Goal: Information Seeking & Learning: Compare options

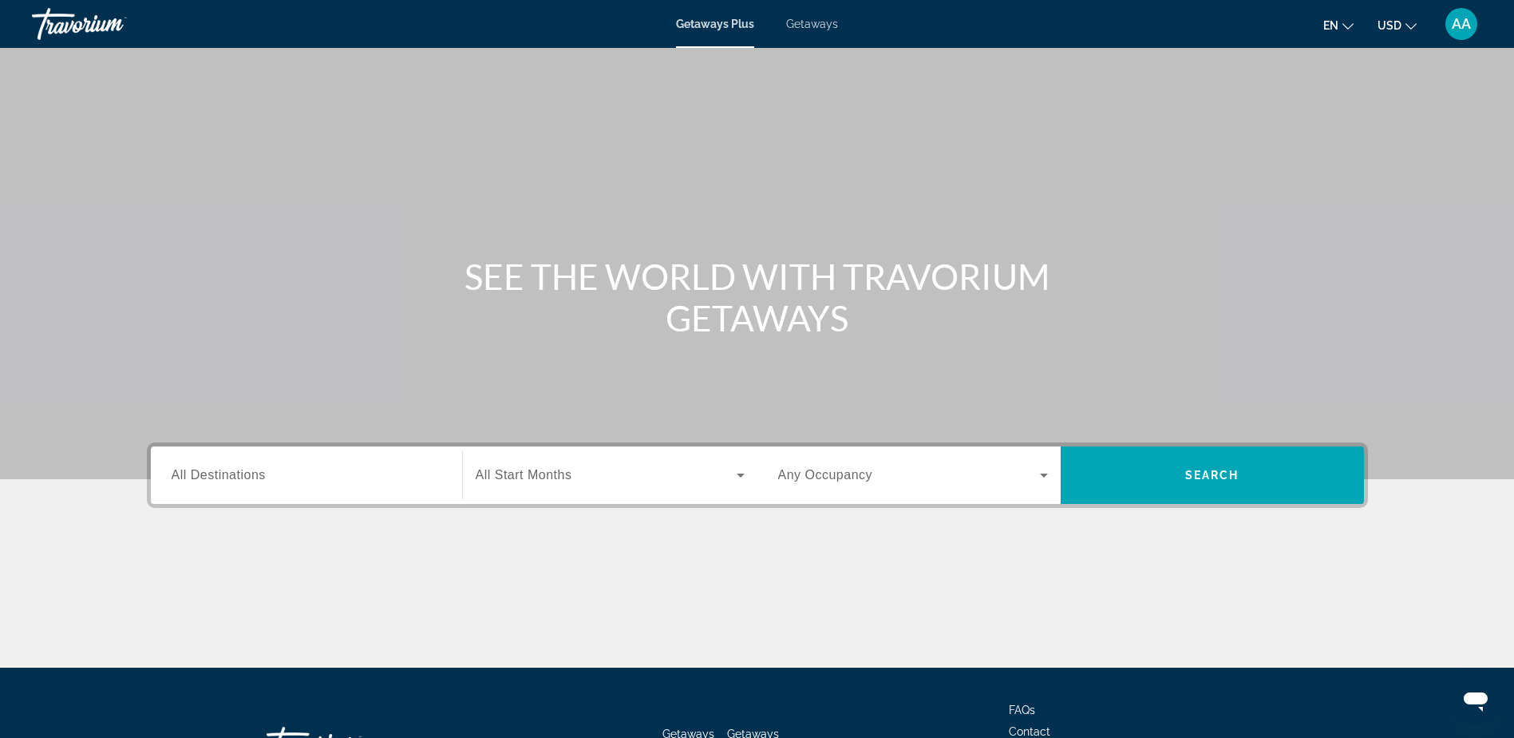
click at [228, 477] on span "All Destinations" at bounding box center [219, 475] width 94 height 14
click at [228, 477] on input "Destination All Destinations" at bounding box center [307, 475] width 270 height 19
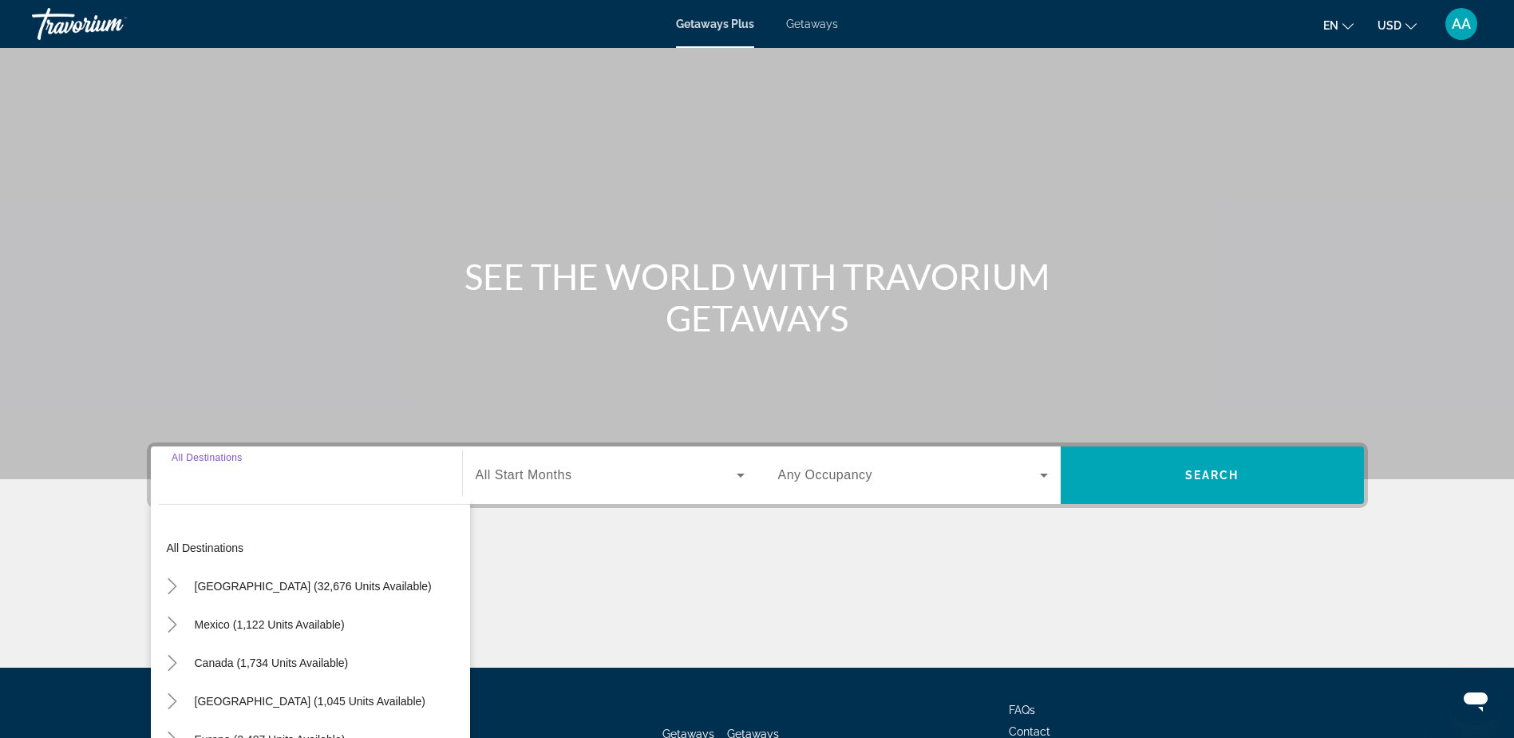
scroll to position [125, 0]
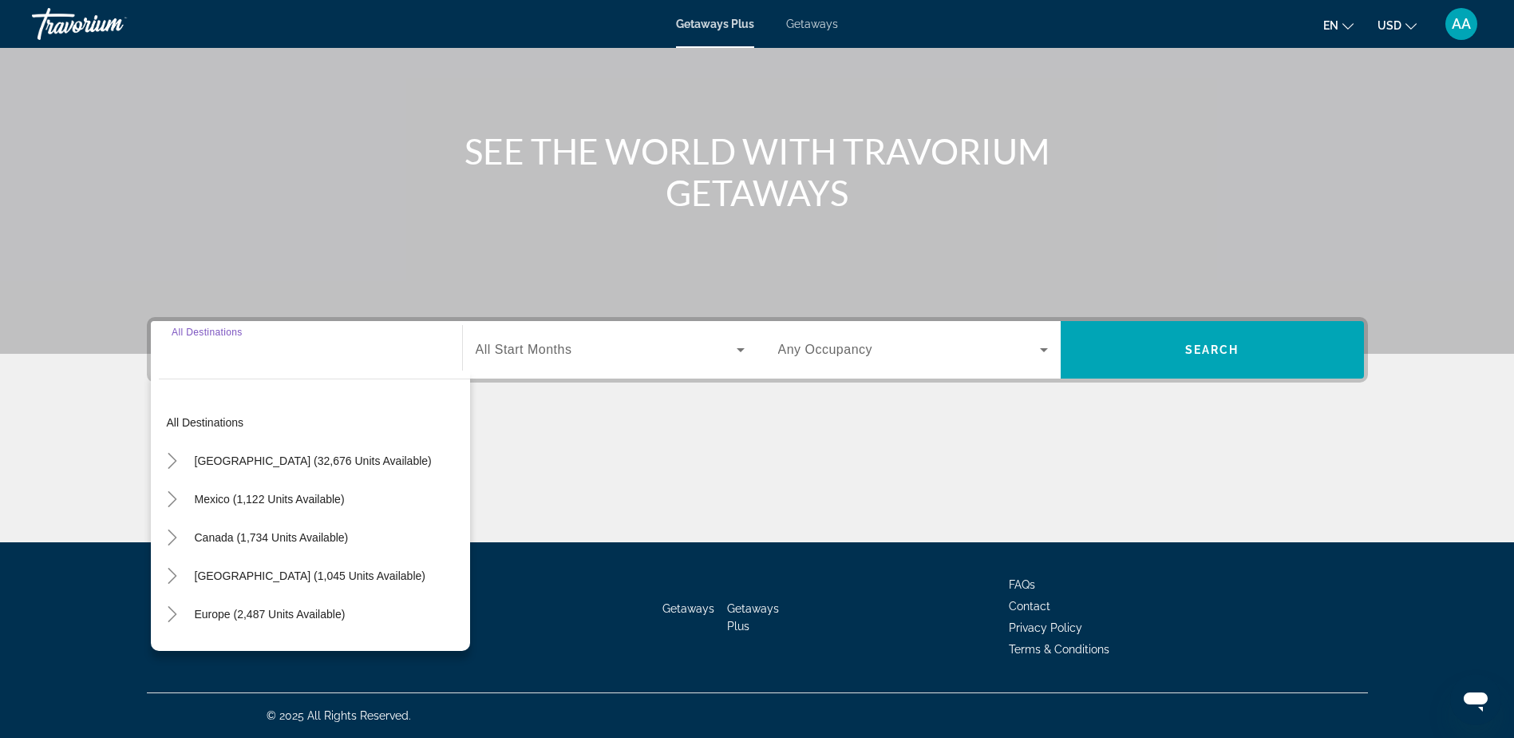
click at [251, 463] on span "[GEOGRAPHIC_DATA] (32,676 units available)" at bounding box center [313, 460] width 237 height 13
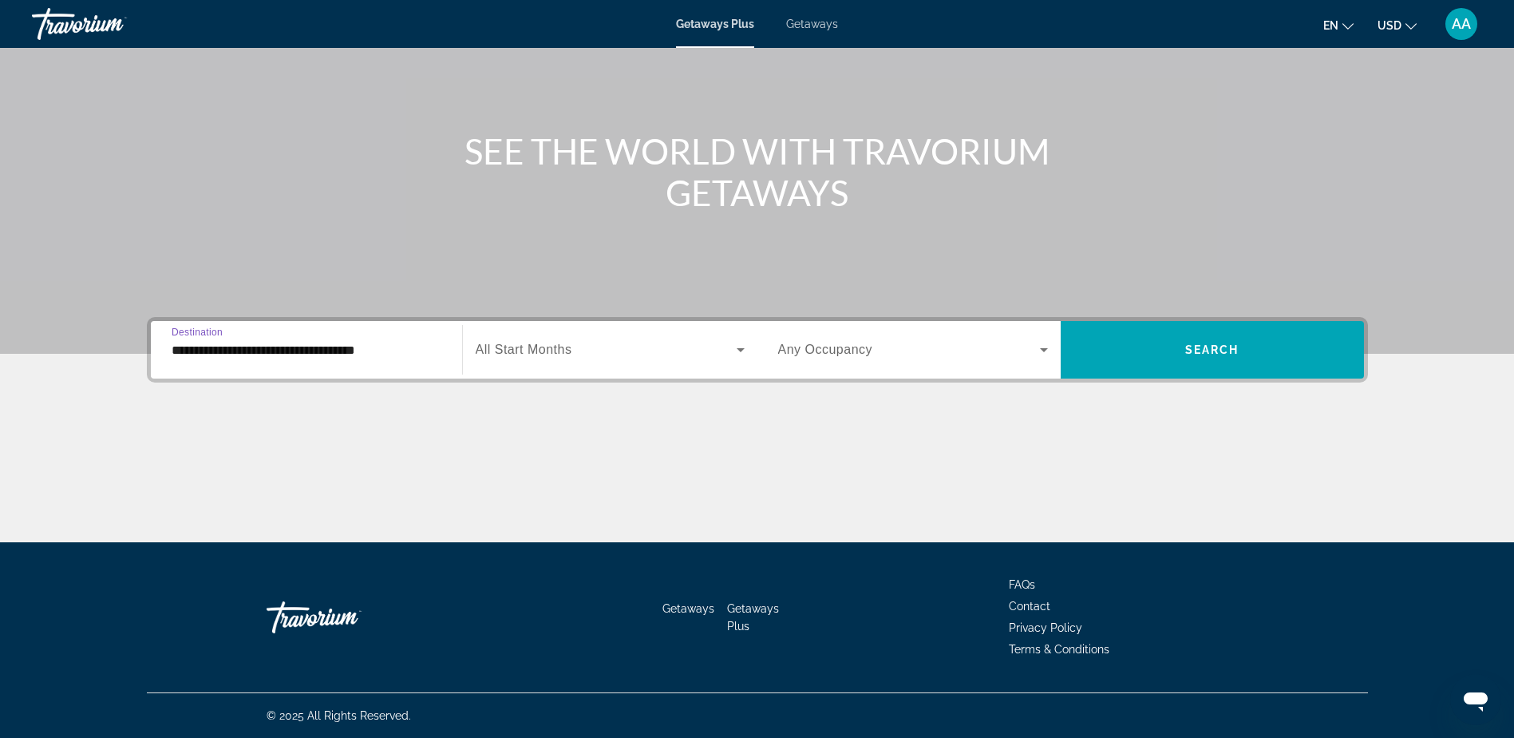
click at [338, 346] on input "**********" at bounding box center [307, 350] width 270 height 19
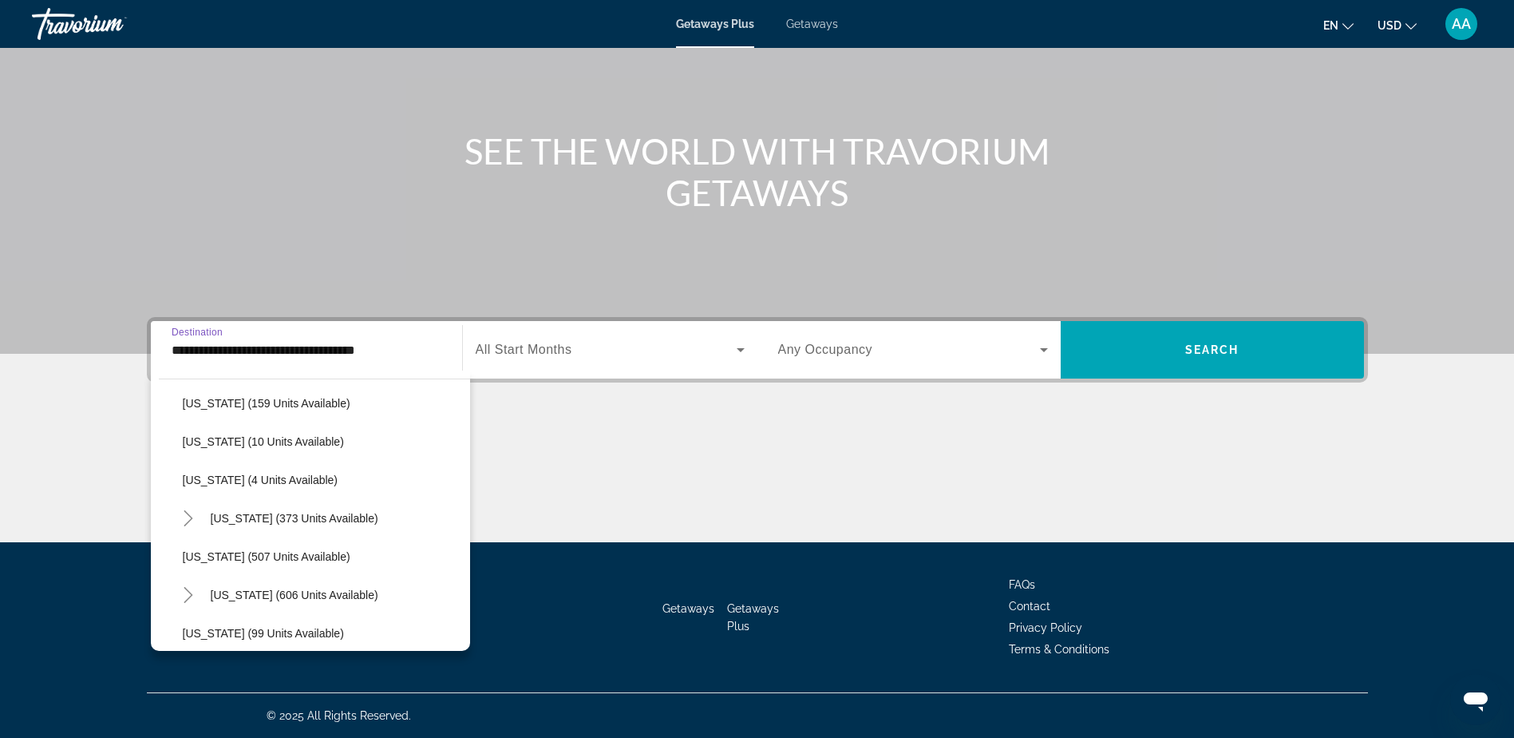
scroll to position [559, 0]
click at [247, 517] on span "Massachusetts (606 units available)" at bounding box center [295, 515] width 168 height 13
type input "**********"
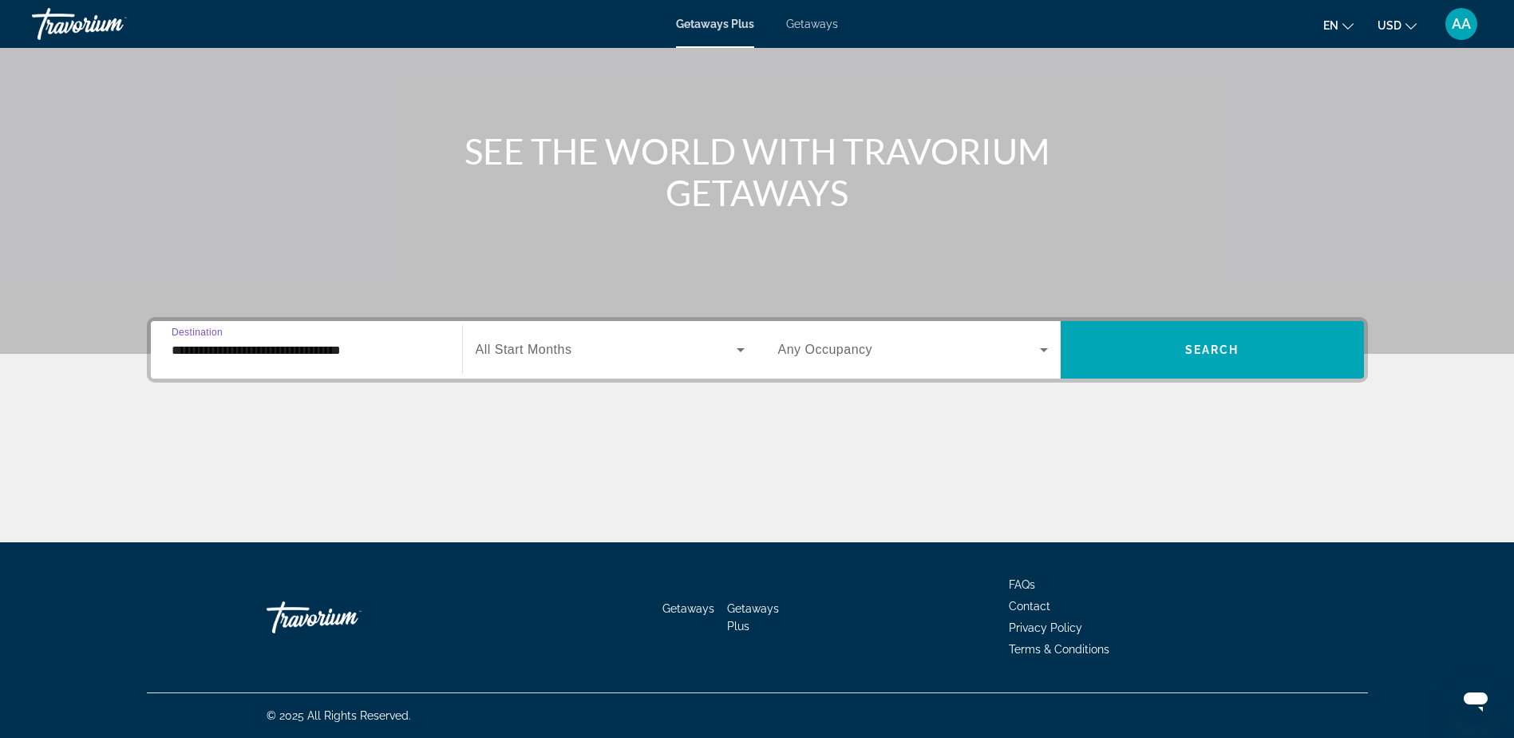
click at [317, 350] on input "**********" at bounding box center [307, 350] width 270 height 19
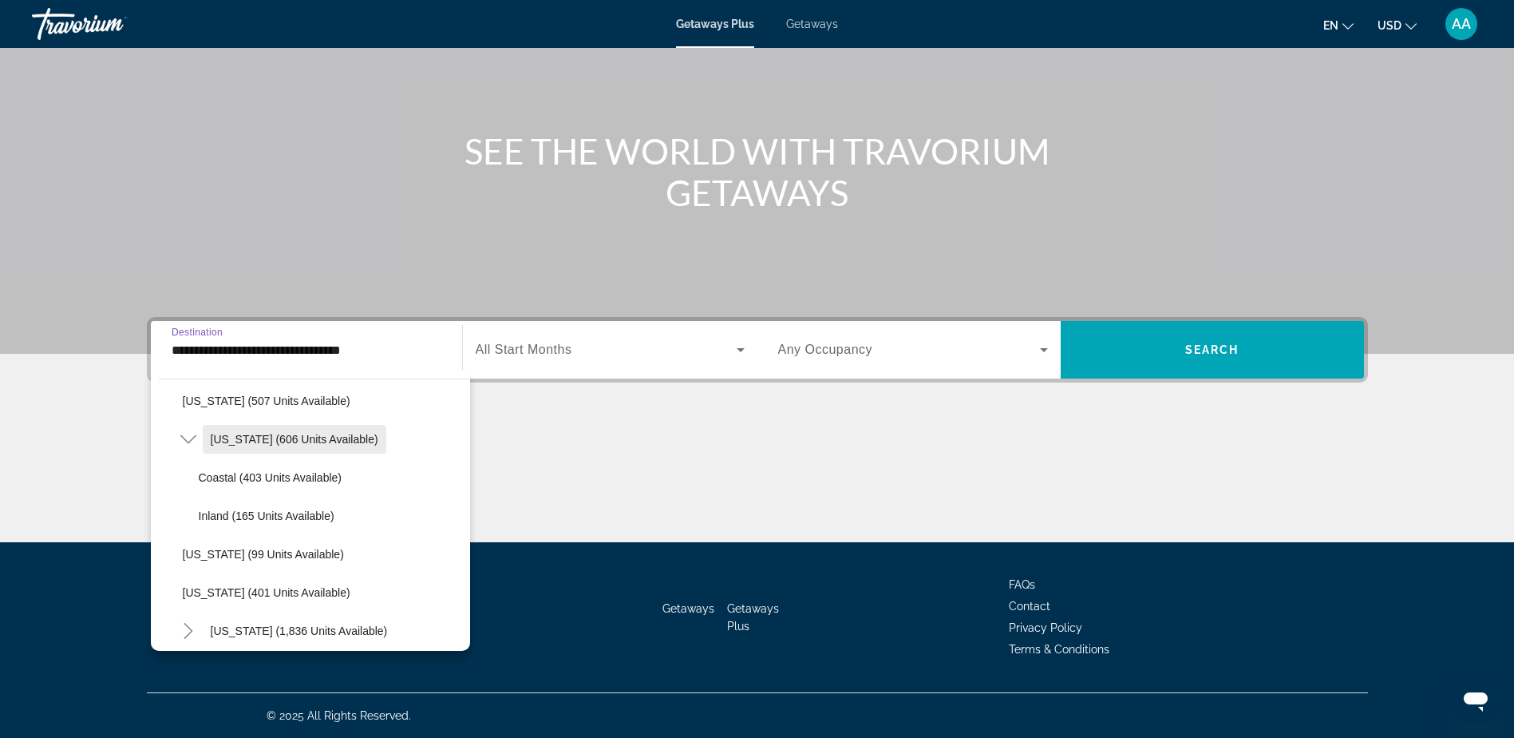
scroll to position [555, 0]
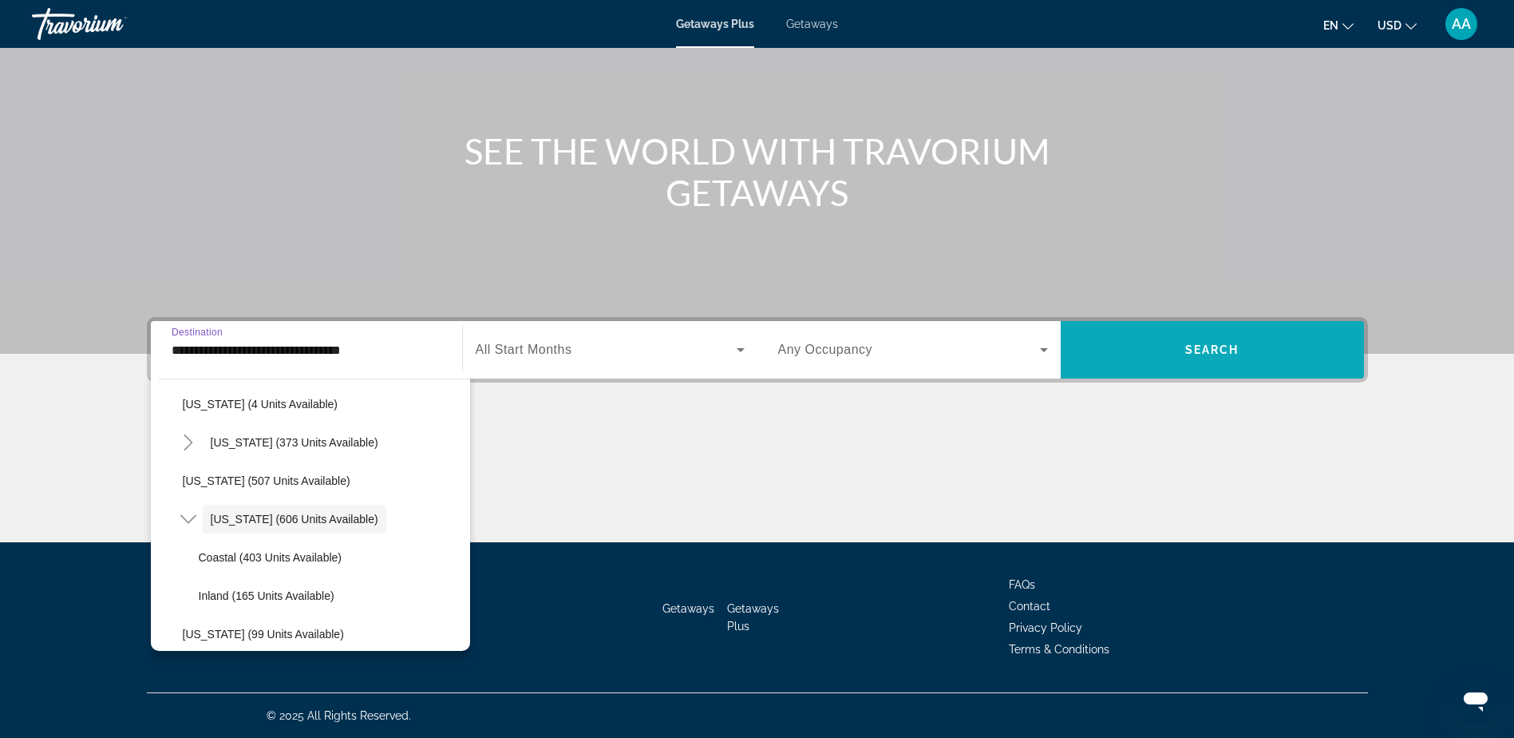
click at [1237, 355] on span "Search" at bounding box center [1213, 349] width 54 height 13
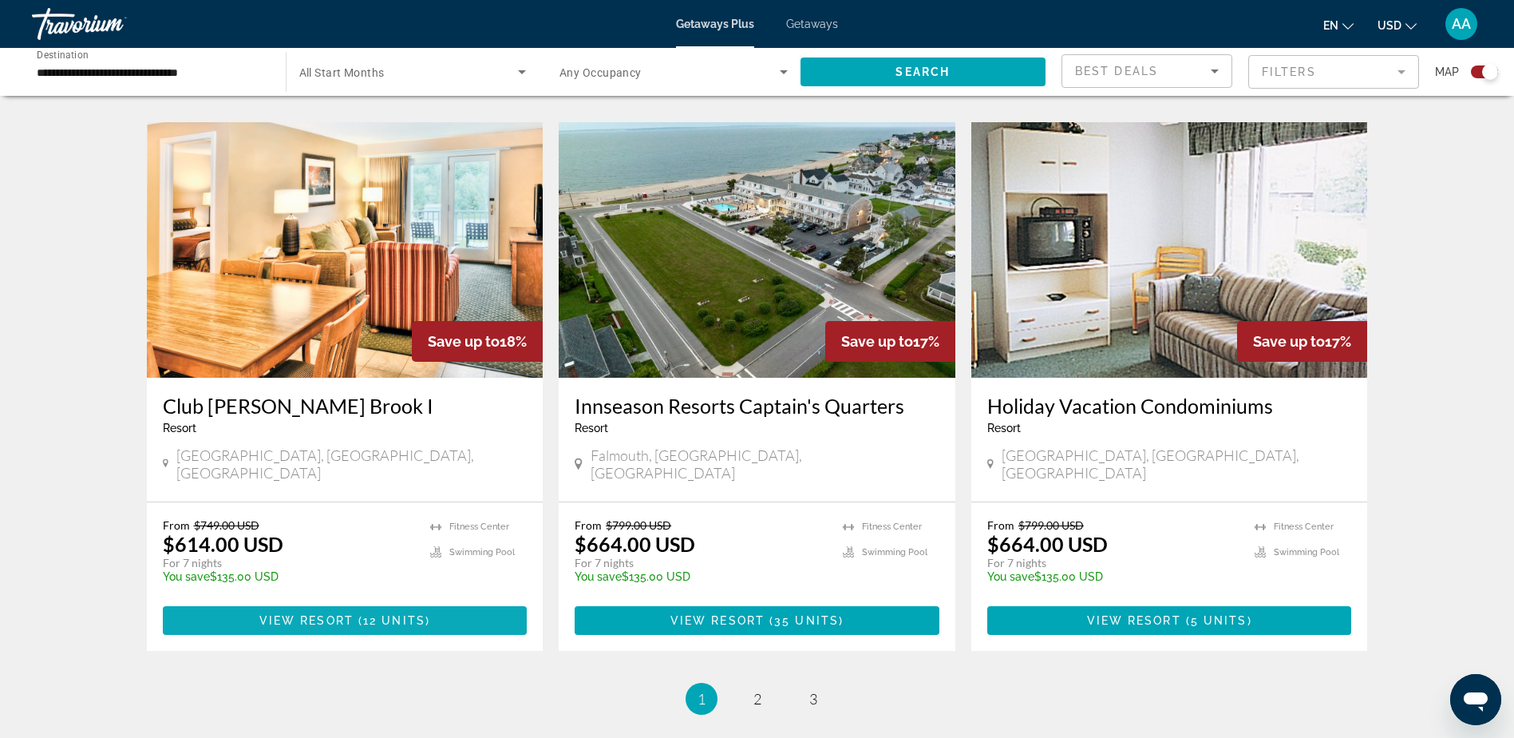
scroll to position [2204, 0]
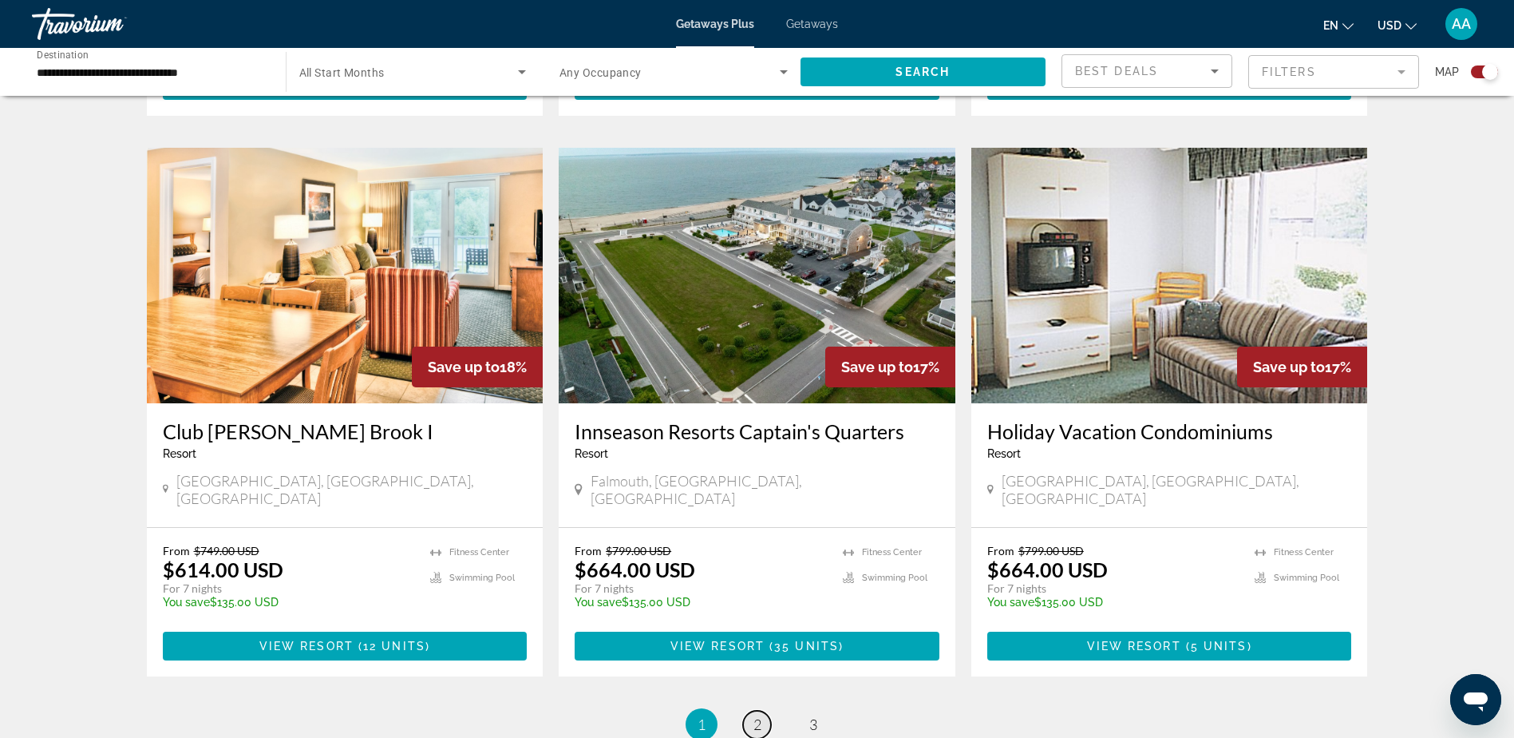
click at [762, 711] on link "page 2" at bounding box center [757, 725] width 28 height 28
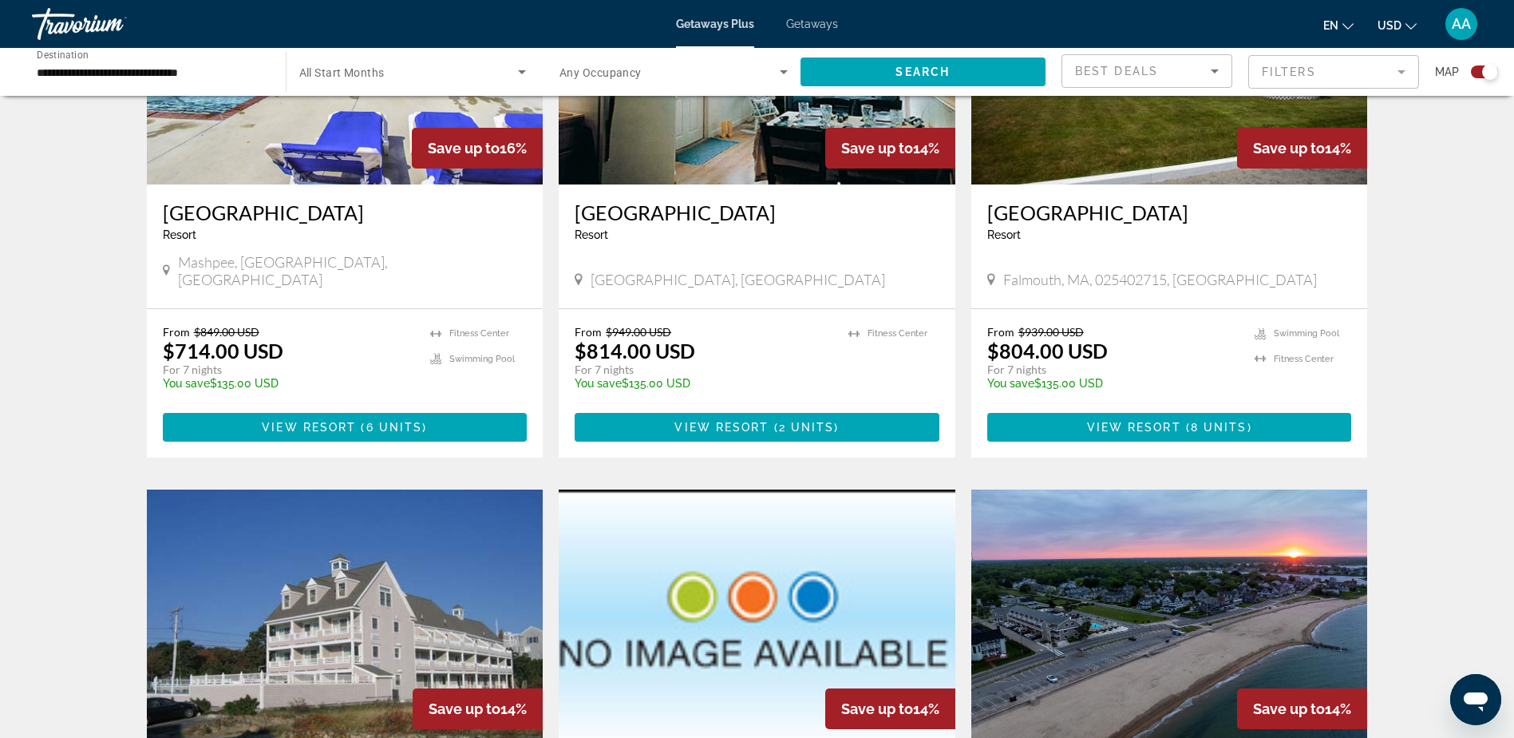
scroll to position [2155, 0]
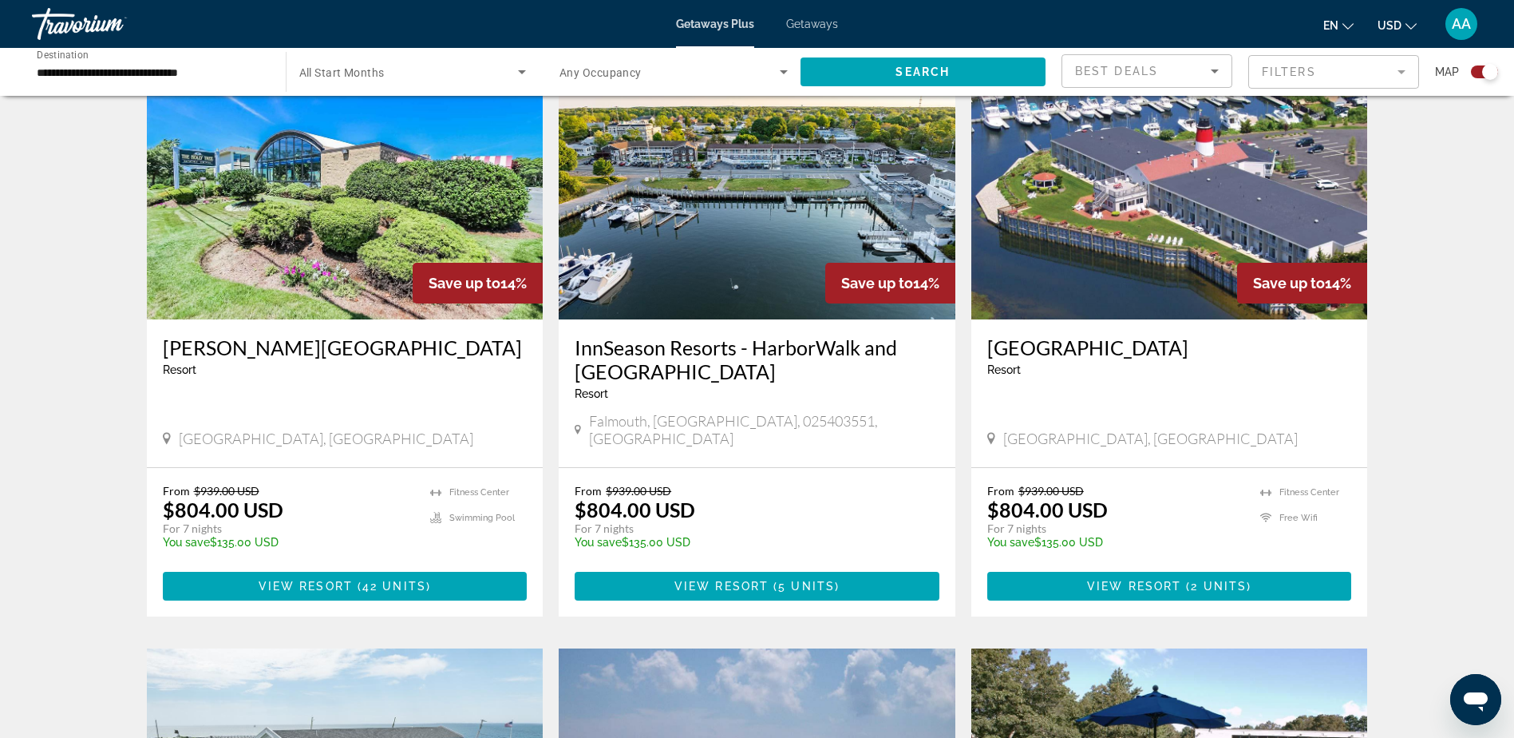
scroll to position [1110, 0]
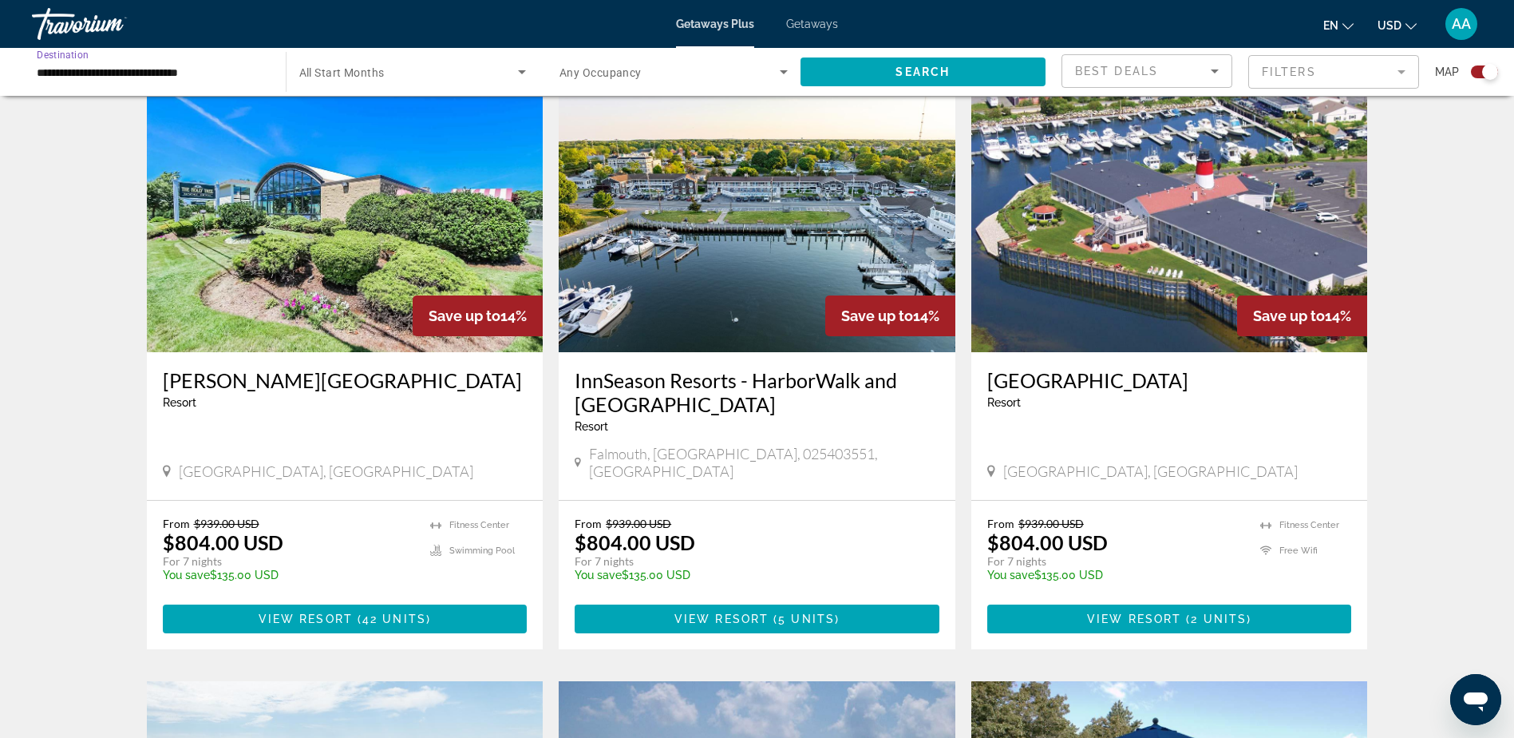
click at [93, 68] on input "**********" at bounding box center [151, 72] width 228 height 19
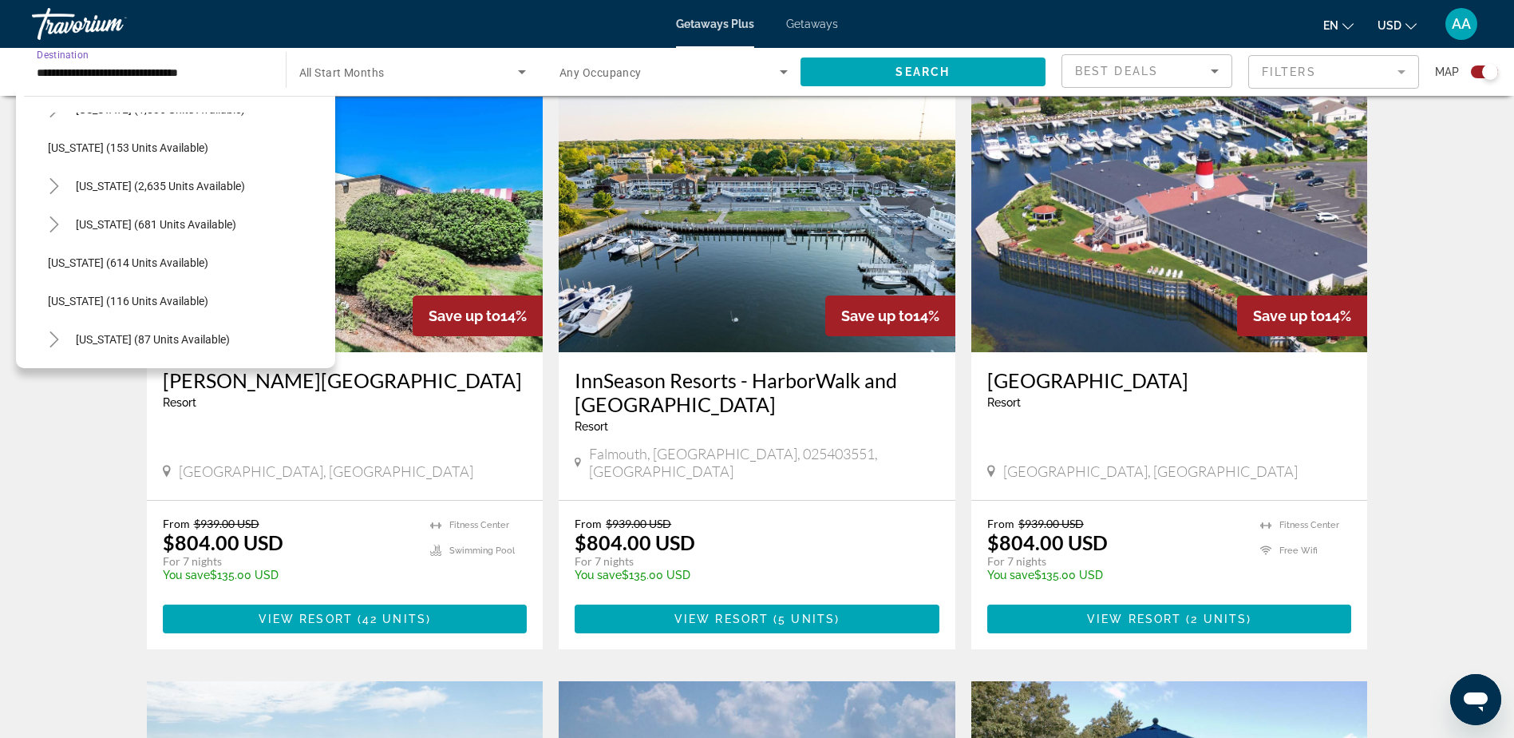
scroll to position [874, 0]
click at [96, 263] on span "New Jersey (614 units available)" at bounding box center [128, 261] width 160 height 13
type input "**********"
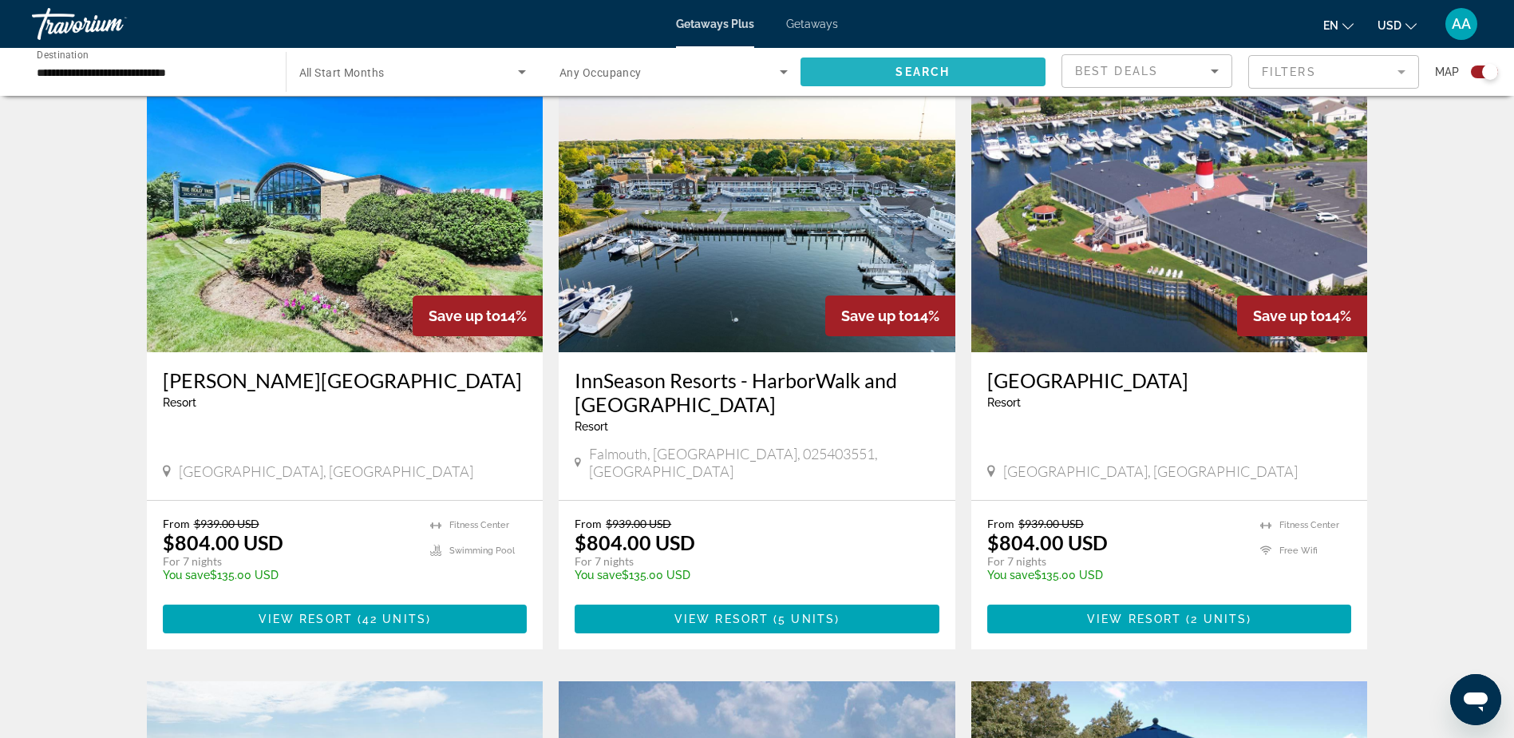
click at [904, 66] on span "Search" at bounding box center [923, 71] width 54 height 13
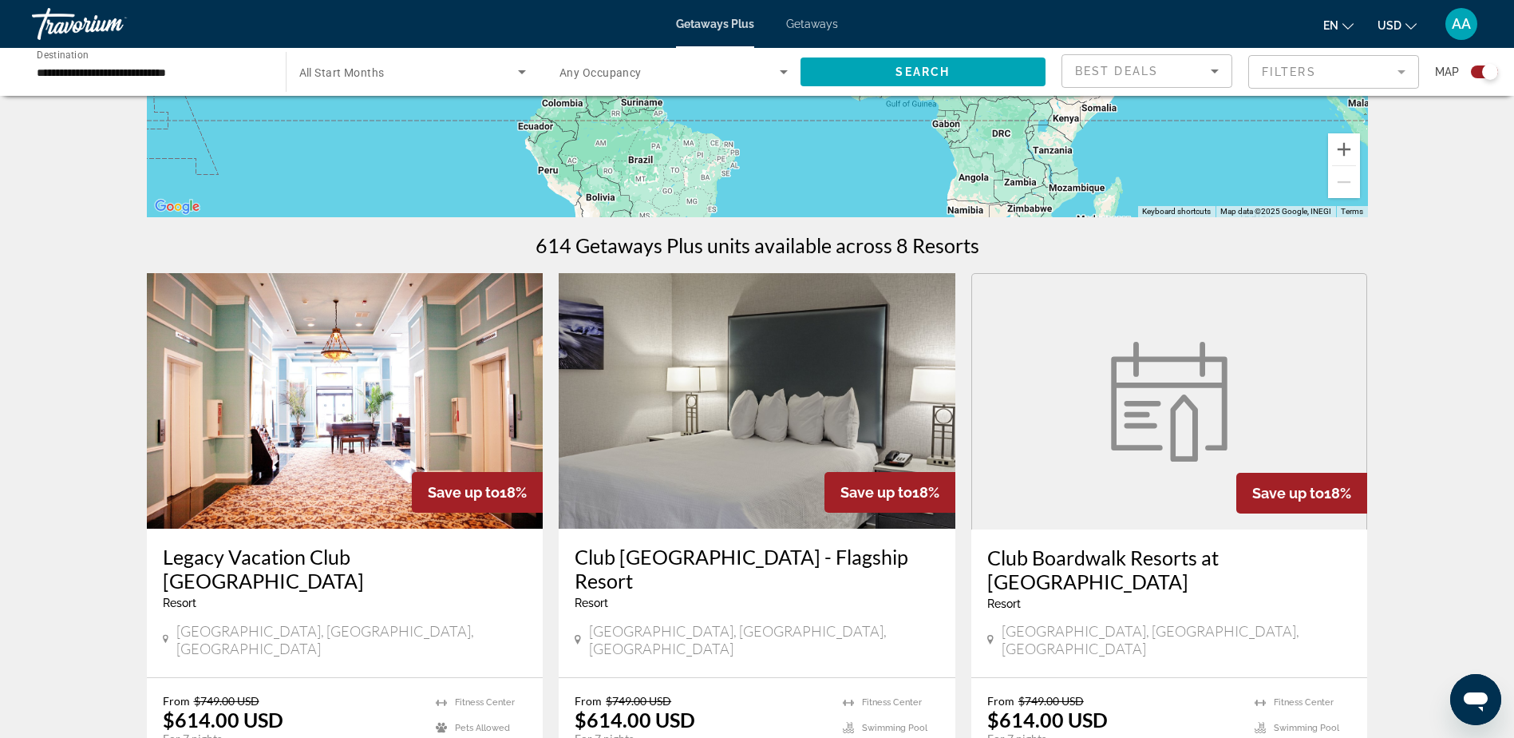
scroll to position [399, 0]
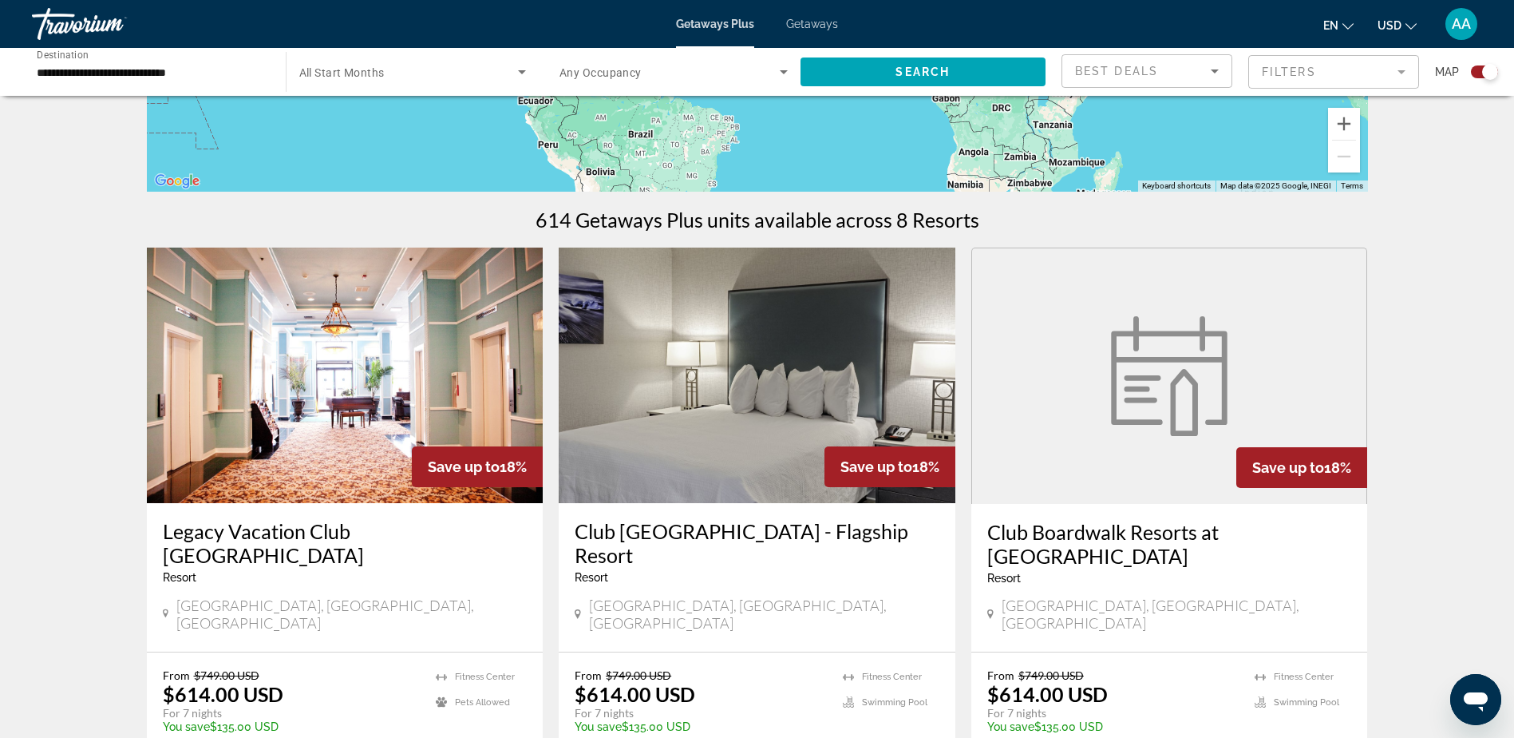
click at [816, 21] on span "Getaways" at bounding box center [812, 24] width 52 height 13
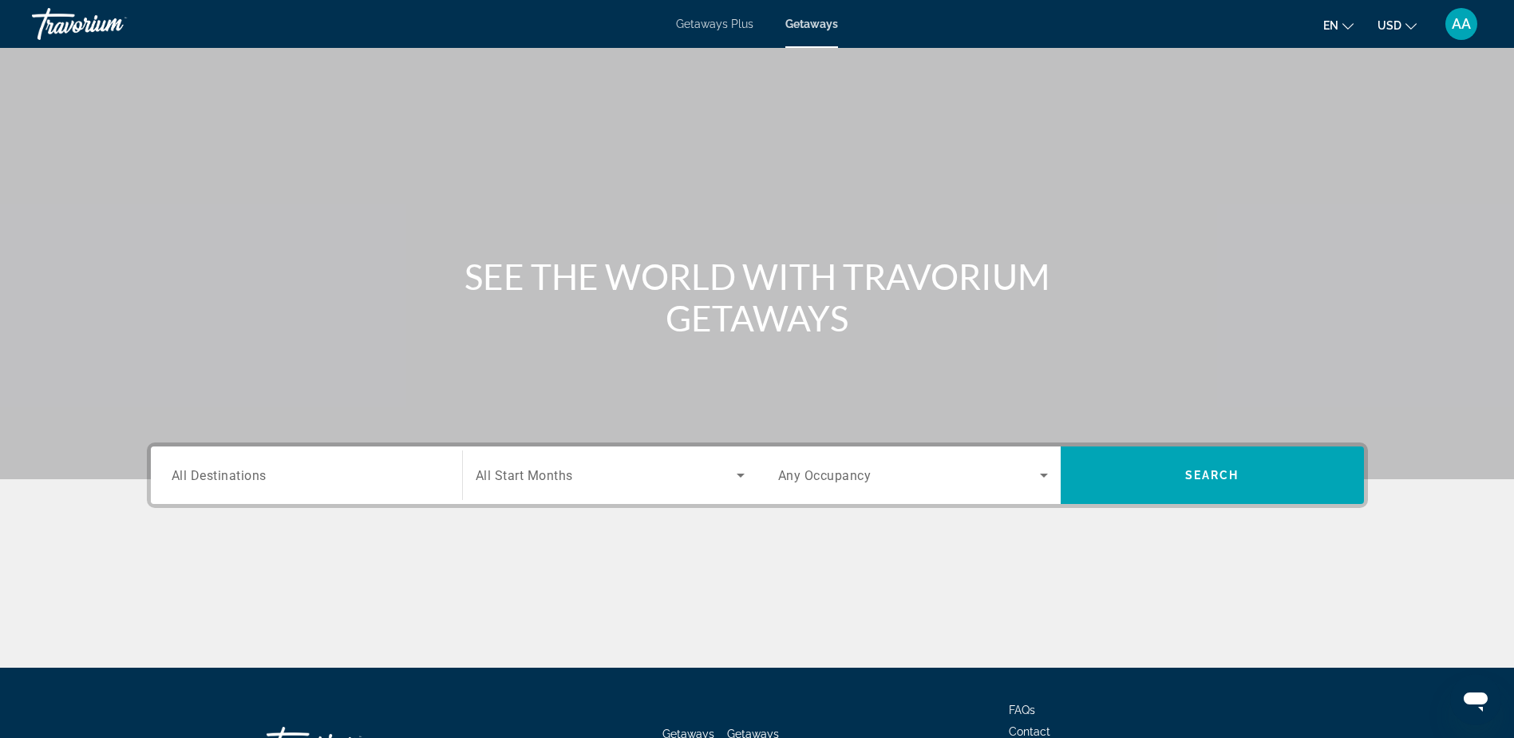
click at [239, 479] on span "All Destinations" at bounding box center [219, 474] width 95 height 15
click at [239, 479] on input "Destination All Destinations" at bounding box center [307, 475] width 270 height 19
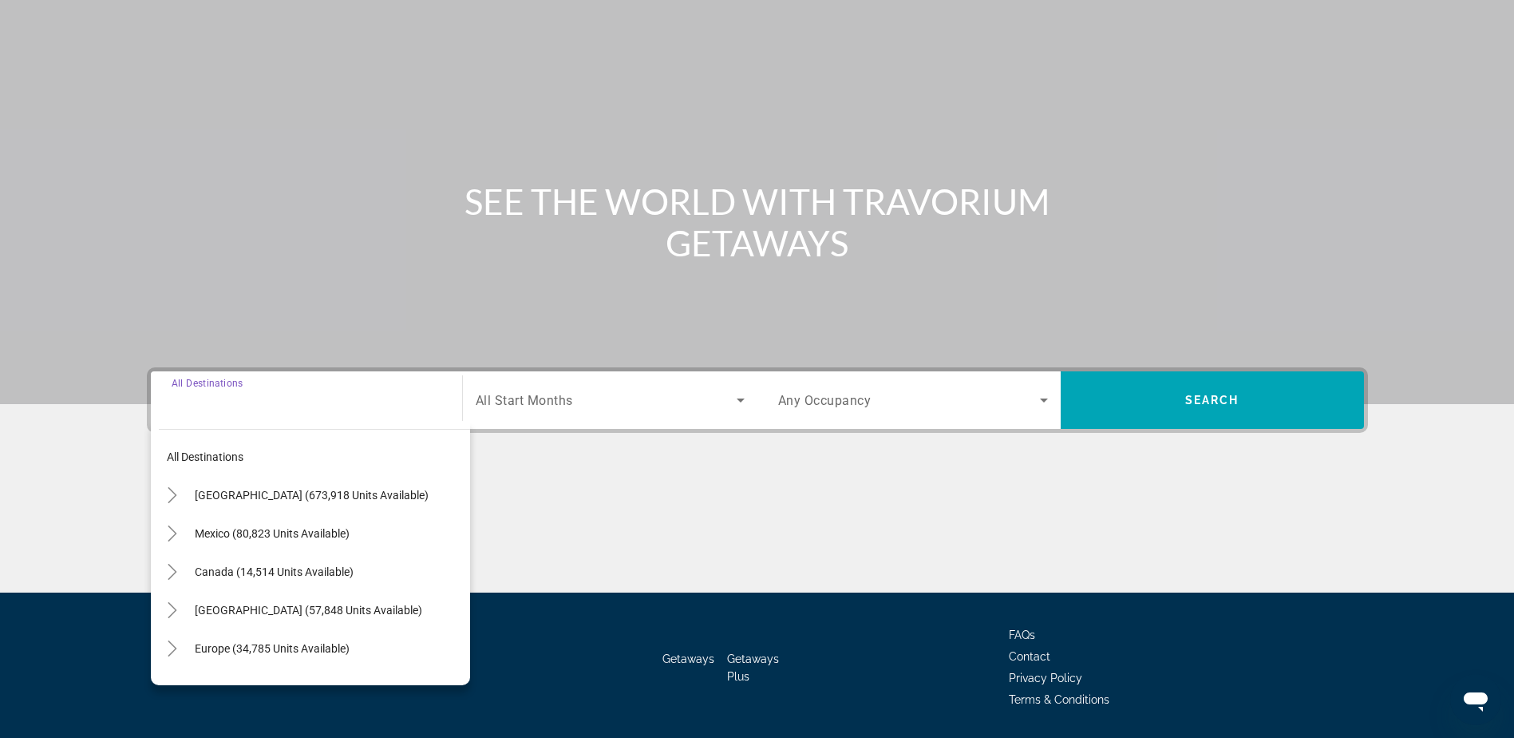
scroll to position [125, 0]
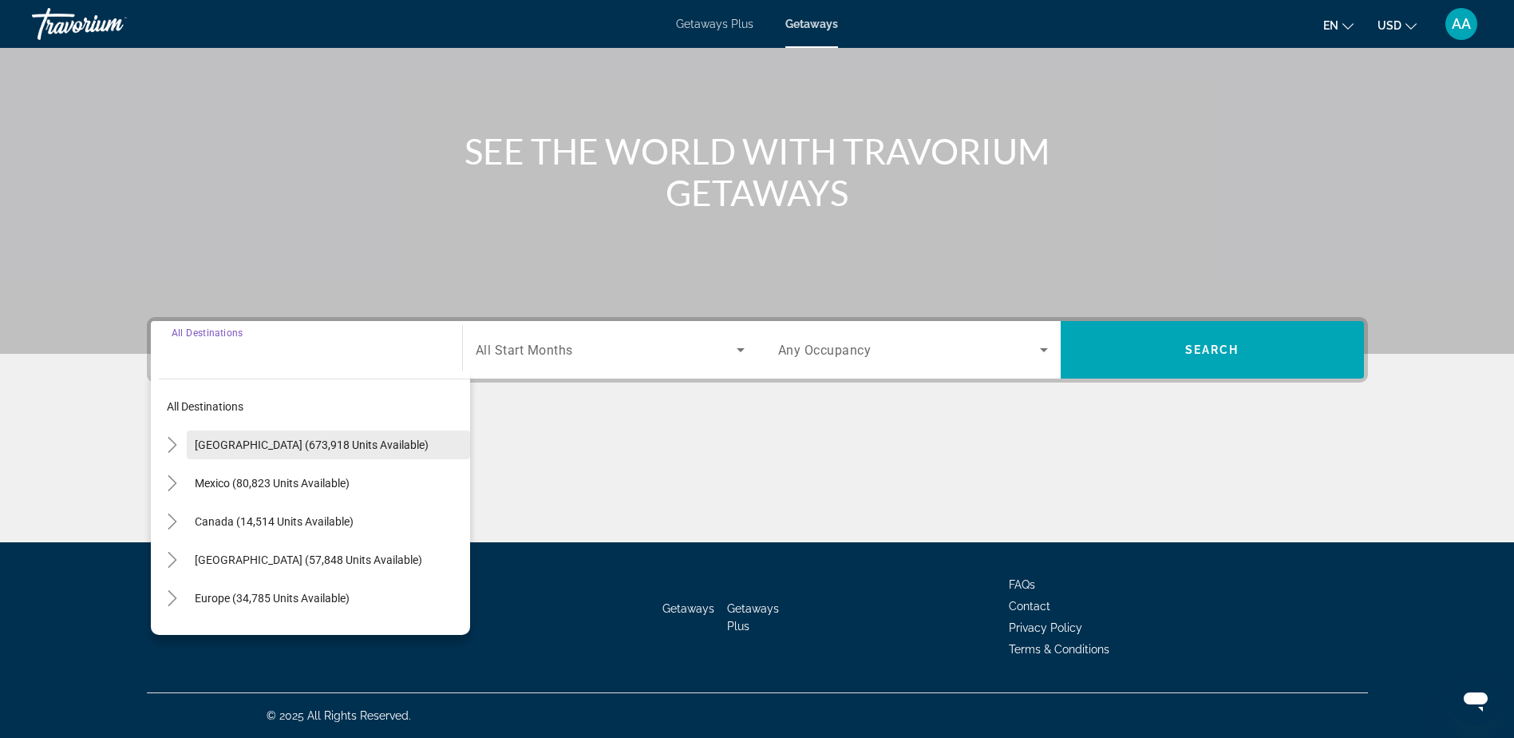
click at [237, 440] on span "[GEOGRAPHIC_DATA] (673,918 units available)" at bounding box center [312, 444] width 234 height 13
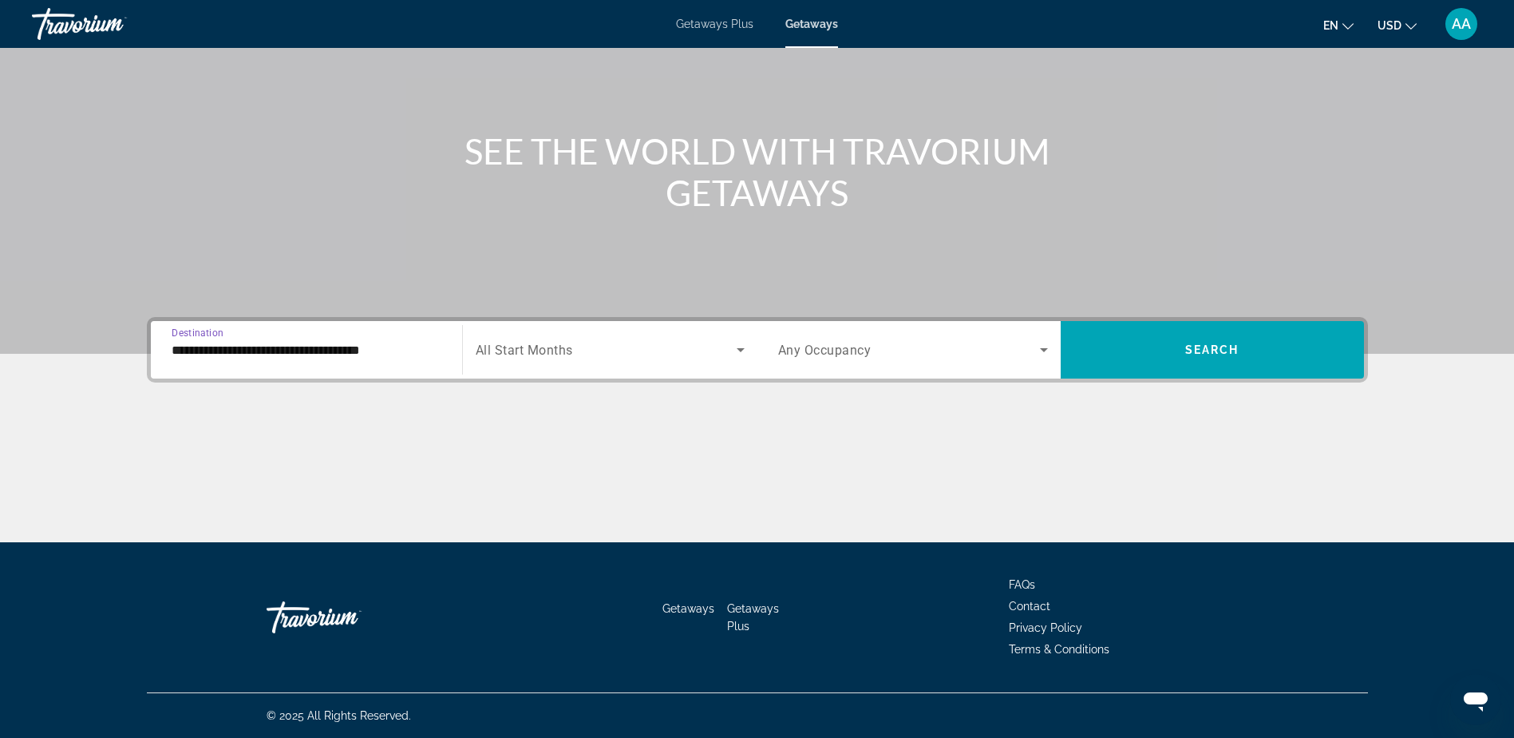
click at [265, 346] on input "**********" at bounding box center [307, 350] width 270 height 19
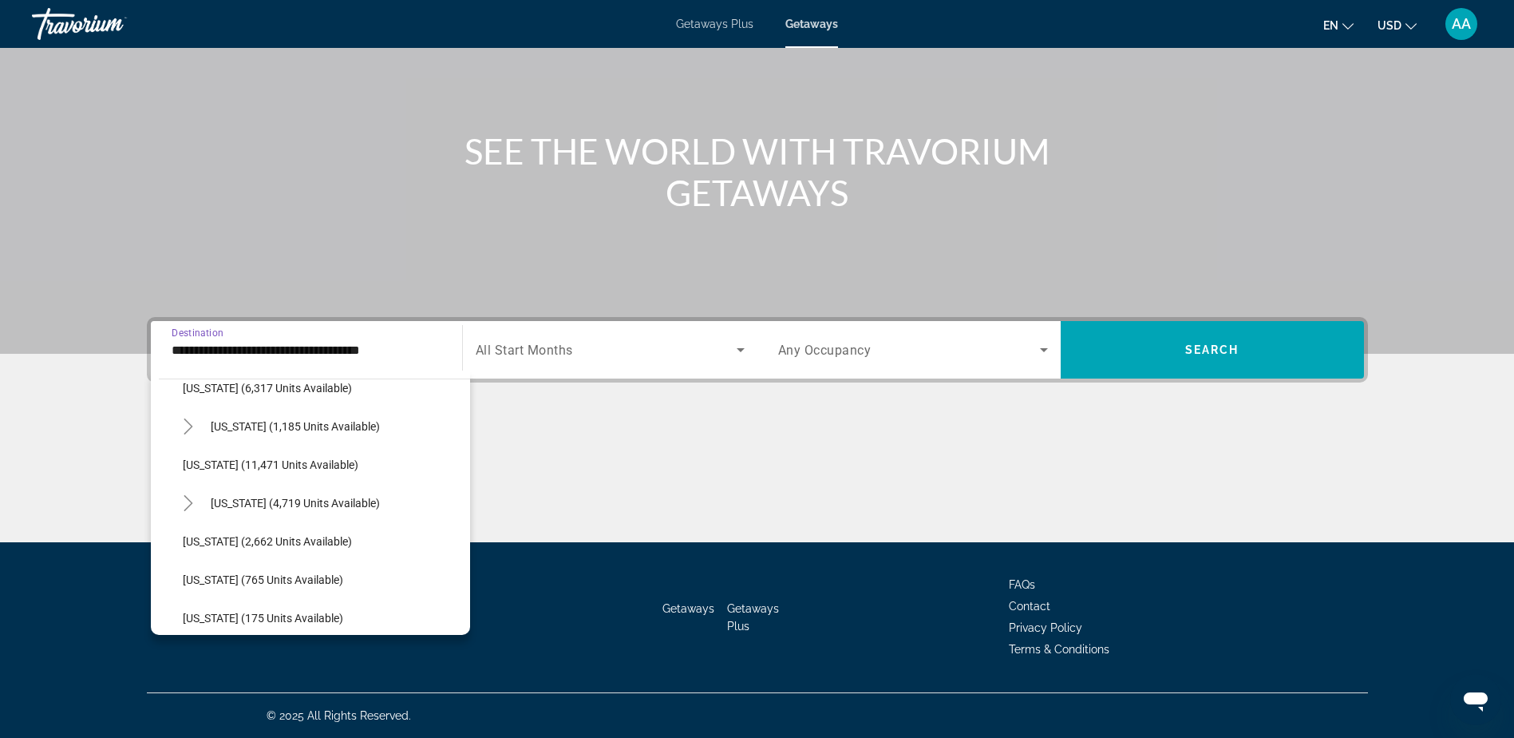
scroll to position [639, 0]
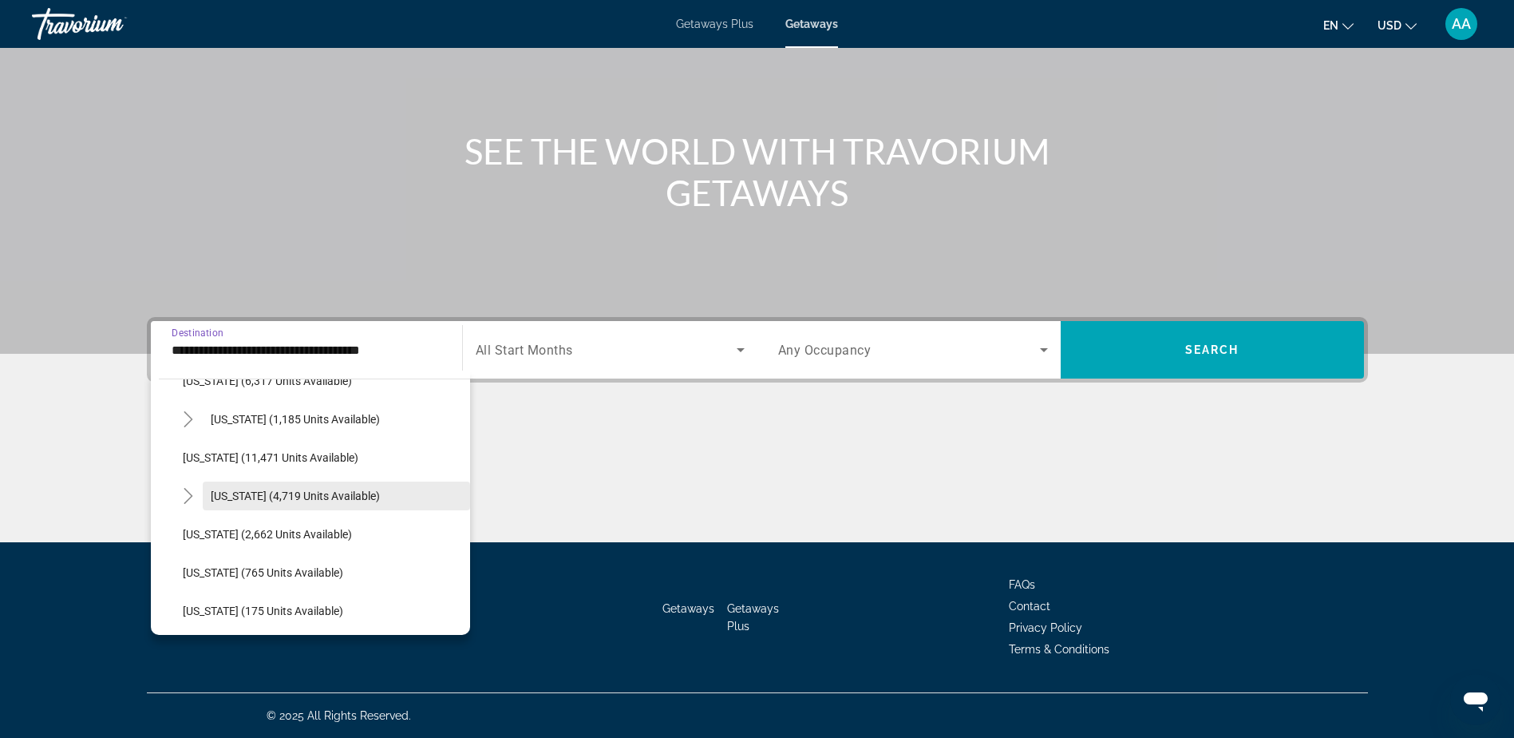
click at [234, 497] on span "Massachusetts (4,719 units available)" at bounding box center [295, 495] width 169 height 13
type input "**********"
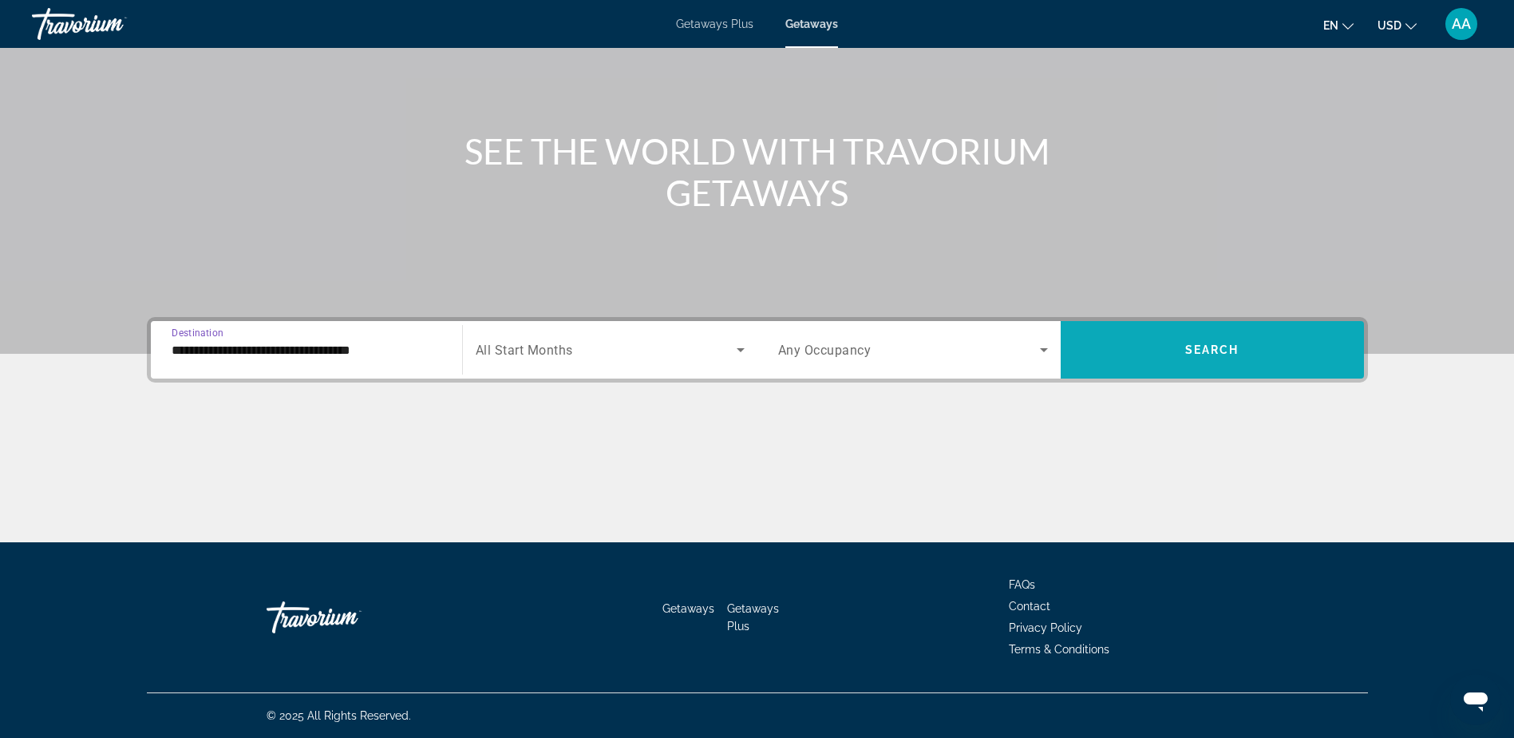
click at [1209, 346] on span "Search" at bounding box center [1213, 349] width 54 height 13
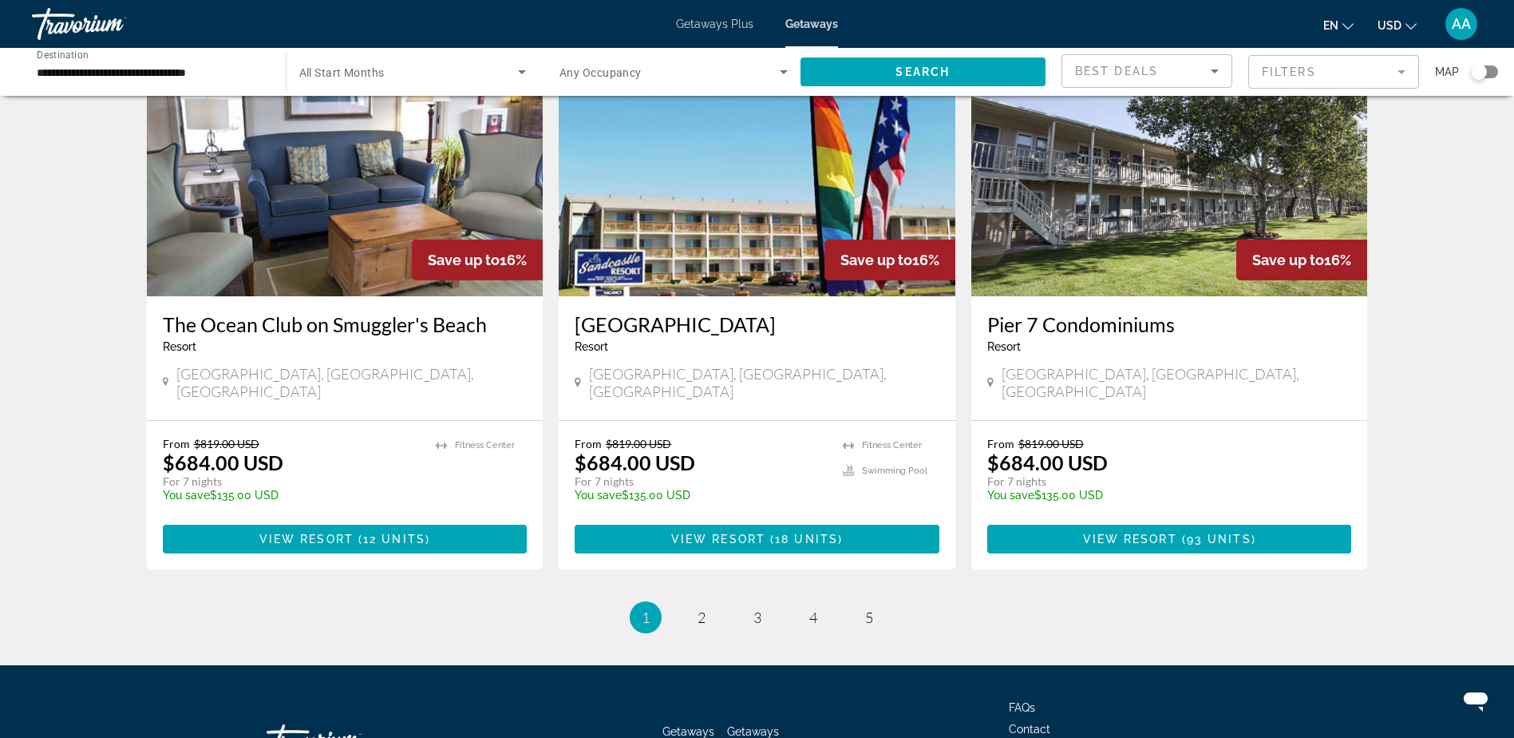
scroll to position [1845, 0]
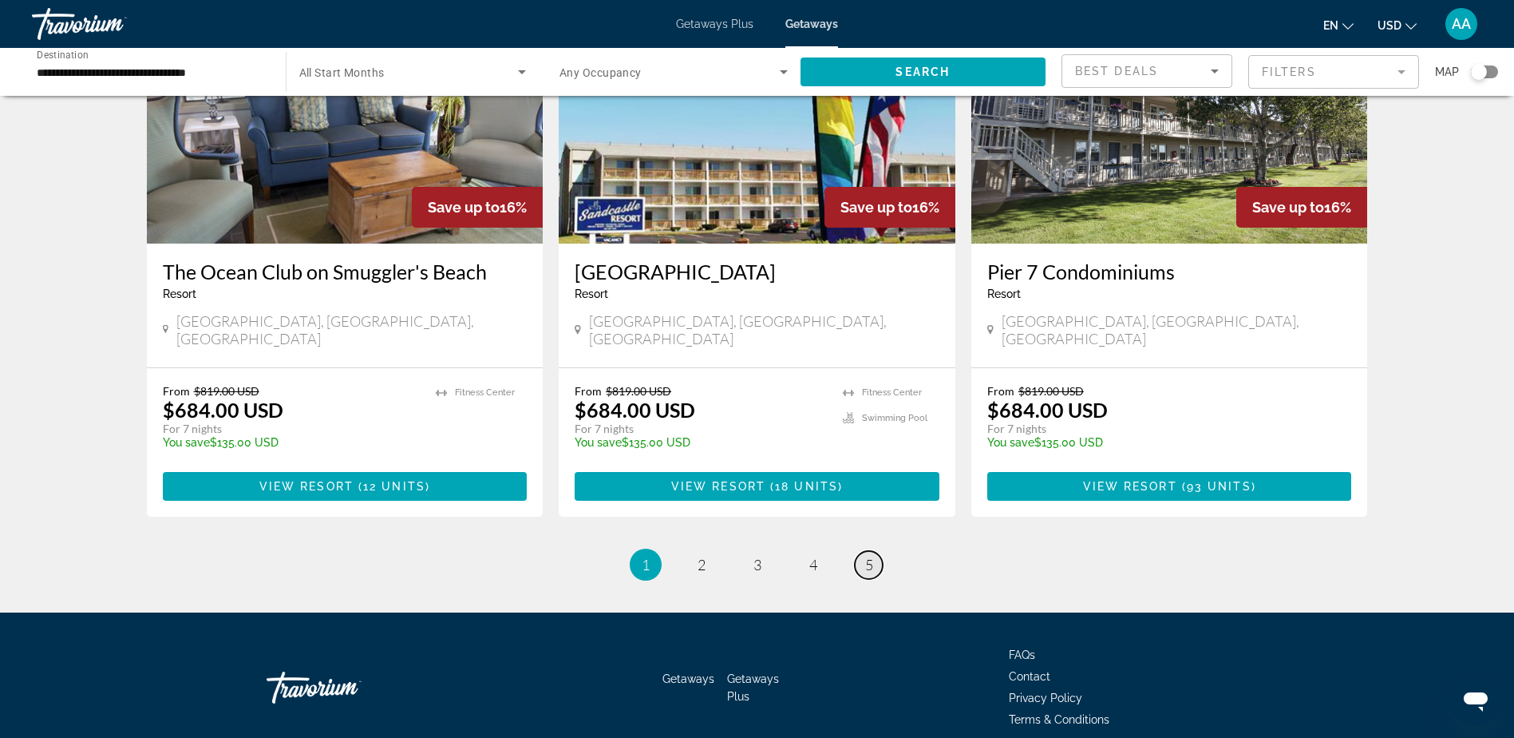
click at [865, 556] on span "5" at bounding box center [869, 565] width 8 height 18
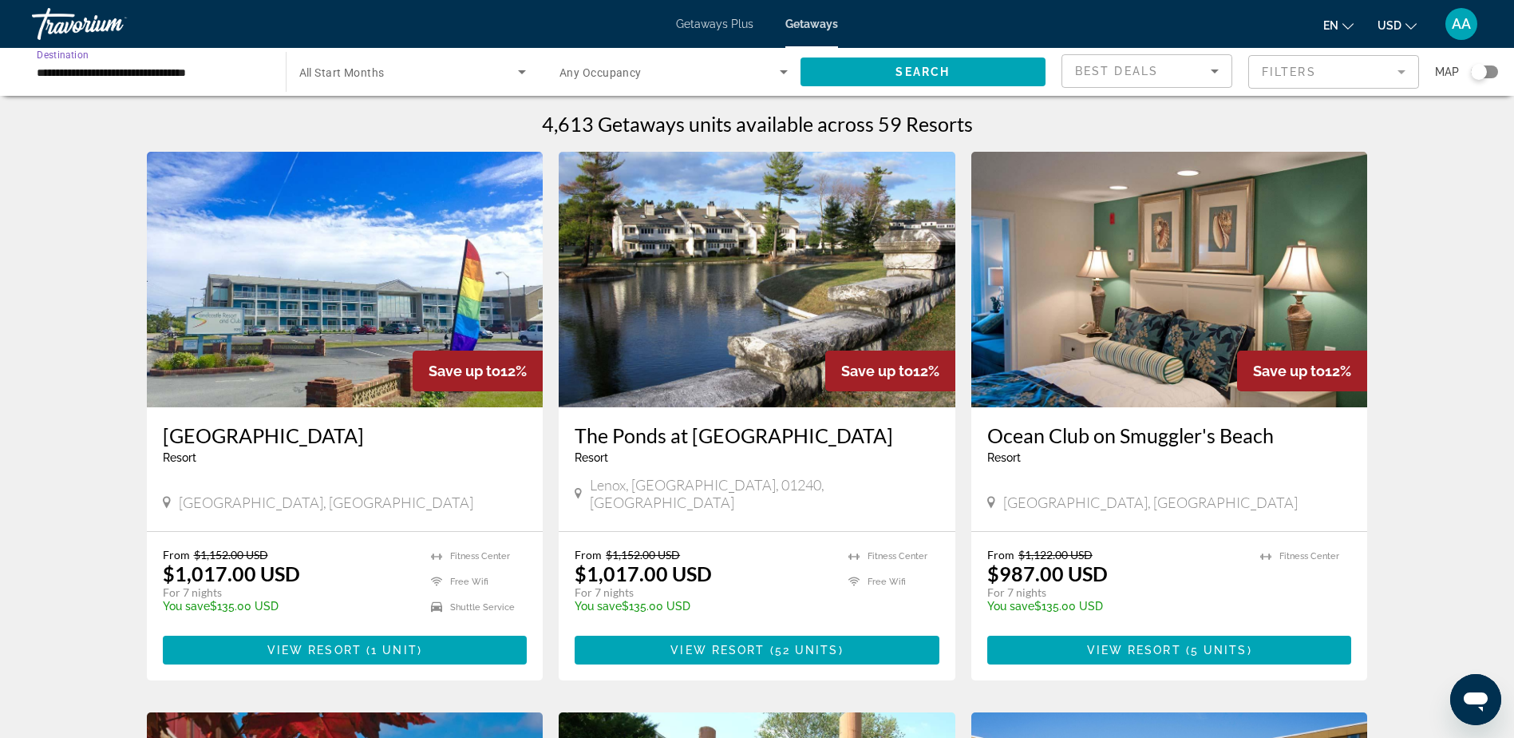
click at [127, 73] on input "**********" at bounding box center [151, 72] width 228 height 19
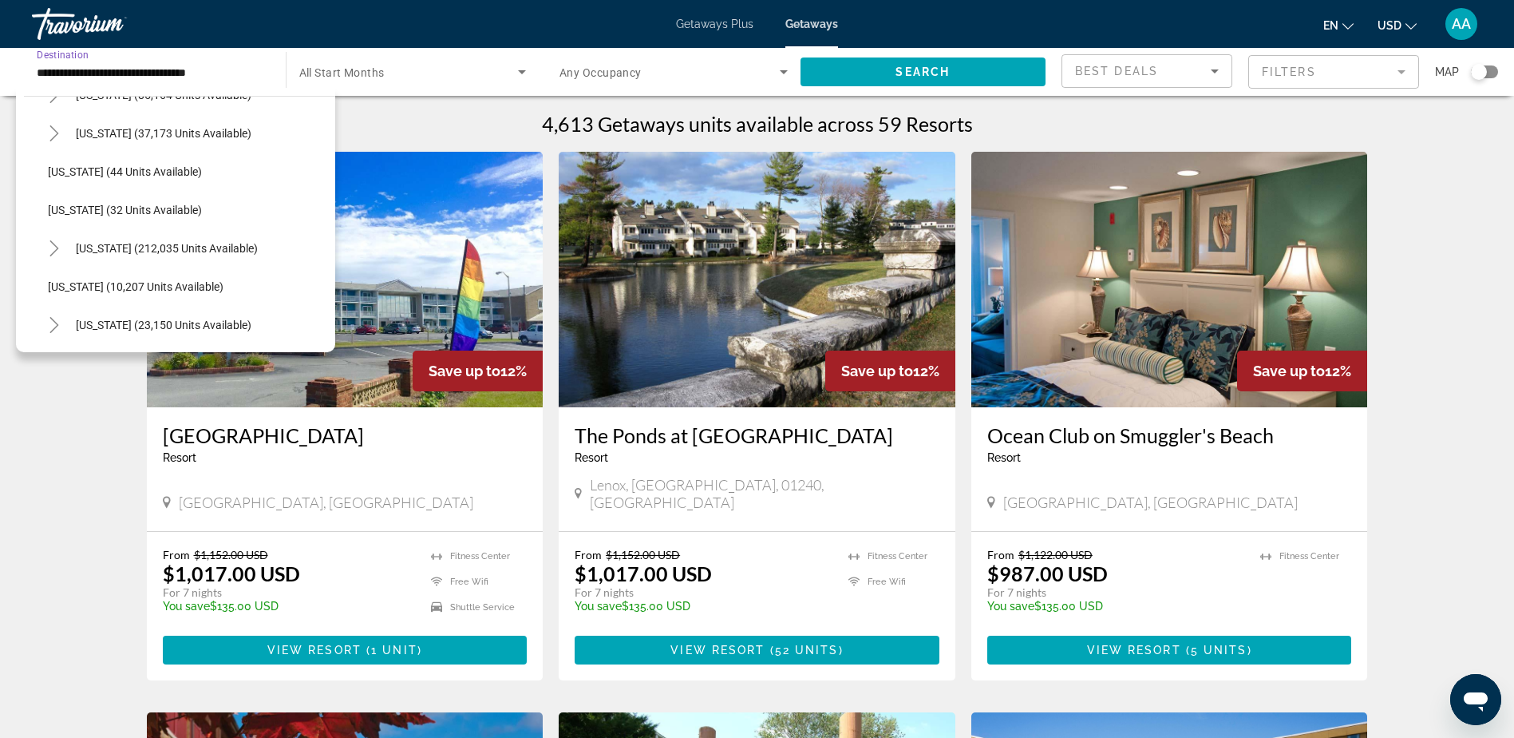
scroll to position [152, 0]
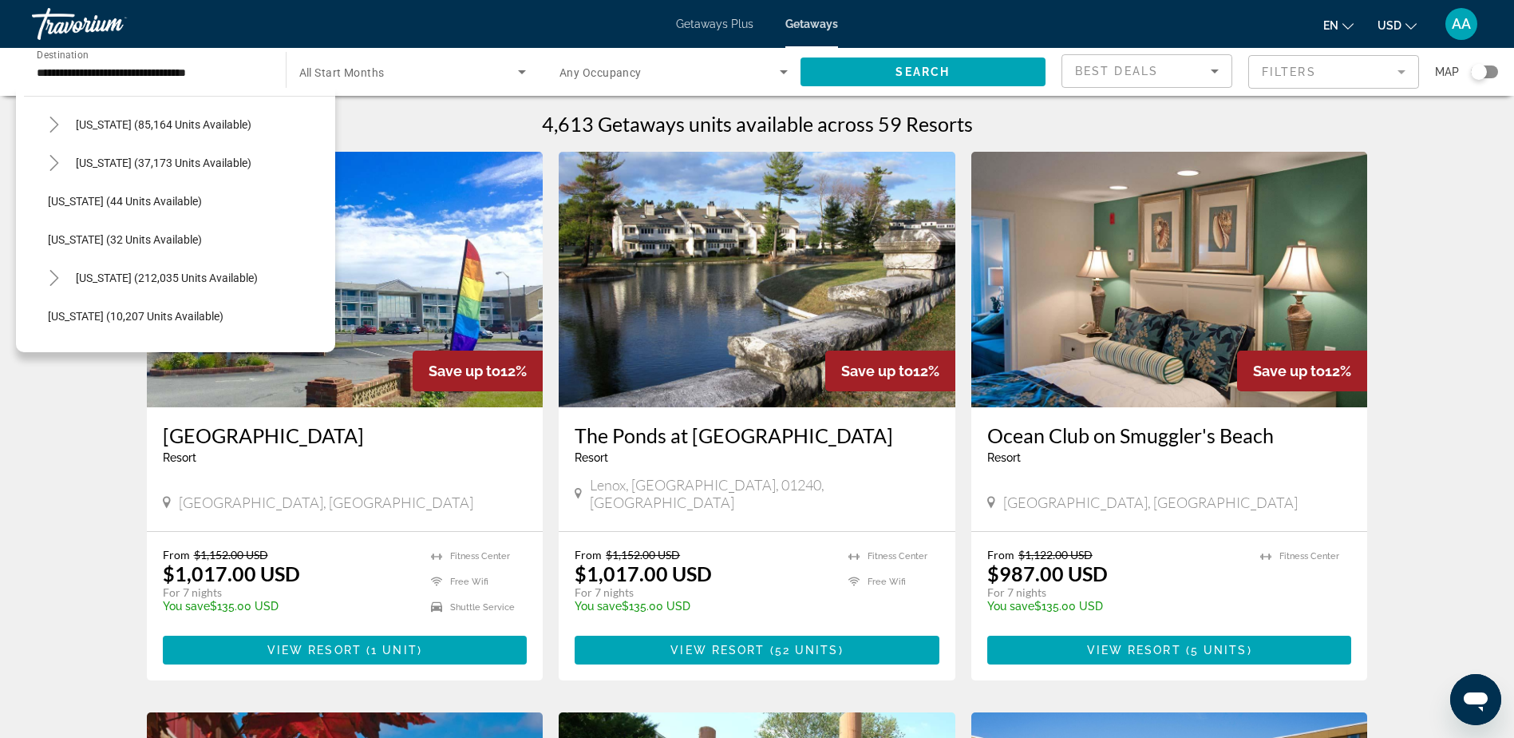
click at [703, 19] on span "Getaways Plus" at bounding box center [714, 24] width 77 height 13
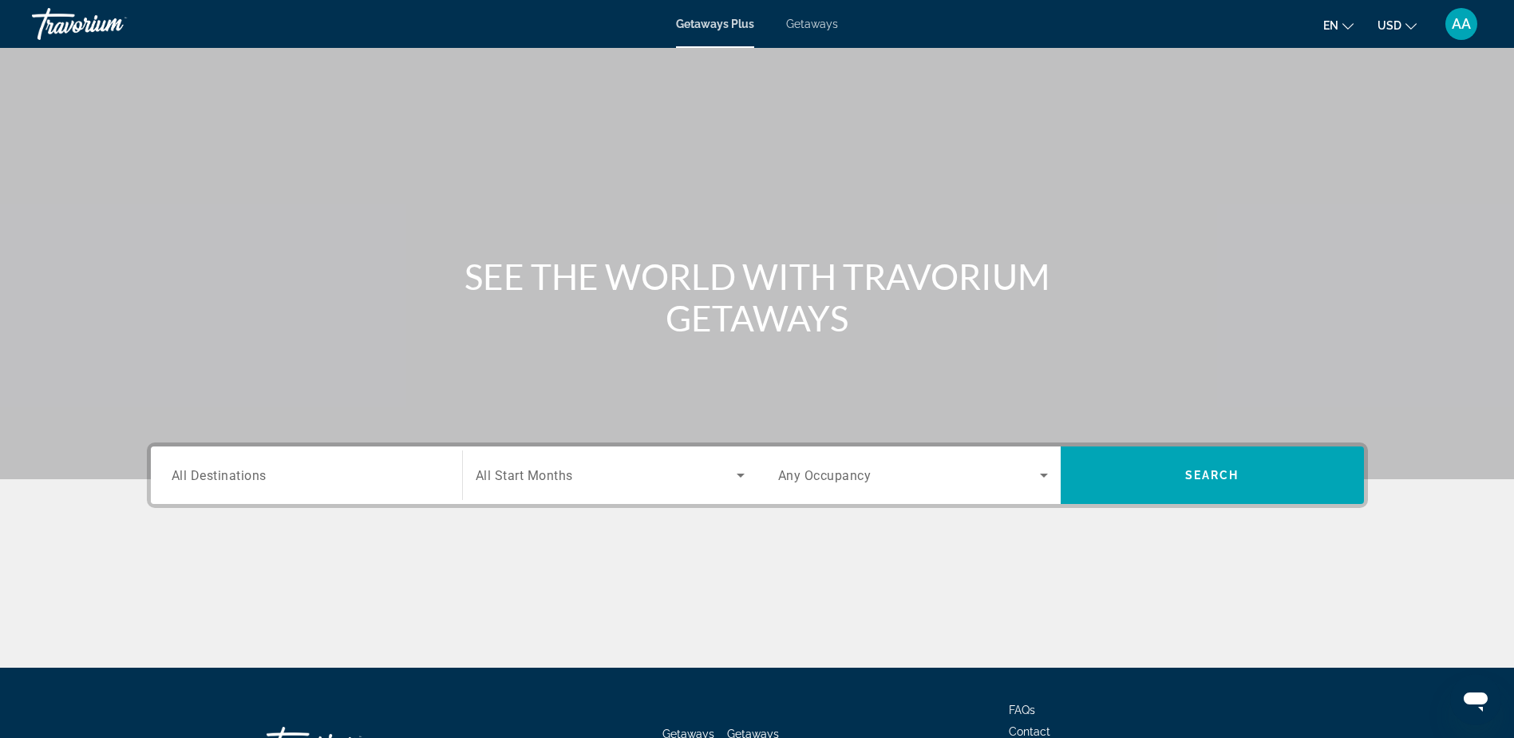
click at [215, 477] on span "All Destinations" at bounding box center [219, 474] width 95 height 15
click at [215, 477] on input "Destination All Destinations" at bounding box center [307, 475] width 270 height 19
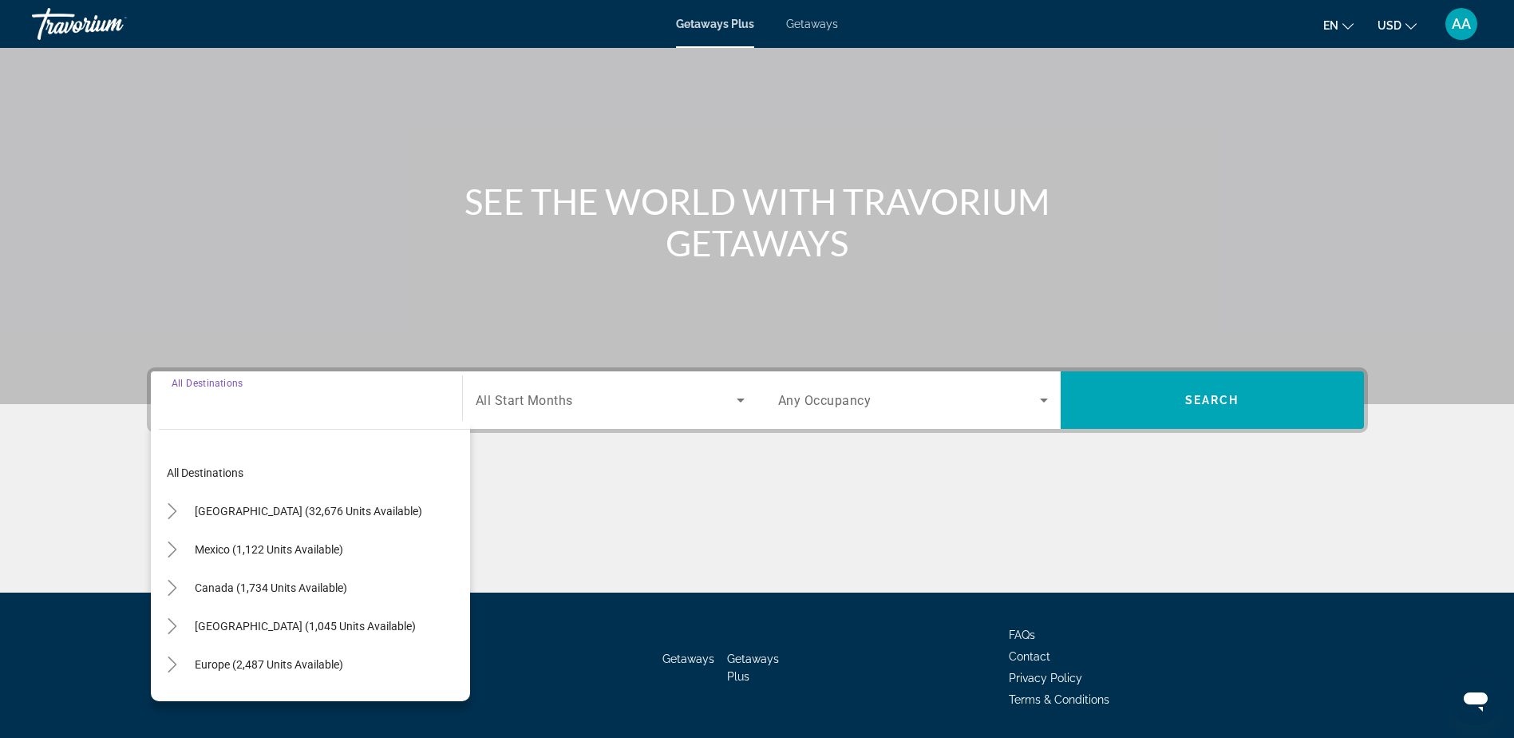
scroll to position [125, 0]
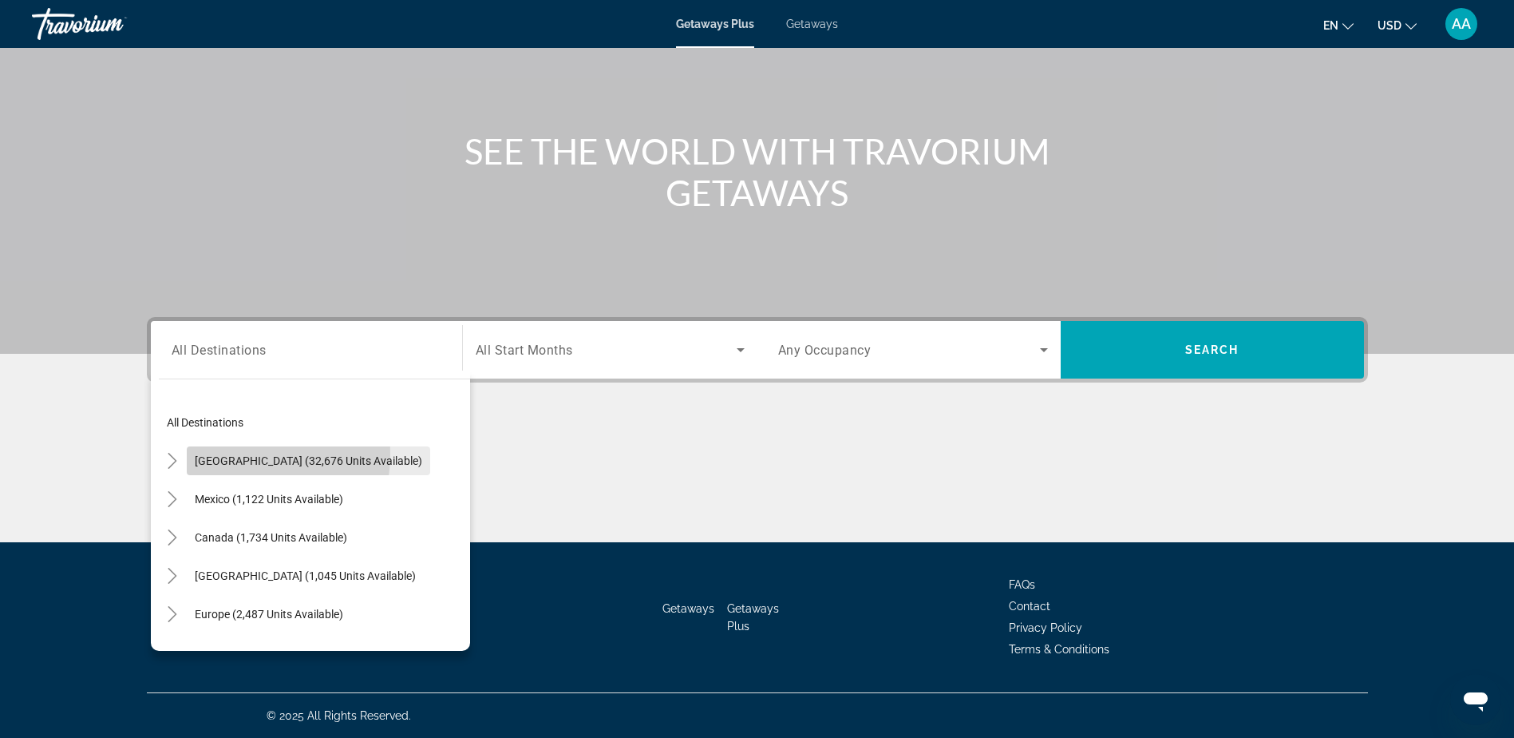
click at [221, 454] on span "[GEOGRAPHIC_DATA] (32,676 units available)" at bounding box center [309, 460] width 228 height 13
type input "**********"
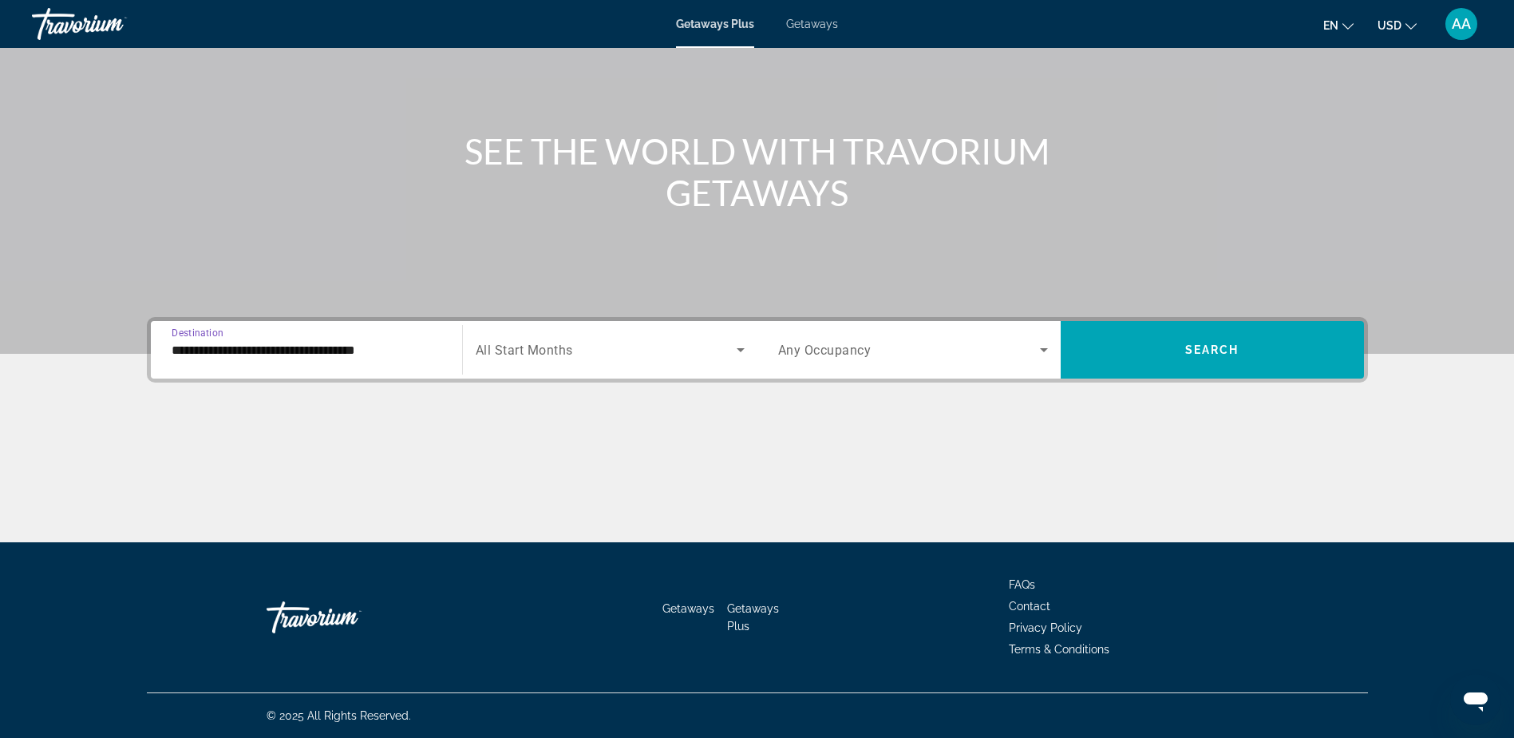
click at [242, 347] on input "**********" at bounding box center [307, 350] width 270 height 19
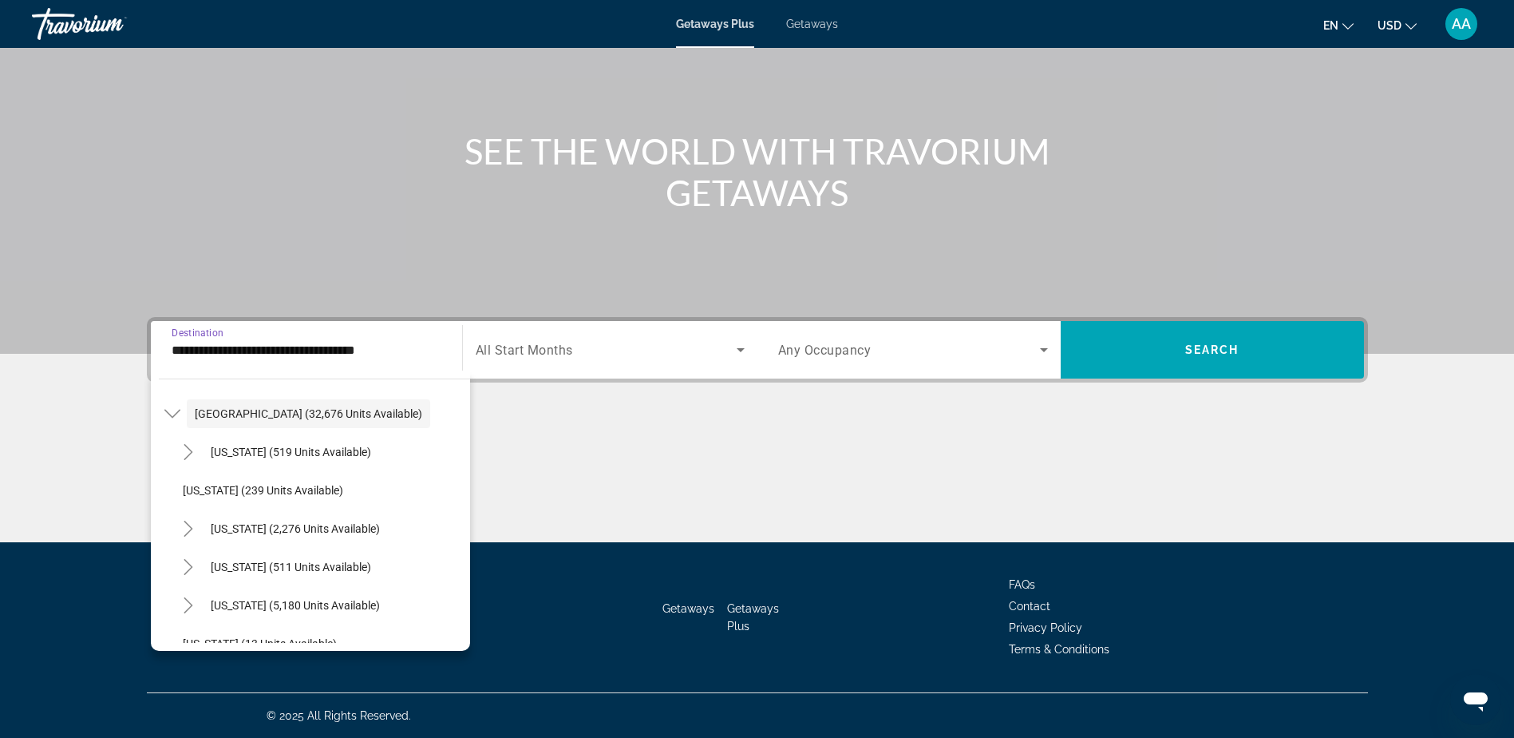
scroll to position [0, 0]
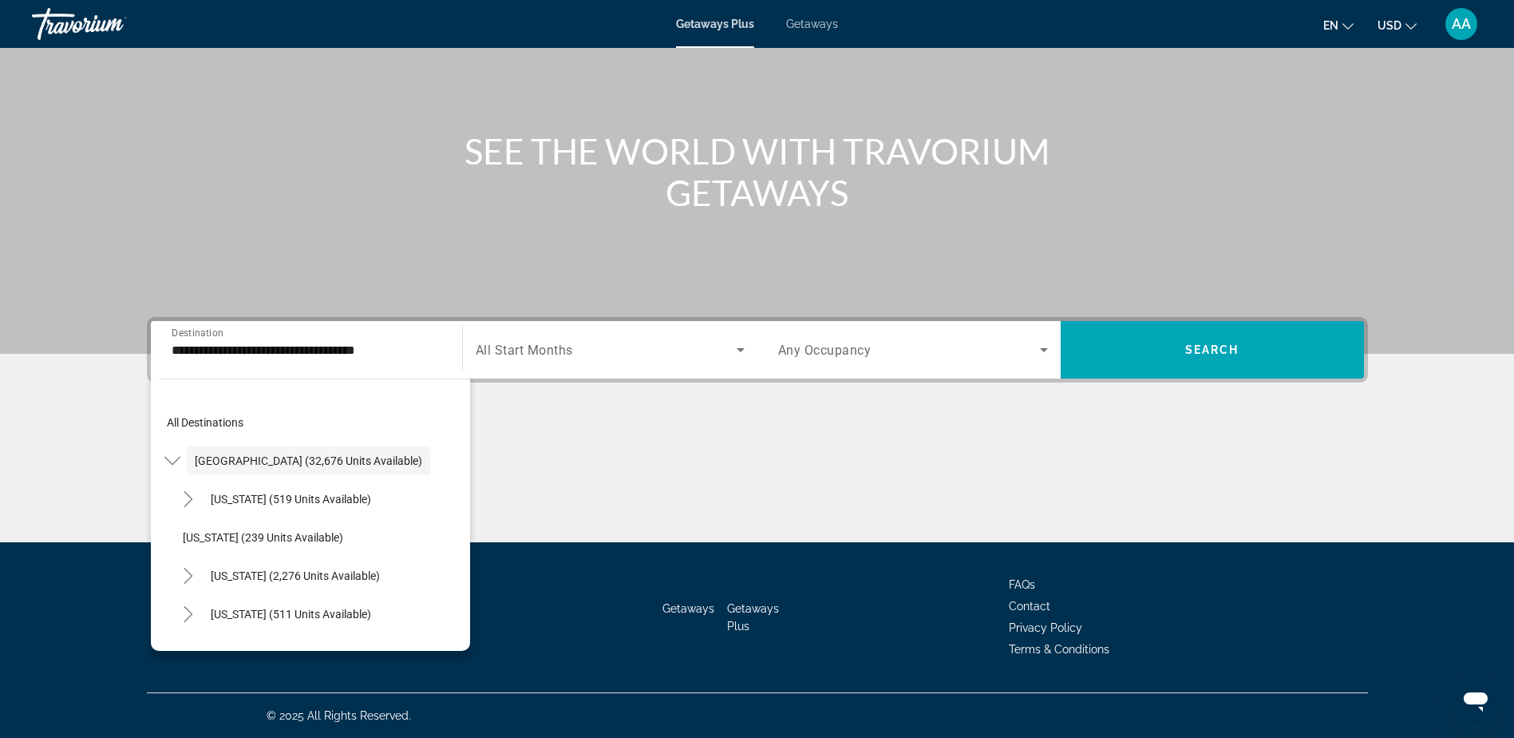
click at [809, 29] on span "Getaways" at bounding box center [812, 24] width 52 height 13
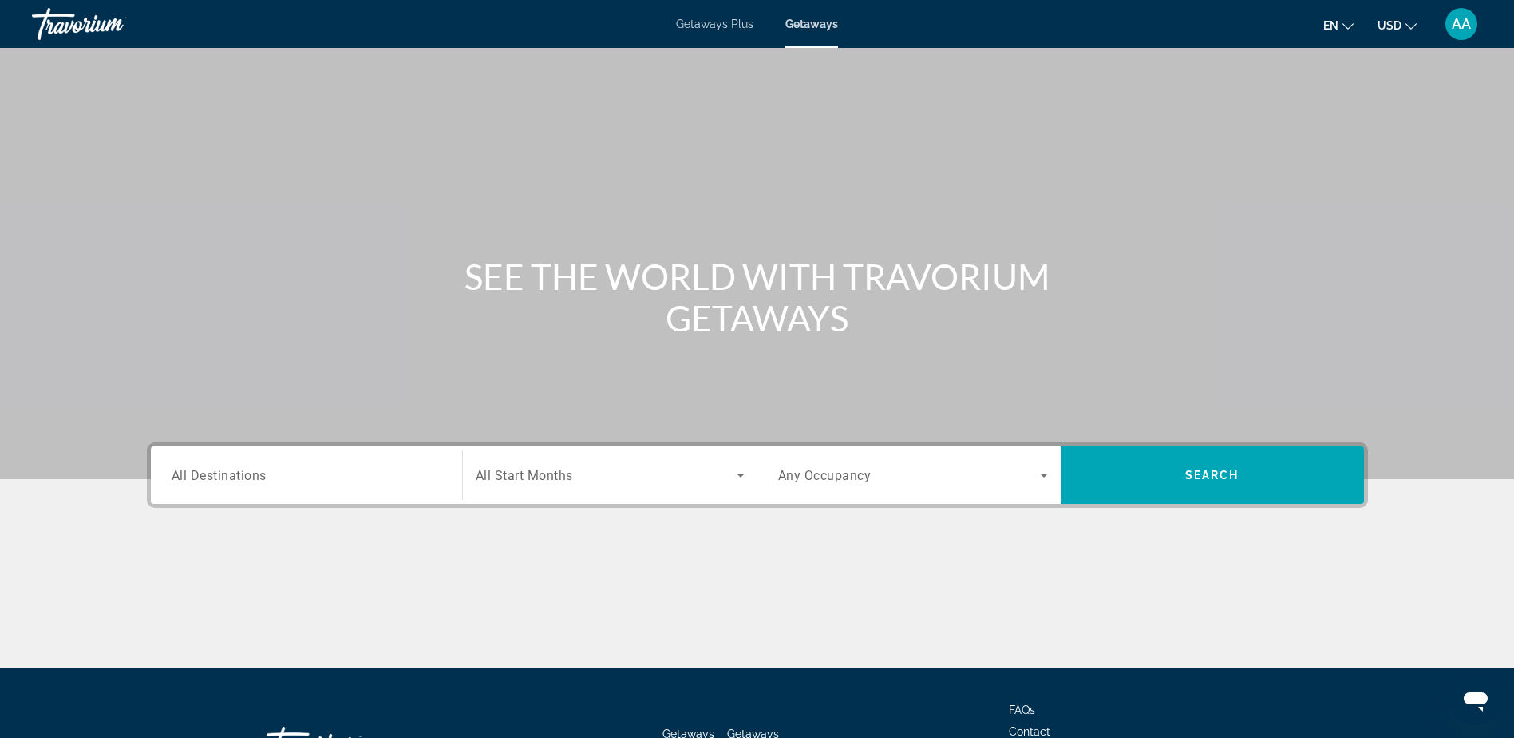
click at [247, 481] on span "All Destinations" at bounding box center [219, 474] width 95 height 15
click at [247, 481] on input "Destination All Destinations" at bounding box center [307, 475] width 270 height 19
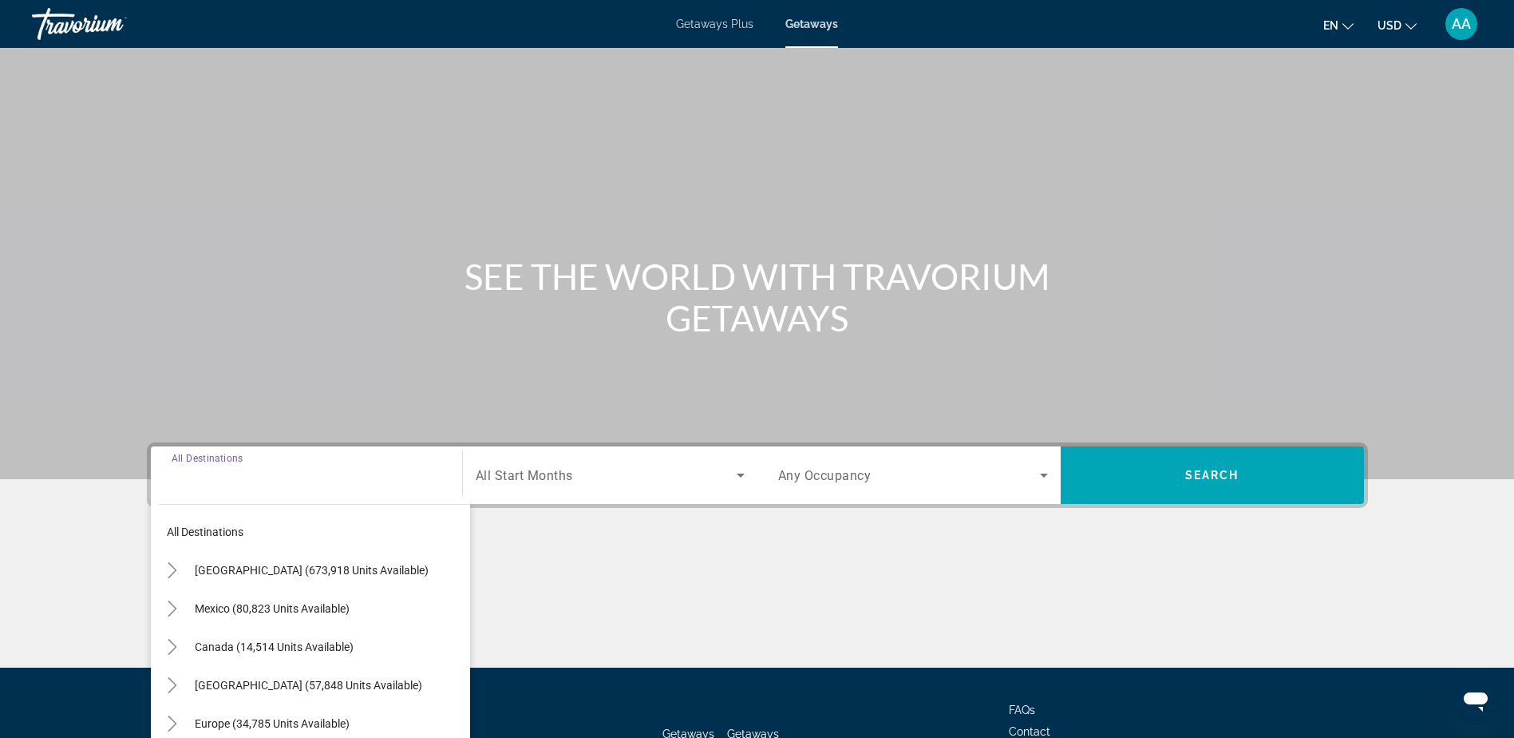
scroll to position [125, 0]
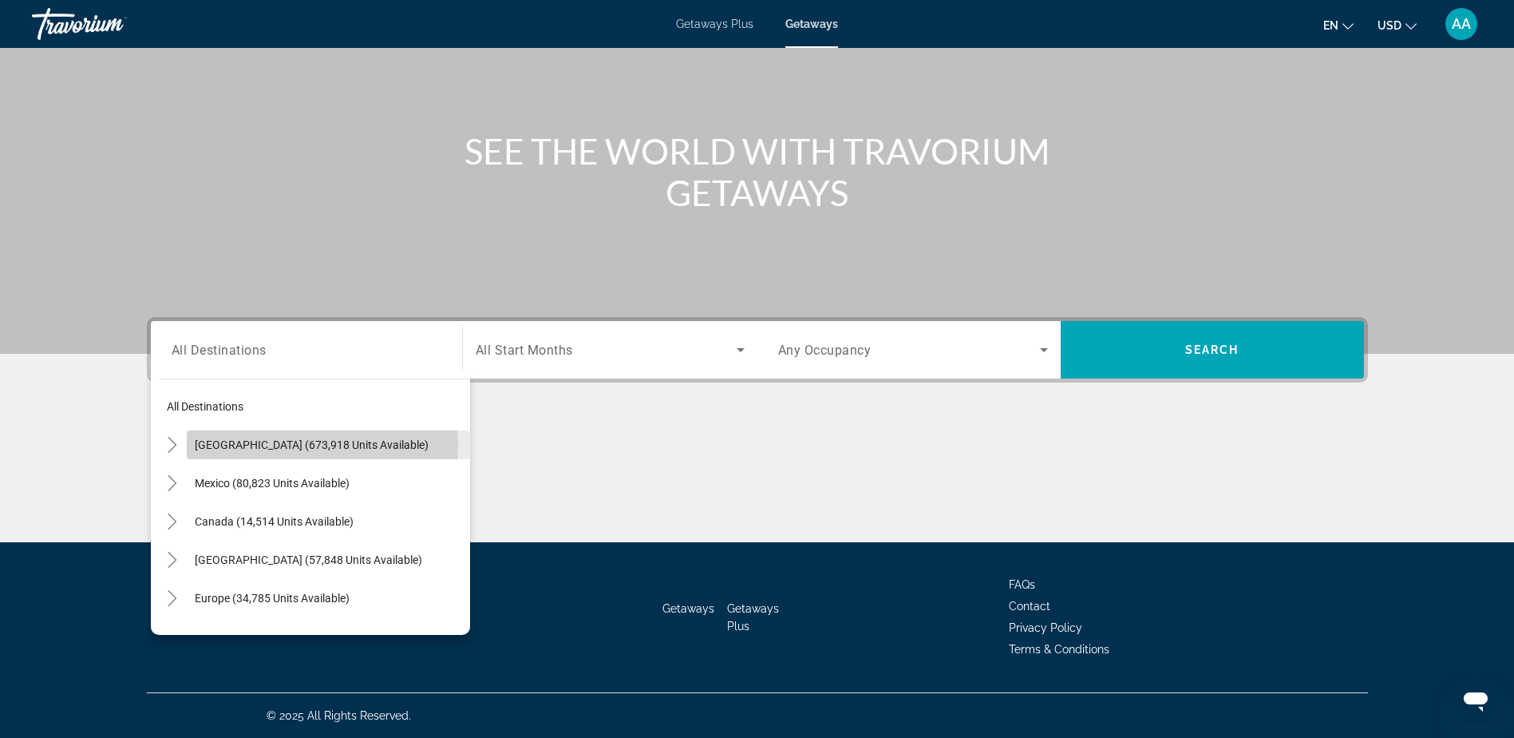
click at [255, 442] on span "[GEOGRAPHIC_DATA] (673,918 units available)" at bounding box center [312, 444] width 234 height 13
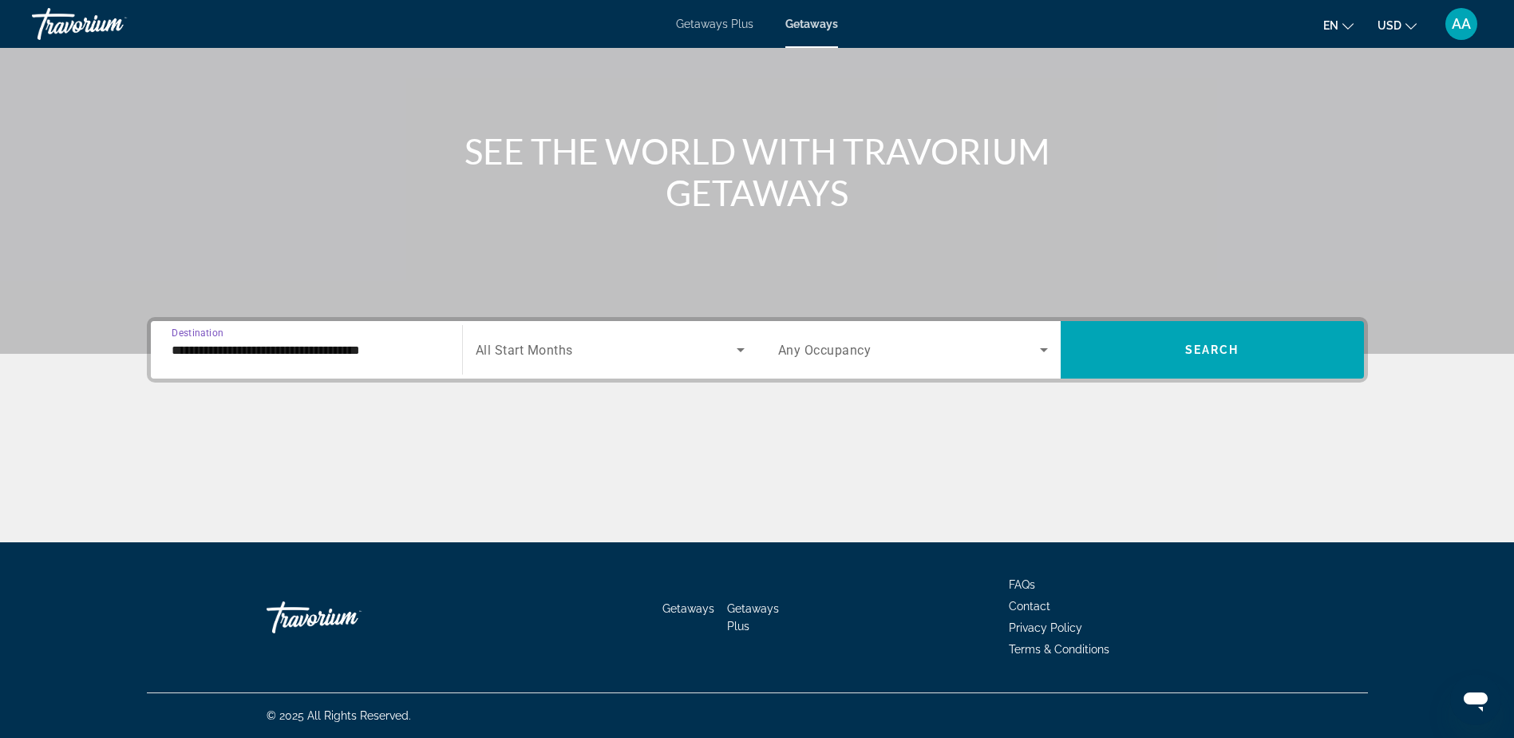
click at [247, 350] on input "**********" at bounding box center [307, 350] width 270 height 19
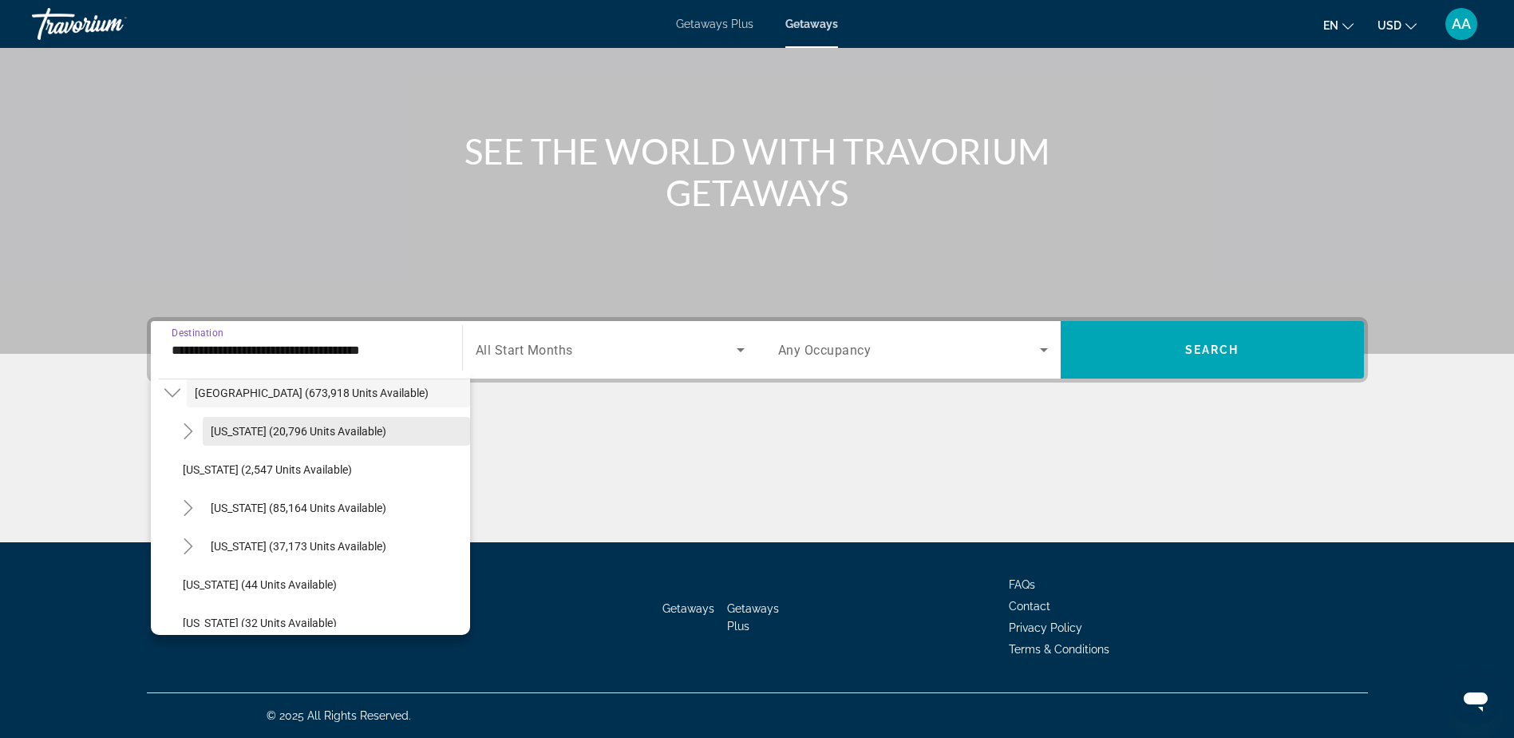
scroll to position [80, 0]
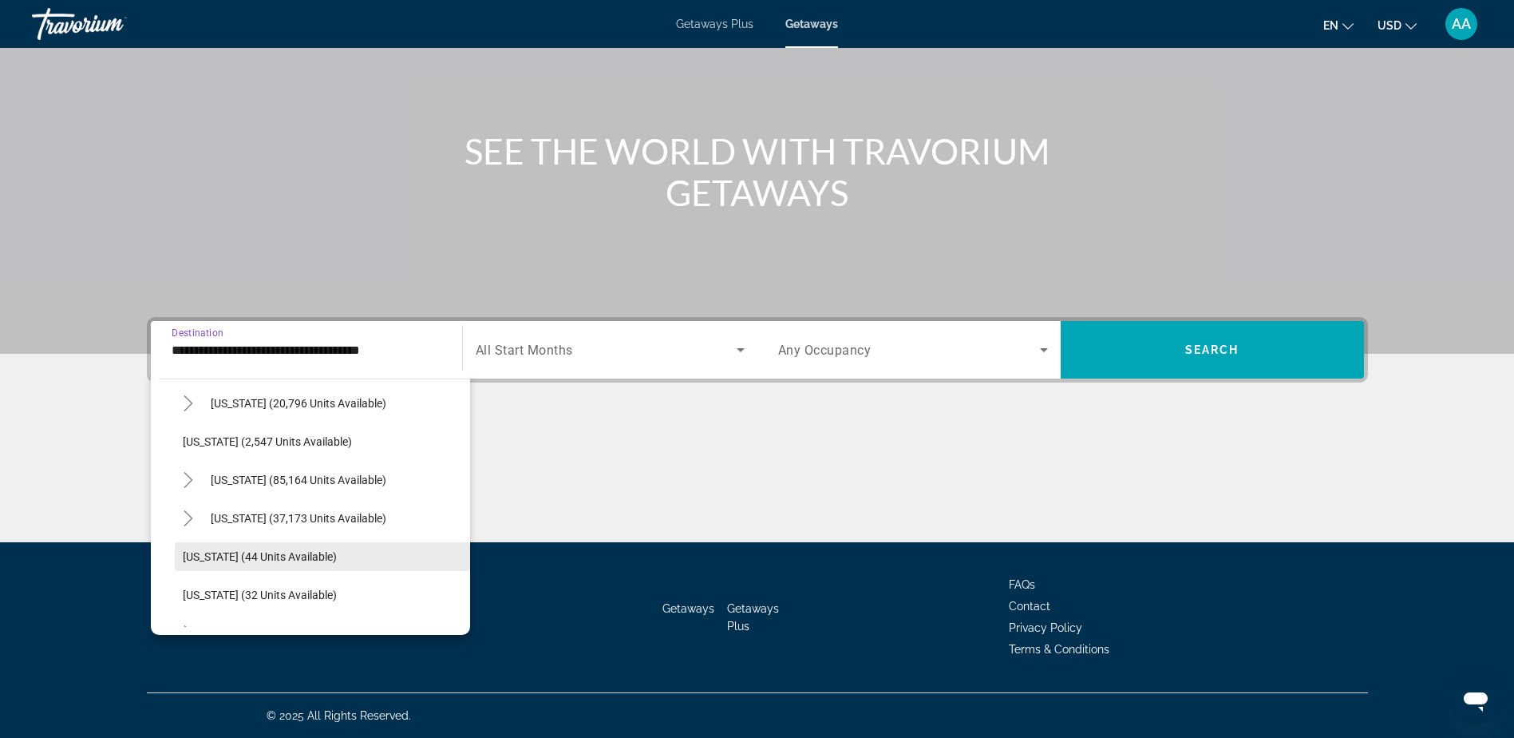
click at [229, 552] on span "Connecticut (44 units available)" at bounding box center [260, 556] width 154 height 13
type input "**********"
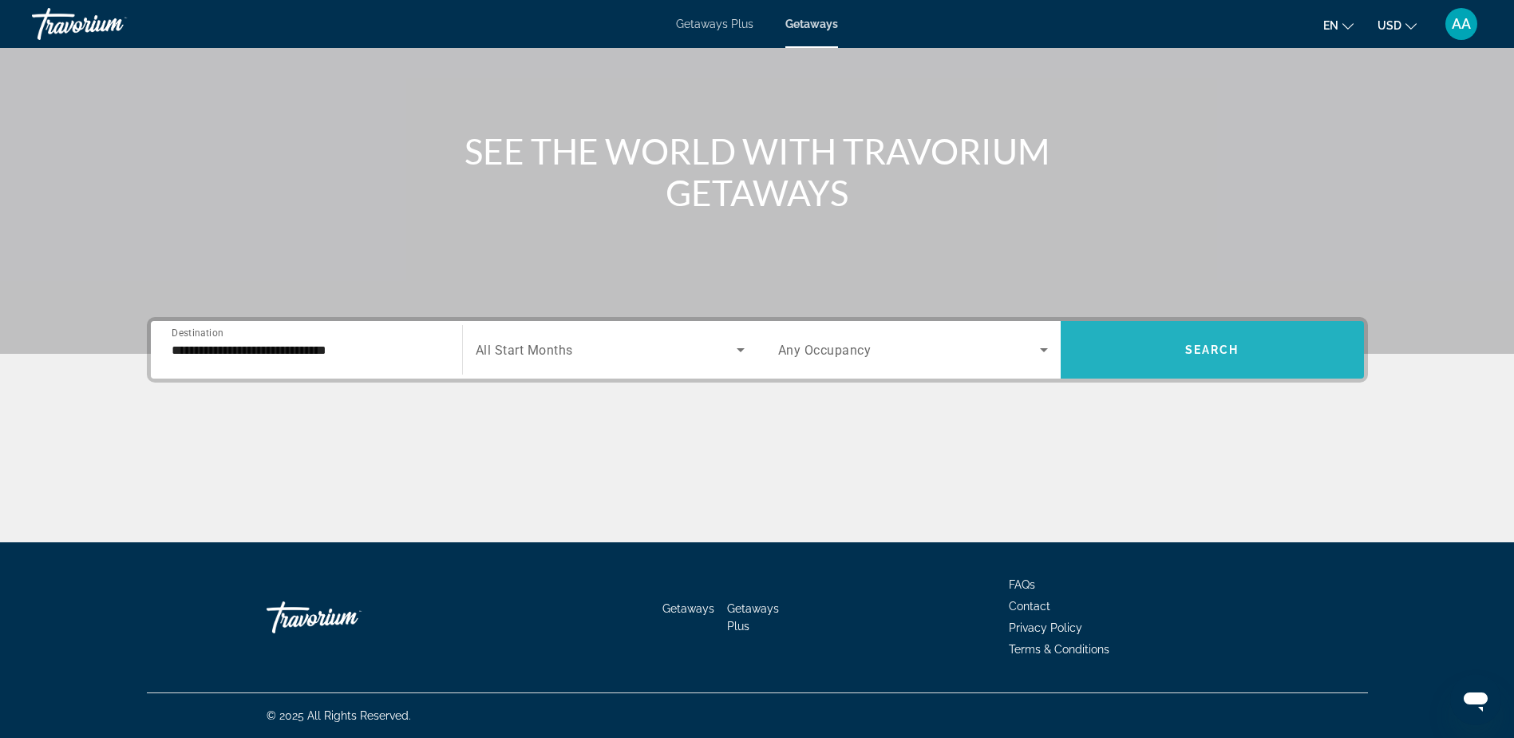
click at [1222, 344] on span "Search" at bounding box center [1213, 349] width 54 height 13
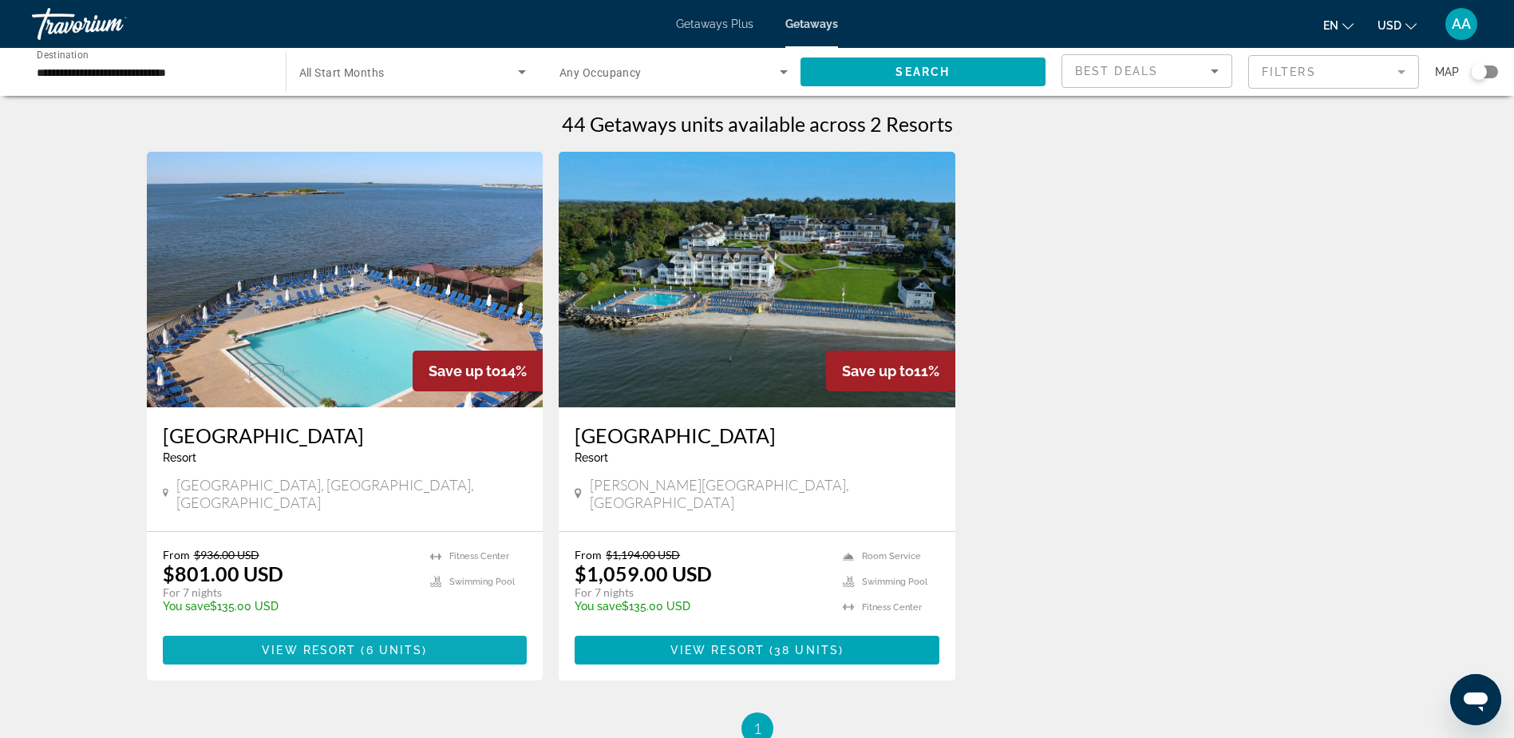
click at [325, 631] on span "Main content" at bounding box center [345, 650] width 365 height 38
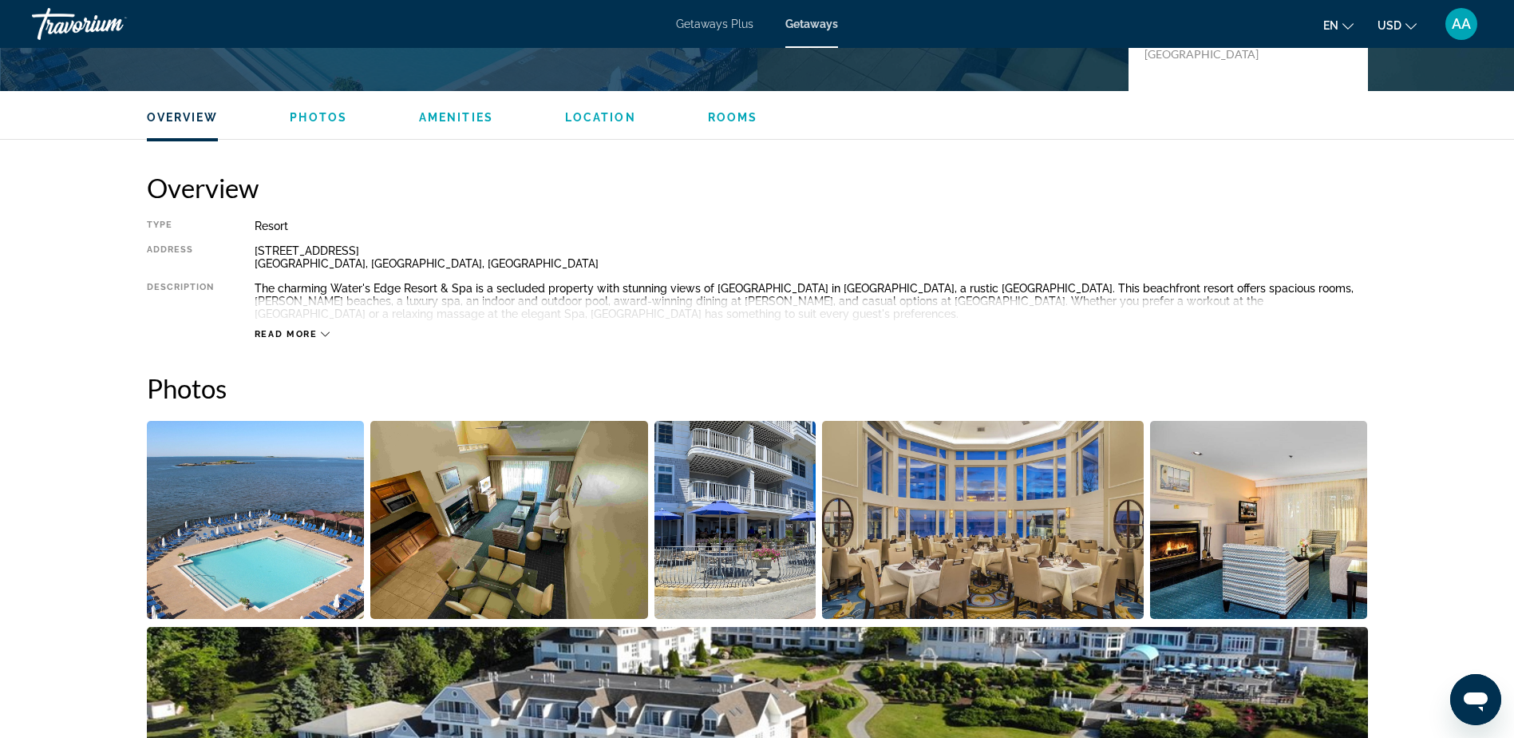
scroll to position [479, 0]
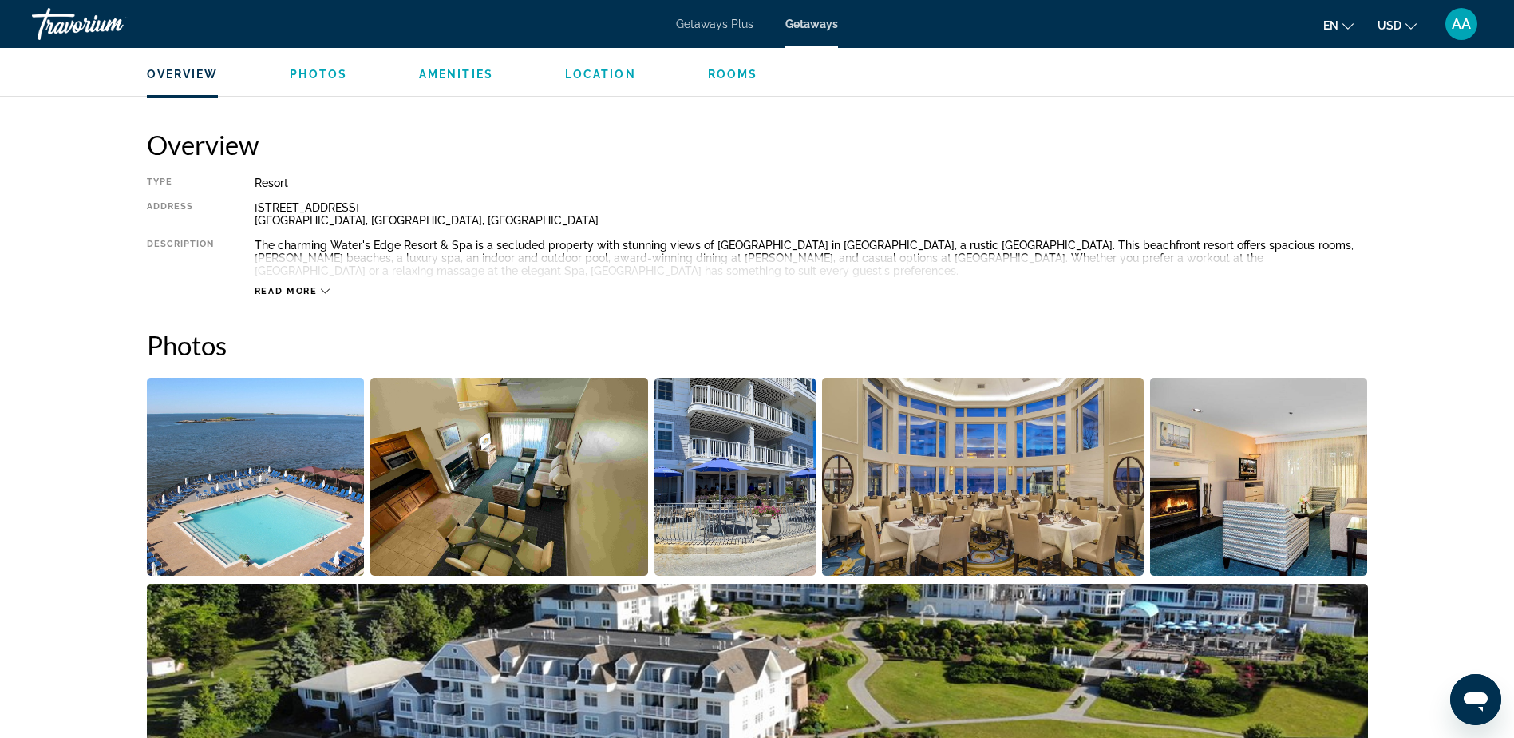
click at [271, 477] on img "Open full-screen image slider" at bounding box center [256, 477] width 218 height 198
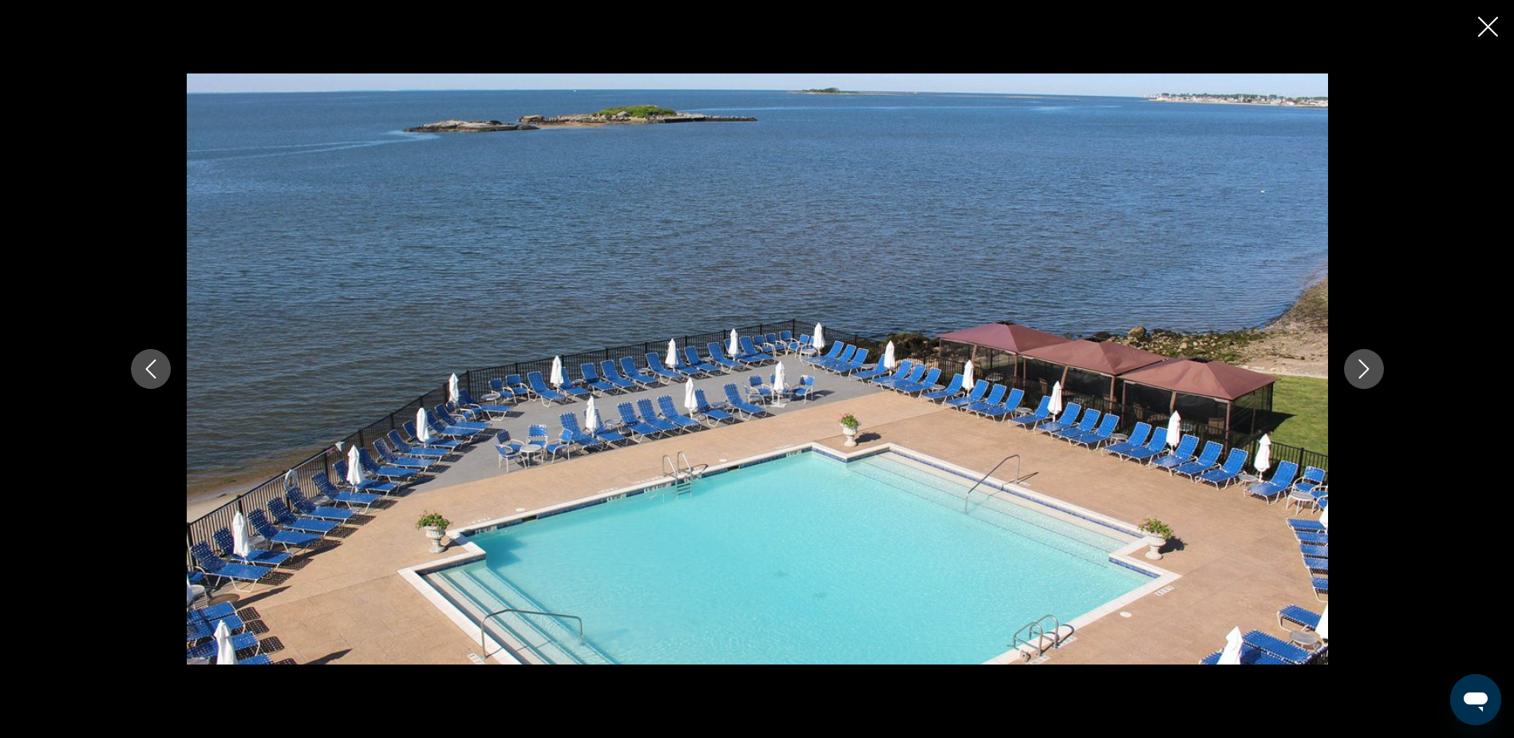
click at [1361, 370] on icon "Next image" at bounding box center [1364, 368] width 19 height 19
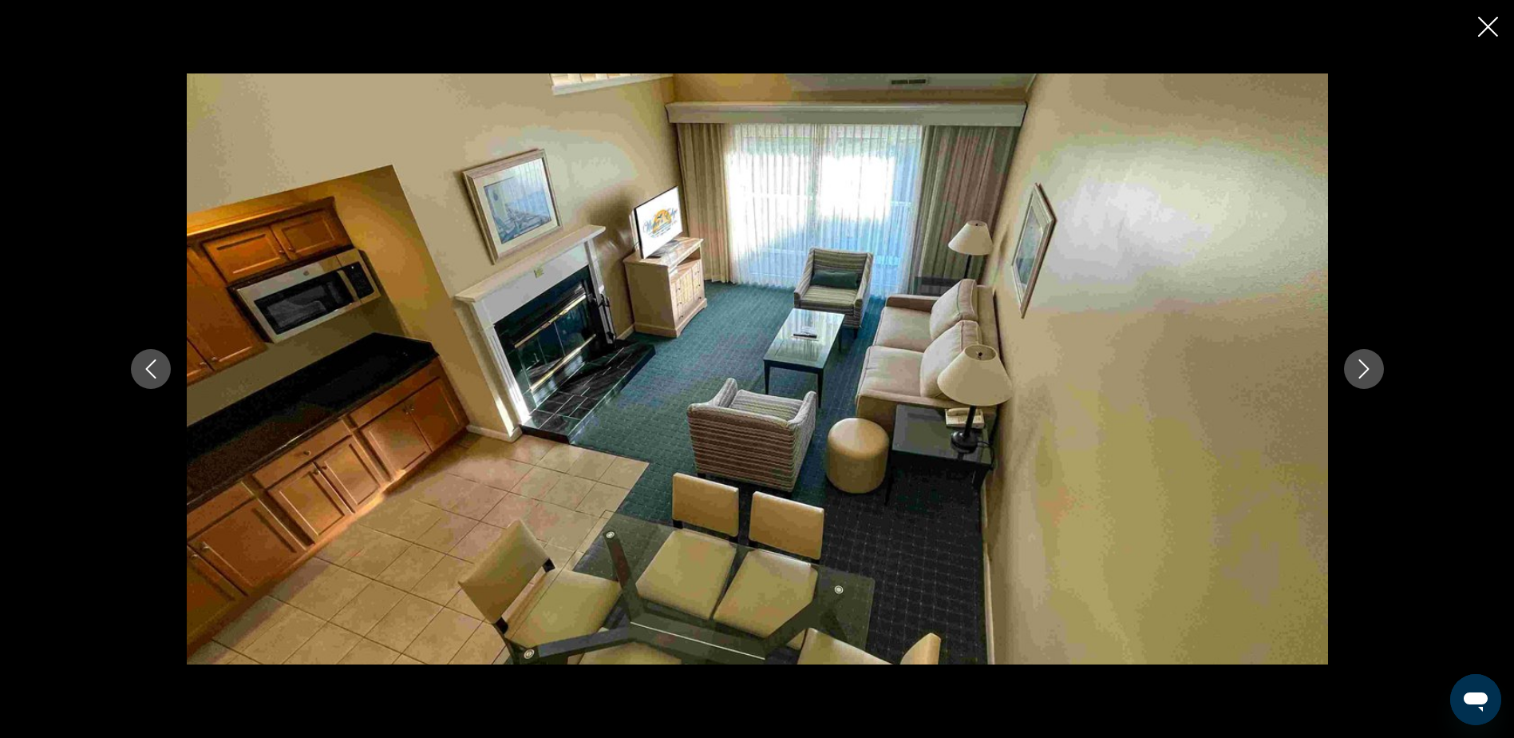
click at [1361, 370] on icon "Next image" at bounding box center [1364, 368] width 19 height 19
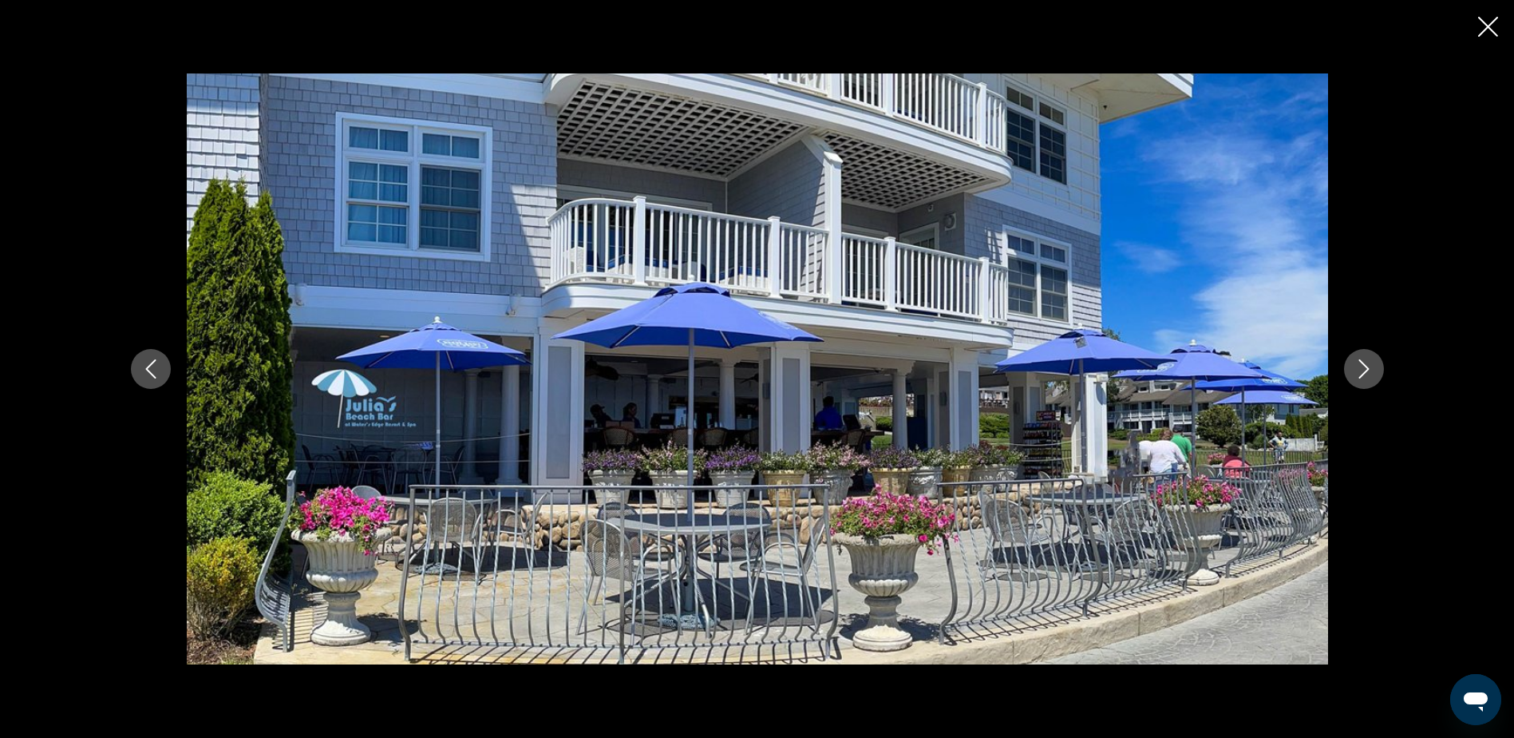
click at [1361, 370] on icon "Next image" at bounding box center [1364, 368] width 19 height 19
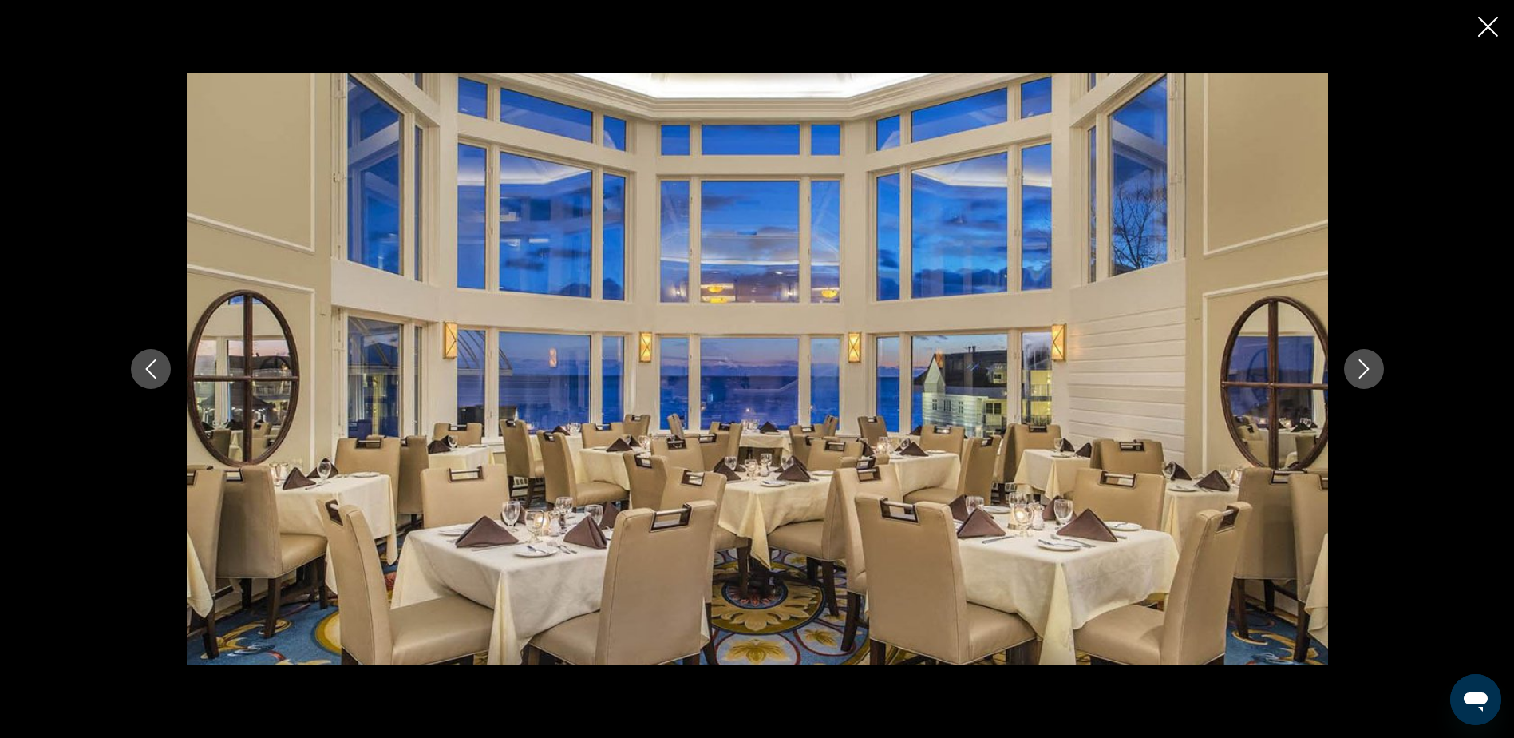
click at [1361, 370] on icon "Next image" at bounding box center [1364, 368] width 19 height 19
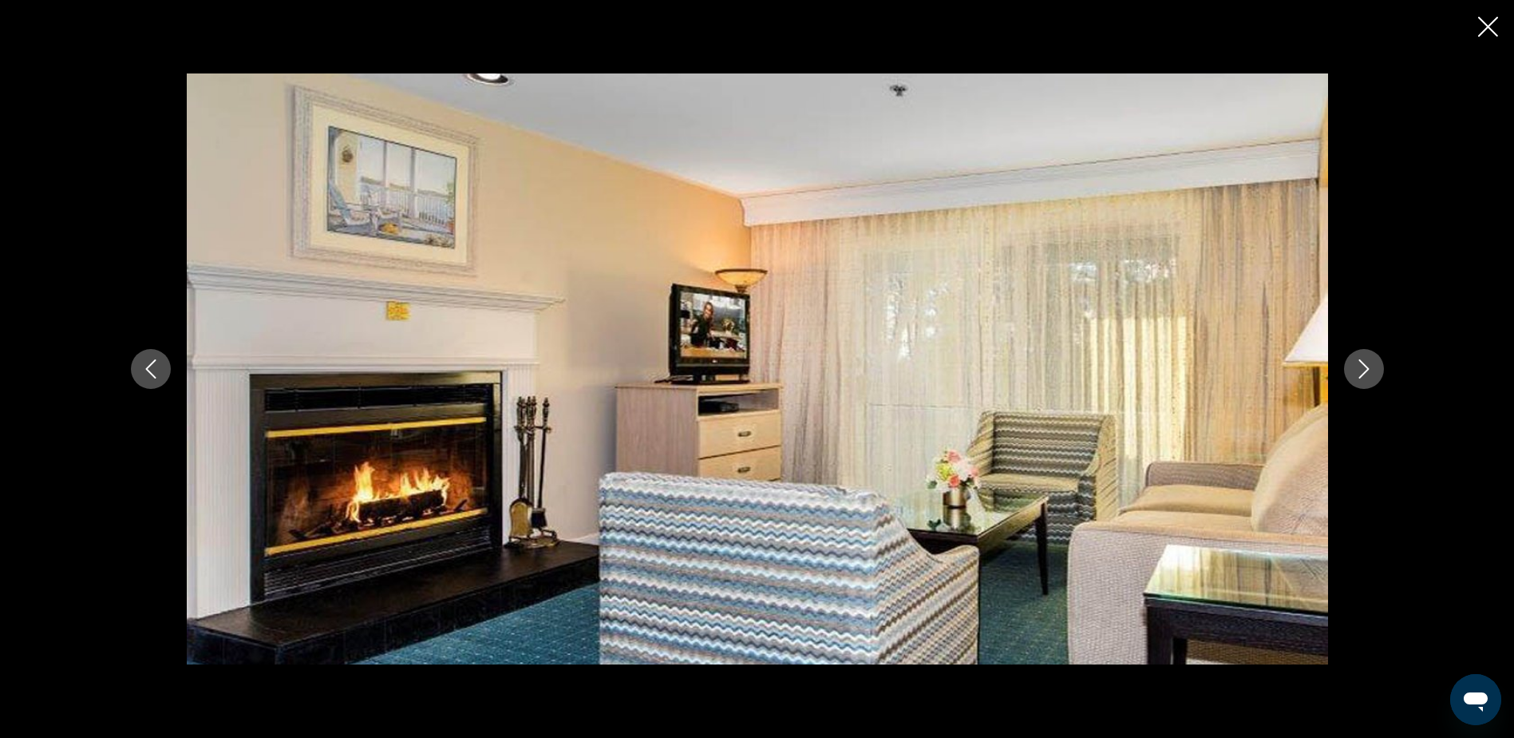
click at [1361, 370] on icon "Next image" at bounding box center [1364, 368] width 19 height 19
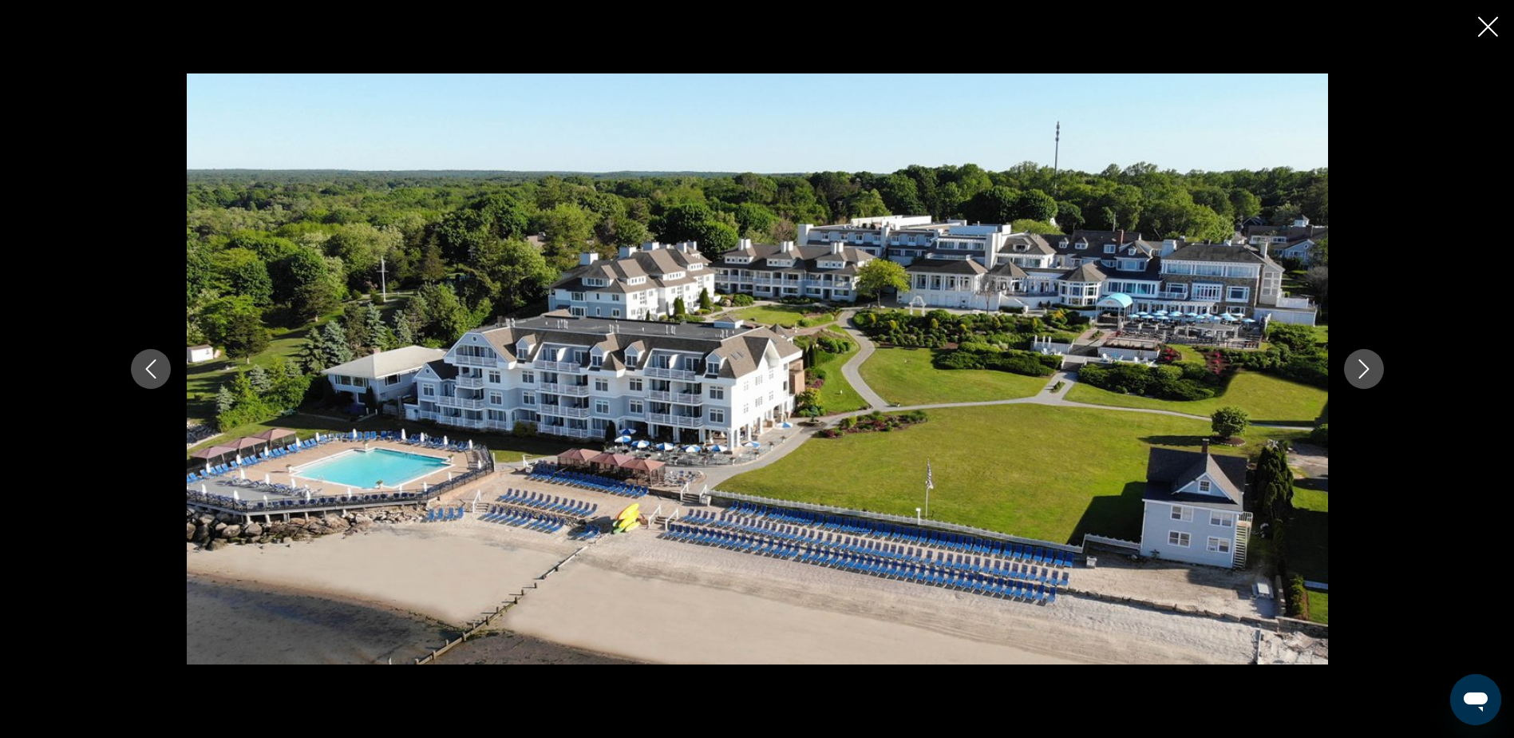
click at [1361, 370] on icon "Next image" at bounding box center [1364, 368] width 19 height 19
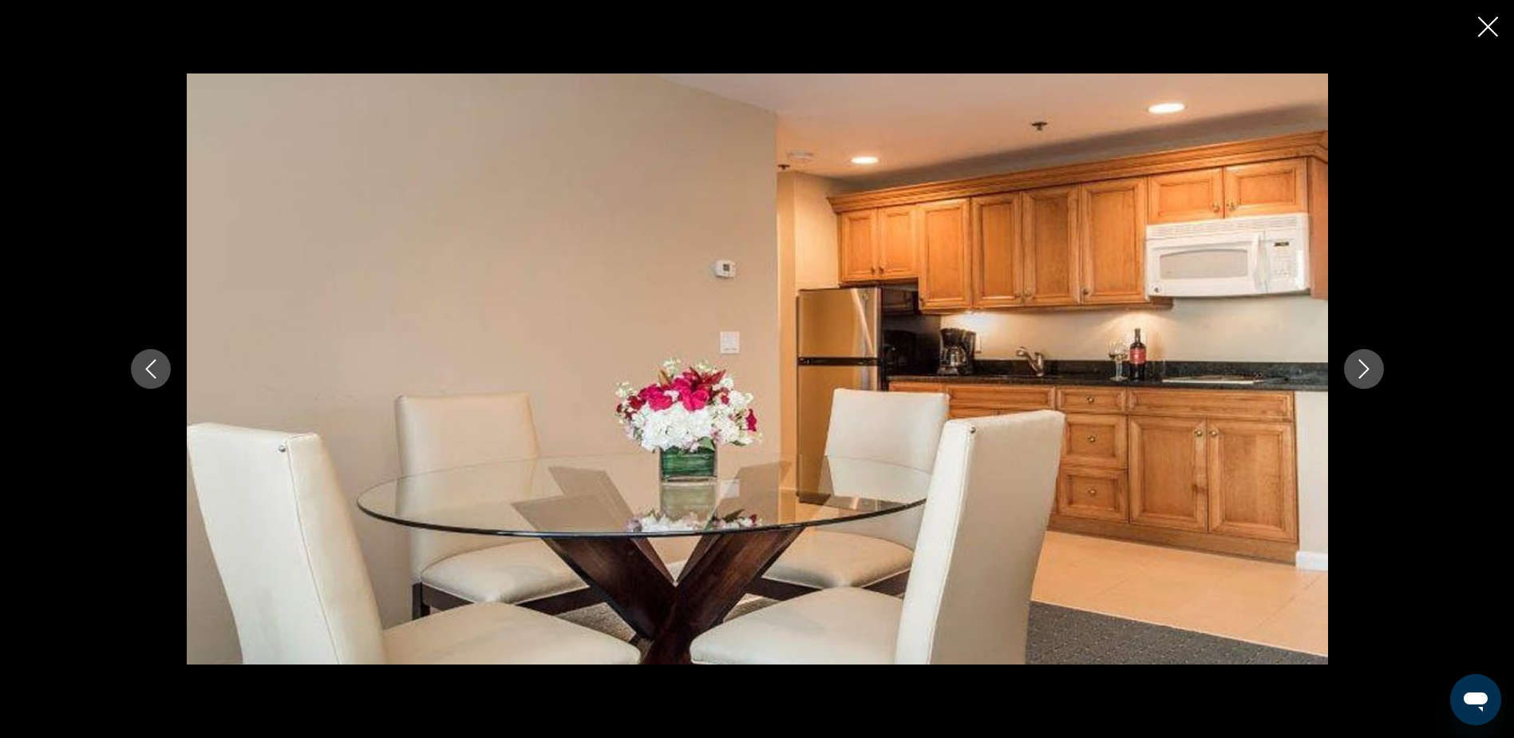
click at [1361, 370] on icon "Next image" at bounding box center [1364, 368] width 19 height 19
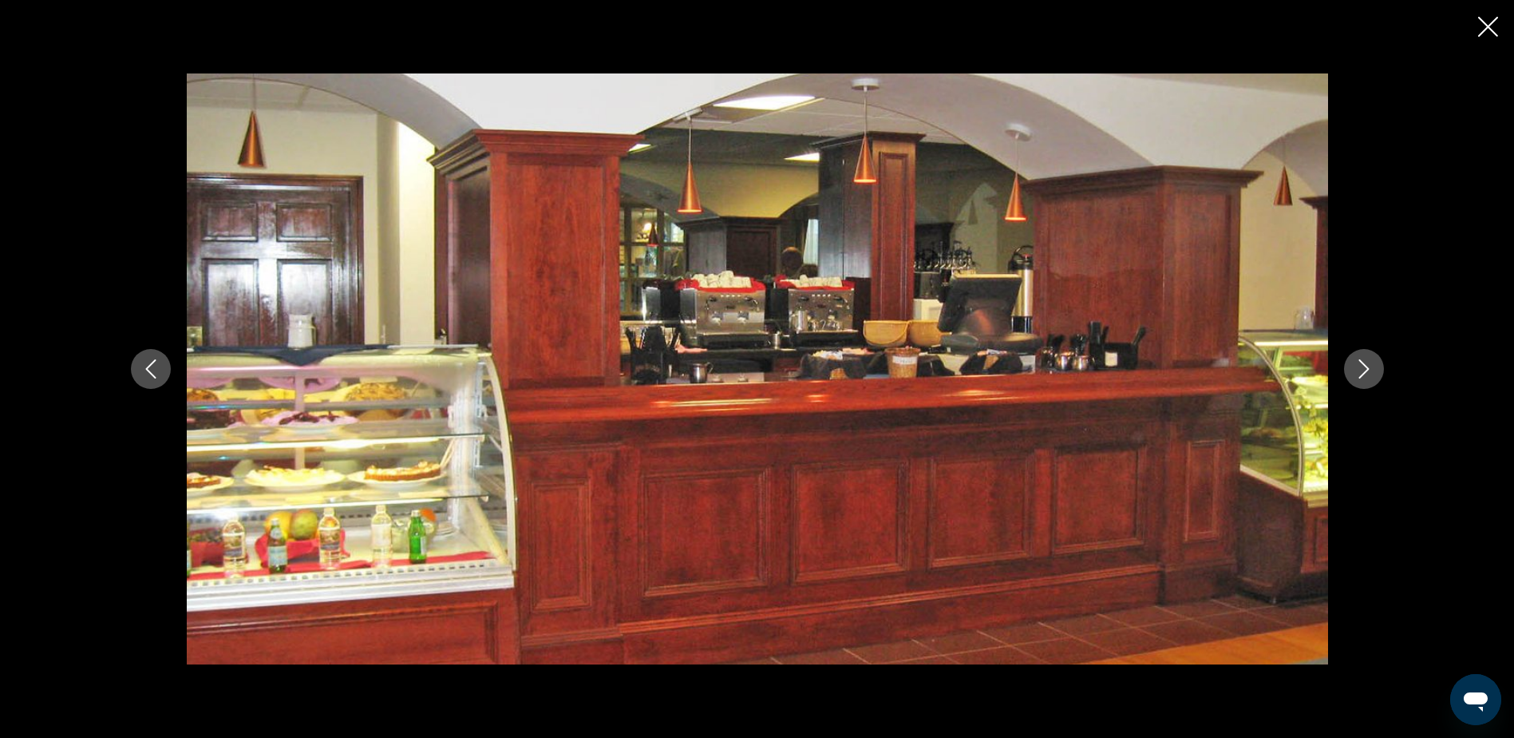
click at [1361, 370] on icon "Next image" at bounding box center [1364, 368] width 19 height 19
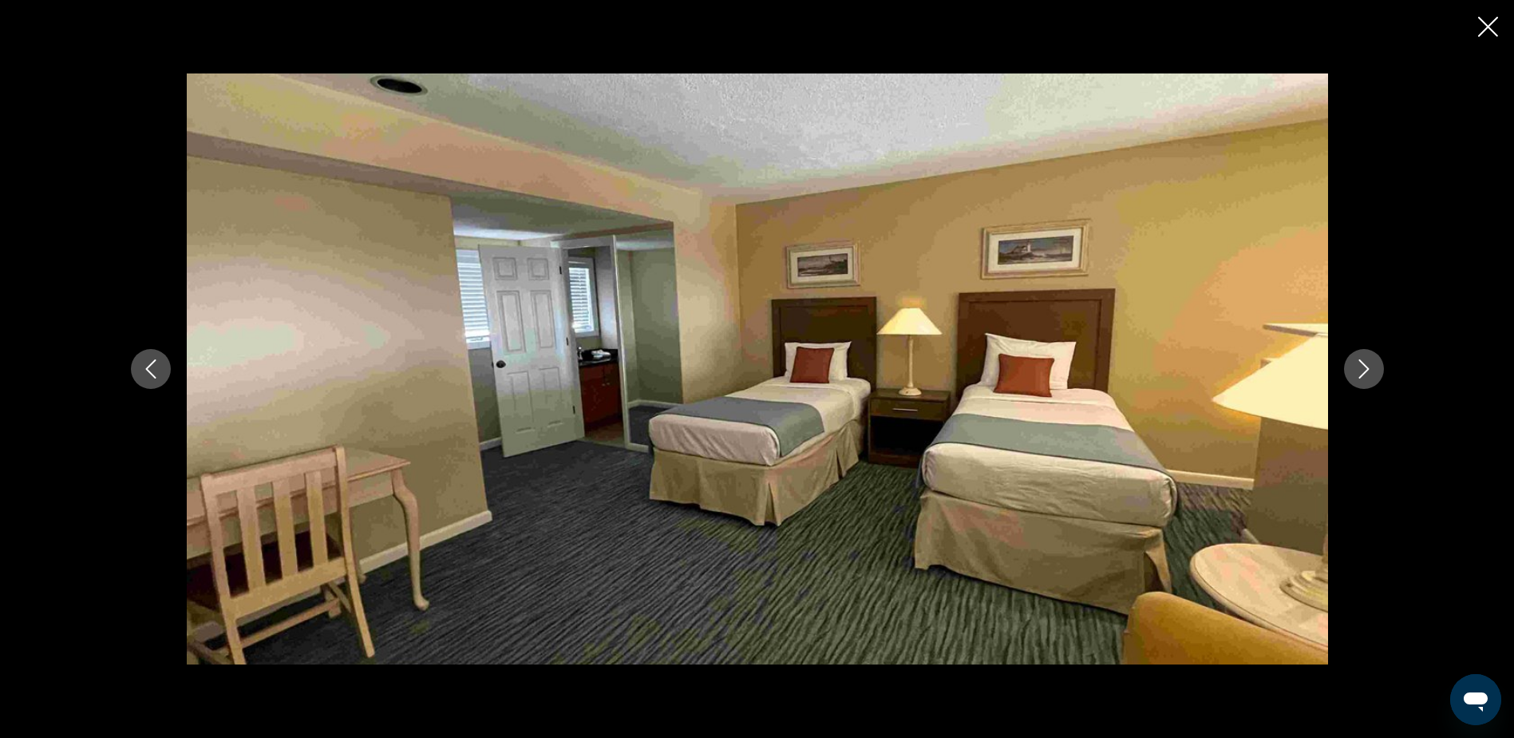
click at [1361, 370] on icon "Next image" at bounding box center [1364, 368] width 19 height 19
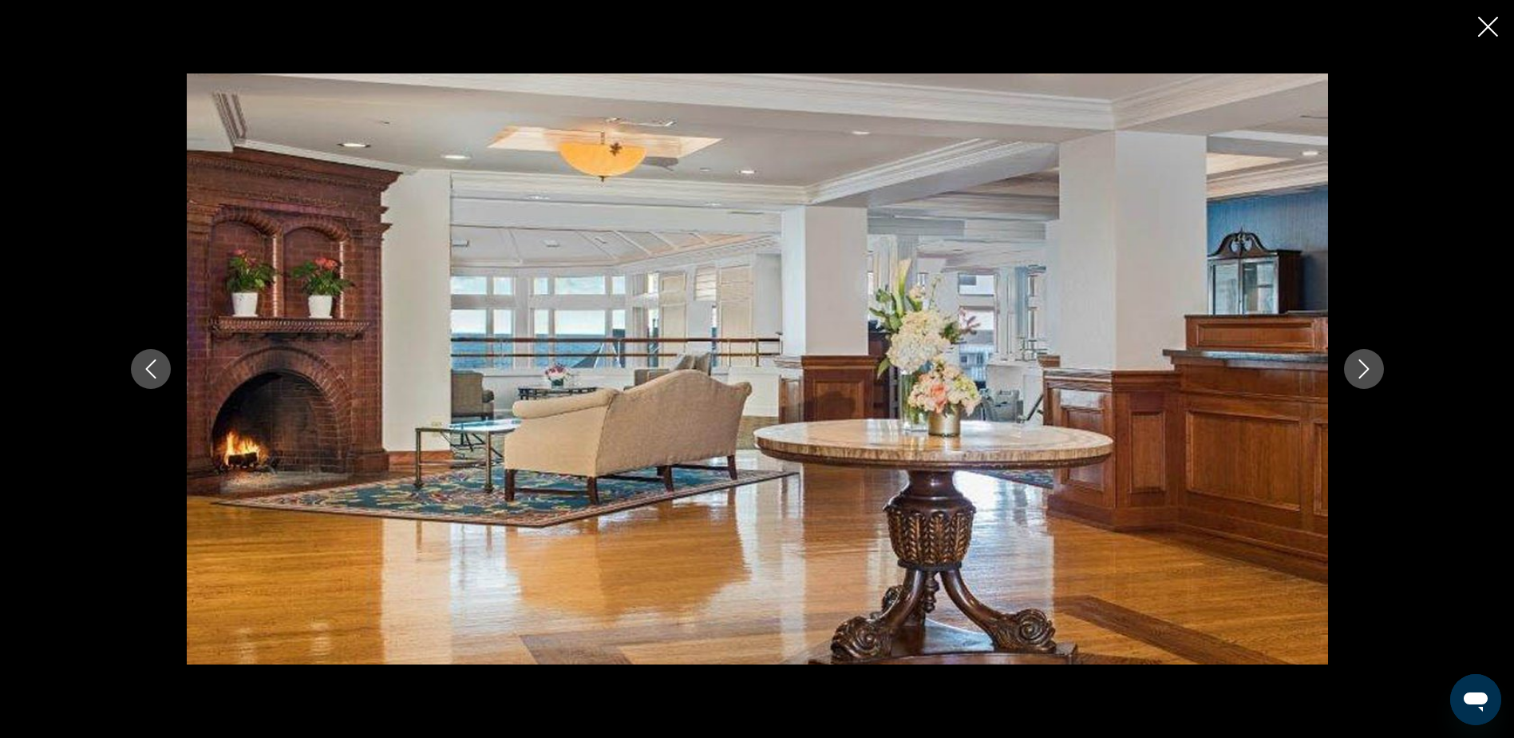
click at [1361, 370] on icon "Next image" at bounding box center [1364, 368] width 19 height 19
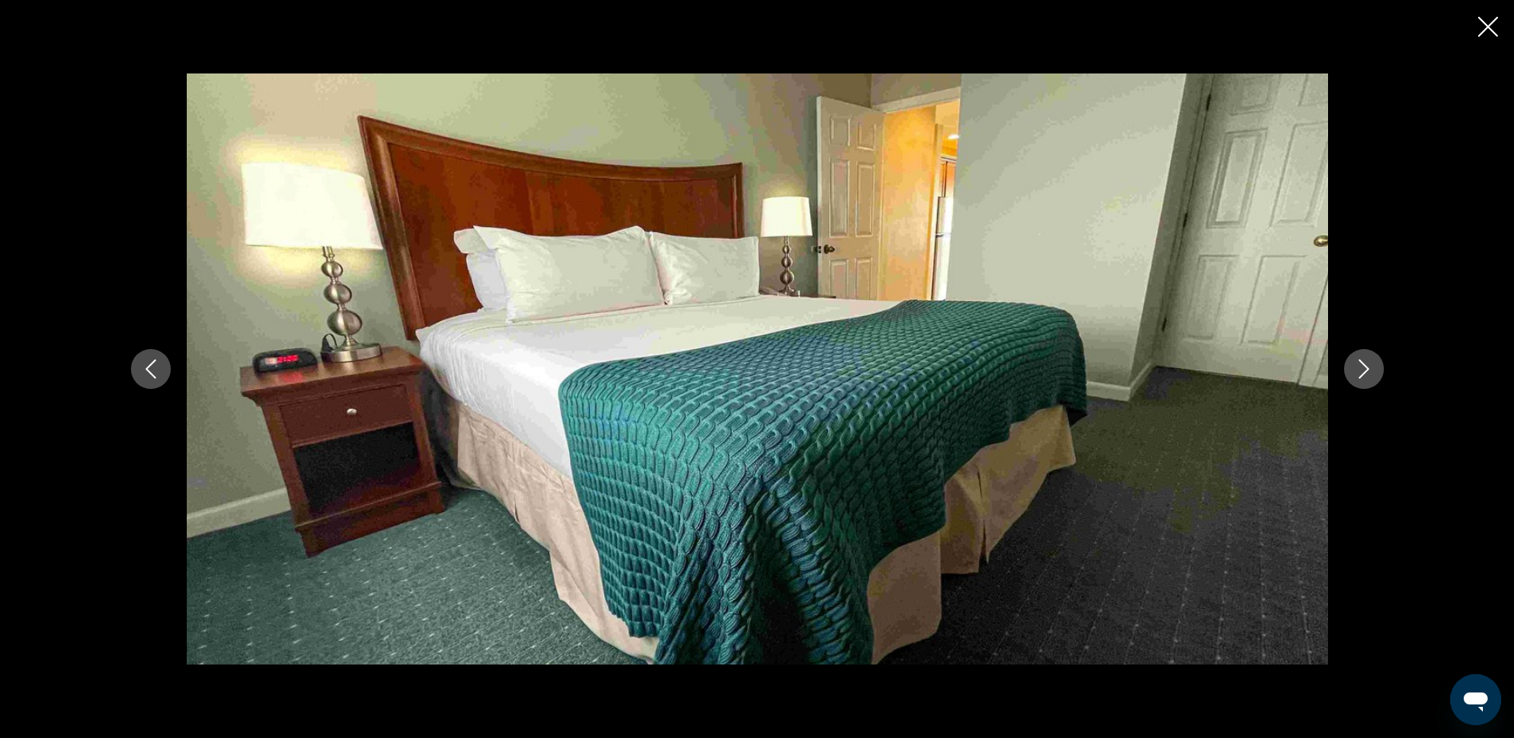
click at [1361, 370] on icon "Next image" at bounding box center [1364, 368] width 19 height 19
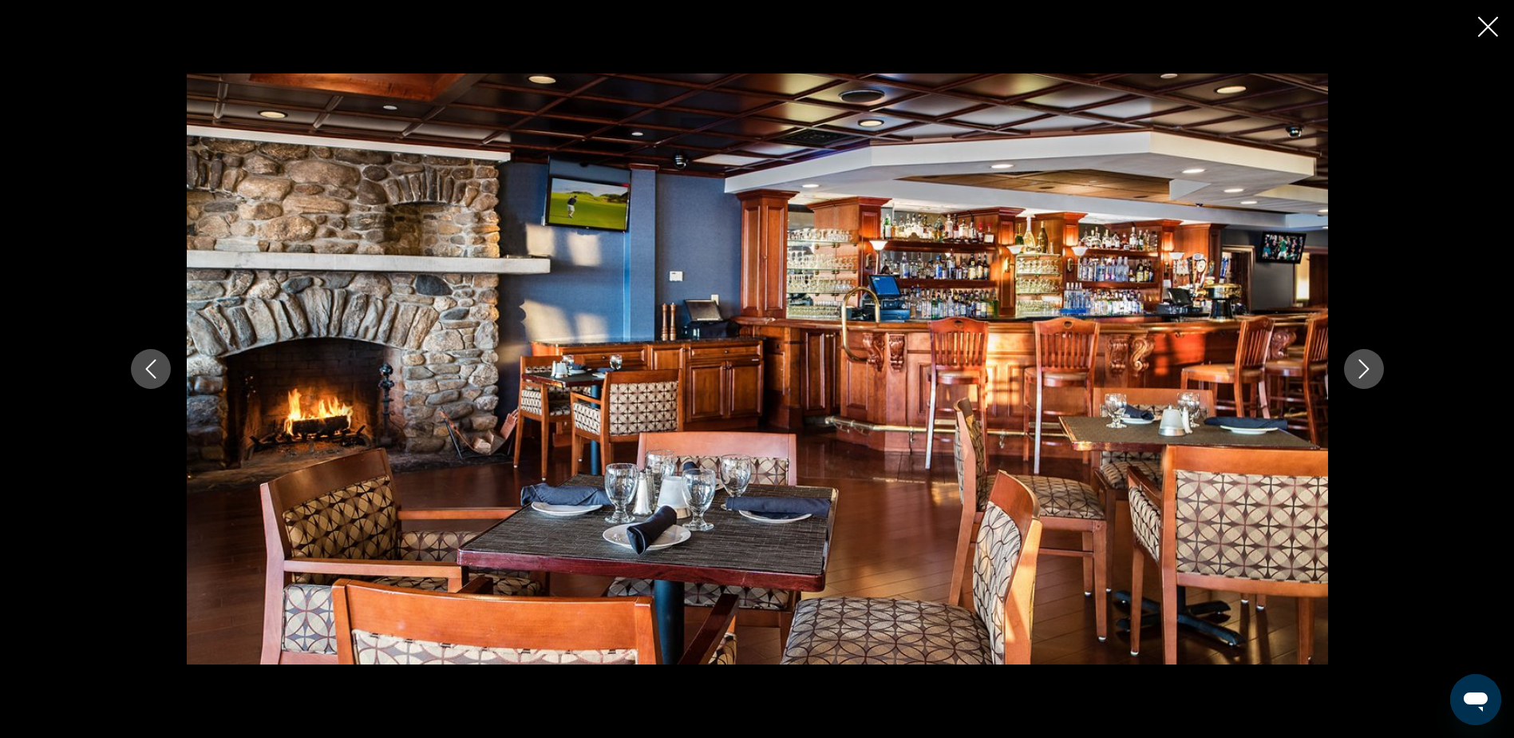
click at [1360, 370] on icon "Next image" at bounding box center [1364, 368] width 19 height 19
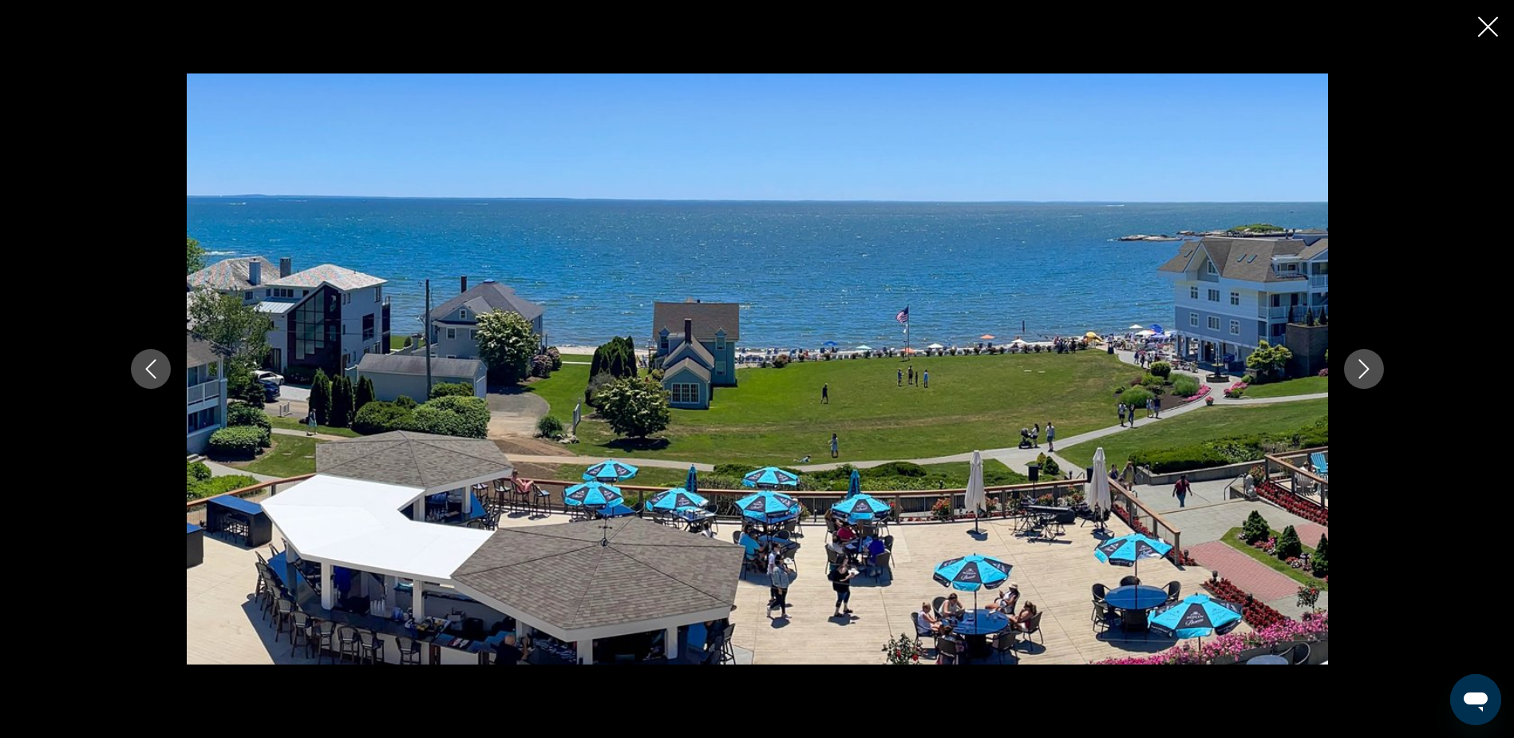
click at [1353, 372] on button "Next image" at bounding box center [1364, 369] width 40 height 40
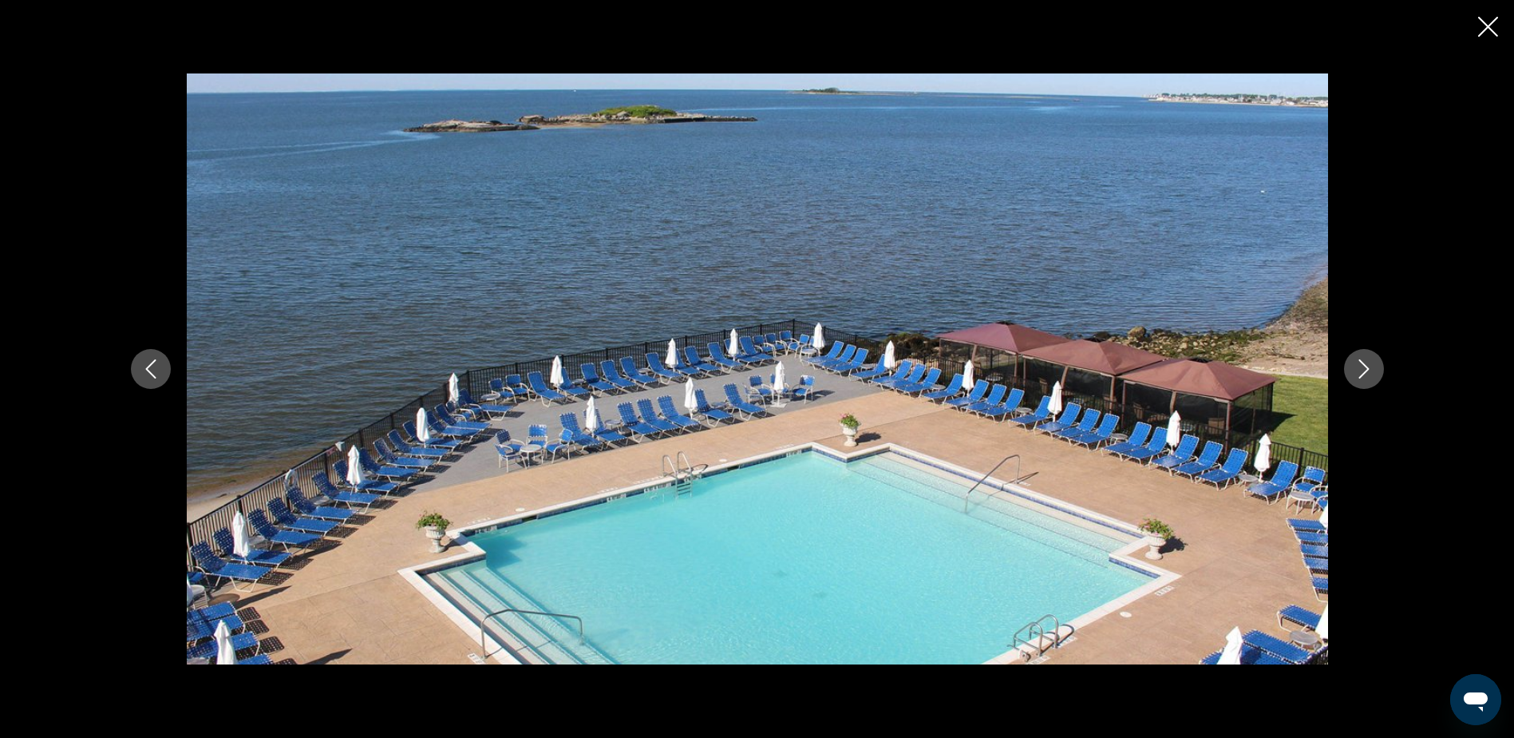
click at [1353, 372] on button "Next image" at bounding box center [1364, 369] width 40 height 40
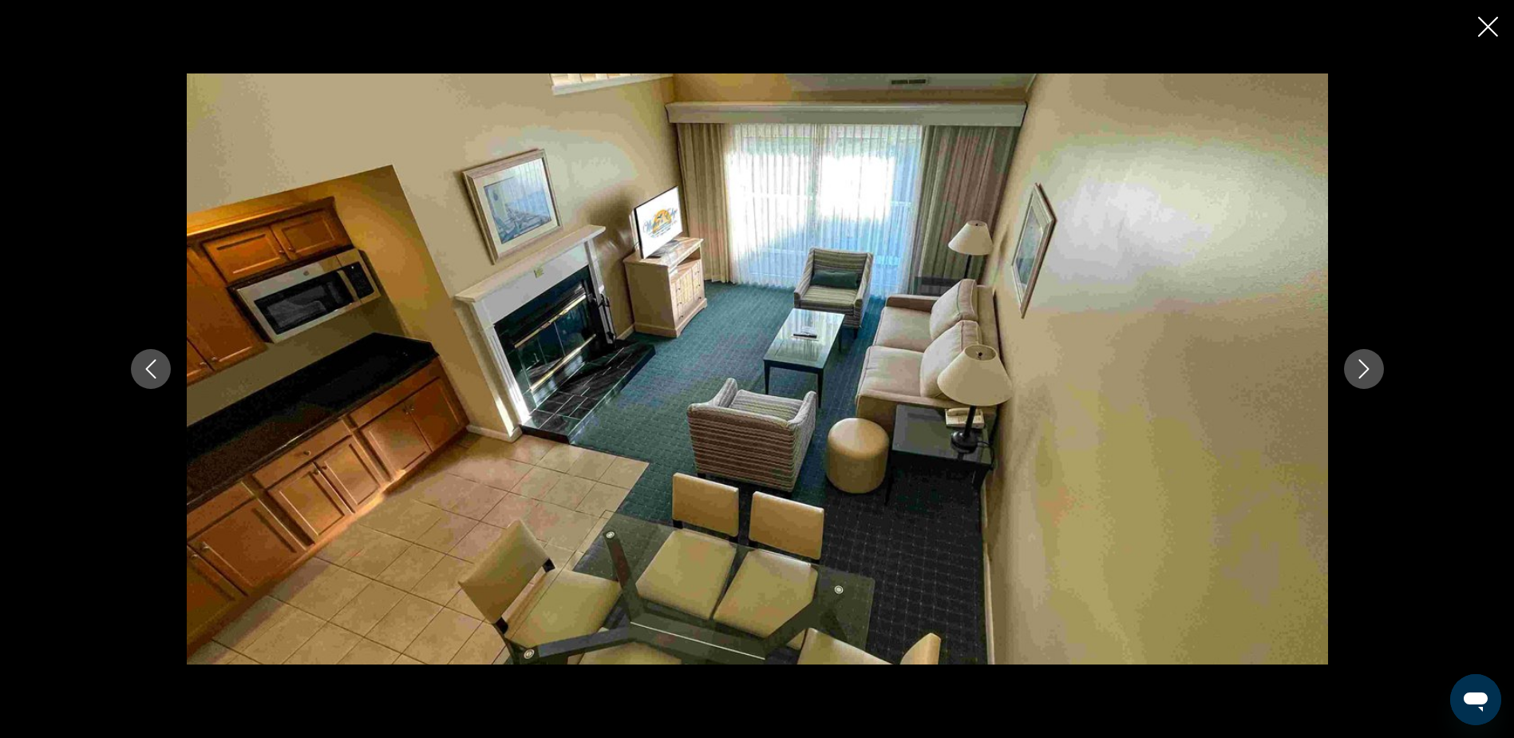
click at [1367, 372] on icon "Next image" at bounding box center [1364, 368] width 19 height 19
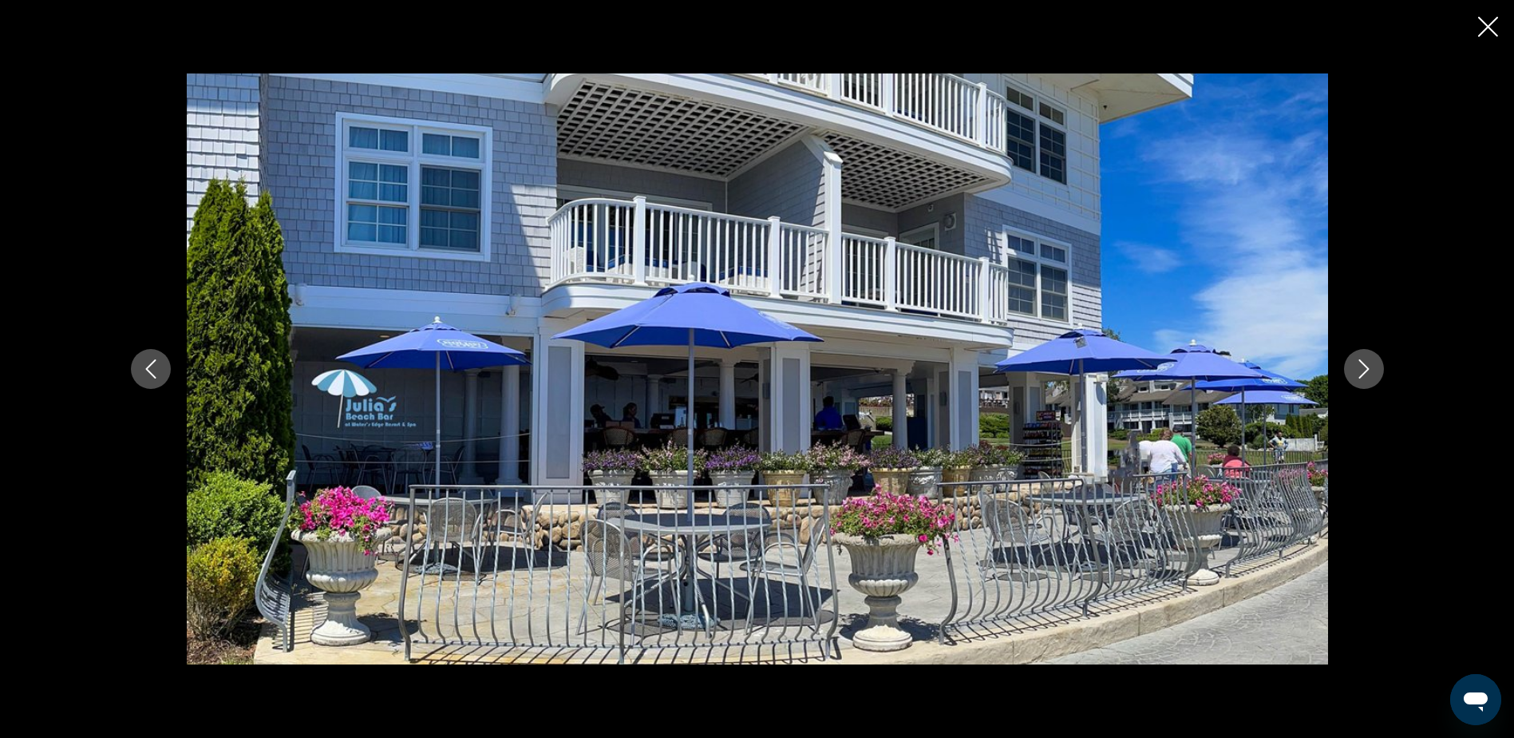
click at [1367, 372] on icon "Next image" at bounding box center [1364, 368] width 19 height 19
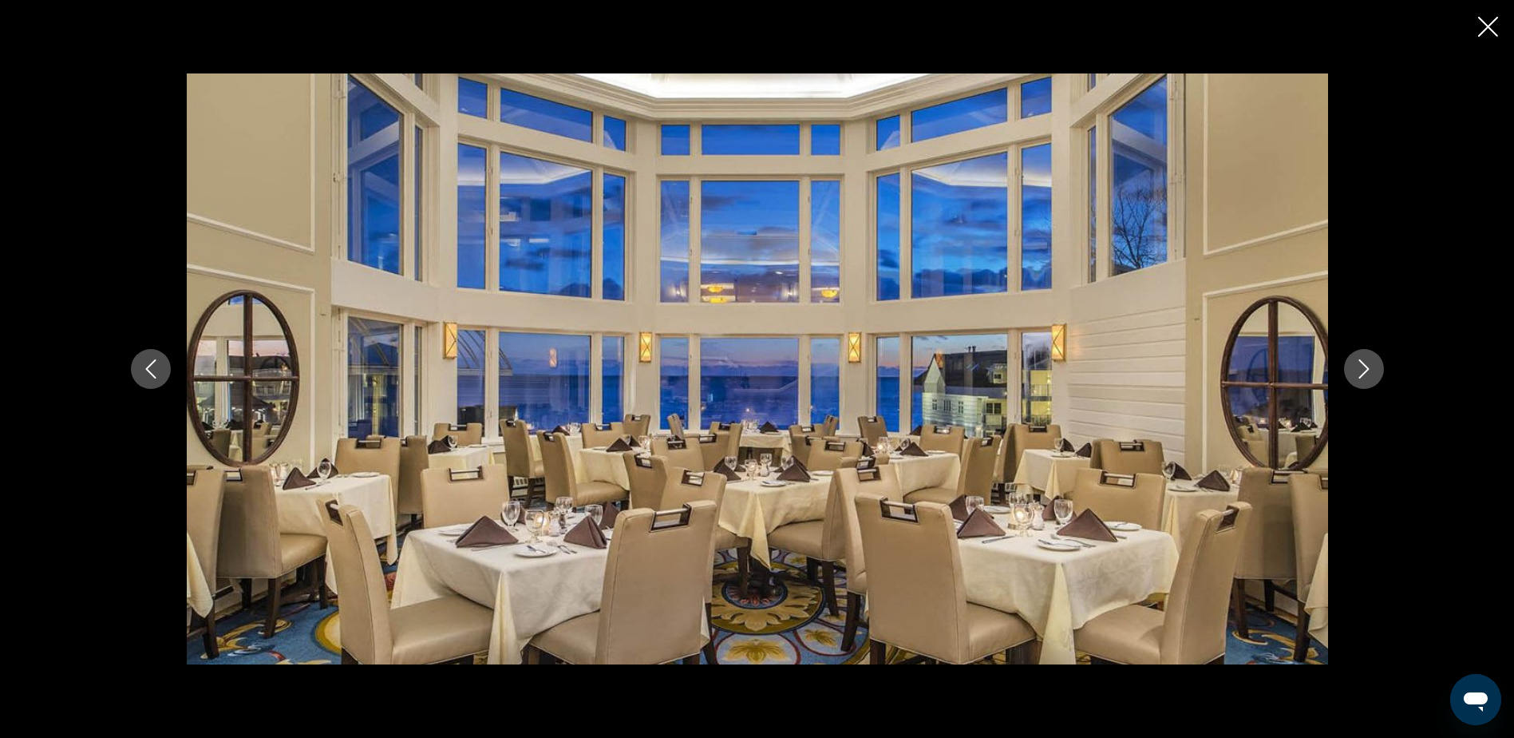
click at [1367, 372] on icon "Next image" at bounding box center [1364, 368] width 19 height 19
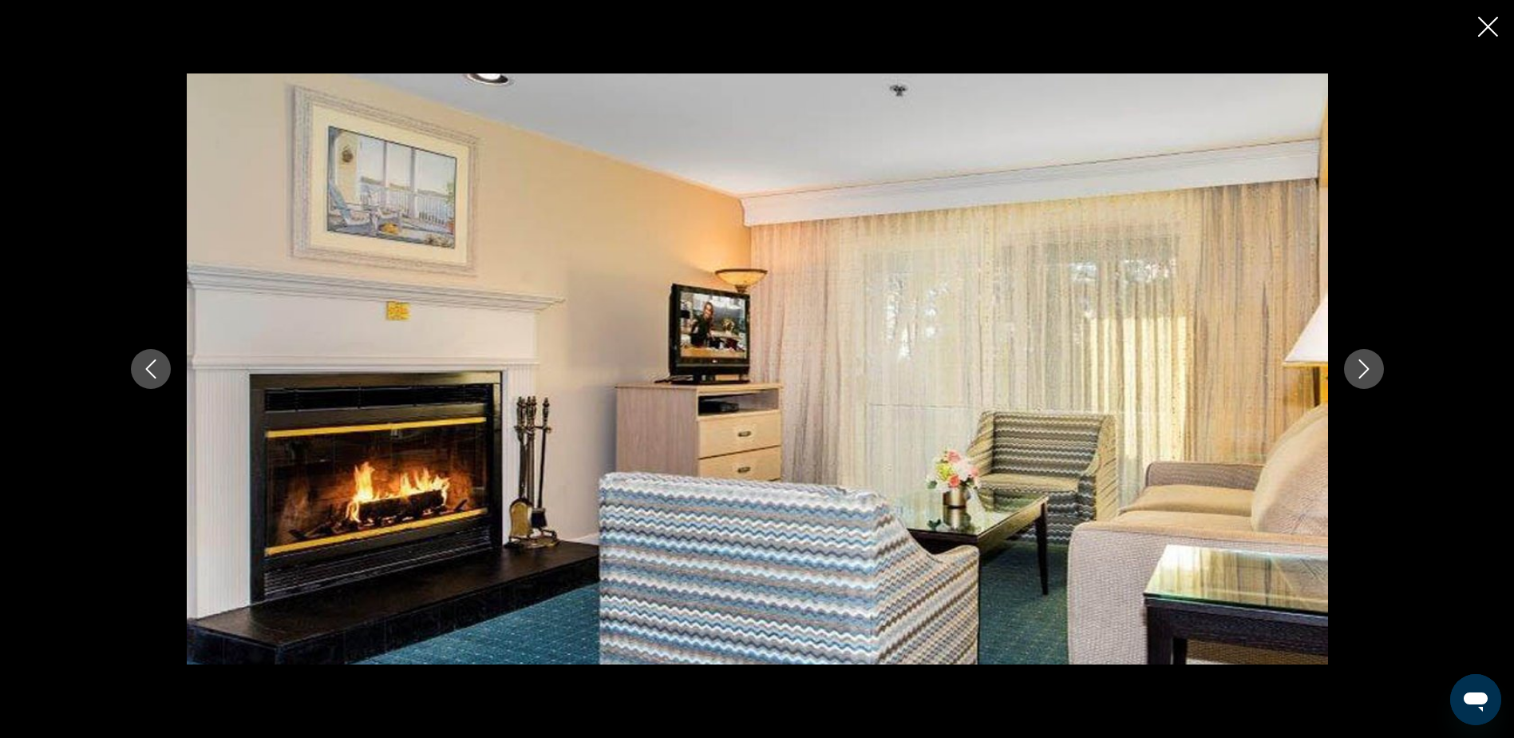
click at [1367, 372] on icon "Next image" at bounding box center [1364, 368] width 19 height 19
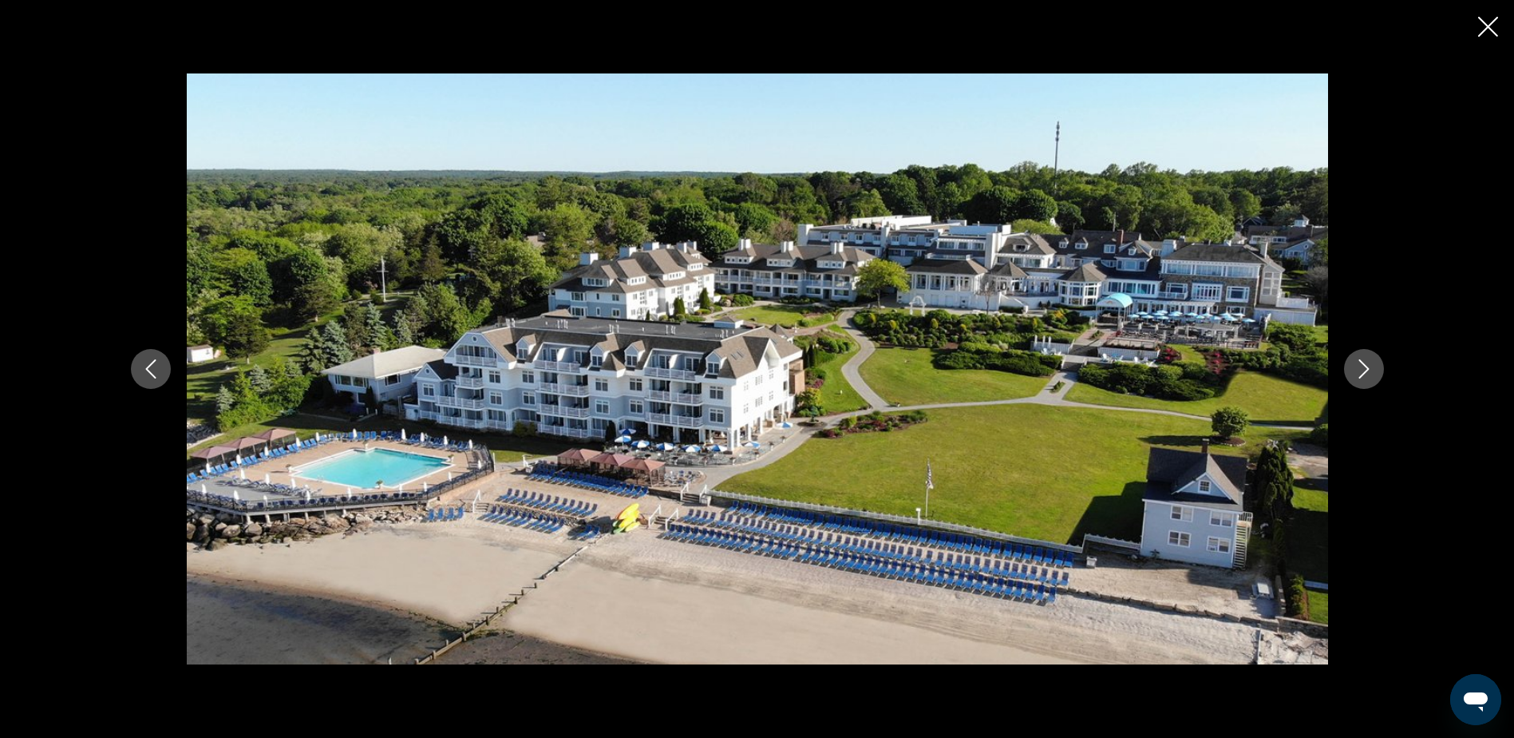
click at [1367, 372] on icon "Next image" at bounding box center [1364, 368] width 19 height 19
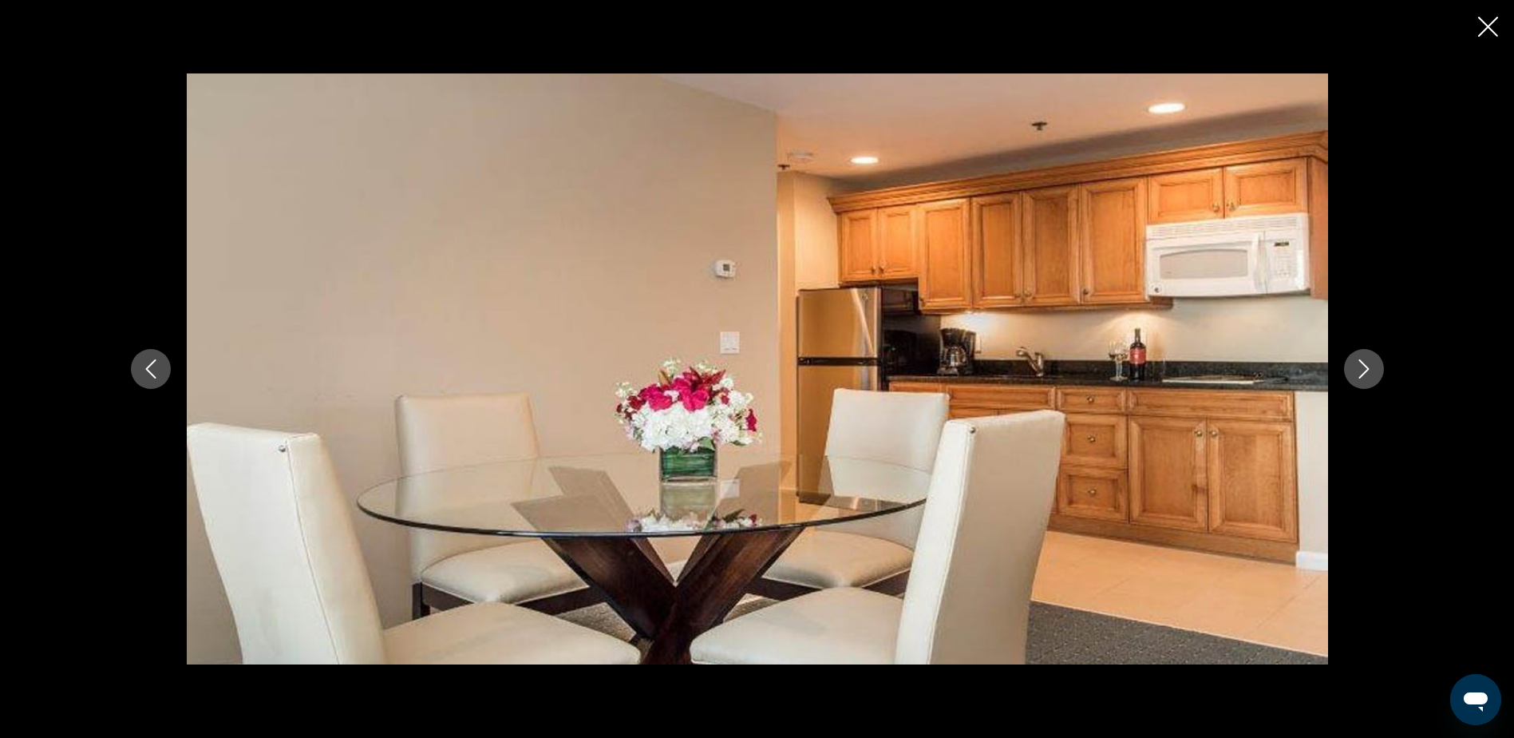
click at [1367, 372] on icon "Next image" at bounding box center [1364, 368] width 19 height 19
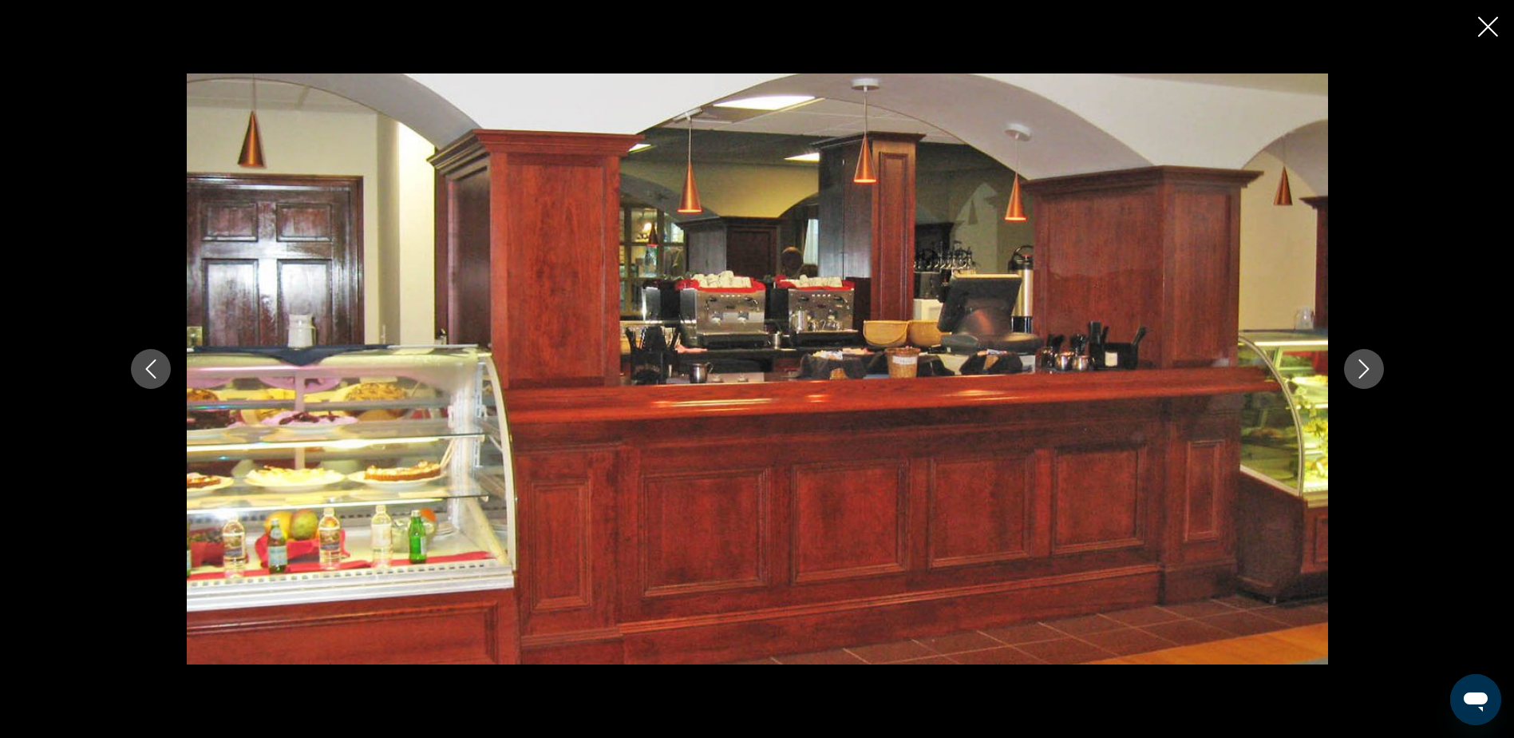
click at [1367, 372] on icon "Next image" at bounding box center [1364, 368] width 19 height 19
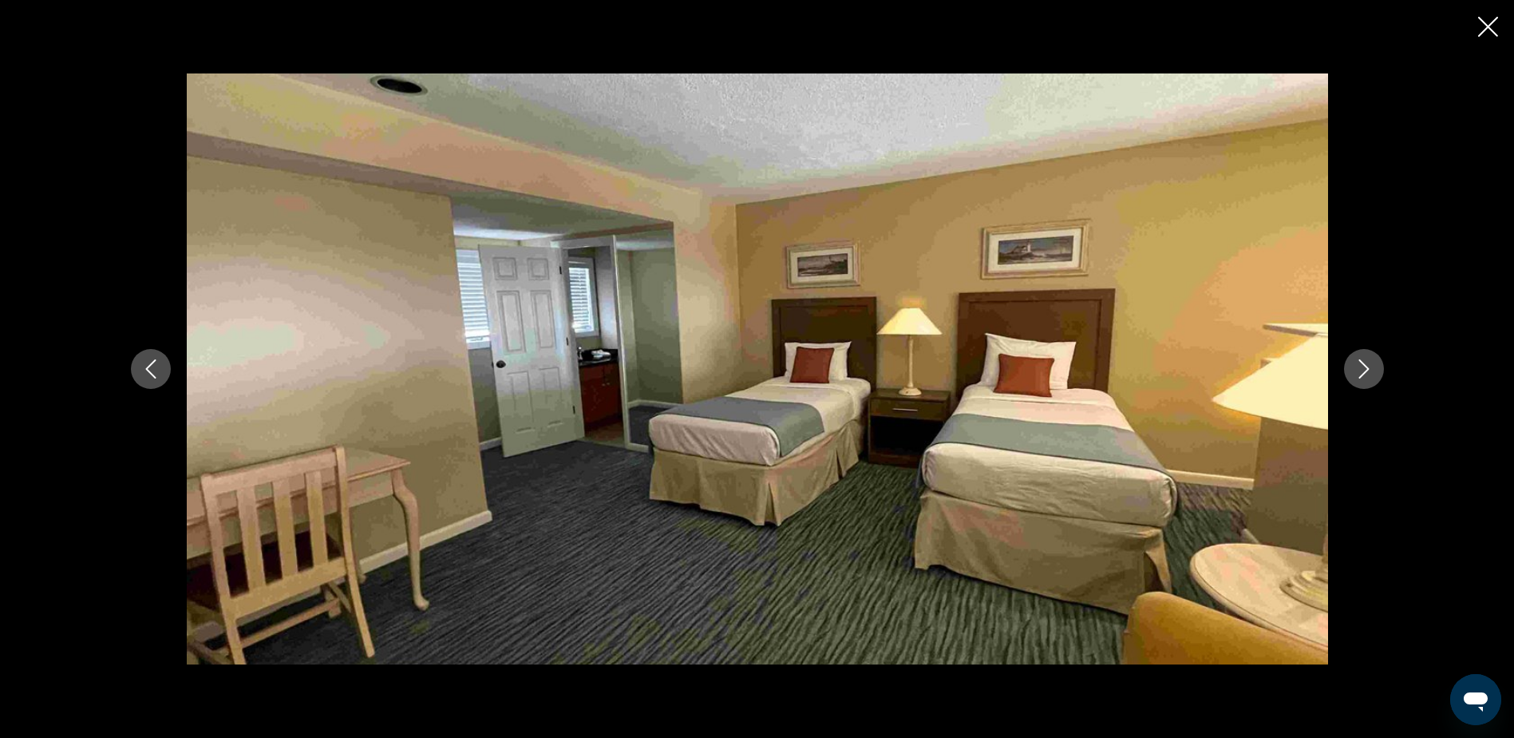
click at [1367, 372] on icon "Next image" at bounding box center [1364, 368] width 19 height 19
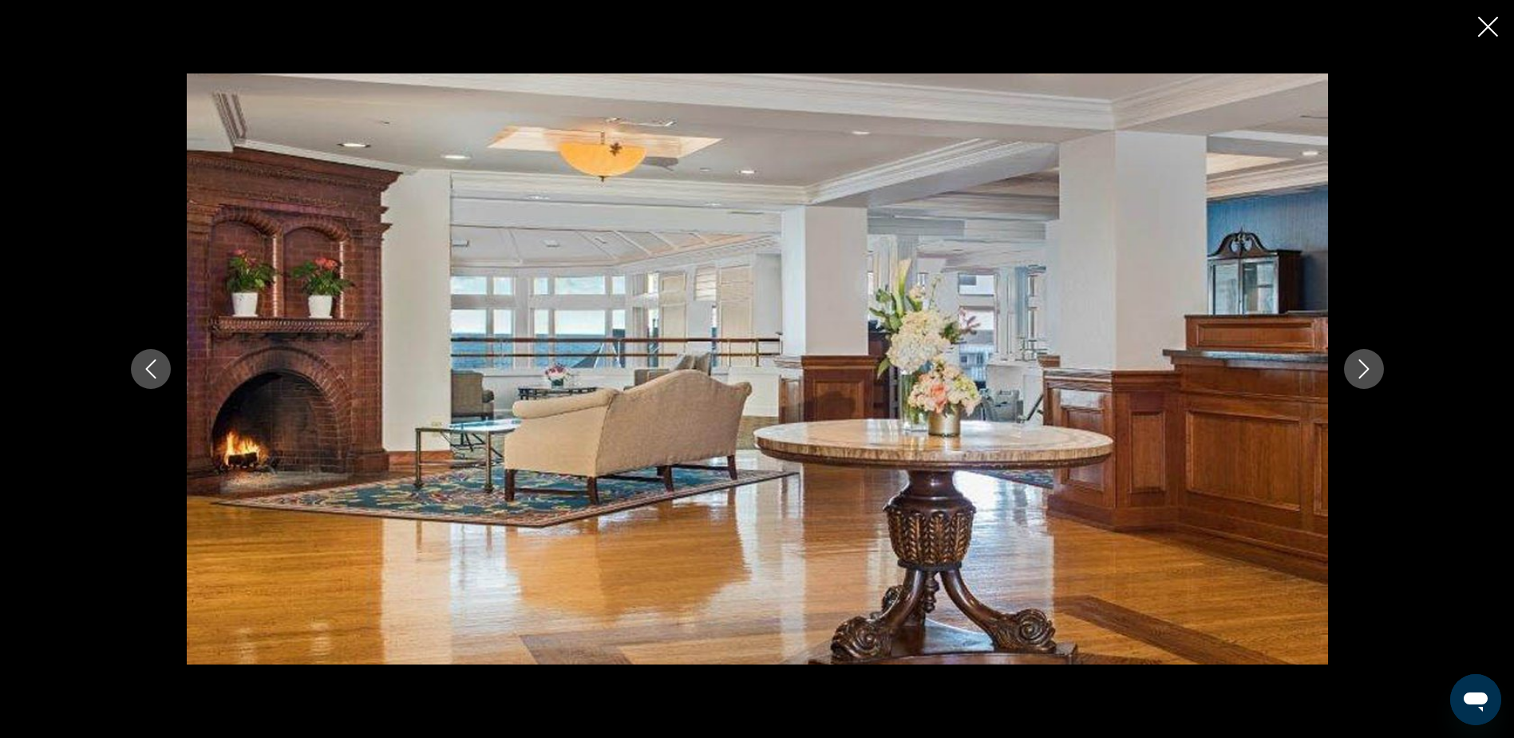
click at [1367, 372] on icon "Next image" at bounding box center [1364, 368] width 19 height 19
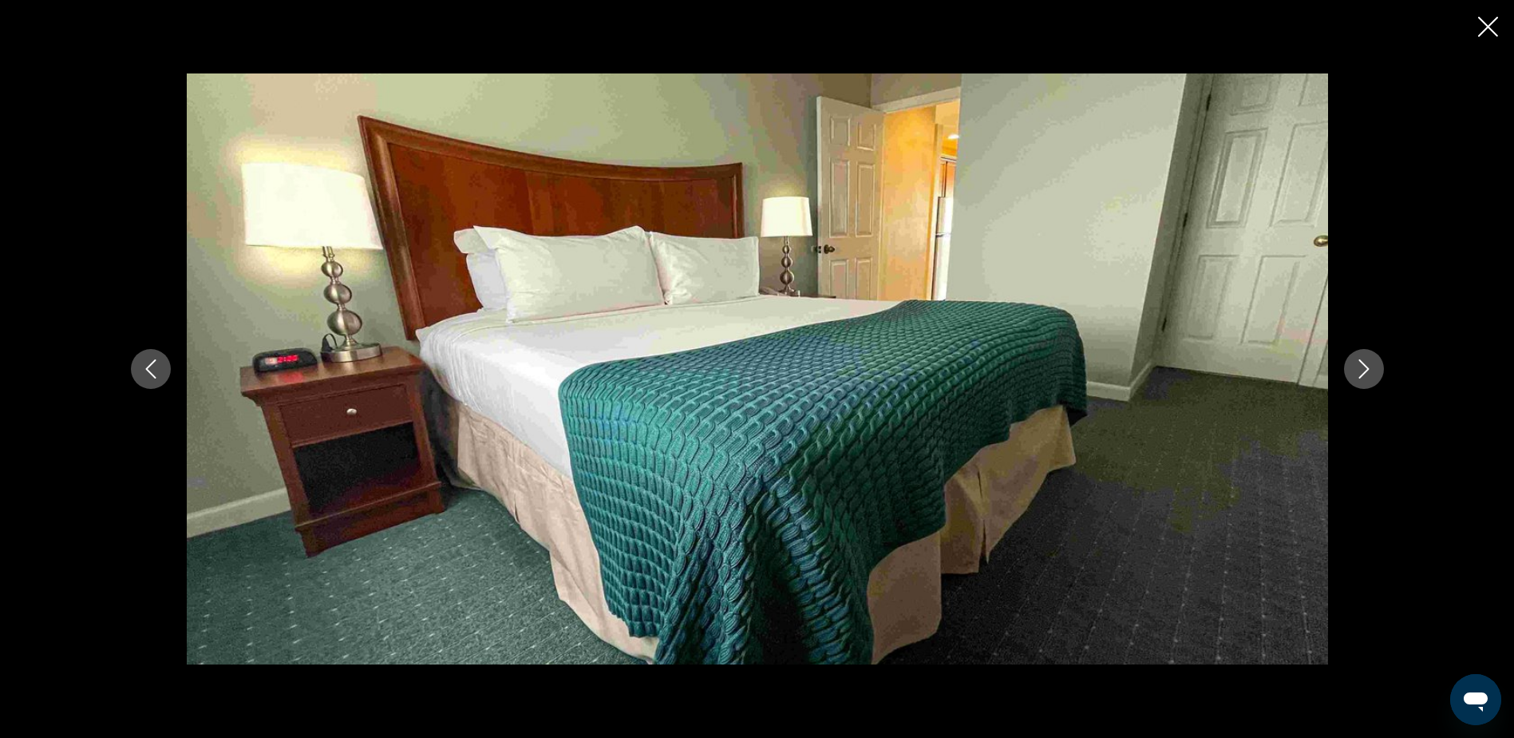
click at [1486, 22] on icon "Close slideshow" at bounding box center [1488, 27] width 20 height 20
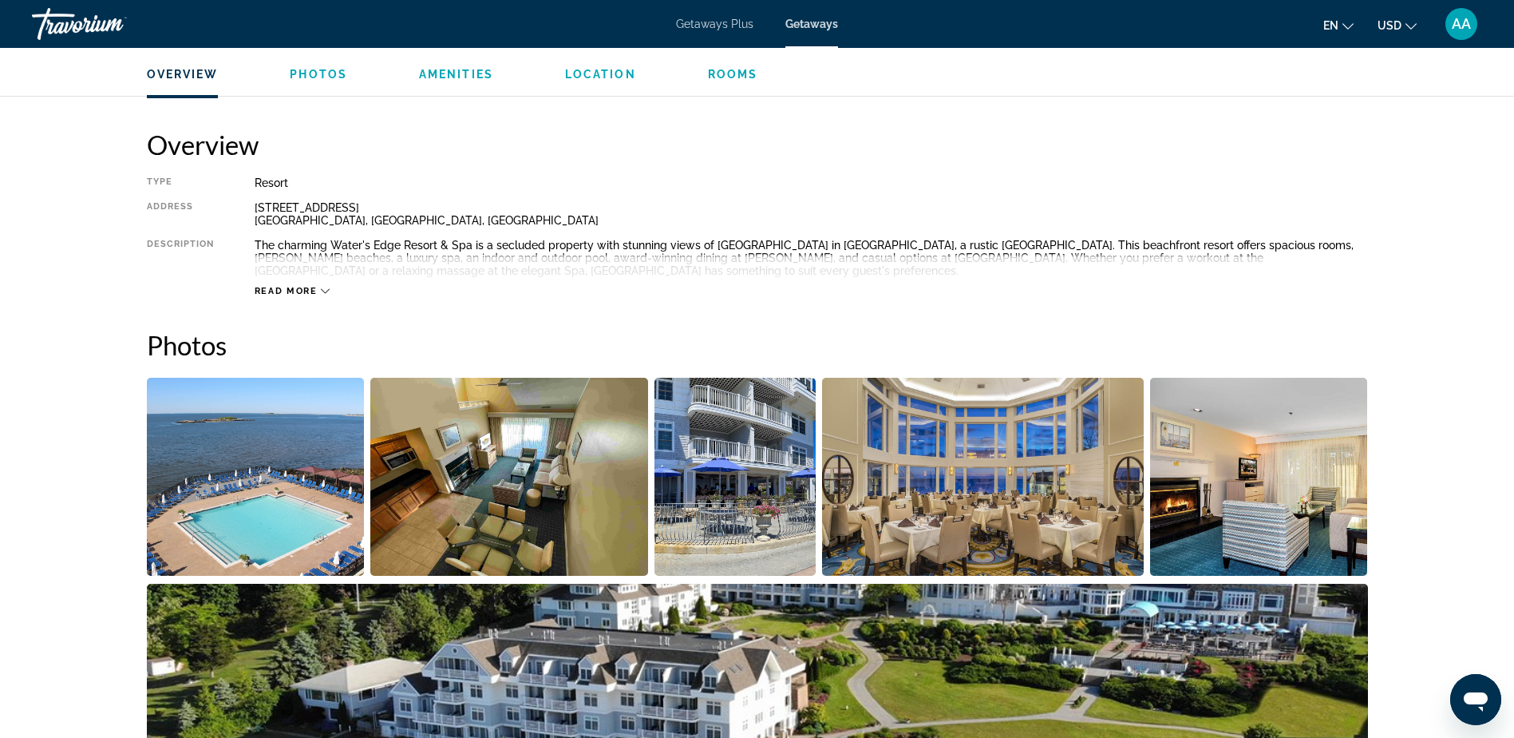
click at [293, 287] on span "Read more" at bounding box center [286, 291] width 63 height 10
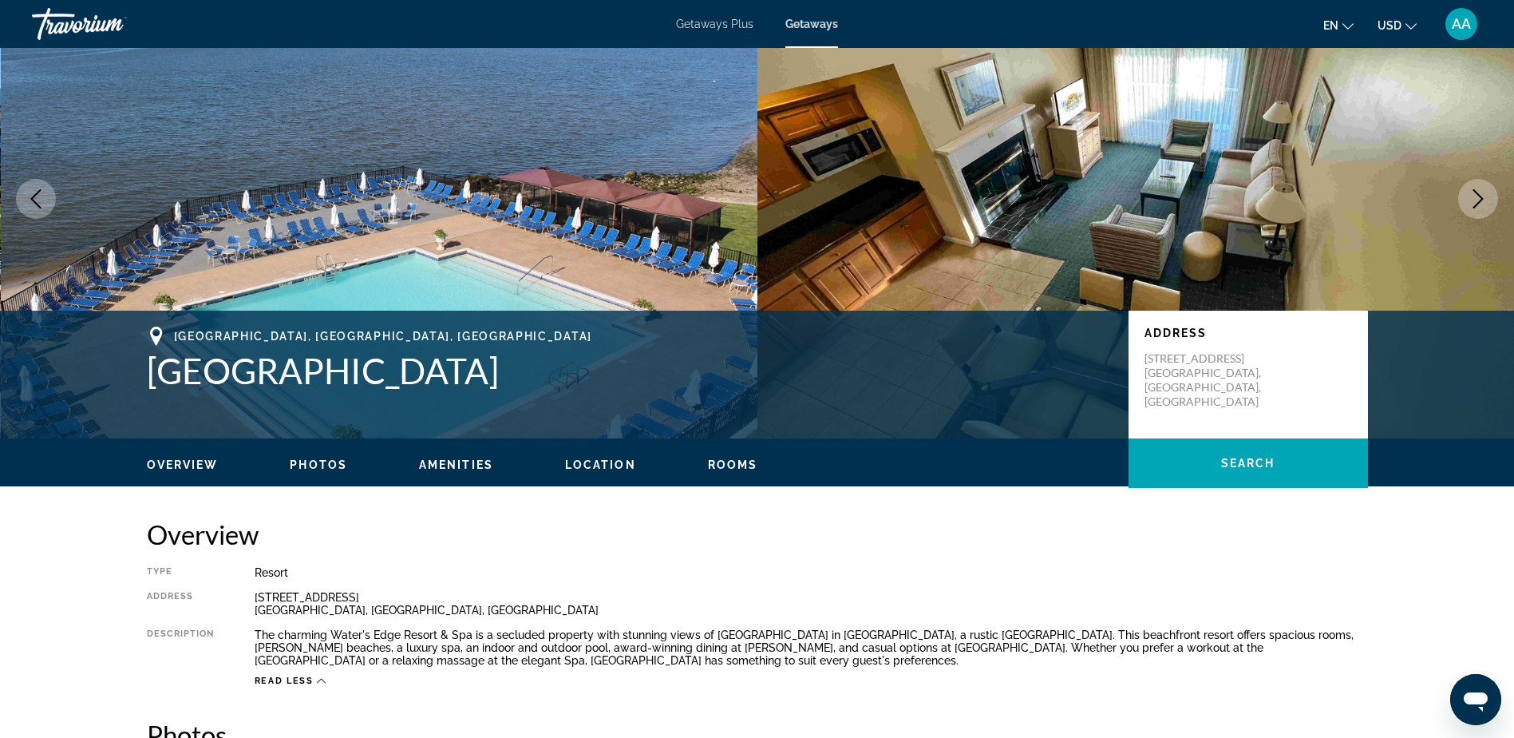
scroll to position [0, 0]
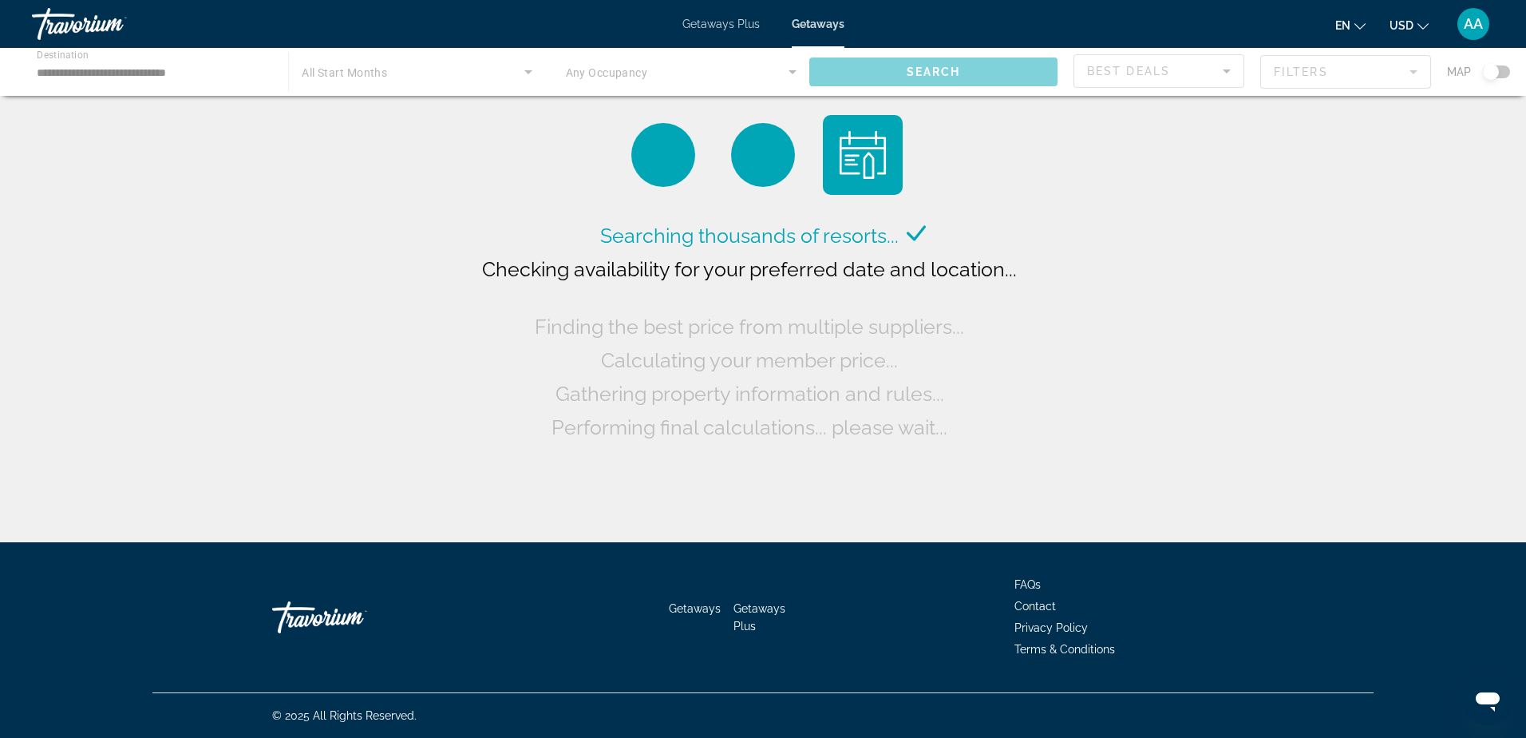
click at [138, 74] on div "Main content" at bounding box center [763, 72] width 1526 height 48
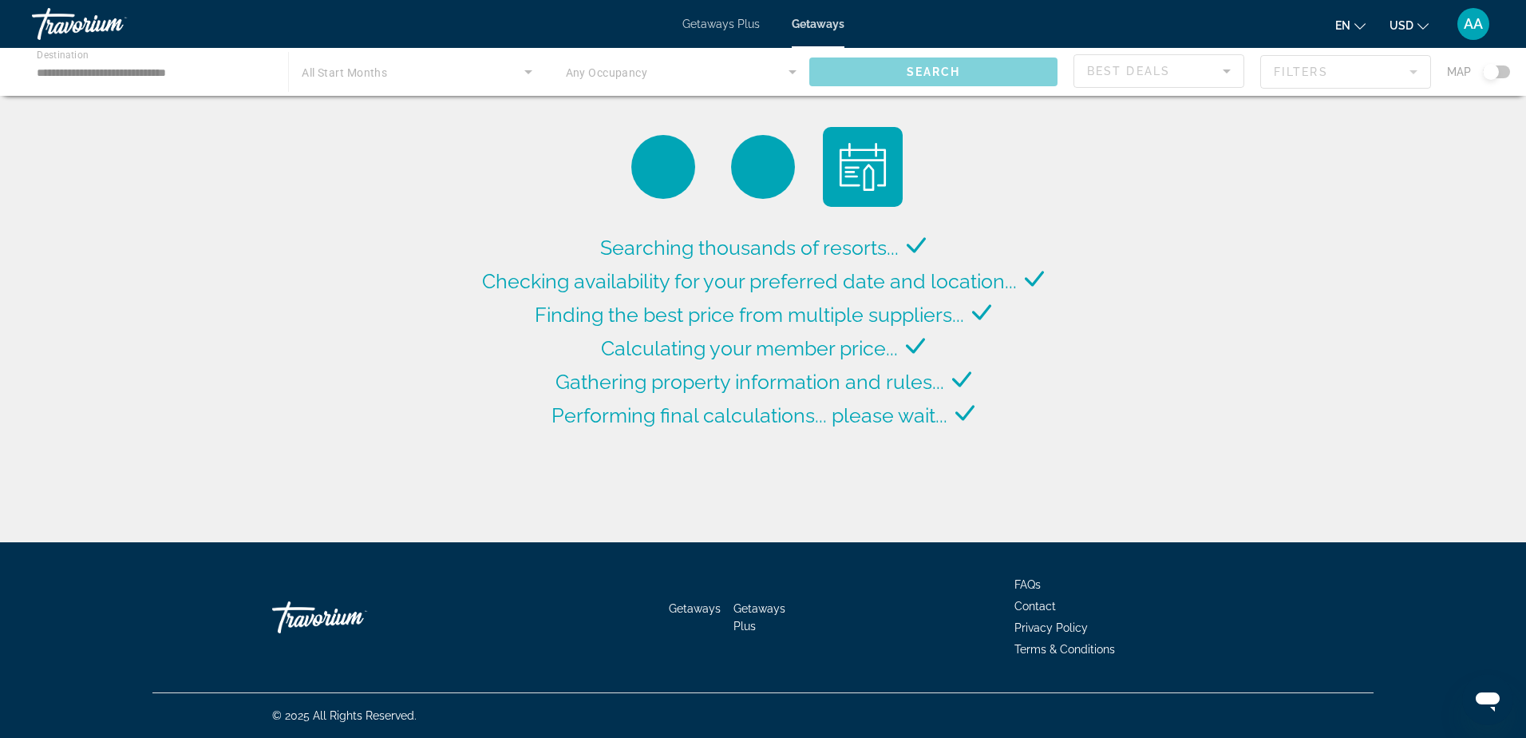
click at [733, 25] on span "Getaways Plus" at bounding box center [721, 24] width 77 height 13
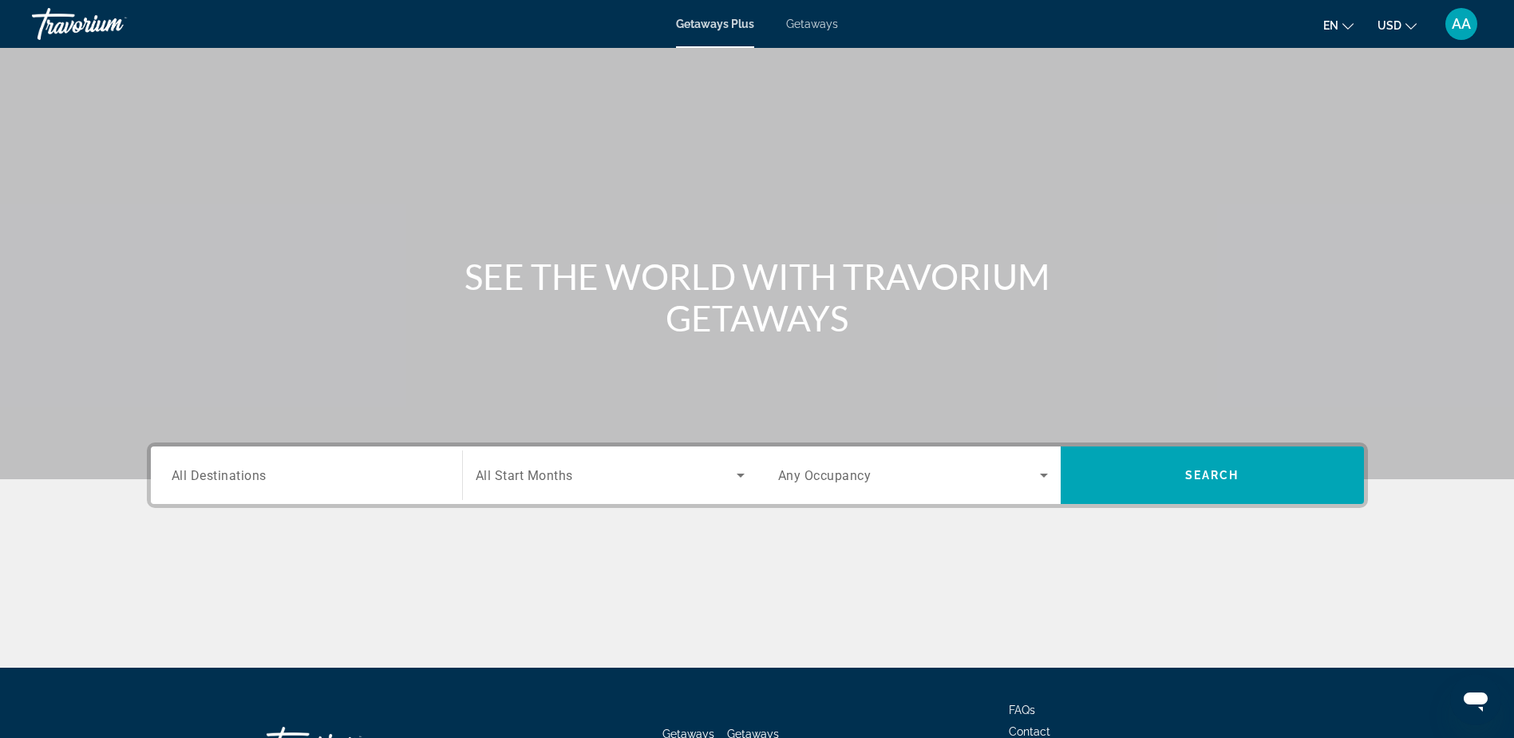
click at [238, 470] on span "All Destinations" at bounding box center [219, 474] width 95 height 15
click at [238, 470] on input "Destination All Destinations" at bounding box center [307, 475] width 270 height 19
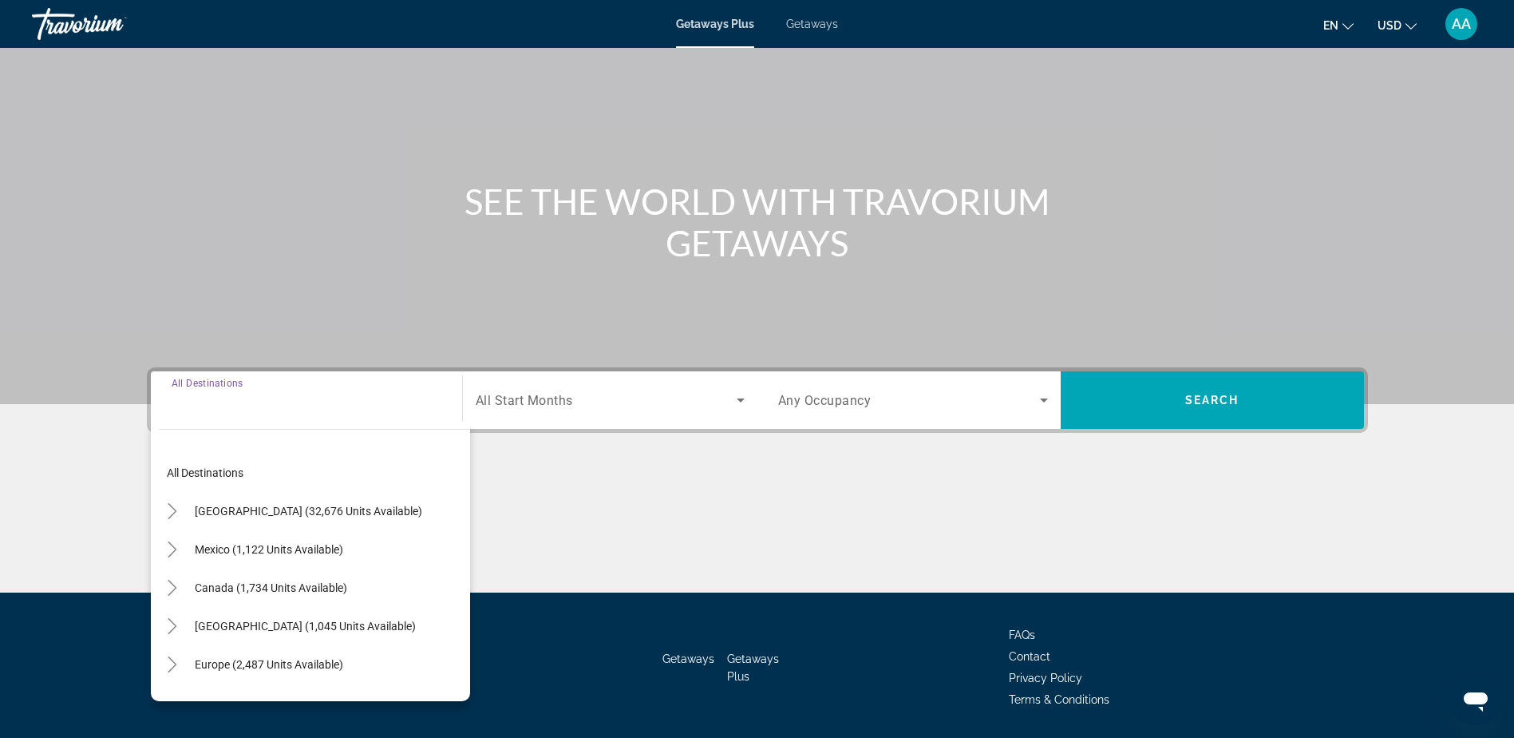
scroll to position [125, 0]
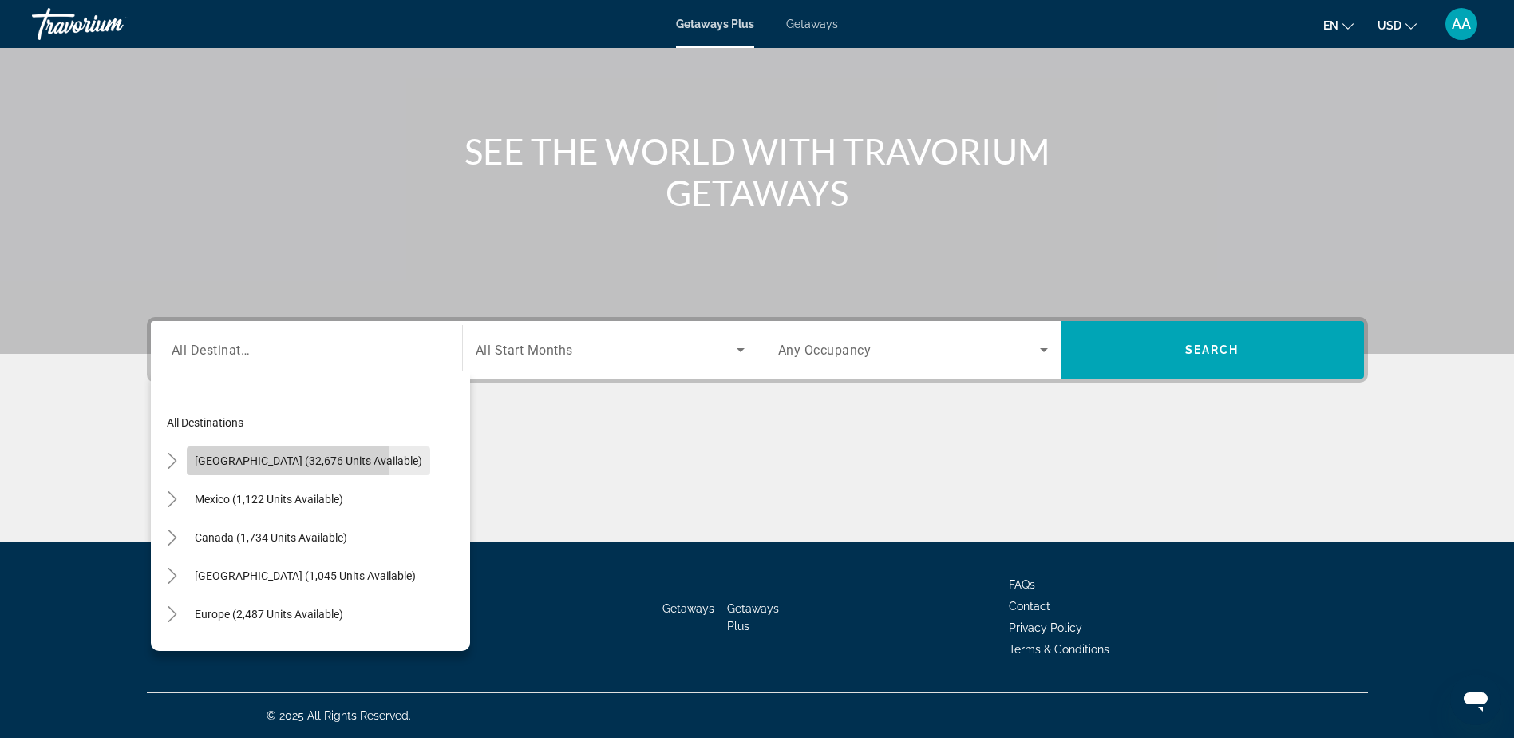
click at [255, 461] on span "[GEOGRAPHIC_DATA] (32,676 units available)" at bounding box center [309, 460] width 228 height 13
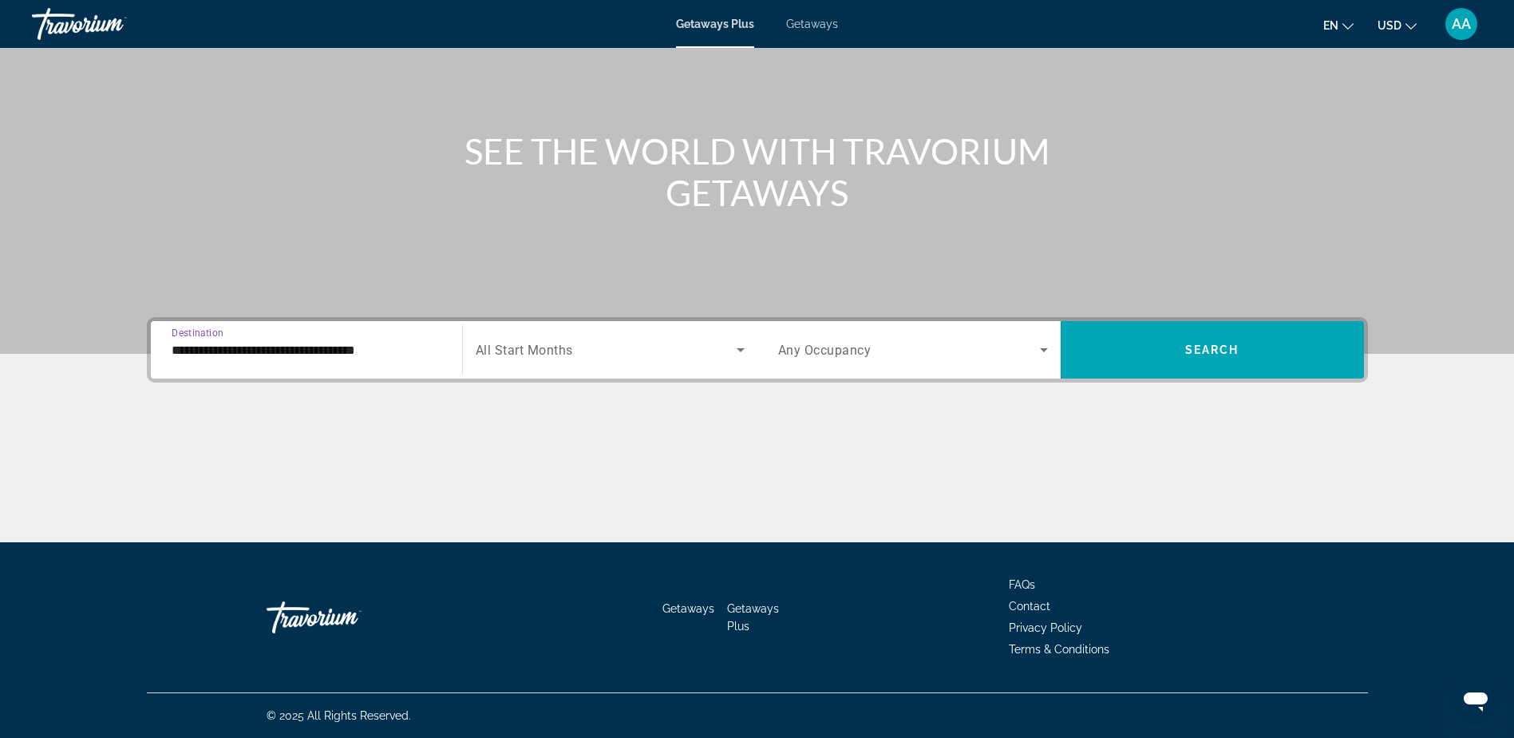
click at [266, 352] on input "**********" at bounding box center [307, 350] width 270 height 19
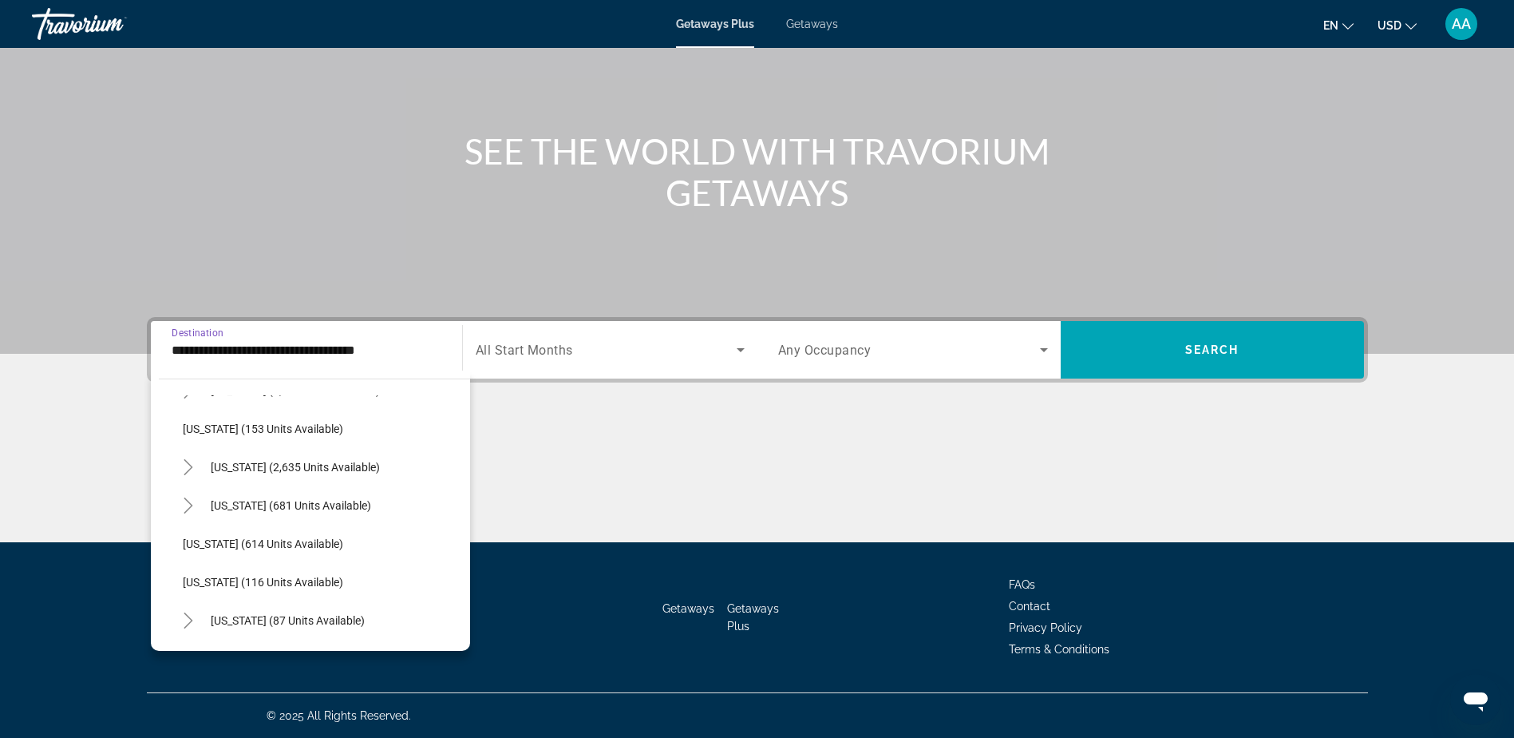
scroll to position [878, 0]
click at [249, 465] on span "New Jersey (614 units available)" at bounding box center [263, 463] width 160 height 13
type input "**********"
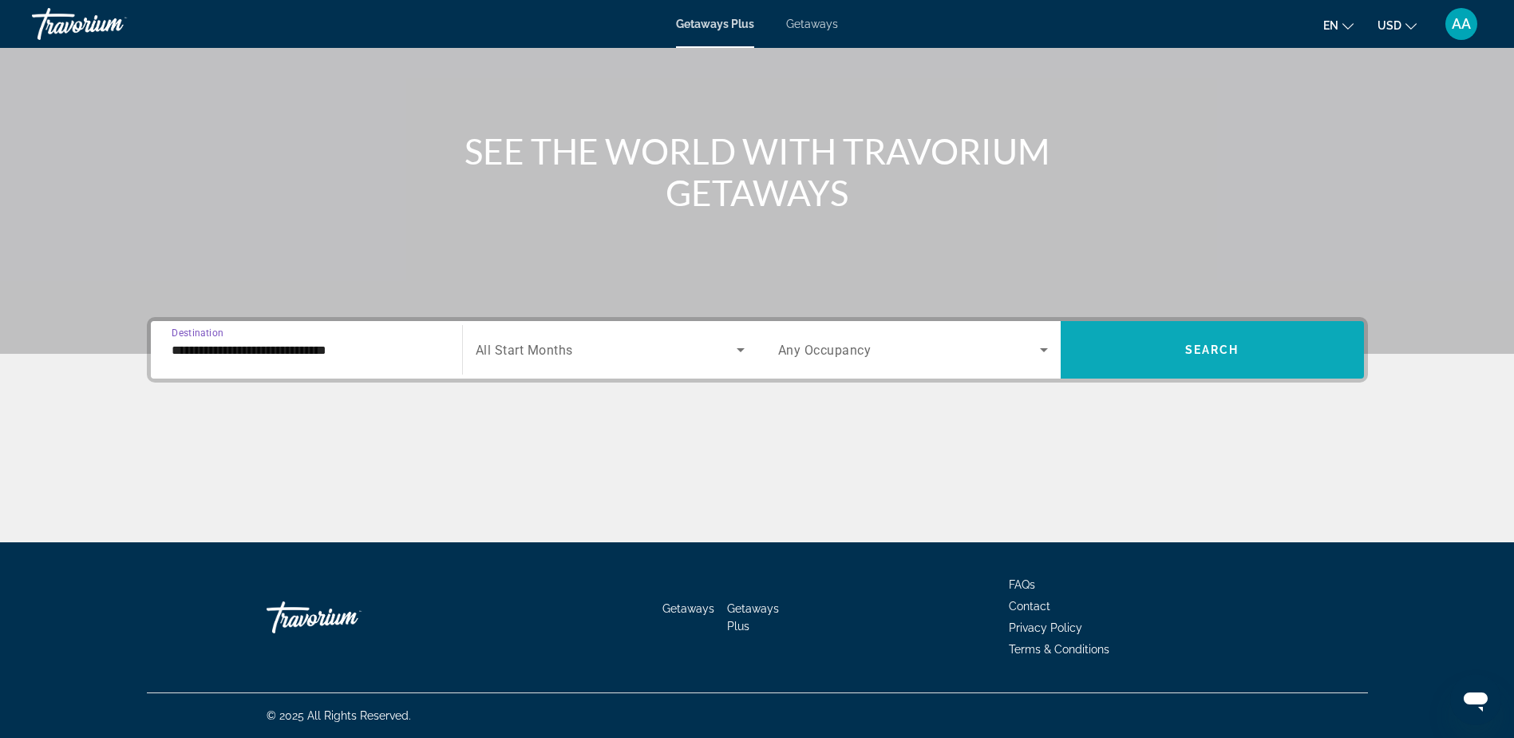
click at [1197, 348] on span "Search" at bounding box center [1213, 349] width 54 height 13
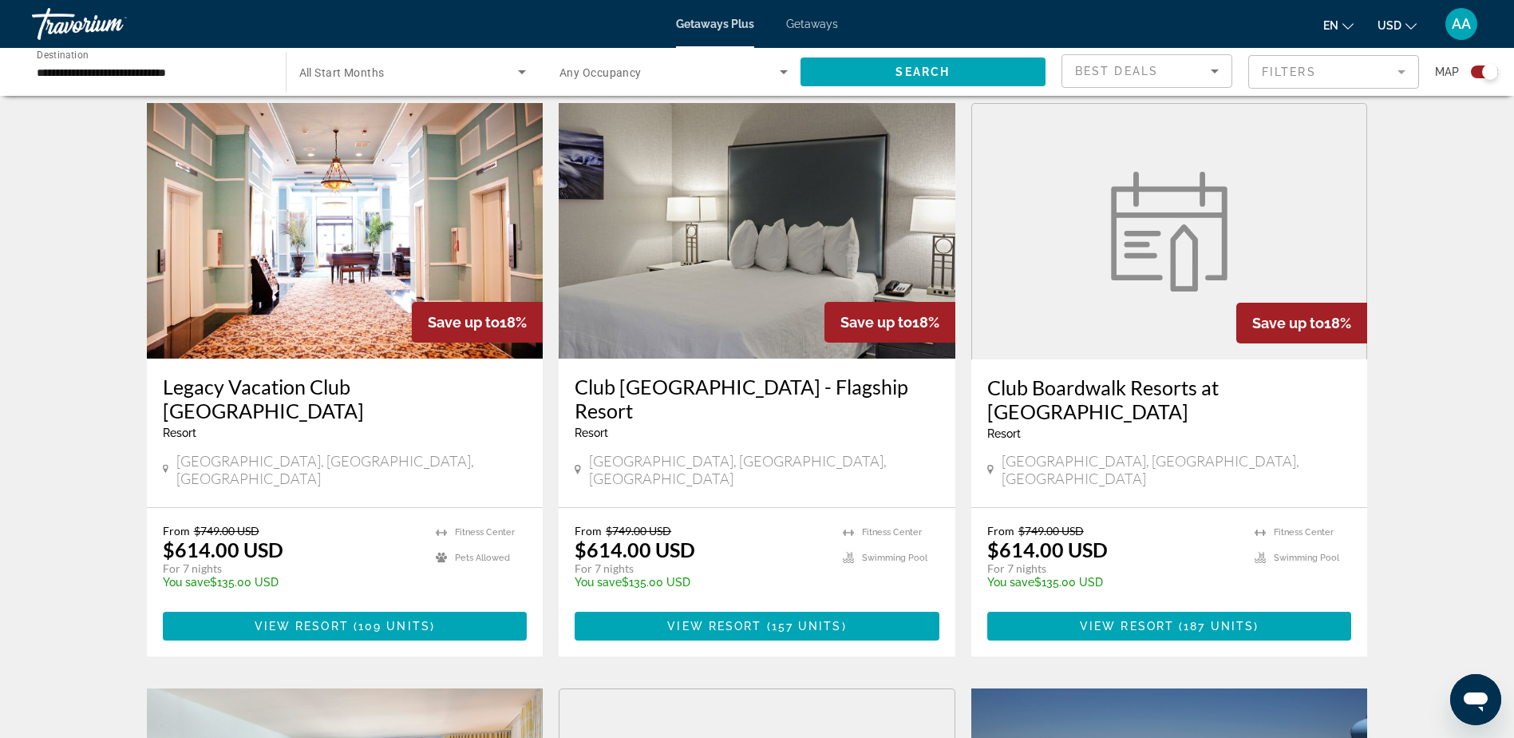
scroll to position [559, 0]
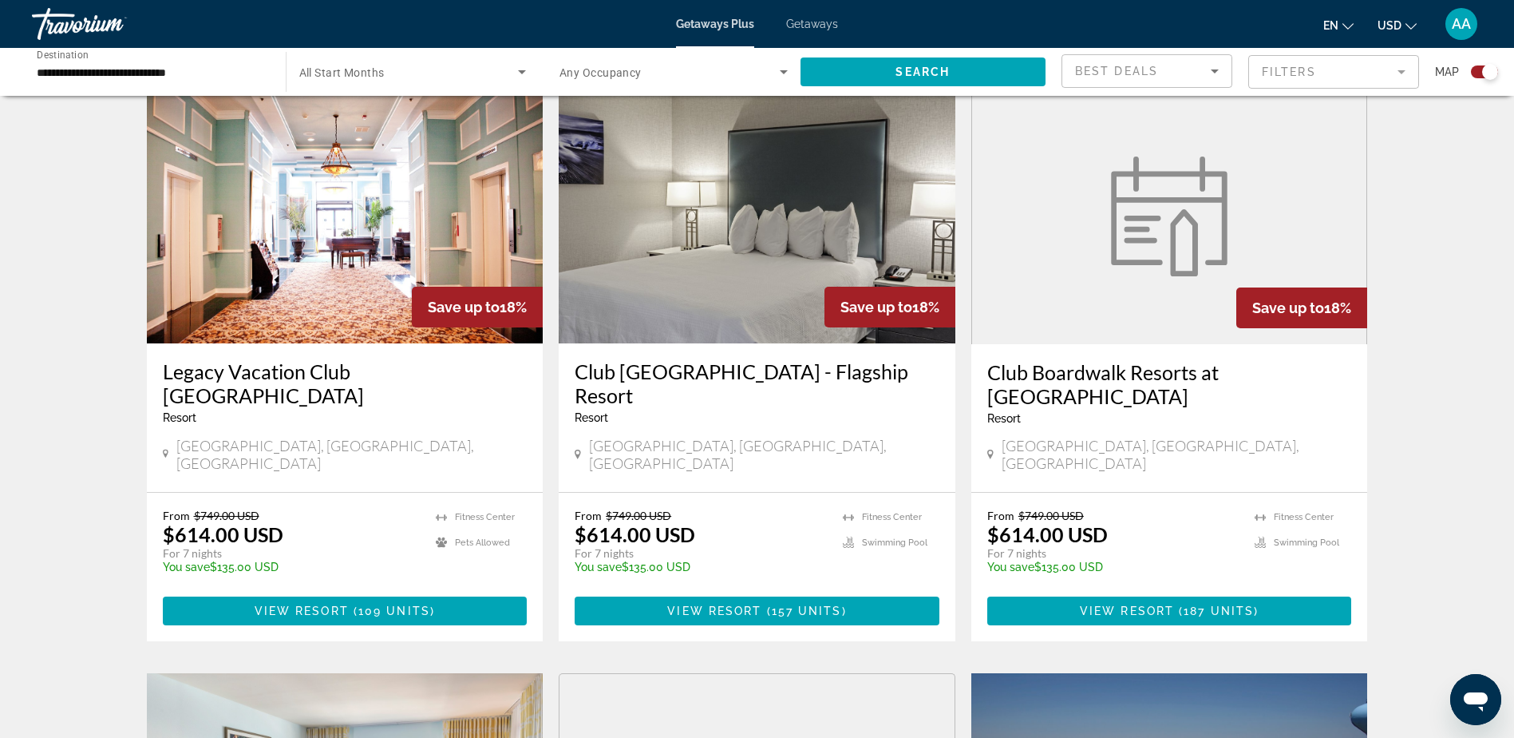
click at [323, 263] on img "Main content" at bounding box center [345, 215] width 397 height 255
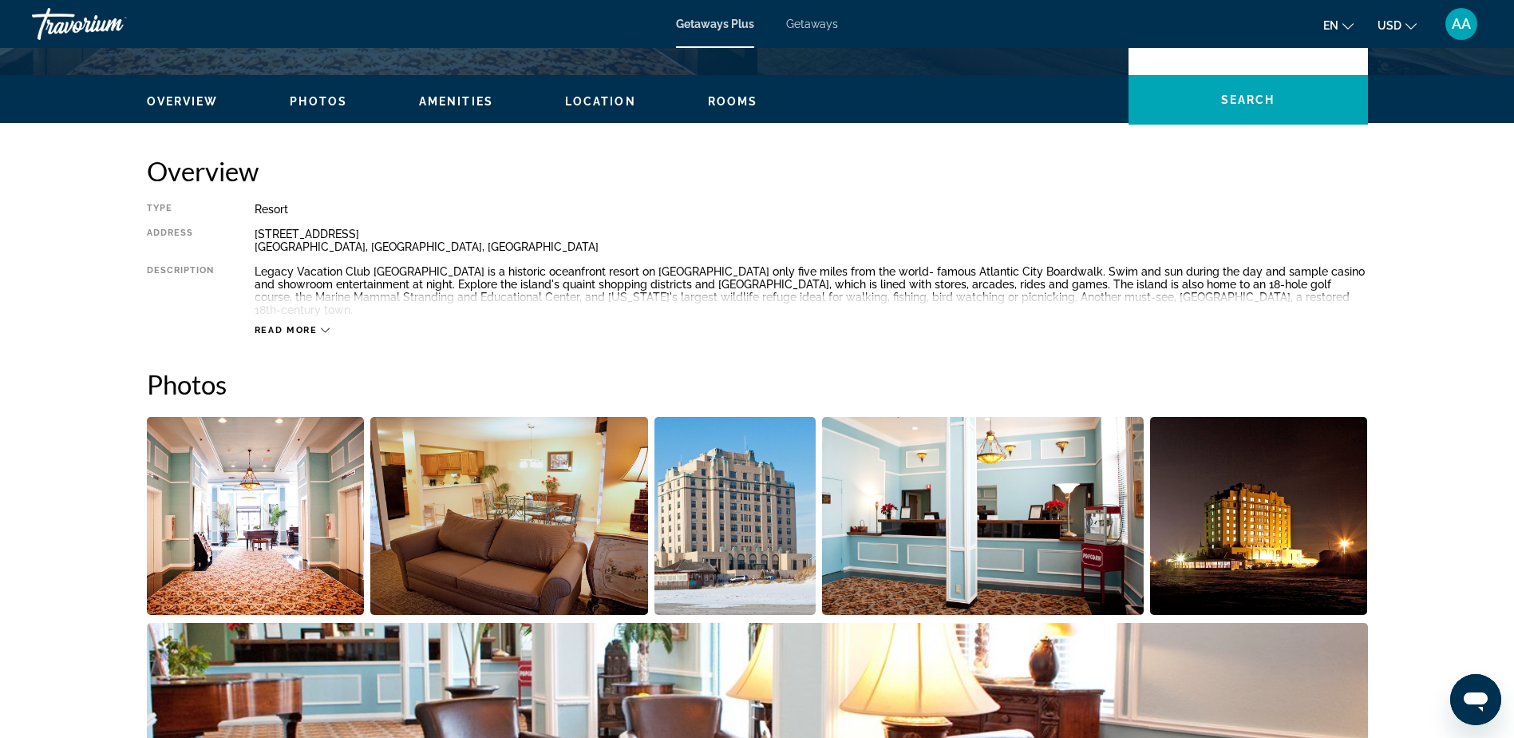
scroll to position [479, 0]
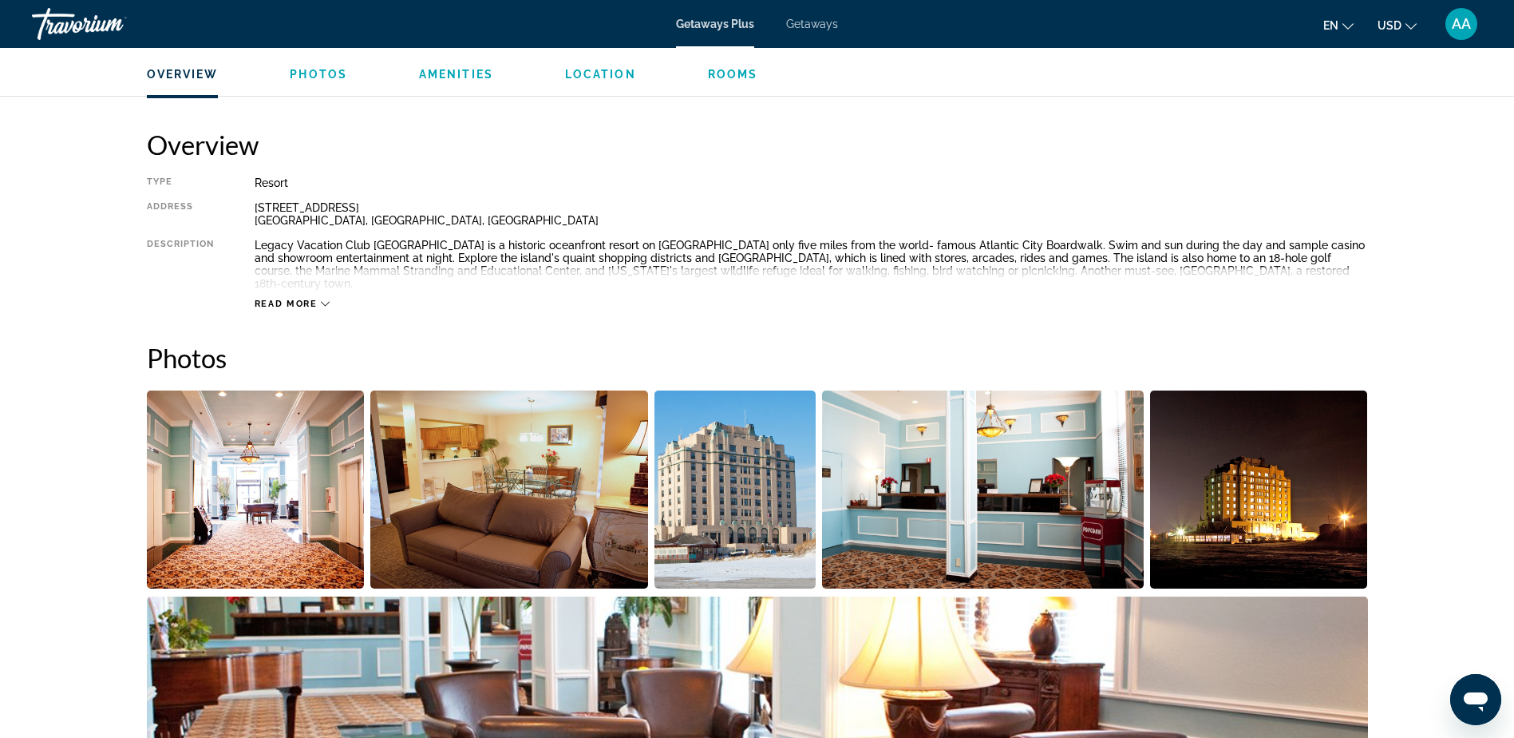
click at [262, 466] on img "Open full-screen image slider" at bounding box center [256, 489] width 218 height 198
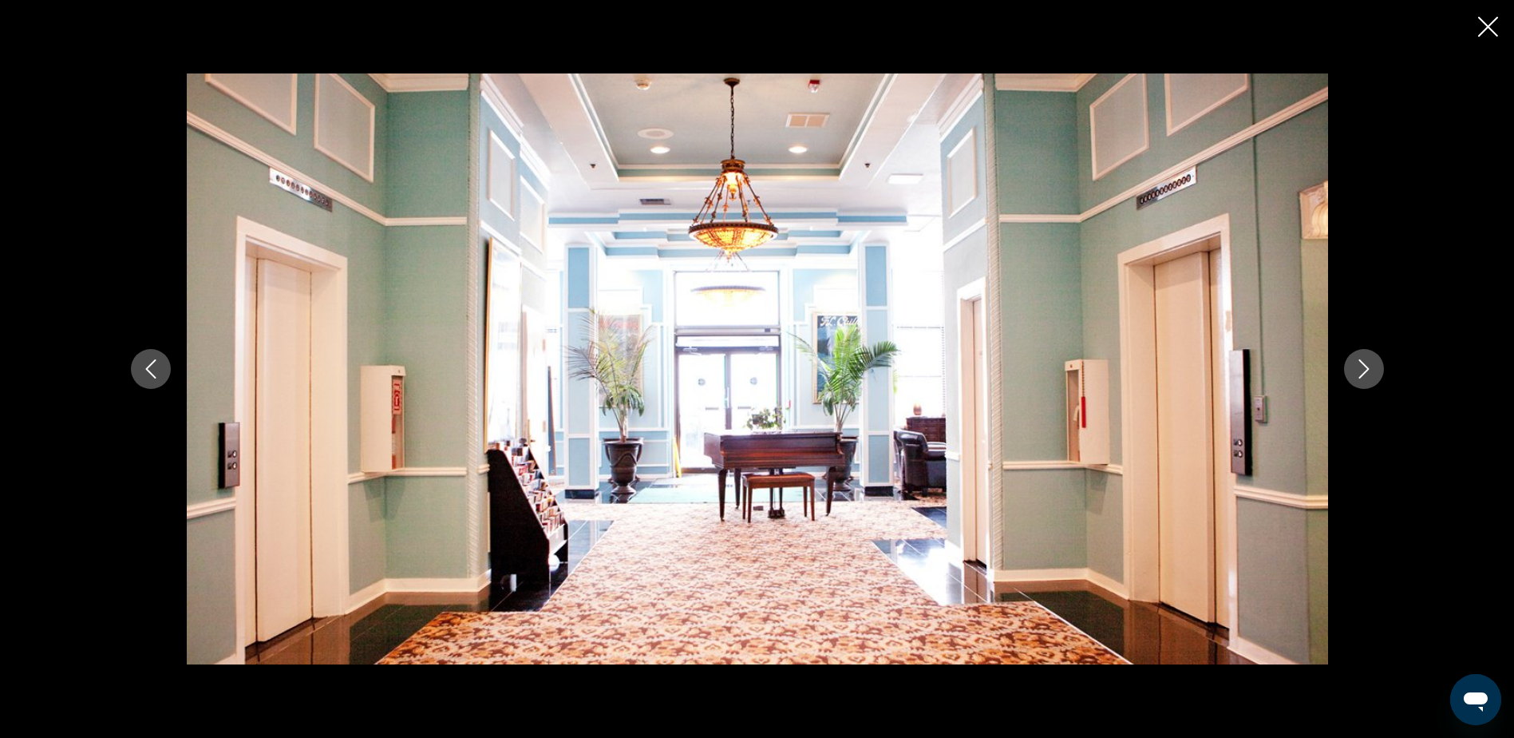
click at [1366, 370] on icon "Next image" at bounding box center [1364, 368] width 19 height 19
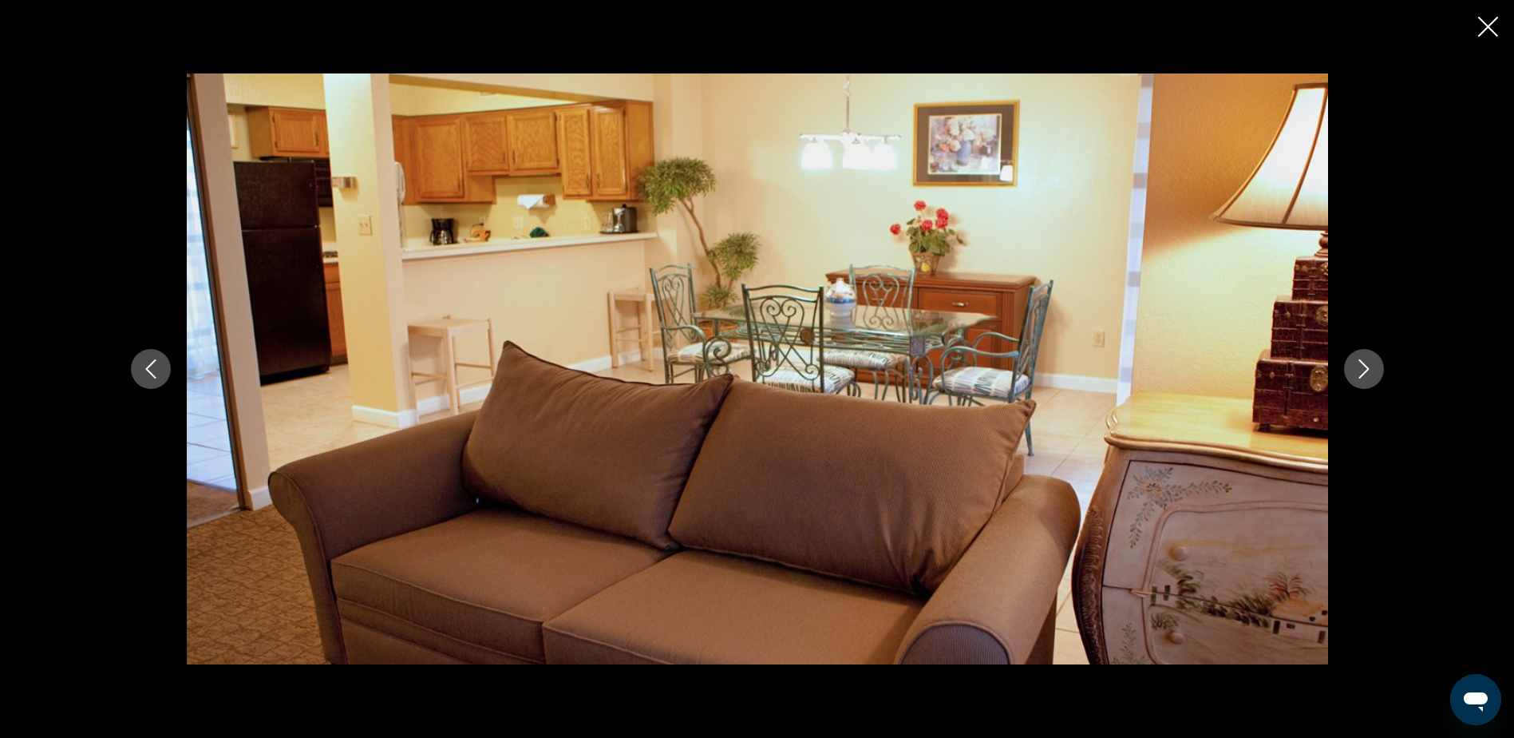
click at [1366, 370] on icon "Next image" at bounding box center [1364, 368] width 19 height 19
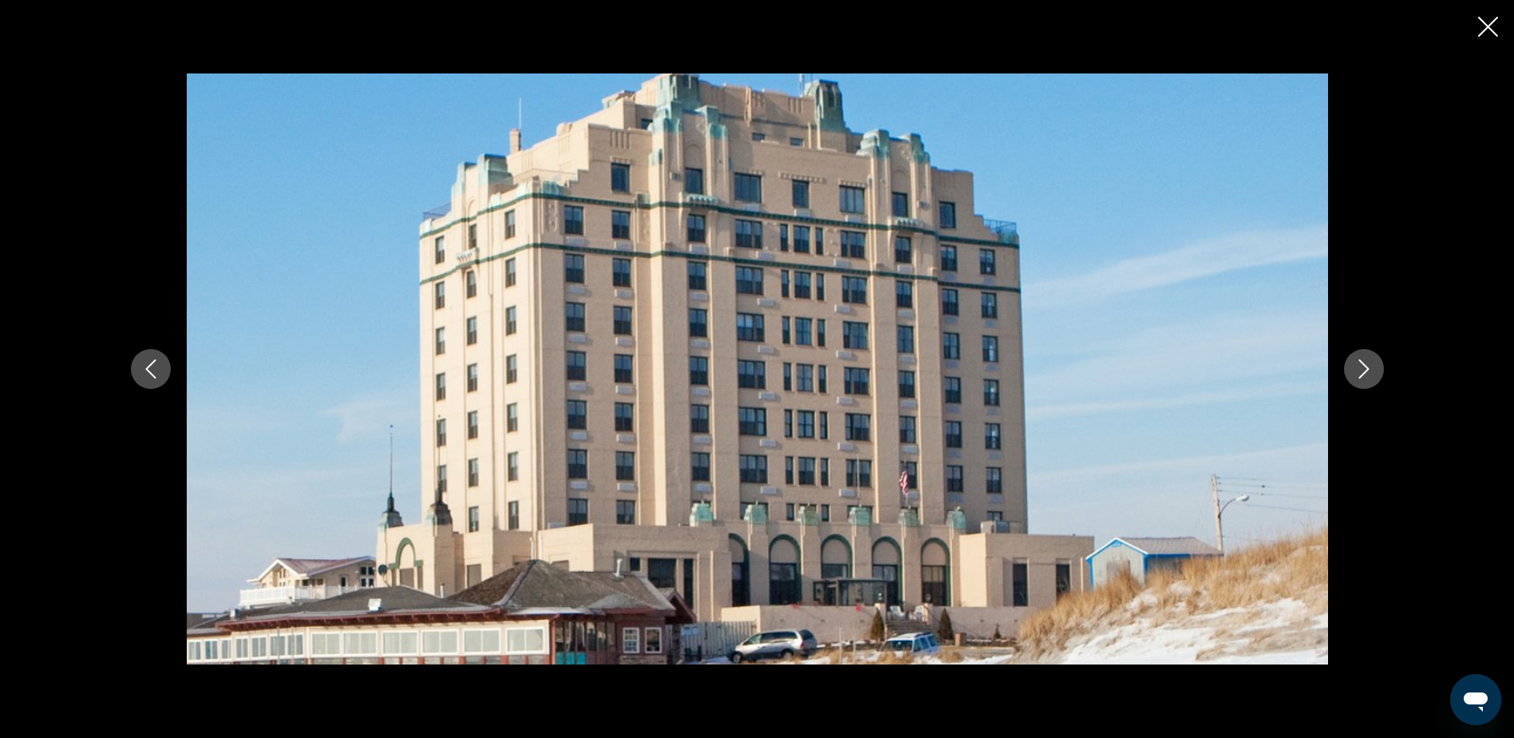
click at [1366, 370] on icon "Next image" at bounding box center [1364, 368] width 19 height 19
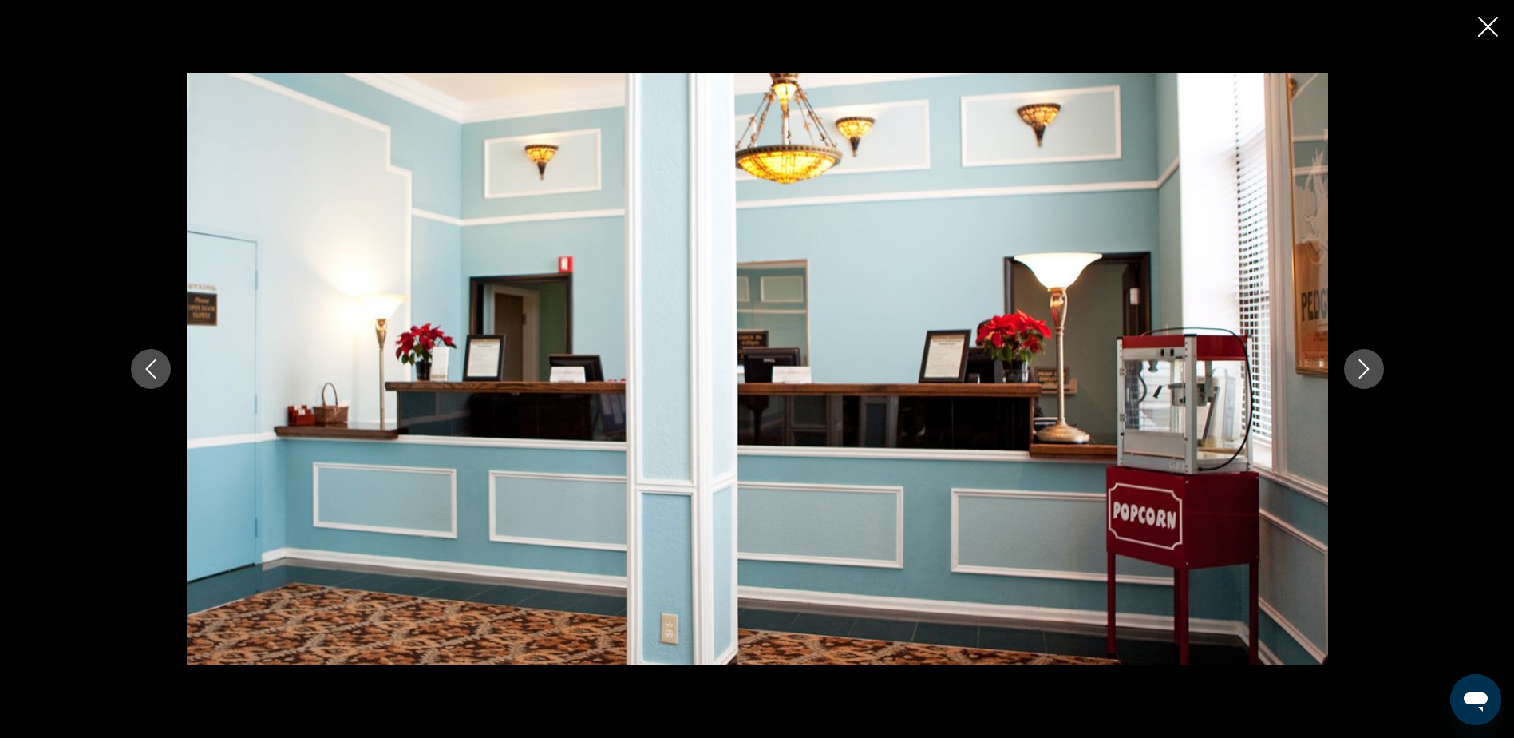
click at [1366, 370] on icon "Next image" at bounding box center [1364, 368] width 19 height 19
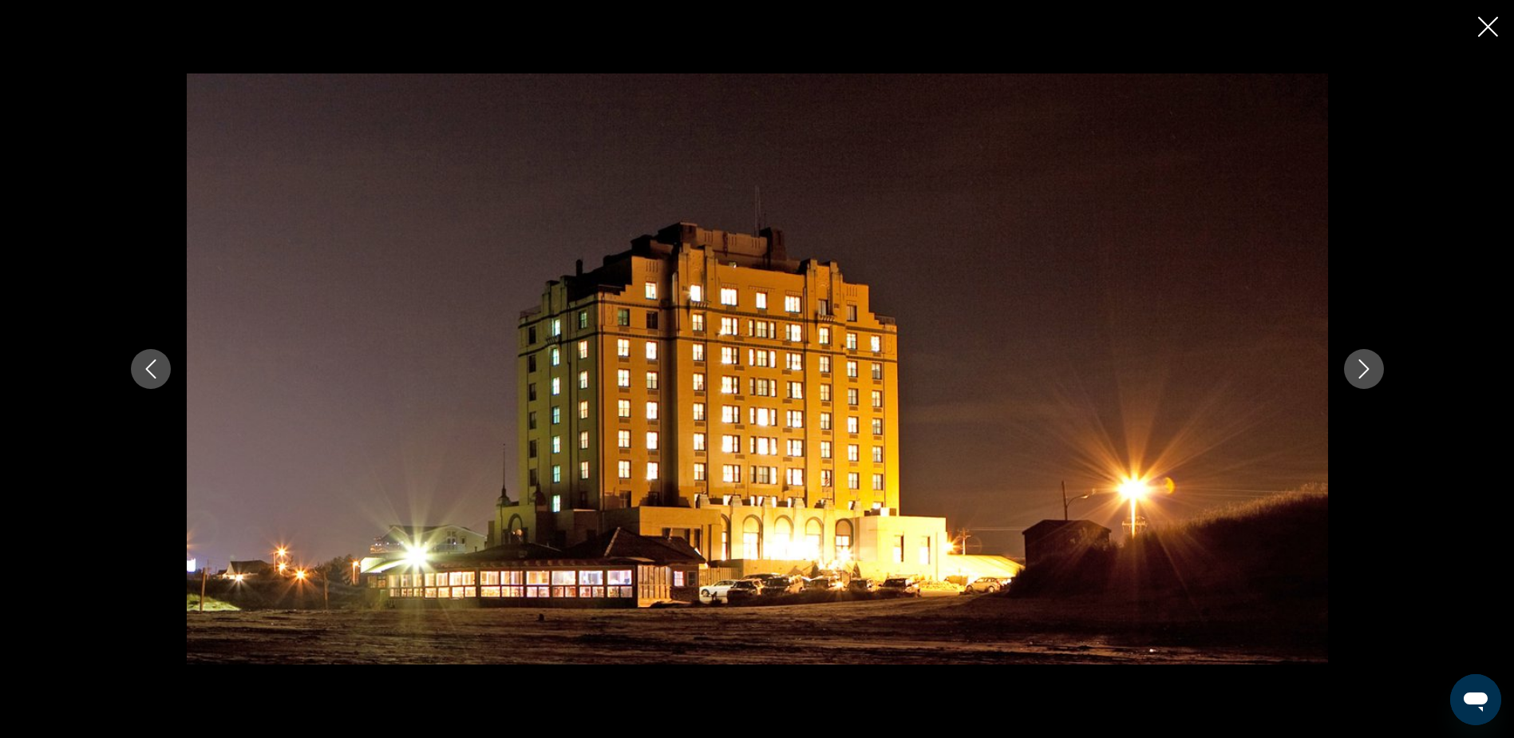
click at [1366, 370] on icon "Next image" at bounding box center [1364, 368] width 19 height 19
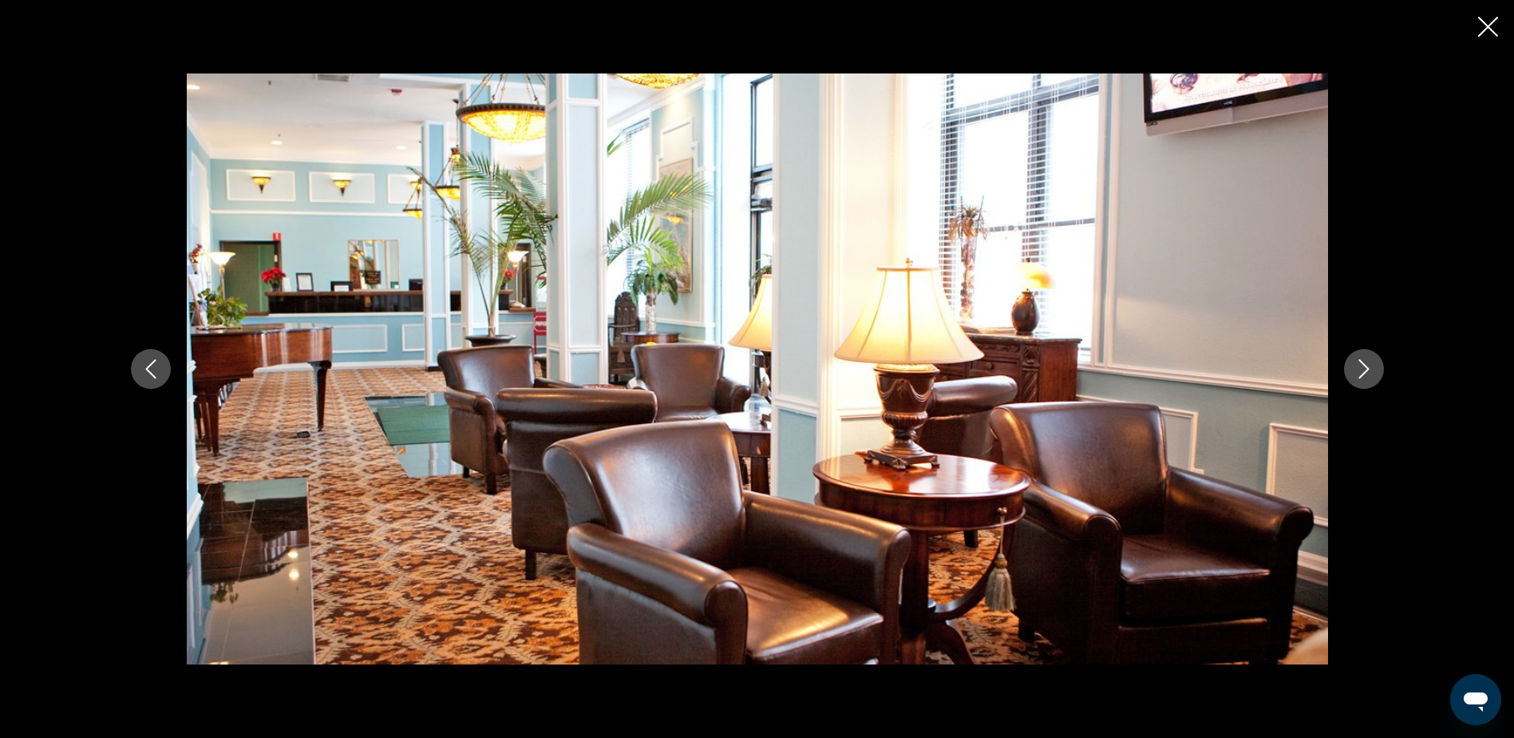
click at [1366, 370] on icon "Next image" at bounding box center [1364, 368] width 19 height 19
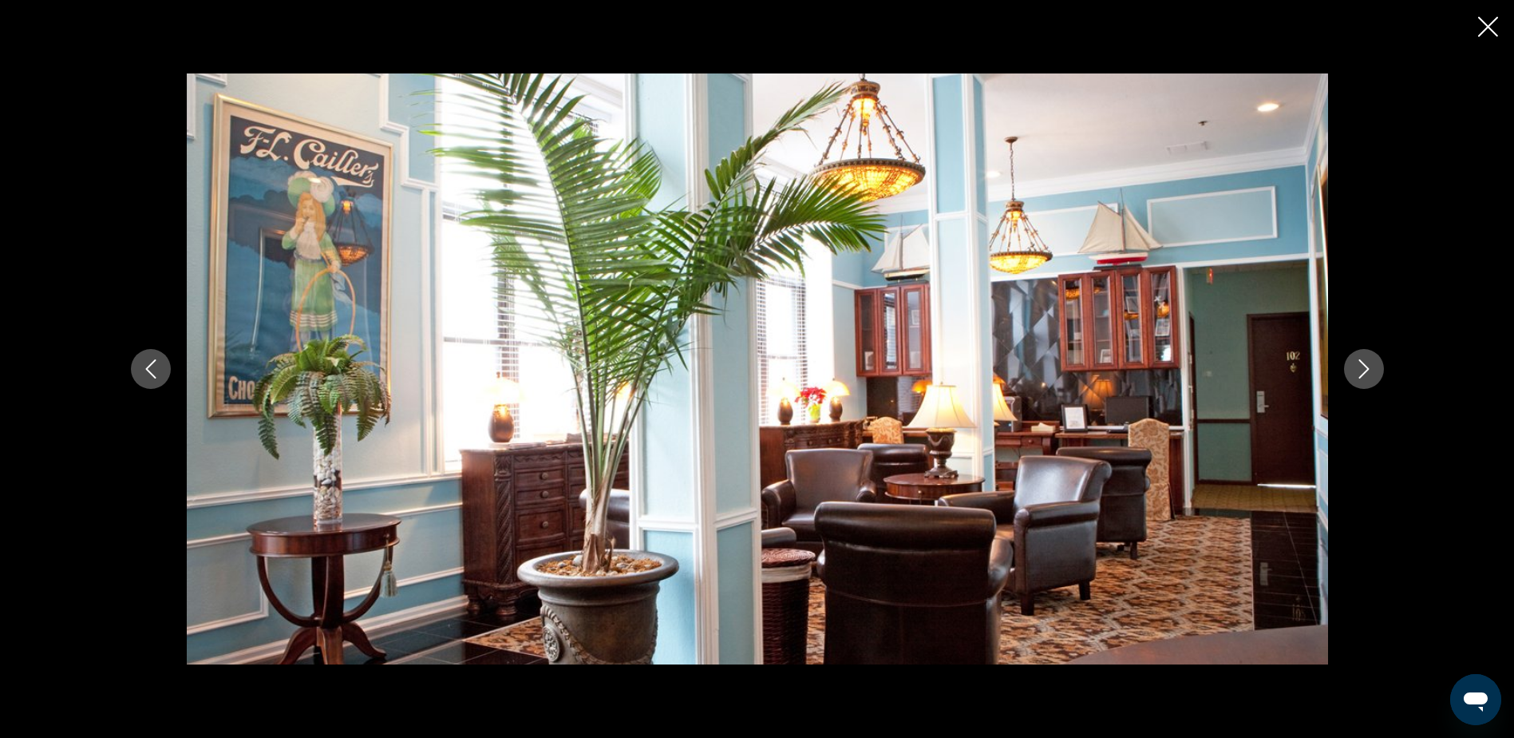
click at [1366, 370] on icon "Next image" at bounding box center [1364, 368] width 19 height 19
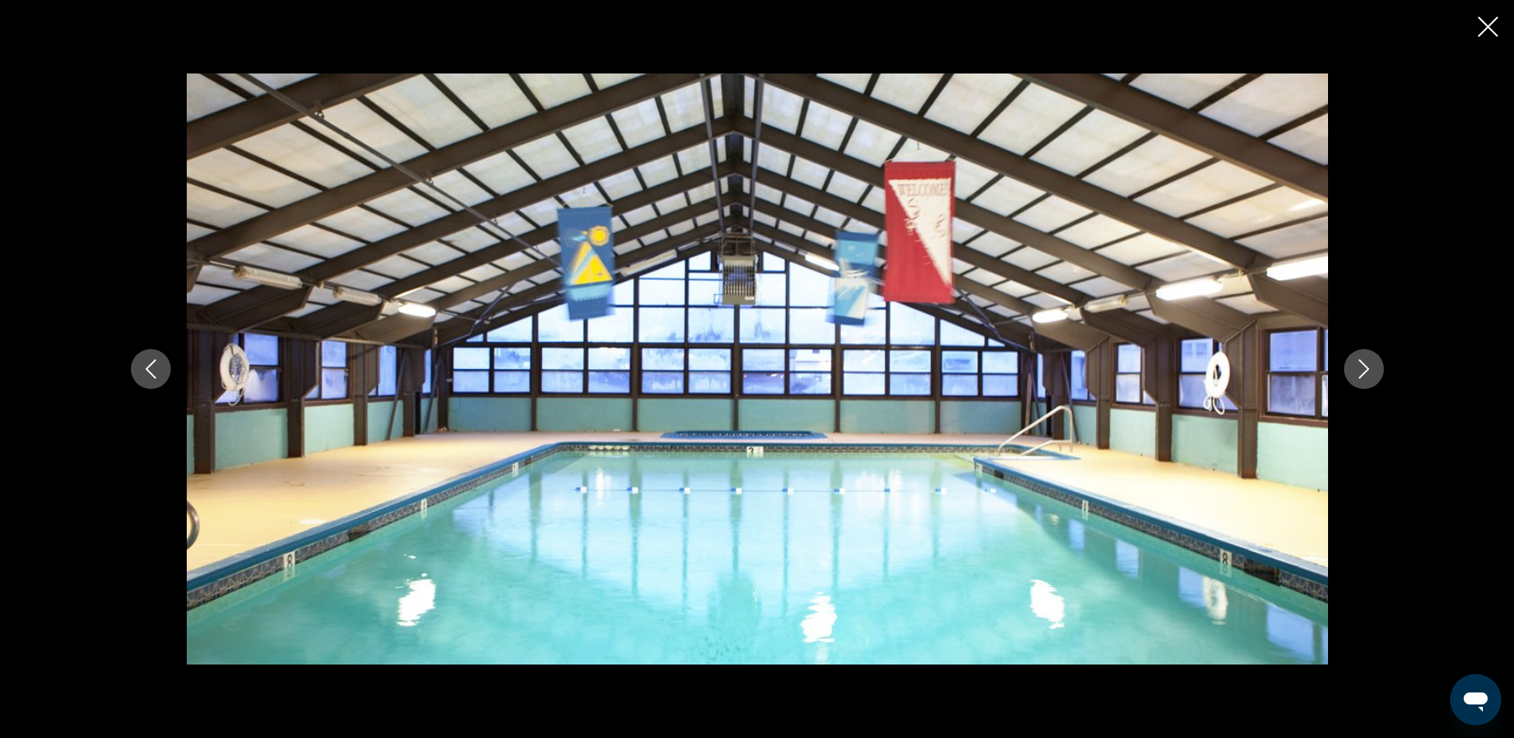
click at [1366, 370] on icon "Next image" at bounding box center [1364, 368] width 19 height 19
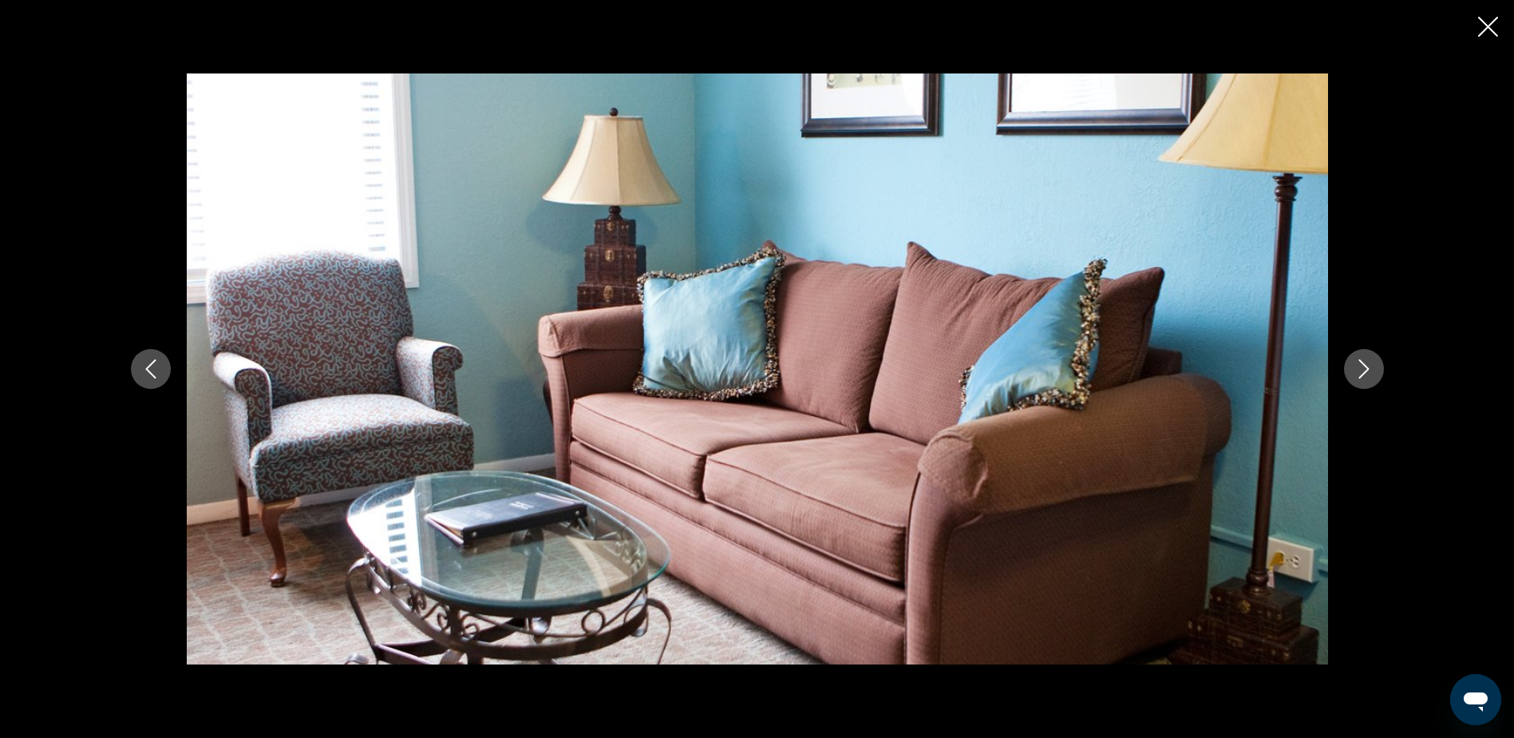
click at [1366, 370] on icon "Next image" at bounding box center [1364, 368] width 19 height 19
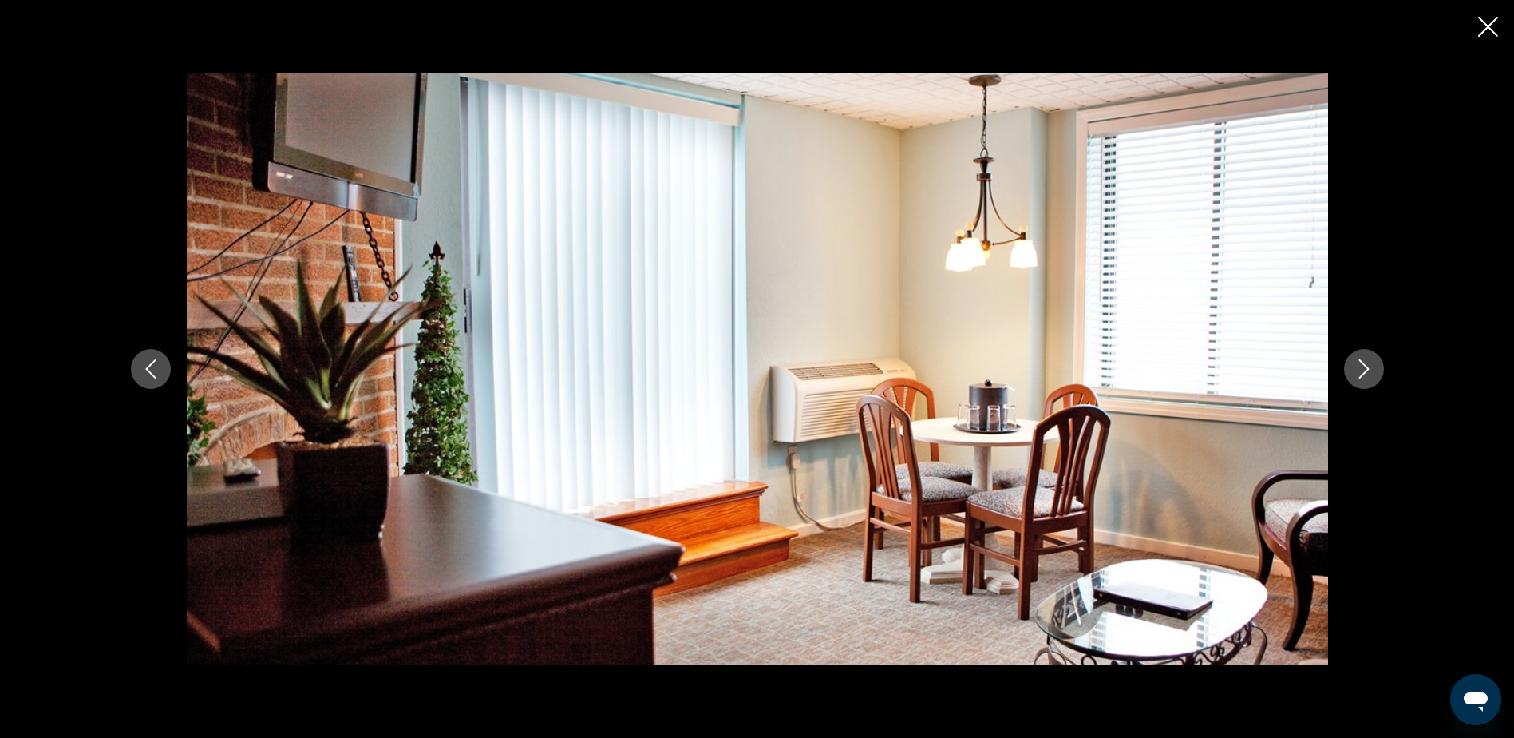
click at [1366, 370] on icon "Next image" at bounding box center [1364, 368] width 19 height 19
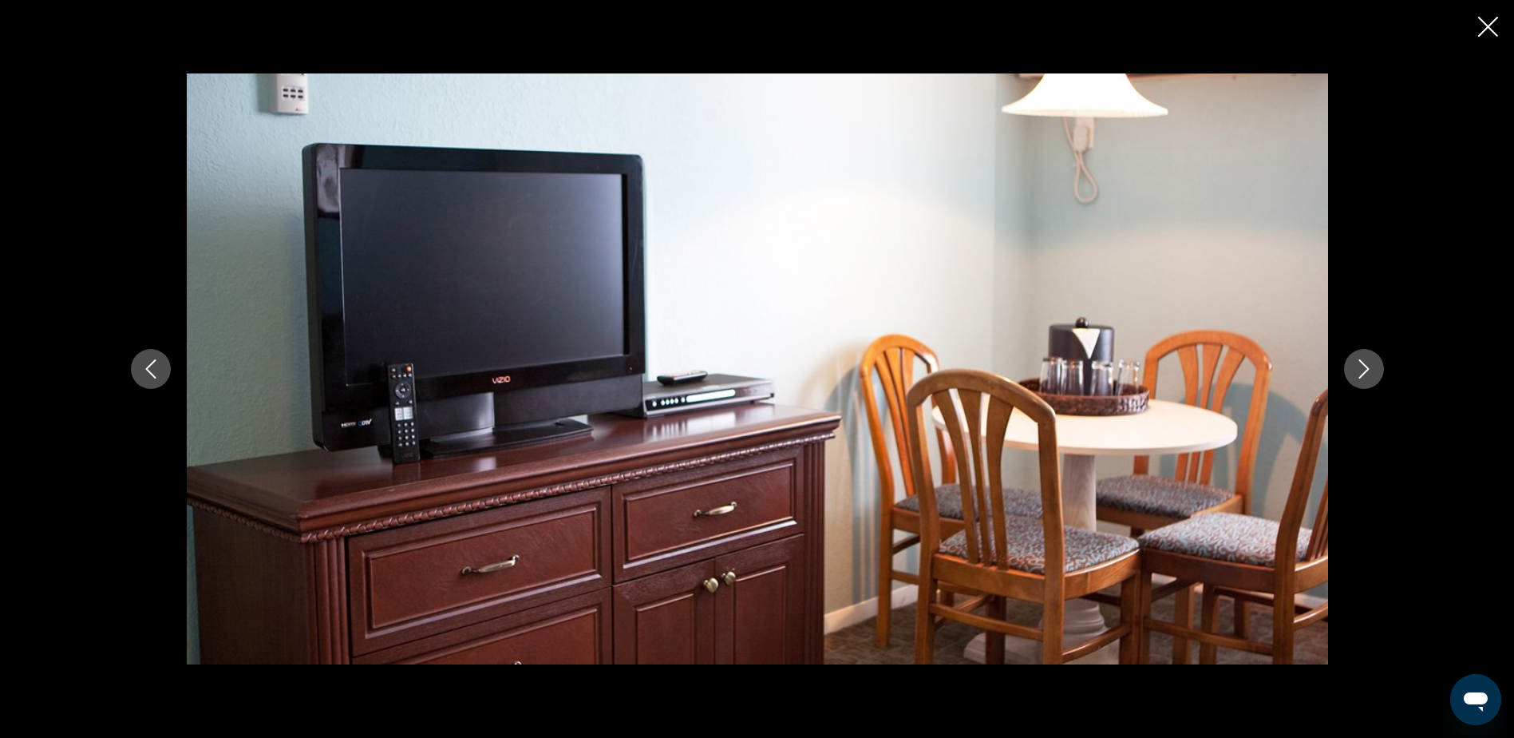
click at [1366, 370] on icon "Next image" at bounding box center [1364, 368] width 19 height 19
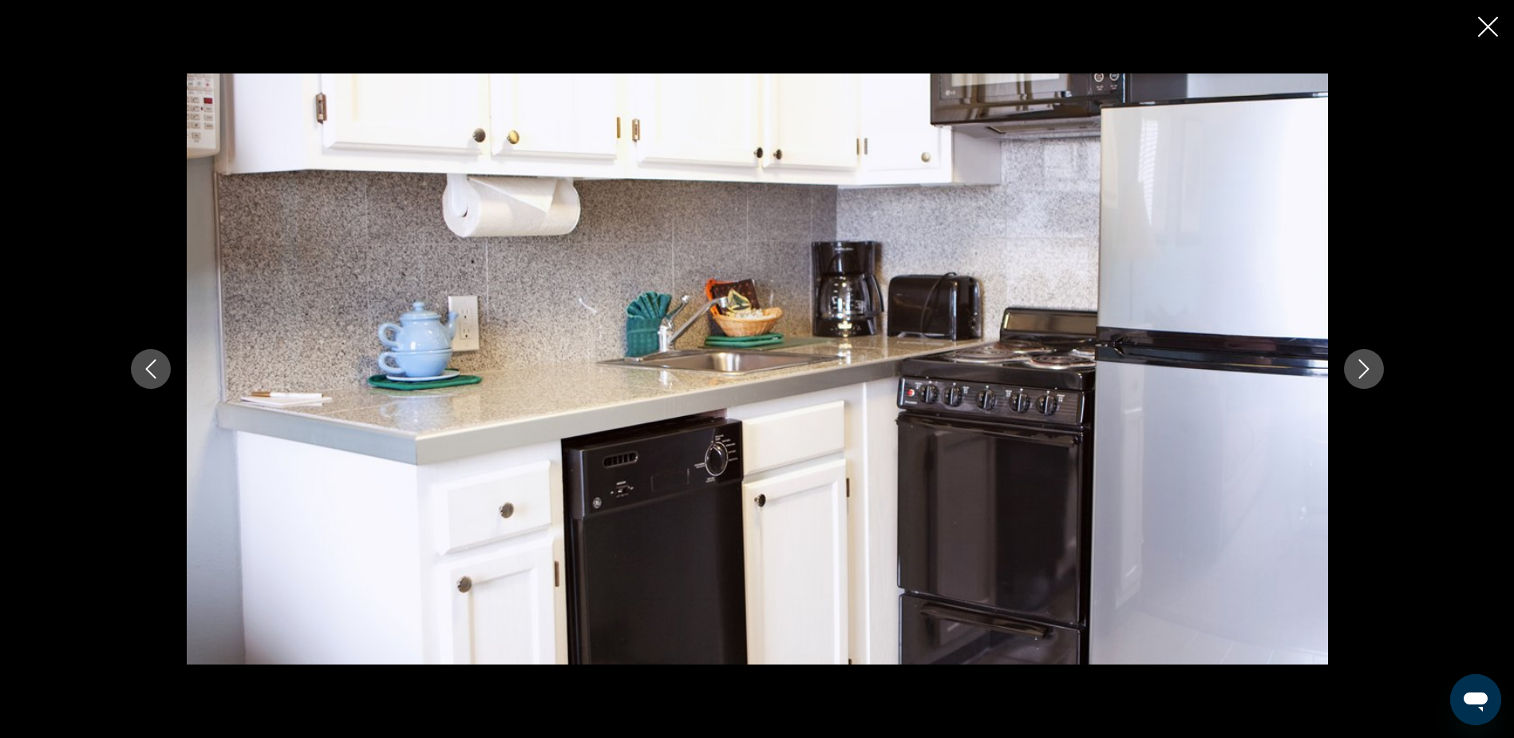
click at [1366, 370] on icon "Next image" at bounding box center [1364, 368] width 19 height 19
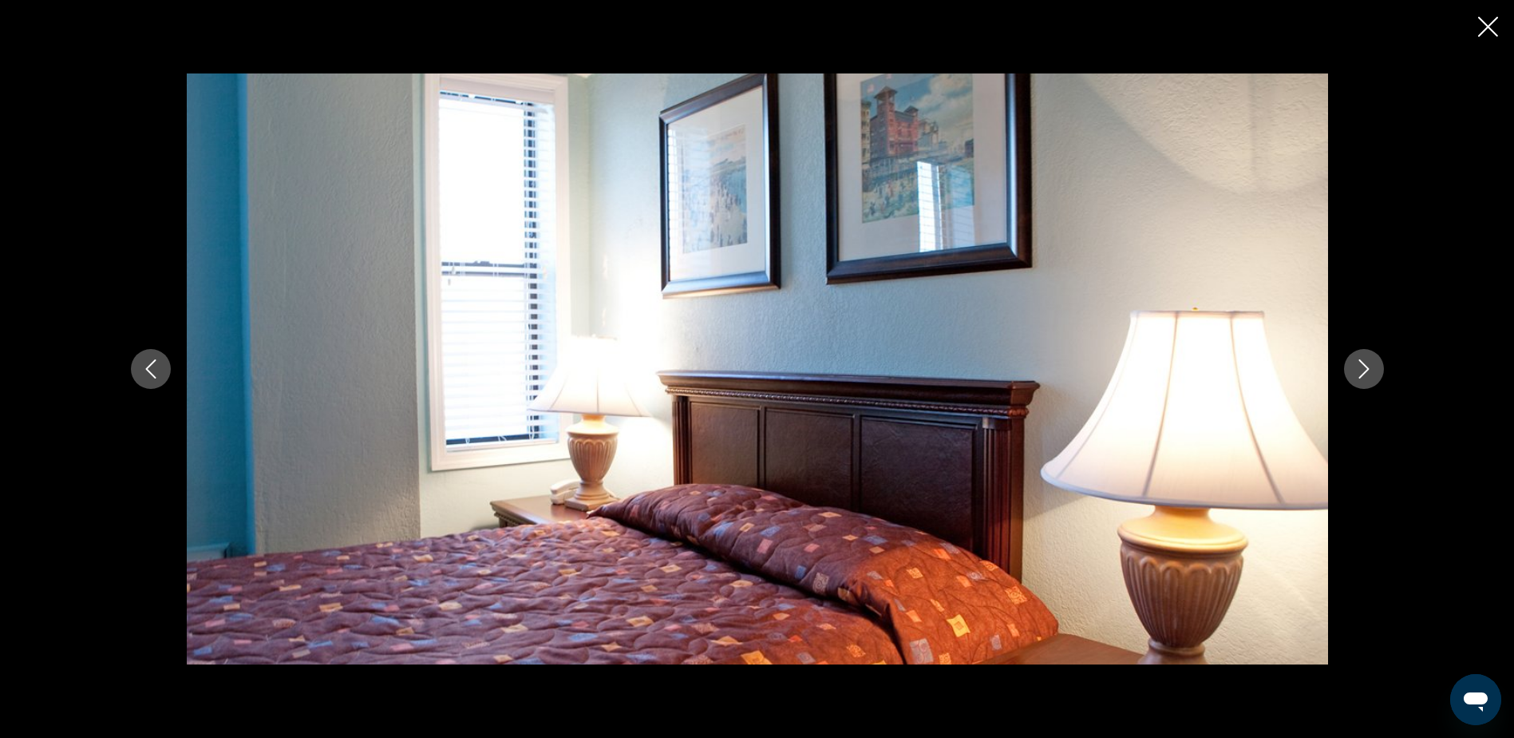
click at [1366, 370] on icon "Next image" at bounding box center [1364, 368] width 19 height 19
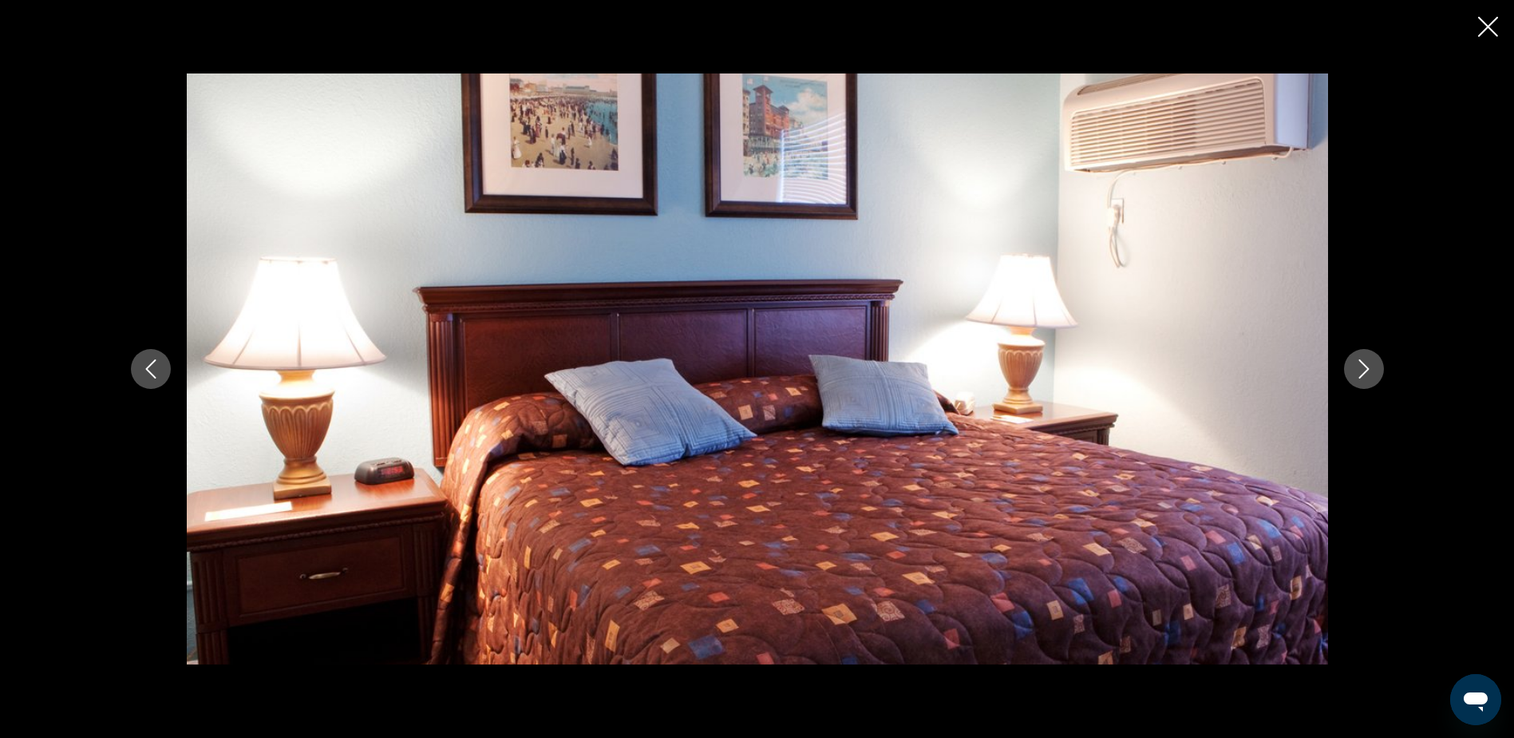
click at [1366, 370] on icon "Next image" at bounding box center [1364, 368] width 19 height 19
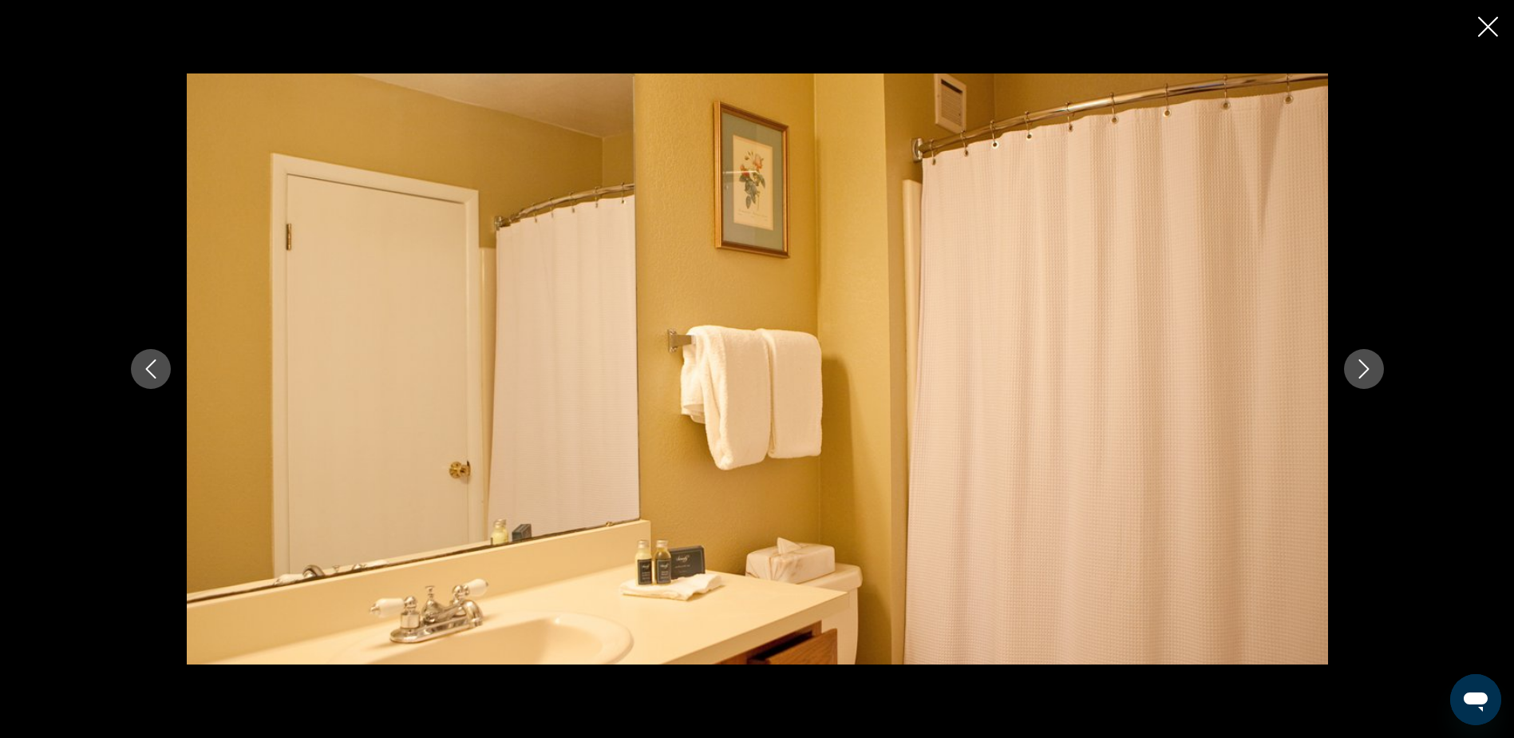
click at [1366, 370] on icon "Next image" at bounding box center [1364, 368] width 19 height 19
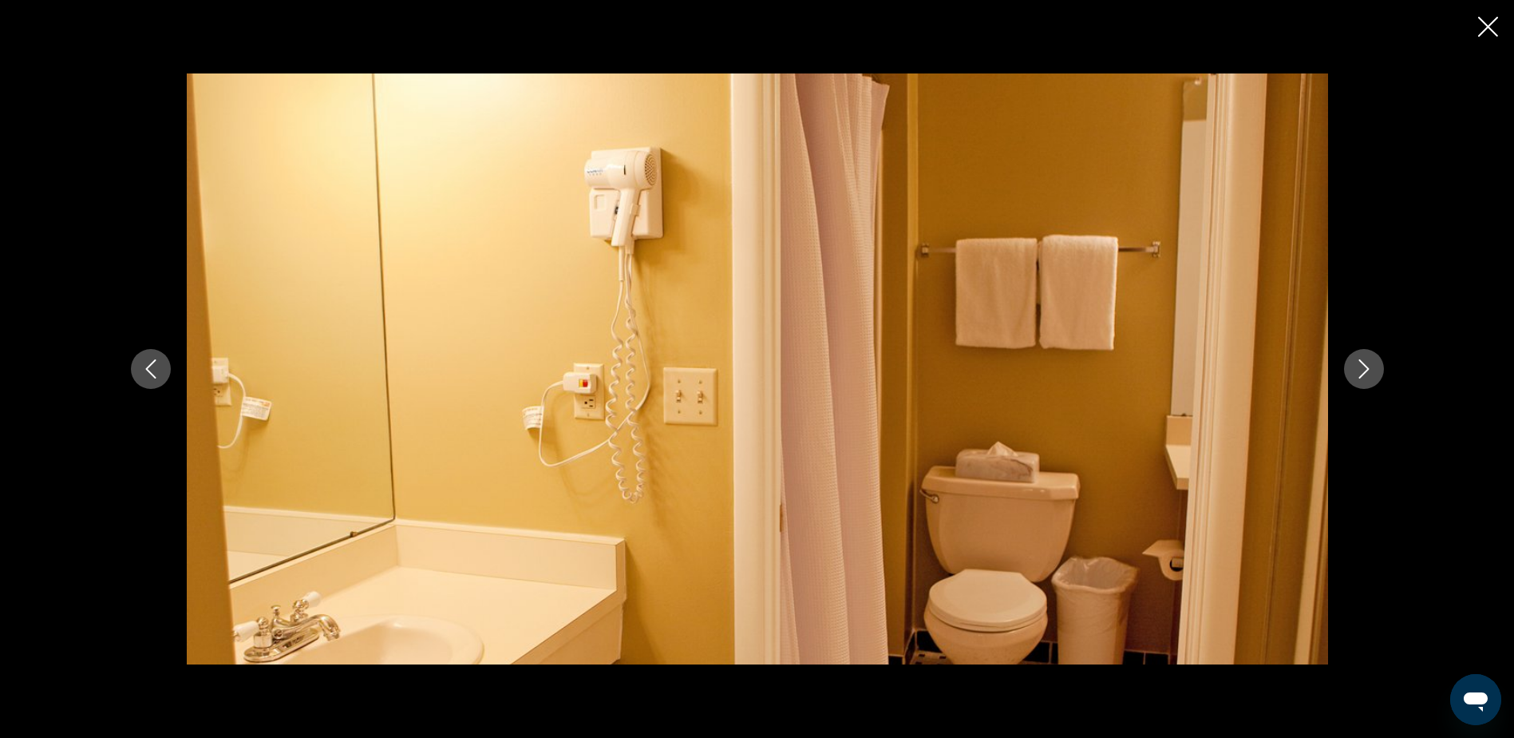
click at [1366, 370] on icon "Next image" at bounding box center [1364, 368] width 19 height 19
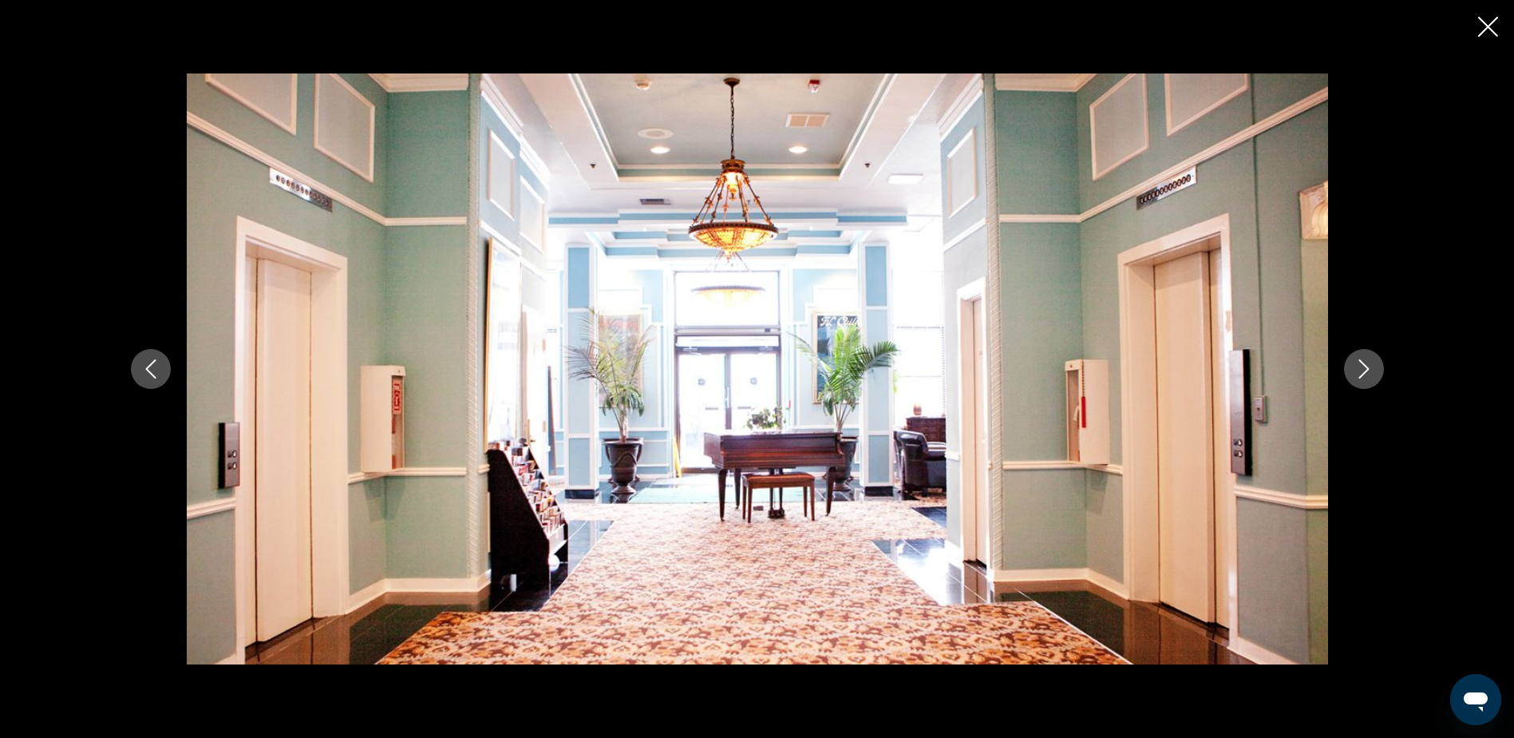
click at [1366, 370] on icon "Next image" at bounding box center [1364, 368] width 19 height 19
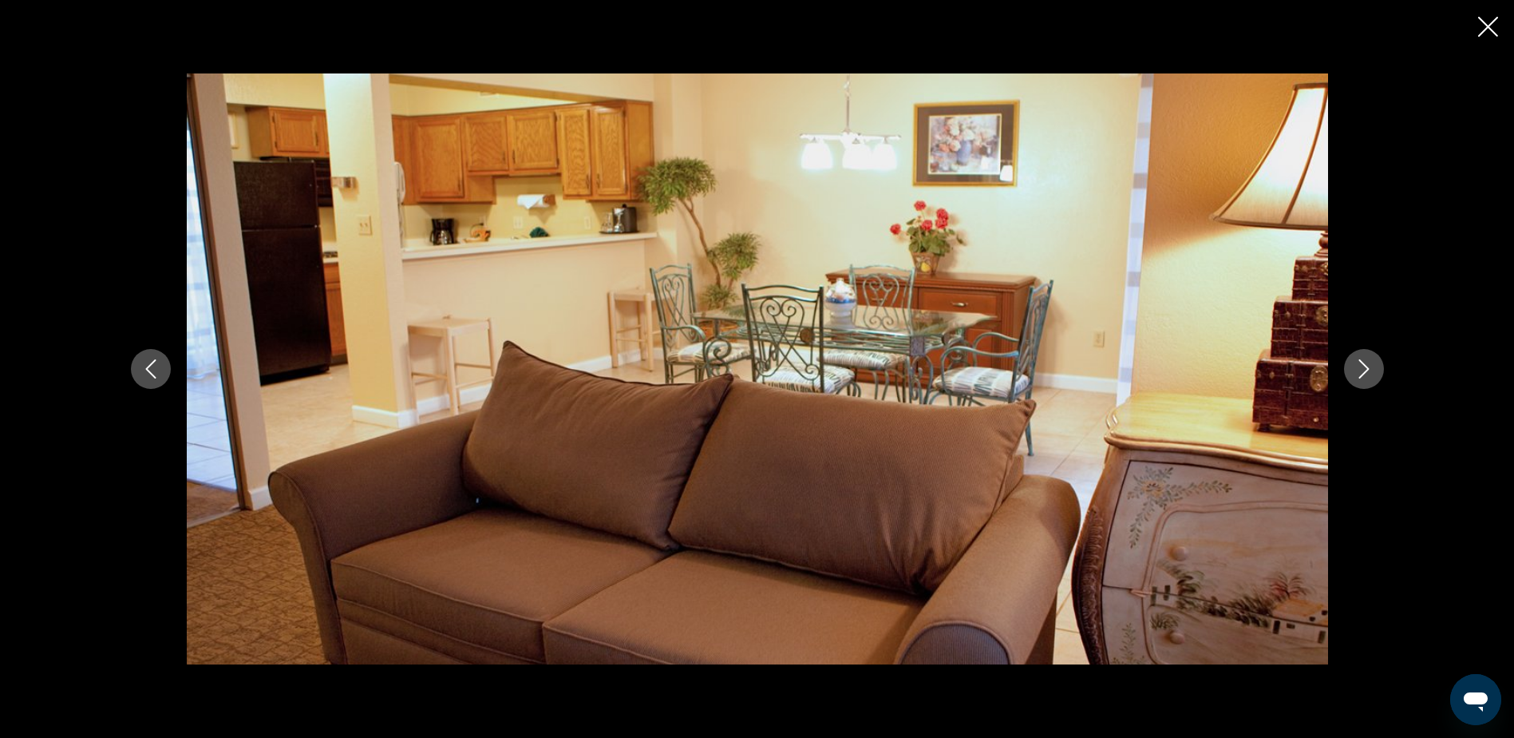
click at [1366, 370] on icon "Next image" at bounding box center [1364, 368] width 19 height 19
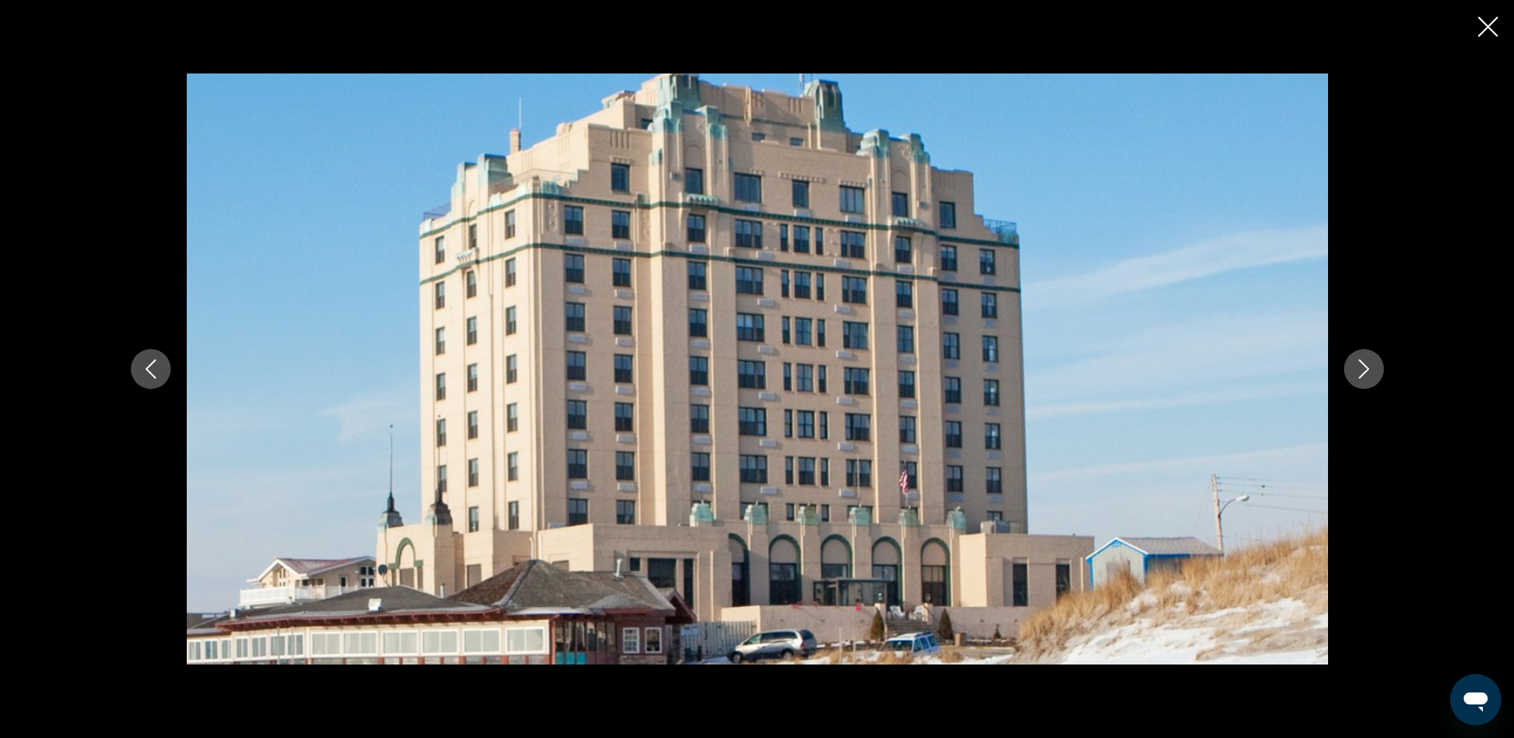
click at [1487, 26] on icon "Close slideshow" at bounding box center [1488, 27] width 20 height 20
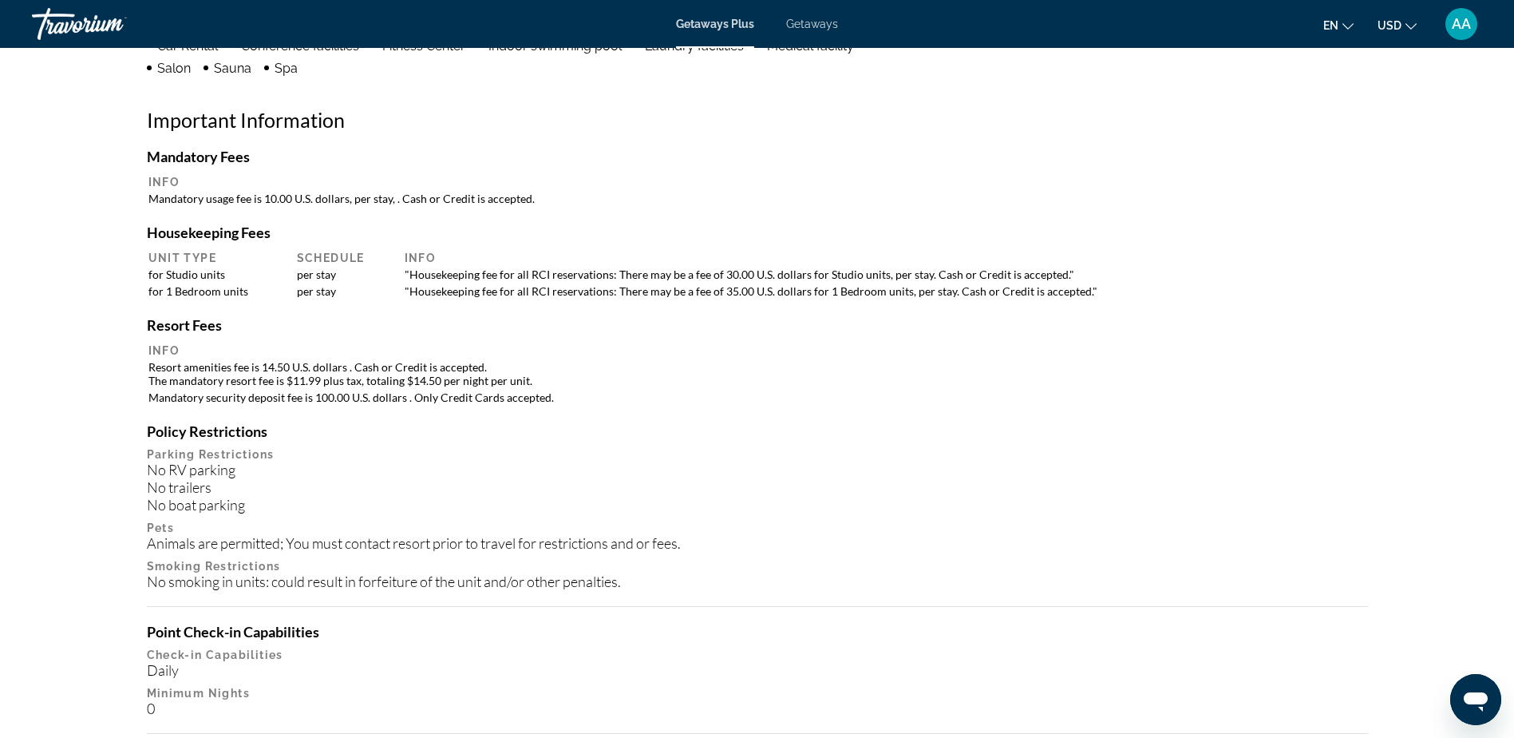
scroll to position [1437, 0]
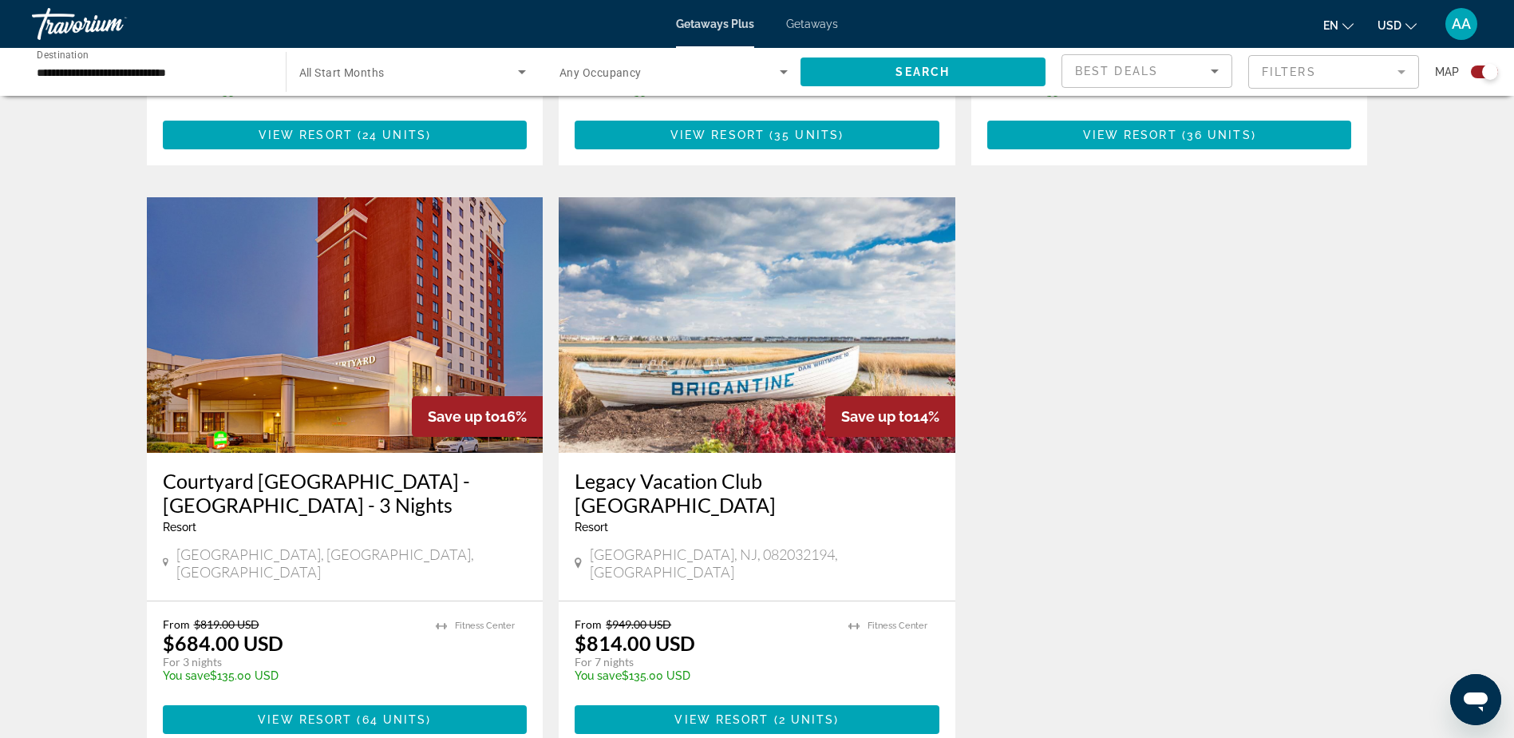
scroll to position [1597, 0]
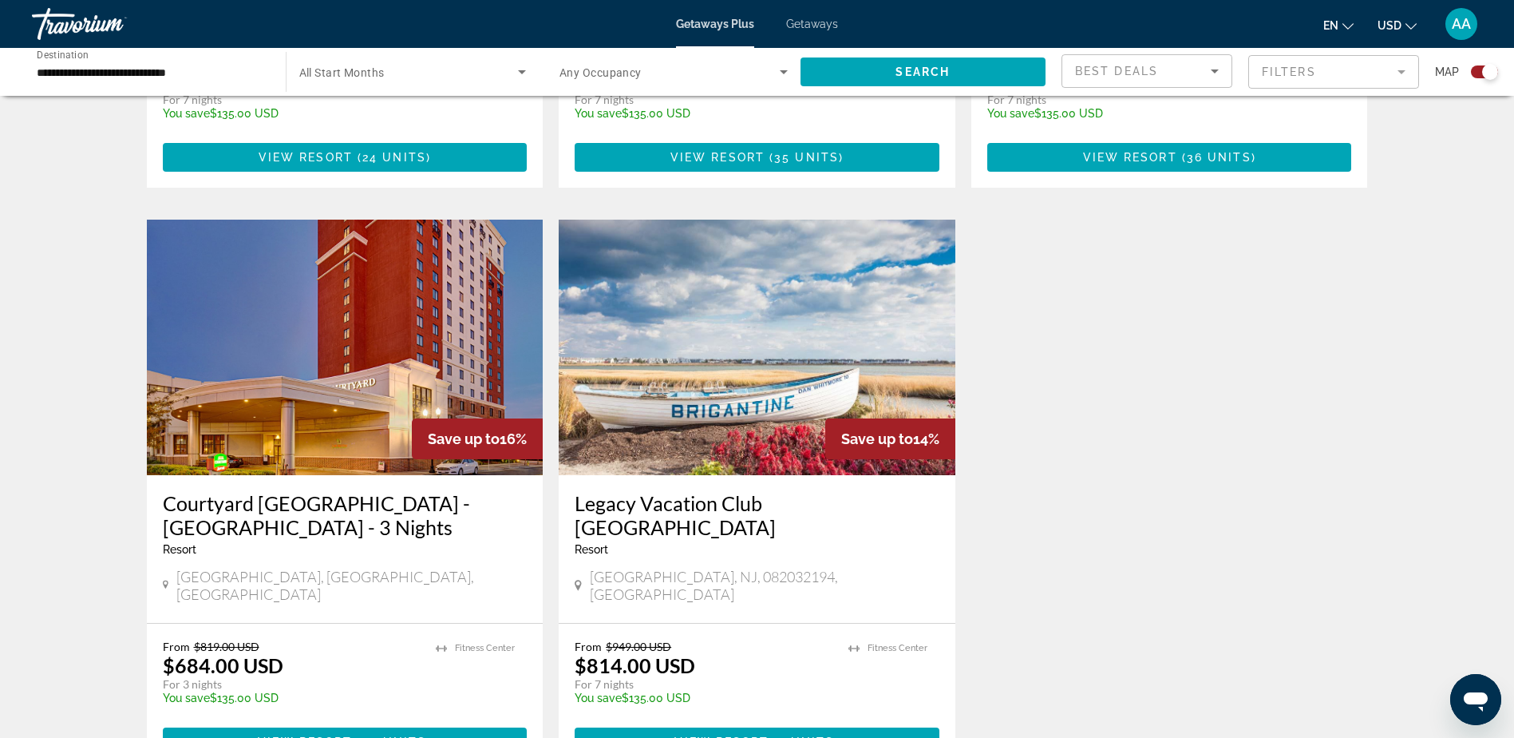
click at [355, 367] on img "Main content" at bounding box center [345, 347] width 397 height 255
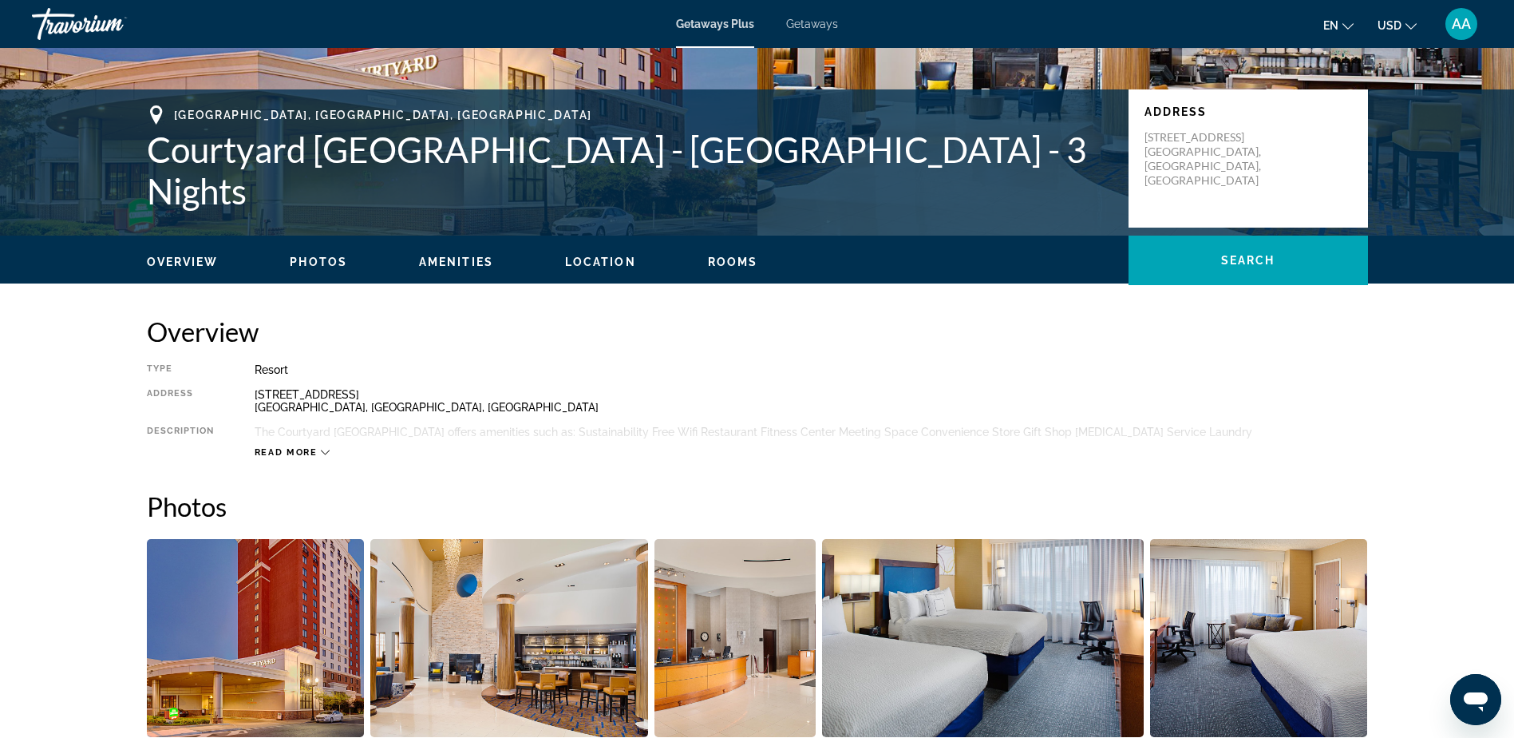
scroll to position [319, 0]
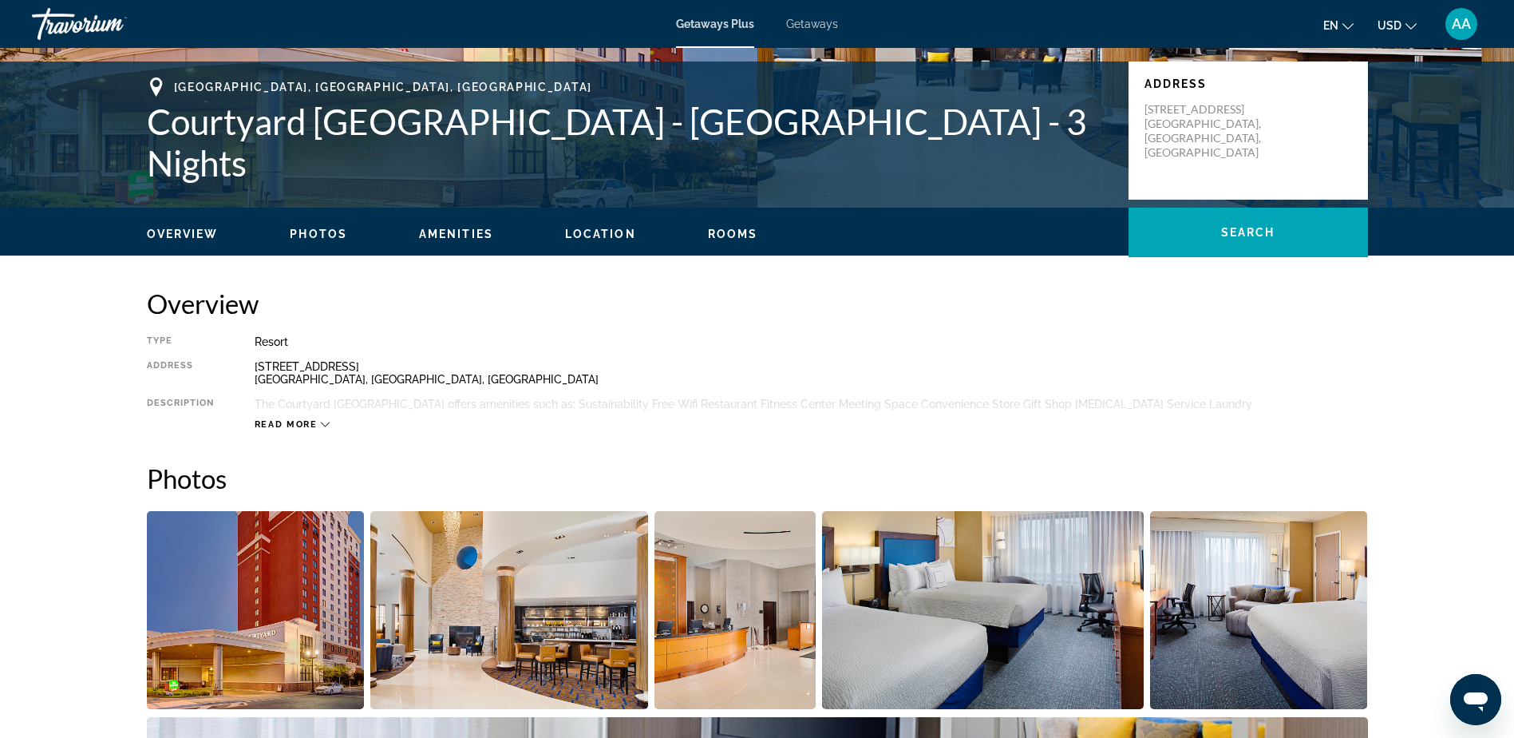
click at [327, 422] on icon "Main content" at bounding box center [325, 424] width 9 height 9
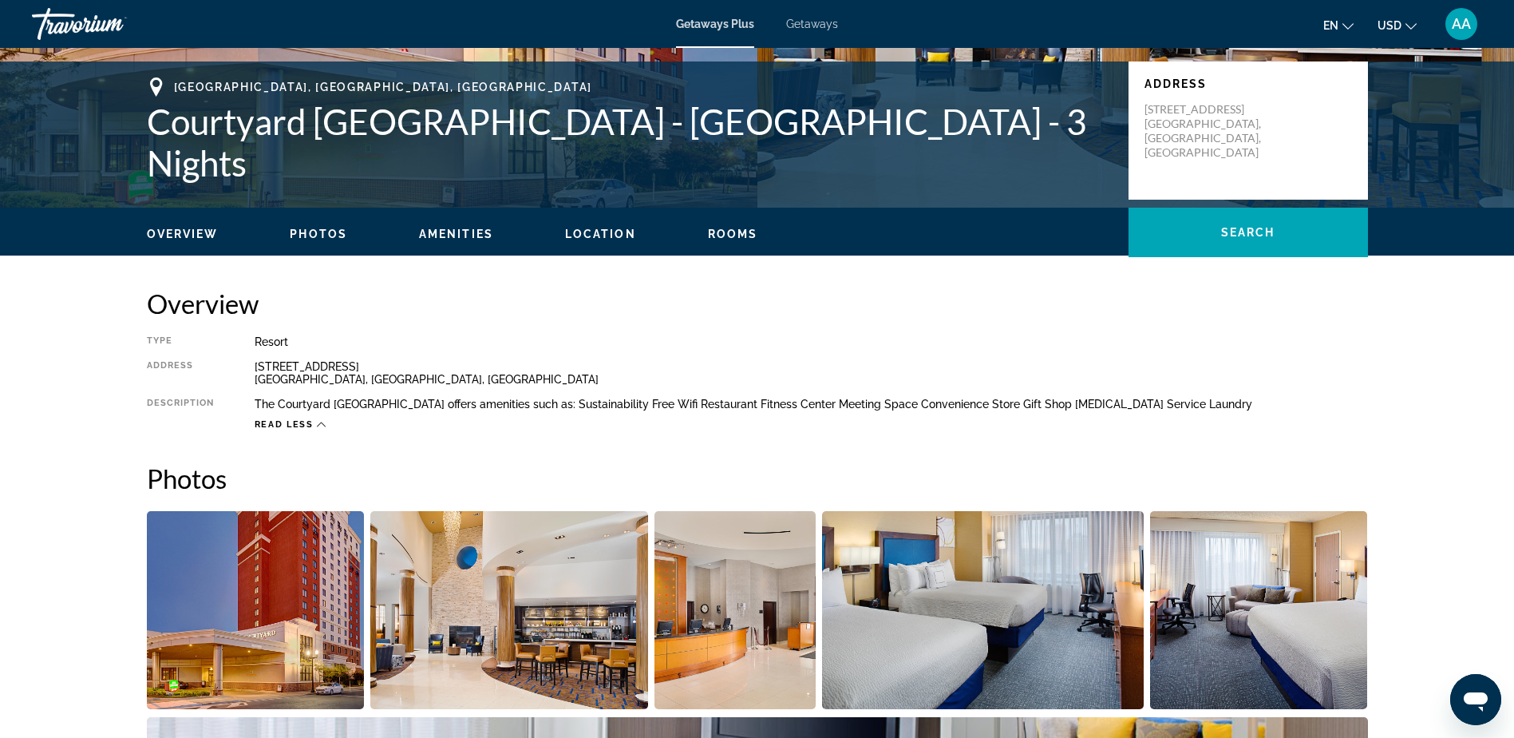
click at [316, 426] on div "Read less" at bounding box center [291, 424] width 72 height 10
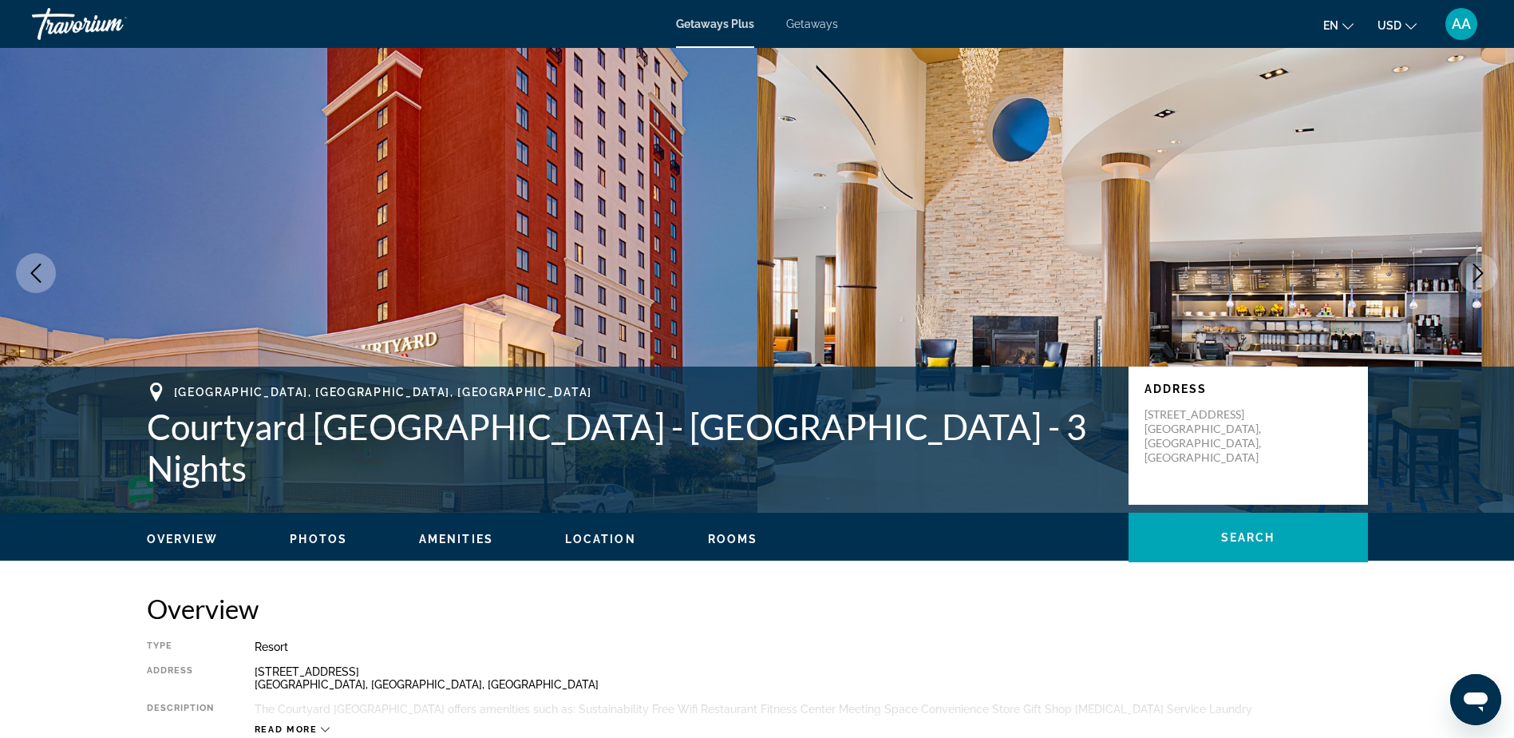
scroll to position [0, 0]
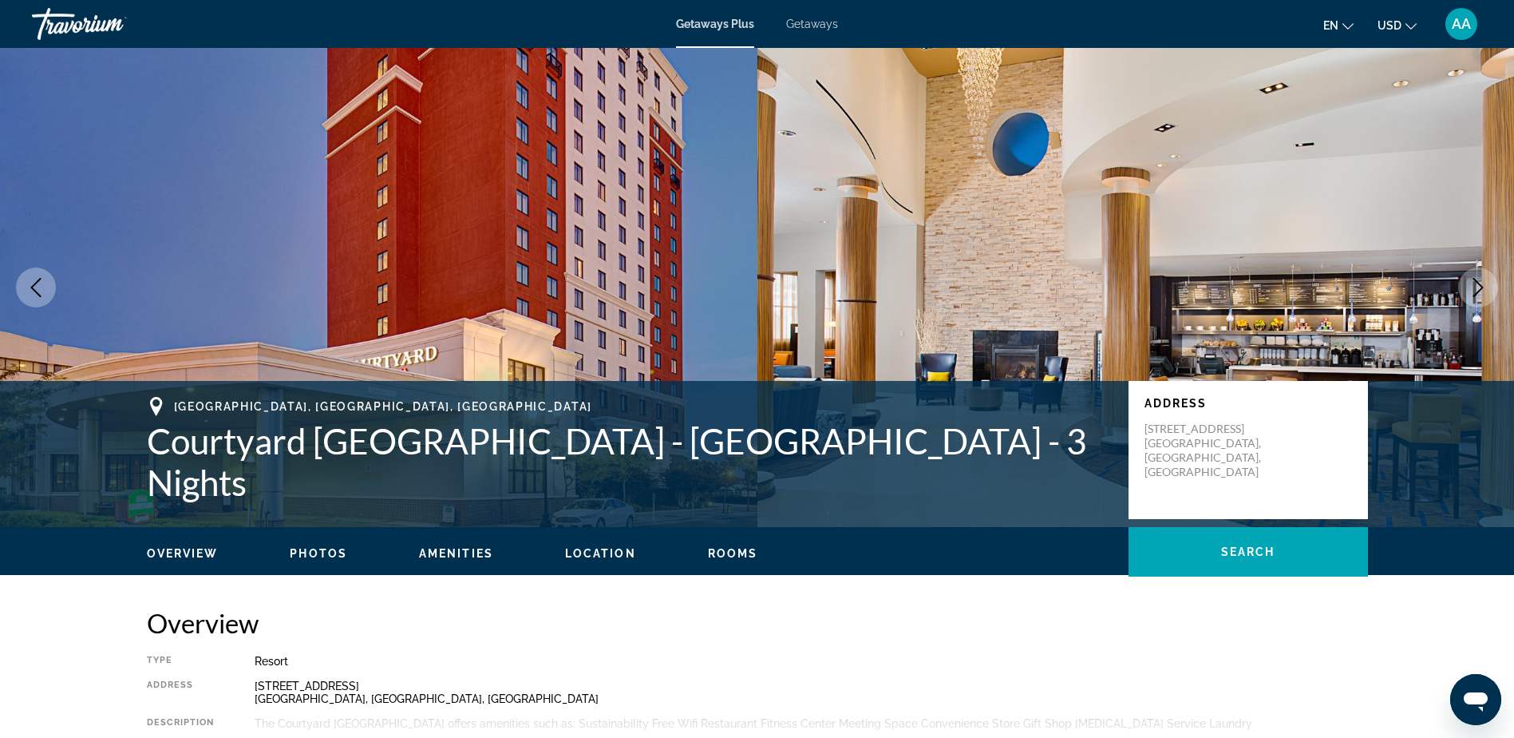
click at [812, 22] on span "Getaways" at bounding box center [812, 24] width 52 height 13
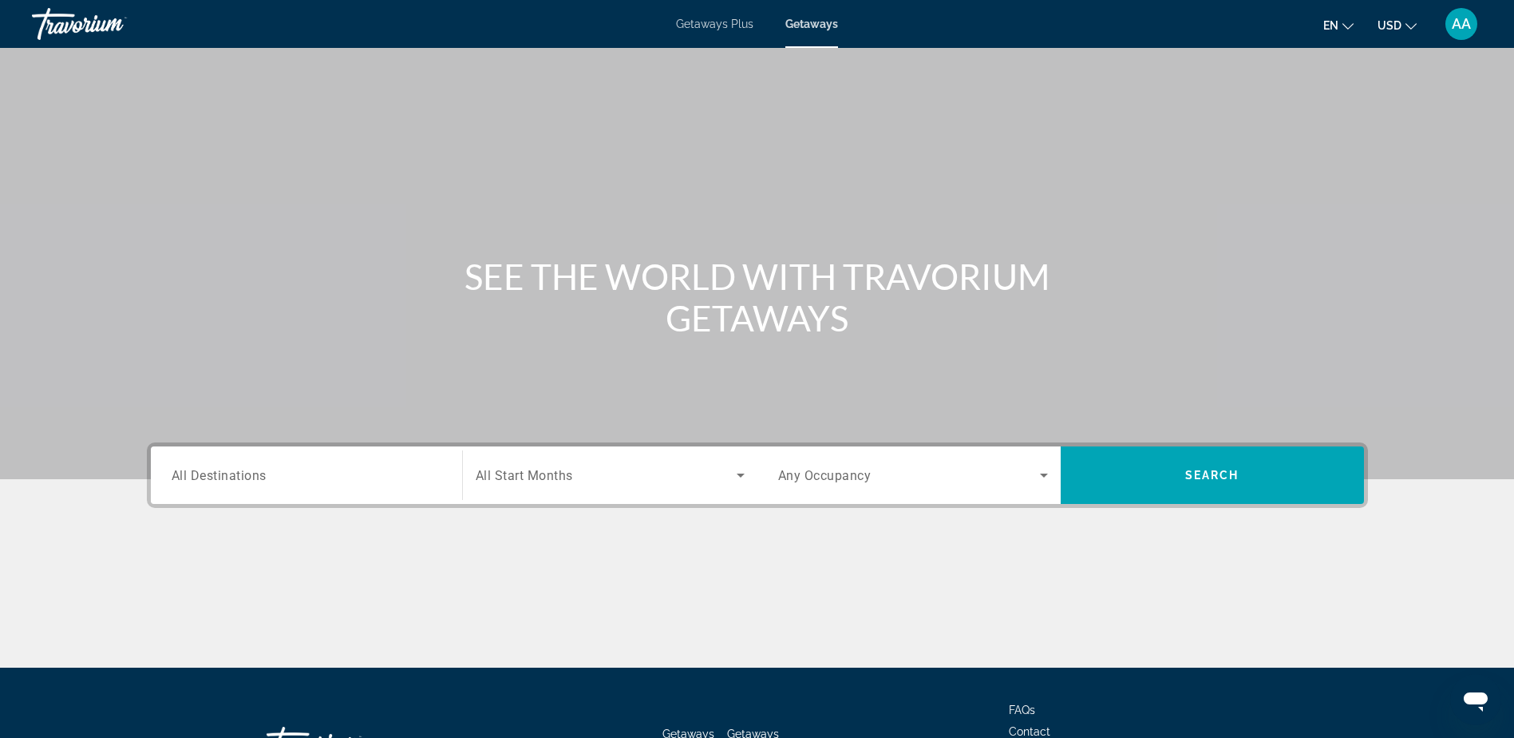
click at [226, 481] on span "All Destinations" at bounding box center [219, 474] width 95 height 15
click at [226, 481] on input "Destination All Destinations" at bounding box center [307, 475] width 270 height 19
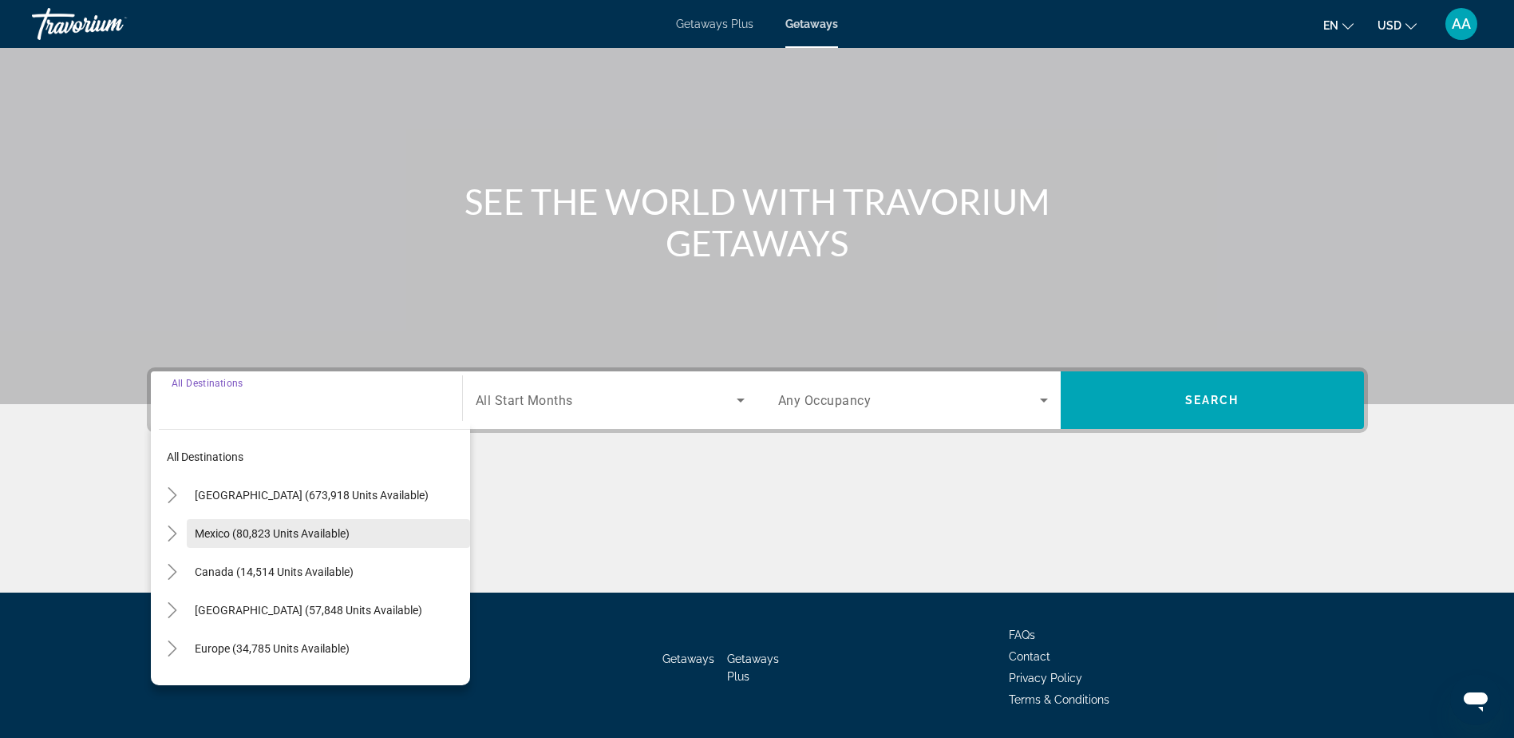
scroll to position [125, 0]
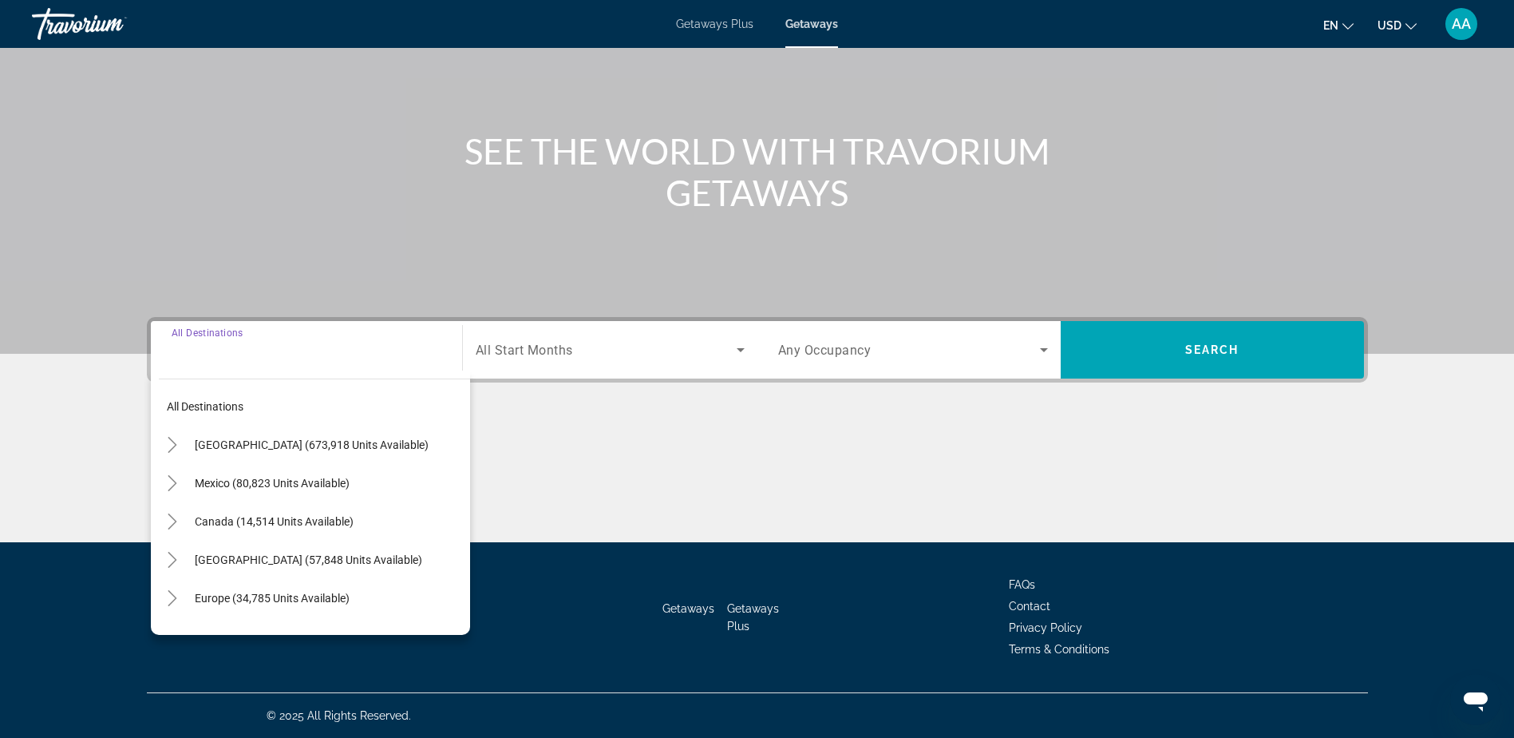
click at [717, 27] on span "Getaways Plus" at bounding box center [714, 24] width 77 height 13
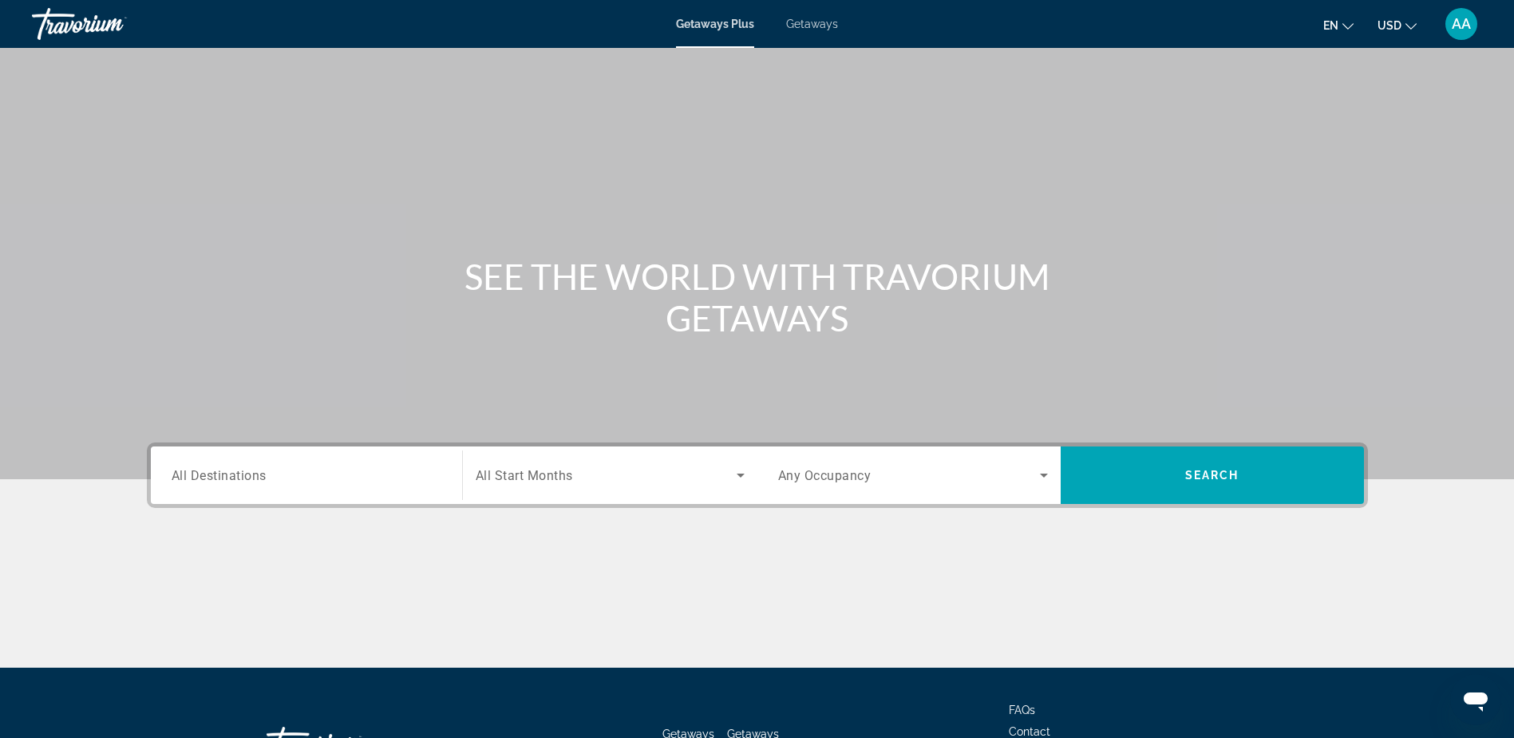
click at [231, 474] on span "All Destinations" at bounding box center [219, 474] width 95 height 15
click at [231, 474] on input "Destination All Destinations" at bounding box center [307, 475] width 270 height 19
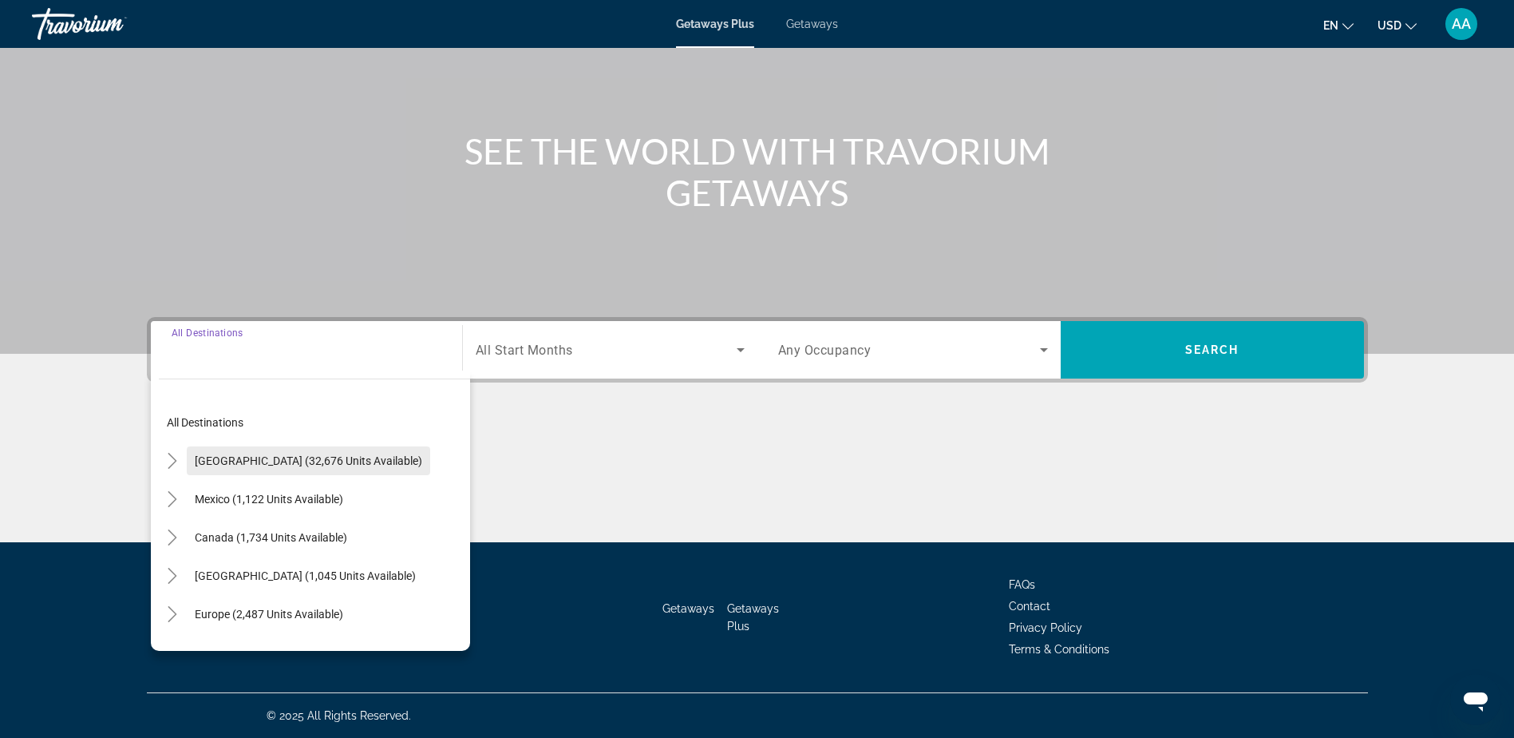
click at [253, 462] on span "[GEOGRAPHIC_DATA] (32,676 units available)" at bounding box center [309, 460] width 228 height 13
type input "**********"
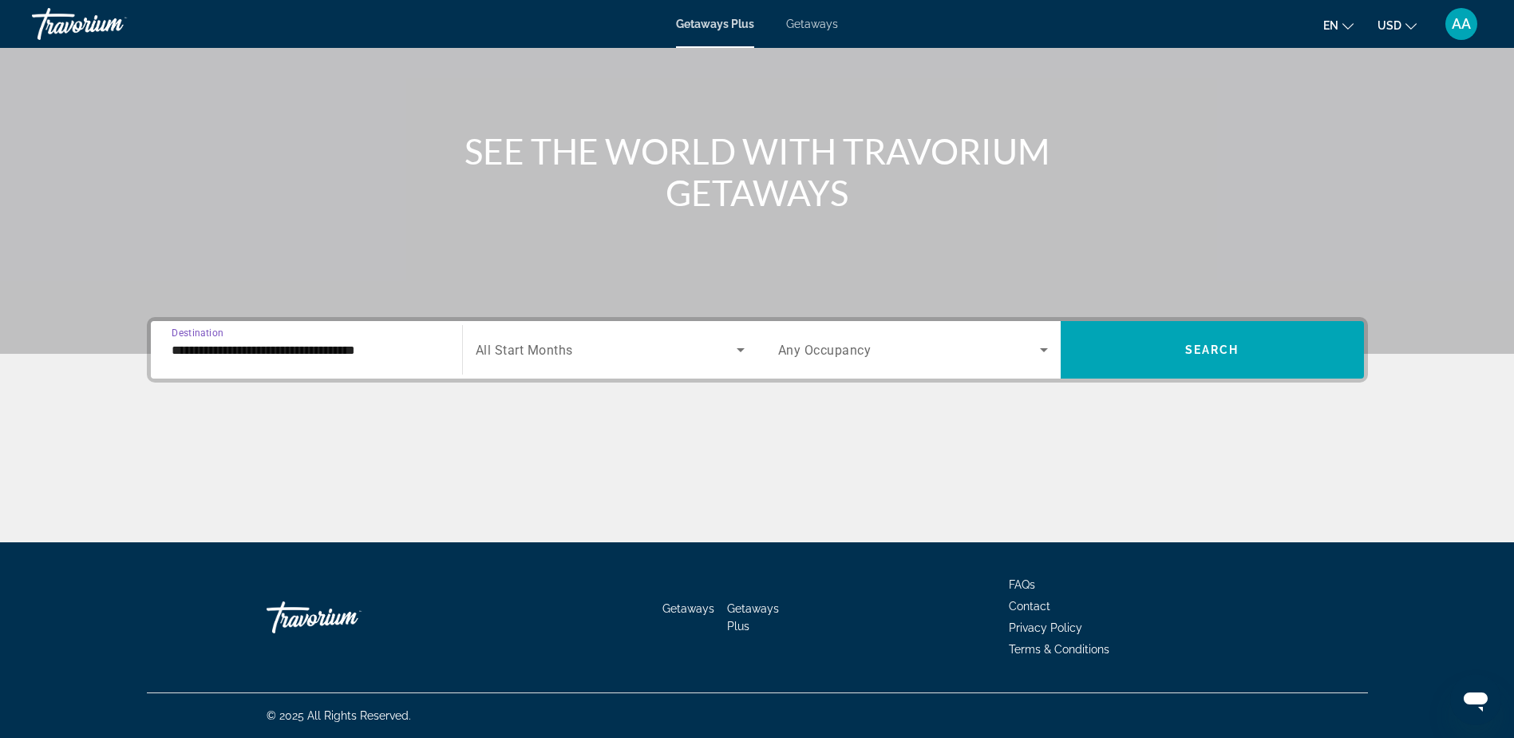
click at [246, 347] on input "**********" at bounding box center [307, 350] width 270 height 19
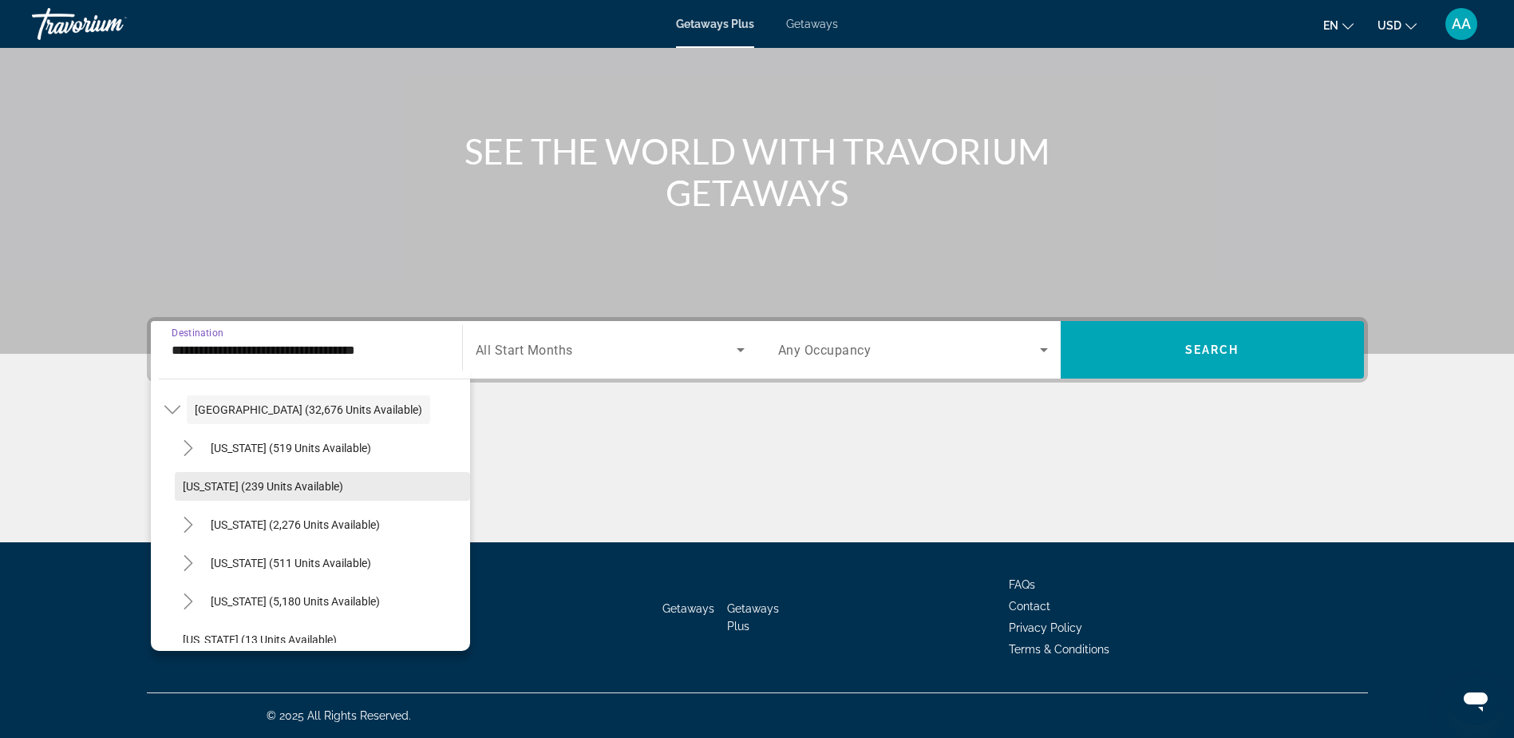
scroll to position [80, 0]
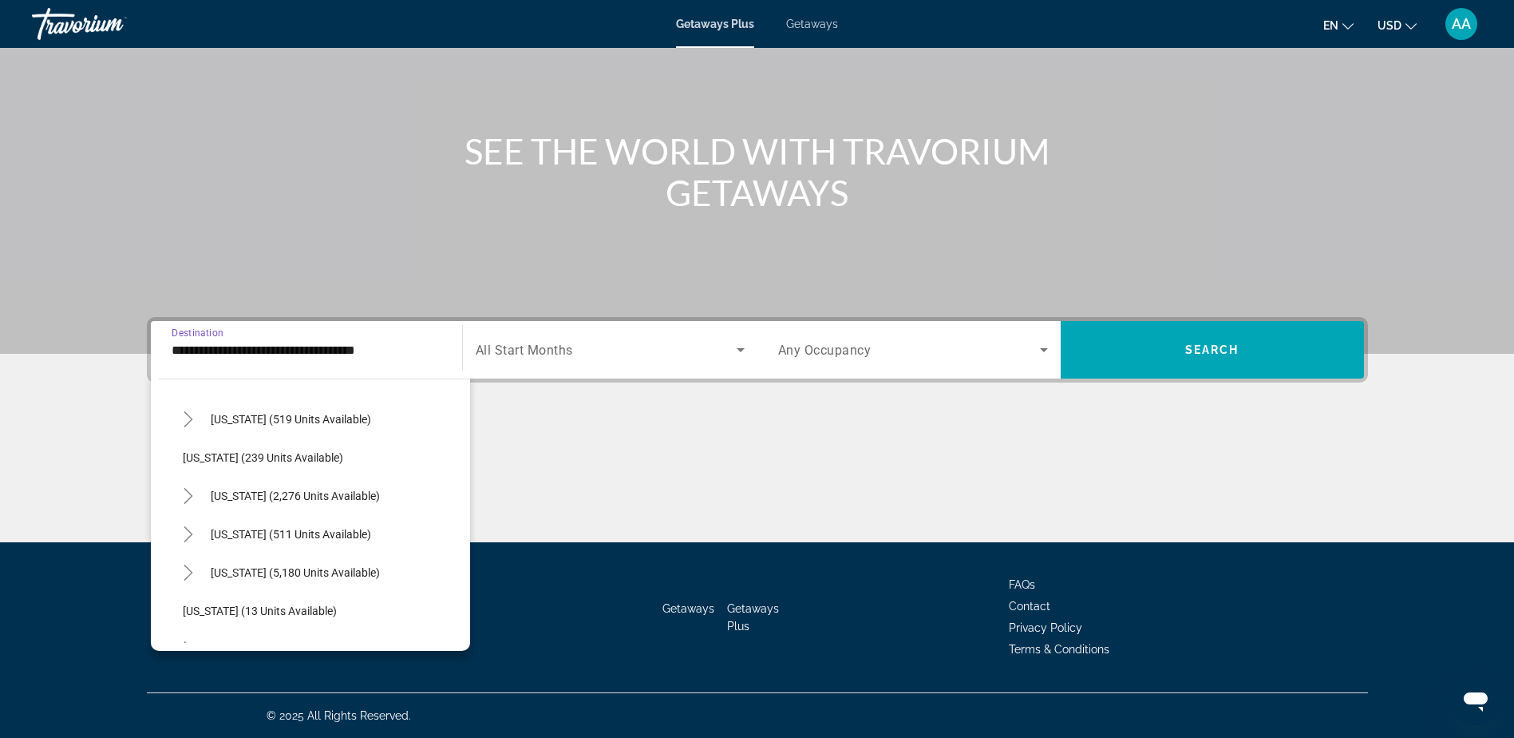
click at [811, 23] on span "Getaways" at bounding box center [812, 24] width 52 height 13
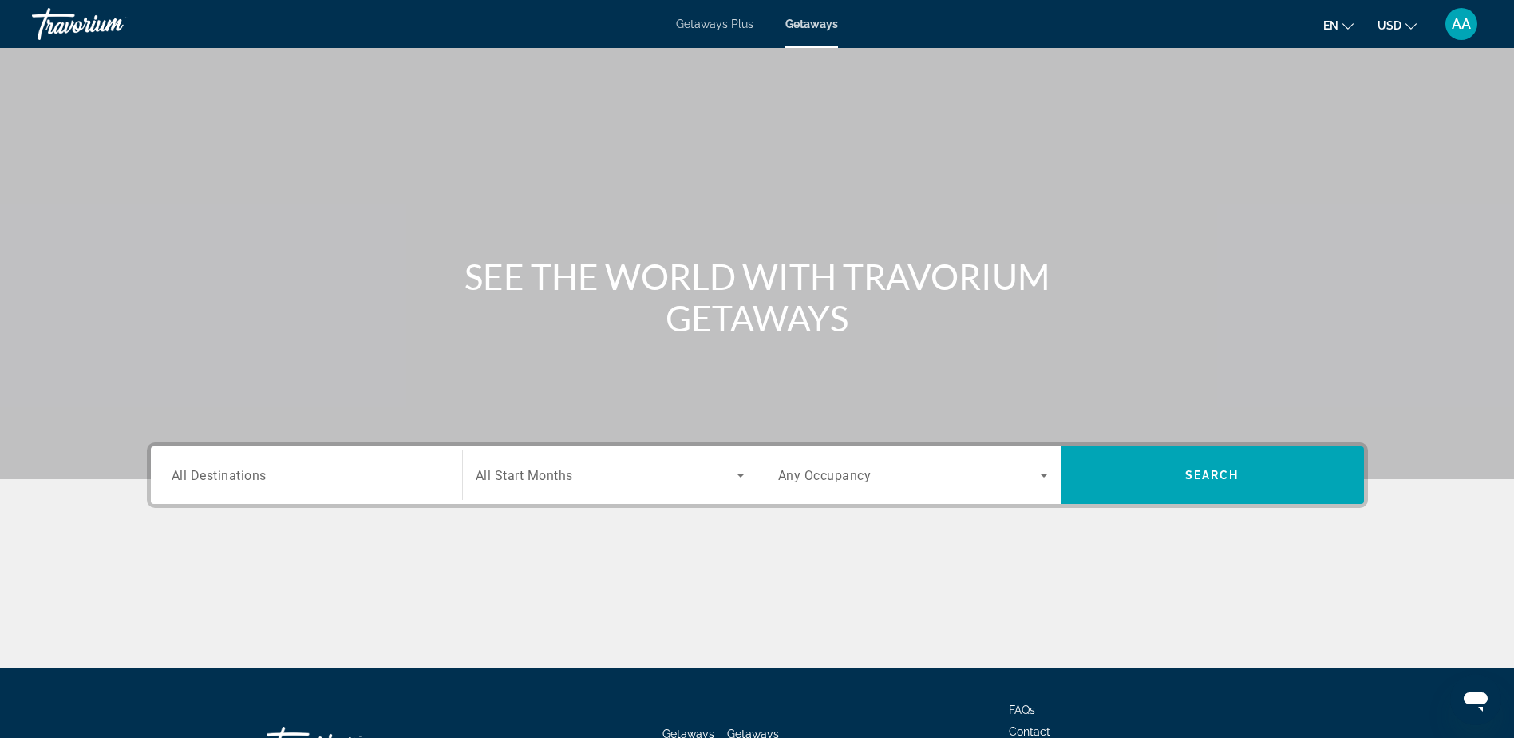
click at [232, 477] on span "All Destinations" at bounding box center [219, 474] width 95 height 15
click at [232, 477] on input "Destination All Destinations" at bounding box center [307, 475] width 270 height 19
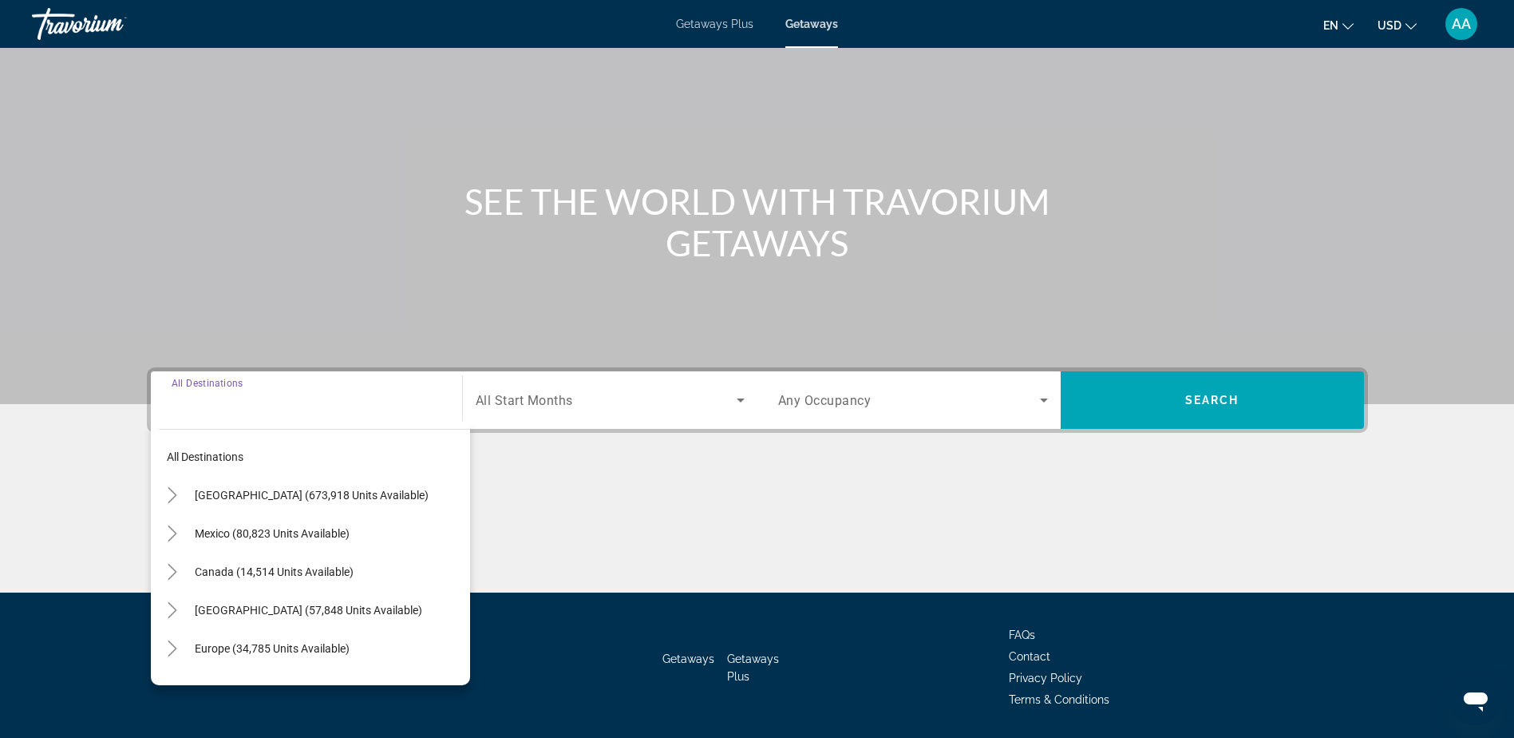
scroll to position [125, 0]
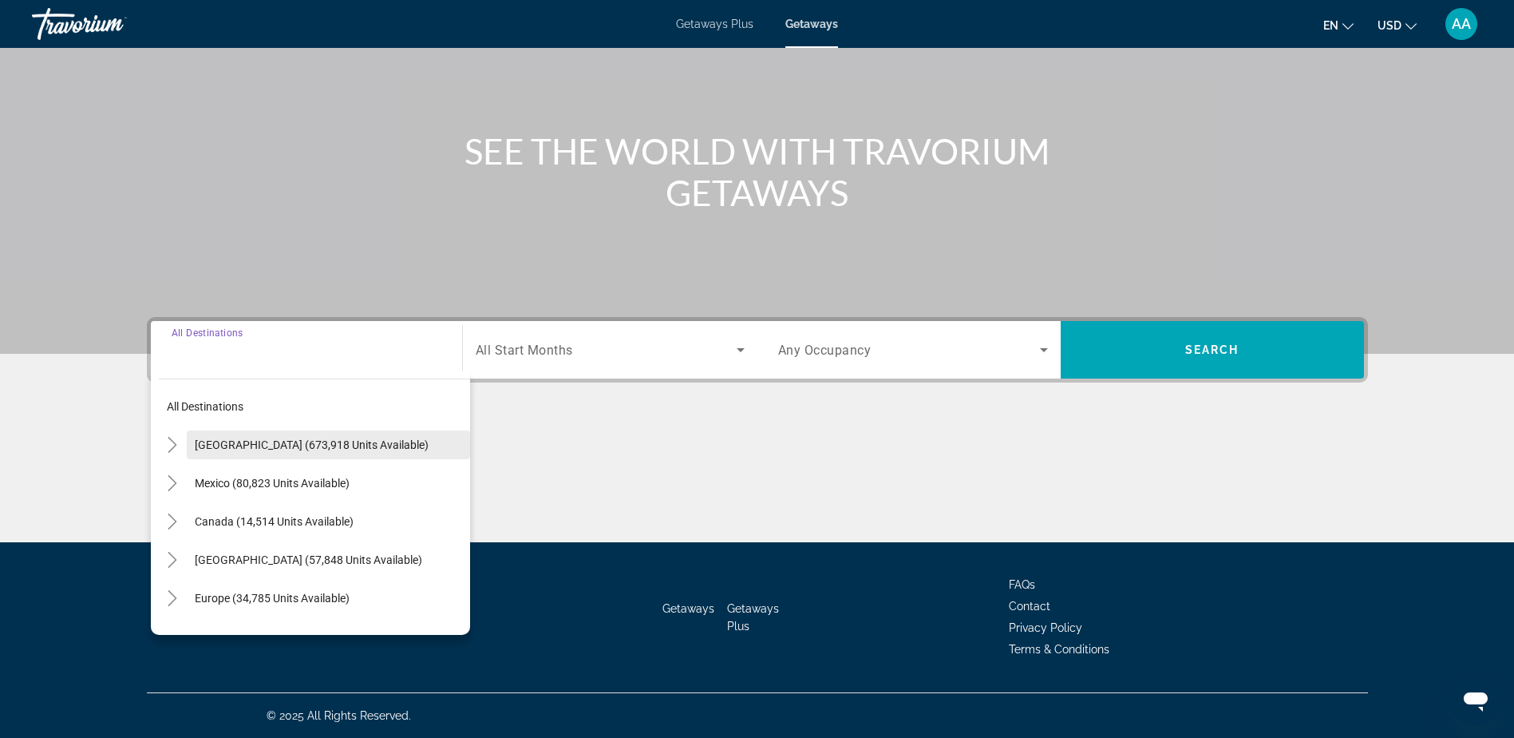
click at [287, 441] on span "[GEOGRAPHIC_DATA] (673,918 units available)" at bounding box center [312, 444] width 234 height 13
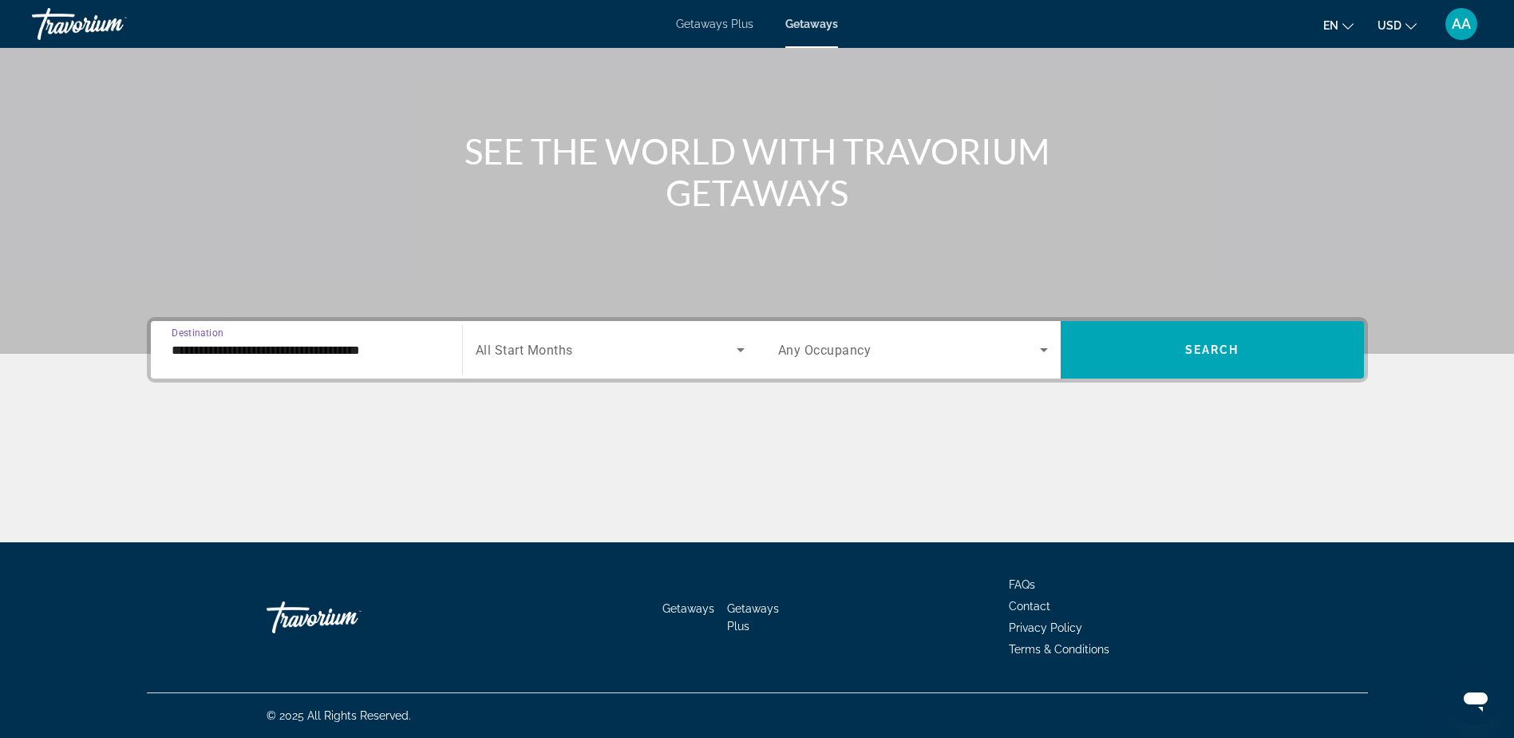
click at [283, 349] on input "**********" at bounding box center [307, 350] width 270 height 19
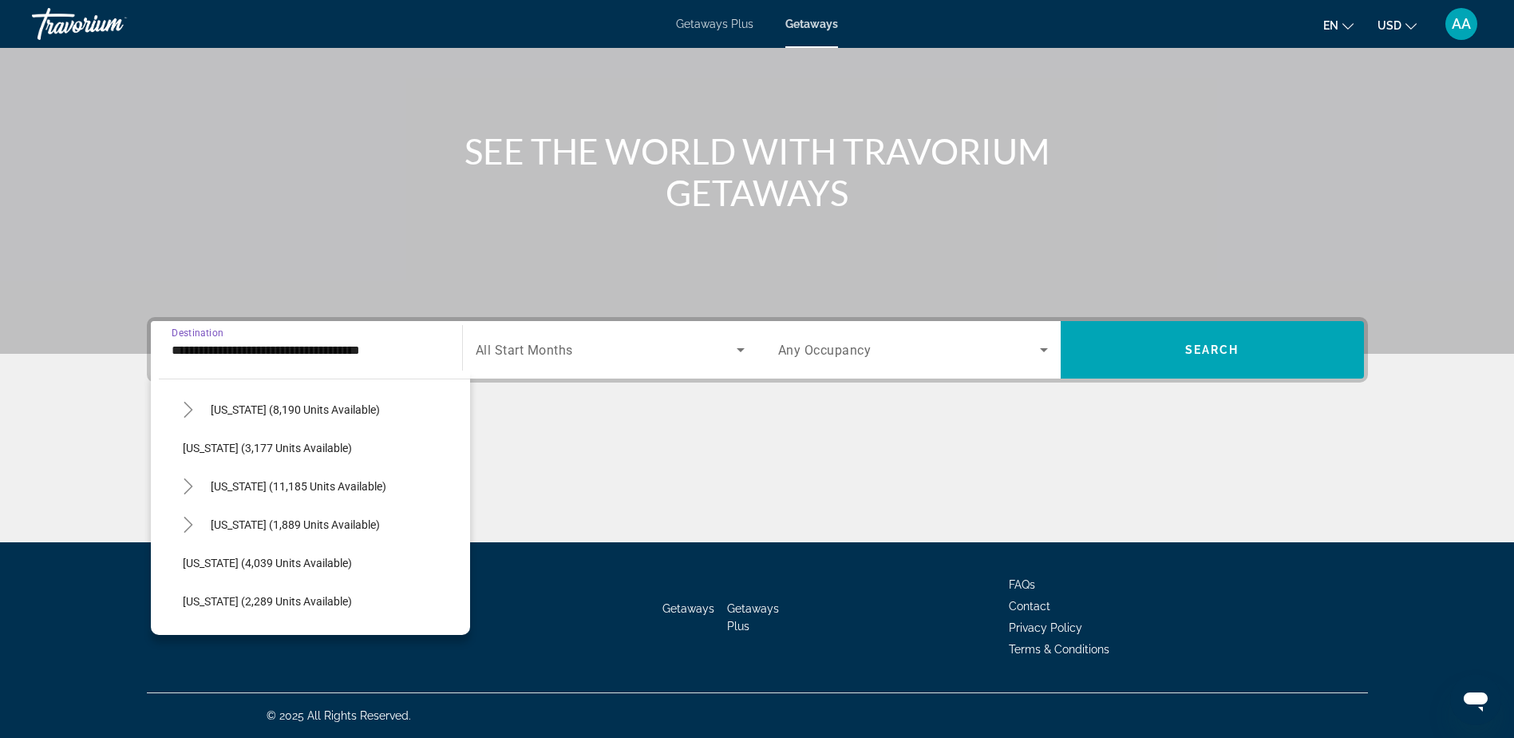
scroll to position [958, 0]
click at [251, 481] on span "New Jersey (4,039 units available)" at bounding box center [267, 483] width 169 height 13
type input "**********"
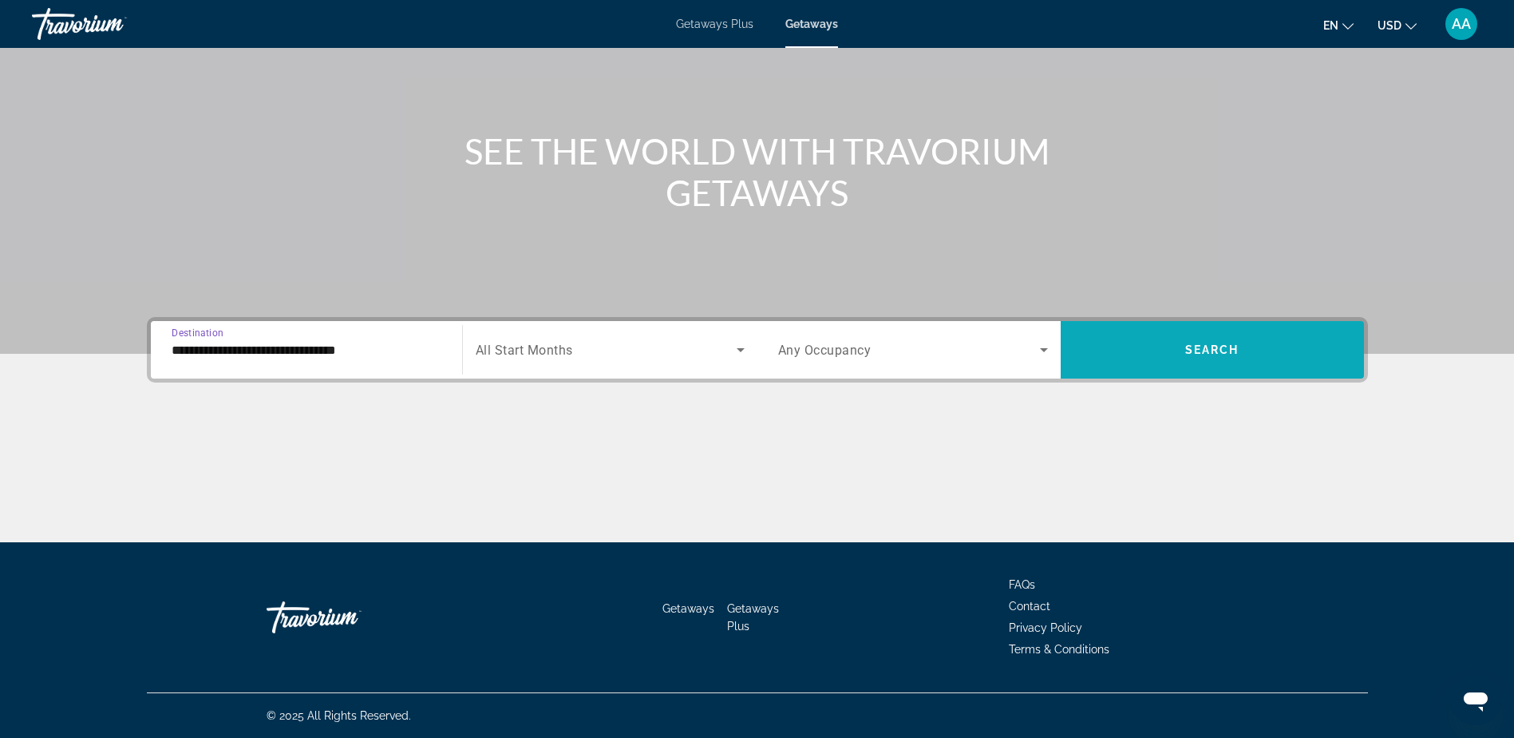
click at [1211, 346] on span "Search" at bounding box center [1213, 349] width 54 height 13
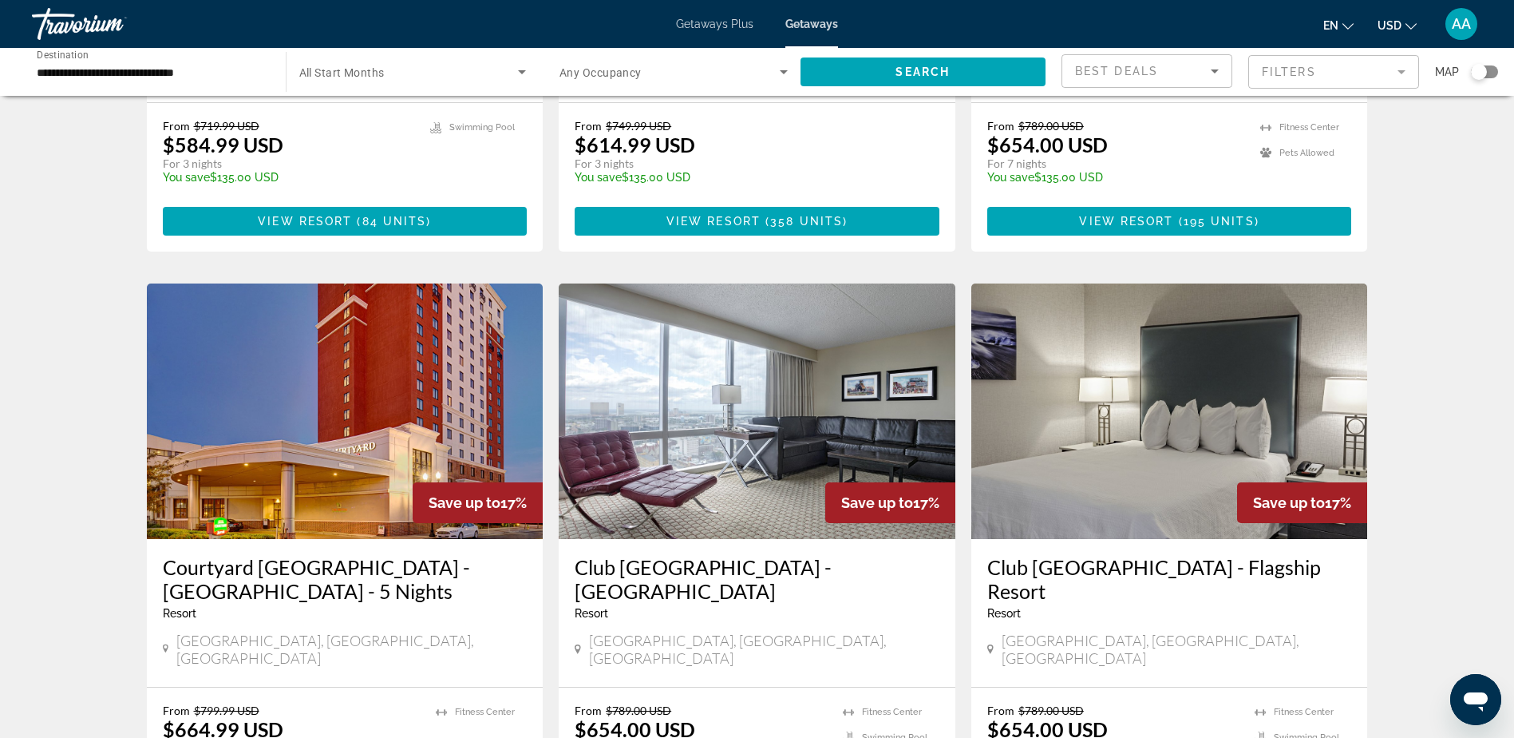
scroll to position [1118, 0]
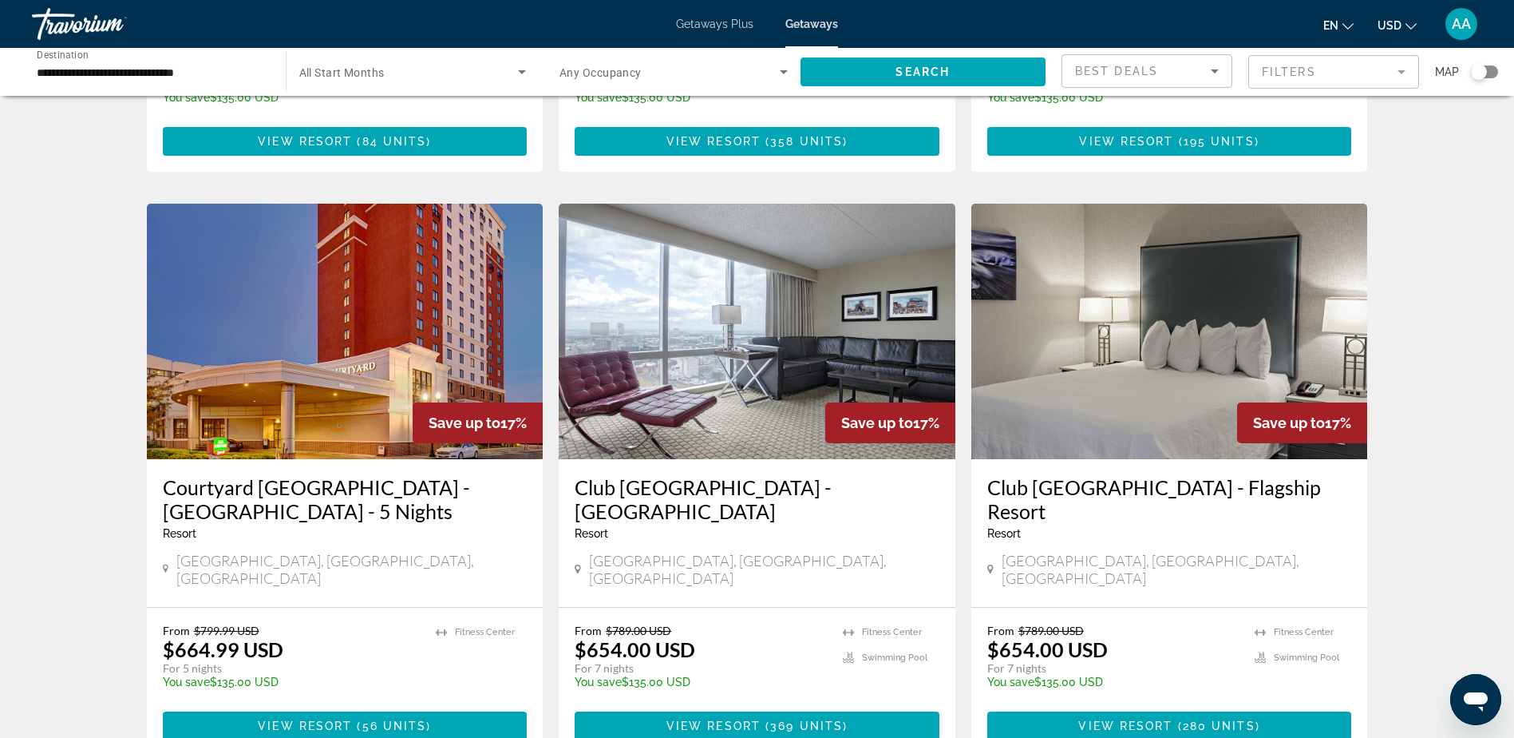
click at [758, 346] on img "Main content" at bounding box center [757, 331] width 397 height 255
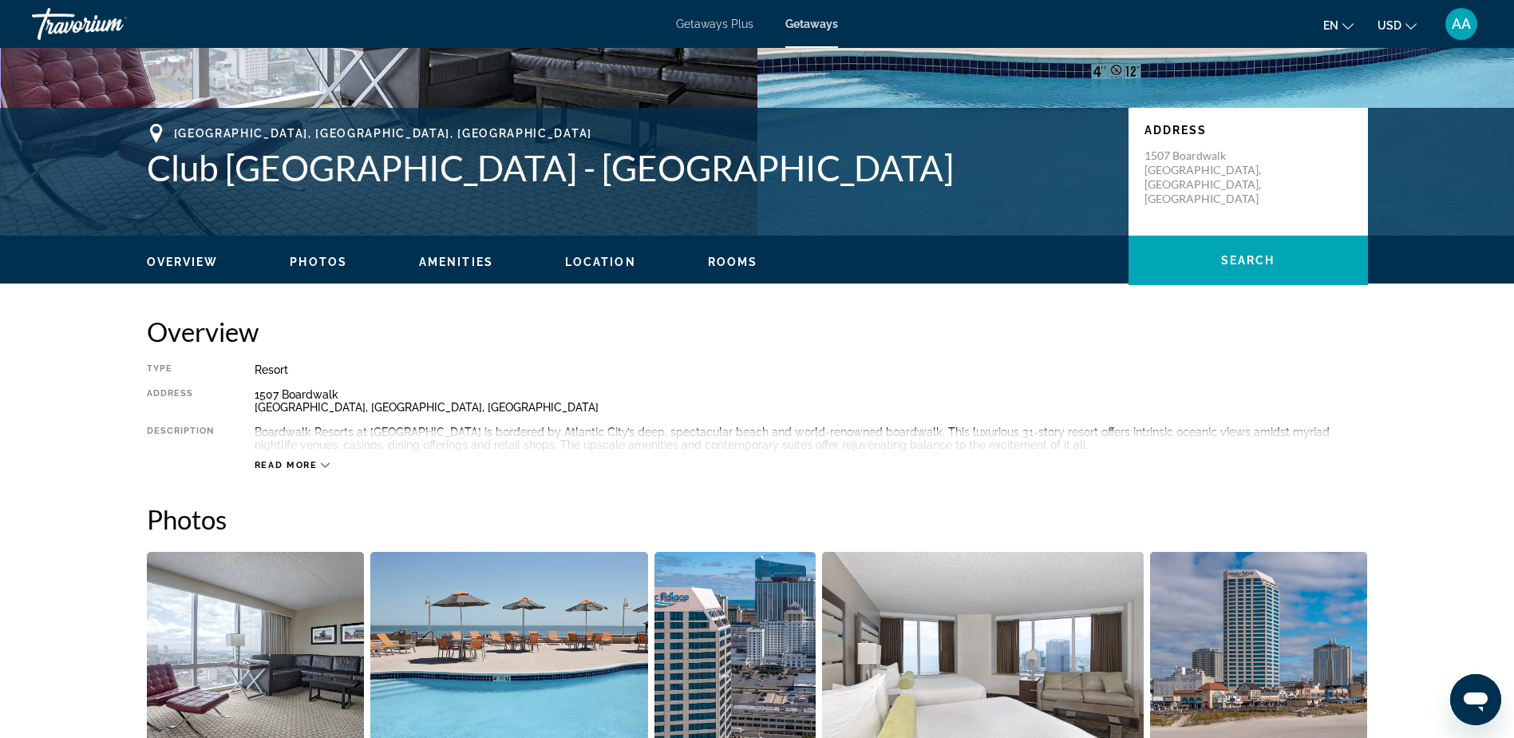
scroll to position [319, 0]
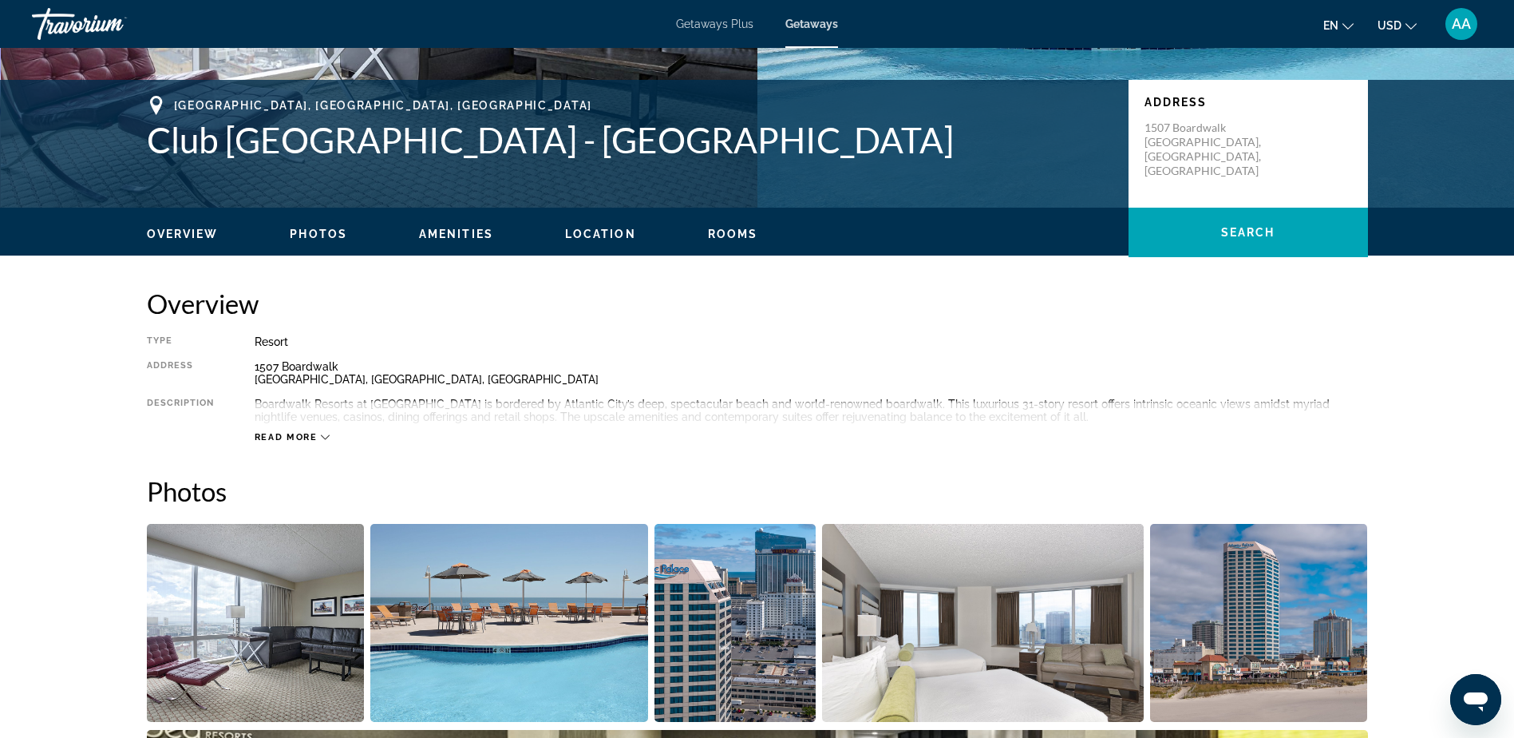
click at [295, 438] on span "Read more" at bounding box center [286, 437] width 63 height 10
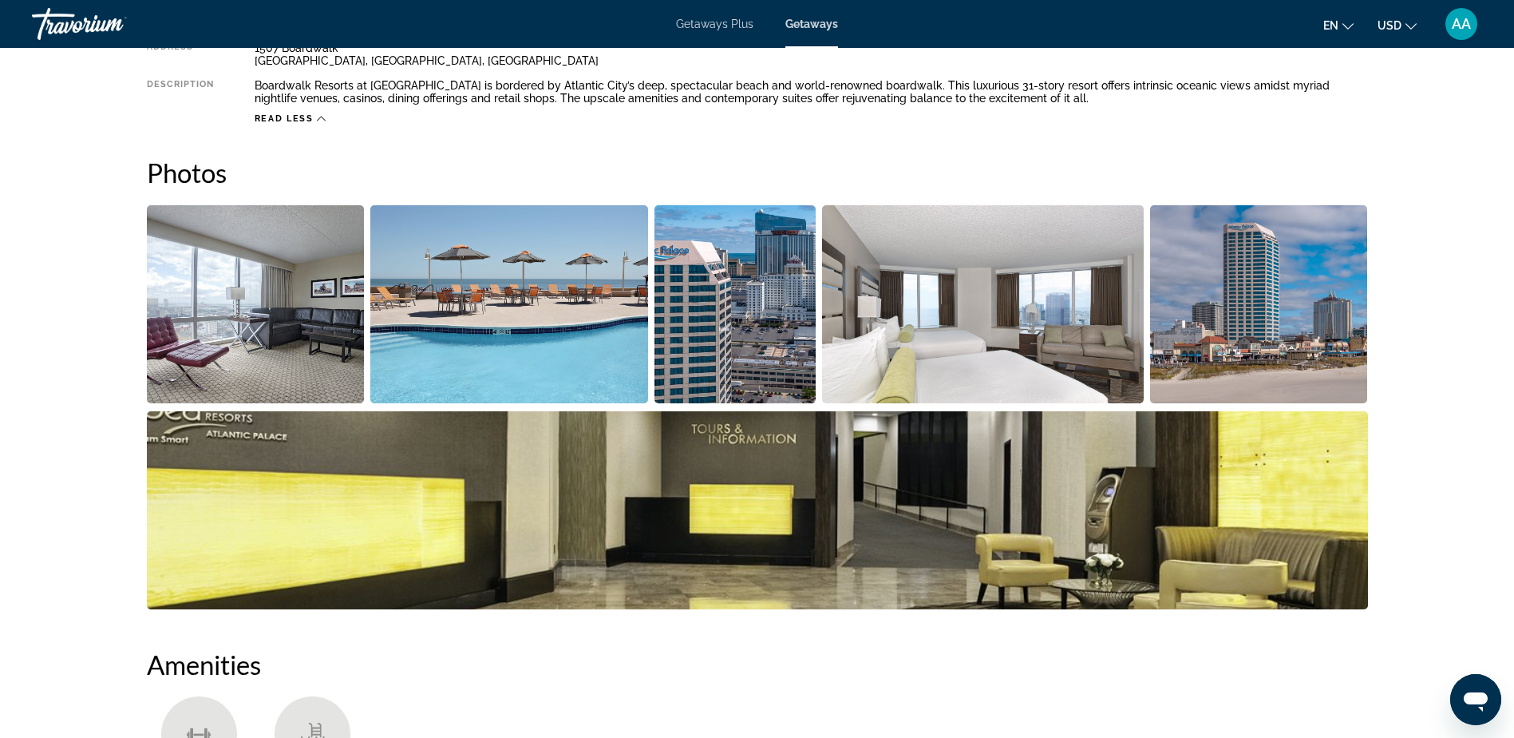
scroll to position [639, 0]
click at [263, 319] on img "Open full-screen image slider" at bounding box center [256, 303] width 218 height 198
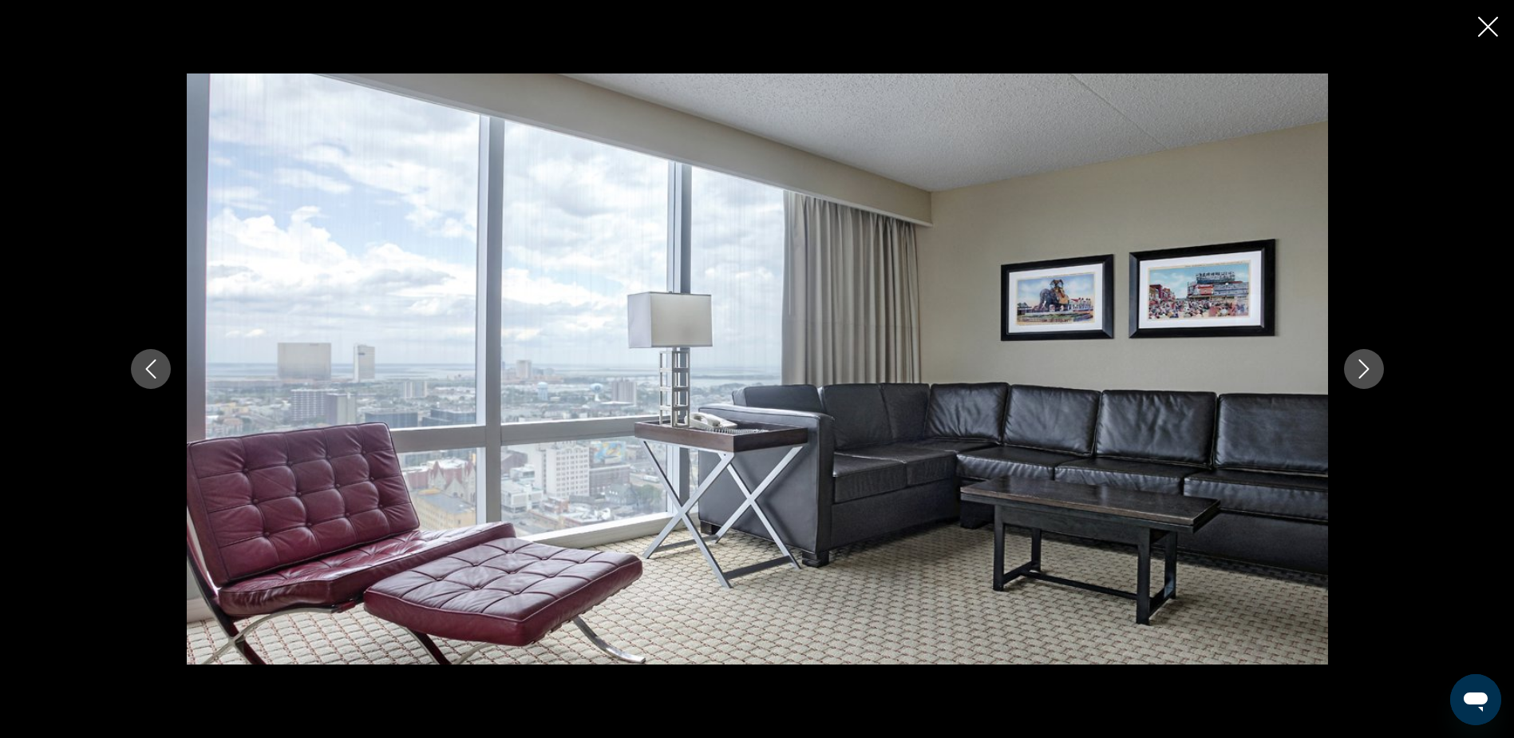
click at [1363, 365] on icon "Next image" at bounding box center [1364, 368] width 19 height 19
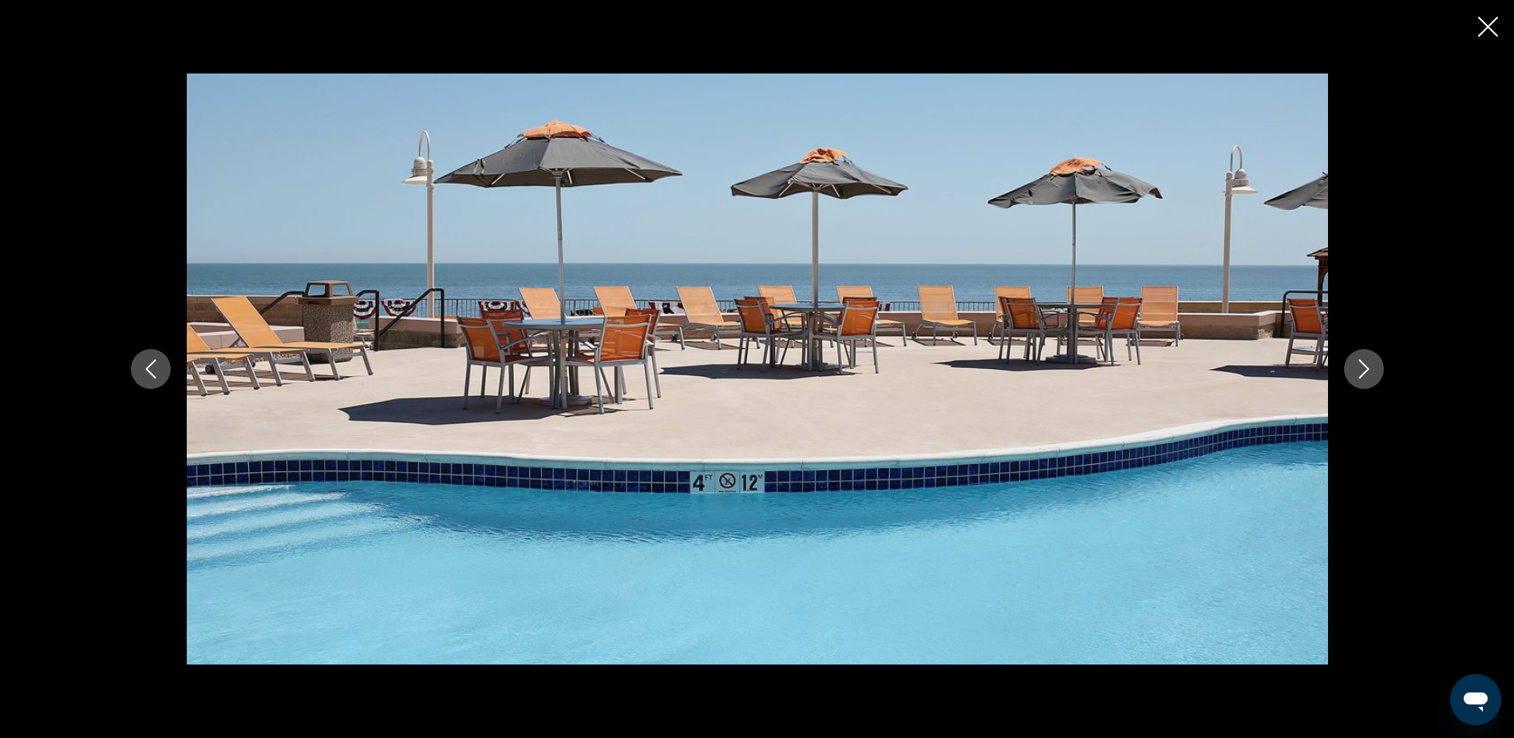
click at [163, 368] on button "Previous image" at bounding box center [151, 369] width 40 height 40
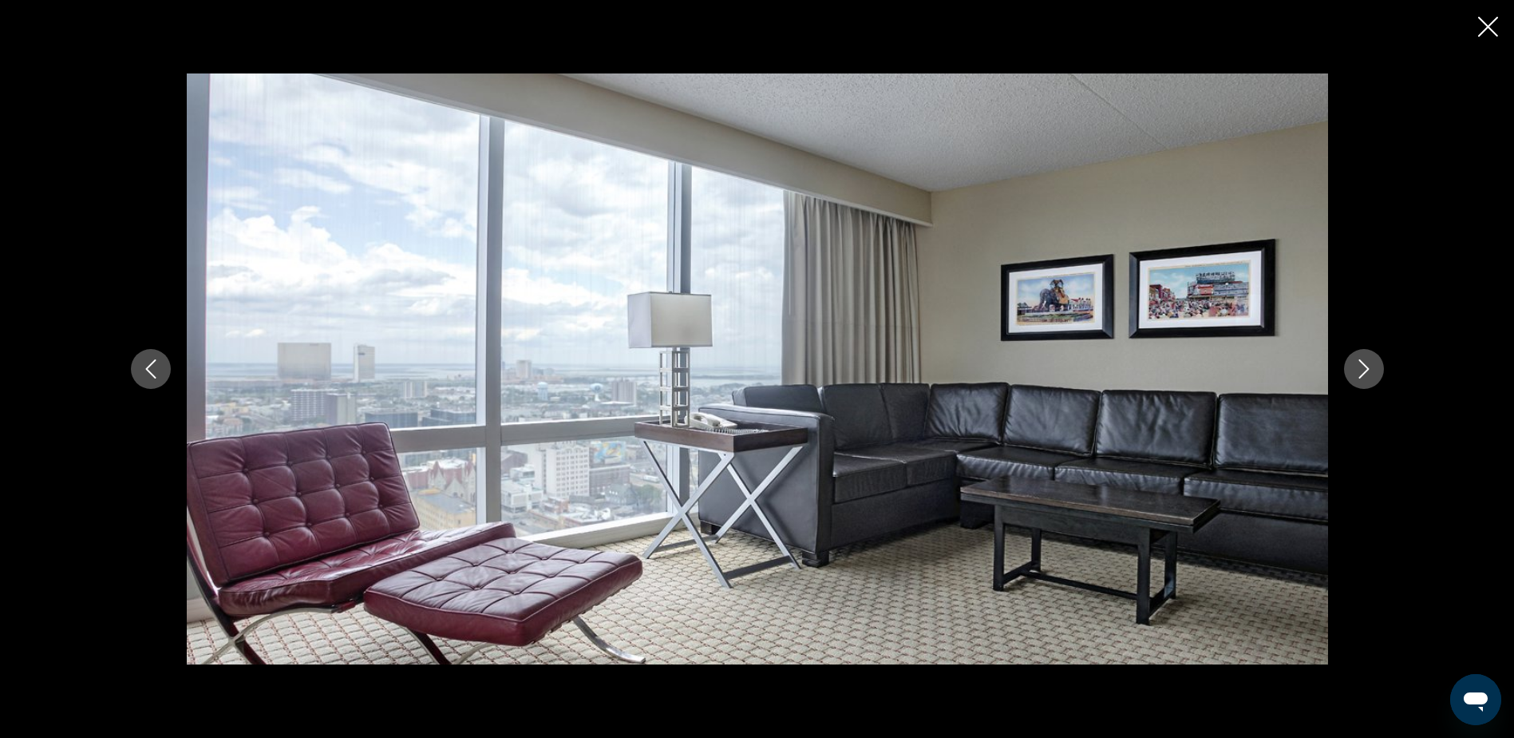
click at [1372, 370] on icon "Next image" at bounding box center [1364, 368] width 19 height 19
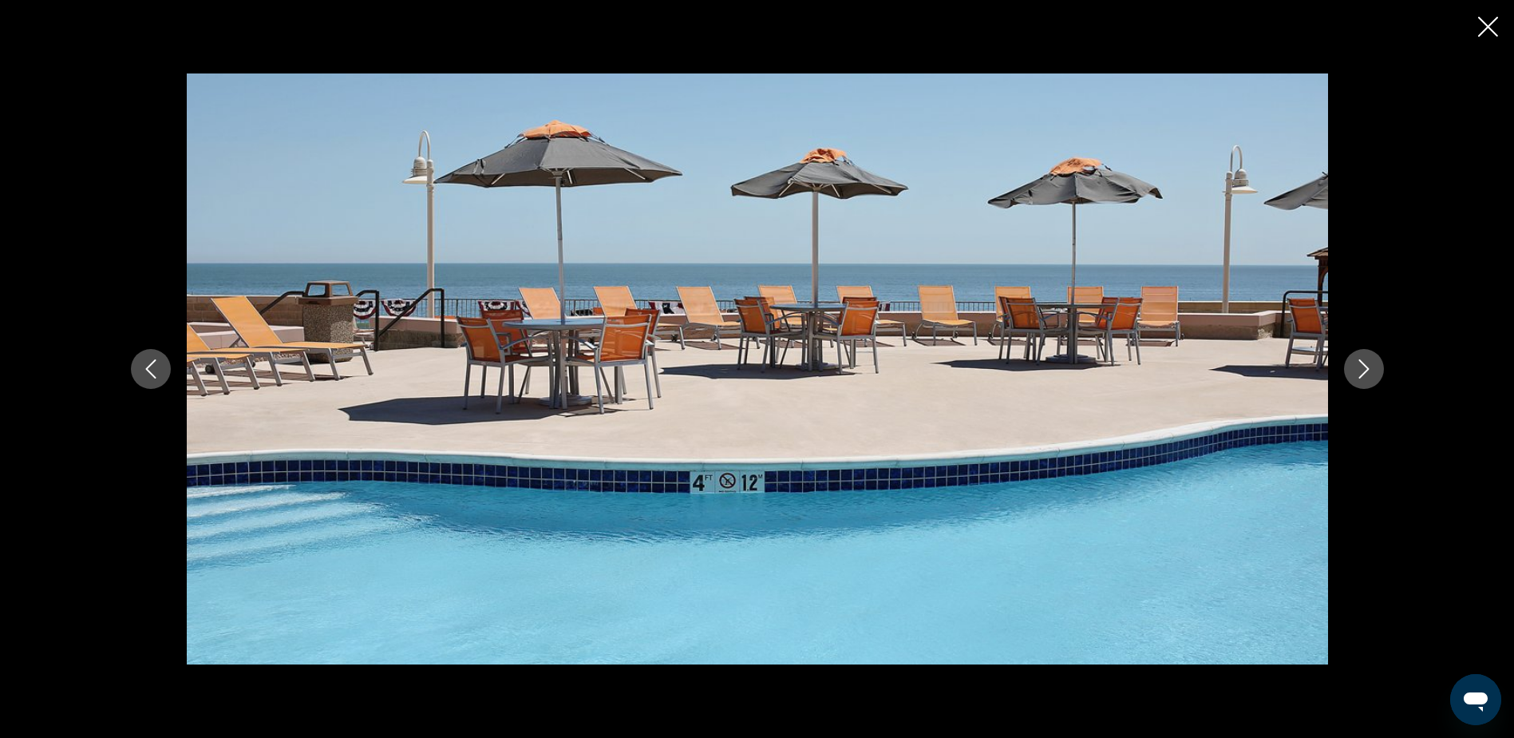
click at [1367, 366] on icon "Next image" at bounding box center [1364, 368] width 10 height 19
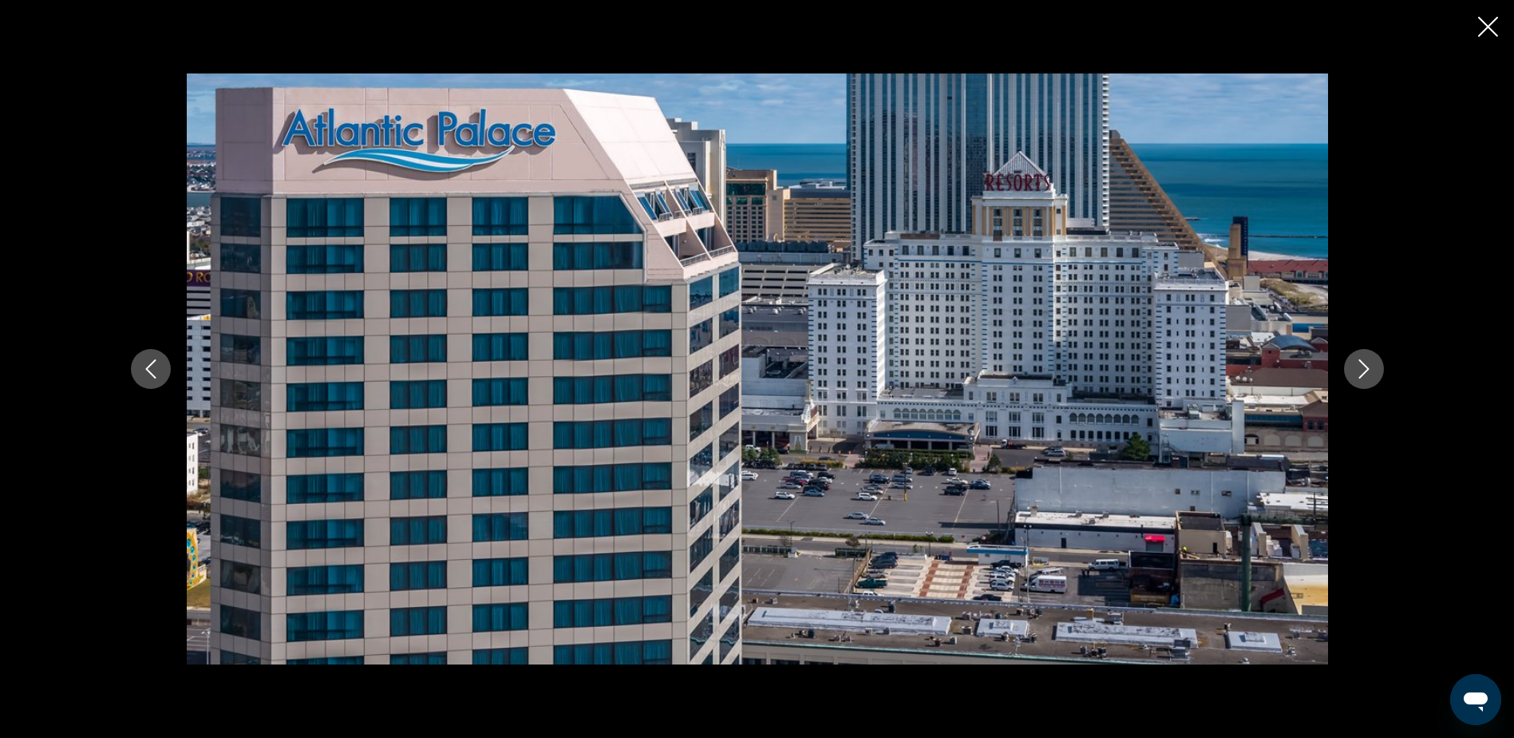
click at [1367, 366] on icon "Next image" at bounding box center [1364, 368] width 10 height 19
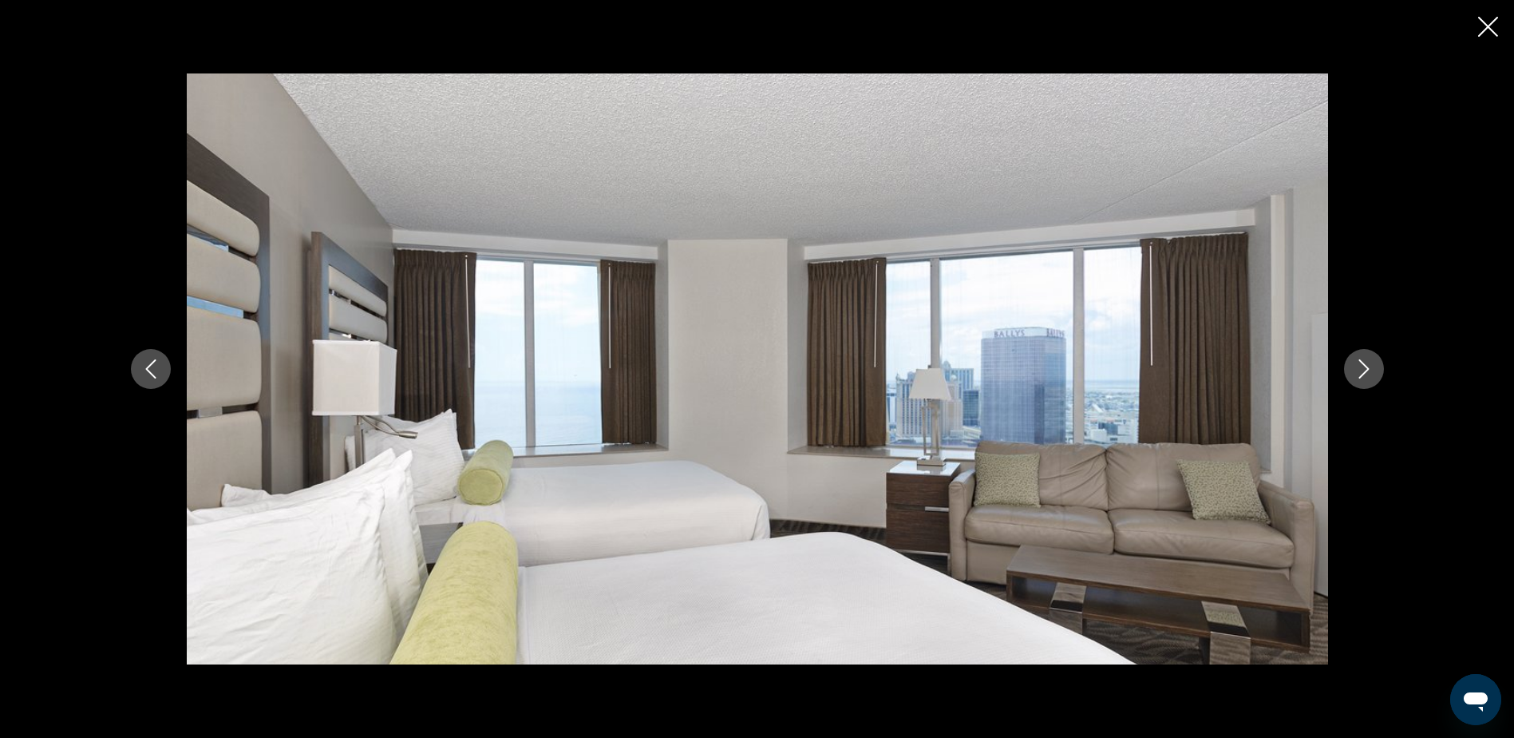
click at [158, 366] on icon "Previous image" at bounding box center [150, 368] width 19 height 19
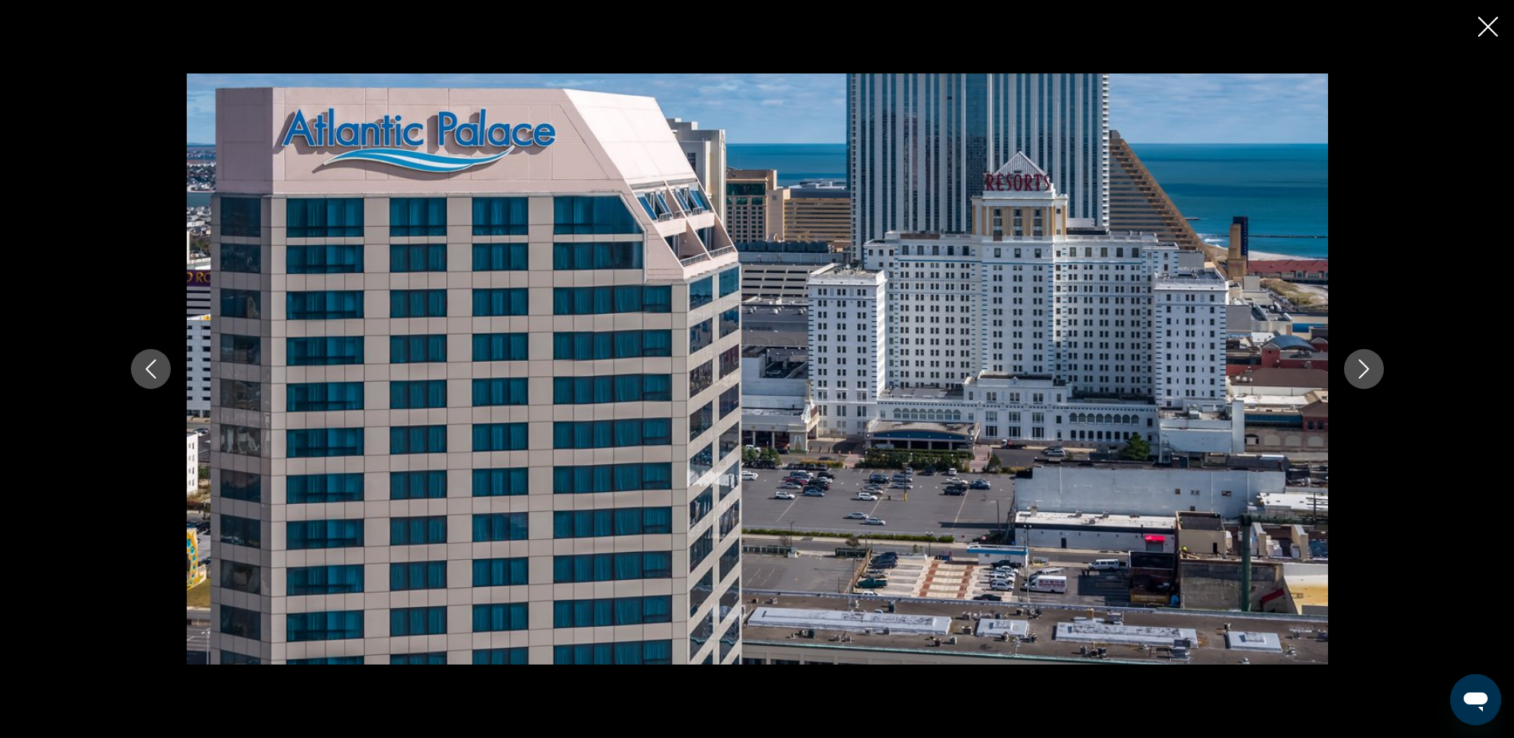
click at [1362, 362] on icon "Next image" at bounding box center [1364, 368] width 10 height 19
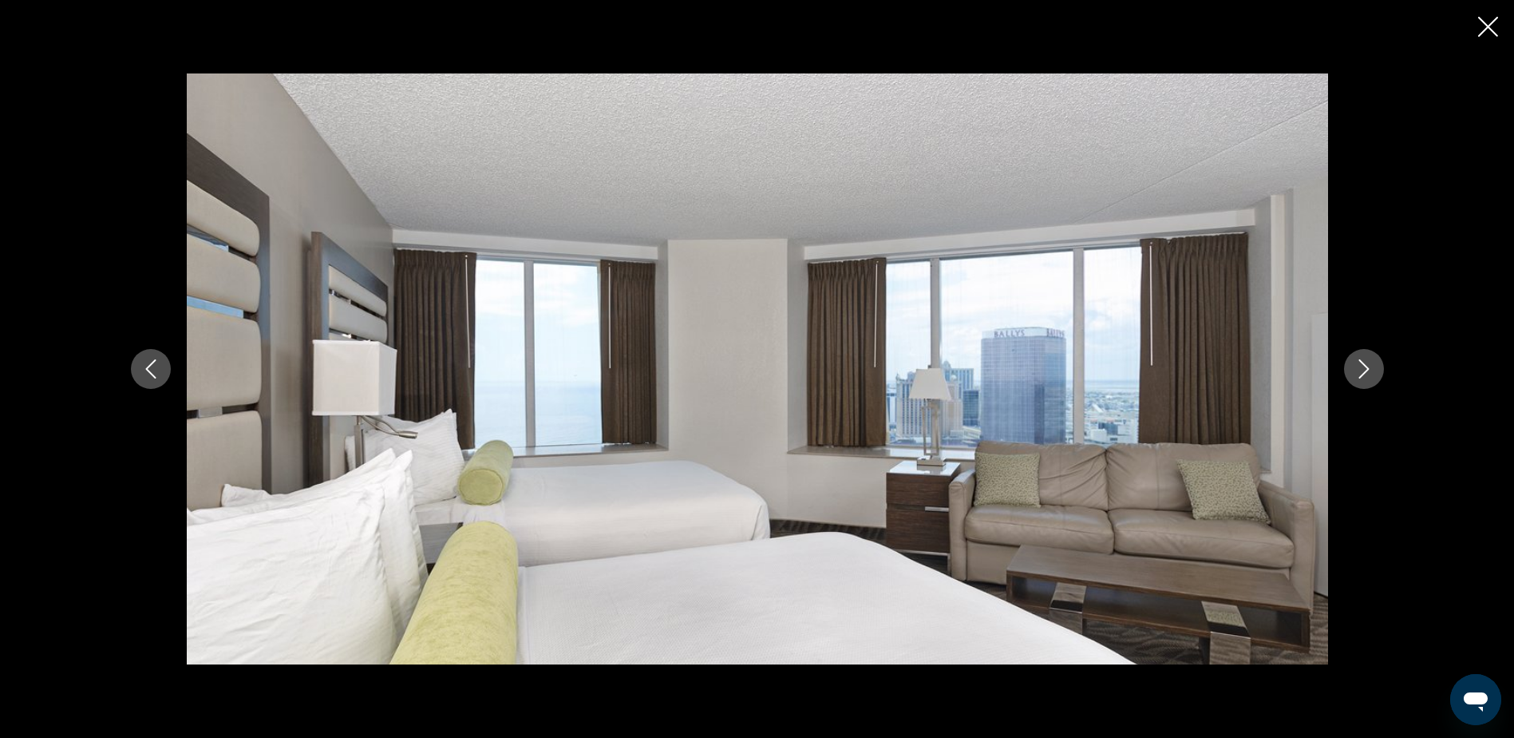
click at [1362, 362] on icon "Next image" at bounding box center [1364, 368] width 10 height 19
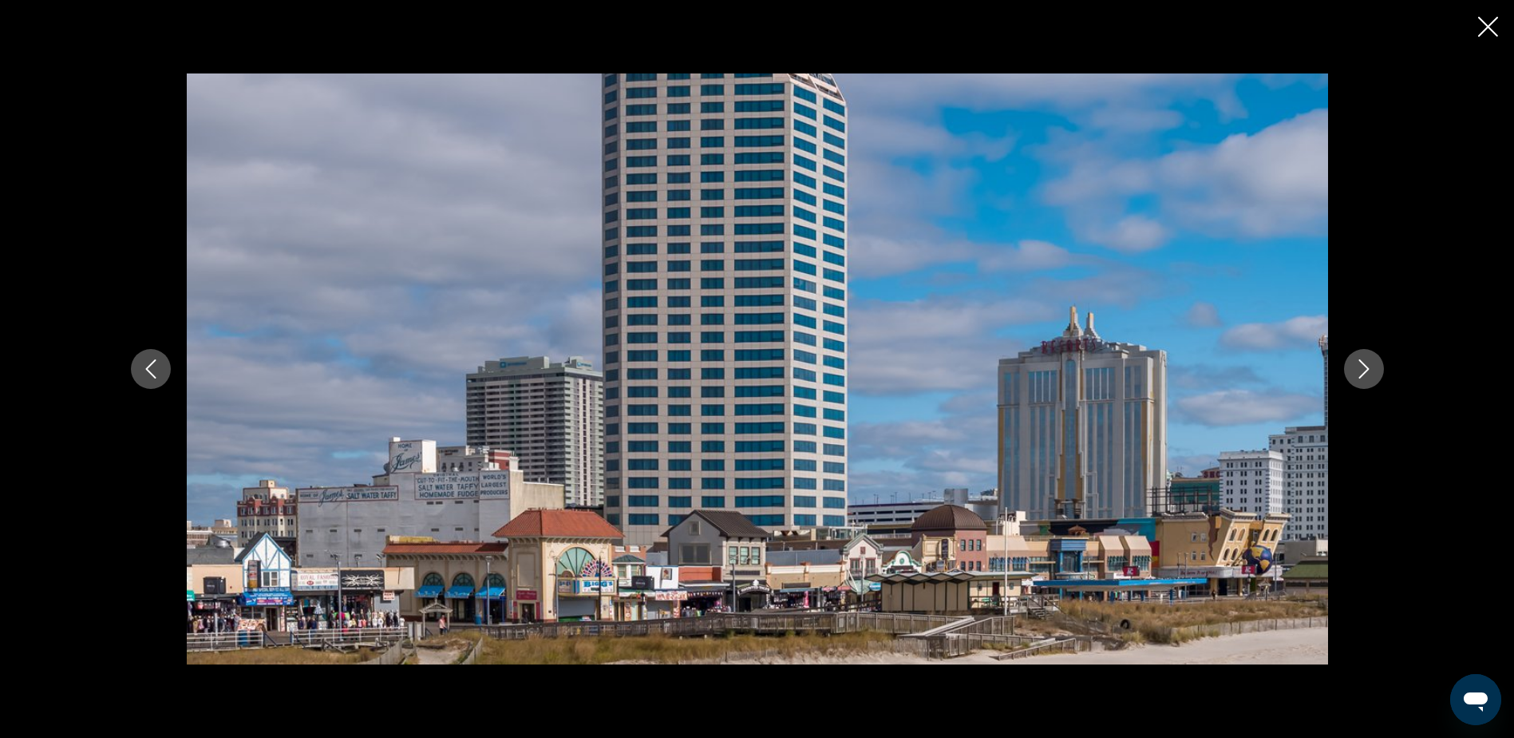
click at [1362, 362] on icon "Next image" at bounding box center [1364, 368] width 10 height 19
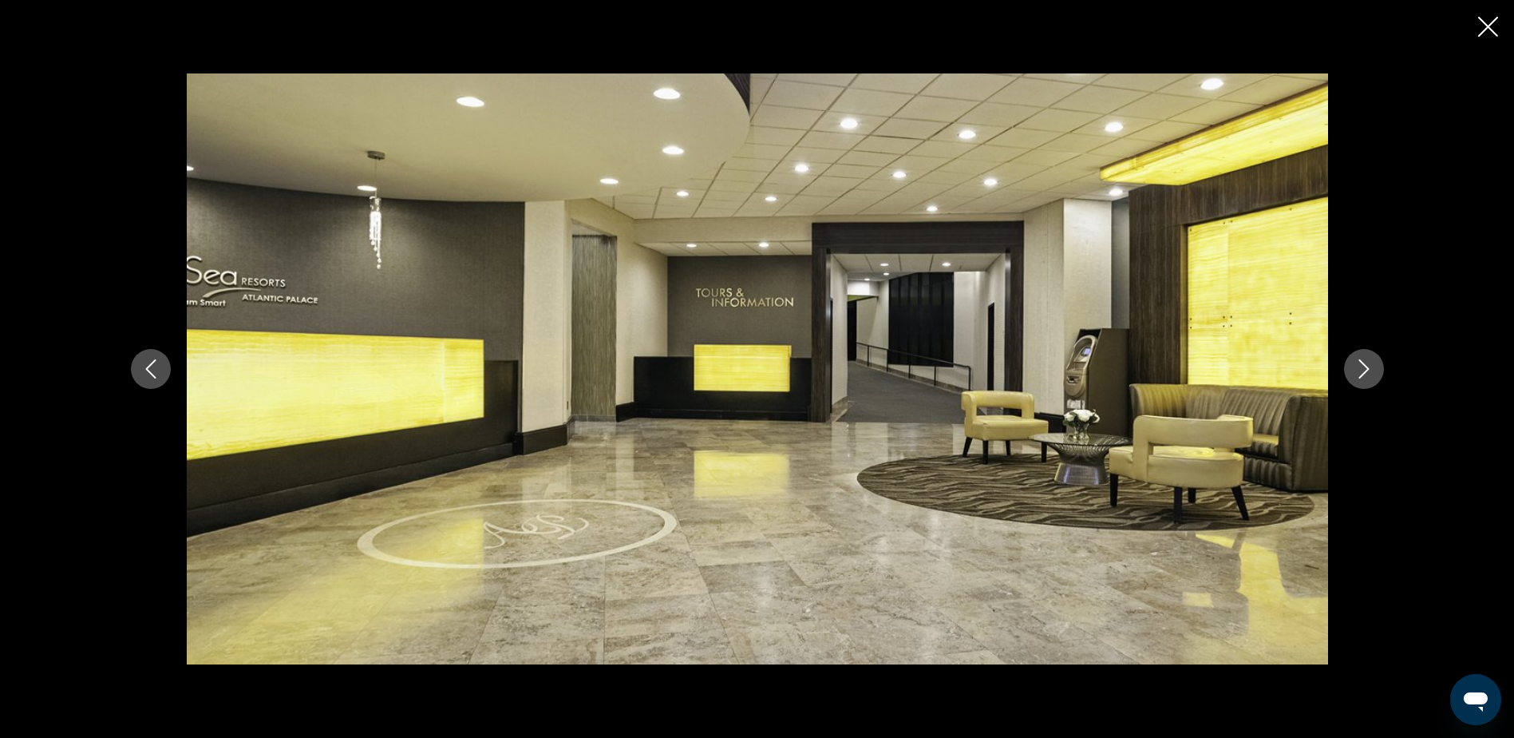
click at [1362, 362] on icon "Next image" at bounding box center [1364, 368] width 10 height 19
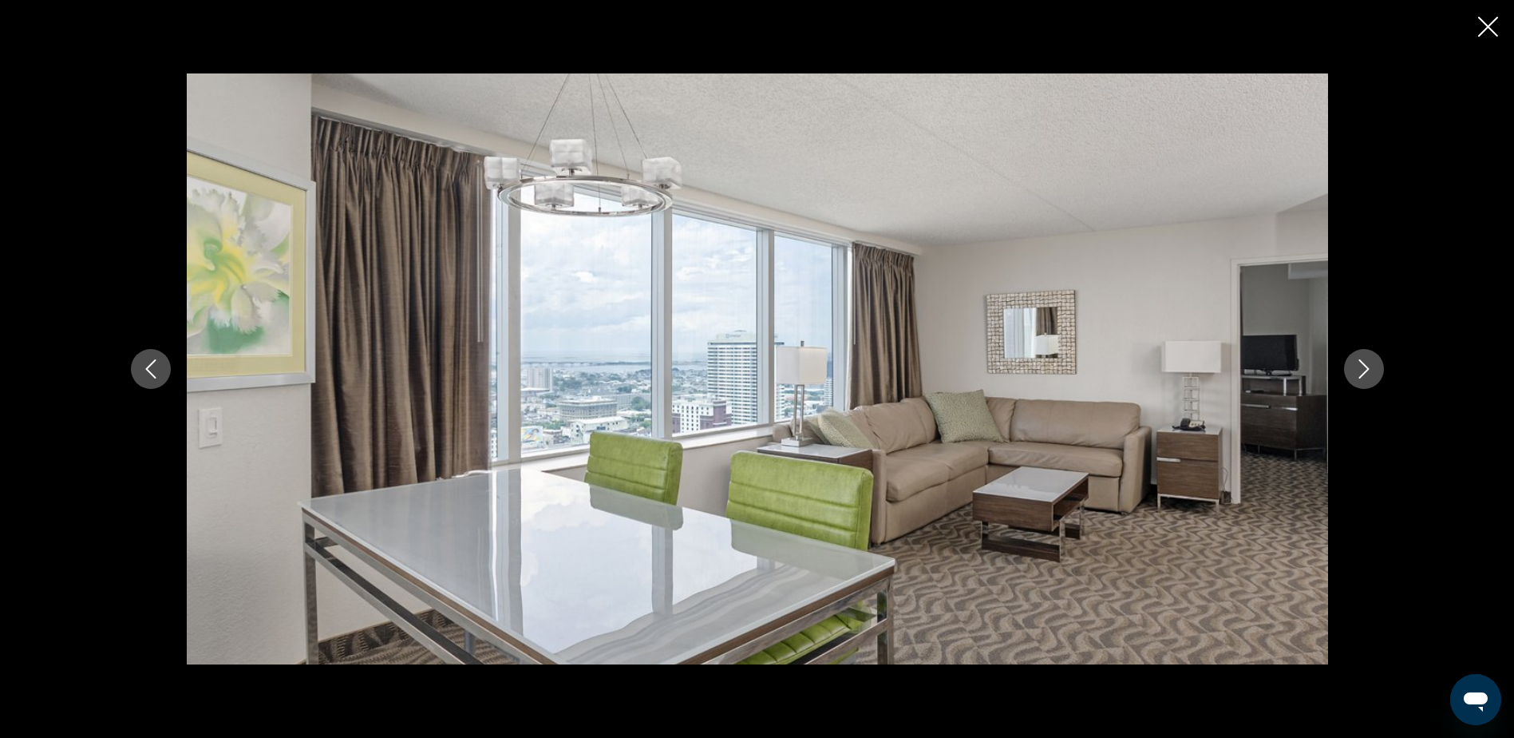
click at [1489, 14] on div "prev next" at bounding box center [757, 369] width 1514 height 738
click at [1489, 26] on icon "Close slideshow" at bounding box center [1488, 27] width 20 height 20
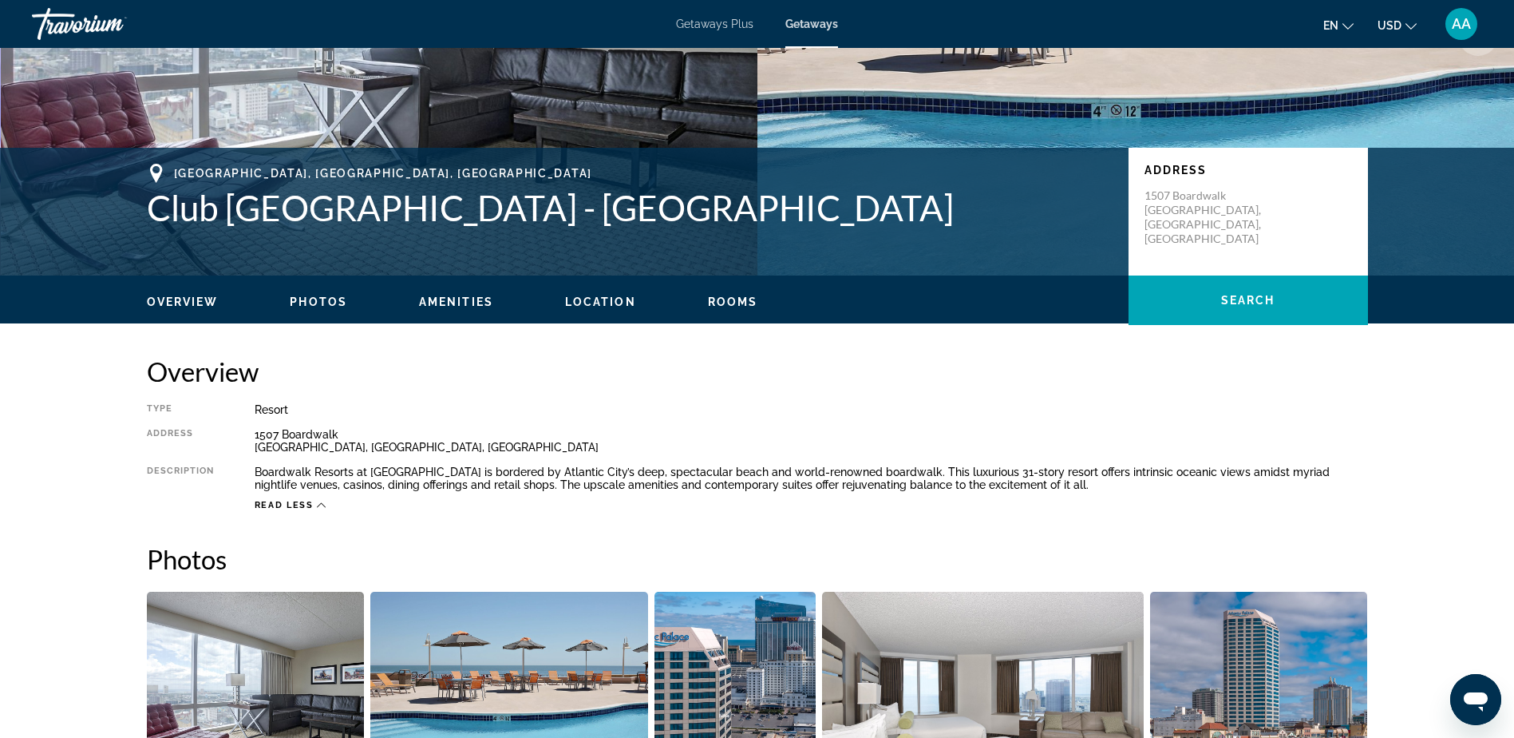
scroll to position [160, 0]
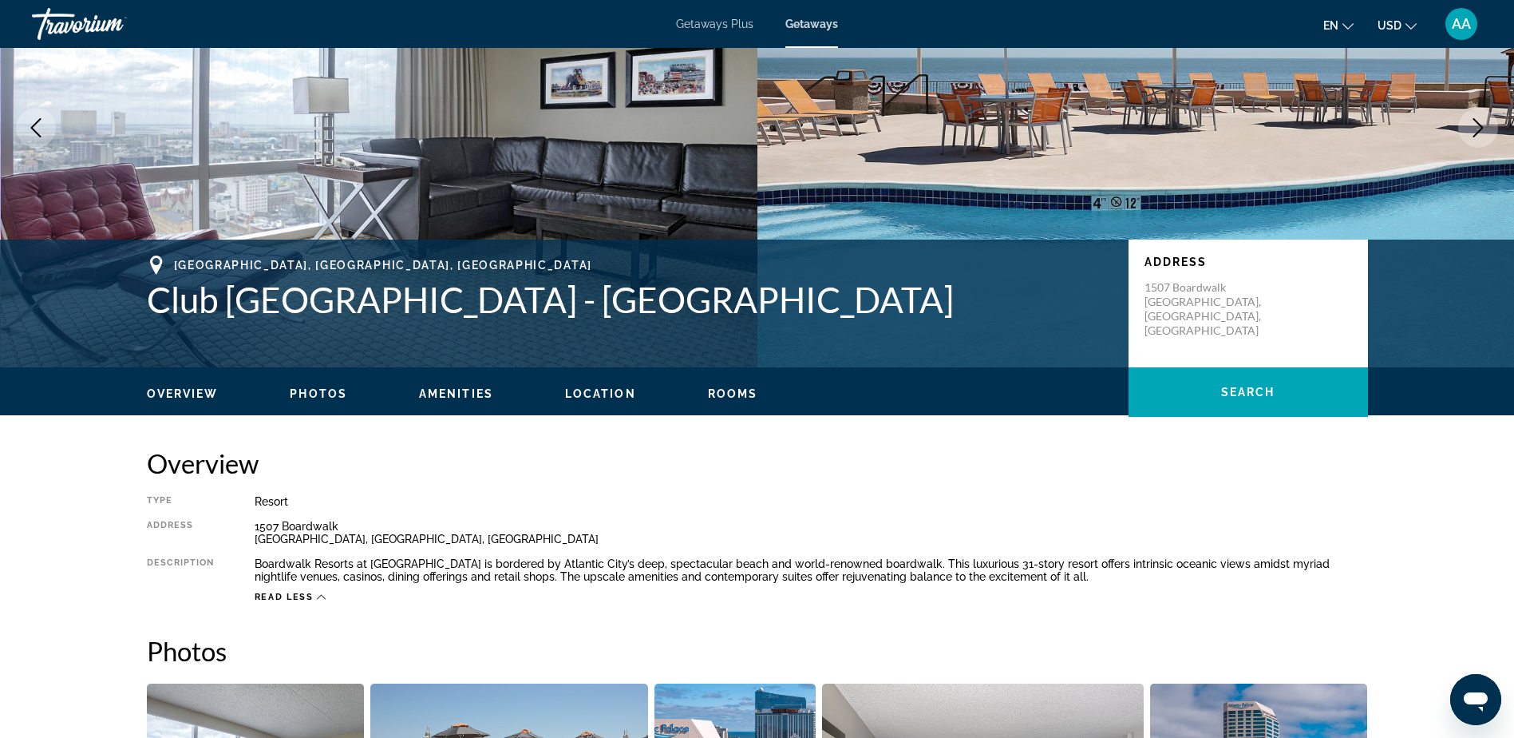
click at [724, 394] on span "Rooms" at bounding box center [733, 393] width 50 height 13
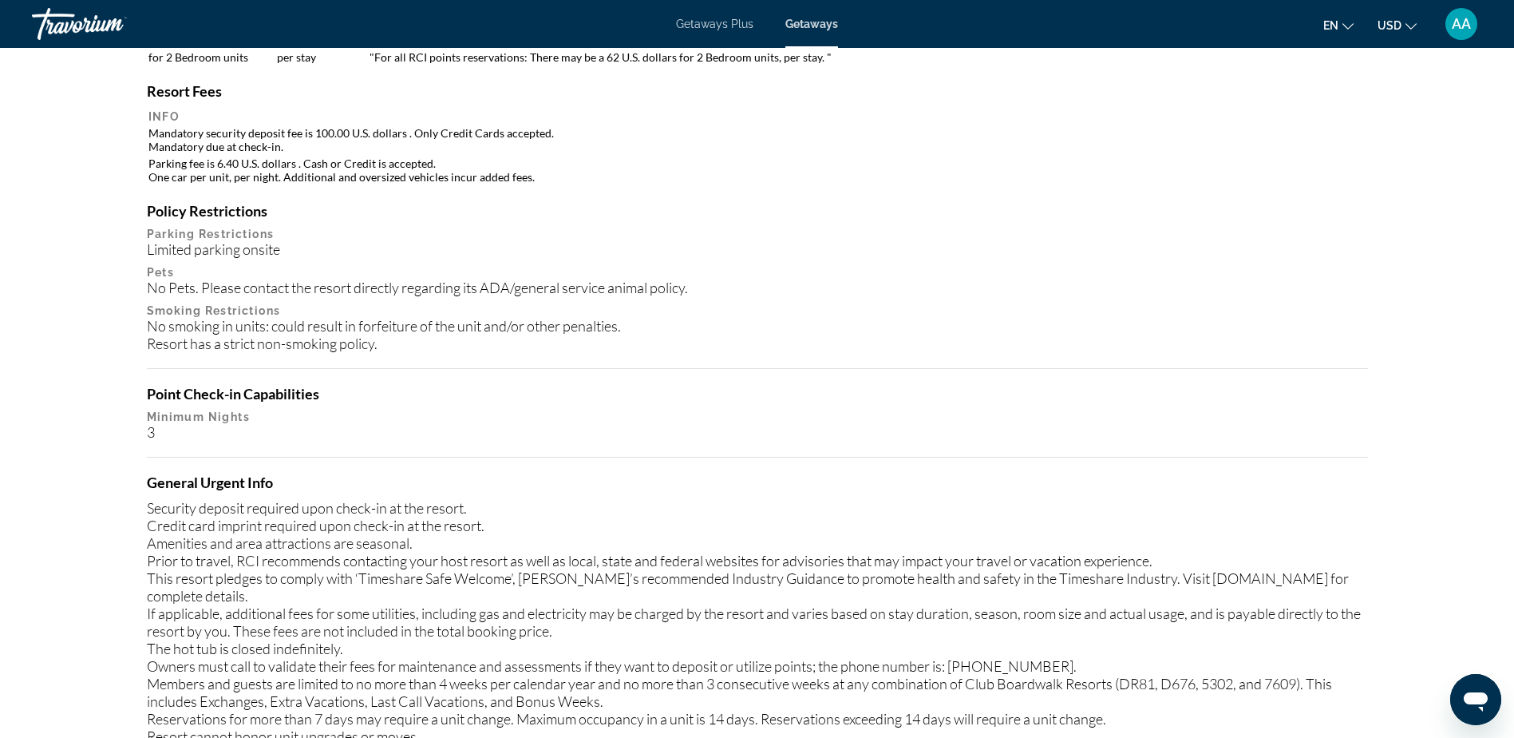
scroll to position [1584, 0]
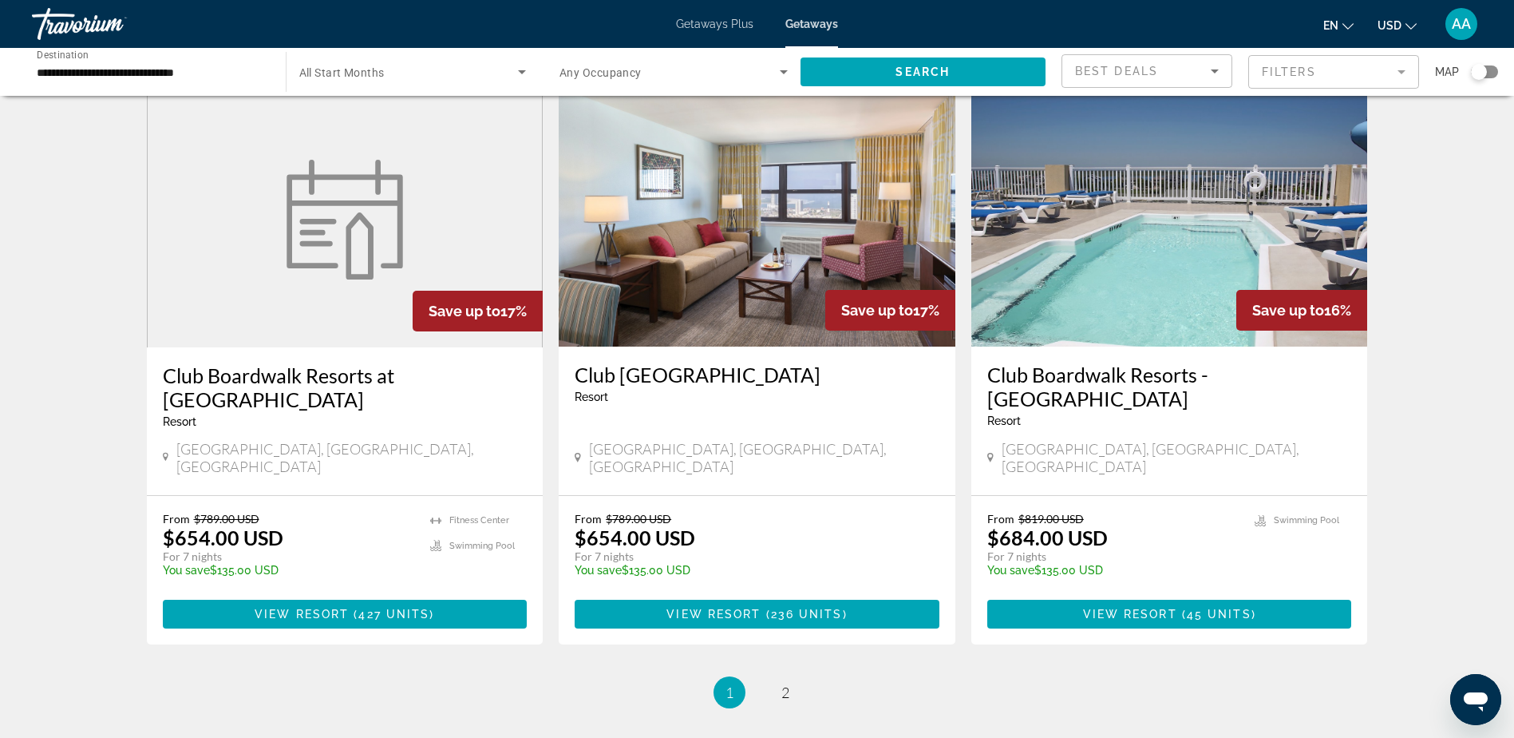
scroll to position [1836, 0]
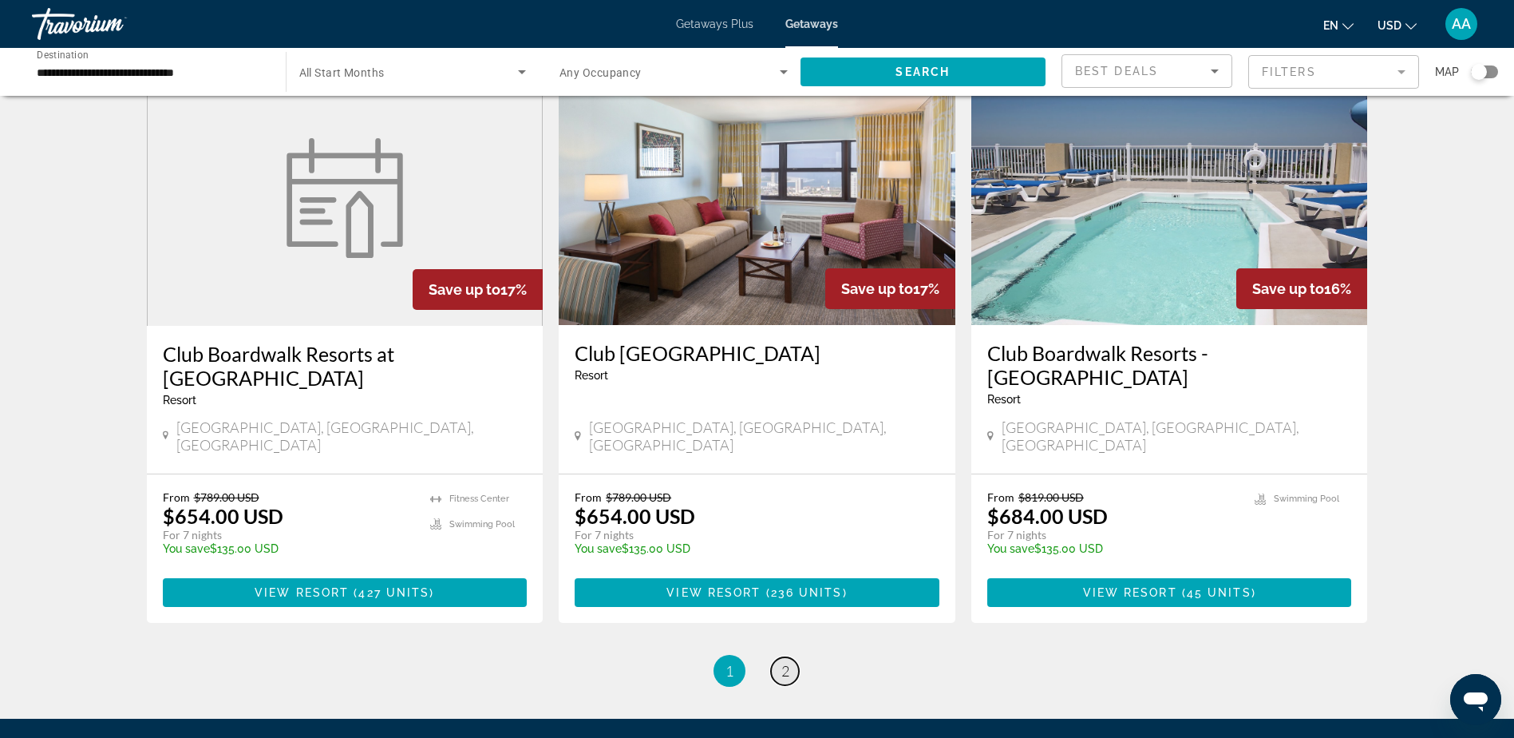
click at [780, 657] on link "page 2" at bounding box center [785, 671] width 28 height 28
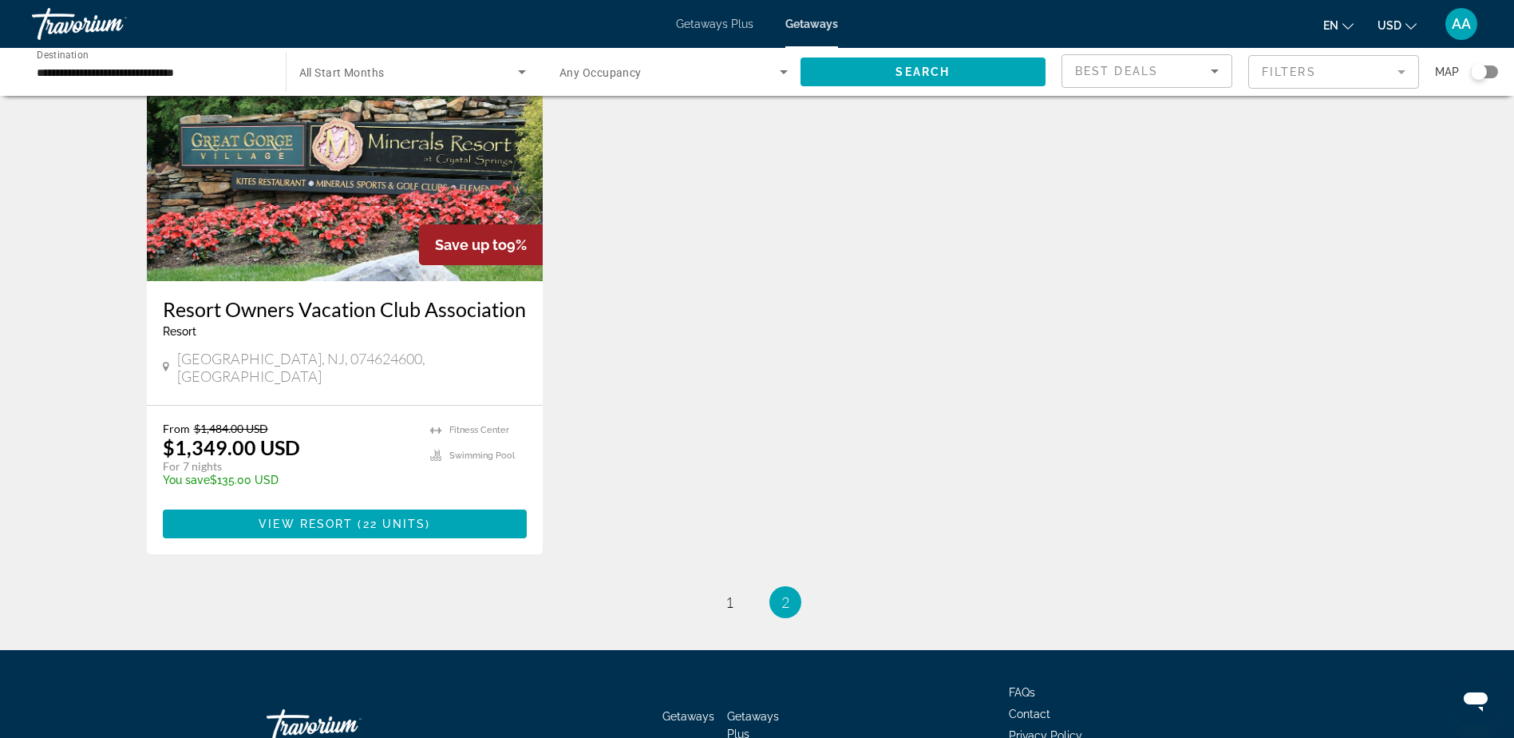
scroll to position [1916, 0]
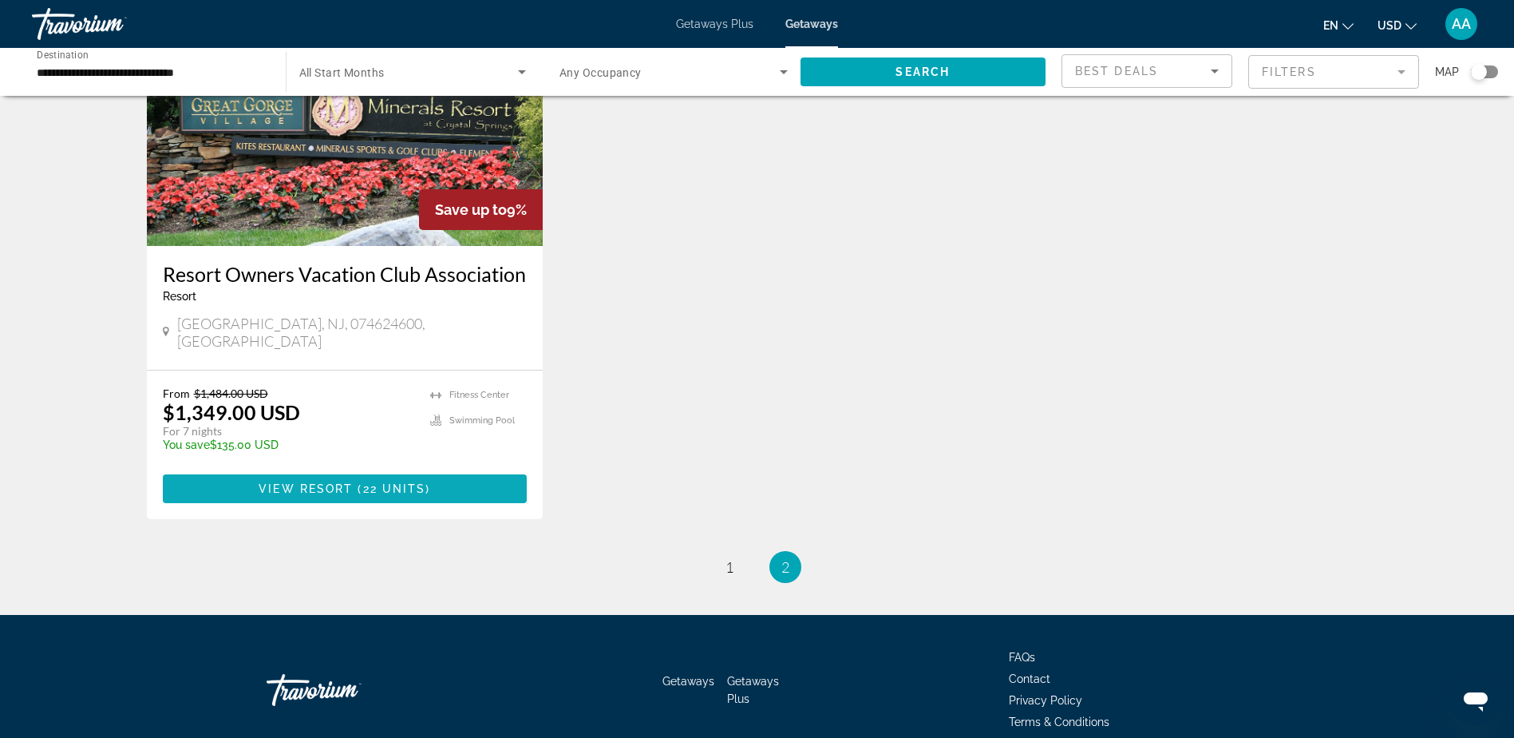
click at [323, 469] on span "Main content" at bounding box center [345, 488] width 365 height 38
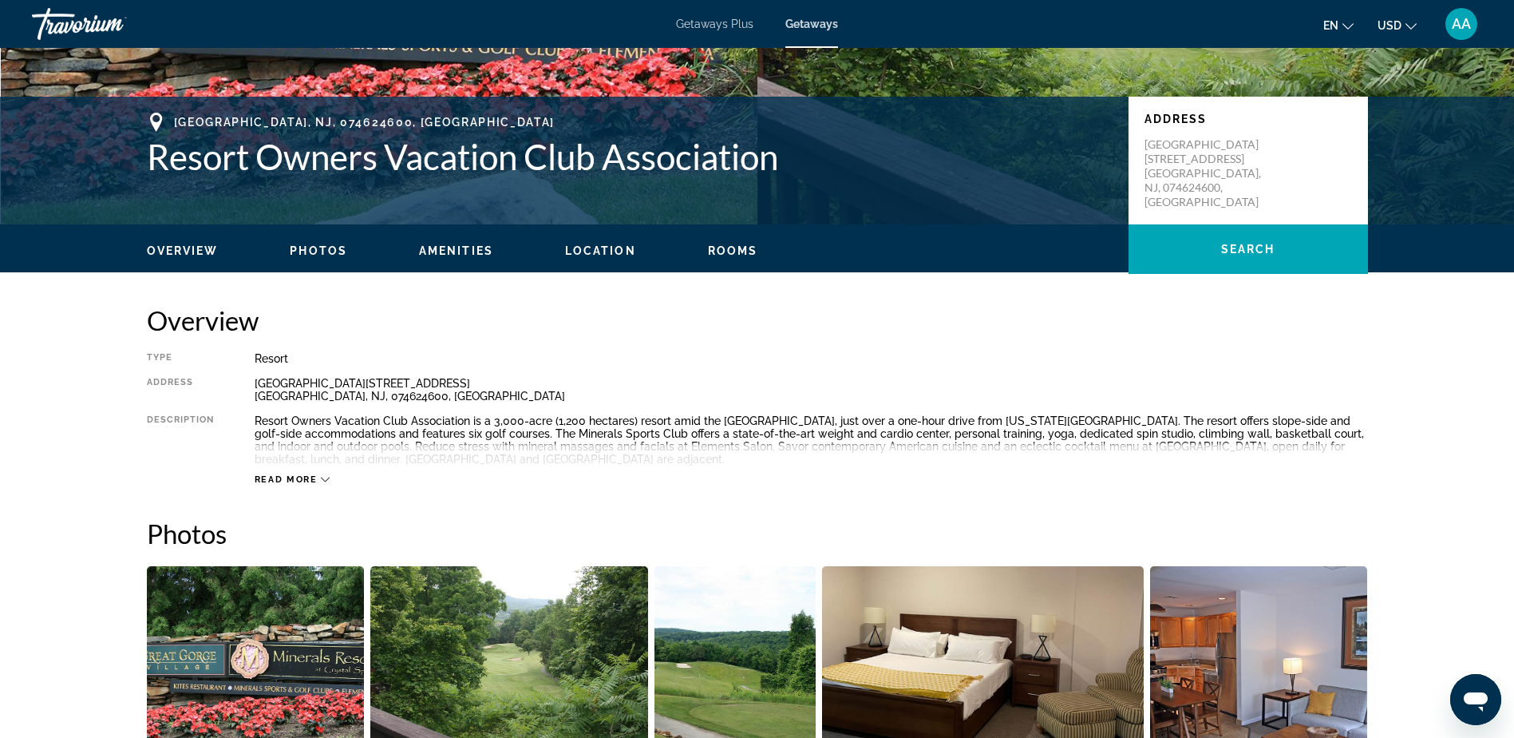
scroll to position [319, 0]
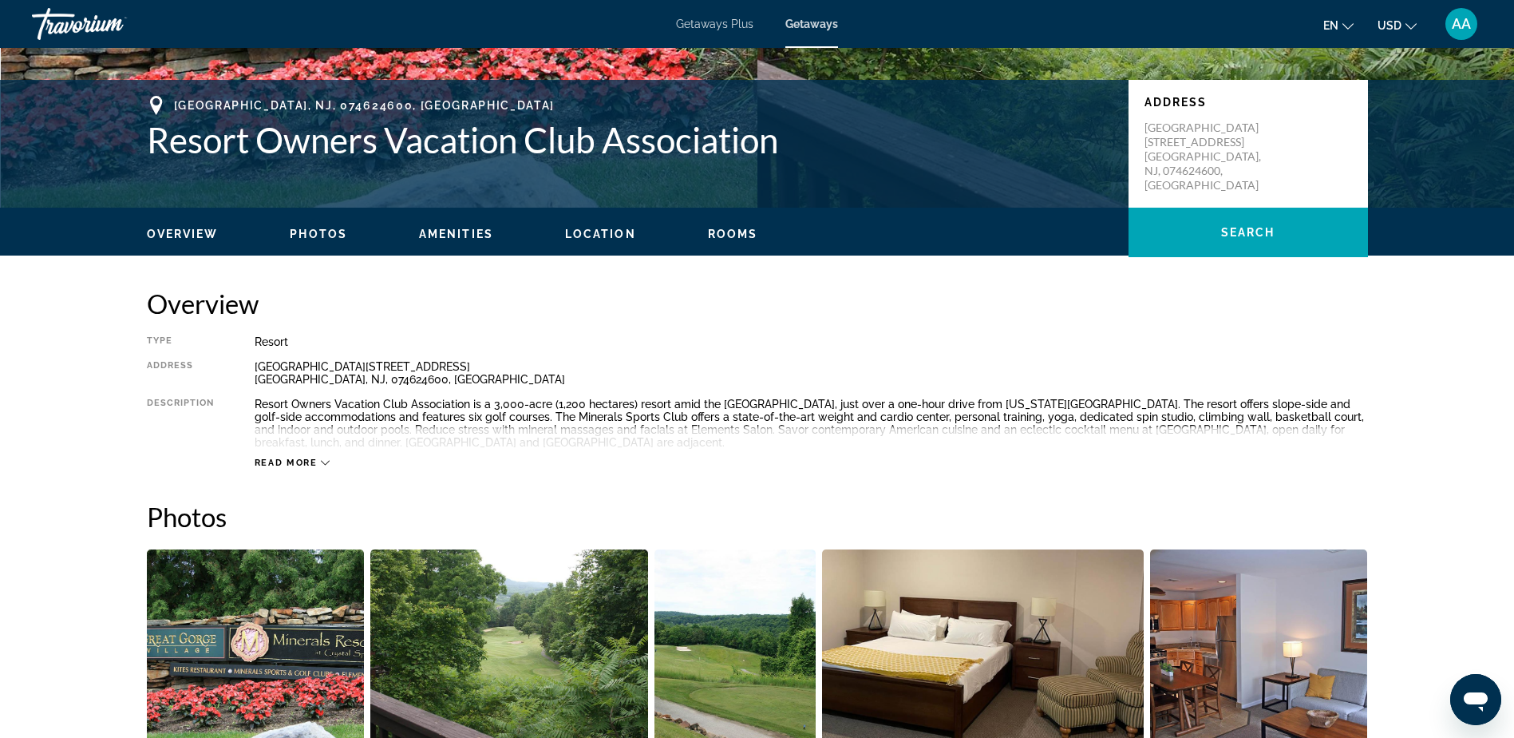
click at [305, 457] on span "Read more" at bounding box center [286, 462] width 63 height 10
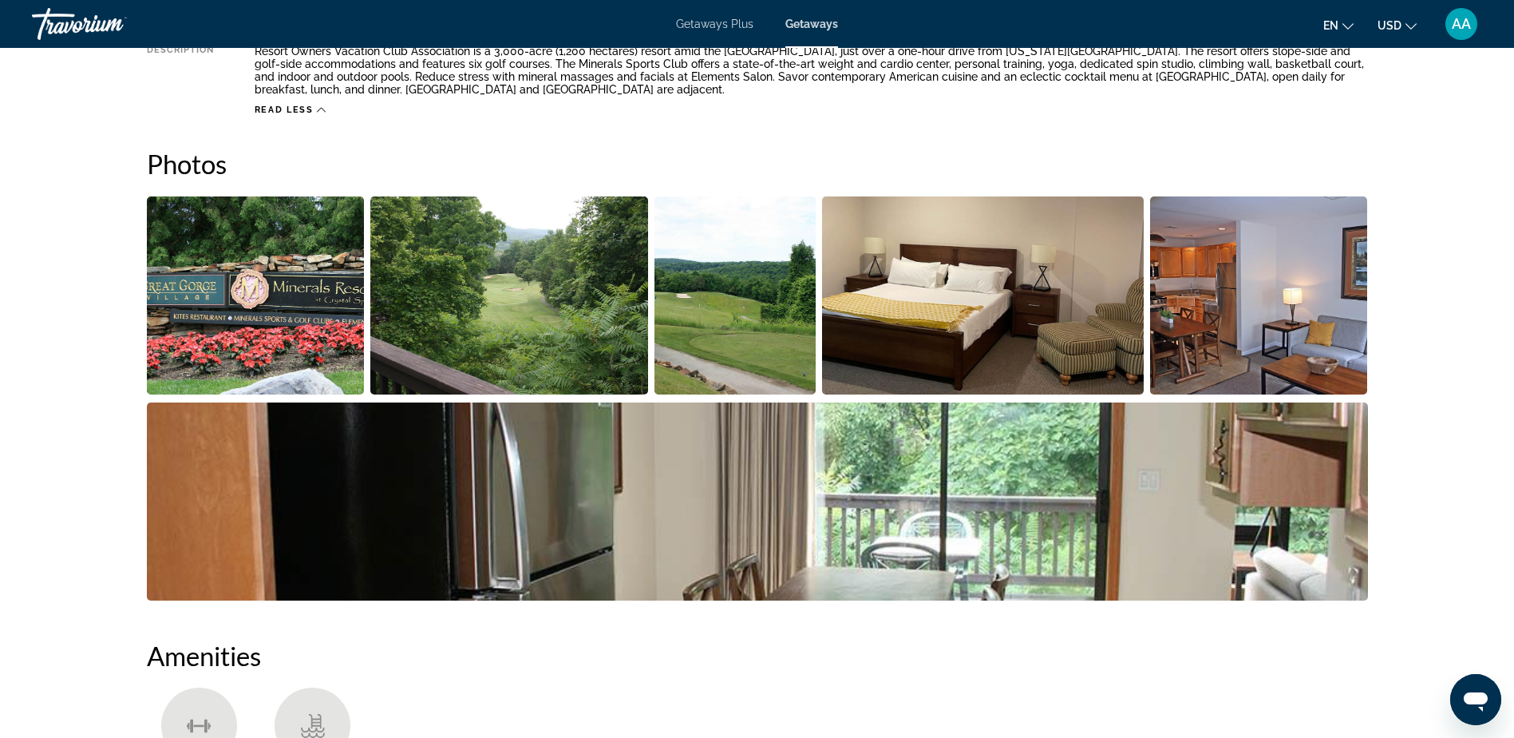
scroll to position [718, 0]
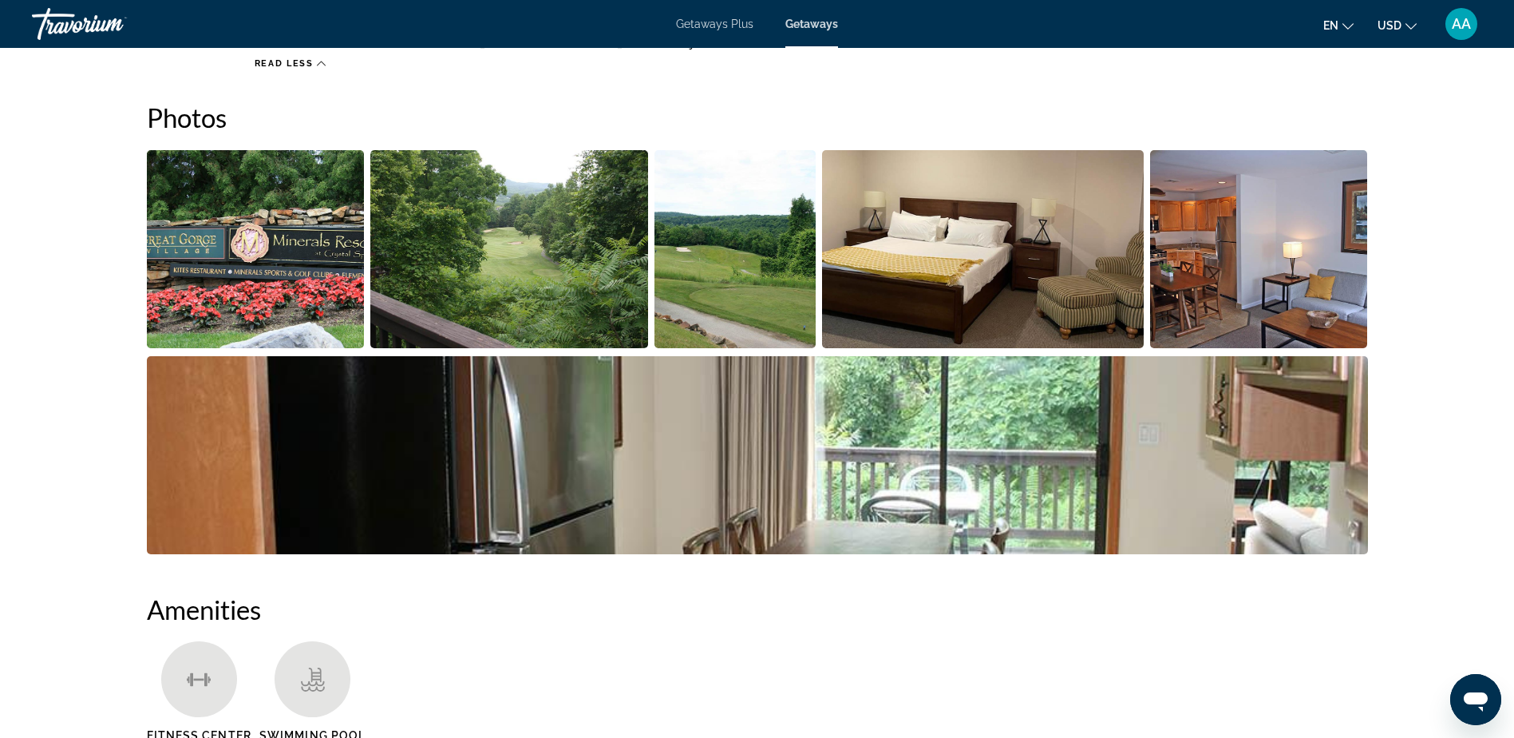
click at [305, 246] on img "Open full-screen image slider" at bounding box center [256, 249] width 218 height 198
click icon "Next image"
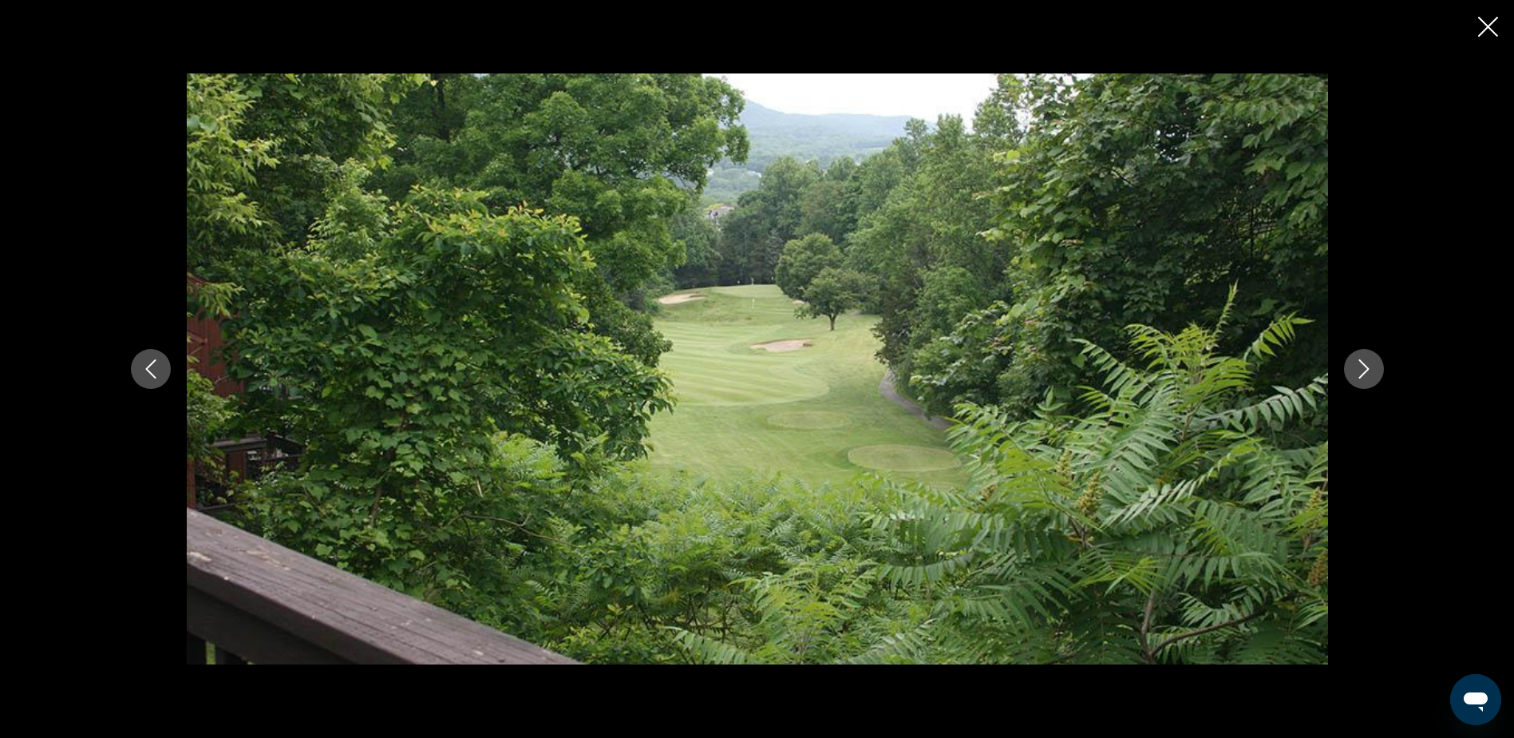
click at [1360, 374] on icon "Next image" at bounding box center [1364, 368] width 19 height 19
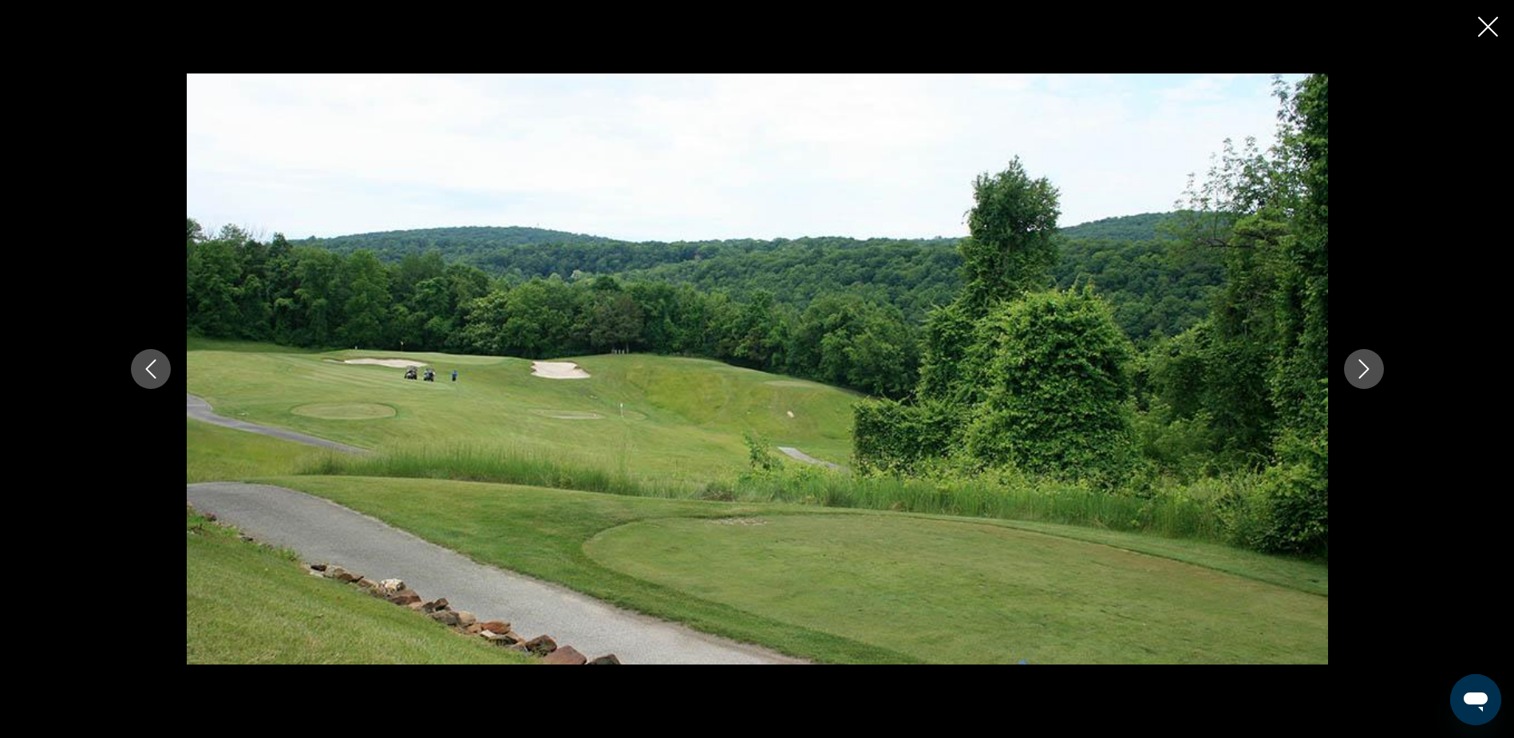
click at [1360, 374] on icon "Next image" at bounding box center [1364, 368] width 19 height 19
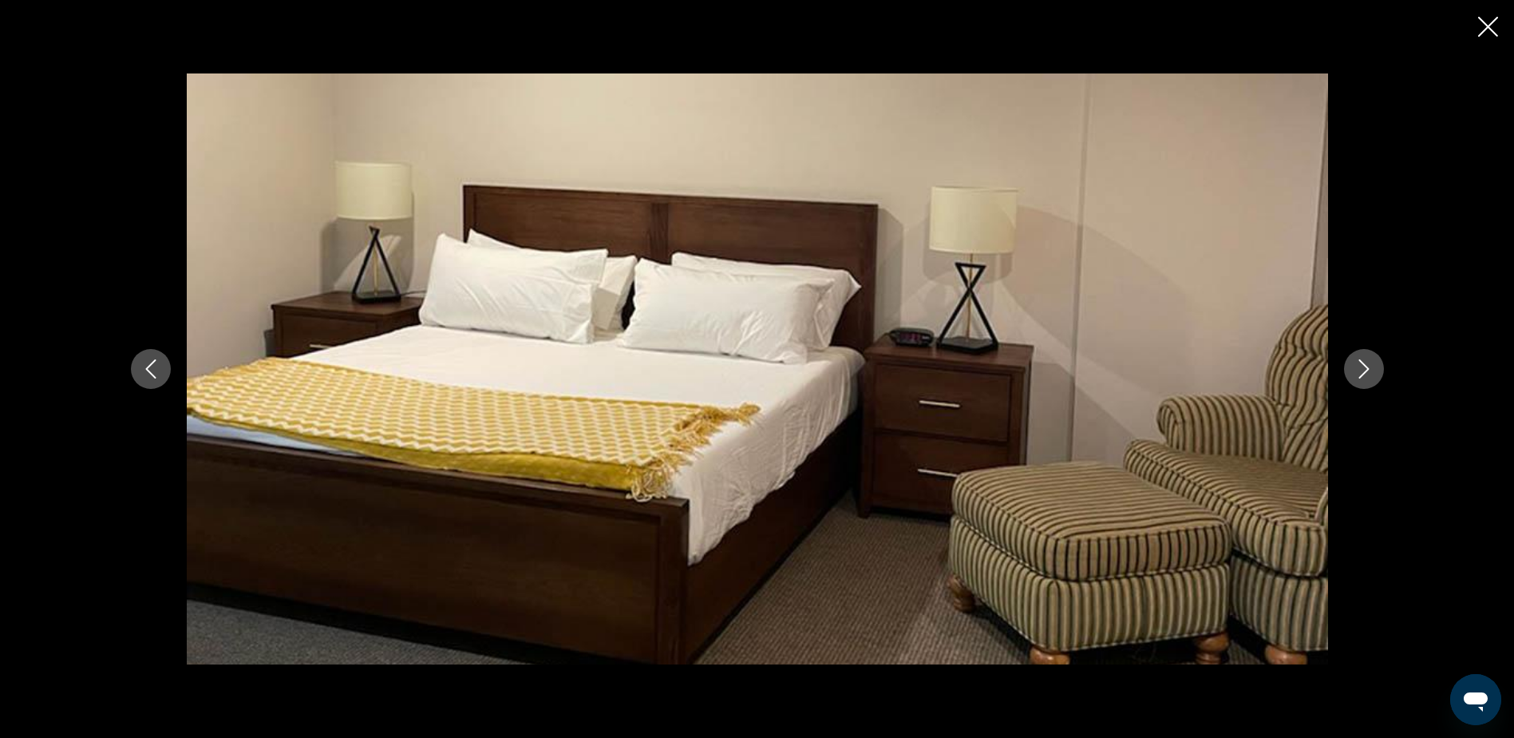
click at [1360, 374] on icon "Next image" at bounding box center [1364, 368] width 19 height 19
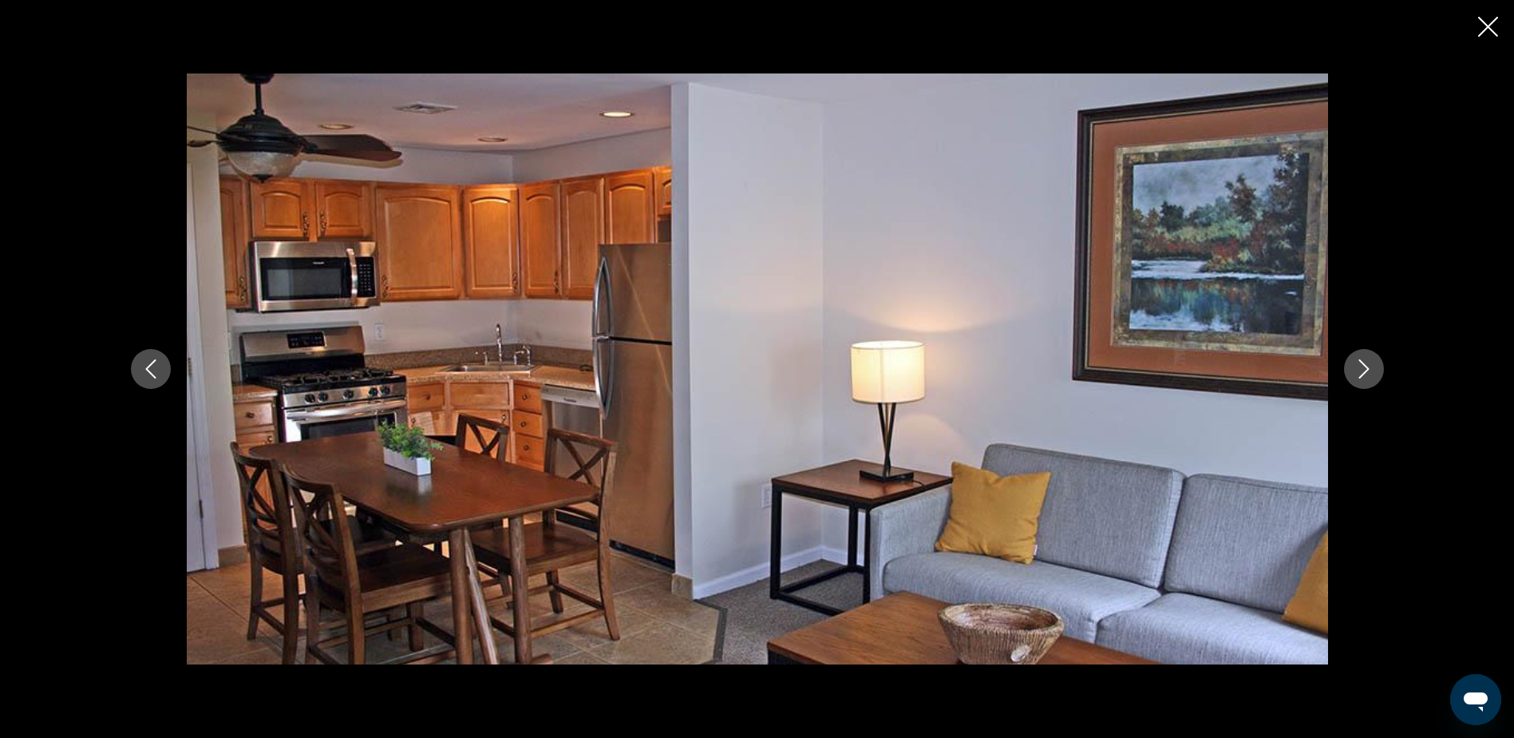
click at [1360, 374] on icon "Next image" at bounding box center [1364, 368] width 19 height 19
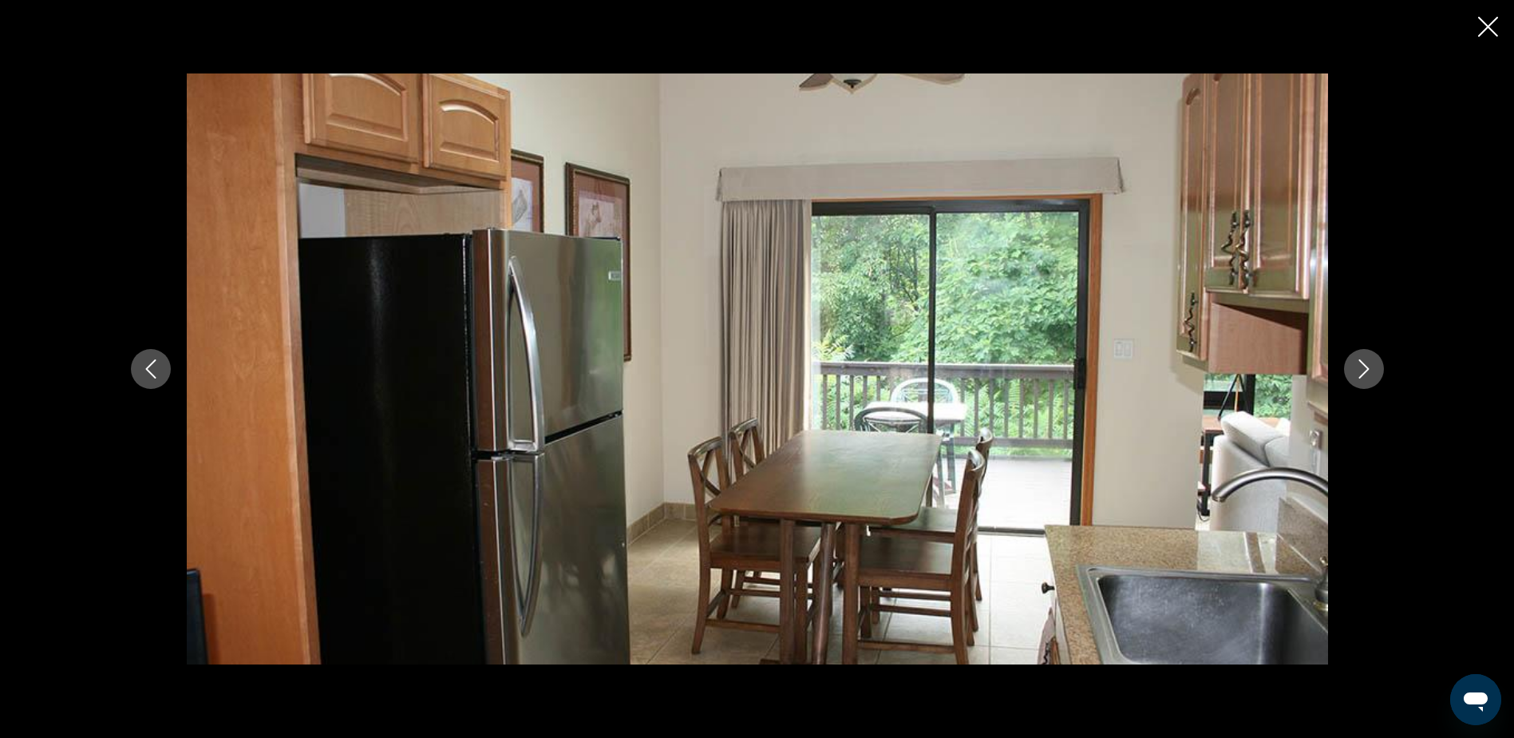
click at [1360, 374] on icon "Next image" at bounding box center [1364, 368] width 19 height 19
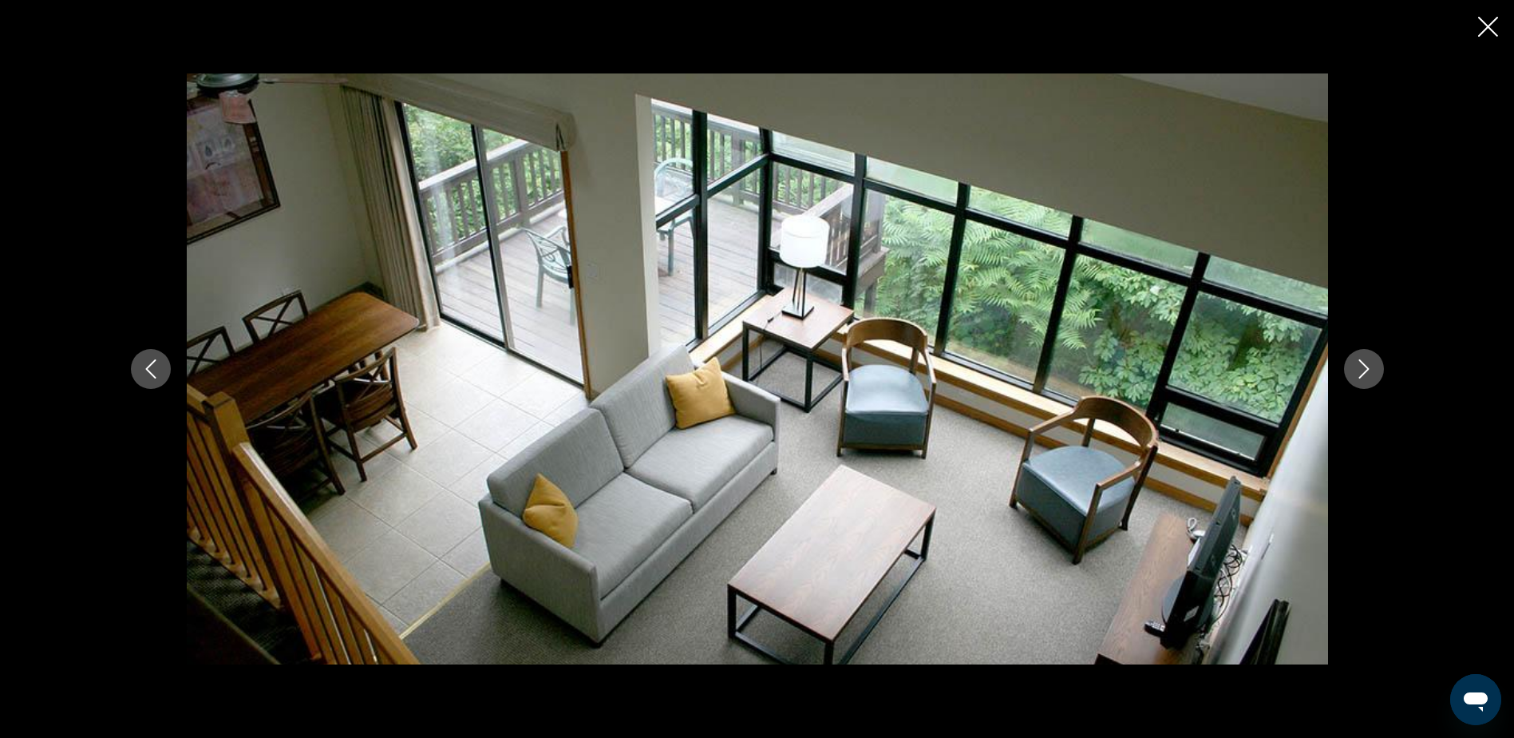
click at [1358, 370] on icon "Next image" at bounding box center [1364, 368] width 19 height 19
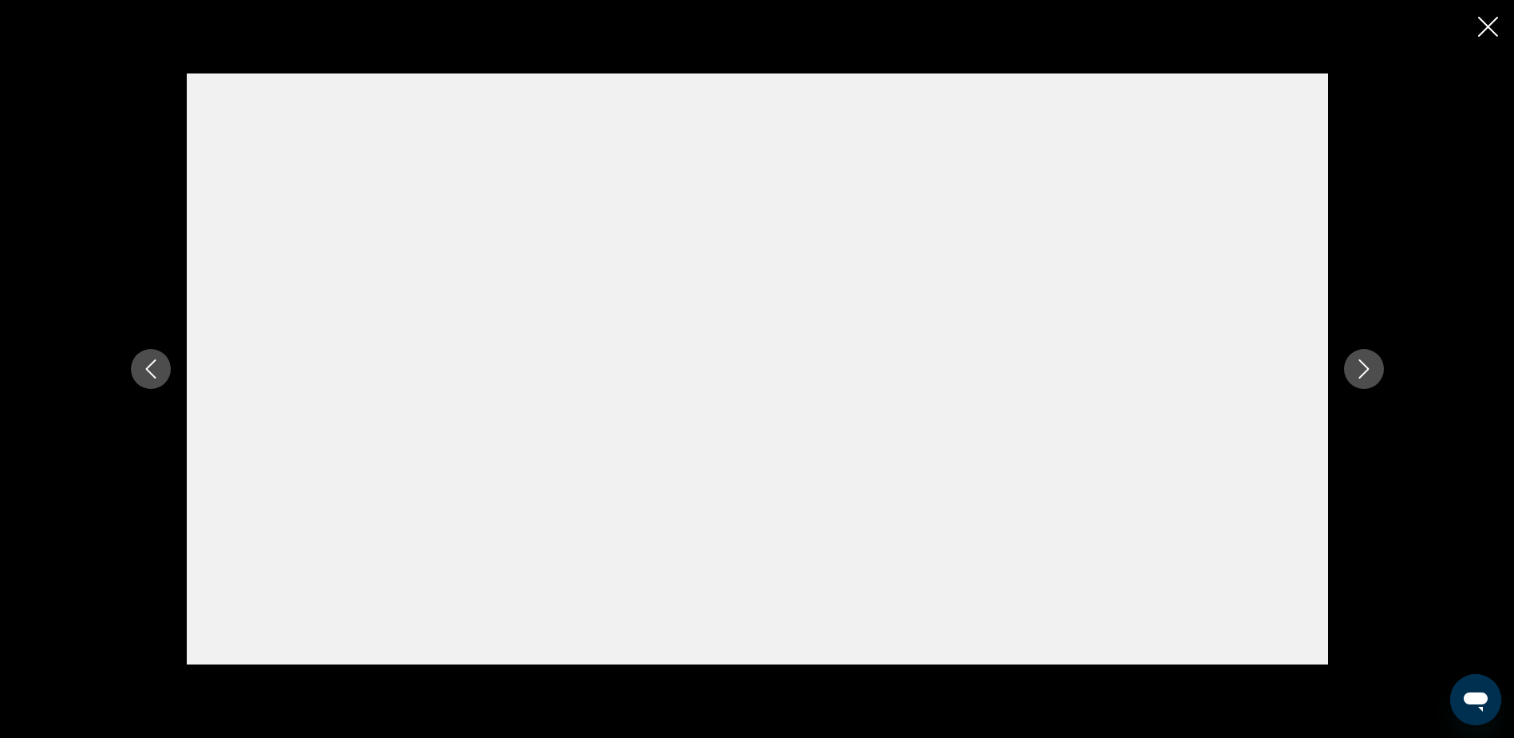
click at [1358, 370] on icon "Next image" at bounding box center [1364, 368] width 19 height 19
click at [1483, 27] on icon "Close slideshow" at bounding box center [1488, 27] width 20 height 20
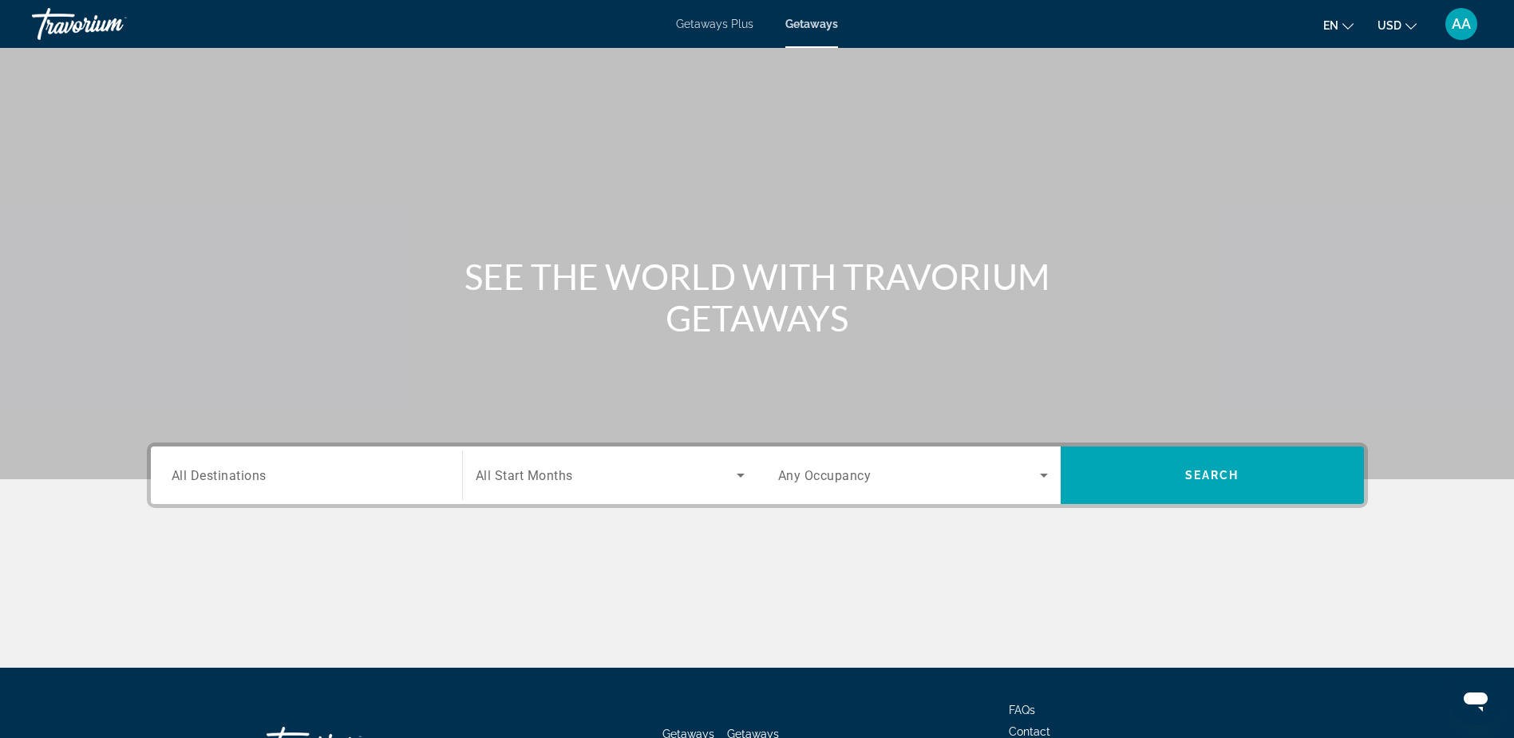
click at [703, 29] on span "Getaways Plus" at bounding box center [714, 24] width 77 height 13
click at [226, 473] on span "All Destinations" at bounding box center [219, 474] width 95 height 15
click at [226, 473] on input "Destination All Destinations" at bounding box center [307, 475] width 270 height 19
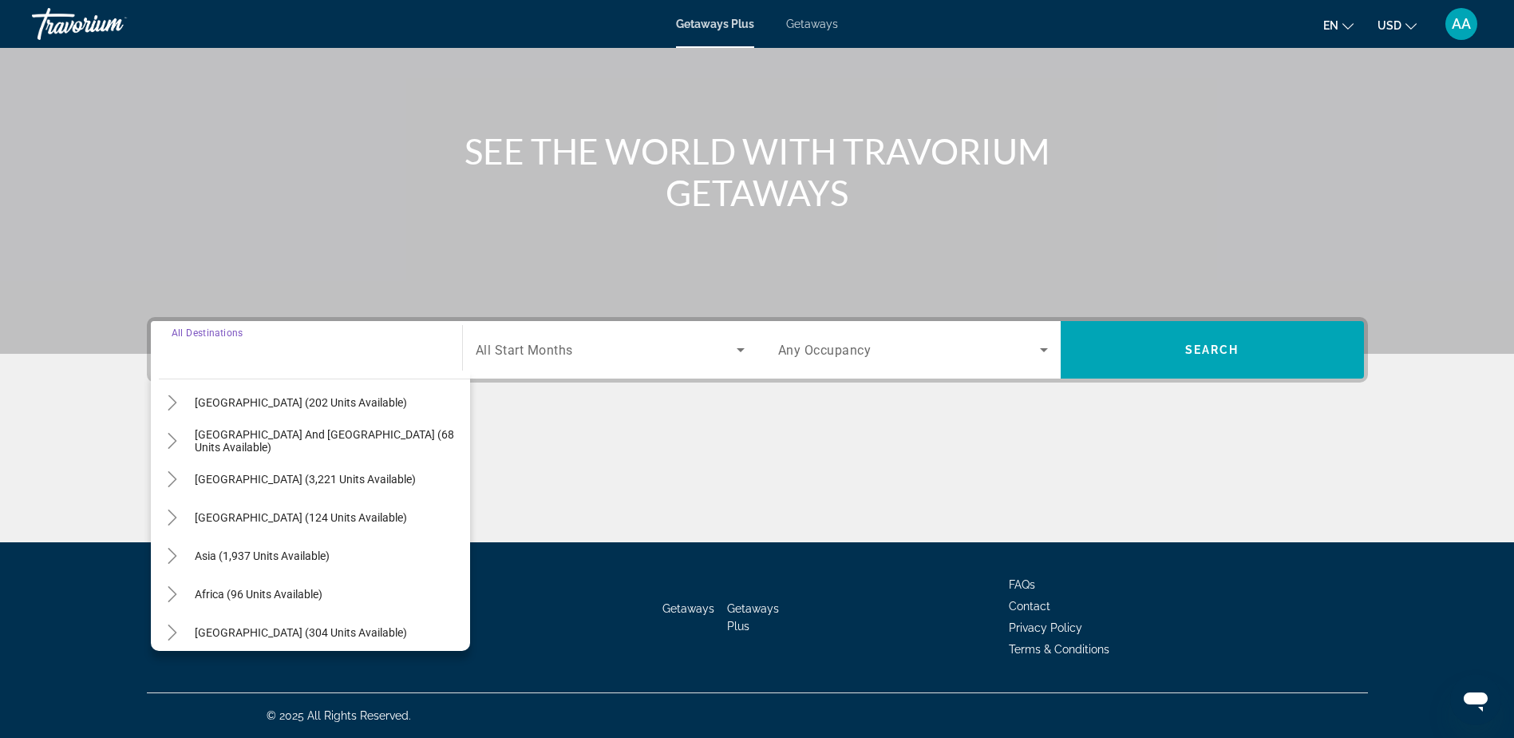
scroll to position [259, 0]
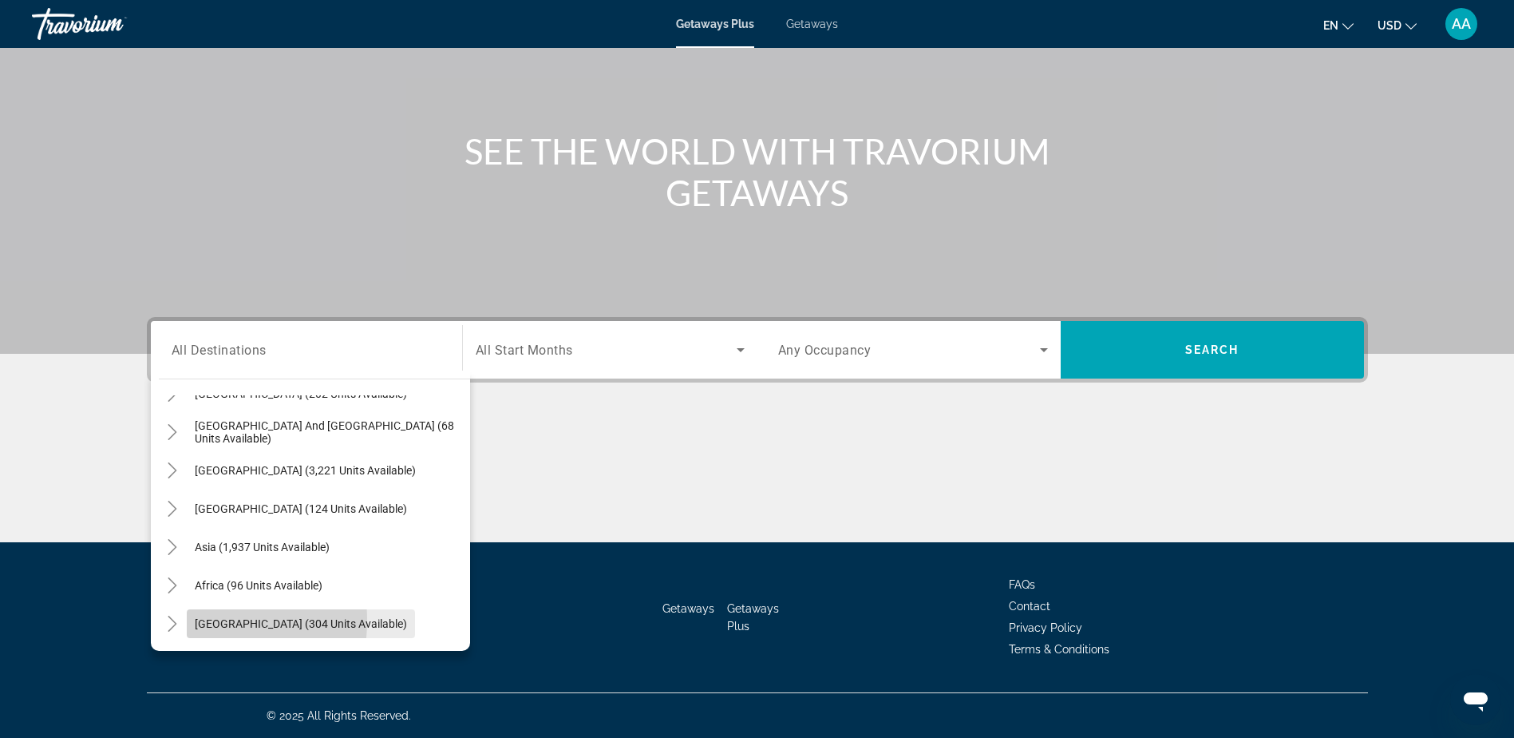
click at [191, 620] on span "Search widget" at bounding box center [301, 623] width 228 height 38
type input "**********"
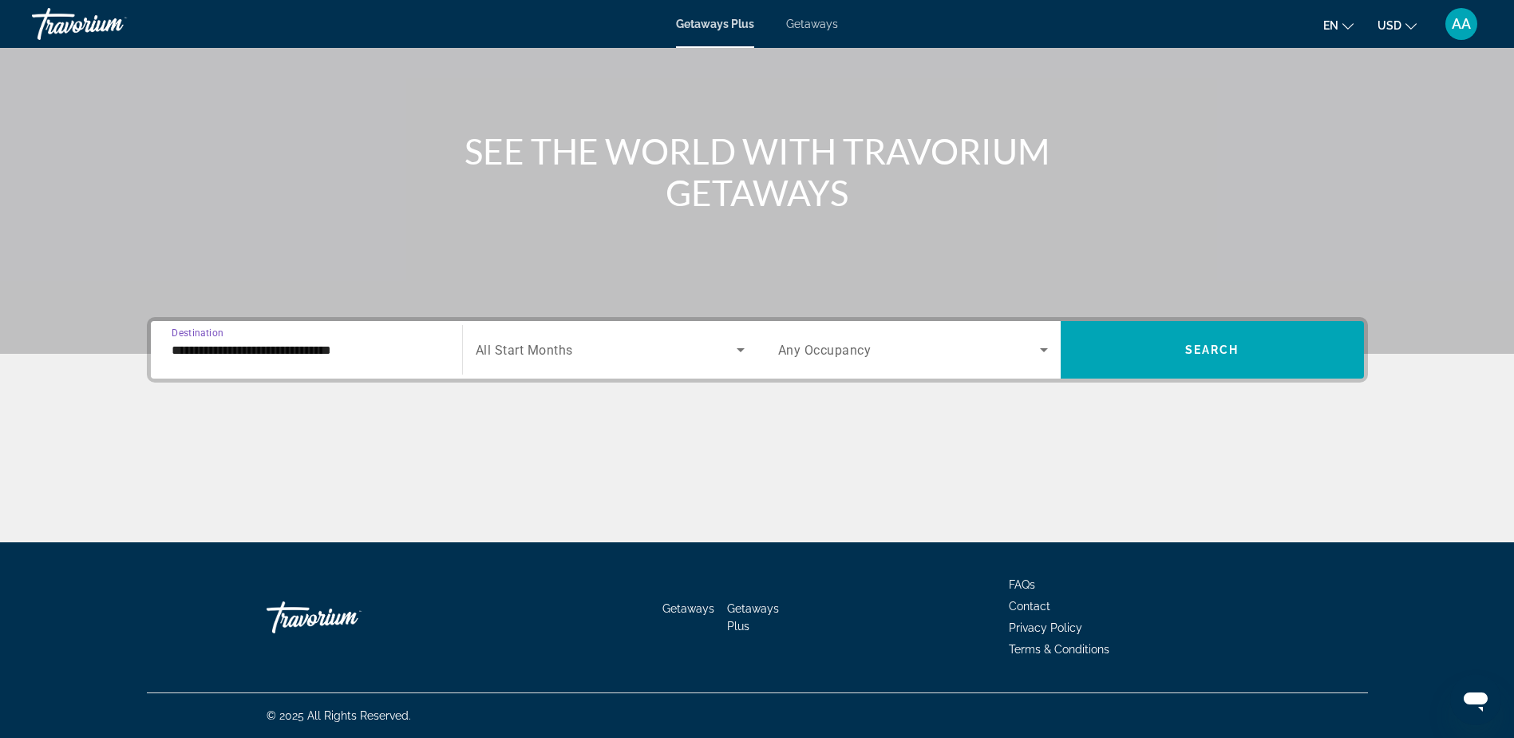
click at [267, 348] on input "**********" at bounding box center [307, 350] width 270 height 19
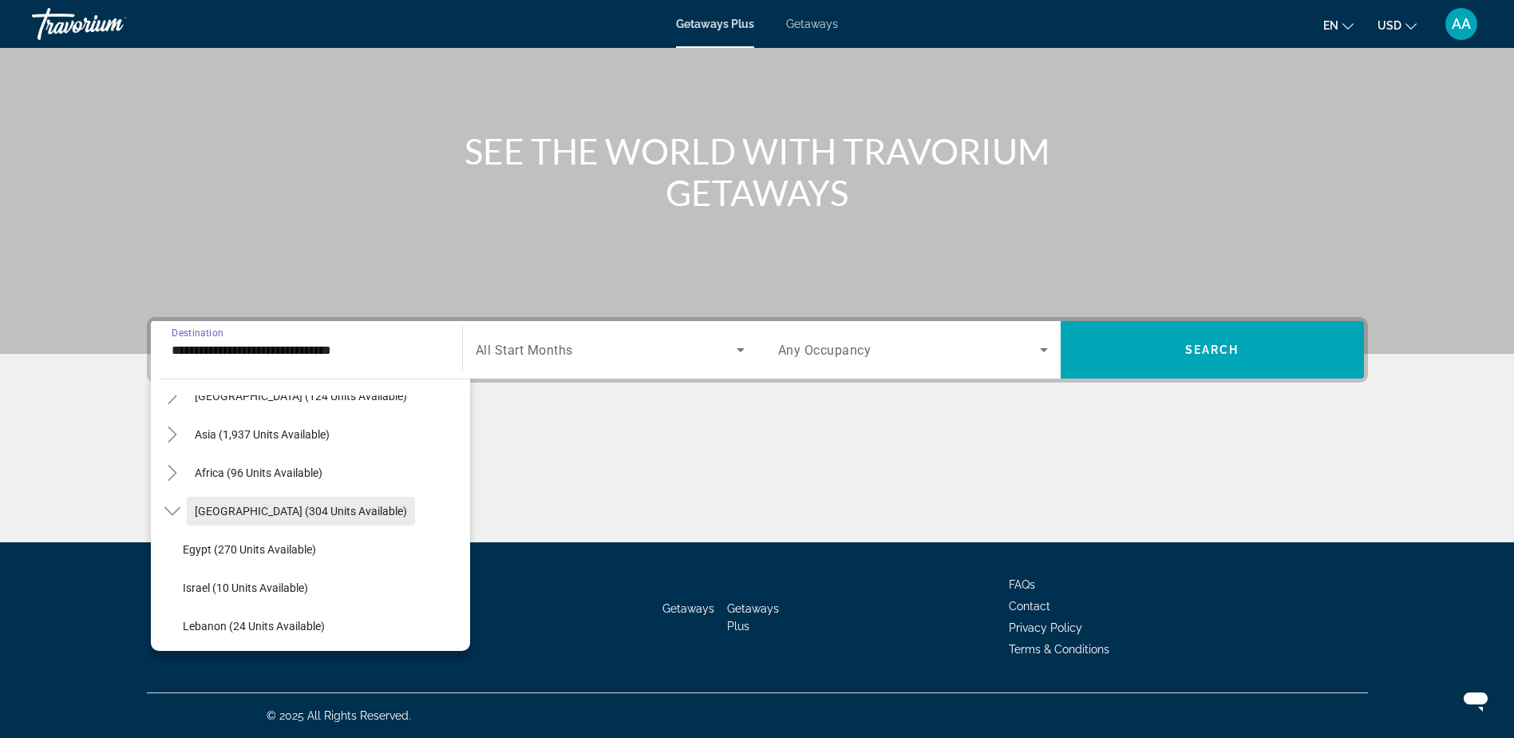
scroll to position [374, 0]
click at [819, 21] on span "Getaways" at bounding box center [812, 24] width 52 height 13
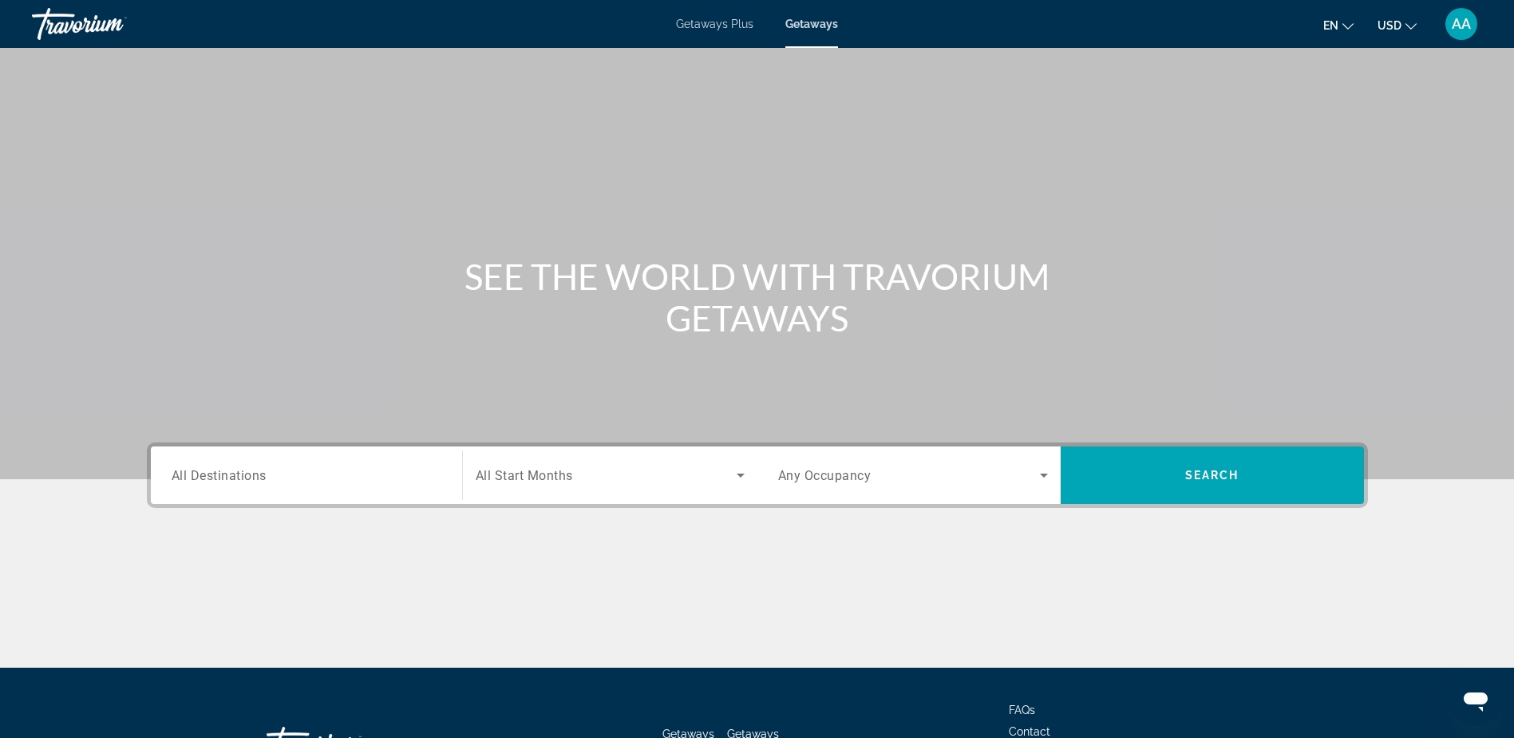
click at [216, 484] on div "Destination All Destinations" at bounding box center [307, 476] width 270 height 46
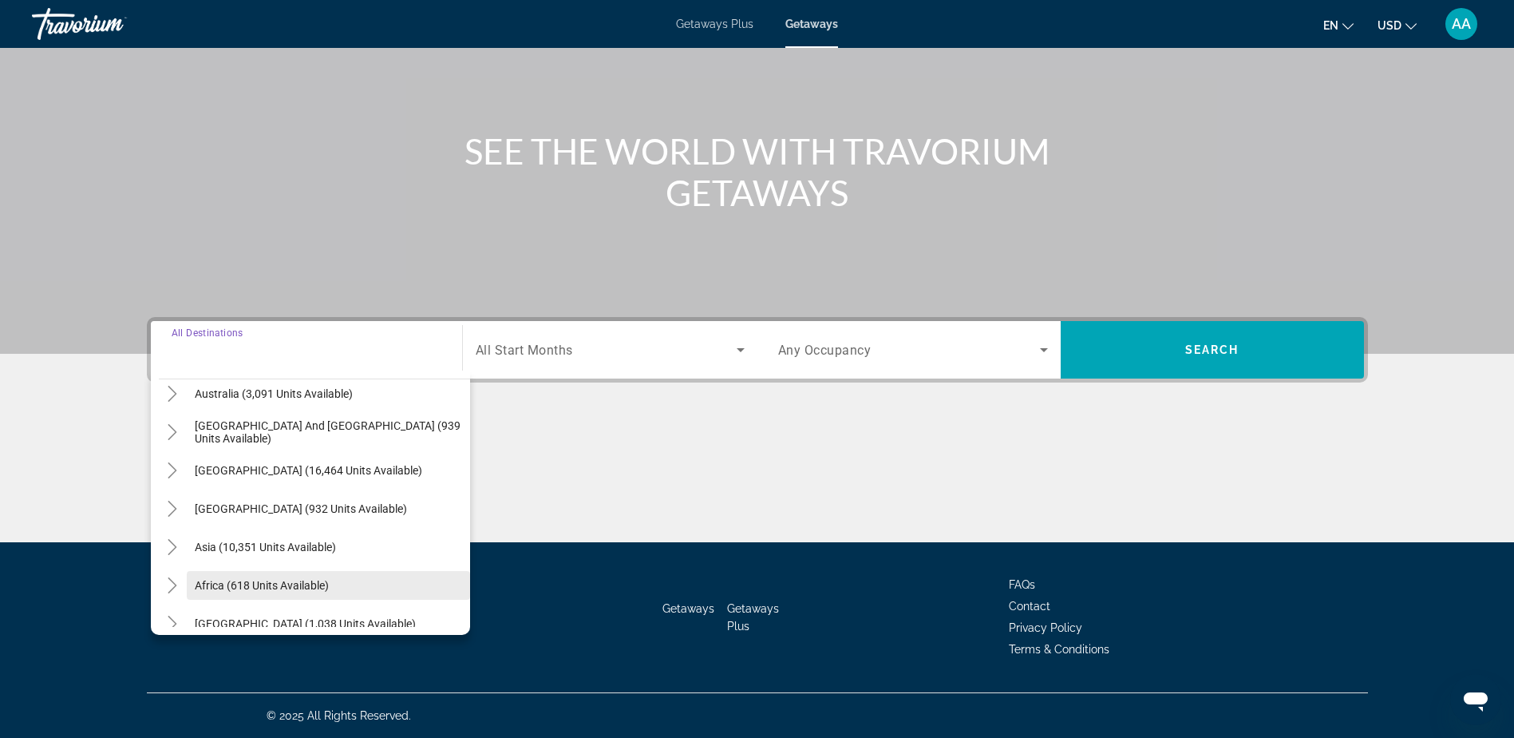
scroll to position [259, 0]
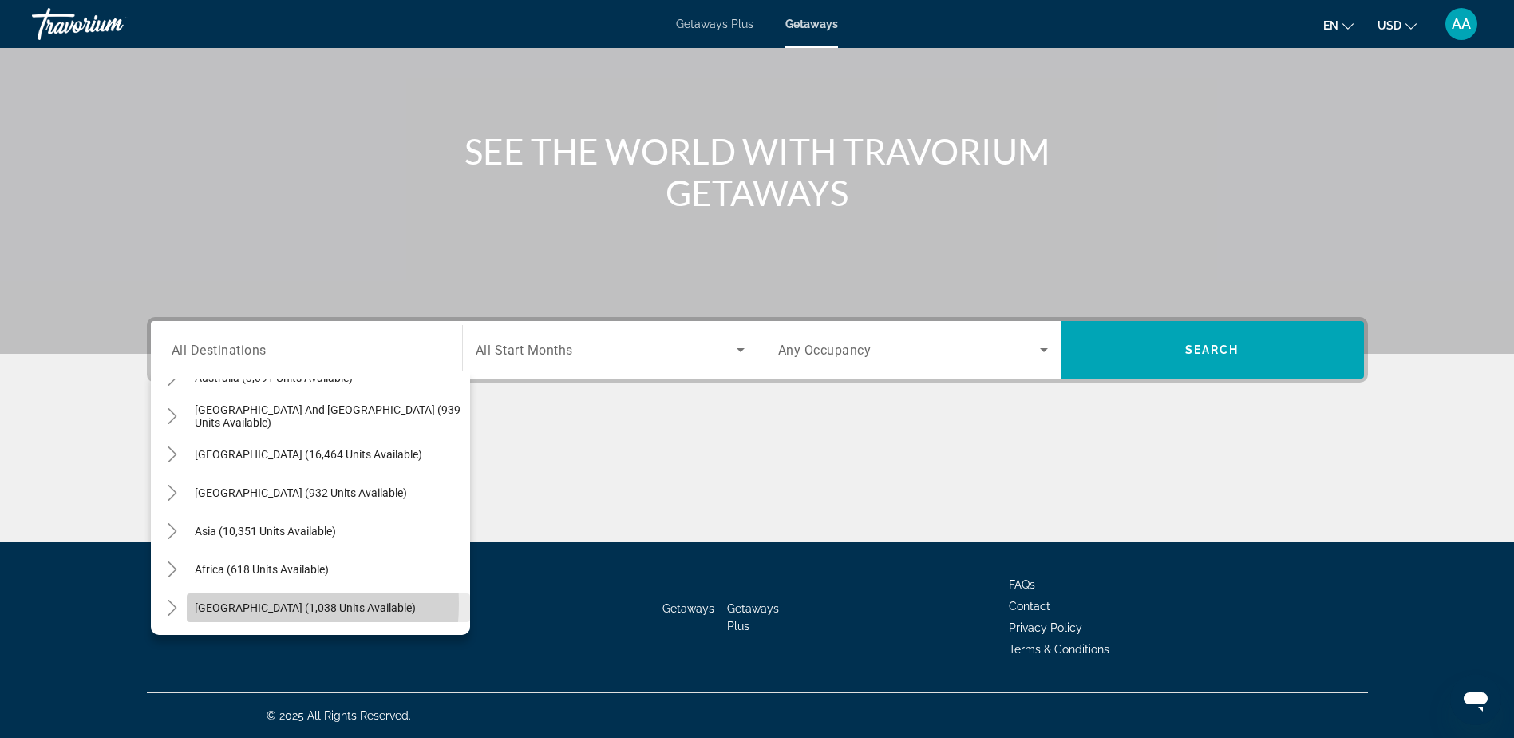
click at [228, 603] on span "[GEOGRAPHIC_DATA] (1,038 units available)" at bounding box center [305, 607] width 221 height 13
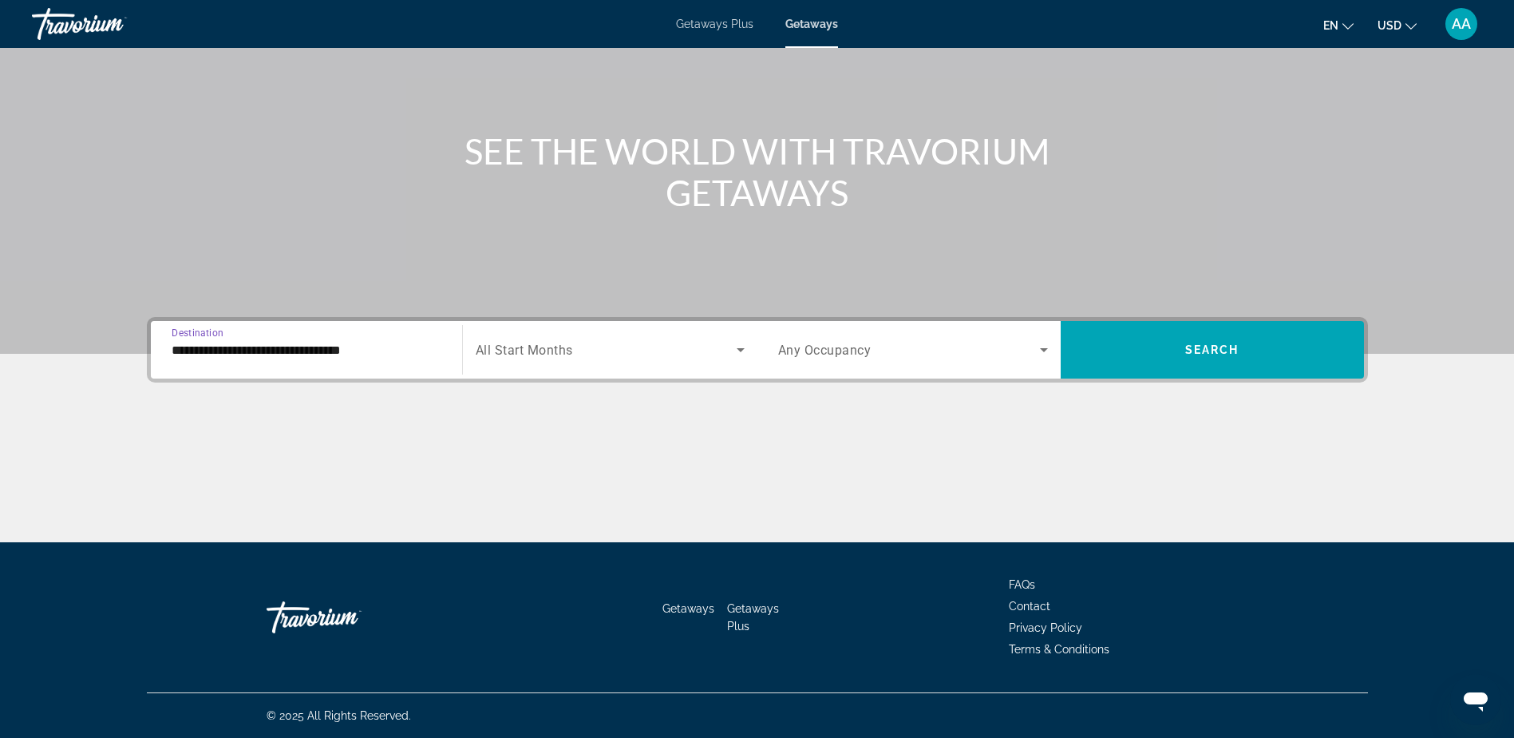
click at [251, 350] on input "**********" at bounding box center [307, 350] width 270 height 19
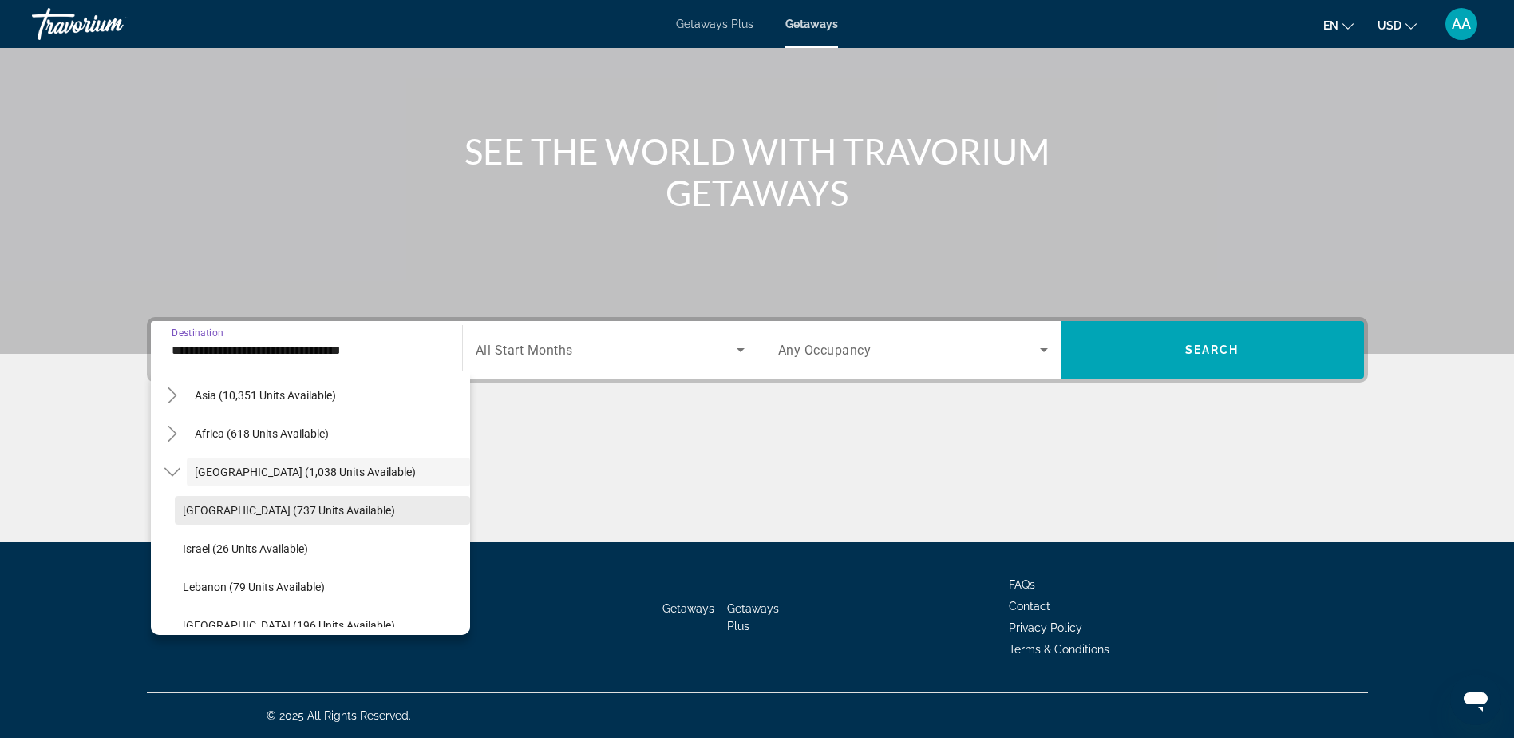
scroll to position [412, 0]
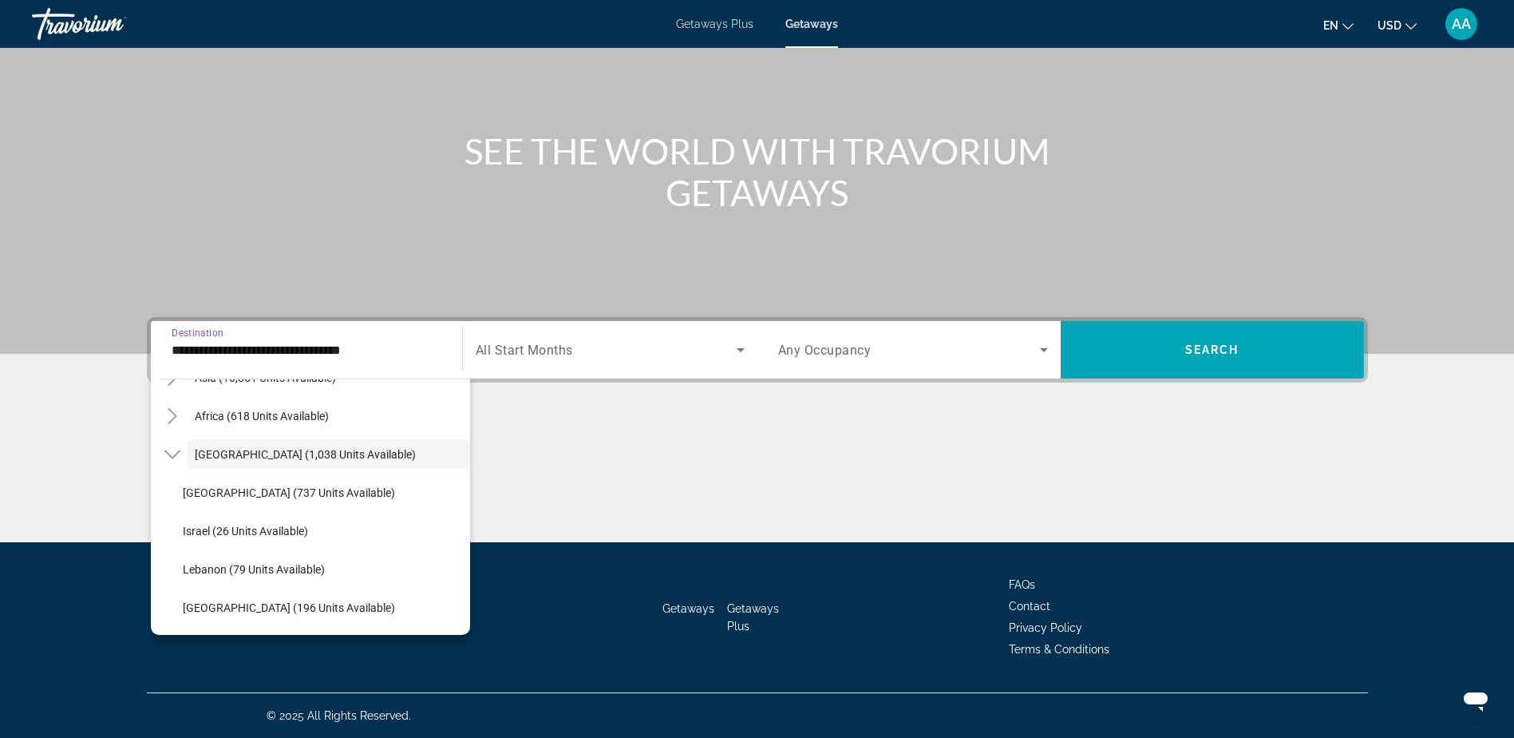
click at [228, 604] on span "United Arab Emirates (196 units available)" at bounding box center [289, 607] width 212 height 13
type input "**********"
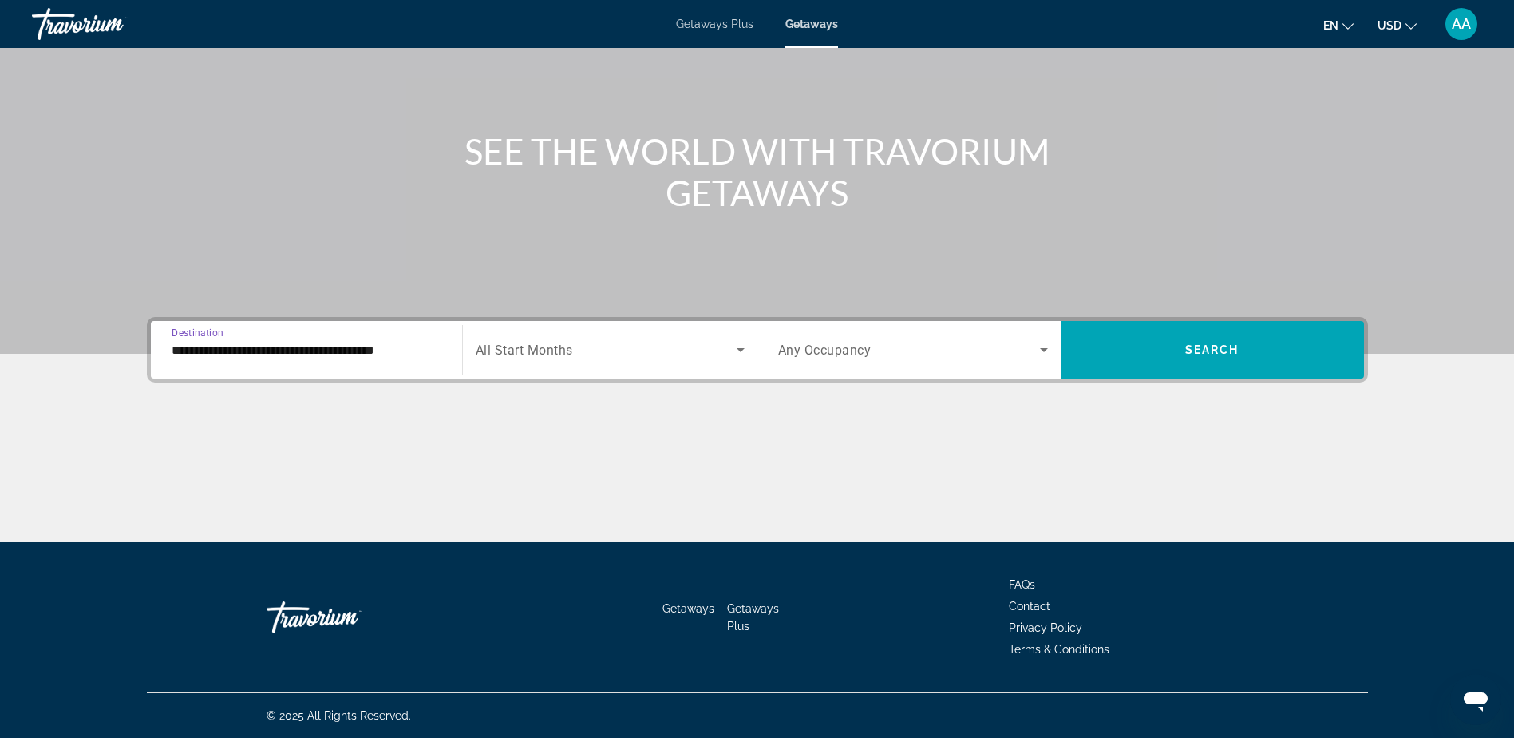
click at [390, 346] on input "**********" at bounding box center [307, 350] width 270 height 19
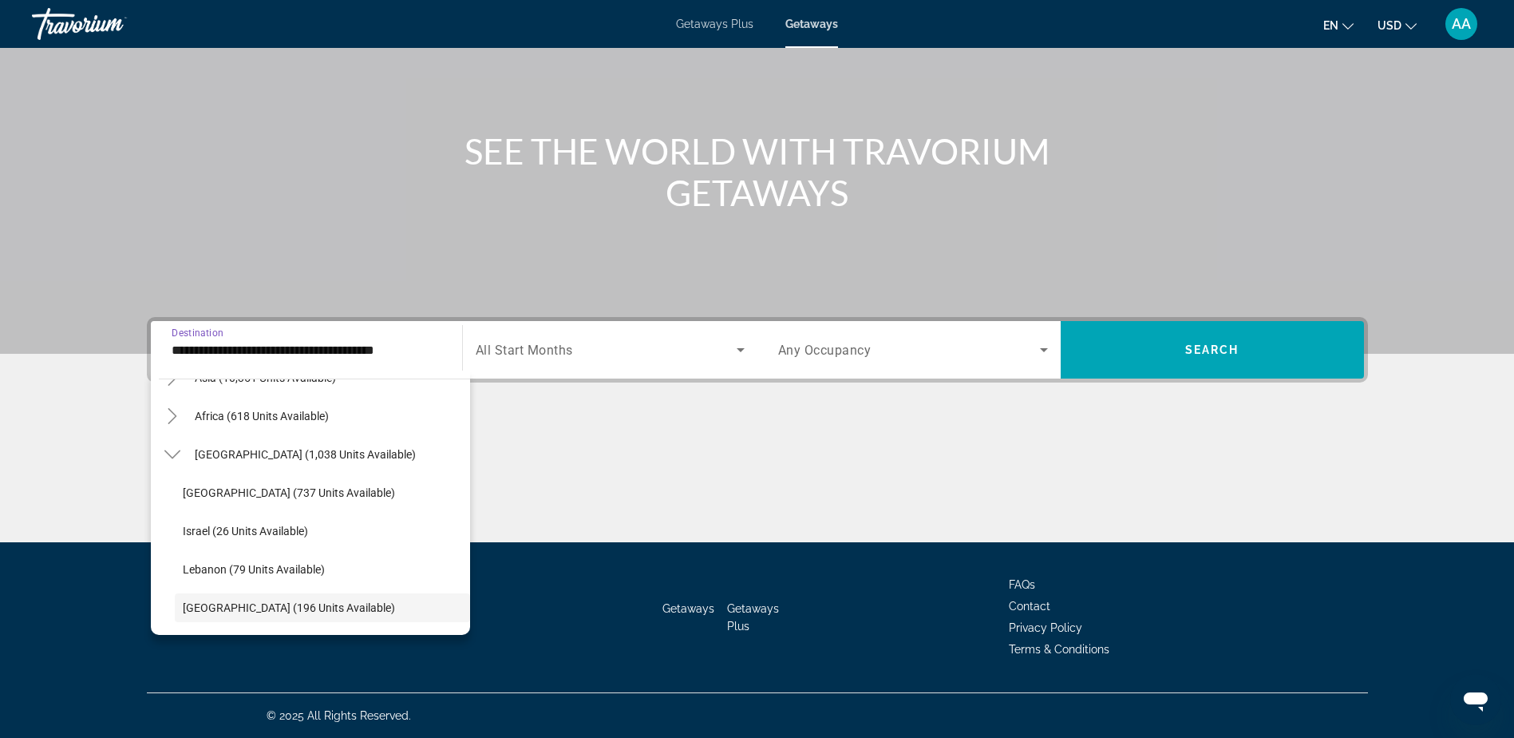
click at [1110, 426] on div "Main content" at bounding box center [757, 482] width 1221 height 120
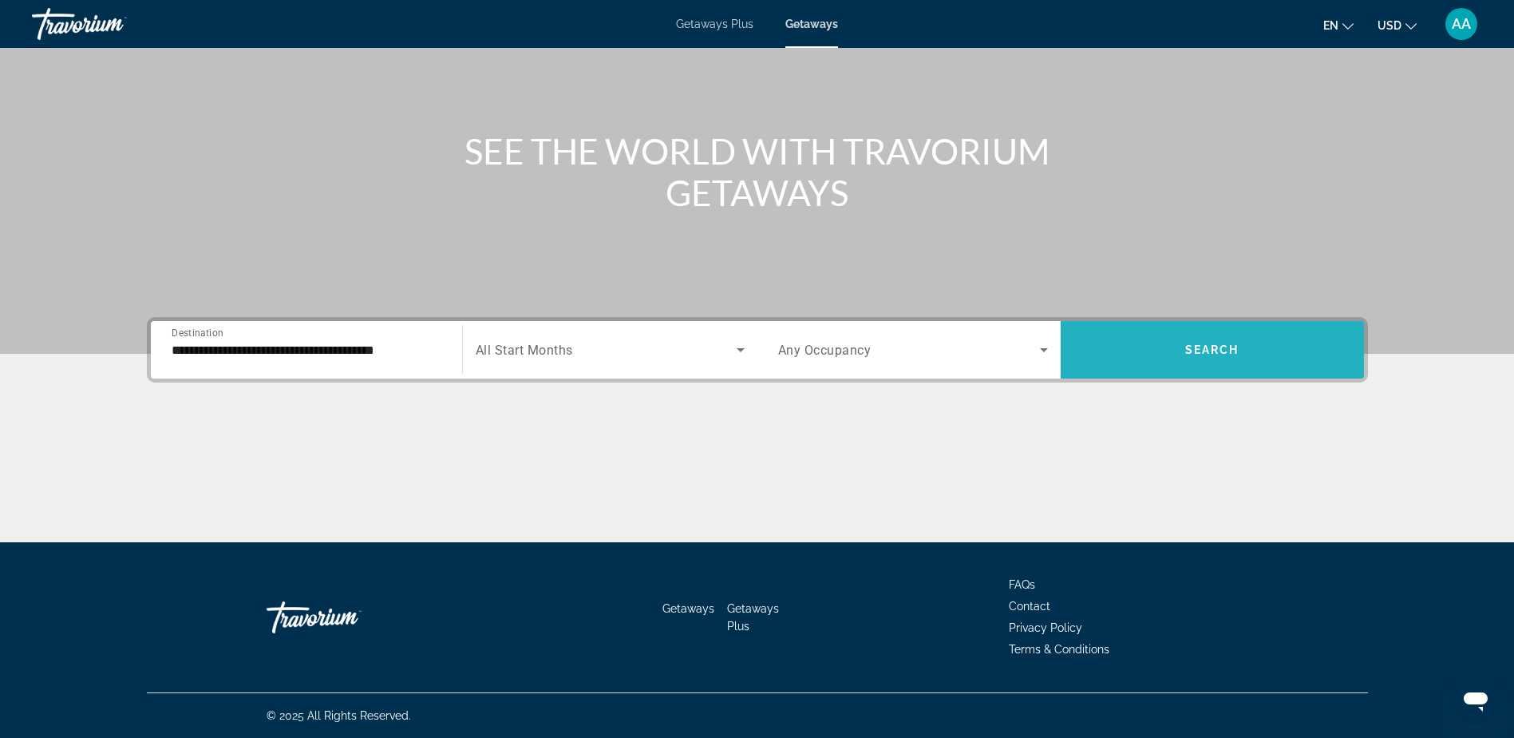
click at [1213, 351] on span "Search" at bounding box center [1213, 349] width 54 height 13
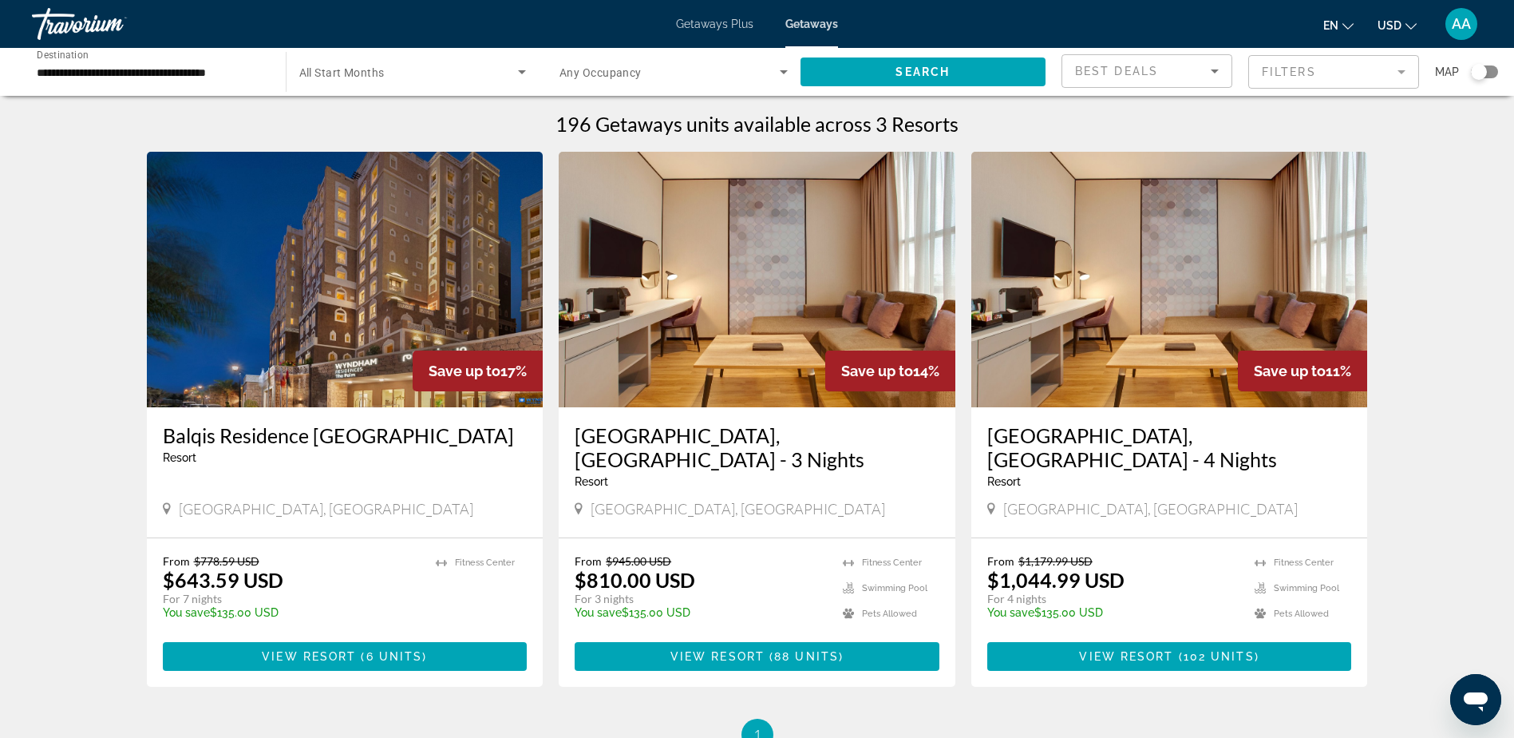
click at [367, 329] on img "Main content" at bounding box center [345, 279] width 397 height 255
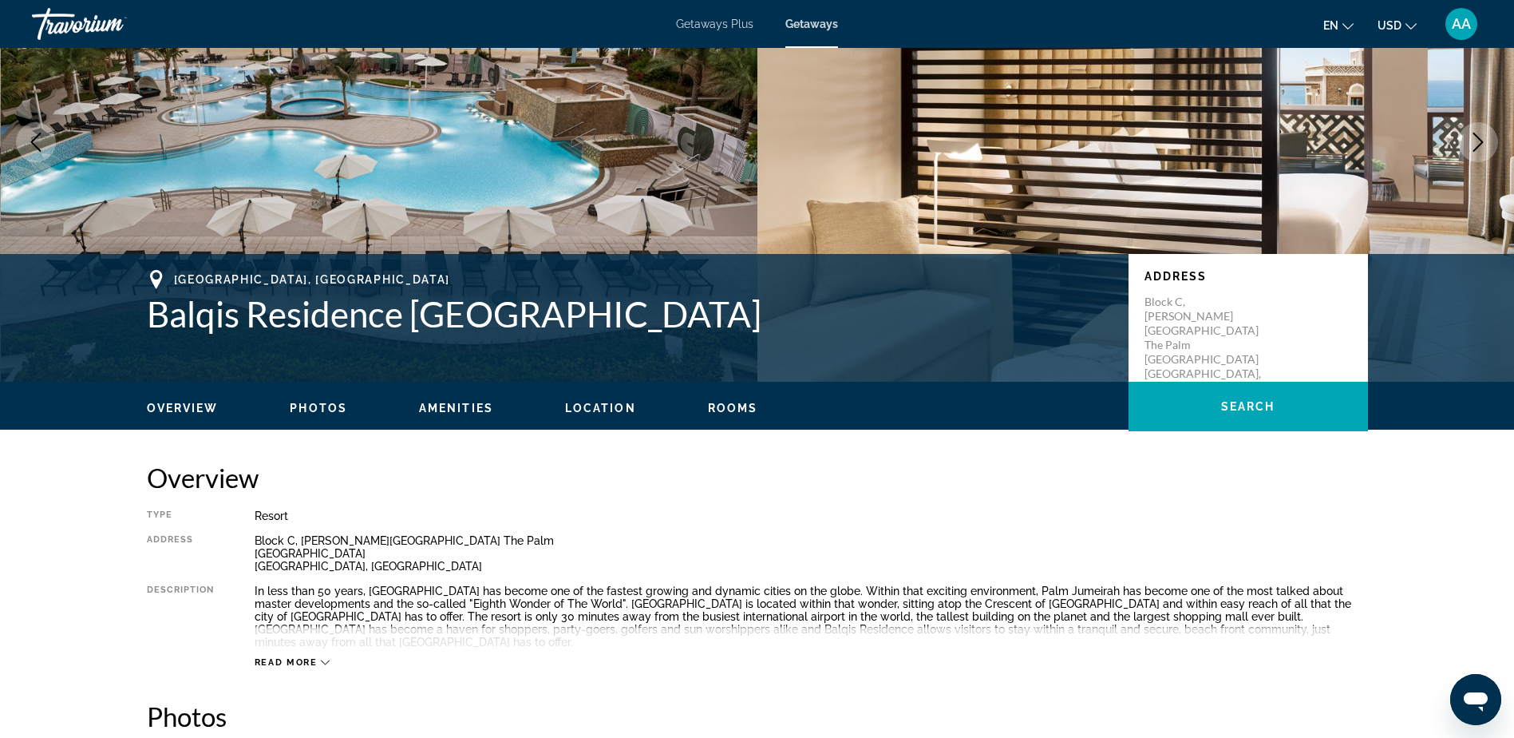
scroll to position [160, 0]
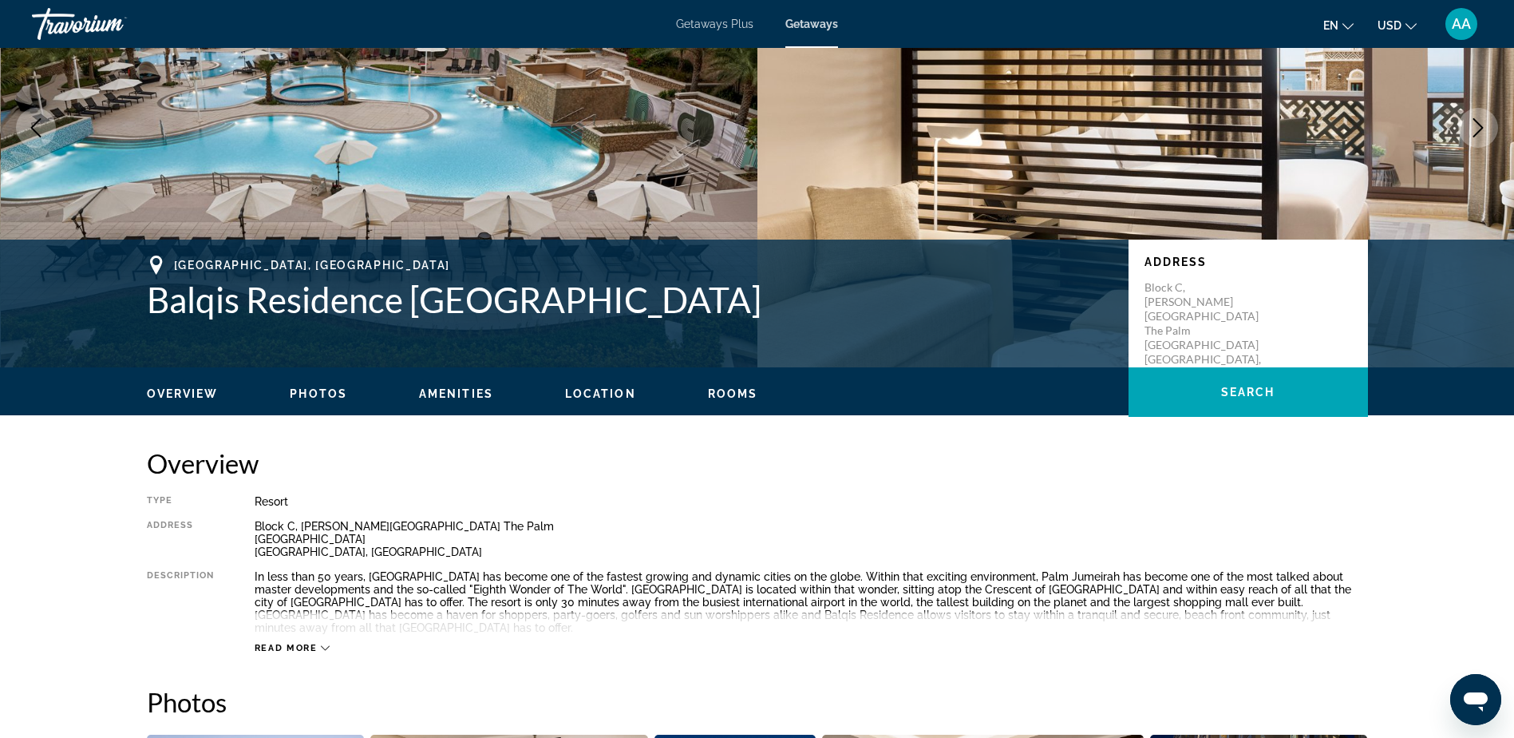
click at [321, 643] on icon "Main content" at bounding box center [325, 647] width 9 height 9
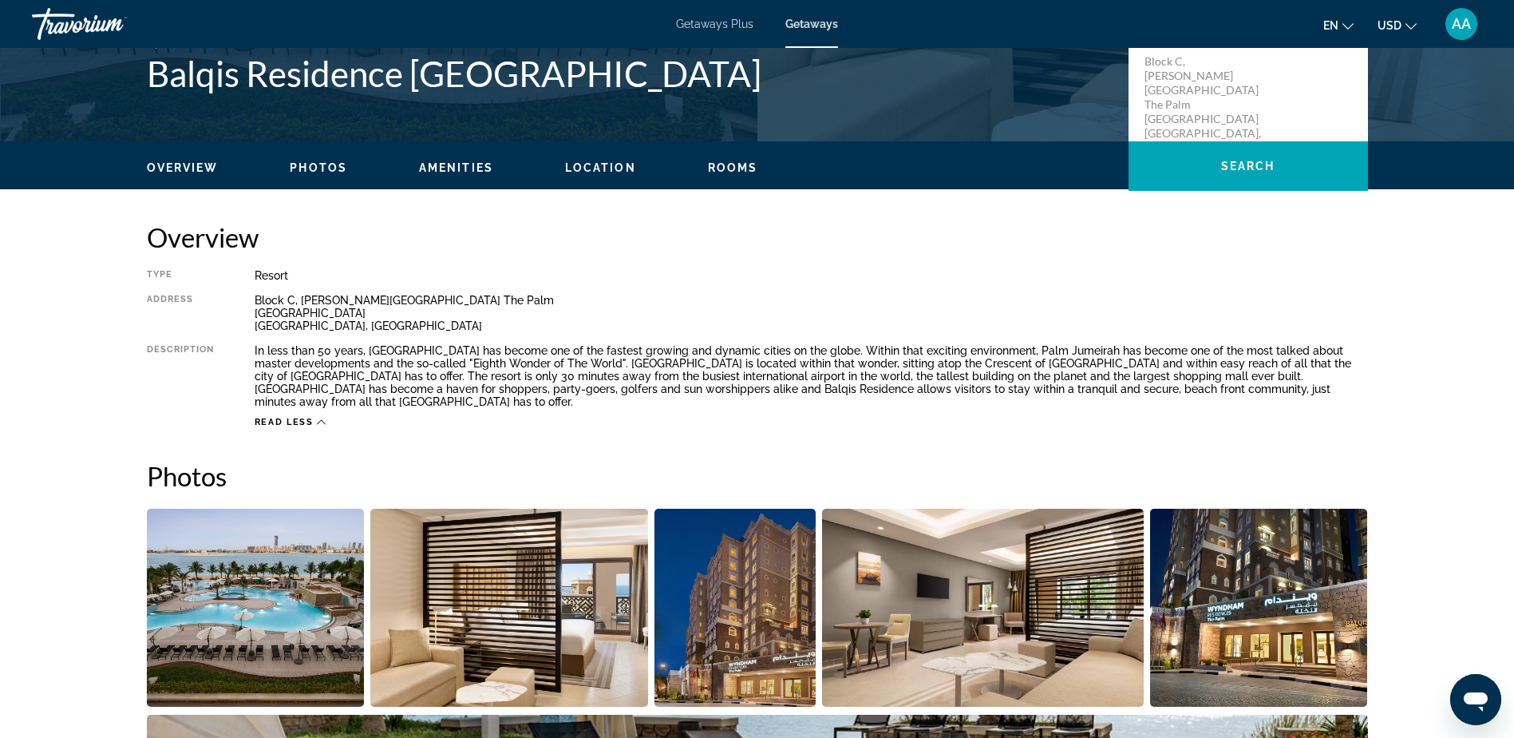
scroll to position [399, 0]
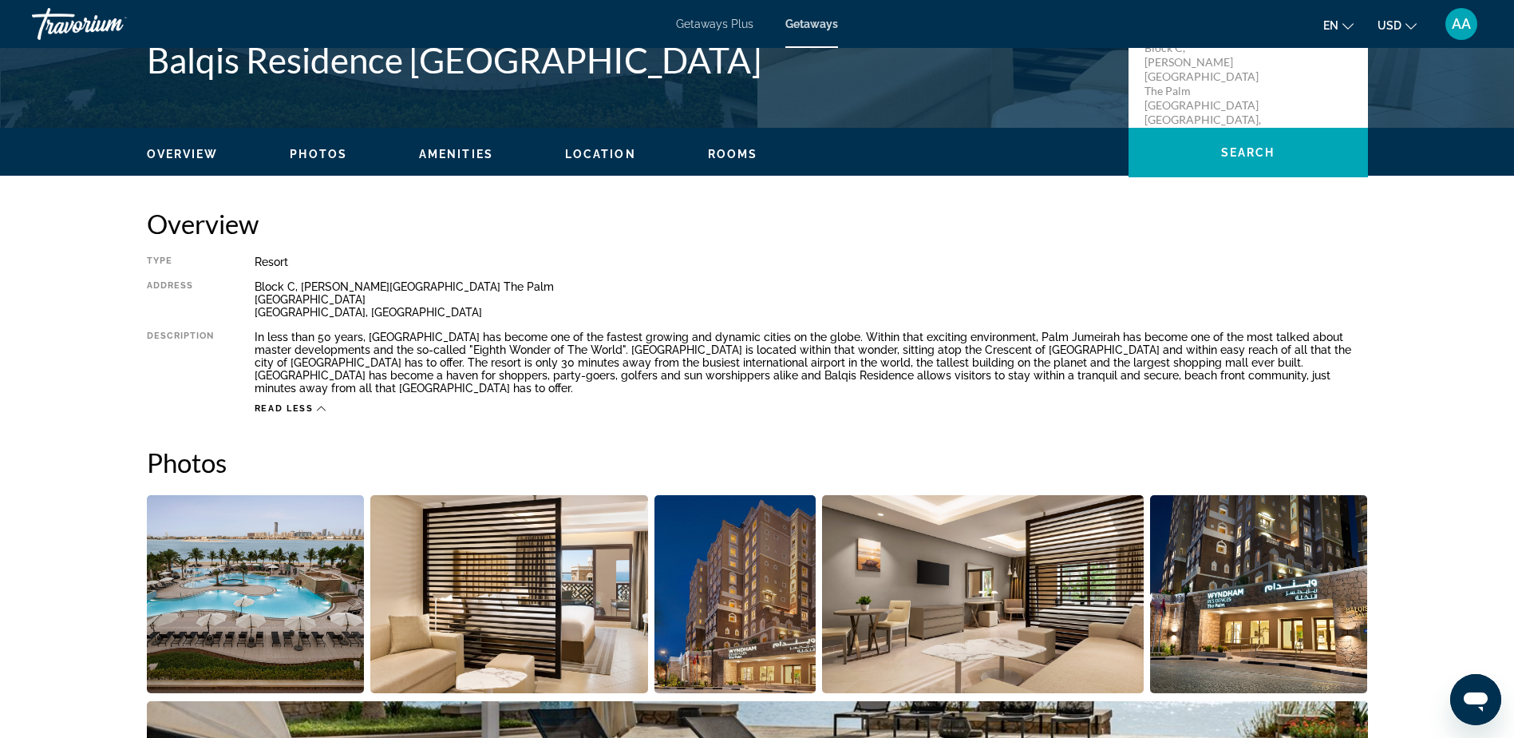
click at [247, 550] on img "Open full-screen image slider" at bounding box center [256, 594] width 218 height 198
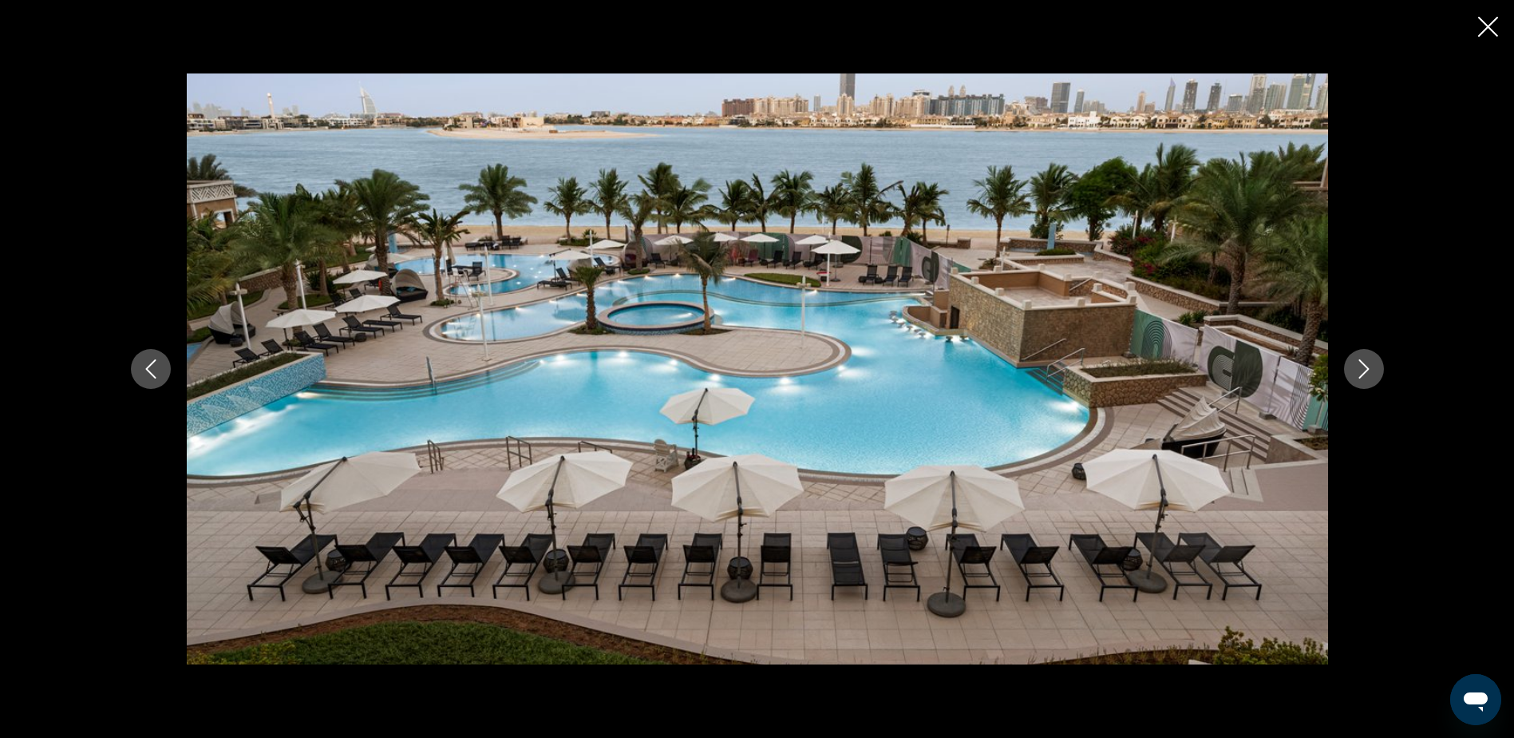
click at [1358, 360] on icon "Next image" at bounding box center [1364, 368] width 19 height 19
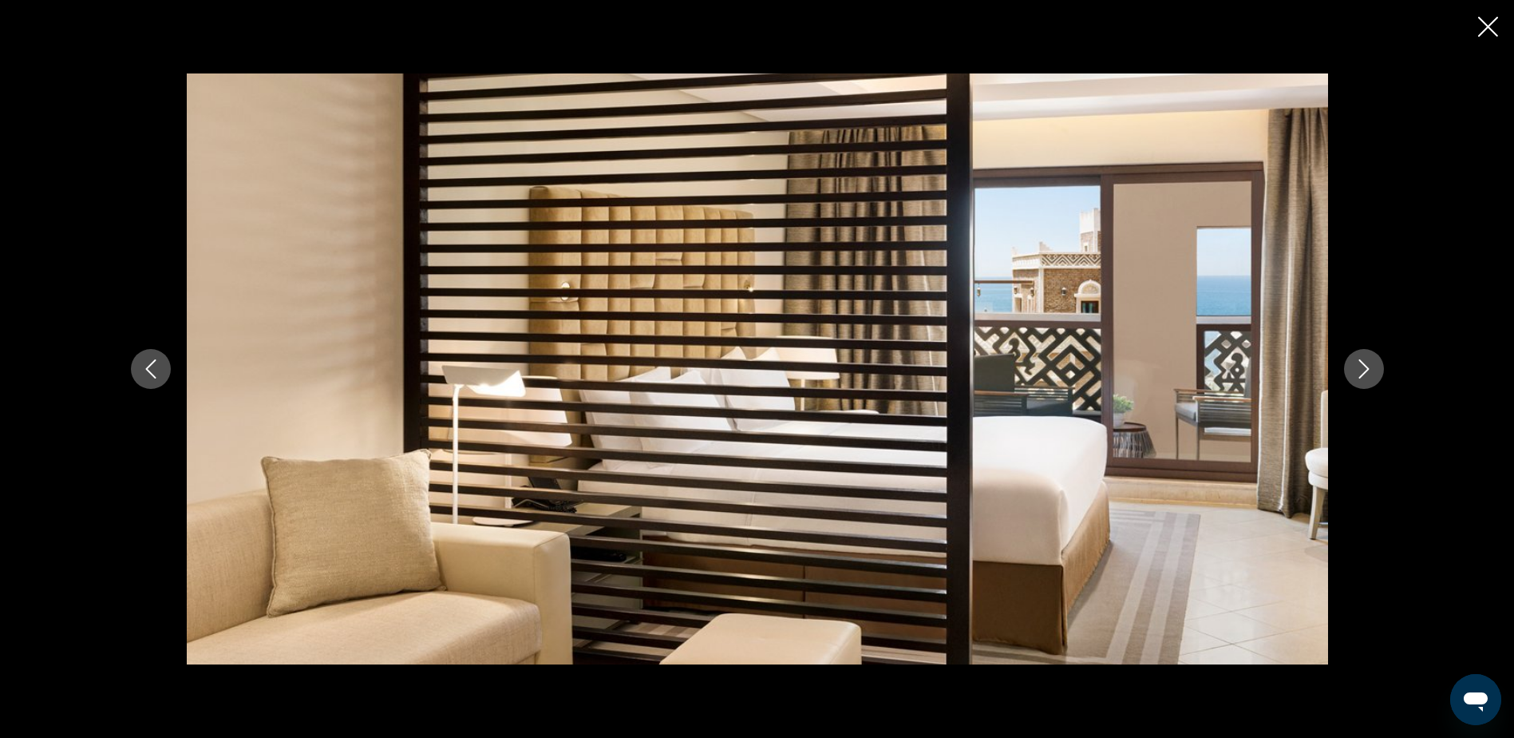
click at [151, 363] on icon "Previous image" at bounding box center [150, 368] width 10 height 19
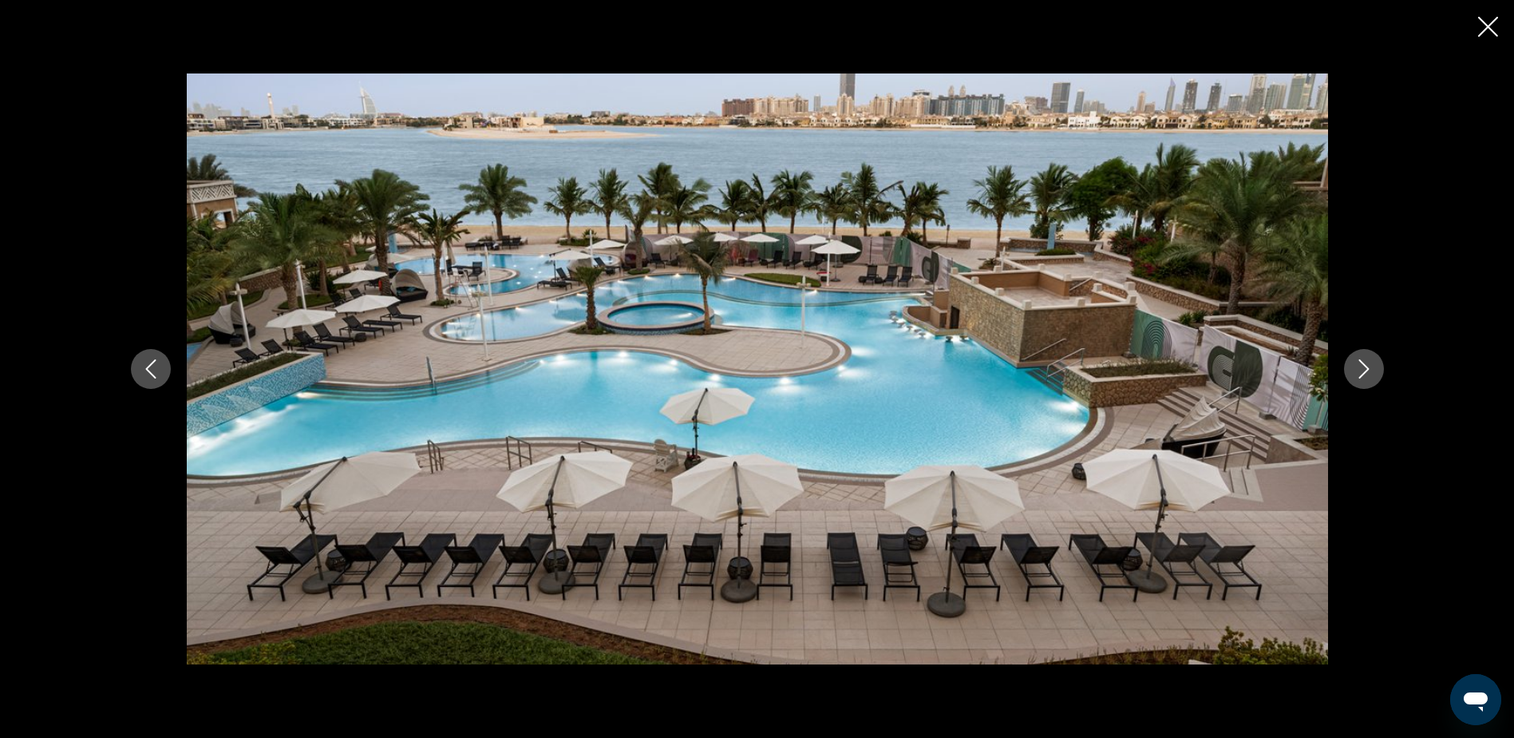
click at [1364, 366] on icon "Next image" at bounding box center [1364, 368] width 19 height 19
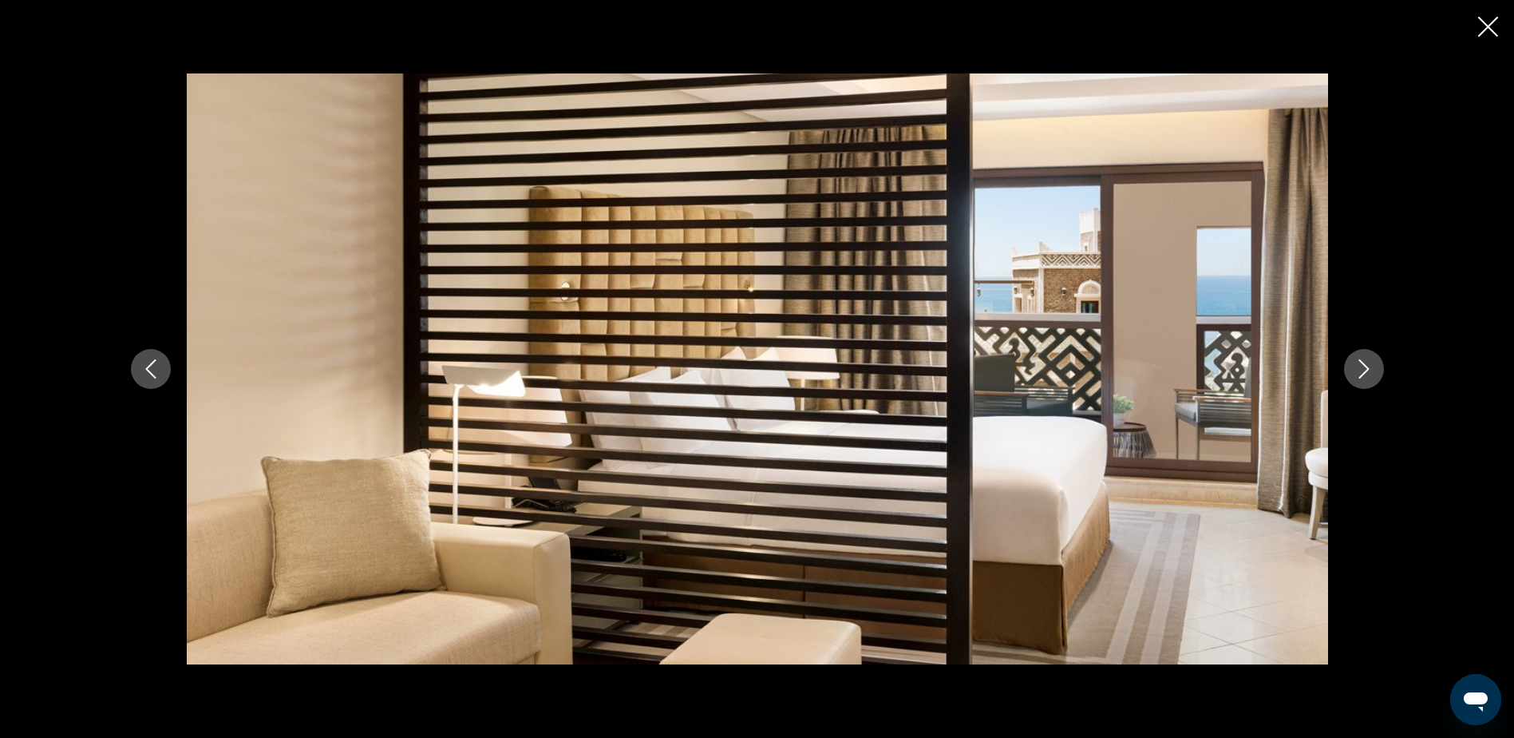
click at [1364, 367] on icon "Next image" at bounding box center [1364, 368] width 19 height 19
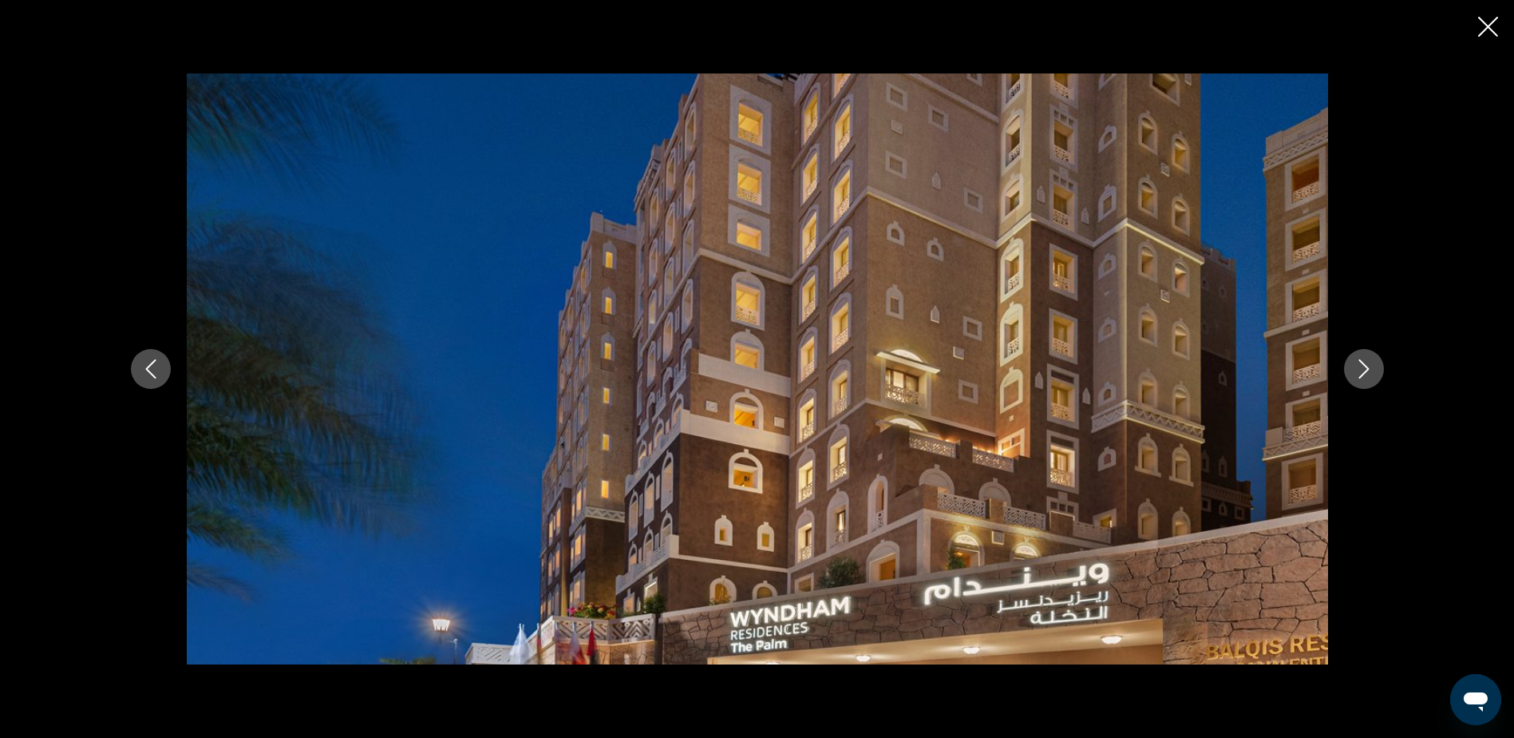
click at [1364, 367] on icon "Next image" at bounding box center [1364, 368] width 19 height 19
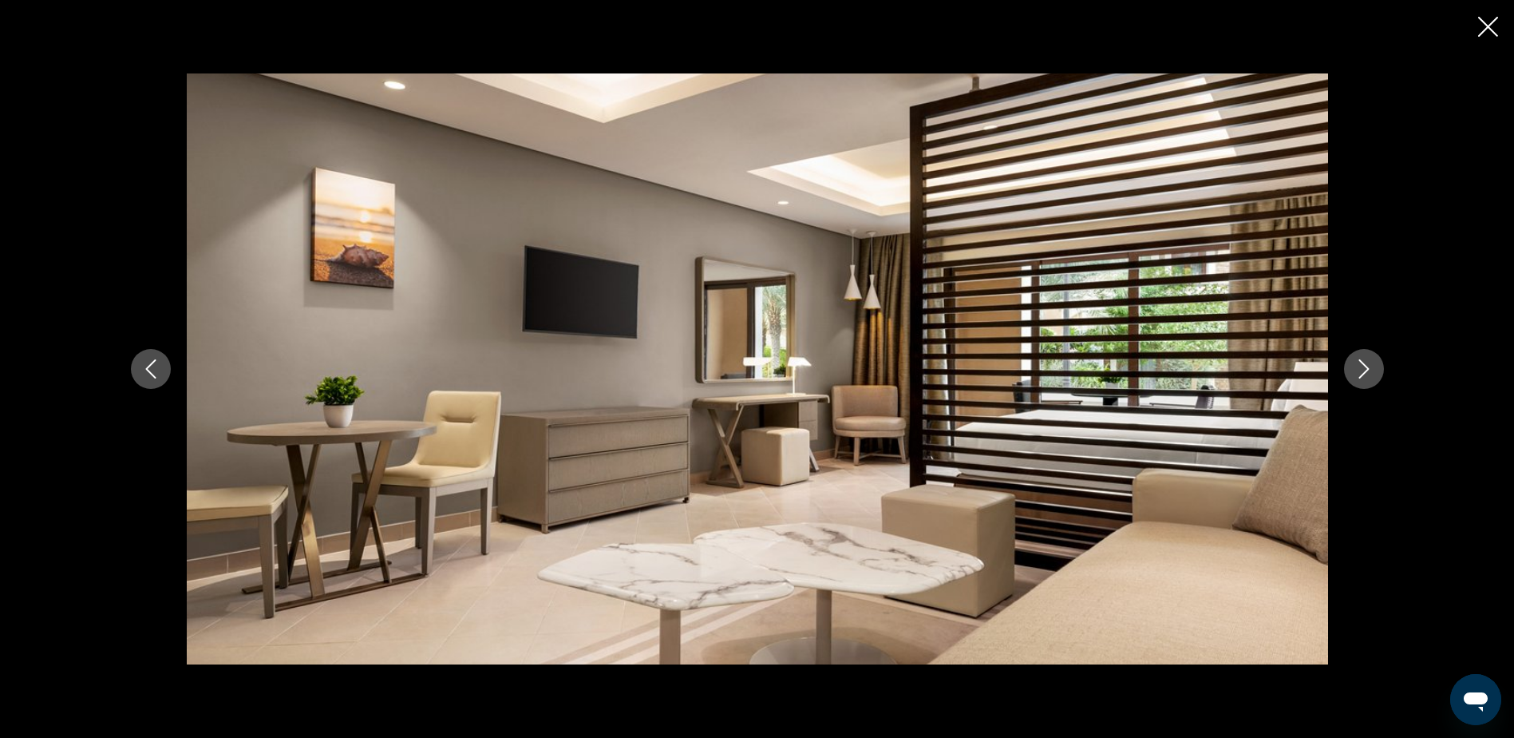
click at [1364, 367] on icon "Next image" at bounding box center [1364, 368] width 19 height 19
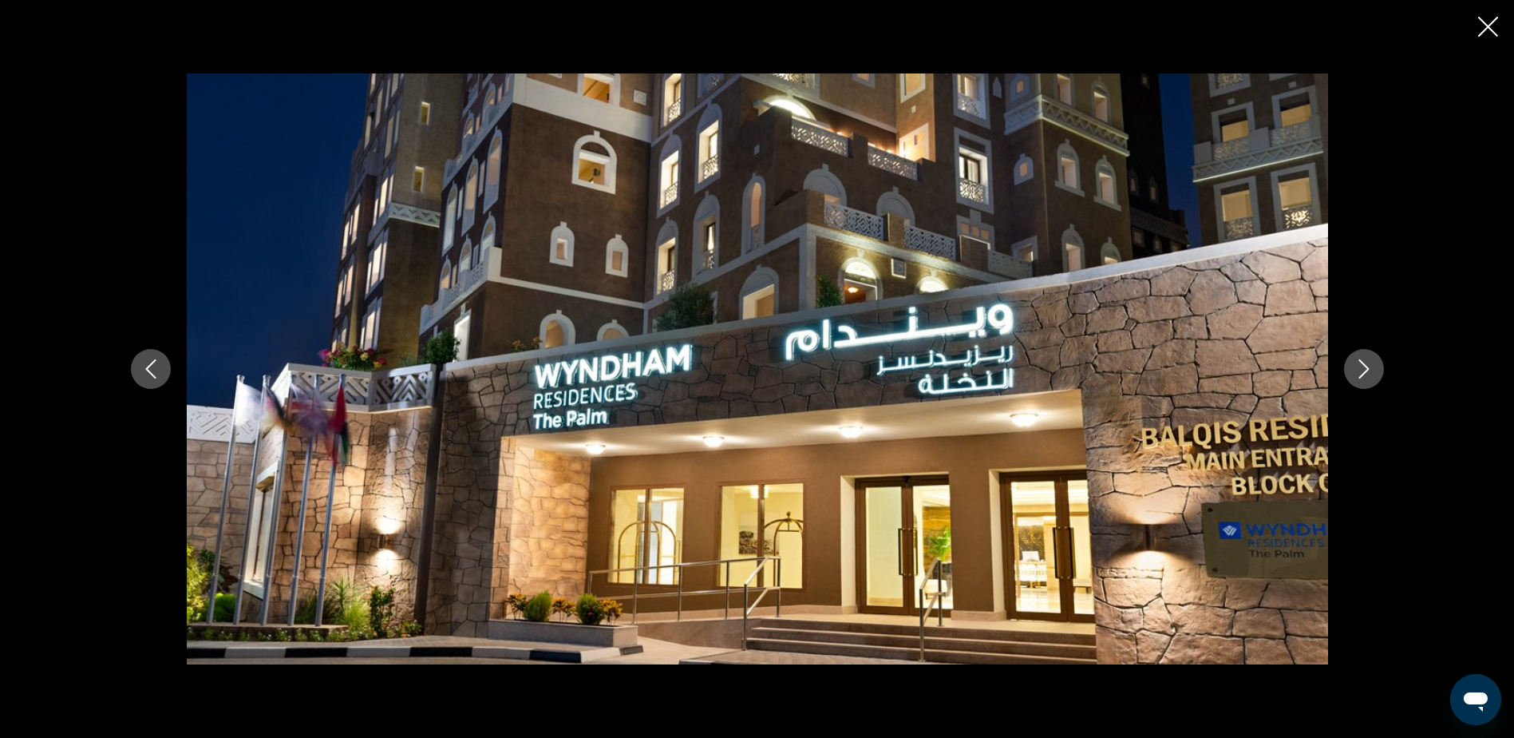
click at [1367, 363] on icon "Next image" at bounding box center [1364, 368] width 19 height 19
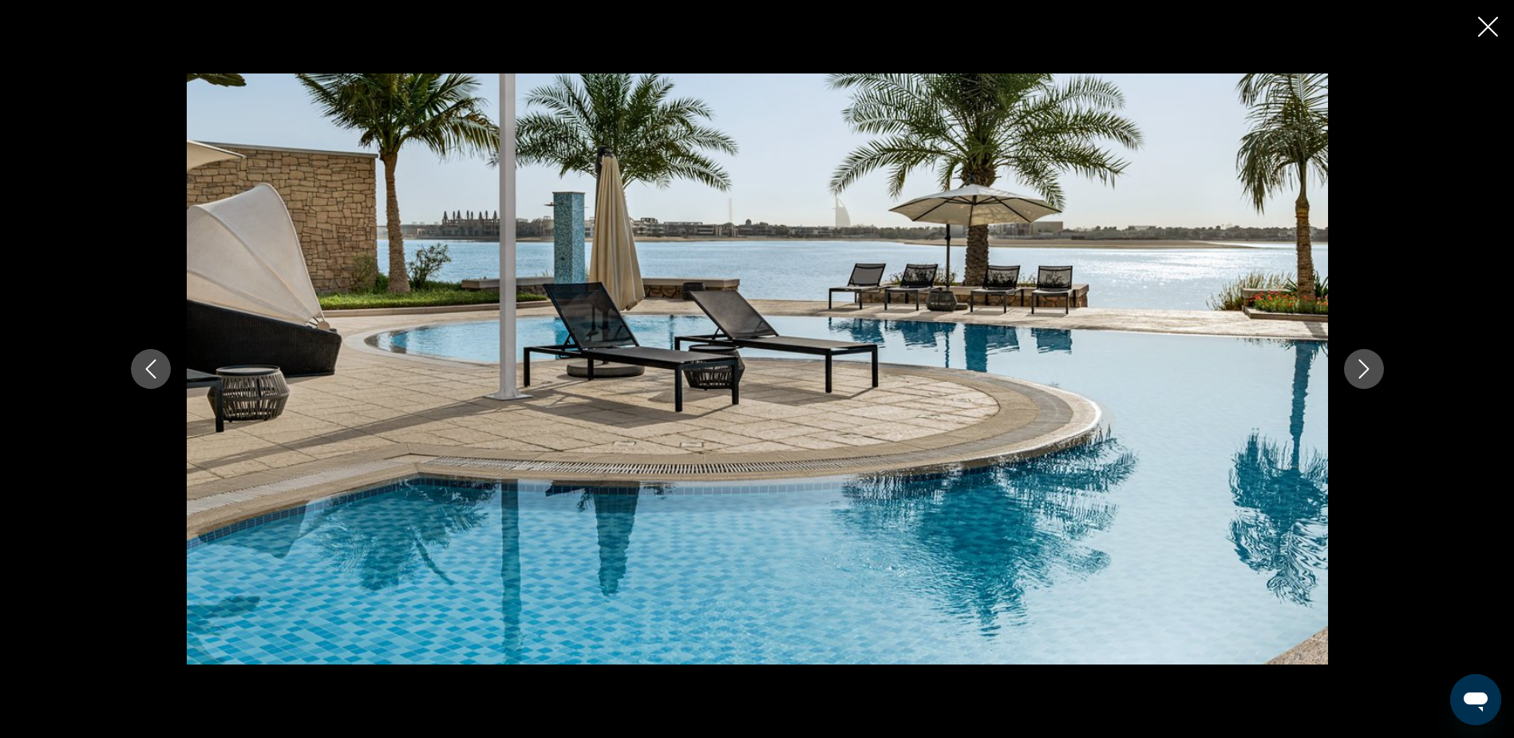
click at [1367, 363] on icon "Next image" at bounding box center [1364, 368] width 19 height 19
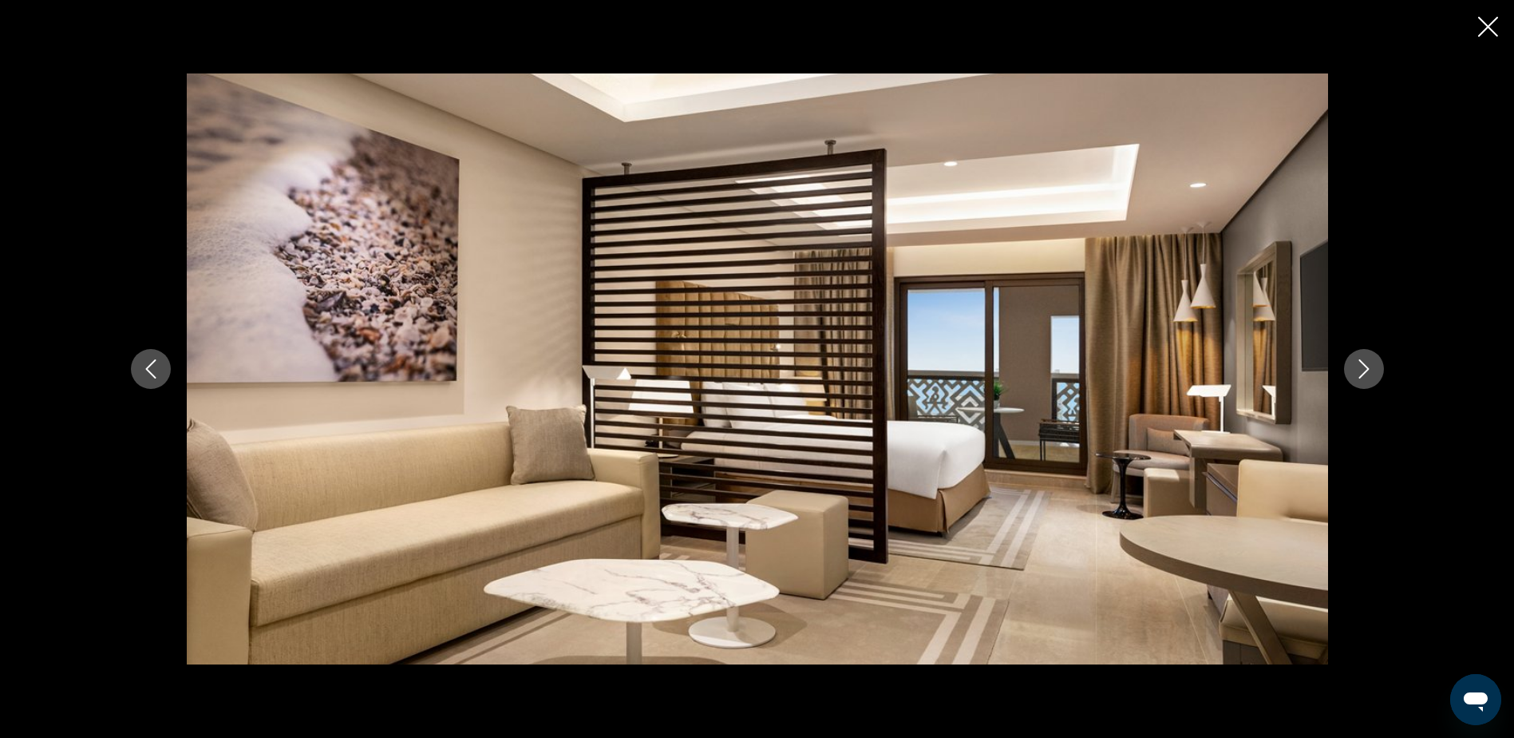
click at [1364, 366] on icon "Next image" at bounding box center [1364, 368] width 19 height 19
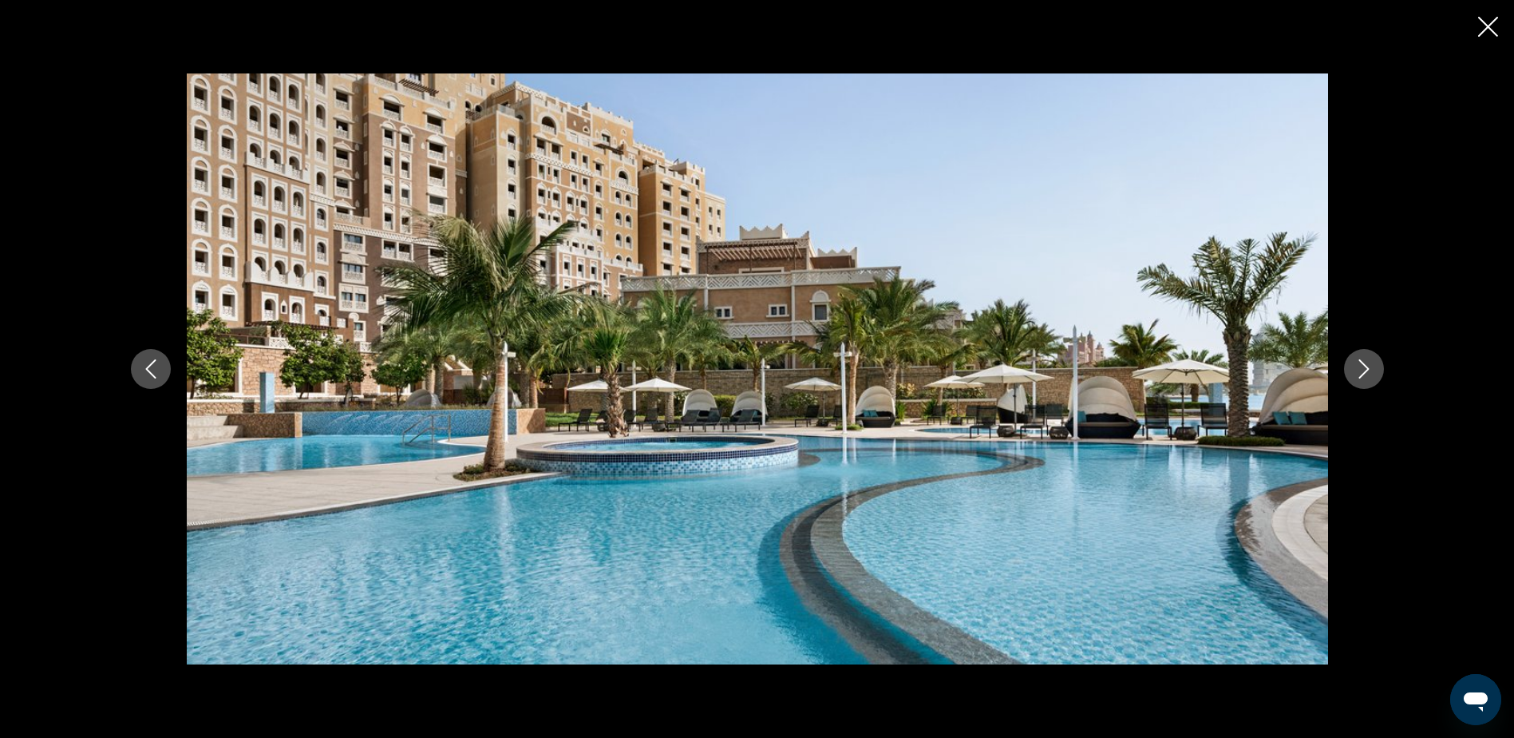
click at [1364, 366] on icon "Next image" at bounding box center [1364, 368] width 19 height 19
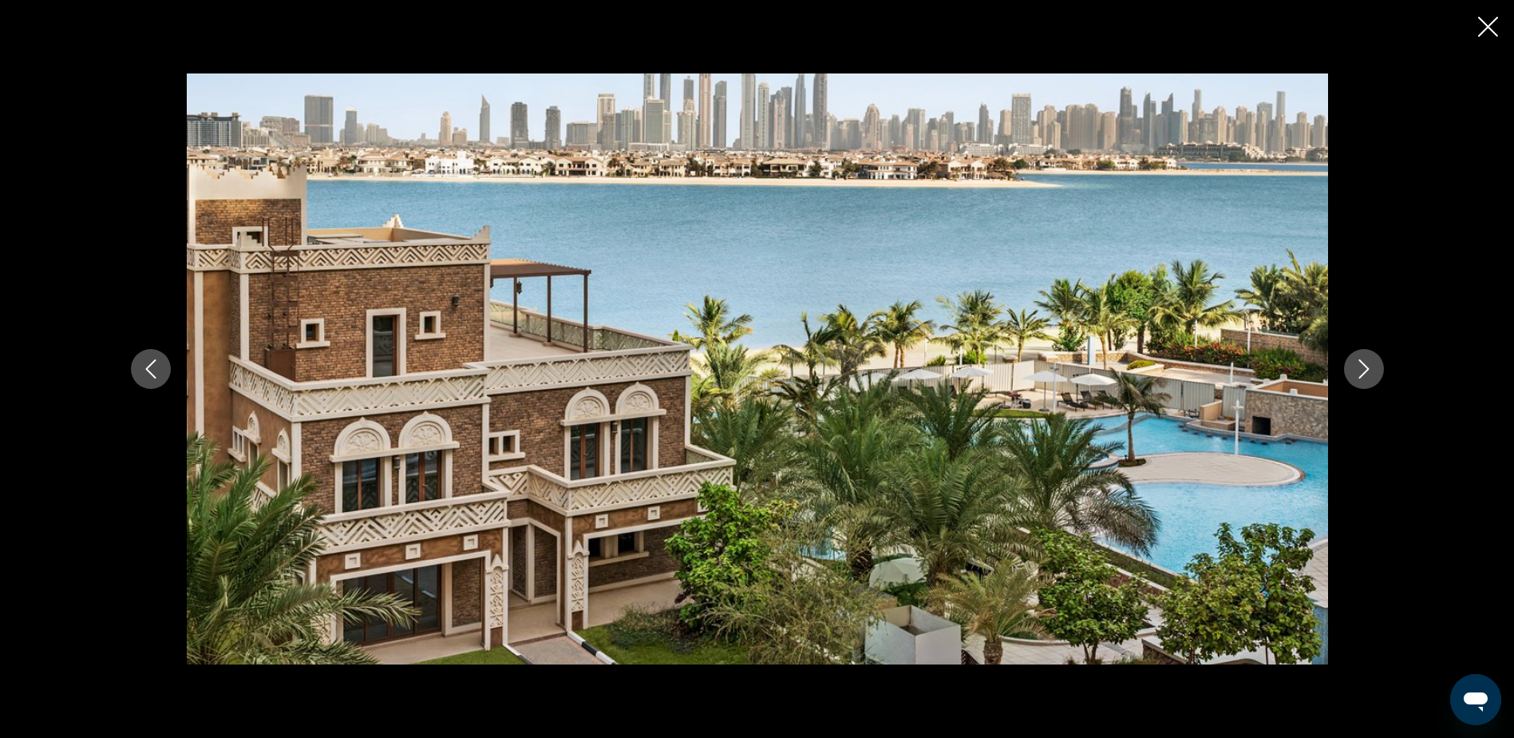
click at [1364, 366] on icon "Next image" at bounding box center [1364, 368] width 19 height 19
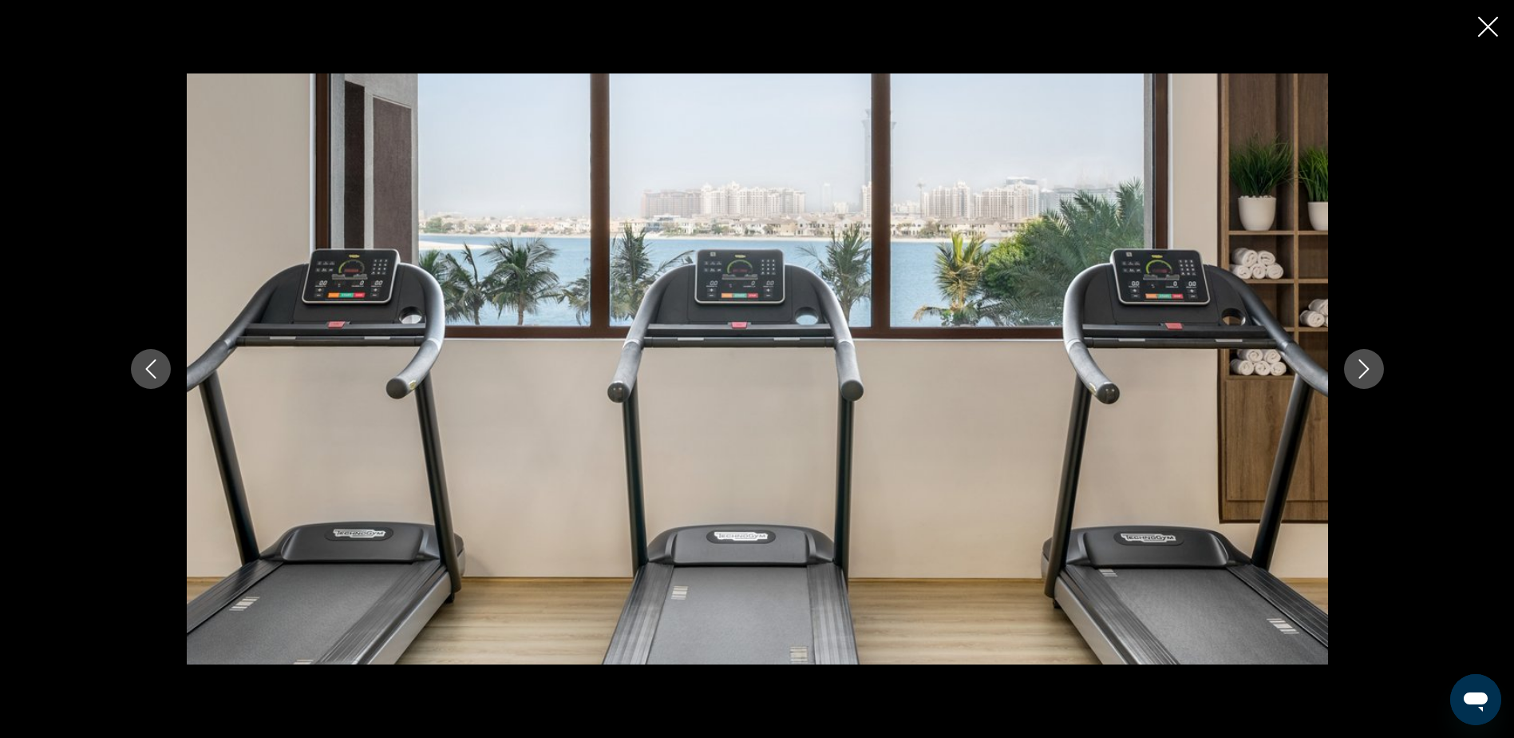
click at [1364, 366] on icon "Next image" at bounding box center [1364, 368] width 19 height 19
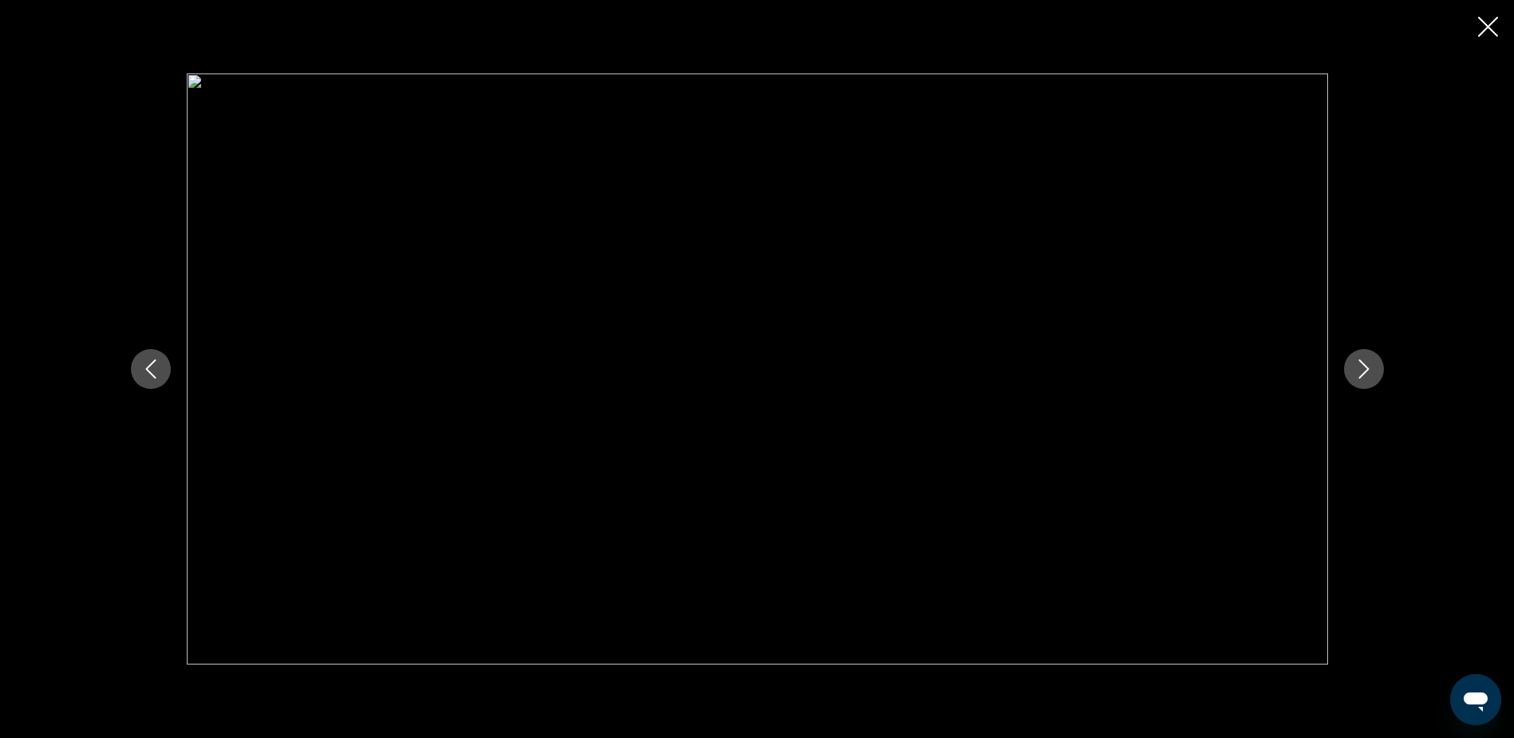
click at [1364, 366] on icon "Next image" at bounding box center [1364, 368] width 19 height 19
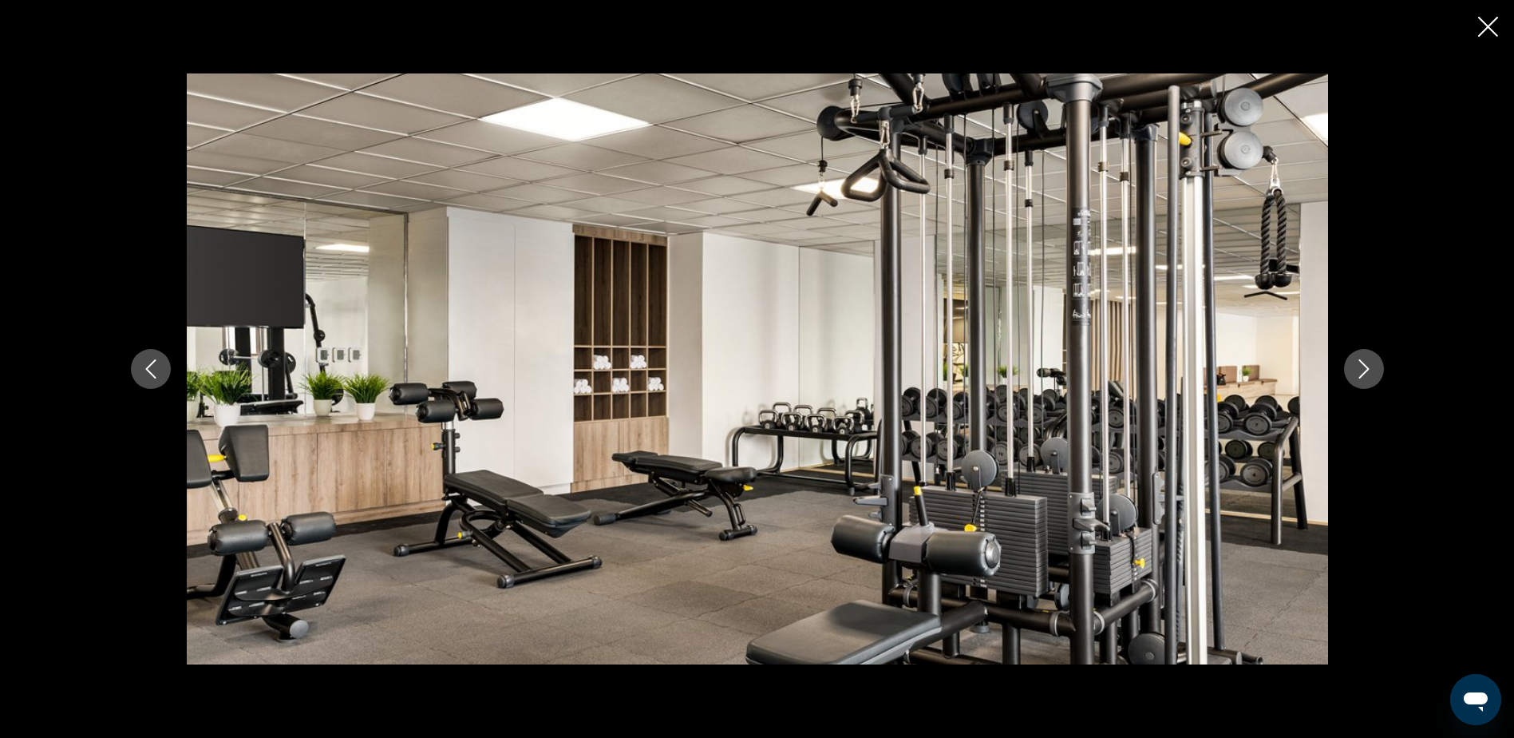
click at [1364, 366] on icon "Next image" at bounding box center [1364, 368] width 19 height 19
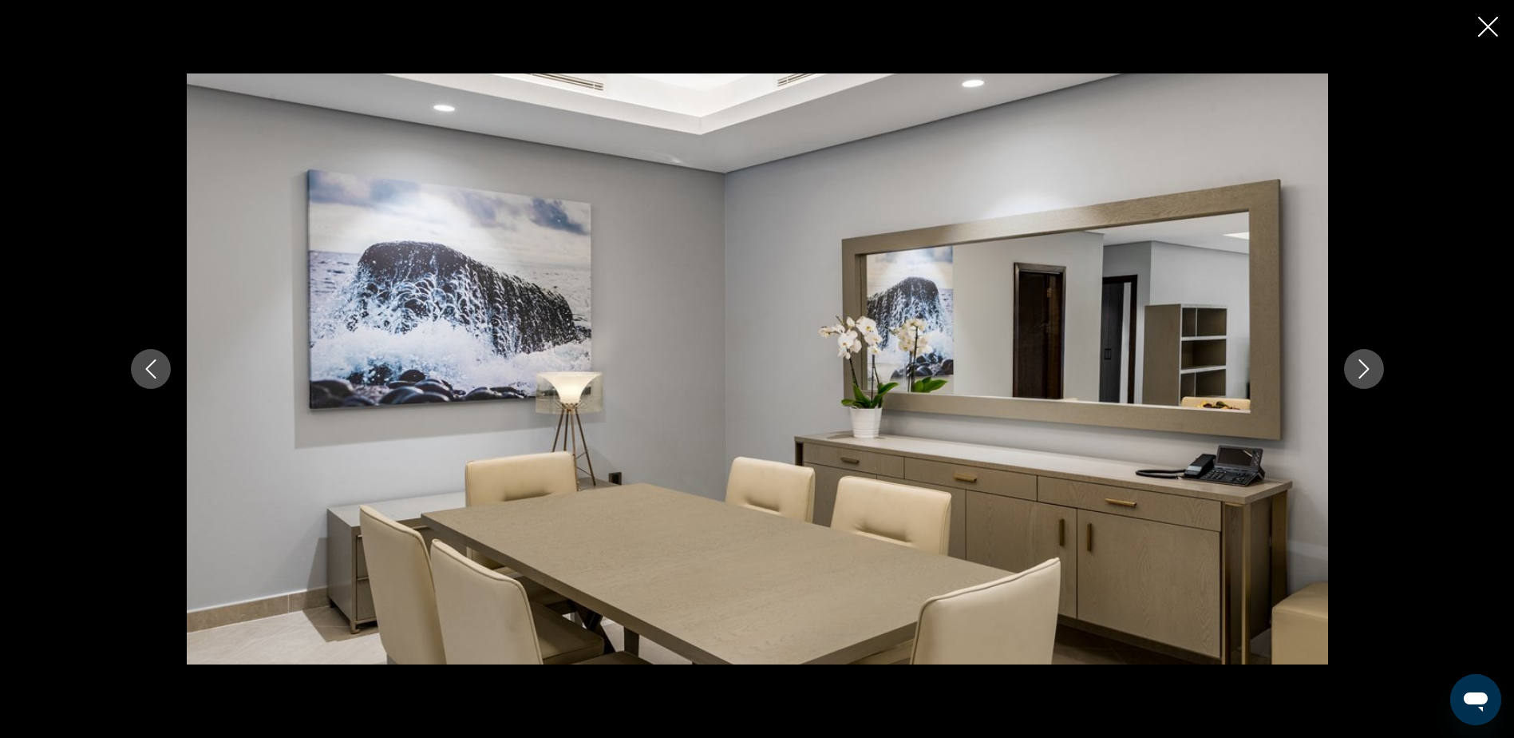
click at [1364, 366] on icon "Next image" at bounding box center [1364, 368] width 19 height 19
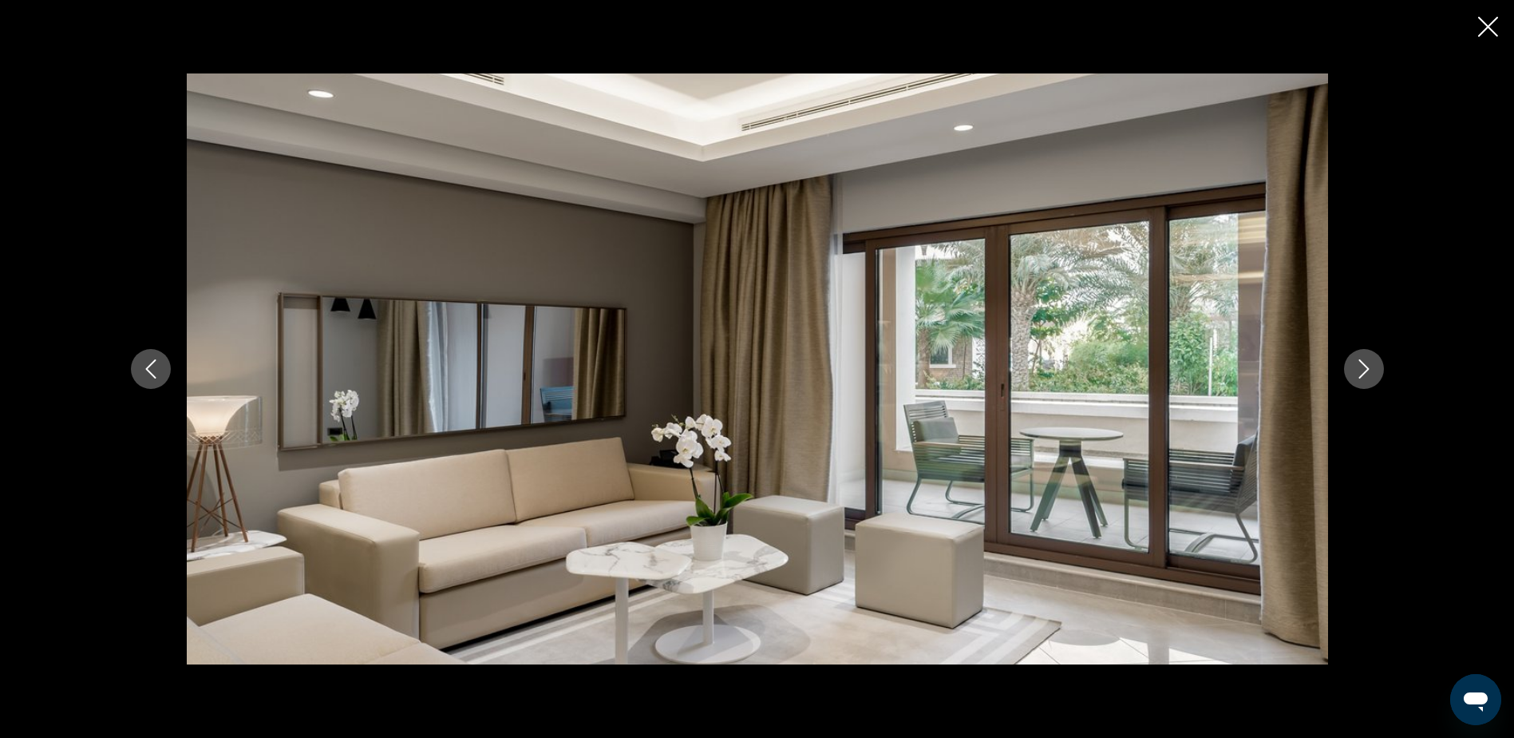
click at [1364, 366] on icon "Next image" at bounding box center [1364, 368] width 19 height 19
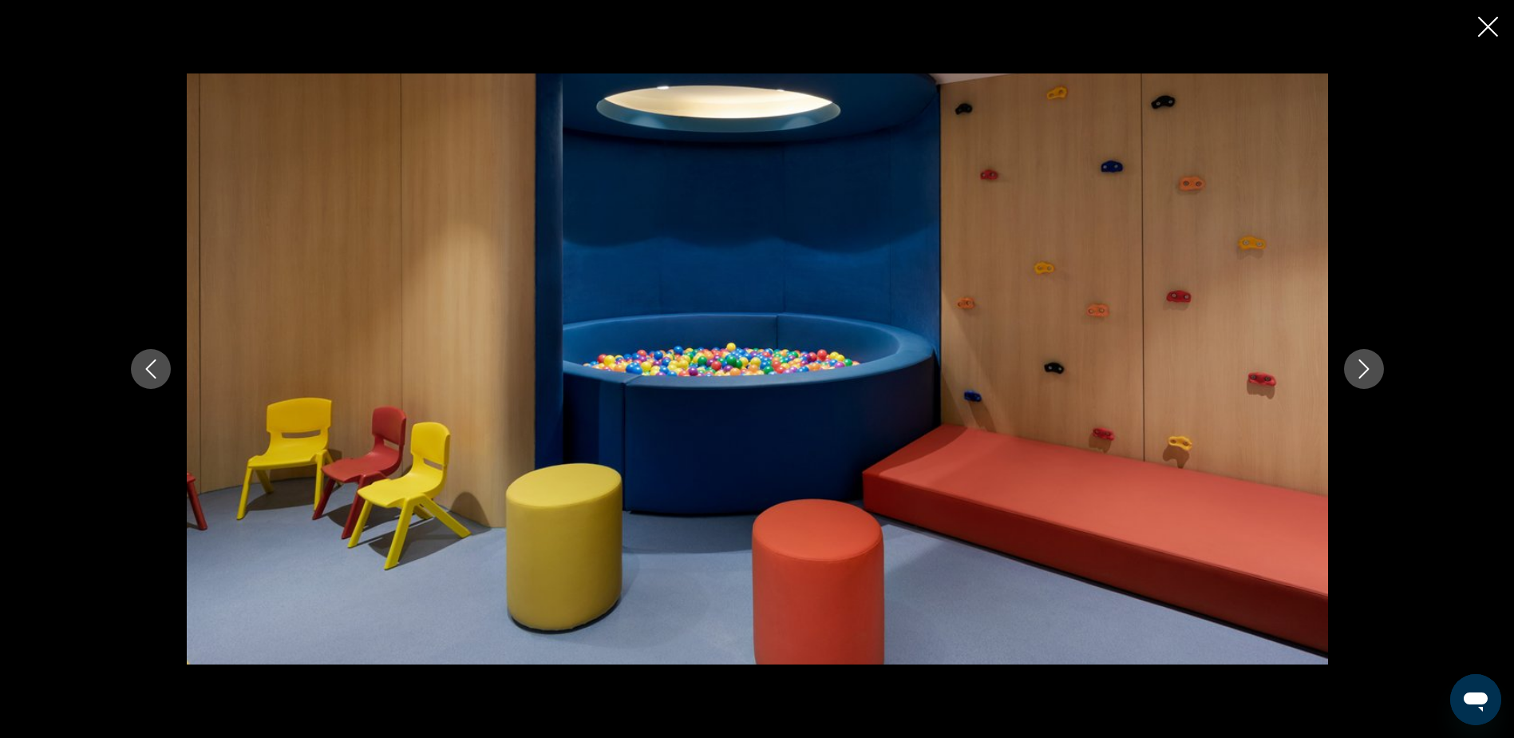
click at [1364, 366] on icon "Next image" at bounding box center [1364, 368] width 19 height 19
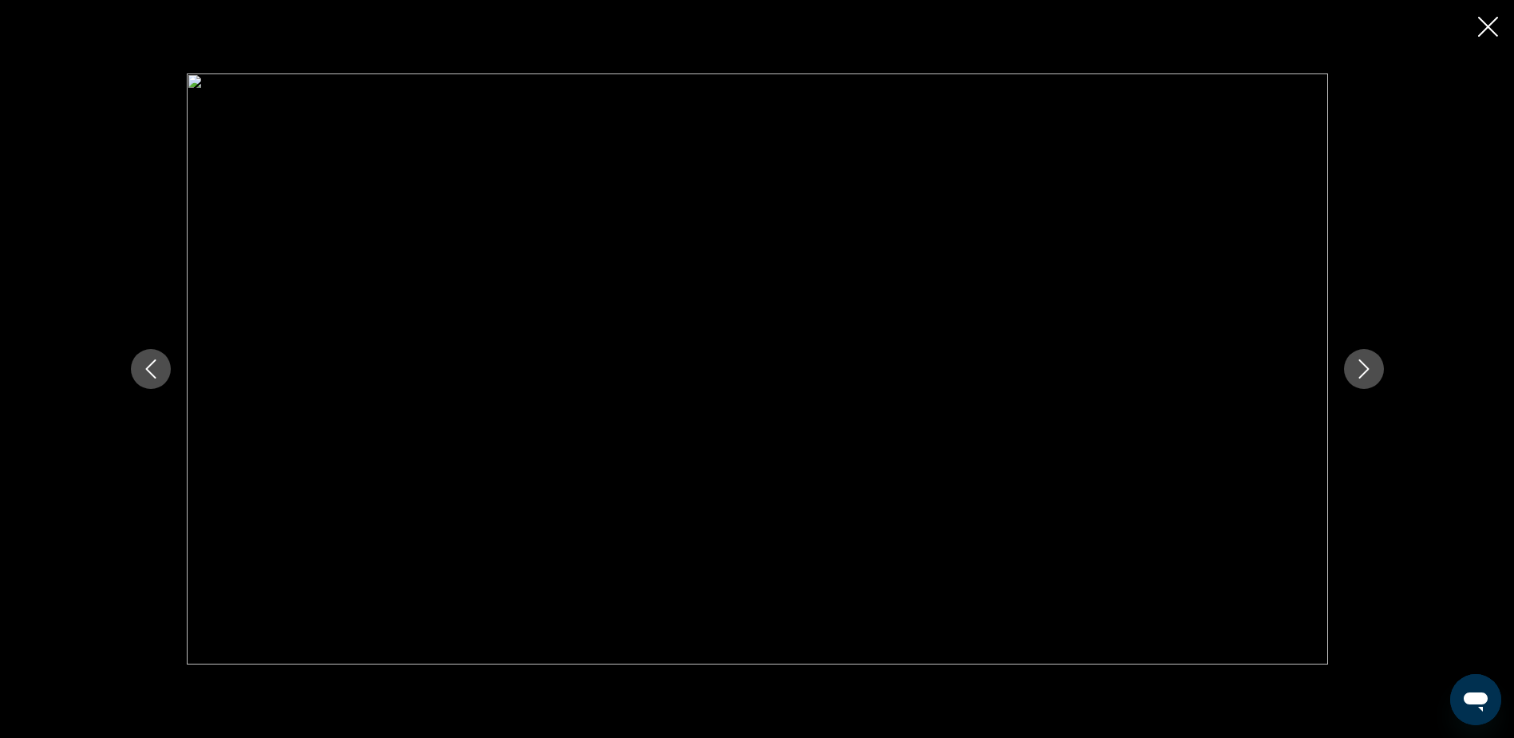
click at [1364, 366] on icon "Next image" at bounding box center [1364, 368] width 19 height 19
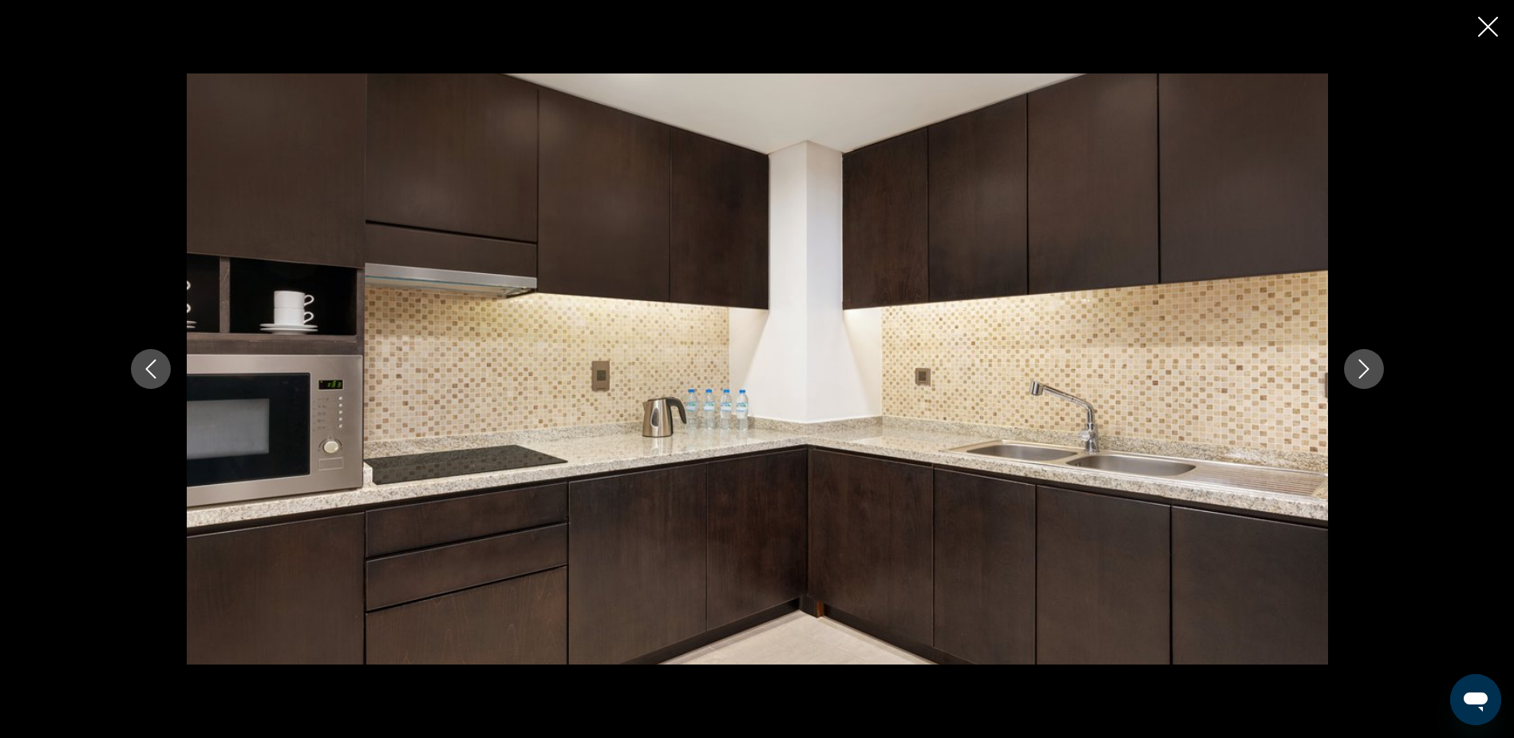
click at [1364, 366] on icon "Next image" at bounding box center [1364, 368] width 19 height 19
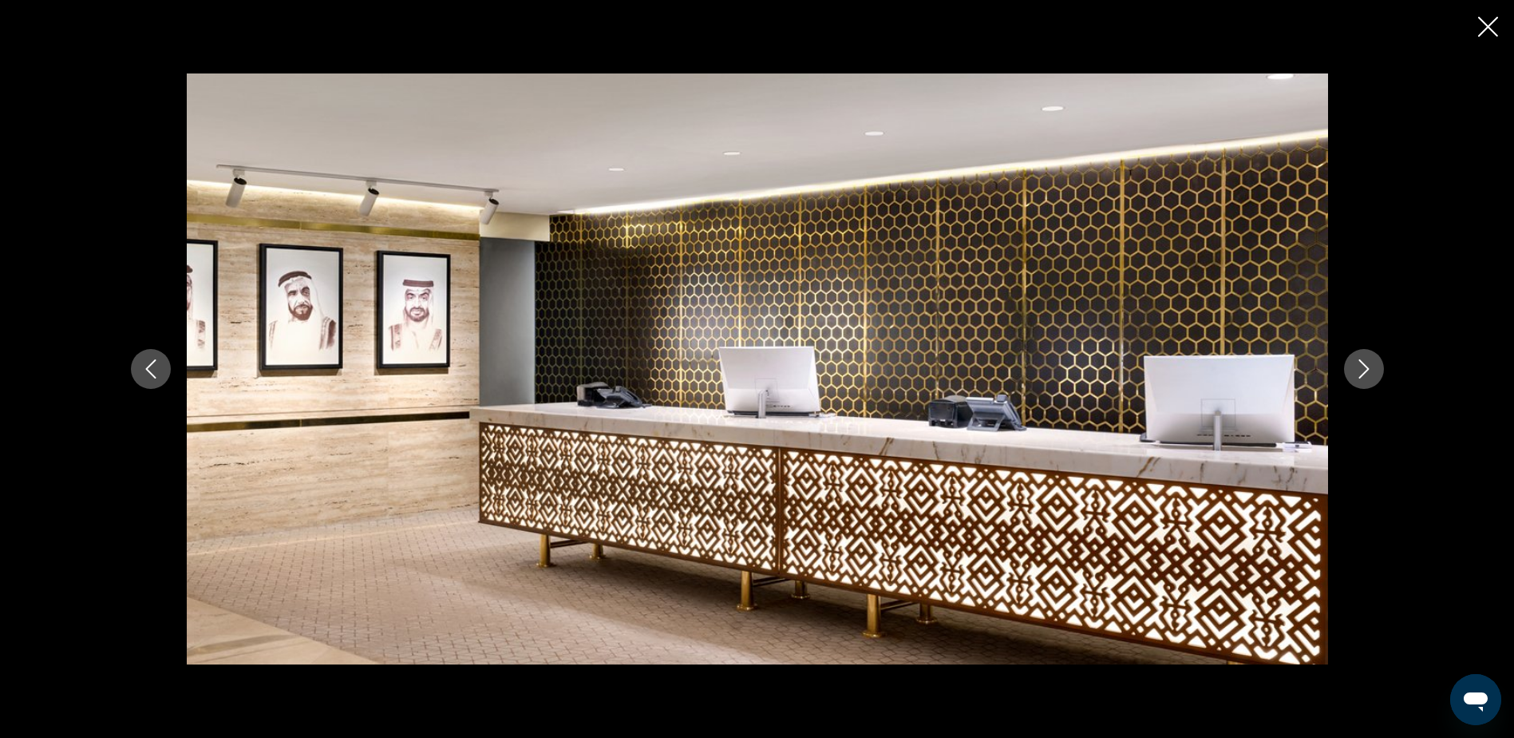
click at [1364, 366] on icon "Next image" at bounding box center [1364, 368] width 19 height 19
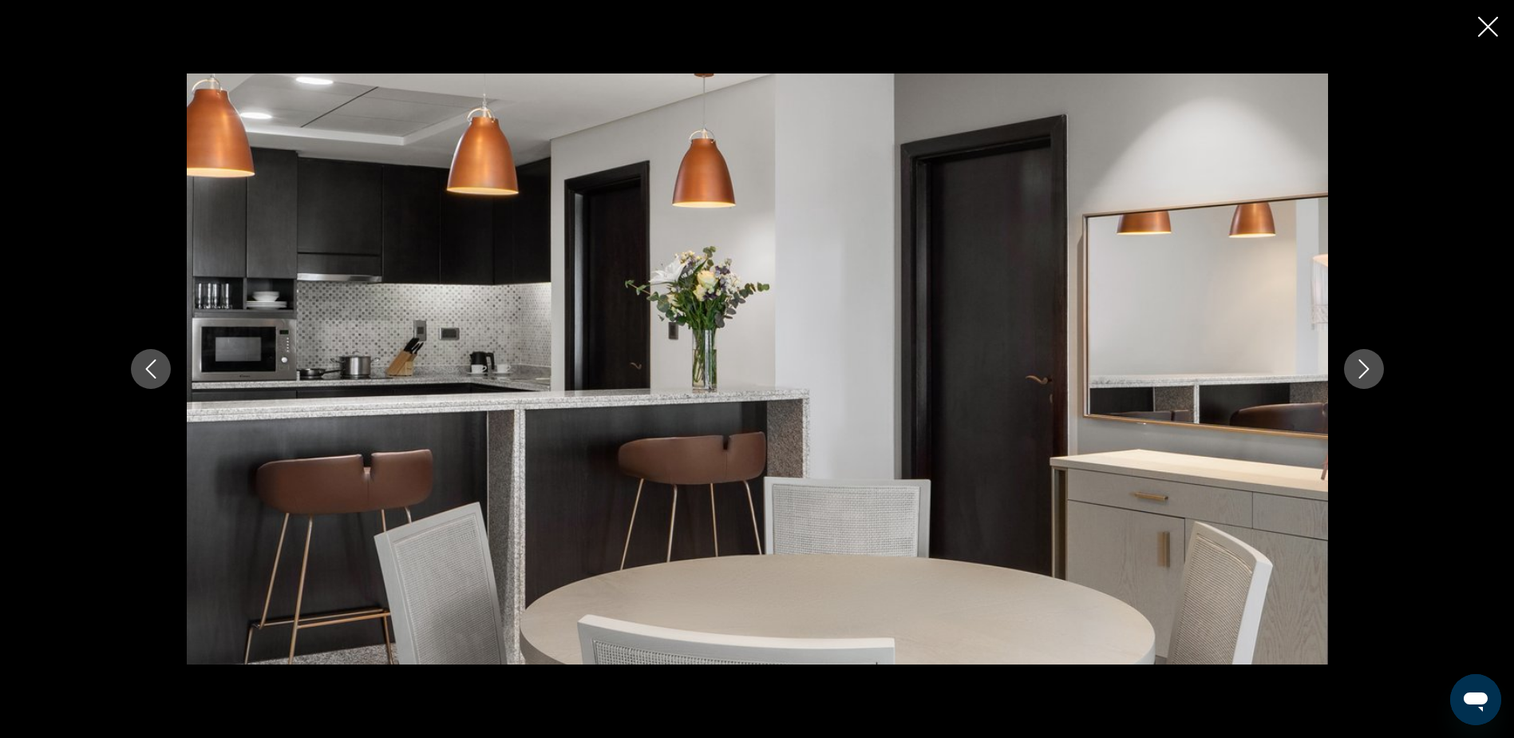
click at [1364, 366] on icon "Next image" at bounding box center [1364, 368] width 19 height 19
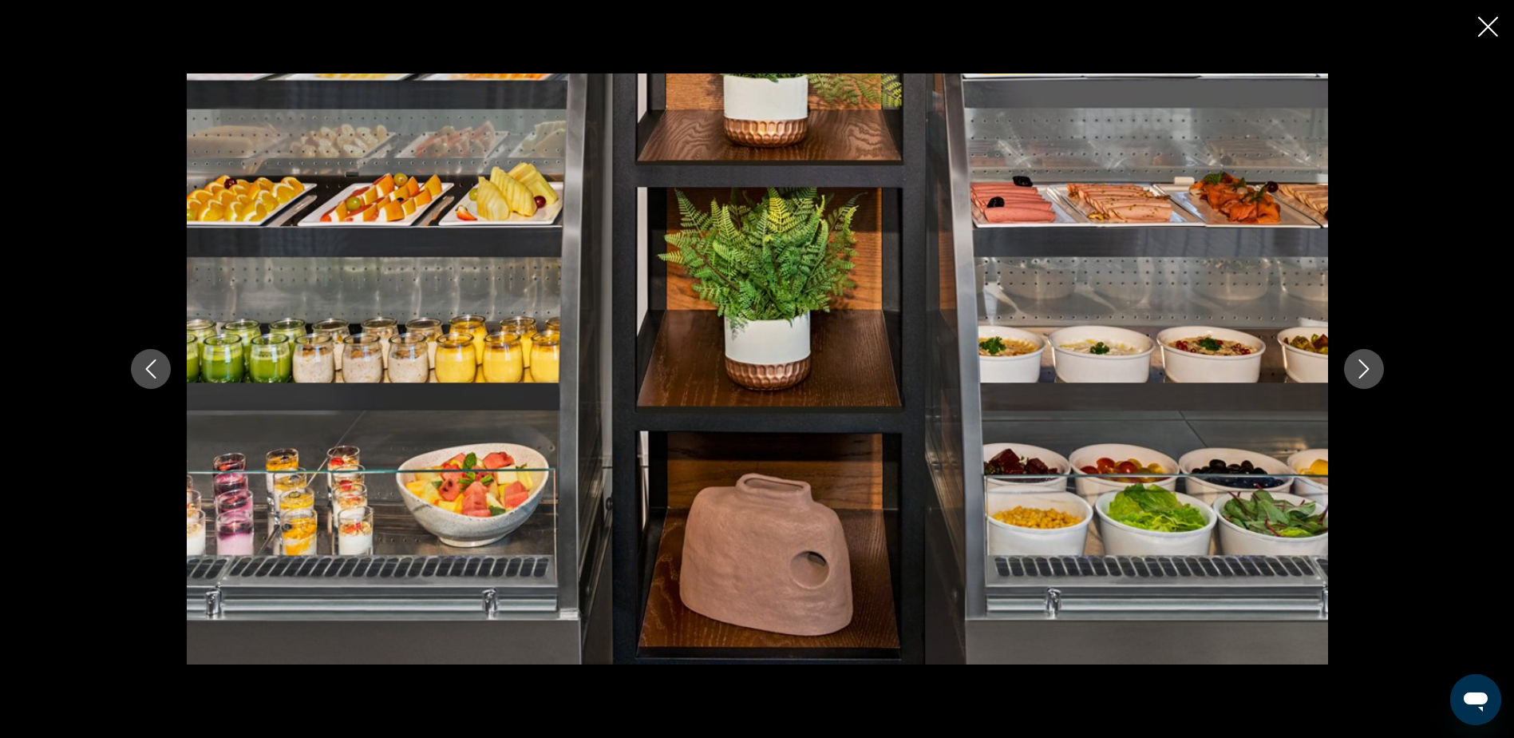
click at [1364, 366] on icon "Next image" at bounding box center [1364, 368] width 19 height 19
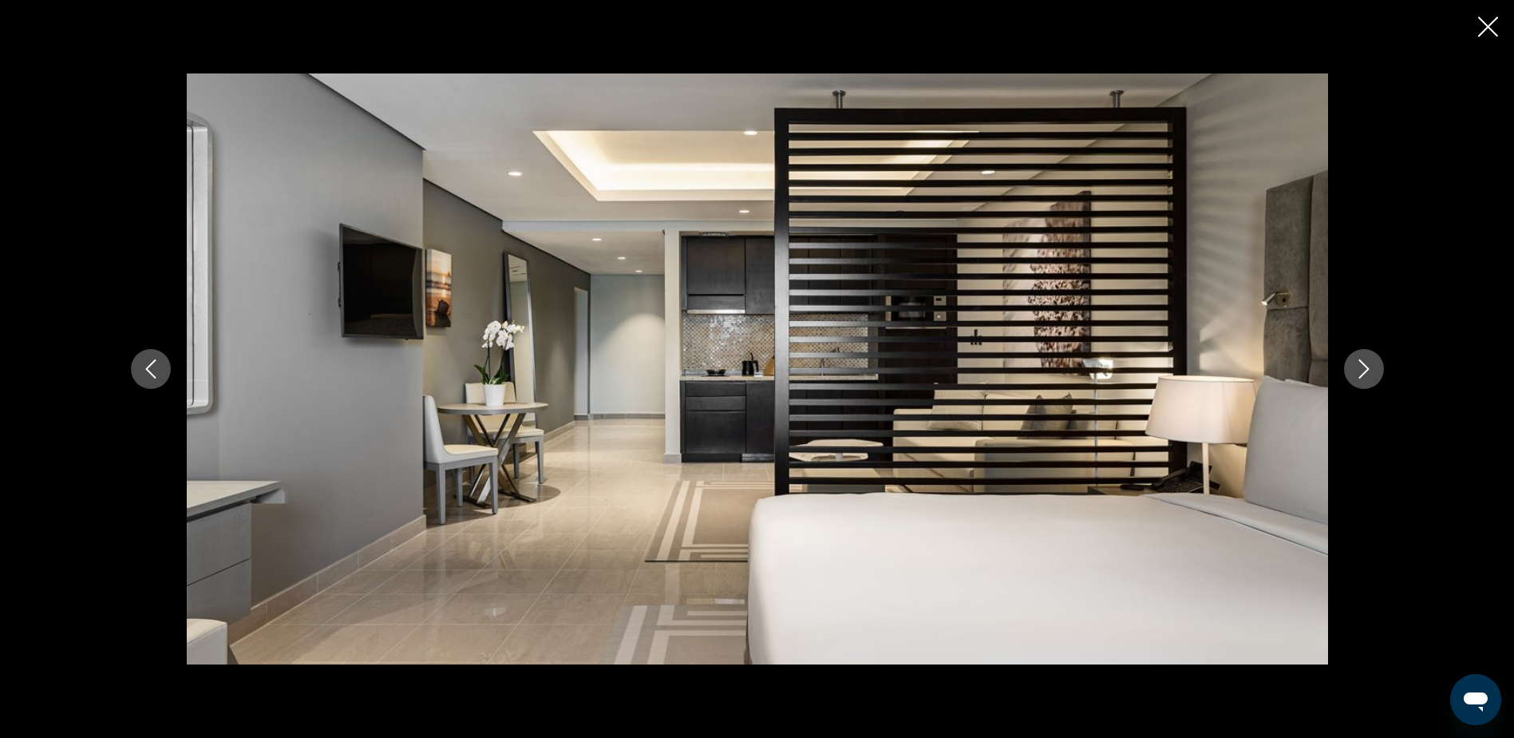
click at [1364, 366] on icon "Next image" at bounding box center [1364, 368] width 19 height 19
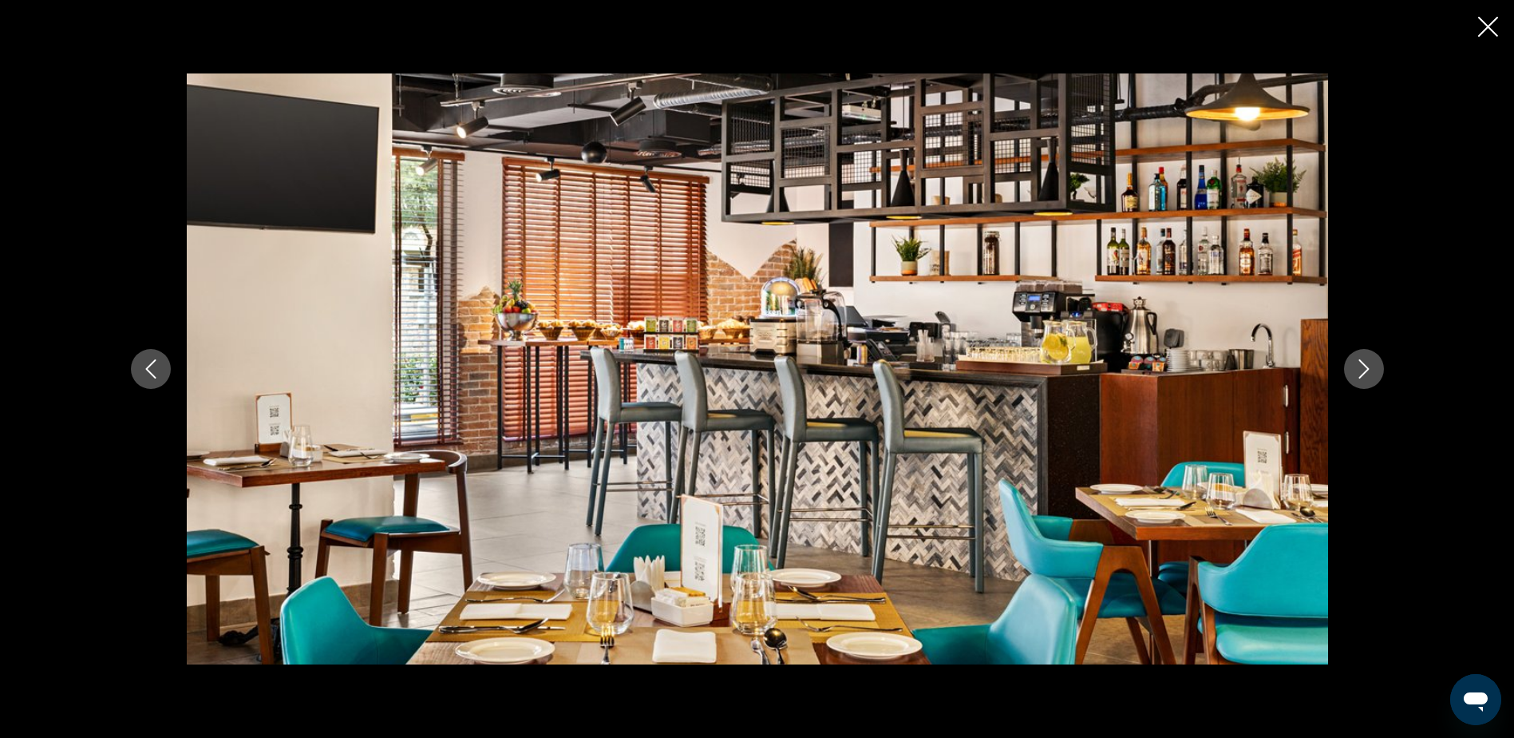
click at [1364, 366] on icon "Next image" at bounding box center [1364, 368] width 19 height 19
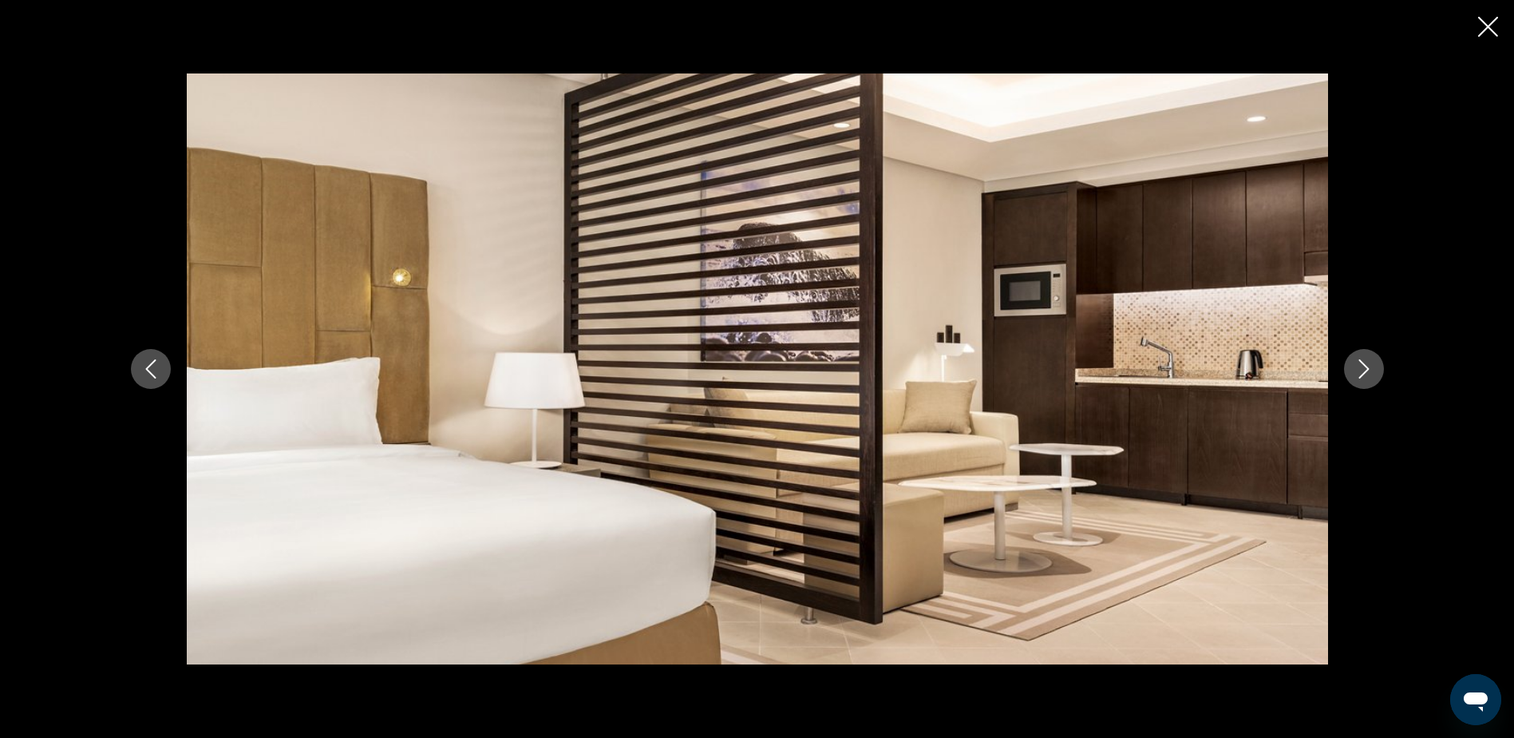
click at [1364, 366] on icon "Next image" at bounding box center [1364, 368] width 19 height 19
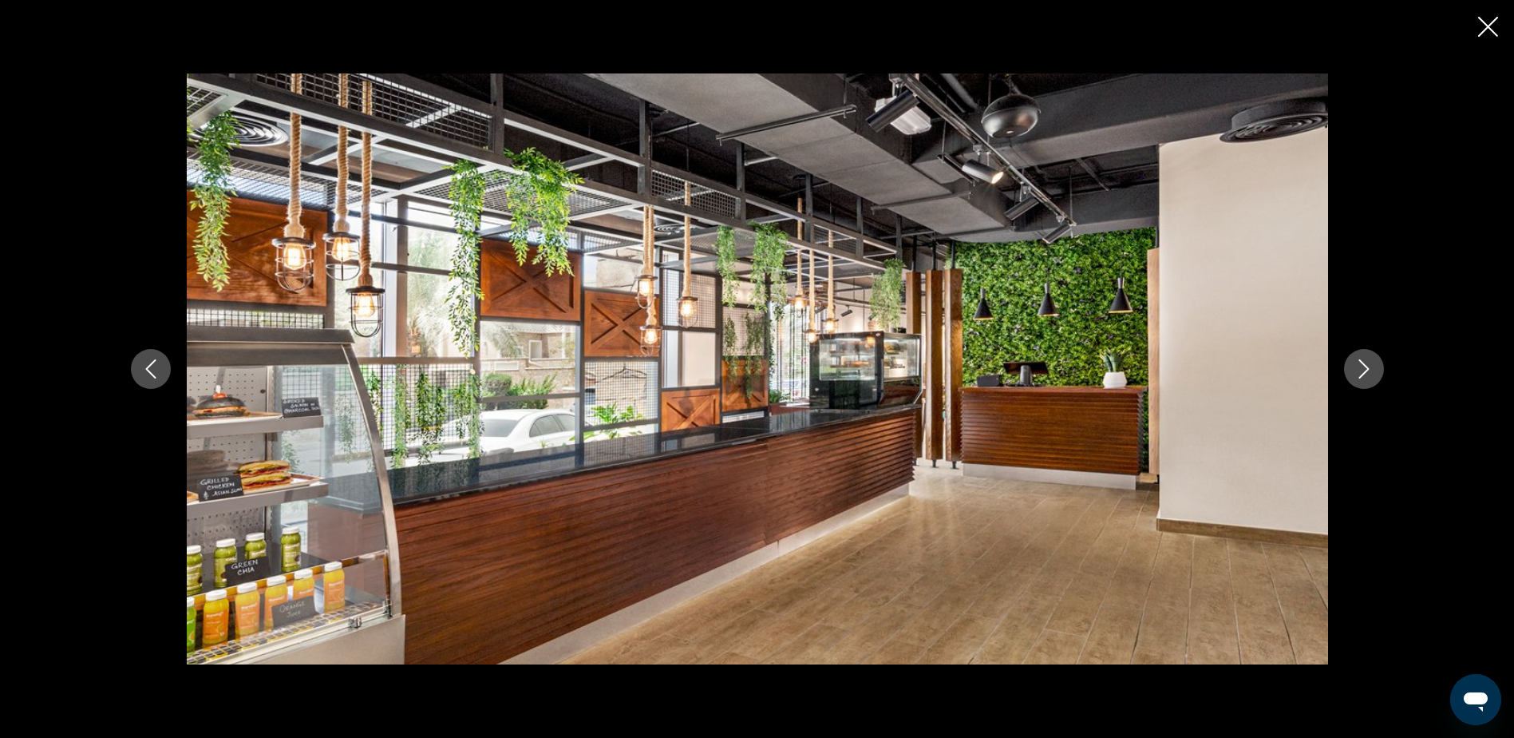
click at [1364, 366] on icon "Next image" at bounding box center [1364, 368] width 19 height 19
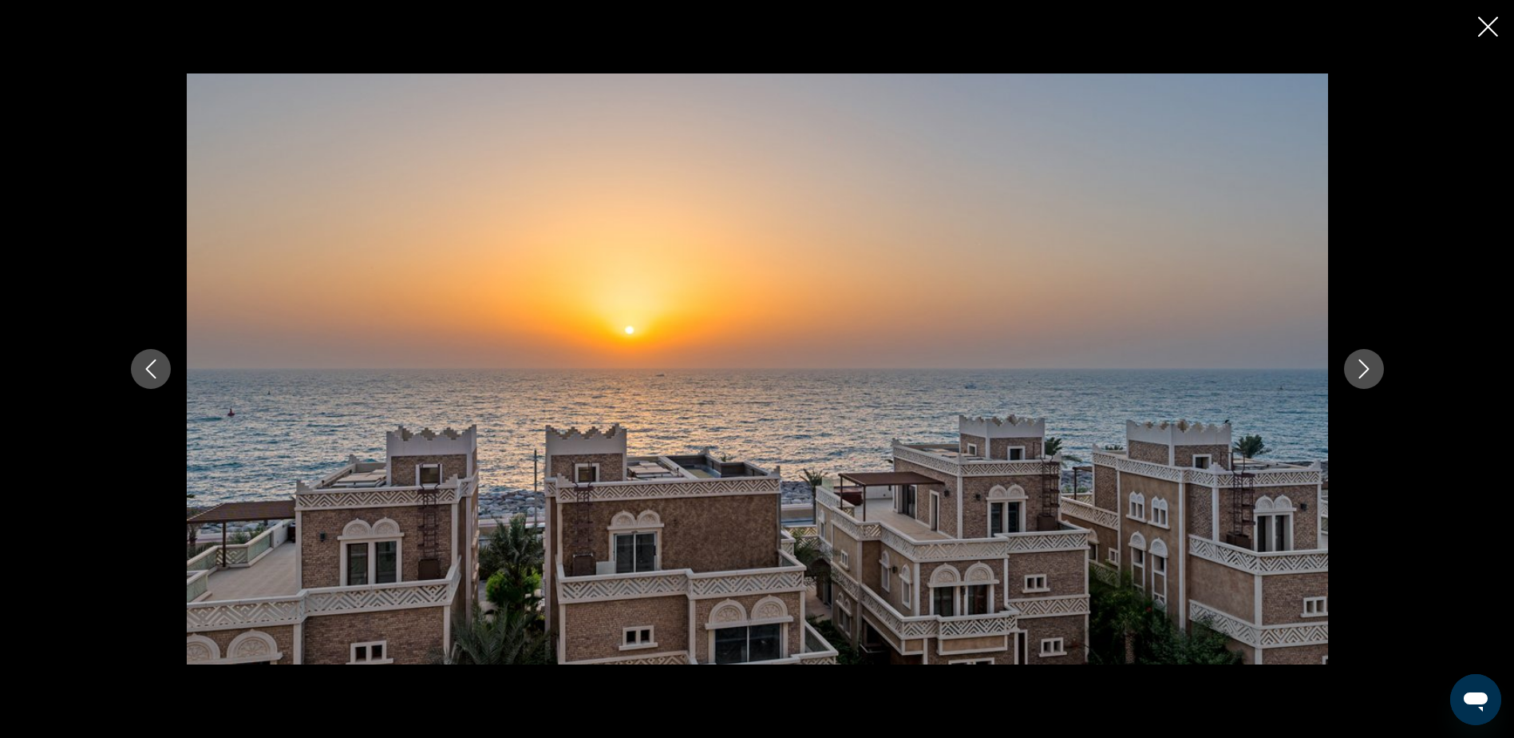
click at [1364, 366] on icon "Next image" at bounding box center [1364, 368] width 19 height 19
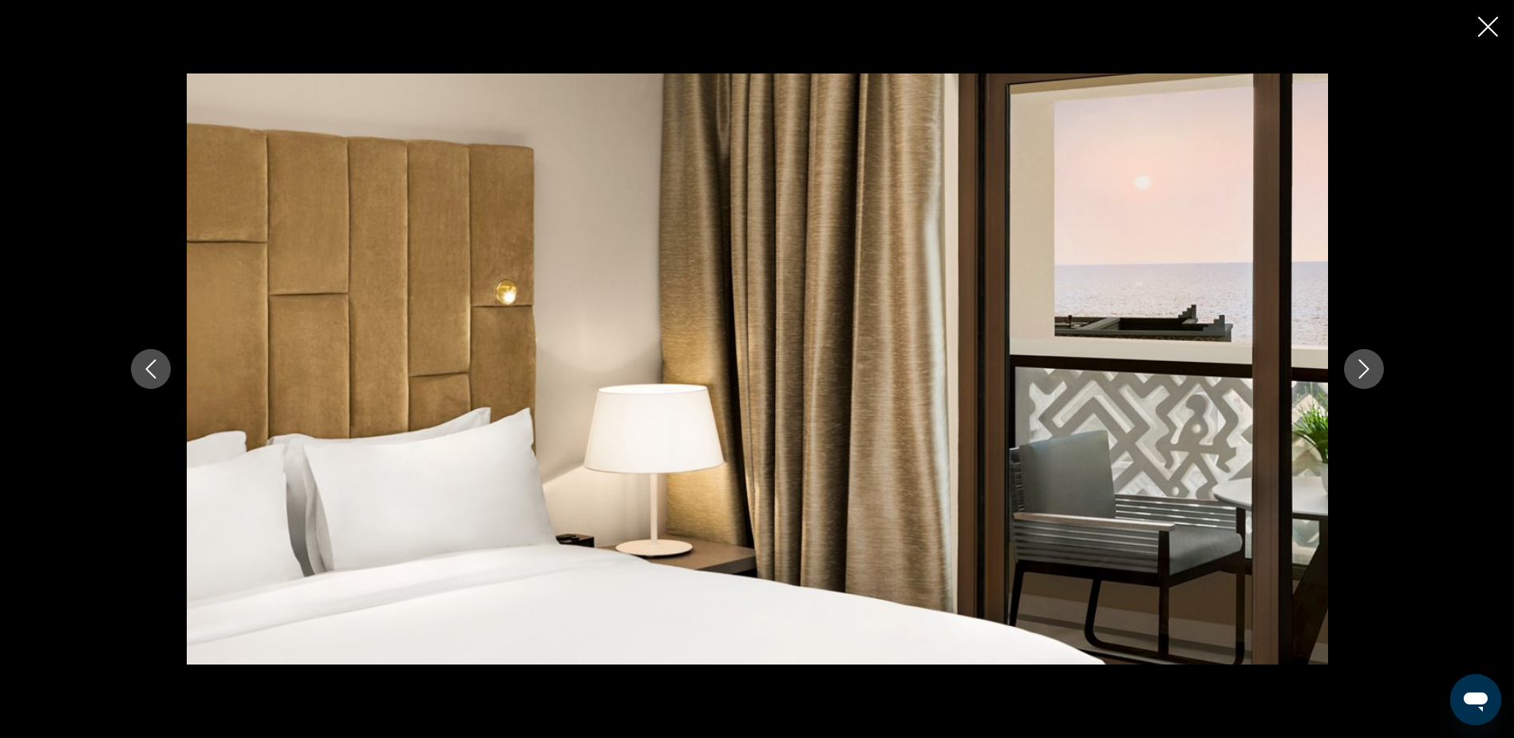
click at [1364, 366] on icon "Next image" at bounding box center [1364, 368] width 19 height 19
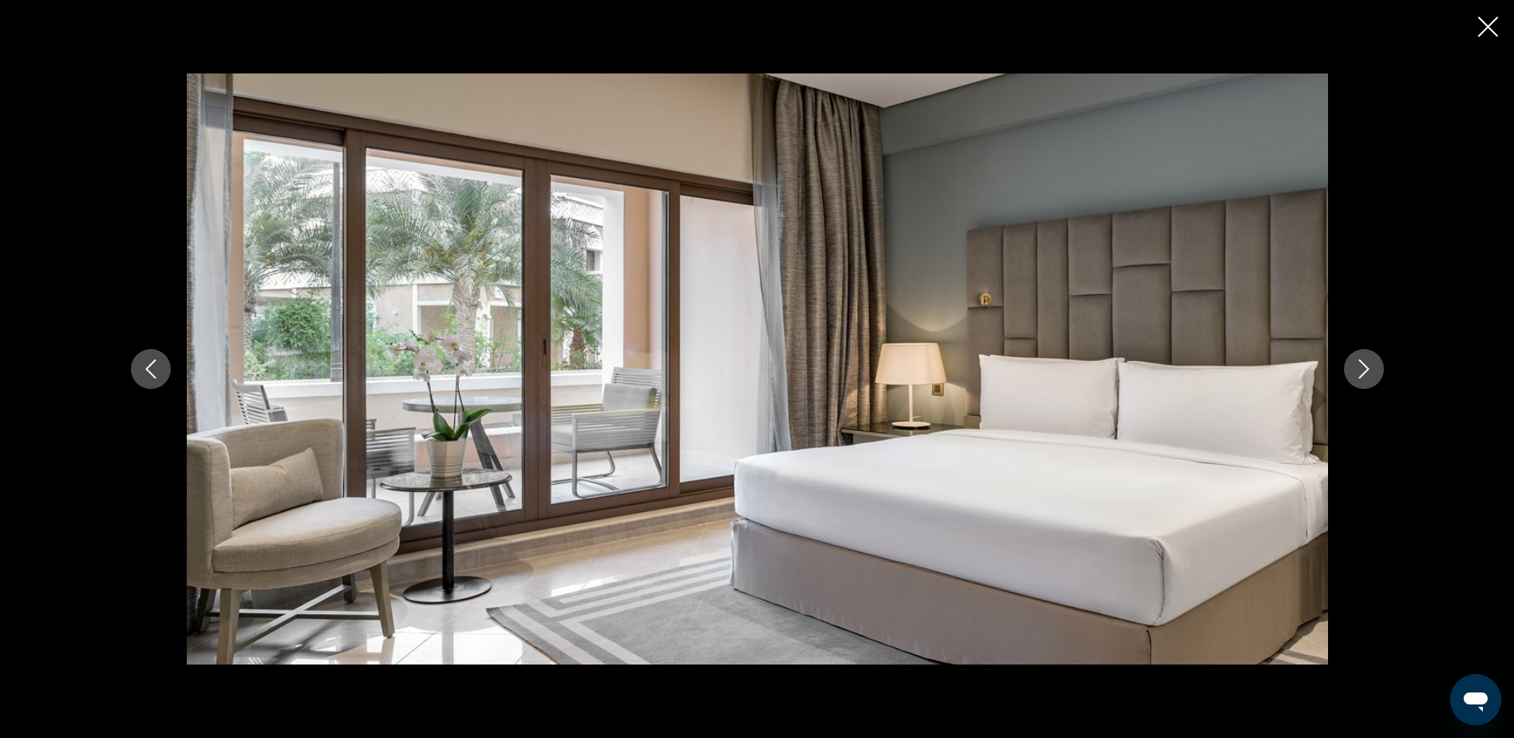
click at [1364, 366] on icon "Next image" at bounding box center [1364, 368] width 19 height 19
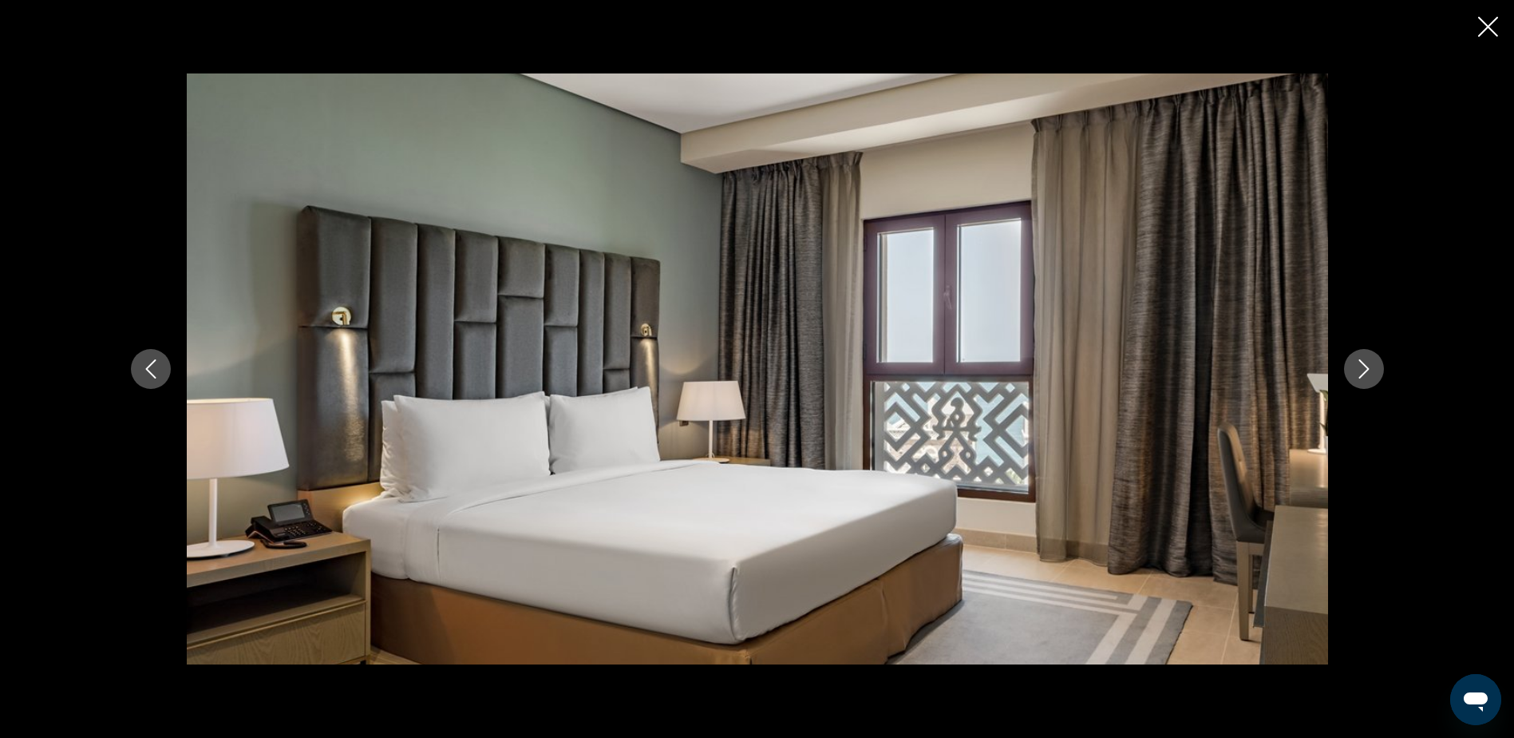
click at [1364, 366] on icon "Next image" at bounding box center [1364, 368] width 19 height 19
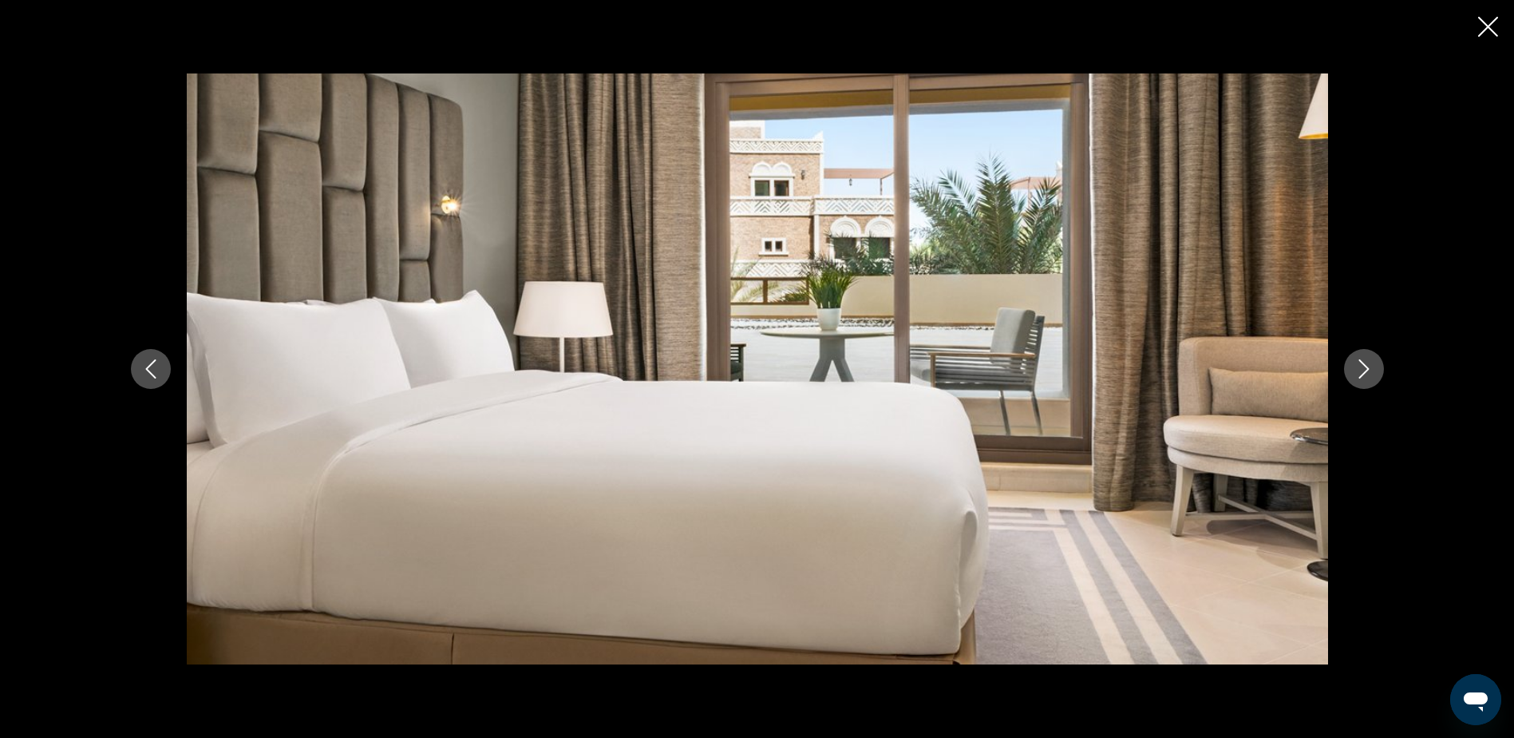
click at [1364, 366] on icon "Next image" at bounding box center [1364, 368] width 19 height 19
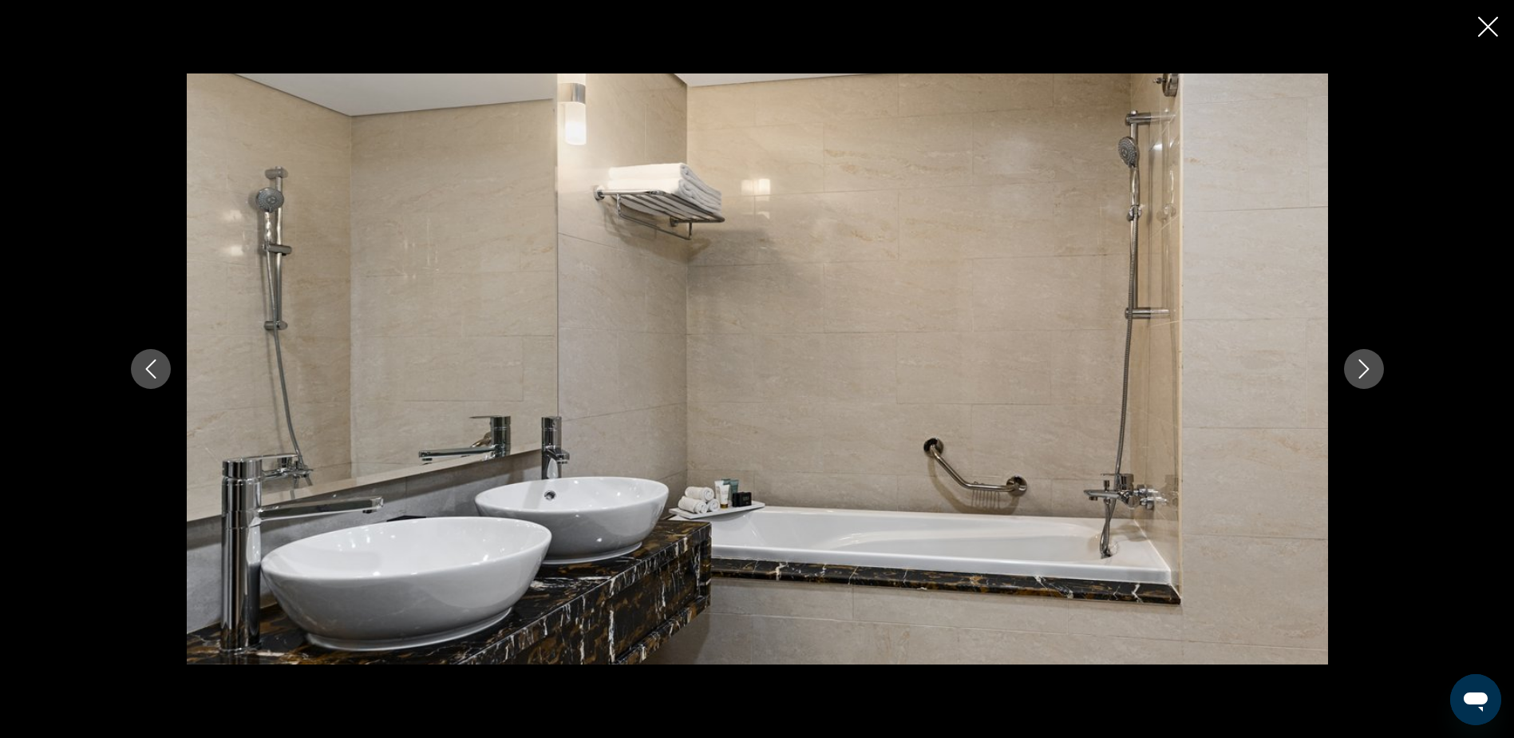
click at [1364, 366] on icon "Next image" at bounding box center [1364, 368] width 19 height 19
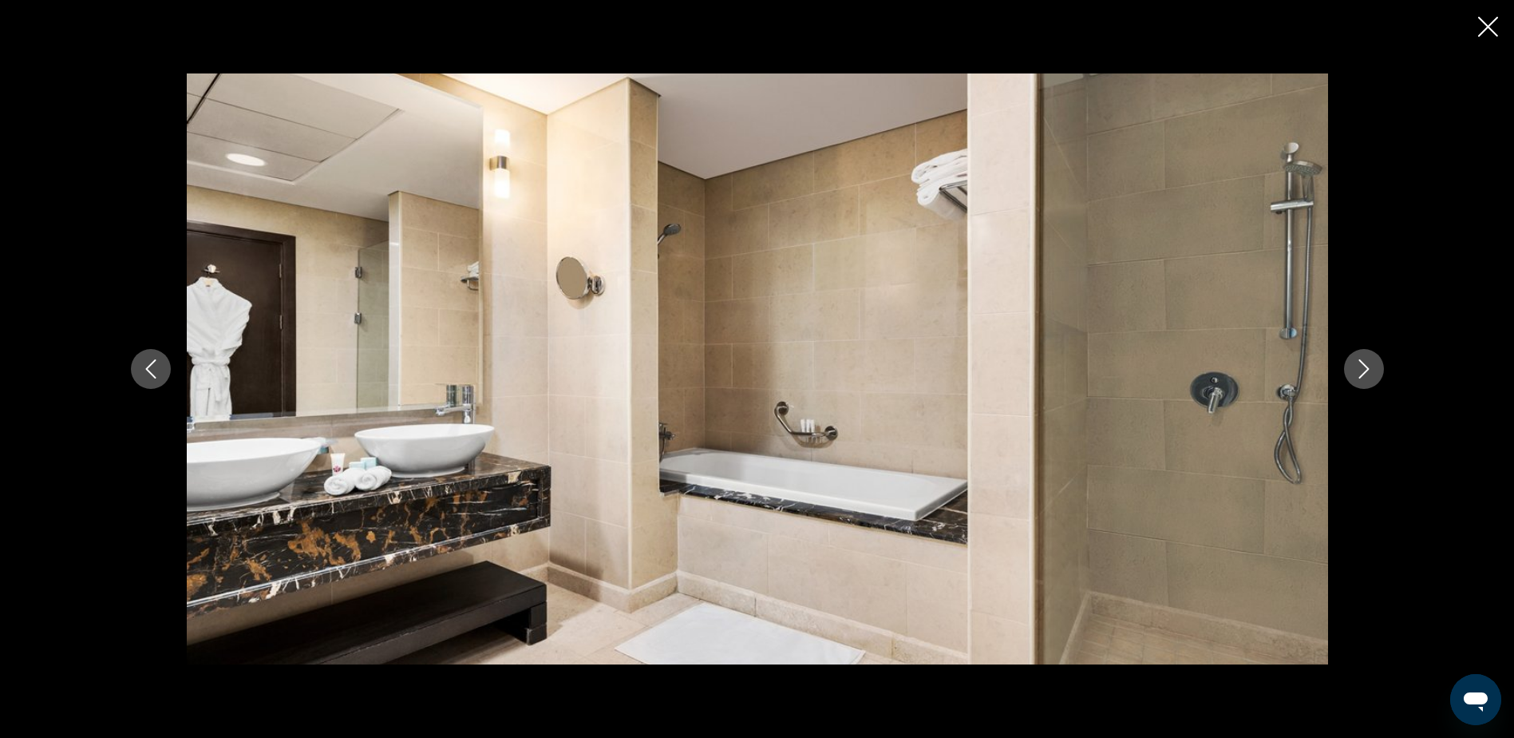
click at [1364, 366] on icon "Next image" at bounding box center [1364, 368] width 19 height 19
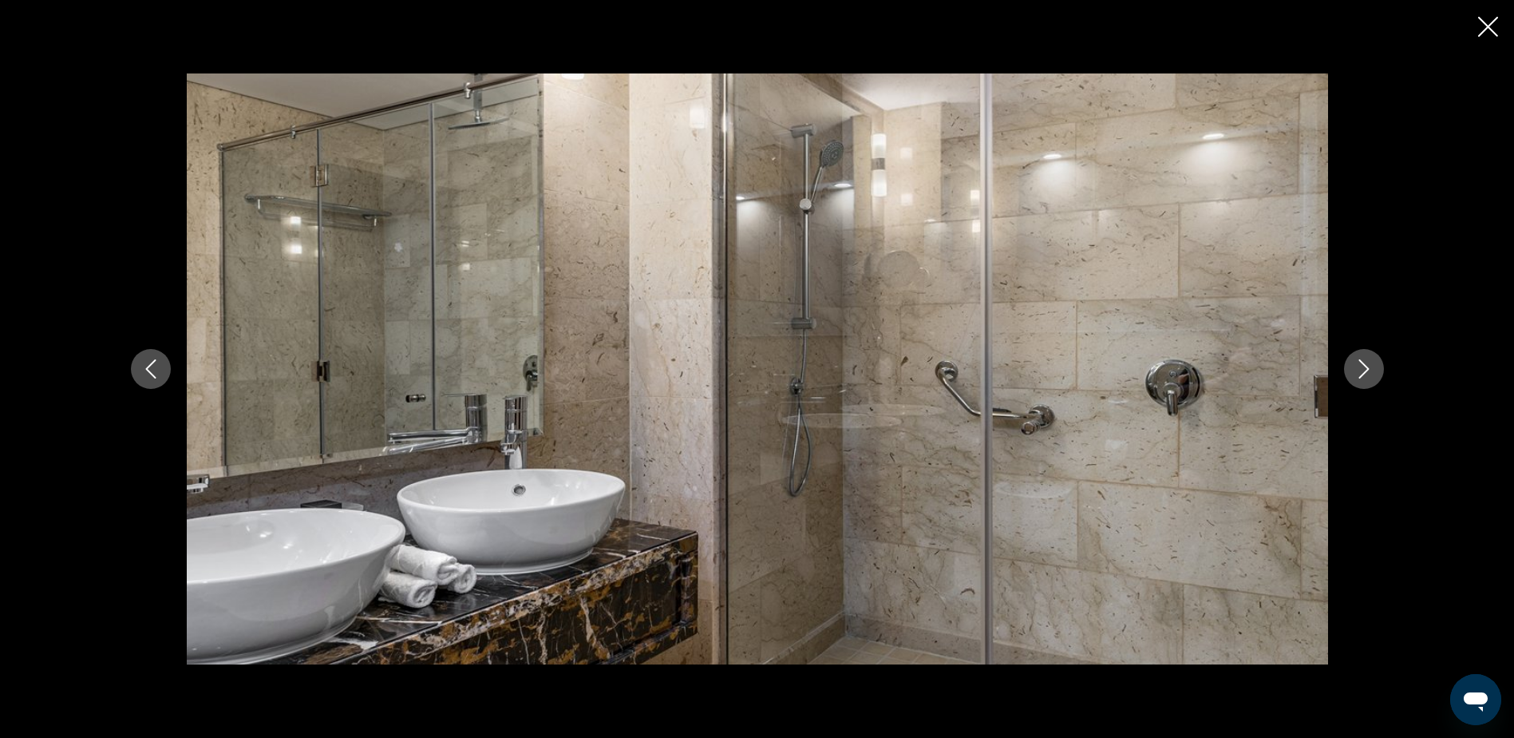
click at [1364, 366] on icon "Next image" at bounding box center [1364, 368] width 19 height 19
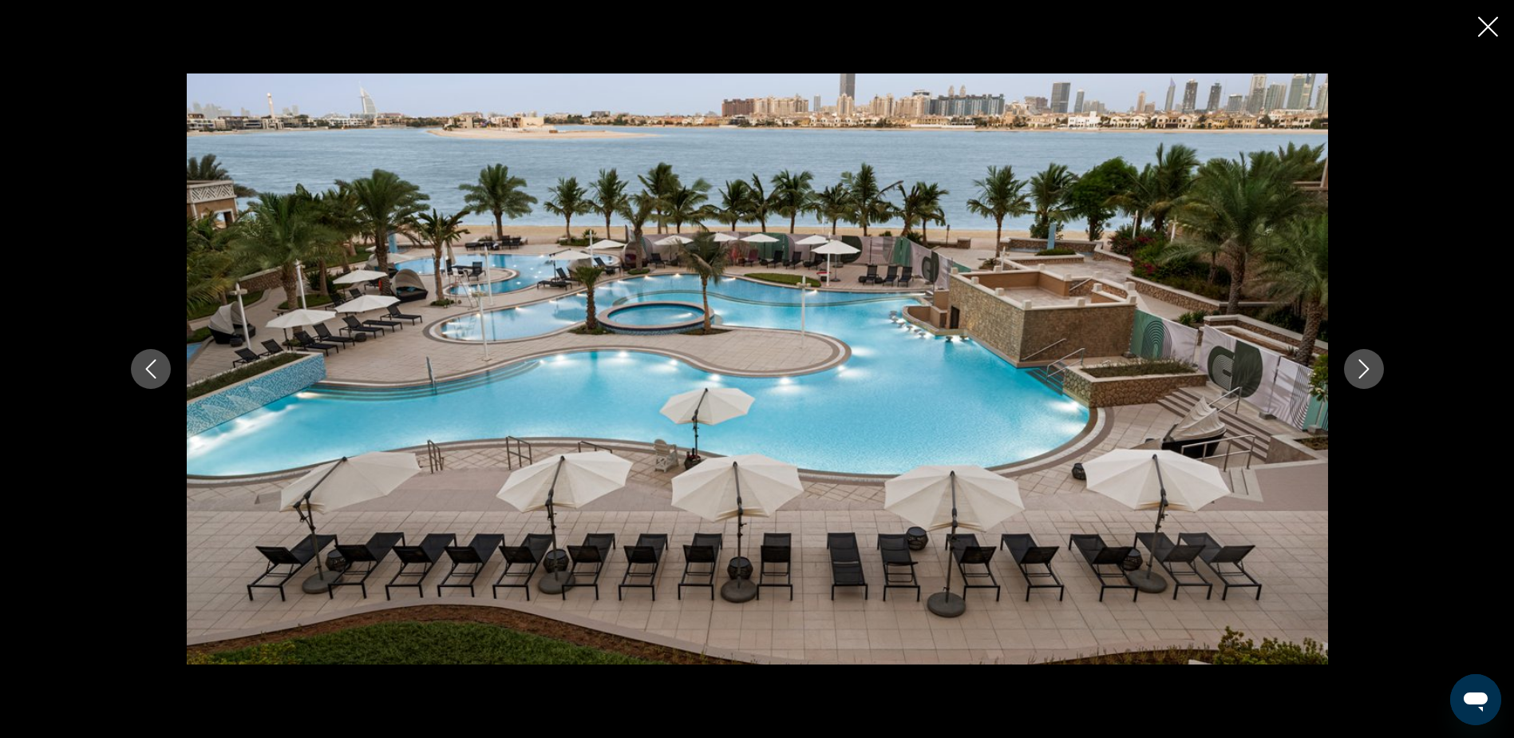
click at [1364, 366] on icon "Next image" at bounding box center [1364, 368] width 19 height 19
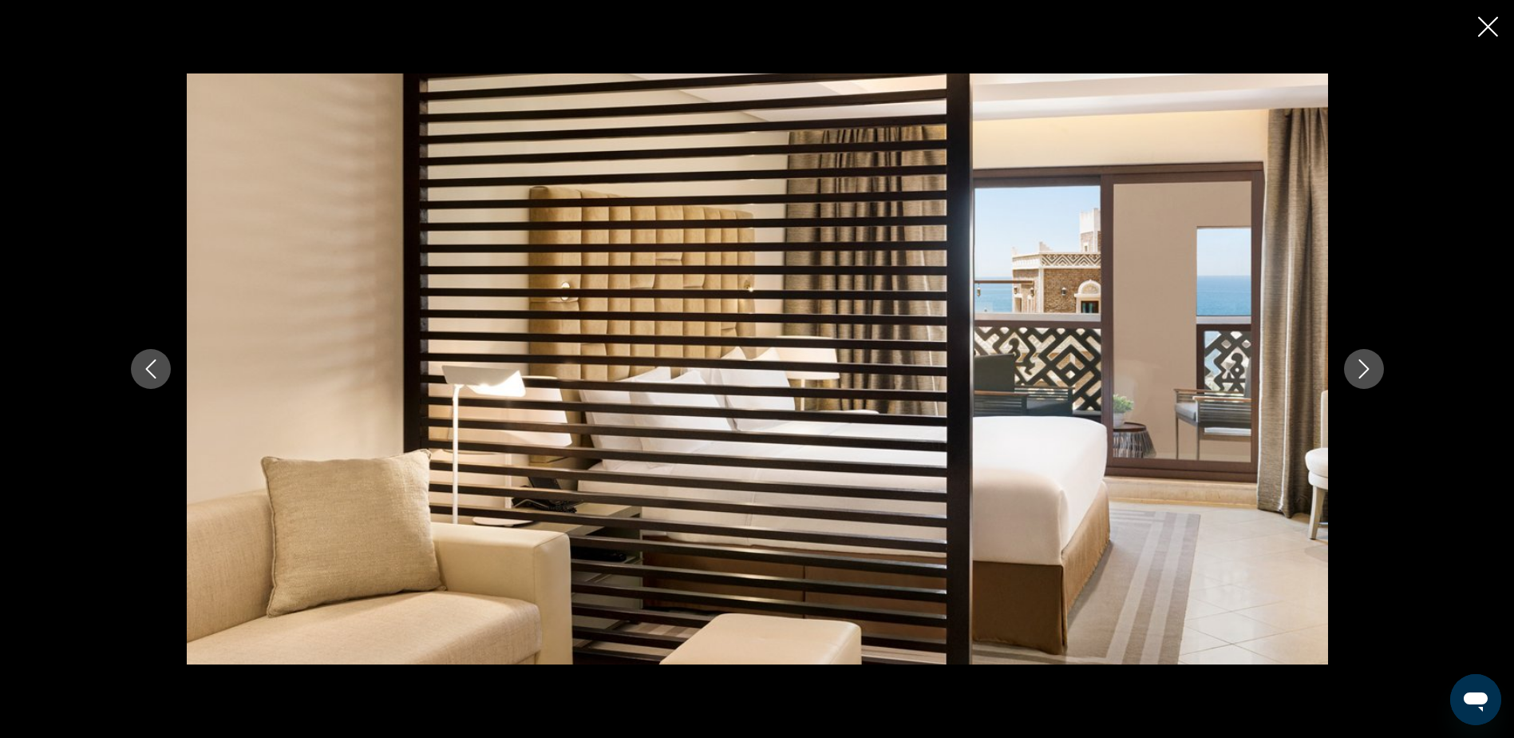
click at [1482, 34] on icon "Close slideshow" at bounding box center [1488, 27] width 20 height 20
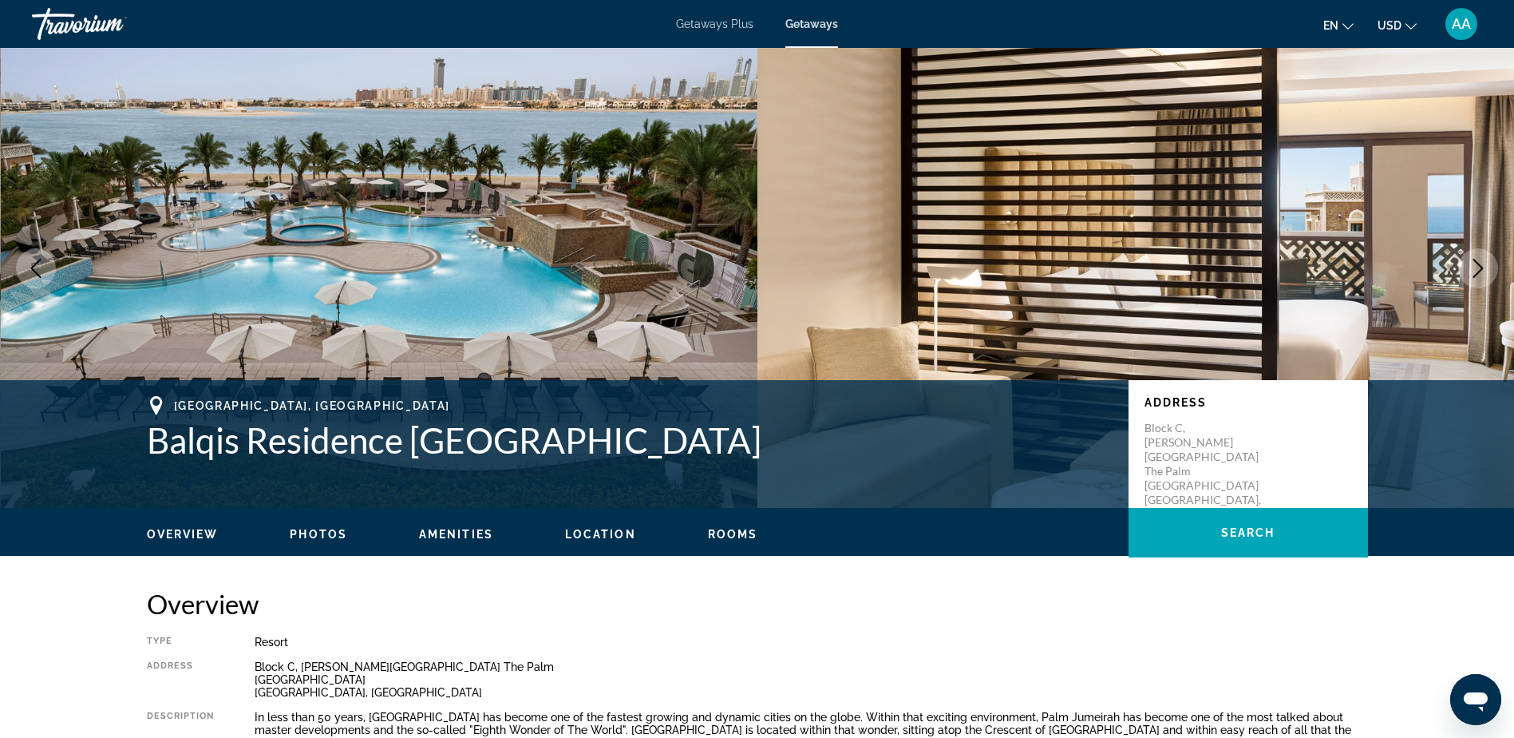
scroll to position [0, 0]
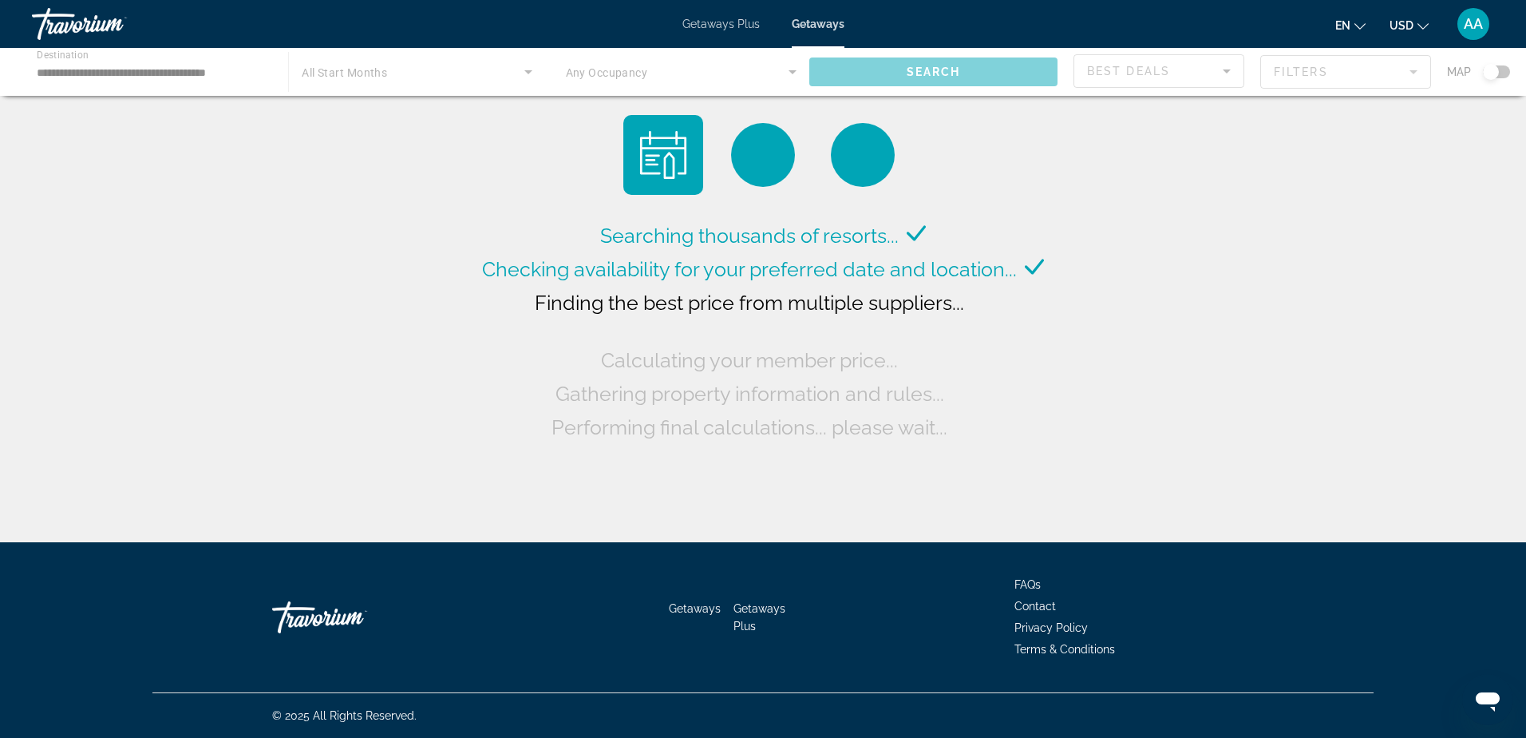
click at [742, 26] on span "Getaways Plus" at bounding box center [721, 24] width 77 height 13
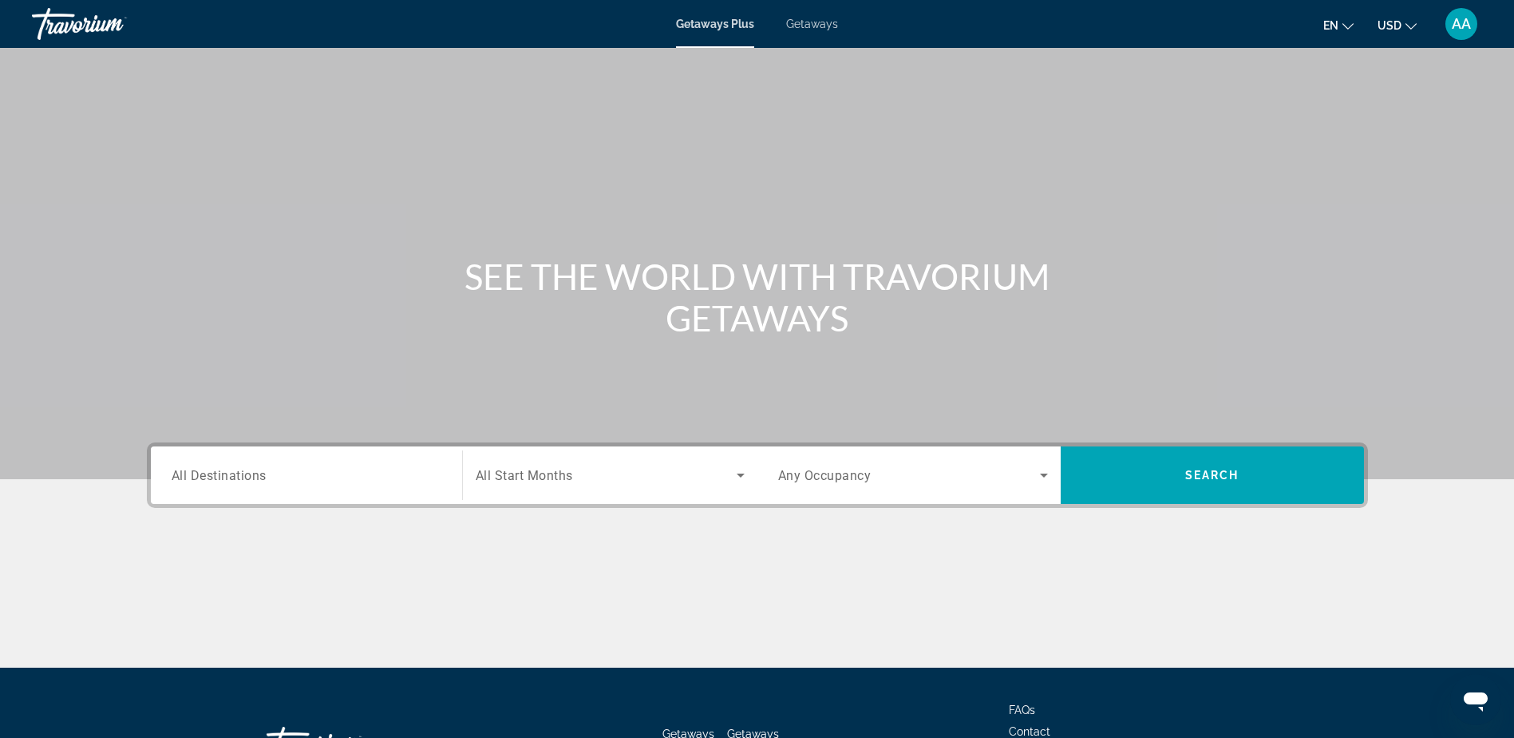
click at [214, 473] on span "All Destinations" at bounding box center [219, 474] width 95 height 15
click at [214, 473] on input "Destination All Destinations" at bounding box center [307, 475] width 270 height 19
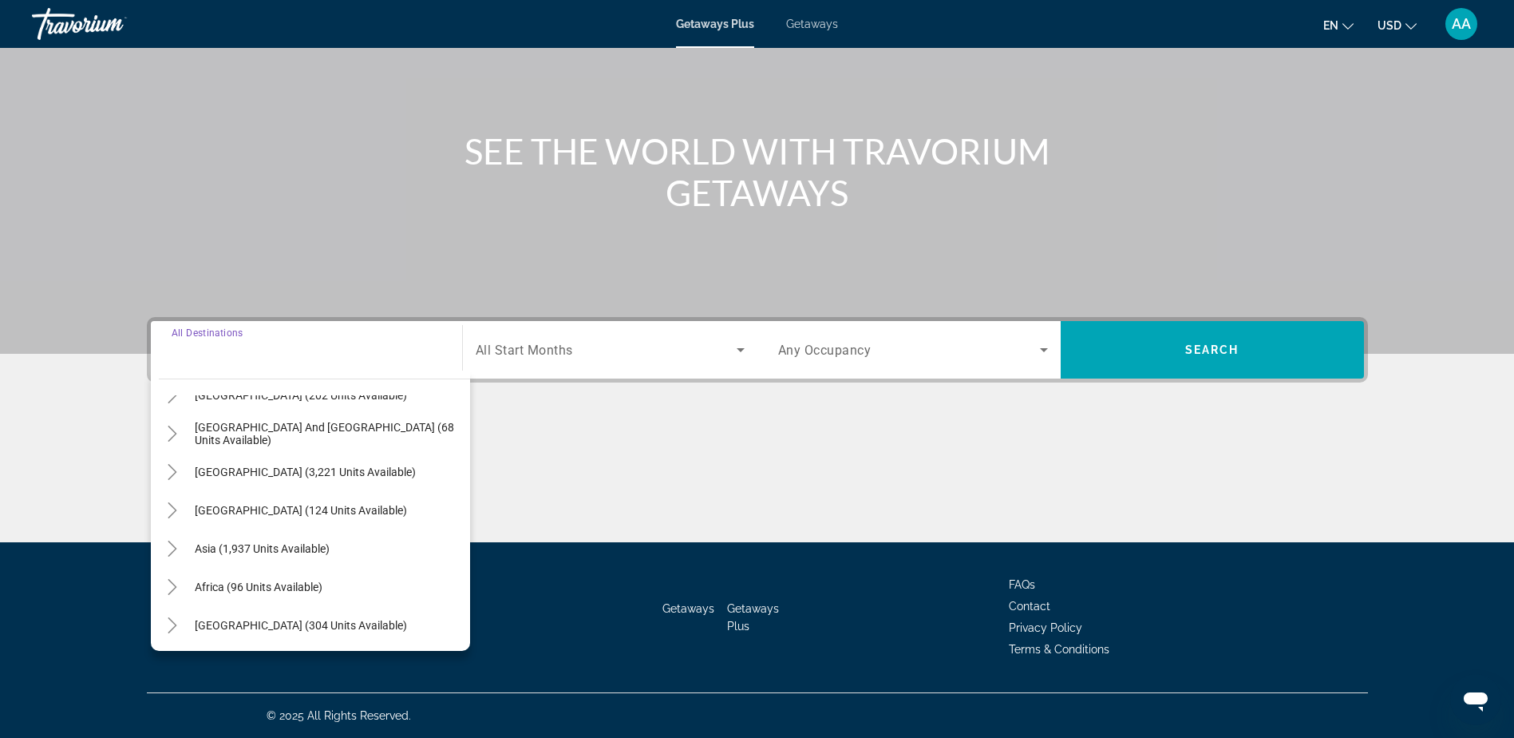
scroll to position [259, 0]
click at [255, 473] on span "[GEOGRAPHIC_DATA] (3,221 units available)" at bounding box center [305, 470] width 221 height 13
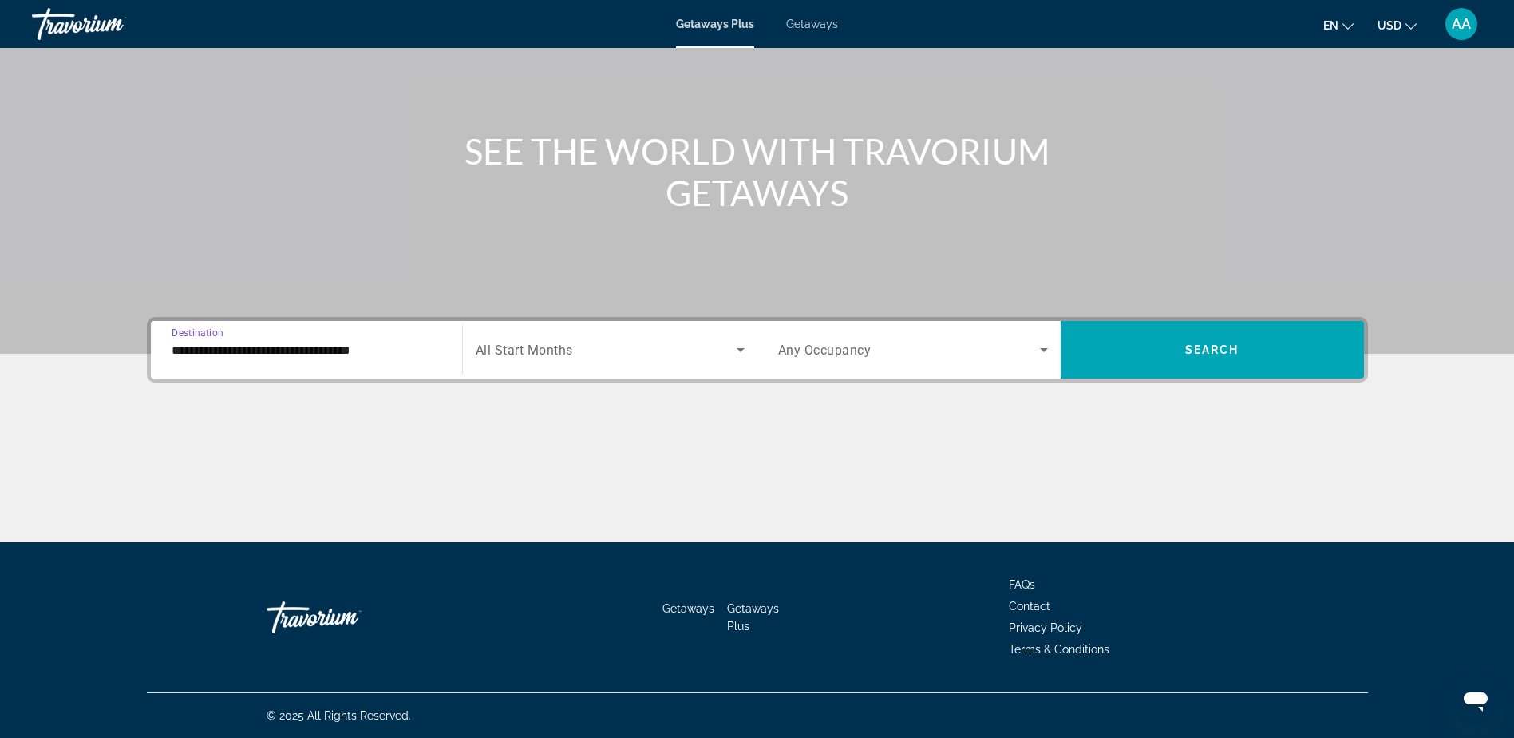
click at [325, 343] on input "**********" at bounding box center [307, 350] width 270 height 19
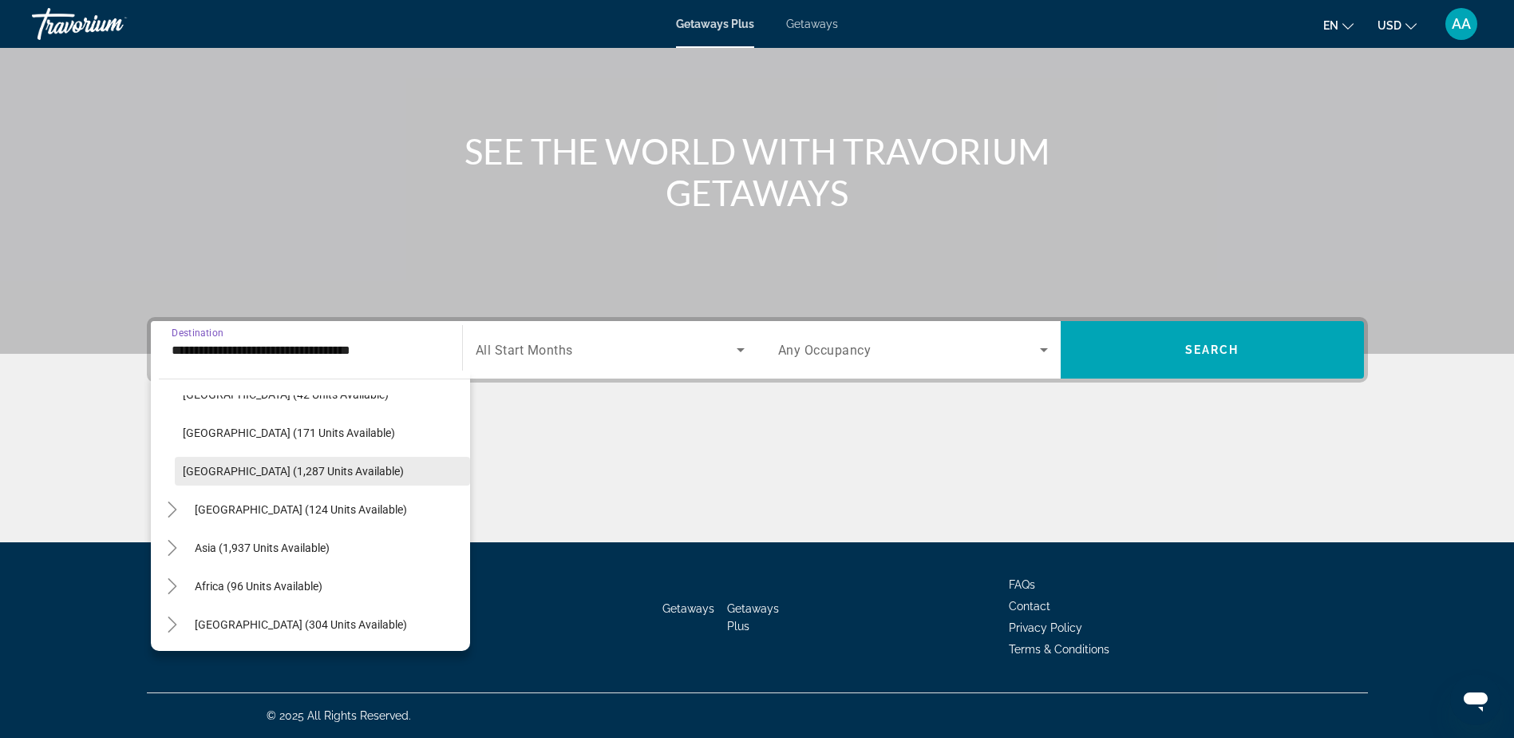
scroll to position [565, 0]
click at [274, 502] on span "[GEOGRAPHIC_DATA] (124 units available)" at bounding box center [301, 508] width 212 height 13
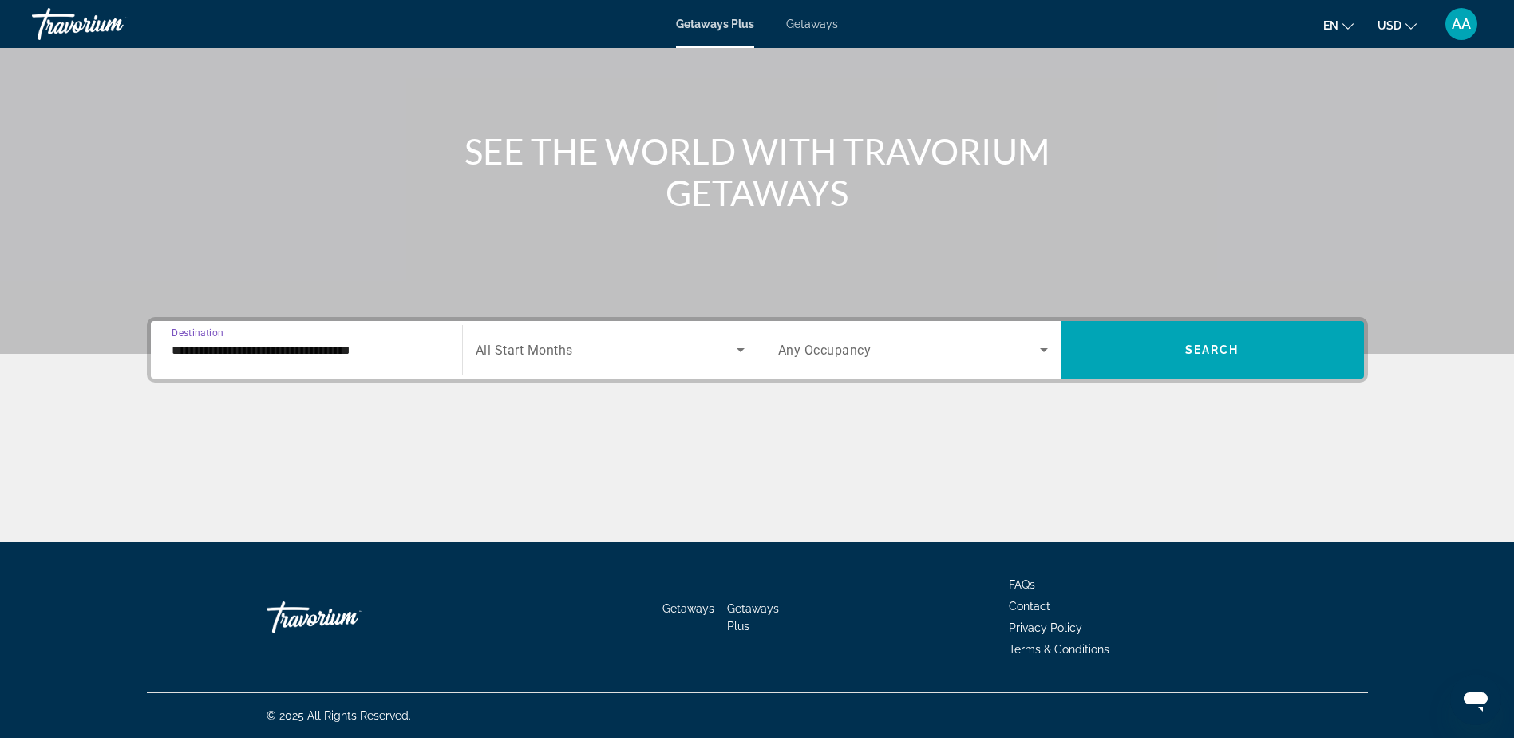
click at [255, 353] on input "**********" at bounding box center [307, 350] width 270 height 19
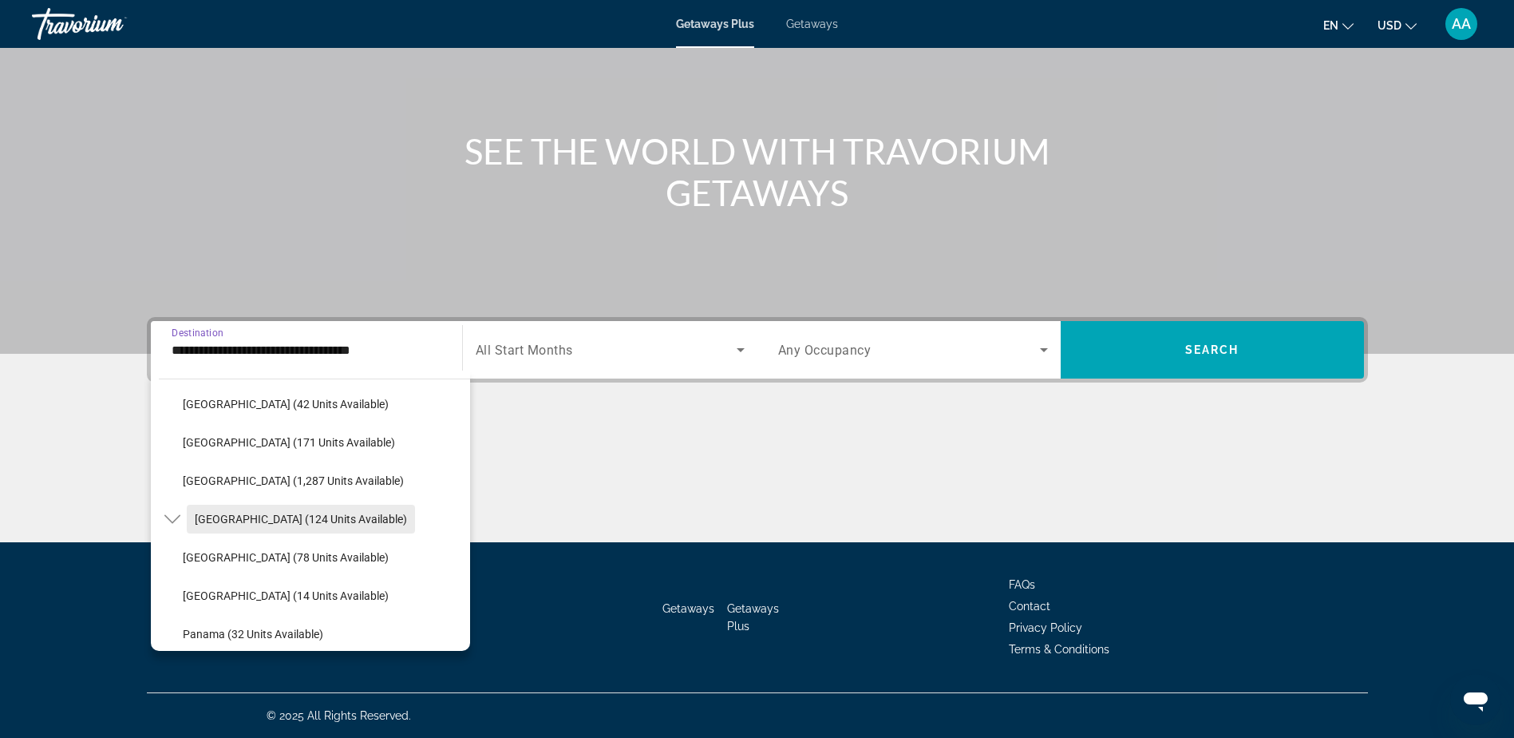
scroll to position [635, 0]
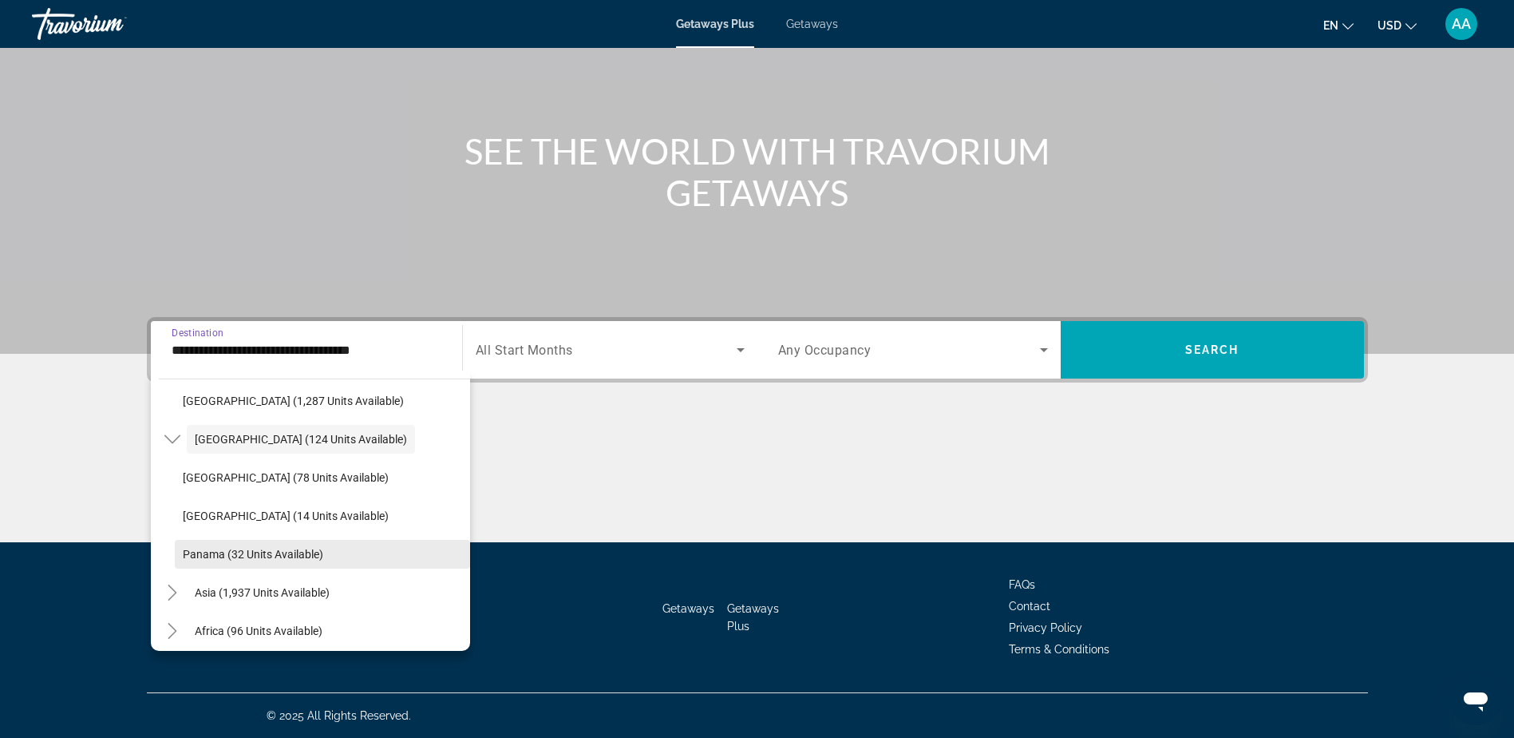
click at [211, 554] on span "Panama (32 units available)" at bounding box center [253, 554] width 141 height 13
type input "**********"
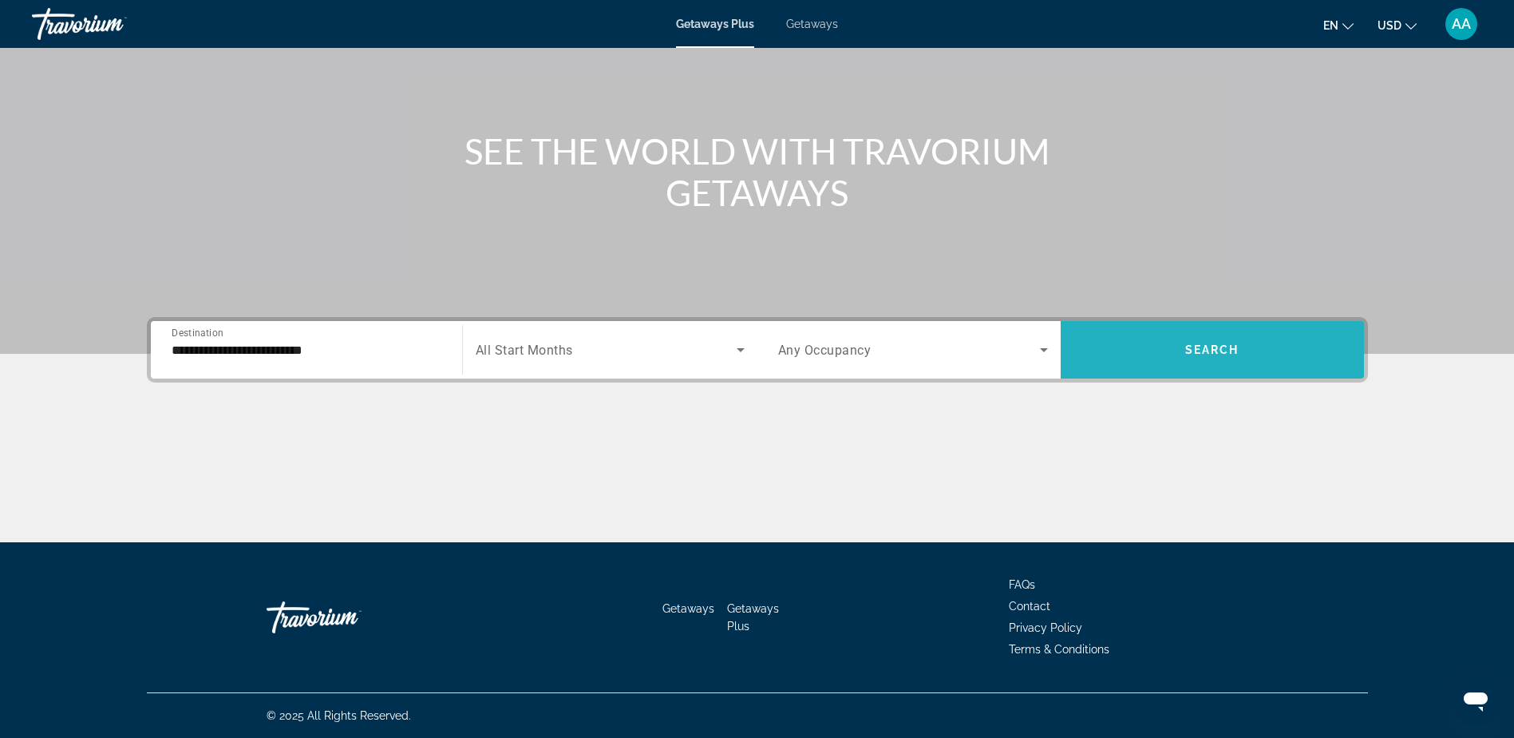
click at [1208, 352] on span "Search" at bounding box center [1213, 349] width 54 height 13
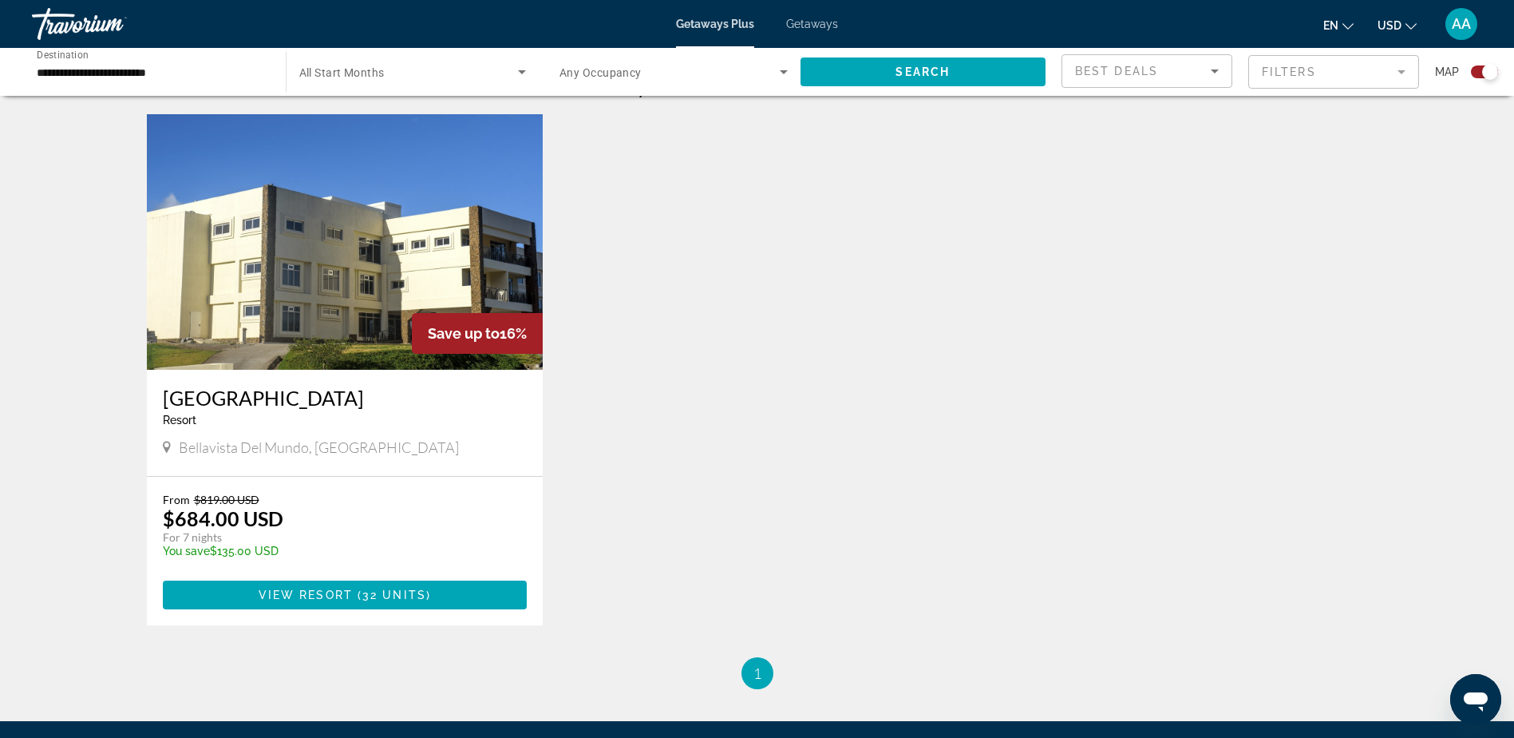
scroll to position [472, 0]
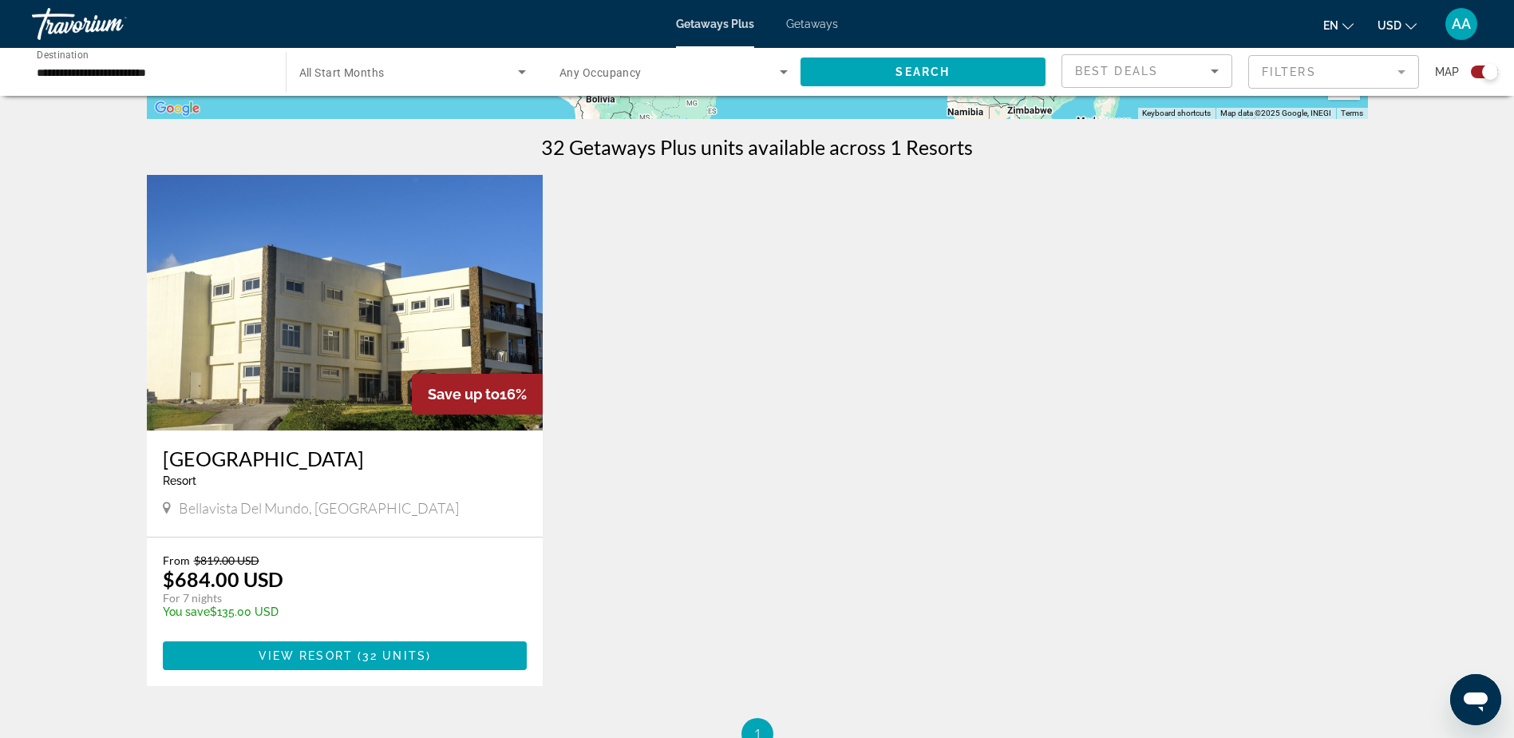
click at [312, 342] on img "Main content" at bounding box center [345, 302] width 397 height 255
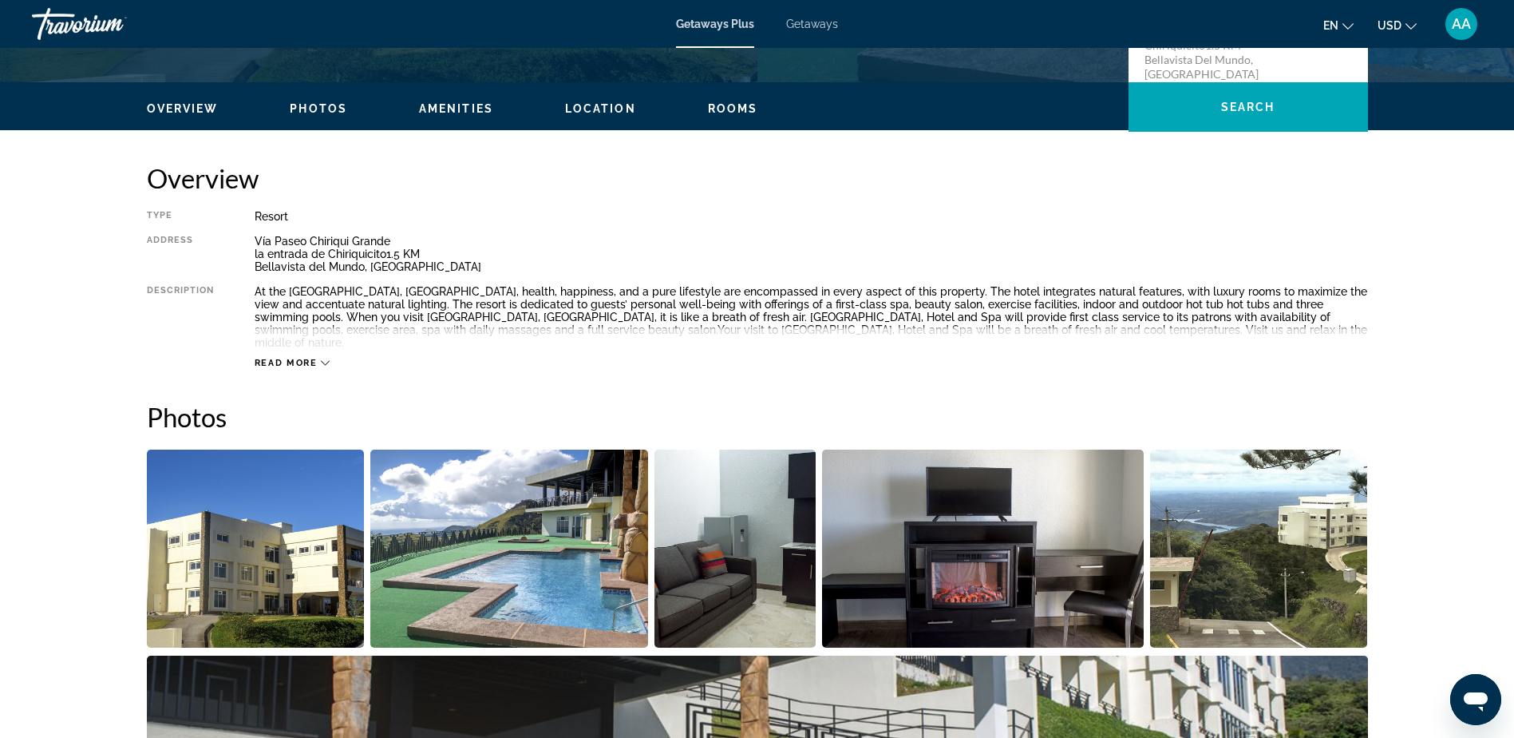
scroll to position [479, 0]
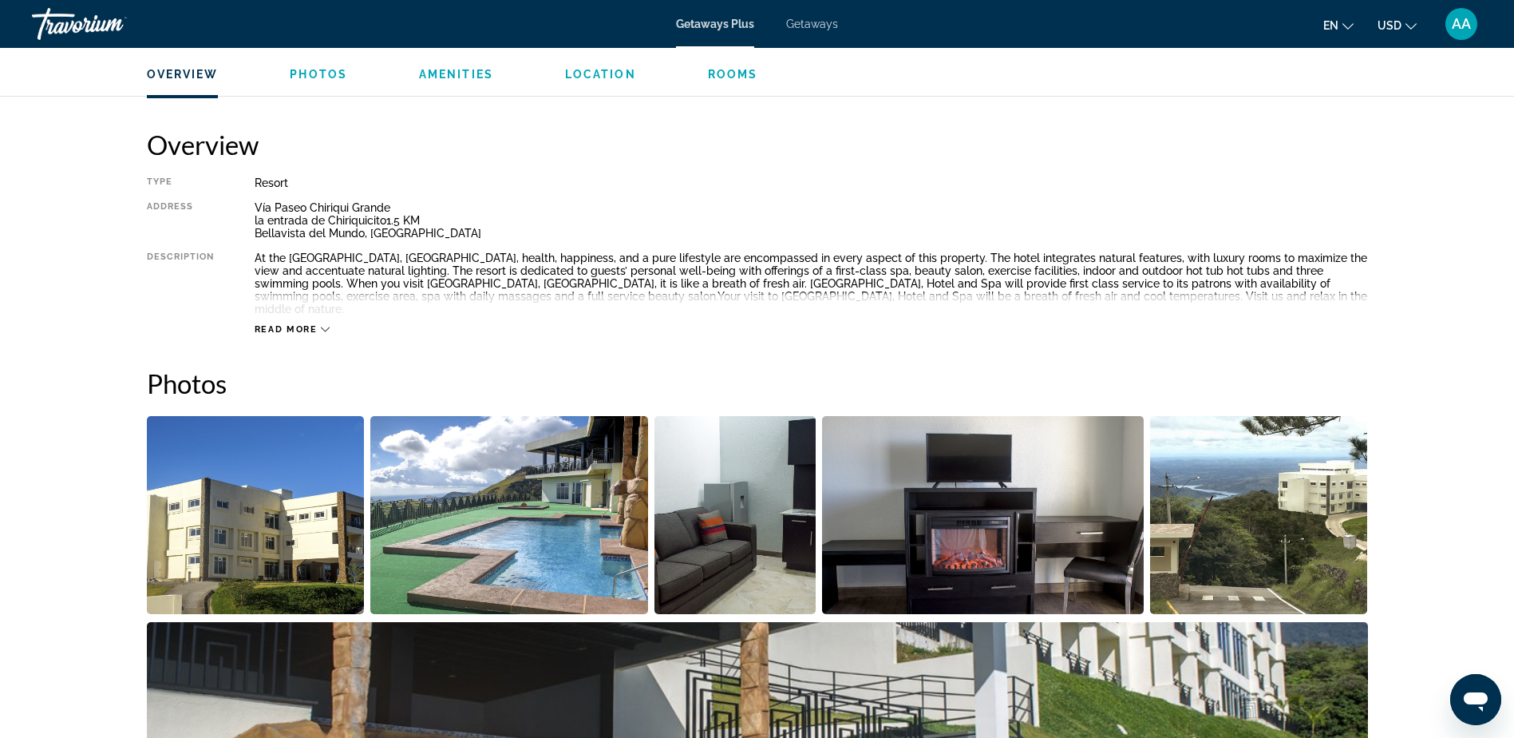
click at [283, 512] on img "Open full-screen image slider" at bounding box center [256, 515] width 218 height 198
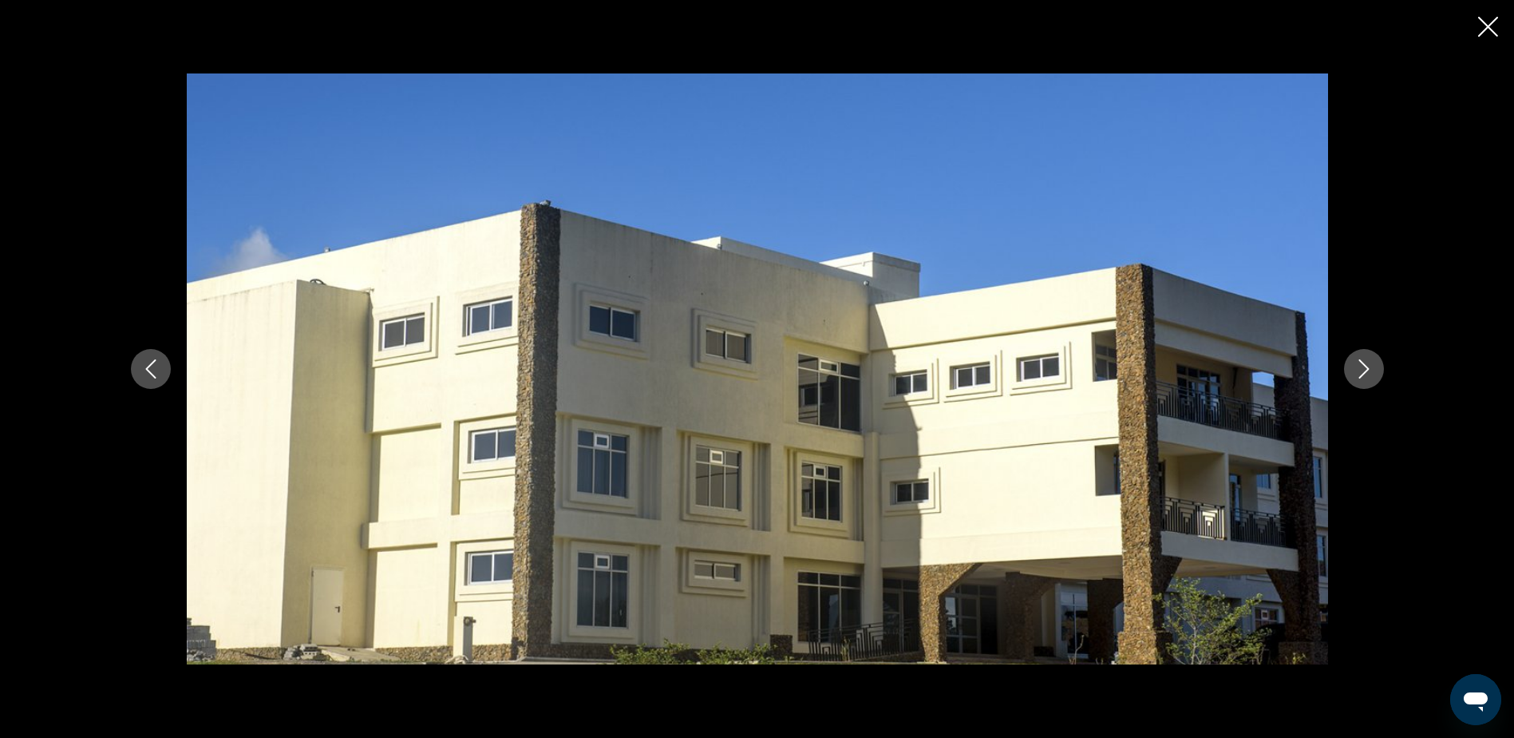
click at [1353, 363] on button "Next image" at bounding box center [1364, 369] width 40 height 40
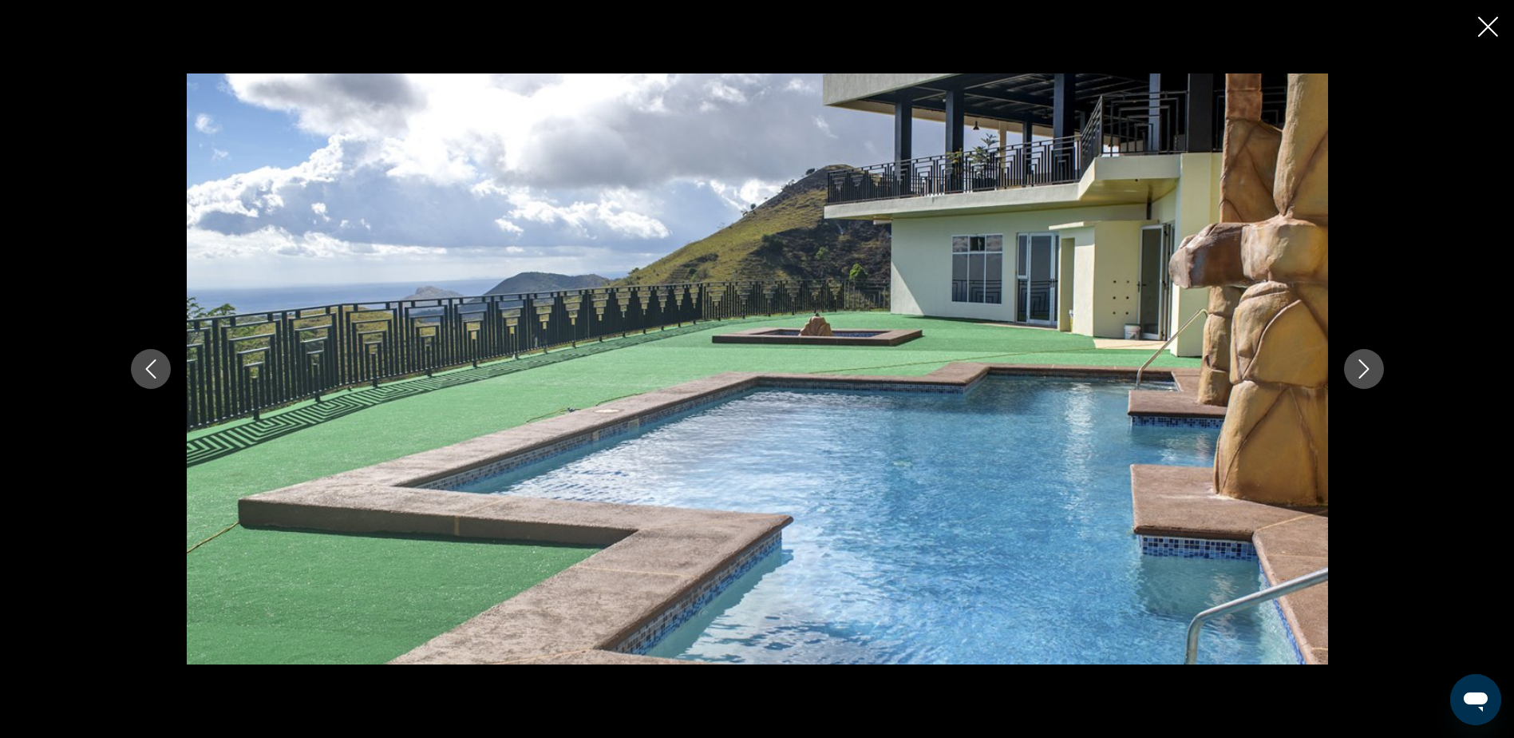
click at [1353, 363] on button "Next image" at bounding box center [1364, 369] width 40 height 40
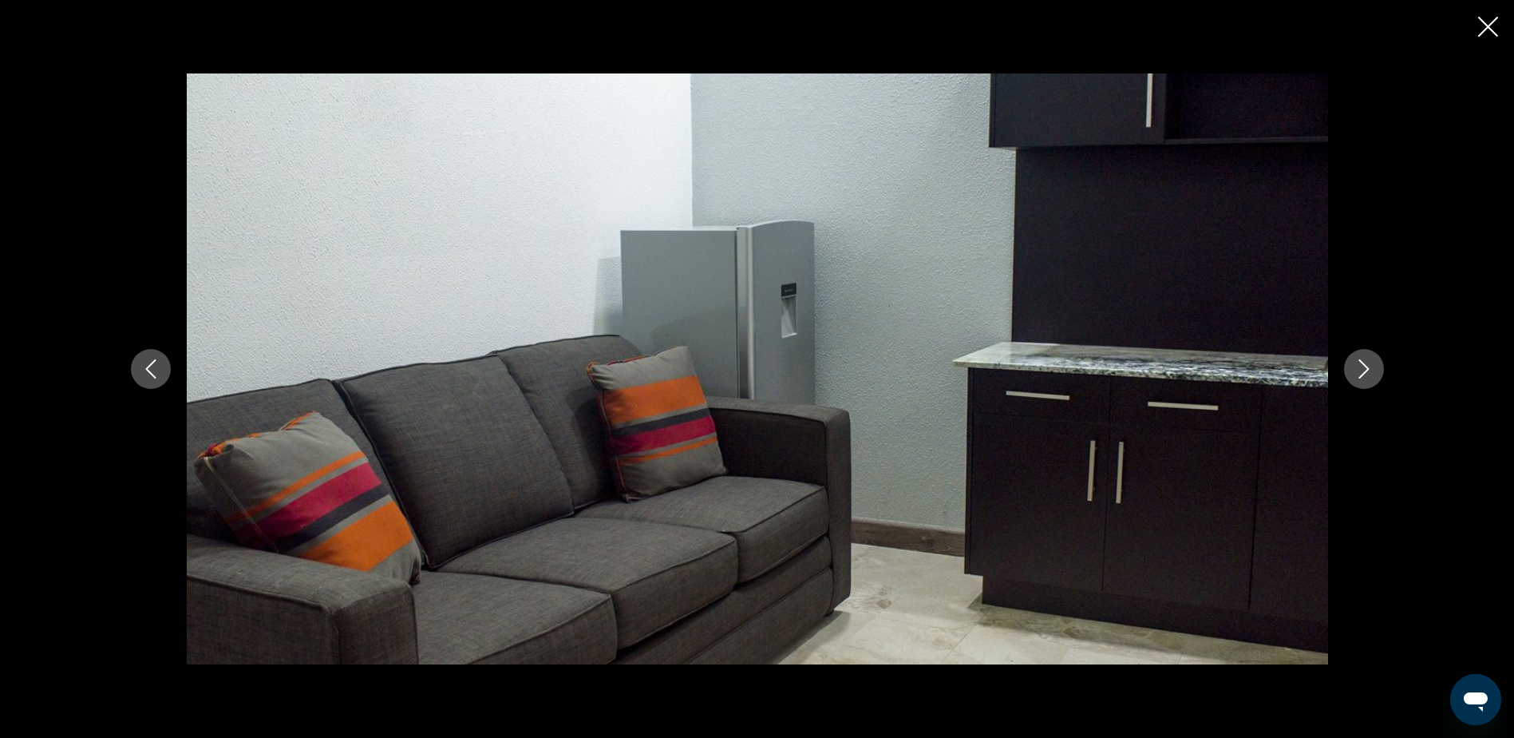
click at [1353, 363] on button "Next image" at bounding box center [1364, 369] width 40 height 40
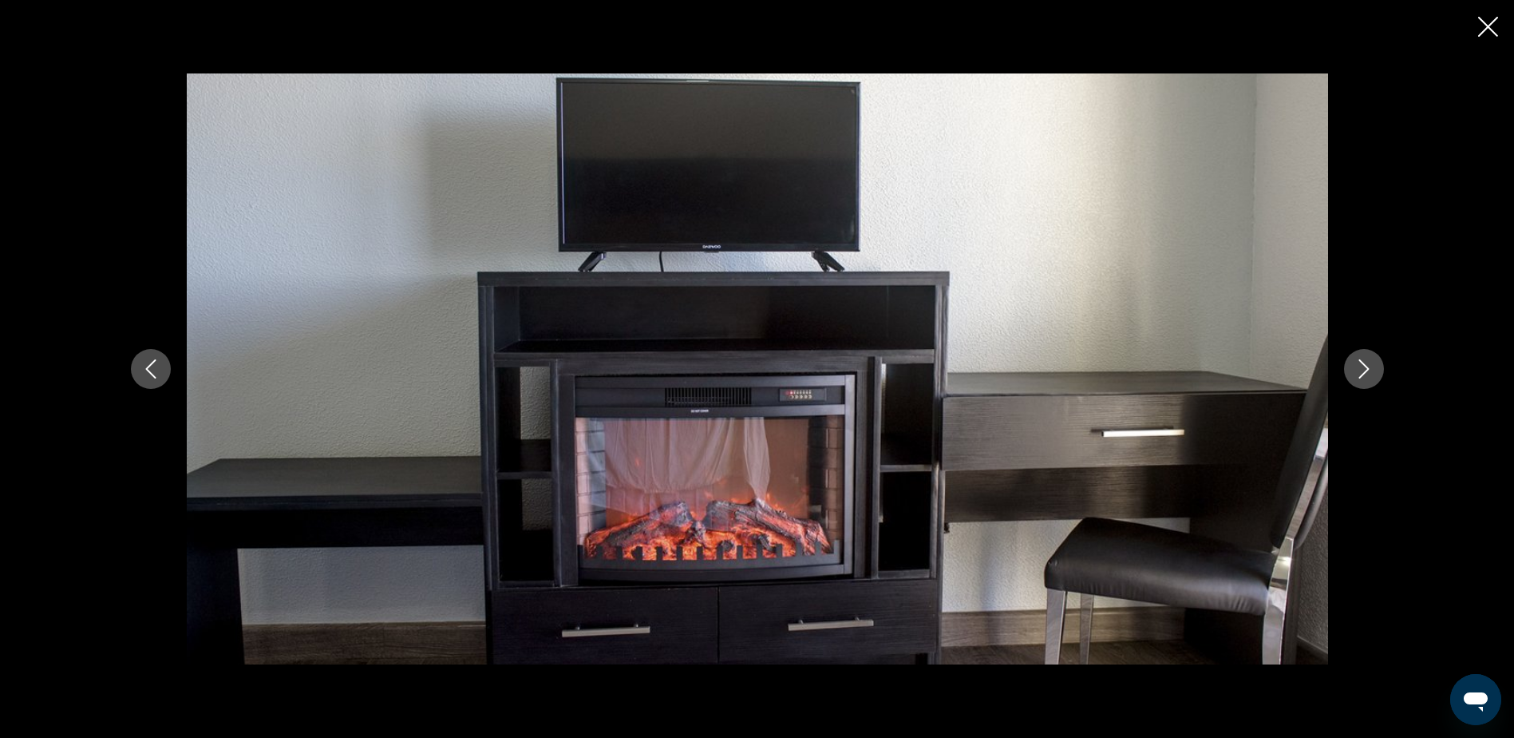
click at [1353, 363] on button "Next image" at bounding box center [1364, 369] width 40 height 40
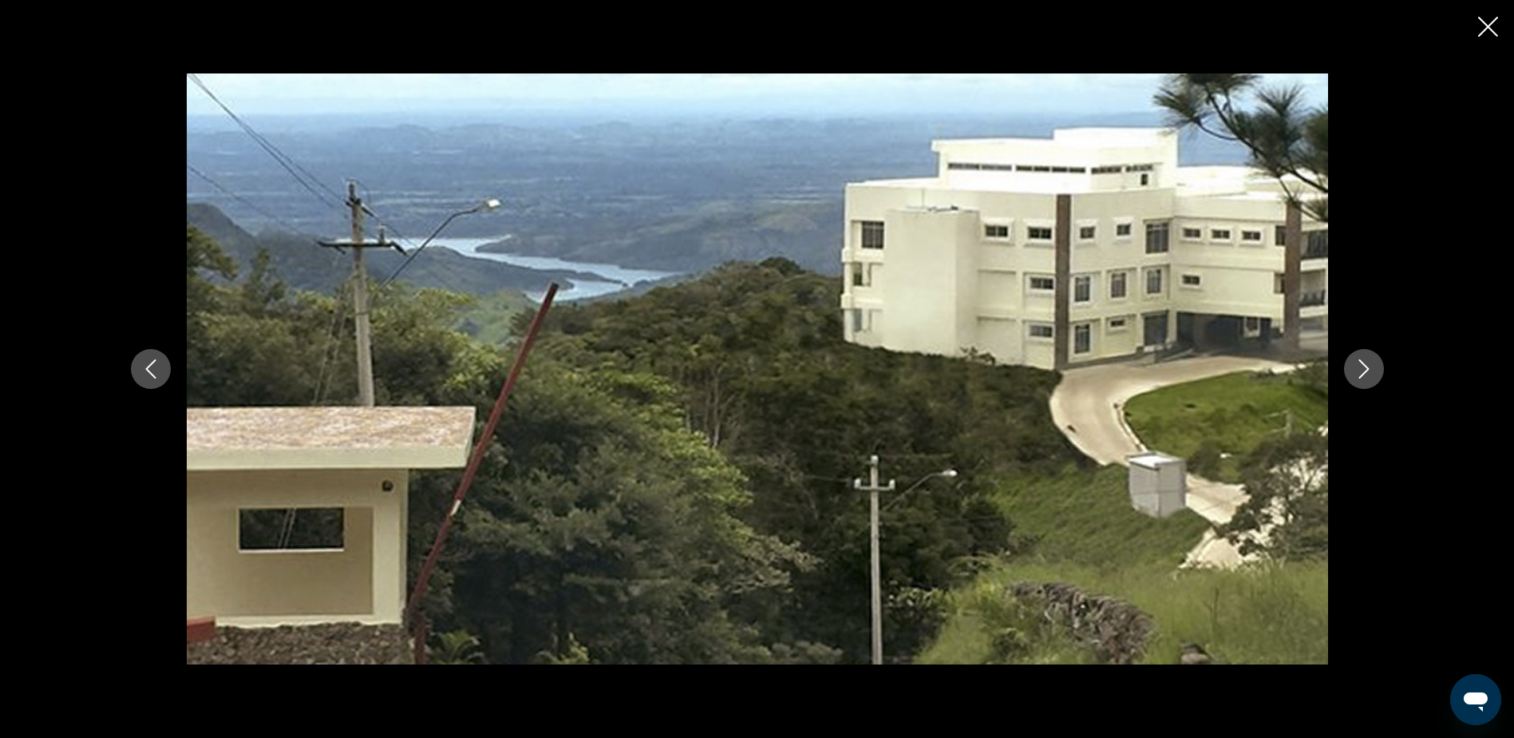
click at [149, 367] on icon "Previous image" at bounding box center [150, 368] width 19 height 19
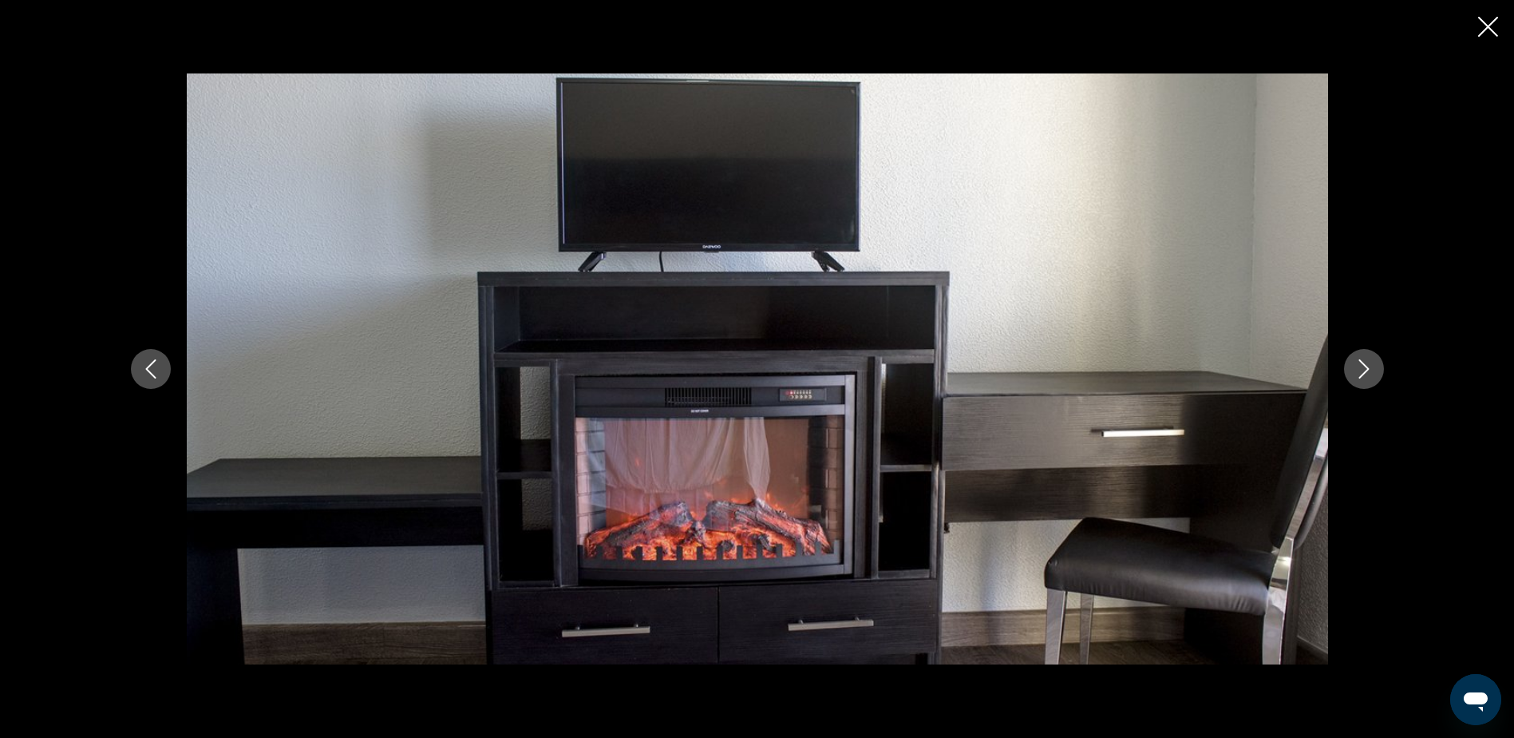
click at [1364, 370] on icon "Next image" at bounding box center [1364, 368] width 19 height 19
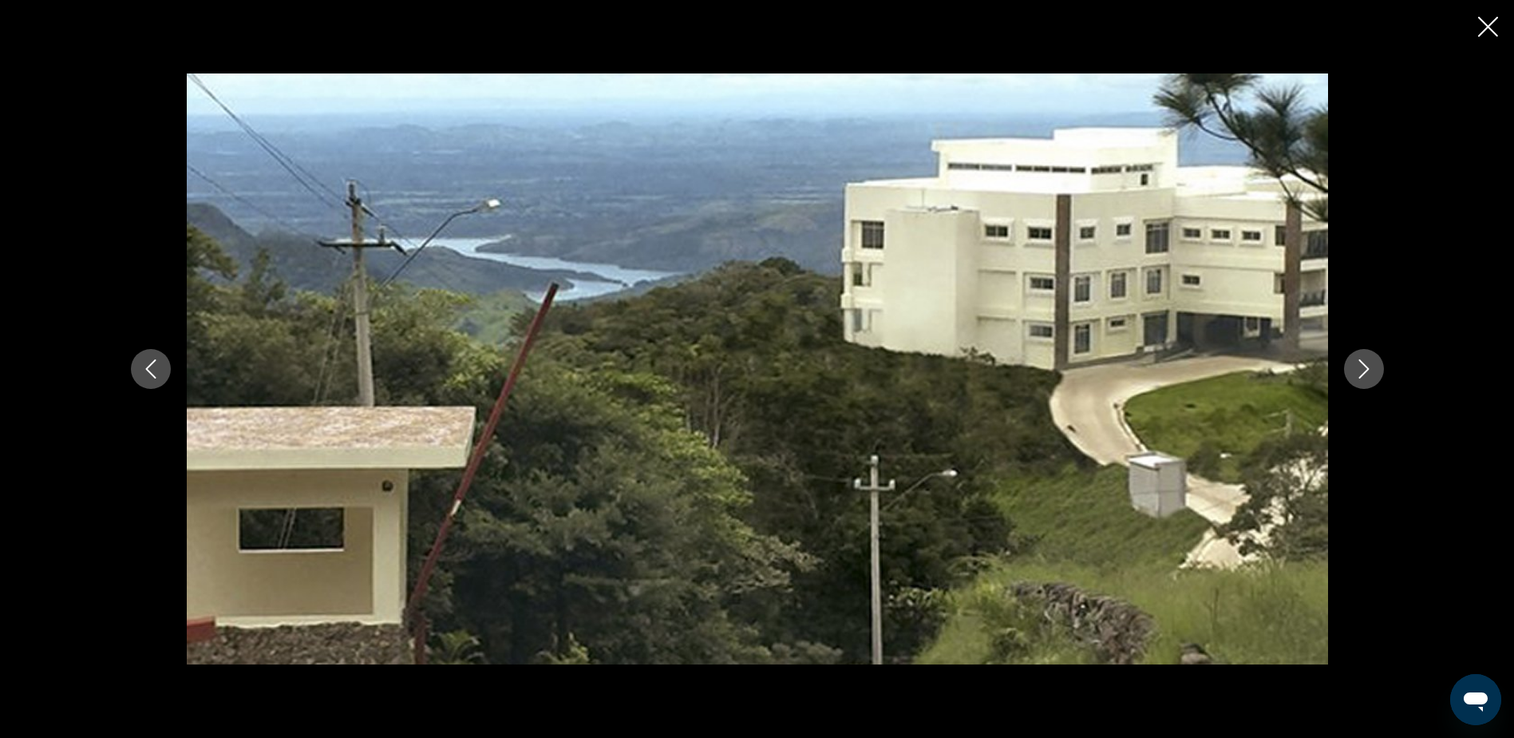
click at [1364, 370] on icon "Next image" at bounding box center [1364, 368] width 19 height 19
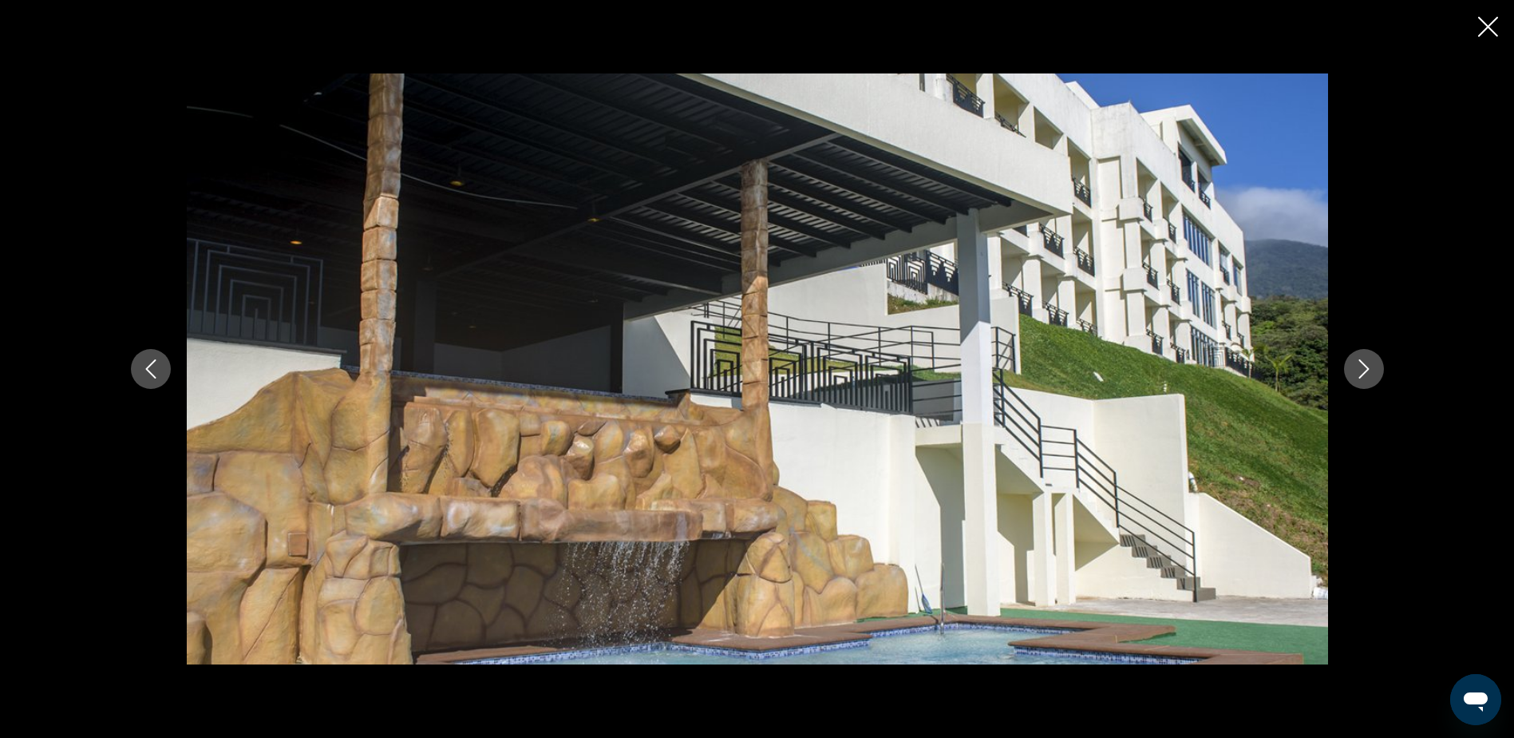
click at [1364, 370] on icon "Next image" at bounding box center [1364, 368] width 19 height 19
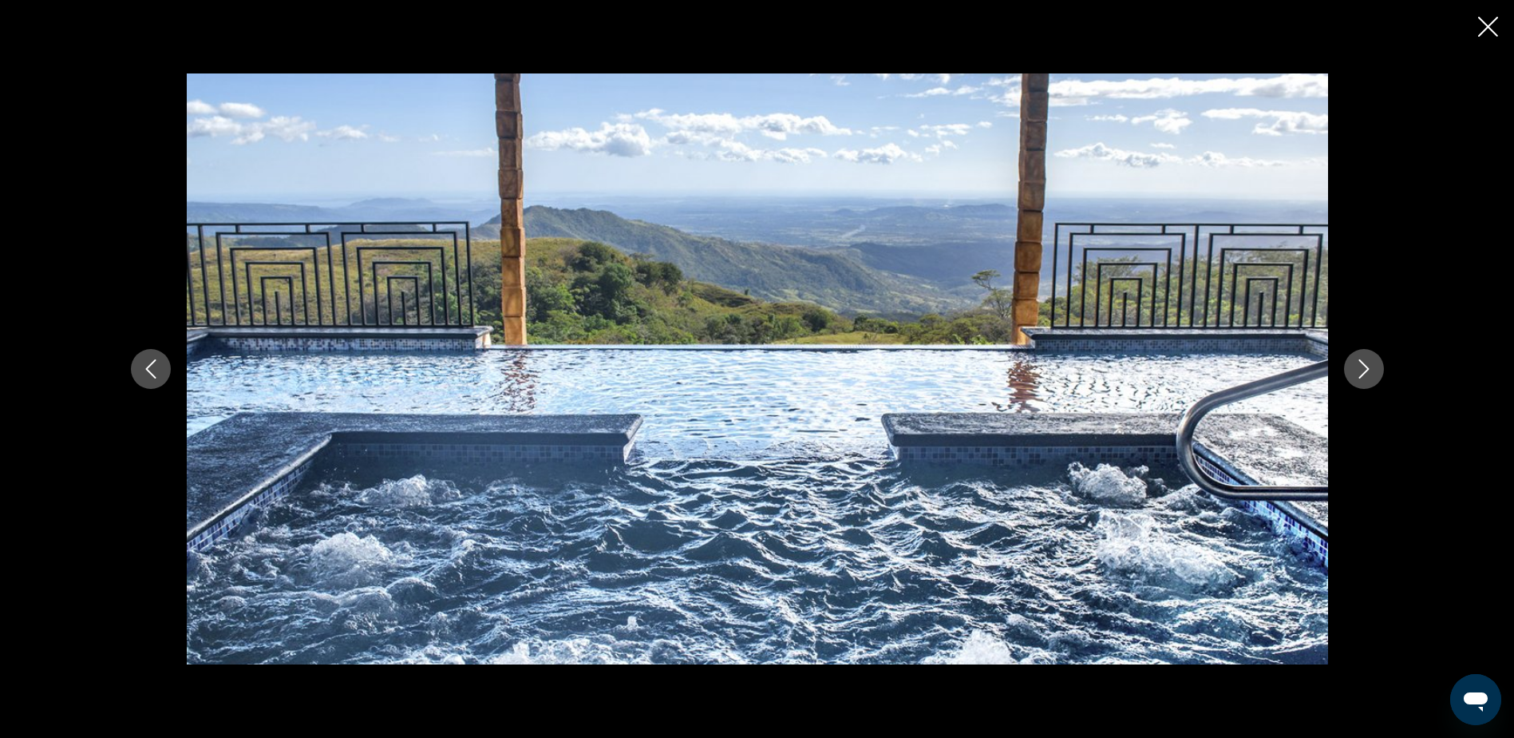
click at [1364, 370] on icon "Next image" at bounding box center [1364, 368] width 19 height 19
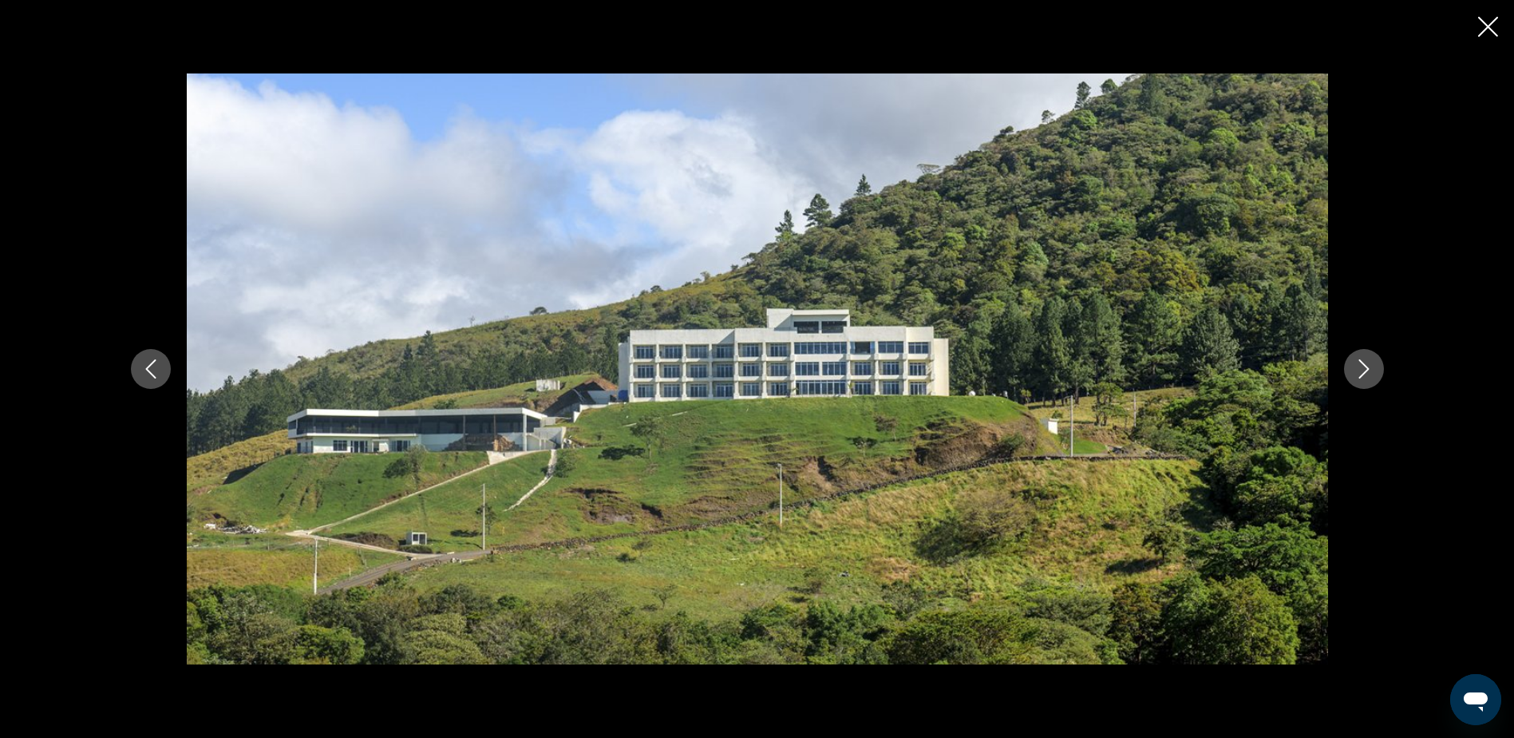
click at [1364, 370] on icon "Next image" at bounding box center [1364, 368] width 19 height 19
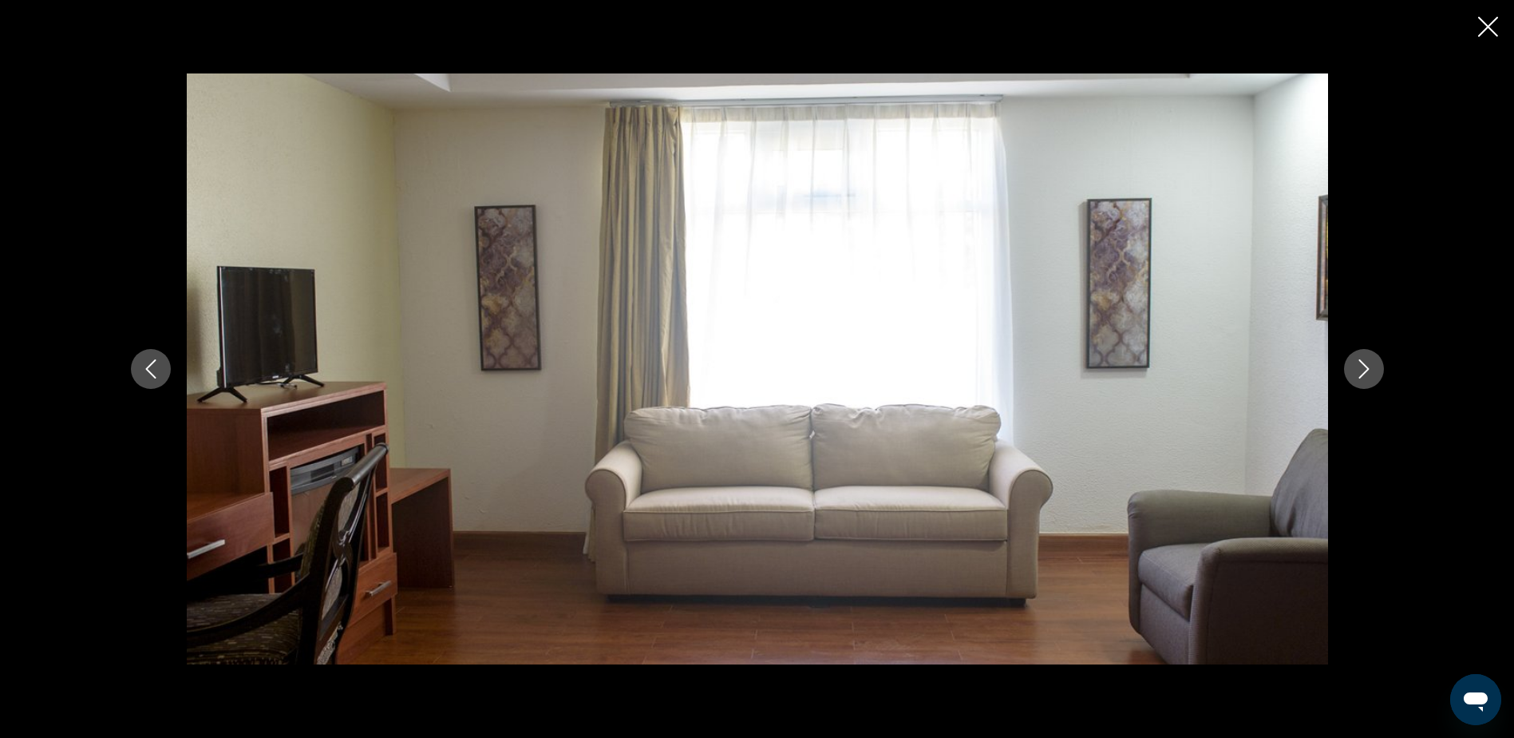
click at [1364, 370] on icon "Next image" at bounding box center [1364, 368] width 19 height 19
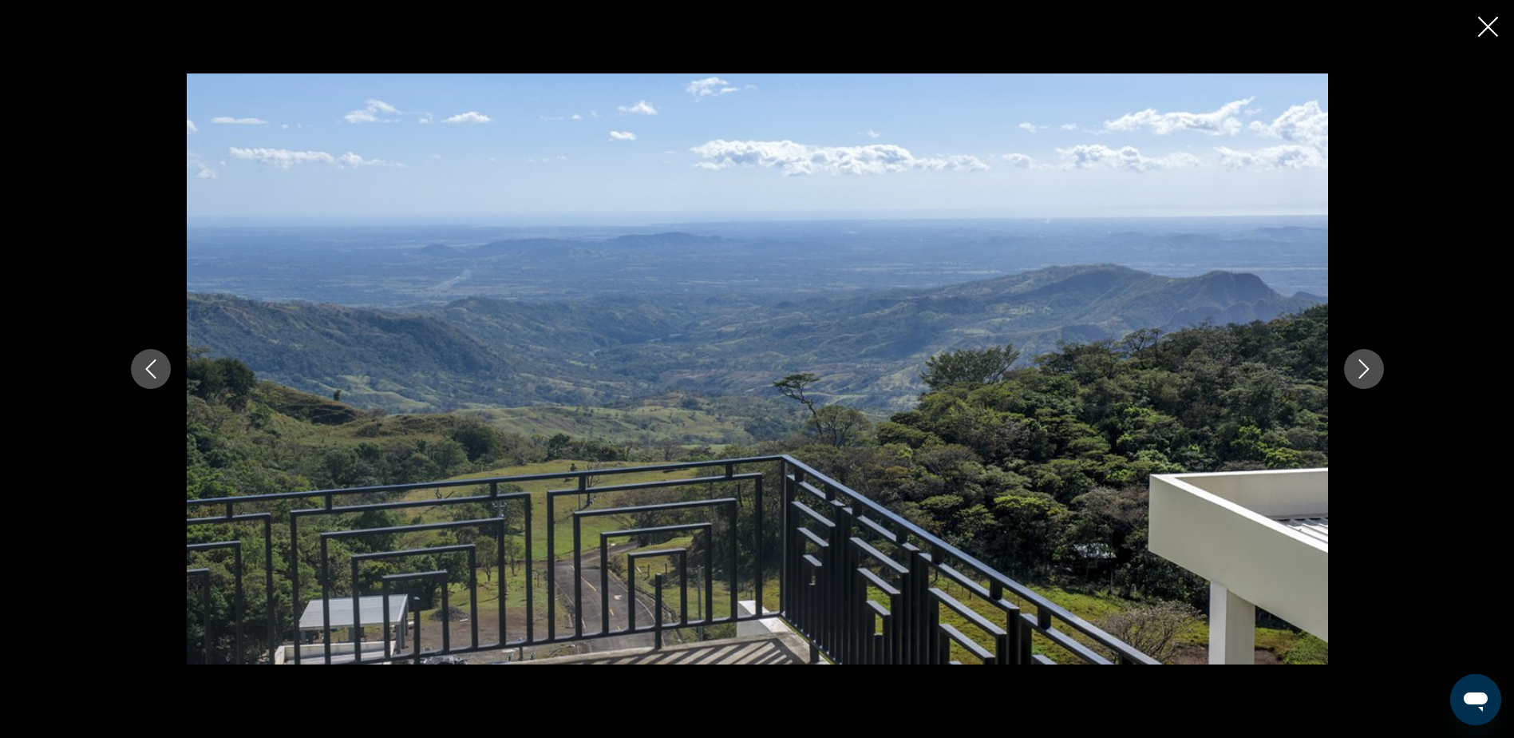
click at [1370, 370] on icon "Next image" at bounding box center [1364, 368] width 19 height 19
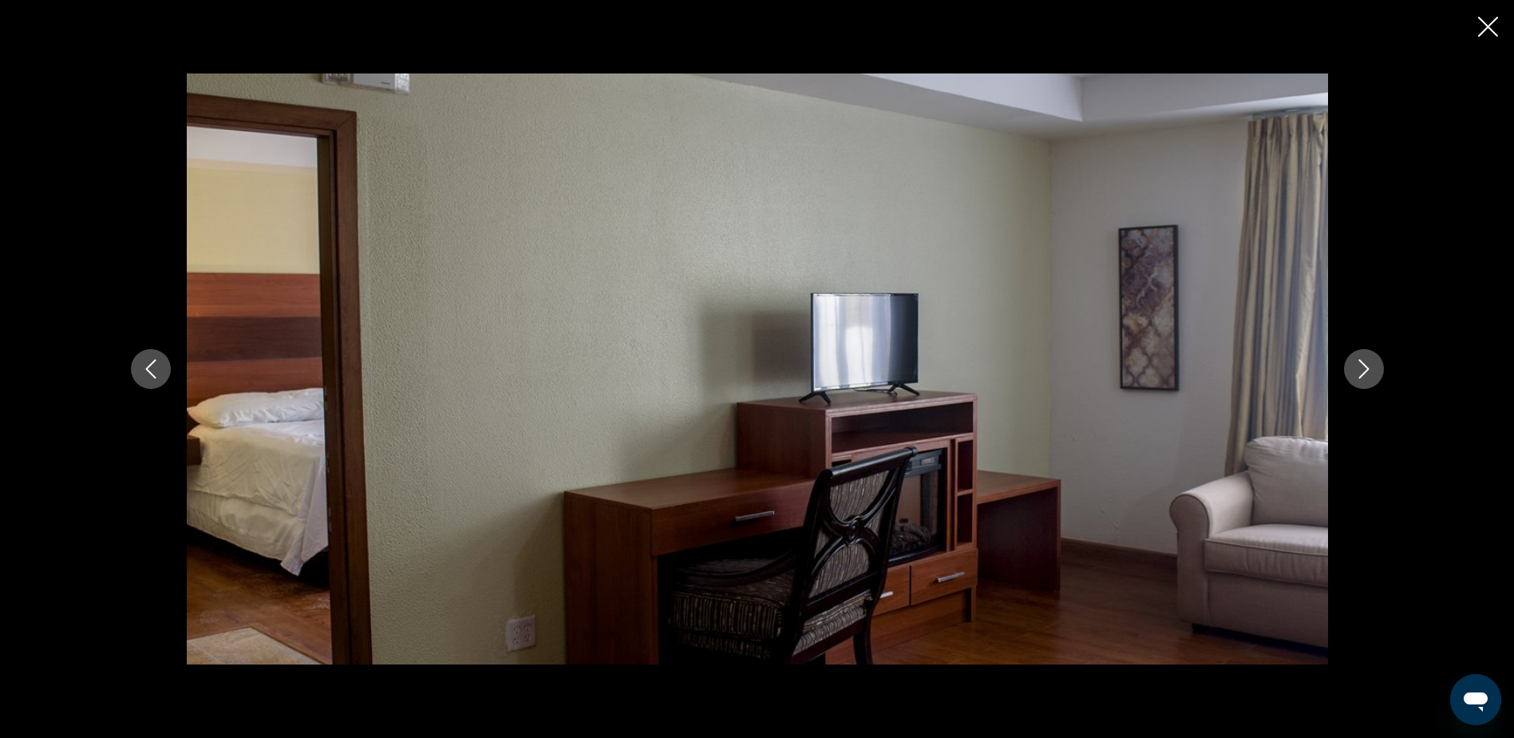
click at [146, 362] on icon "Previous image" at bounding box center [150, 368] width 19 height 19
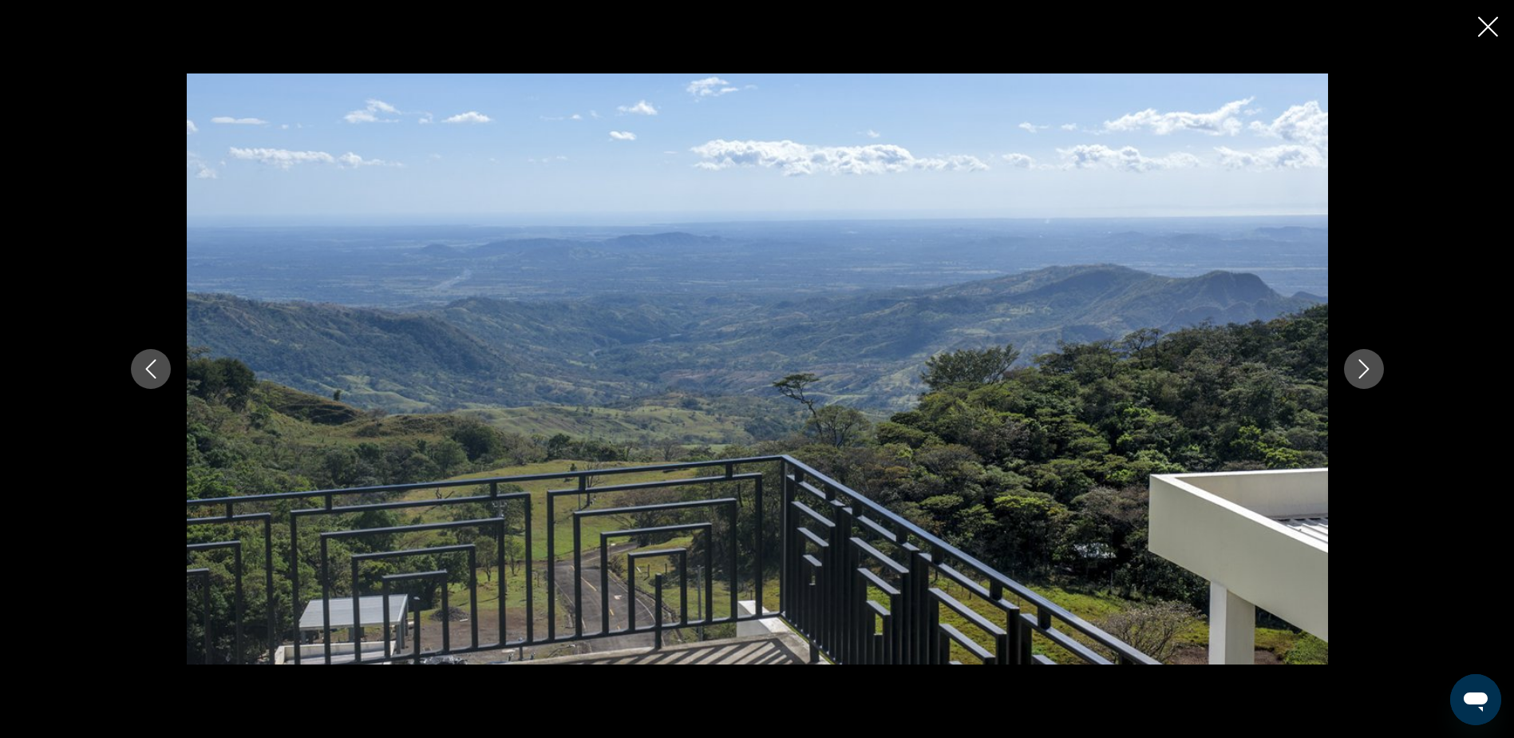
click at [1362, 365] on icon "Next image" at bounding box center [1364, 368] width 19 height 19
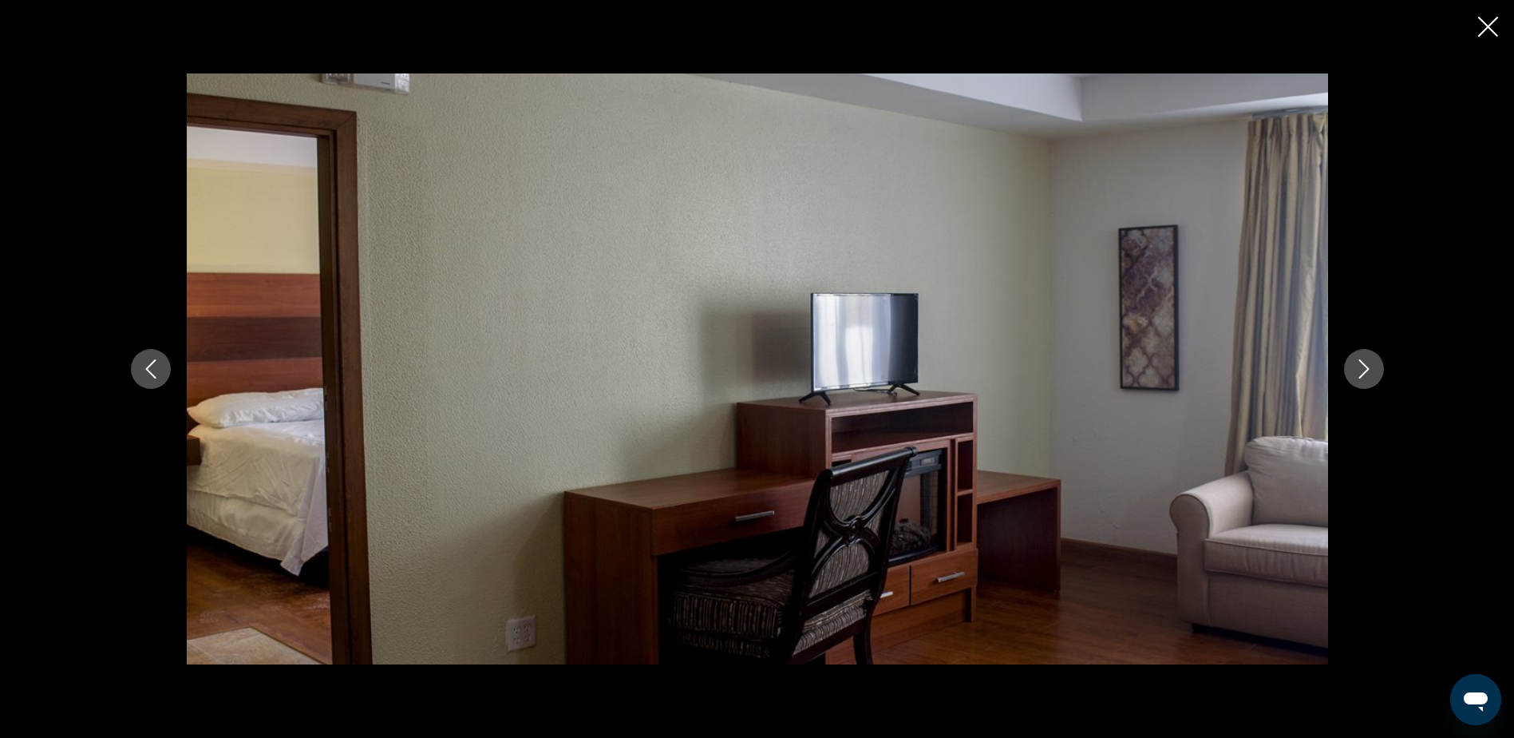
click at [1362, 365] on icon "Next image" at bounding box center [1364, 368] width 19 height 19
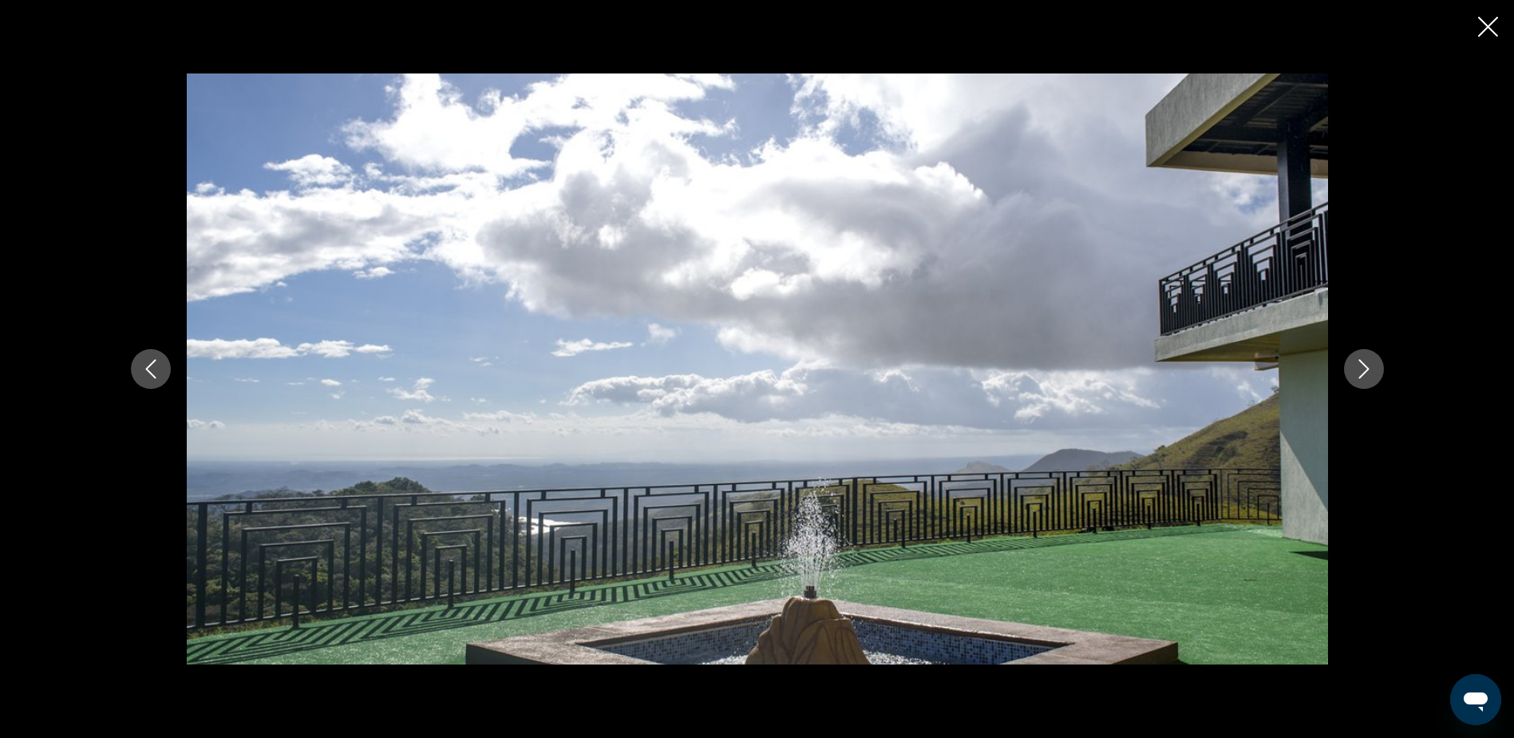
click at [1362, 365] on icon "Next image" at bounding box center [1364, 368] width 19 height 19
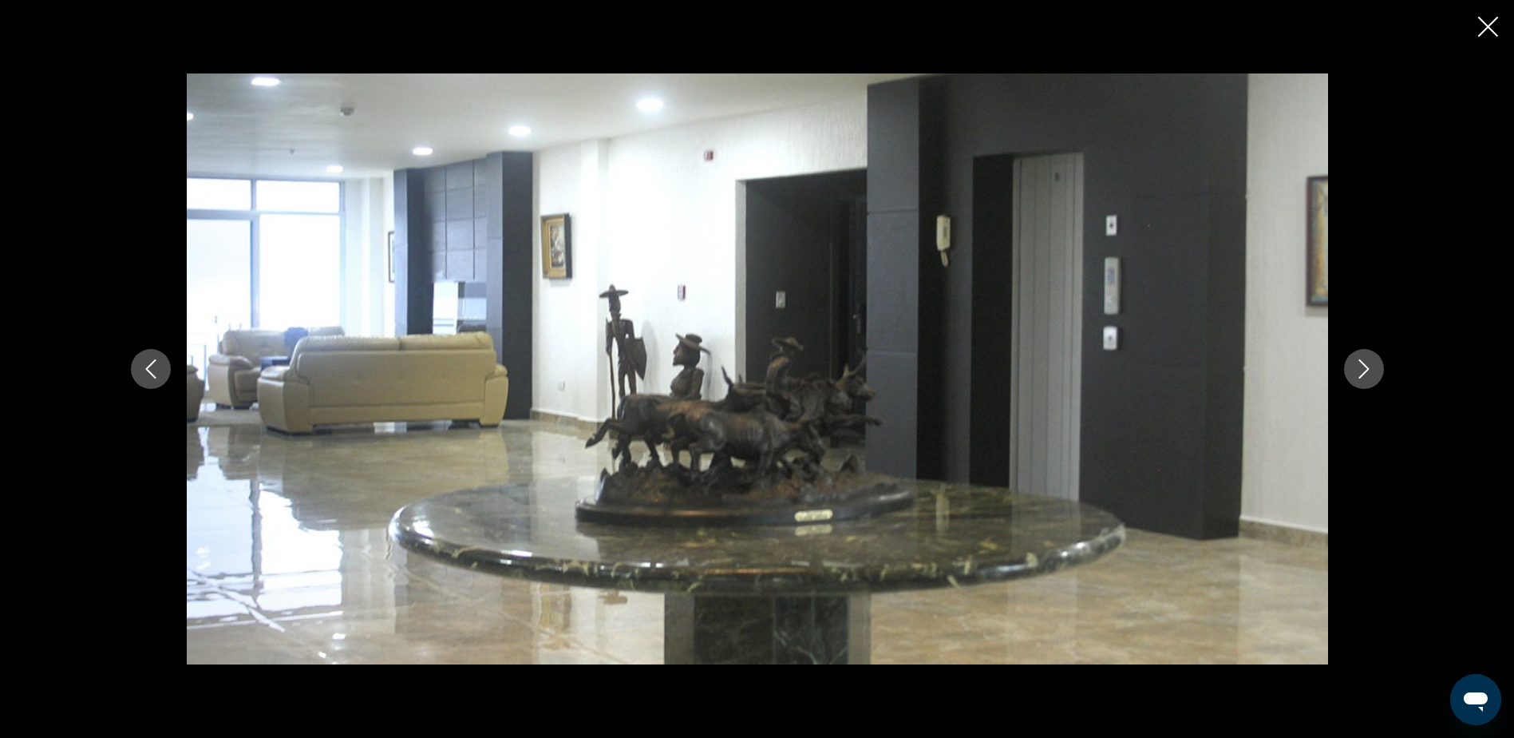
click at [1362, 365] on icon "Next image" at bounding box center [1364, 368] width 19 height 19
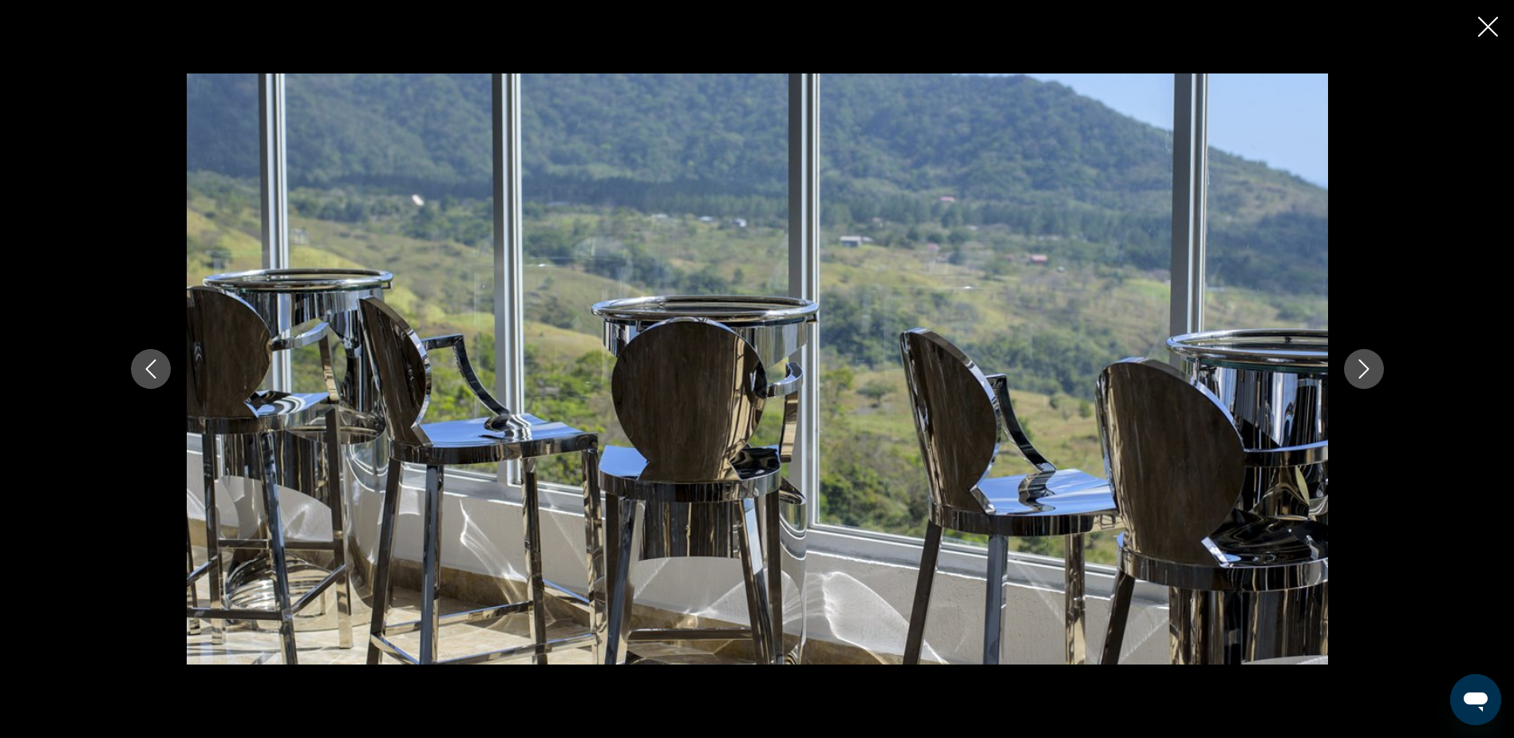
click at [1362, 365] on icon "Next image" at bounding box center [1364, 368] width 19 height 19
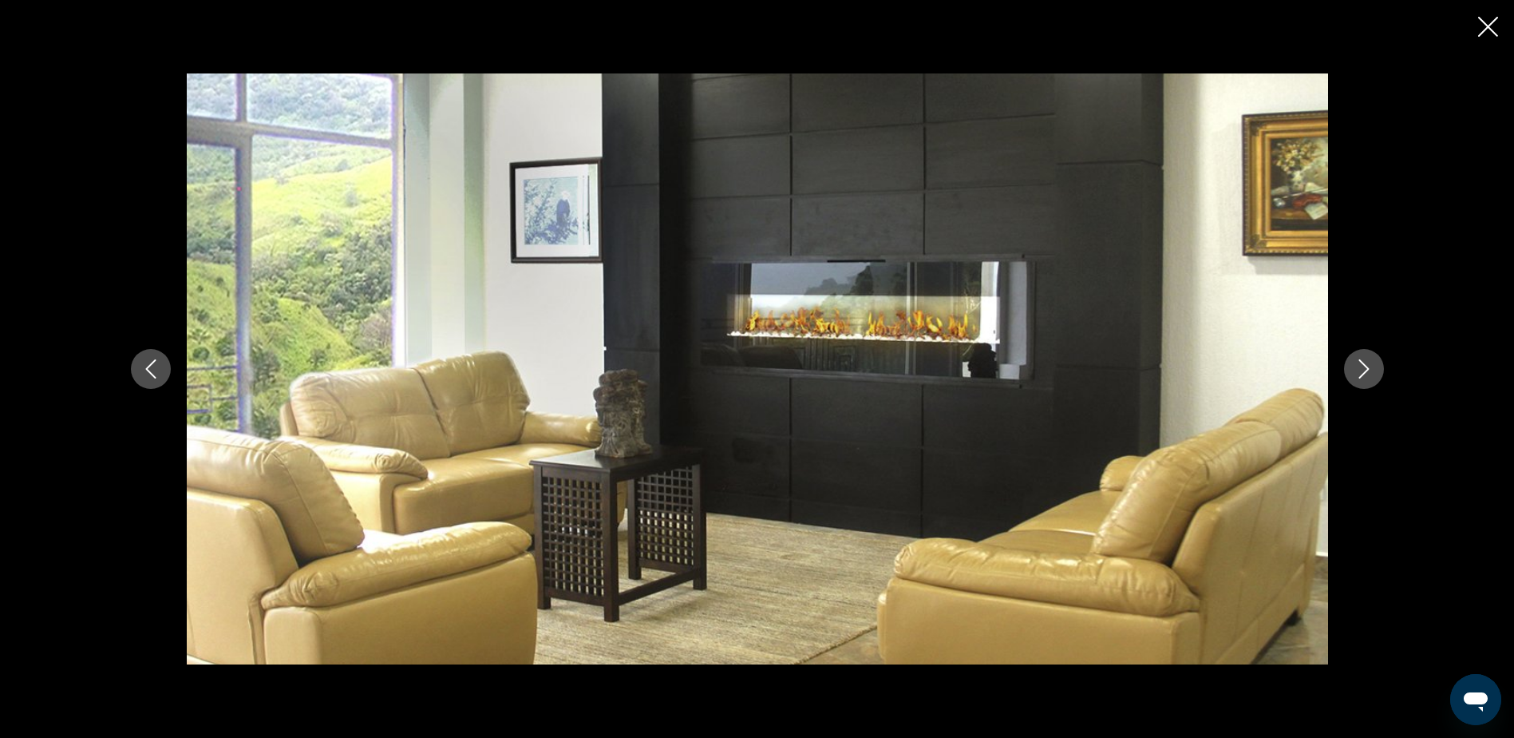
click at [1362, 365] on icon "Next image" at bounding box center [1364, 368] width 19 height 19
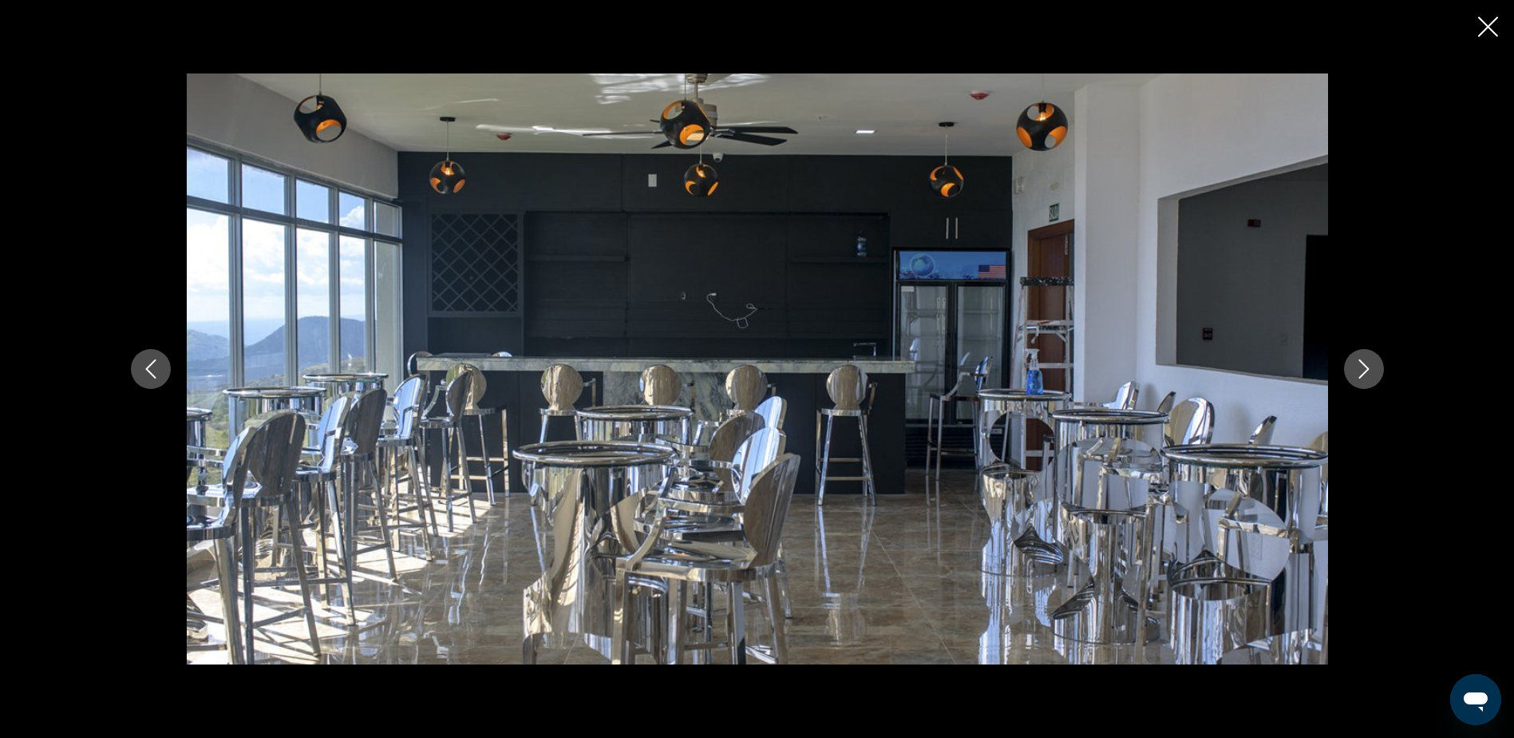
click at [1362, 365] on icon "Next image" at bounding box center [1364, 368] width 19 height 19
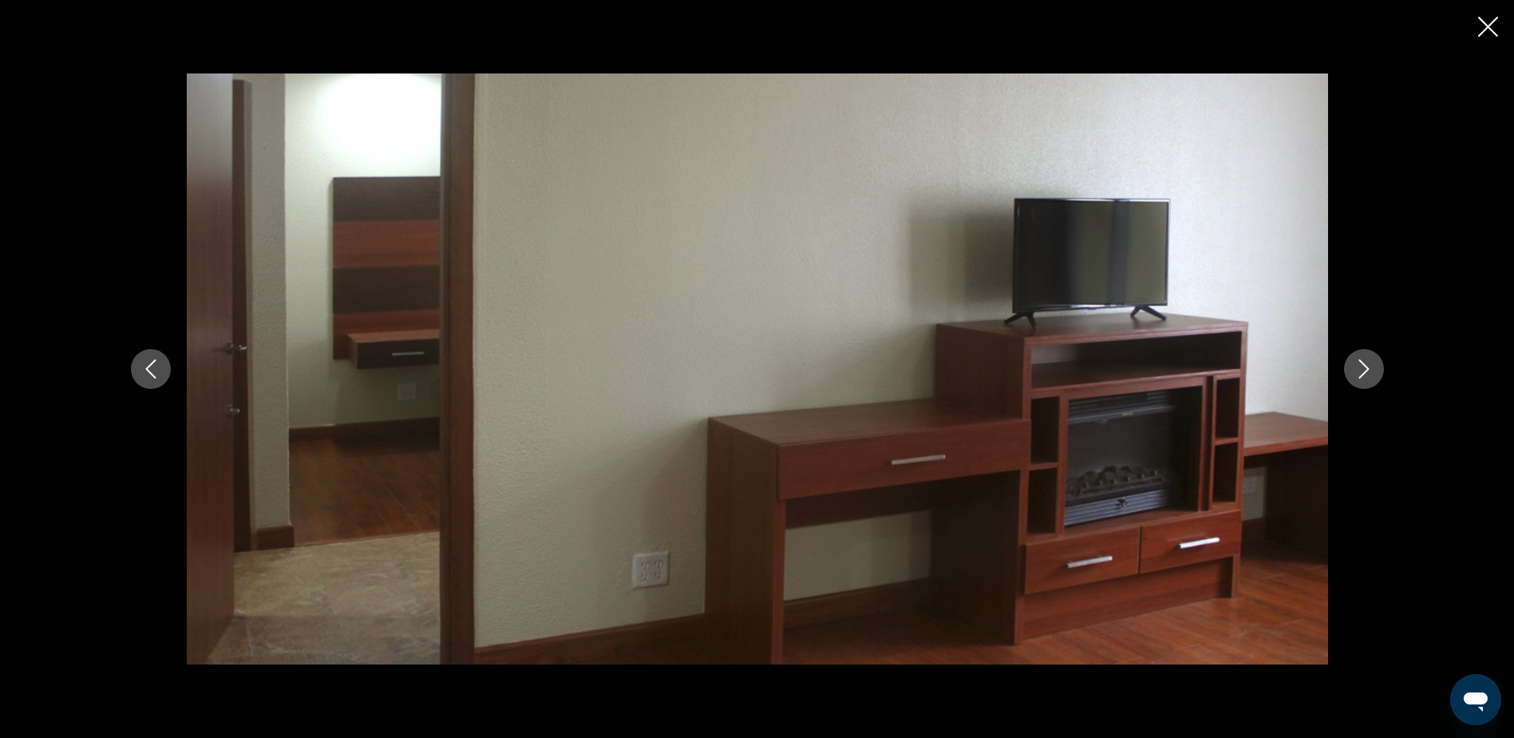
click at [150, 359] on button "Previous image" at bounding box center [151, 369] width 40 height 40
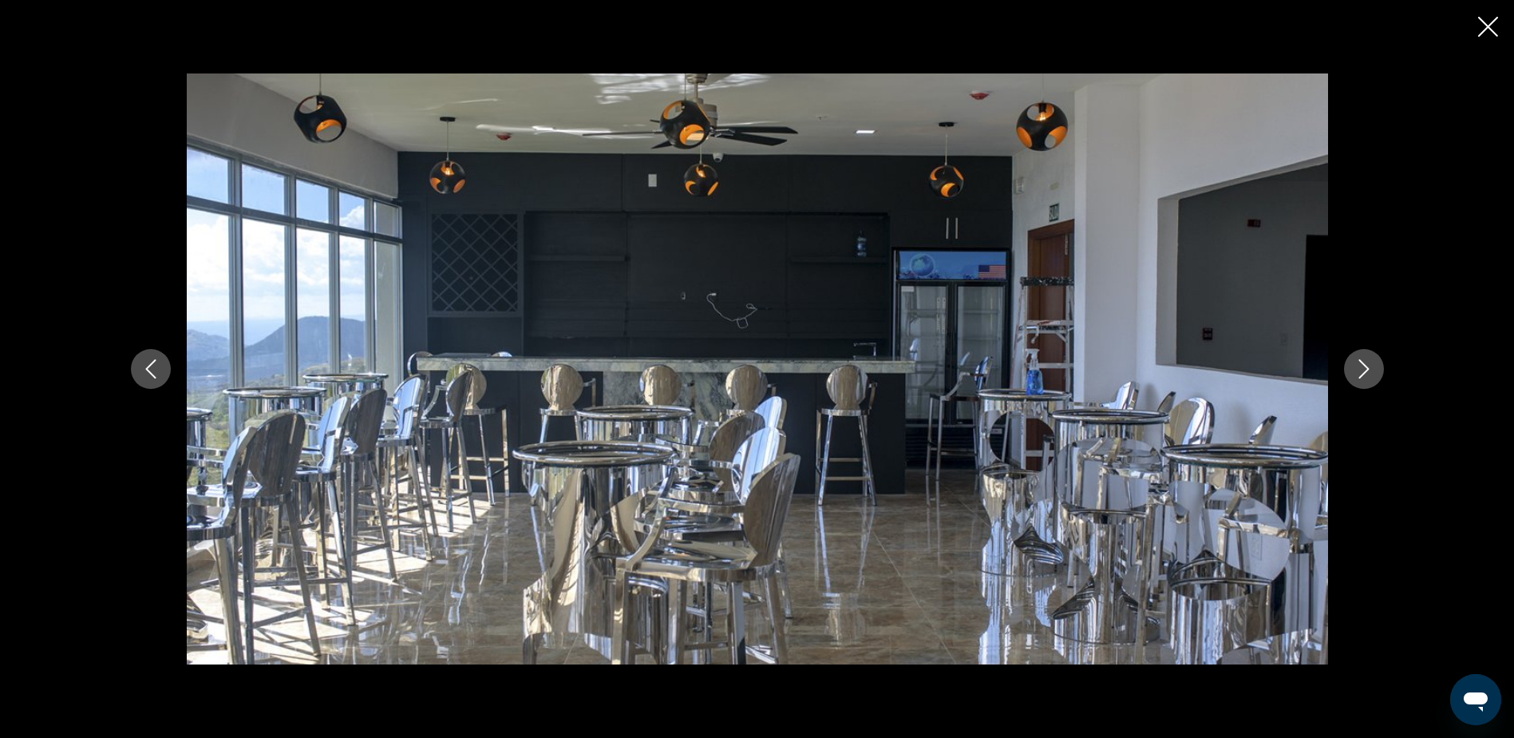
click at [1364, 362] on icon "Next image" at bounding box center [1364, 368] width 19 height 19
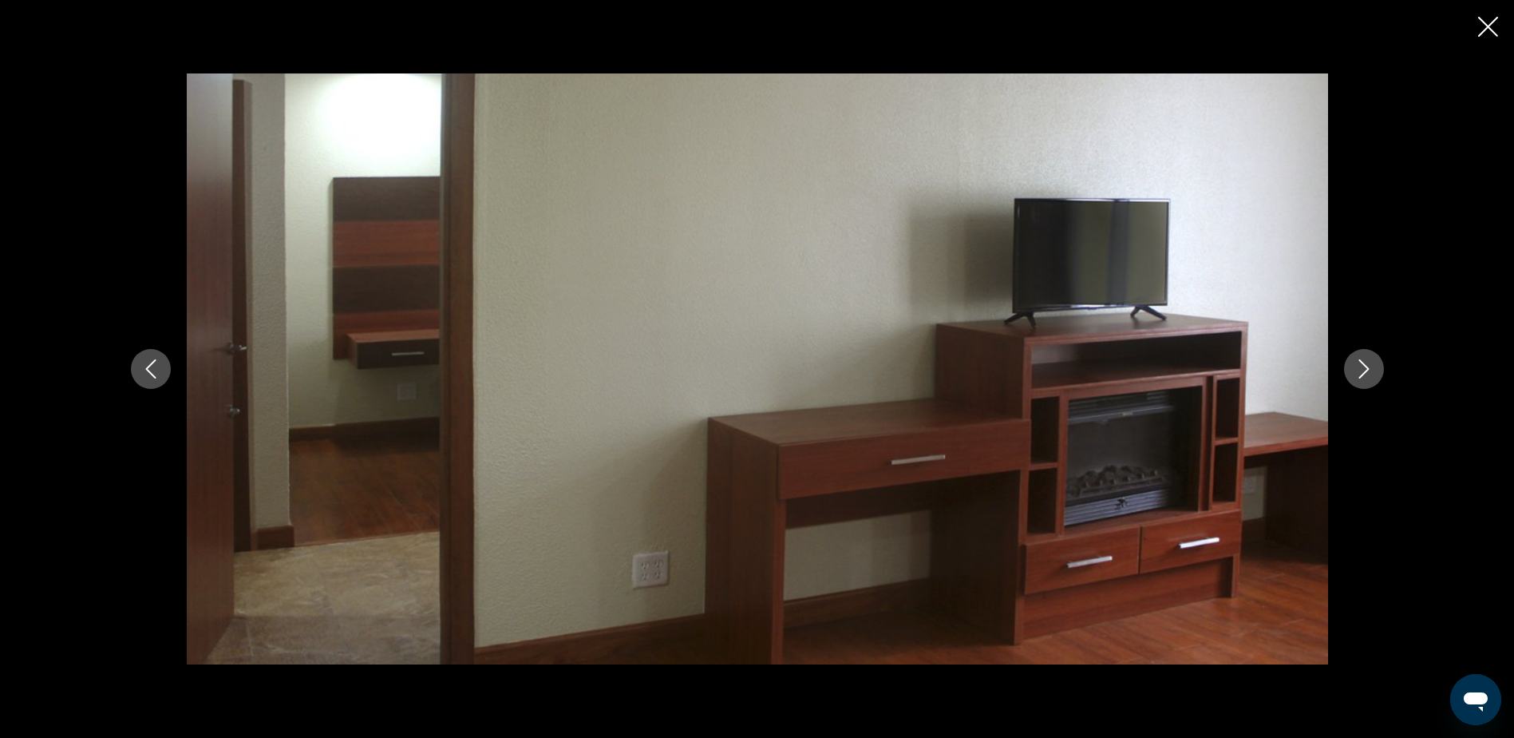
click at [1364, 362] on icon "Next image" at bounding box center [1364, 368] width 19 height 19
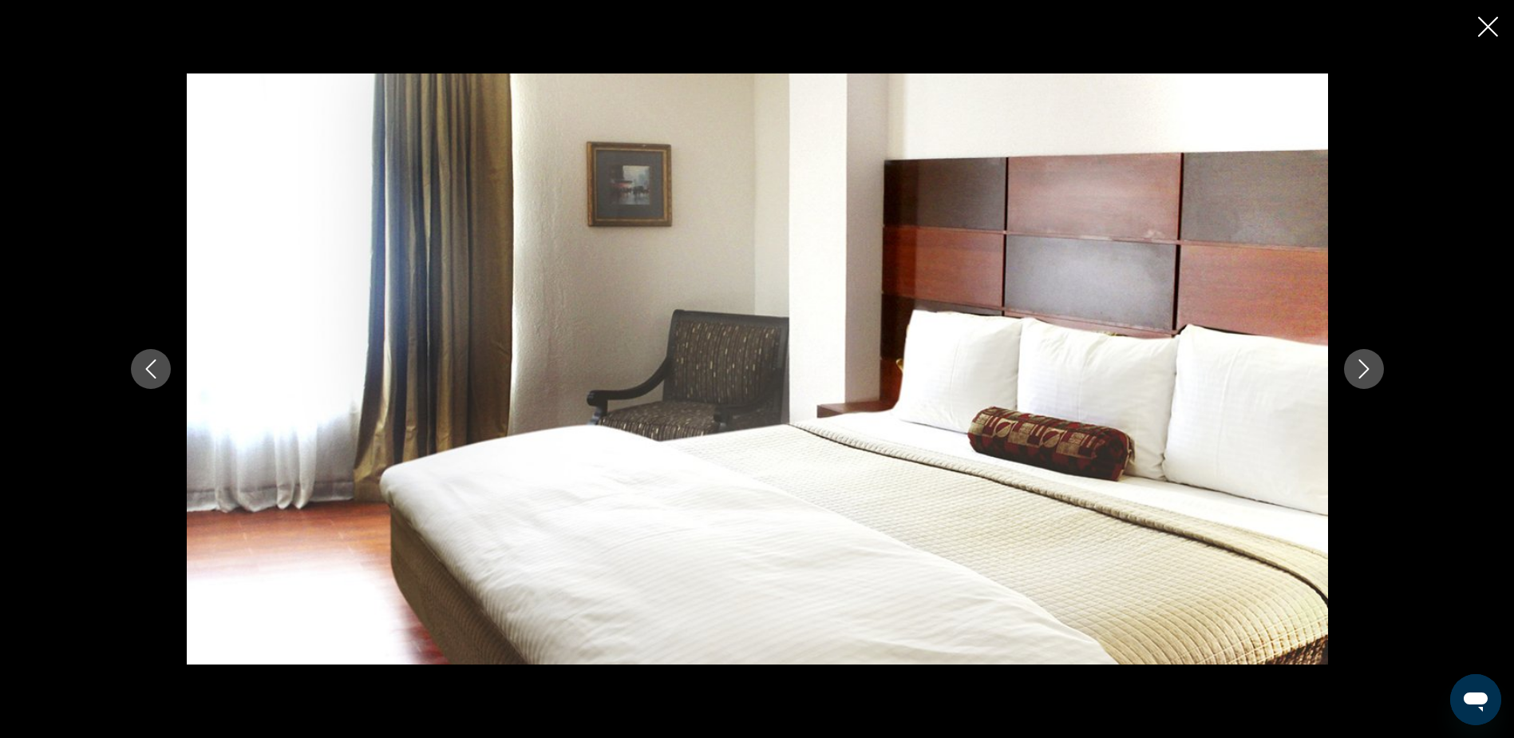
click at [1364, 362] on icon "Next image" at bounding box center [1364, 368] width 19 height 19
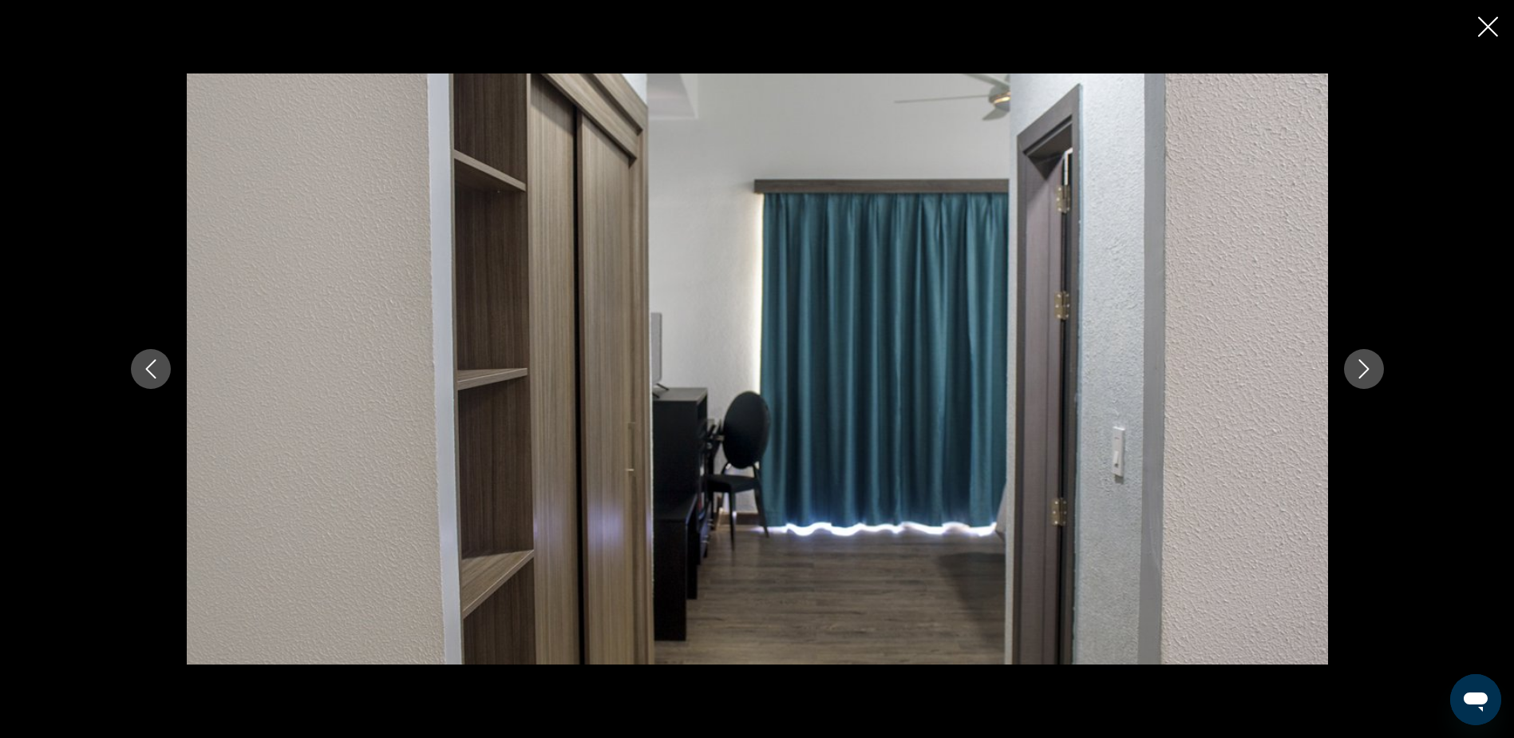
click at [1364, 362] on icon "Next image" at bounding box center [1364, 368] width 19 height 19
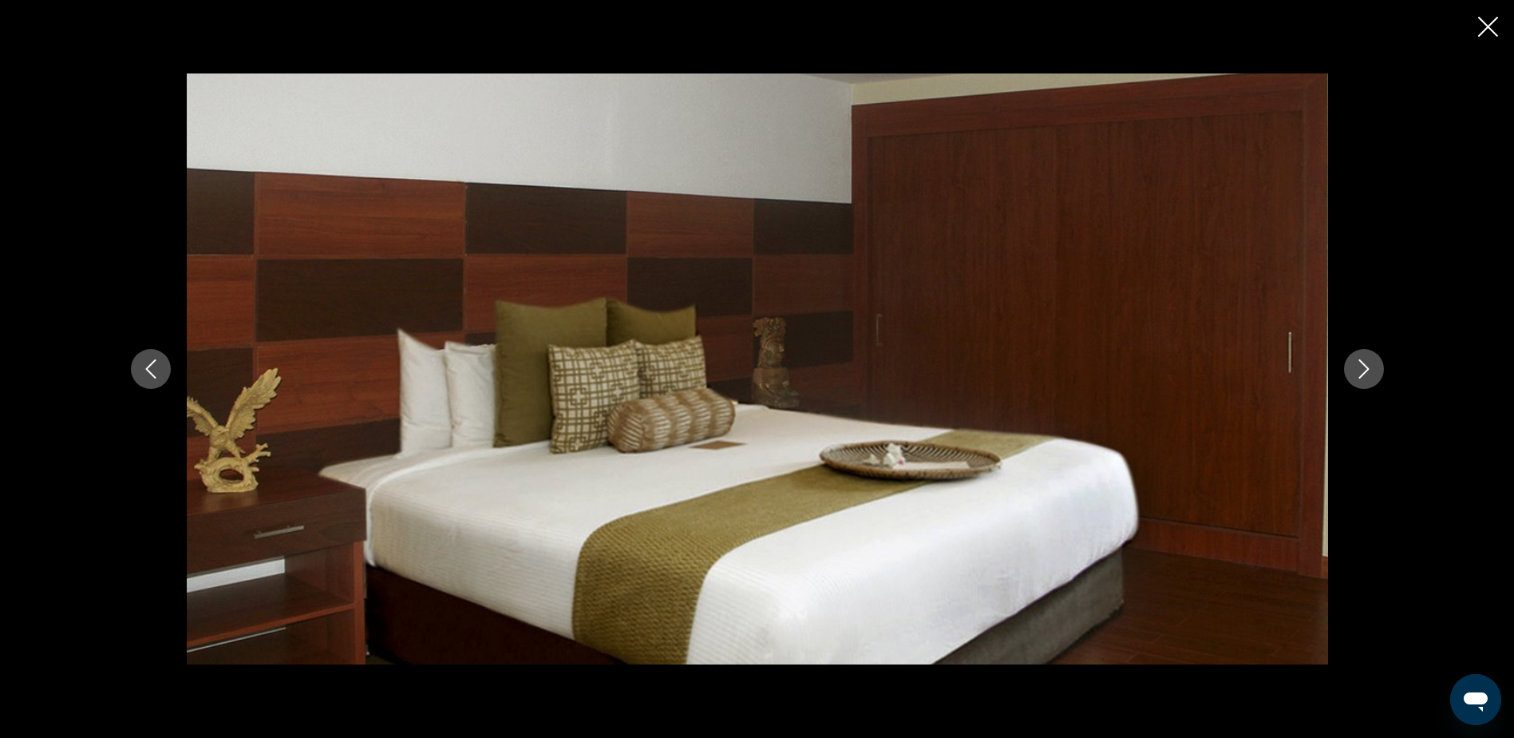
click at [1364, 362] on icon "Next image" at bounding box center [1364, 368] width 19 height 19
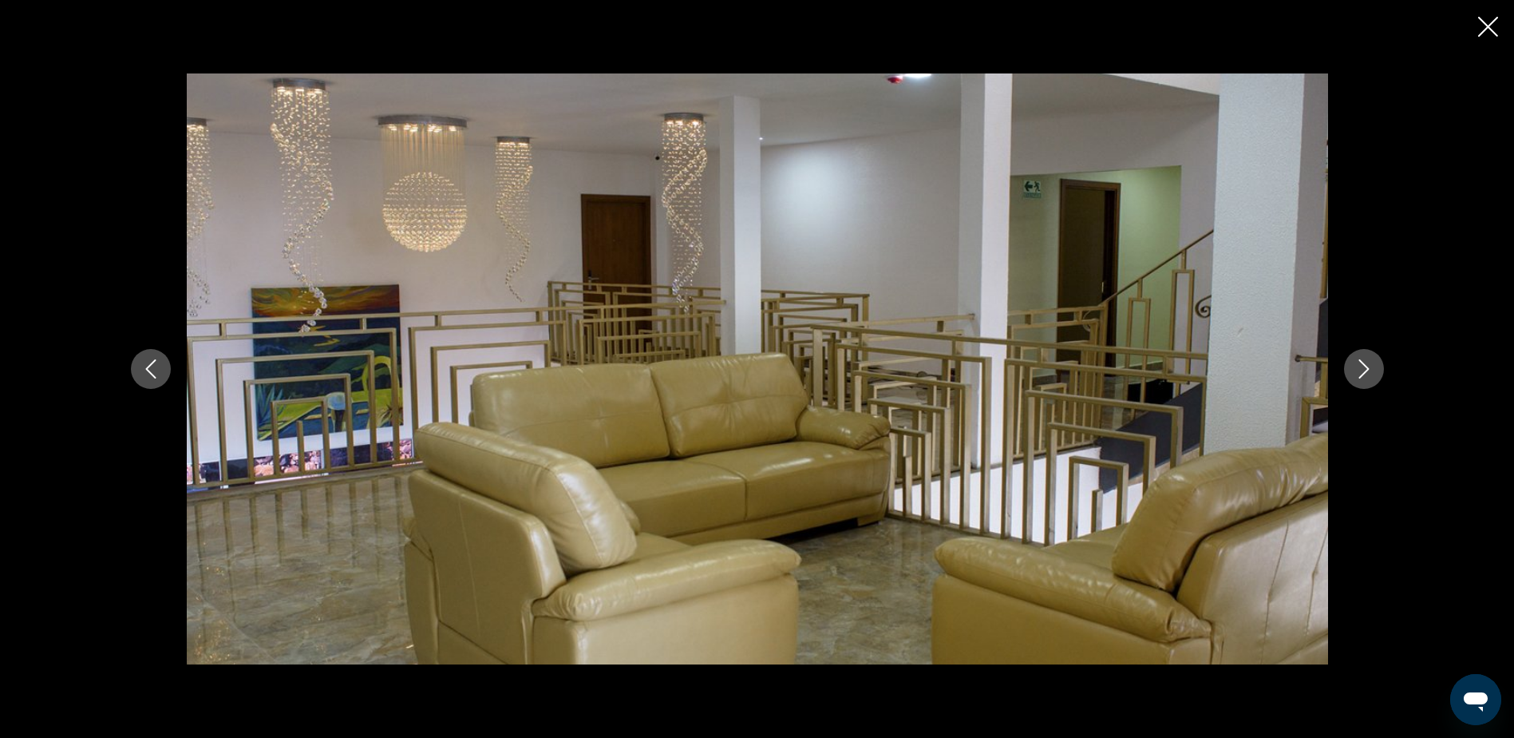
click at [1364, 362] on icon "Next image" at bounding box center [1364, 368] width 19 height 19
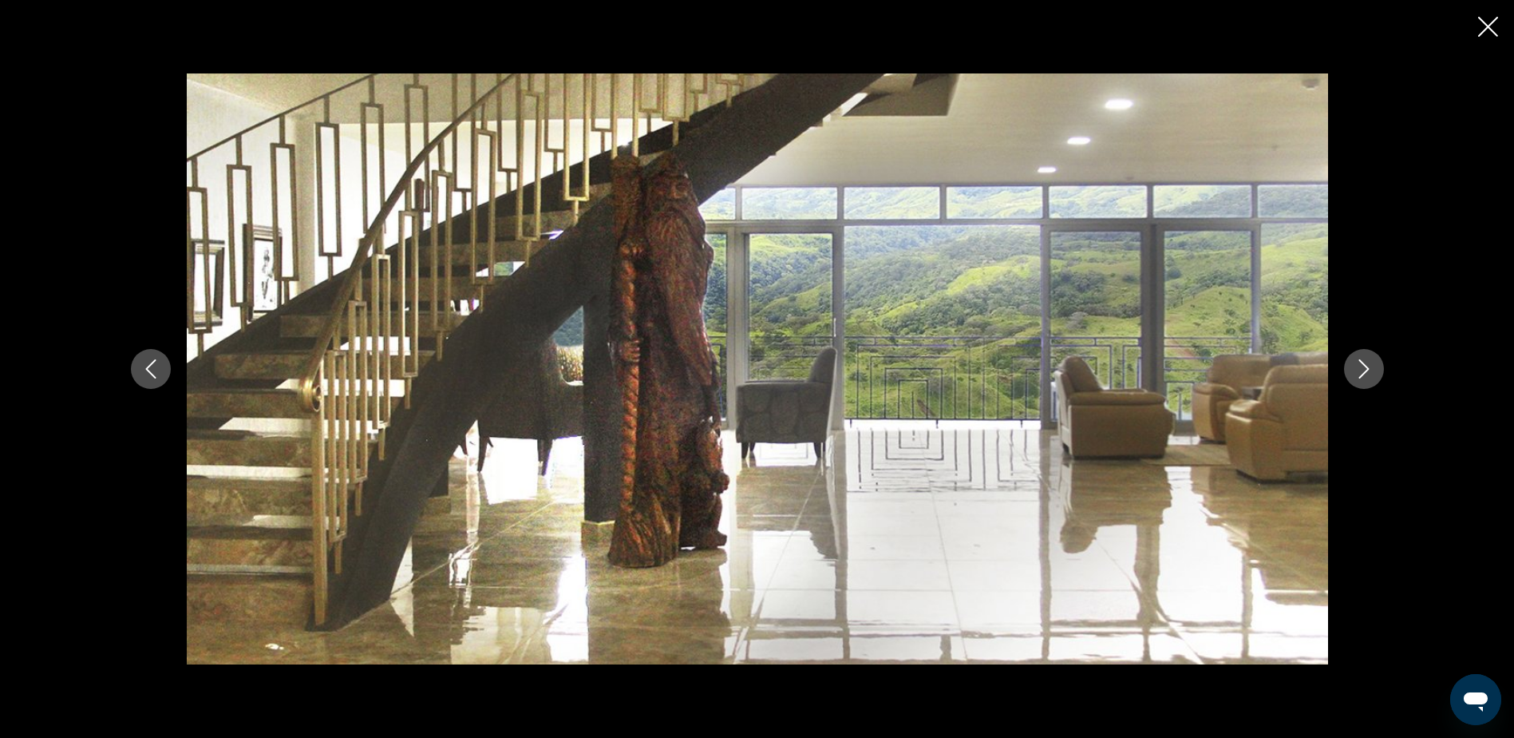
click at [1364, 362] on icon "Next image" at bounding box center [1364, 368] width 19 height 19
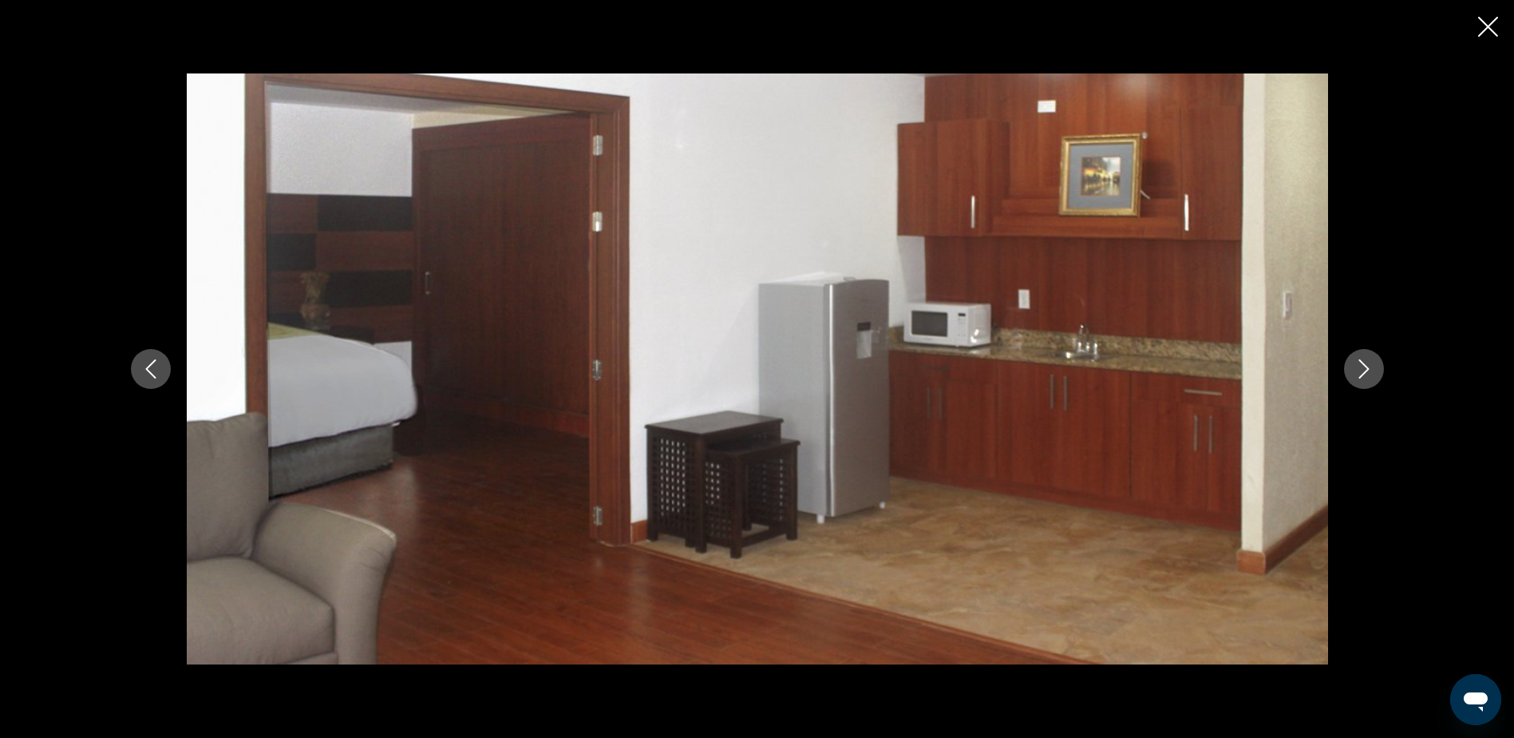
click at [1364, 362] on icon "Next image" at bounding box center [1364, 368] width 19 height 19
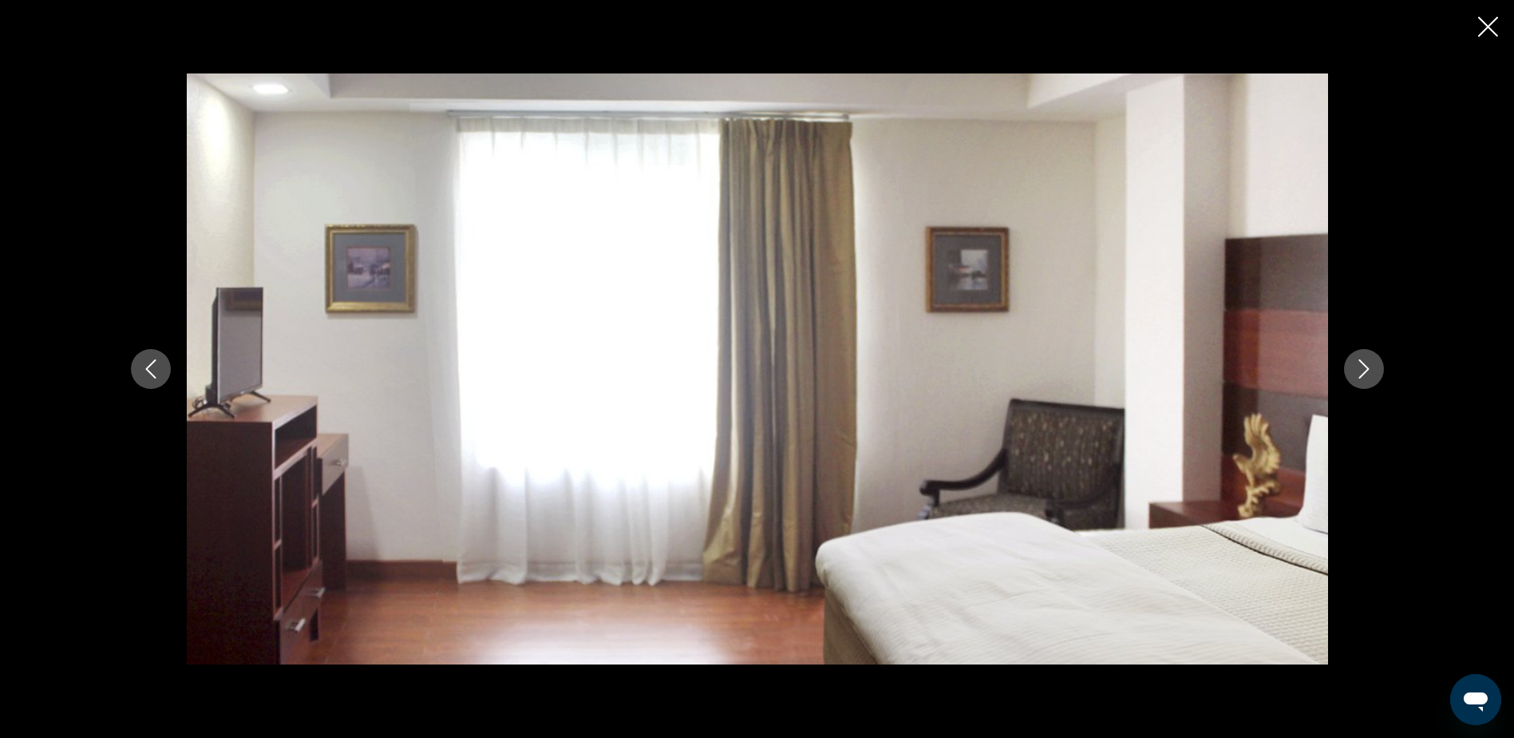
click at [1364, 362] on icon "Next image" at bounding box center [1364, 368] width 19 height 19
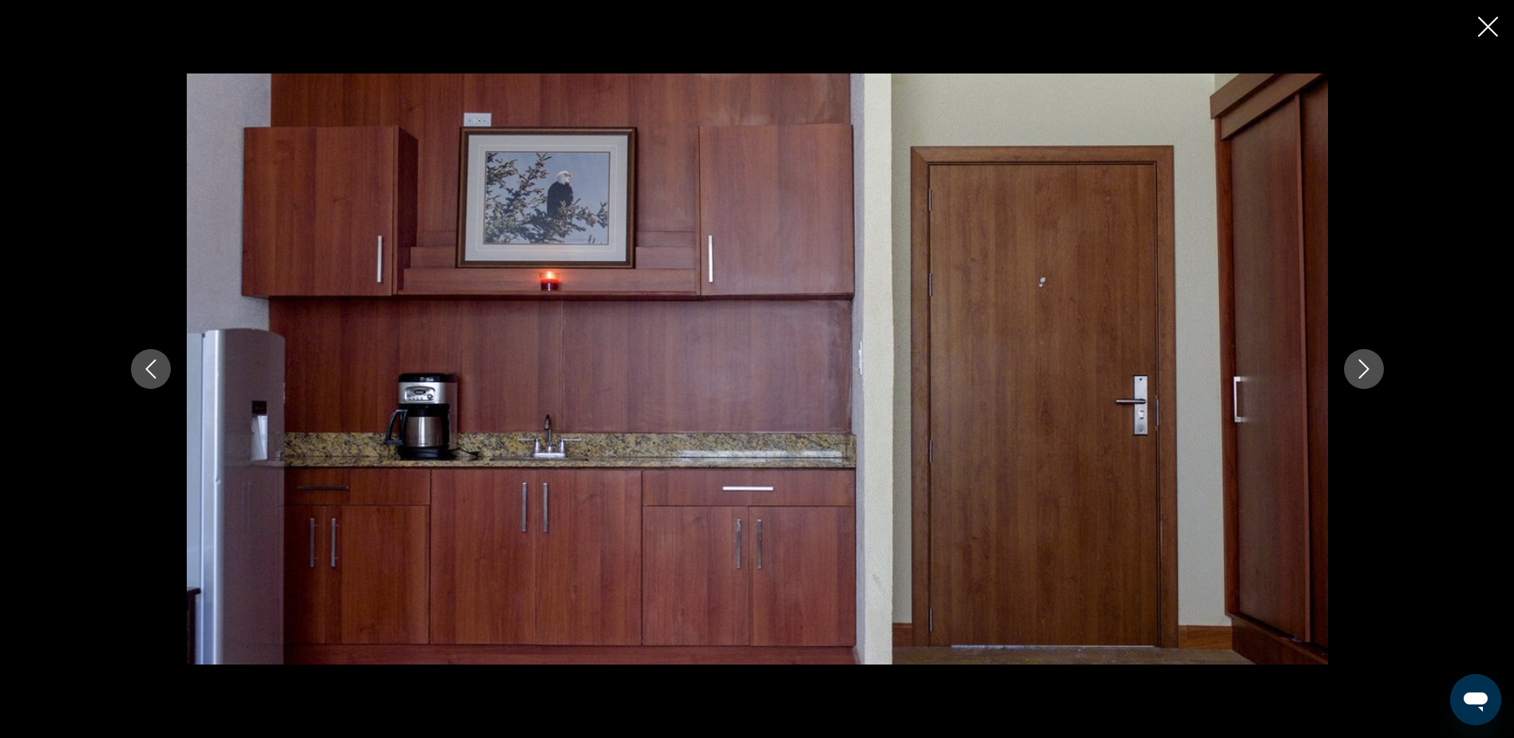
click at [1364, 362] on icon "Next image" at bounding box center [1364, 368] width 19 height 19
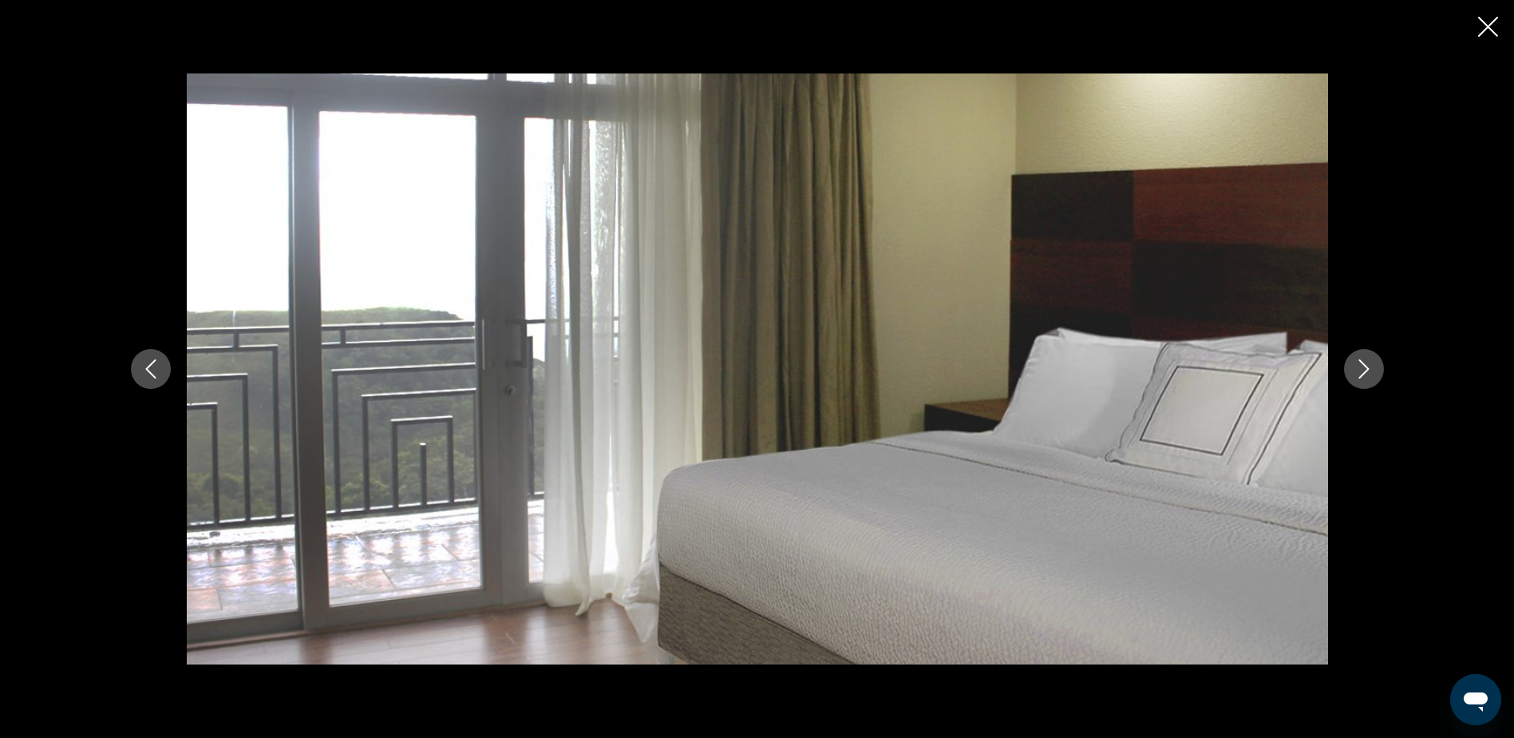
click at [1364, 363] on icon "Next image" at bounding box center [1364, 368] width 19 height 19
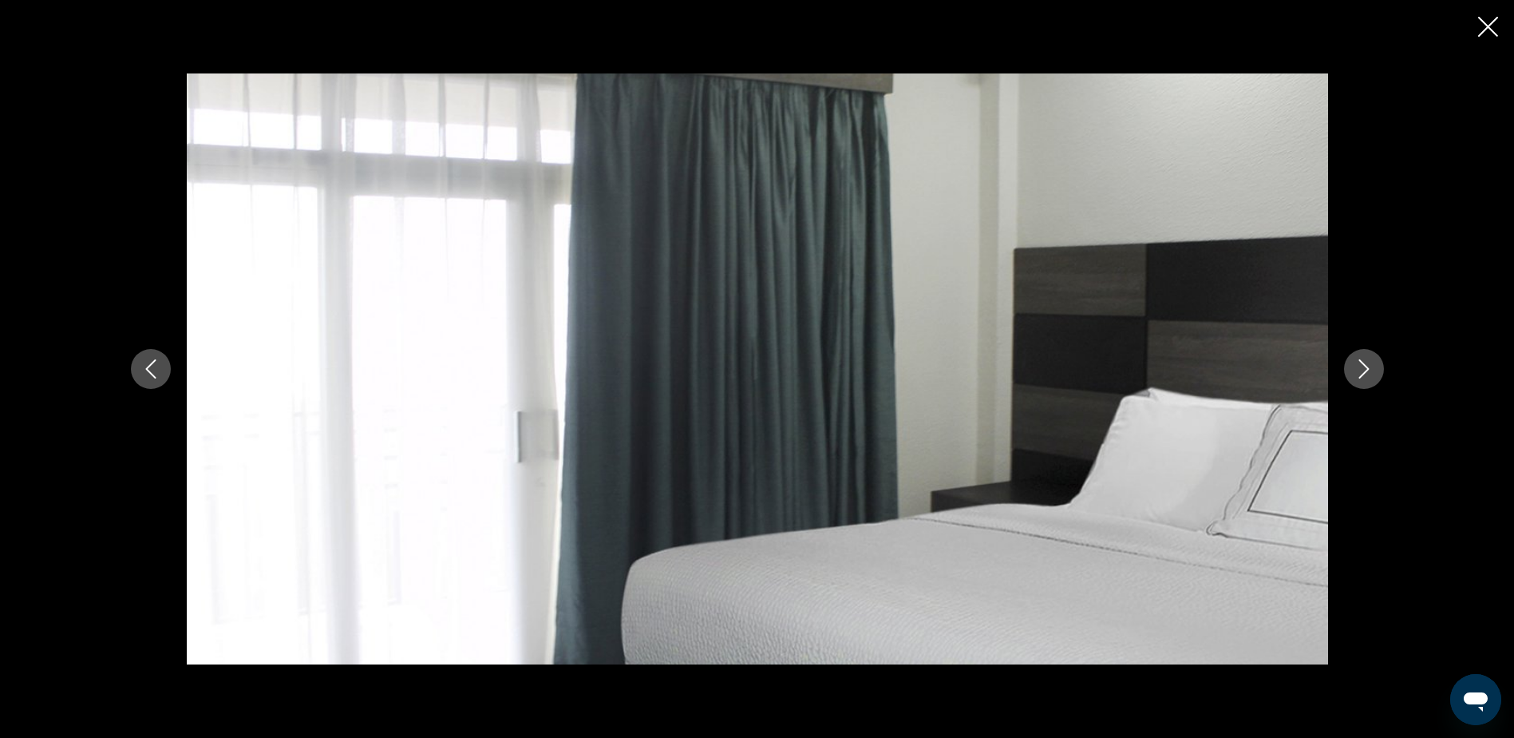
click at [1364, 363] on icon "Next image" at bounding box center [1364, 368] width 19 height 19
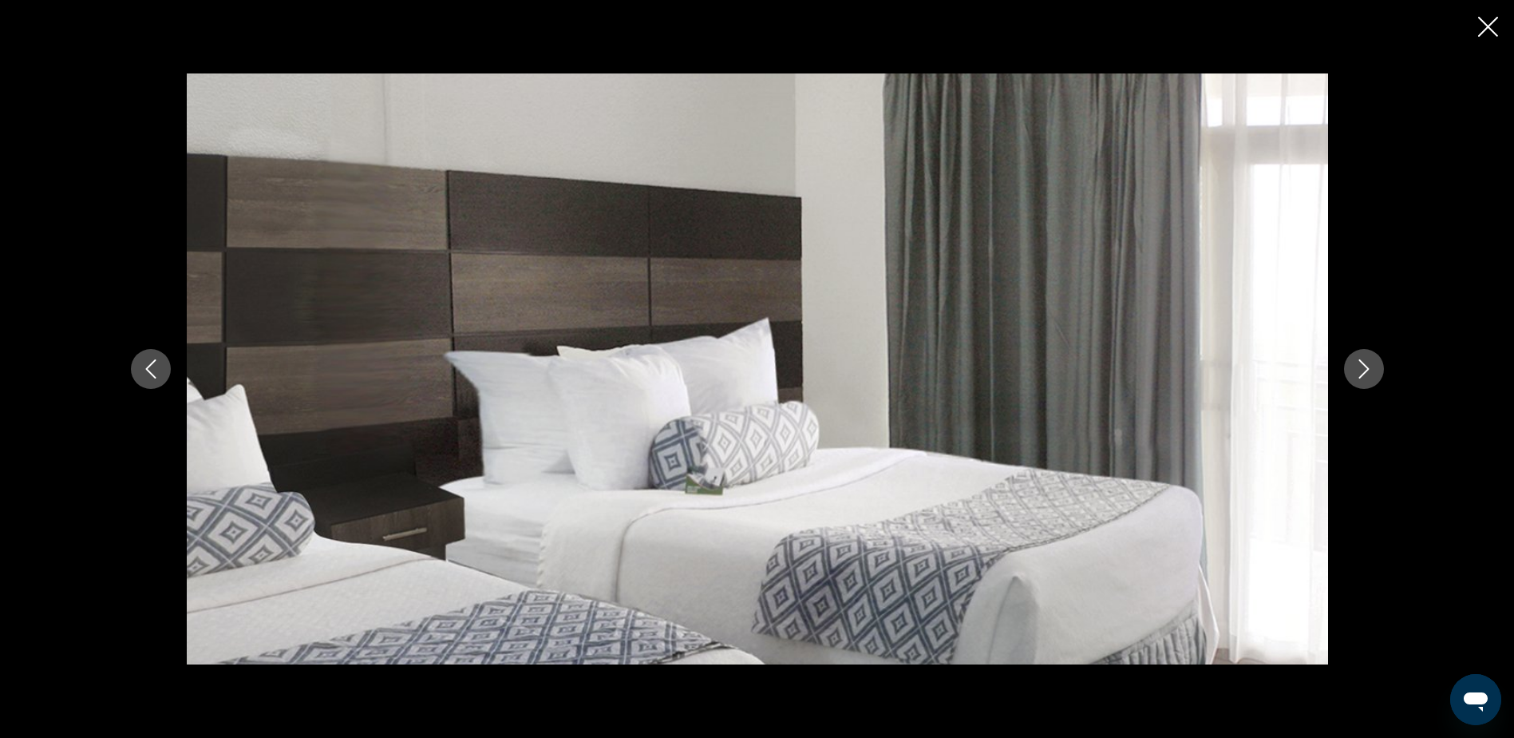
click at [1364, 363] on icon "Next image" at bounding box center [1364, 368] width 19 height 19
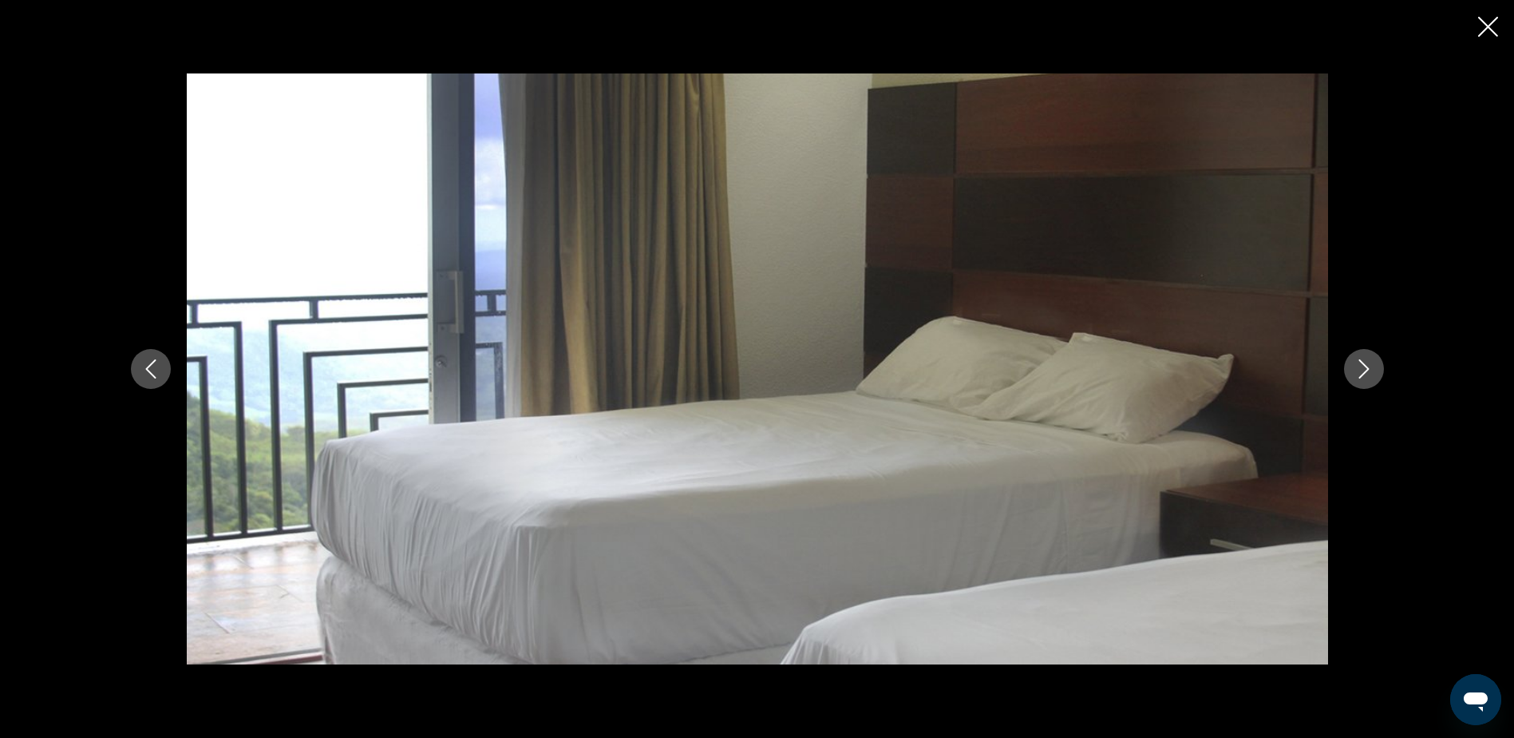
click at [1364, 363] on icon "Next image" at bounding box center [1364, 368] width 19 height 19
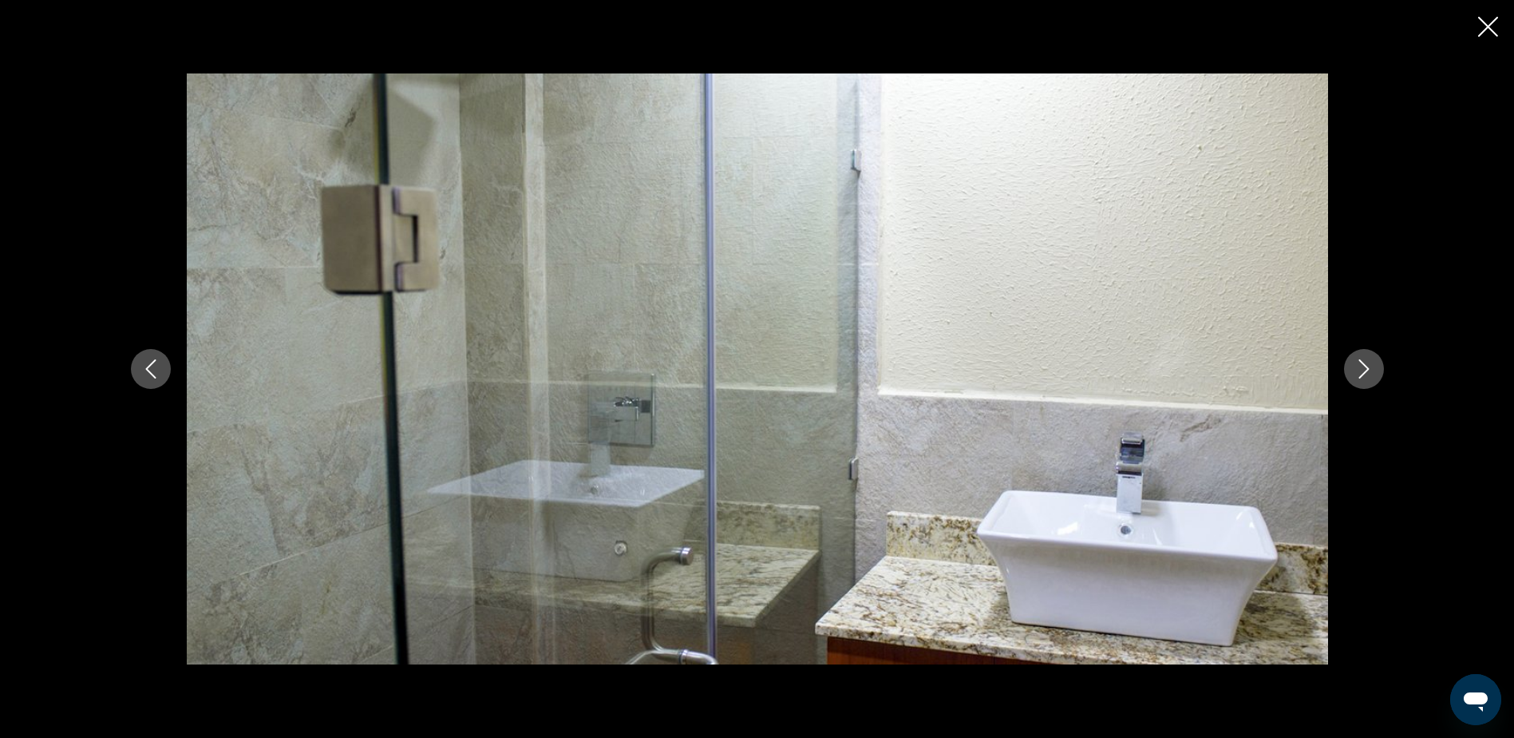
click at [1364, 363] on icon "Next image" at bounding box center [1364, 368] width 19 height 19
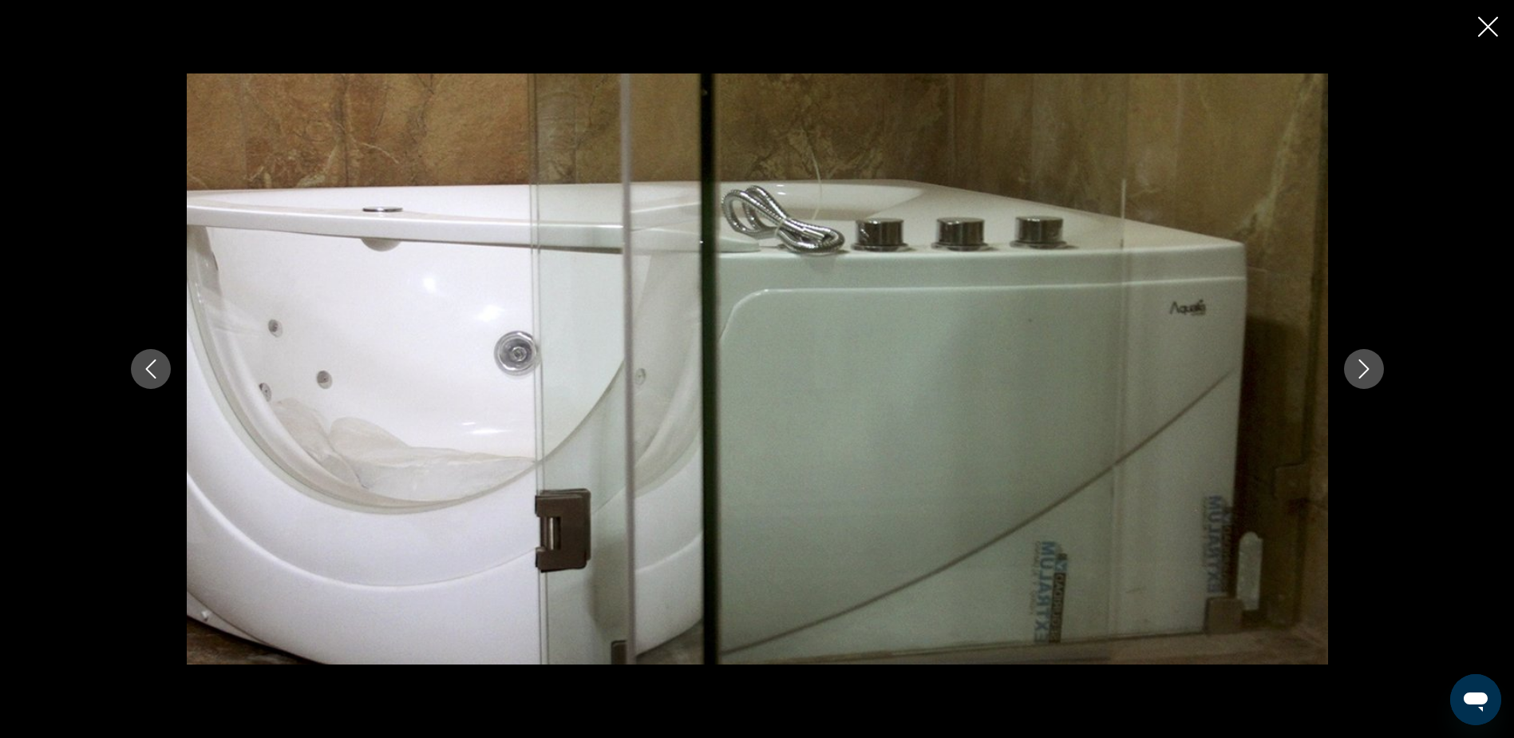
click at [1364, 363] on icon "Next image" at bounding box center [1364, 368] width 19 height 19
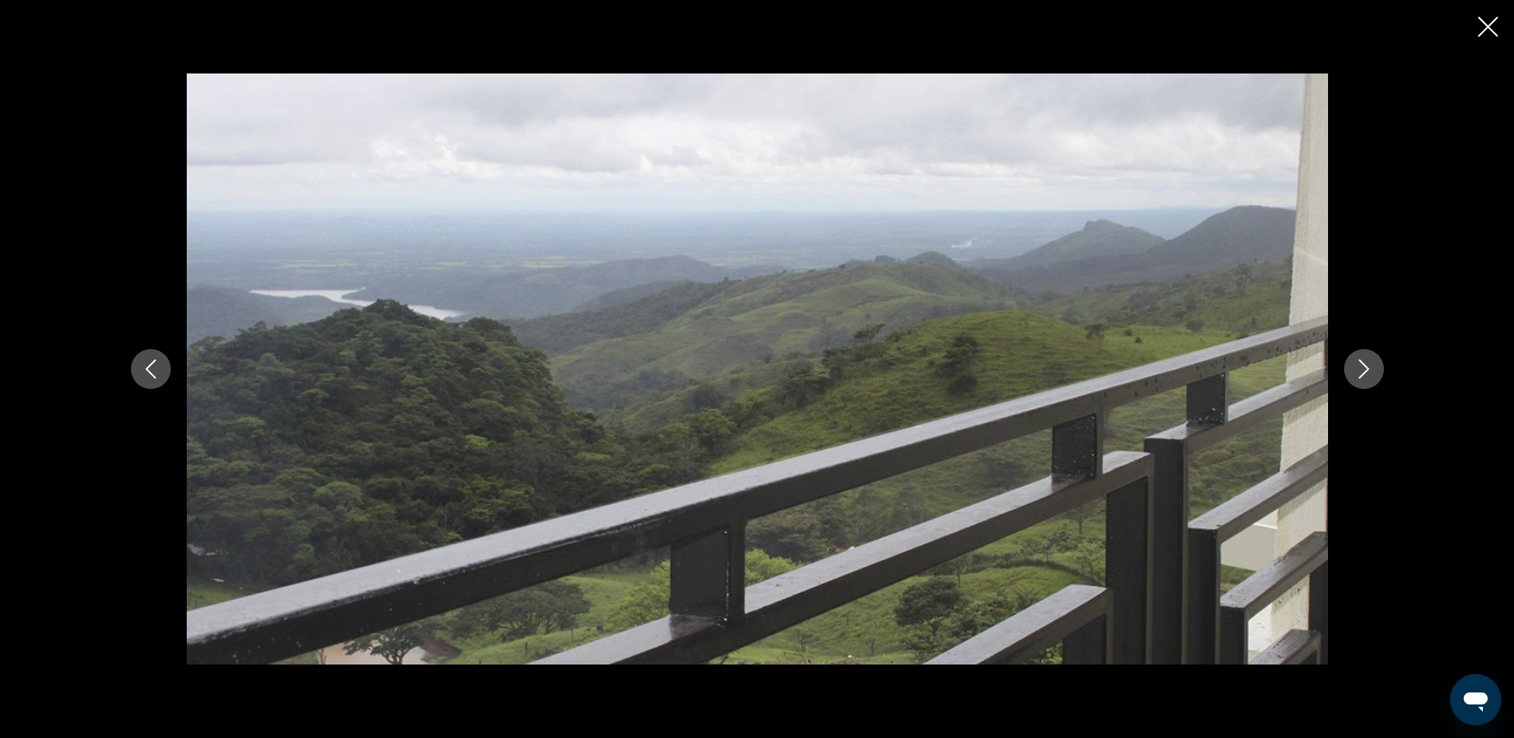
click at [142, 370] on icon "Previous image" at bounding box center [150, 368] width 19 height 19
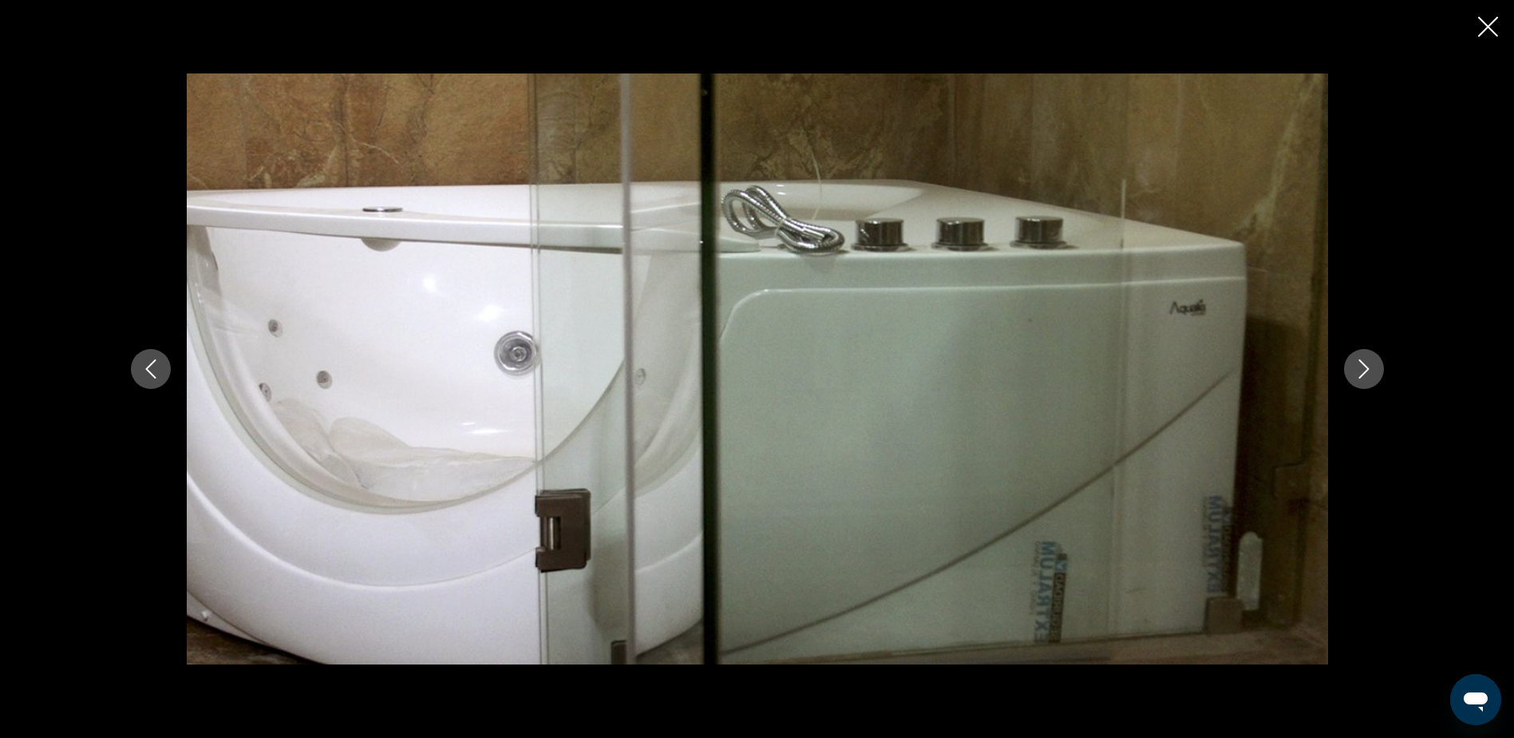
click at [1371, 370] on icon "Next image" at bounding box center [1364, 368] width 19 height 19
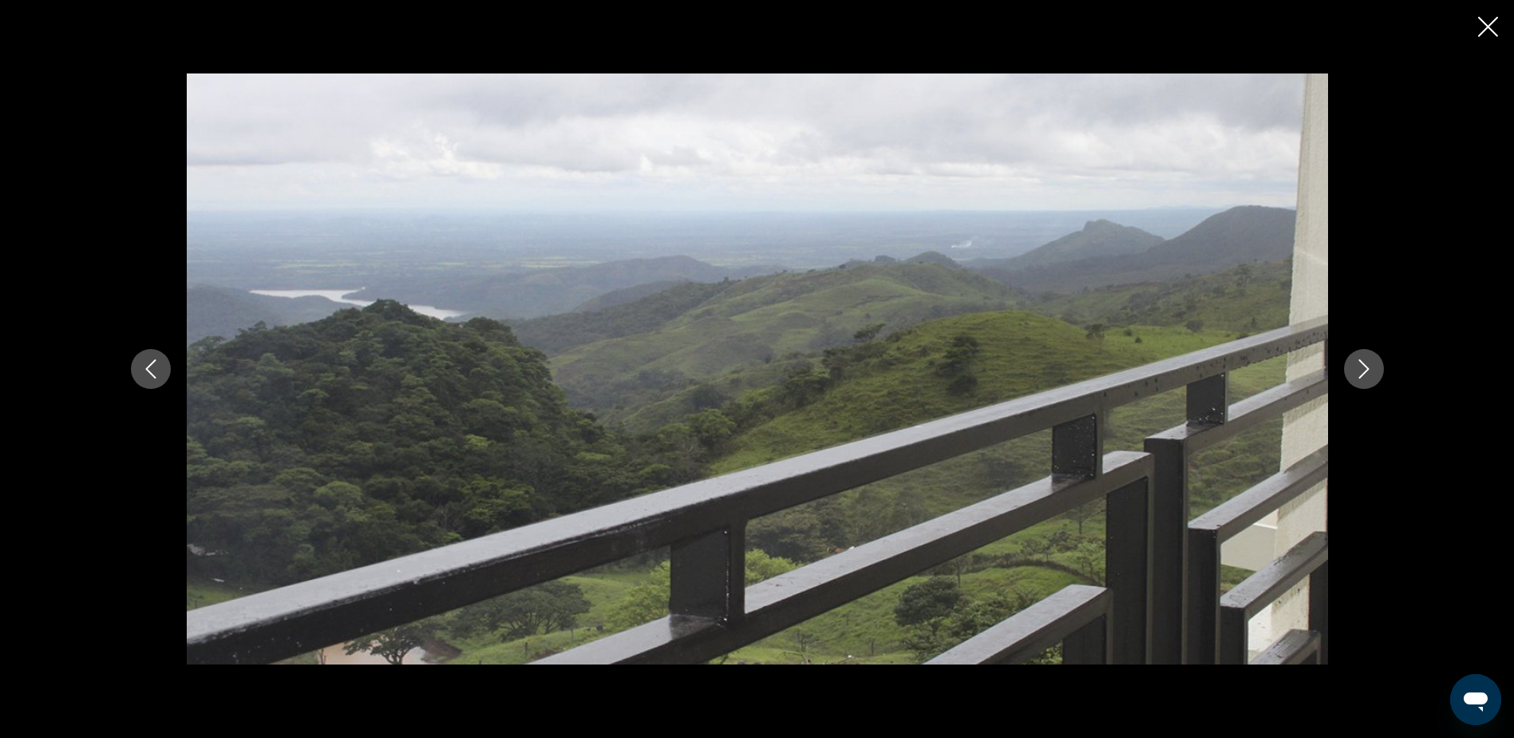
click at [1371, 370] on icon "Next image" at bounding box center [1364, 368] width 19 height 19
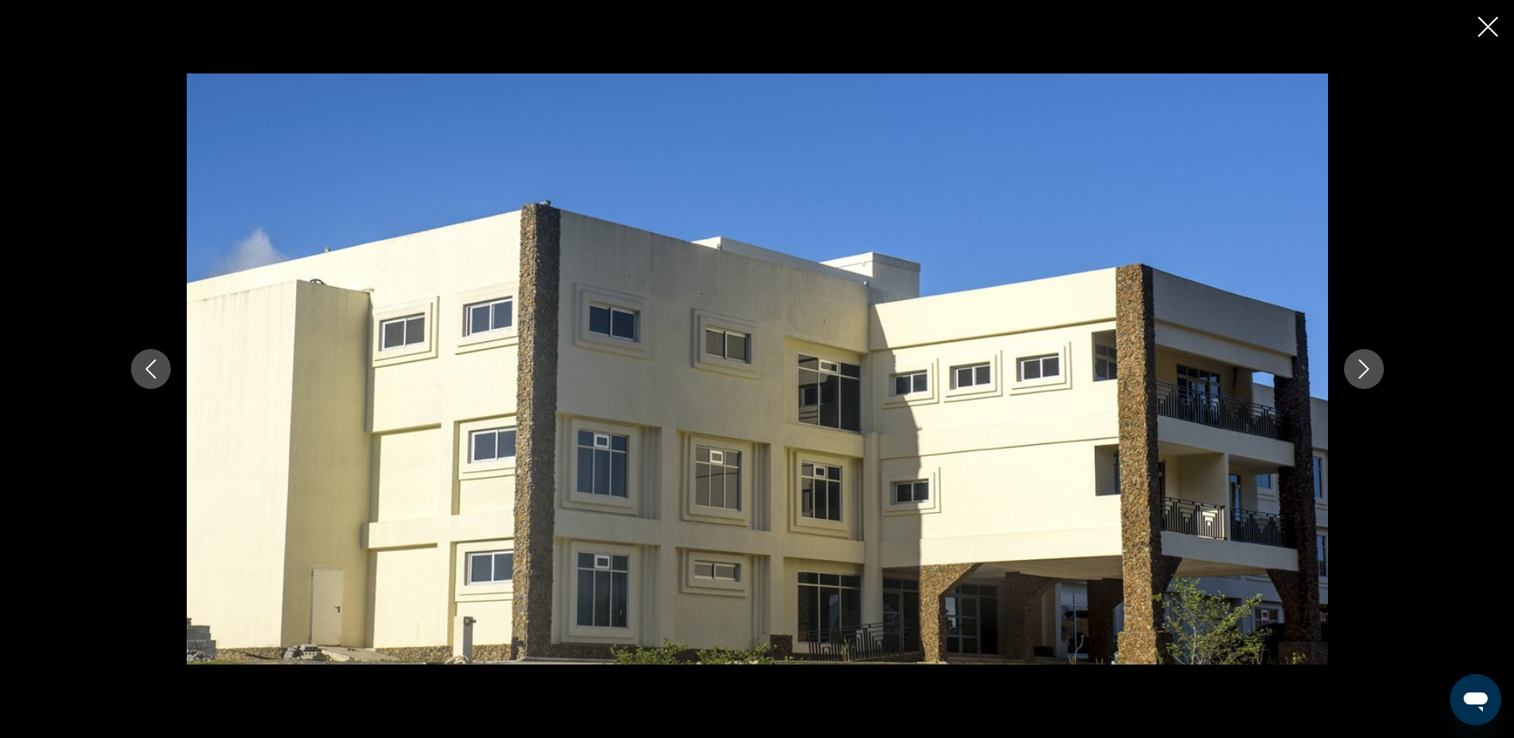
click at [1371, 370] on icon "Next image" at bounding box center [1364, 368] width 19 height 19
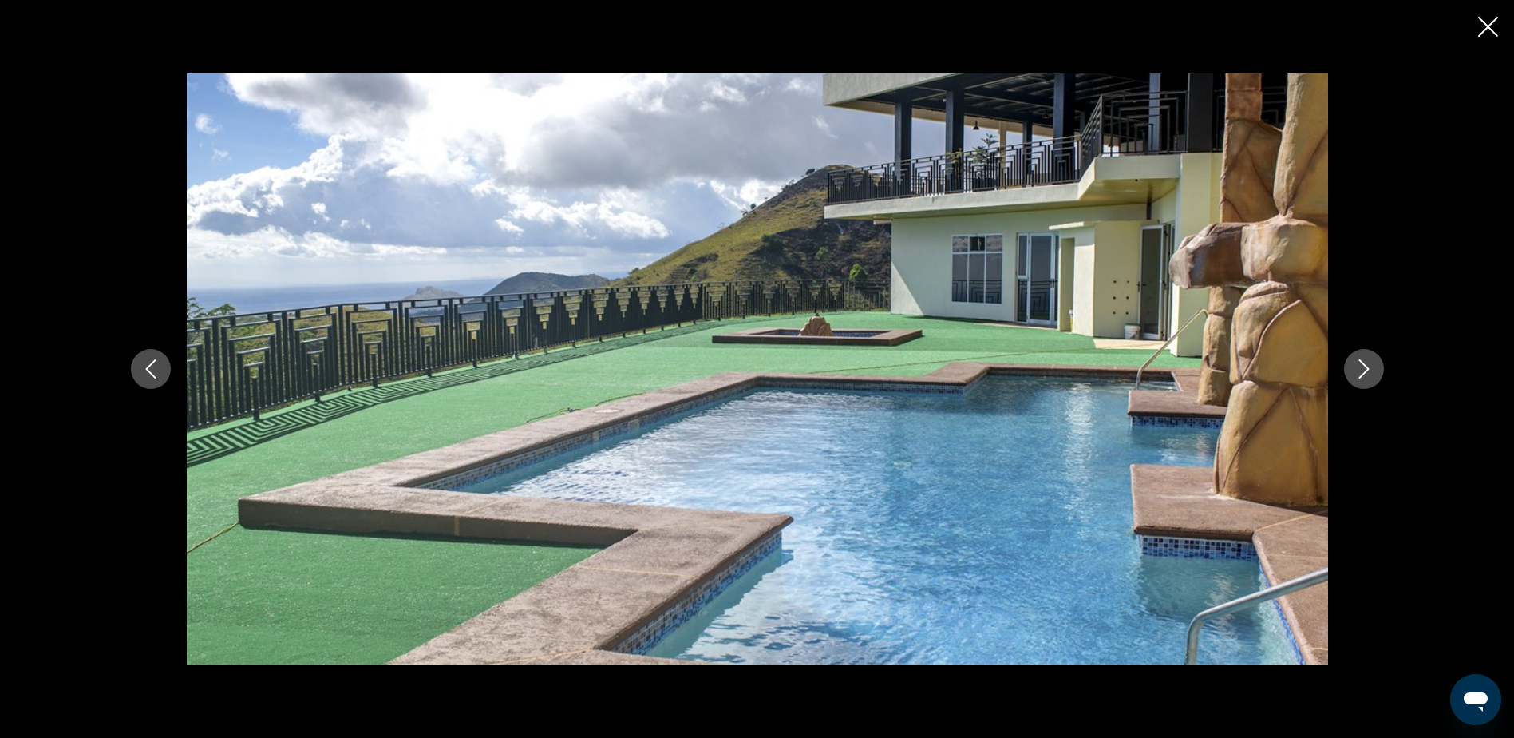
click at [1478, 28] on icon "Close slideshow" at bounding box center [1488, 27] width 20 height 20
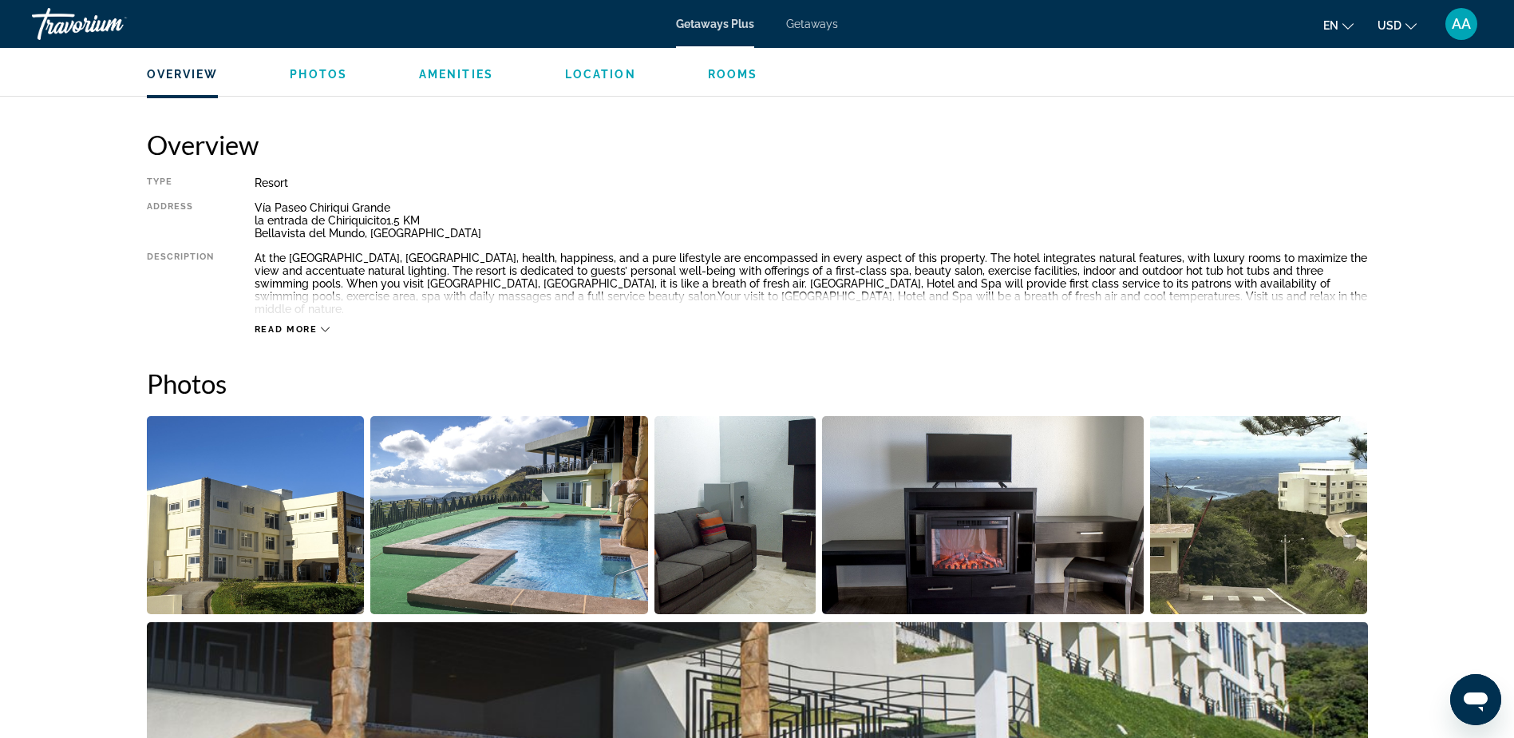
click at [289, 324] on span "Read more" at bounding box center [286, 329] width 63 height 10
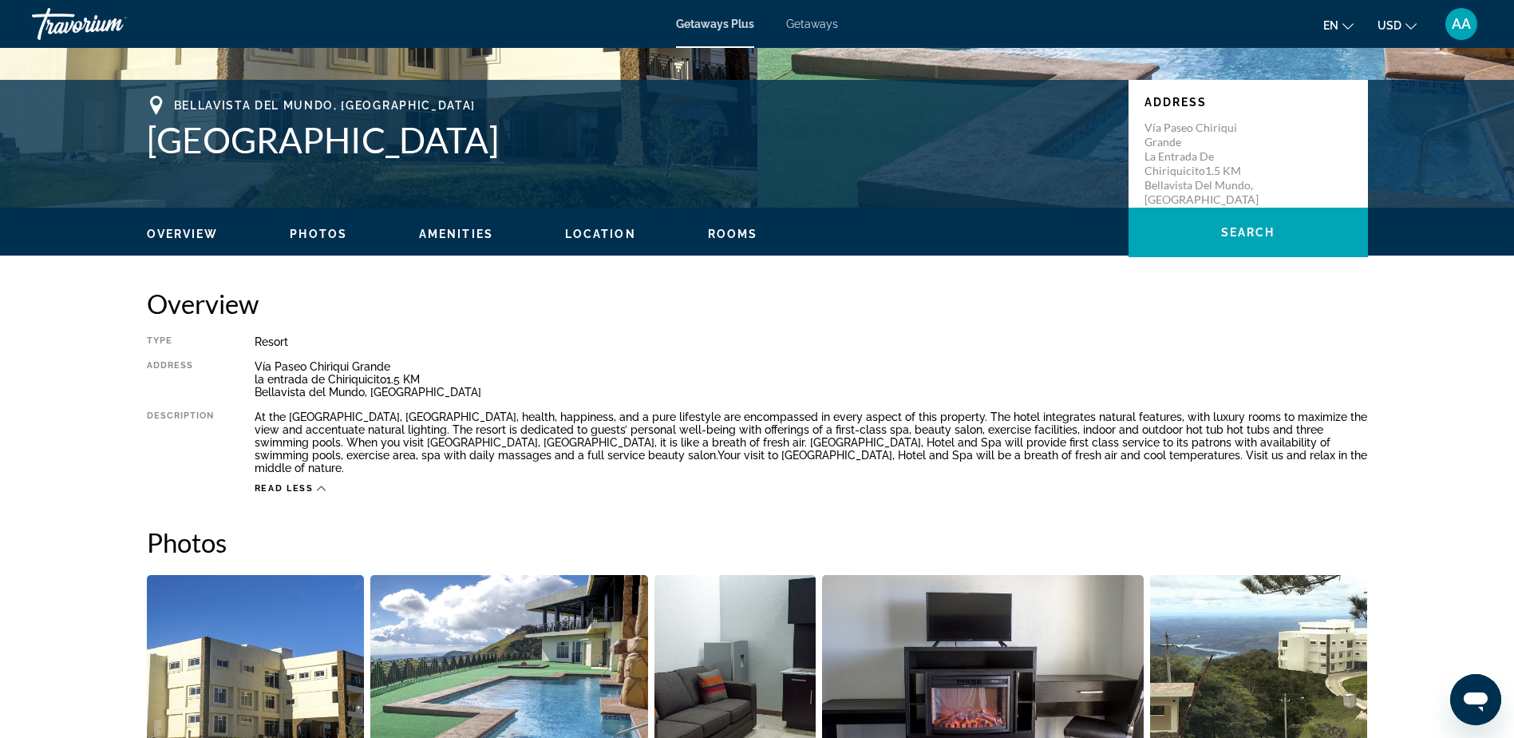
scroll to position [0, 0]
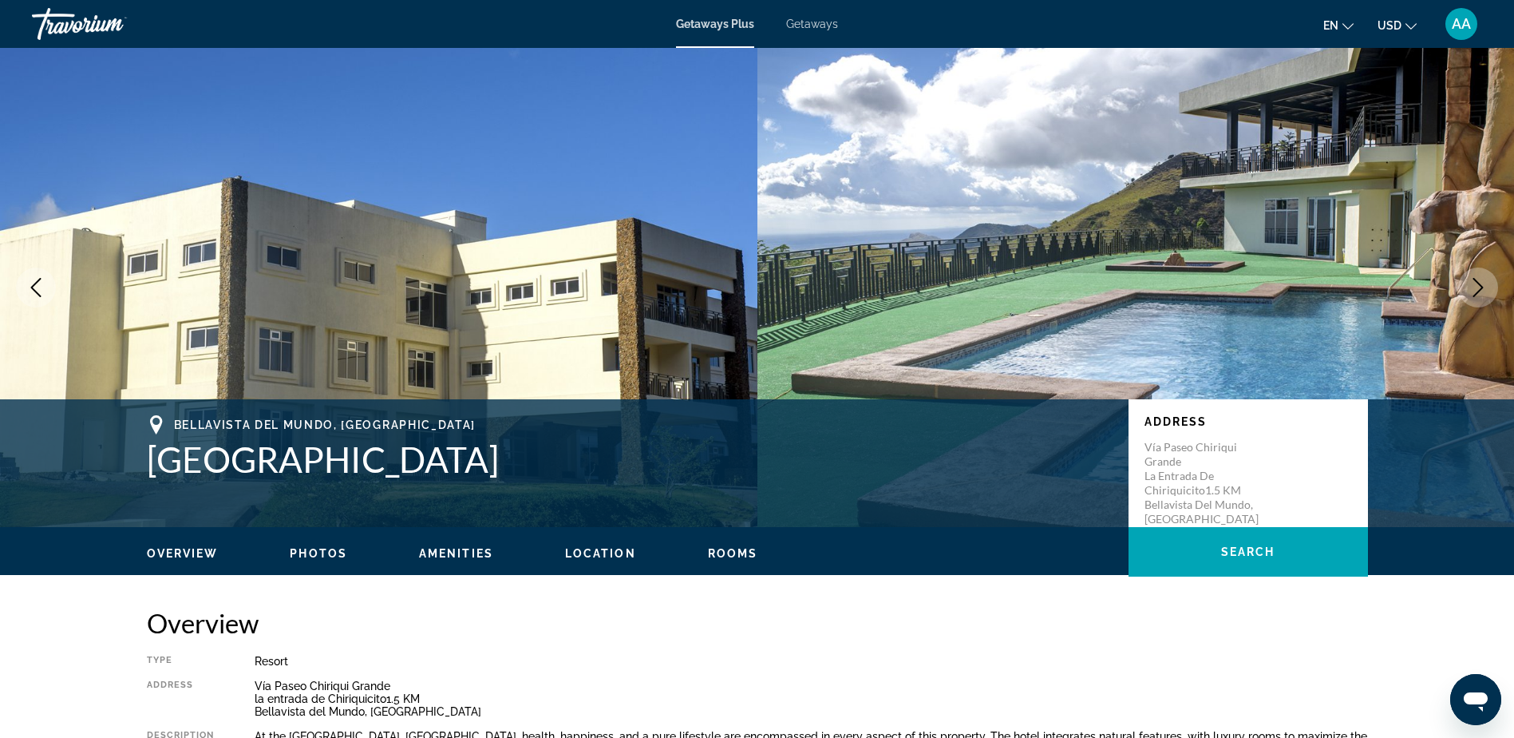
click at [830, 27] on span "Getaways" at bounding box center [812, 24] width 52 height 13
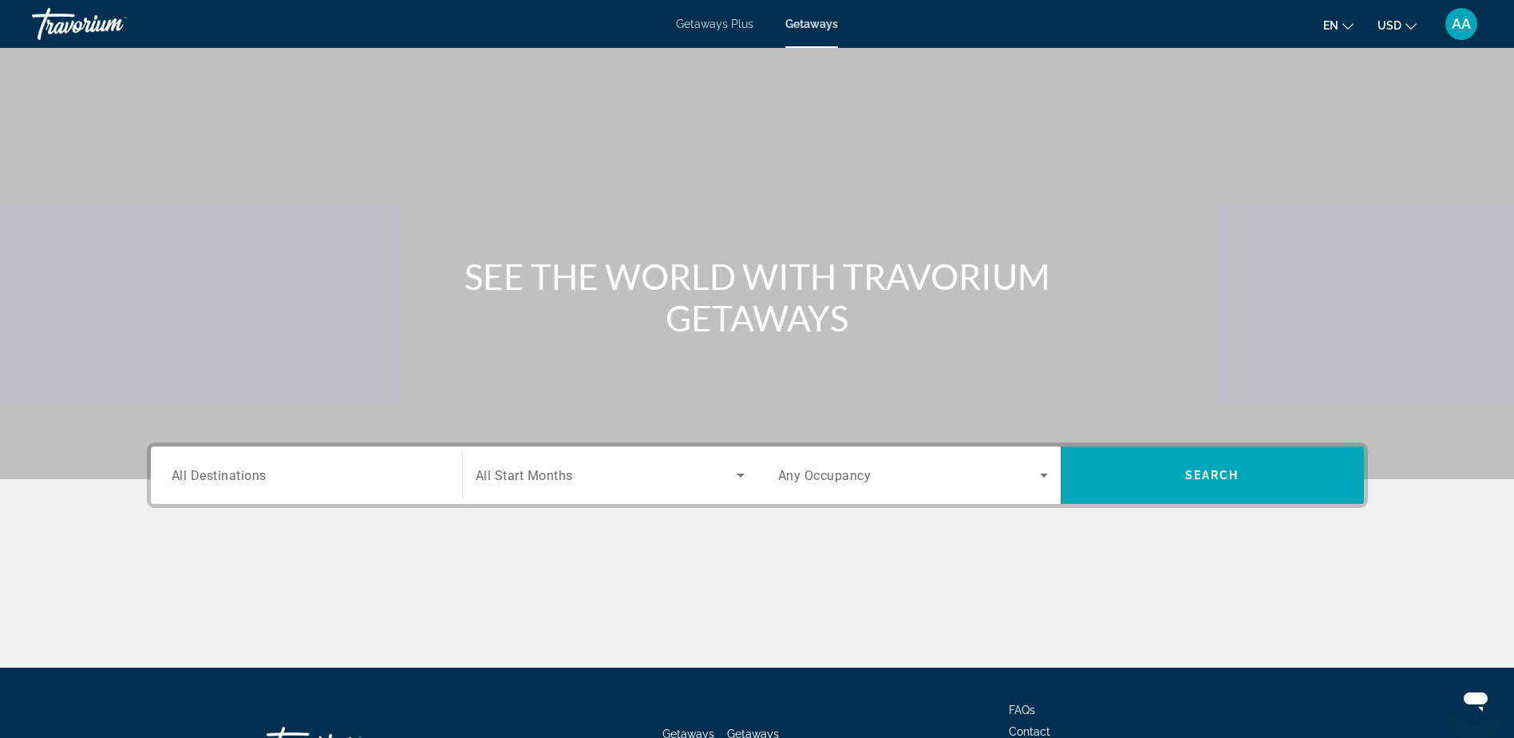
click at [212, 475] on span "All Destinations" at bounding box center [219, 474] width 95 height 15
click at [212, 475] on input "Destination All Destinations" at bounding box center [307, 475] width 270 height 19
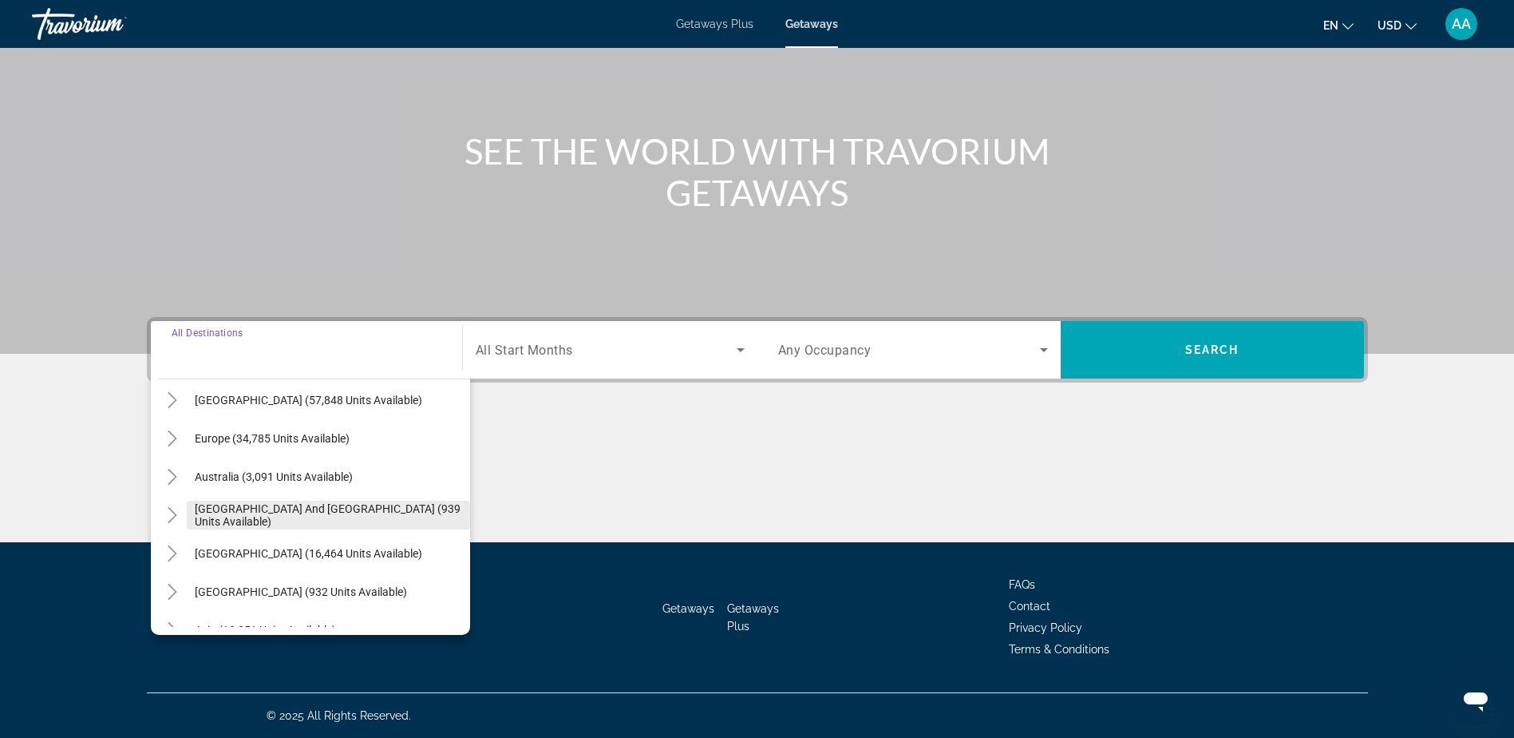
scroll to position [239, 0]
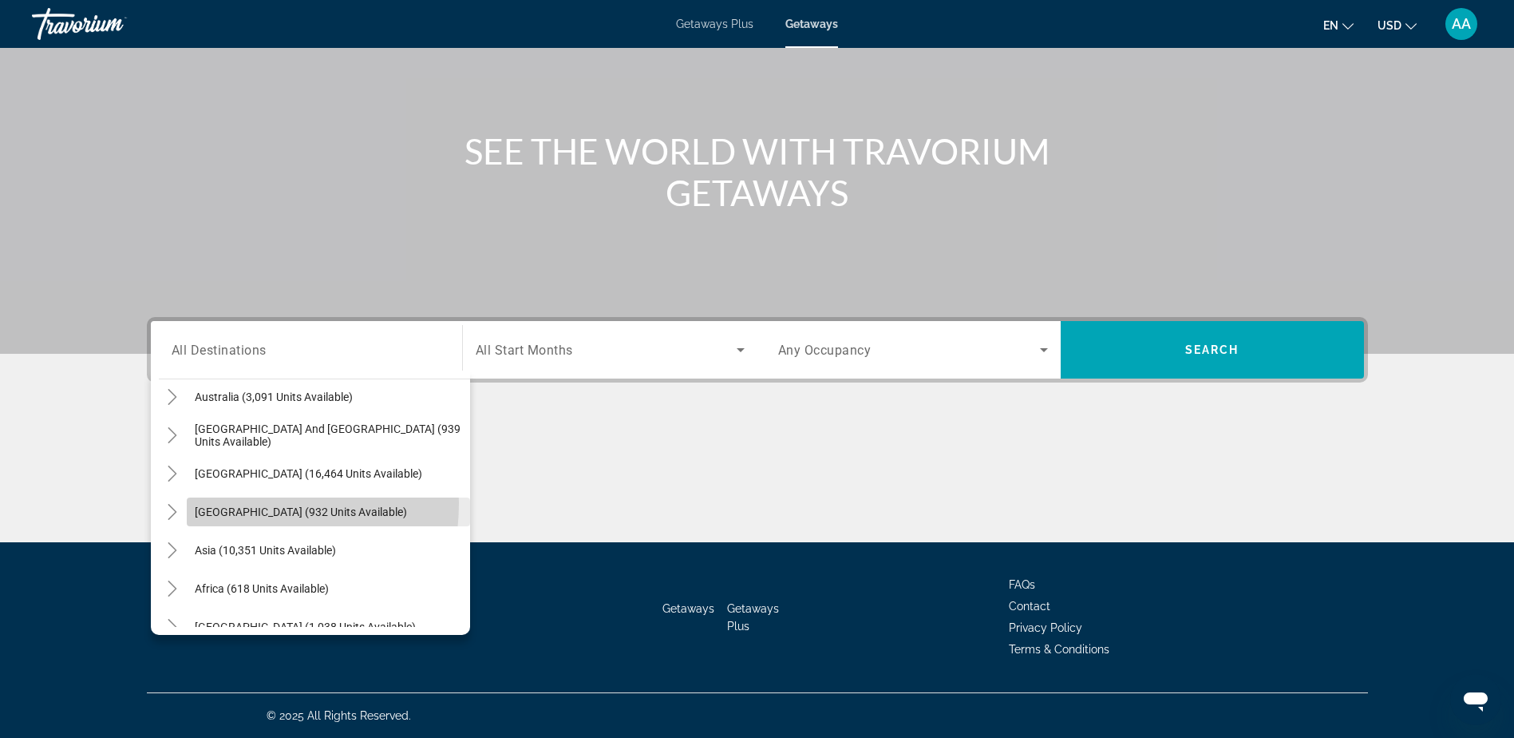
click at [231, 503] on span "Search widget" at bounding box center [328, 512] width 283 height 38
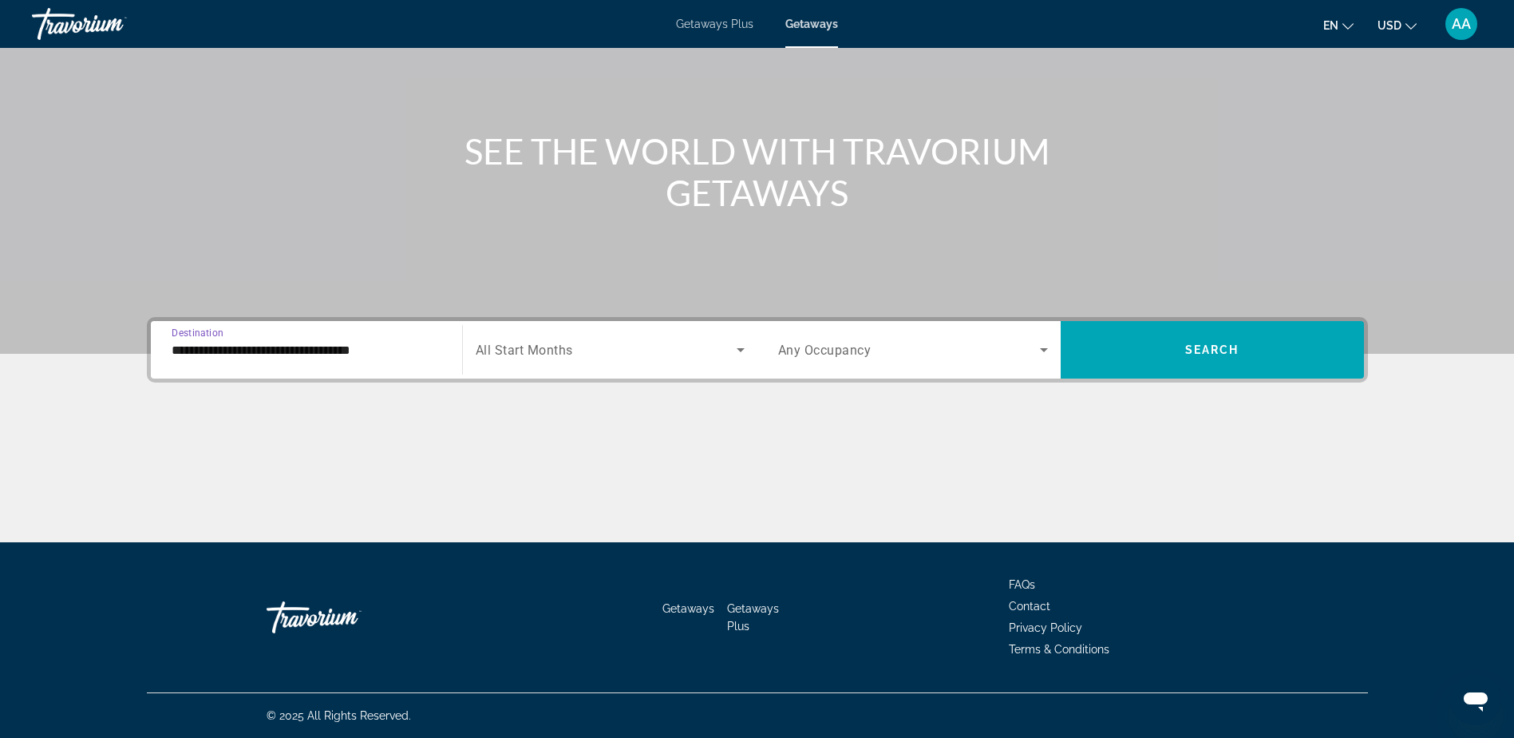
click at [299, 354] on input "**********" at bounding box center [307, 350] width 270 height 19
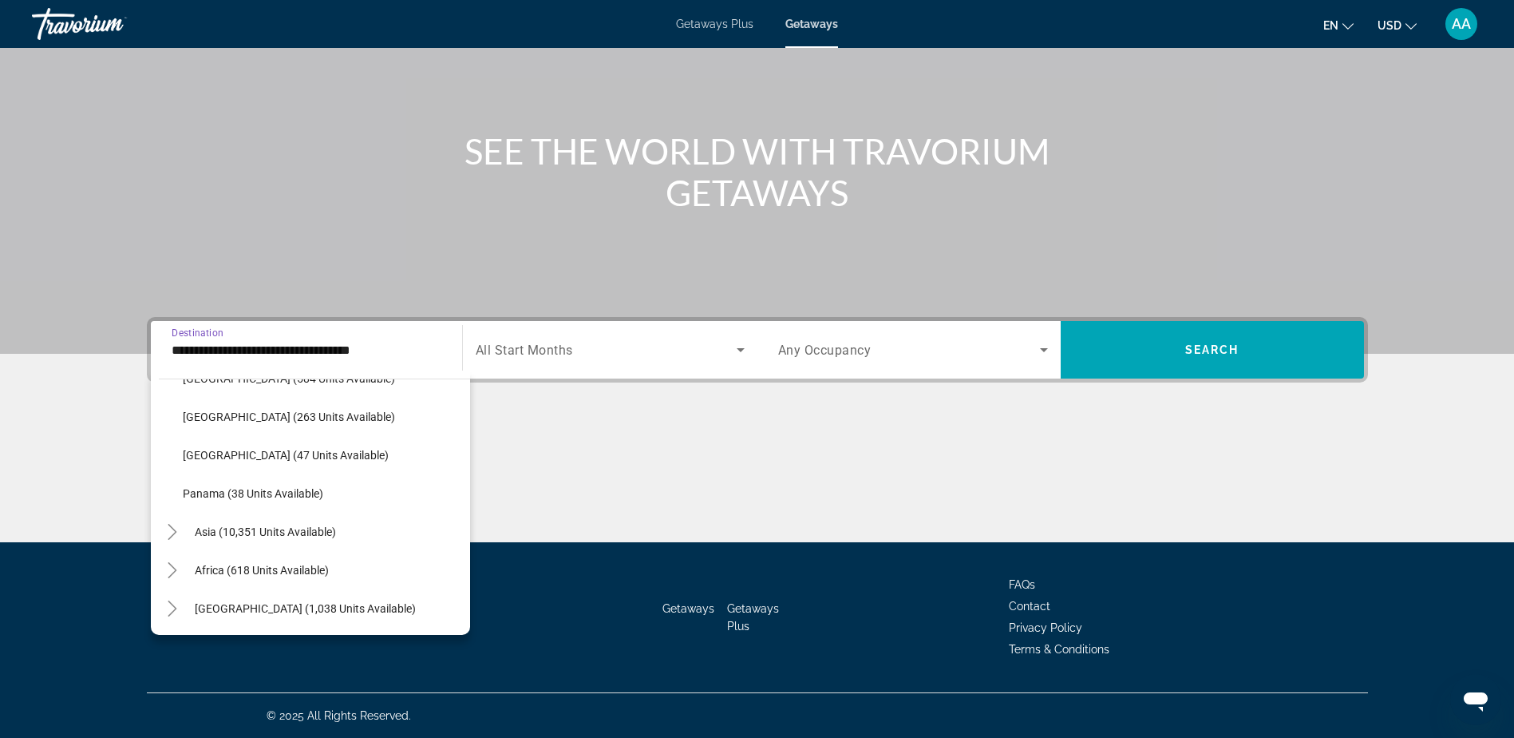
scroll to position [412, 0]
click at [243, 490] on span "Panama (38 units available)" at bounding box center [253, 492] width 141 height 13
type input "**********"
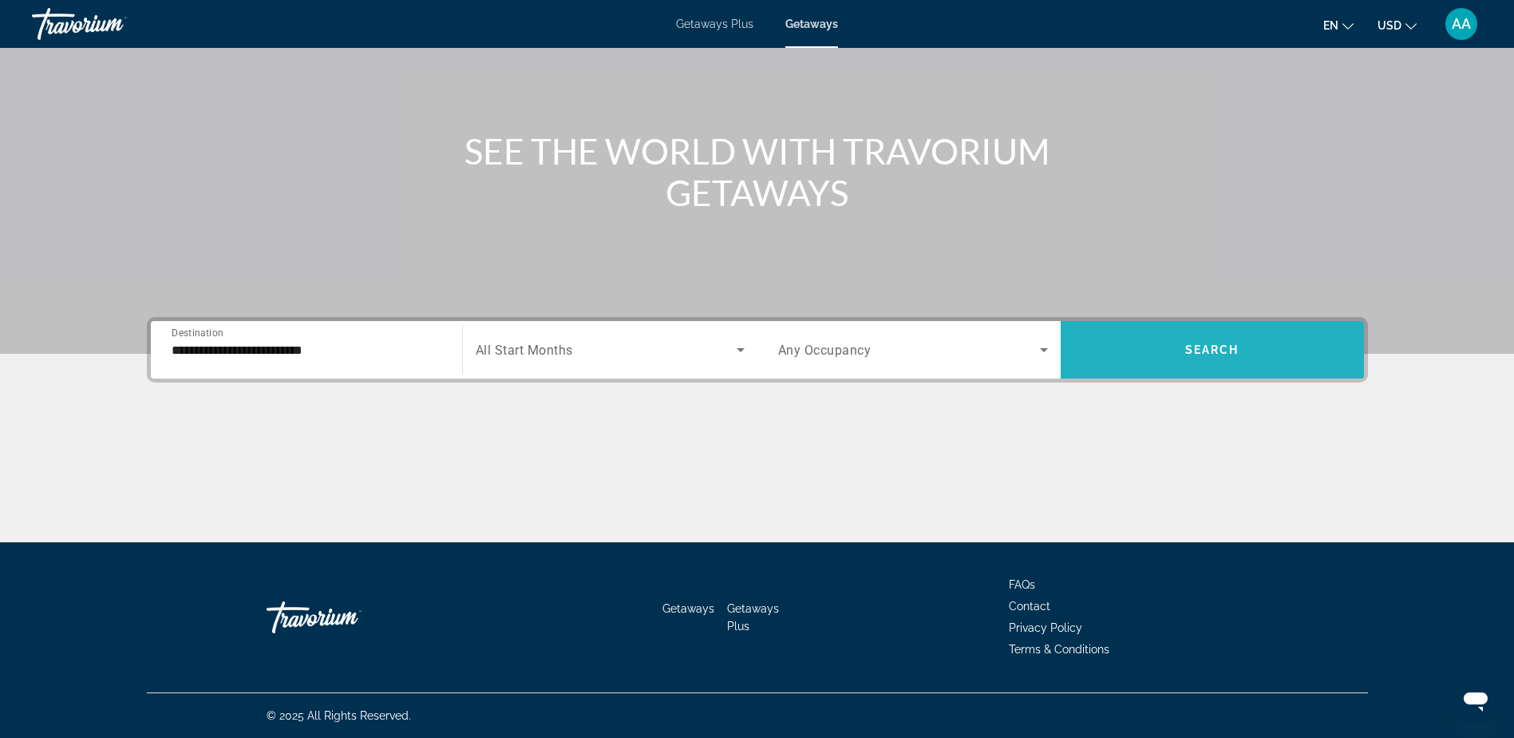
click at [1194, 347] on span "Search" at bounding box center [1213, 349] width 54 height 13
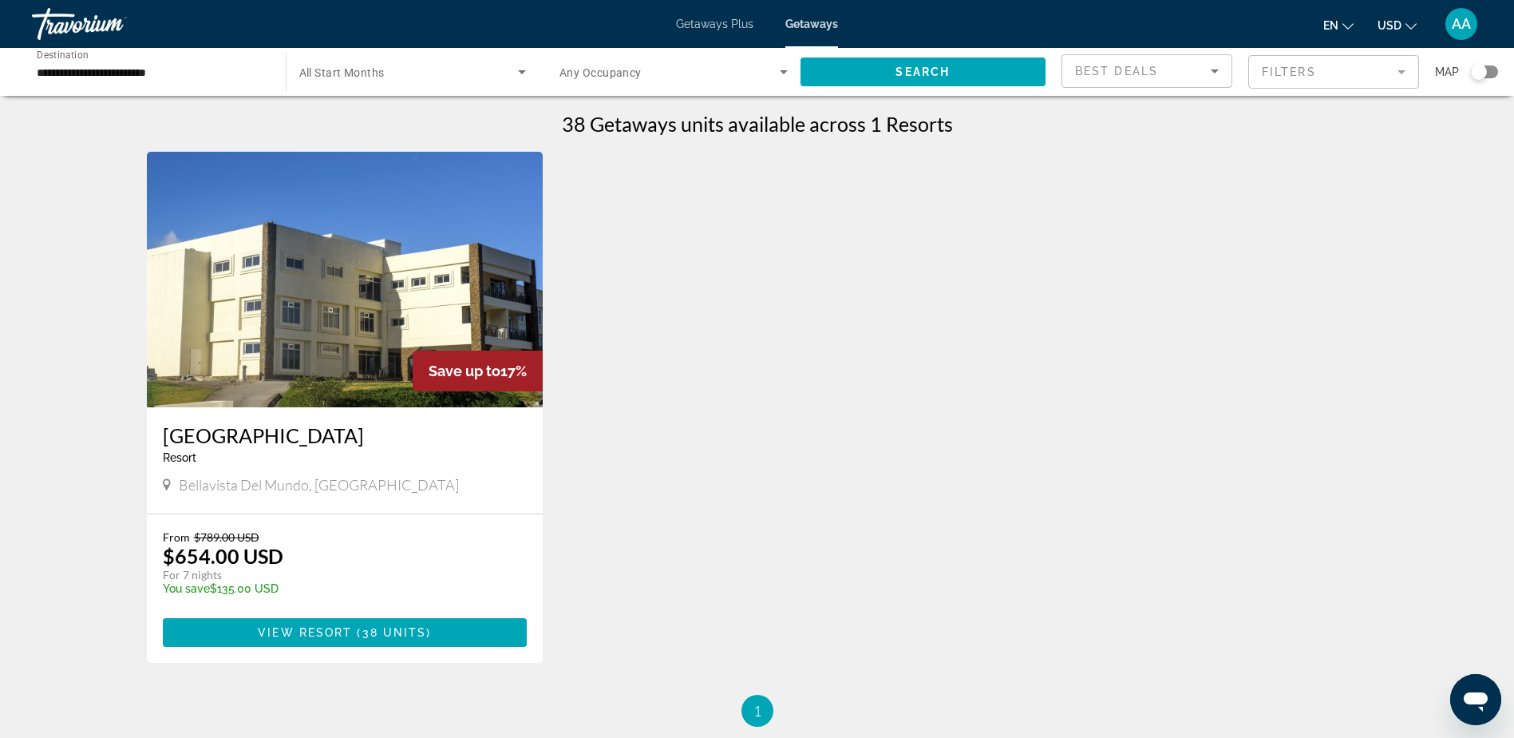
click at [728, 23] on span "Getaways Plus" at bounding box center [714, 24] width 77 height 13
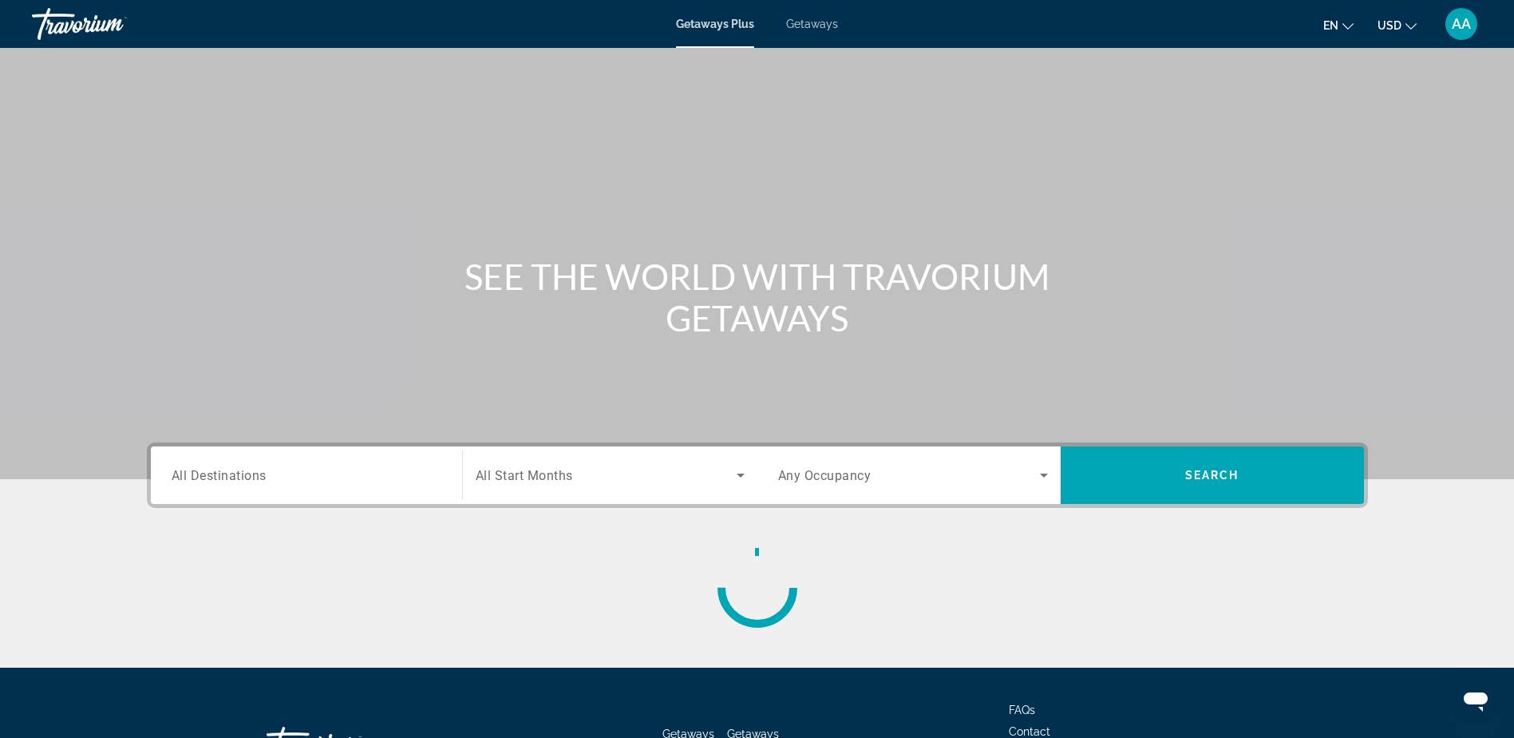
click at [228, 477] on span "All Destinations" at bounding box center [219, 474] width 95 height 15
click at [228, 477] on input "Destination All Destinations" at bounding box center [307, 475] width 270 height 19
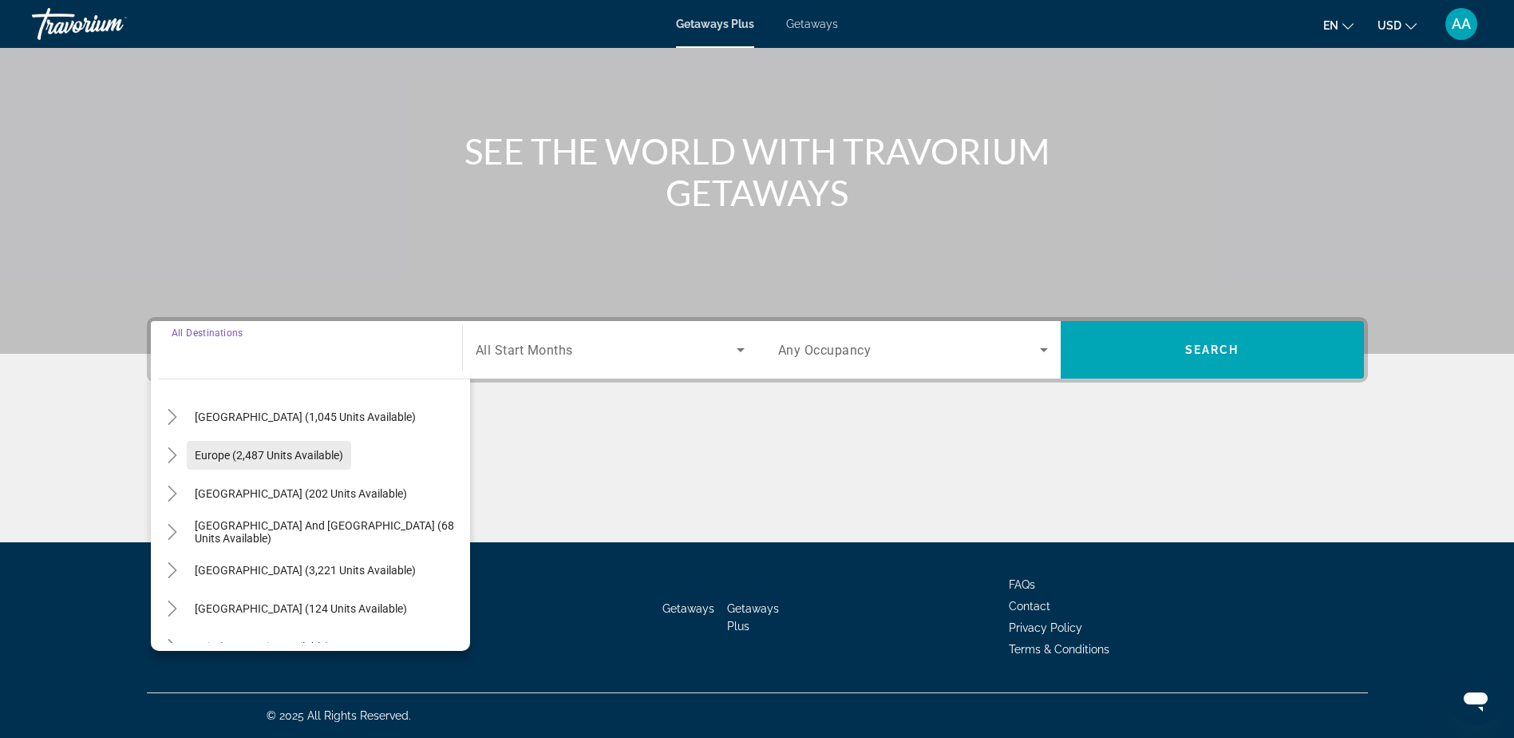
scroll to position [239, 0]
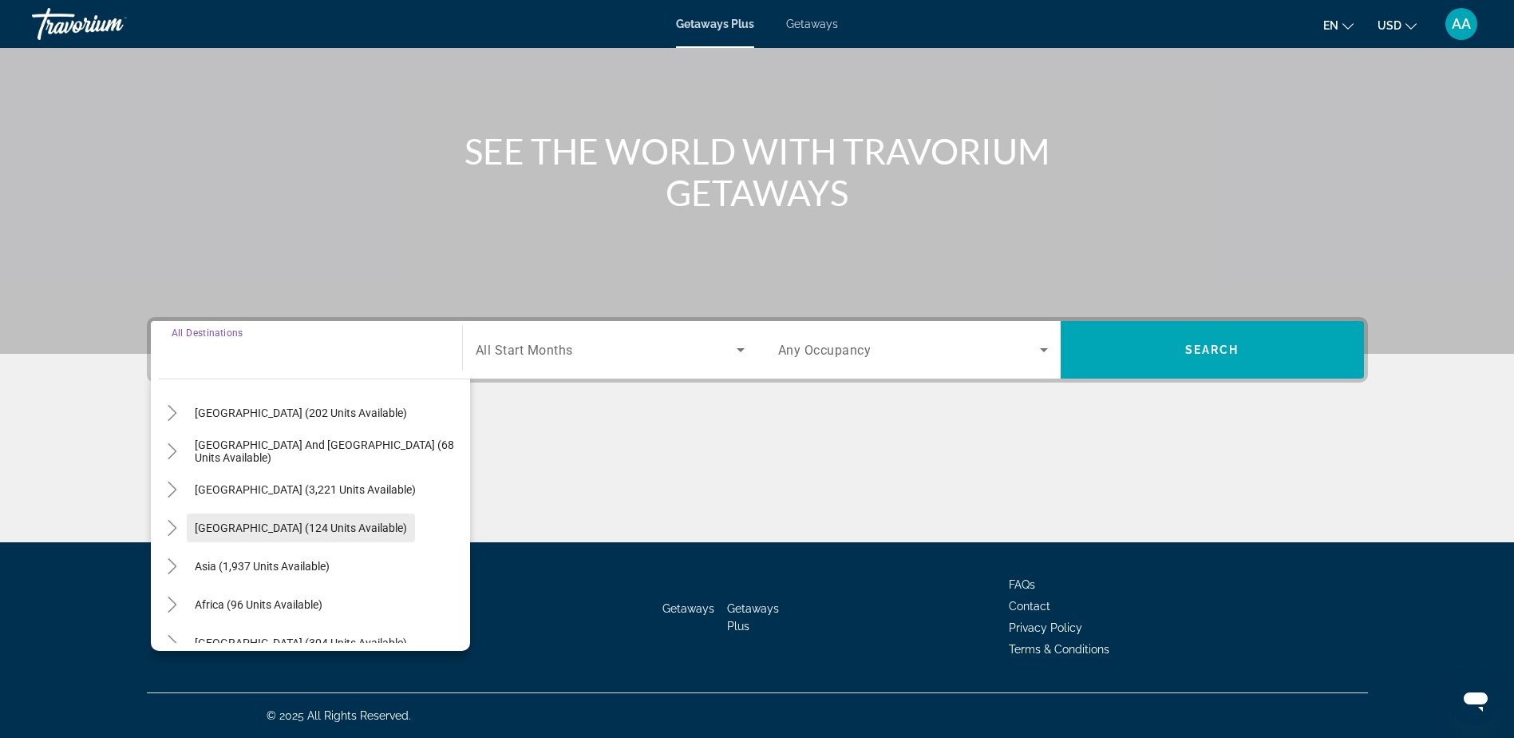
click at [241, 524] on span "[GEOGRAPHIC_DATA] (124 units available)" at bounding box center [301, 527] width 212 height 13
type input "**********"
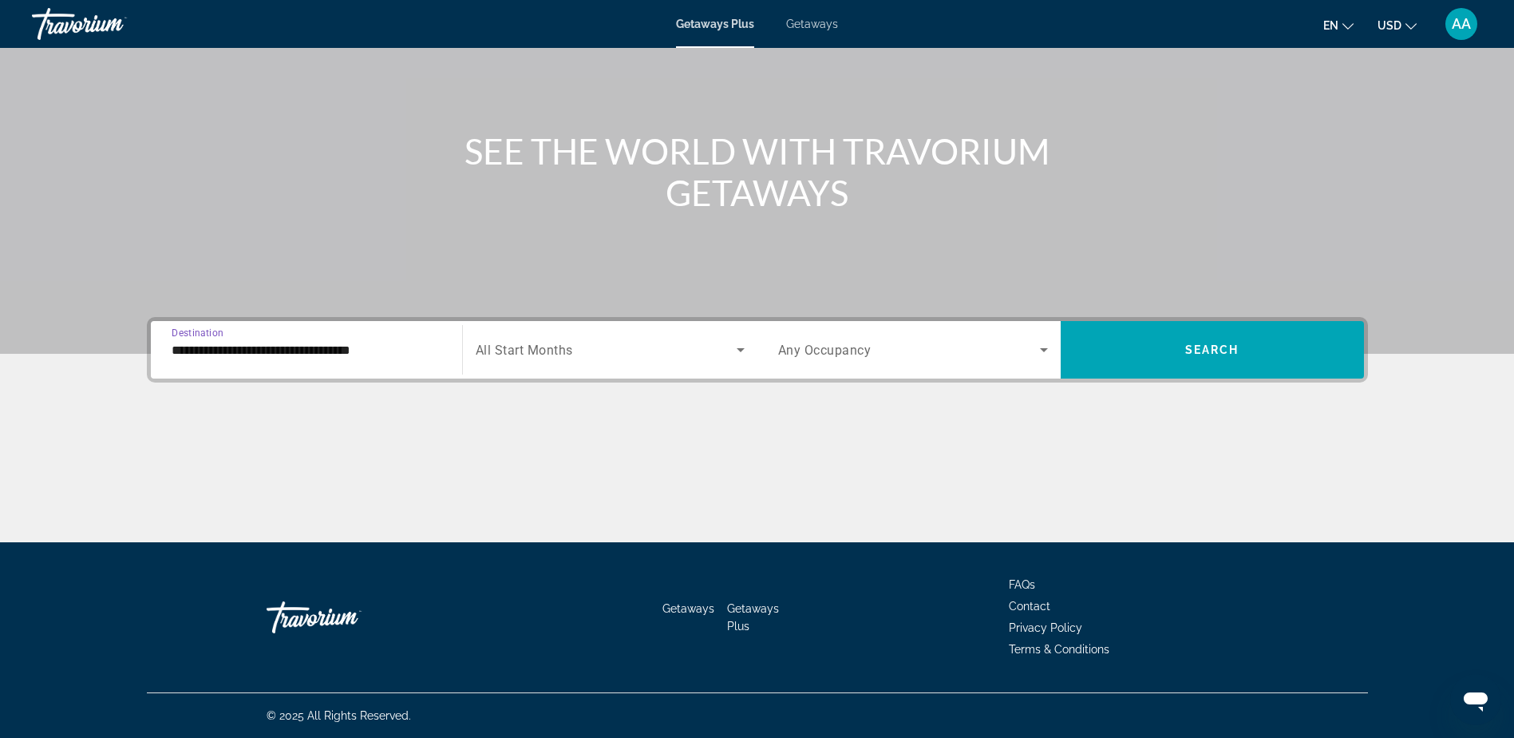
click at [251, 354] on input "**********" at bounding box center [307, 350] width 270 height 19
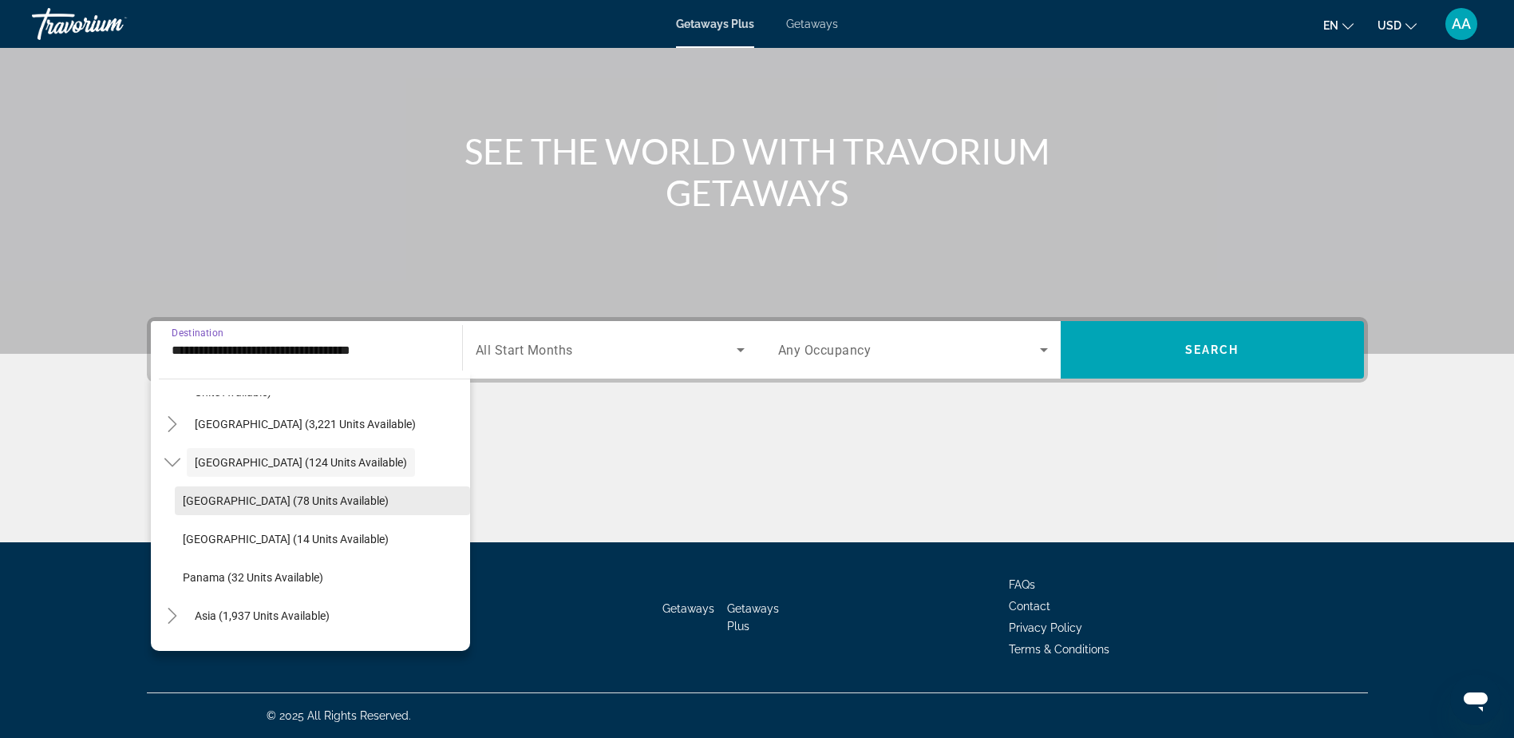
scroll to position [328, 0]
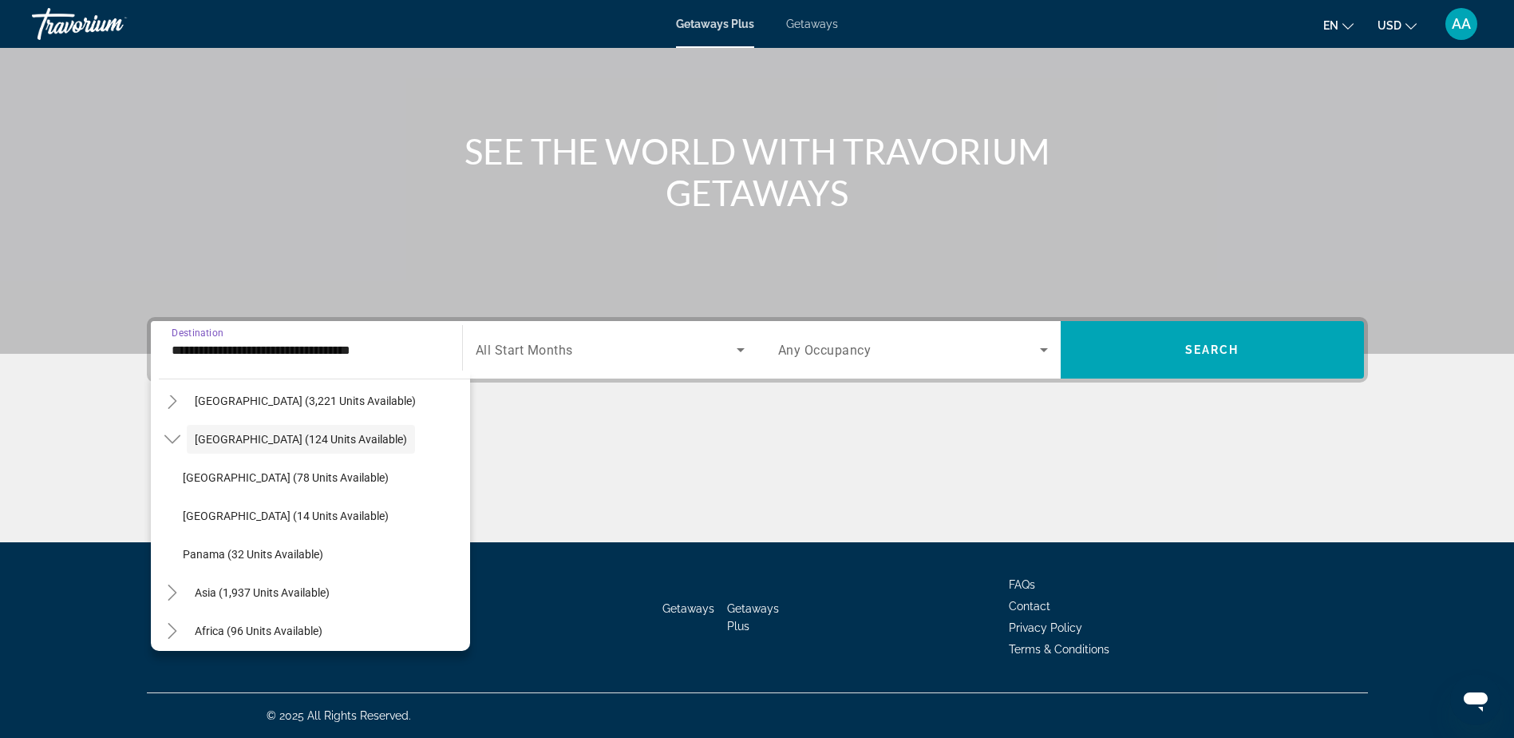
click at [833, 27] on span "Getaways" at bounding box center [812, 24] width 52 height 13
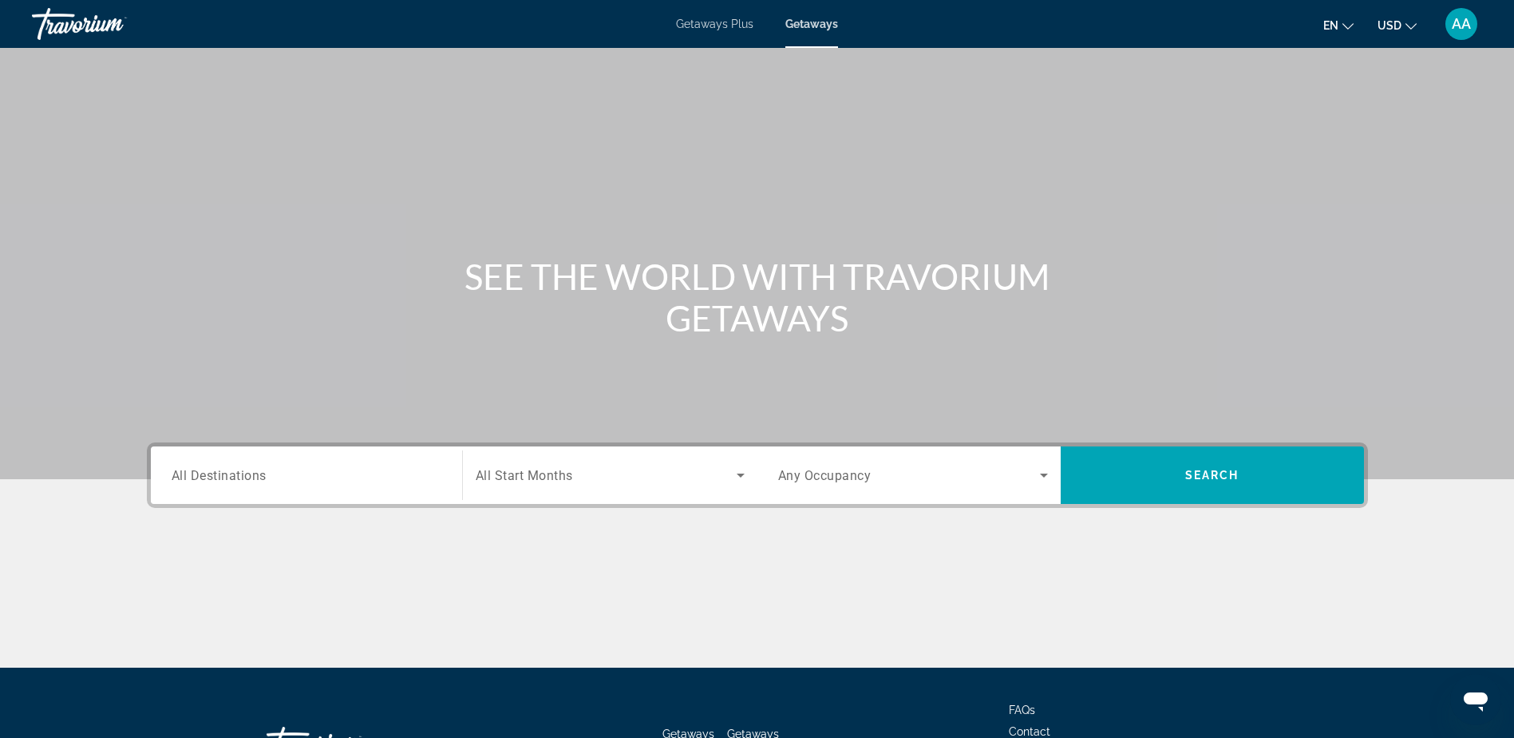
click at [234, 476] on span "All Destinations" at bounding box center [219, 474] width 95 height 15
click at [234, 476] on input "Destination All Destinations" at bounding box center [307, 475] width 270 height 19
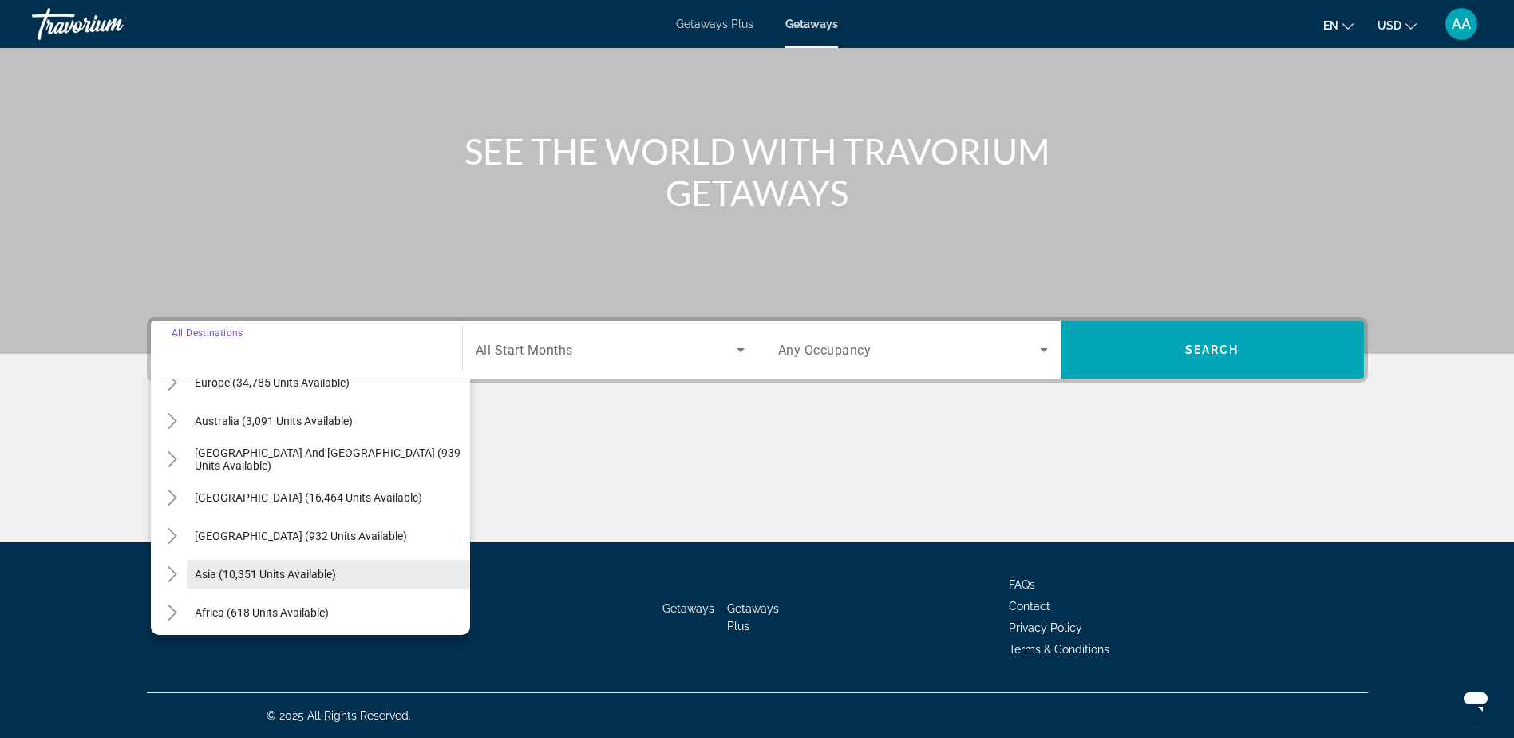
scroll to position [239, 0]
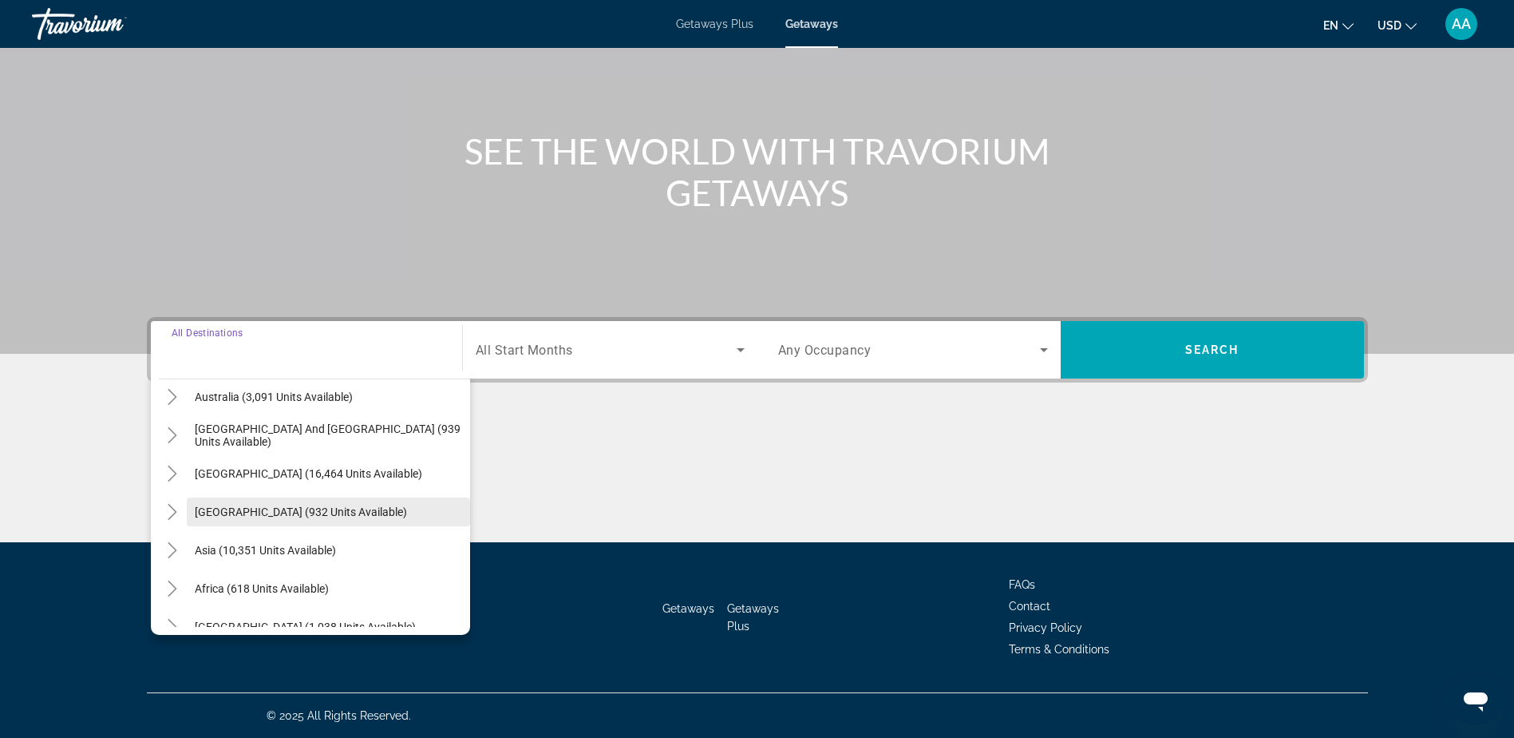
click at [223, 517] on span "[GEOGRAPHIC_DATA] (932 units available)" at bounding box center [301, 511] width 212 height 13
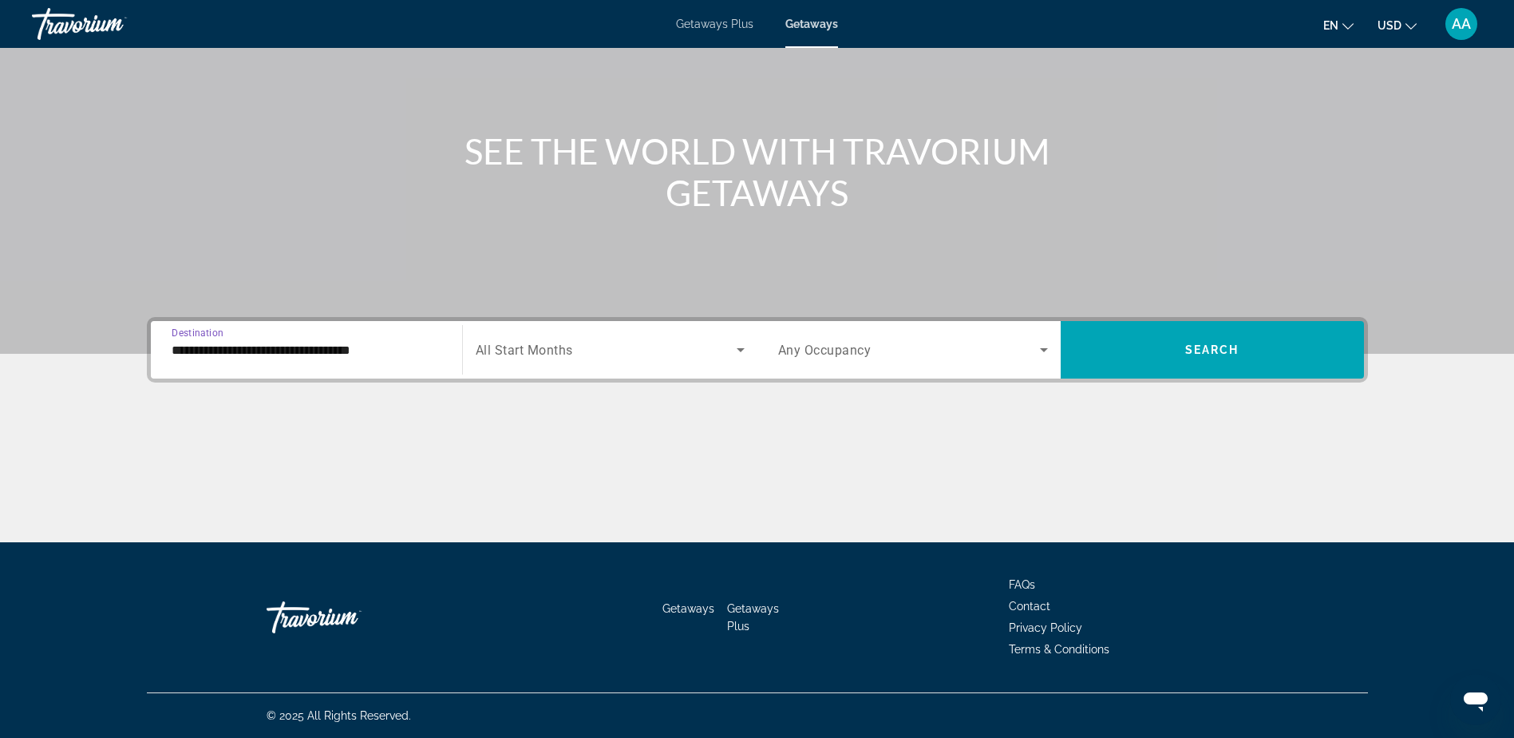
click at [239, 354] on input "**********" at bounding box center [307, 350] width 270 height 19
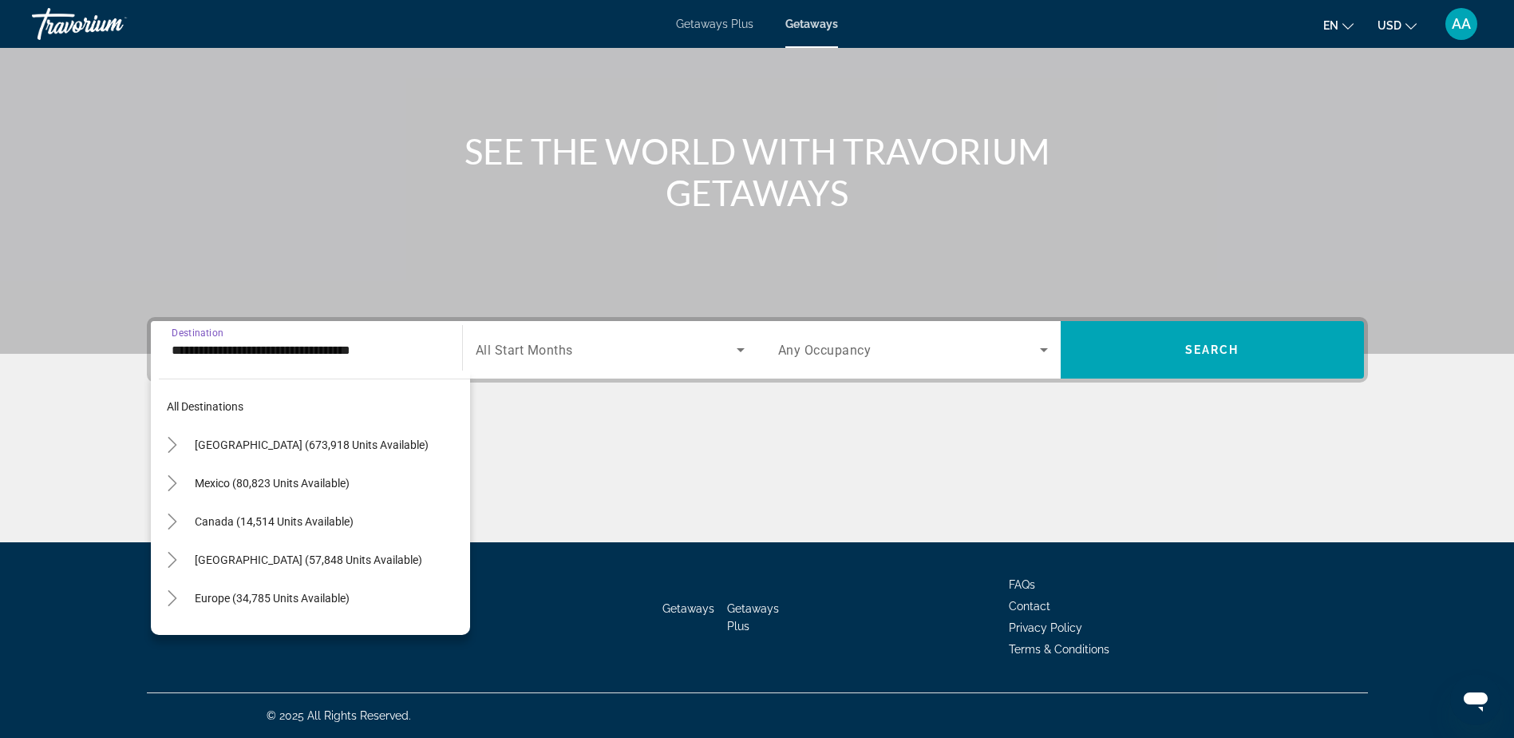
scroll to position [248, 0]
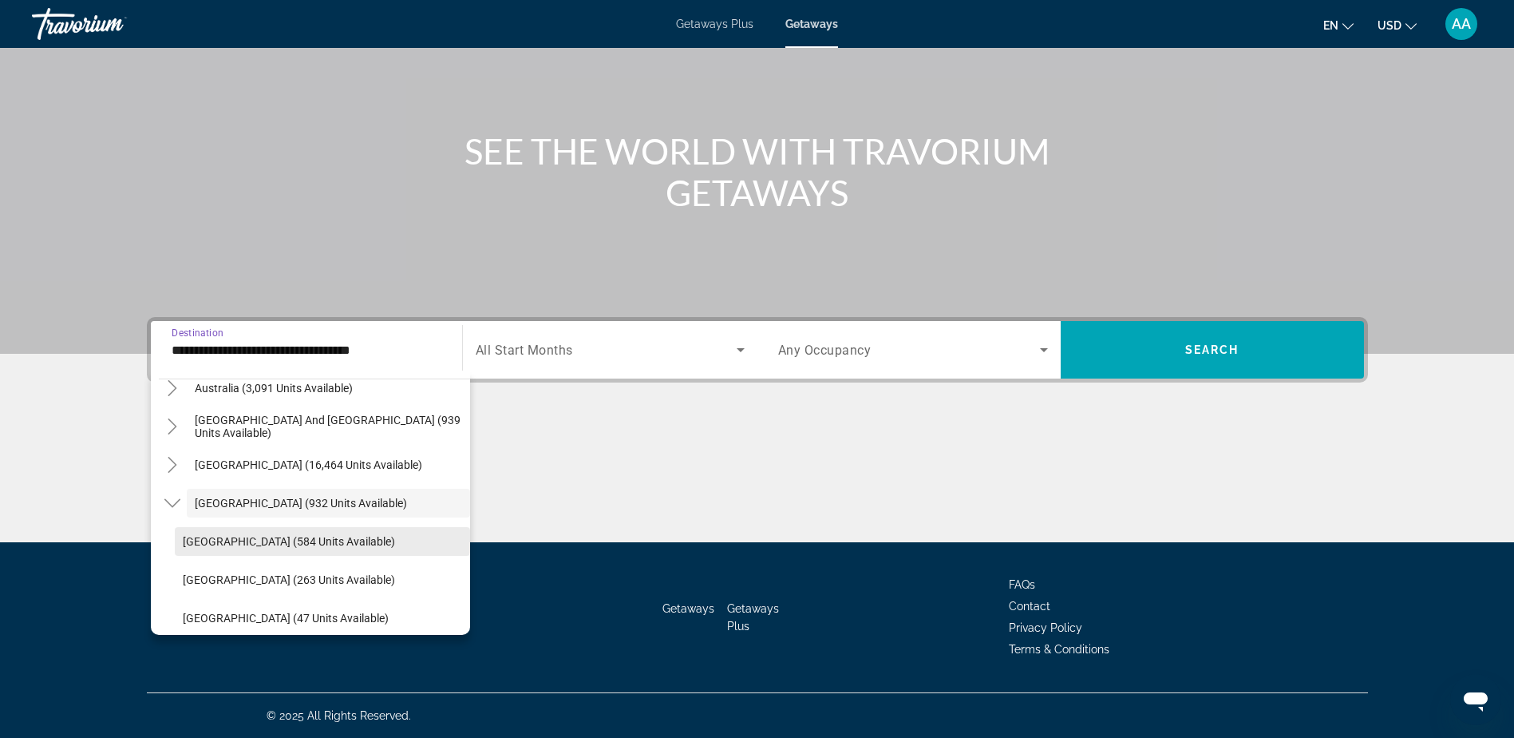
click at [232, 537] on span "Belize (584 units available)" at bounding box center [289, 541] width 212 height 13
type input "**********"
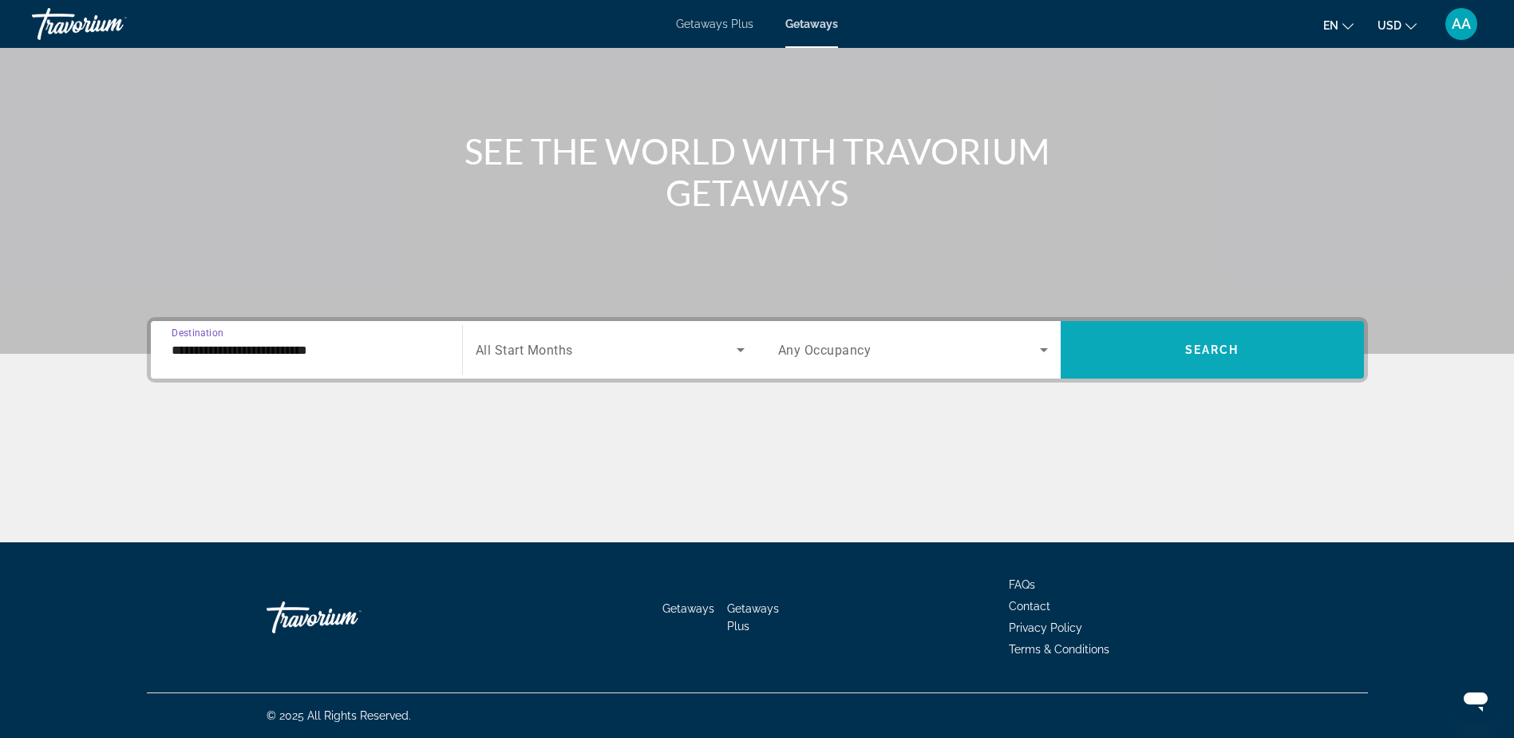
click at [1217, 349] on span "Search" at bounding box center [1213, 349] width 54 height 13
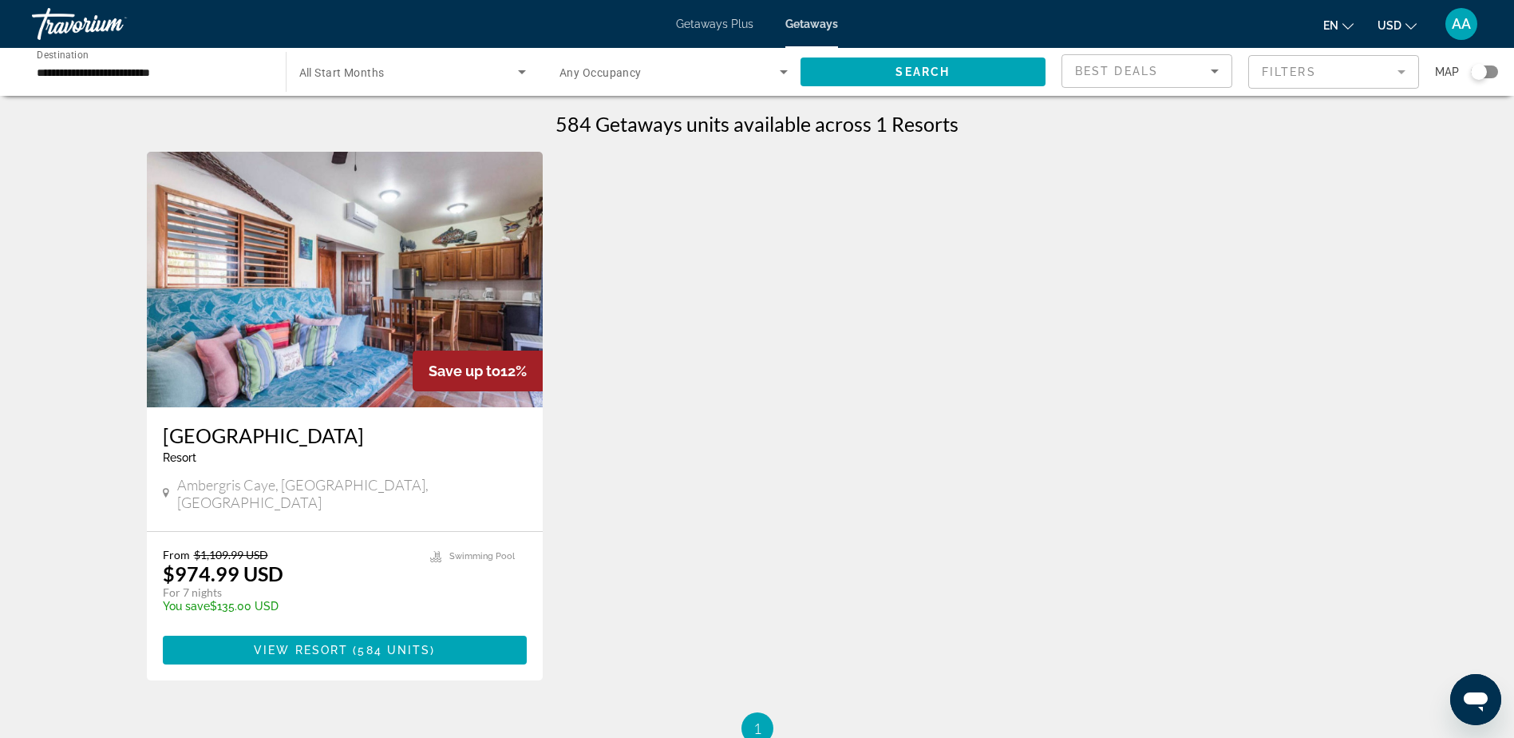
click at [359, 344] on img "Main content" at bounding box center [345, 279] width 397 height 255
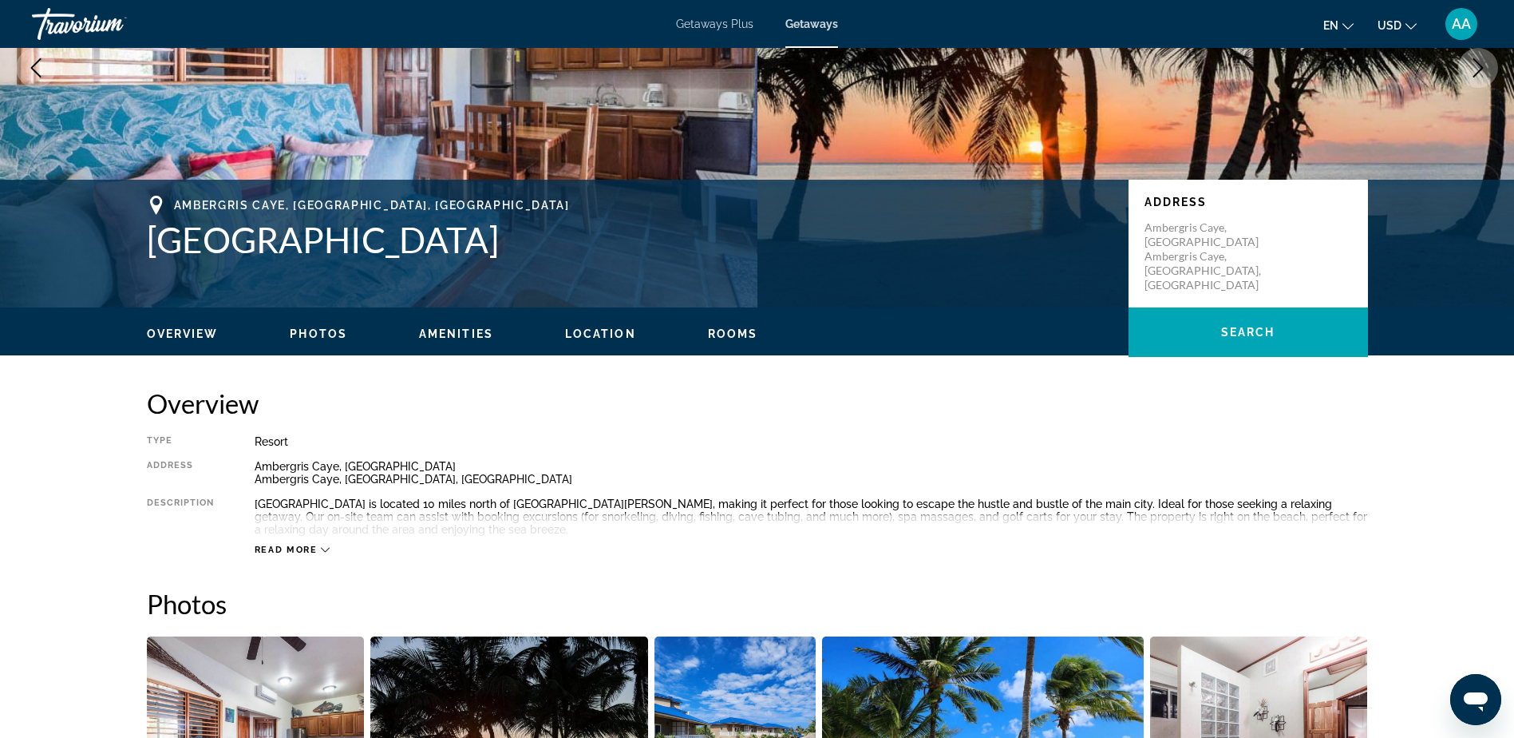
scroll to position [239, 0]
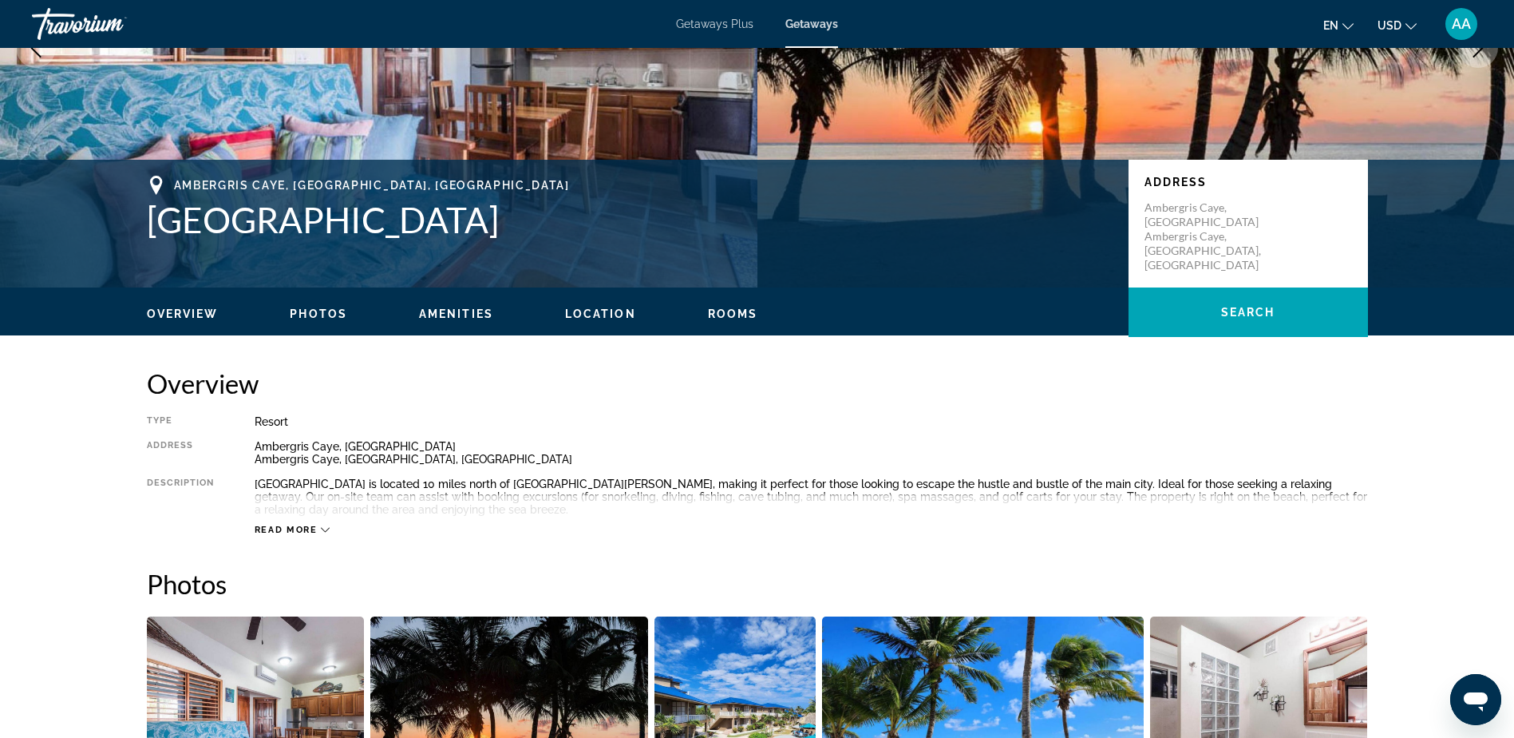
click at [303, 524] on span "Read more" at bounding box center [286, 529] width 63 height 10
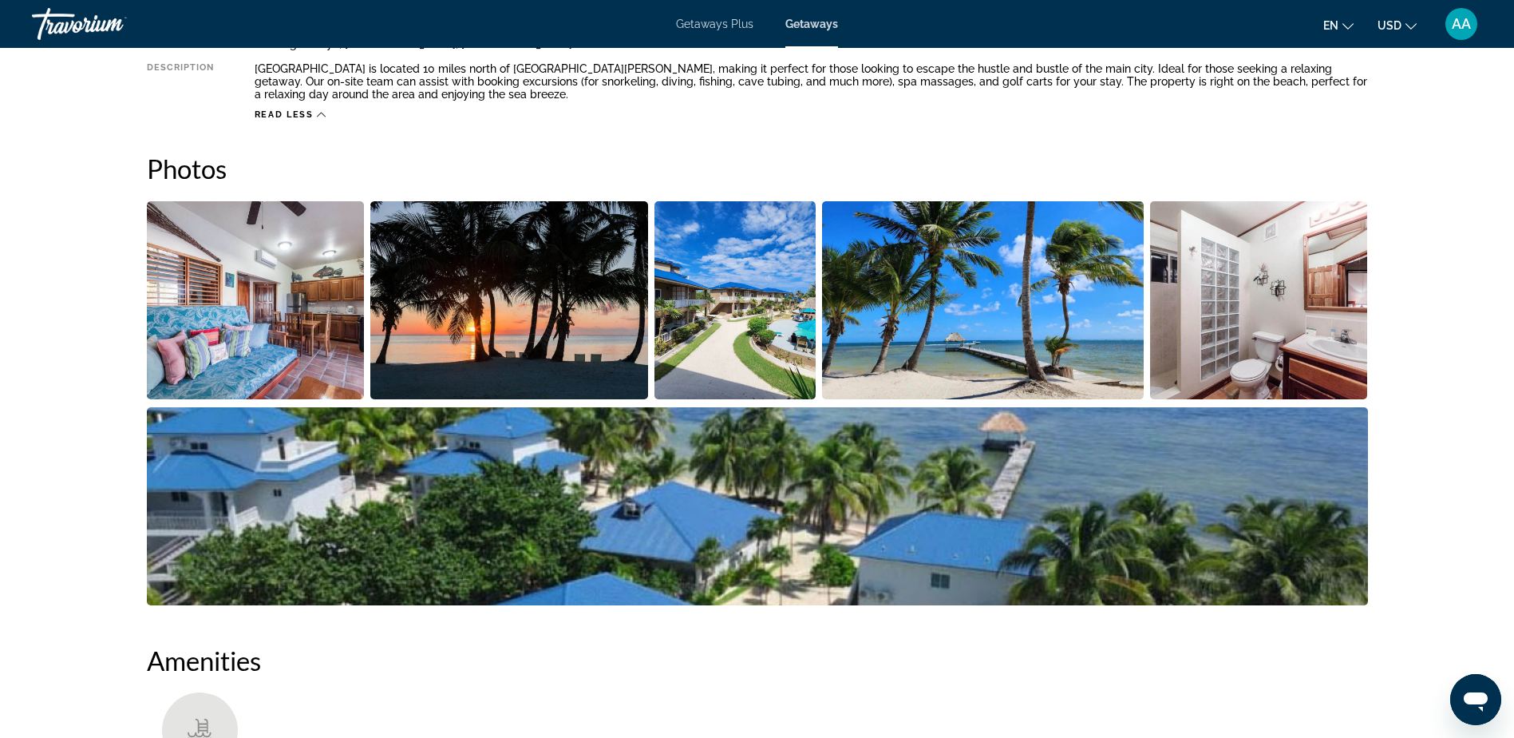
scroll to position [559, 0]
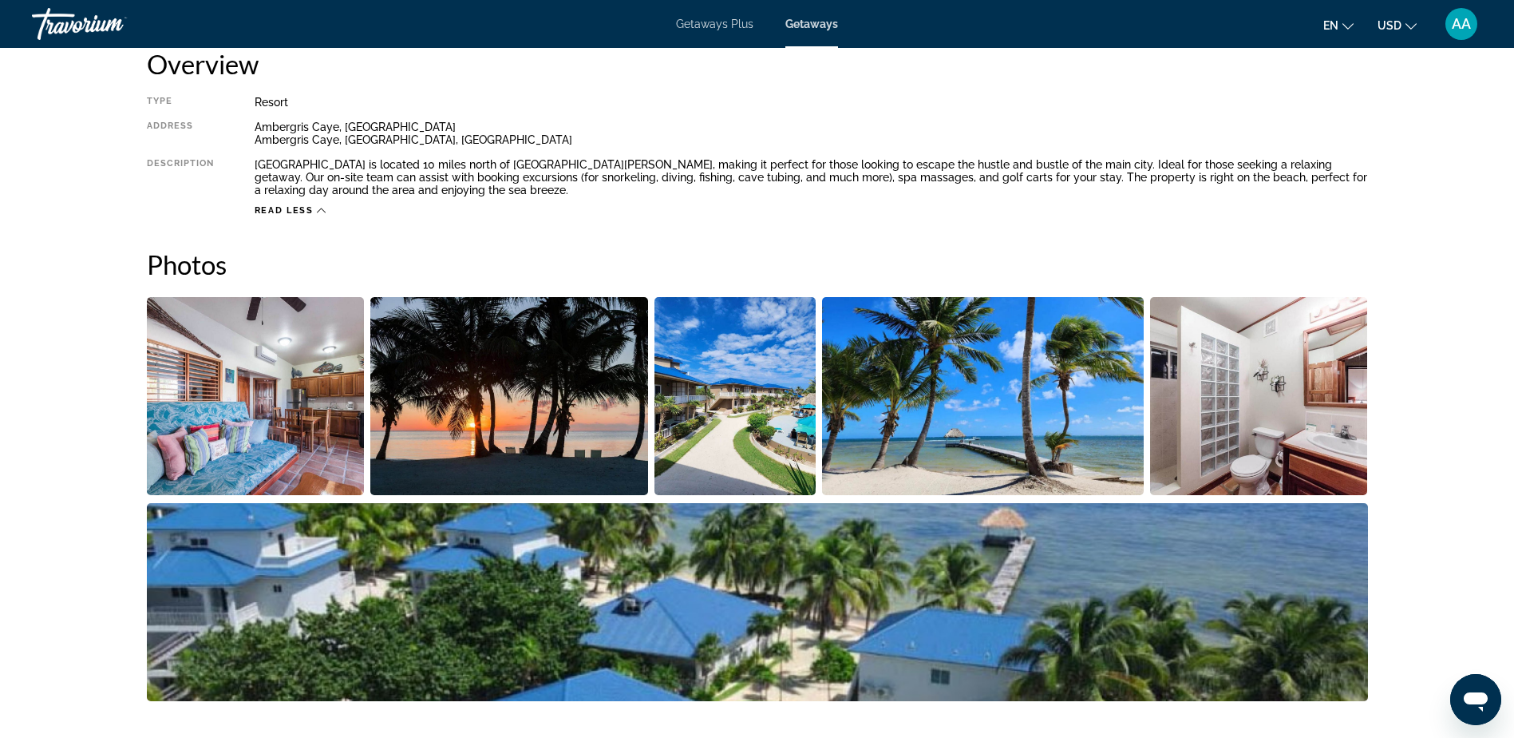
click at [299, 437] on img "Open full-screen image slider" at bounding box center [256, 396] width 218 height 198
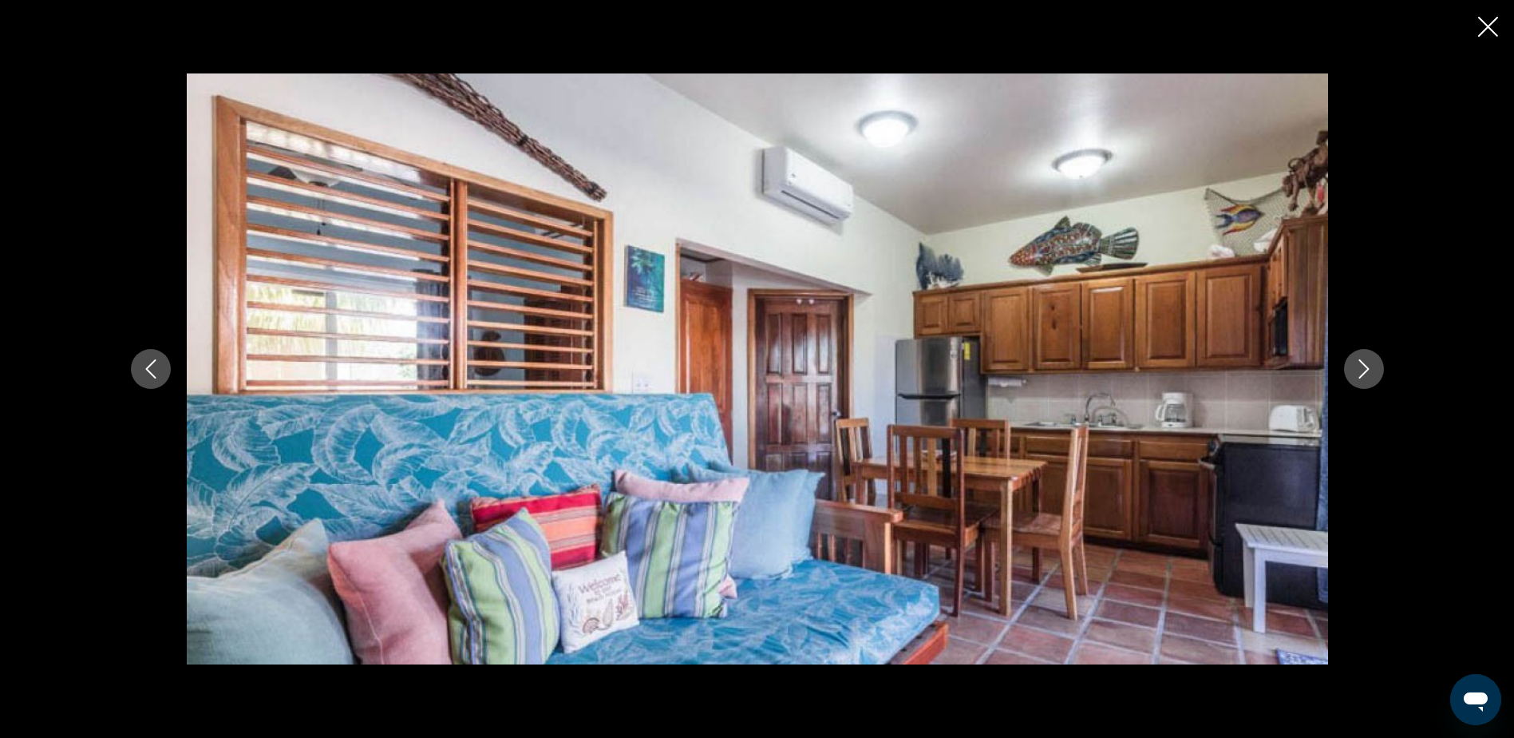
click at [1368, 369] on icon "Next image" at bounding box center [1364, 368] width 10 height 19
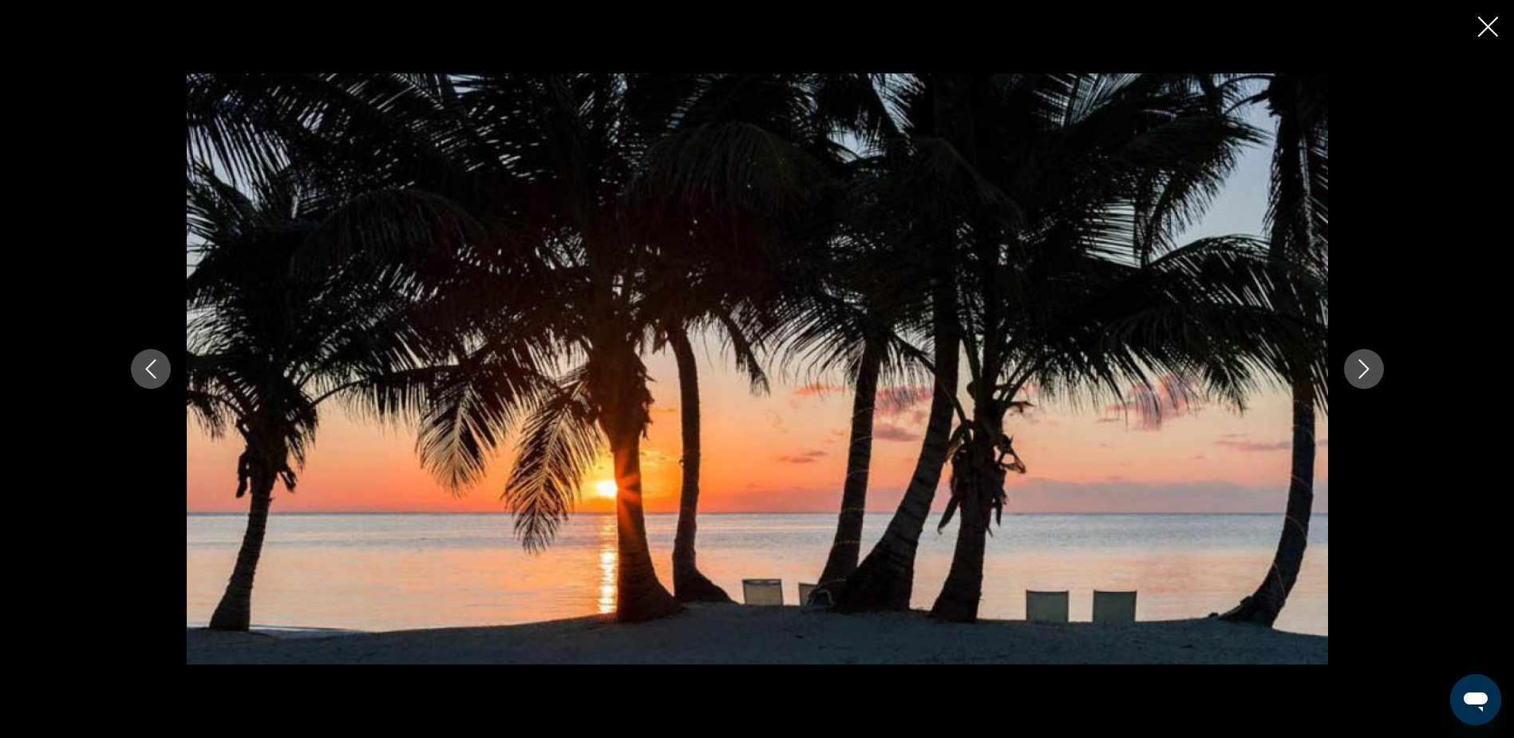
click at [1368, 369] on icon "Next image" at bounding box center [1364, 368] width 10 height 19
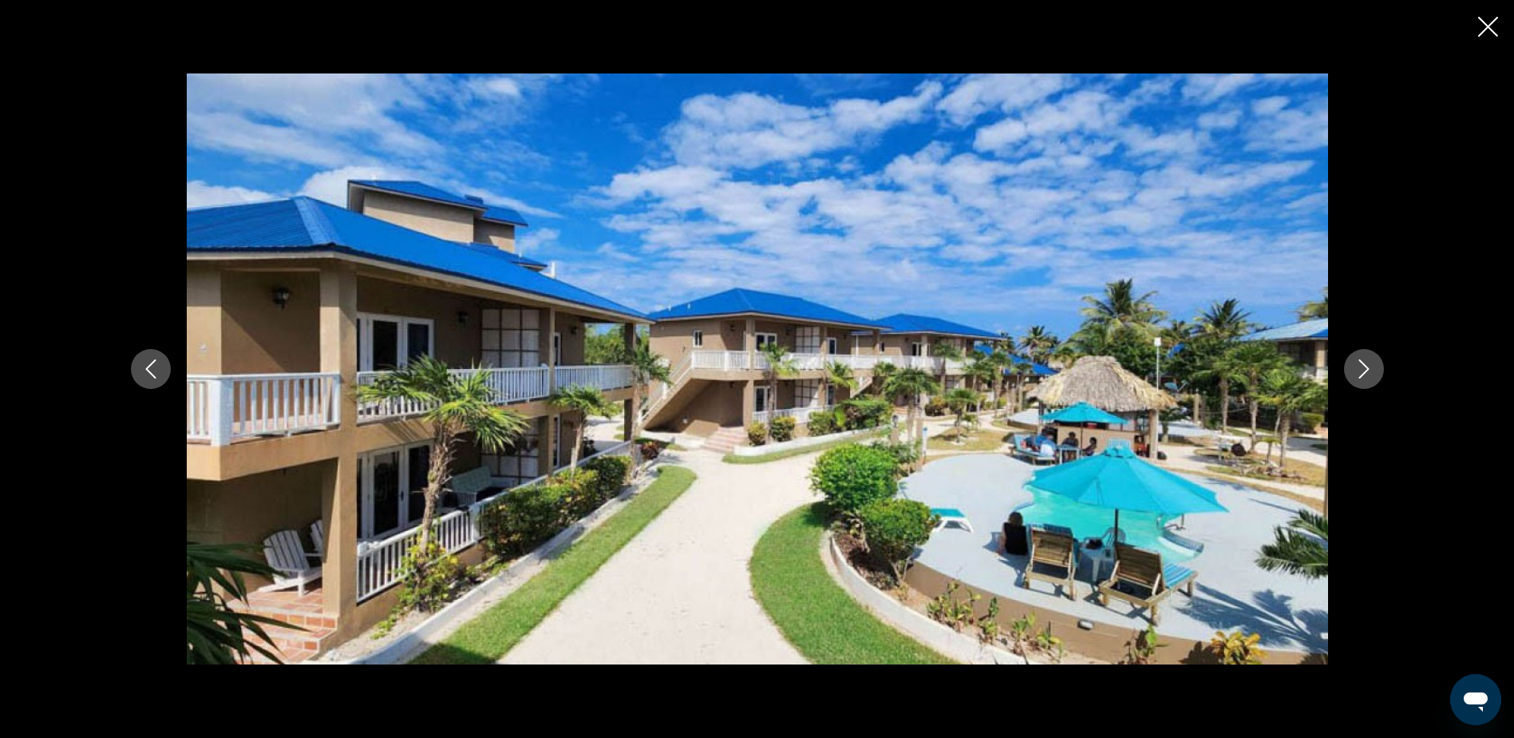
click at [1368, 369] on icon "Next image" at bounding box center [1364, 368] width 10 height 19
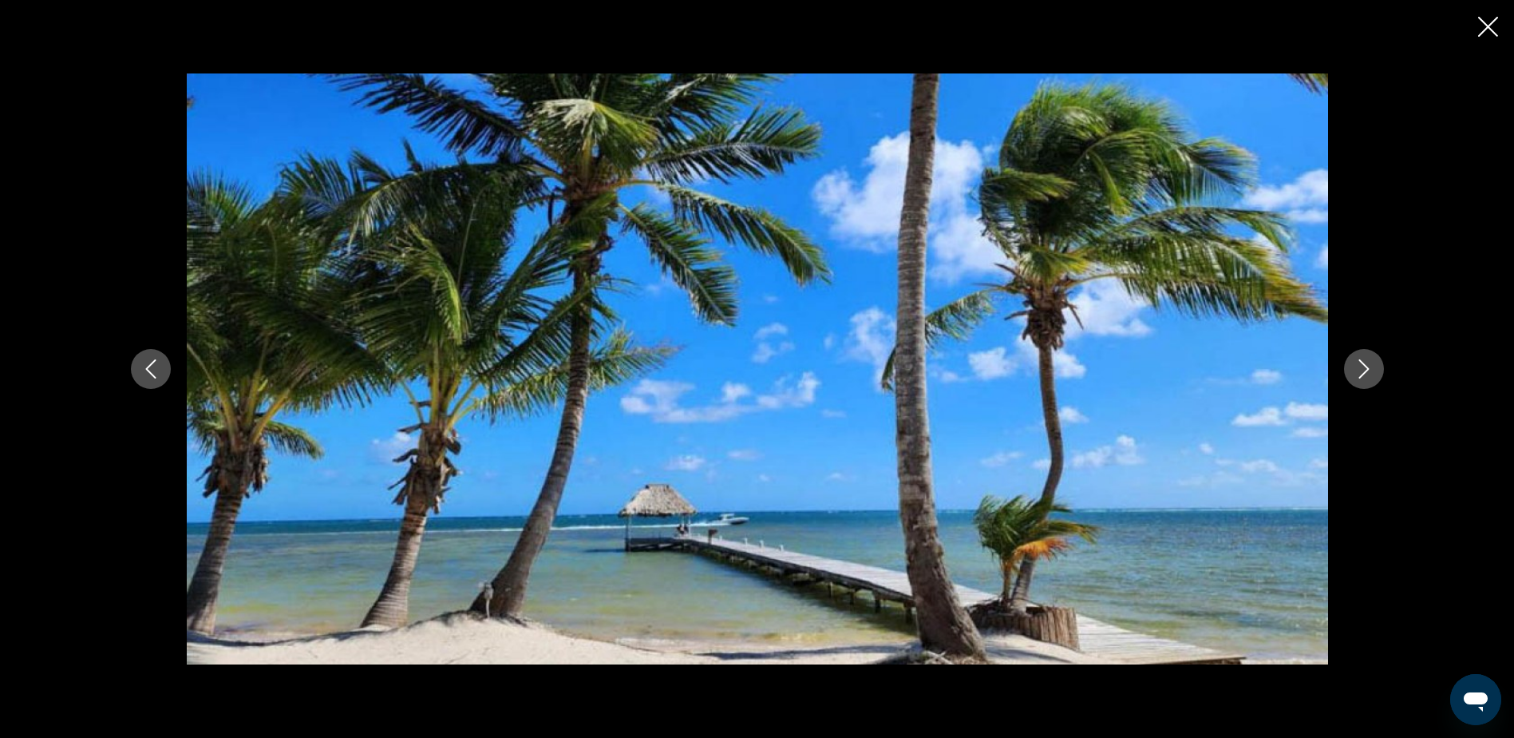
click at [152, 370] on icon "Previous image" at bounding box center [150, 368] width 19 height 19
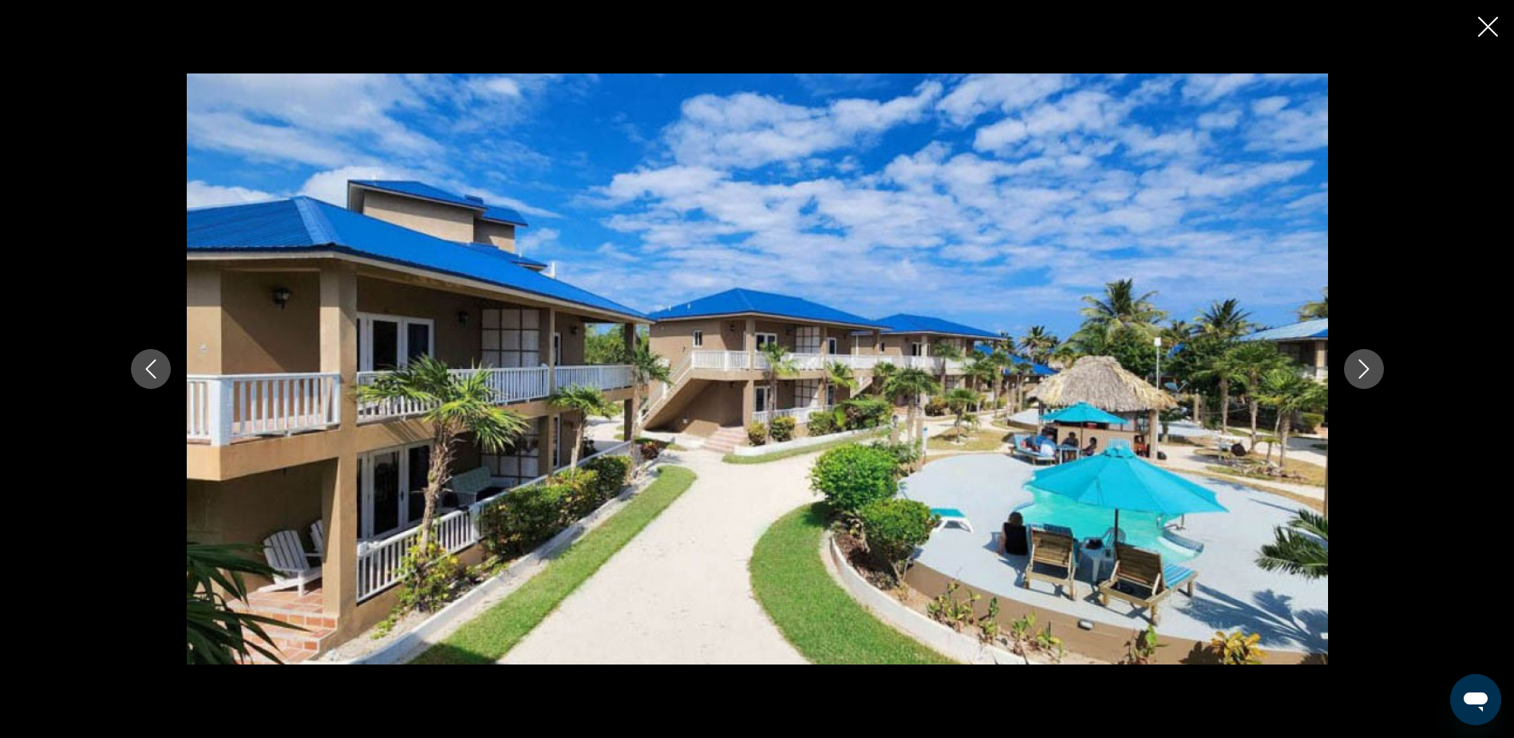
click at [1358, 370] on icon "Next image" at bounding box center [1364, 368] width 19 height 19
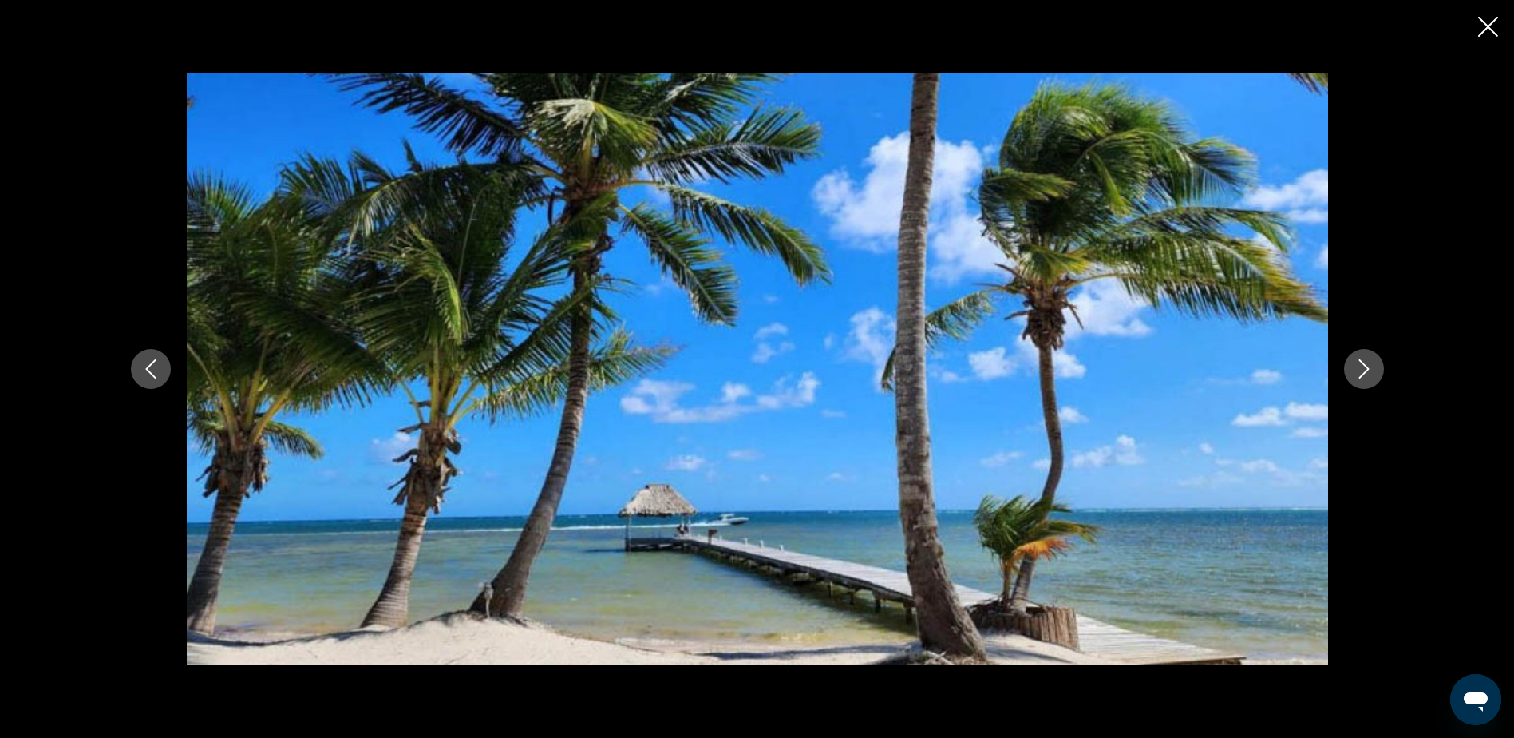
click at [1358, 370] on icon "Next image" at bounding box center [1364, 368] width 19 height 19
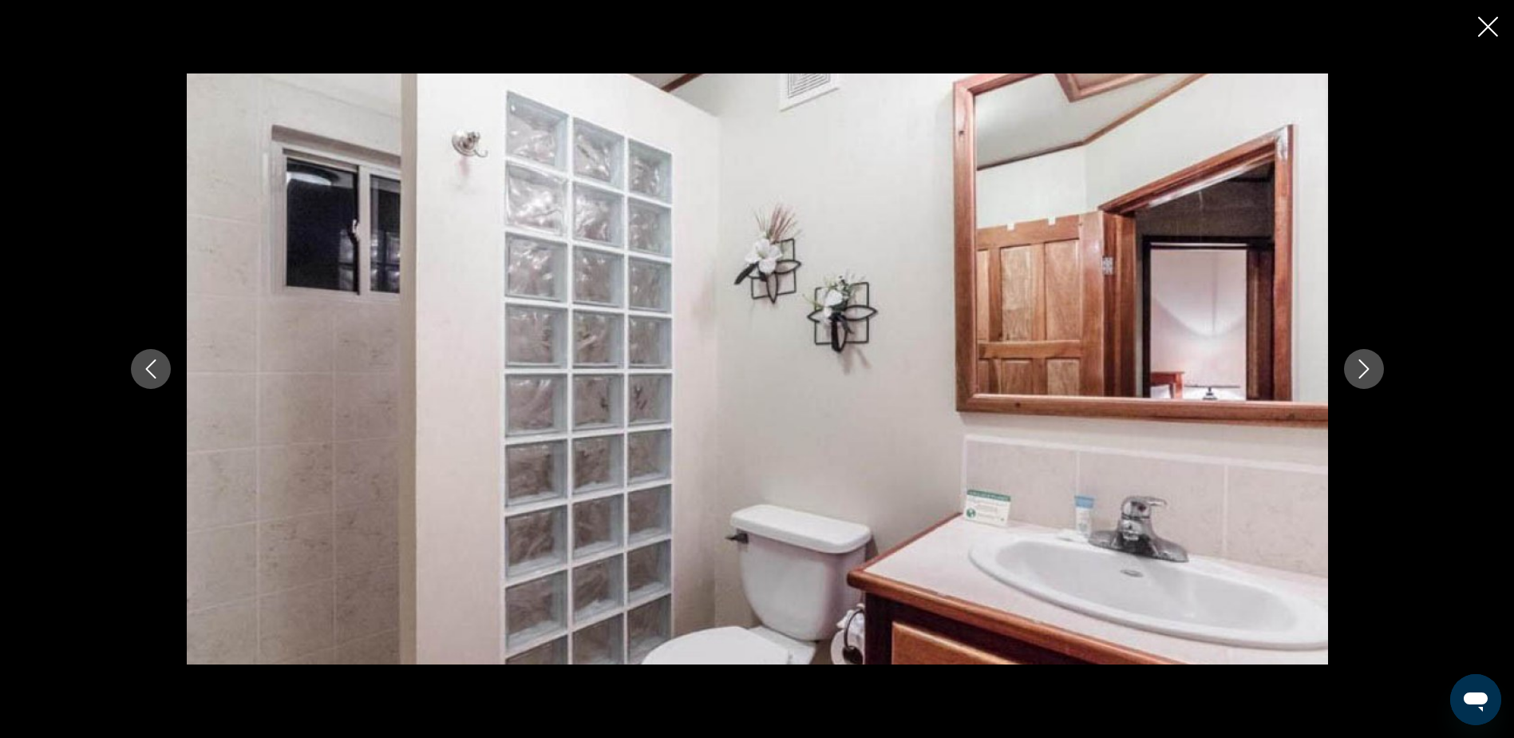
click at [1358, 370] on icon "Next image" at bounding box center [1364, 368] width 19 height 19
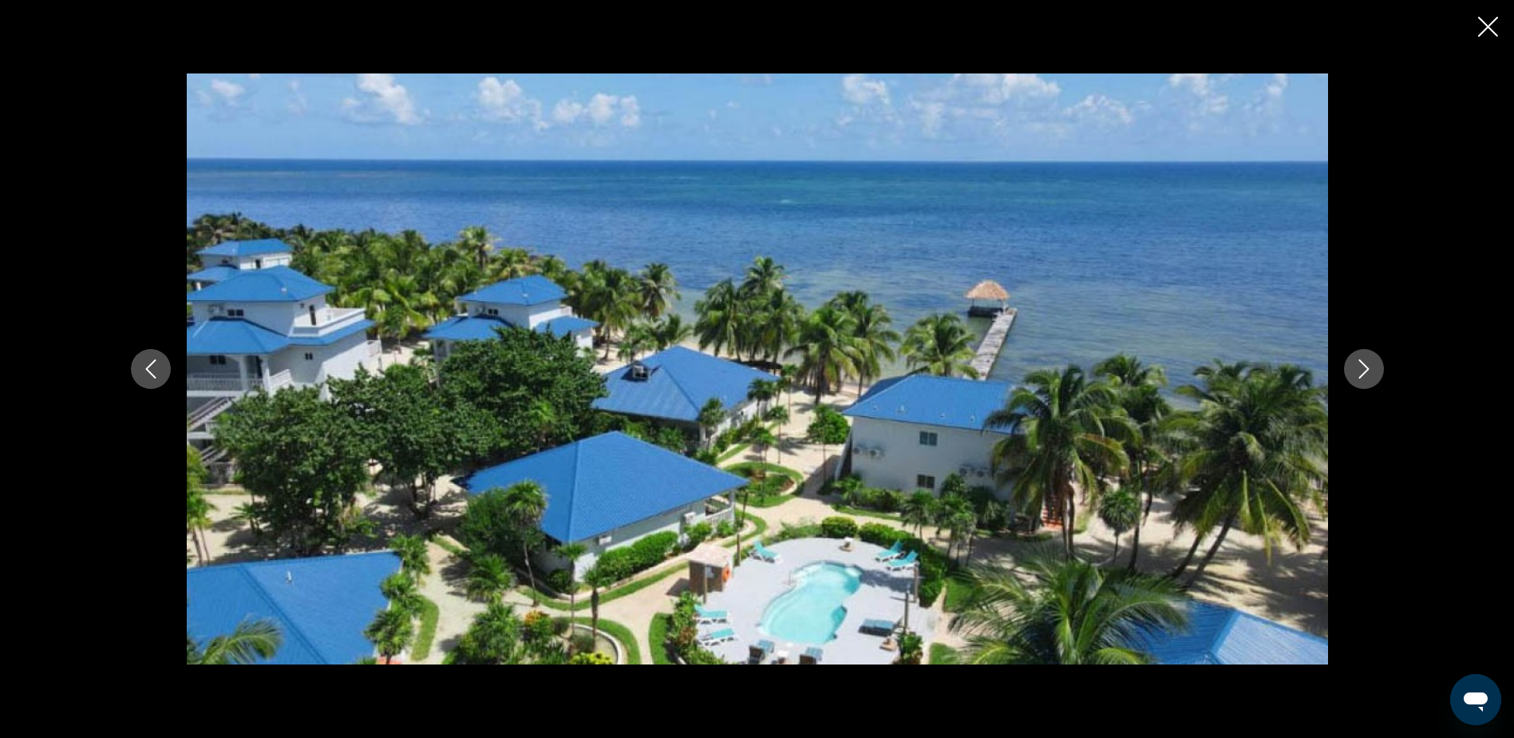
click at [1358, 370] on icon "Next image" at bounding box center [1364, 368] width 19 height 19
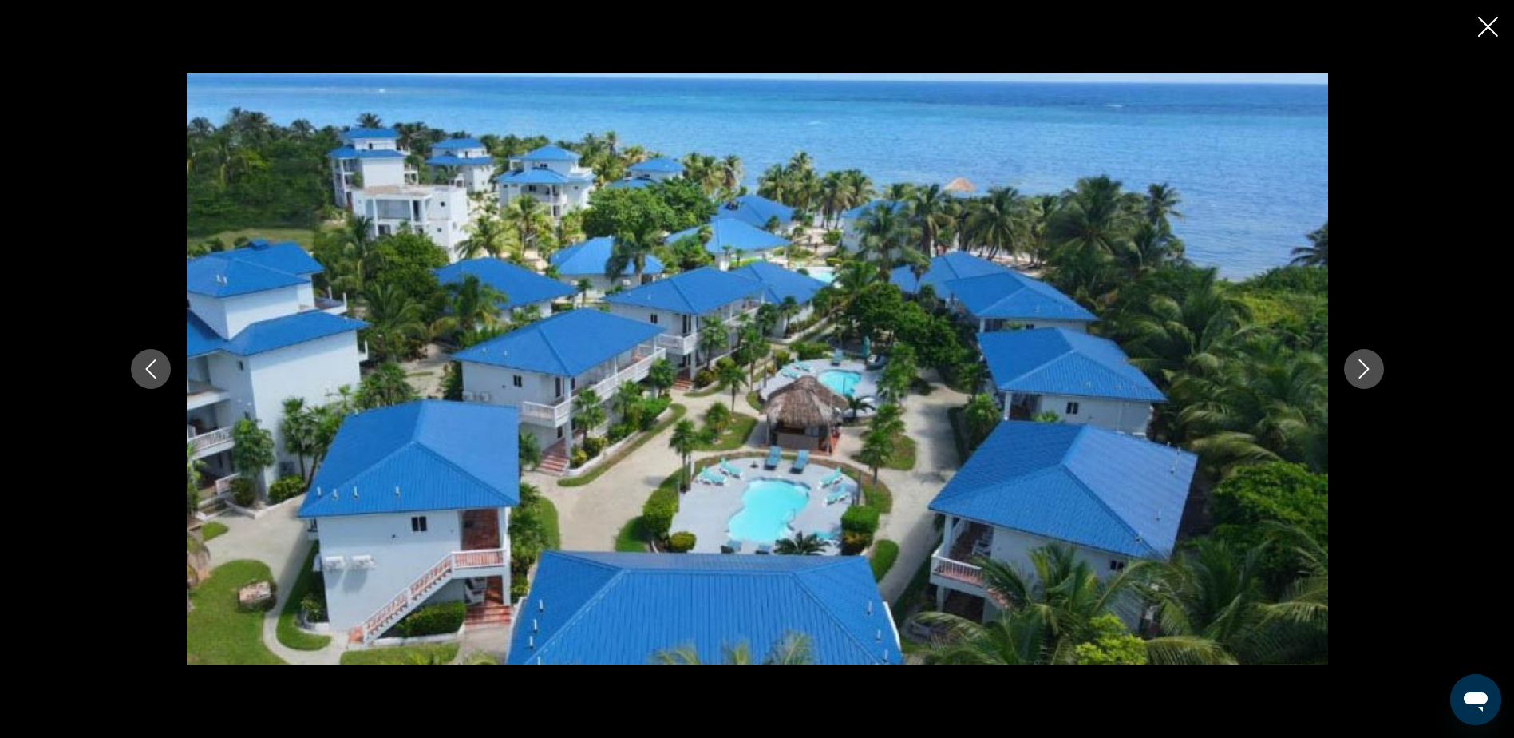
click at [1358, 370] on icon "Next image" at bounding box center [1364, 368] width 19 height 19
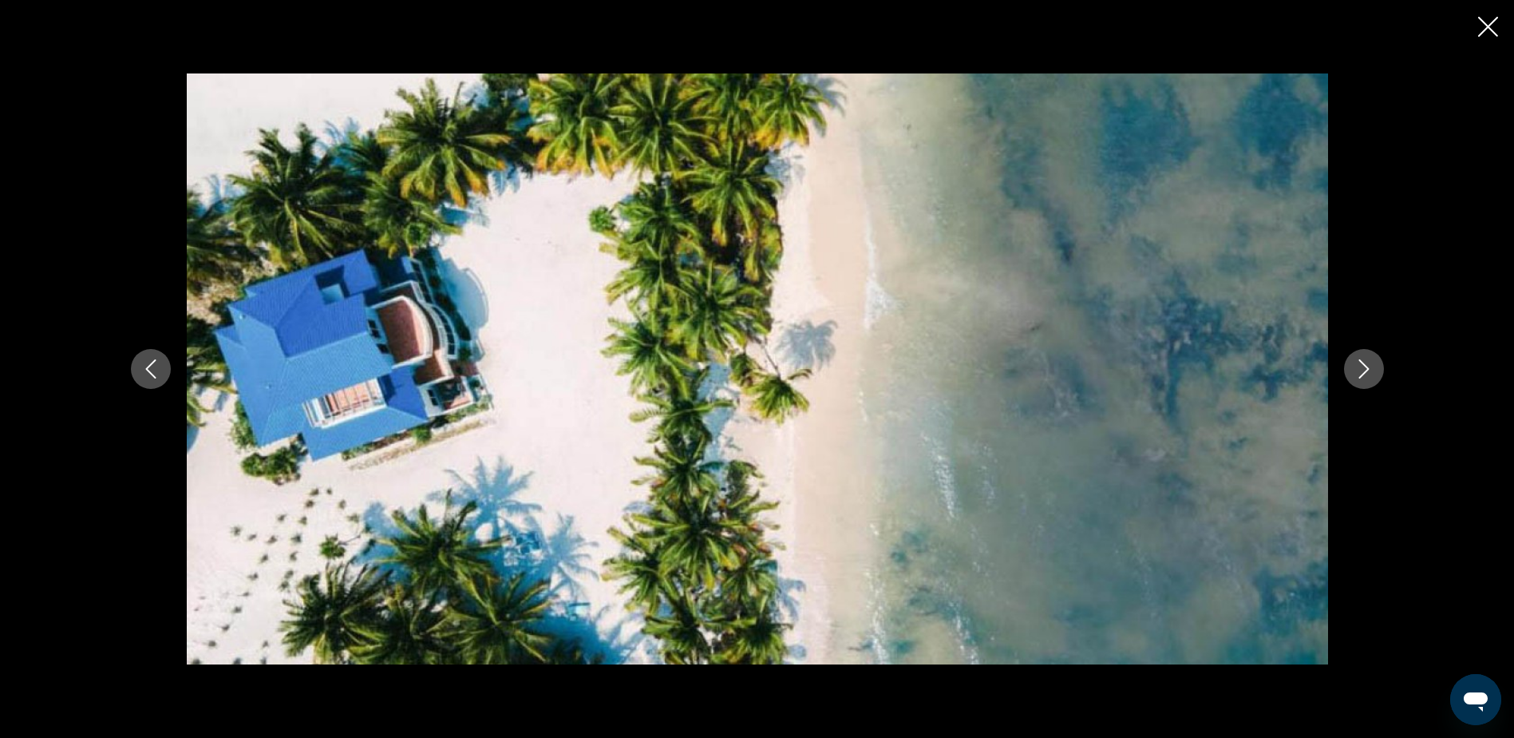
click at [1358, 370] on icon "Next image" at bounding box center [1364, 368] width 19 height 19
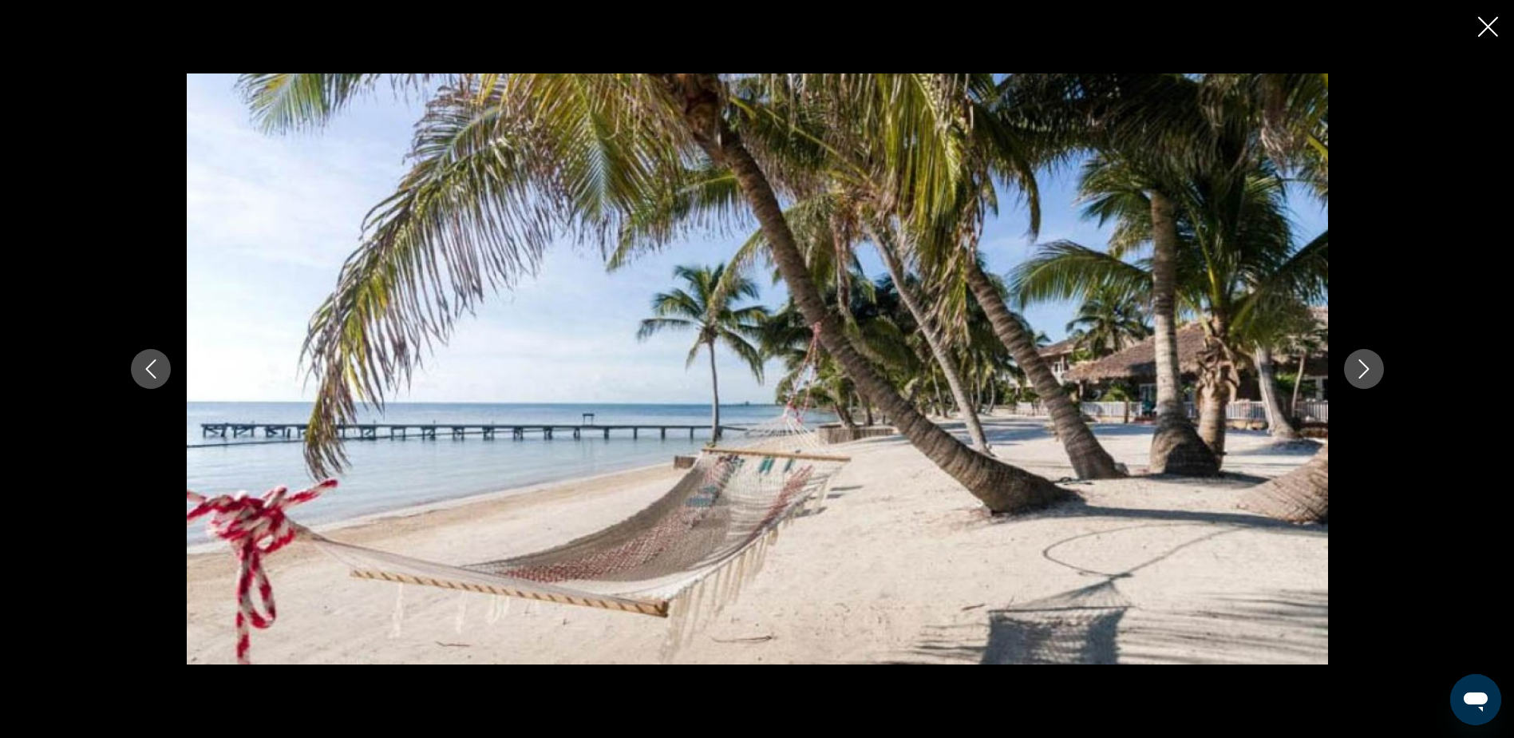
click at [1358, 370] on icon "Next image" at bounding box center [1364, 368] width 19 height 19
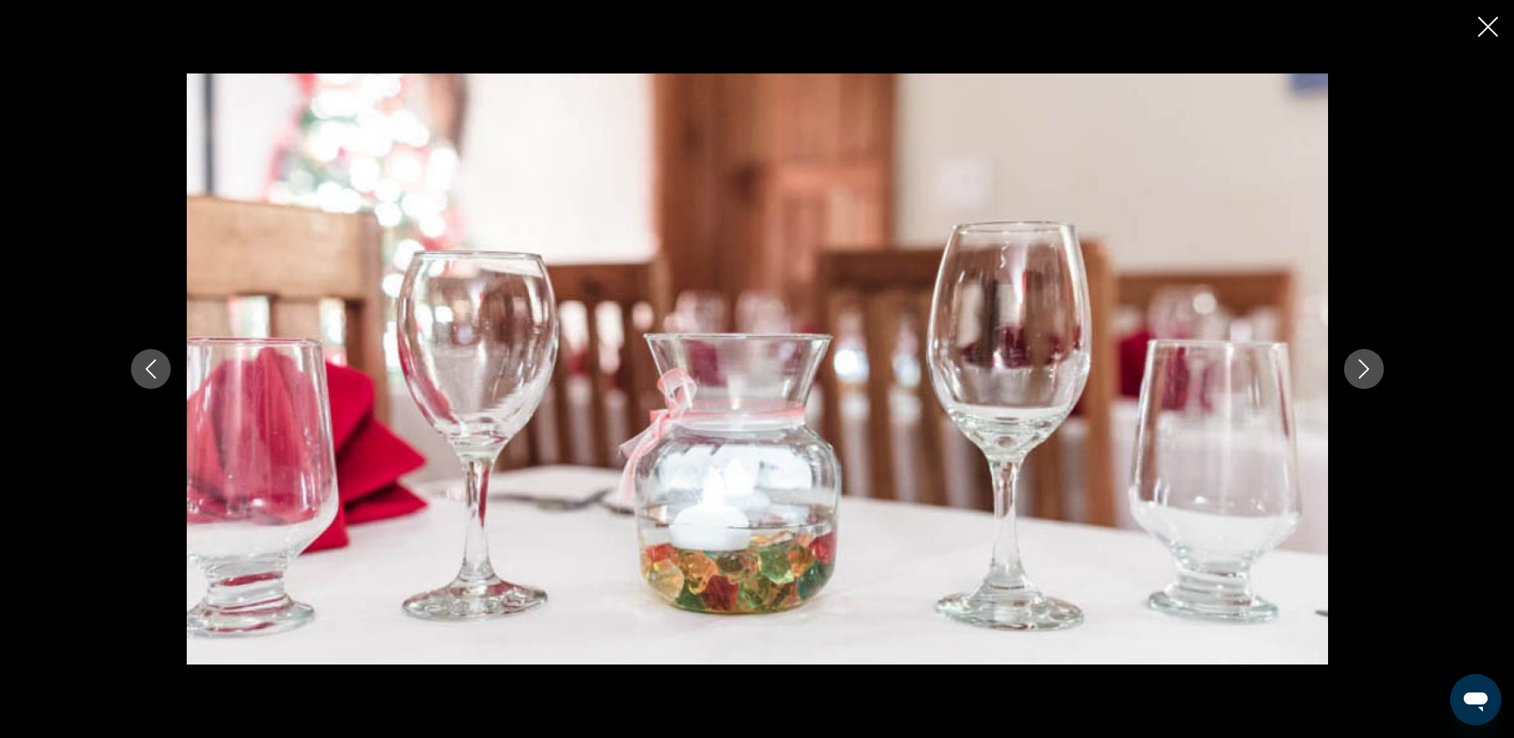
click at [1358, 370] on icon "Next image" at bounding box center [1364, 368] width 19 height 19
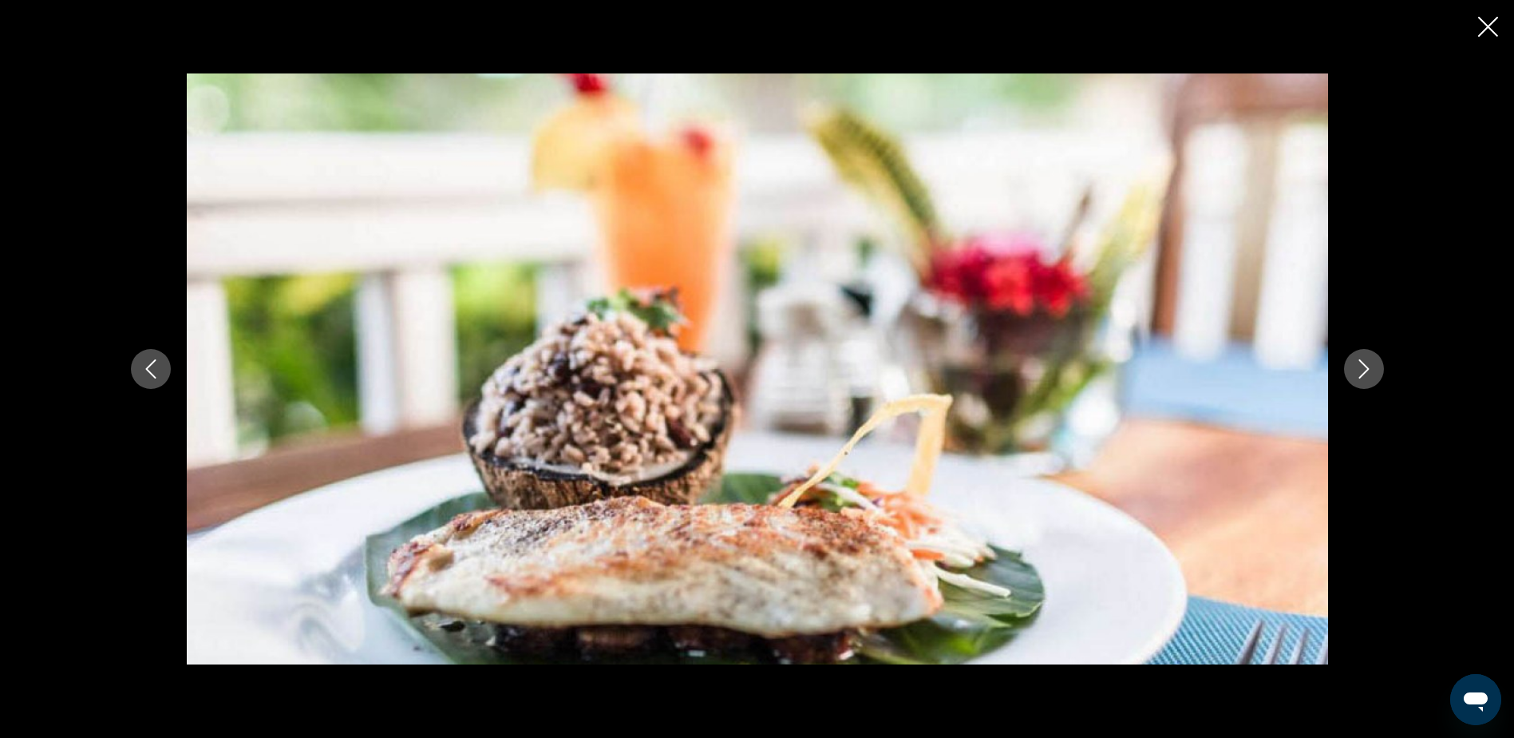
click at [1358, 370] on icon "Next image" at bounding box center [1364, 368] width 19 height 19
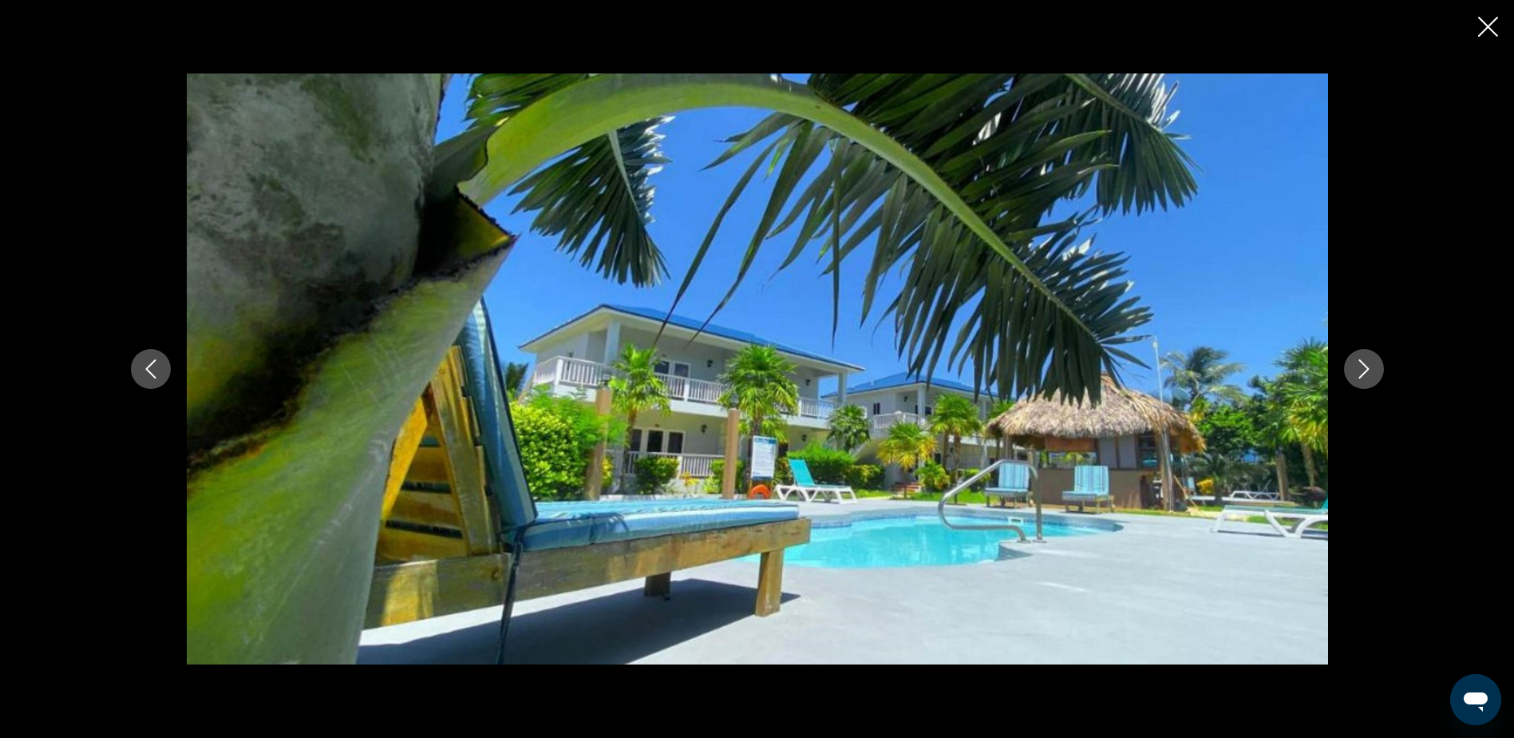
click at [1358, 370] on icon "Next image" at bounding box center [1364, 368] width 19 height 19
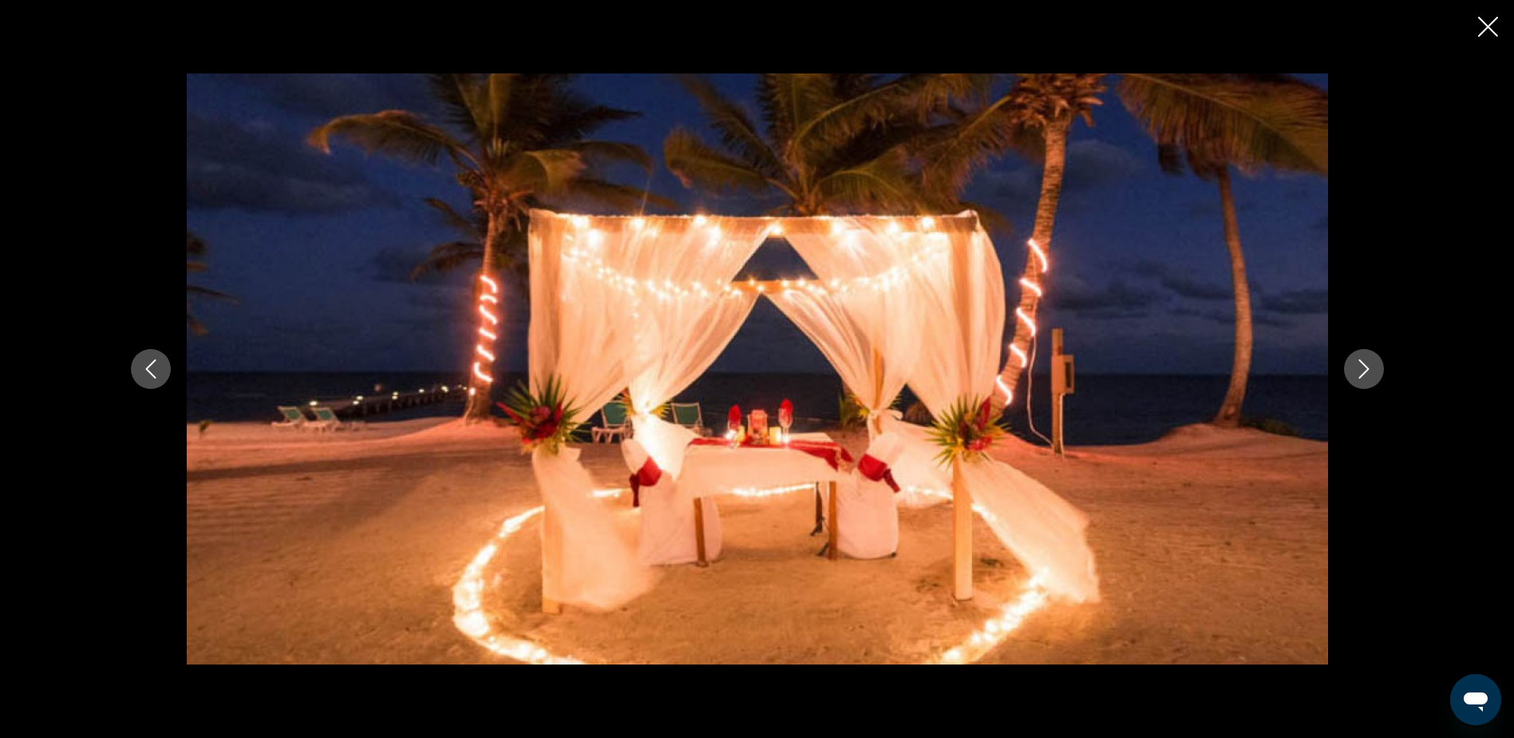
click at [1358, 370] on icon "Next image" at bounding box center [1364, 368] width 19 height 19
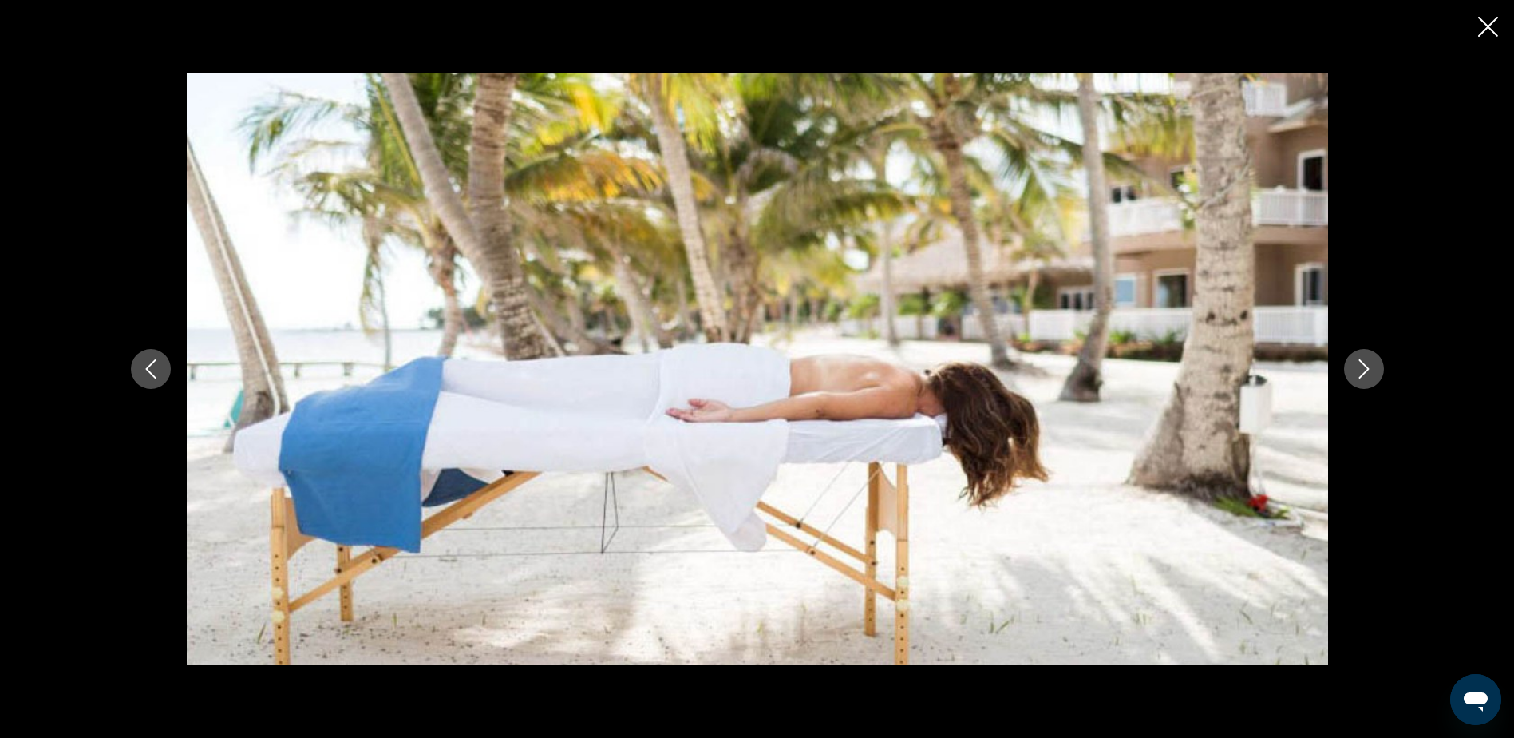
click at [1358, 370] on icon "Next image" at bounding box center [1364, 368] width 19 height 19
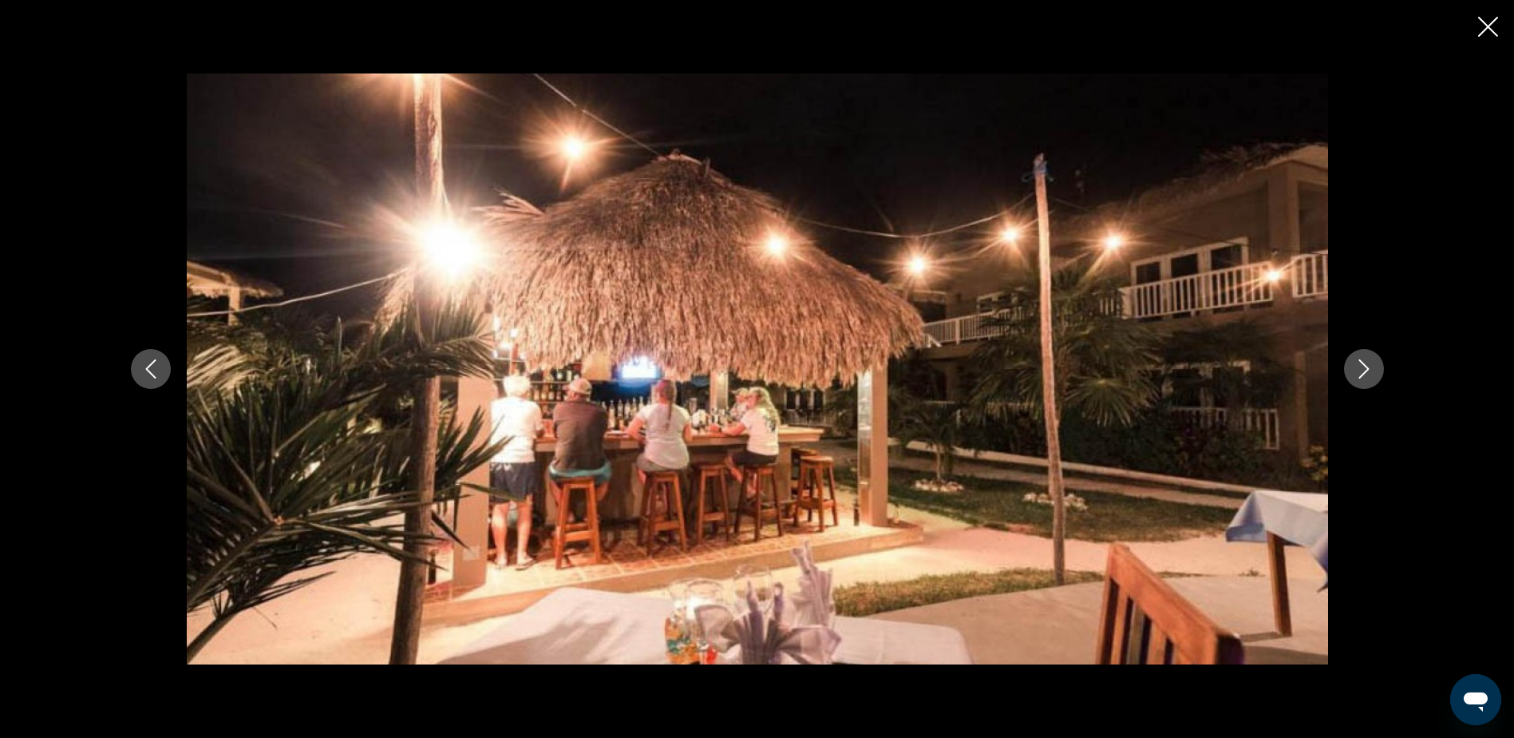
click at [1358, 370] on icon "Next image" at bounding box center [1364, 368] width 19 height 19
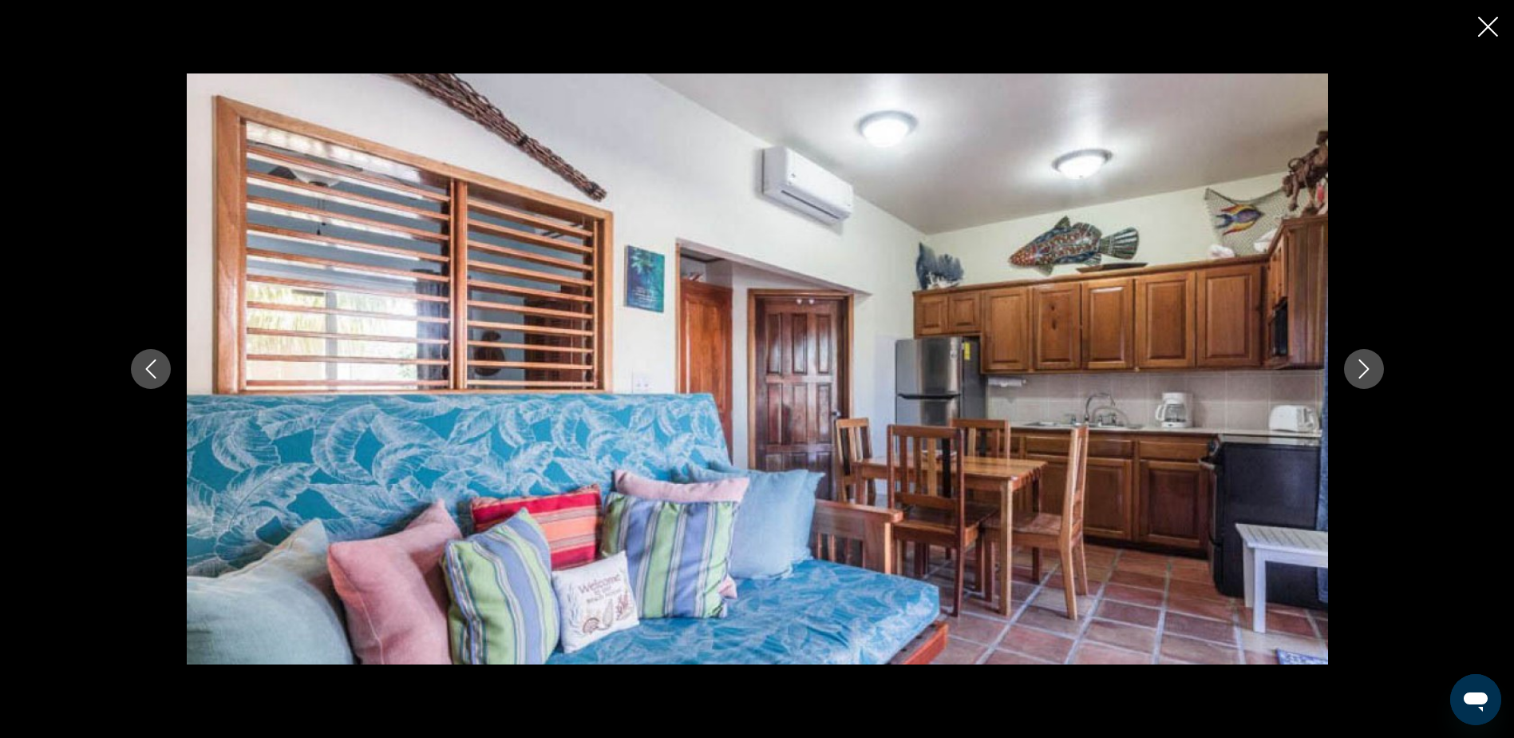
click at [1358, 370] on icon "Next image" at bounding box center [1364, 368] width 19 height 19
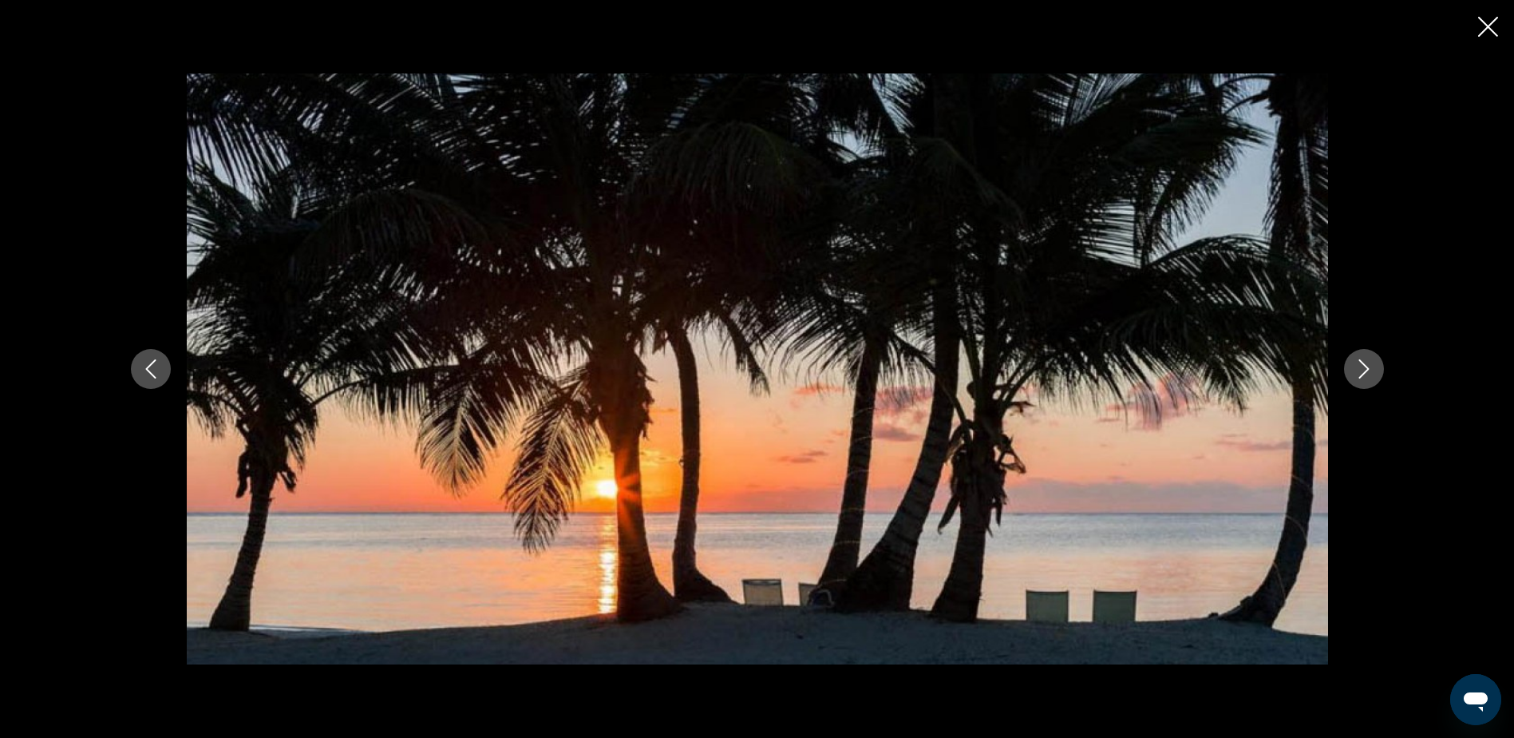
click at [1486, 27] on icon "Close slideshow" at bounding box center [1488, 27] width 20 height 20
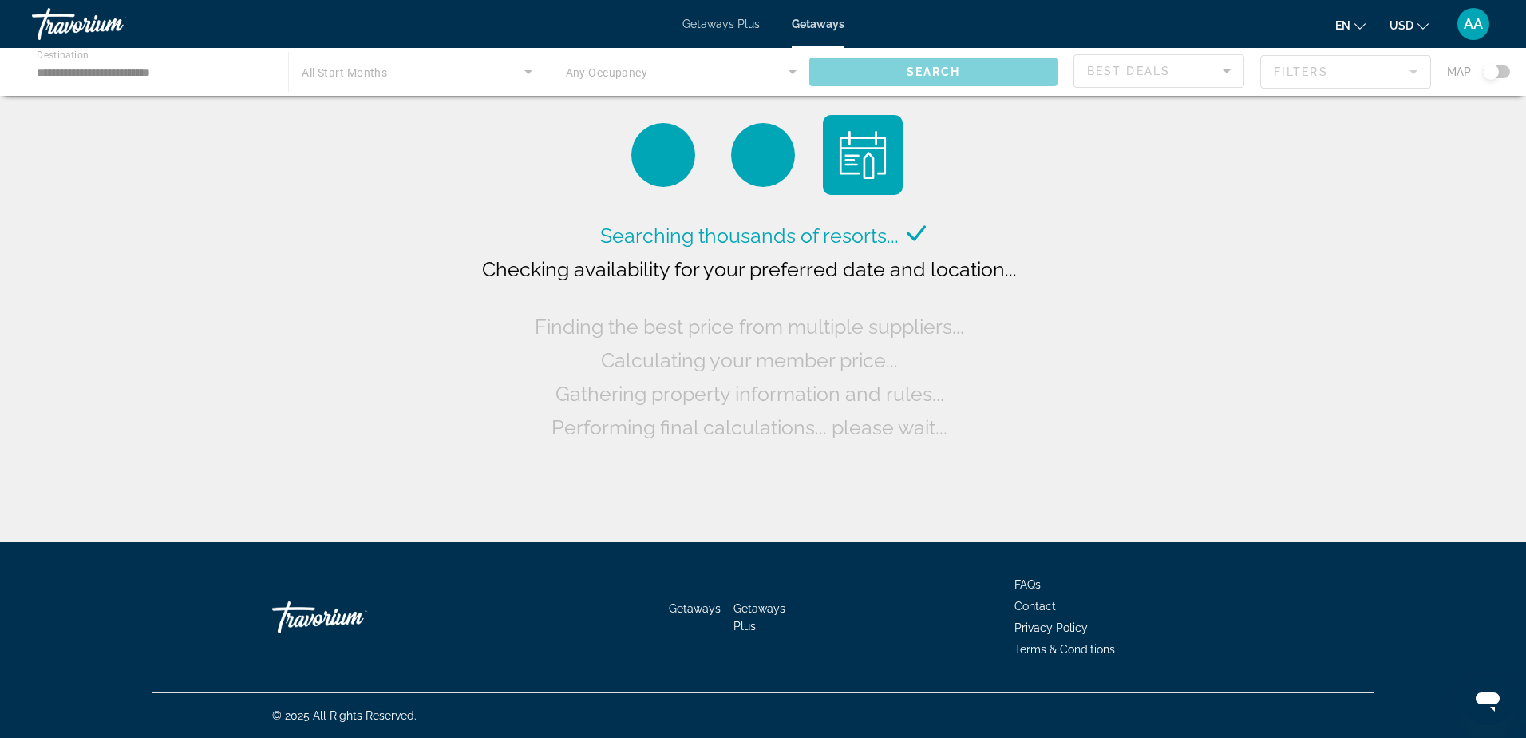
click at [705, 30] on span "Getaways Plus" at bounding box center [721, 24] width 77 height 13
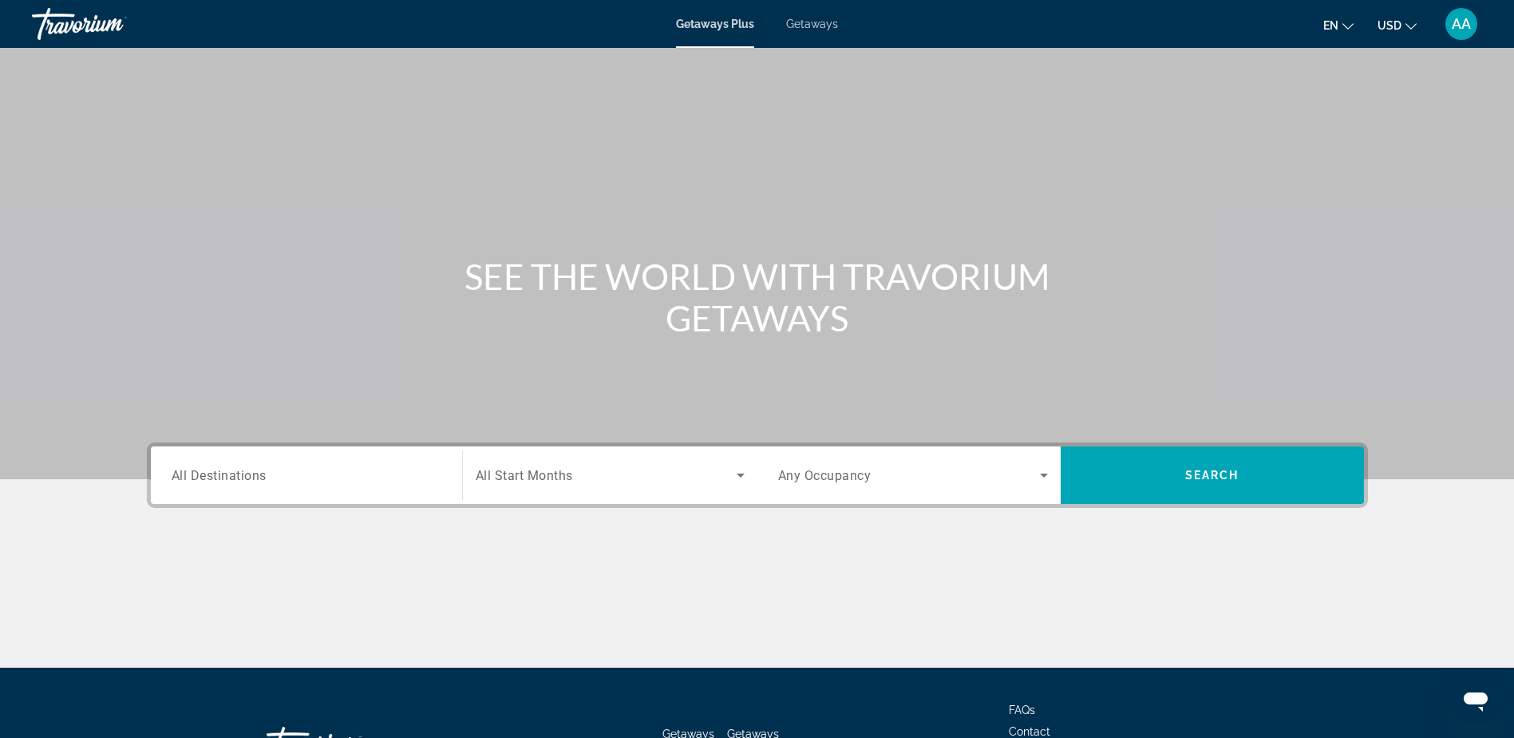
click at [210, 471] on span "All Destinations" at bounding box center [219, 474] width 95 height 15
click at [210, 471] on input "Destination All Destinations" at bounding box center [307, 475] width 270 height 19
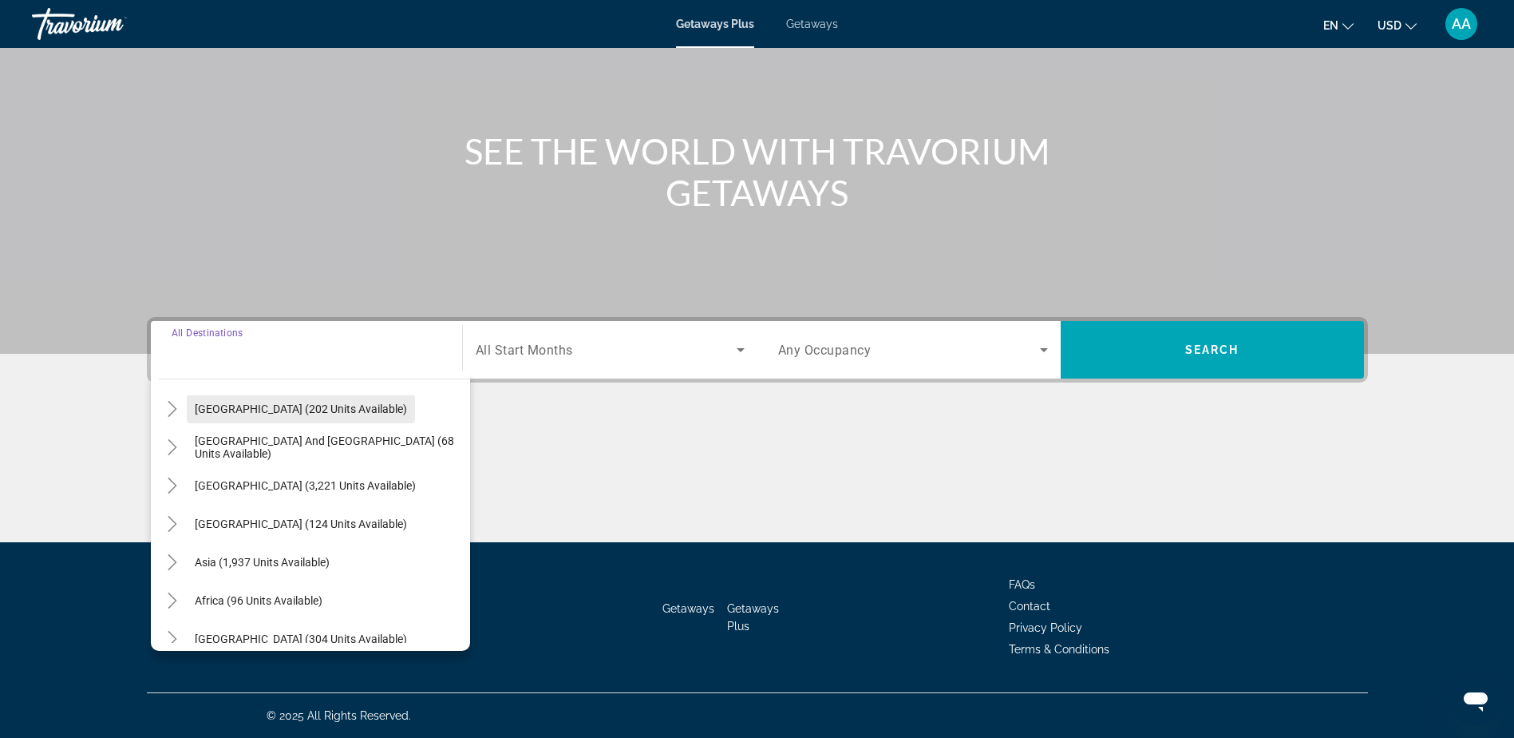
scroll to position [259, 0]
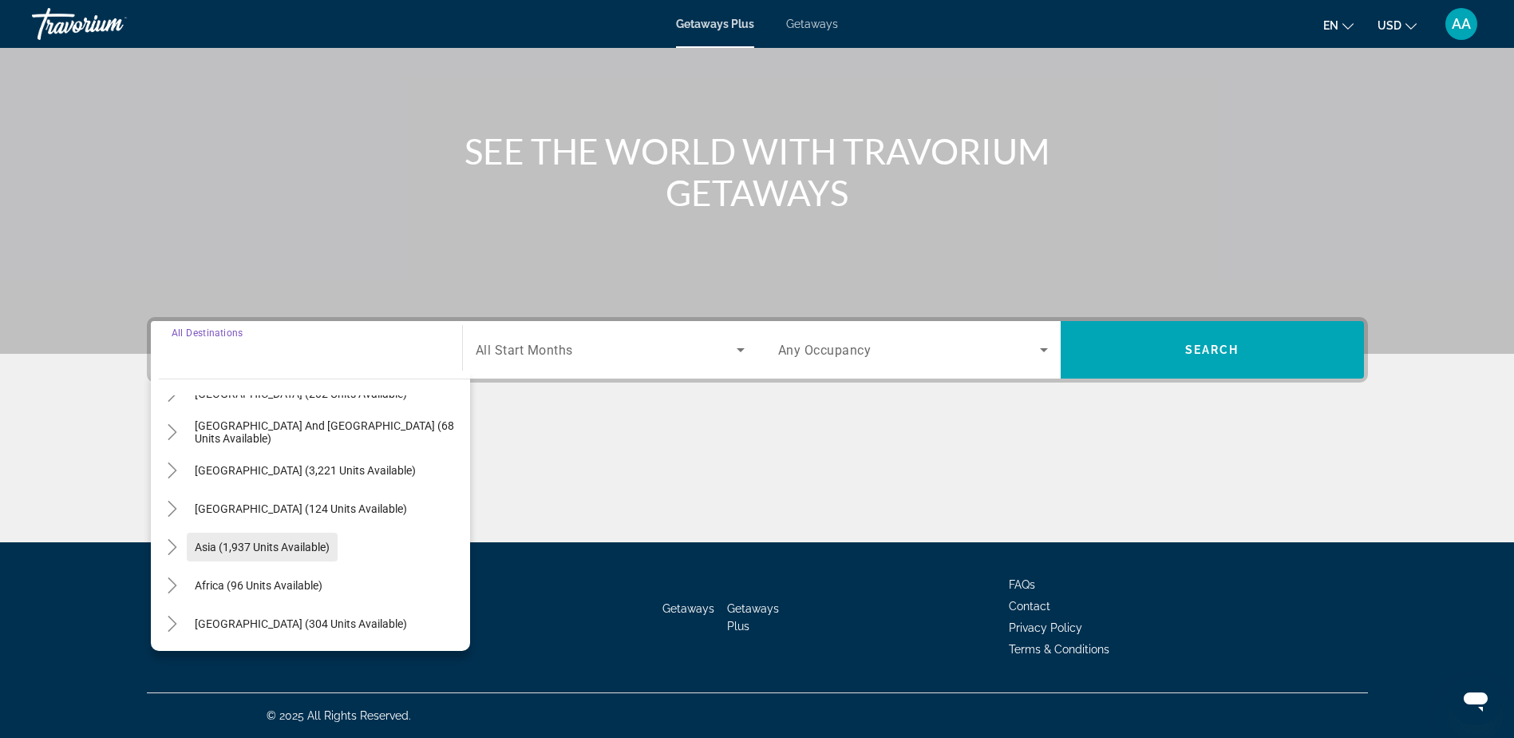
click at [232, 540] on span "Asia (1,937 units available)" at bounding box center [262, 546] width 135 height 13
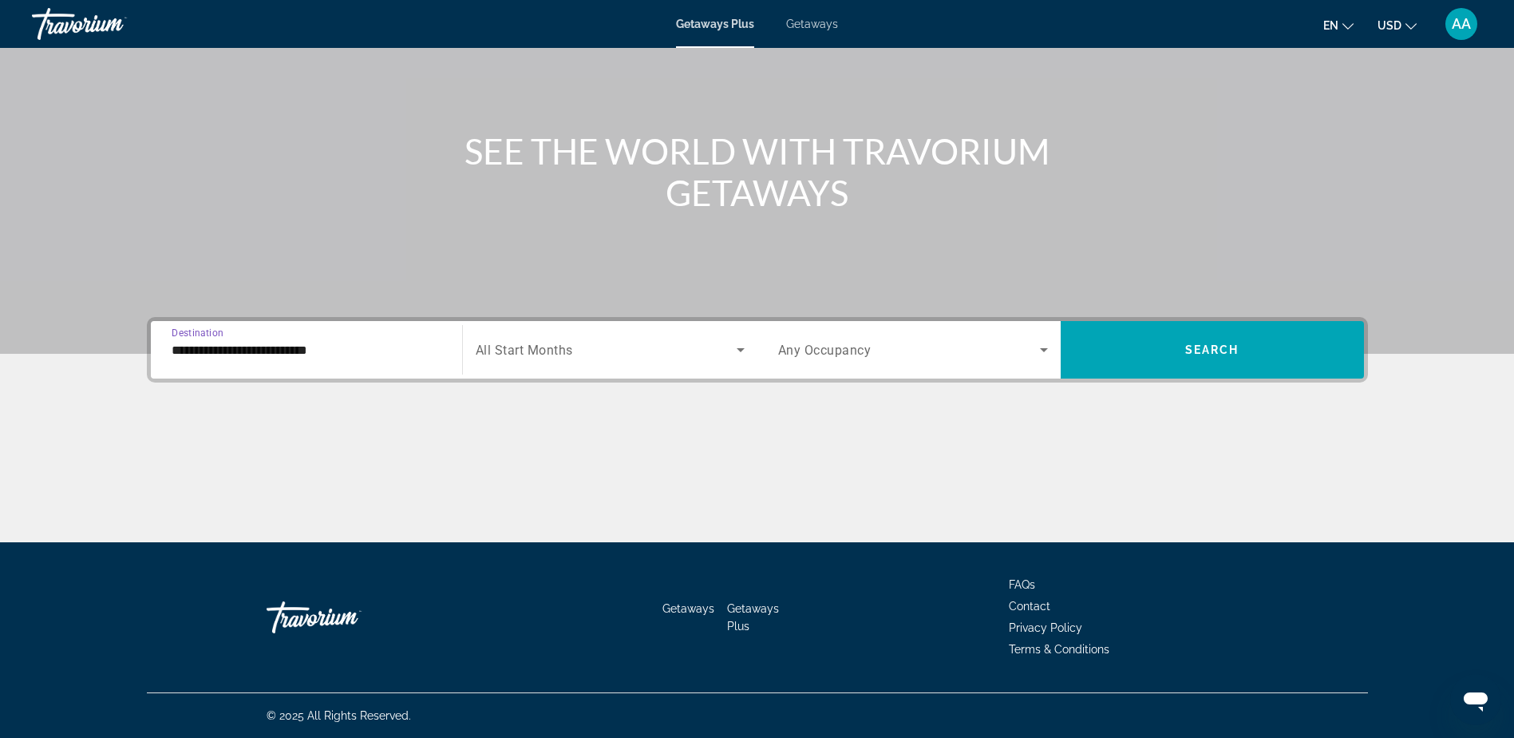
click at [255, 346] on input "**********" at bounding box center [307, 350] width 270 height 19
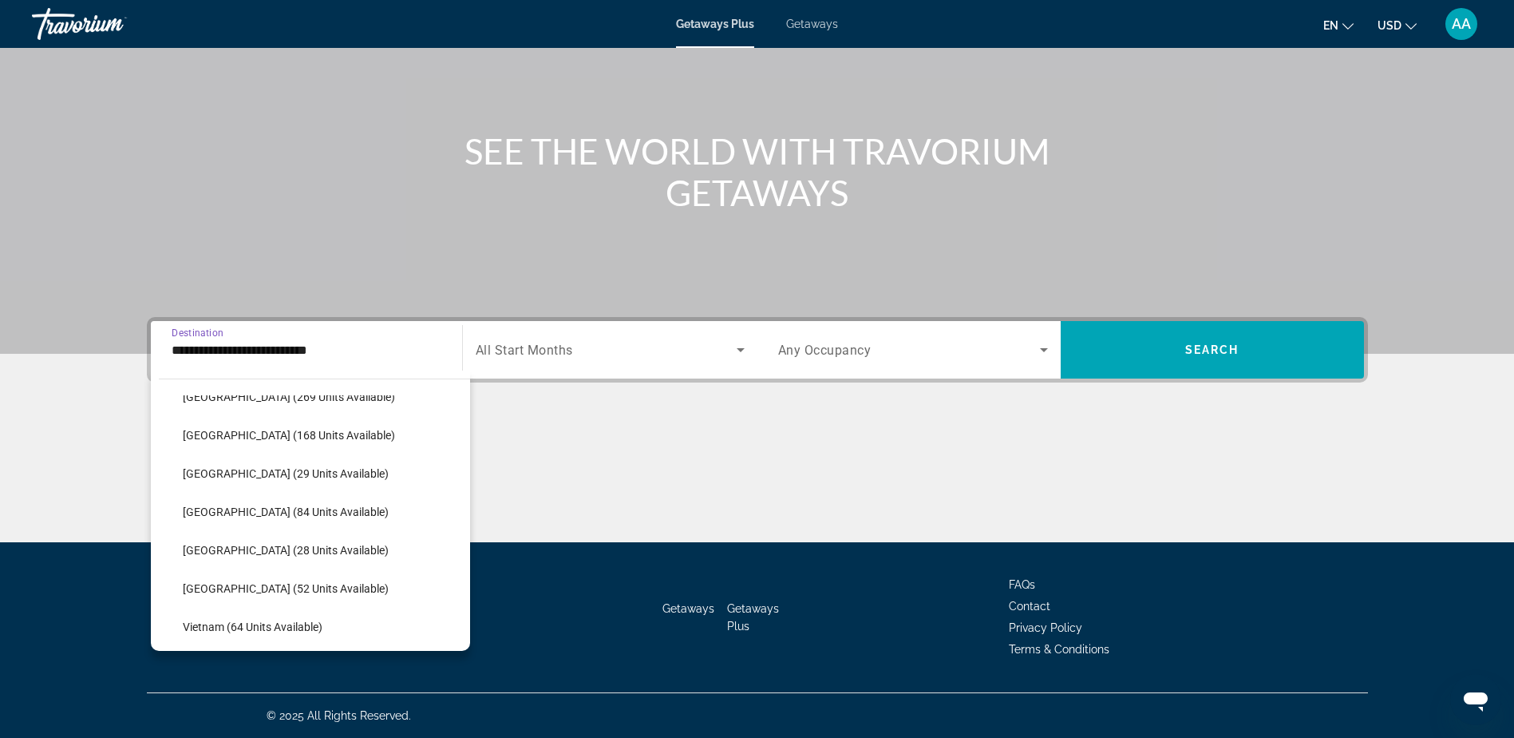
scroll to position [680, 0]
click at [219, 549] on span "Vietnam (64 units available)" at bounding box center [253, 546] width 140 height 13
type input "**********"
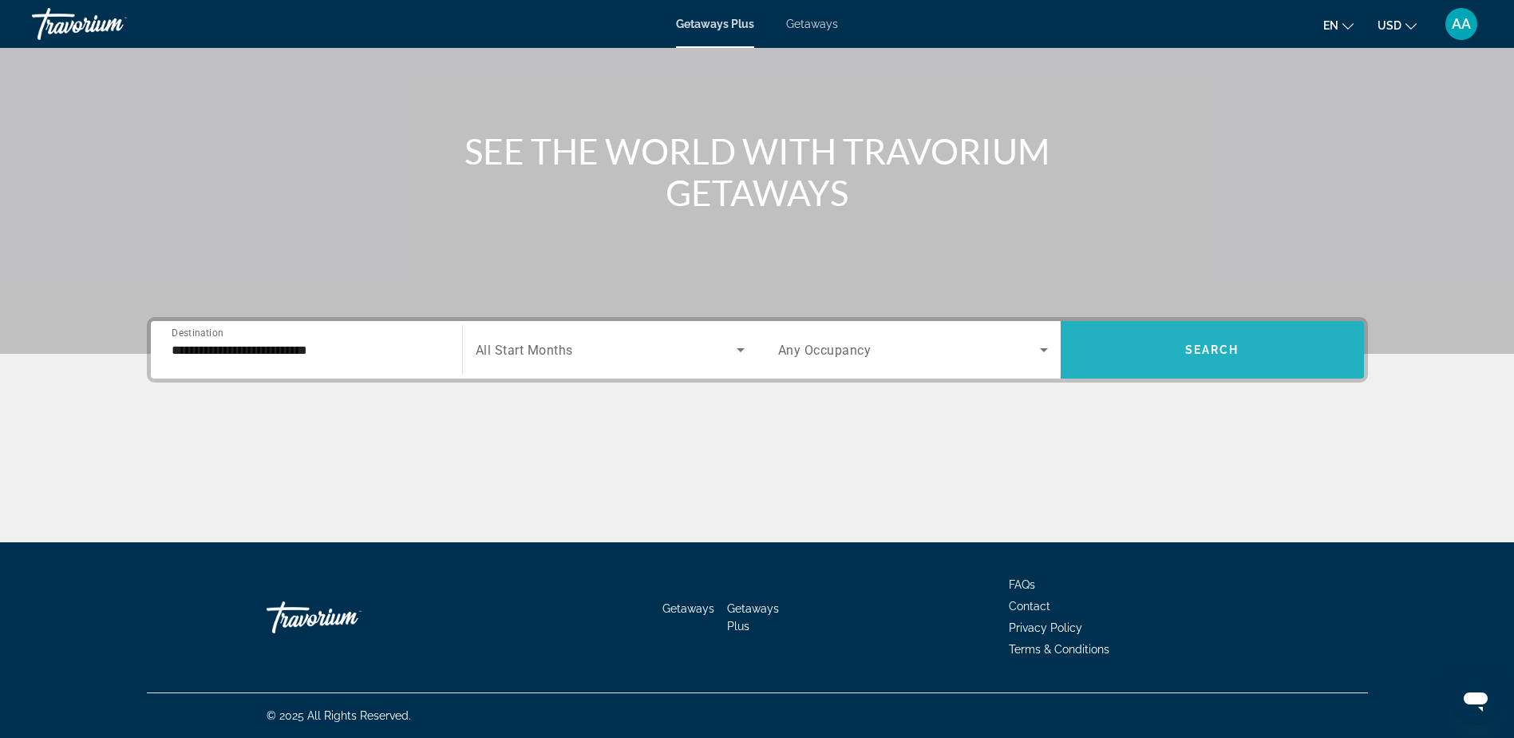
click at [1232, 350] on span "Search" at bounding box center [1213, 349] width 54 height 13
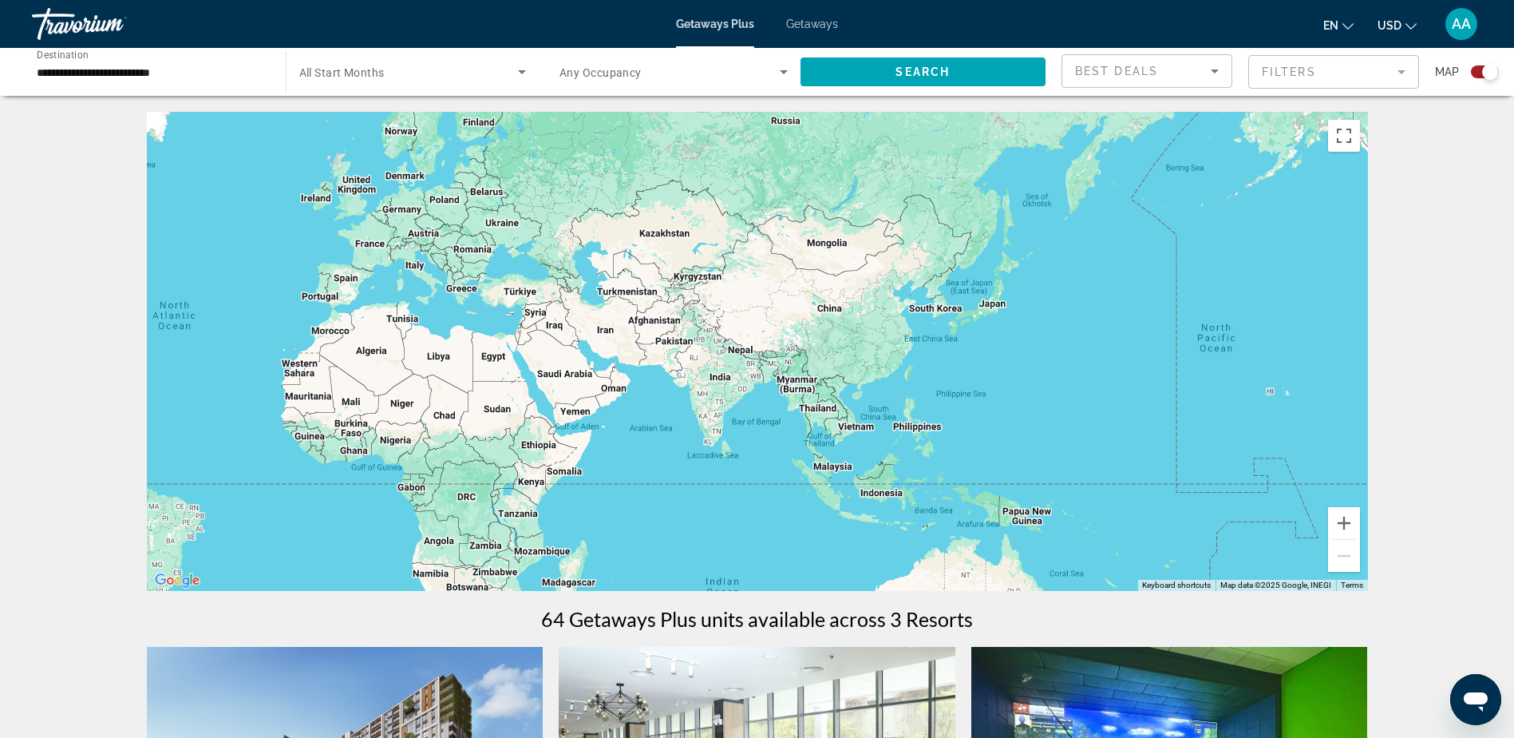
drag, startPoint x: 1075, startPoint y: 427, endPoint x: 535, endPoint y: 418, distance: 540.5
click at [535, 418] on div "Main content" at bounding box center [757, 351] width 1221 height 479
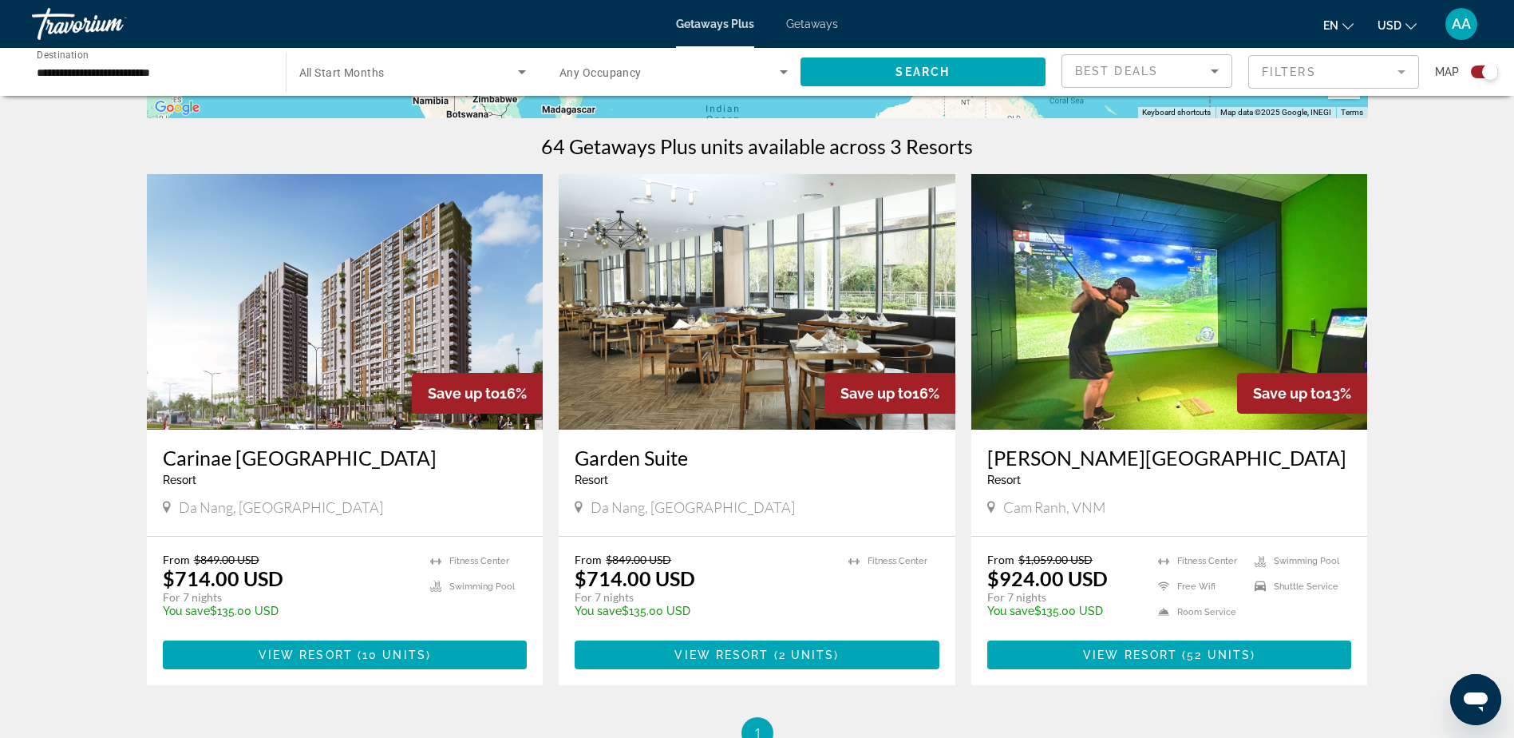
scroll to position [472, 0]
click at [819, 30] on div "Getaways Plus Getaways en English Español Français Italiano Português русский U…" at bounding box center [757, 24] width 1514 height 42
click at [819, 22] on span "Getaways" at bounding box center [812, 24] width 52 height 13
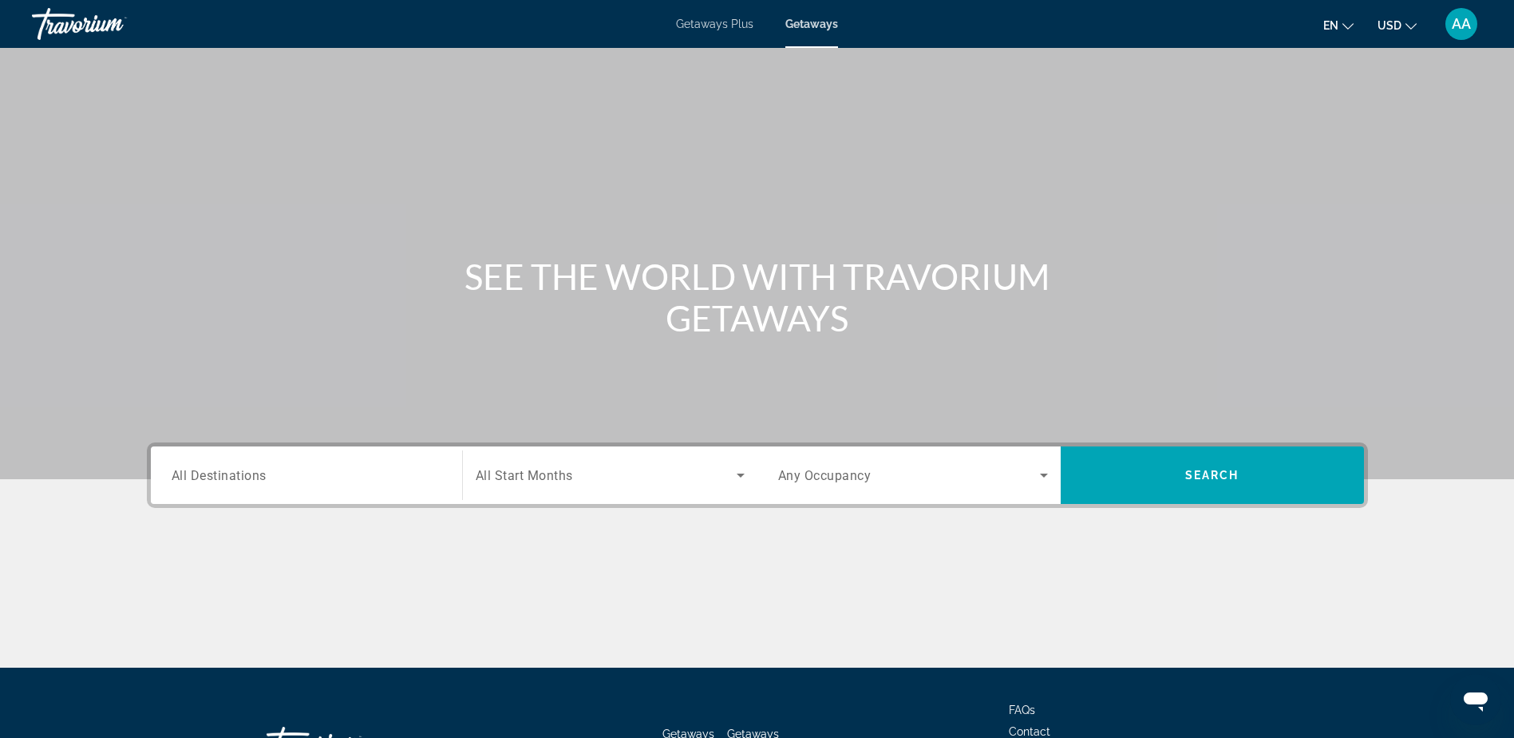
click at [244, 478] on span "All Destinations" at bounding box center [219, 474] width 95 height 15
click at [244, 478] on input "Destination All Destinations" at bounding box center [307, 475] width 270 height 19
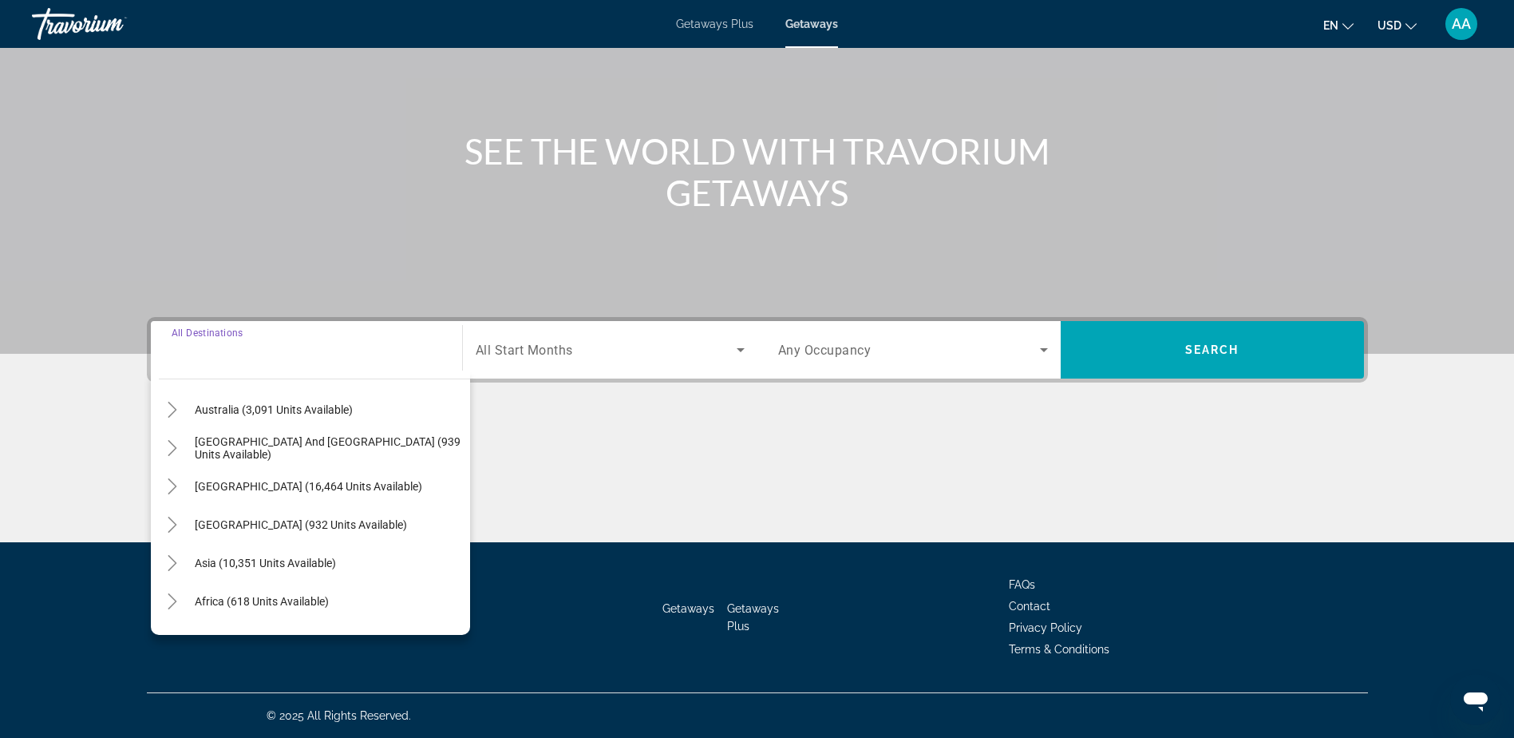
scroll to position [259, 0]
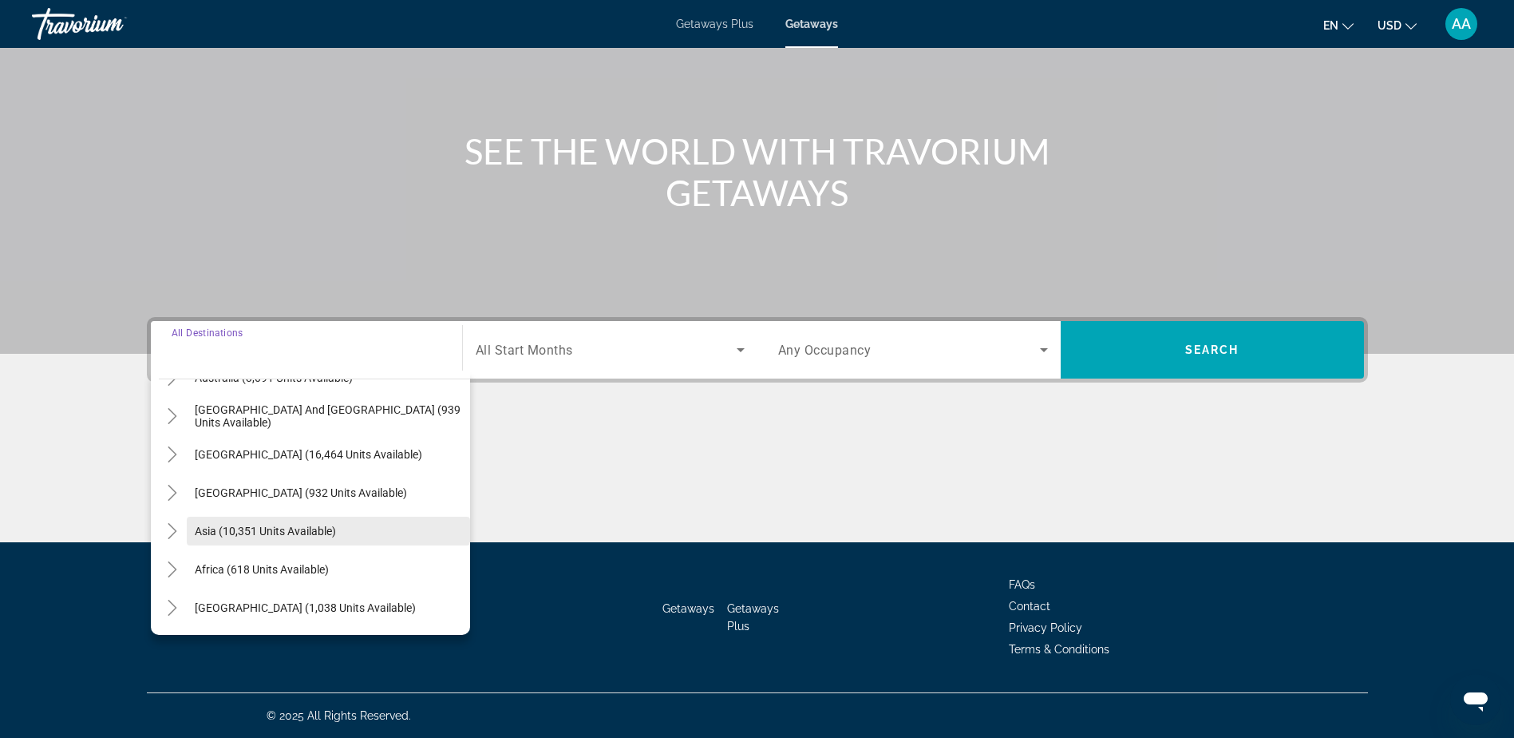
click at [226, 528] on span "Asia (10,351 units available)" at bounding box center [265, 530] width 141 height 13
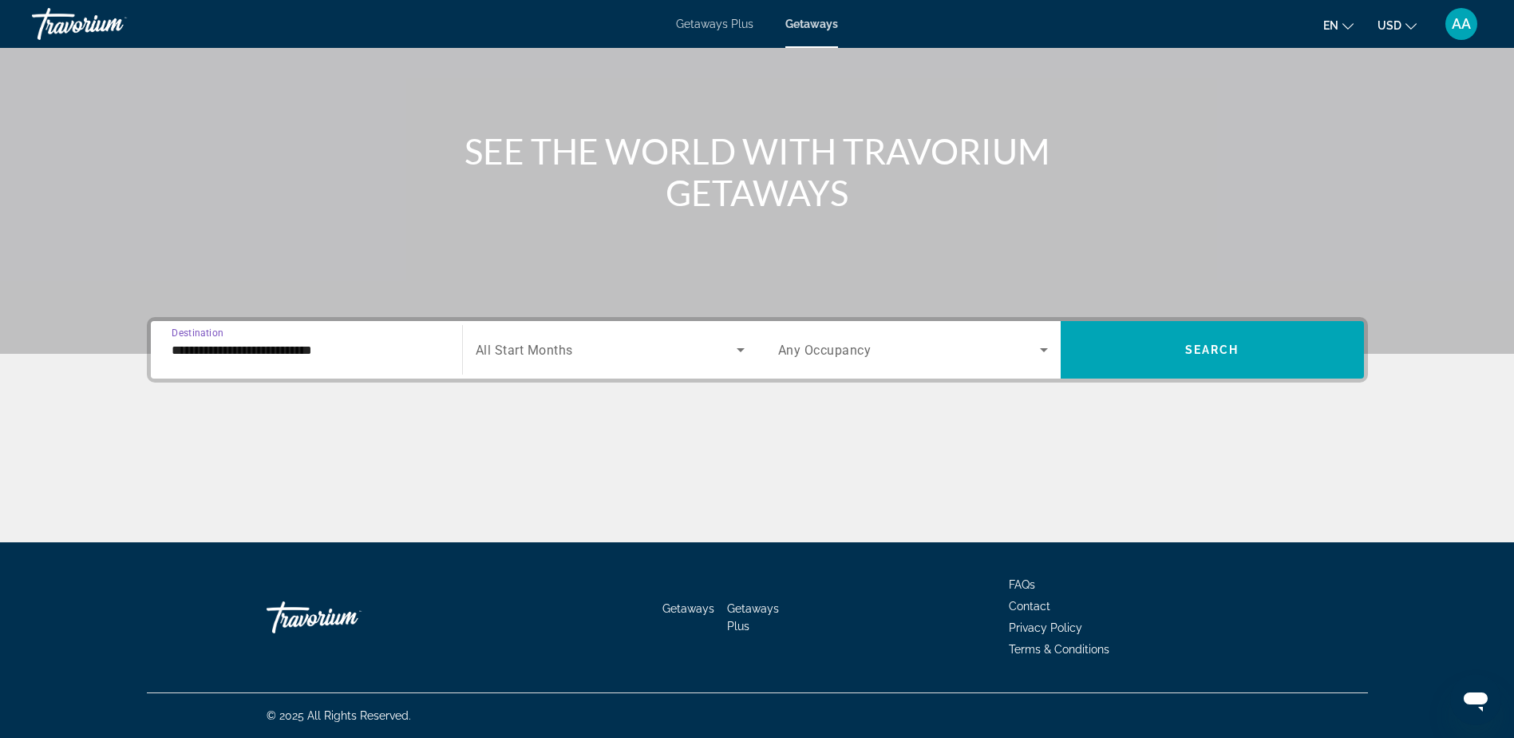
click at [257, 343] on input "**********" at bounding box center [307, 350] width 270 height 19
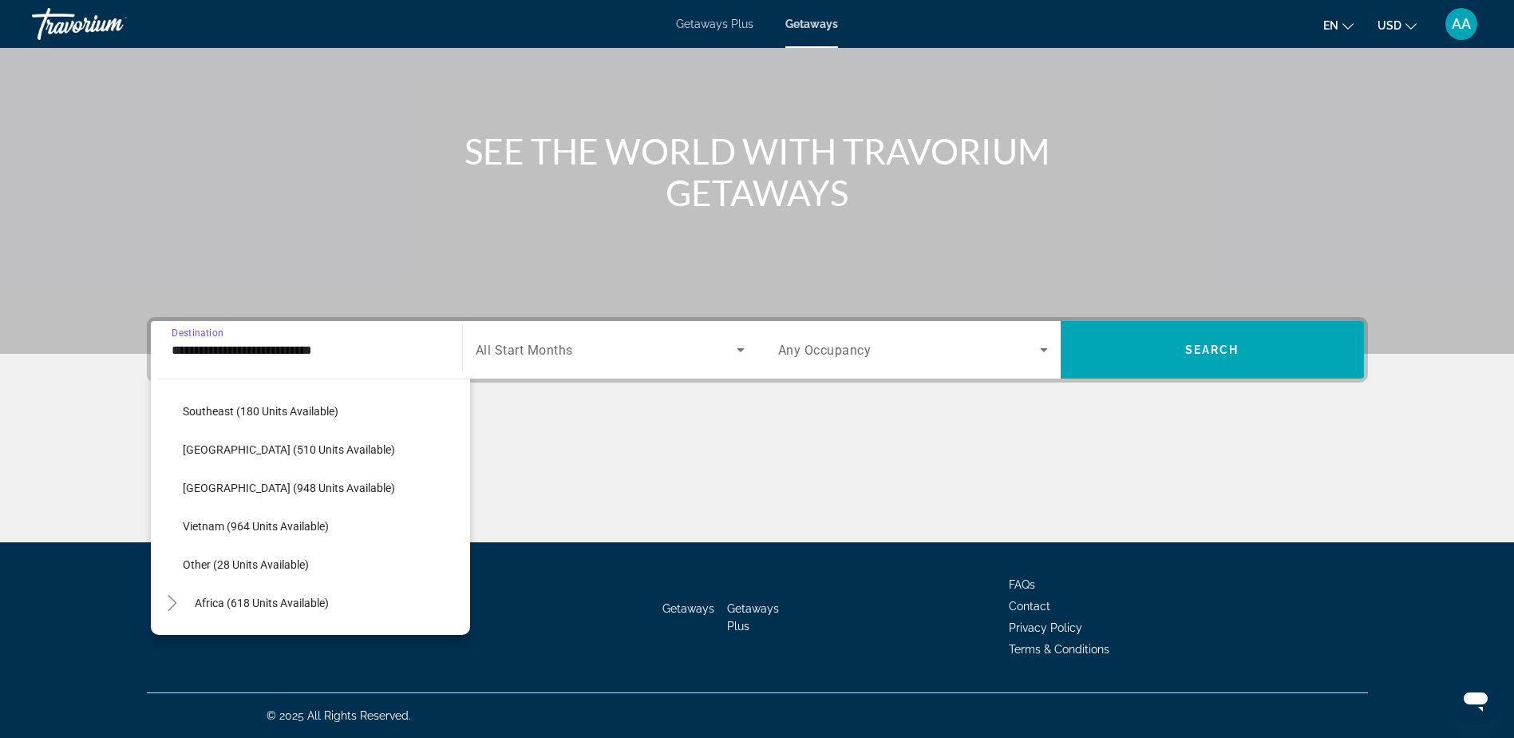
scroll to position [833, 0]
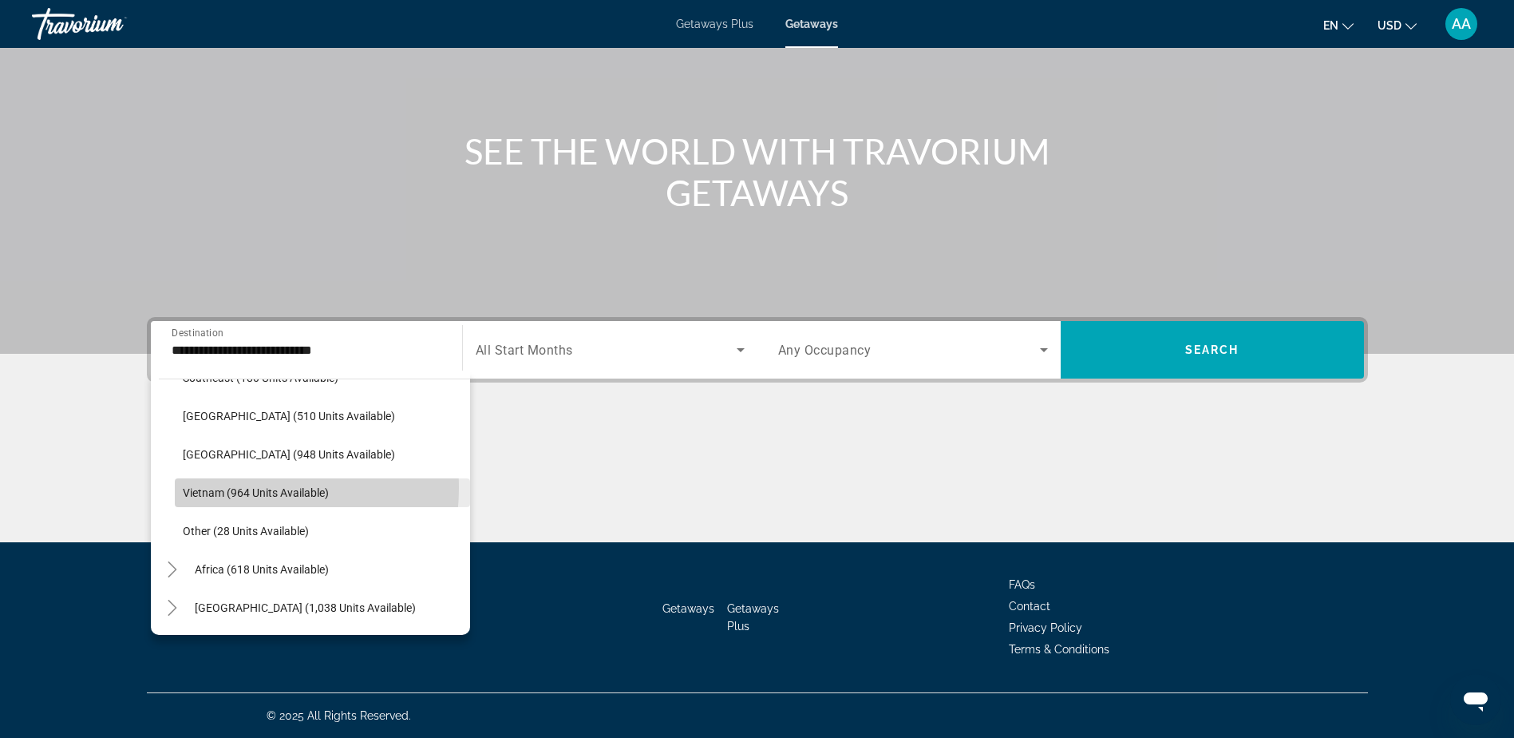
click at [242, 488] on span "Vietnam (964 units available)" at bounding box center [256, 492] width 146 height 13
type input "**********"
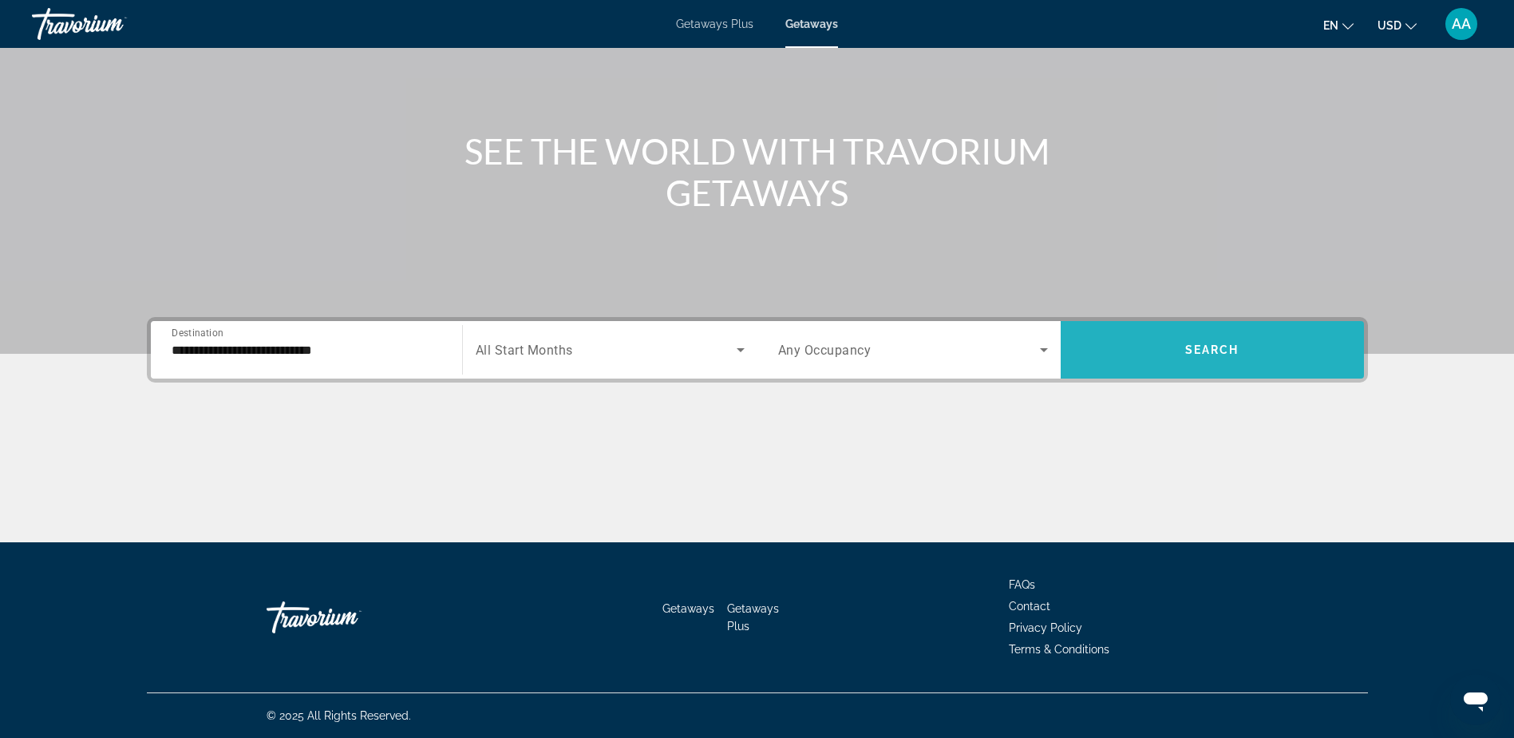
click at [1213, 352] on span "Search" at bounding box center [1213, 349] width 54 height 13
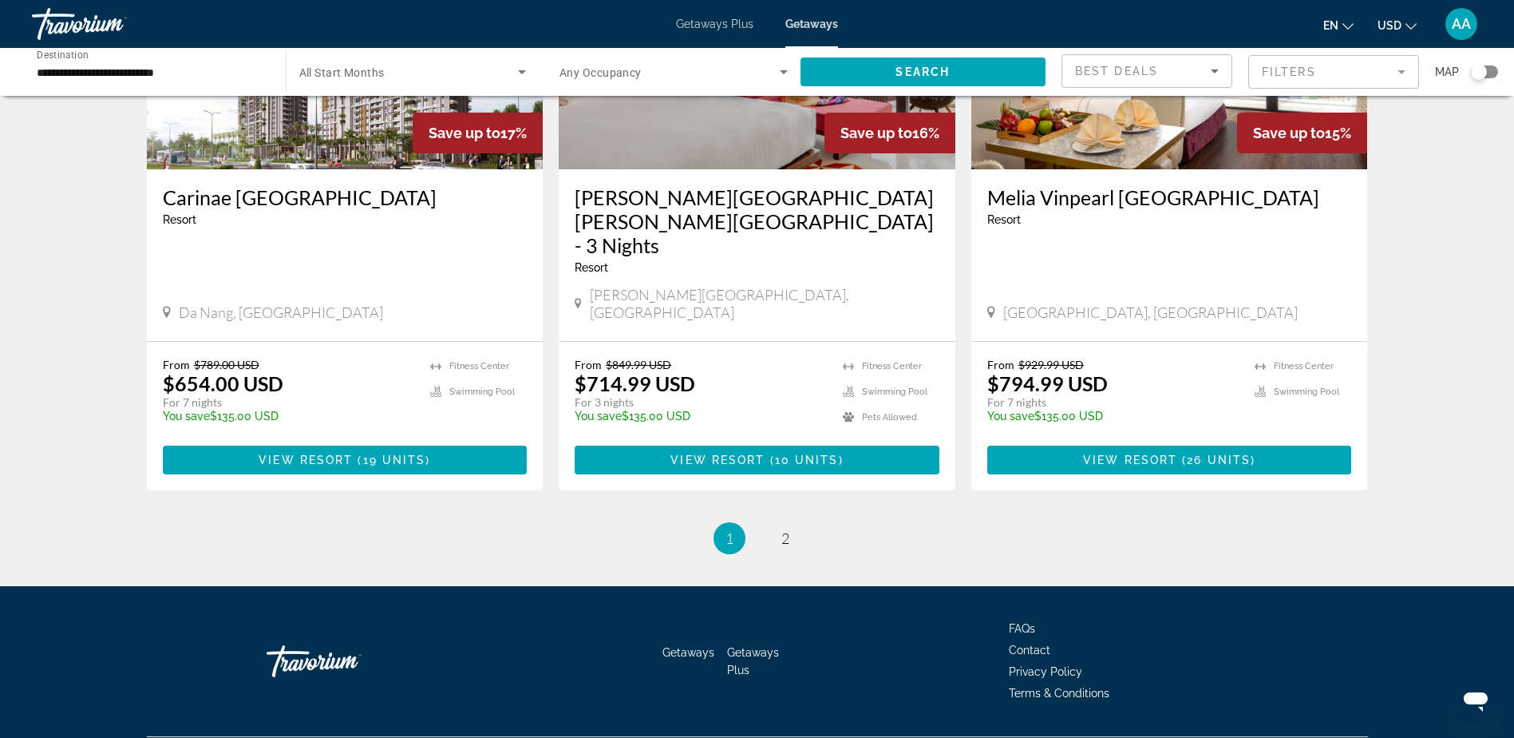
scroll to position [1917, 0]
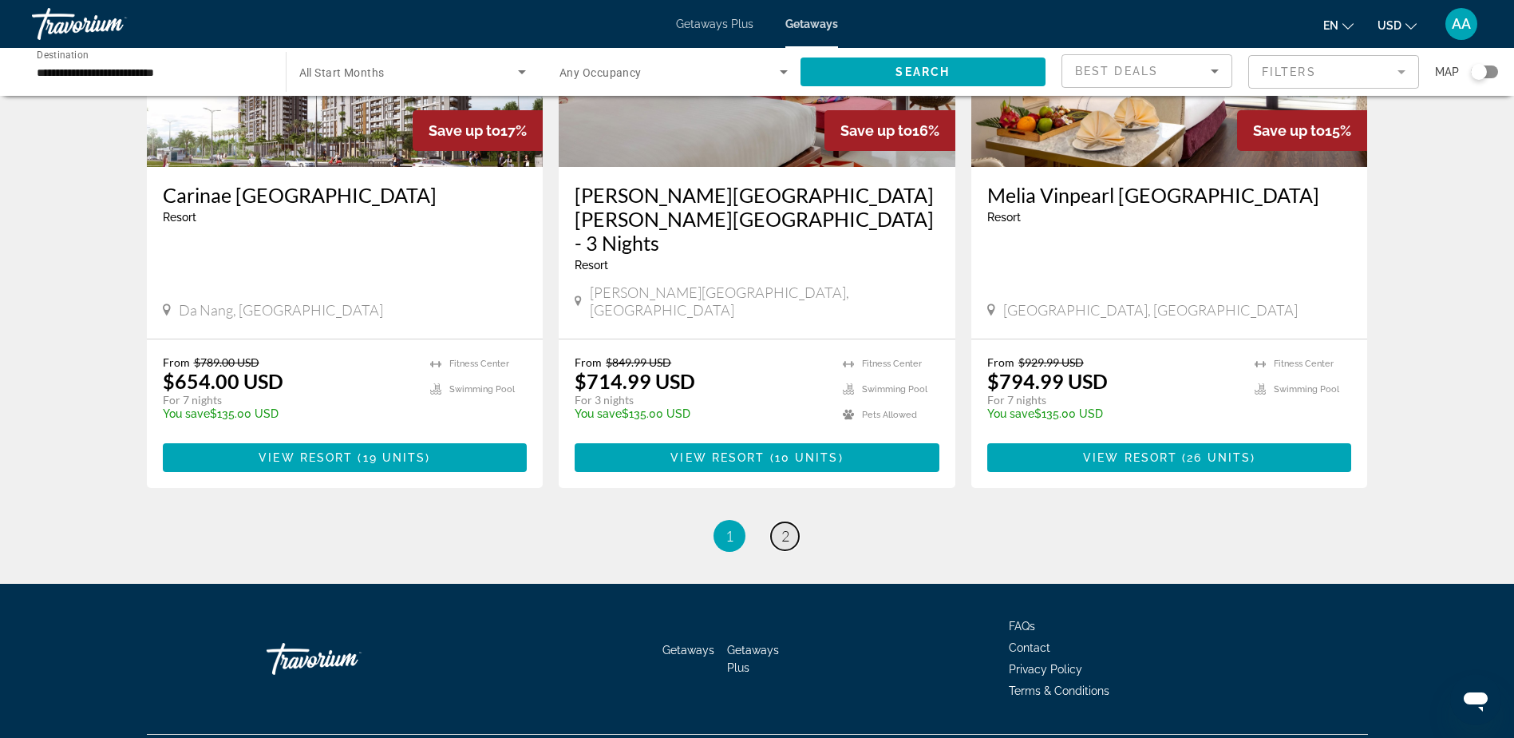
click at [785, 527] on span "2" at bounding box center [786, 536] width 8 height 18
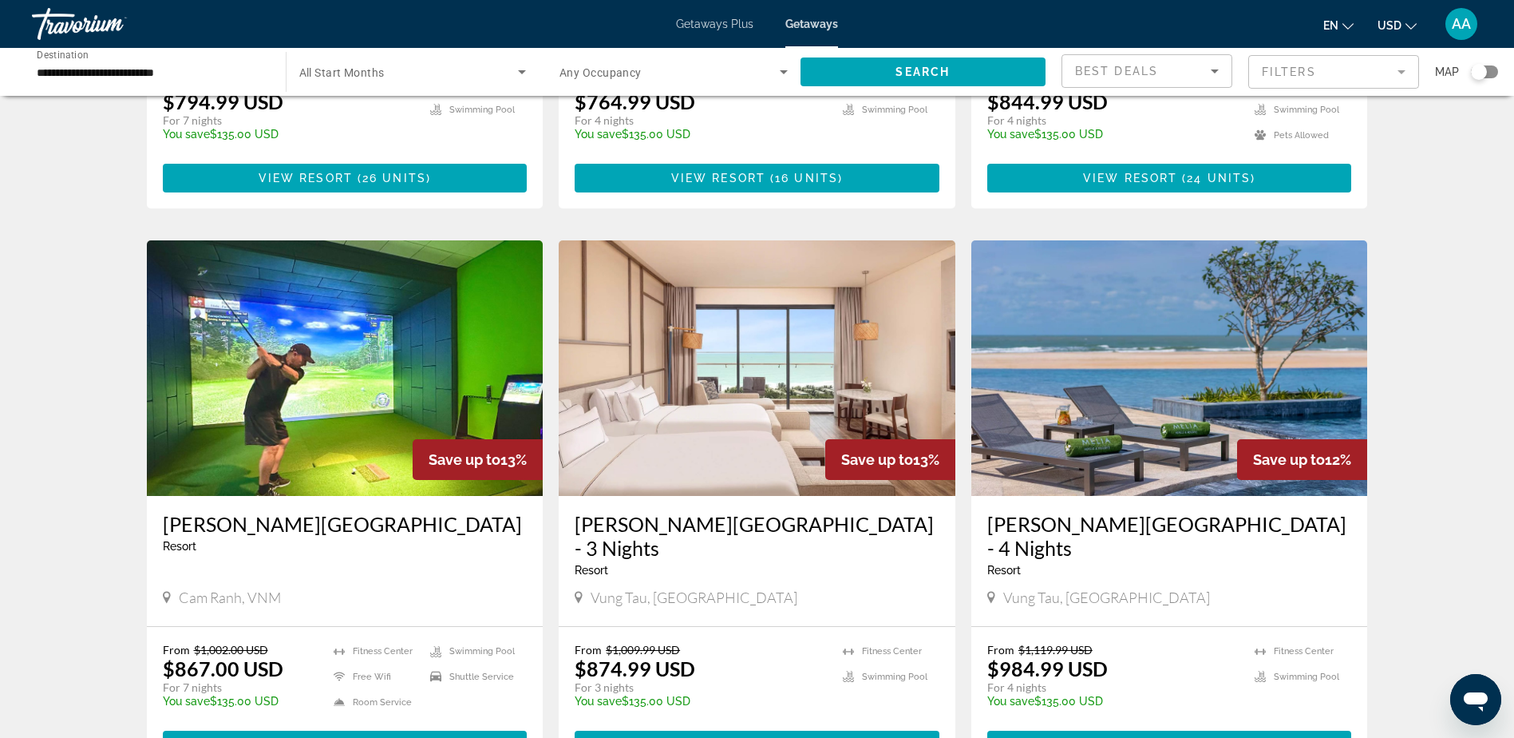
scroll to position [479, 0]
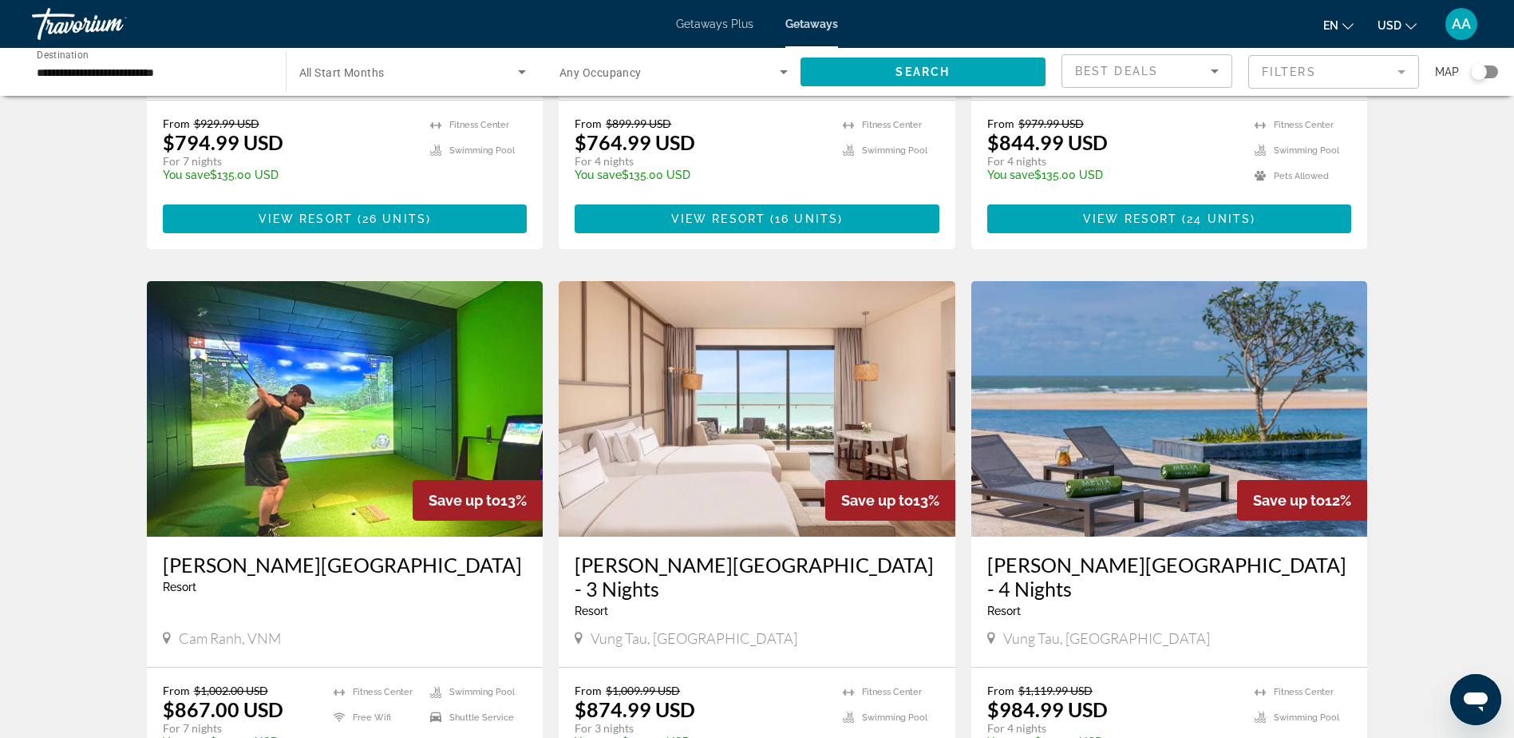
click at [389, 390] on img "Main content" at bounding box center [345, 408] width 397 height 255
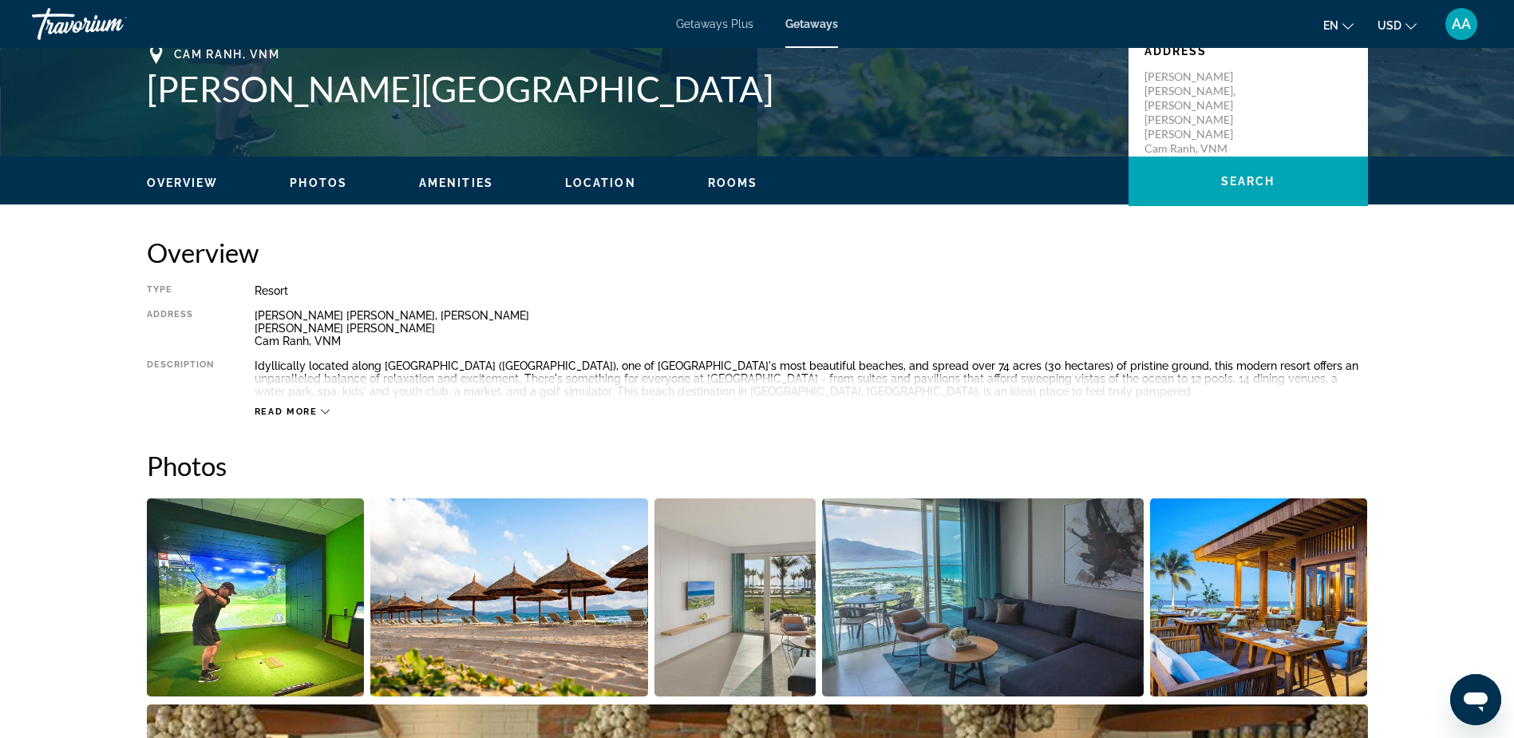
scroll to position [399, 0]
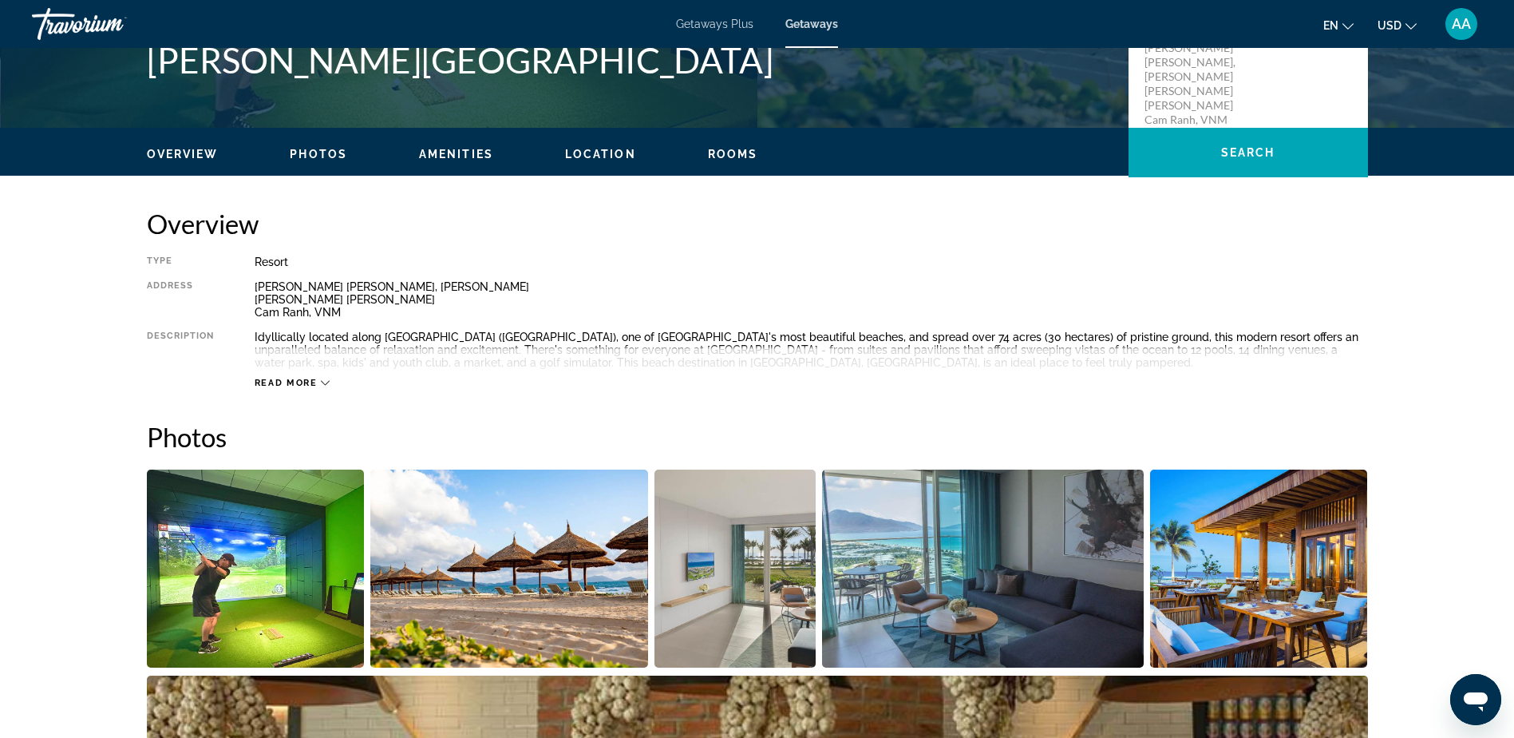
click at [295, 548] on img "Open full-screen image slider" at bounding box center [256, 568] width 218 height 198
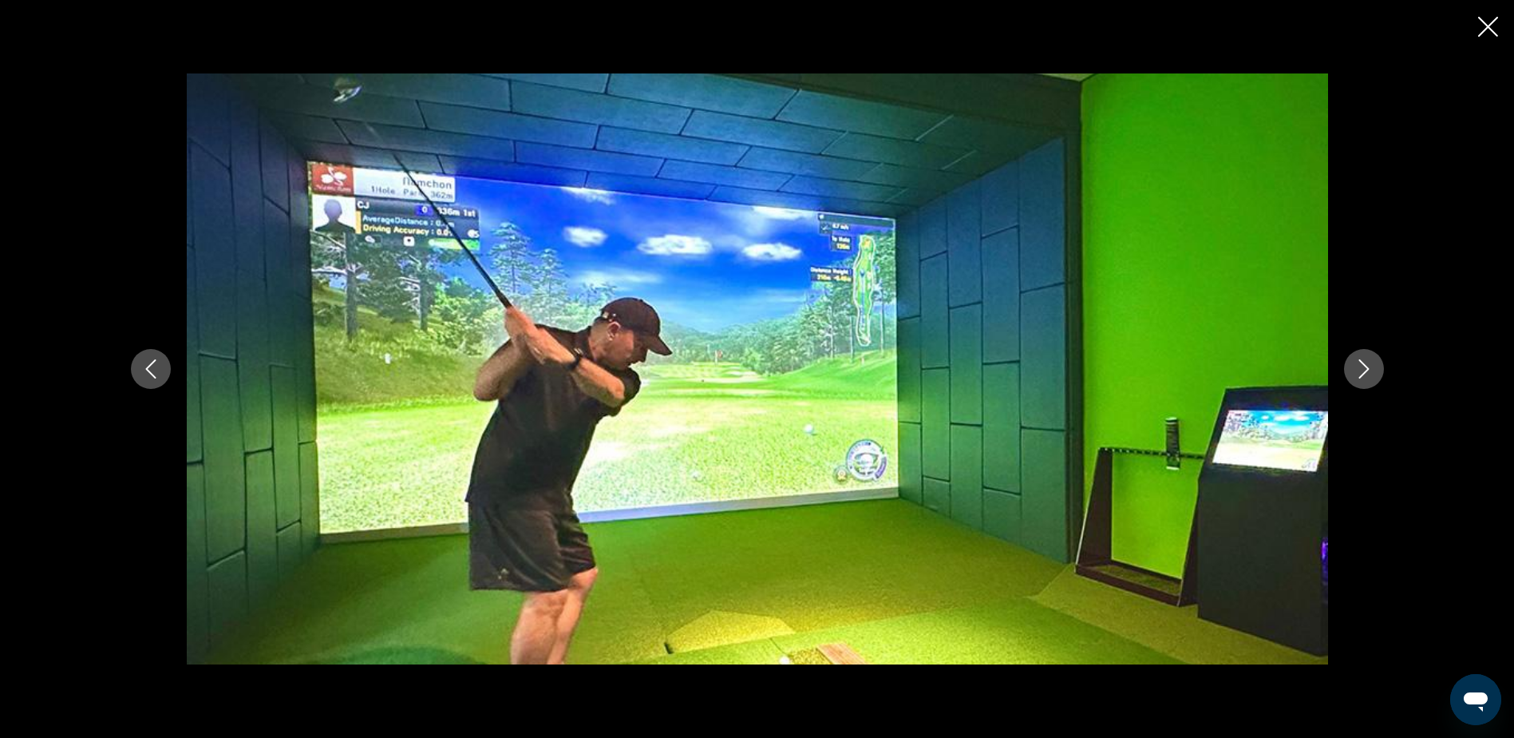
click at [1368, 366] on icon "Next image" at bounding box center [1364, 368] width 19 height 19
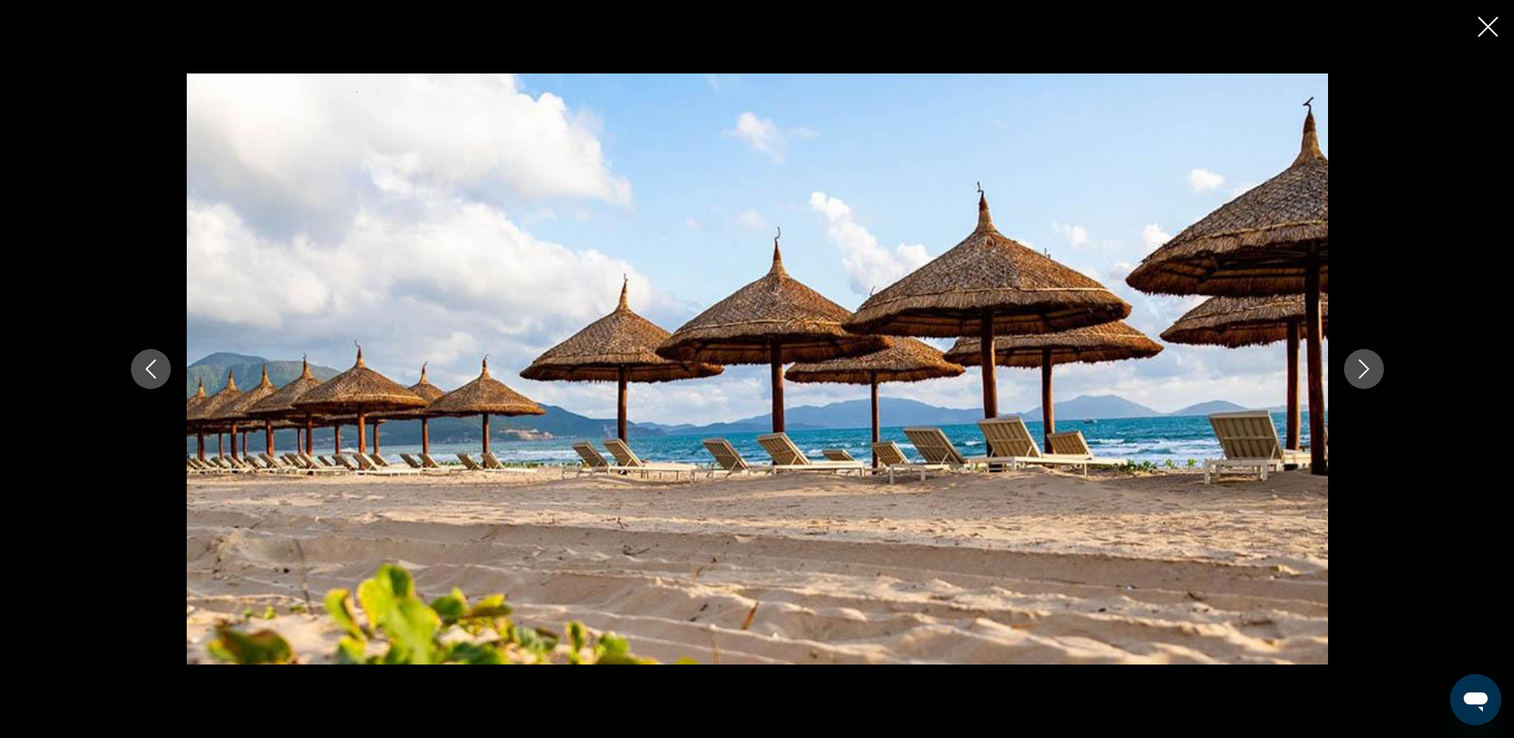
click at [1368, 366] on icon "Next image" at bounding box center [1364, 368] width 19 height 19
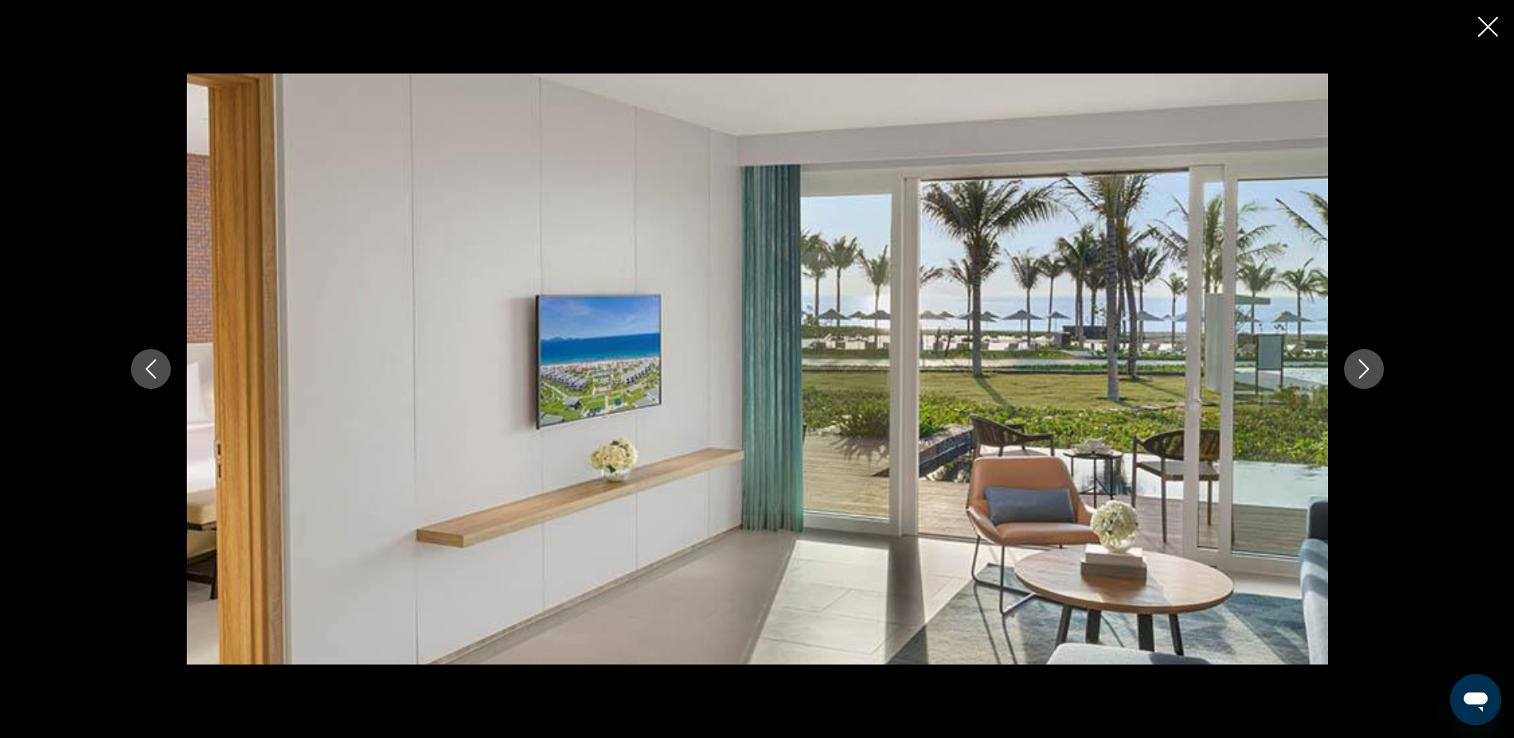
click at [1368, 366] on icon "Next image" at bounding box center [1364, 368] width 19 height 19
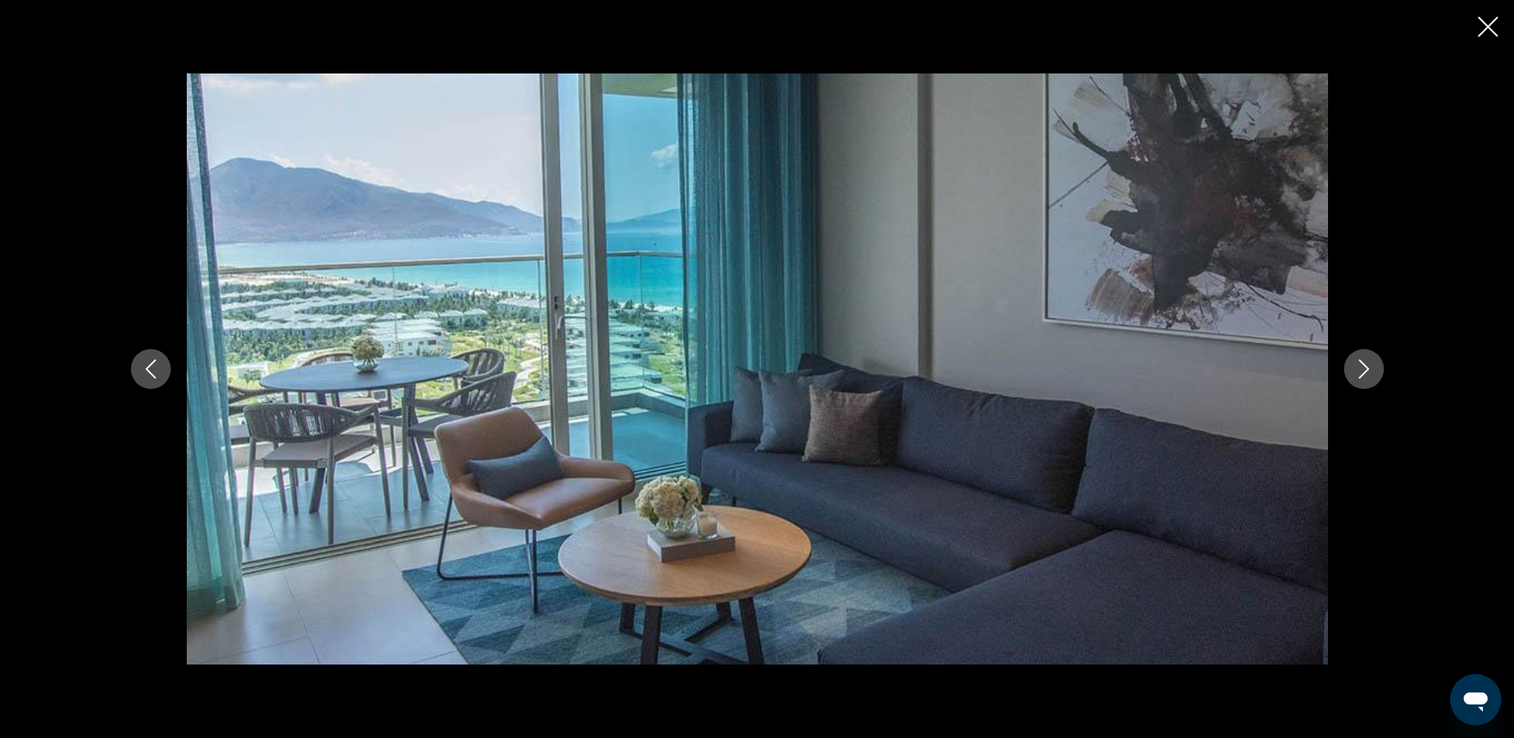
click at [155, 362] on icon "Previous image" at bounding box center [150, 368] width 19 height 19
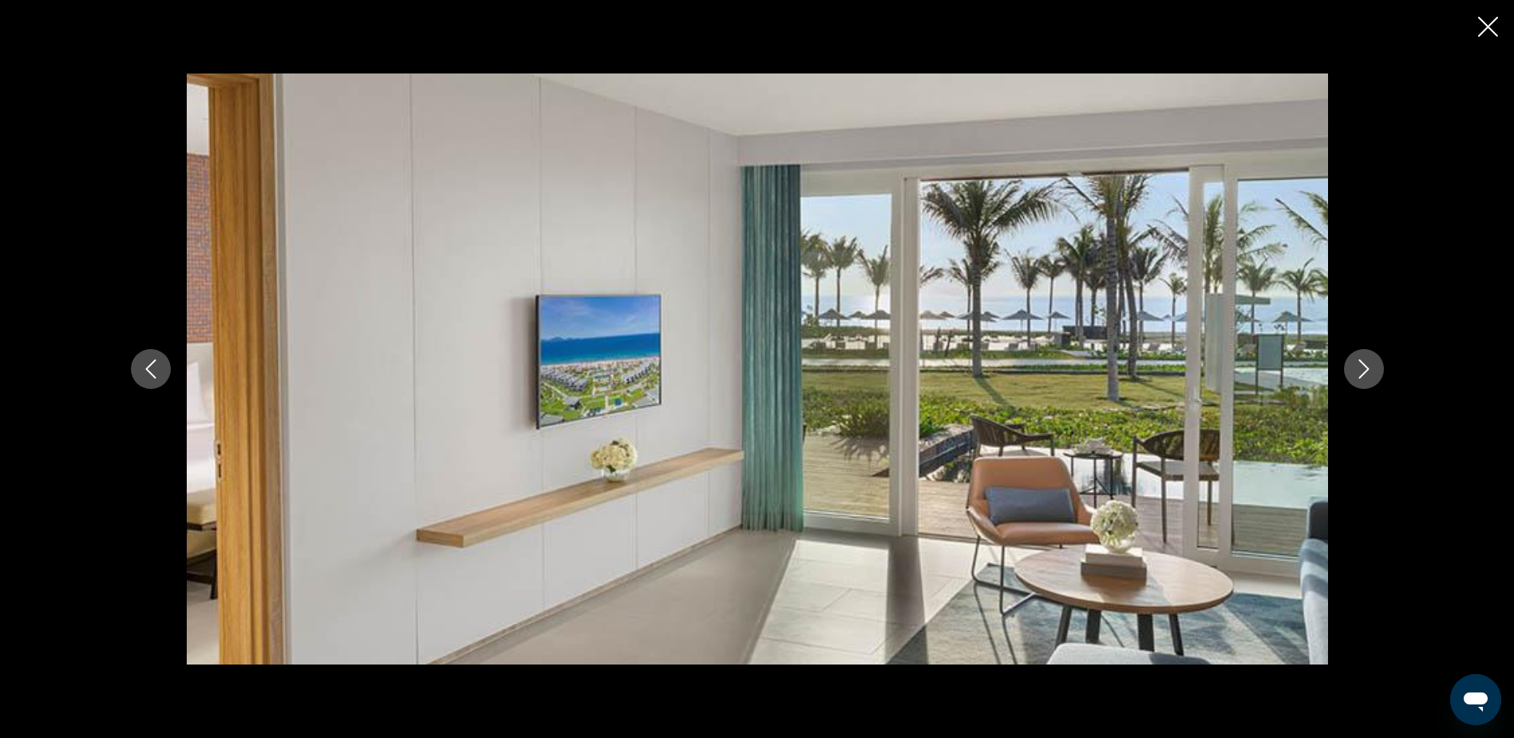
click at [1365, 368] on icon "Next image" at bounding box center [1364, 368] width 19 height 19
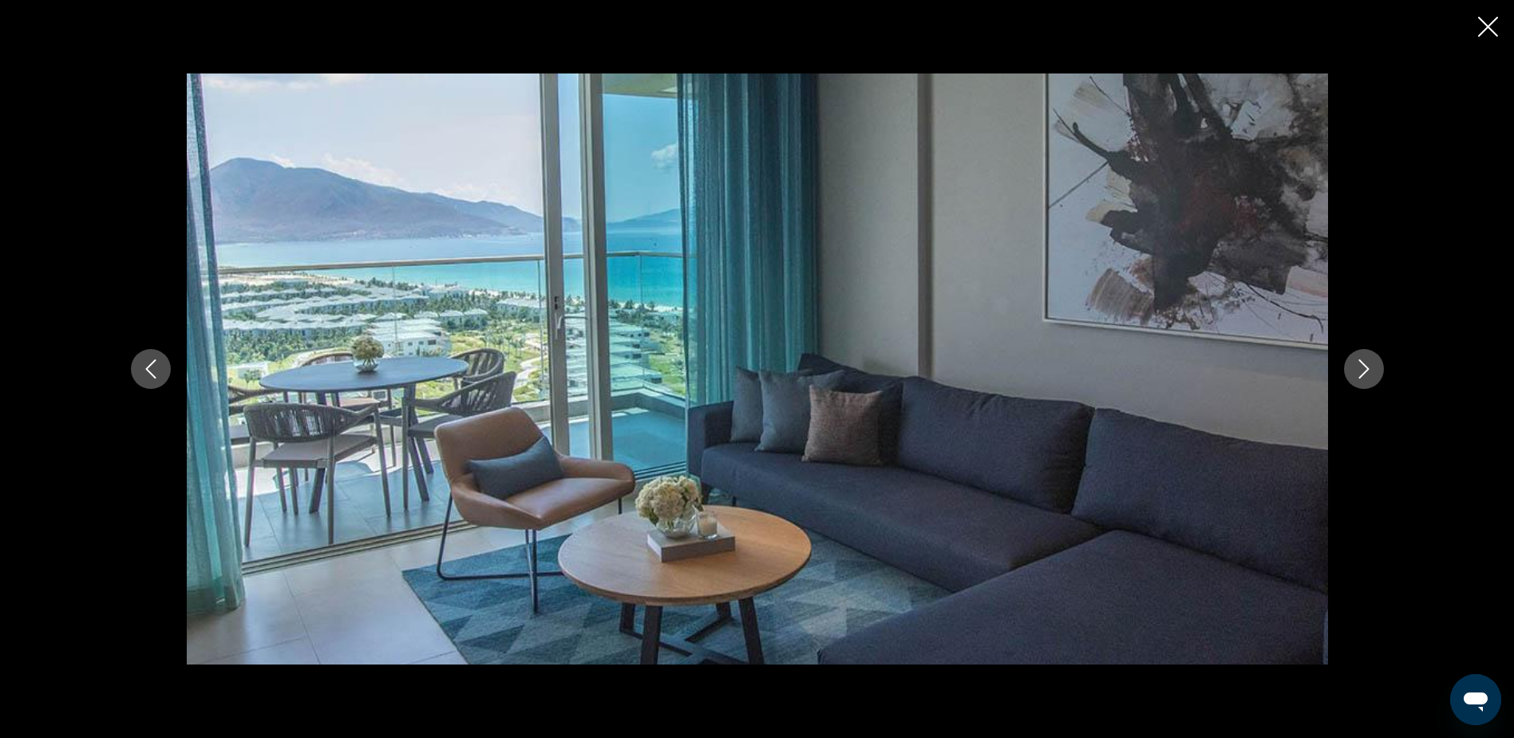
click at [1365, 368] on icon "Next image" at bounding box center [1364, 368] width 19 height 19
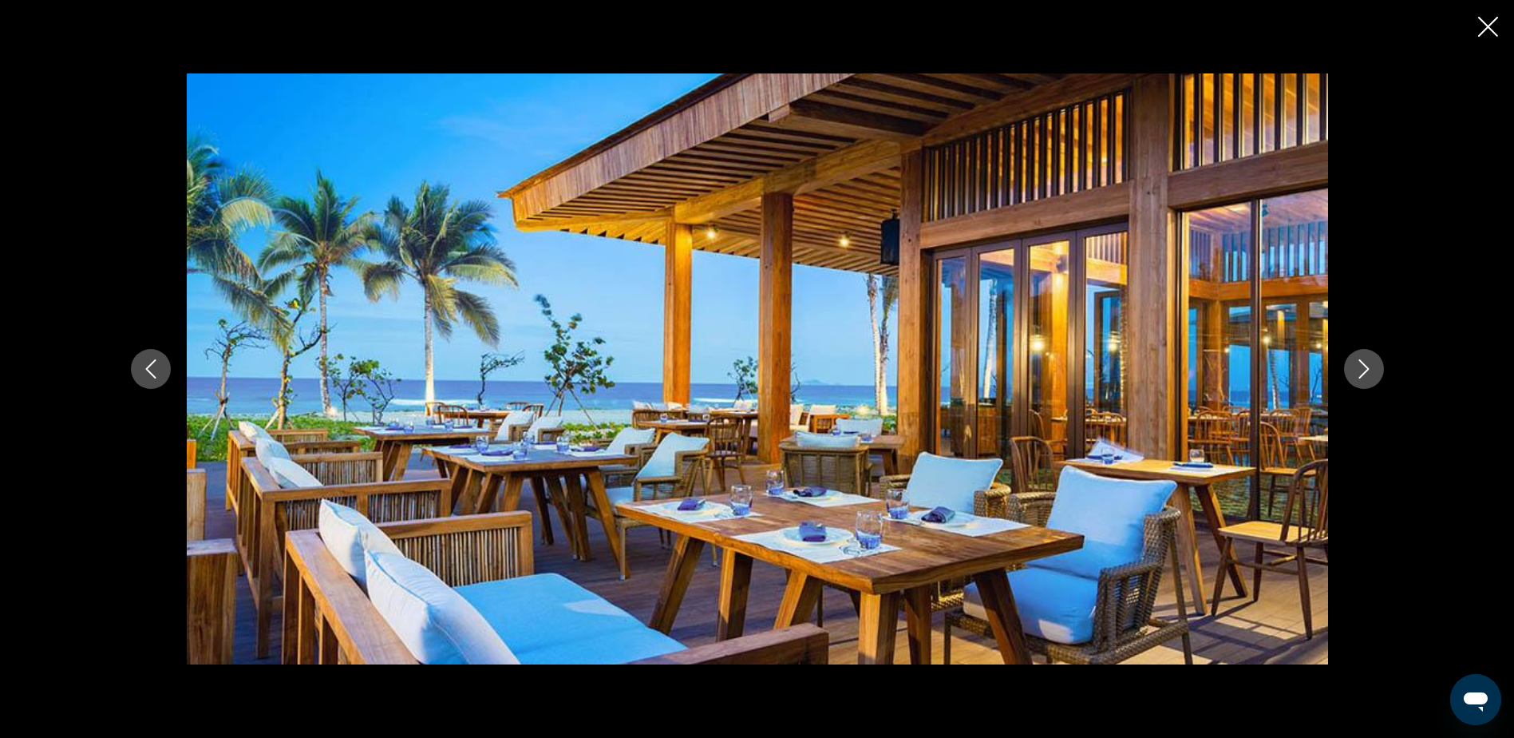
click at [1365, 368] on icon "Next image" at bounding box center [1364, 368] width 19 height 19
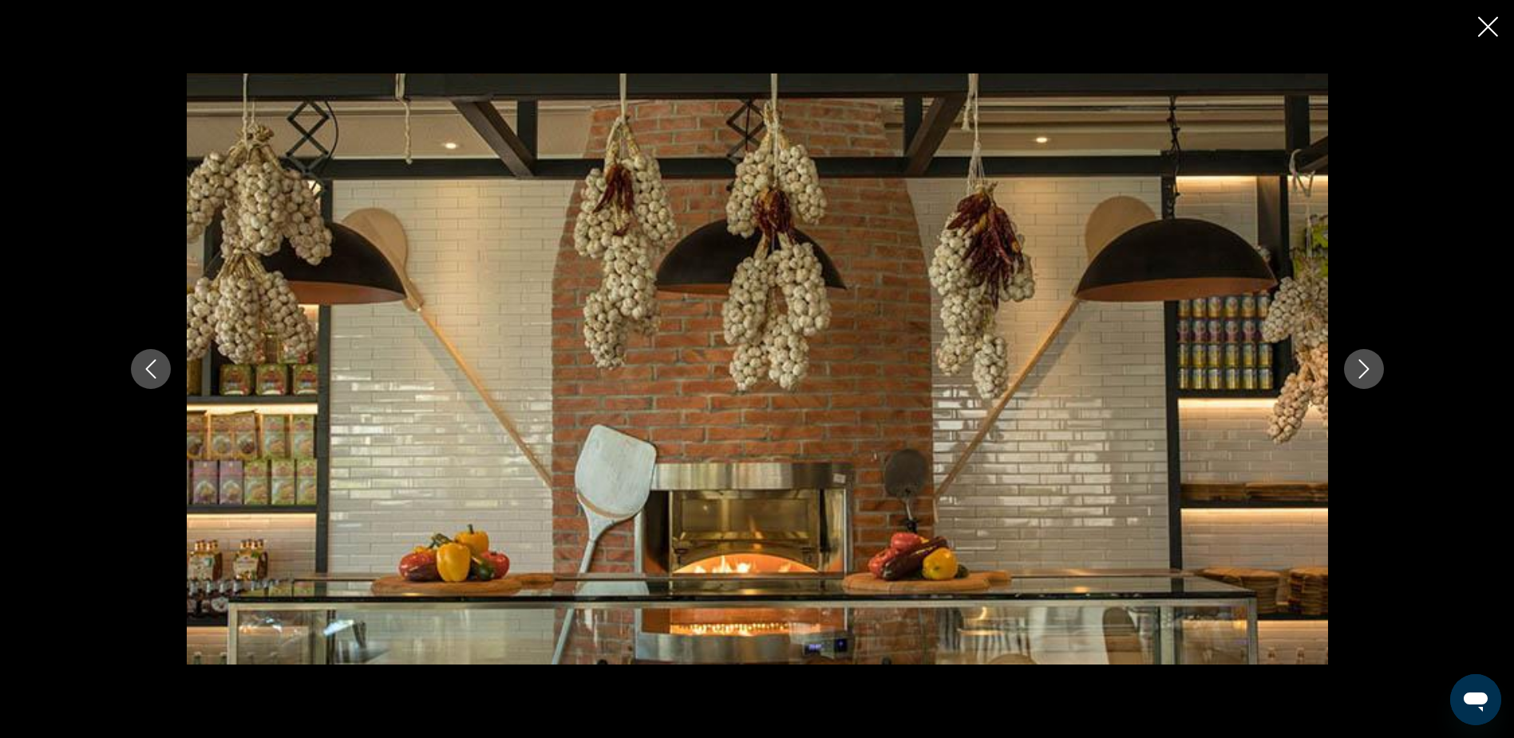
click at [1365, 368] on icon "Next image" at bounding box center [1364, 368] width 19 height 19
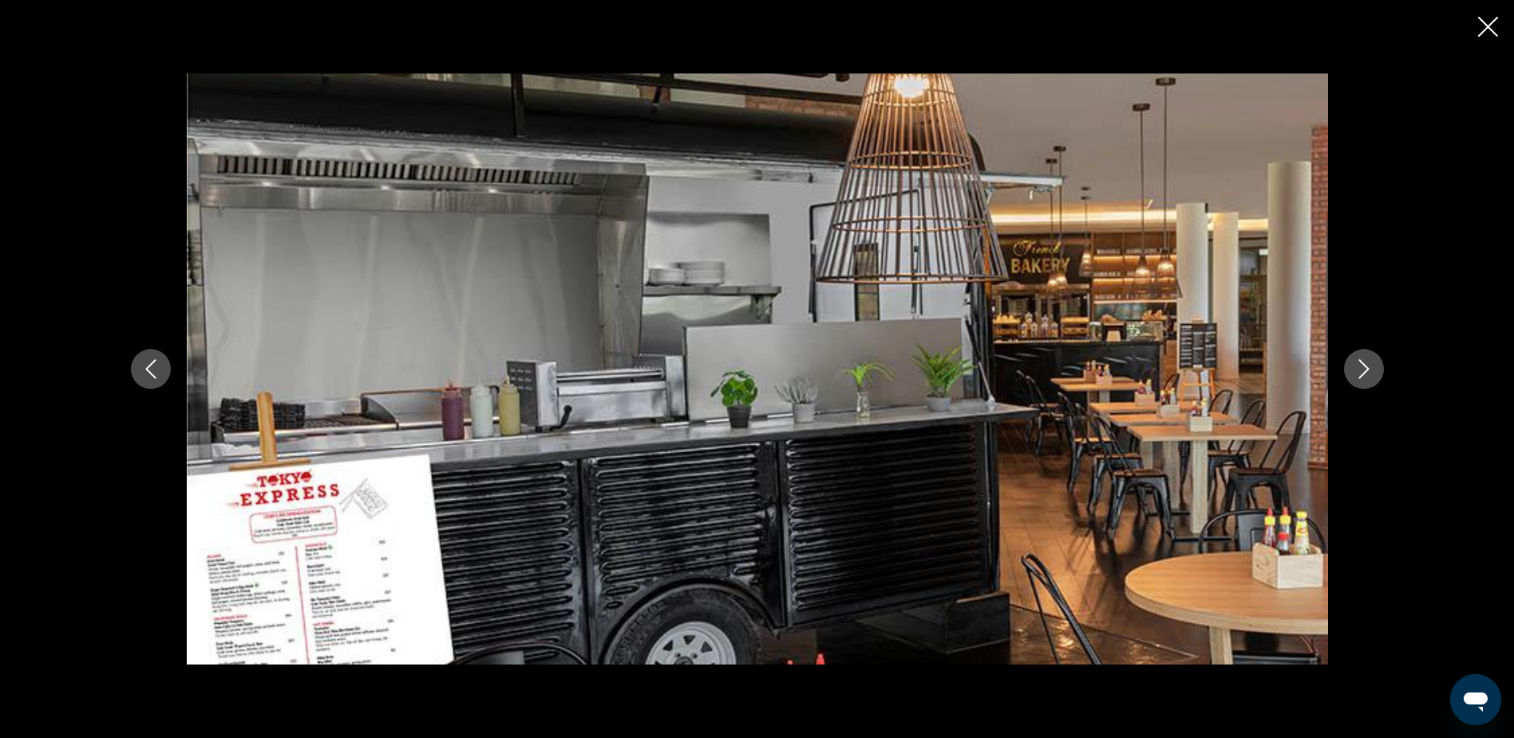
click at [1365, 368] on icon "Next image" at bounding box center [1364, 368] width 19 height 19
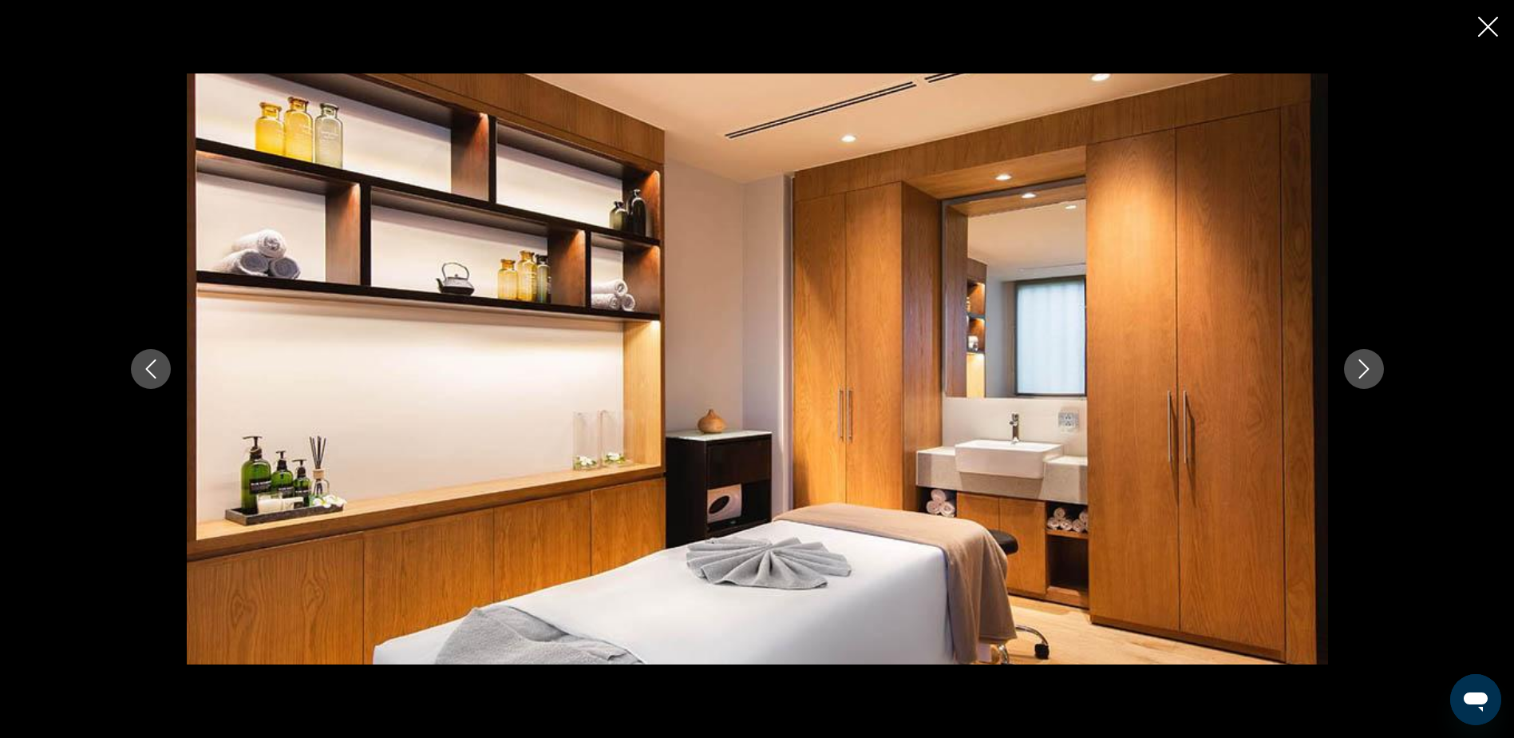
click at [1365, 368] on icon "Next image" at bounding box center [1364, 368] width 19 height 19
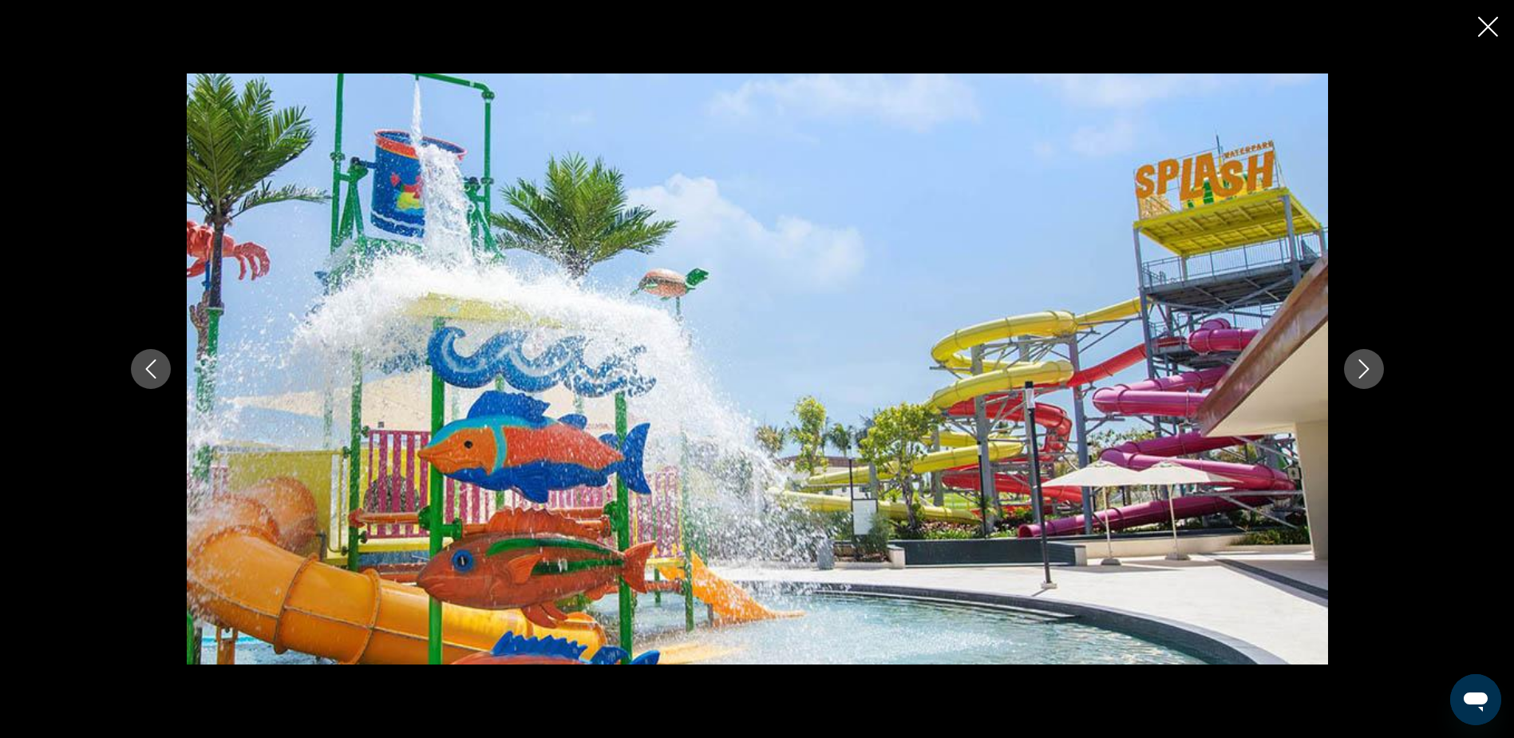
click at [1365, 368] on icon "Next image" at bounding box center [1364, 368] width 19 height 19
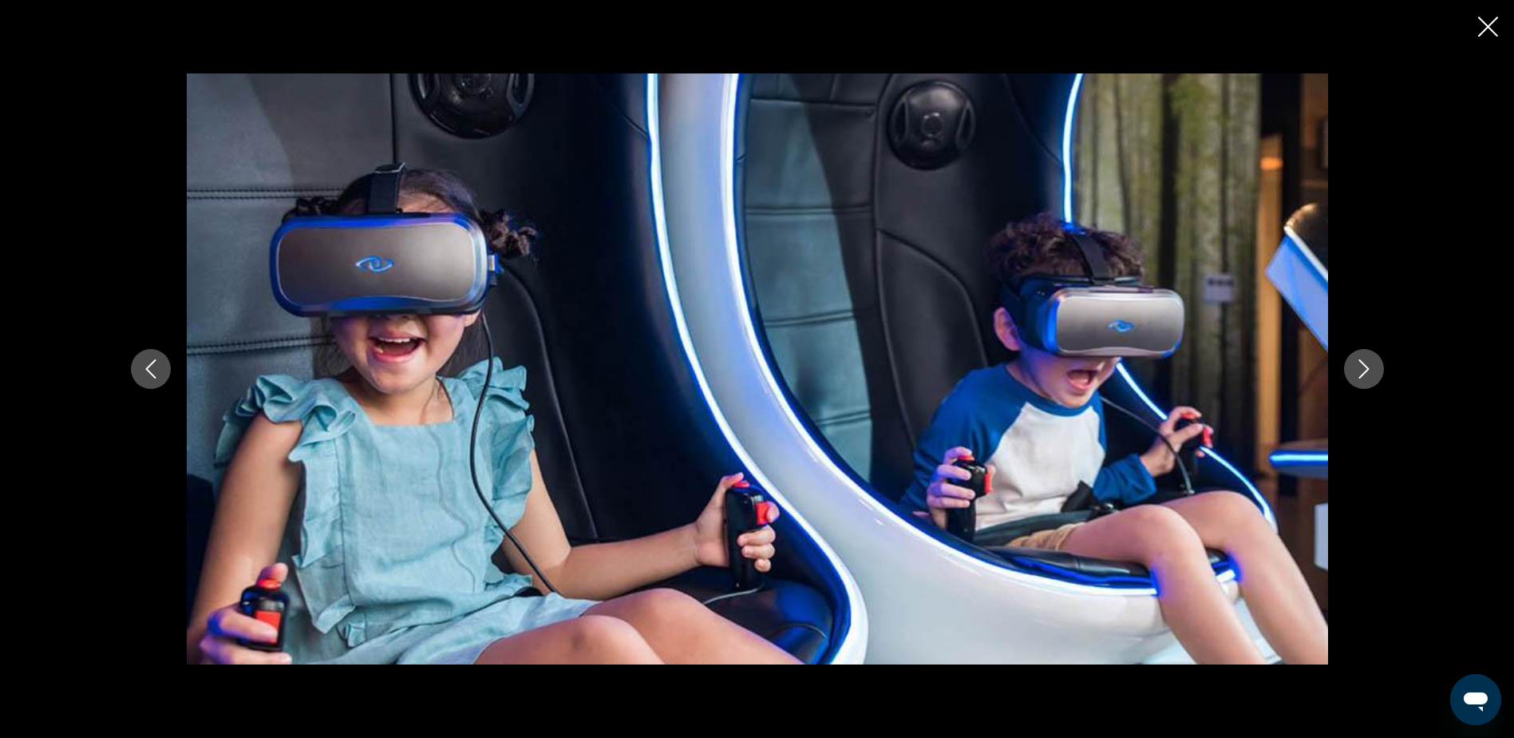
click at [1365, 368] on icon "Next image" at bounding box center [1364, 368] width 19 height 19
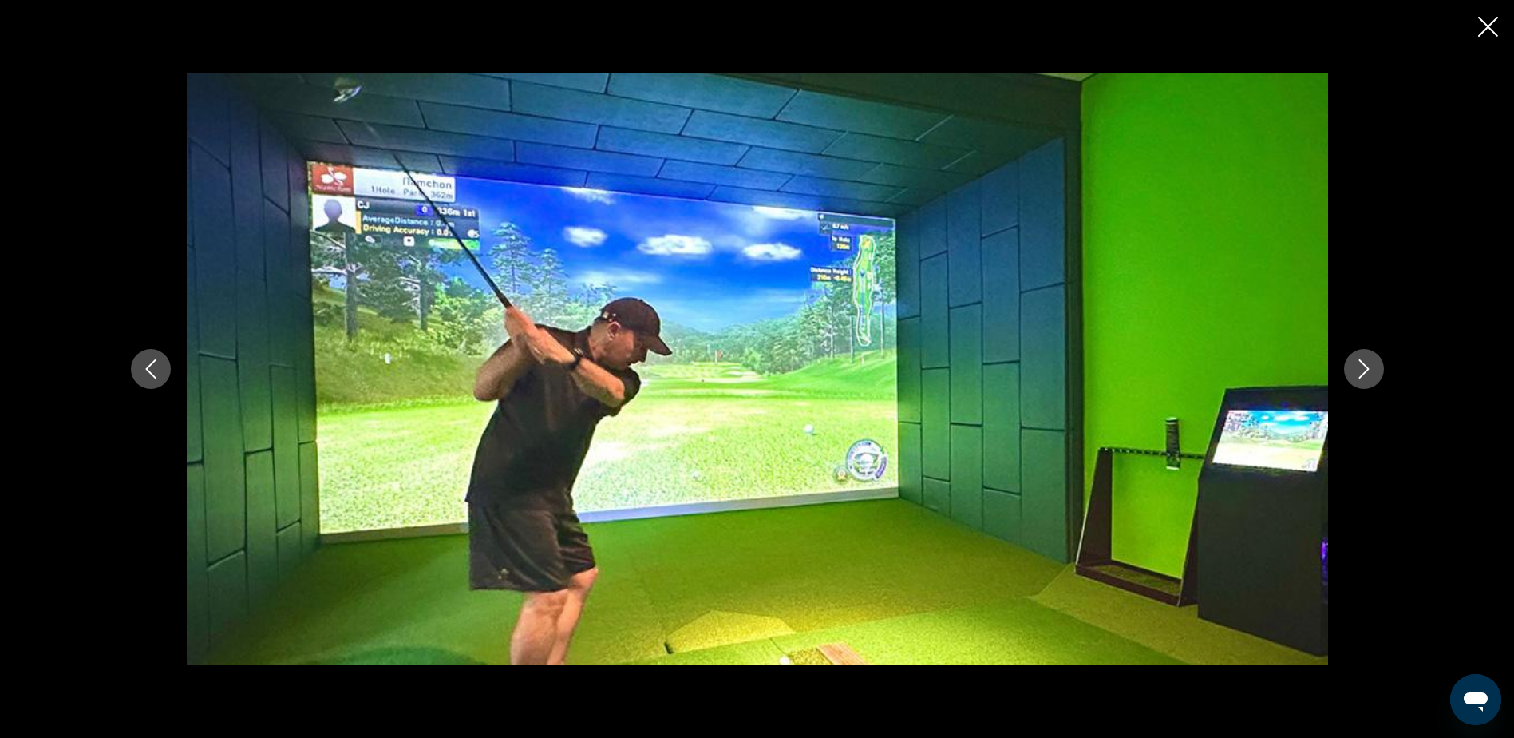
click at [1365, 368] on icon "Next image" at bounding box center [1364, 368] width 19 height 19
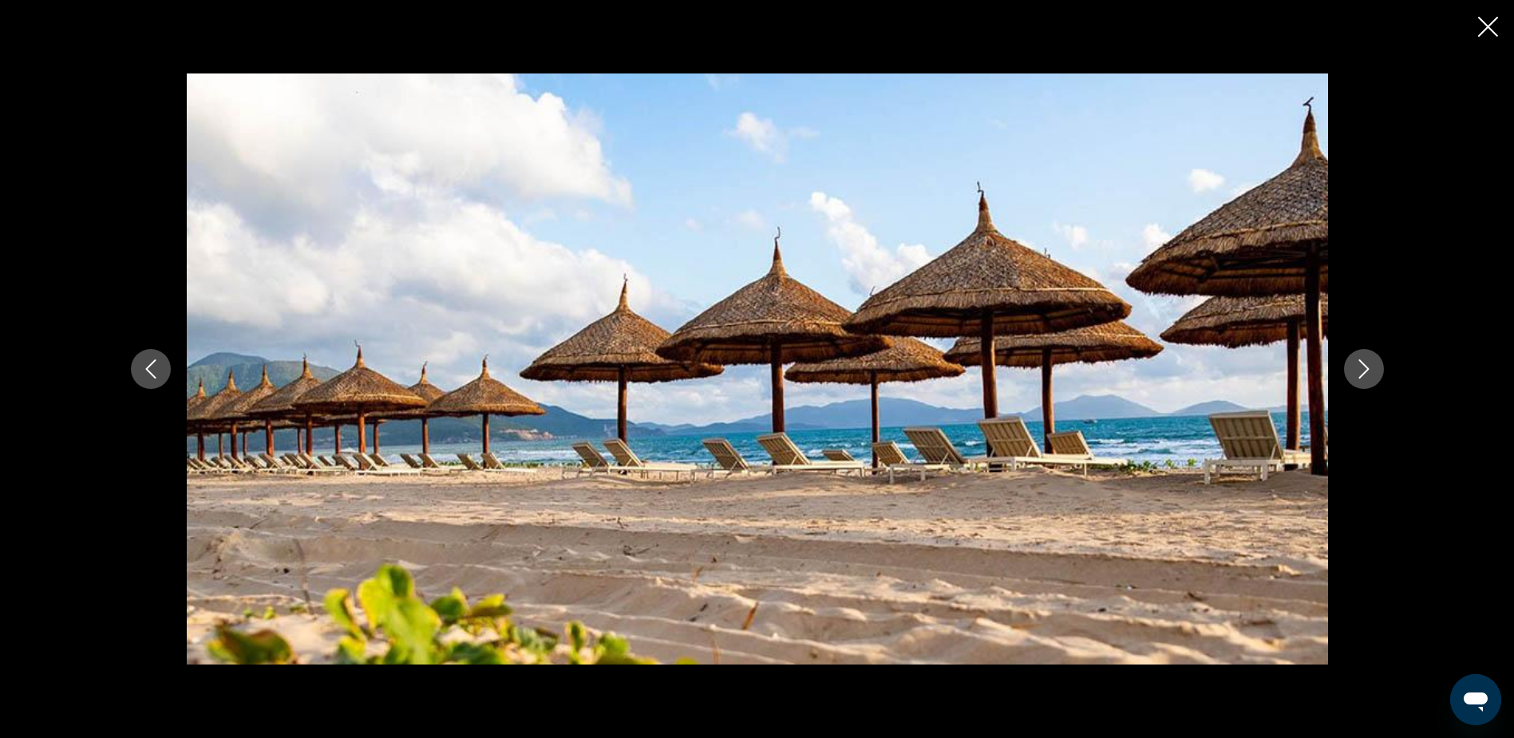
click at [1492, 29] on icon "Close slideshow" at bounding box center [1488, 27] width 20 height 20
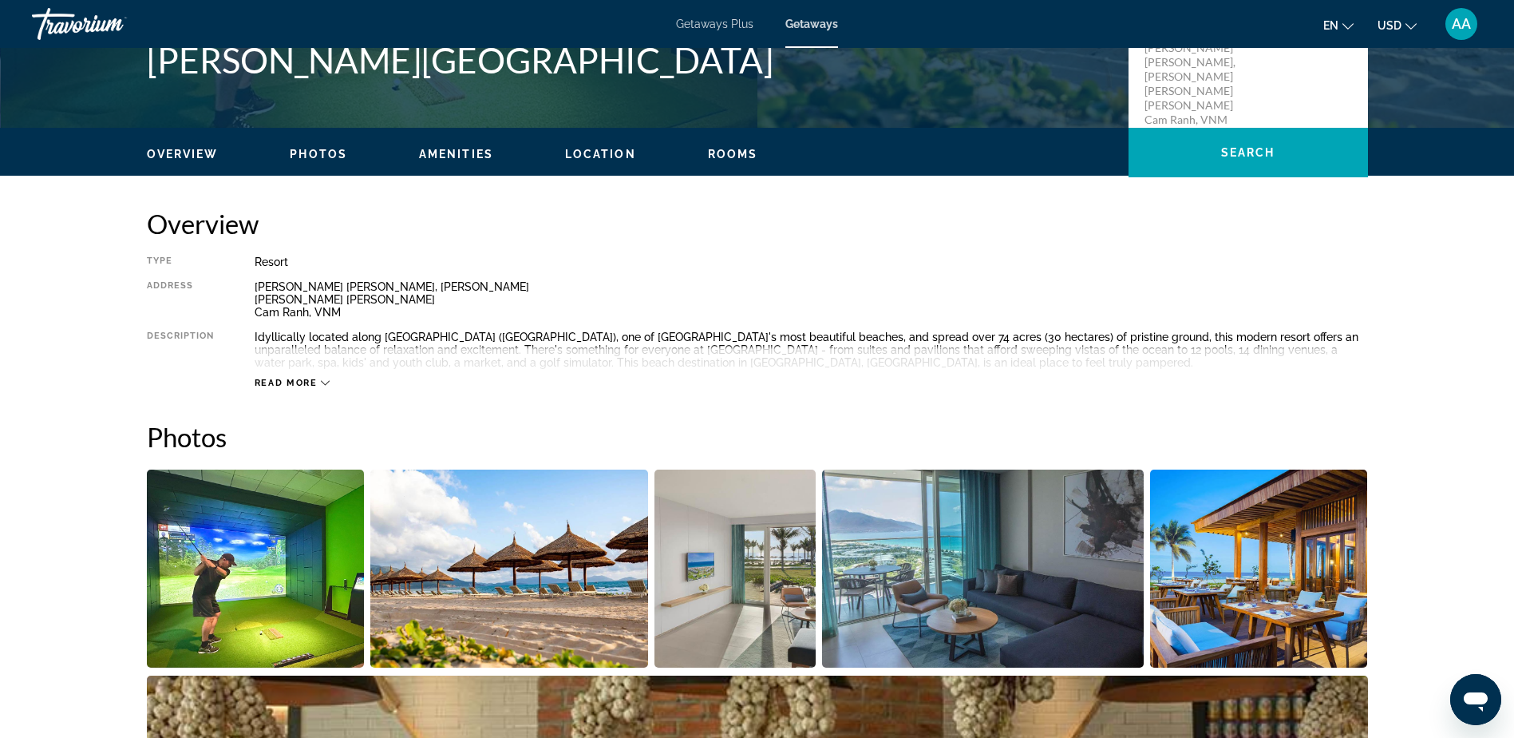
click at [719, 26] on span "Getaways Plus" at bounding box center [714, 24] width 77 height 13
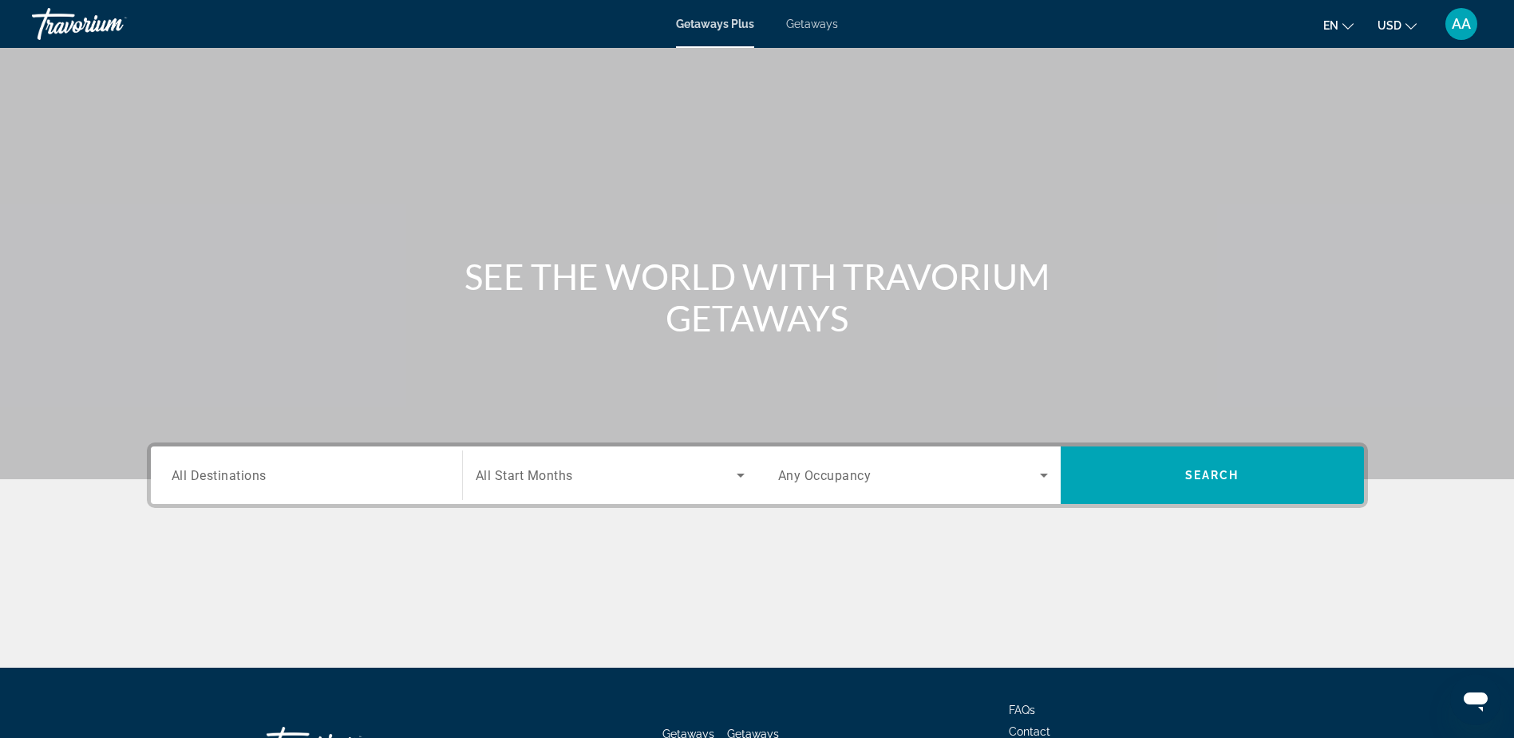
click at [208, 471] on span "All Destinations" at bounding box center [219, 474] width 95 height 15
click at [208, 471] on input "Destination All Destinations" at bounding box center [307, 475] width 270 height 19
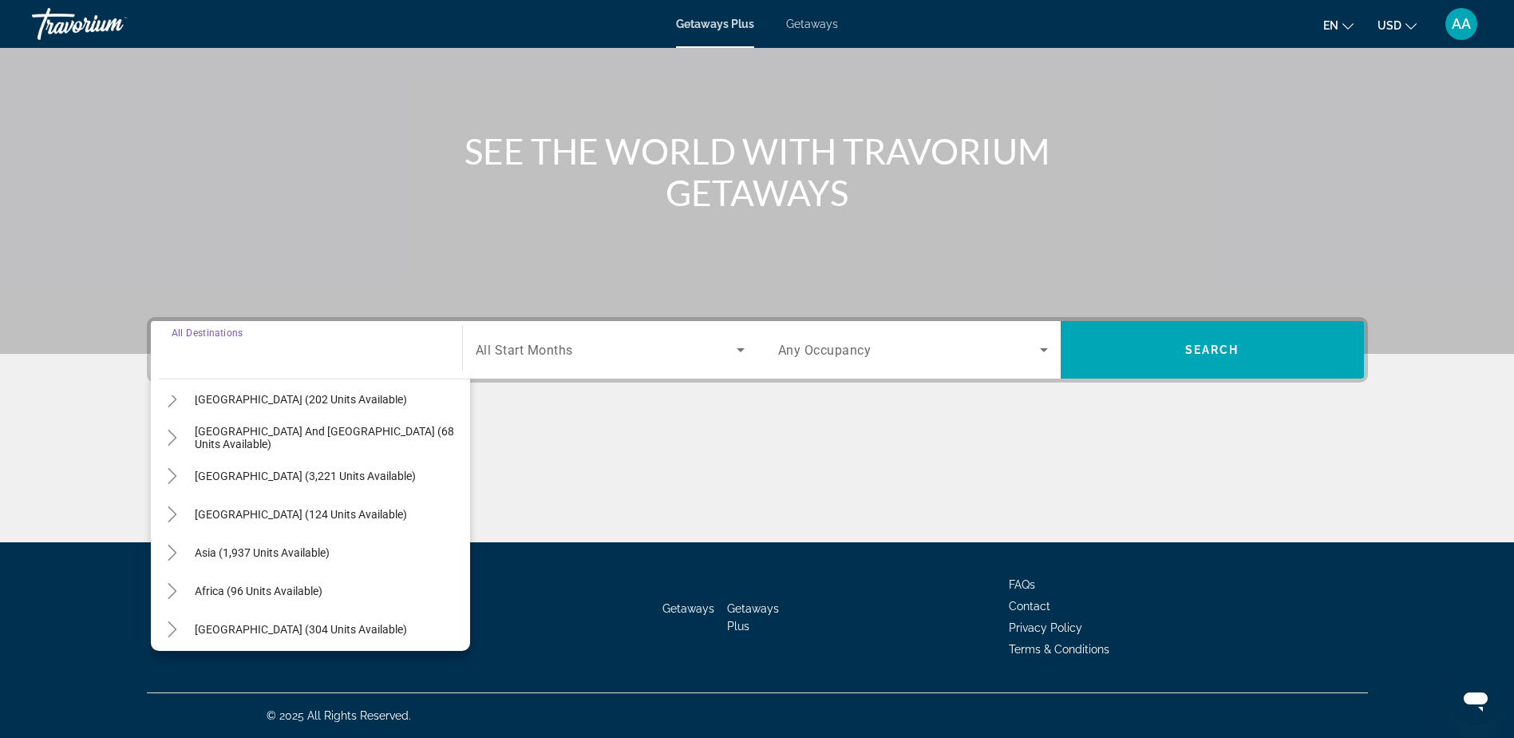
scroll to position [259, 0]
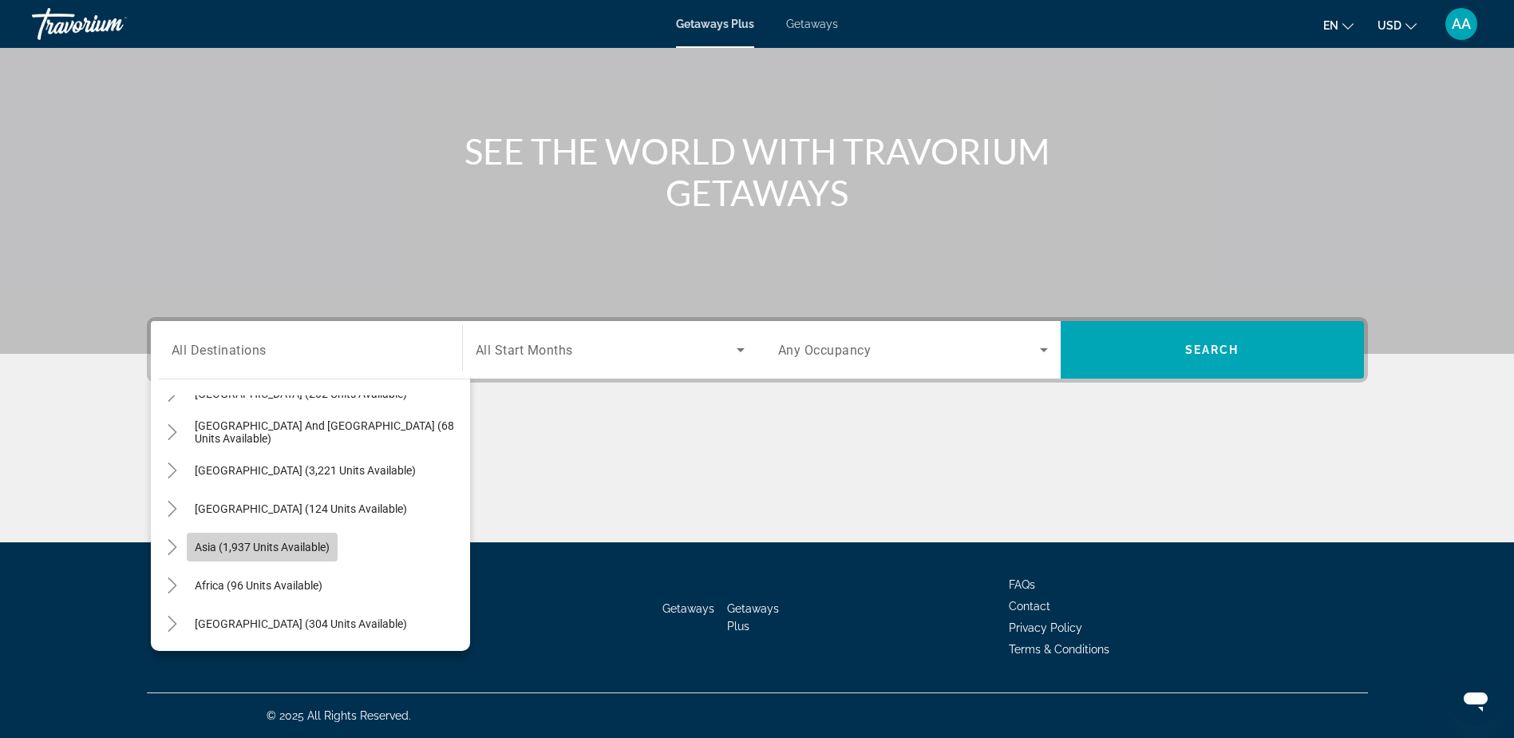
click at [237, 540] on span "Asia (1,937 units available)" at bounding box center [262, 546] width 135 height 13
type input "**********"
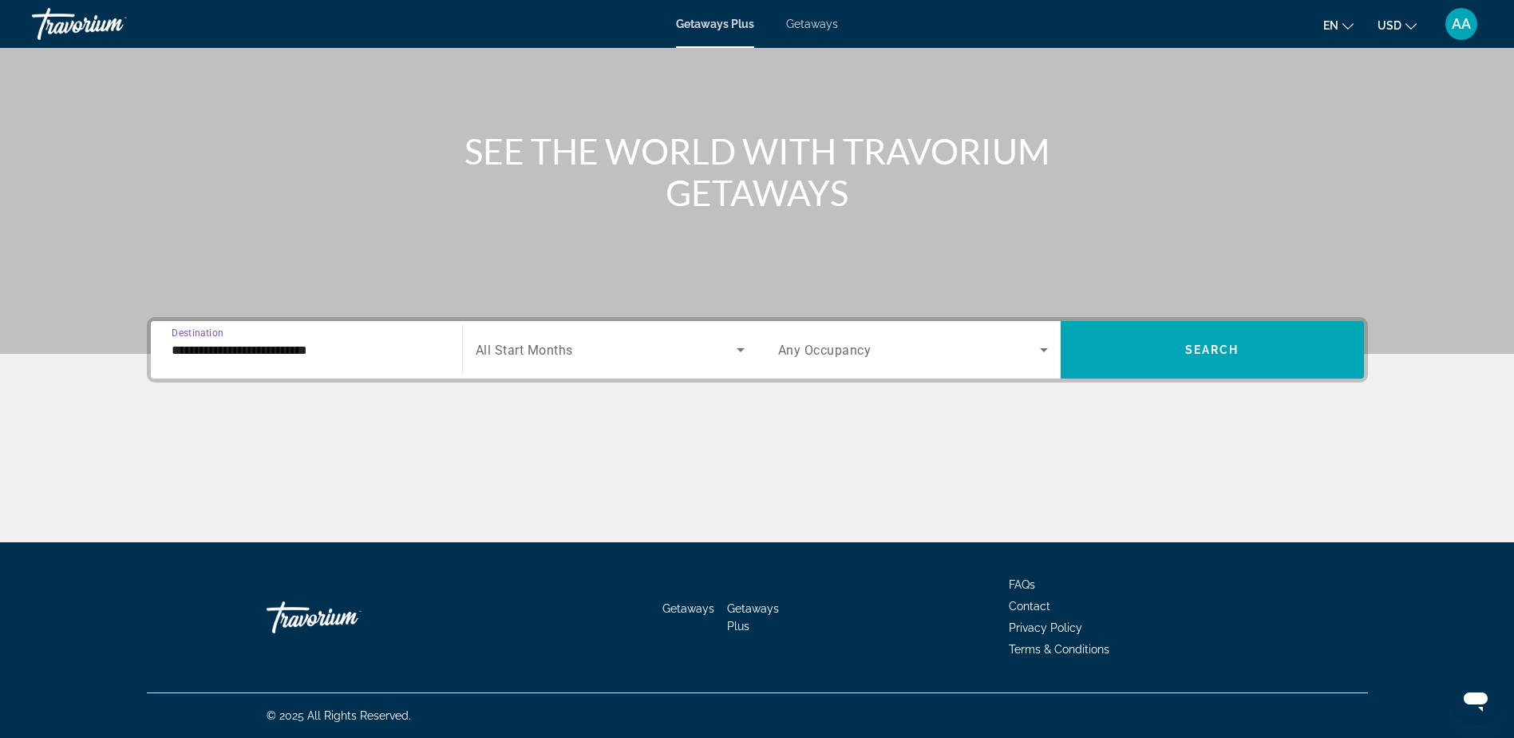
click at [260, 353] on input "**********" at bounding box center [307, 350] width 270 height 19
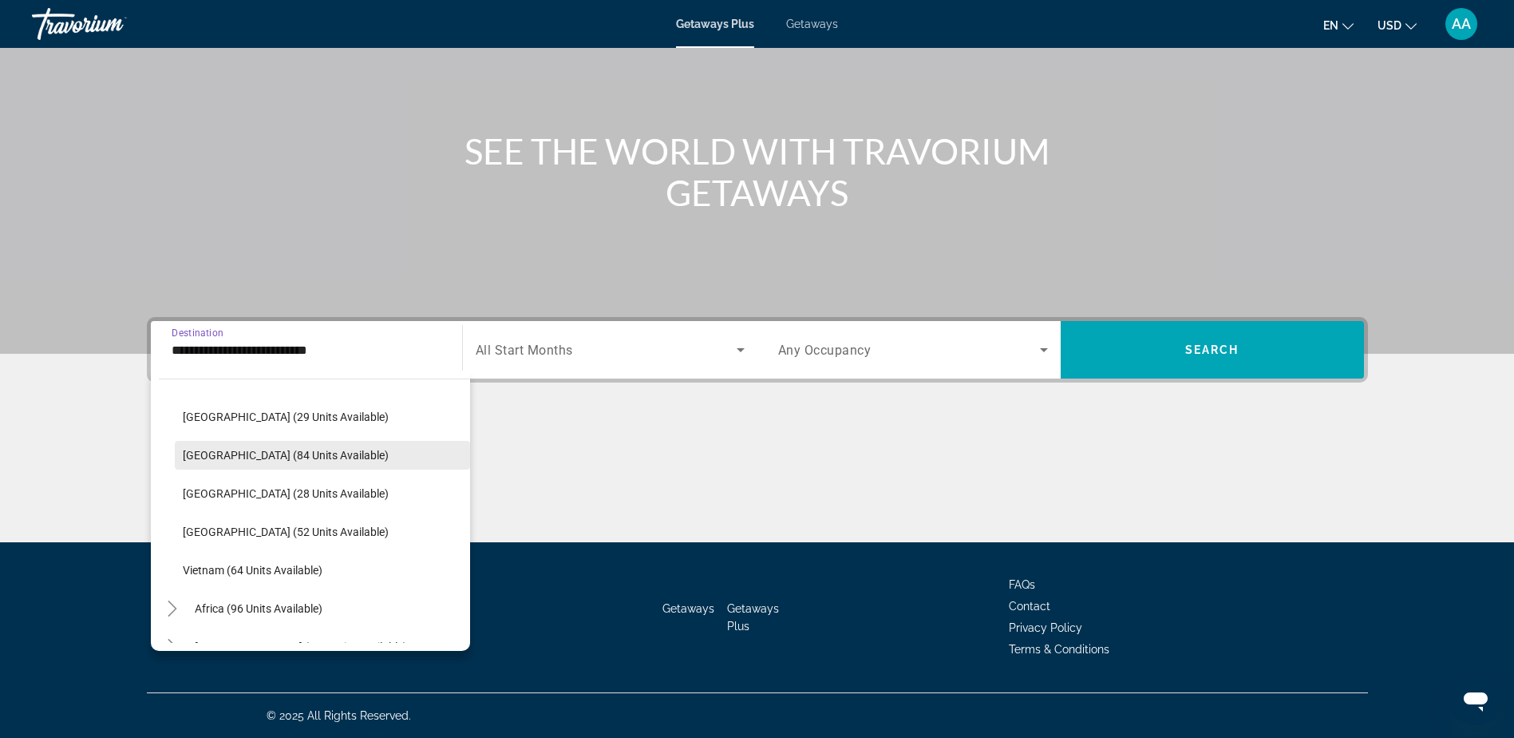
scroll to position [680, 0]
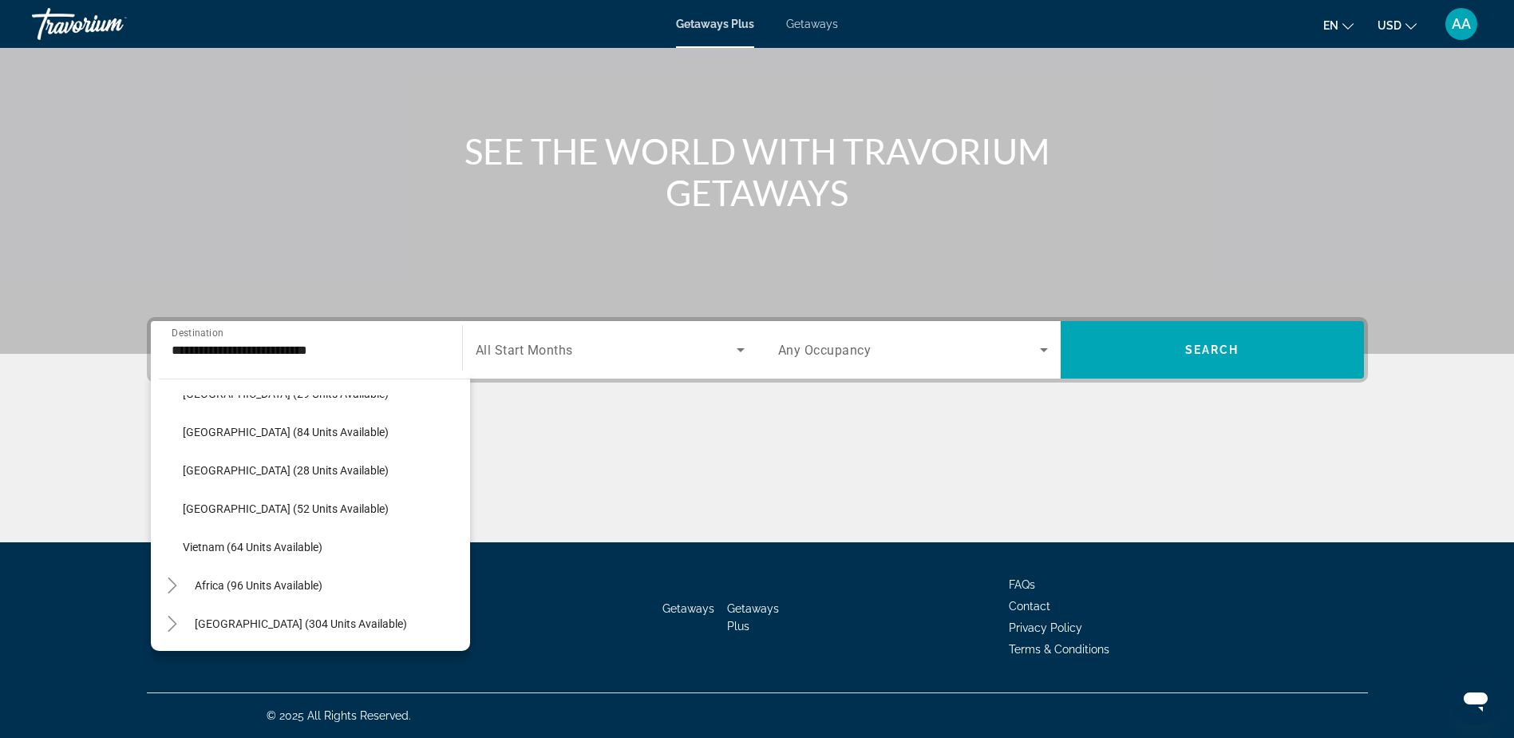
click at [814, 28] on span "Getaways" at bounding box center [812, 24] width 52 height 13
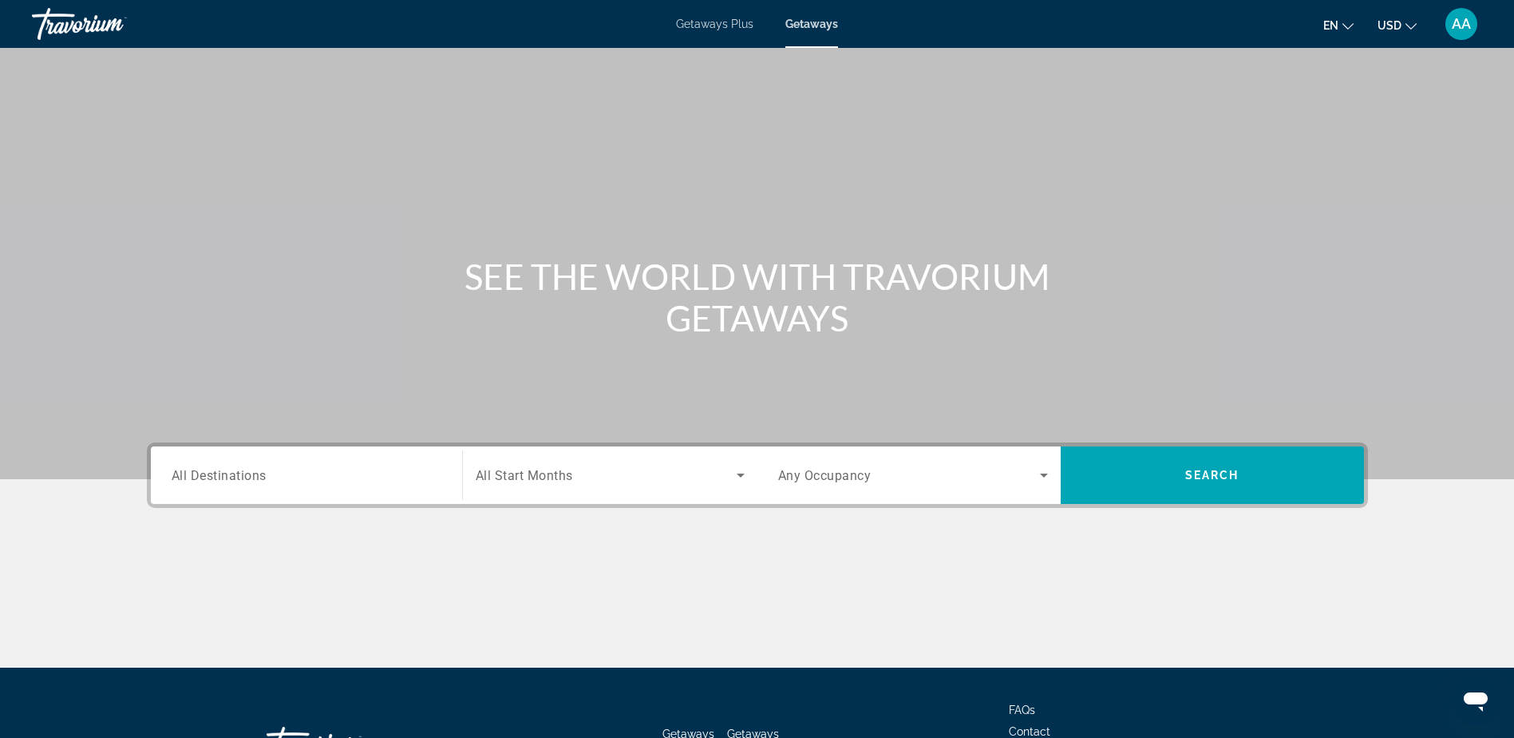
click at [230, 470] on span "All Destinations" at bounding box center [219, 474] width 95 height 15
click at [230, 470] on input "Destination All Destinations" at bounding box center [307, 475] width 270 height 19
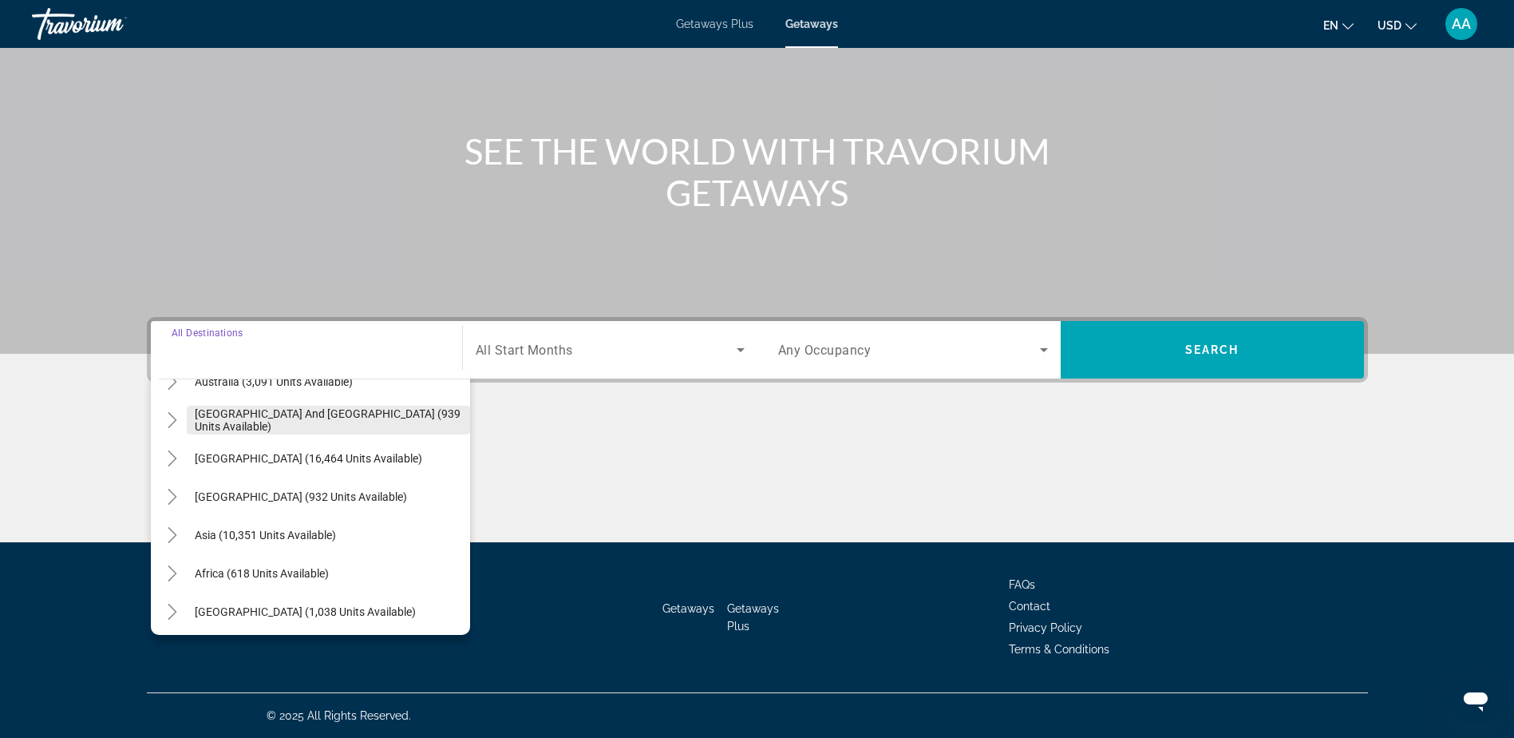
scroll to position [259, 0]
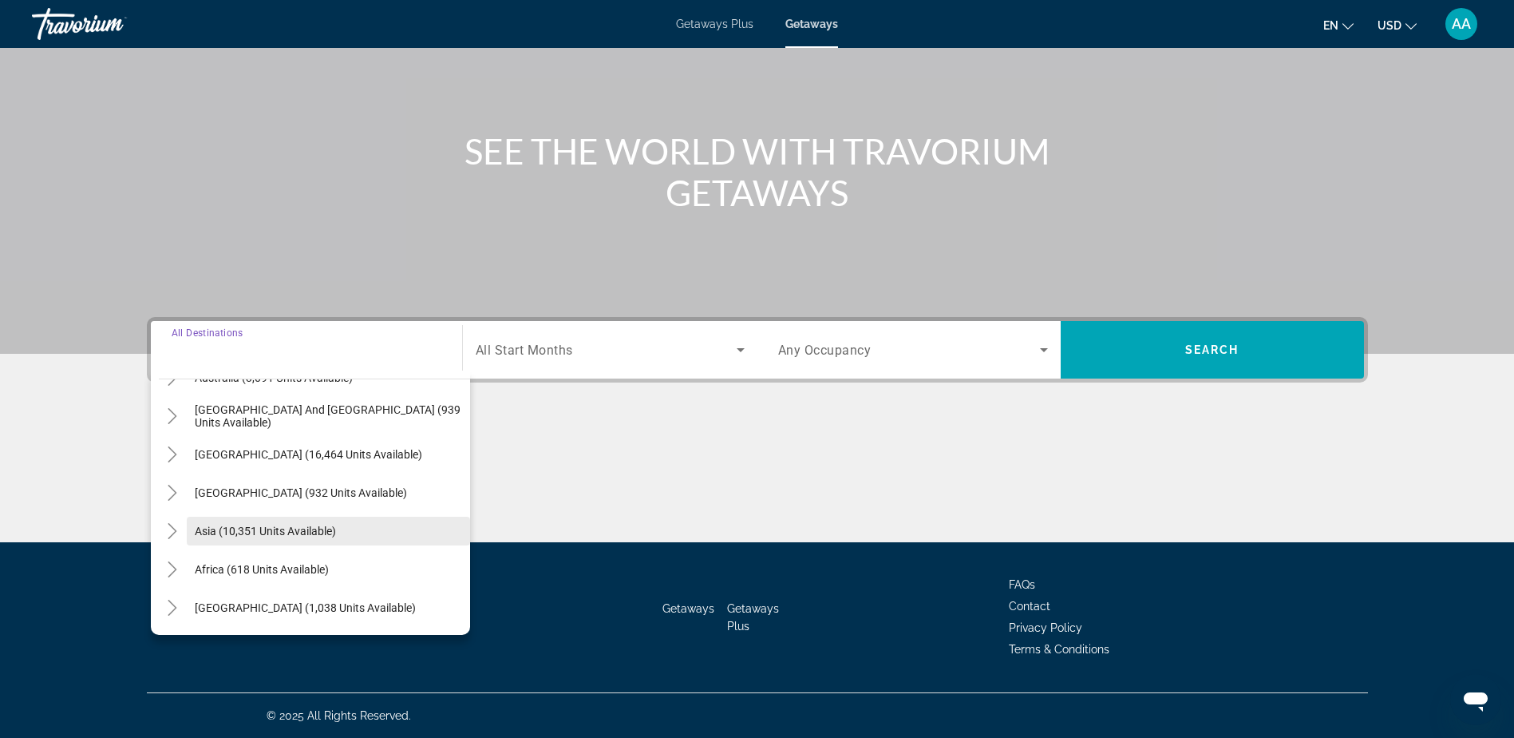
click at [228, 524] on span "Asia (10,351 units available)" at bounding box center [265, 530] width 141 height 13
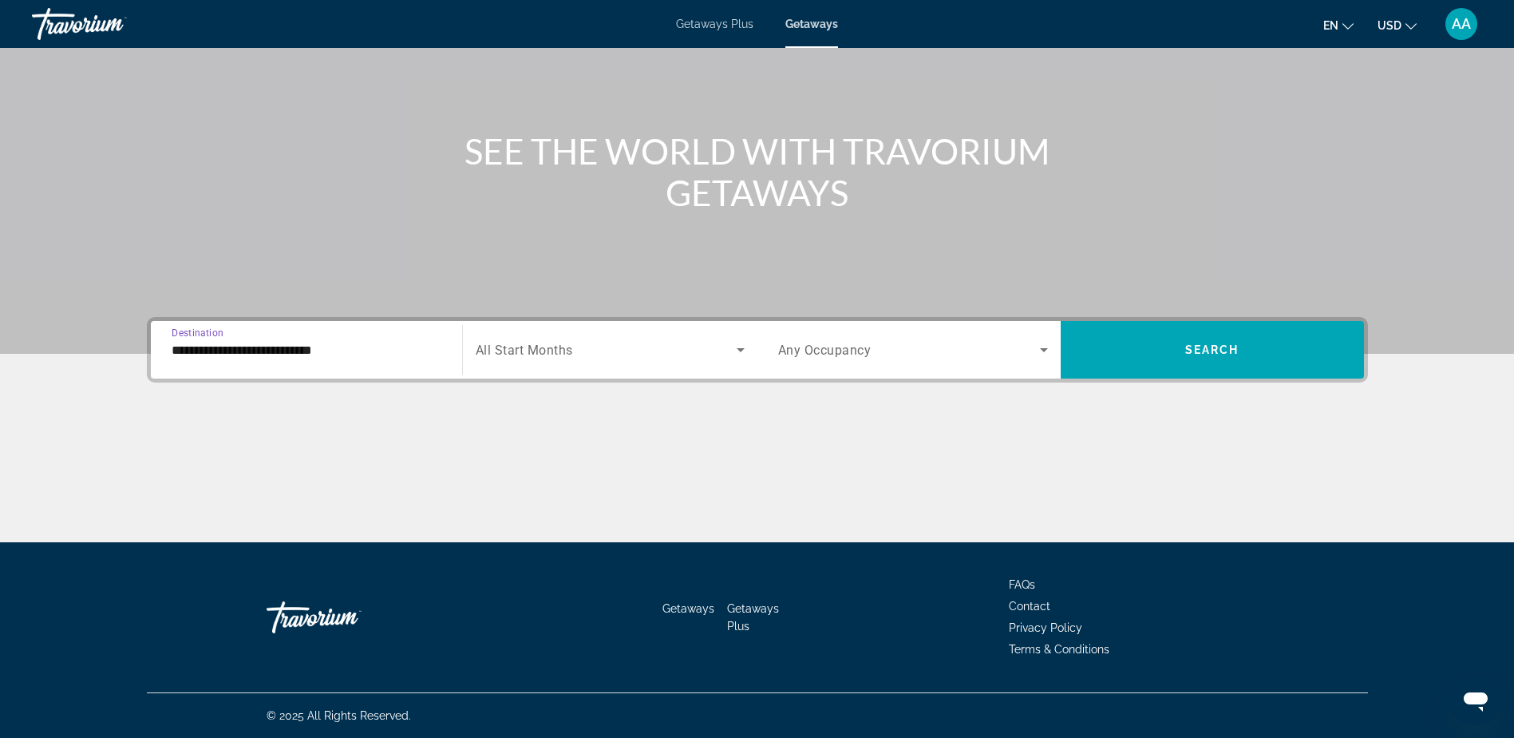
click at [279, 348] on input "**********" at bounding box center [307, 350] width 270 height 19
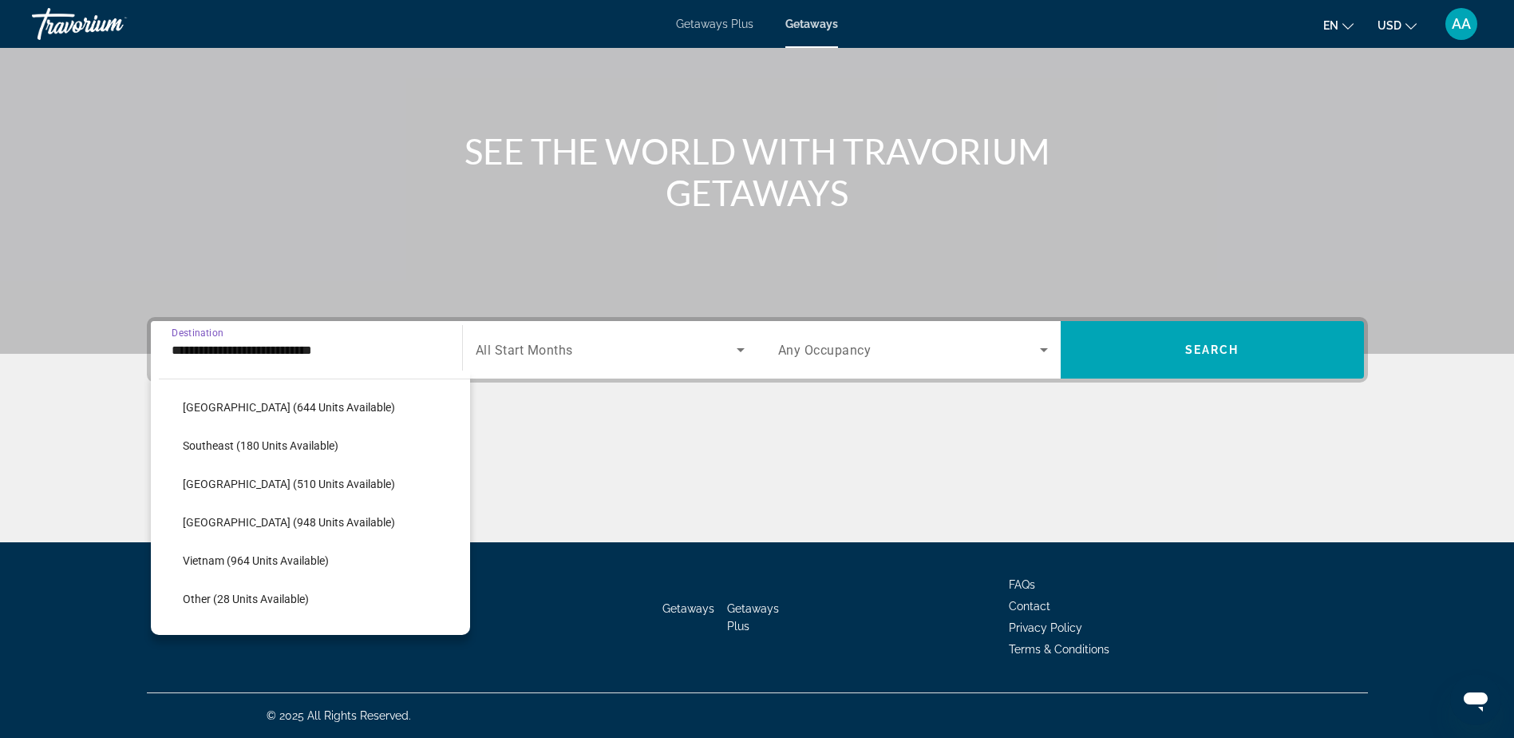
scroll to position [833, 0]
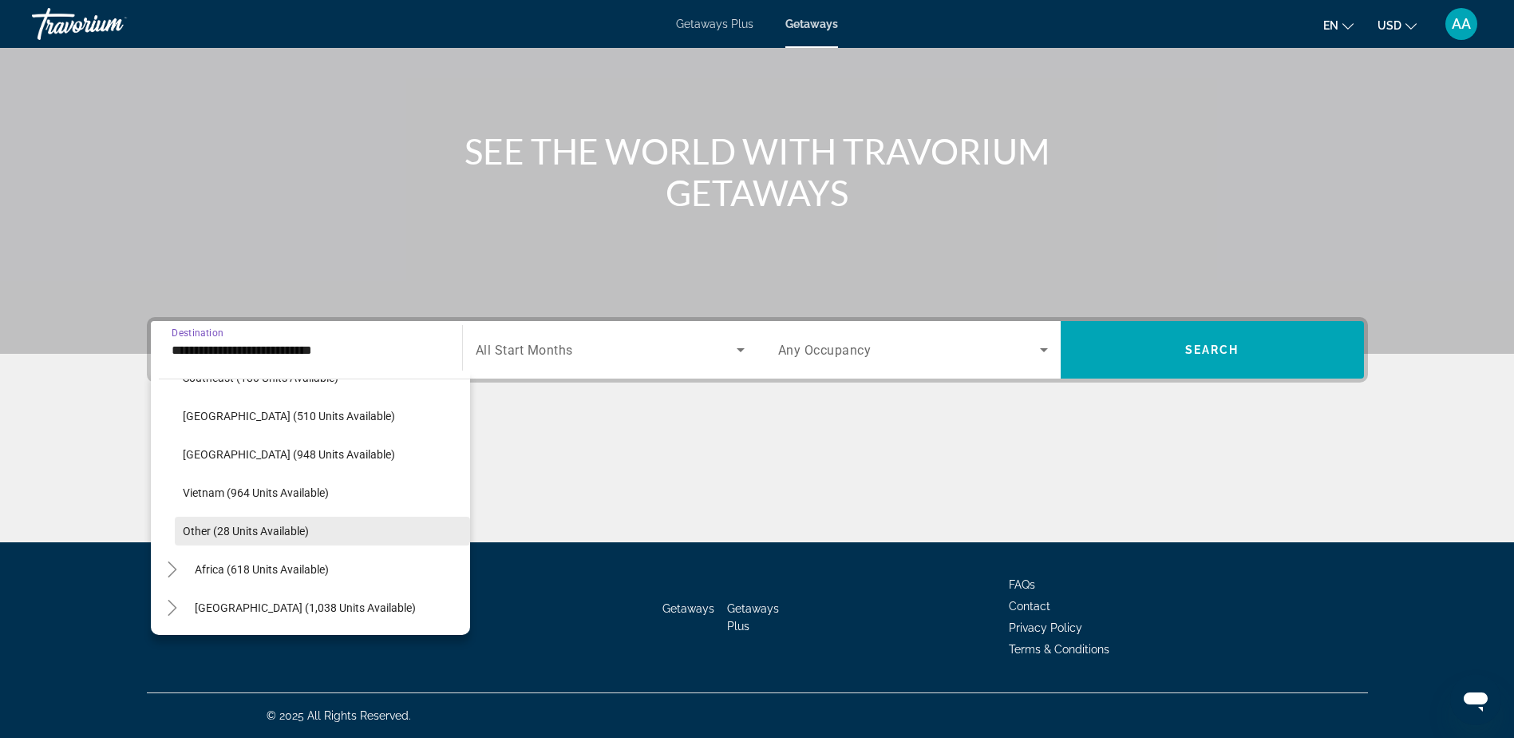
click at [224, 531] on span "Other (28 units available)" at bounding box center [246, 530] width 126 height 13
type input "**********"
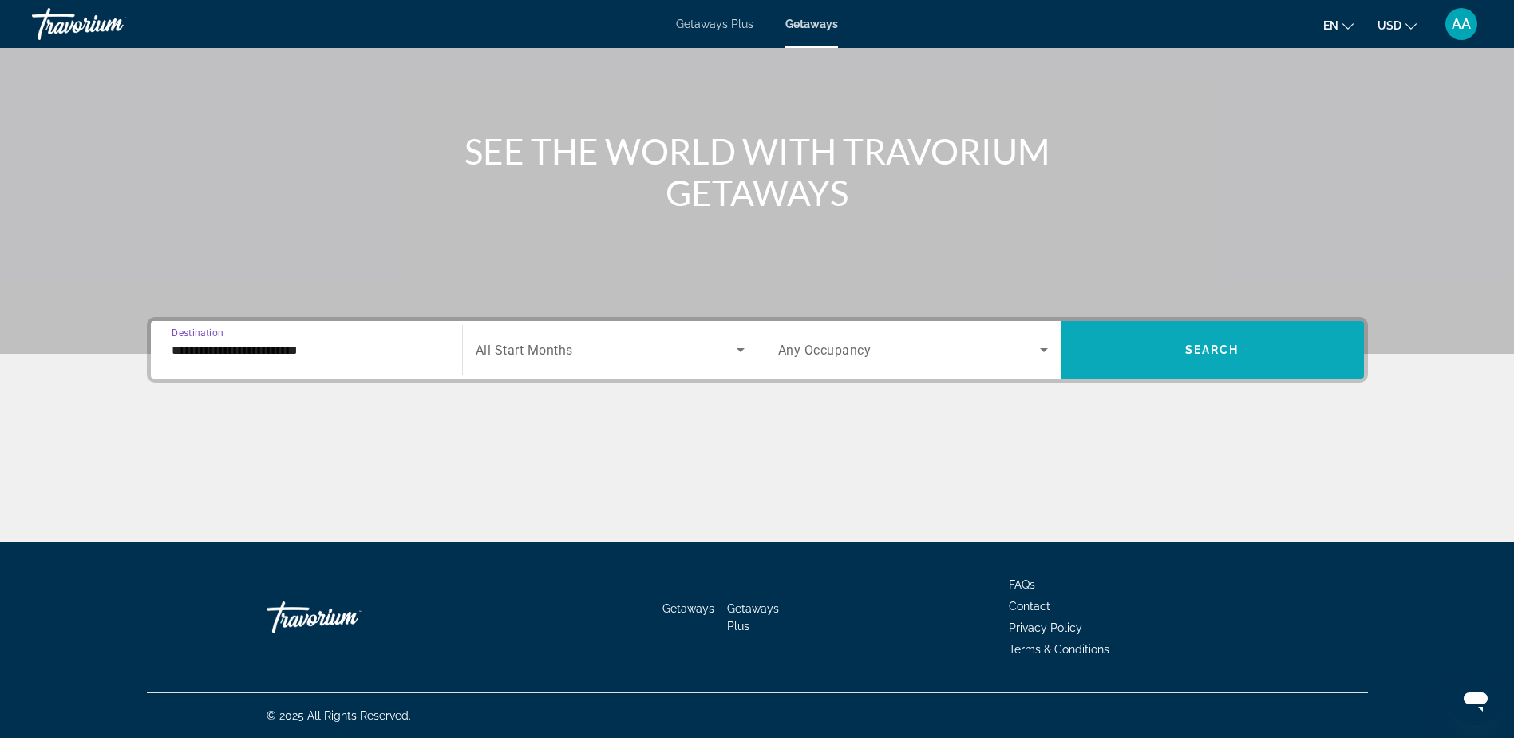
click at [1215, 346] on span "Search" at bounding box center [1213, 349] width 54 height 13
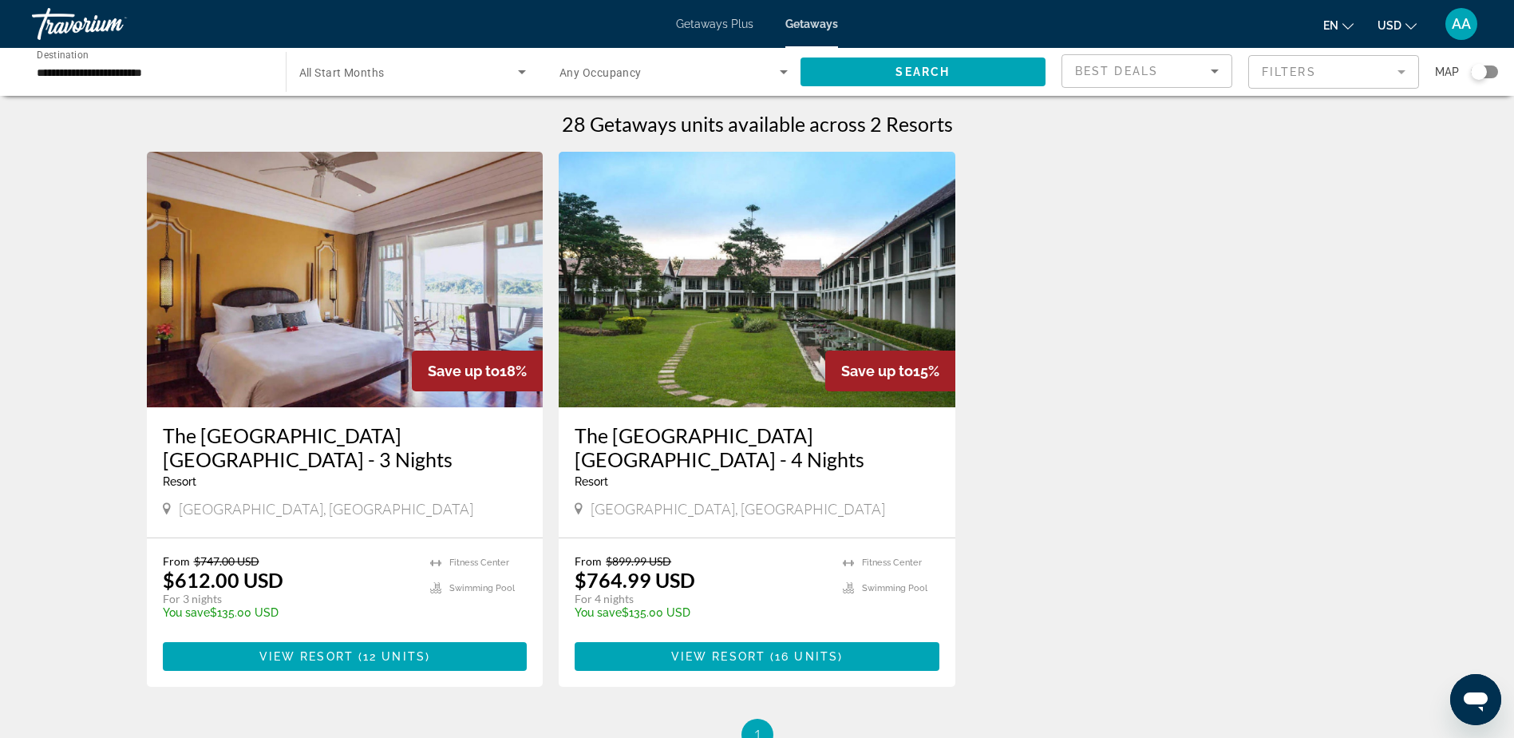
click at [711, 27] on span "Getaways Plus" at bounding box center [714, 24] width 77 height 13
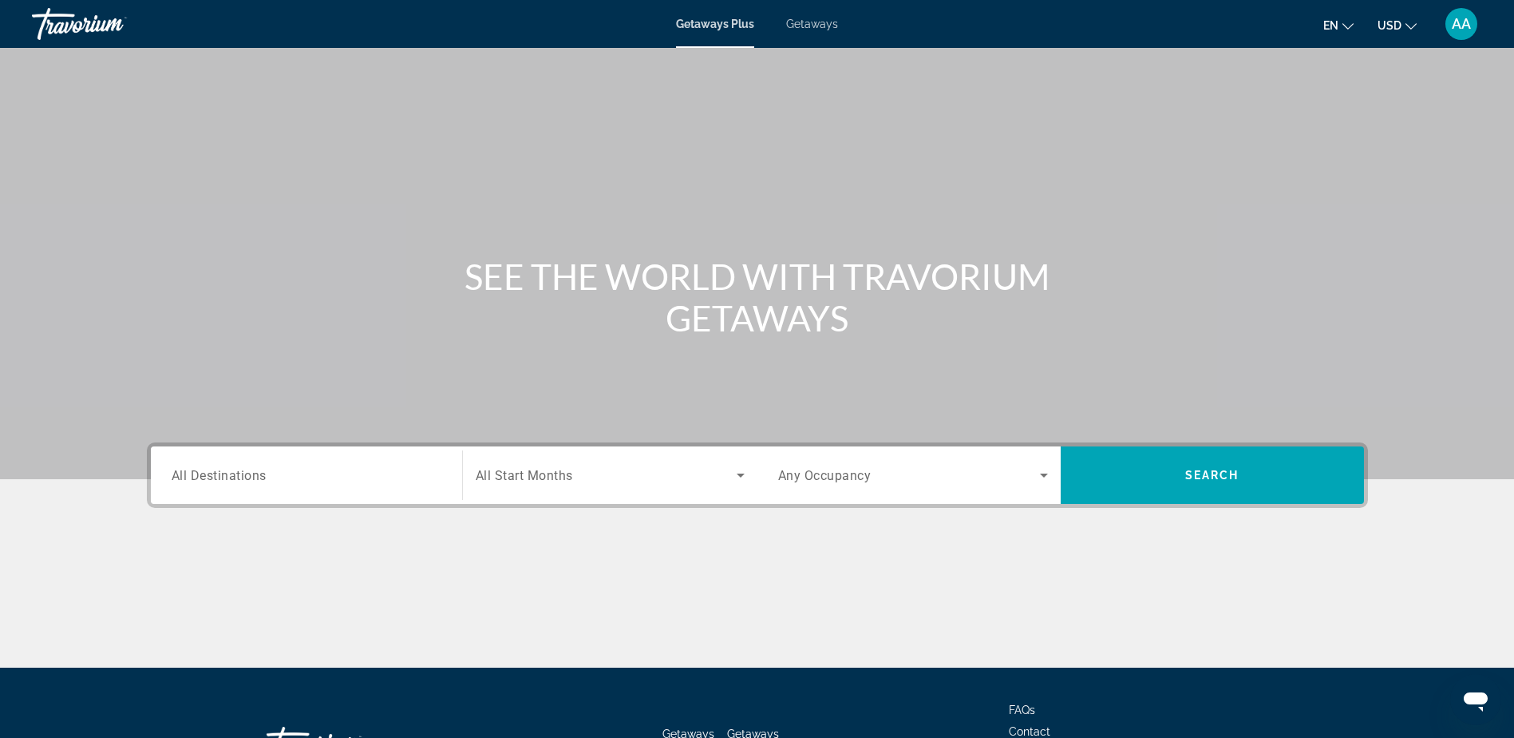
click at [251, 484] on input "Destination All Destinations" at bounding box center [307, 475] width 270 height 19
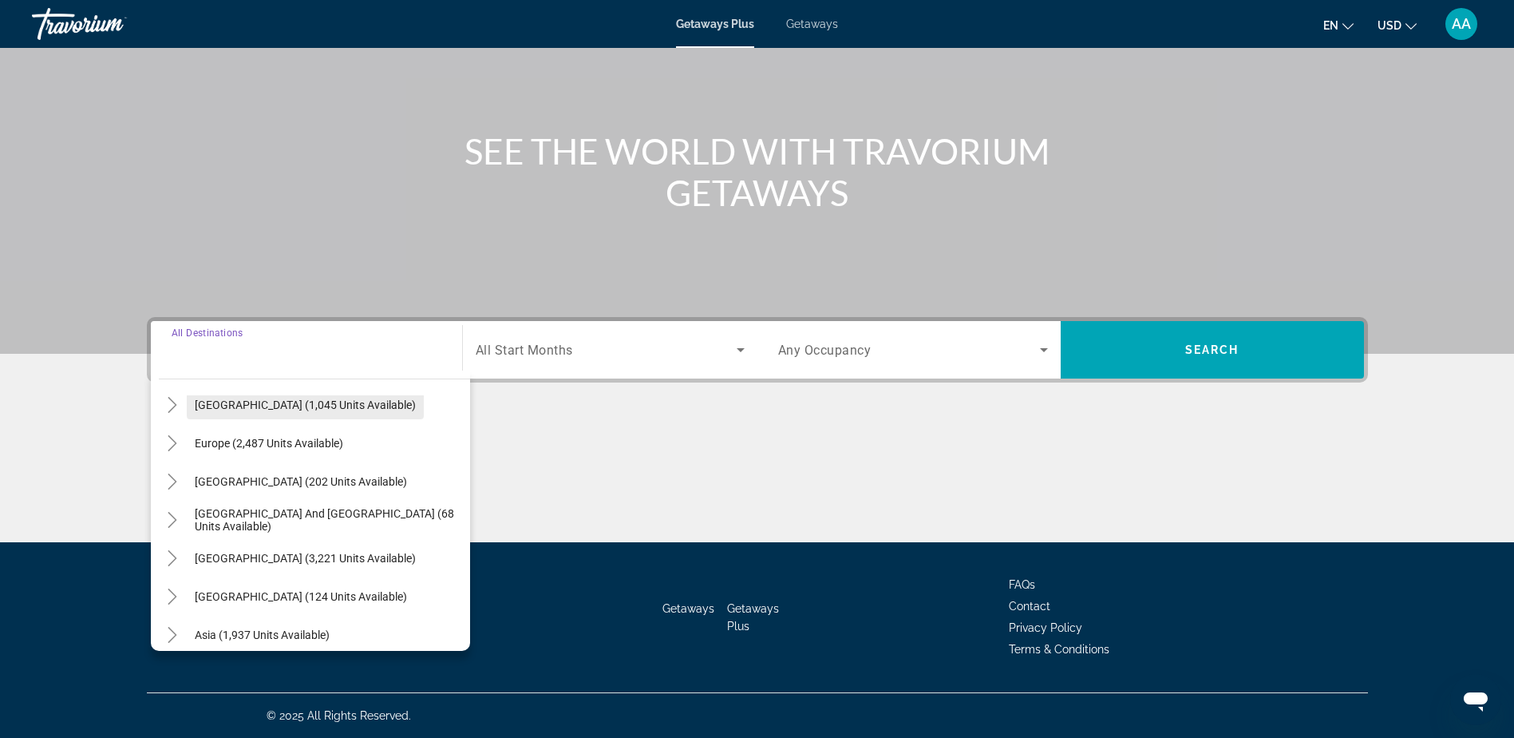
scroll to position [259, 0]
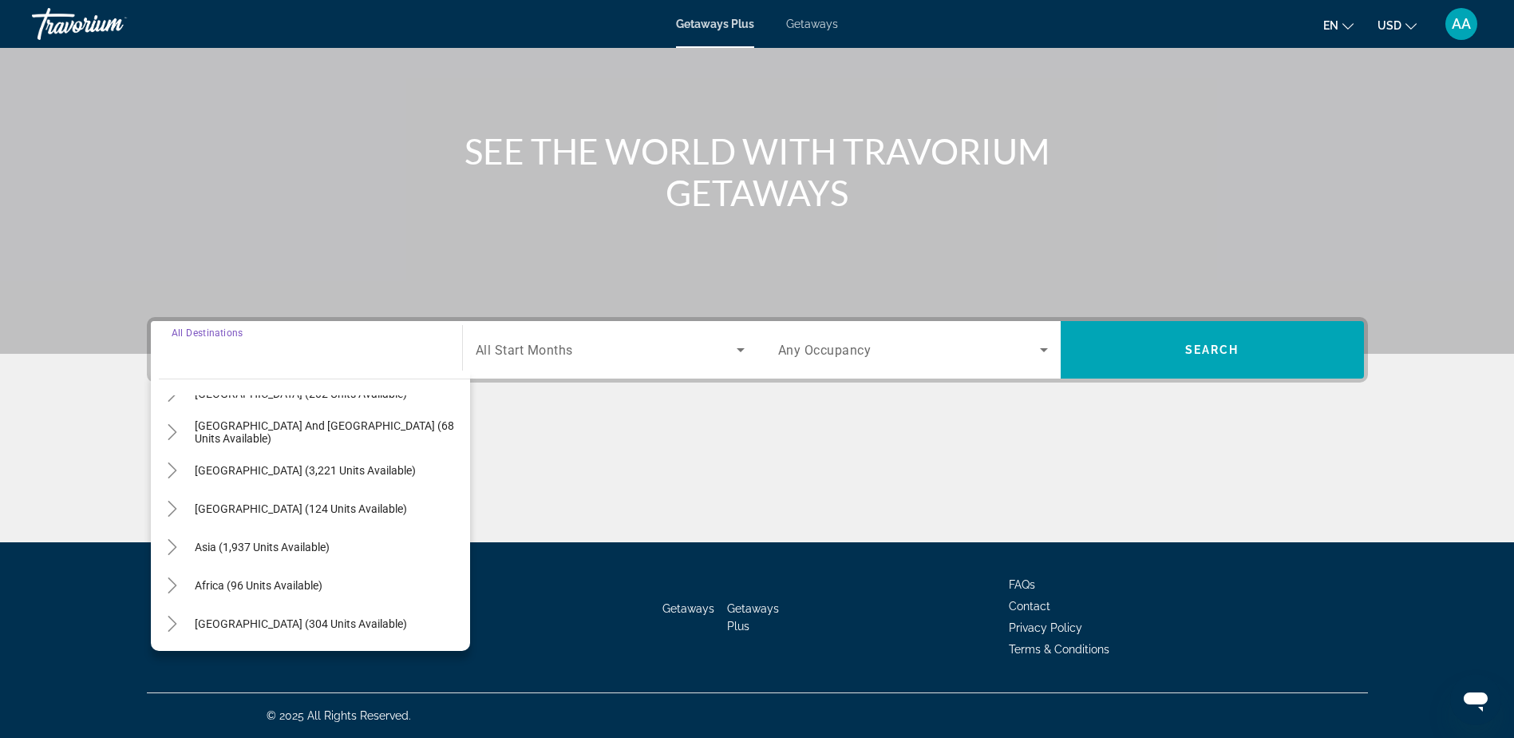
click at [228, 541] on span "Asia (1,937 units available)" at bounding box center [262, 546] width 135 height 13
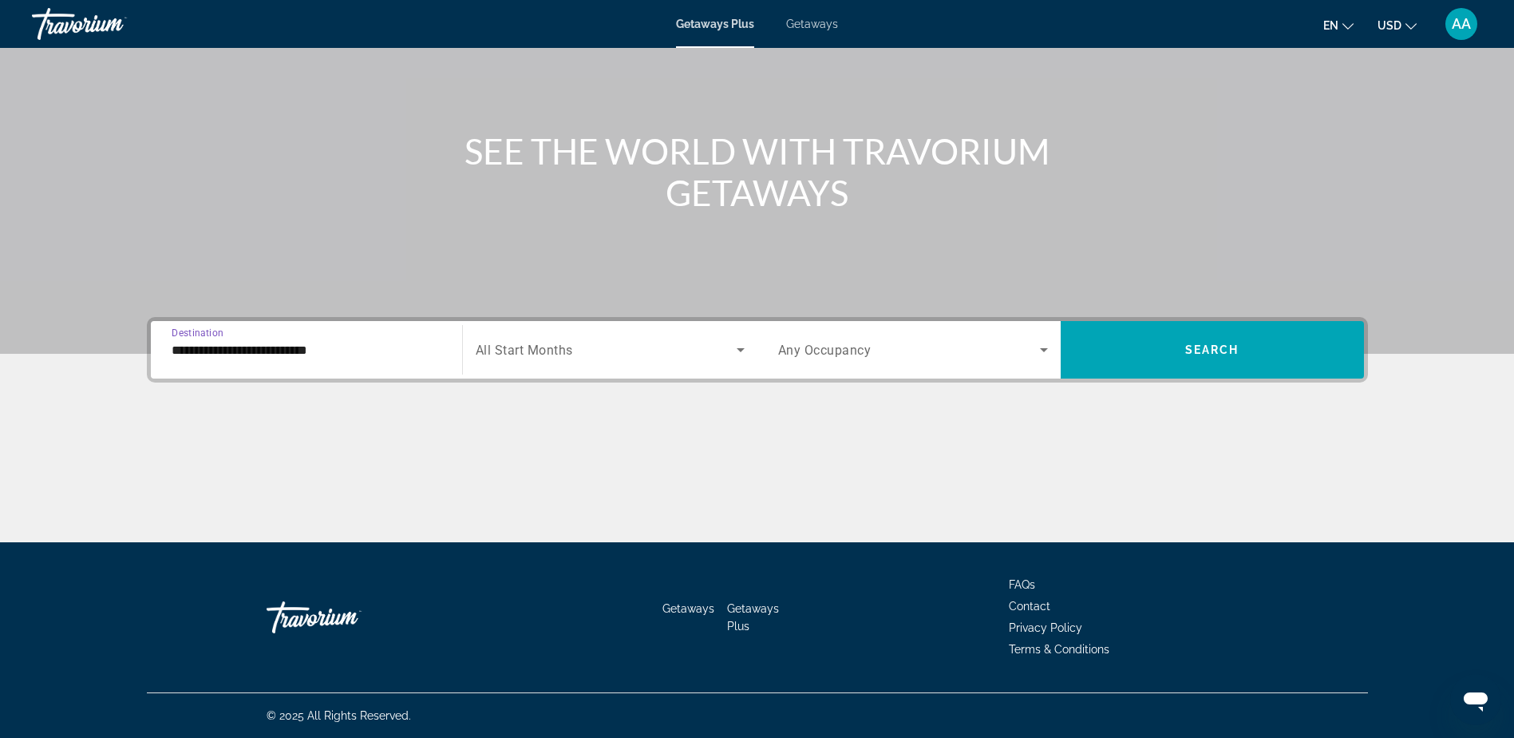
click at [260, 346] on input "**********" at bounding box center [307, 350] width 270 height 19
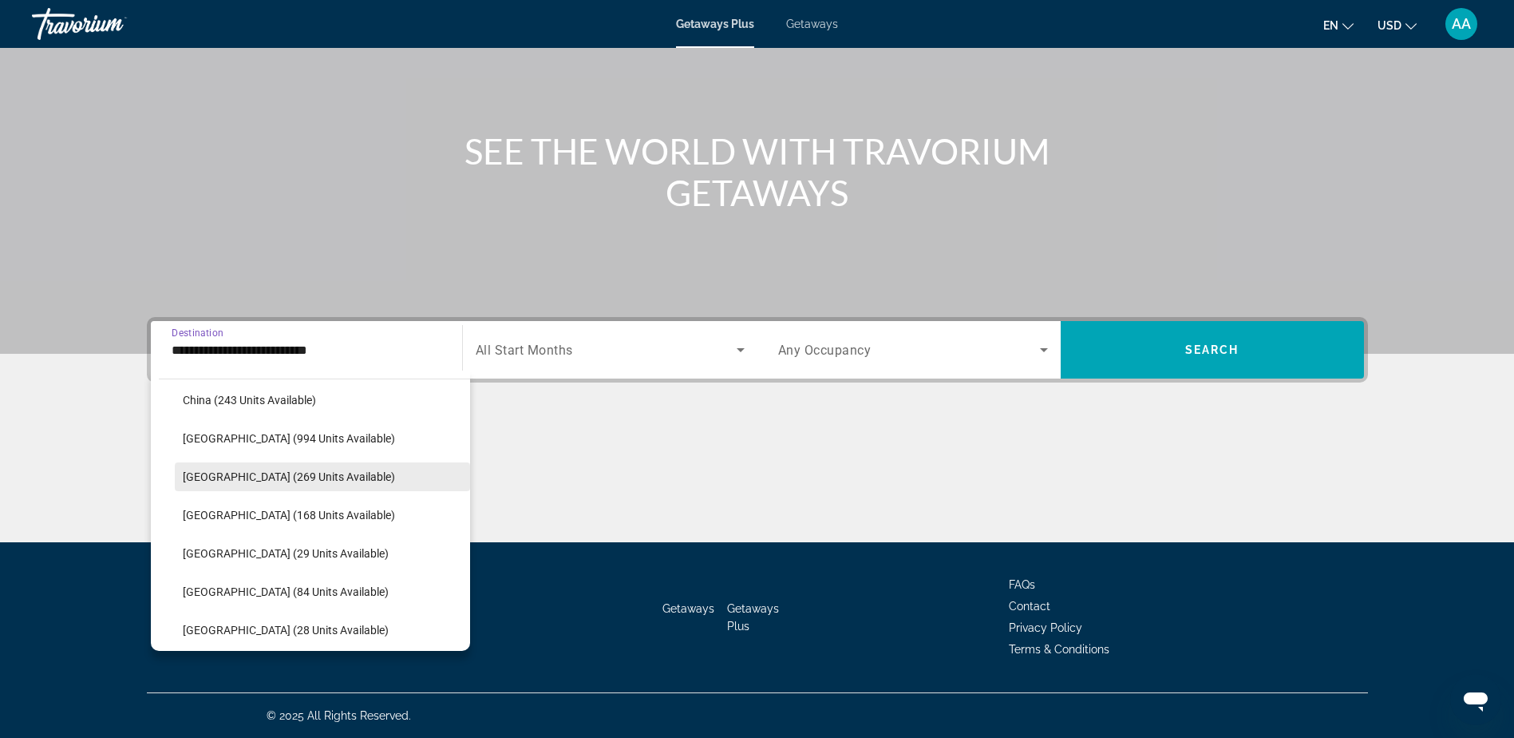
scroll to position [600, 0]
click at [244, 473] on span "Maldives (29 units available)" at bounding box center [286, 473] width 206 height 13
type input "**********"
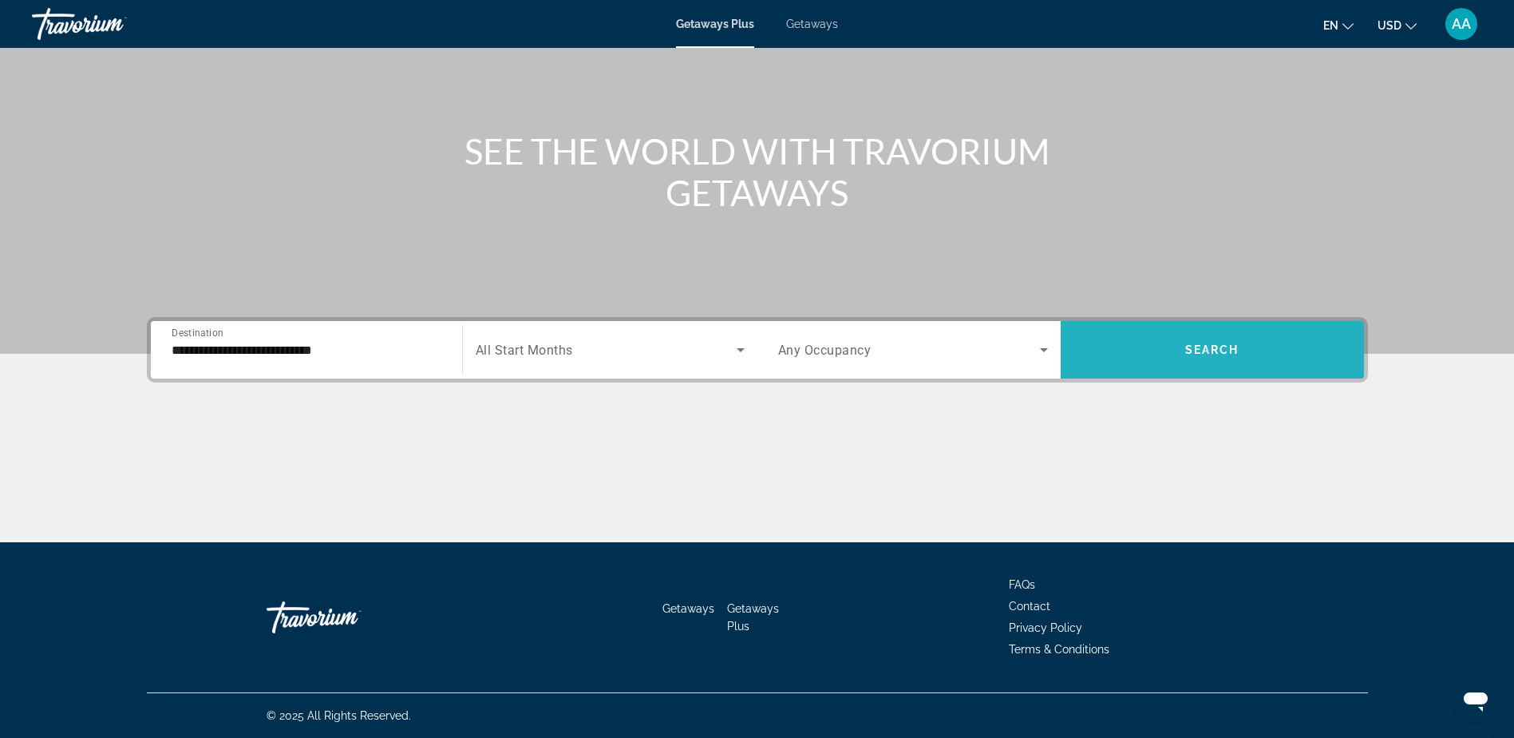
click at [1221, 354] on span "Search" at bounding box center [1213, 349] width 54 height 13
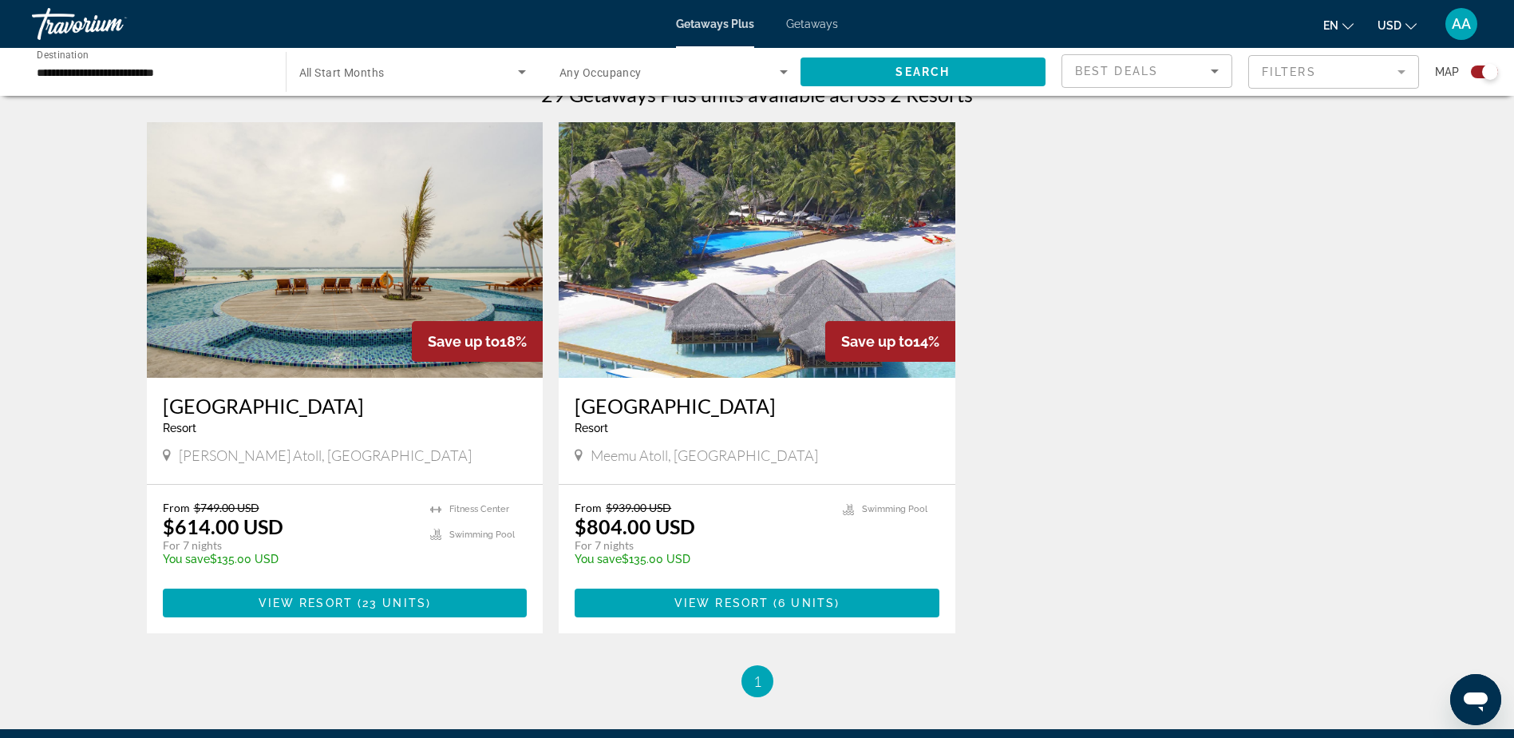
scroll to position [392, 0]
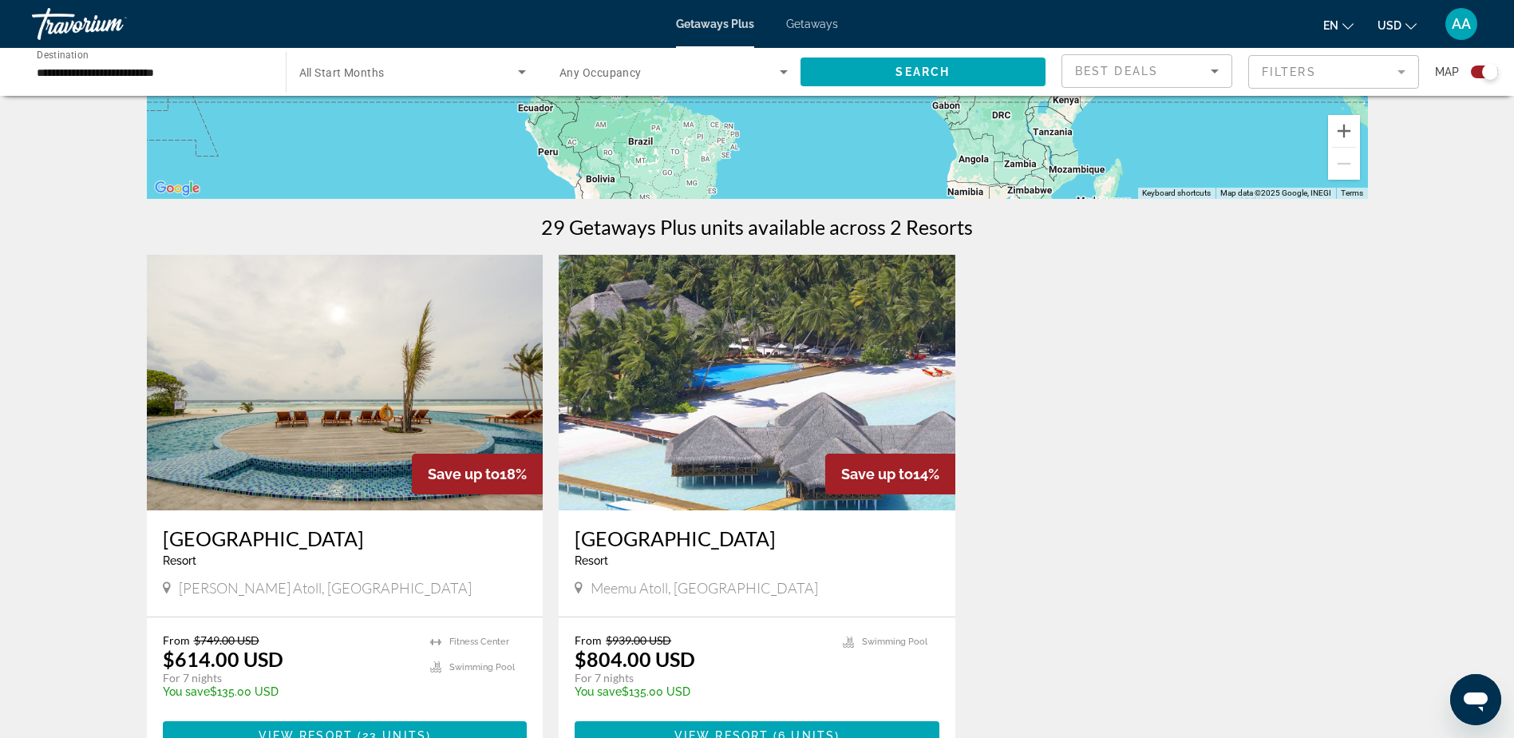
click at [429, 420] on img "Main content" at bounding box center [345, 382] width 397 height 255
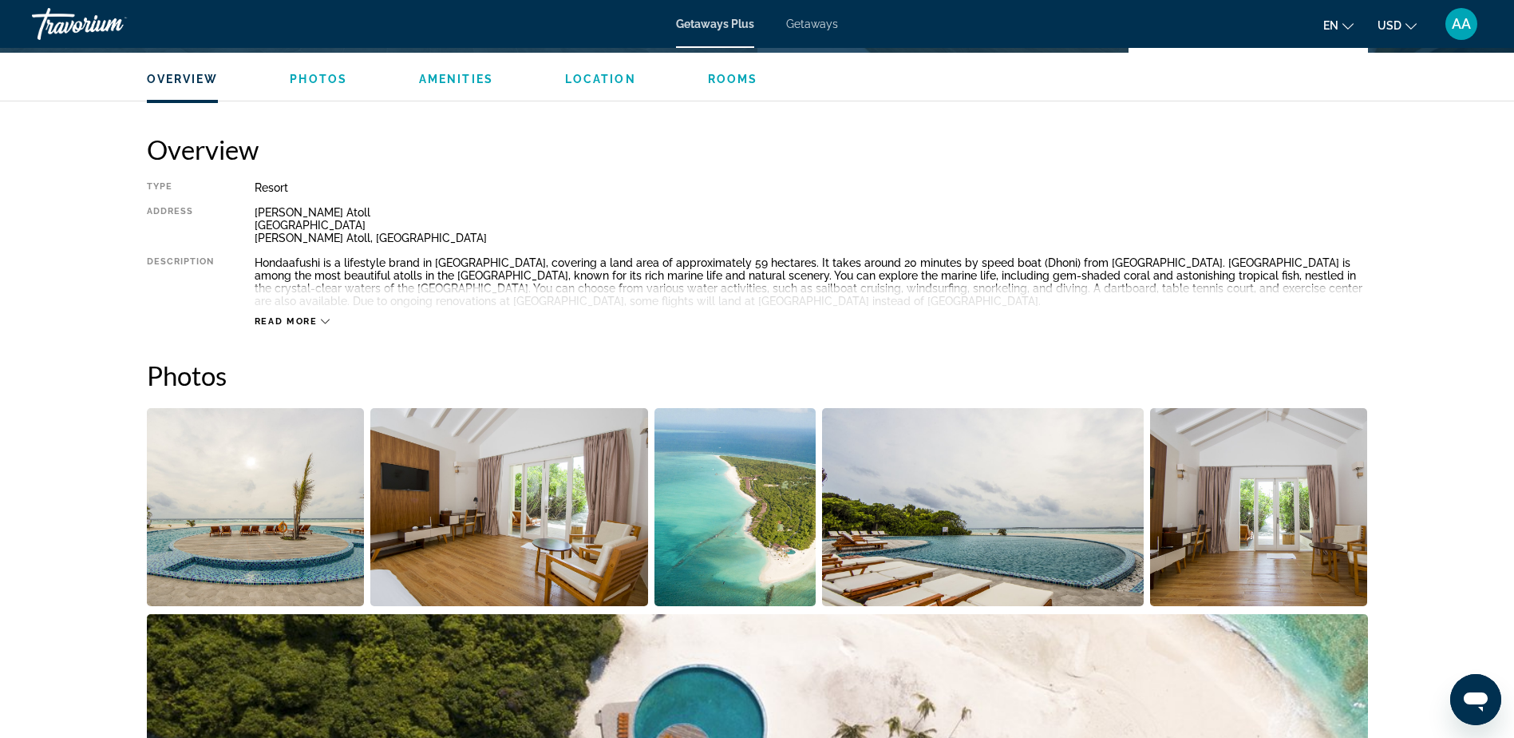
scroll to position [479, 0]
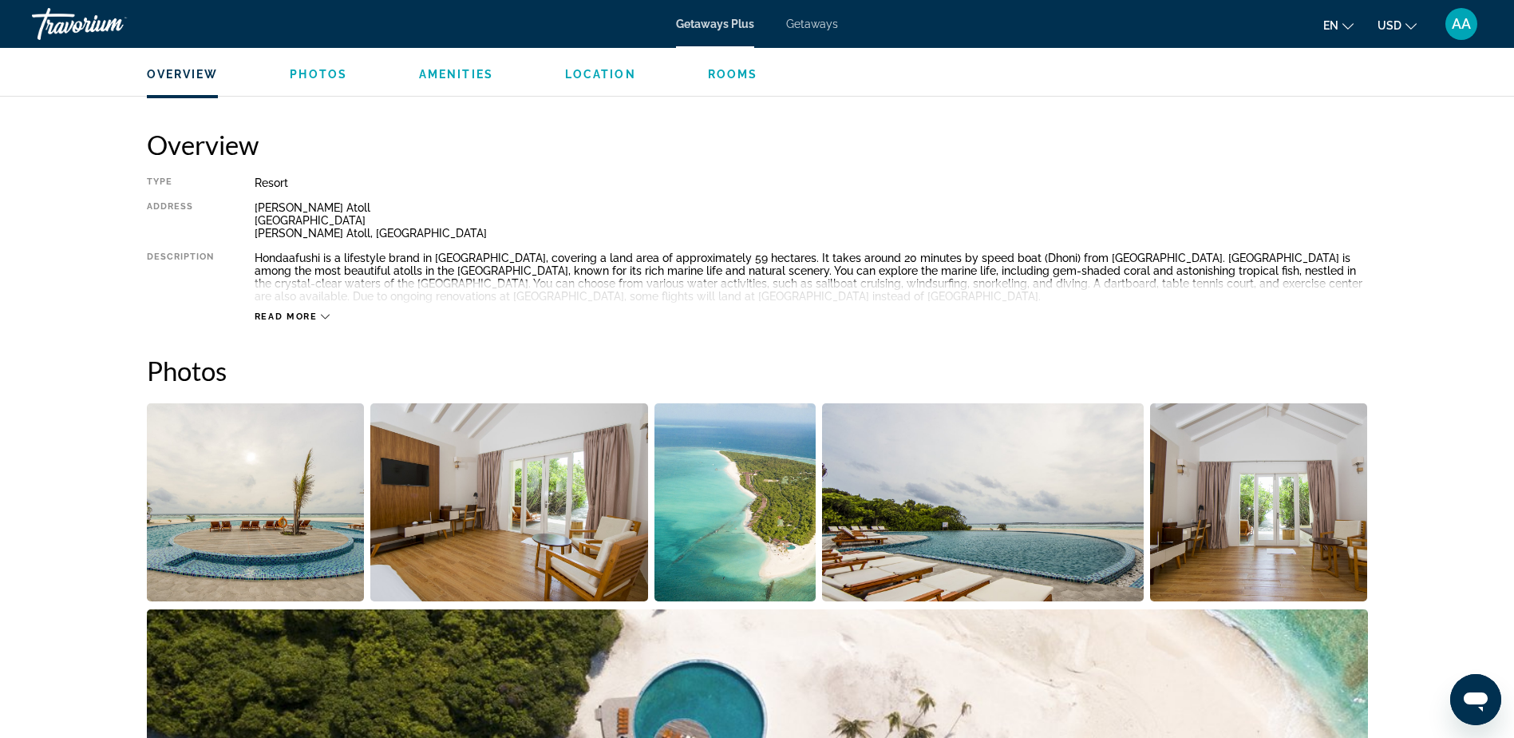
click at [271, 497] on img "Open full-screen image slider" at bounding box center [256, 502] width 218 height 198
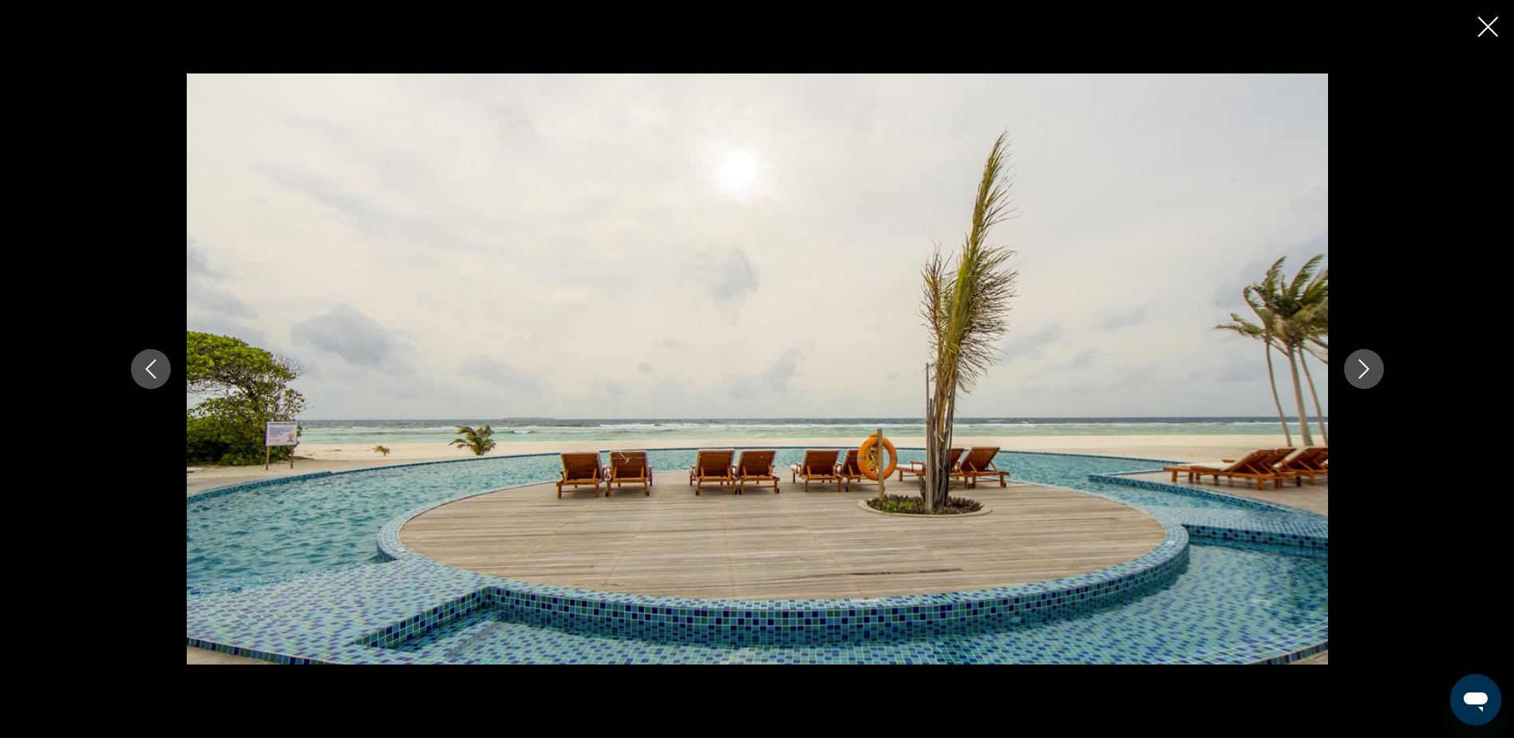
click at [1355, 360] on icon "Next image" at bounding box center [1364, 368] width 19 height 19
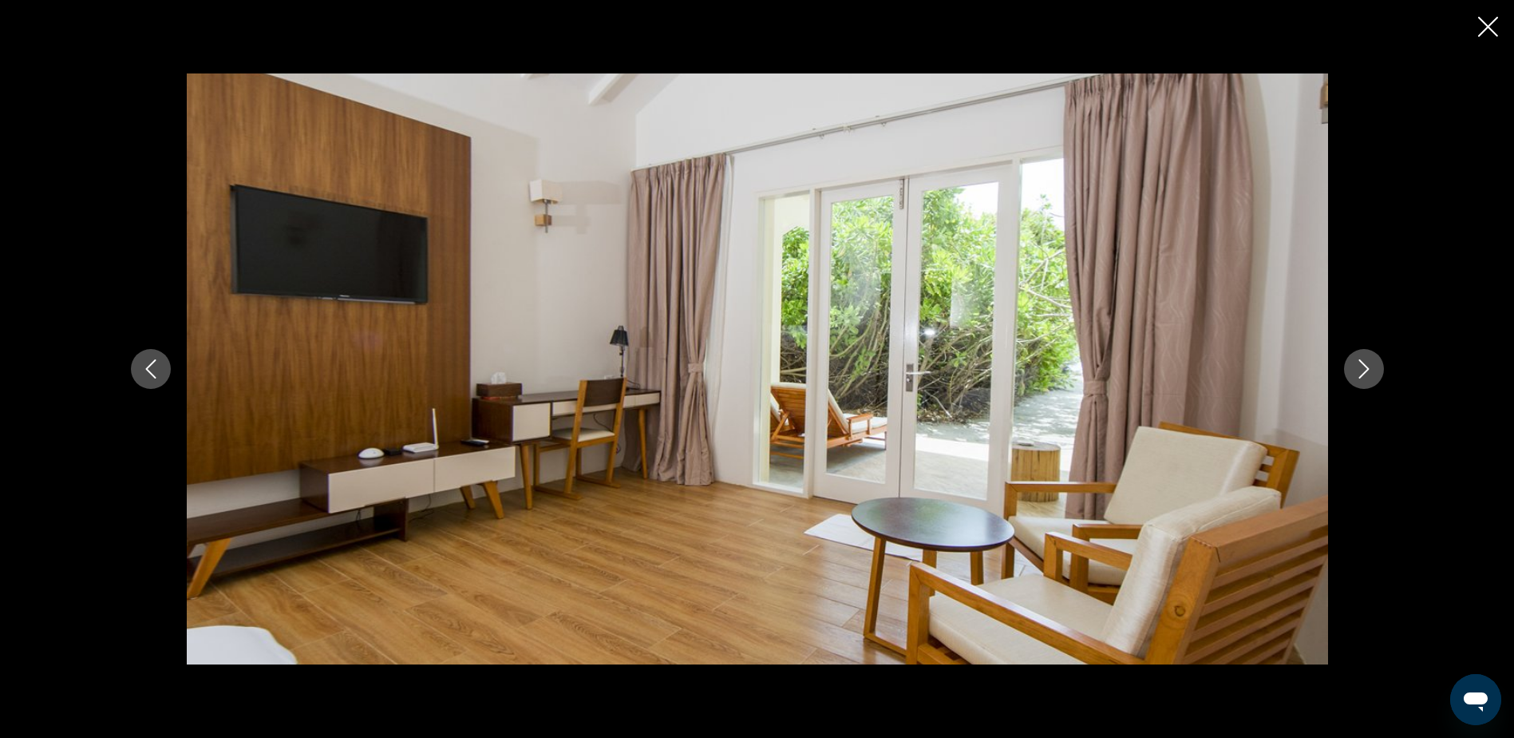
click at [1355, 360] on icon "Next image" at bounding box center [1364, 368] width 19 height 19
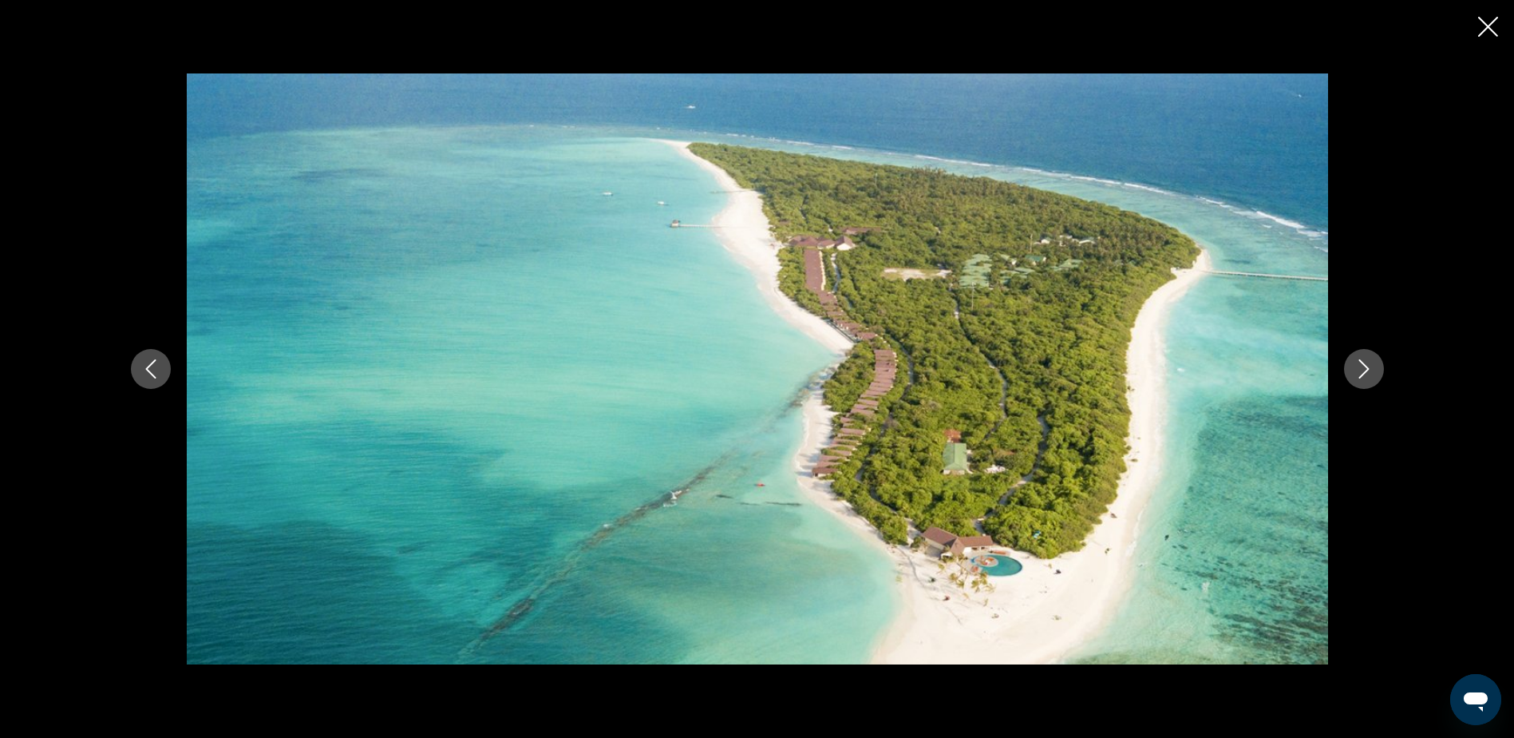
click at [1355, 360] on icon "Next image" at bounding box center [1364, 368] width 19 height 19
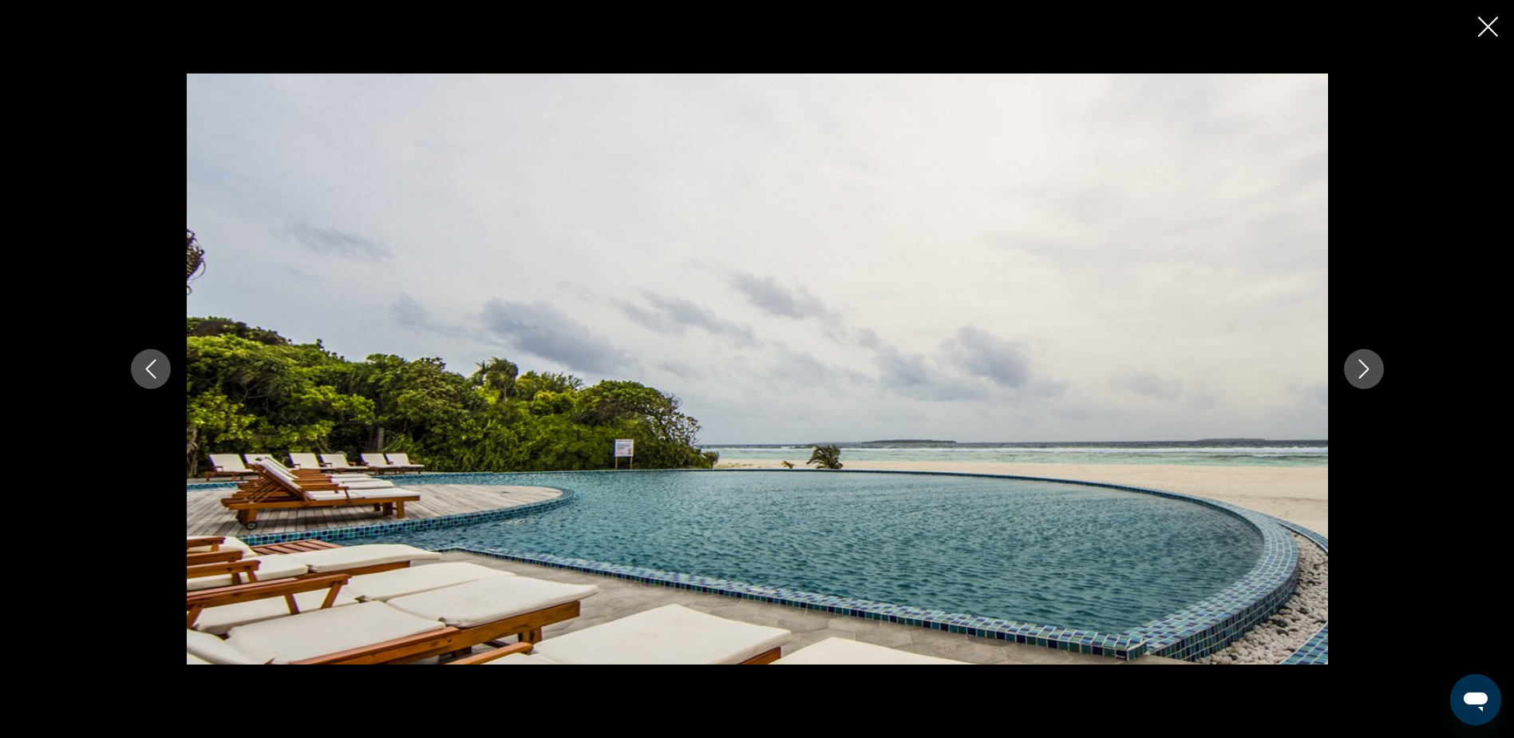
click at [1355, 360] on icon "Next image" at bounding box center [1364, 368] width 19 height 19
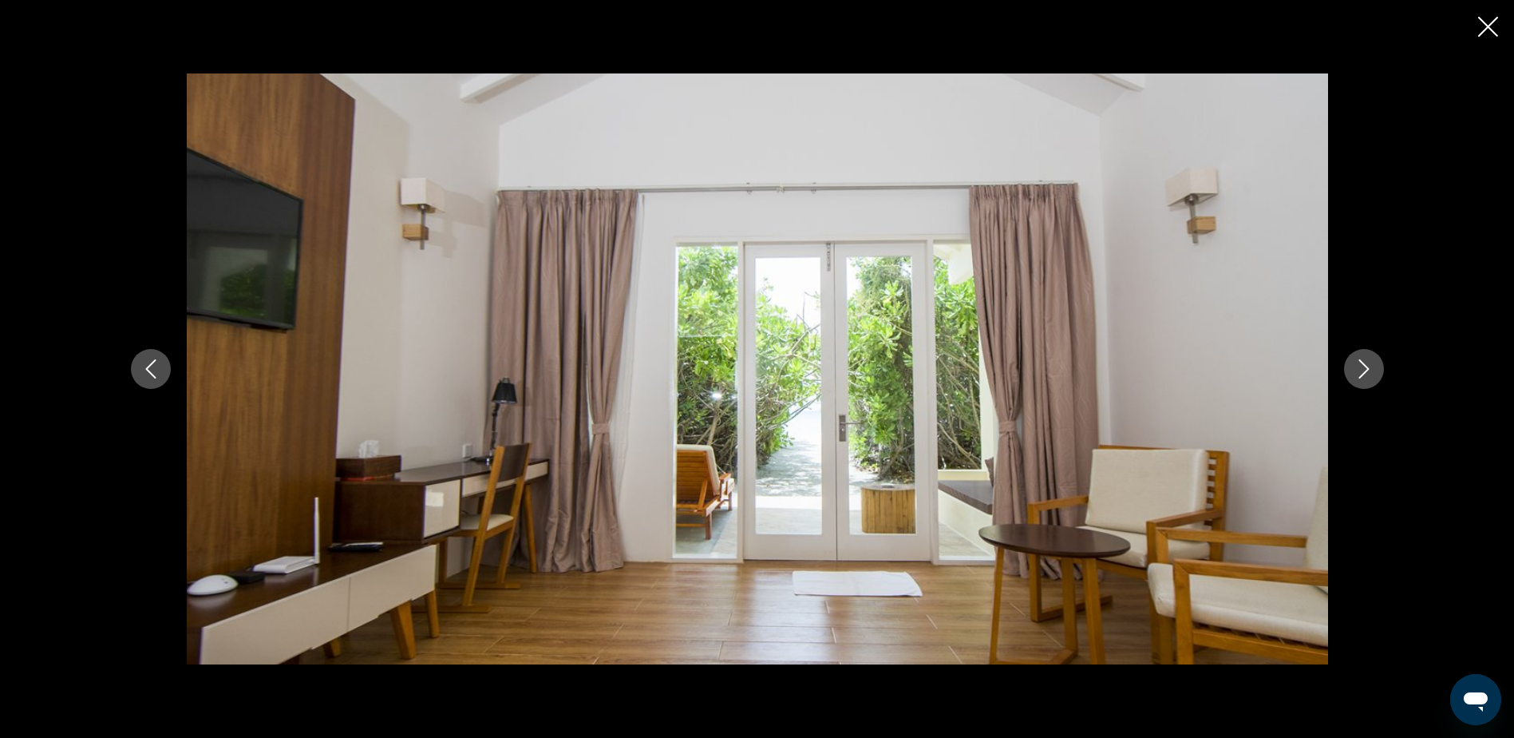
click at [1355, 360] on icon "Next image" at bounding box center [1364, 368] width 19 height 19
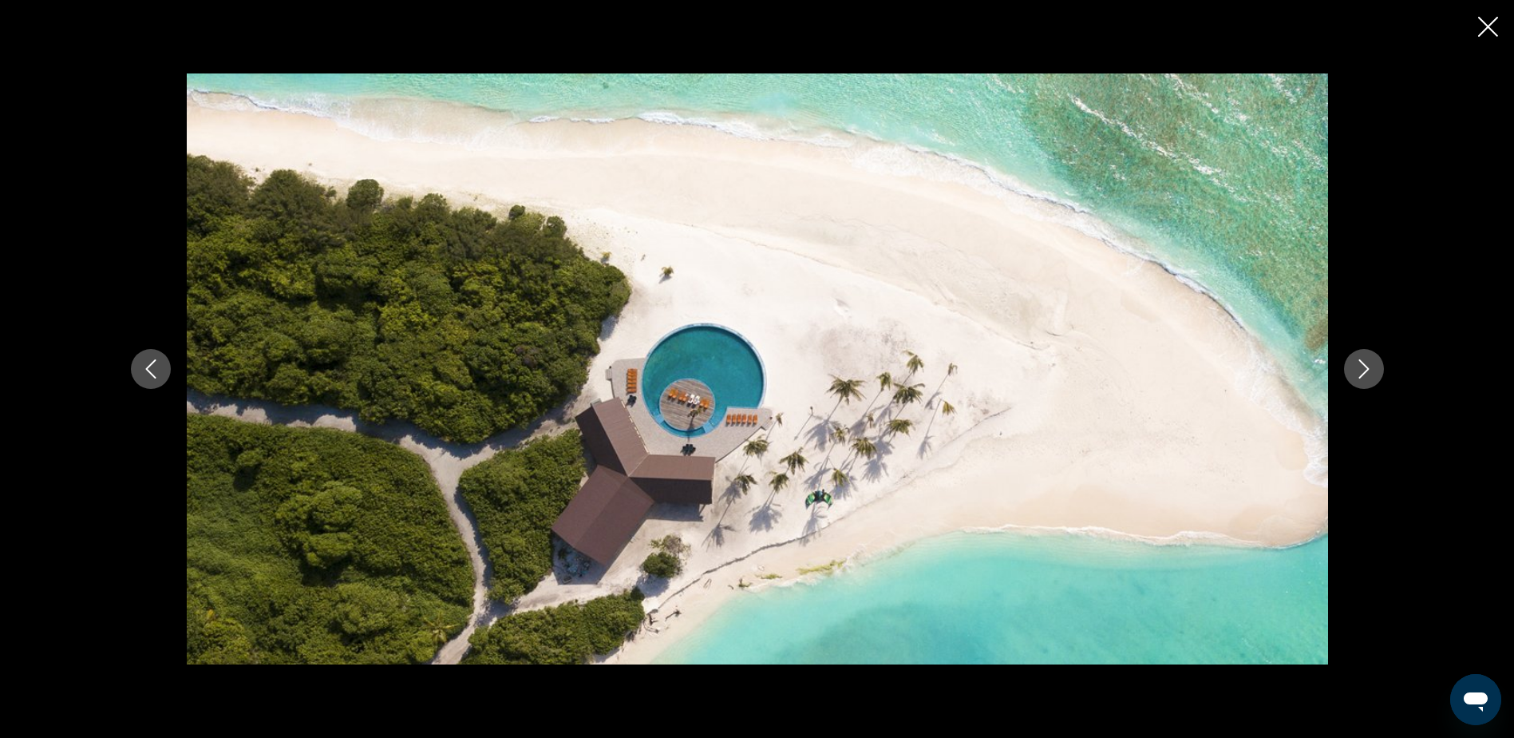
click at [1355, 360] on icon "Next image" at bounding box center [1364, 368] width 19 height 19
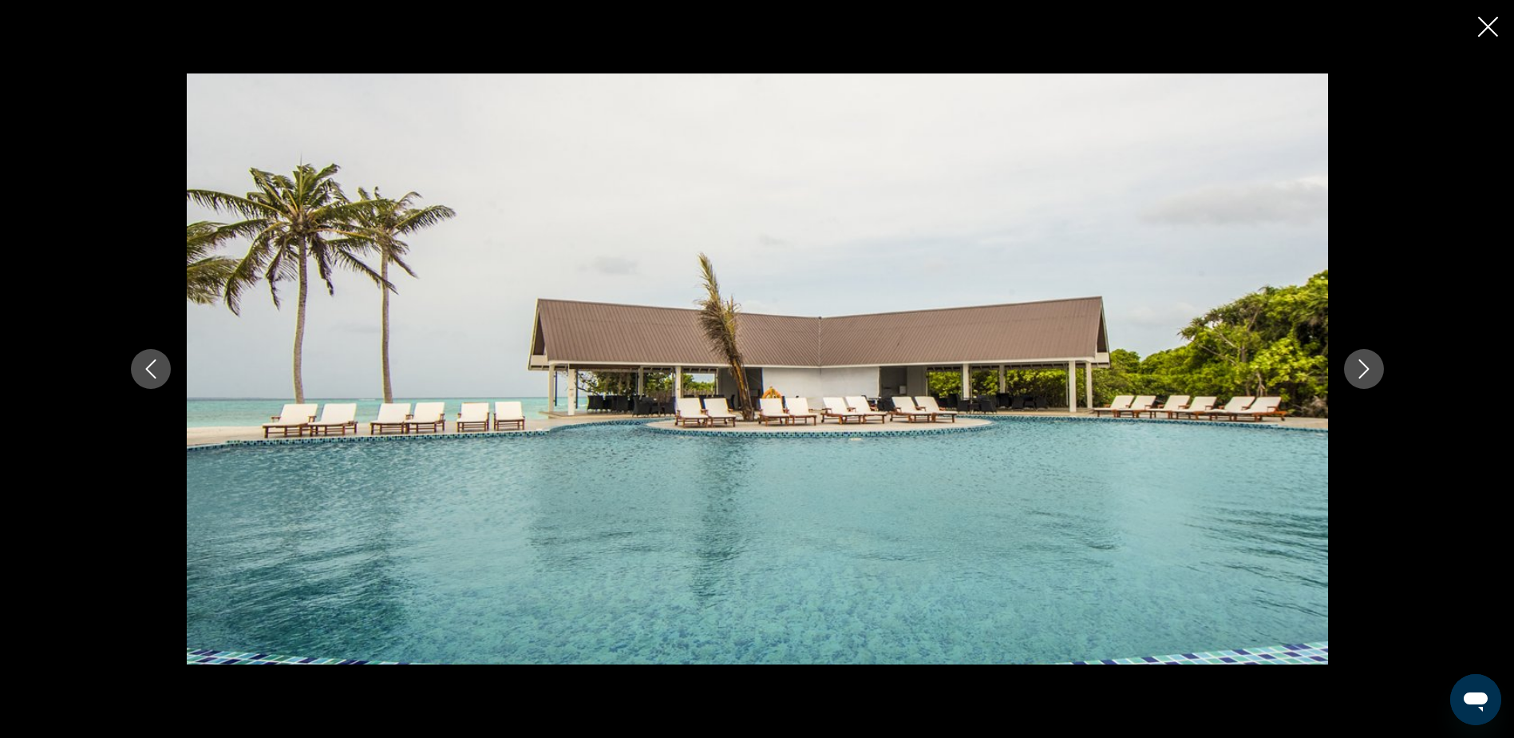
click at [1355, 360] on icon "Next image" at bounding box center [1364, 368] width 19 height 19
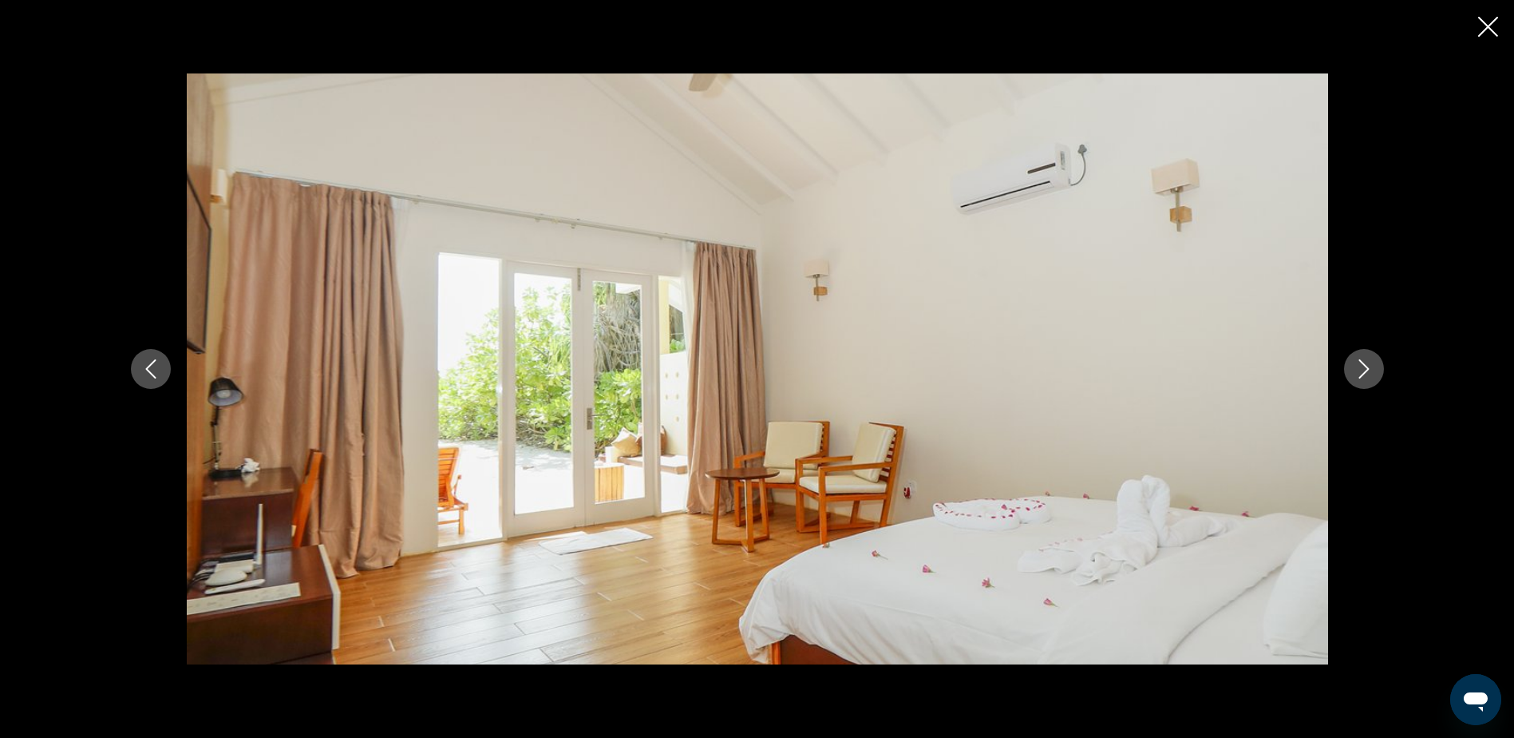
click at [1355, 360] on icon "Next image" at bounding box center [1364, 368] width 19 height 19
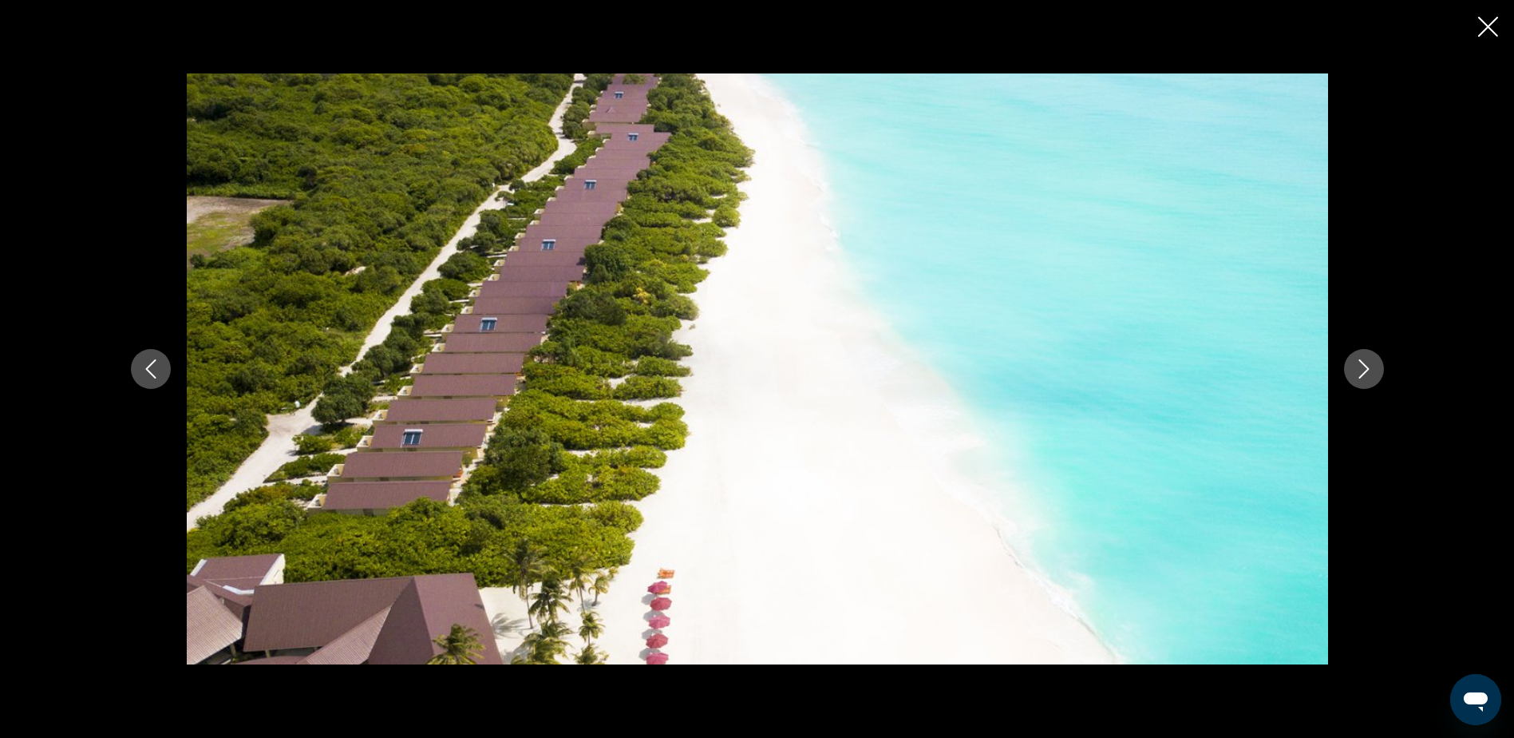
click at [1355, 360] on icon "Next image" at bounding box center [1364, 368] width 19 height 19
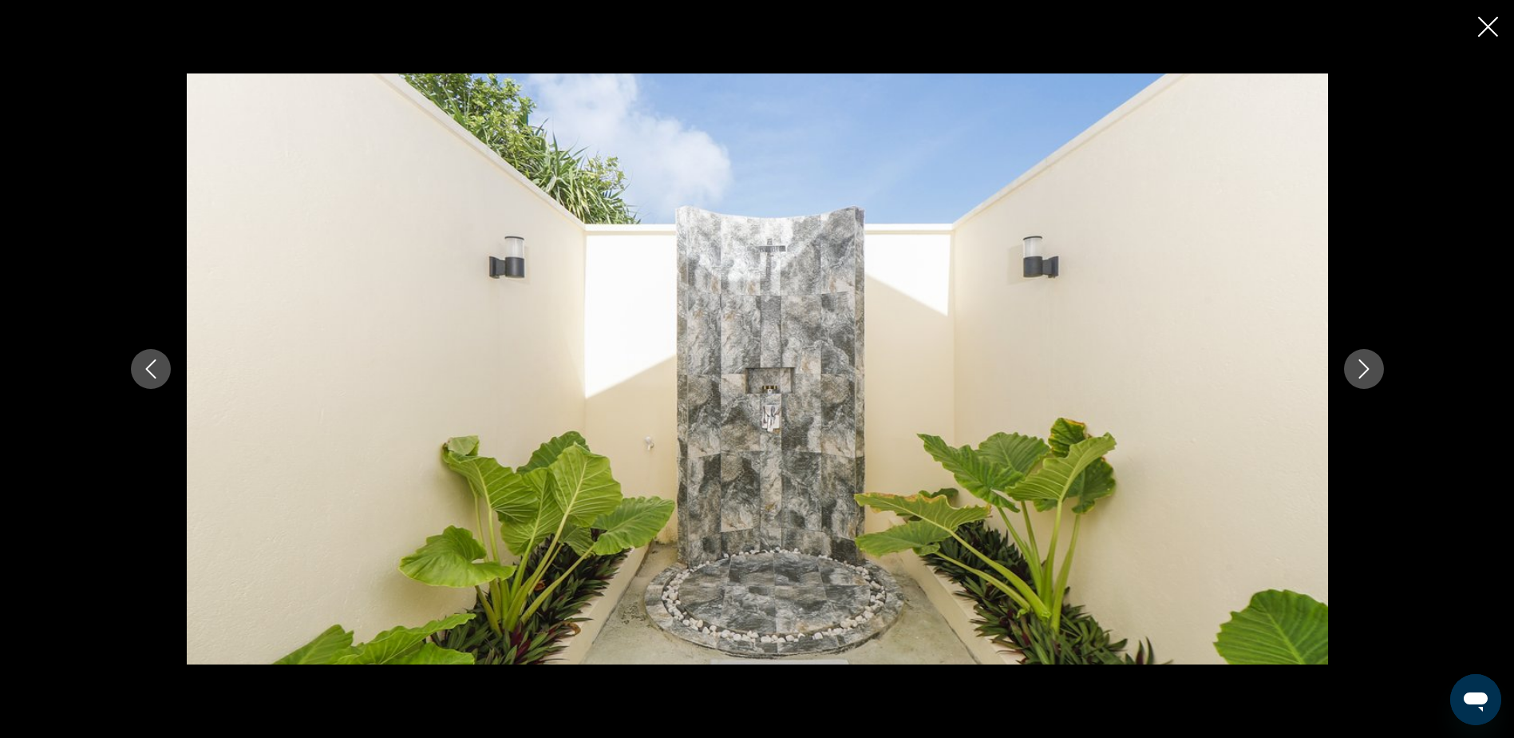
click at [1355, 360] on icon "Next image" at bounding box center [1364, 368] width 19 height 19
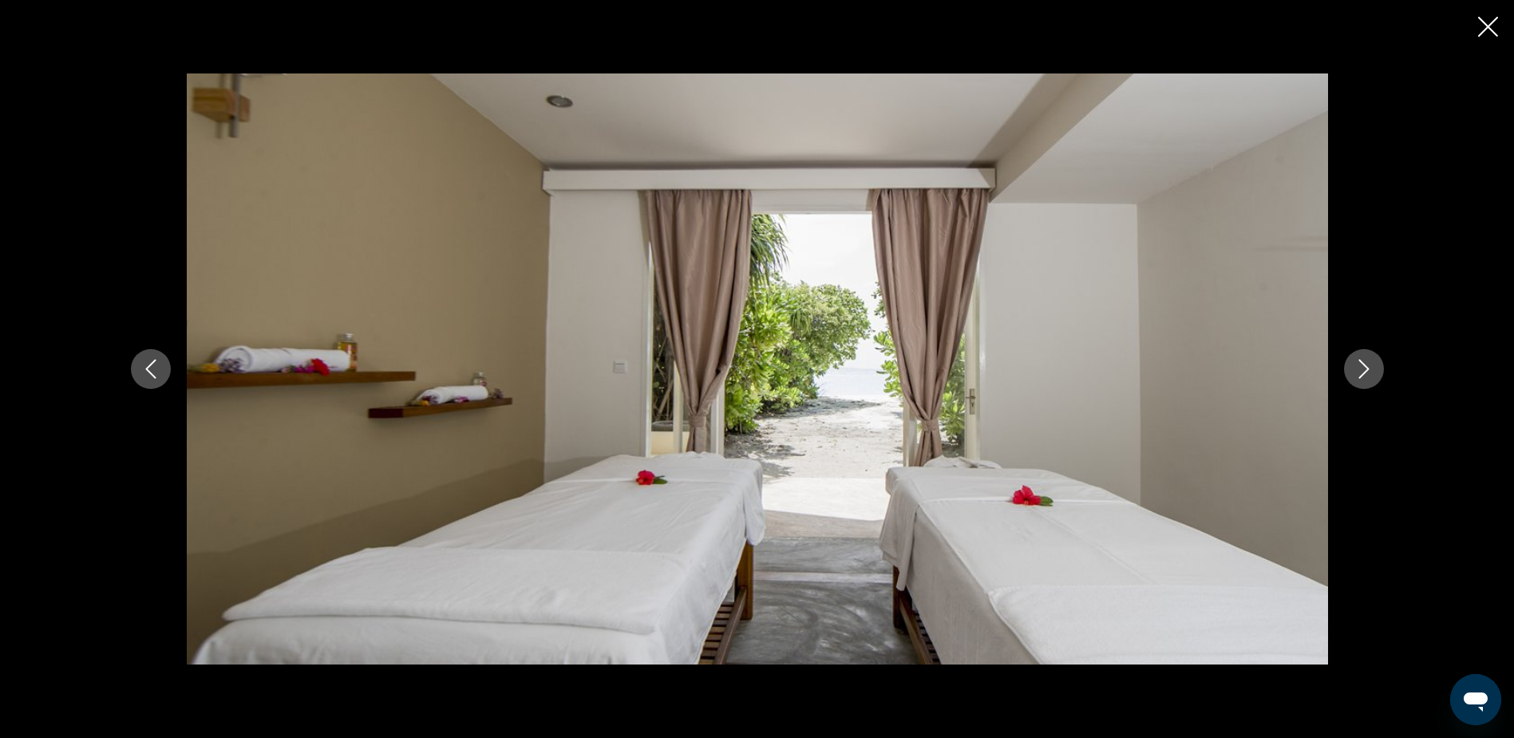
click at [1355, 360] on icon "Next image" at bounding box center [1364, 368] width 19 height 19
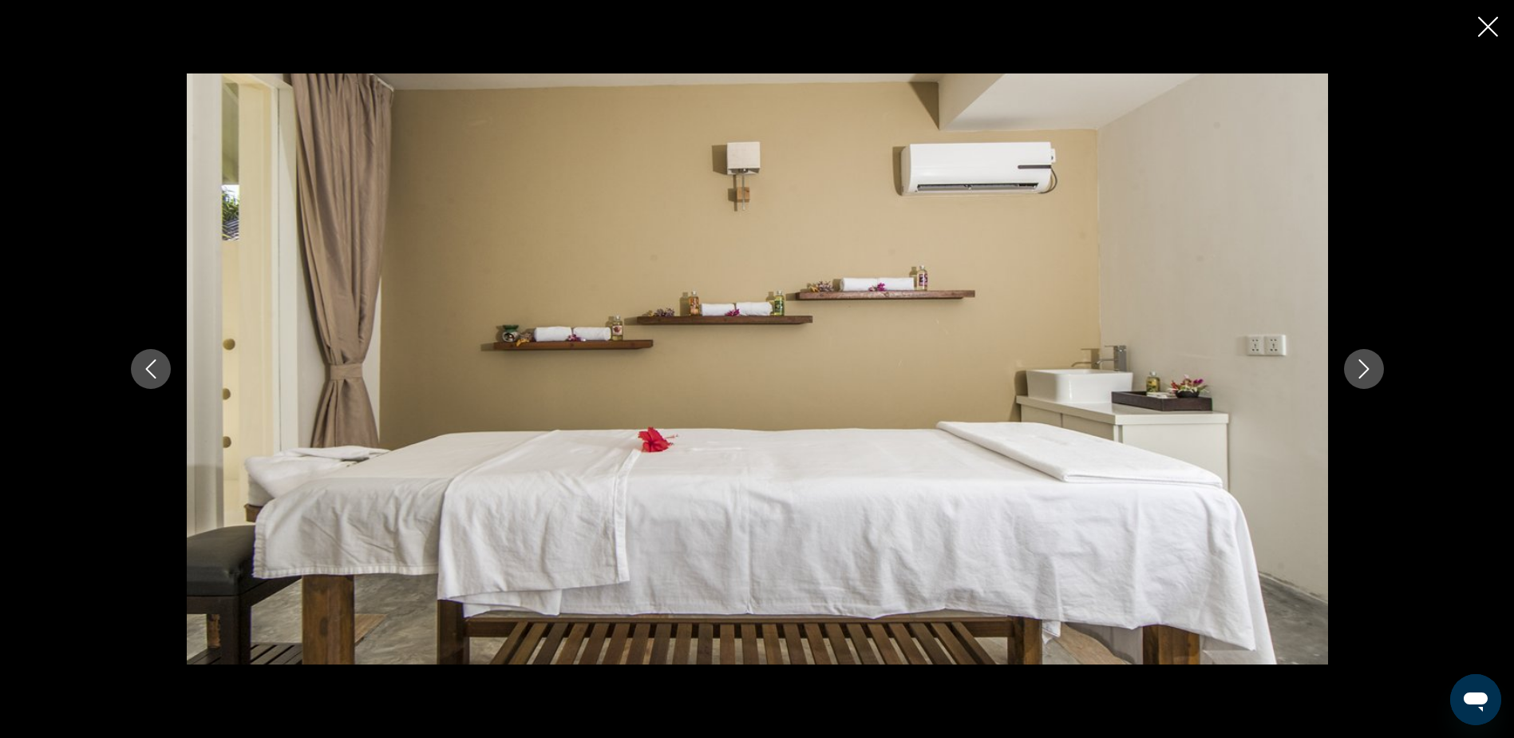
click at [1355, 360] on icon "Next image" at bounding box center [1364, 368] width 19 height 19
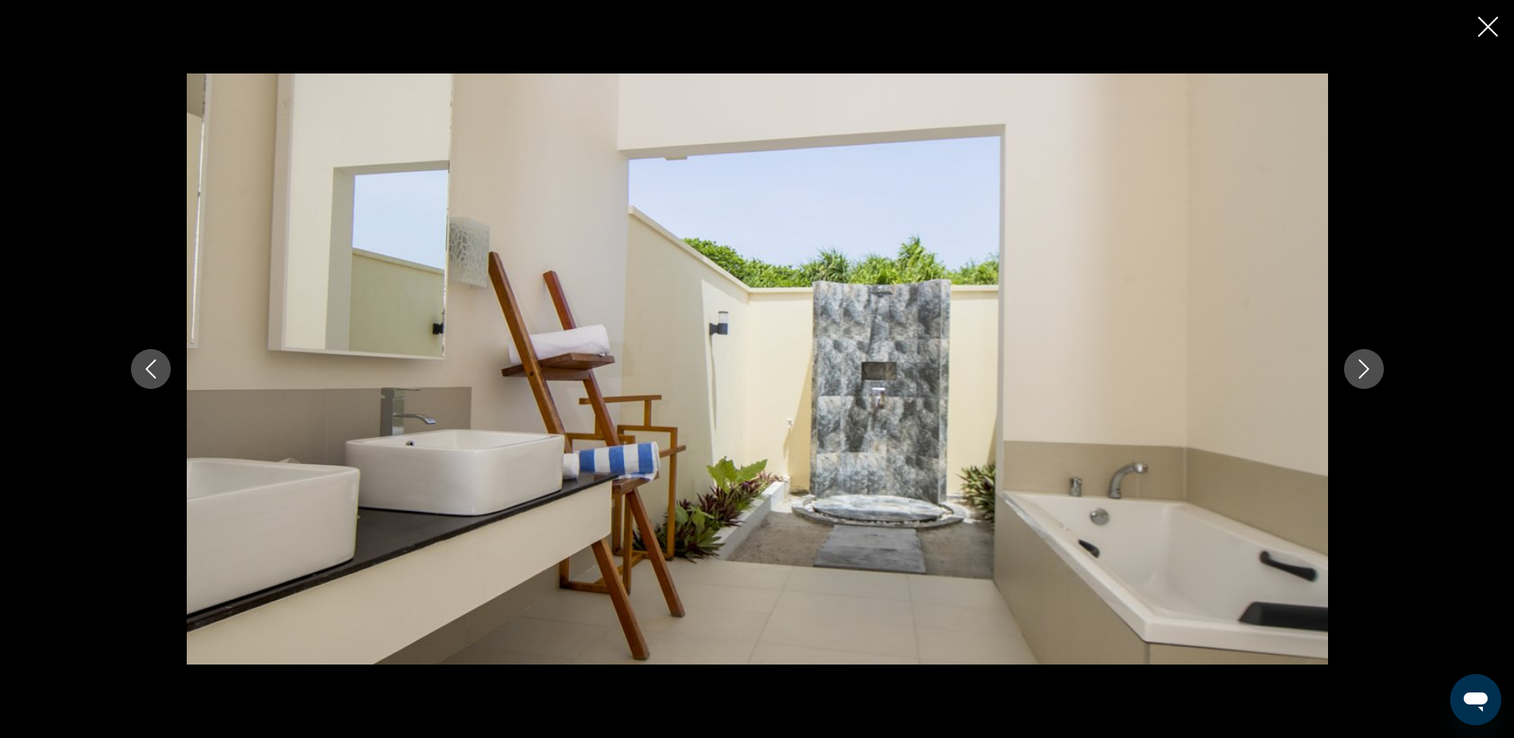
click at [1355, 360] on icon "Next image" at bounding box center [1364, 368] width 19 height 19
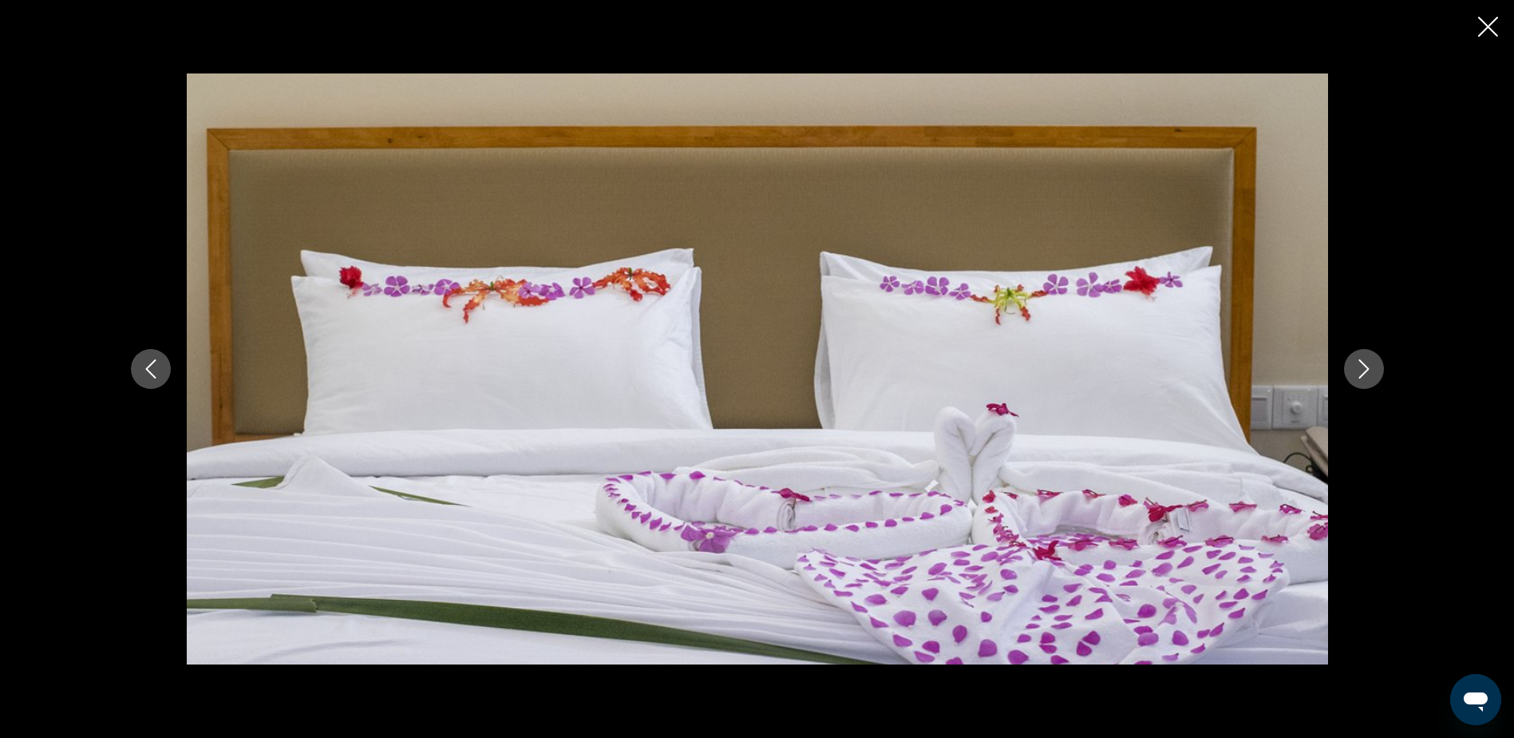
click at [1355, 360] on icon "Next image" at bounding box center [1364, 368] width 19 height 19
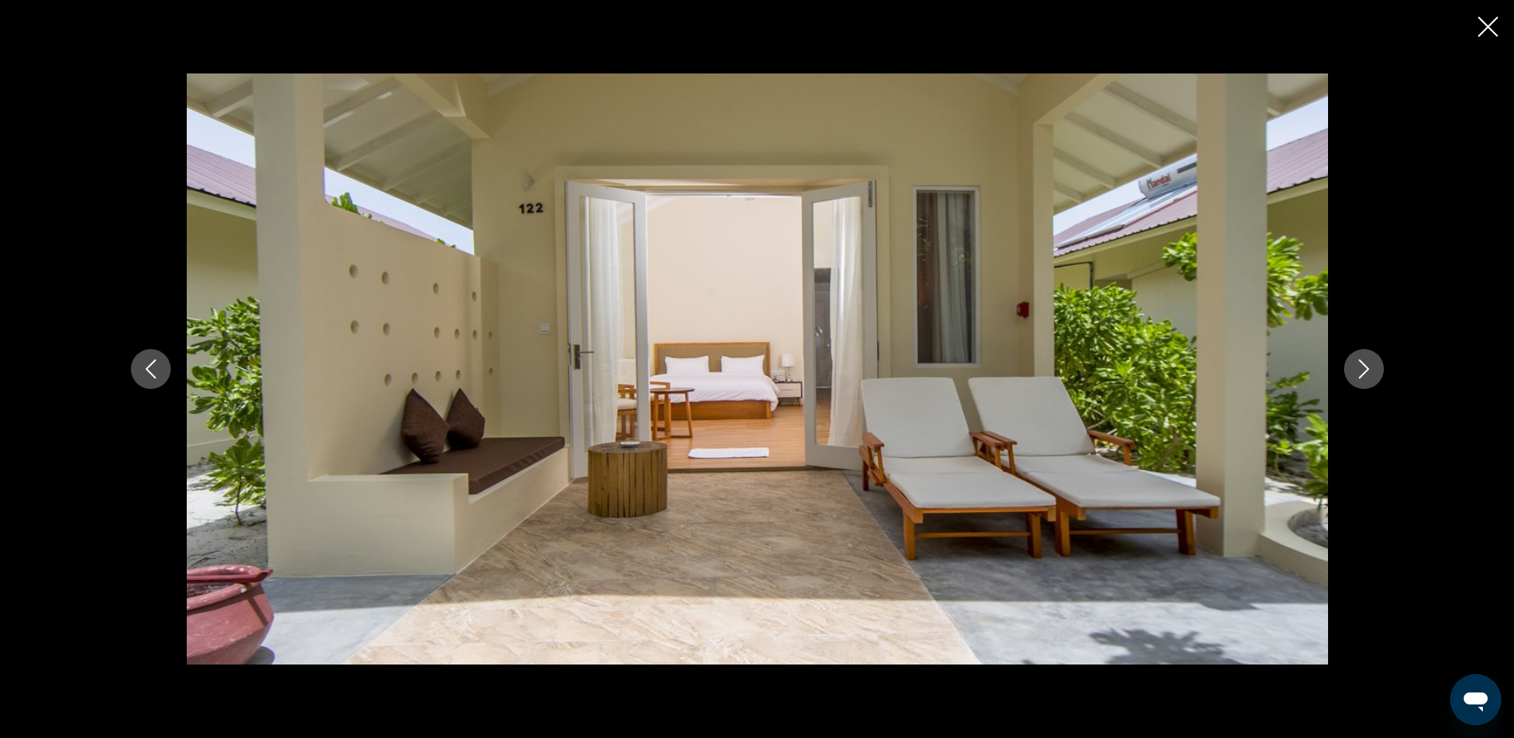
click at [1355, 360] on icon "Next image" at bounding box center [1364, 368] width 19 height 19
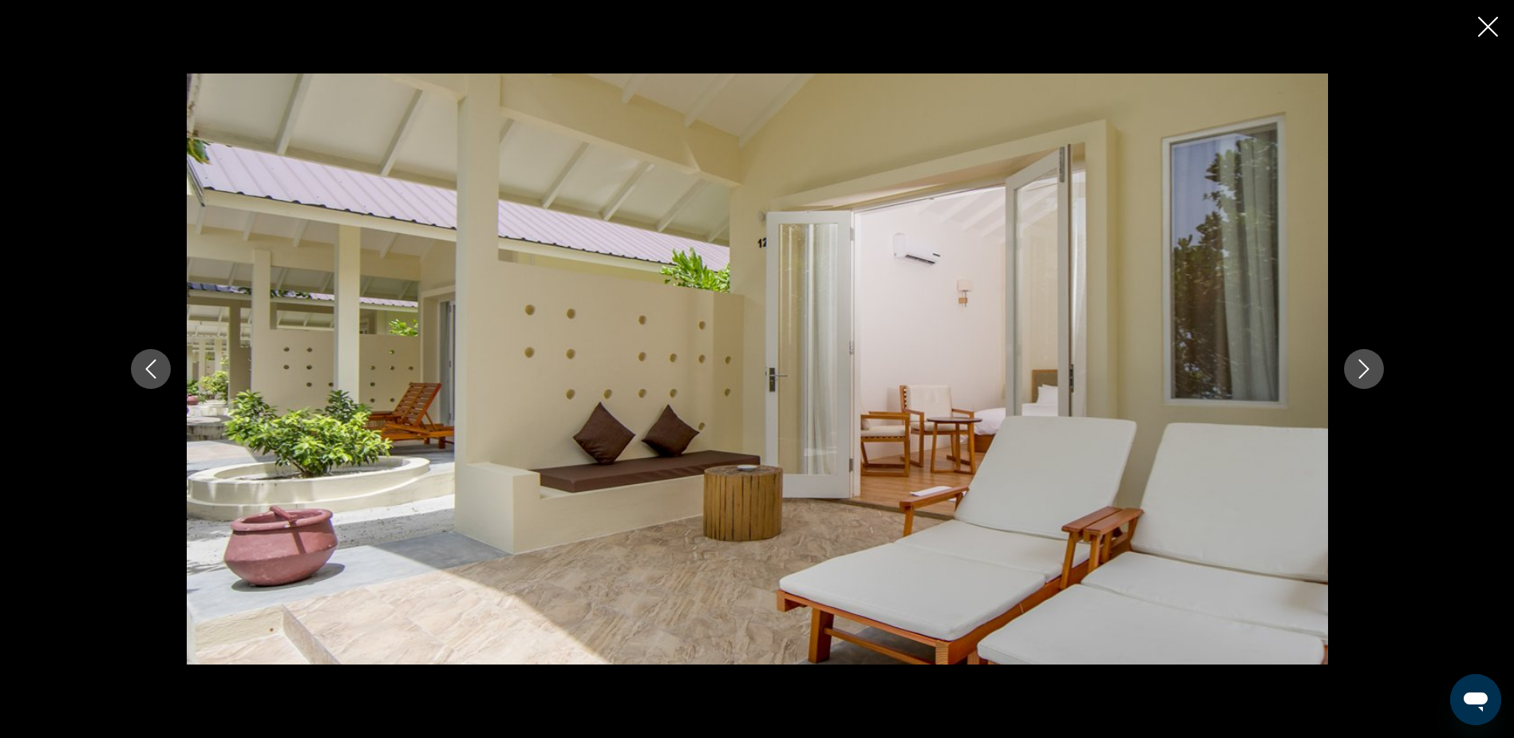
click at [1355, 360] on icon "Next image" at bounding box center [1364, 368] width 19 height 19
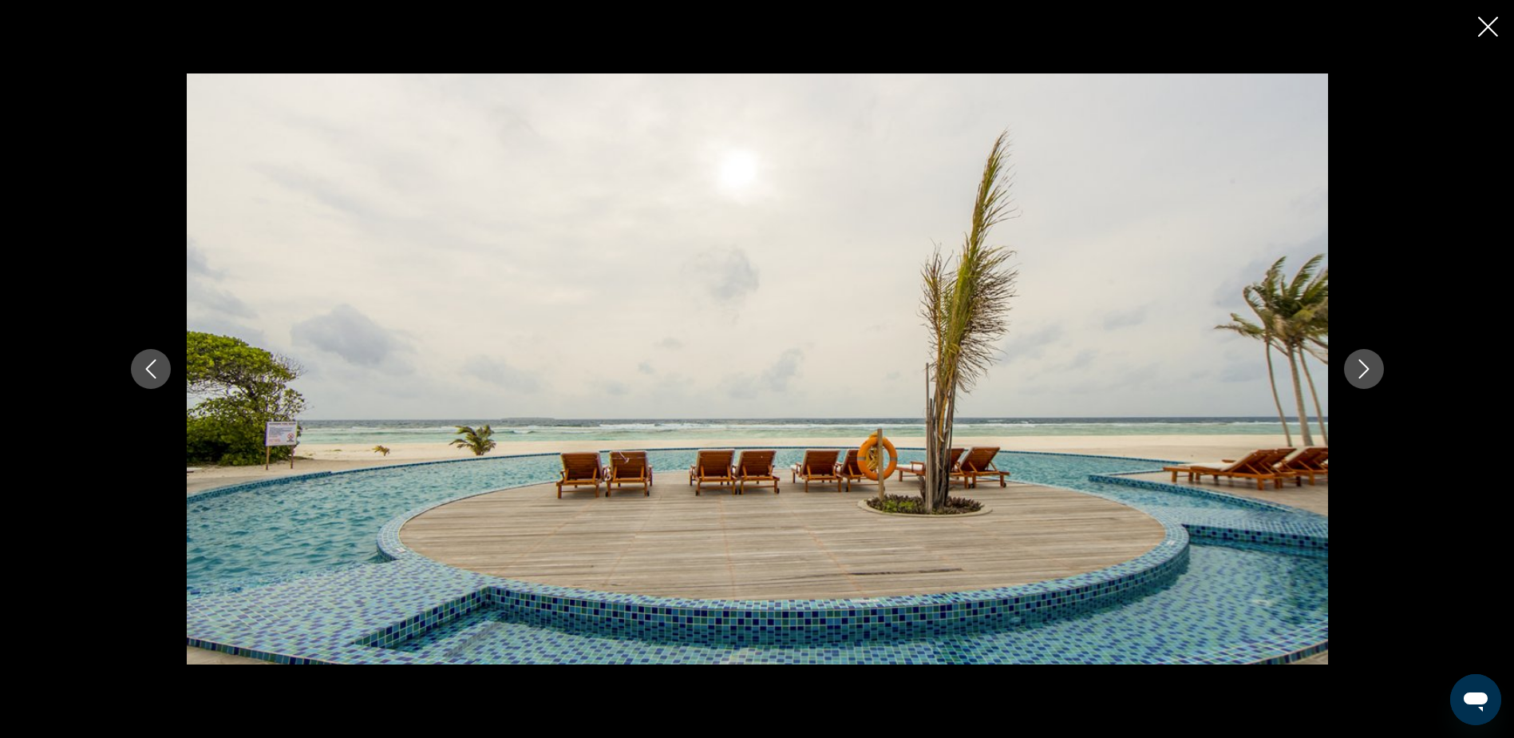
click at [1355, 360] on icon "Next image" at bounding box center [1364, 368] width 19 height 19
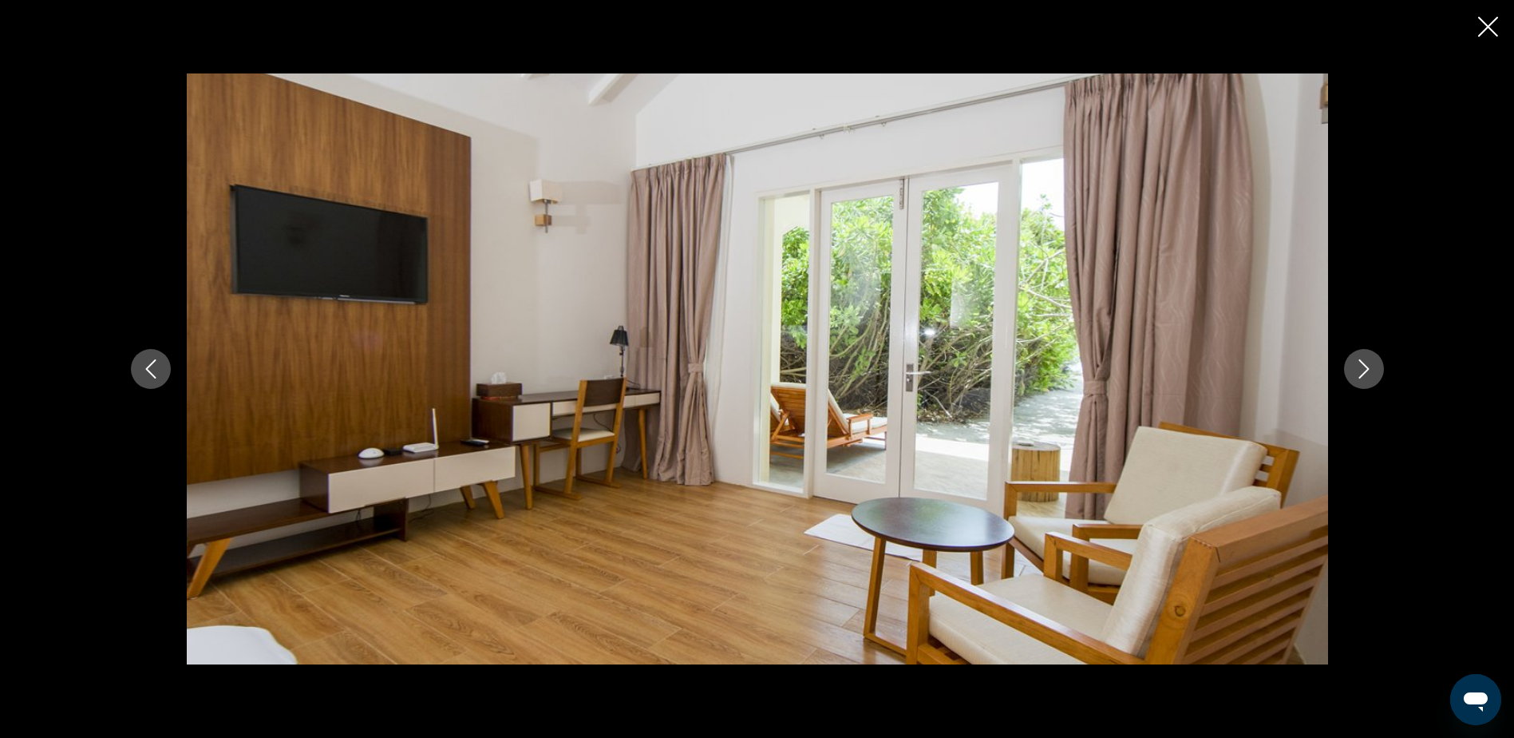
click at [1498, 22] on div "prev next" at bounding box center [757, 369] width 1514 height 738
click at [1490, 28] on icon "Close slideshow" at bounding box center [1488, 27] width 20 height 20
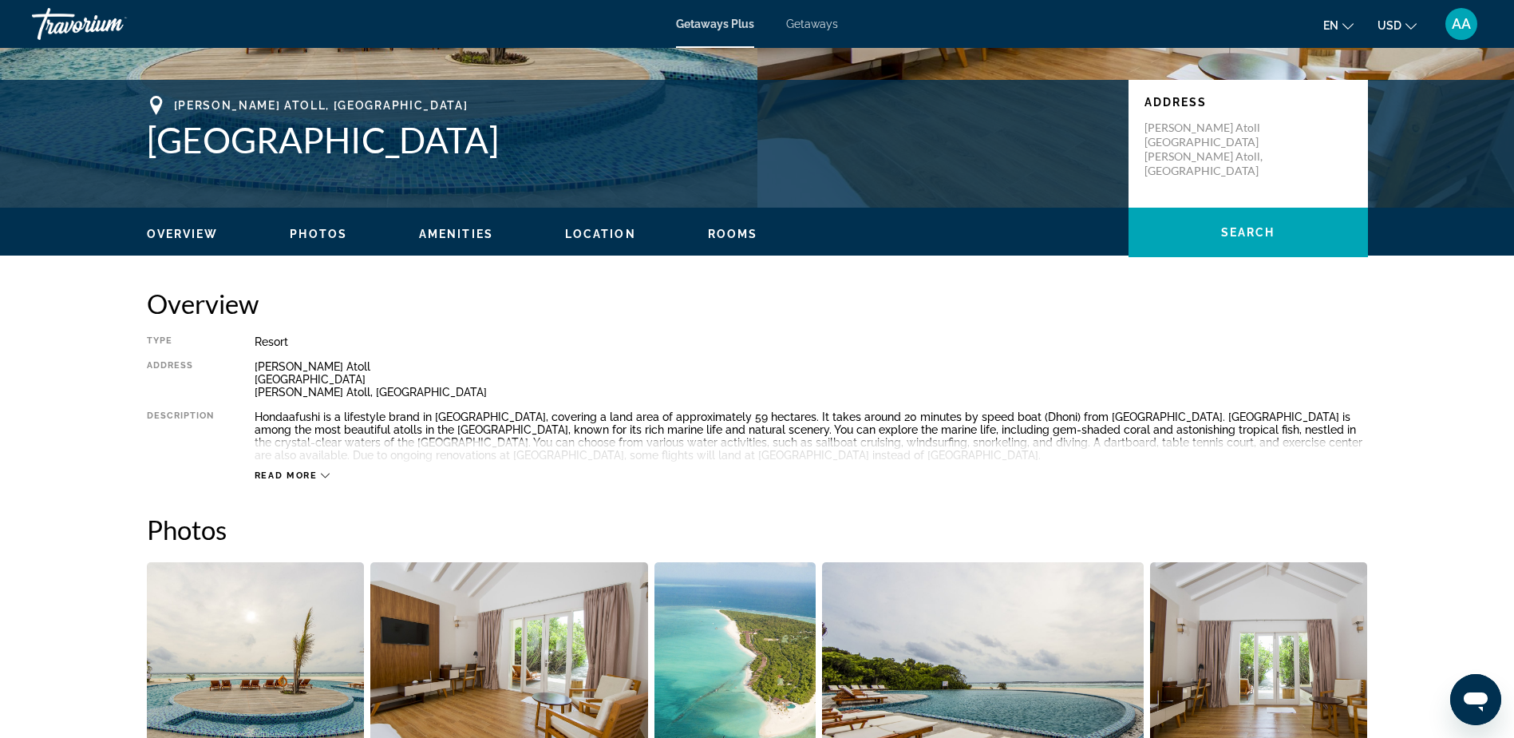
scroll to position [0, 0]
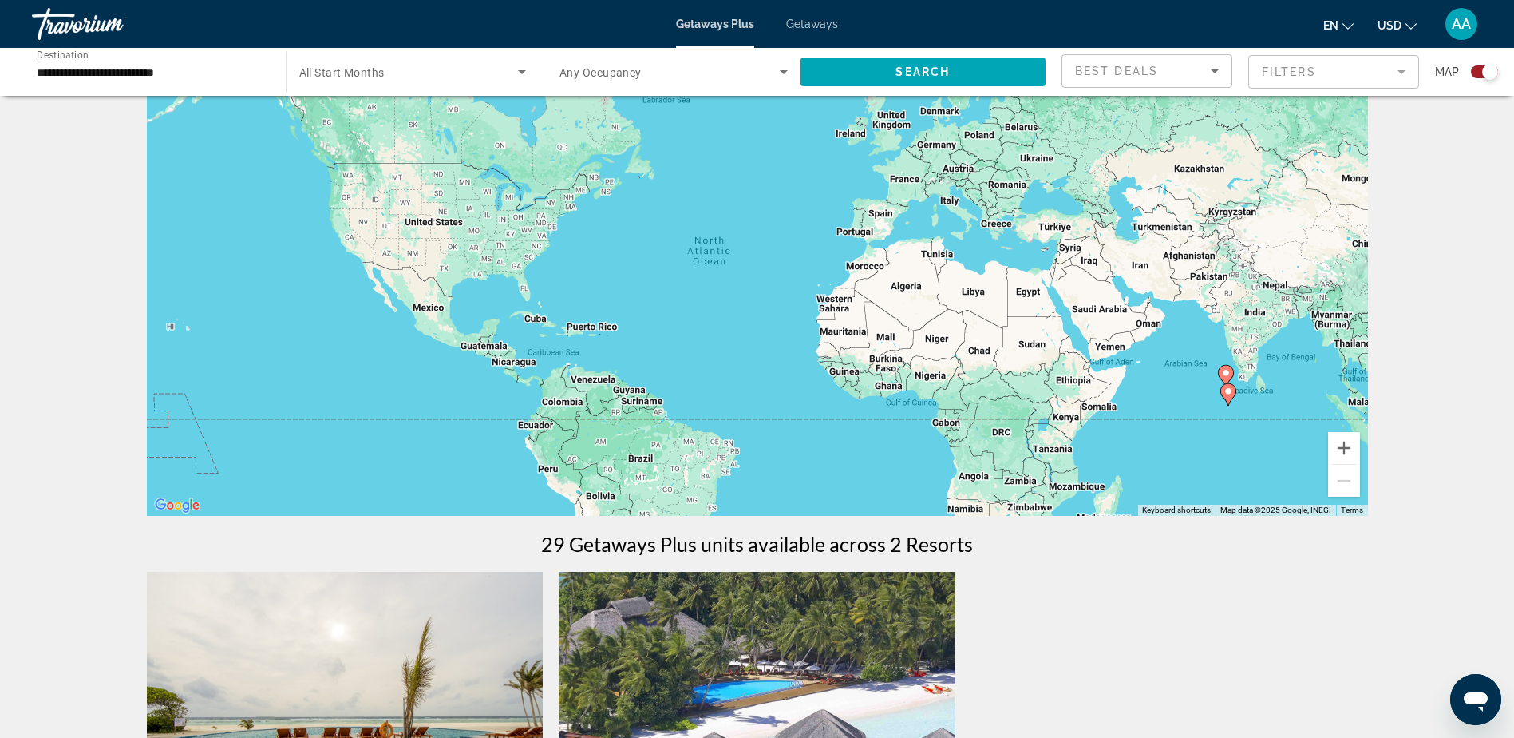
scroll to position [479, 0]
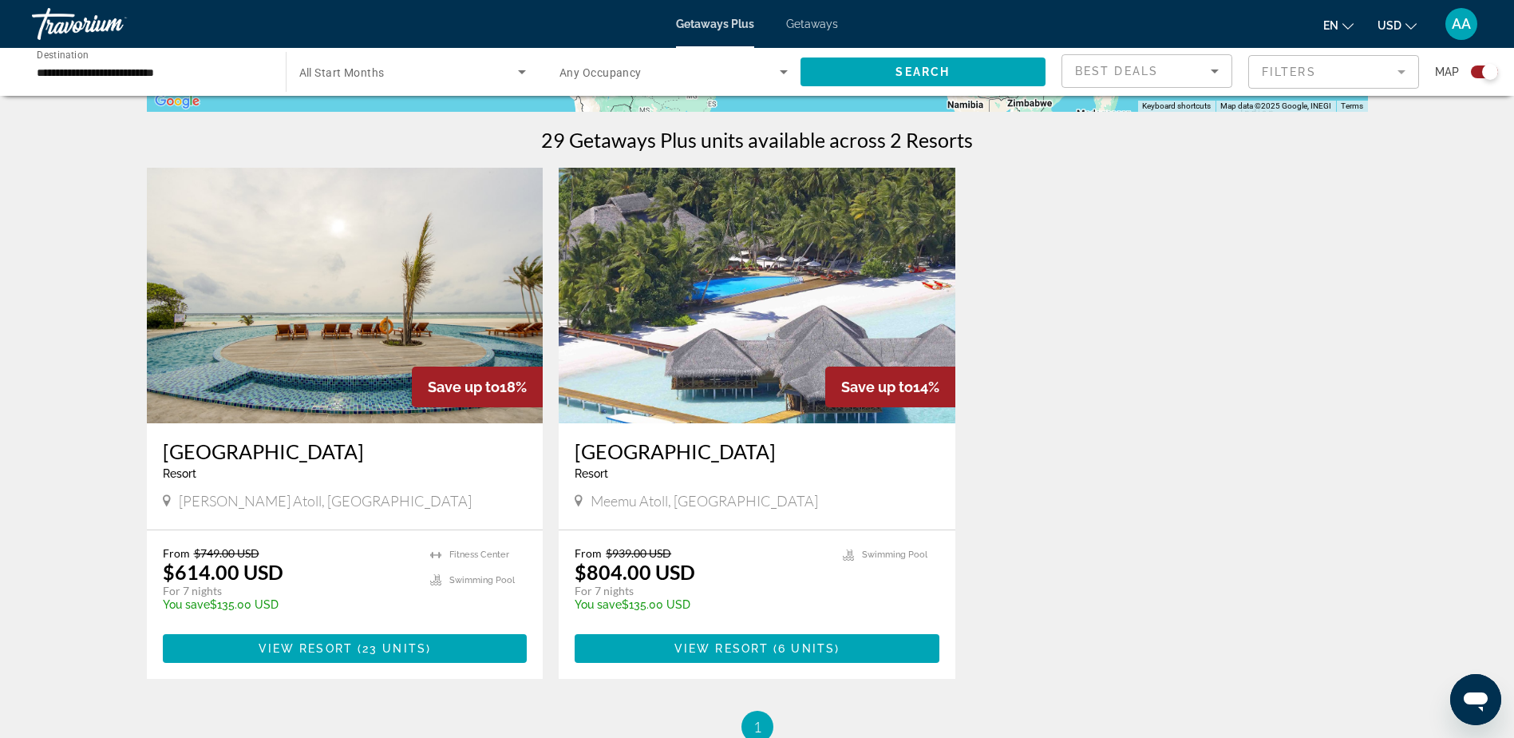
click at [729, 376] on img "Main content" at bounding box center [757, 295] width 397 height 255
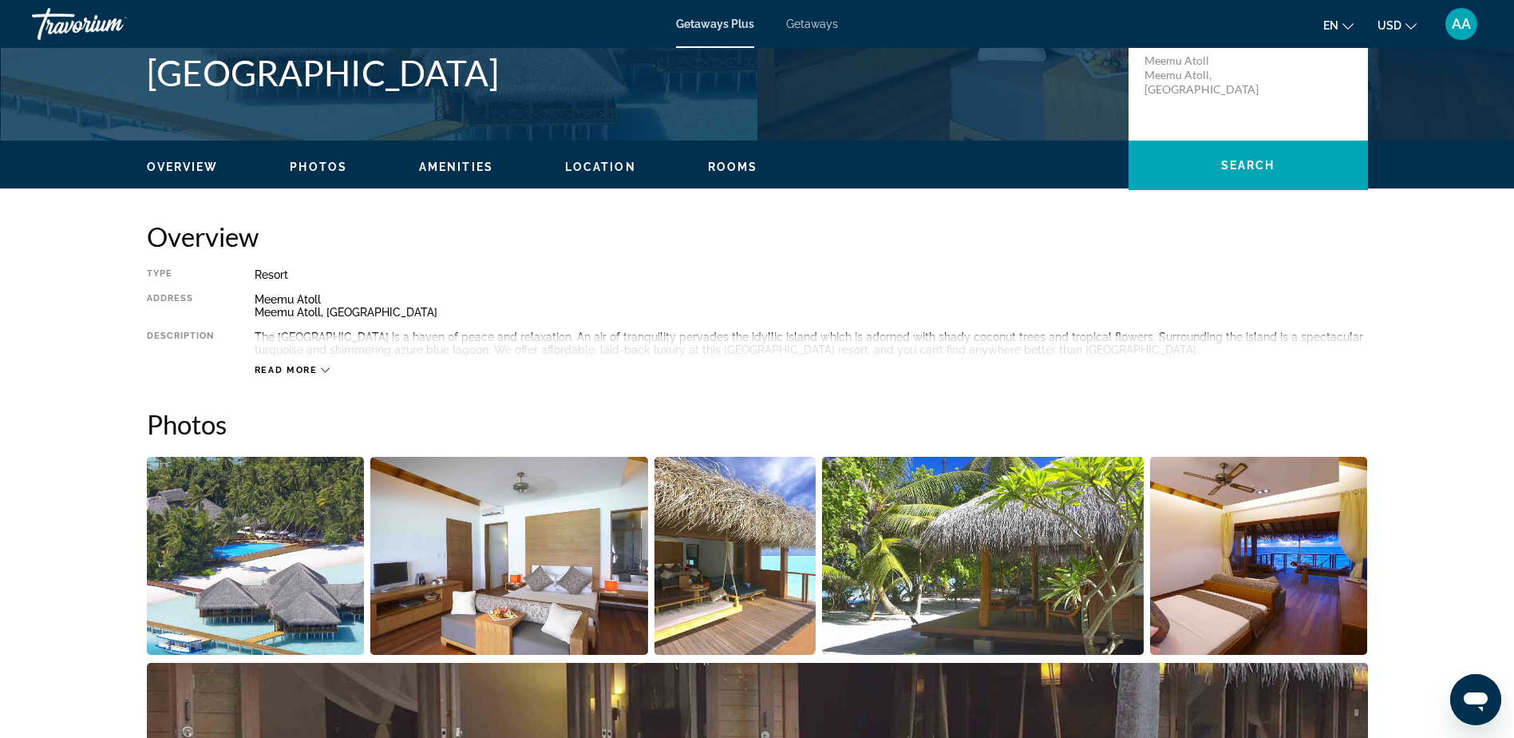
scroll to position [399, 0]
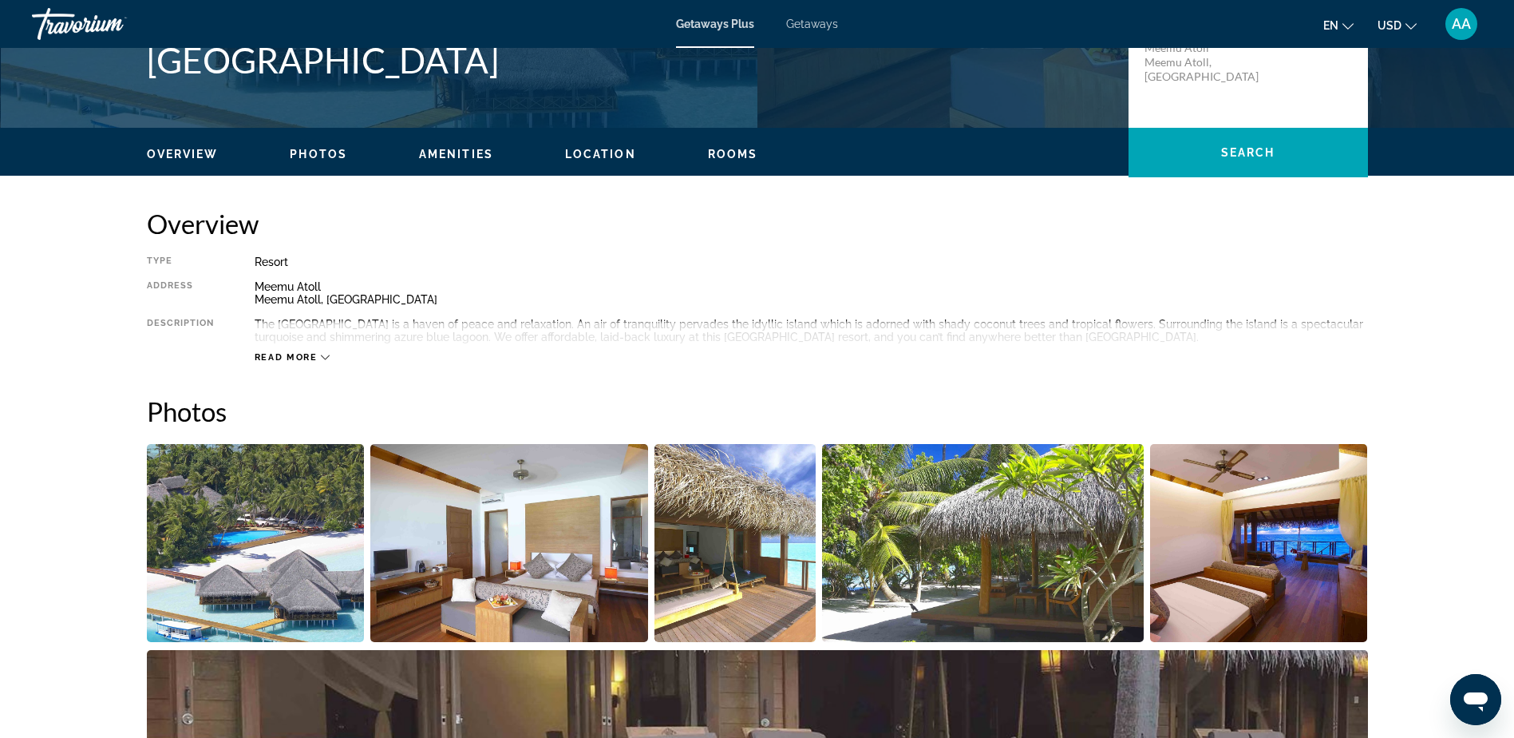
click at [268, 494] on img "Open full-screen image slider" at bounding box center [256, 543] width 218 height 198
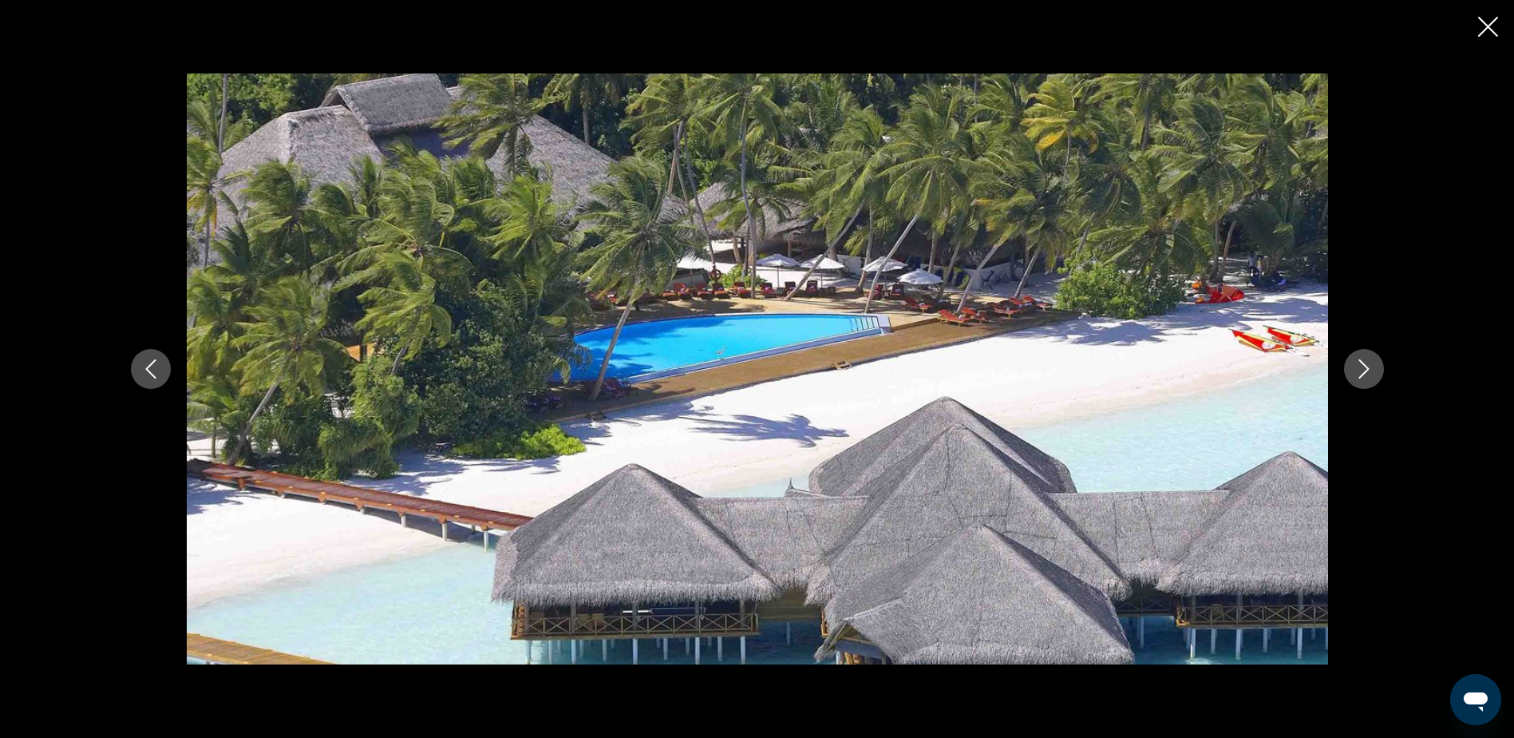
click at [1356, 373] on icon "Next image" at bounding box center [1364, 368] width 19 height 19
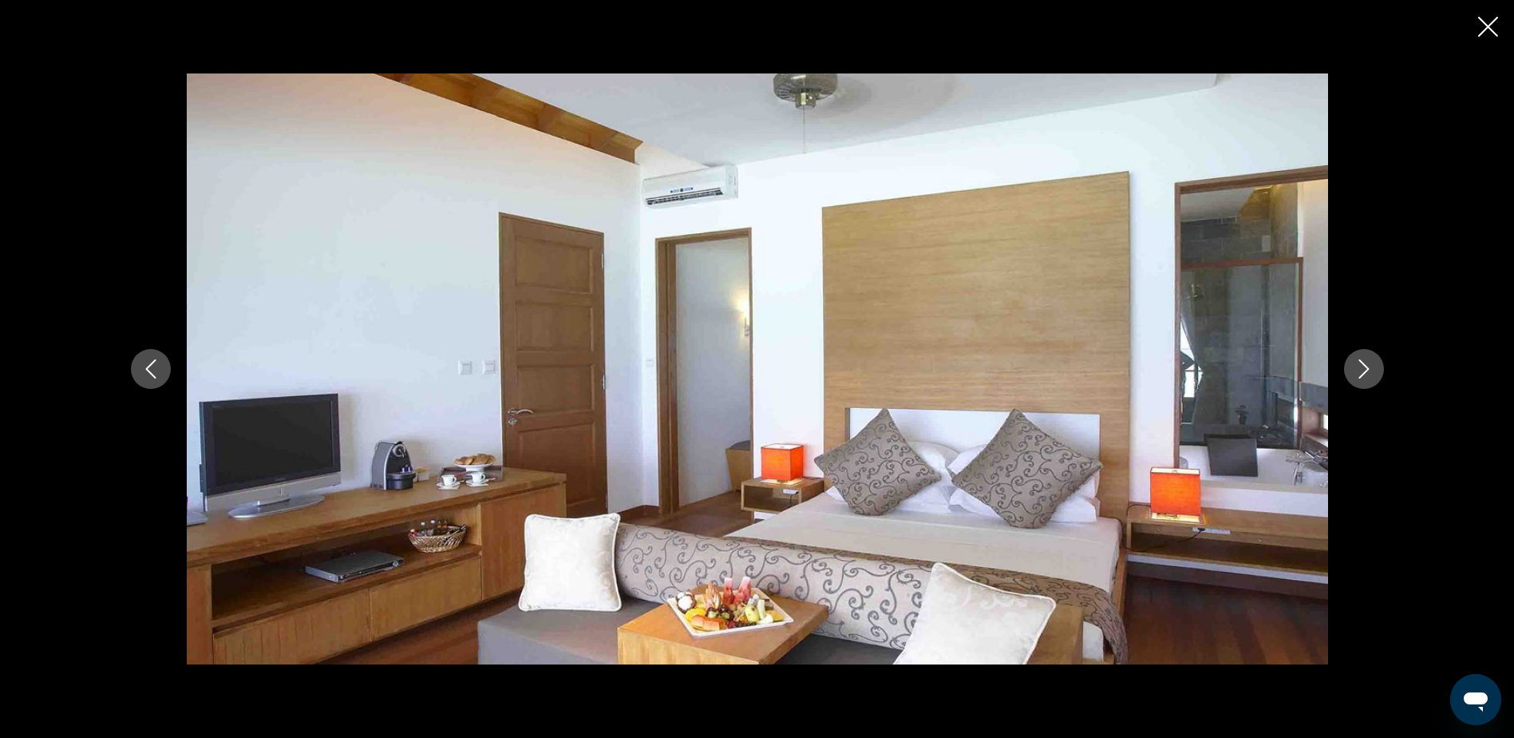
click at [1359, 370] on icon "Next image" at bounding box center [1364, 368] width 19 height 19
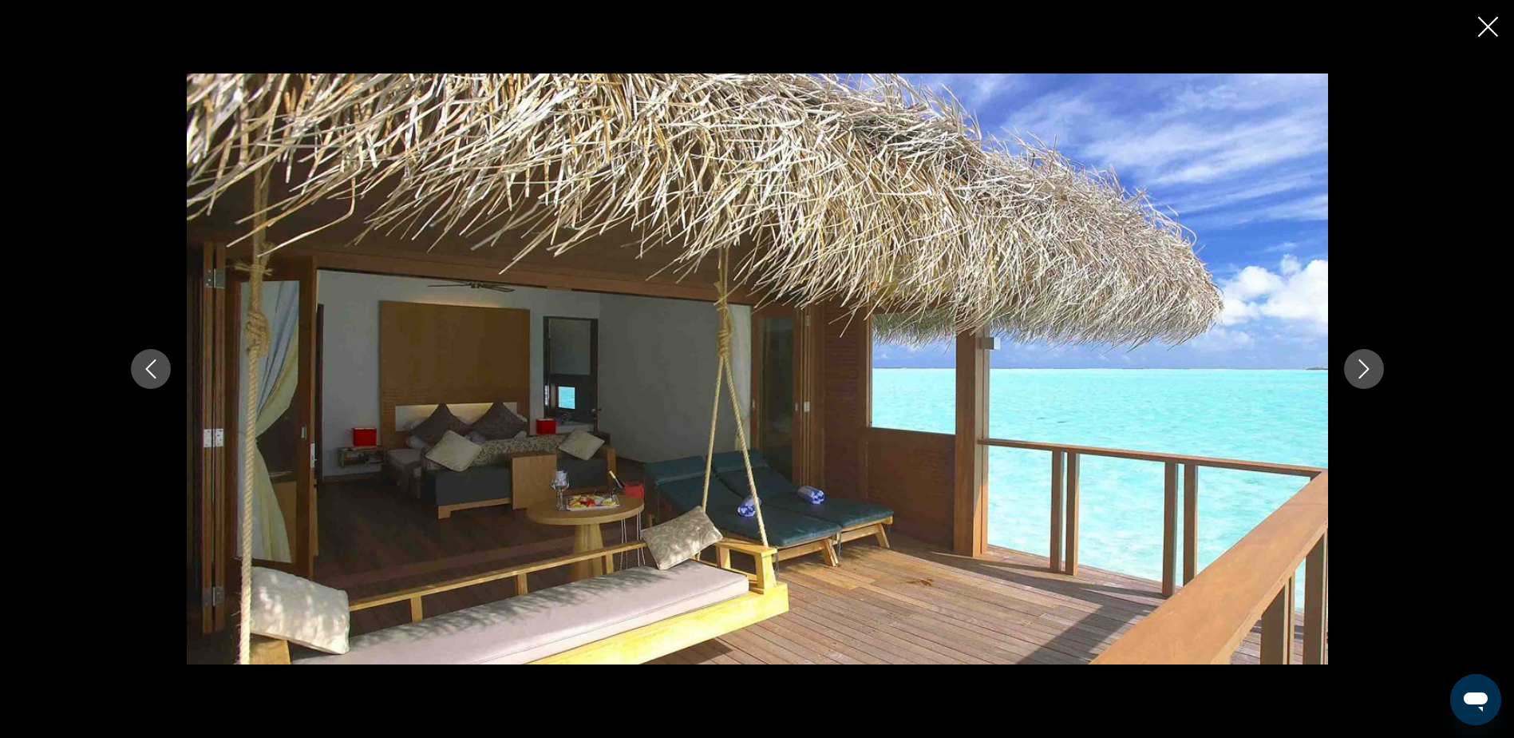
click at [1364, 366] on icon "Next image" at bounding box center [1364, 368] width 19 height 19
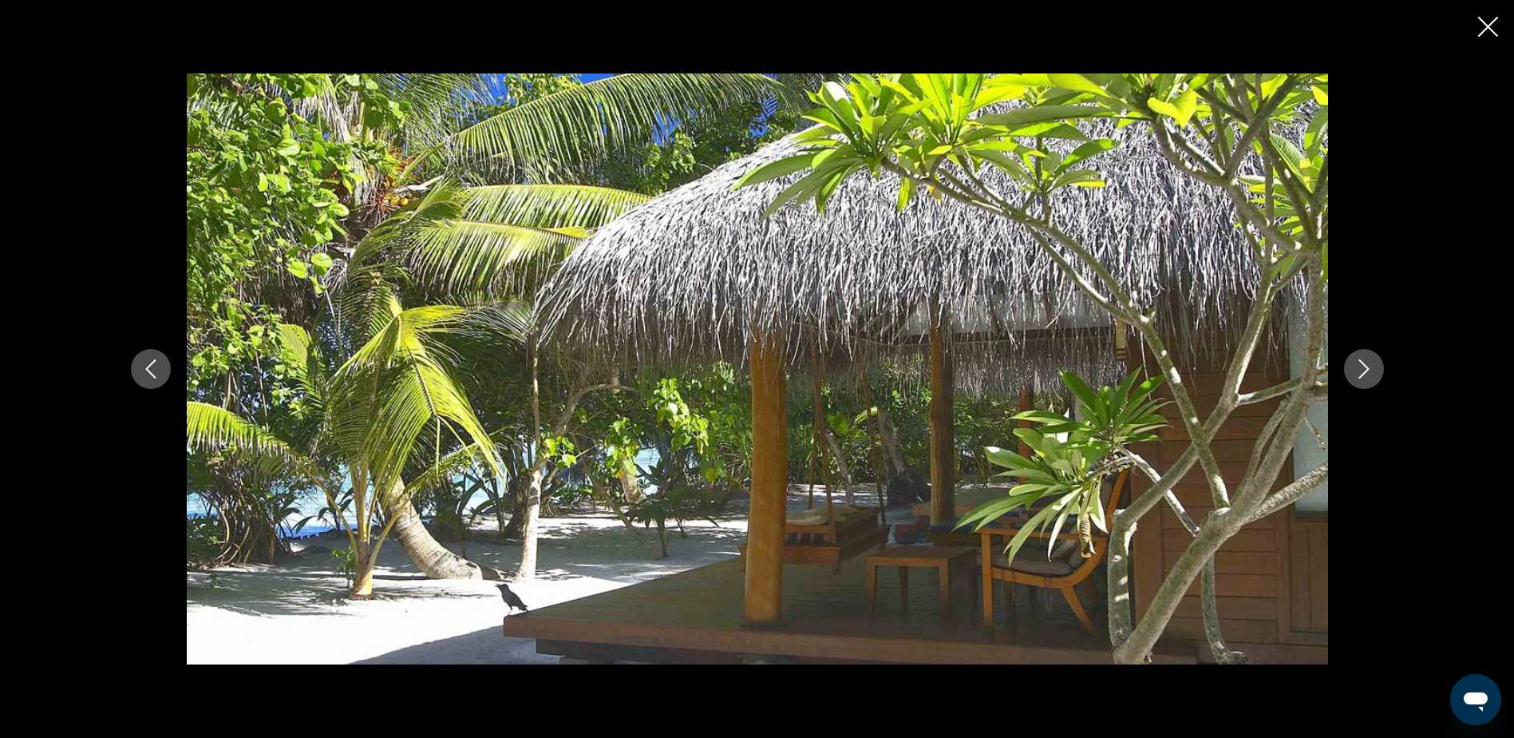
click at [1364, 366] on icon "Next image" at bounding box center [1364, 368] width 19 height 19
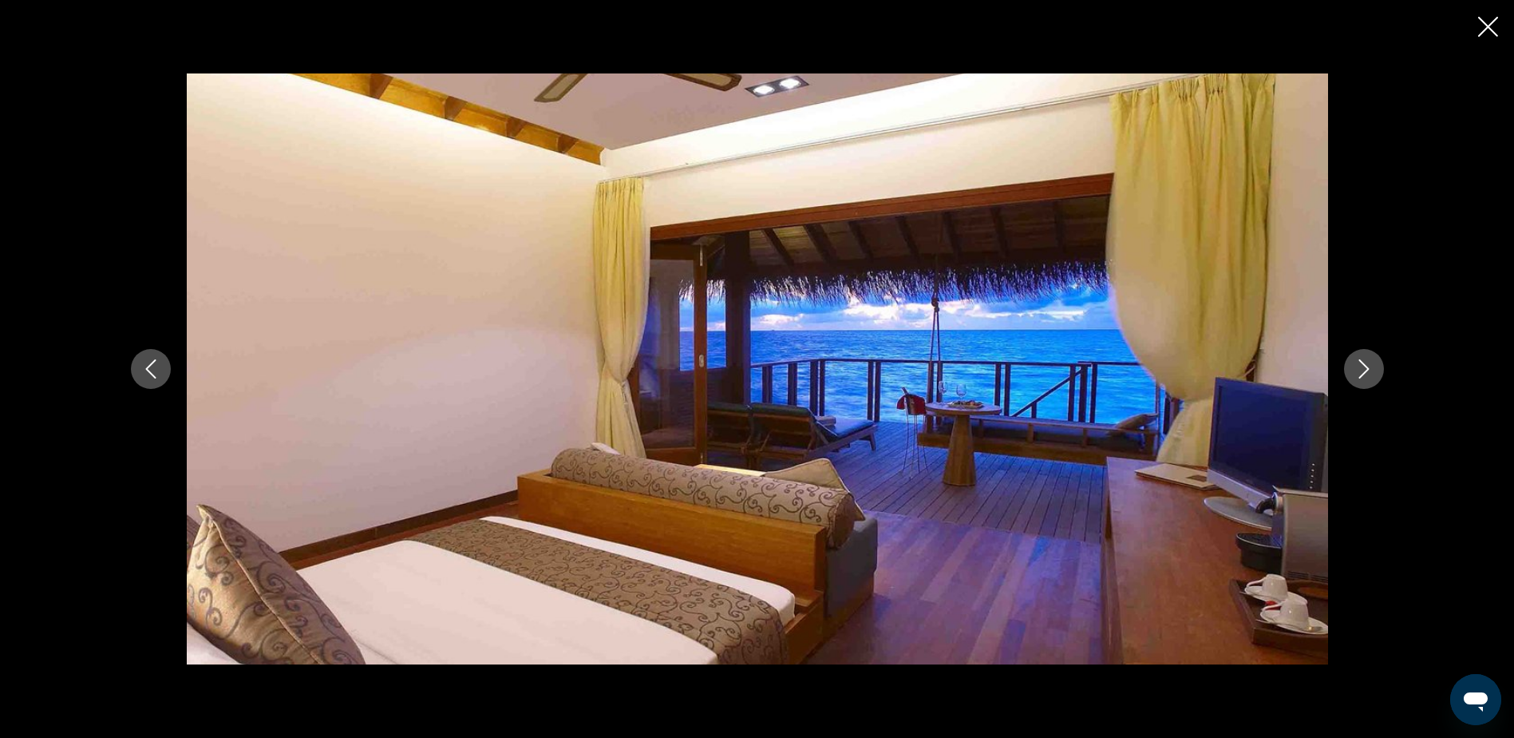
click at [1364, 366] on icon "Next image" at bounding box center [1364, 368] width 19 height 19
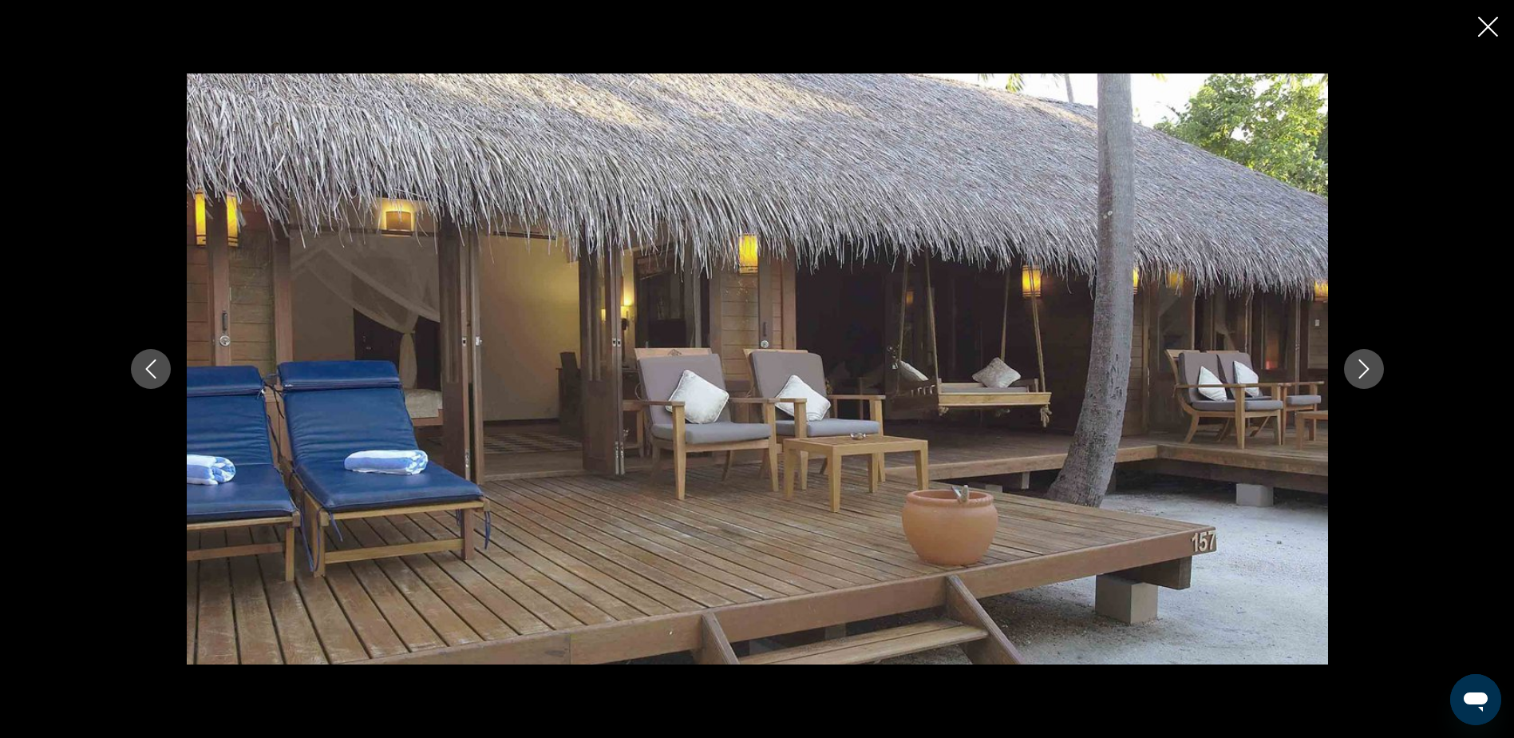
click at [1364, 366] on icon "Next image" at bounding box center [1364, 368] width 19 height 19
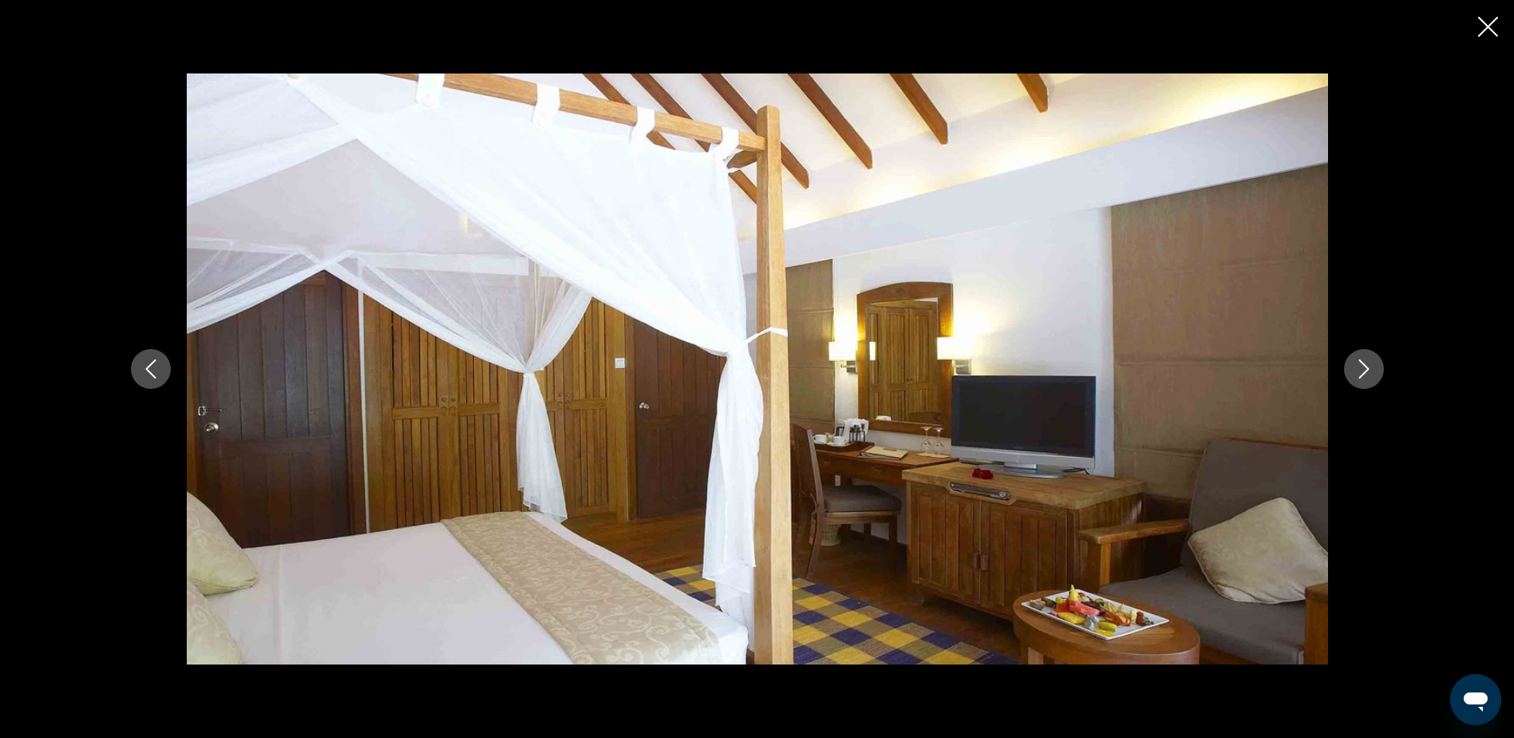
click at [1364, 366] on icon "Next image" at bounding box center [1364, 368] width 19 height 19
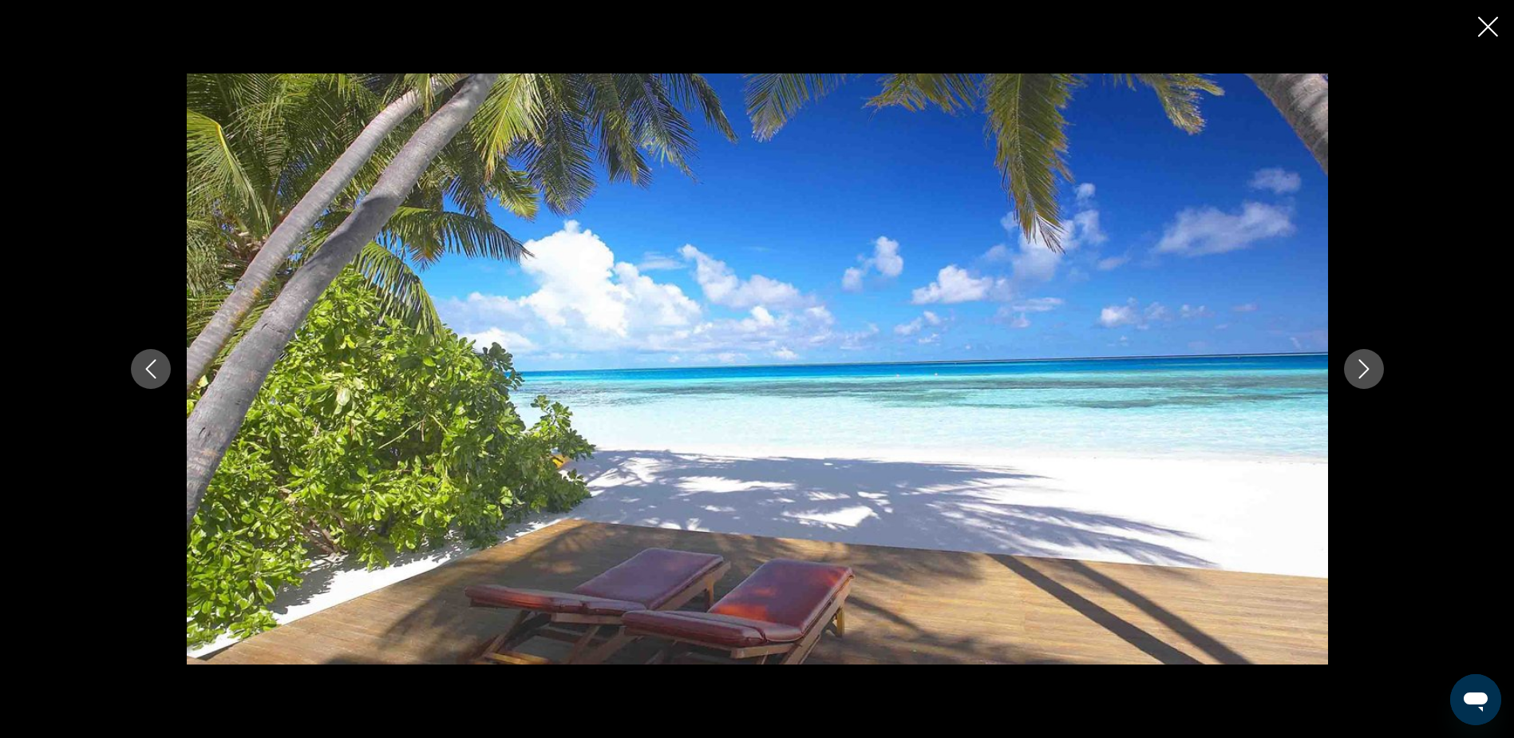
click at [1364, 366] on icon "Next image" at bounding box center [1364, 368] width 19 height 19
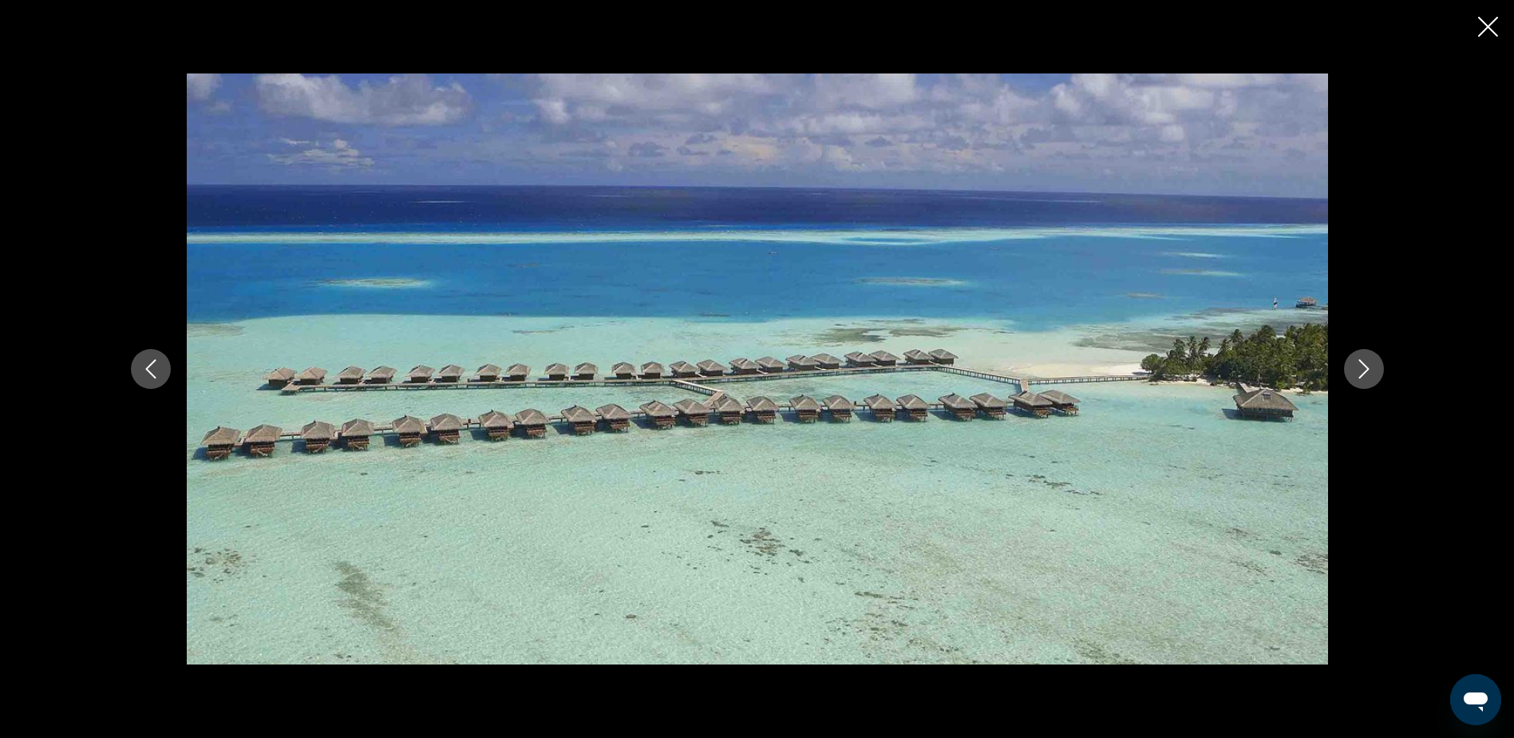
click at [1364, 366] on icon "Next image" at bounding box center [1364, 368] width 19 height 19
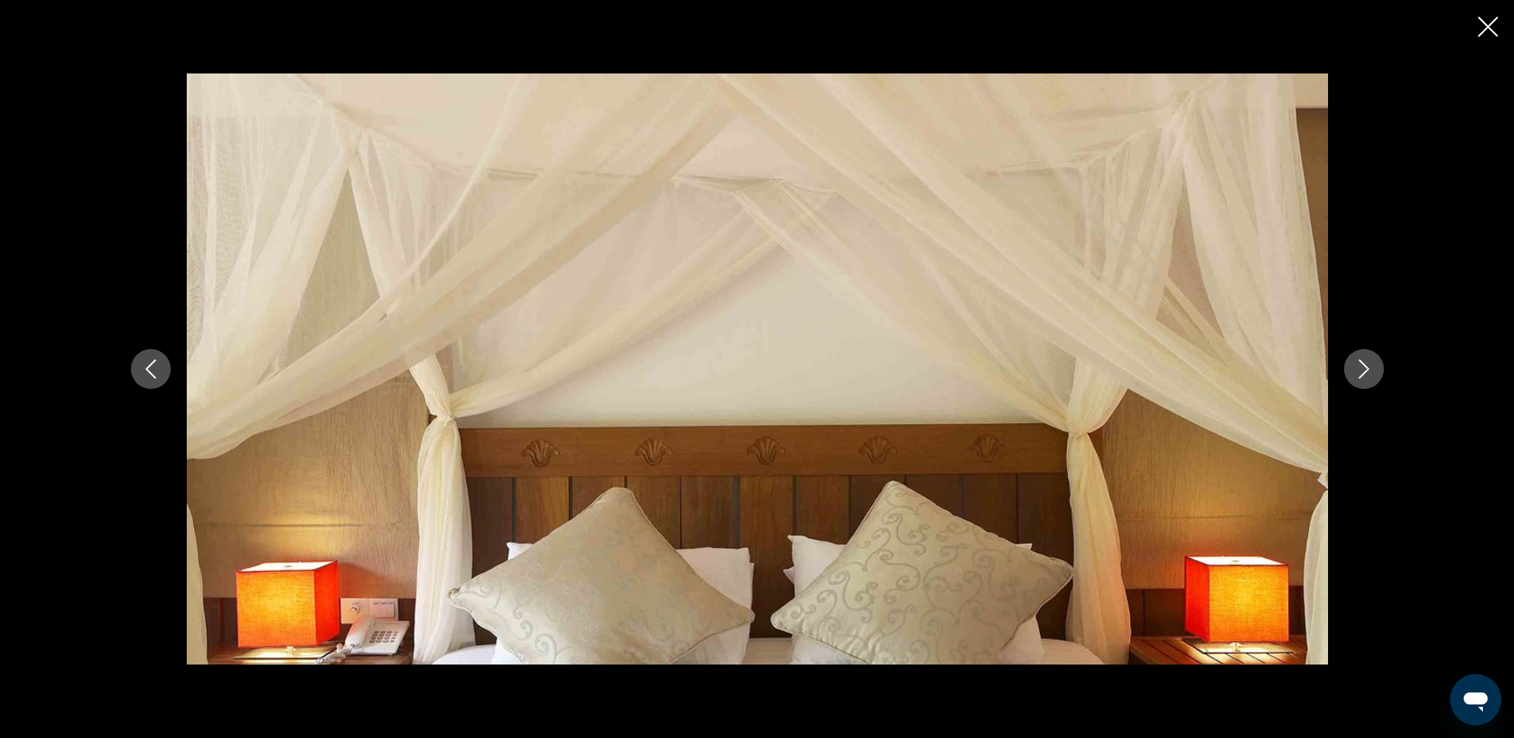
click at [1364, 366] on icon "Next image" at bounding box center [1364, 368] width 19 height 19
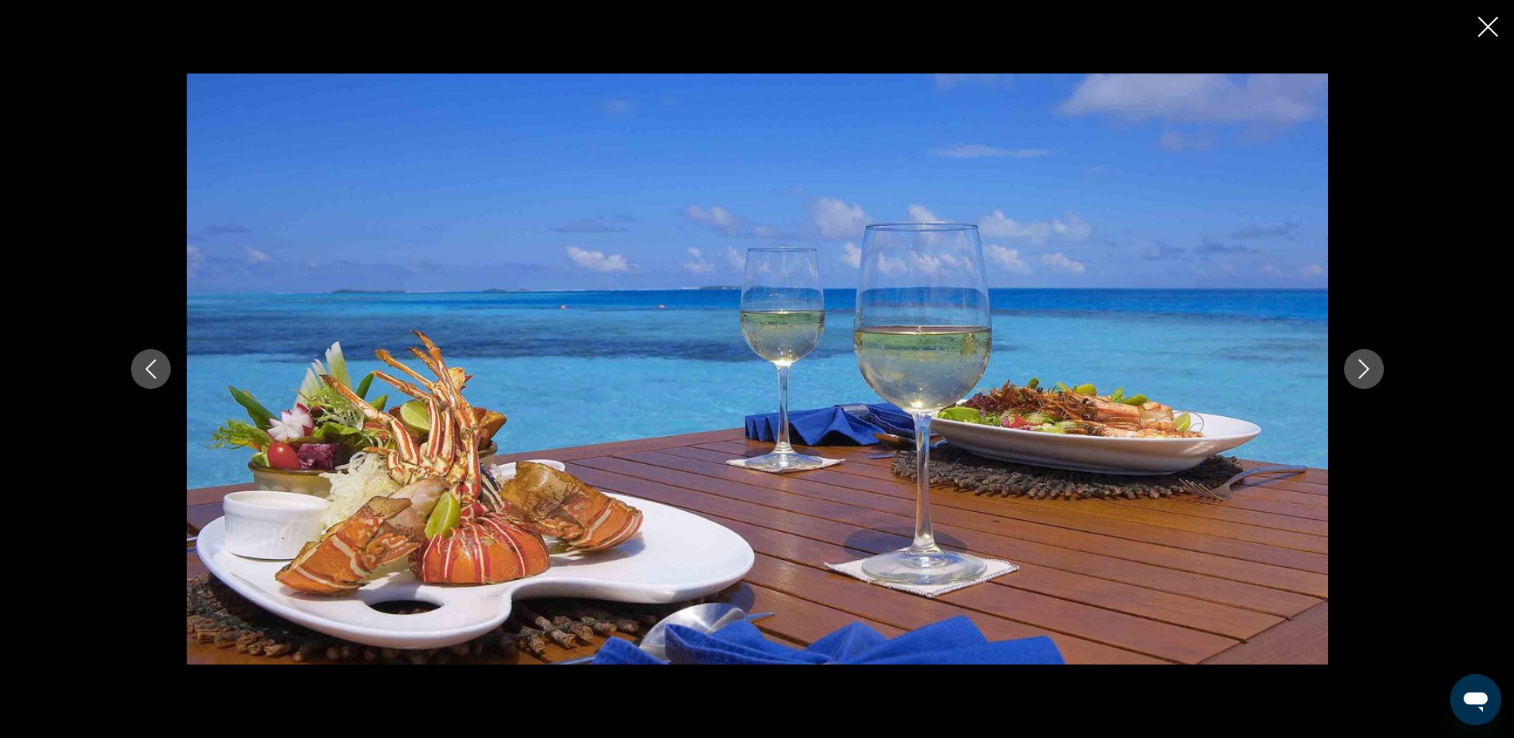
click at [1364, 366] on icon "Next image" at bounding box center [1364, 368] width 19 height 19
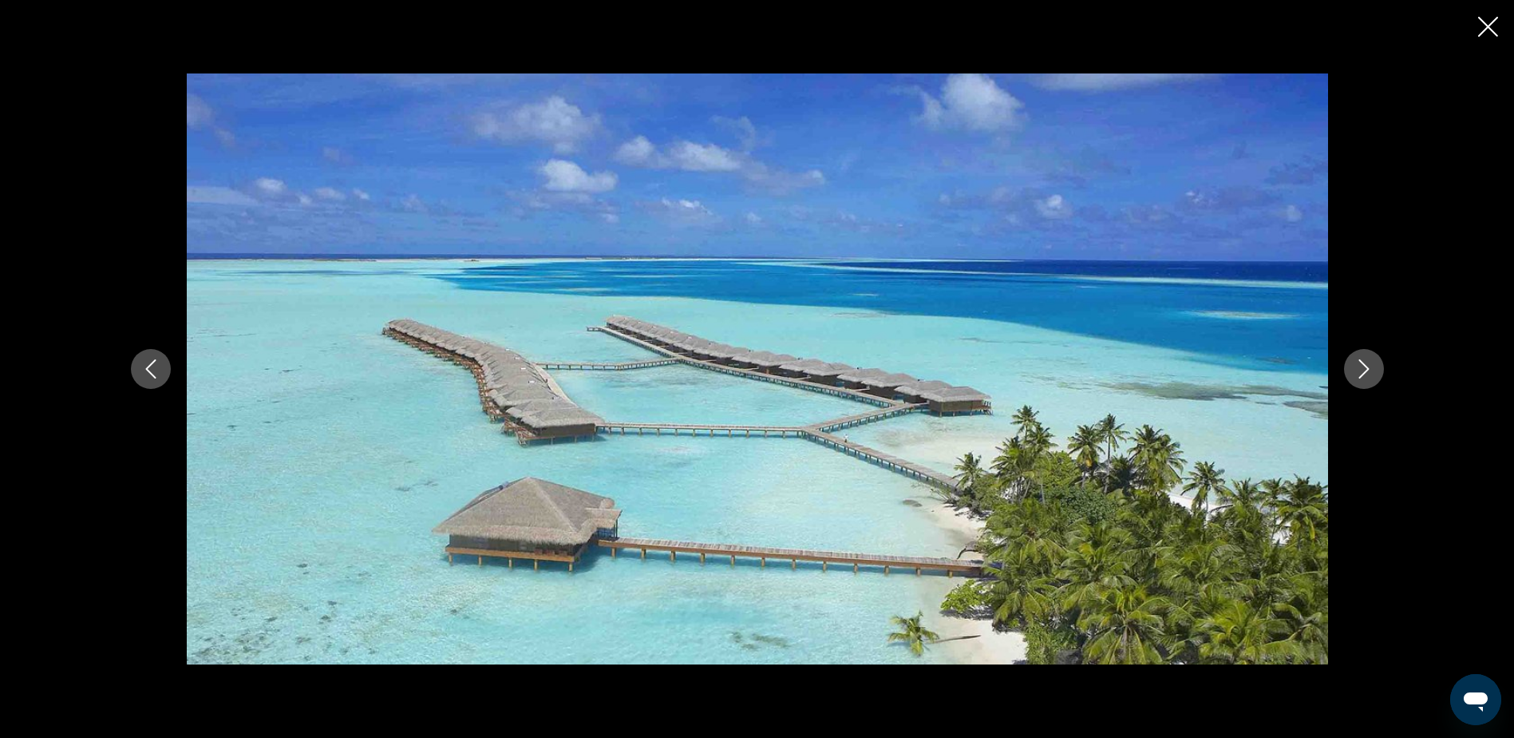
click at [1364, 366] on icon "Next image" at bounding box center [1364, 368] width 19 height 19
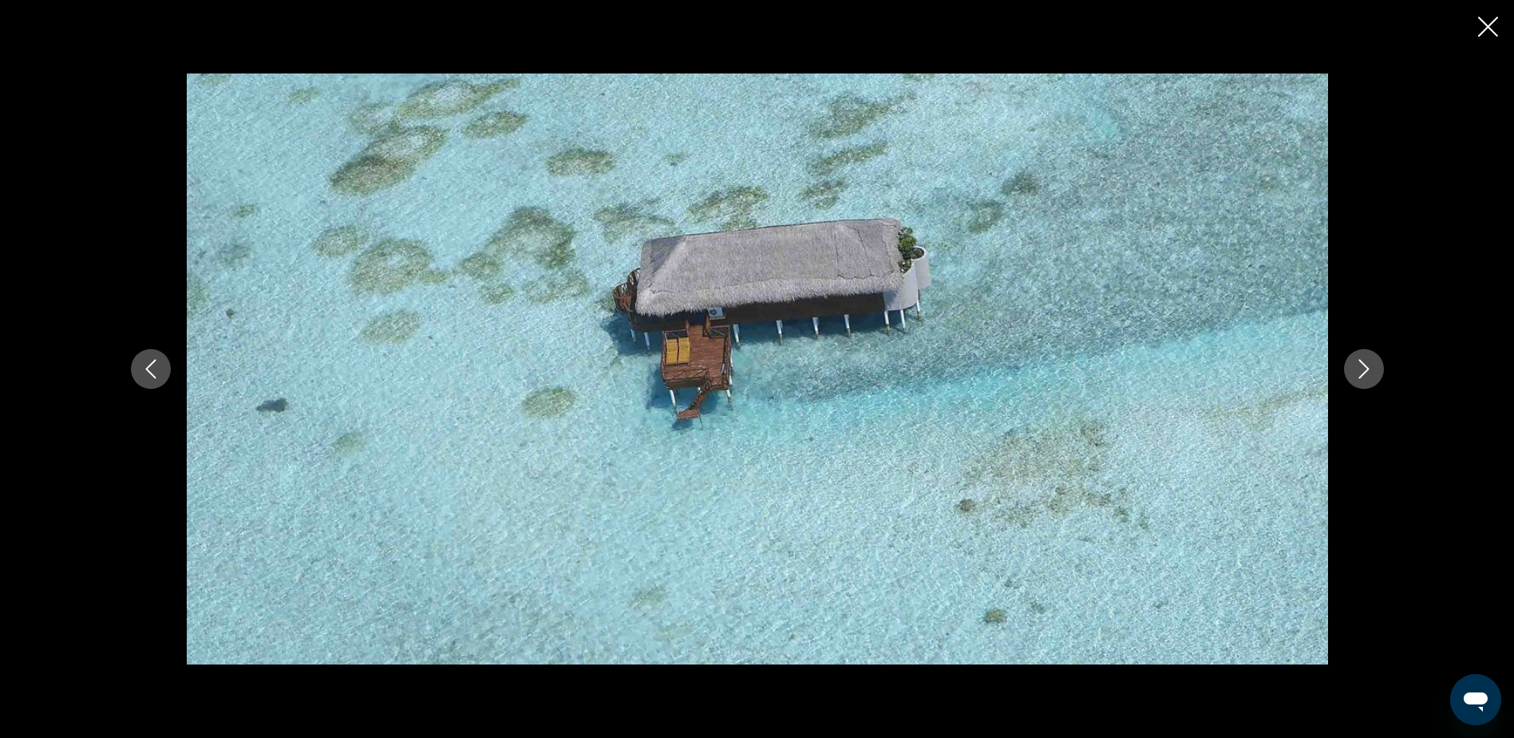
click at [1364, 366] on icon "Next image" at bounding box center [1364, 368] width 19 height 19
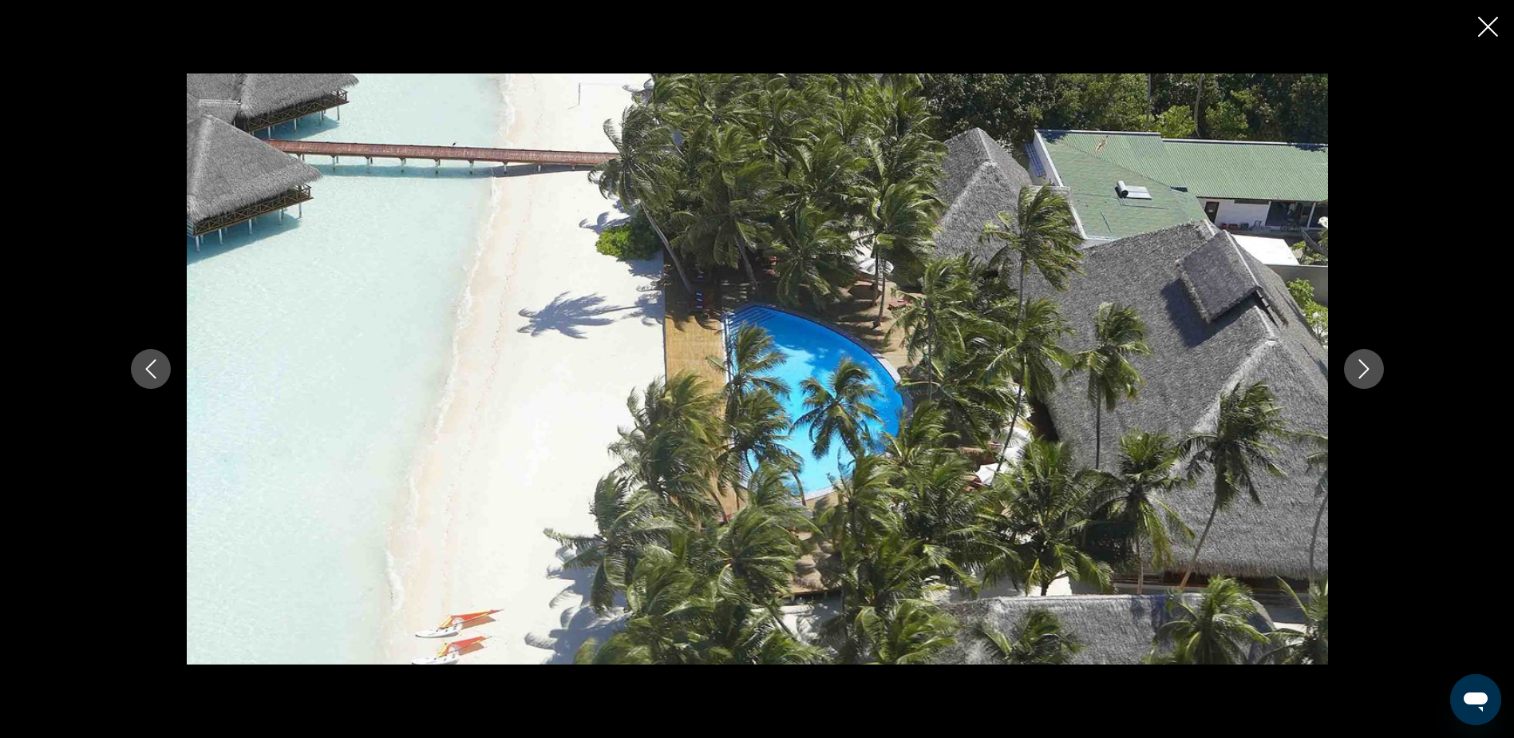
click at [1364, 366] on icon "Next image" at bounding box center [1364, 368] width 19 height 19
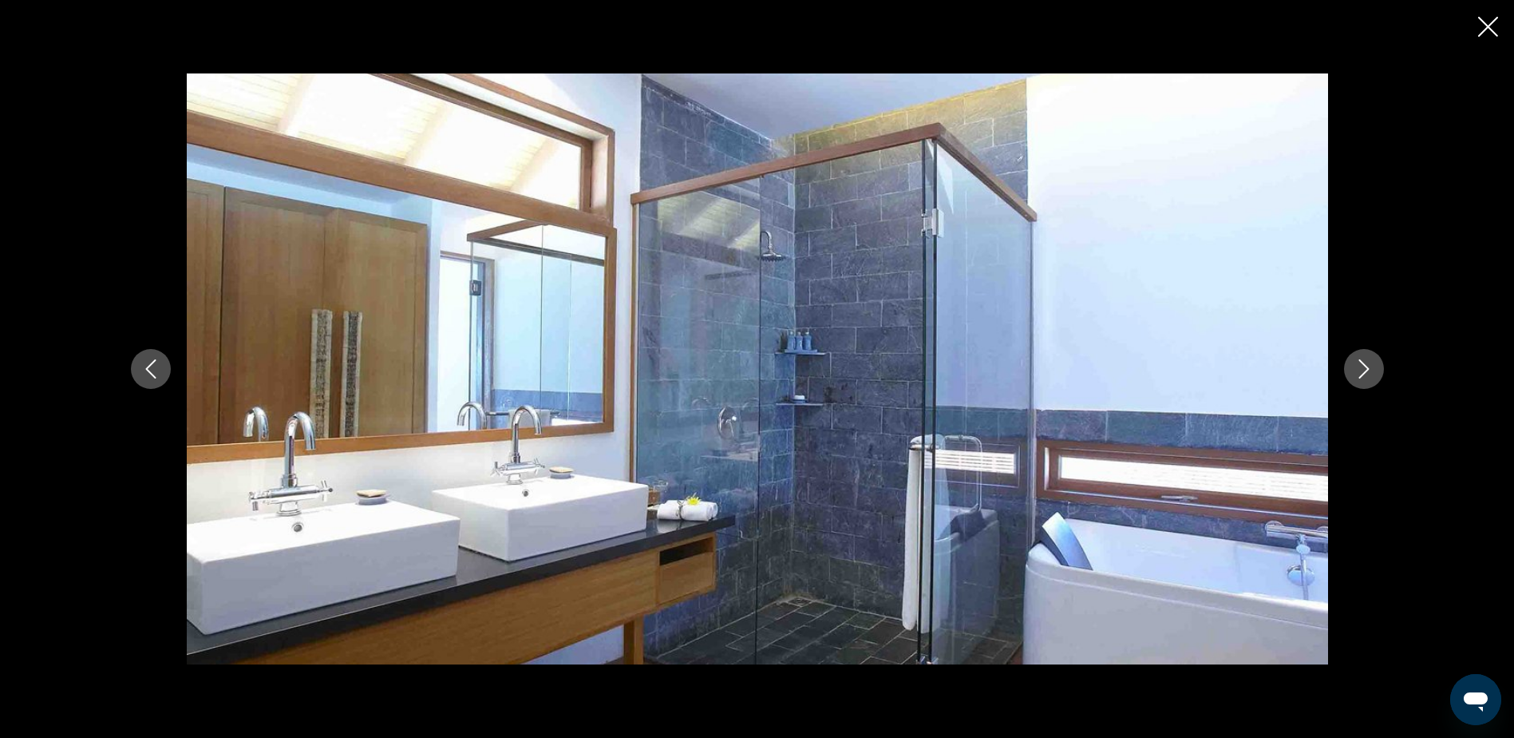
click at [1364, 366] on icon "Next image" at bounding box center [1364, 368] width 19 height 19
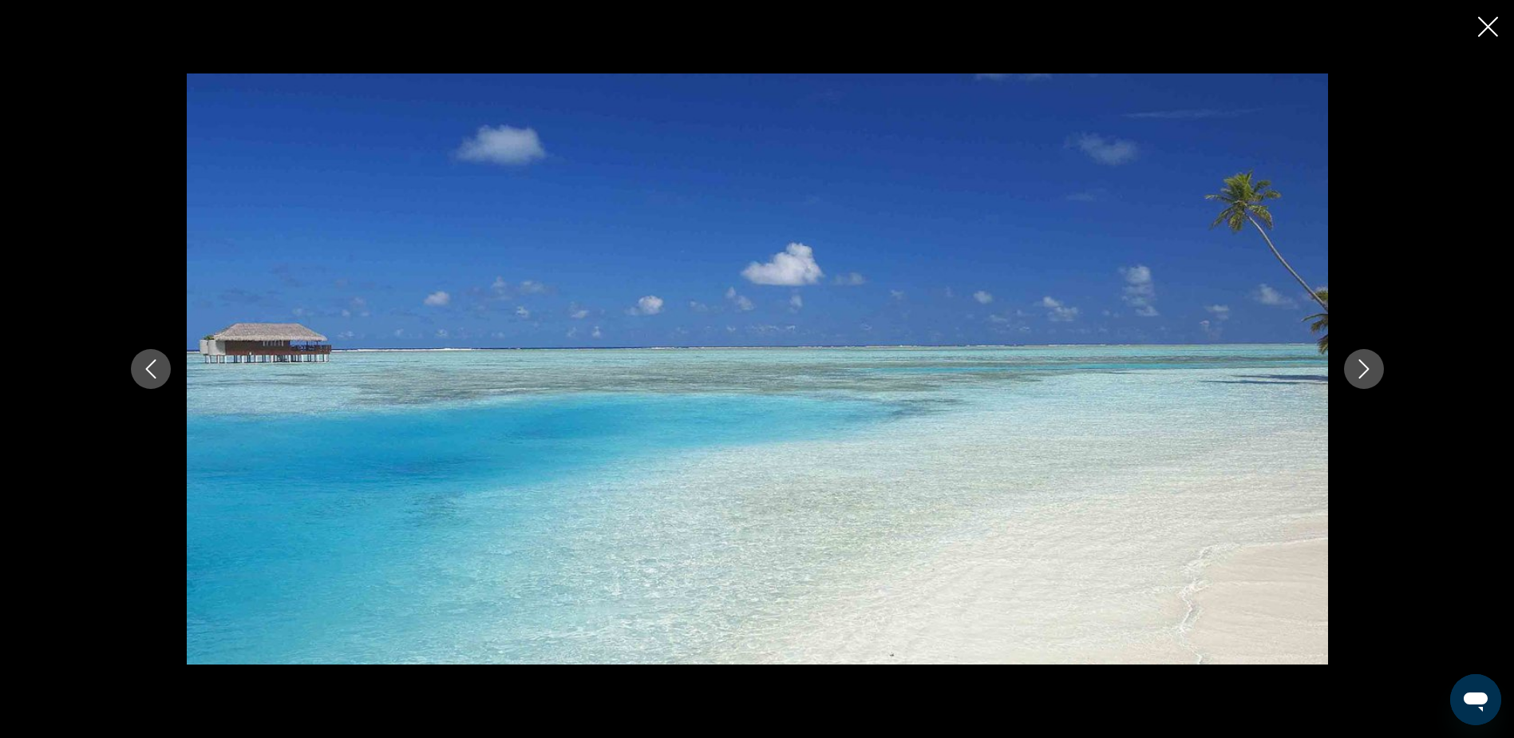
click at [1489, 33] on icon "Close slideshow" at bounding box center [1488, 27] width 20 height 20
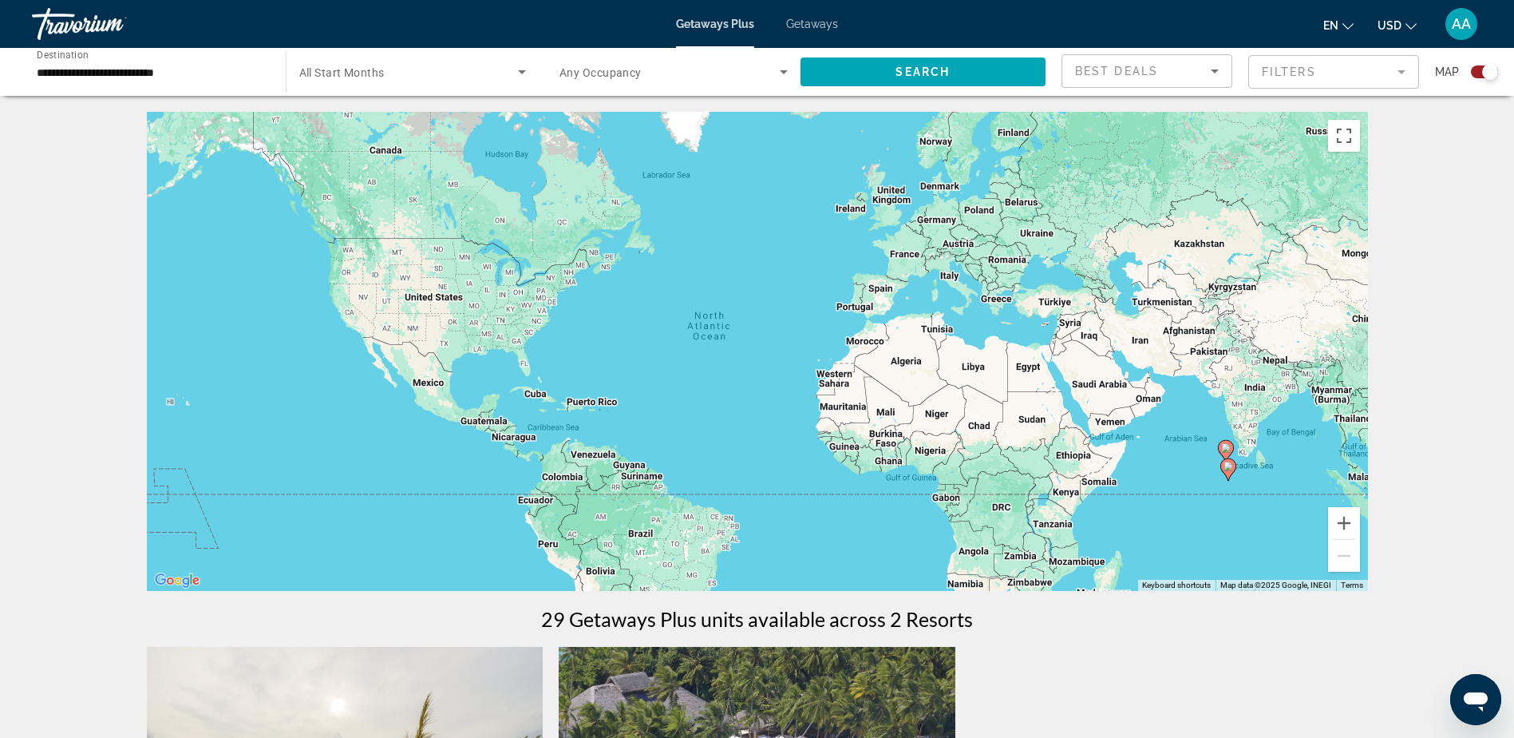
click at [803, 22] on span "Getaways" at bounding box center [812, 24] width 52 height 13
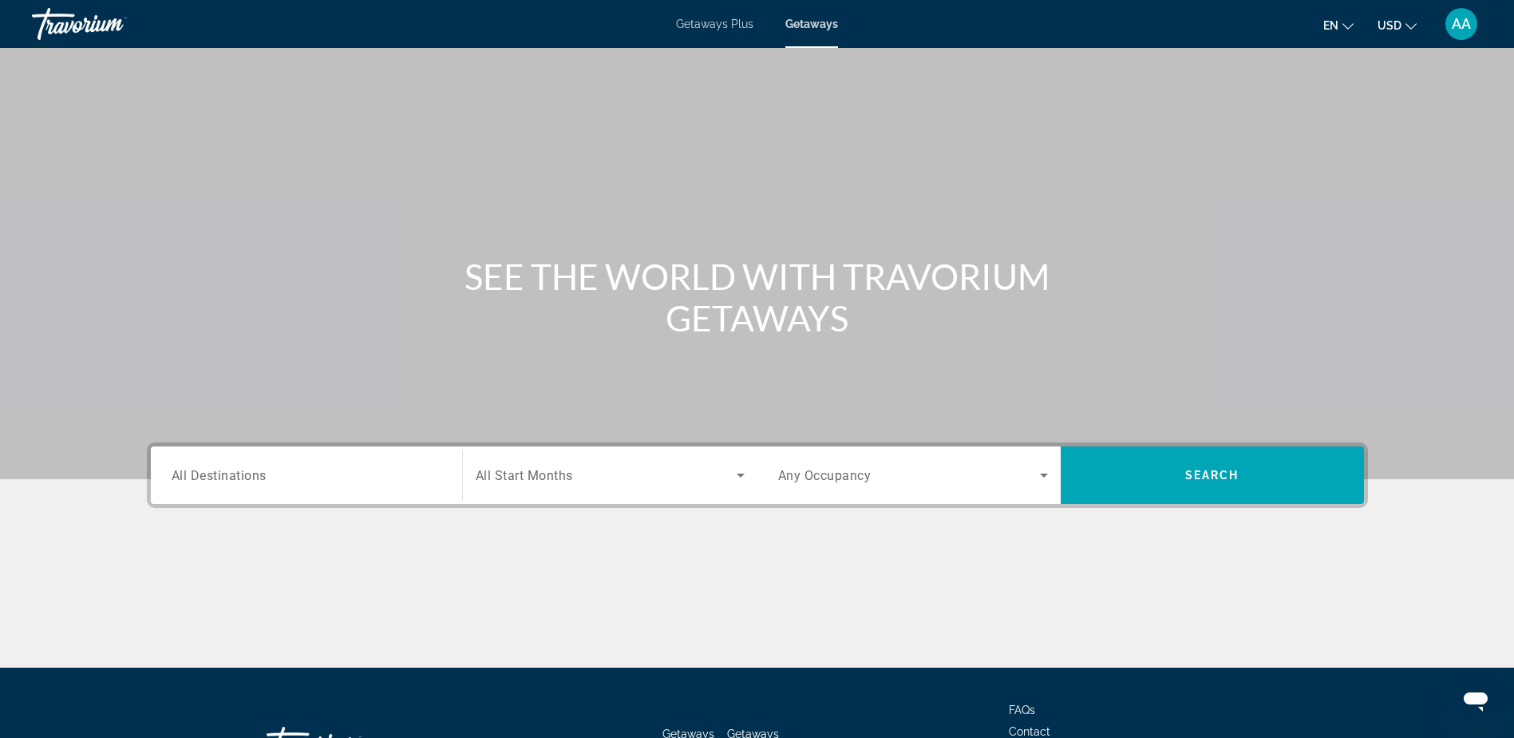
click at [224, 479] on span "All Destinations" at bounding box center [219, 474] width 95 height 15
click at [224, 479] on input "Destination All Destinations" at bounding box center [307, 475] width 270 height 19
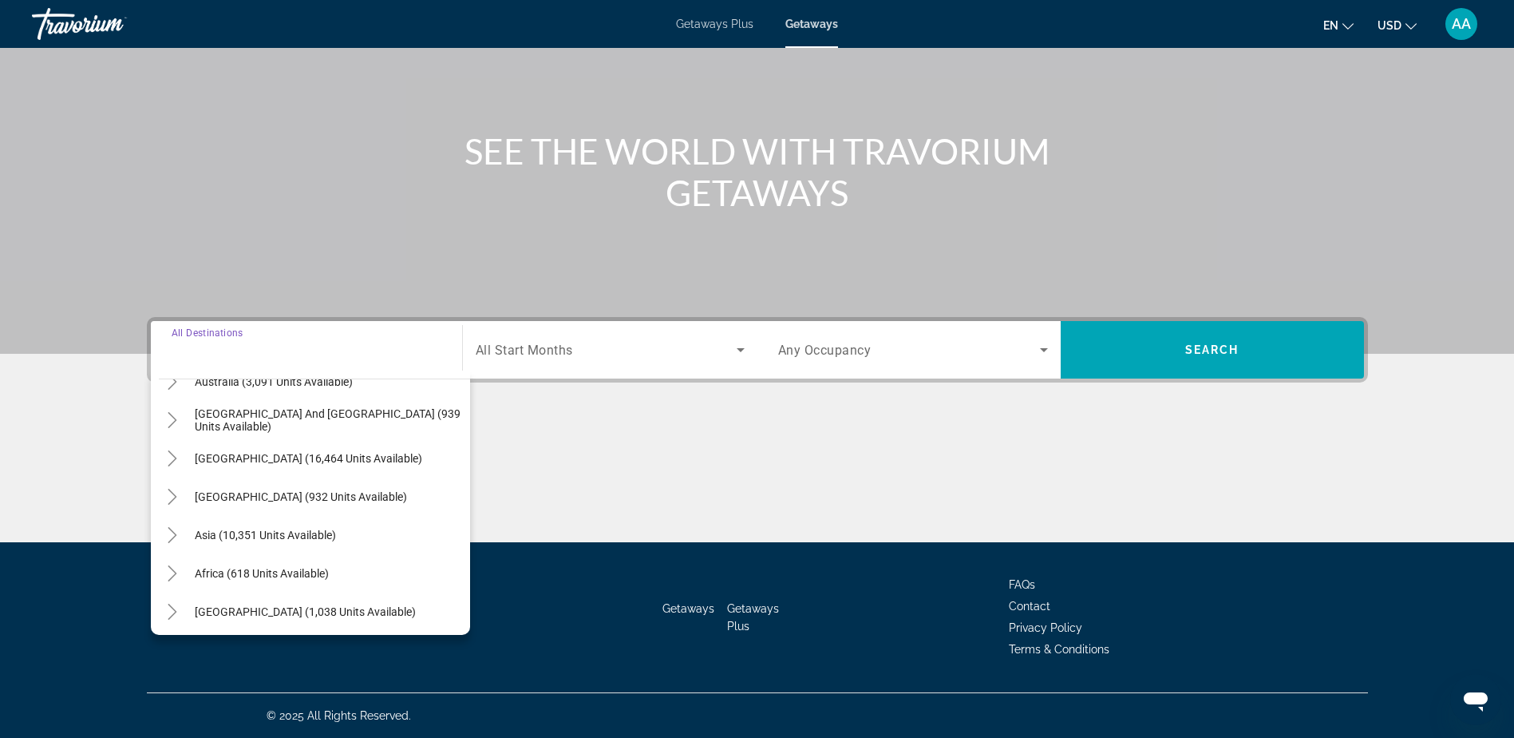
scroll to position [259, 0]
click at [213, 524] on span "Asia (10,351 units available)" at bounding box center [265, 530] width 141 height 13
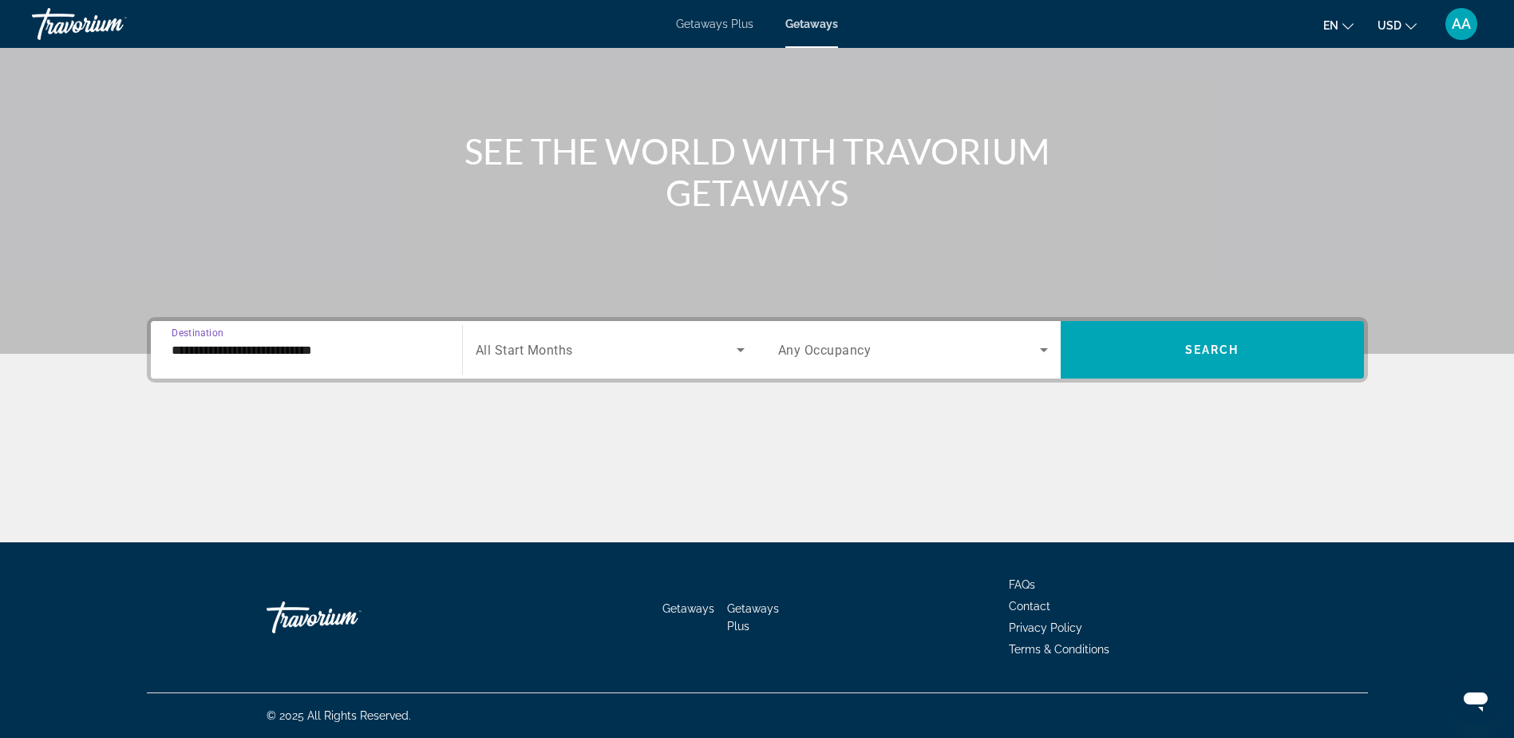
click at [268, 350] on input "**********" at bounding box center [307, 350] width 270 height 19
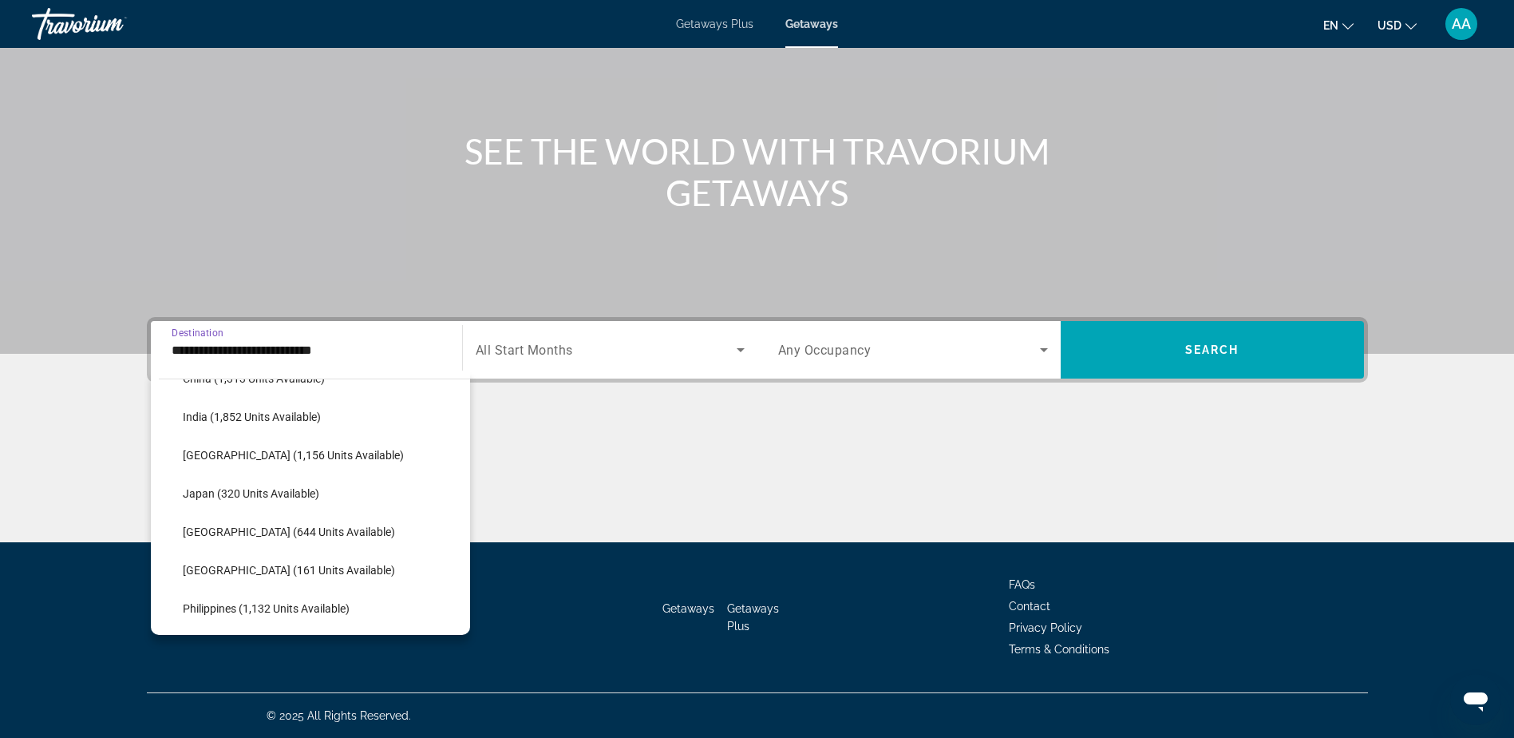
scroll to position [606, 0]
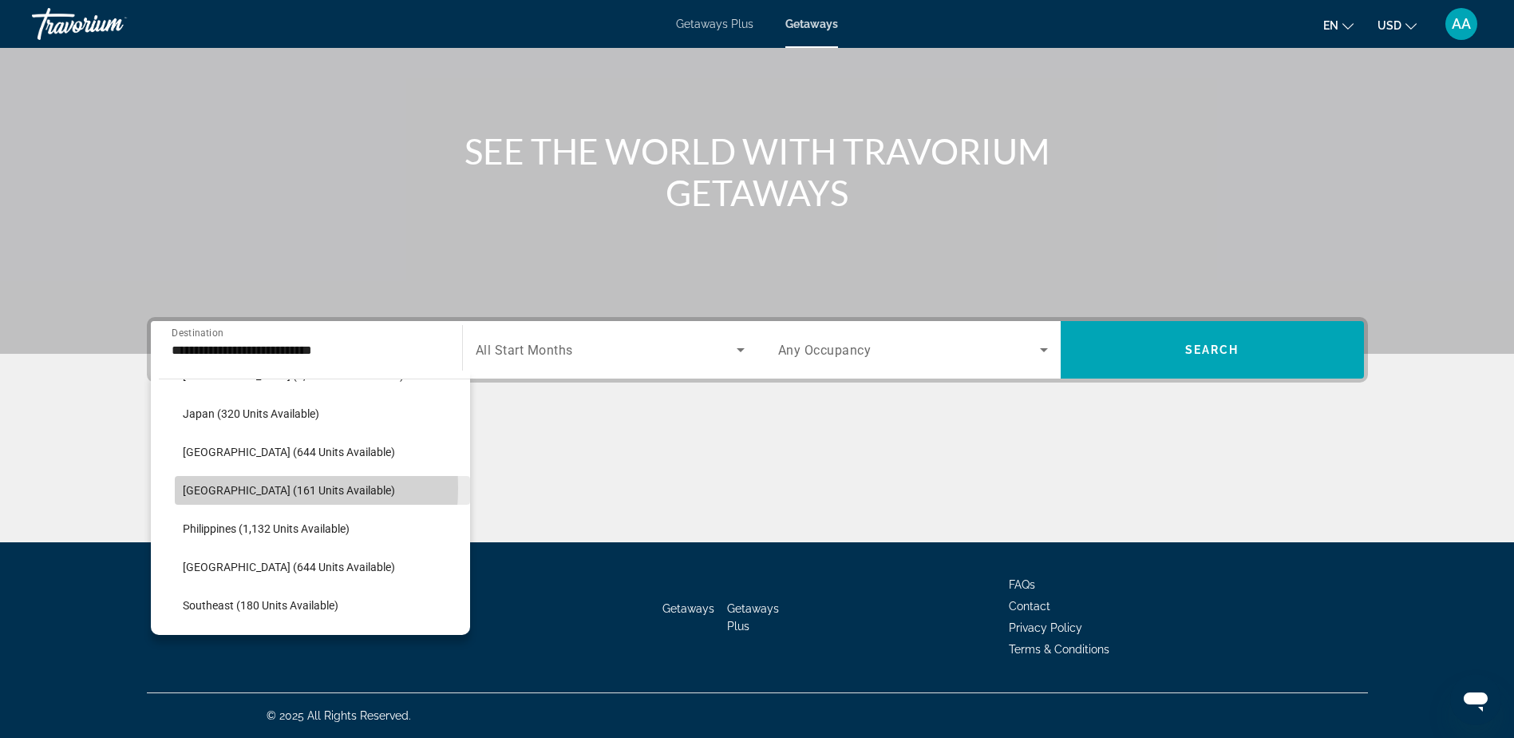
click at [229, 488] on span "Maldives (161 units available)" at bounding box center [289, 490] width 212 height 13
type input "**********"
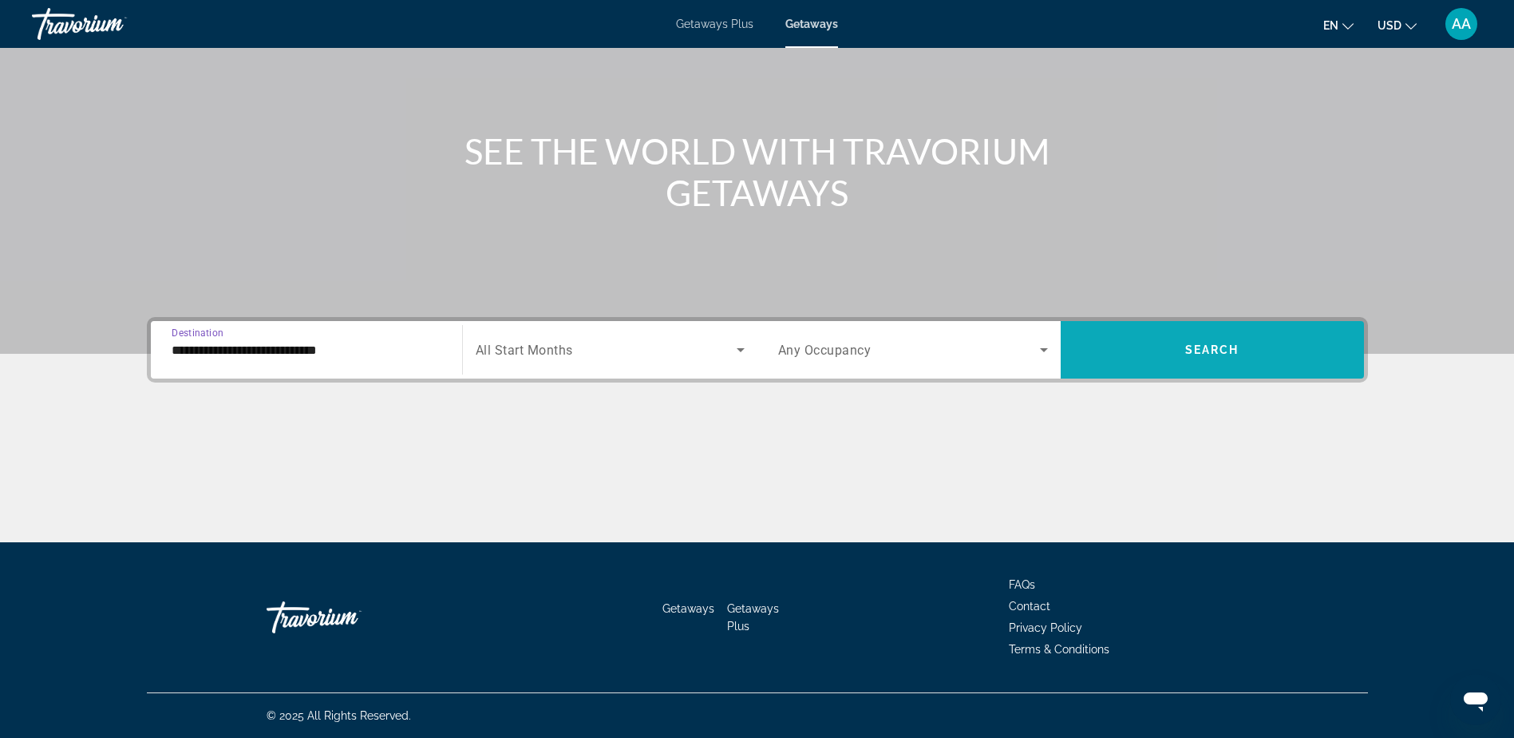
click at [1197, 349] on span "Search" at bounding box center [1213, 349] width 54 height 13
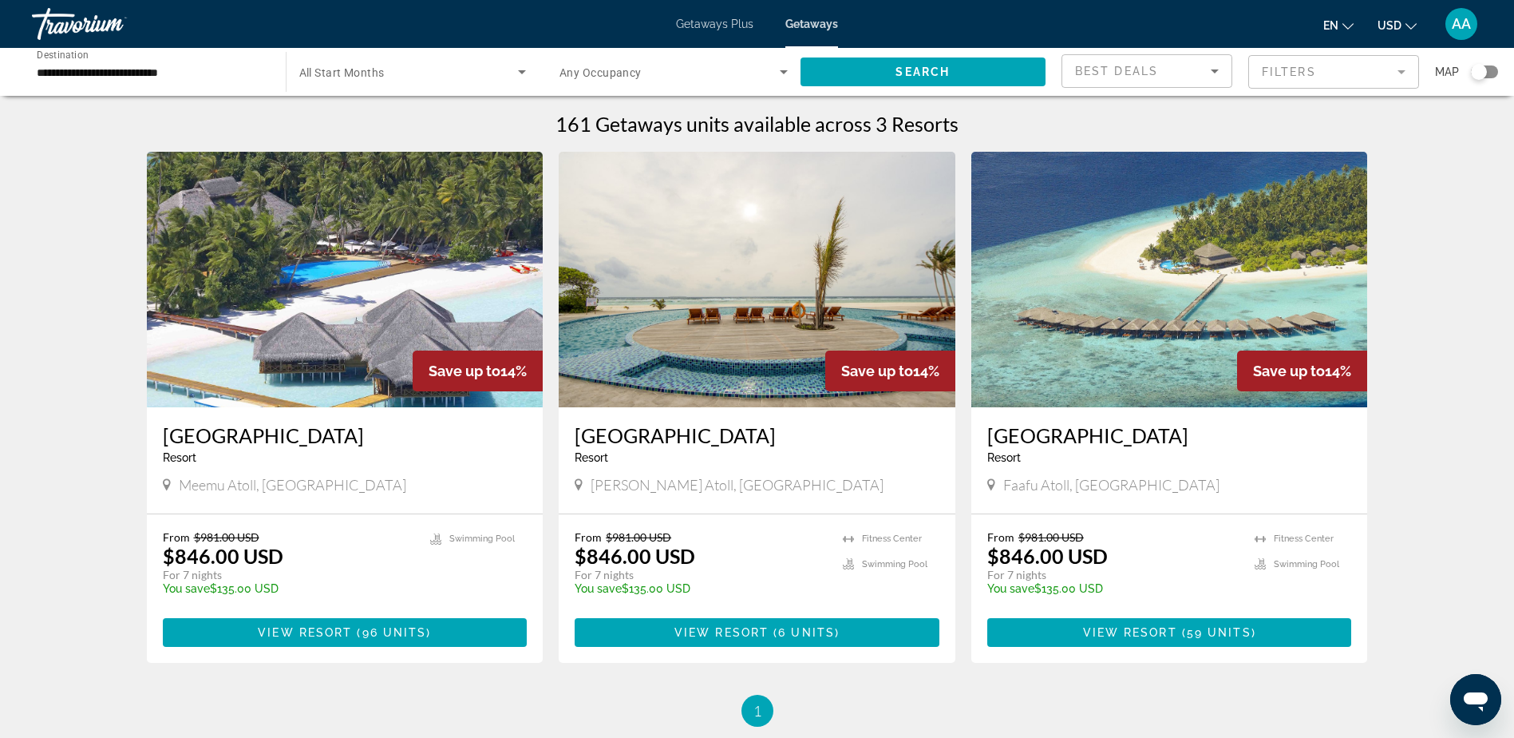
click at [93, 68] on input "**********" at bounding box center [151, 72] width 228 height 19
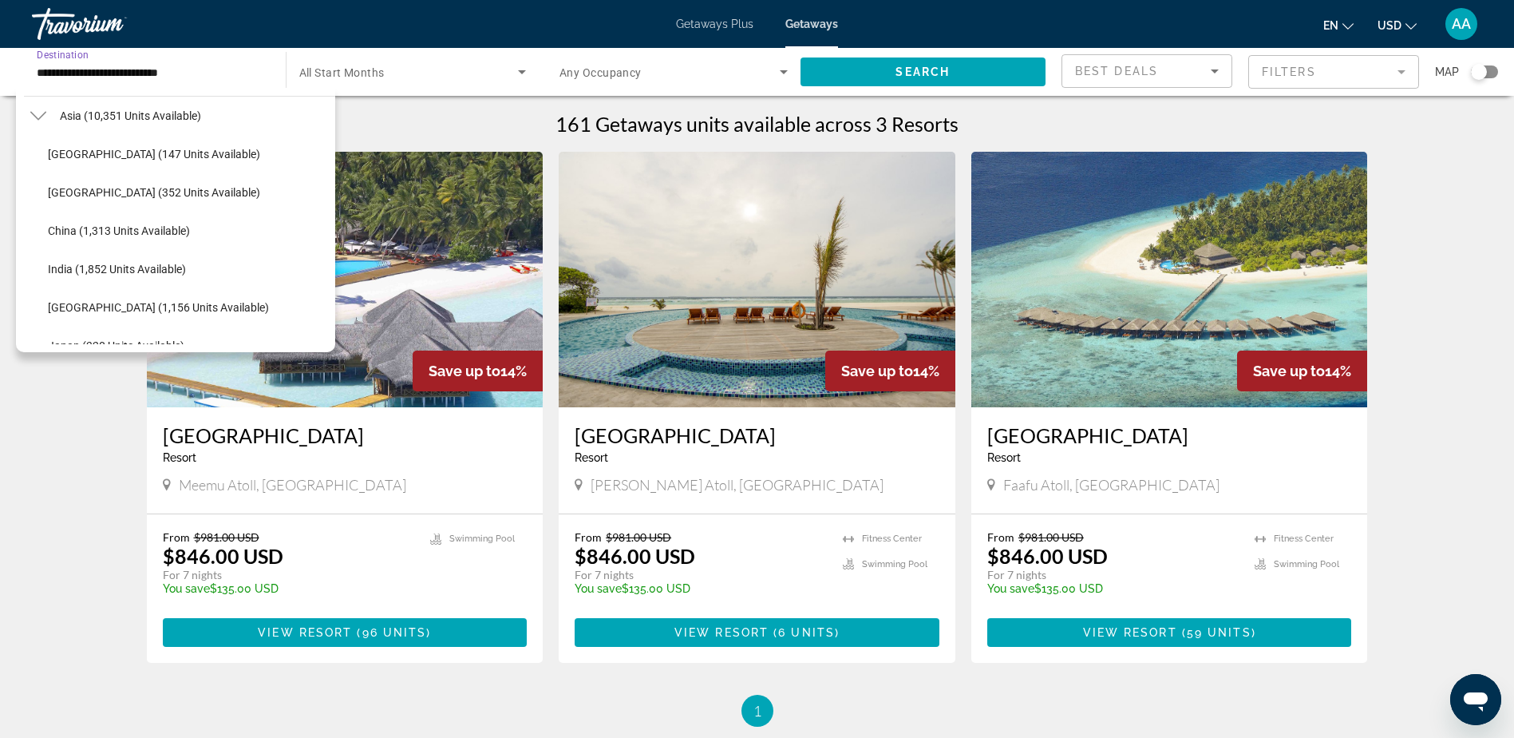
scroll to position [354, 0]
click at [725, 21] on span "Getaways Plus" at bounding box center [714, 24] width 77 height 13
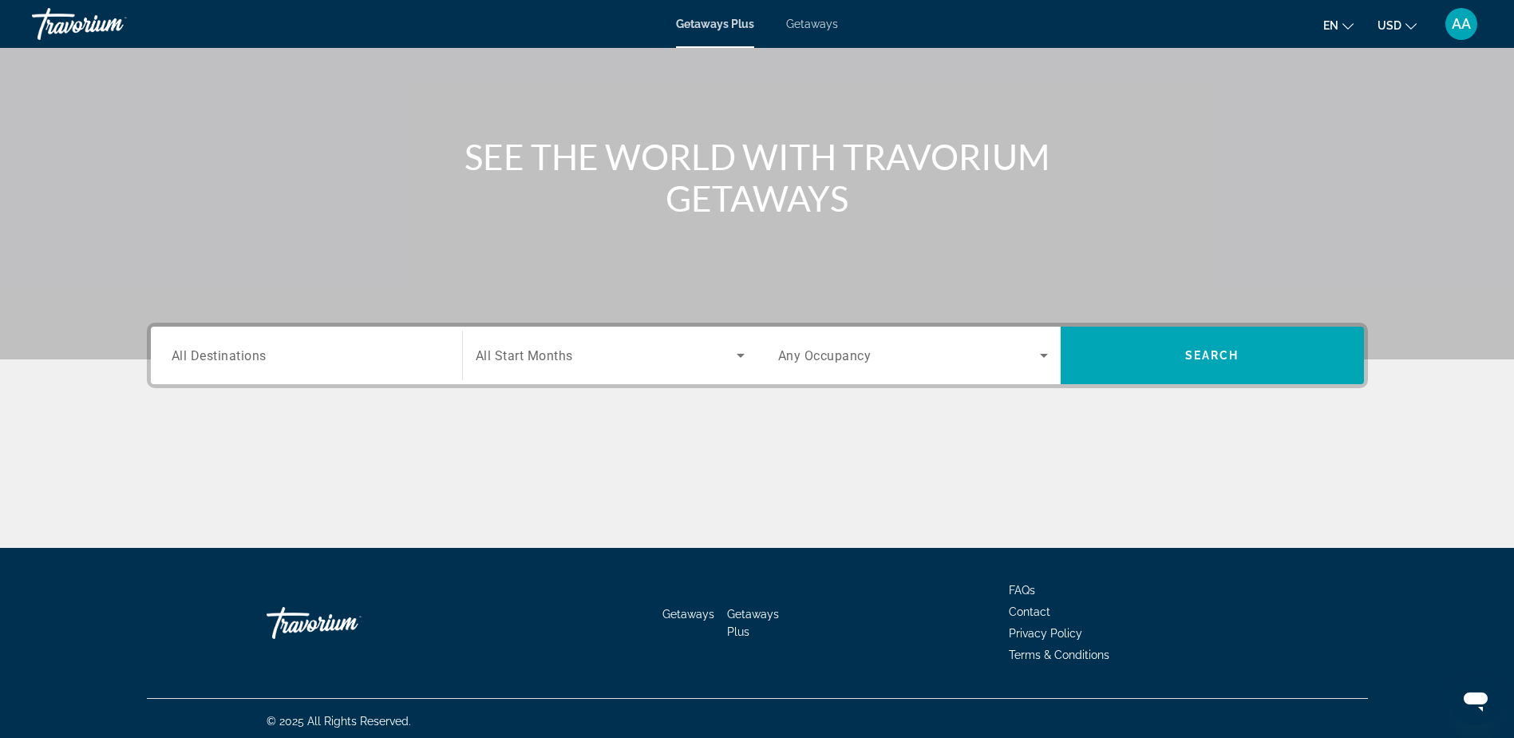
scroll to position [125, 0]
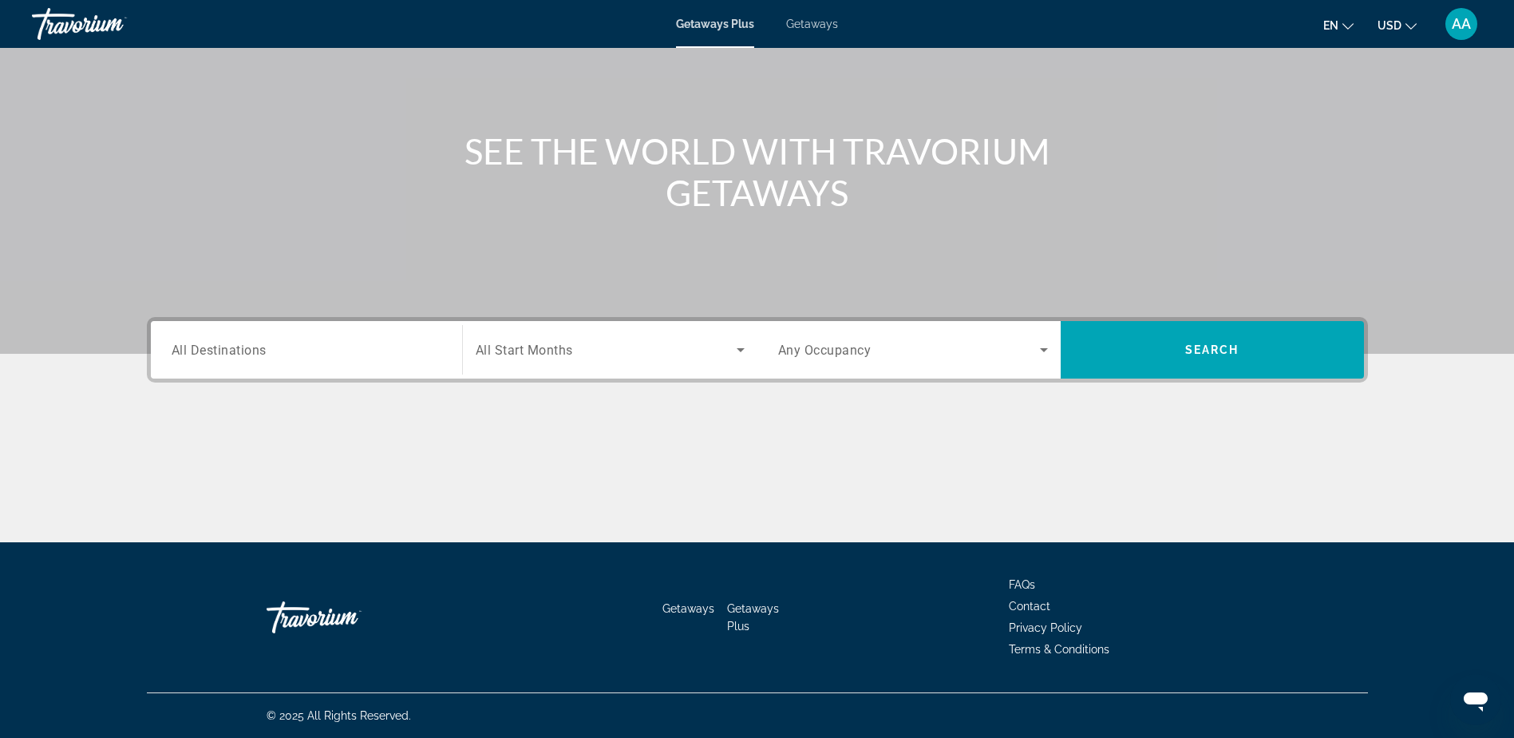
click at [227, 349] on span "All Destinations" at bounding box center [219, 349] width 95 height 15
click at [227, 349] on input "Destination All Destinations" at bounding box center [307, 350] width 270 height 19
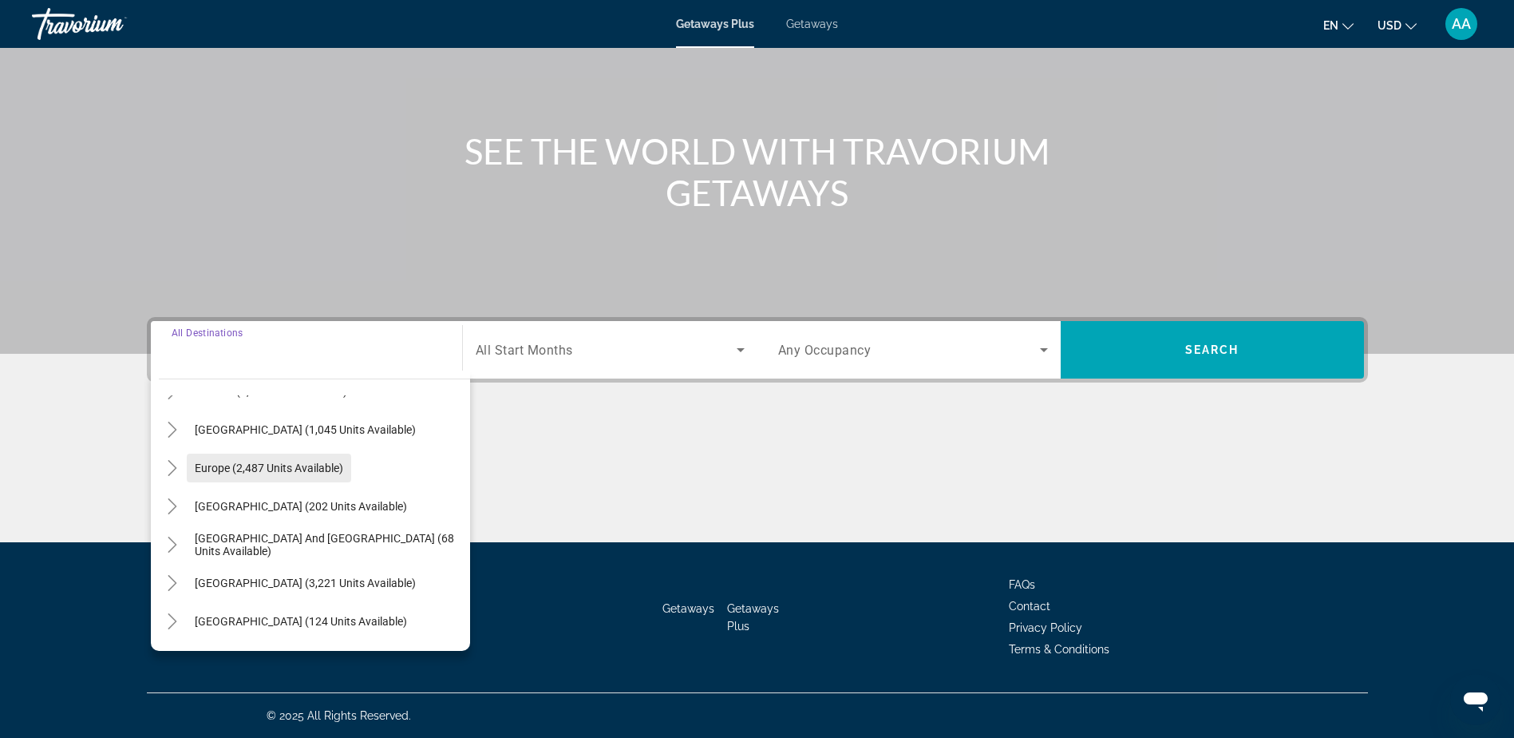
scroll to position [160, 0]
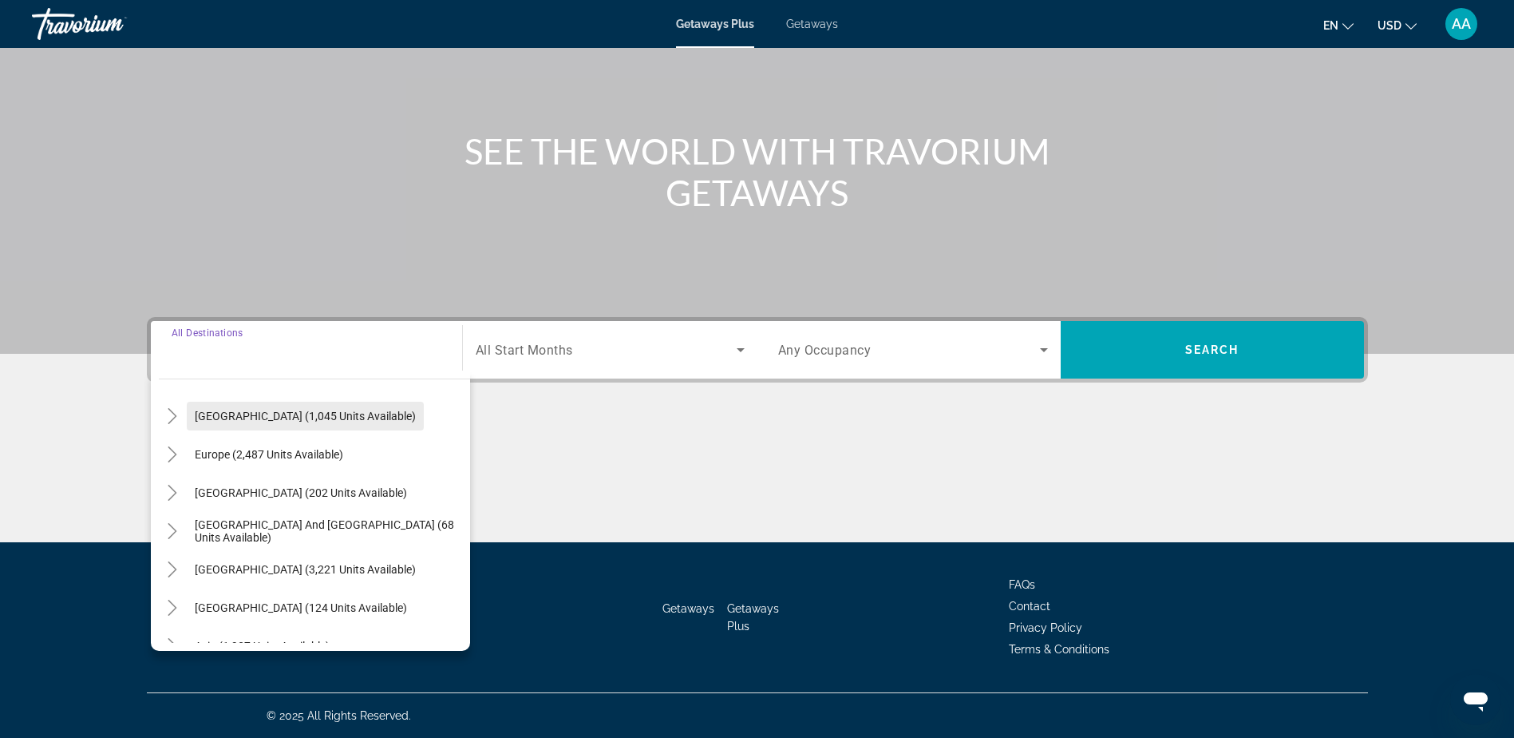
click at [232, 419] on span "[GEOGRAPHIC_DATA] (1,045 units available)" at bounding box center [305, 416] width 221 height 13
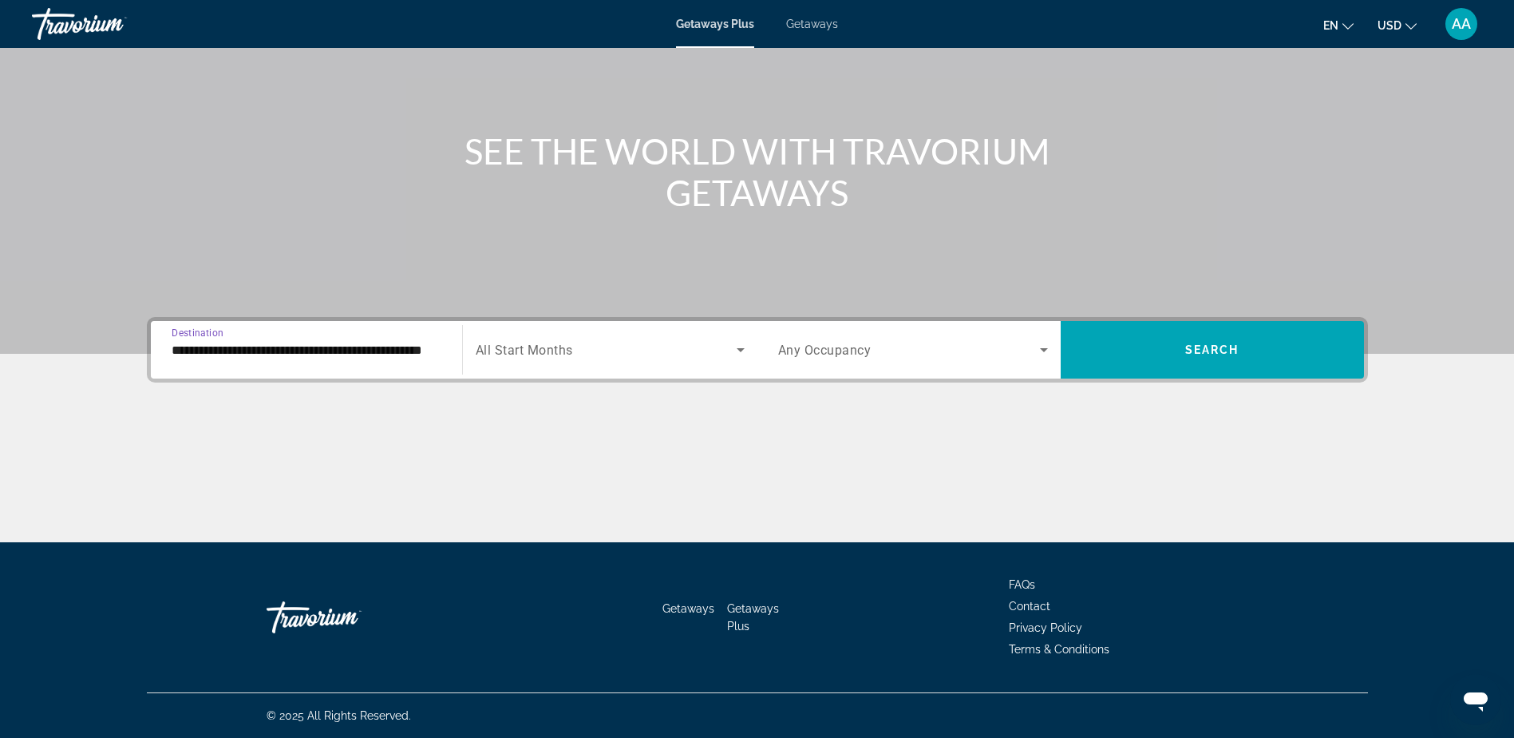
click at [327, 348] on input "**********" at bounding box center [307, 350] width 270 height 19
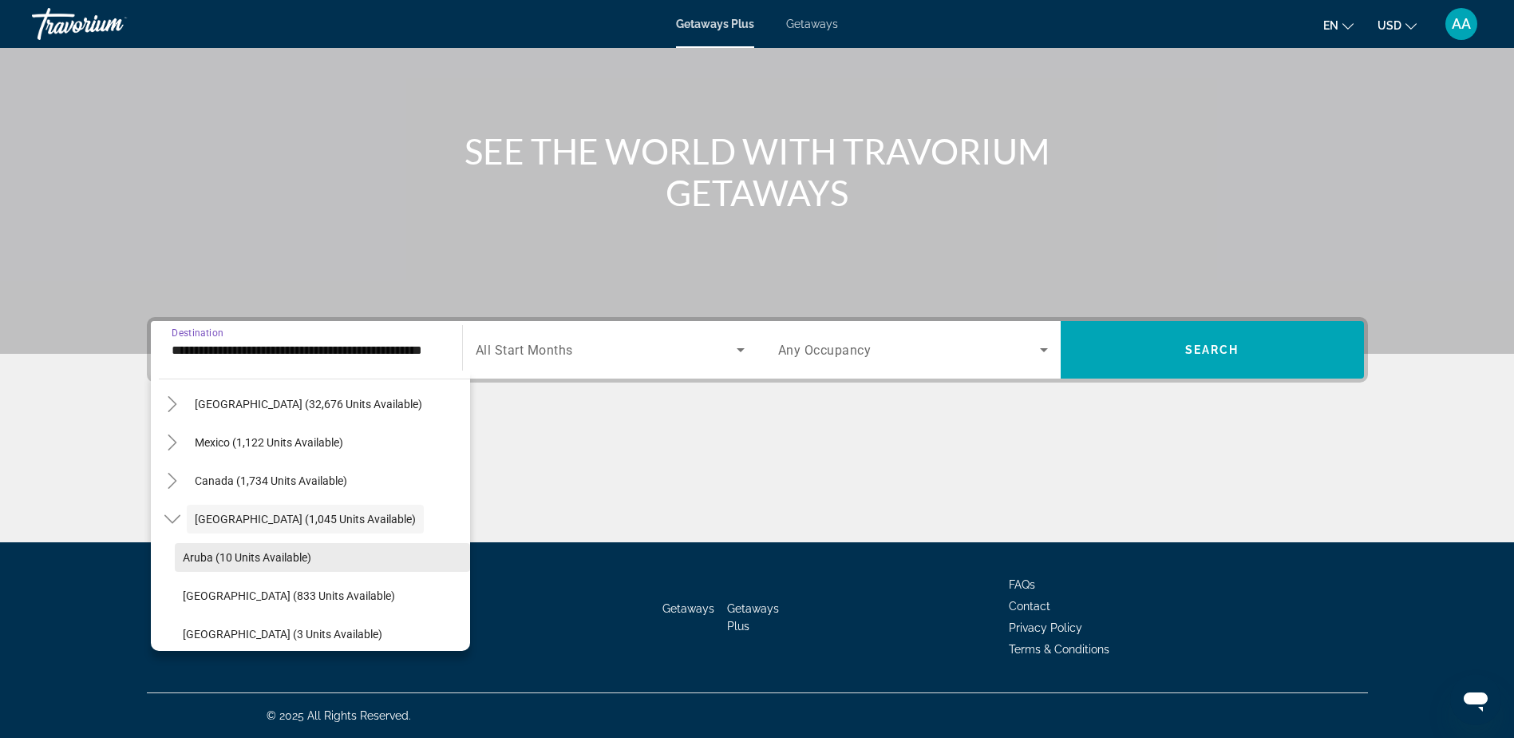
scroll to position [137, 0]
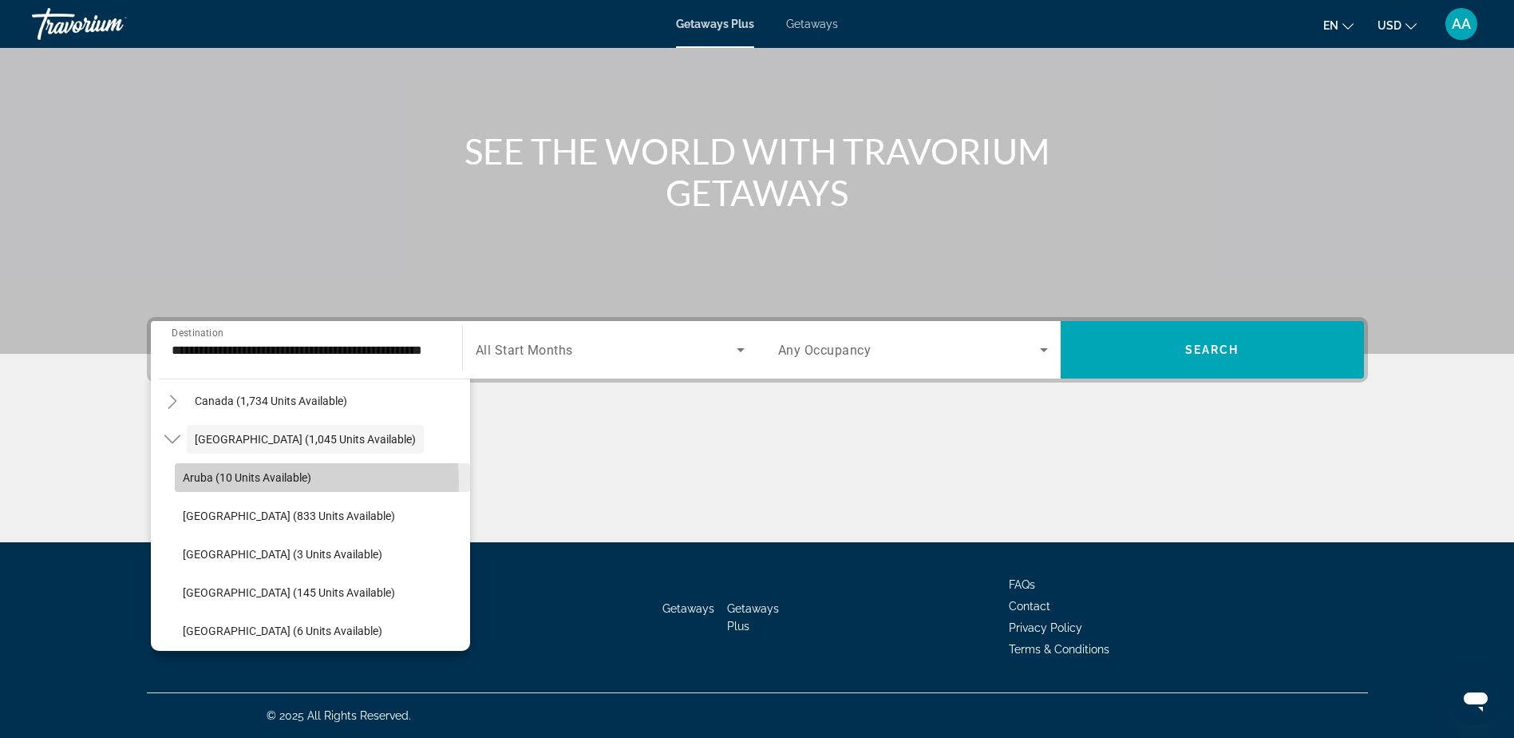
click at [271, 483] on span "Aruba (10 units available)" at bounding box center [247, 477] width 129 height 13
type input "**********"
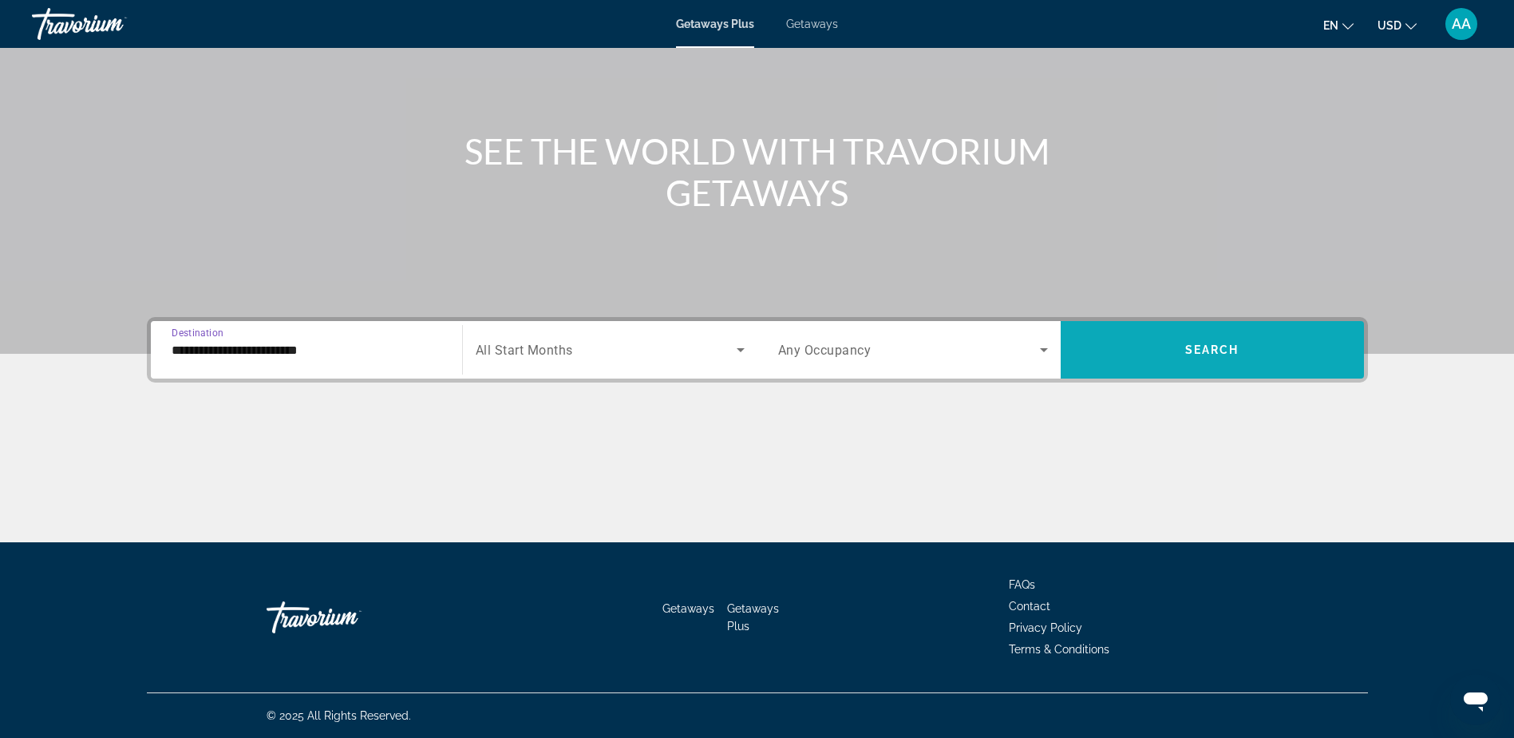
click at [1236, 346] on span "Search" at bounding box center [1213, 349] width 54 height 13
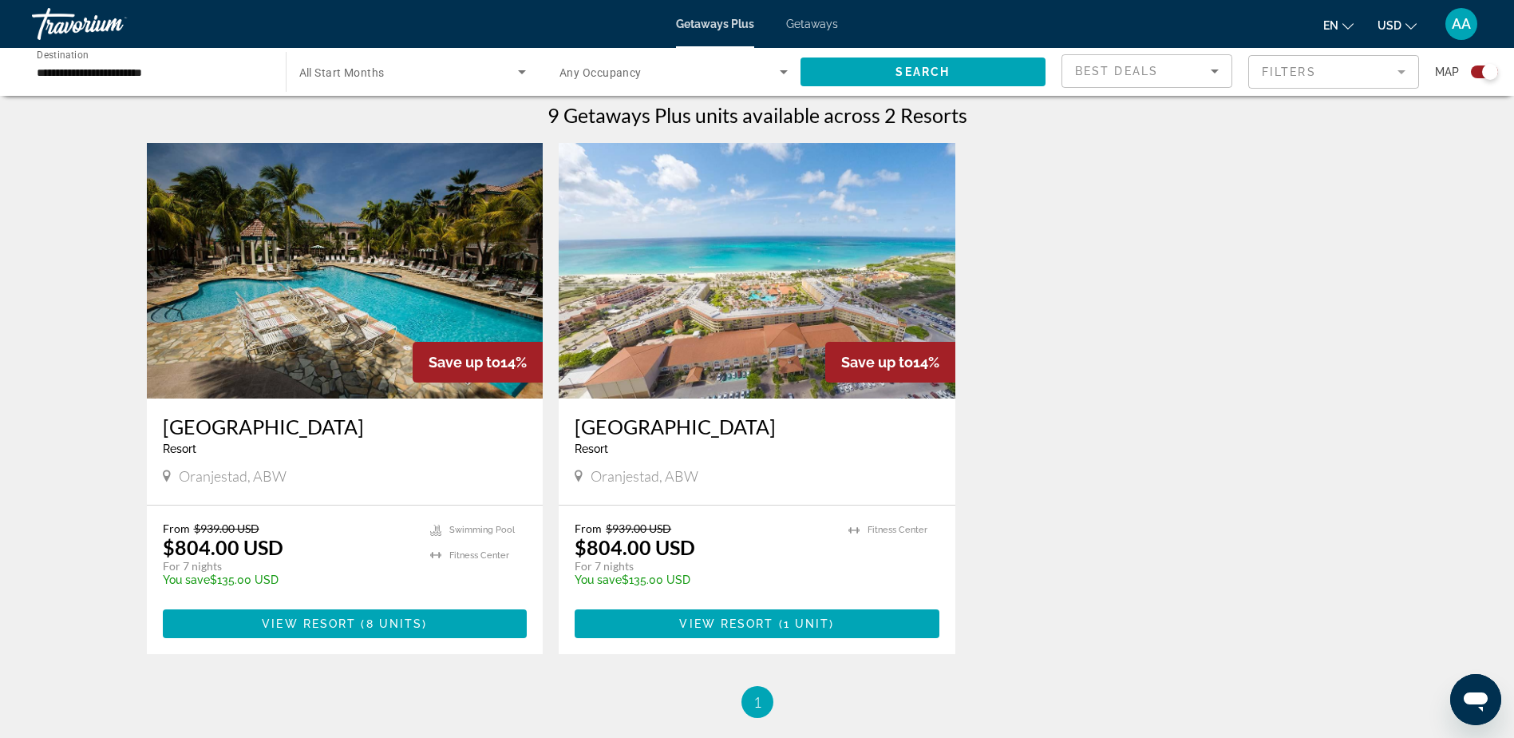
scroll to position [479, 0]
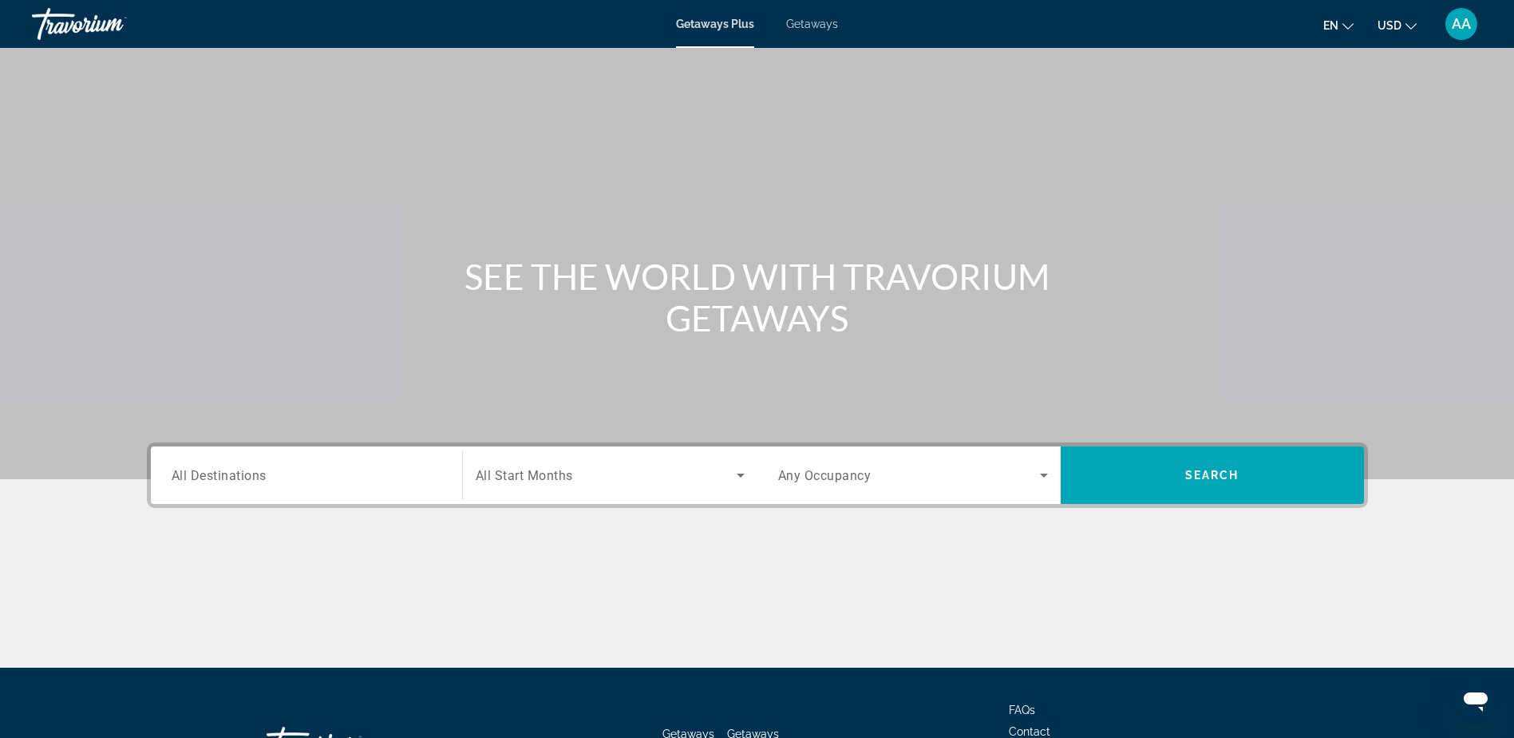
click at [812, 25] on span "Getaways" at bounding box center [812, 24] width 52 height 13
click at [255, 480] on span "All Destinations" at bounding box center [219, 474] width 95 height 15
click at [255, 480] on input "Destination All Destinations" at bounding box center [307, 475] width 270 height 19
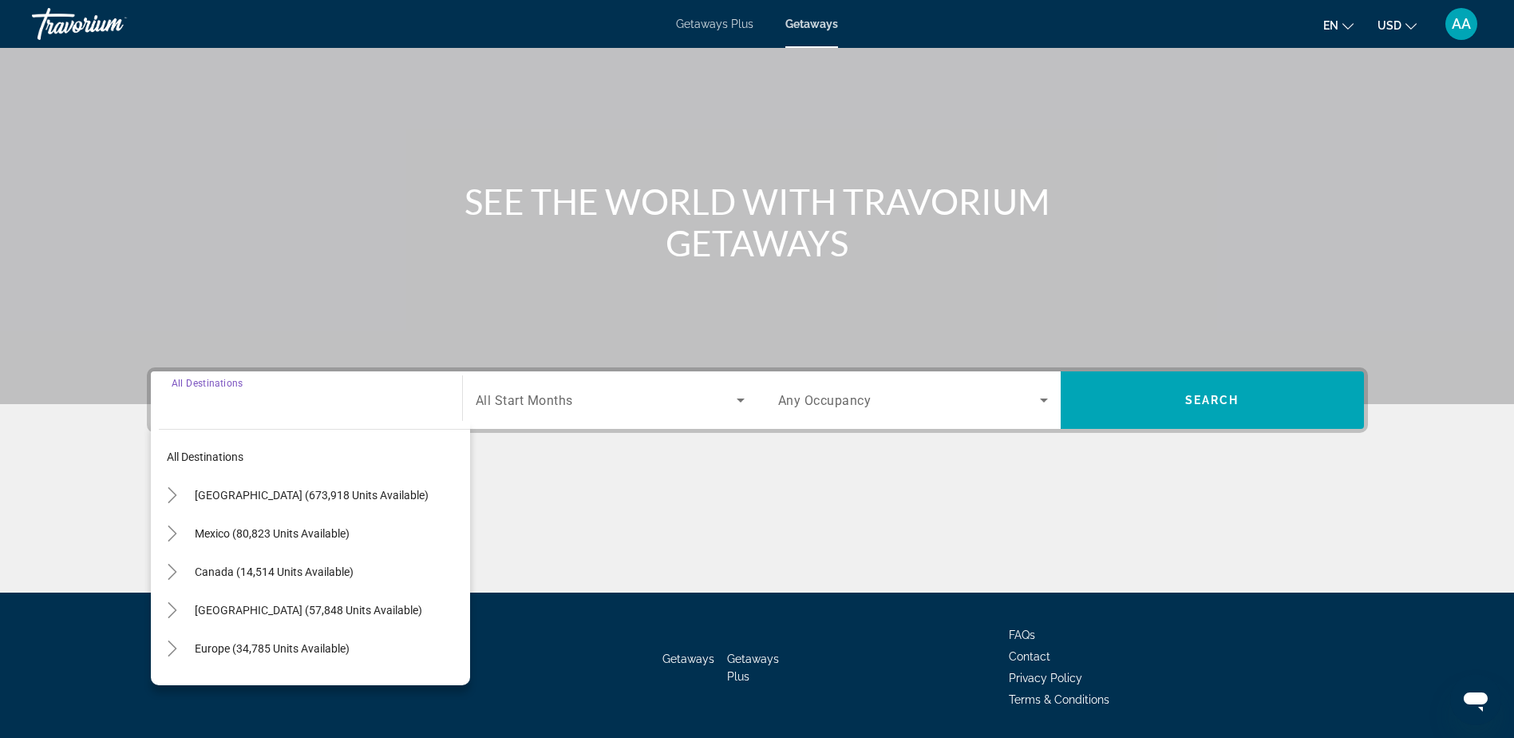
scroll to position [125, 0]
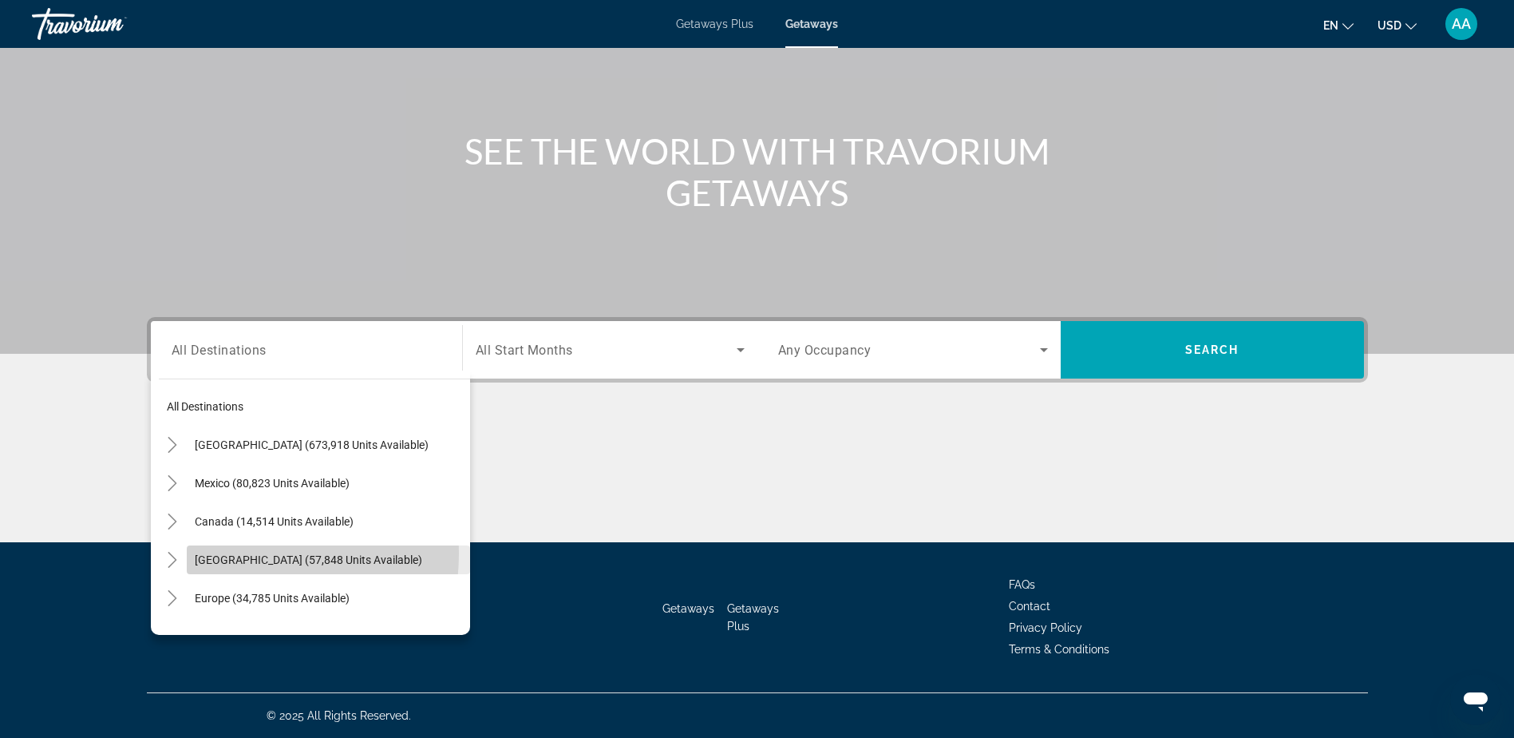
click at [237, 554] on span "[GEOGRAPHIC_DATA] (57,848 units available)" at bounding box center [309, 559] width 228 height 13
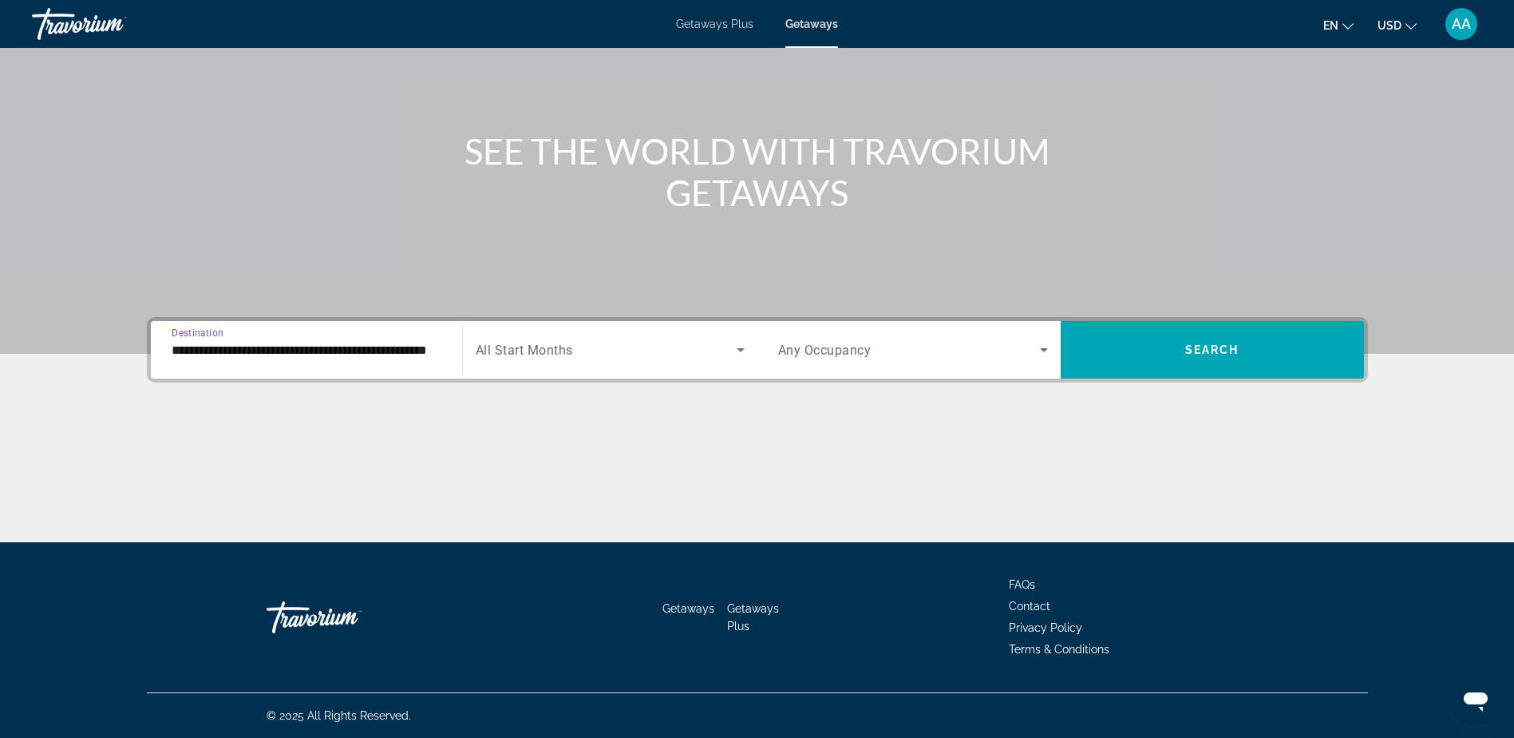
click at [276, 345] on input "**********" at bounding box center [307, 350] width 270 height 19
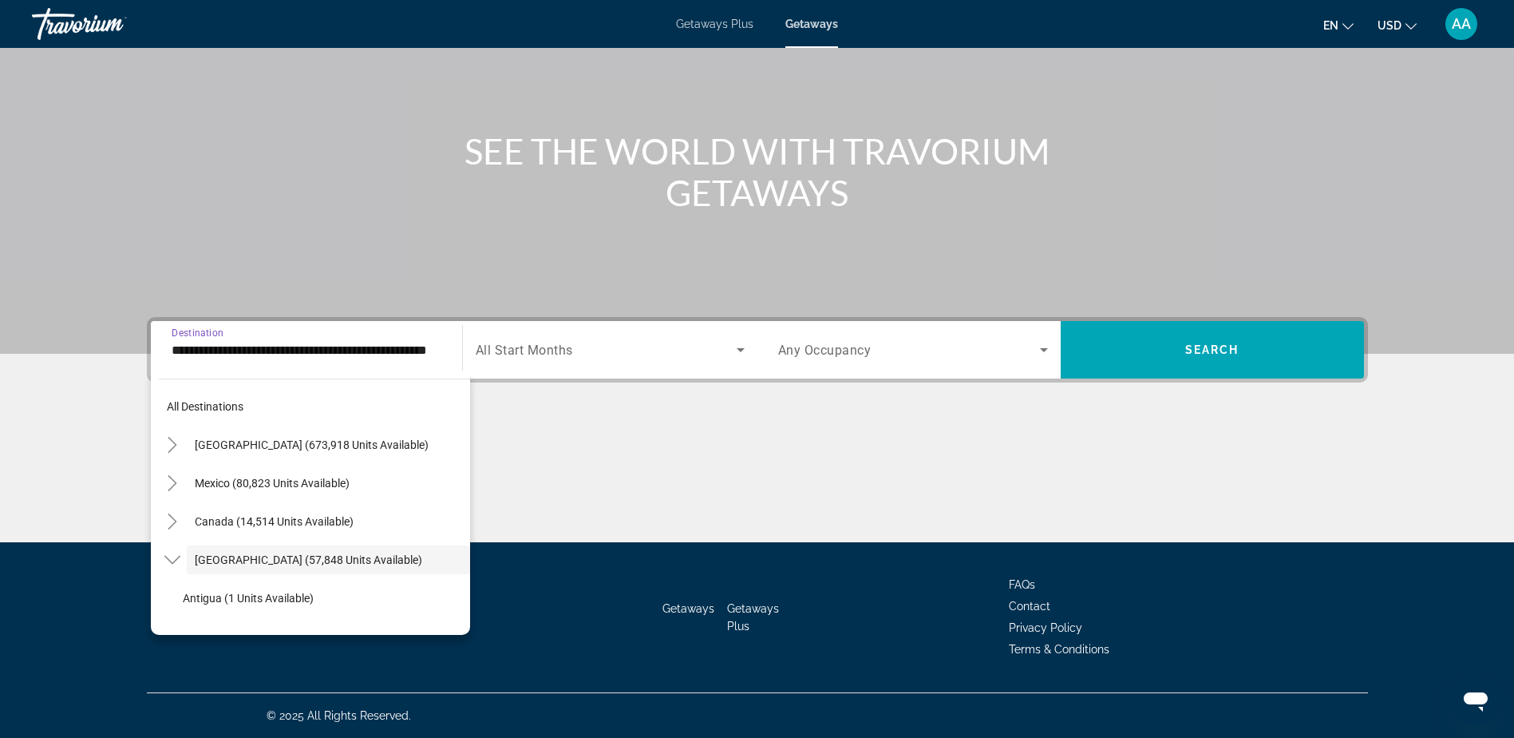
scroll to position [57, 0]
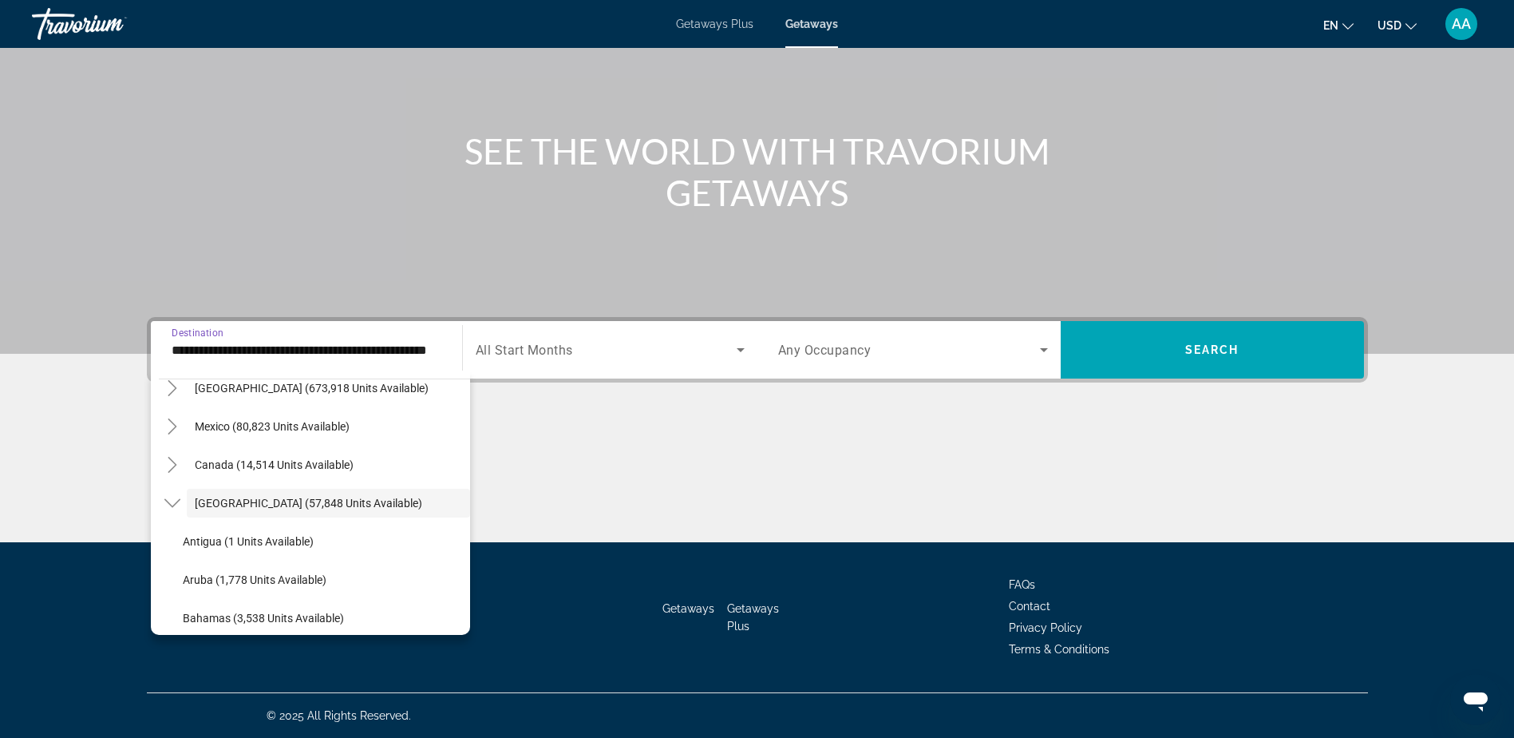
click at [226, 575] on span "Aruba (1,778 units available)" at bounding box center [255, 579] width 144 height 13
type input "**********"
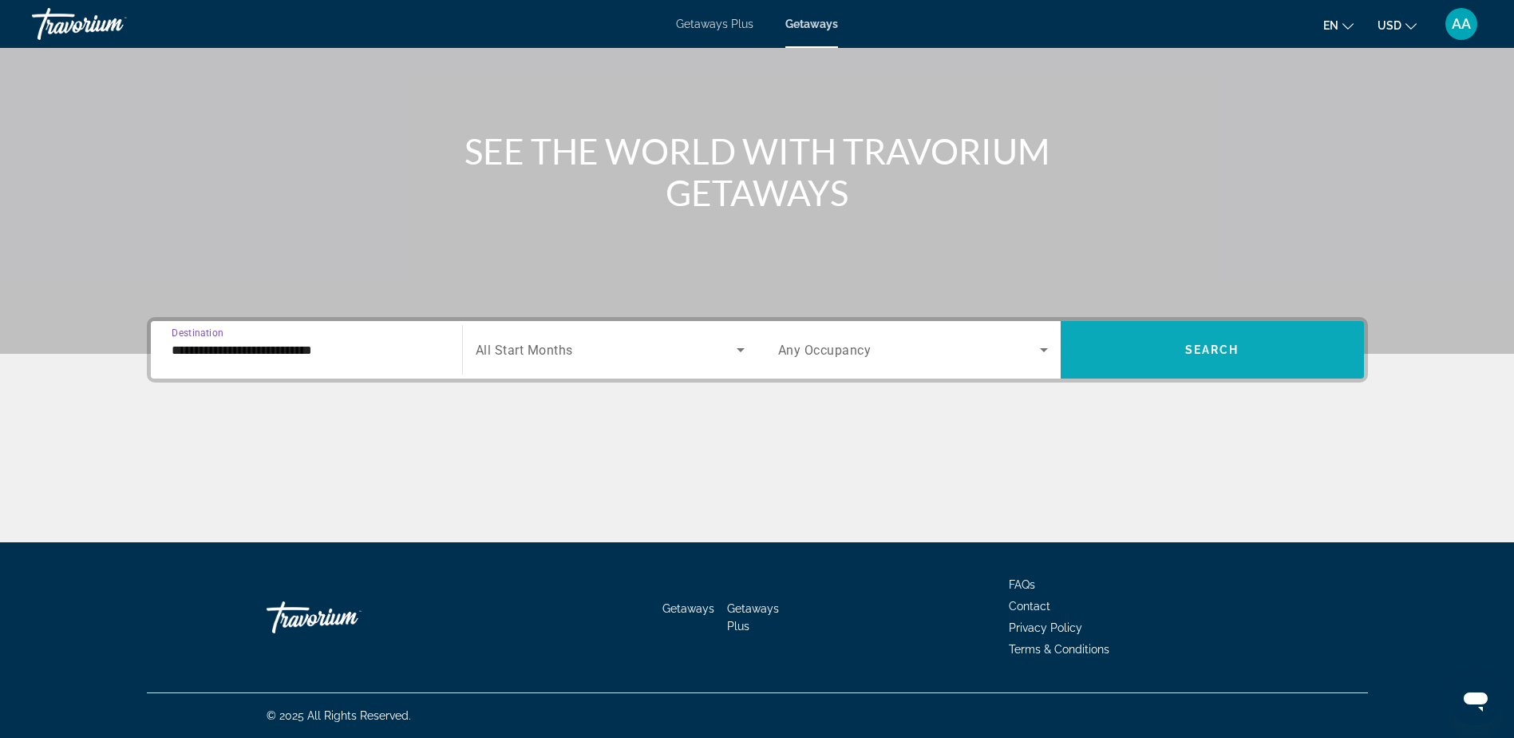
click at [1198, 343] on button "Search" at bounding box center [1212, 349] width 303 height 57
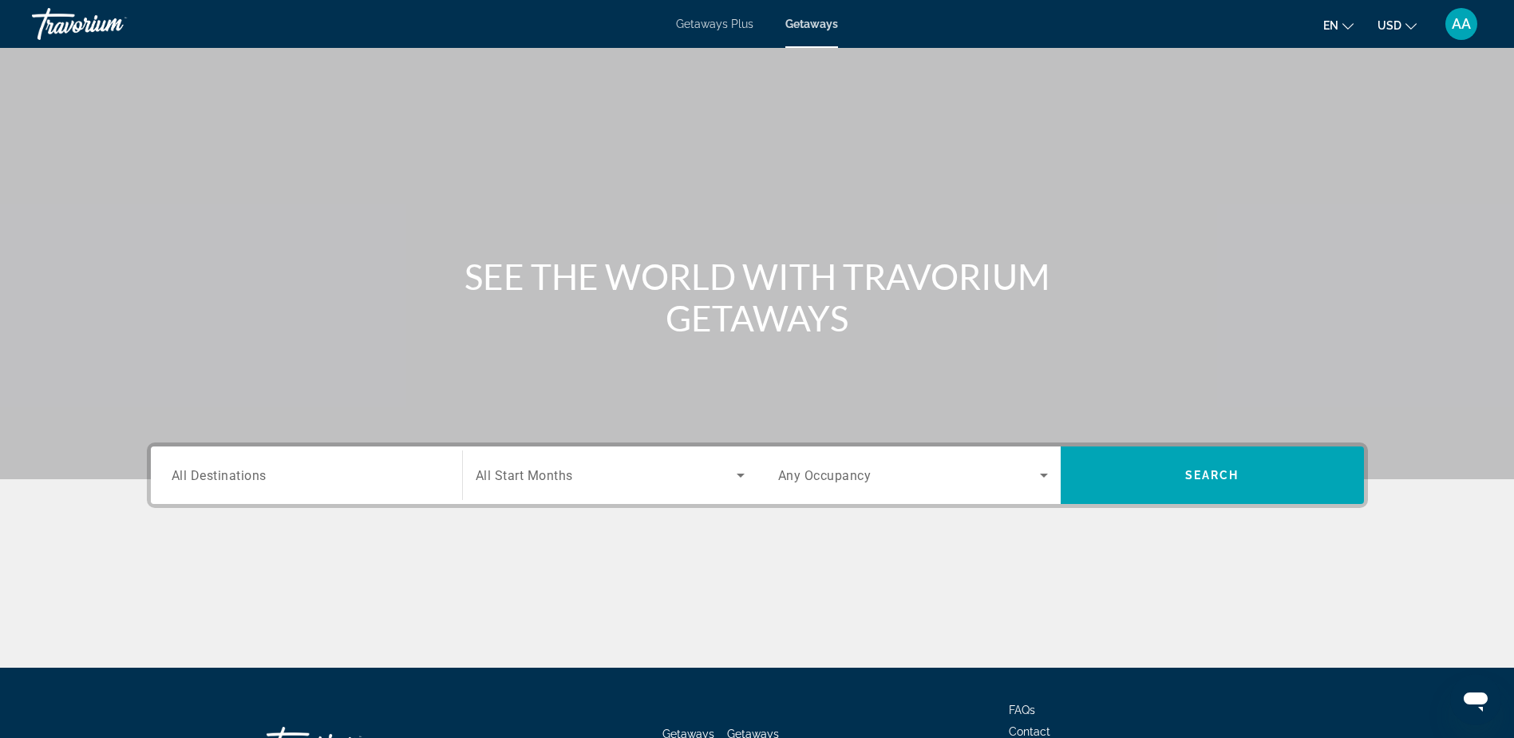
click at [232, 477] on span "All Destinations" at bounding box center [219, 474] width 95 height 15
click at [232, 477] on input "Destination All Destinations" at bounding box center [307, 475] width 270 height 19
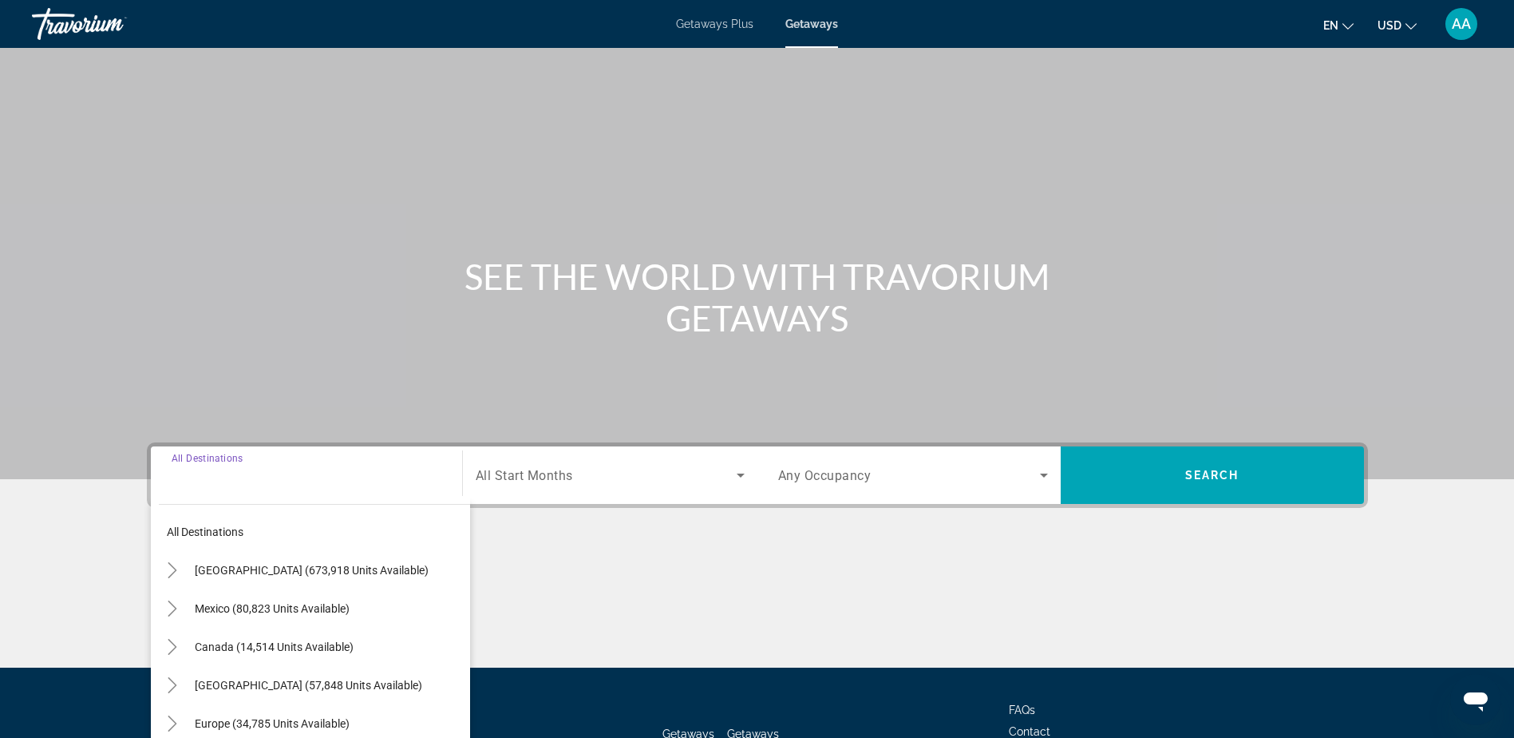
scroll to position [125, 0]
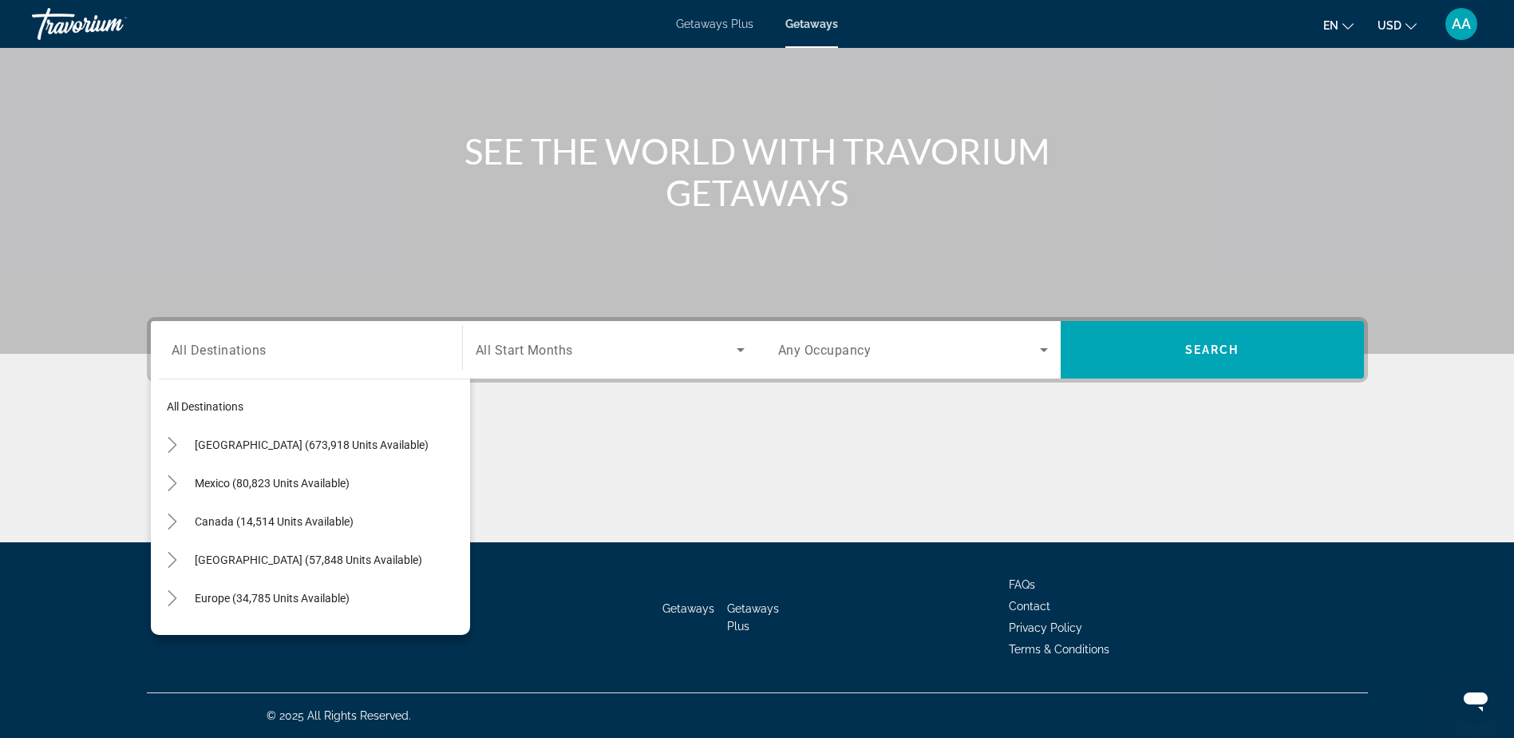
click at [700, 32] on div "Getaways Plus Getaways en English Español Français Italiano Português русский U…" at bounding box center [757, 24] width 1514 height 42
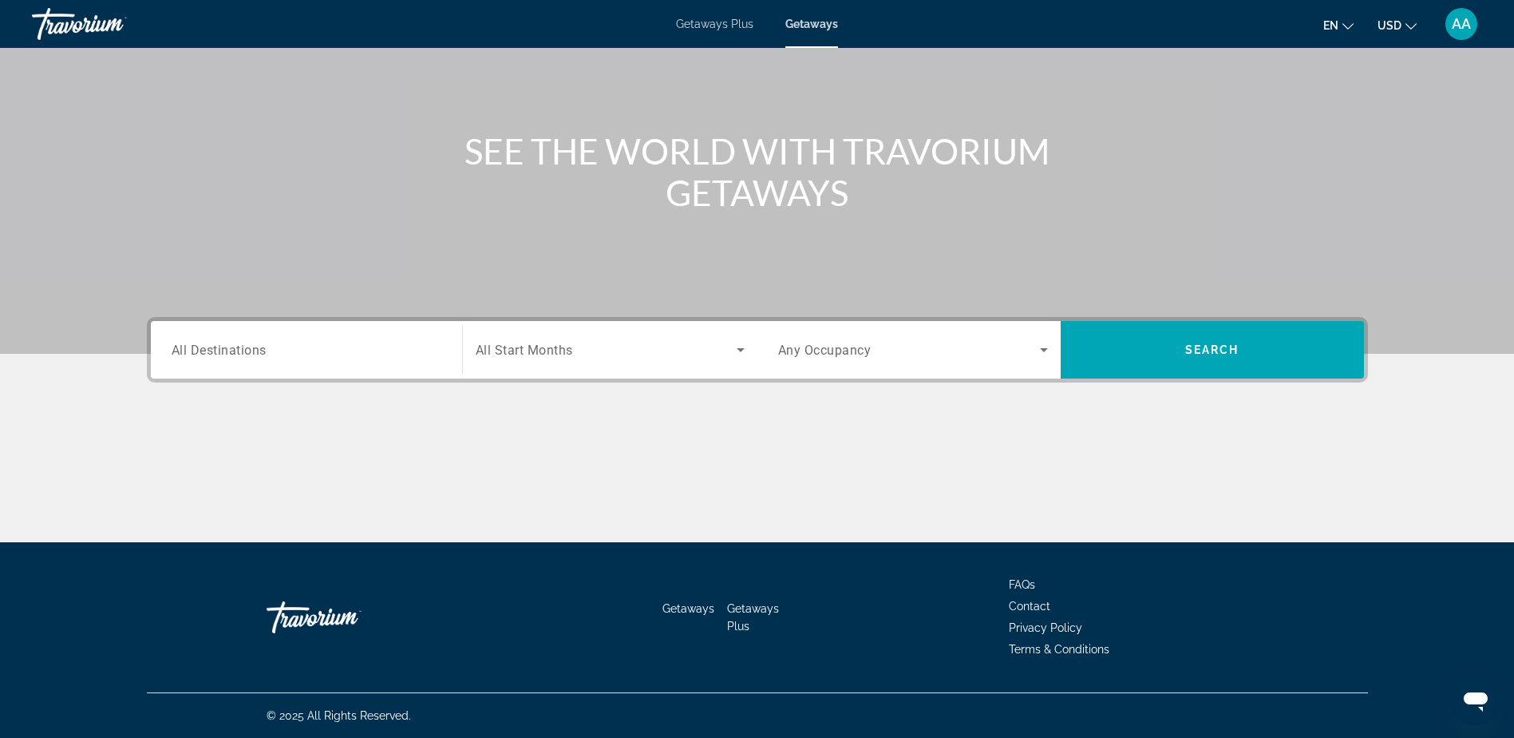
click at [707, 21] on span "Getaways Plus" at bounding box center [714, 24] width 77 height 13
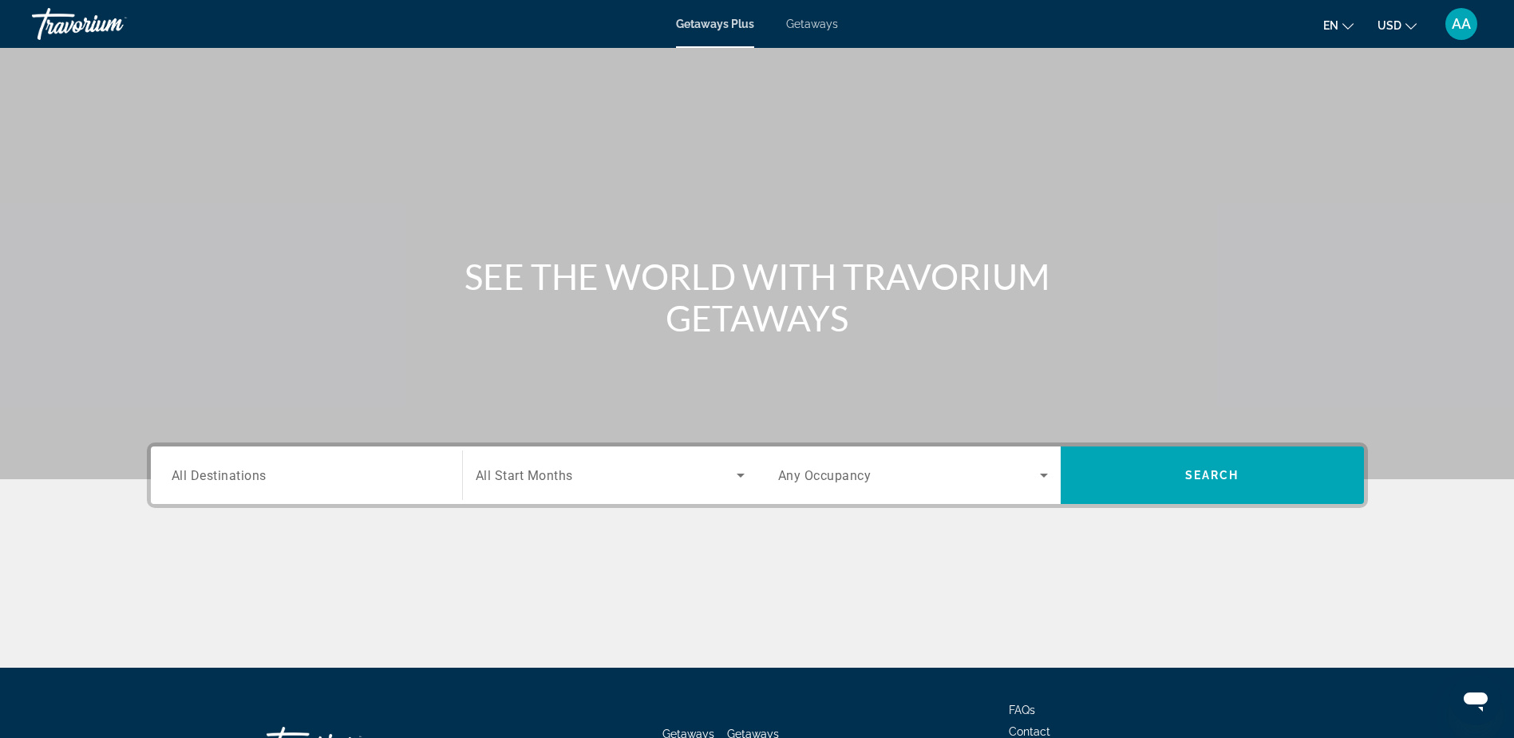
click at [224, 474] on span "All Destinations" at bounding box center [219, 474] width 95 height 15
click at [224, 474] on input "Destination All Destinations" at bounding box center [307, 475] width 270 height 19
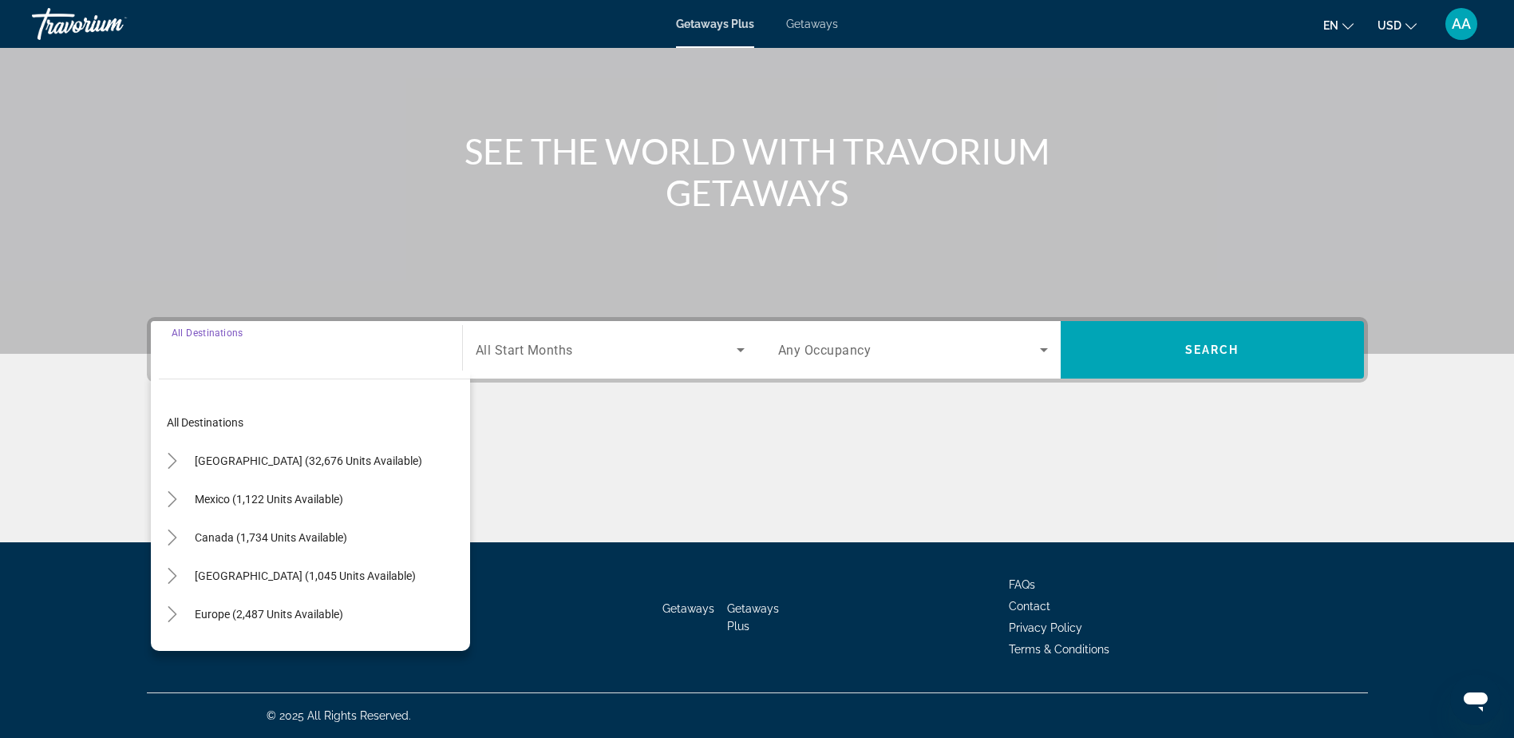
scroll to position [160, 0]
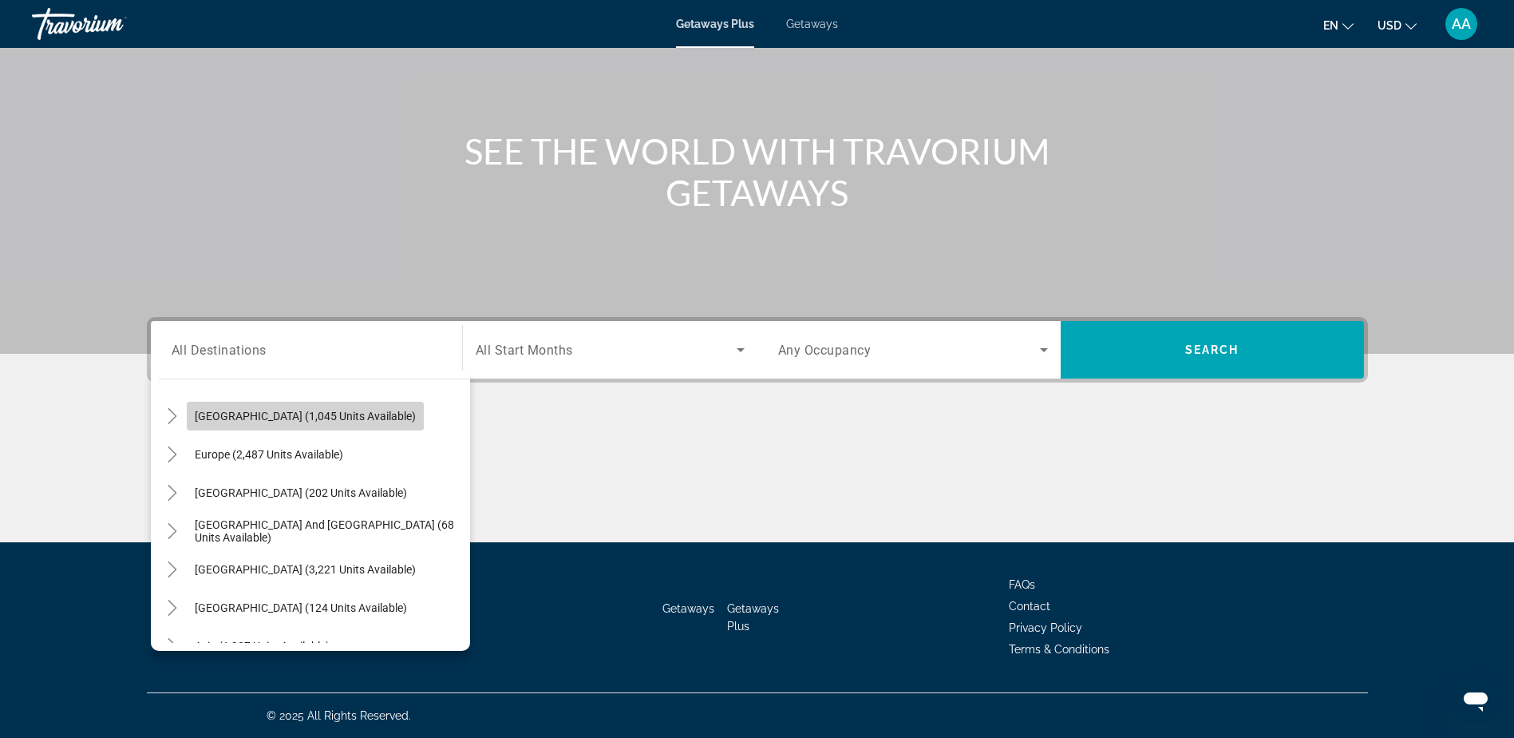
click at [243, 421] on span "[GEOGRAPHIC_DATA] (1,045 units available)" at bounding box center [305, 416] width 221 height 13
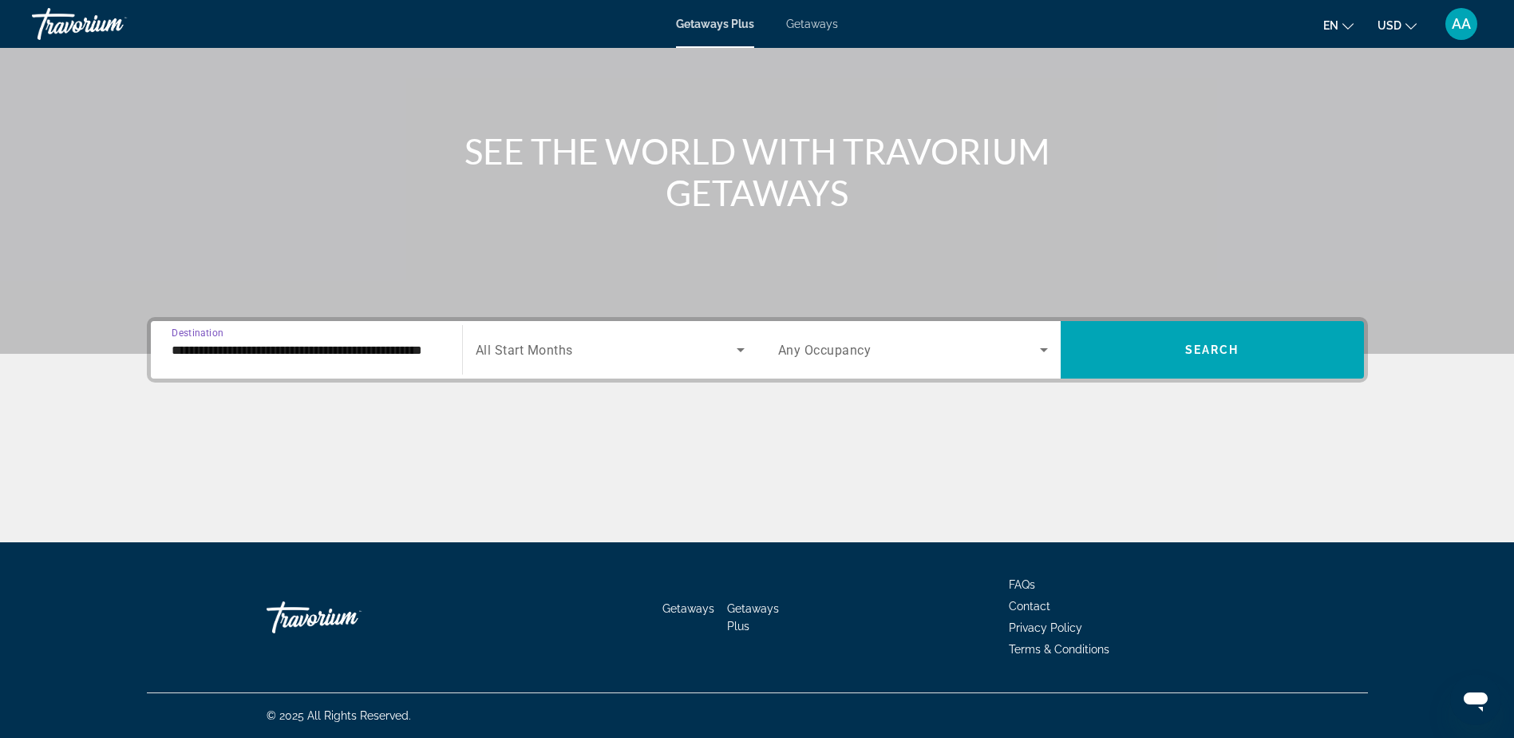
click at [273, 353] on input "**********" at bounding box center [307, 350] width 270 height 19
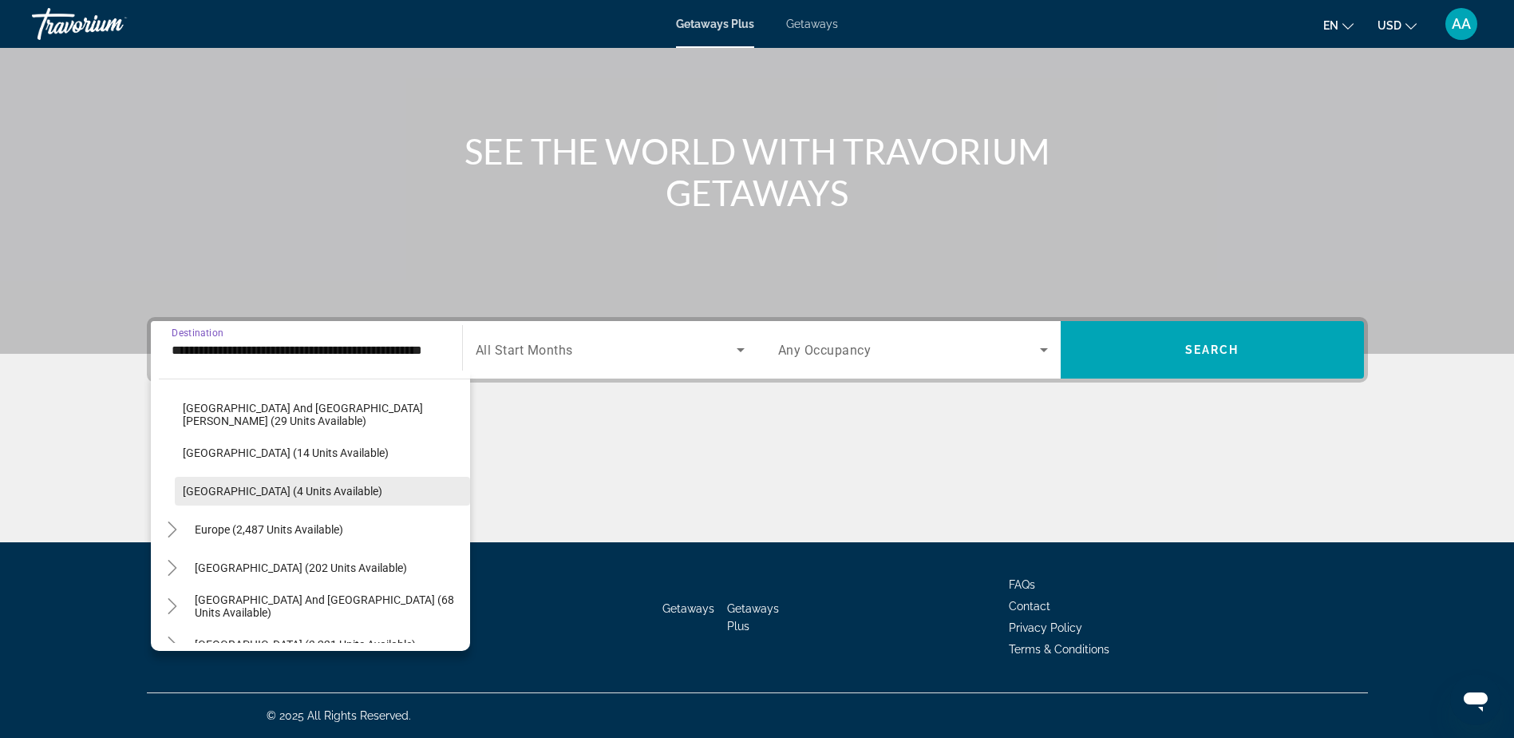
scroll to position [456, 0]
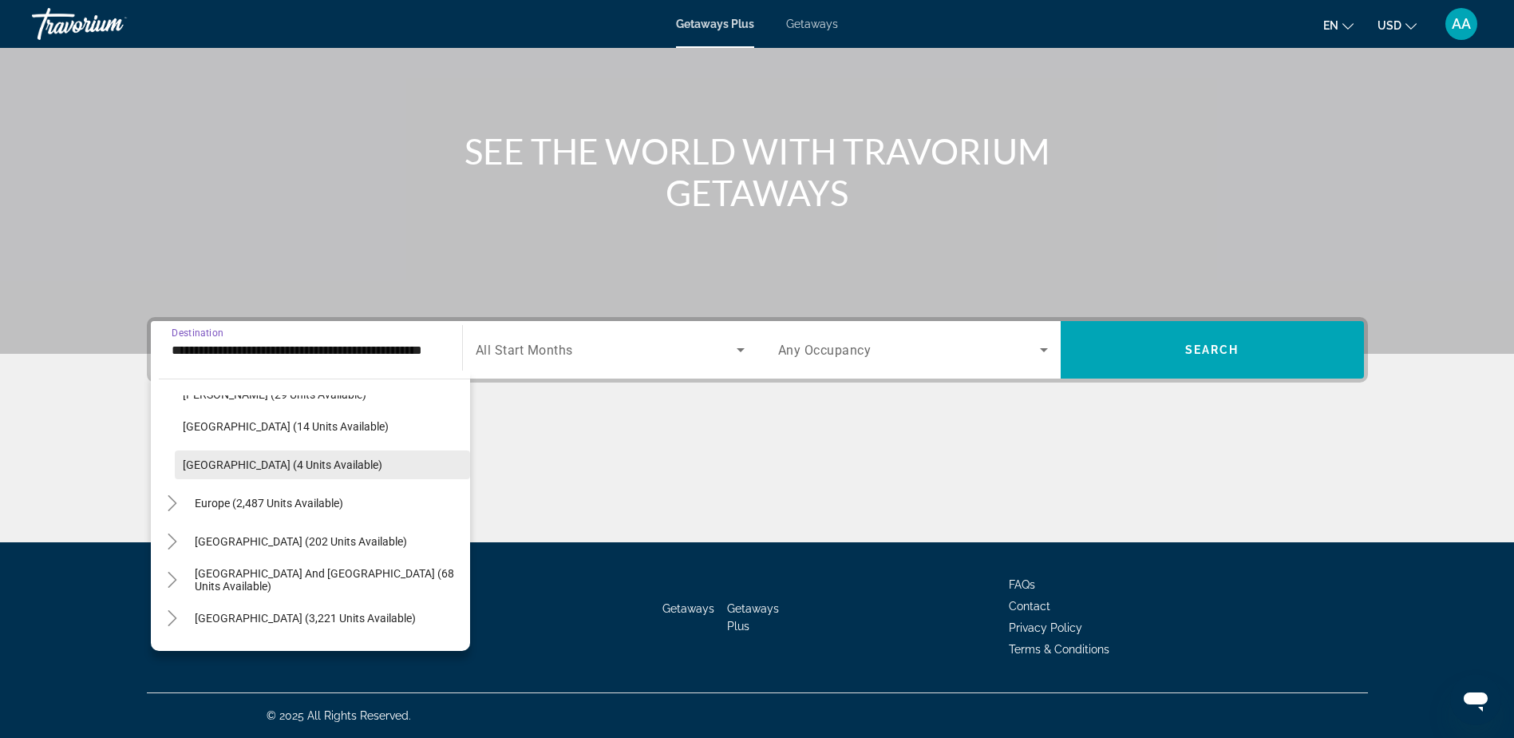
click at [256, 465] on span "Virgin Islands (4 units available)" at bounding box center [283, 464] width 200 height 13
type input "**********"
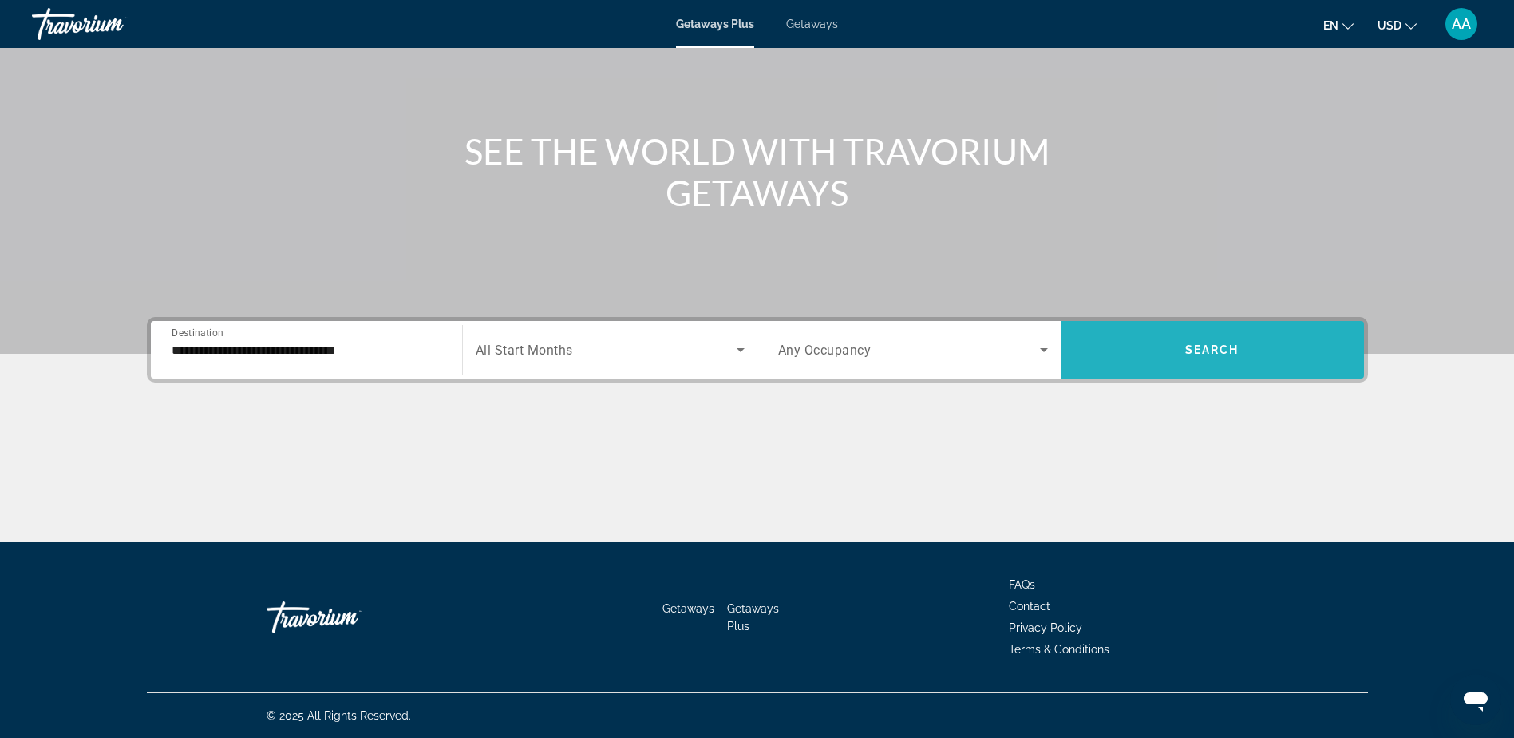
click at [1218, 347] on span "Search" at bounding box center [1213, 349] width 54 height 13
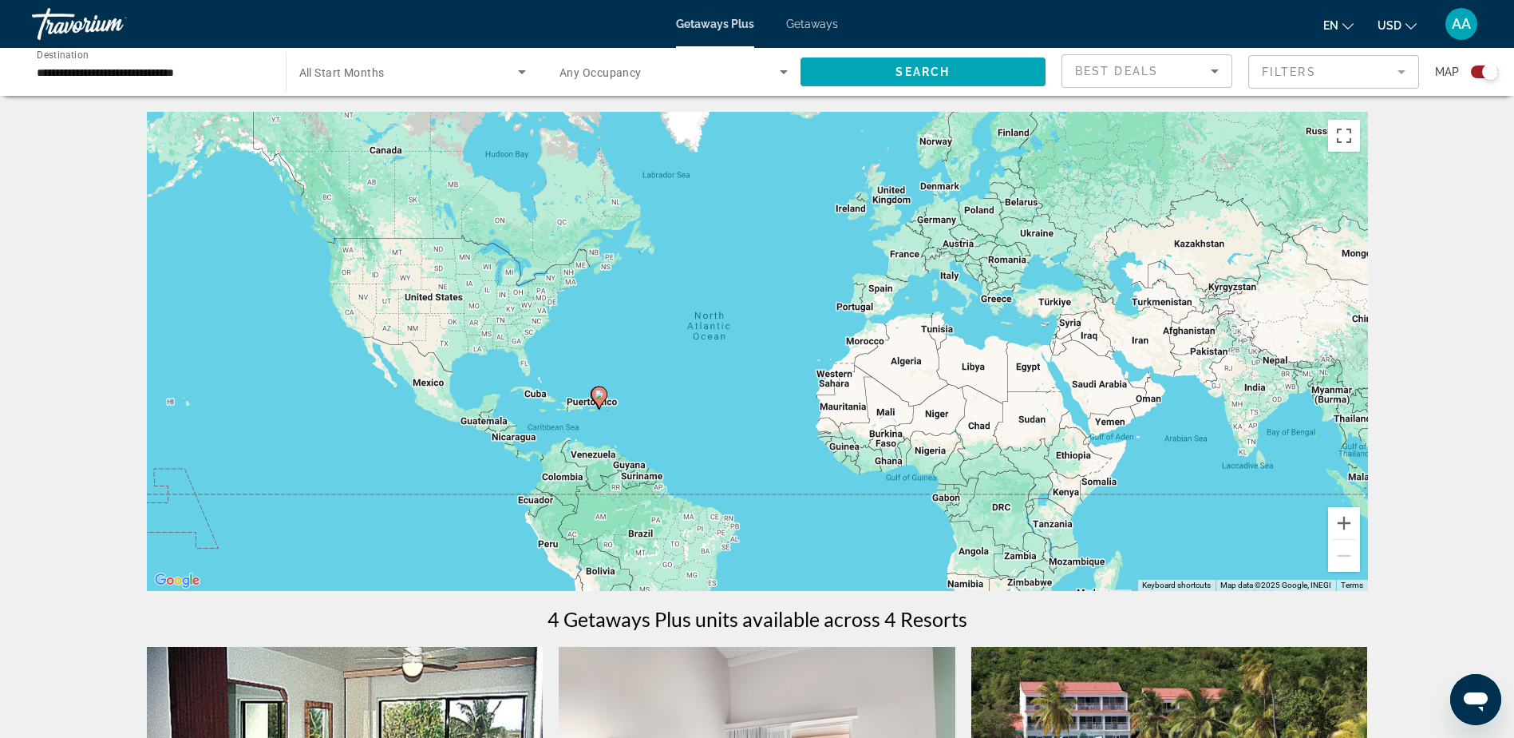
click at [811, 18] on span "Getaways" at bounding box center [812, 24] width 52 height 13
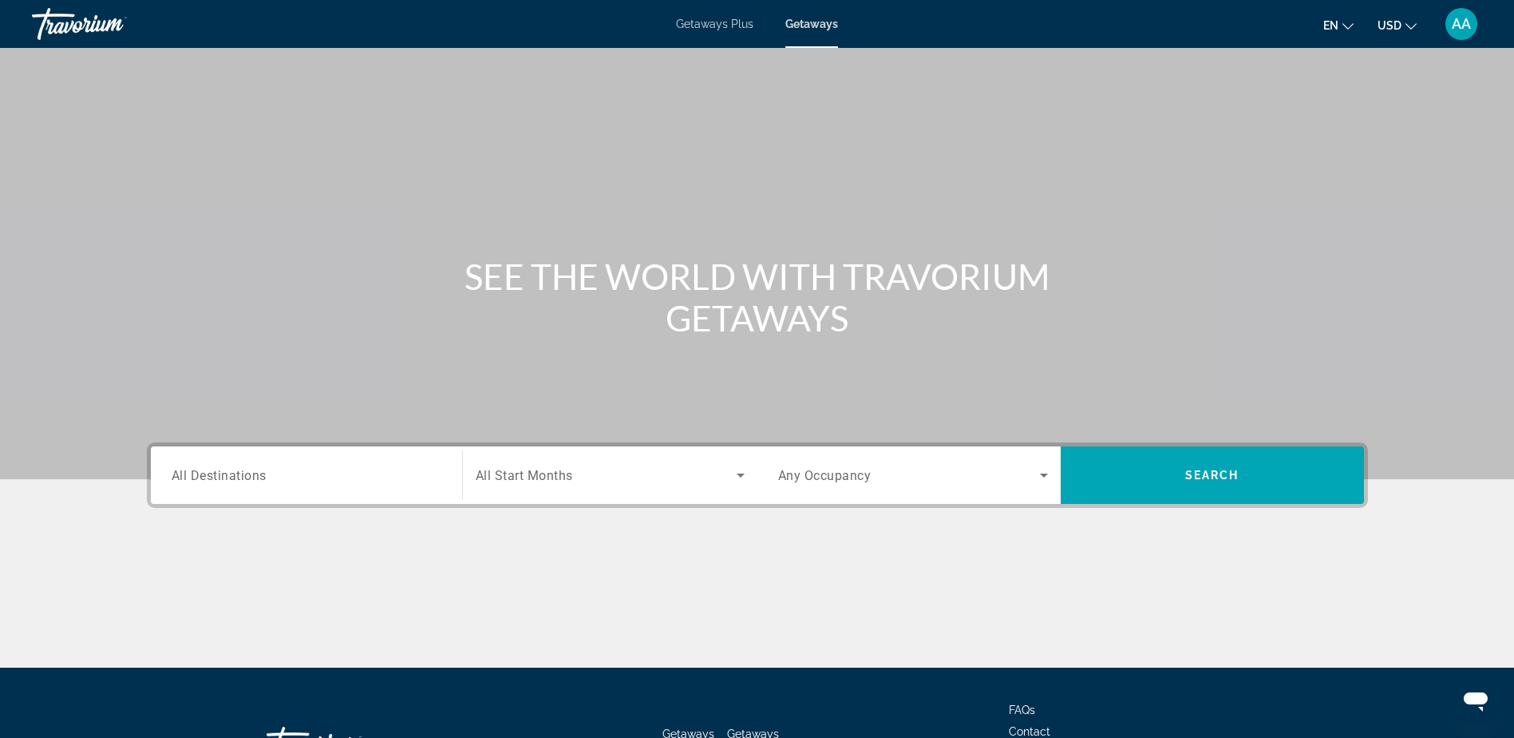
click at [190, 475] on span "All Destinations" at bounding box center [219, 474] width 95 height 15
click at [190, 475] on input "Destination All Destinations" at bounding box center [307, 475] width 270 height 19
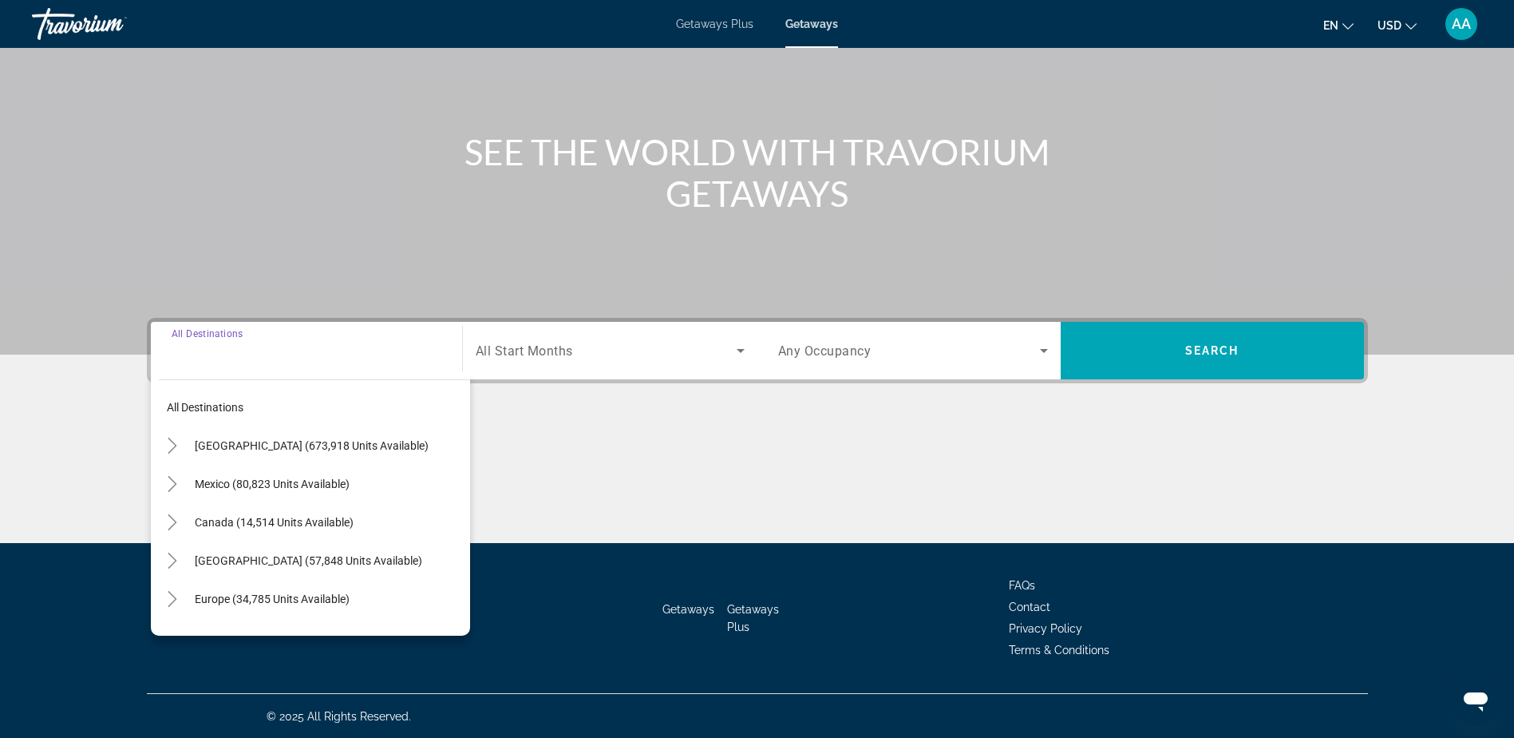
scroll to position [125, 0]
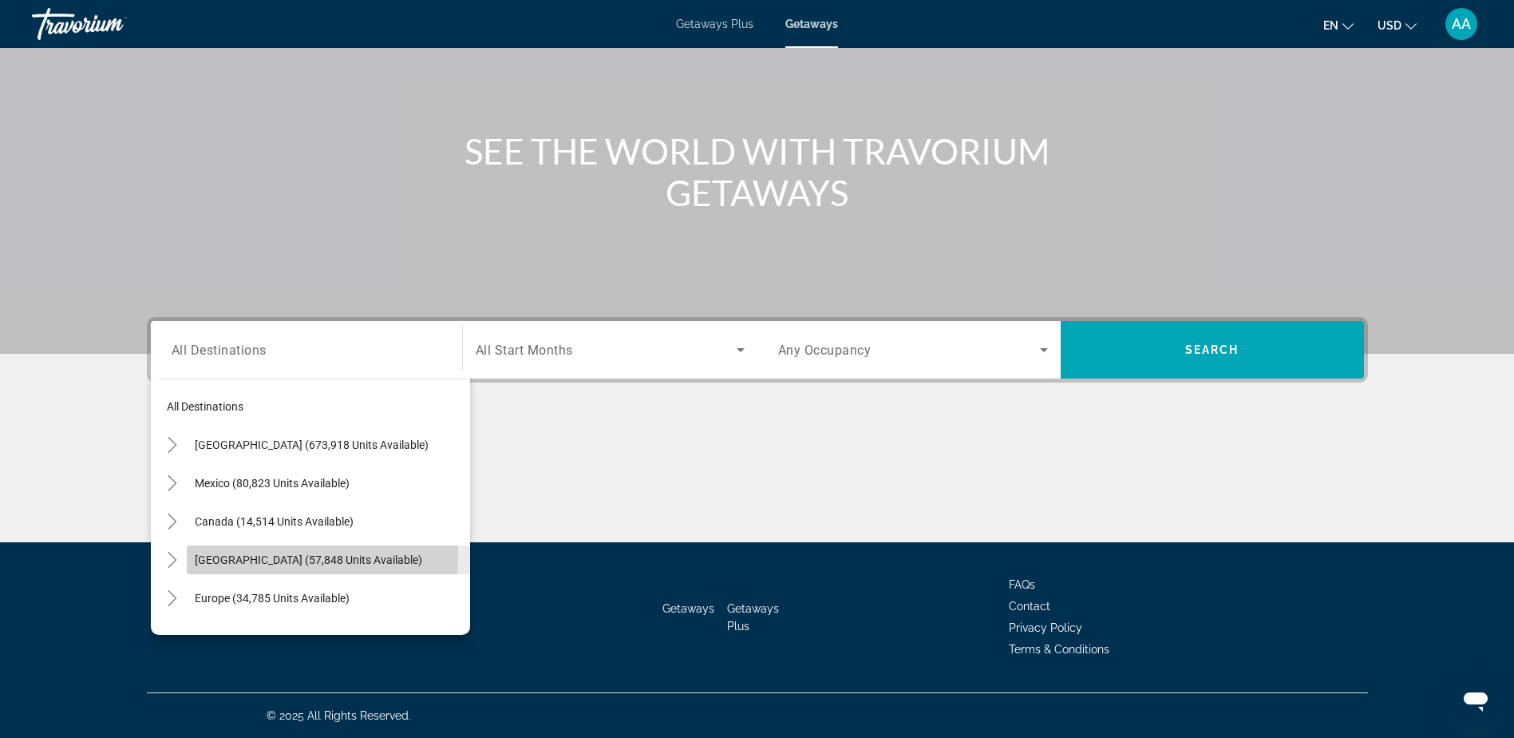
click at [232, 556] on span "[GEOGRAPHIC_DATA] (57,848 units available)" at bounding box center [309, 559] width 228 height 13
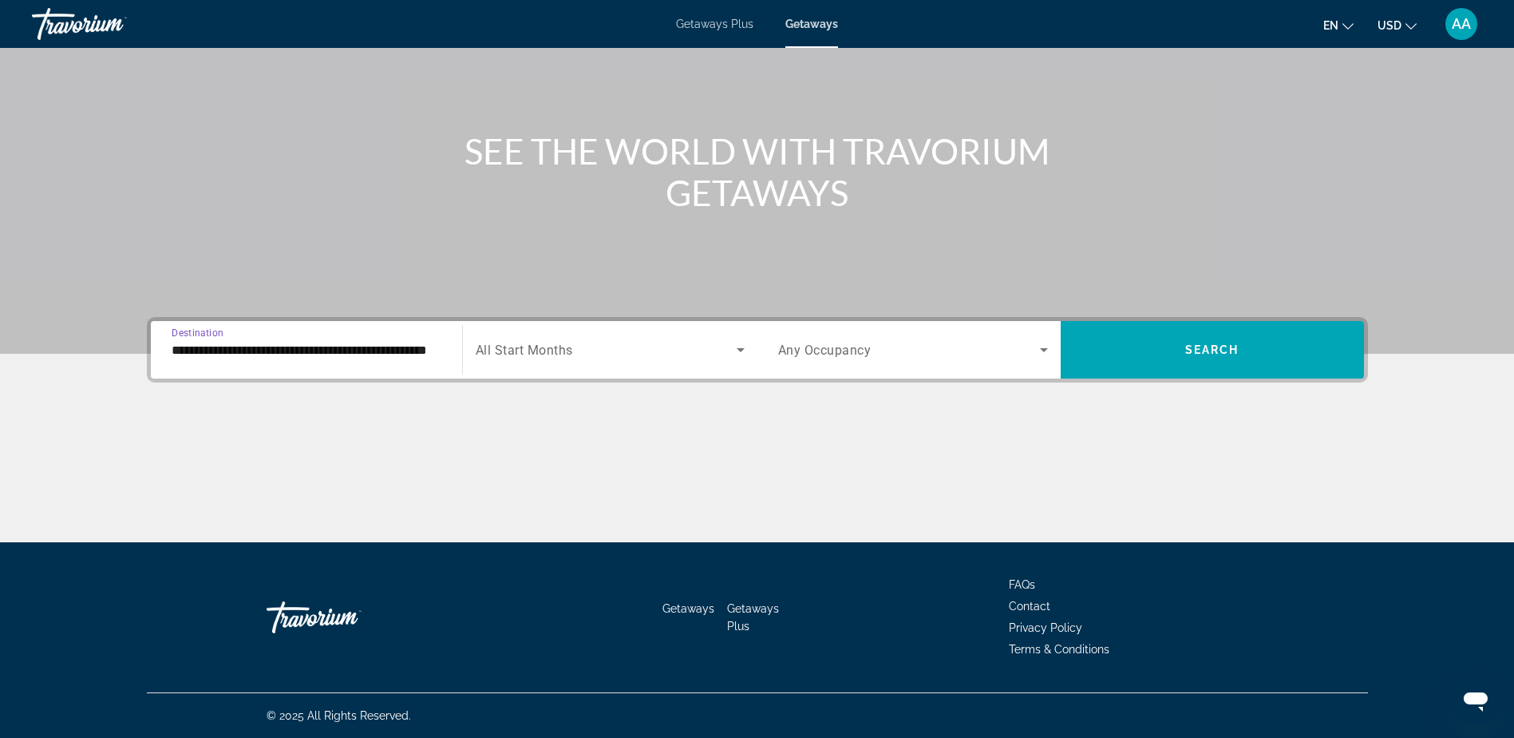
click at [278, 351] on input "**********" at bounding box center [307, 350] width 270 height 19
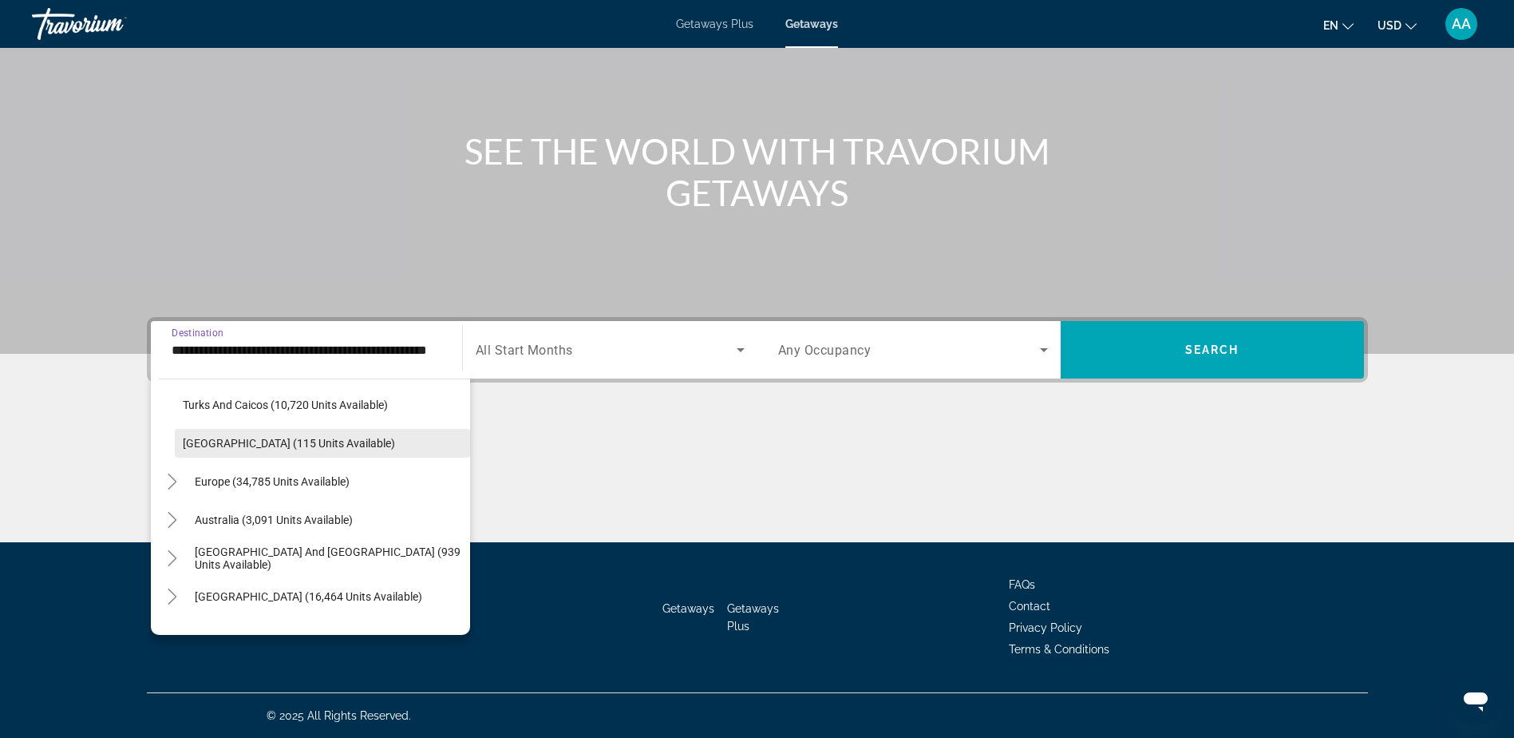
scroll to position [695, 0]
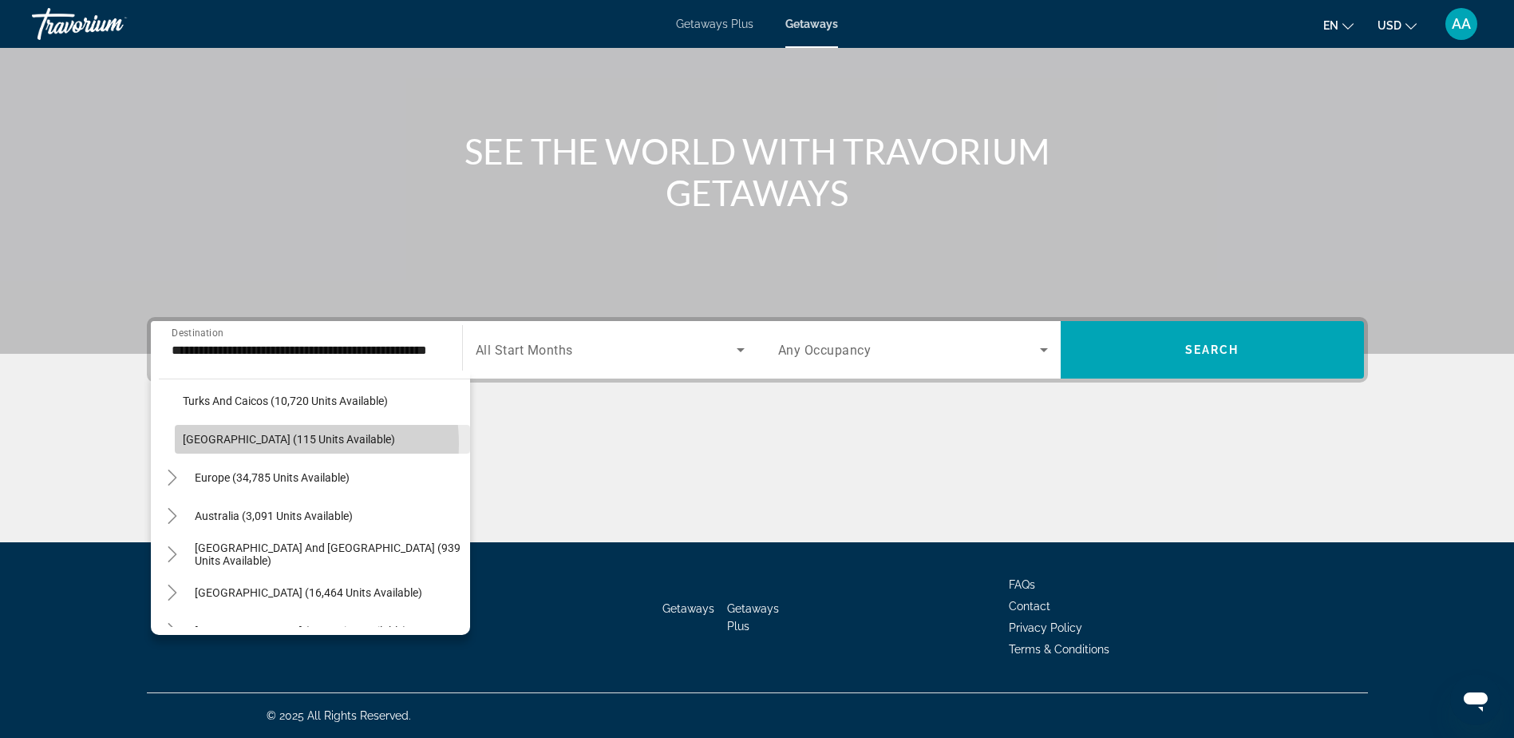
click at [279, 444] on span "Virgin Islands (115 units available)" at bounding box center [289, 439] width 212 height 13
type input "**********"
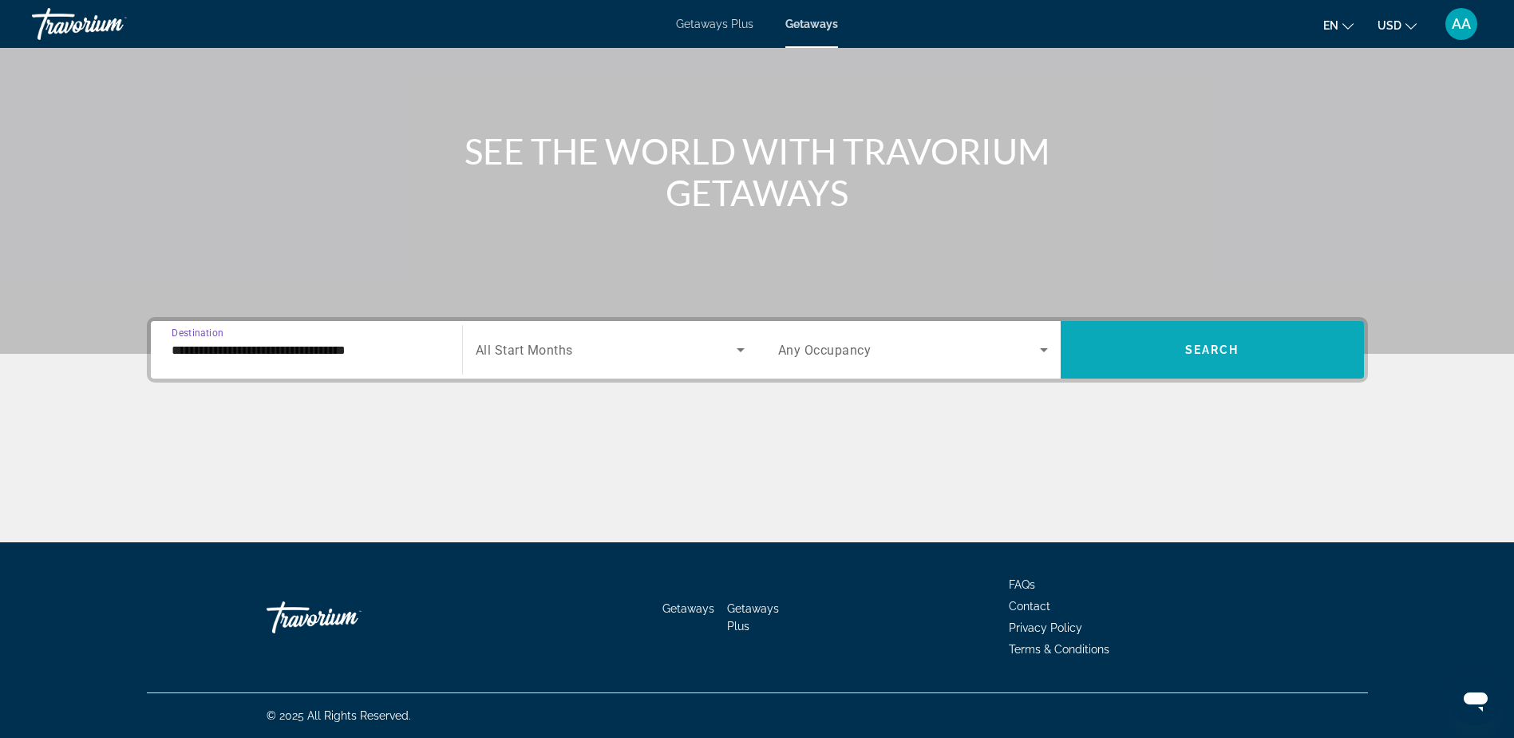
click at [1220, 354] on span "Search" at bounding box center [1213, 349] width 54 height 13
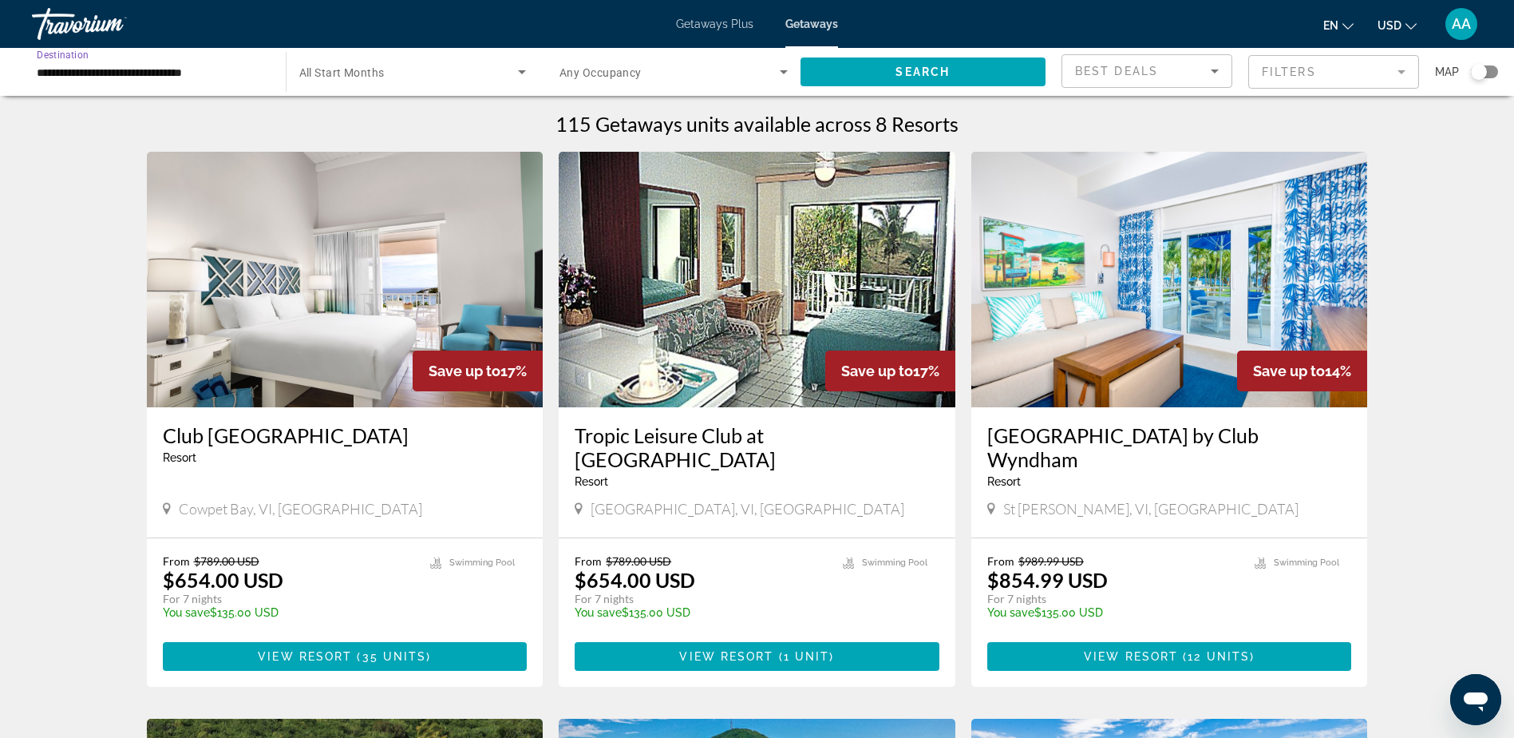
click at [165, 69] on input "**********" at bounding box center [151, 72] width 228 height 19
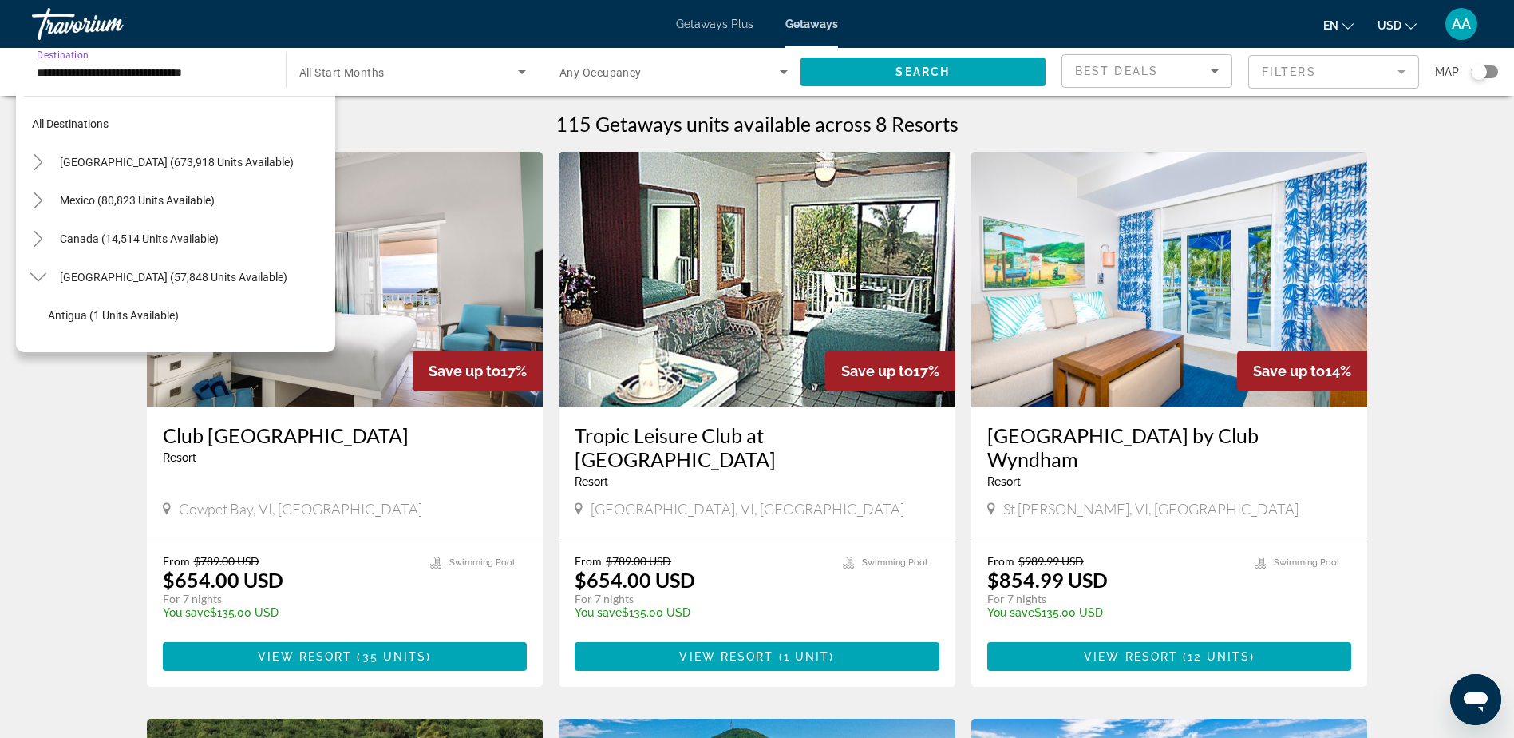
scroll to position [631, 0]
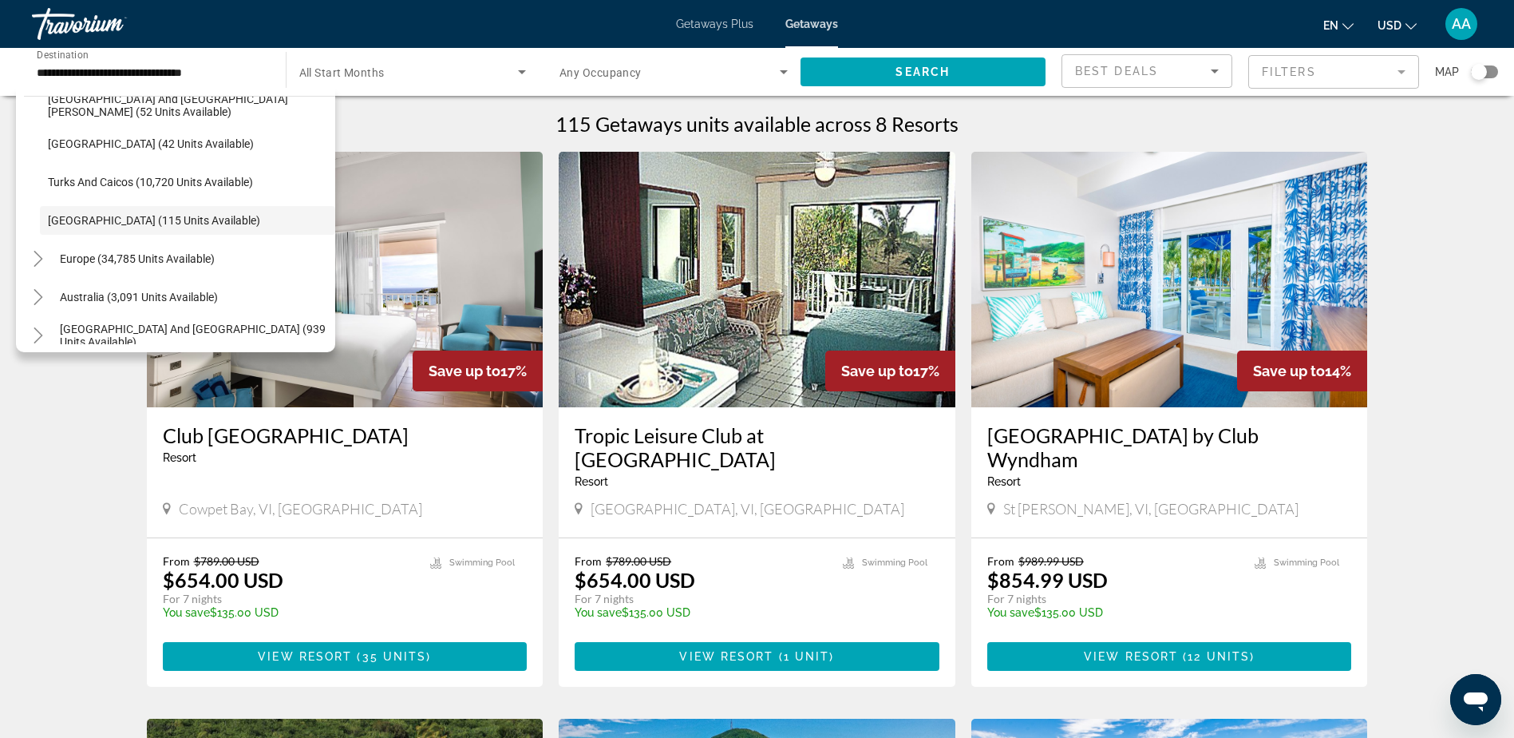
click at [730, 24] on span "Getaways Plus" at bounding box center [714, 24] width 77 height 13
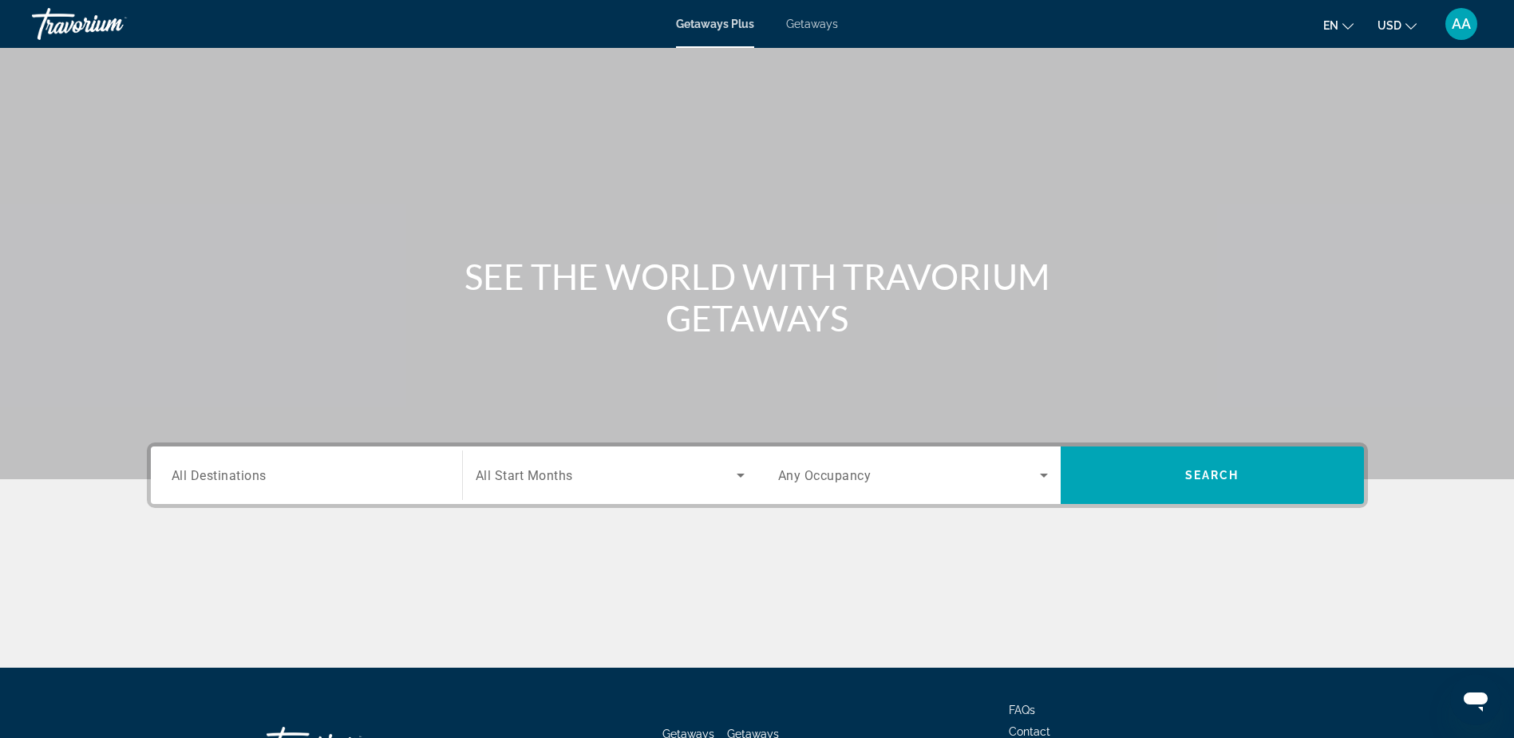
click at [224, 475] on span "All Destinations" at bounding box center [219, 474] width 95 height 15
click at [224, 475] on input "Destination All Destinations" at bounding box center [307, 475] width 270 height 19
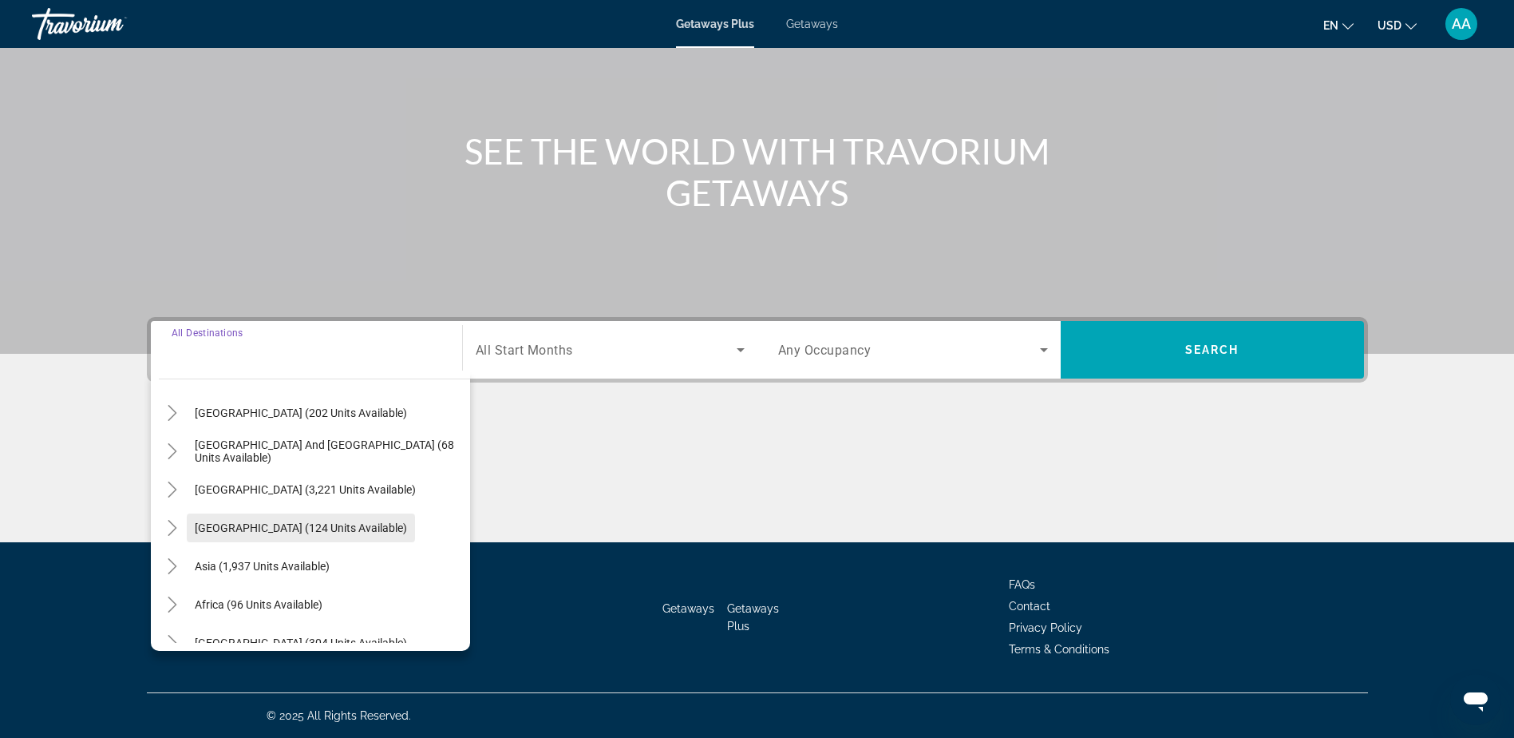
scroll to position [259, 0]
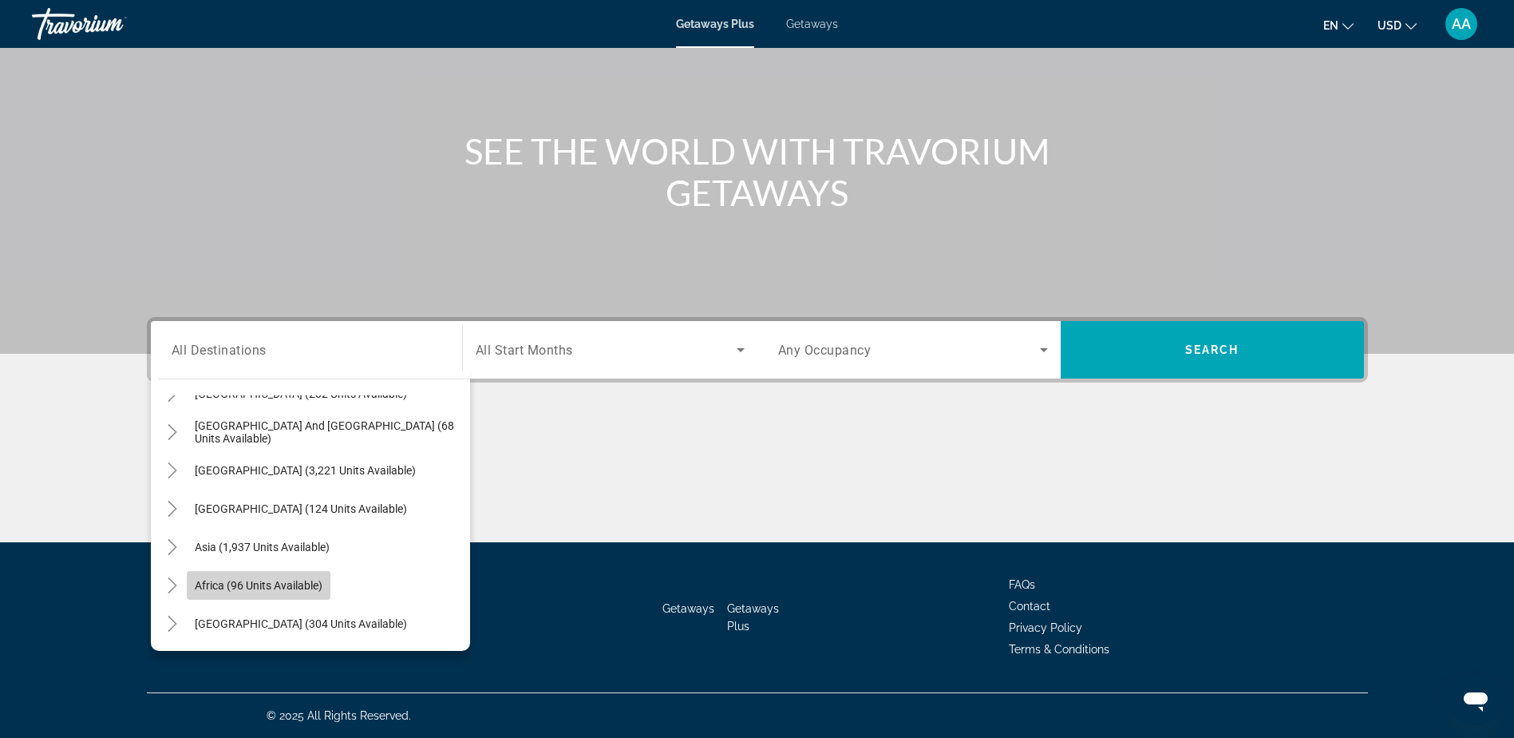
click at [212, 586] on span "Africa (96 units available)" at bounding box center [259, 585] width 128 height 13
type input "**********"
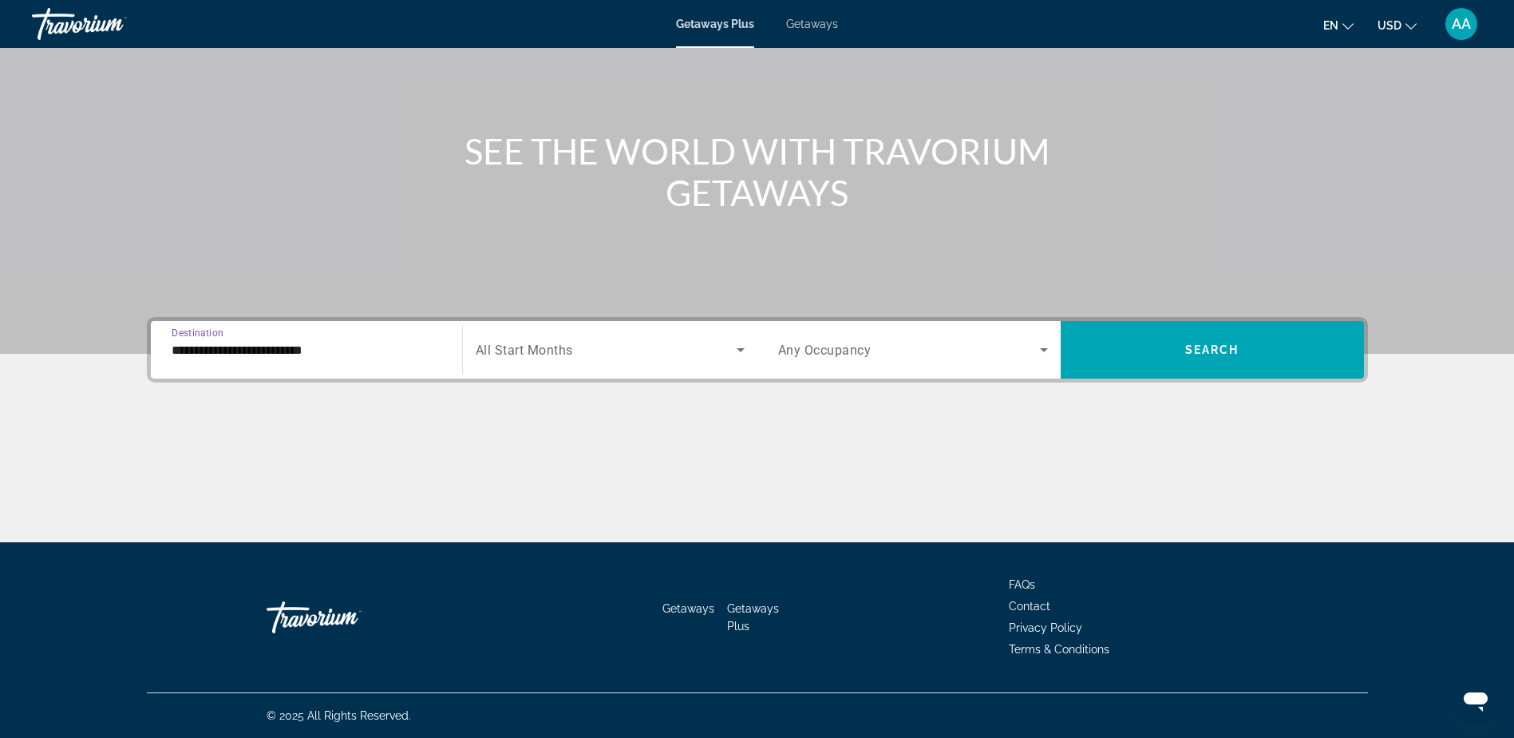
click at [274, 353] on input "**********" at bounding box center [307, 350] width 270 height 19
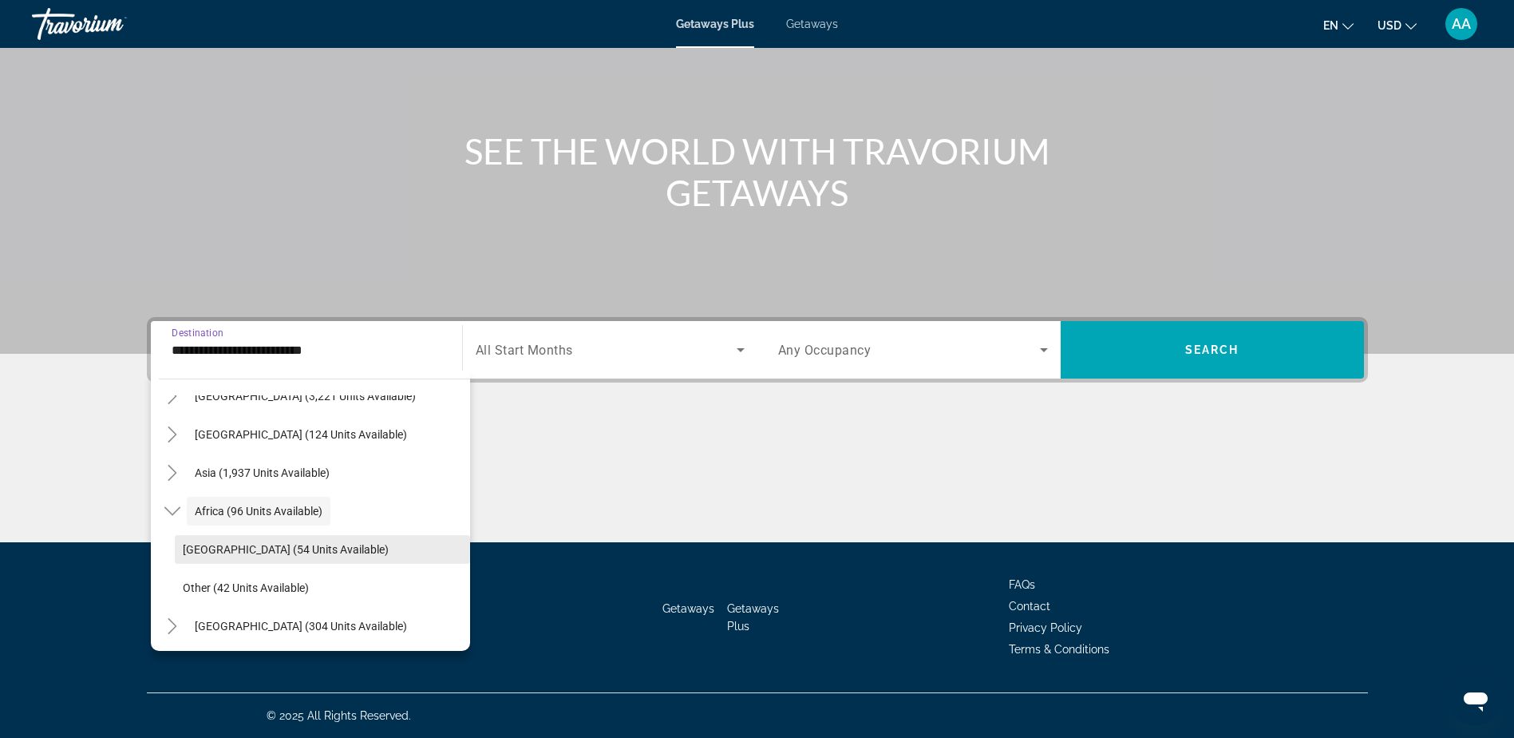
scroll to position [335, 0]
click at [168, 512] on icon "Toggle Africa (96 units available)" at bounding box center [172, 509] width 16 height 16
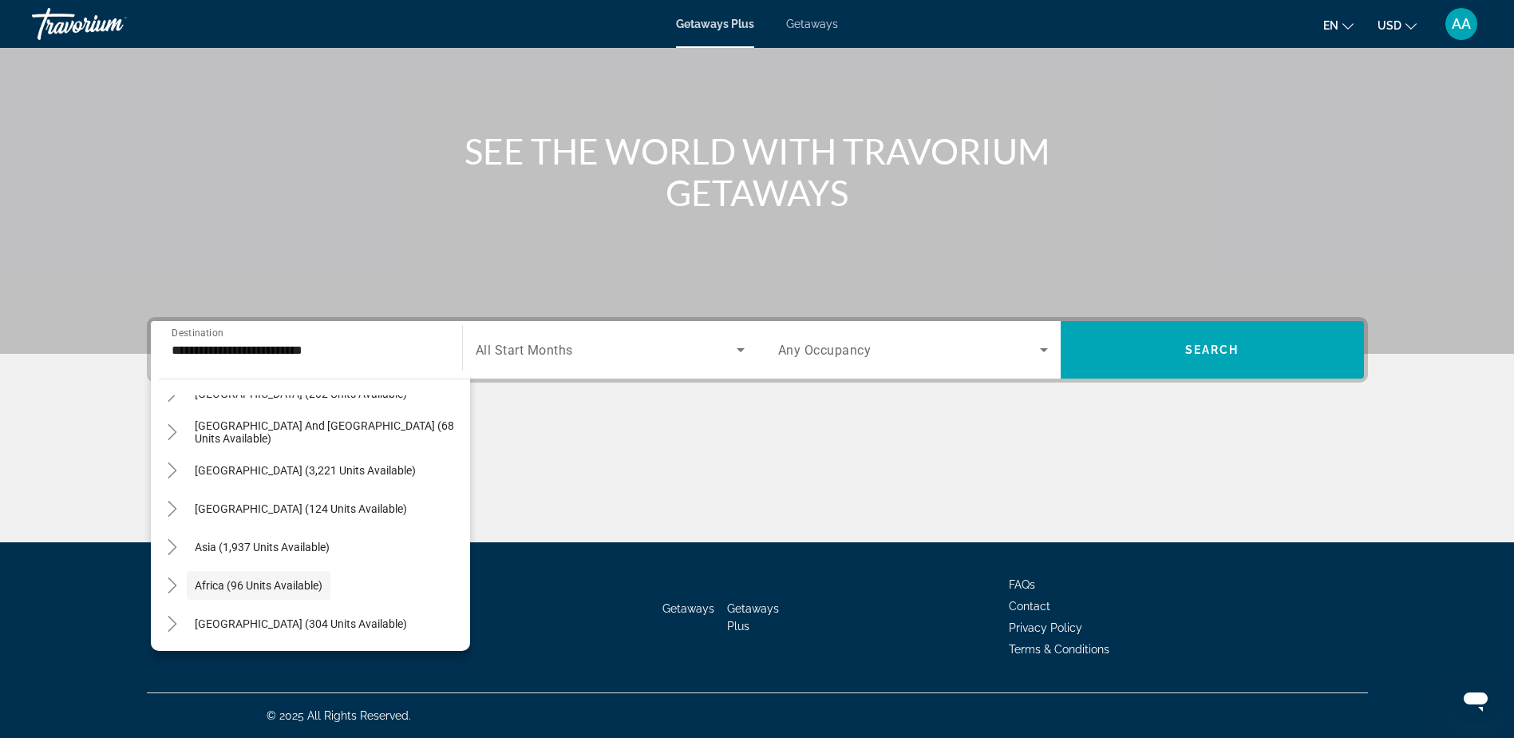
click at [812, 26] on span "Getaways" at bounding box center [812, 24] width 52 height 13
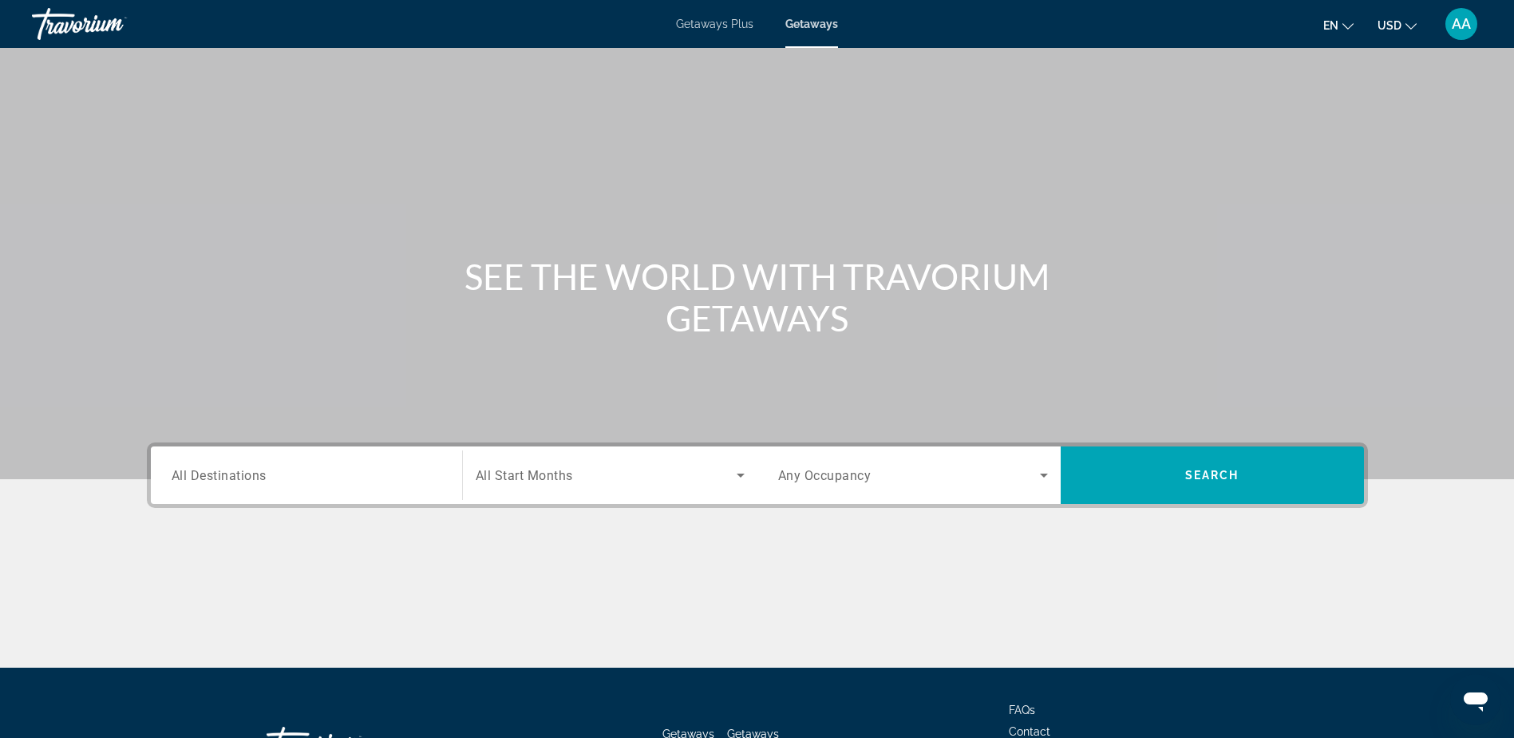
click at [228, 489] on div "Search widget" at bounding box center [307, 476] width 270 height 46
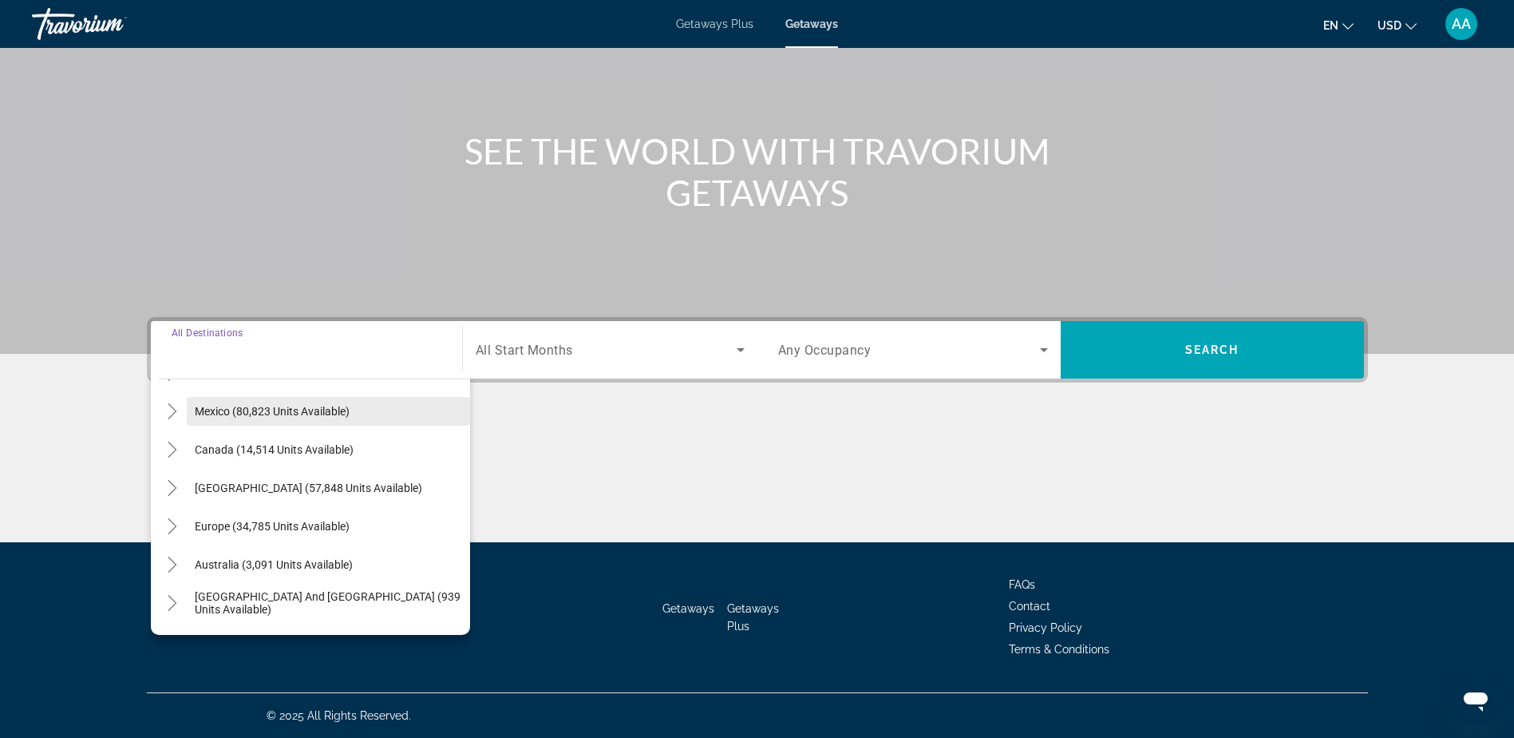
scroll to position [259, 0]
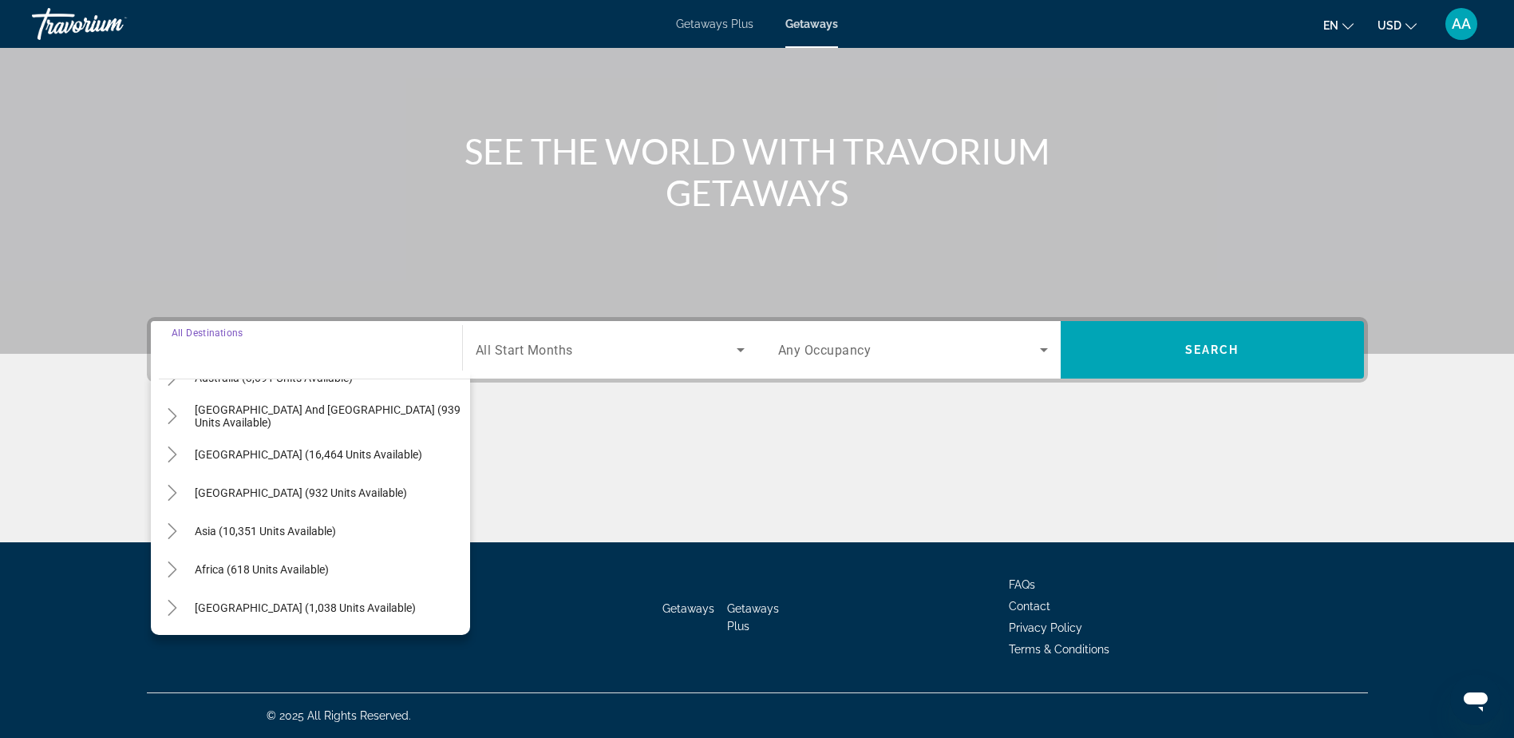
click at [248, 563] on span "Africa (618 units available)" at bounding box center [262, 569] width 134 height 13
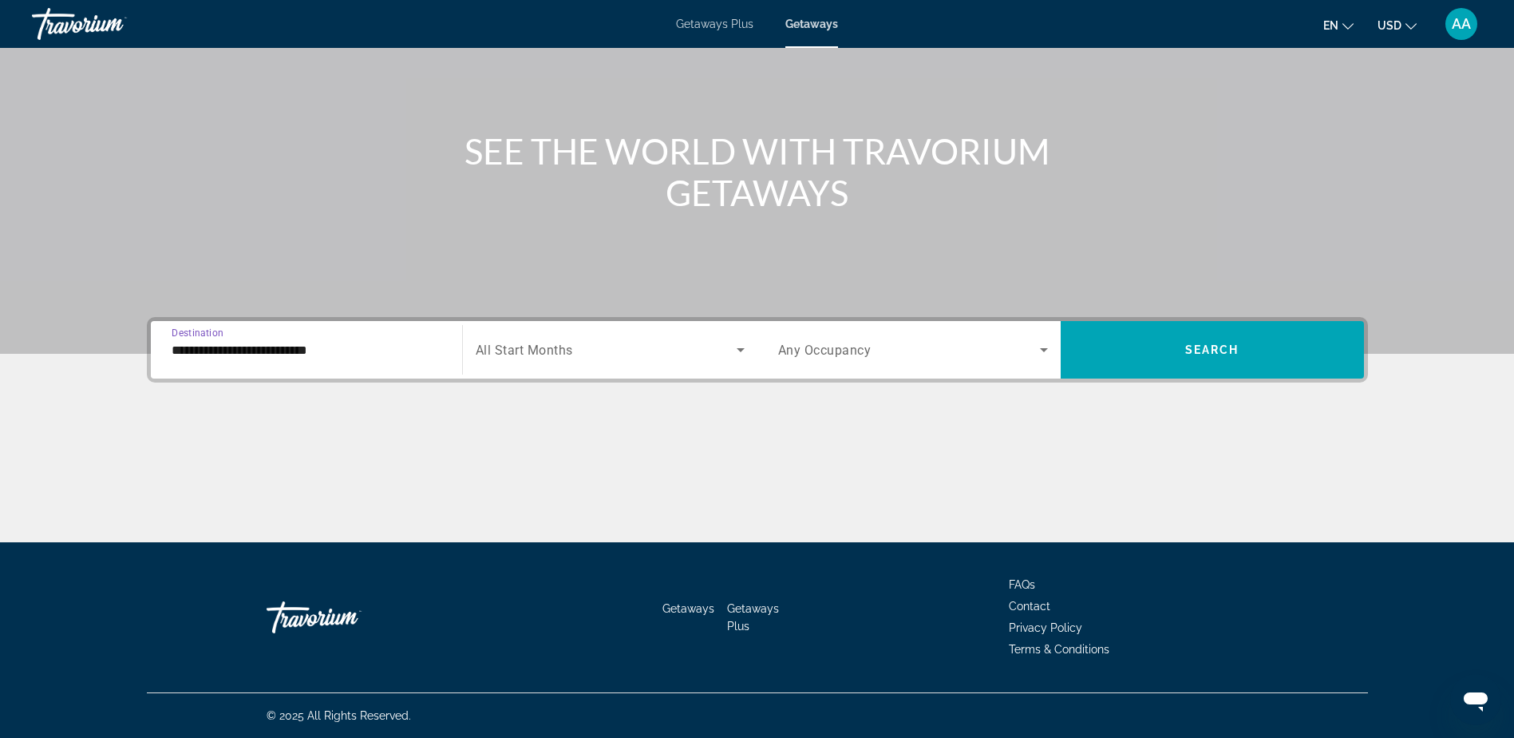
click at [239, 343] on input "**********" at bounding box center [307, 350] width 270 height 19
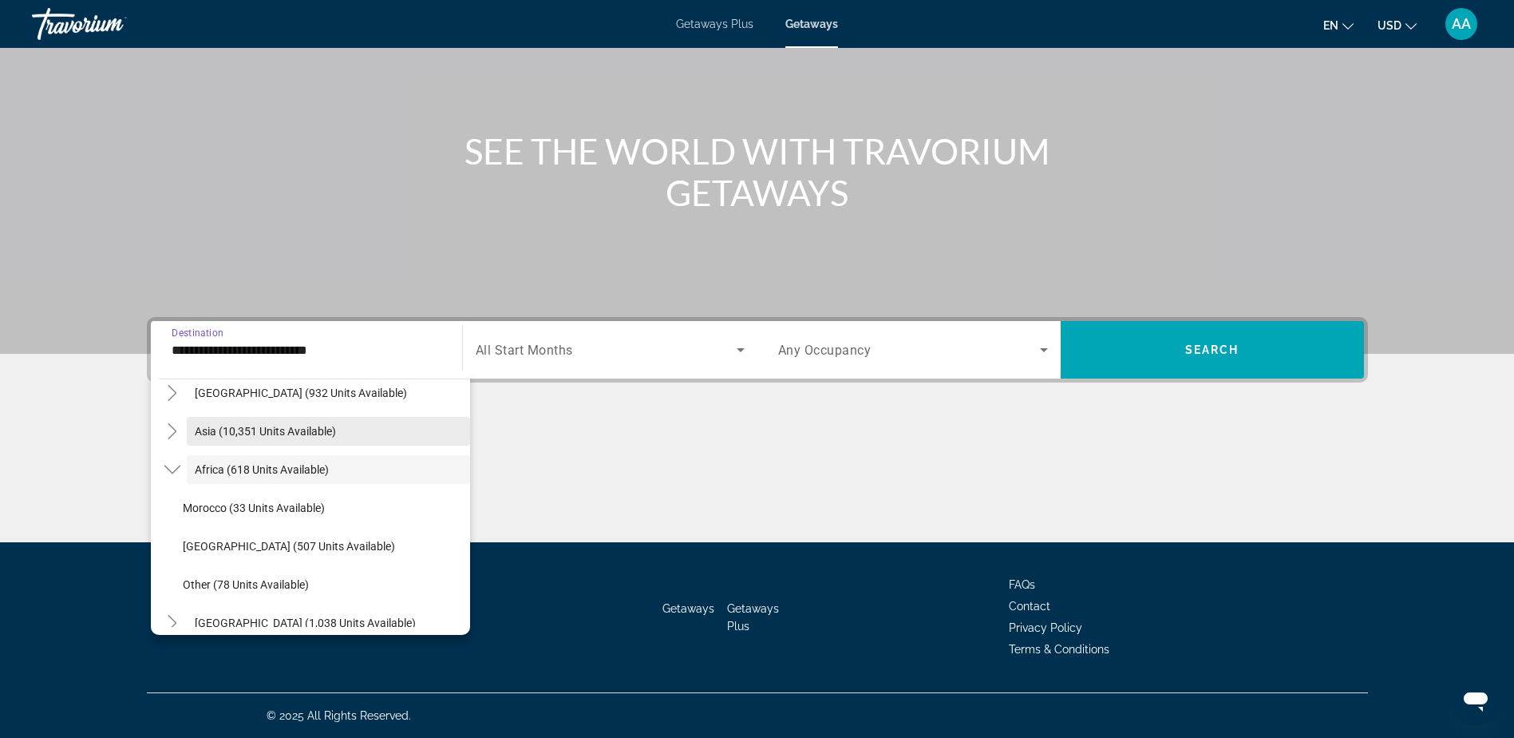
scroll to position [374, 0]
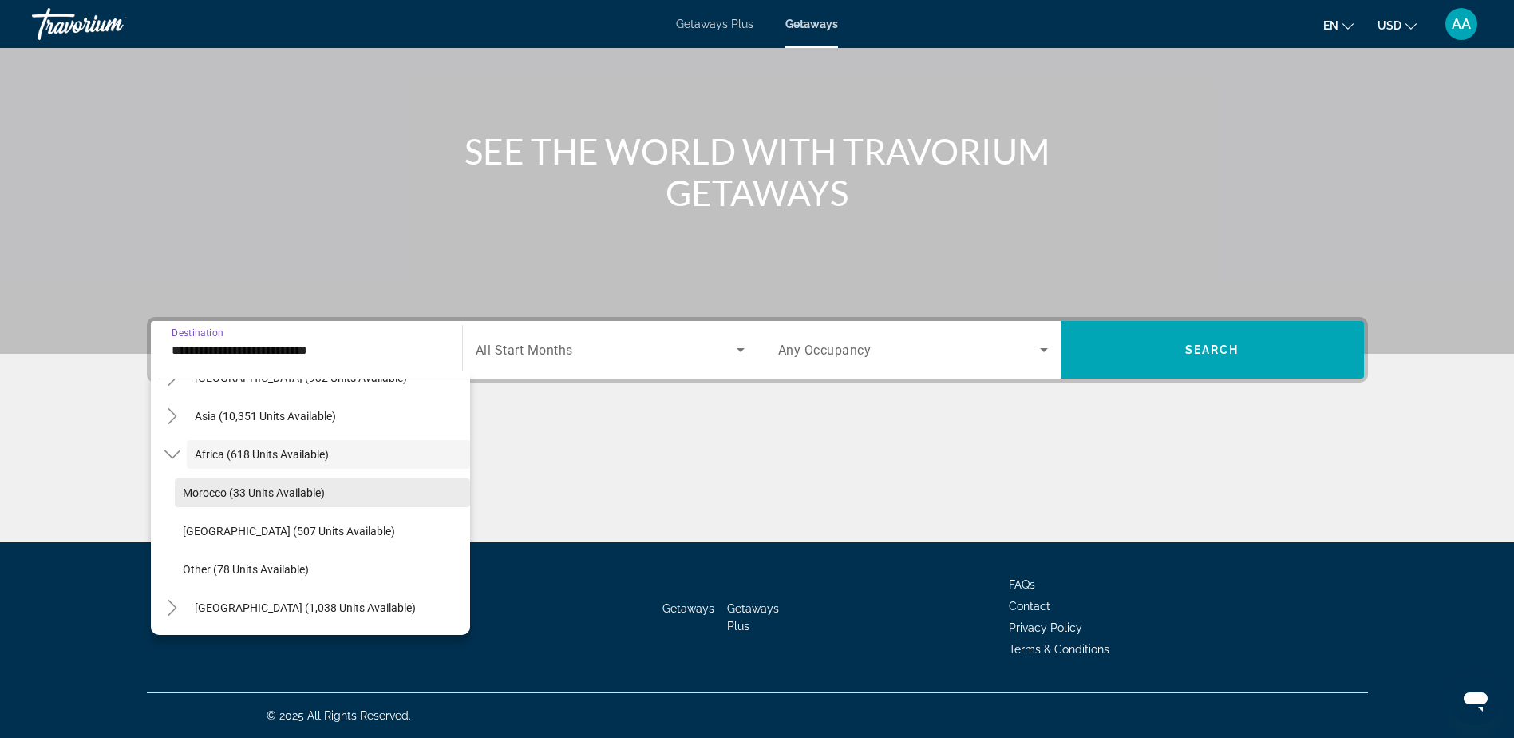
click at [230, 497] on span "Morocco (33 units available)" at bounding box center [254, 492] width 142 height 13
type input "**********"
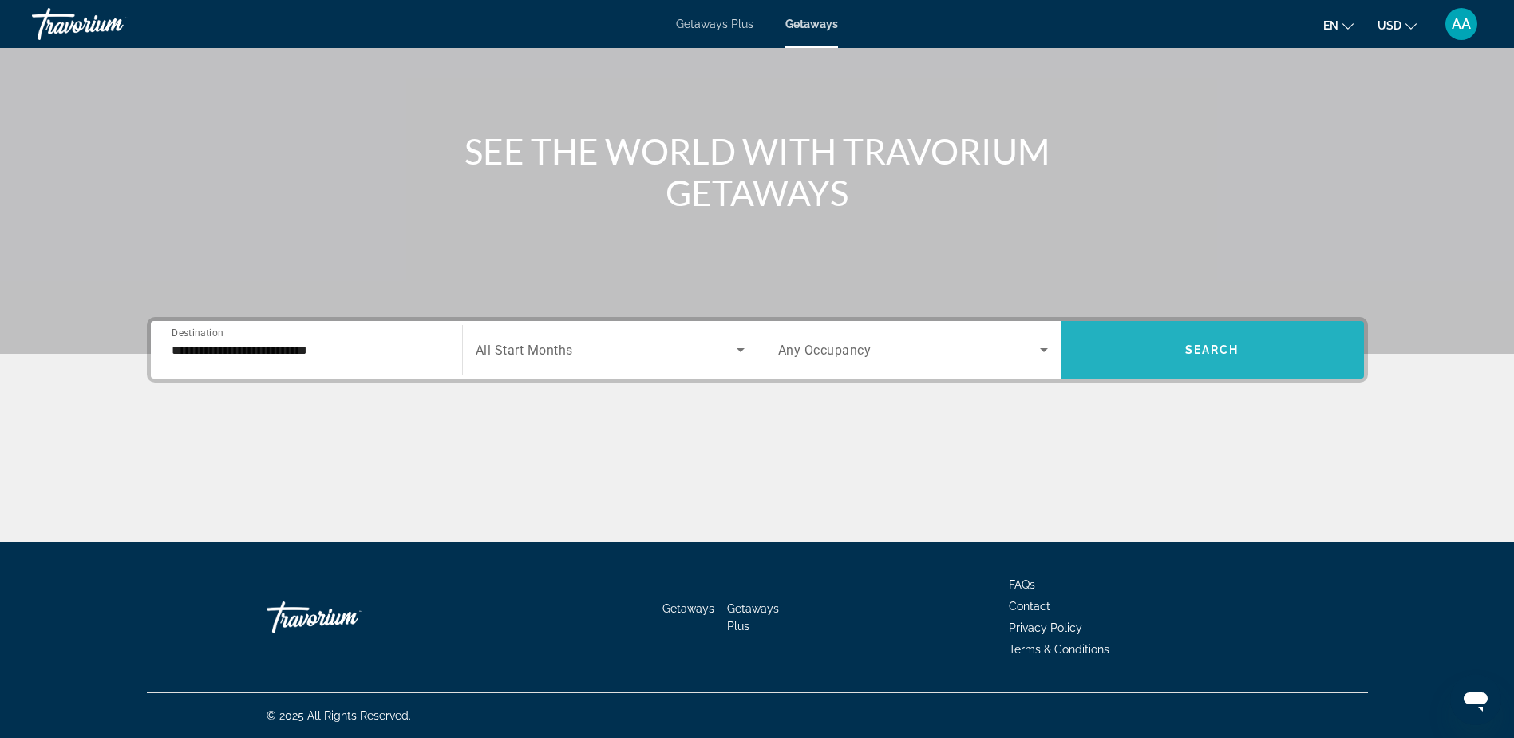
click at [1221, 342] on span "Search widget" at bounding box center [1212, 350] width 303 height 38
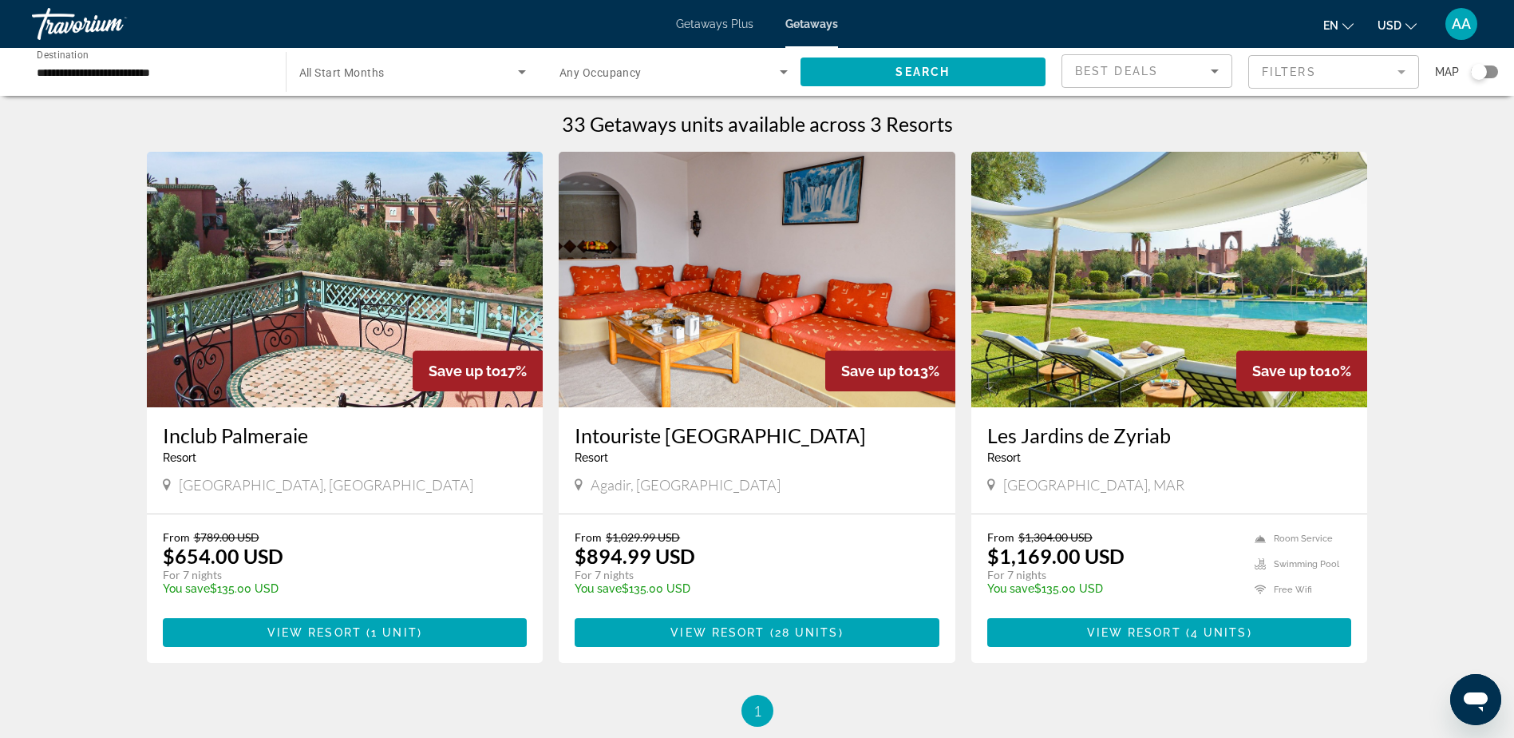
click at [295, 298] on img "Main content" at bounding box center [345, 279] width 397 height 255
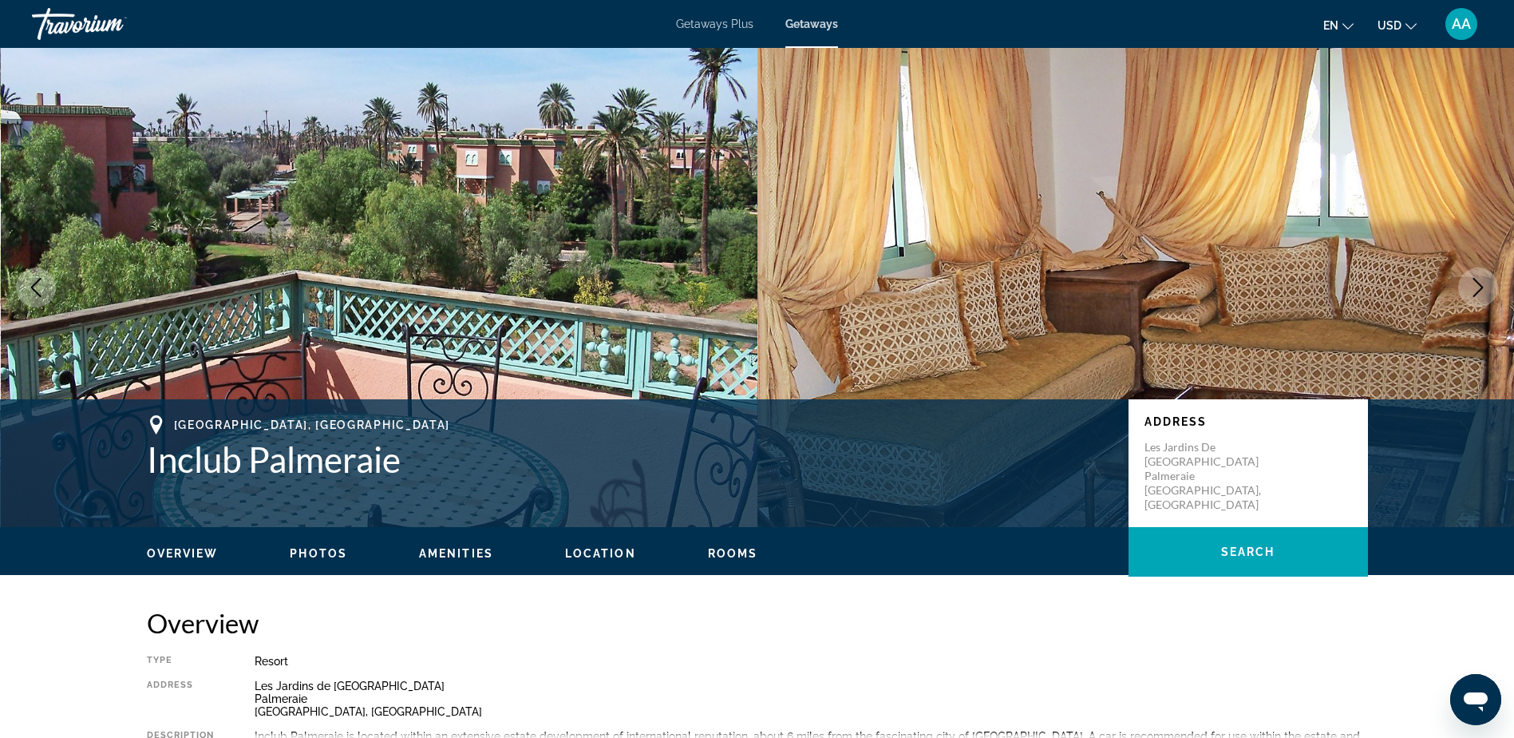
click at [1478, 288] on icon "Next image" at bounding box center [1478, 287] width 19 height 19
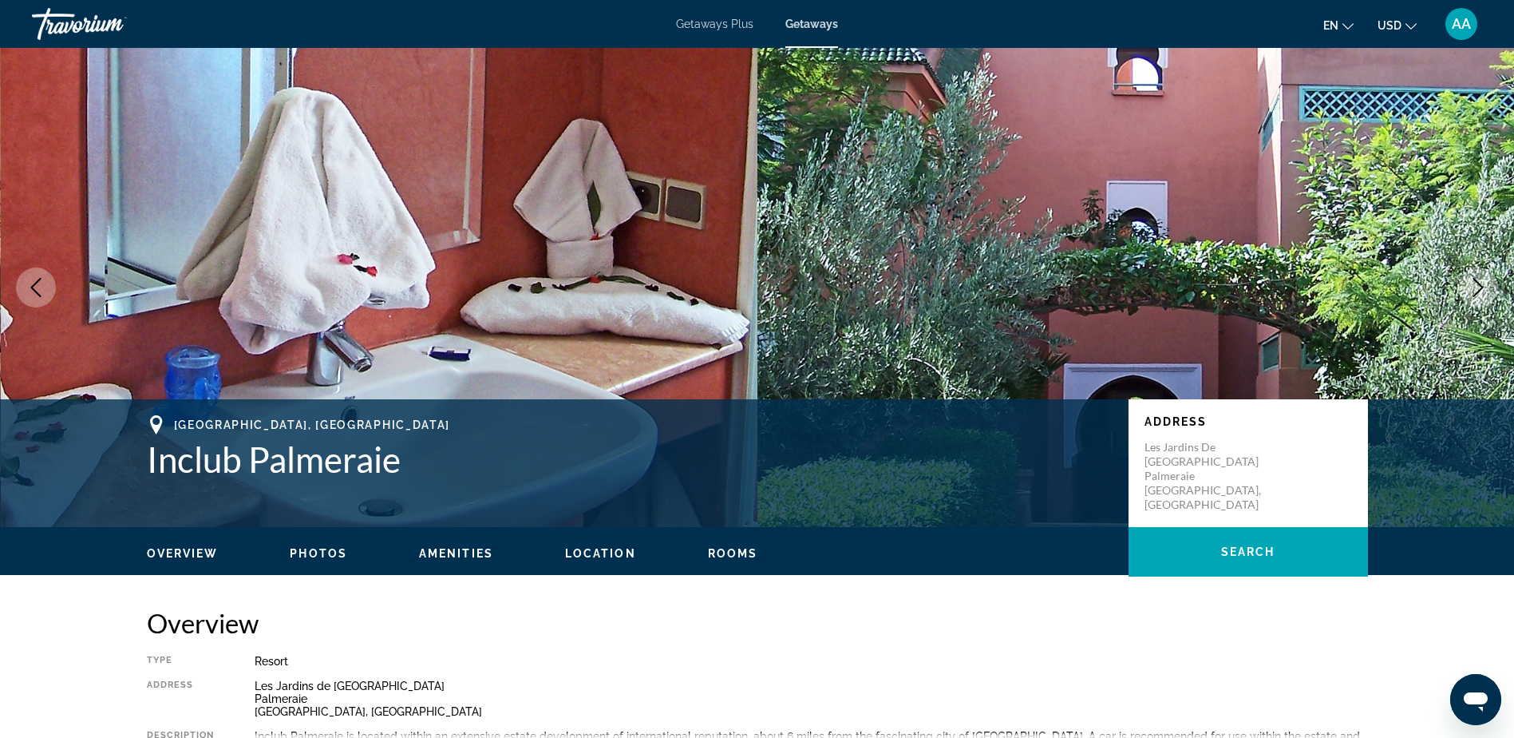
click at [1478, 288] on icon "Next image" at bounding box center [1478, 287] width 19 height 19
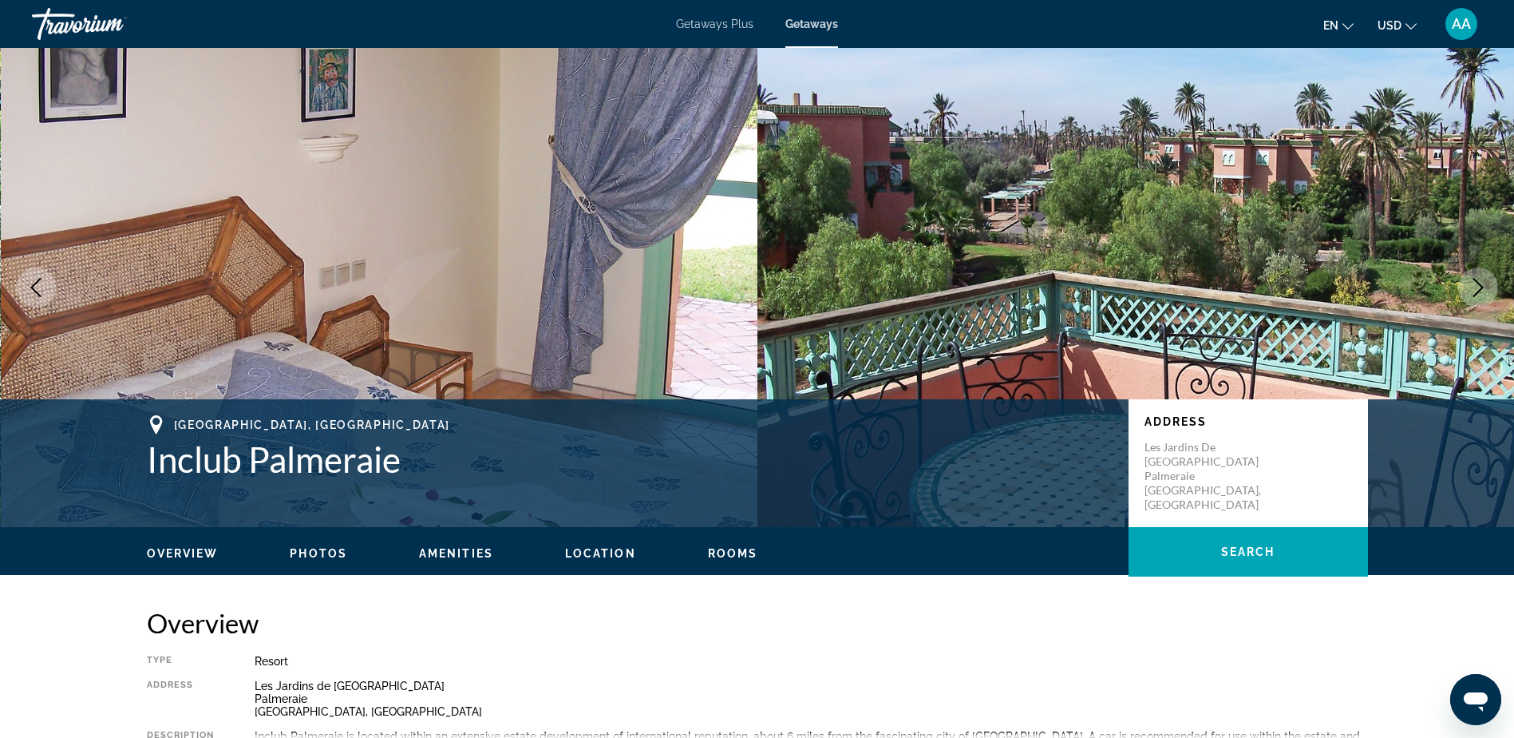
click at [1478, 288] on icon "Next image" at bounding box center [1478, 287] width 19 height 19
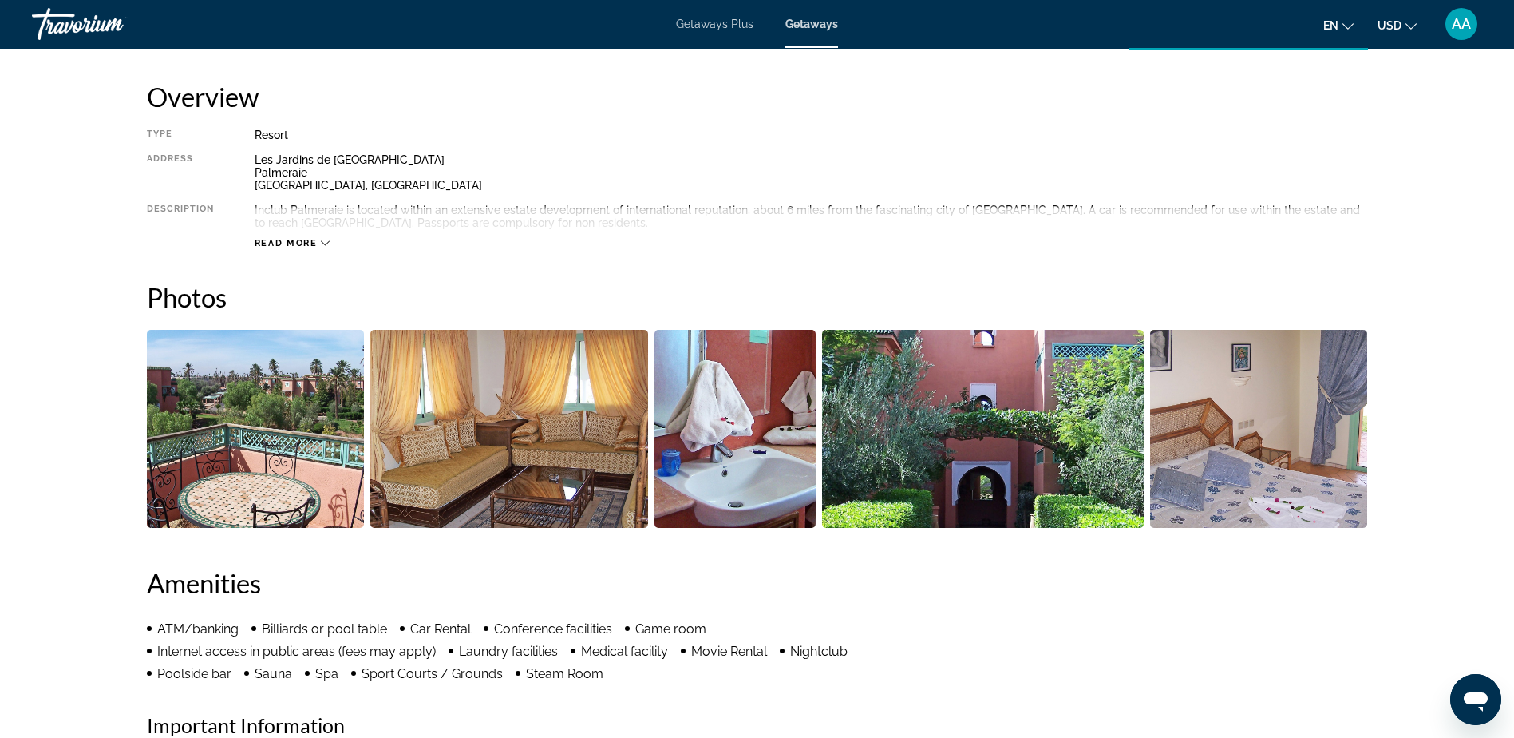
scroll to position [559, 0]
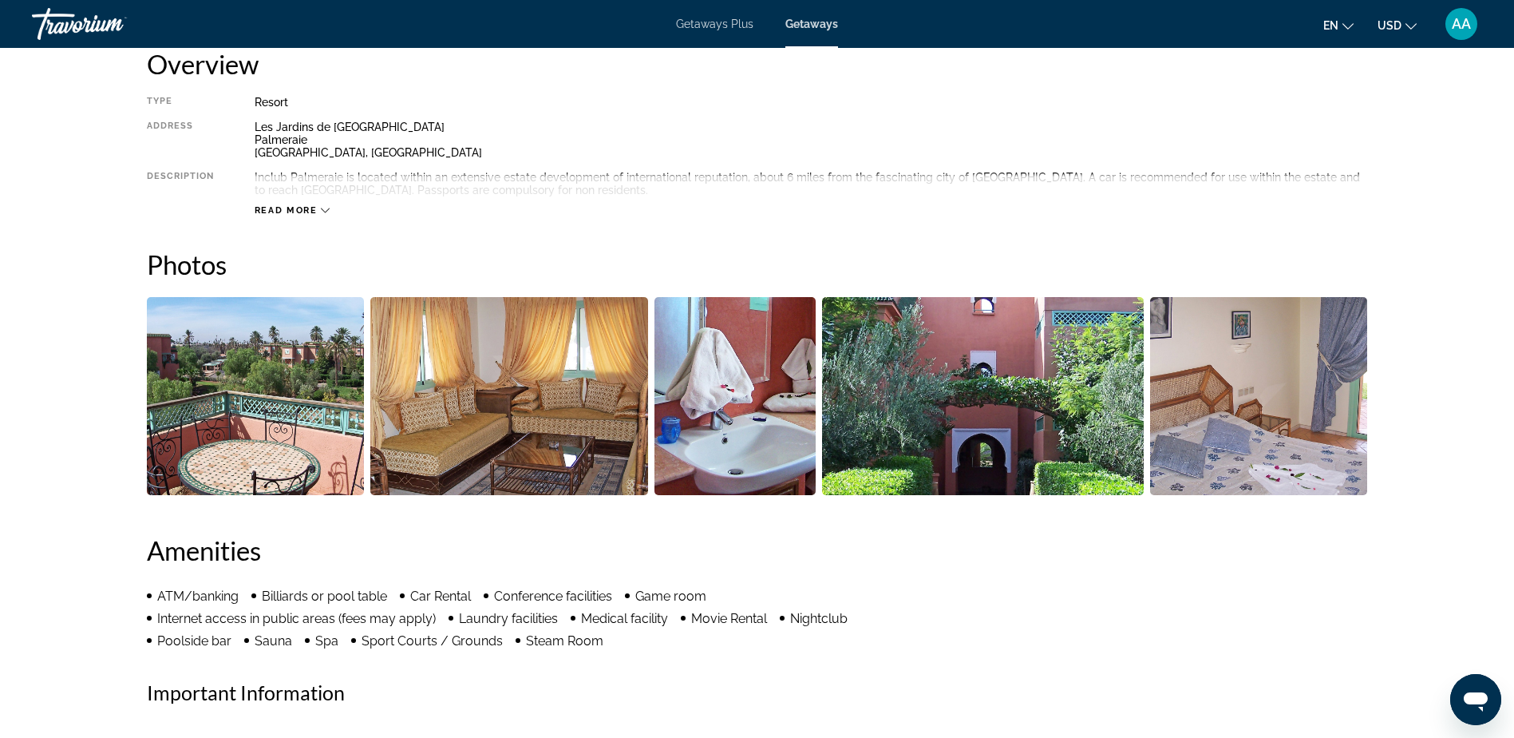
click at [280, 391] on img "Open full-screen image slider" at bounding box center [256, 396] width 218 height 198
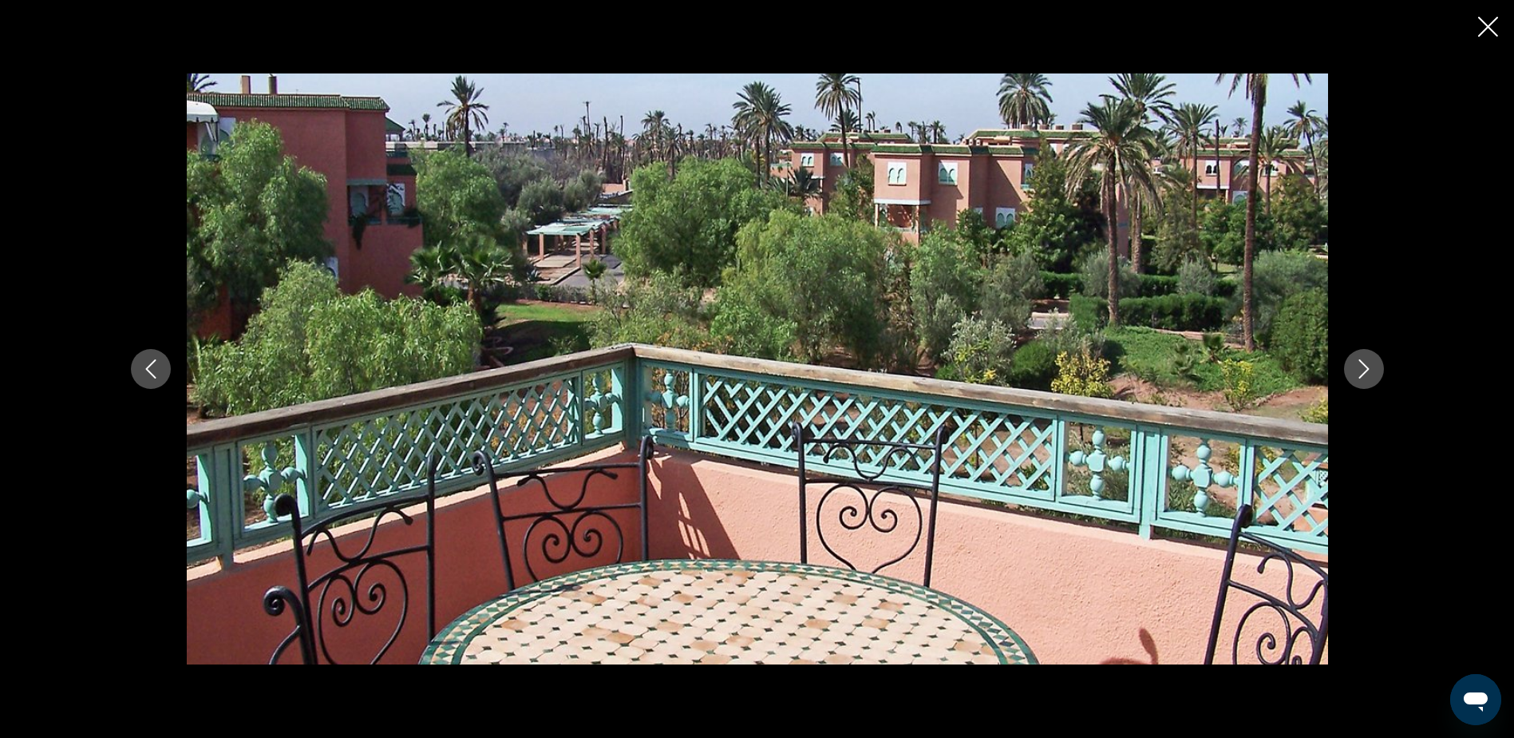
click at [1364, 370] on icon "Next image" at bounding box center [1364, 368] width 19 height 19
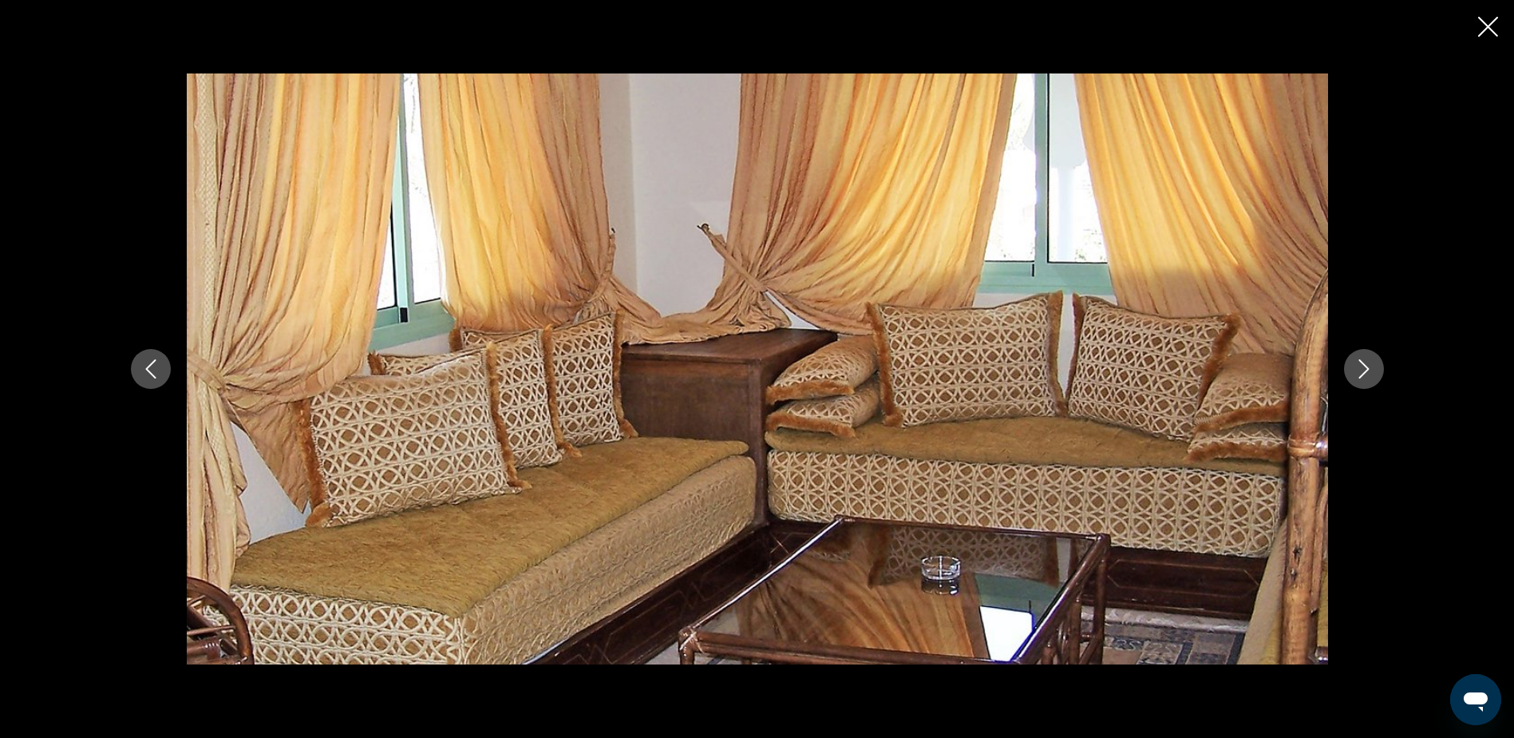
click at [1364, 370] on icon "Next image" at bounding box center [1364, 368] width 19 height 19
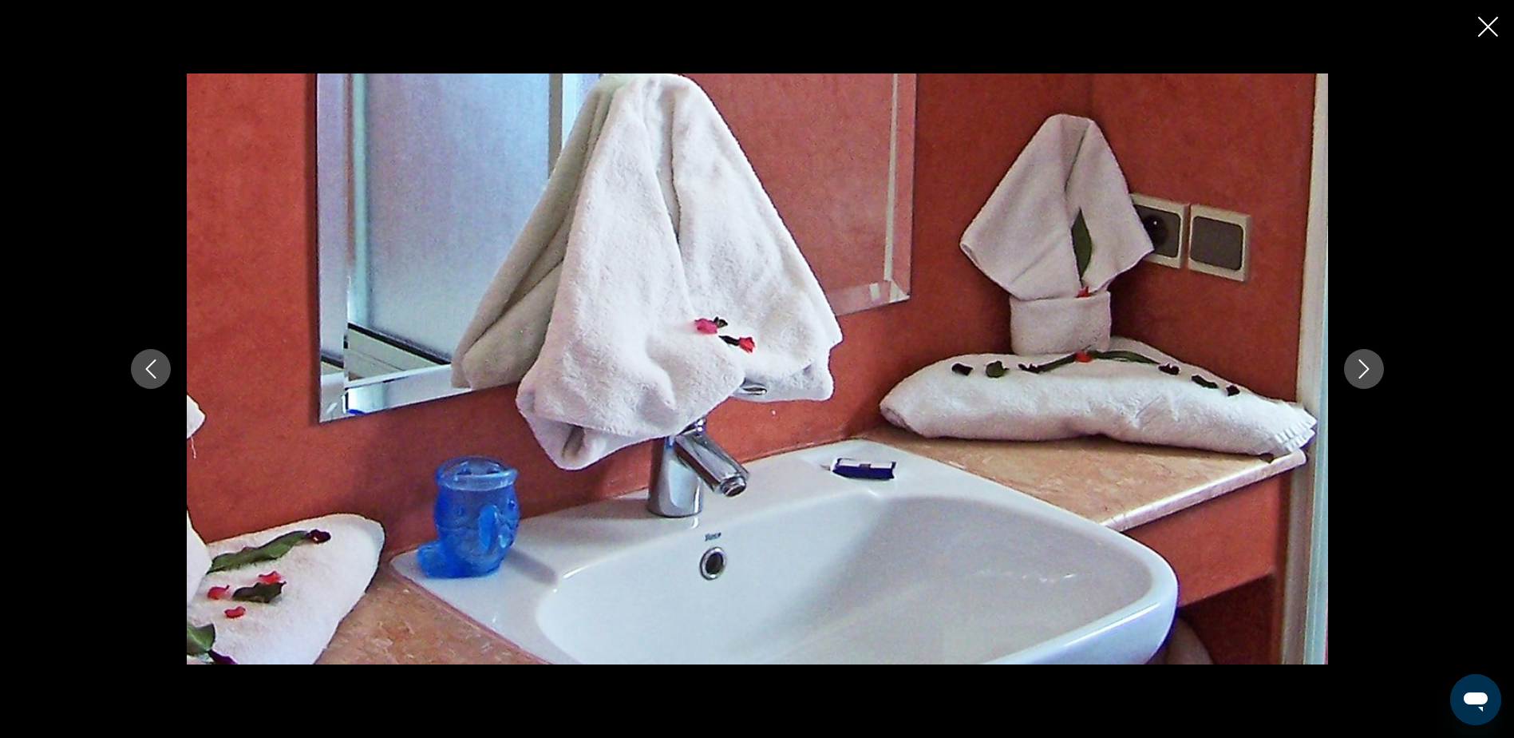
click at [1364, 370] on icon "Next image" at bounding box center [1364, 368] width 19 height 19
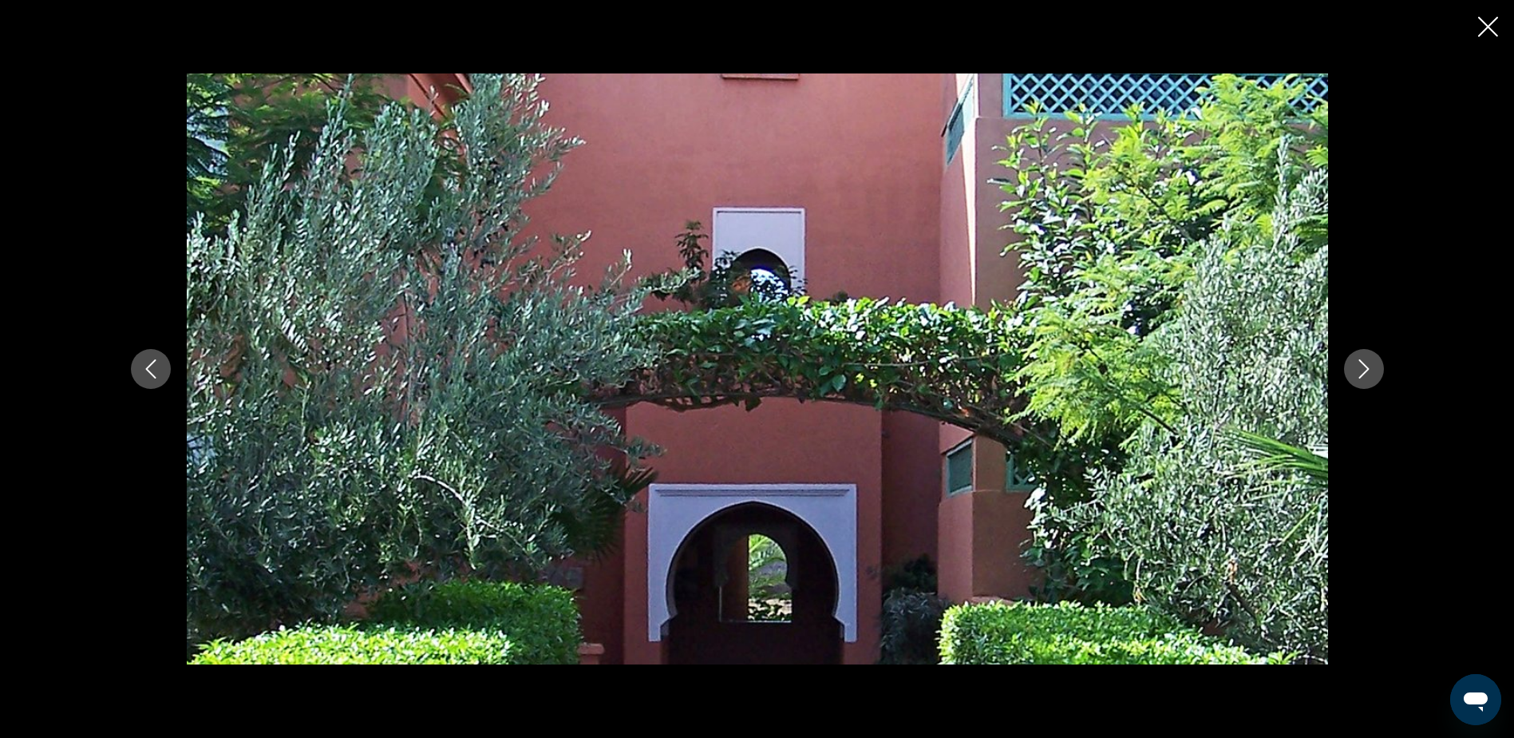
click at [1364, 370] on icon "Next image" at bounding box center [1364, 368] width 19 height 19
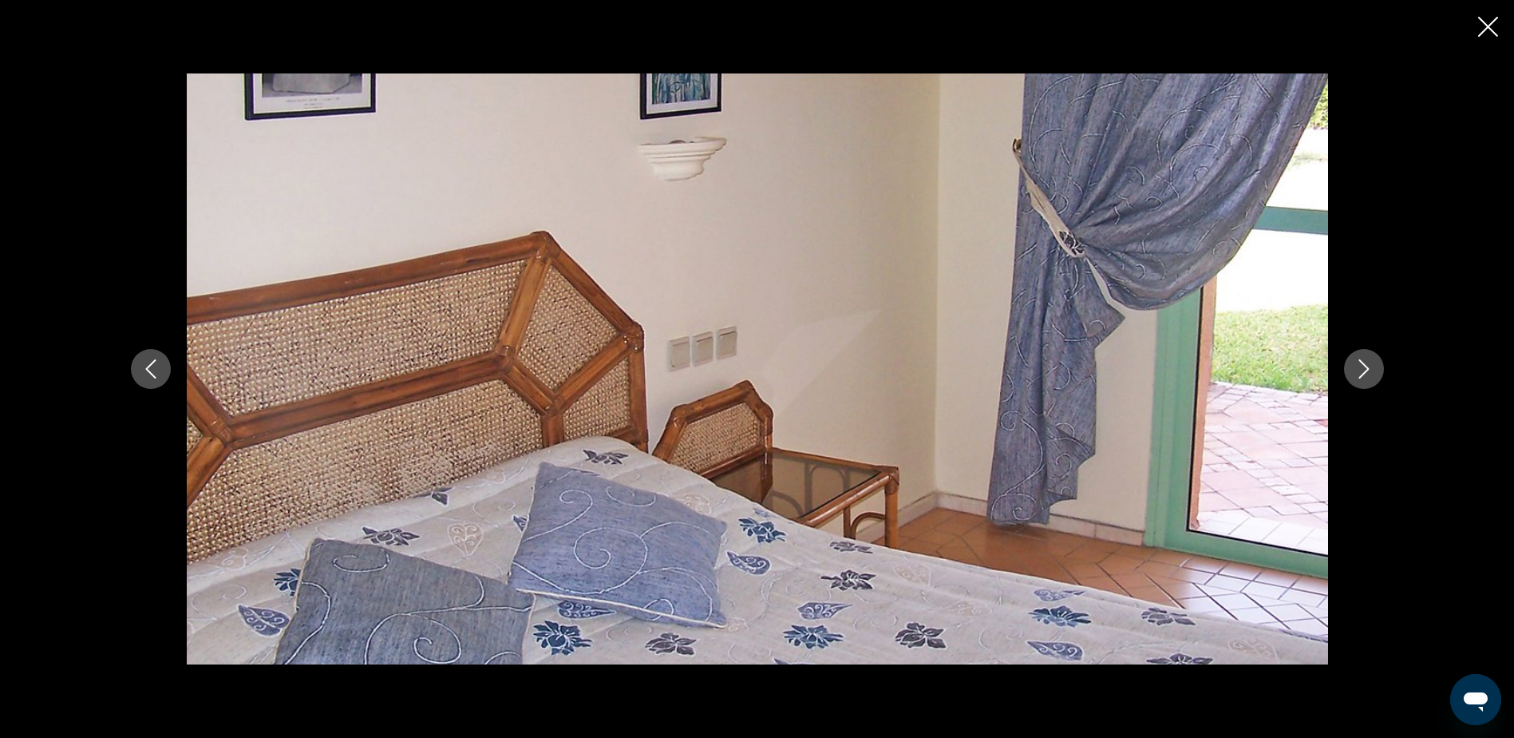
click at [1364, 370] on icon "Next image" at bounding box center [1364, 368] width 19 height 19
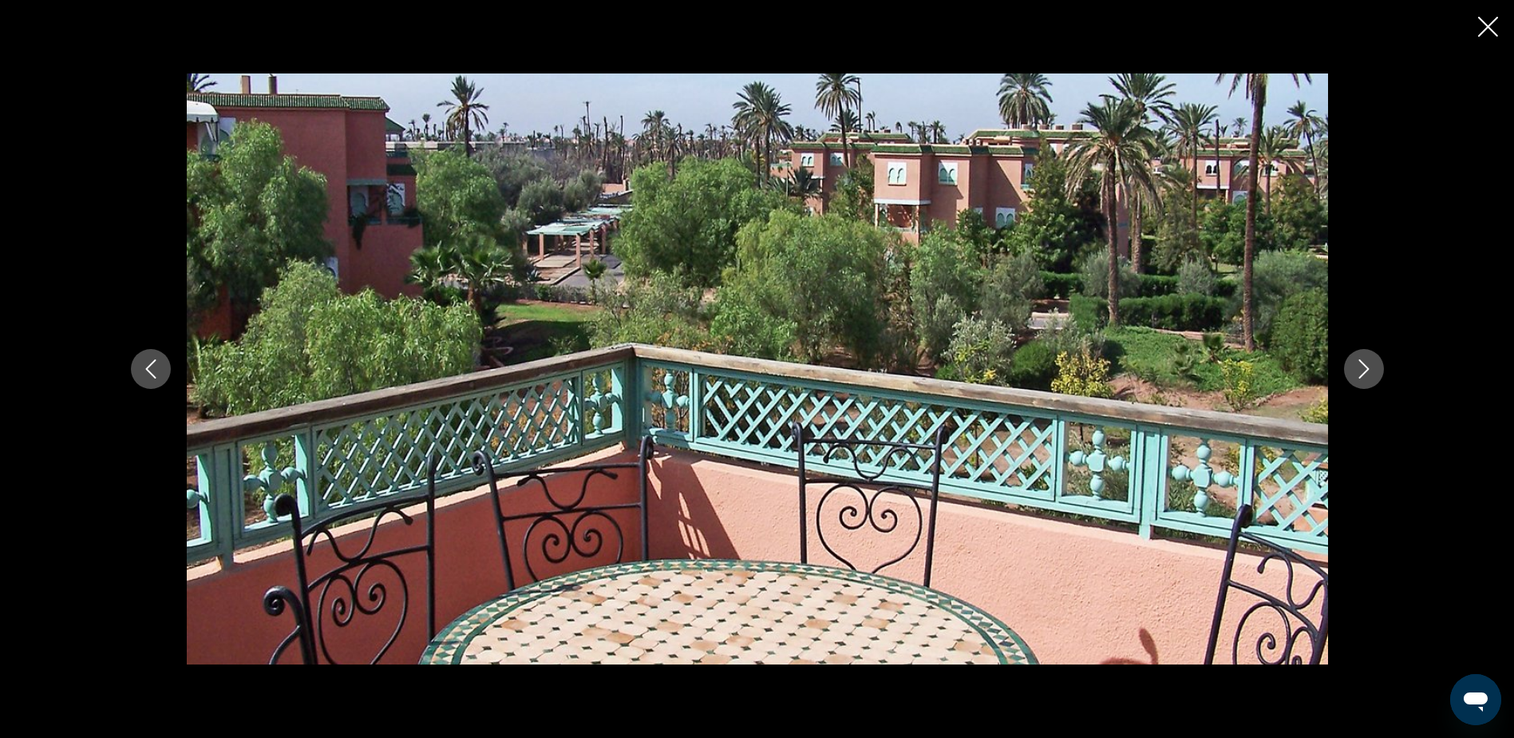
click at [1364, 370] on icon "Next image" at bounding box center [1364, 368] width 19 height 19
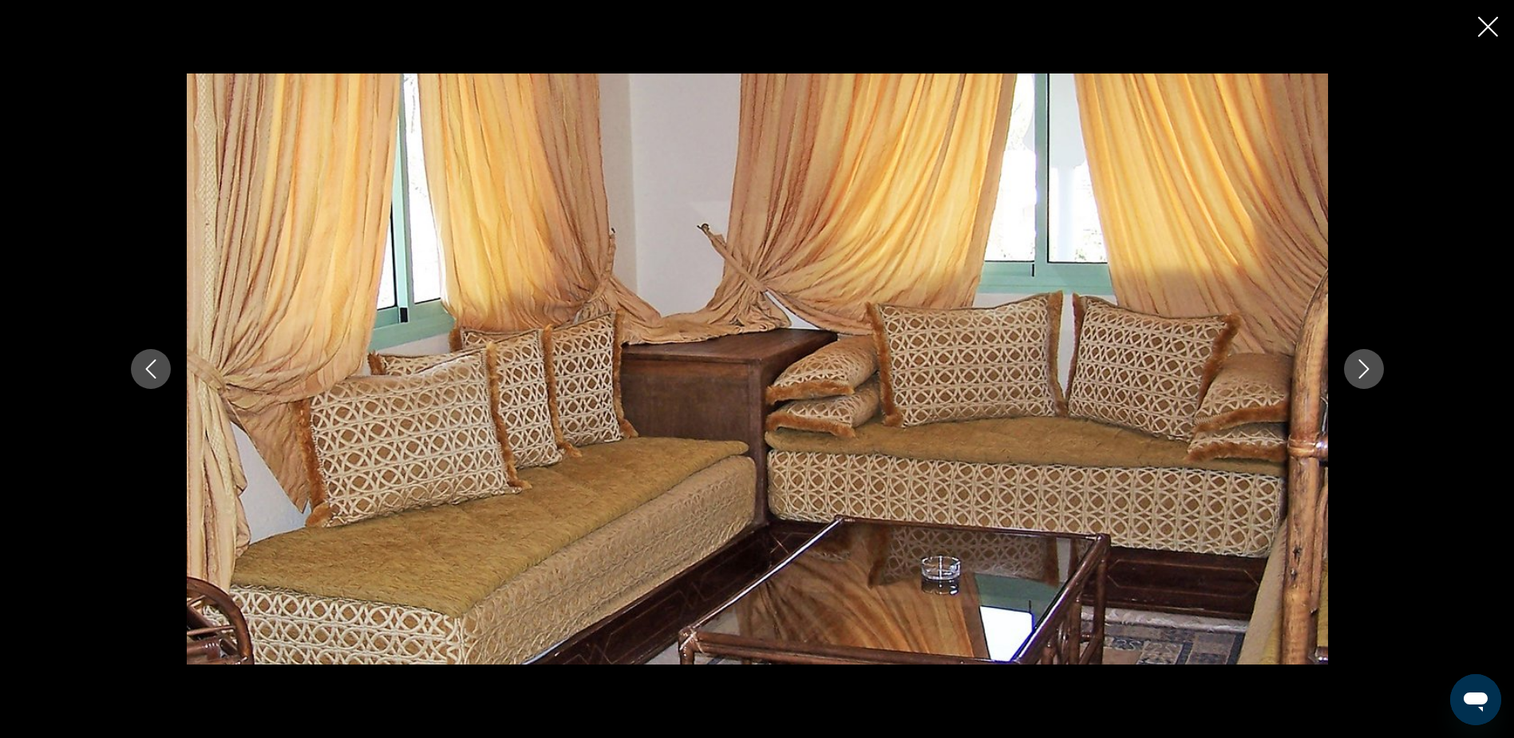
click at [1481, 26] on icon "Close slideshow" at bounding box center [1488, 27] width 20 height 20
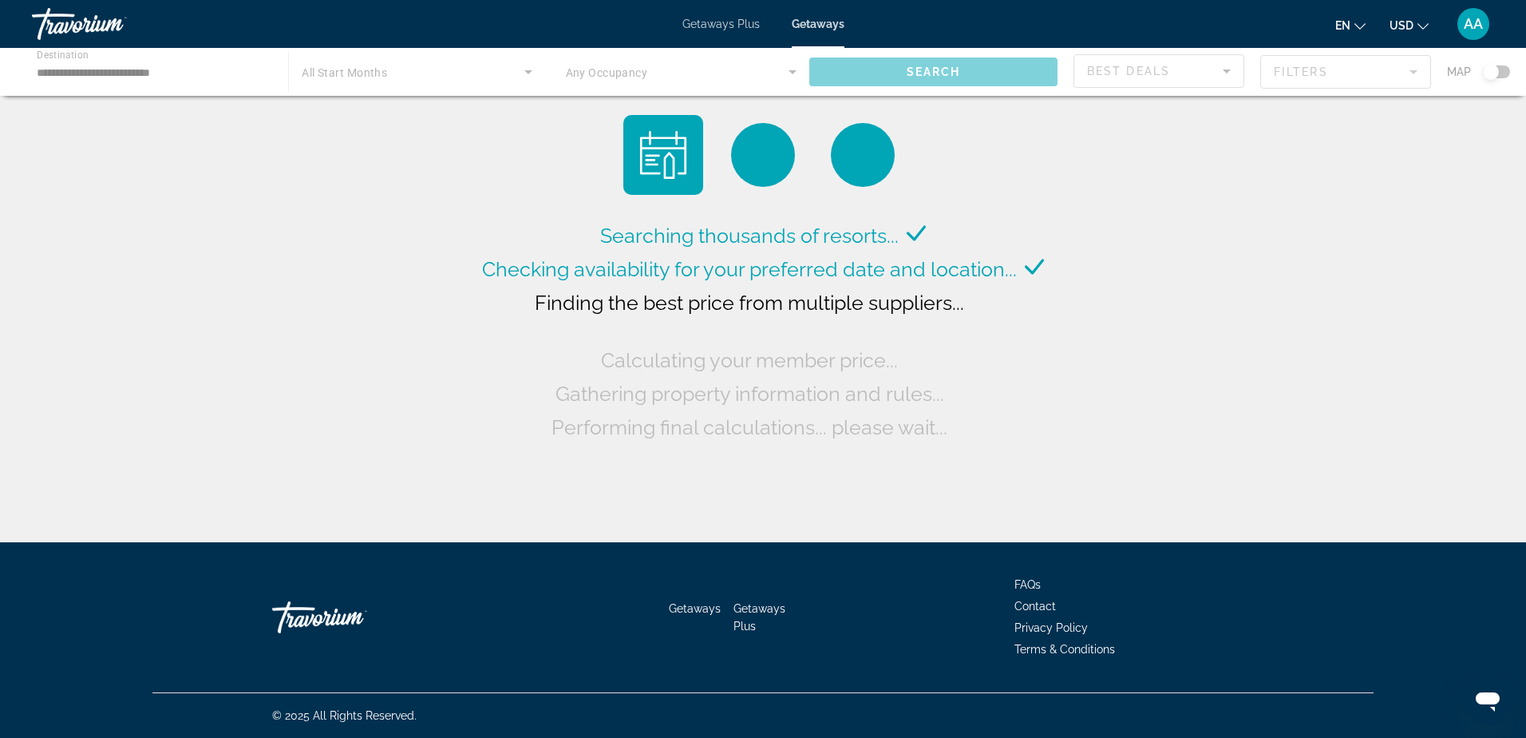
click at [695, 22] on span "Getaways Plus" at bounding box center [721, 24] width 77 height 13
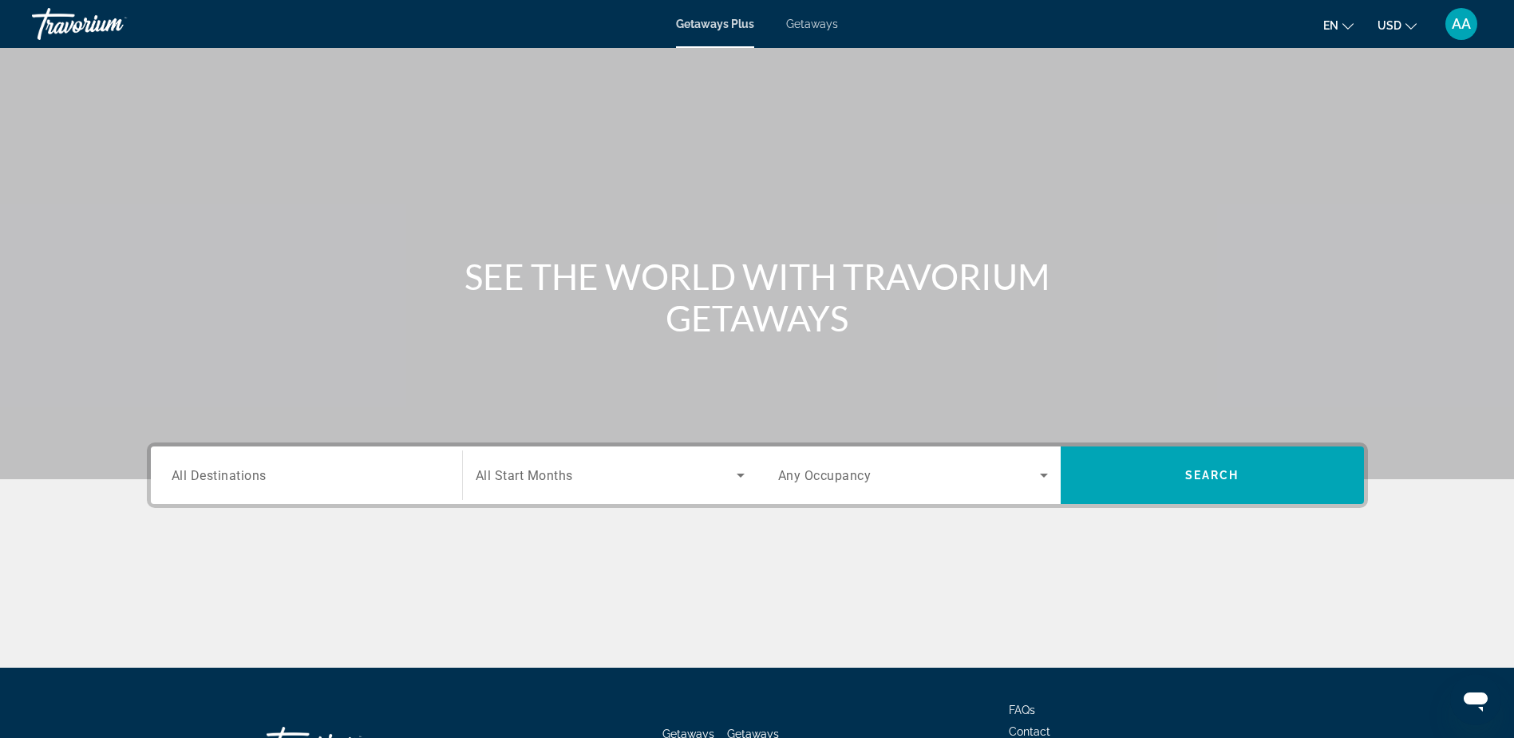
click at [198, 470] on span "All Destinations" at bounding box center [219, 474] width 95 height 15
click at [198, 470] on input "Destination All Destinations" at bounding box center [307, 475] width 270 height 19
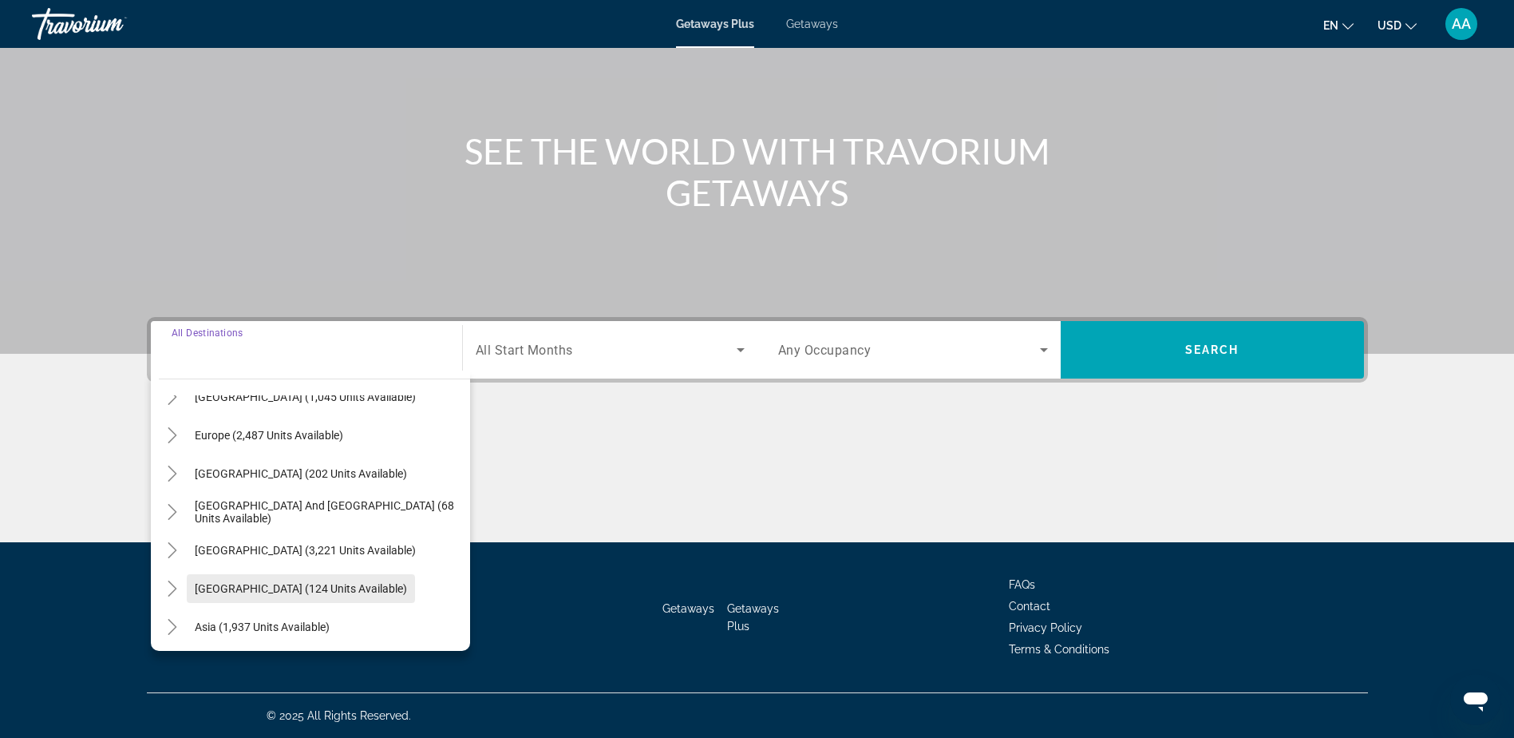
scroll to position [99, 0]
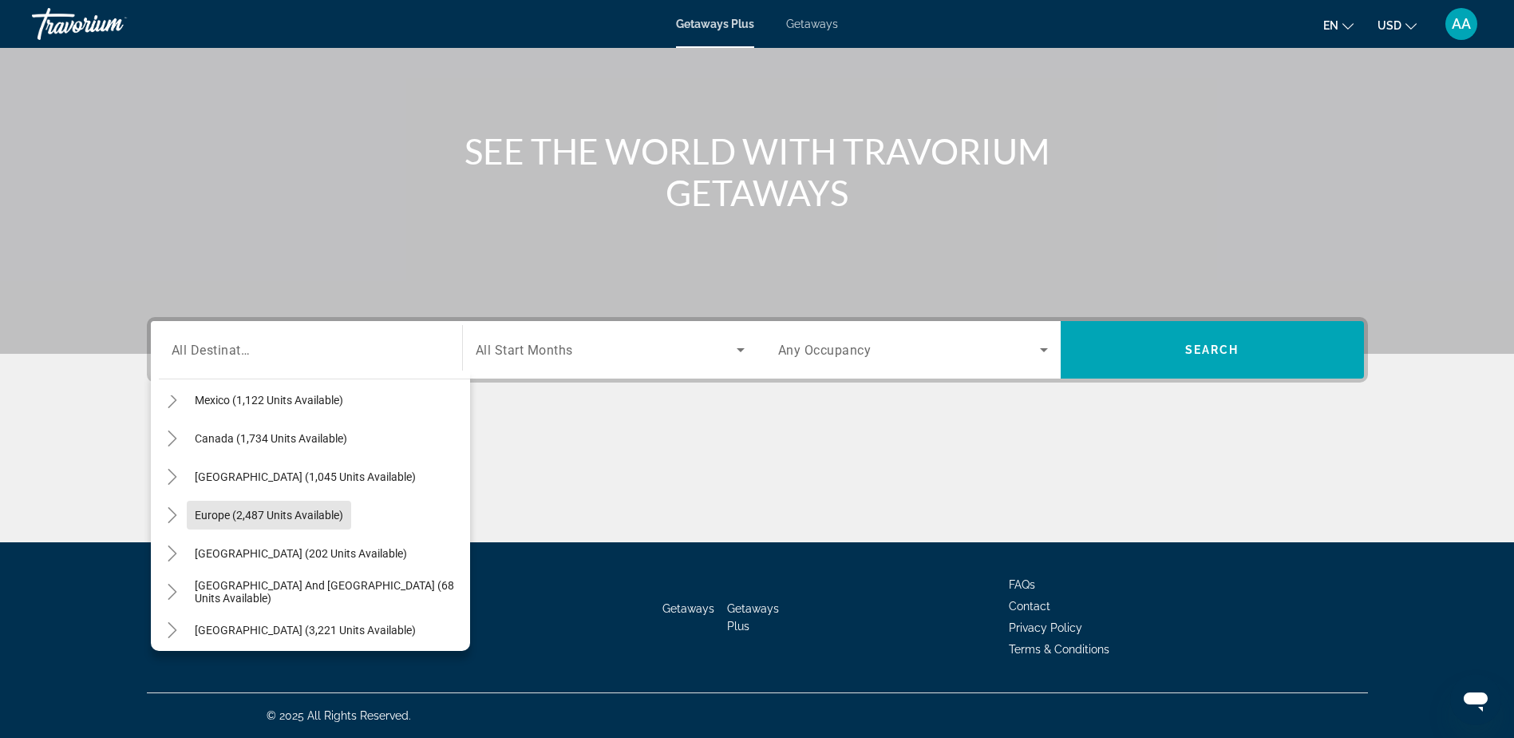
click at [217, 518] on span "Europe (2,487 units available)" at bounding box center [269, 515] width 148 height 13
type input "**********"
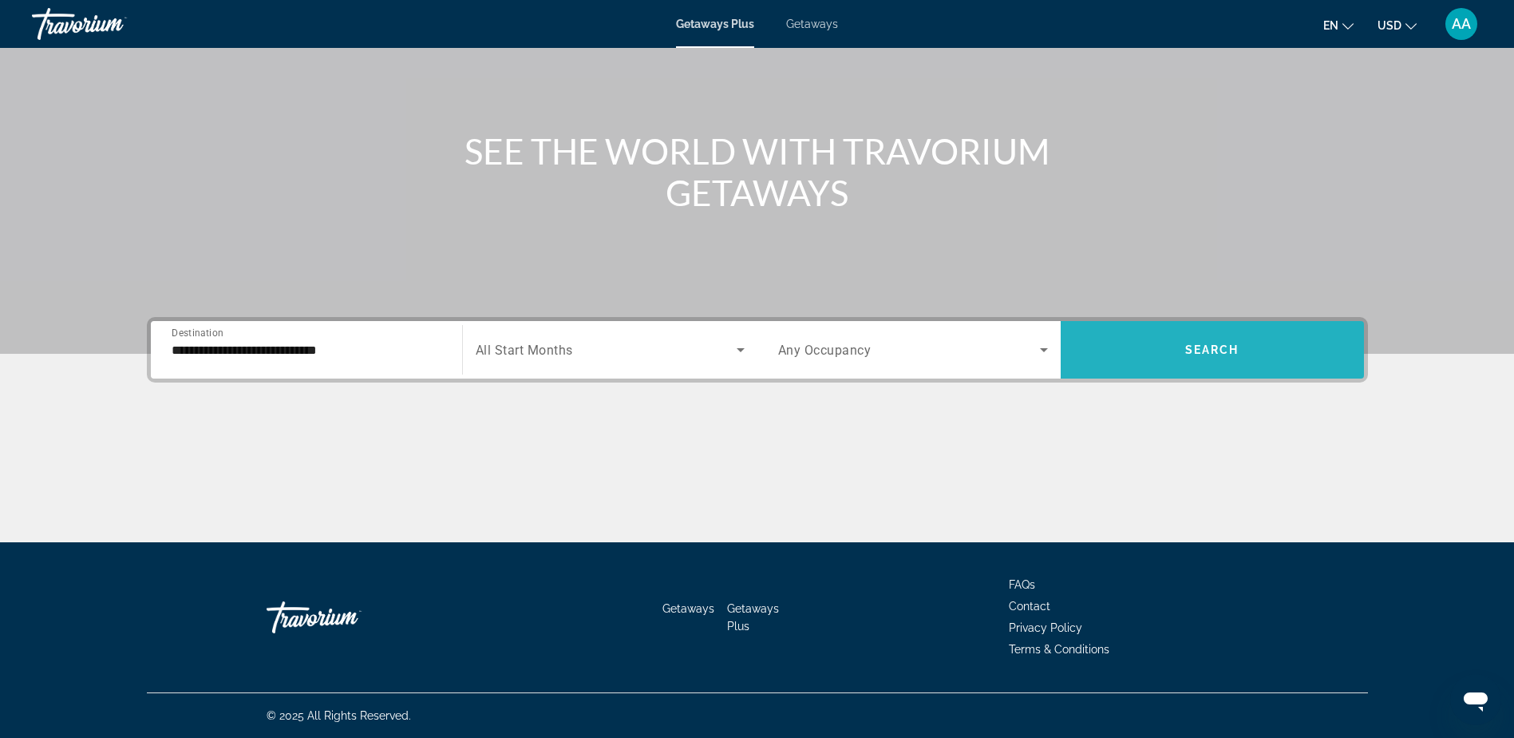
click at [1203, 344] on span "Search" at bounding box center [1213, 349] width 54 height 13
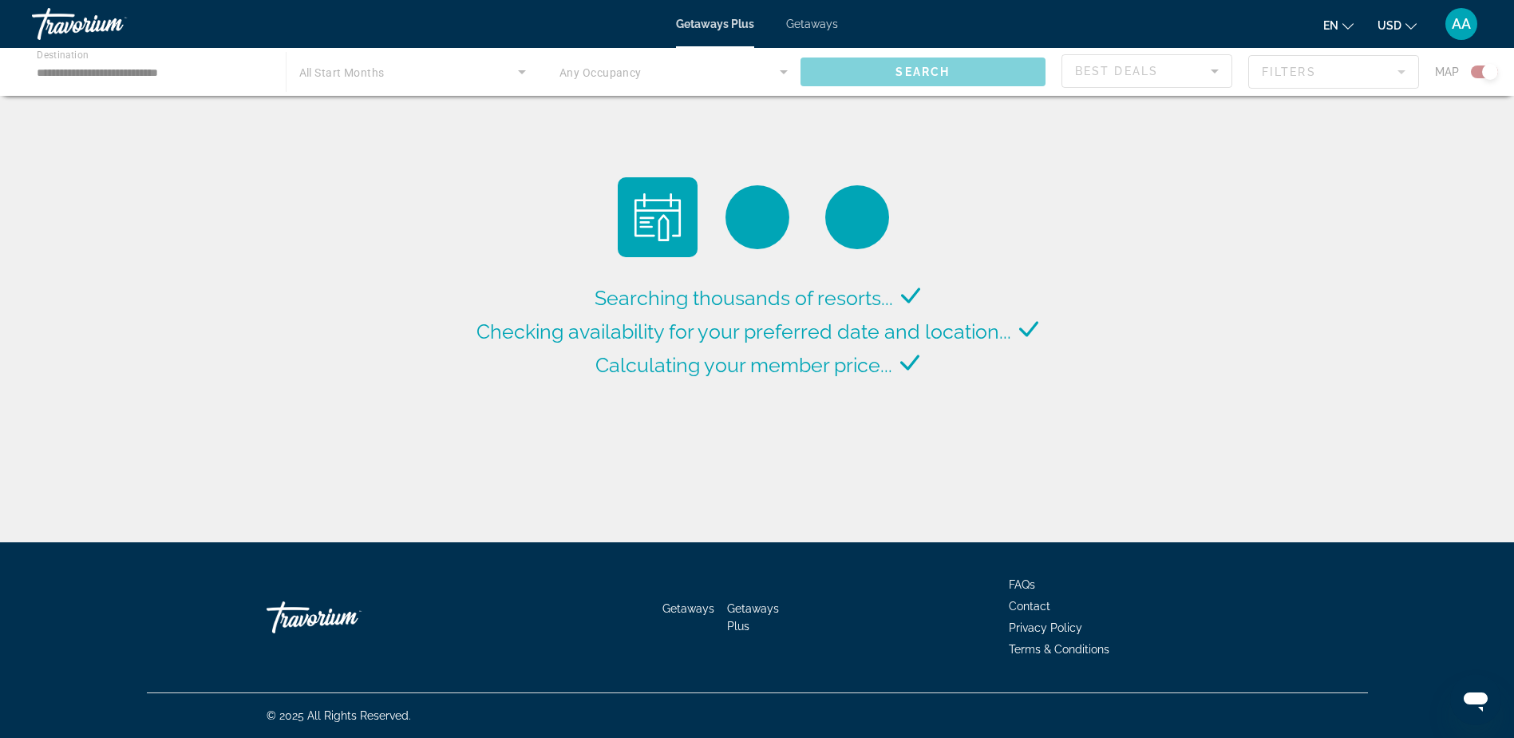
click at [147, 72] on input "**********" at bounding box center [151, 72] width 228 height 19
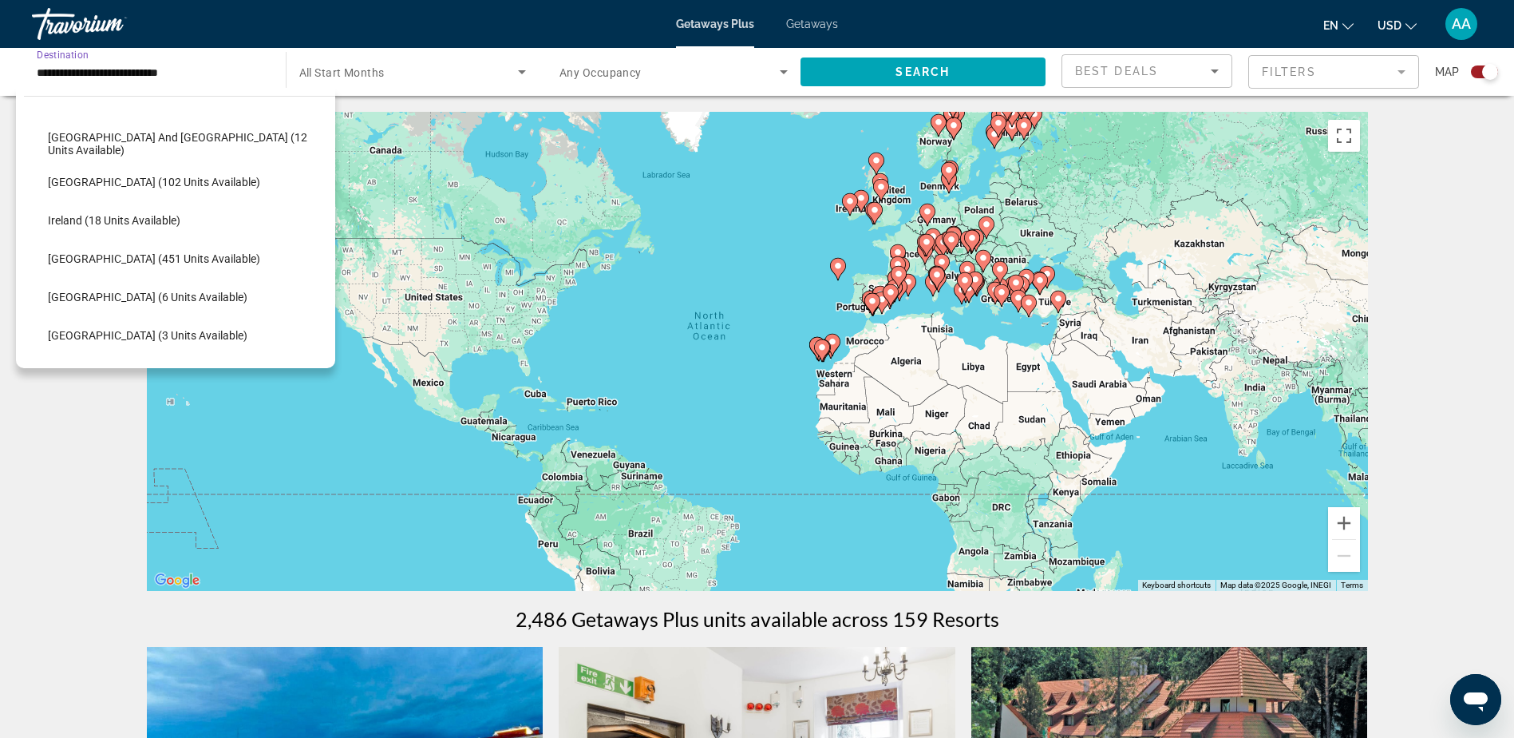
scroll to position [414, 0]
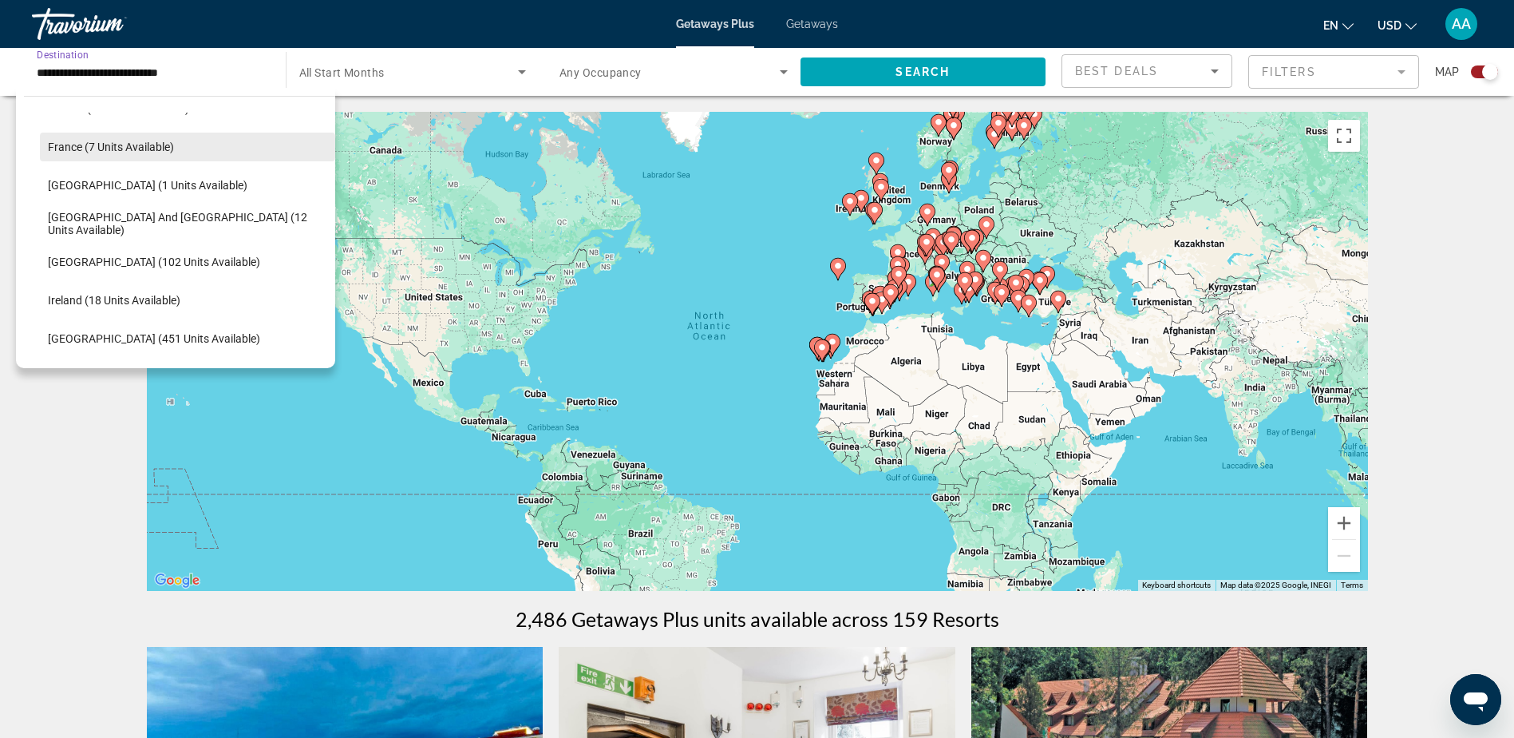
click at [97, 145] on span "France (7 units available)" at bounding box center [111, 147] width 126 height 13
type input "**********"
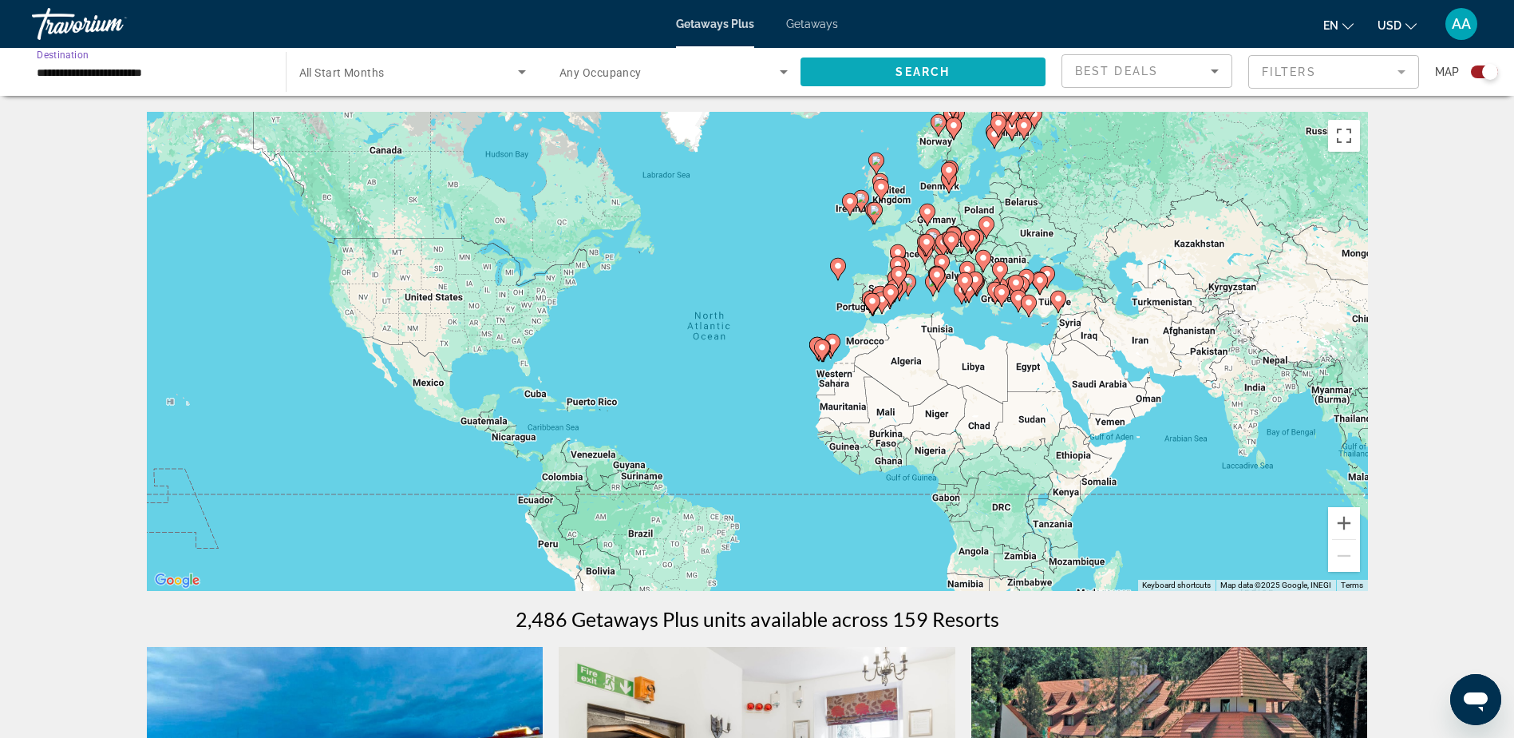
click at [902, 73] on span "Search" at bounding box center [923, 71] width 54 height 13
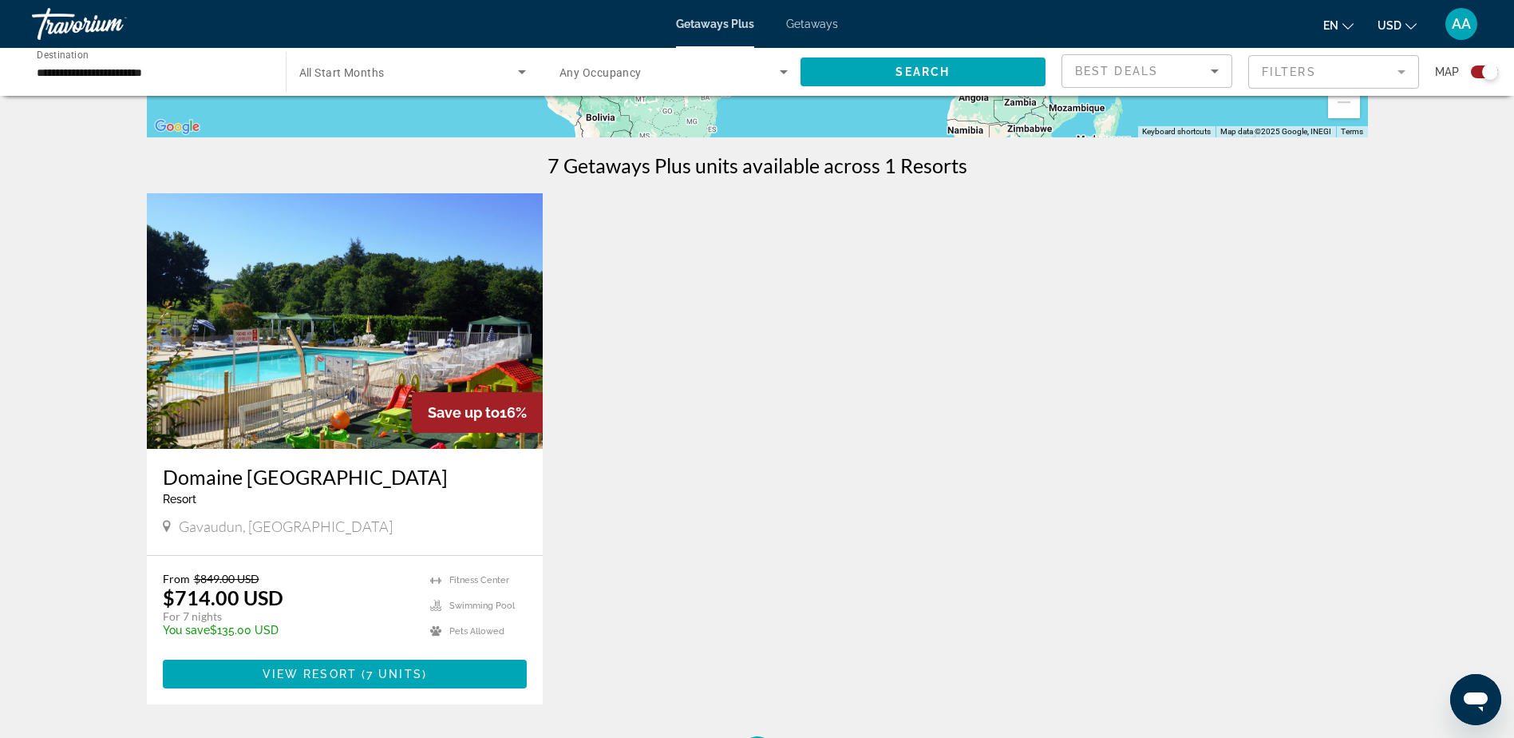
scroll to position [479, 0]
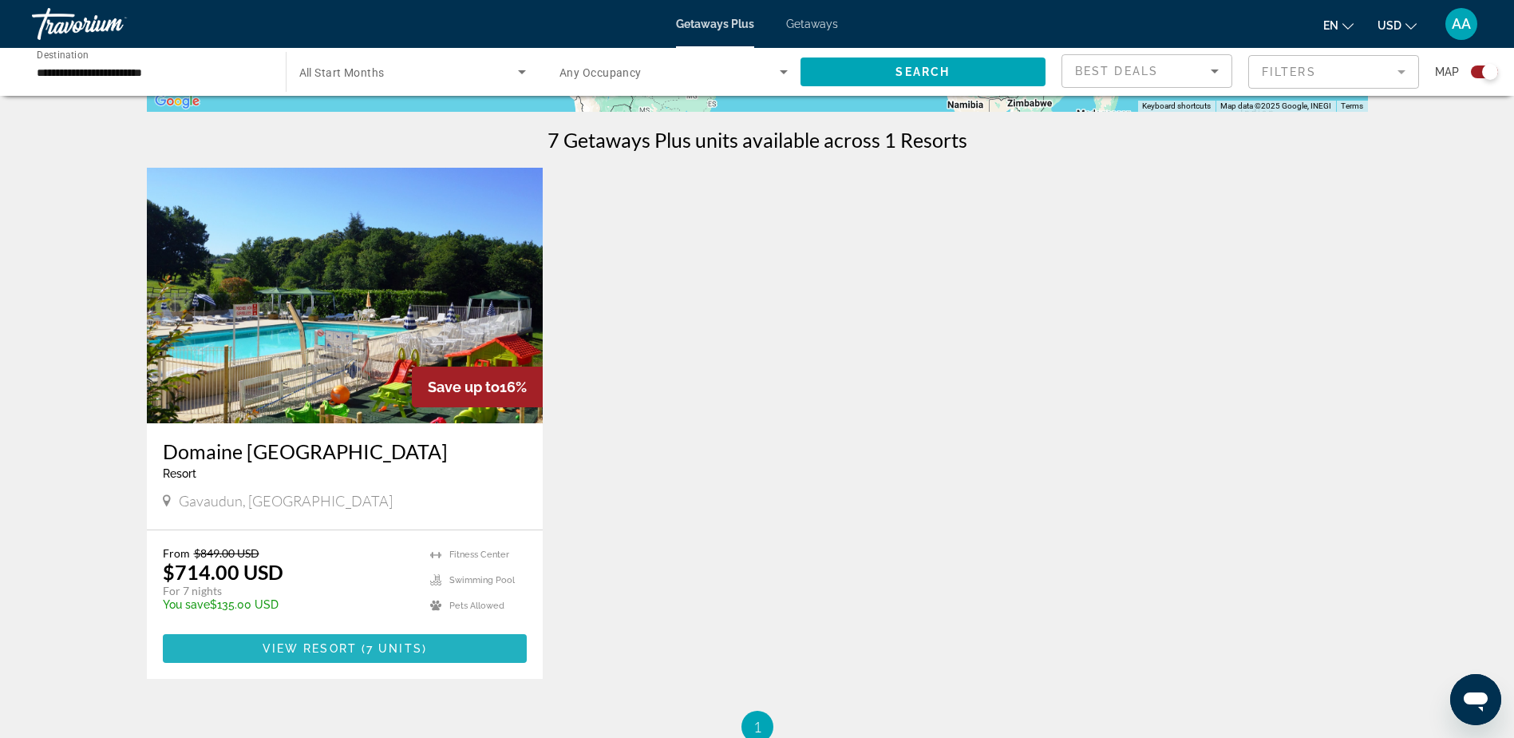
click at [392, 651] on span "7 units" at bounding box center [394, 648] width 56 height 13
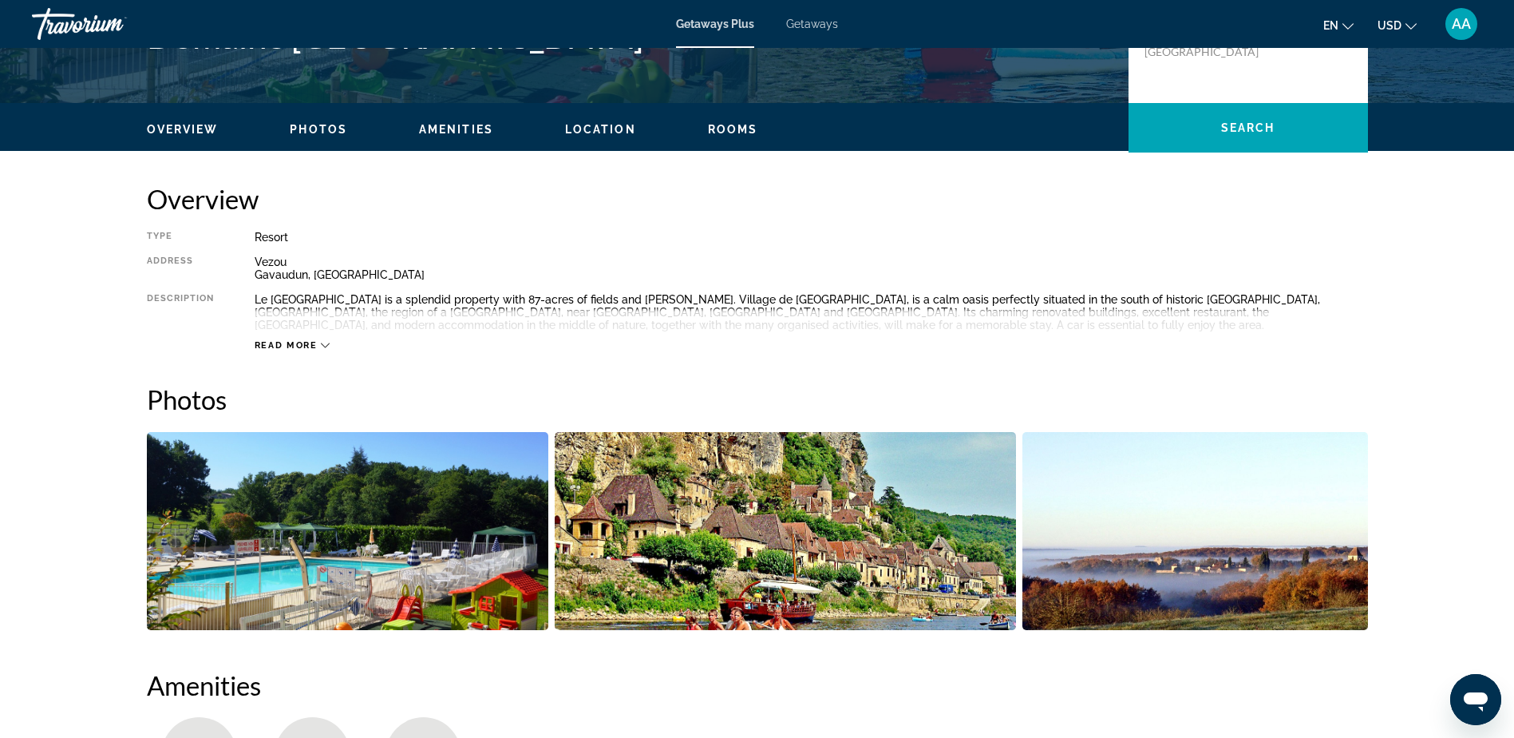
scroll to position [479, 0]
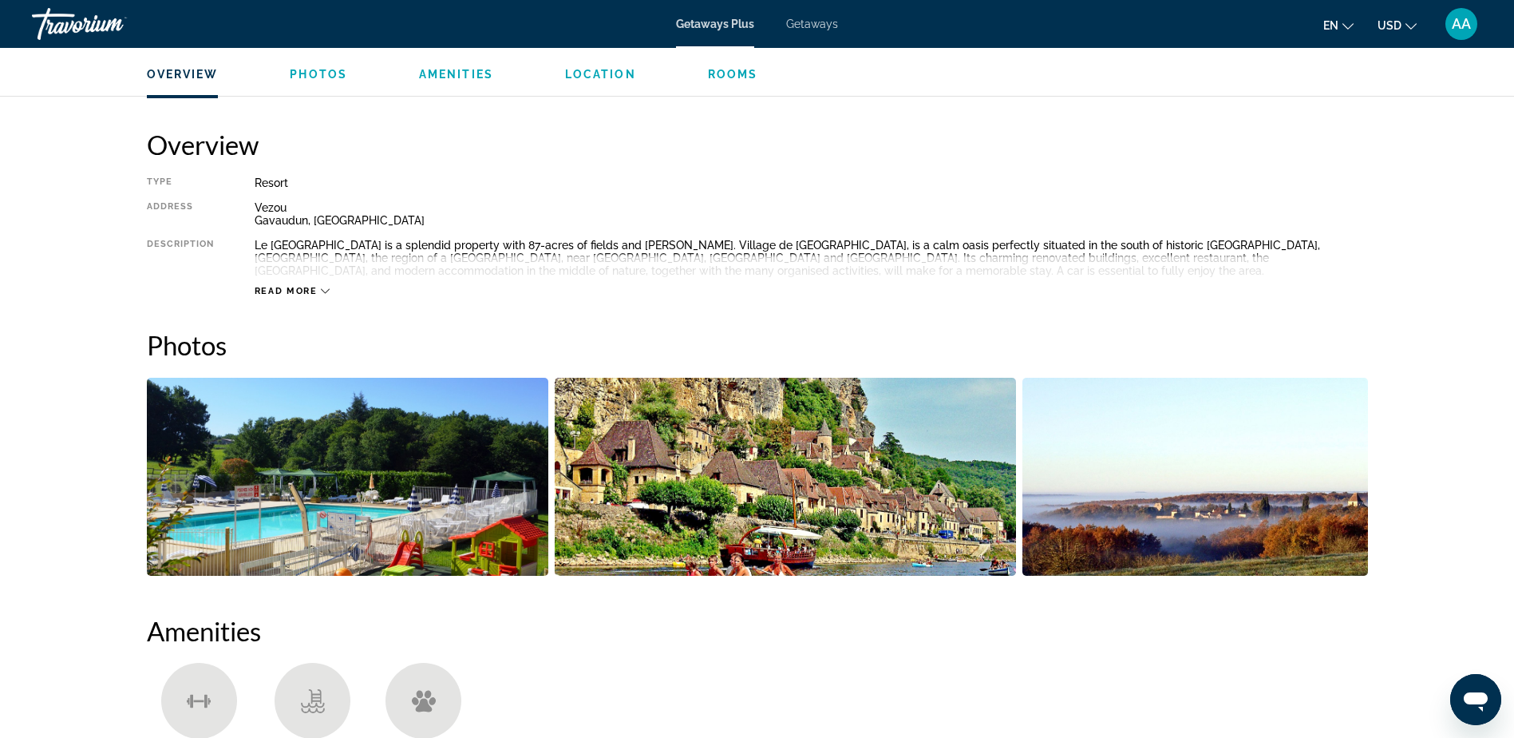
click at [362, 472] on img "Open full-screen image slider" at bounding box center [348, 477] width 402 height 198
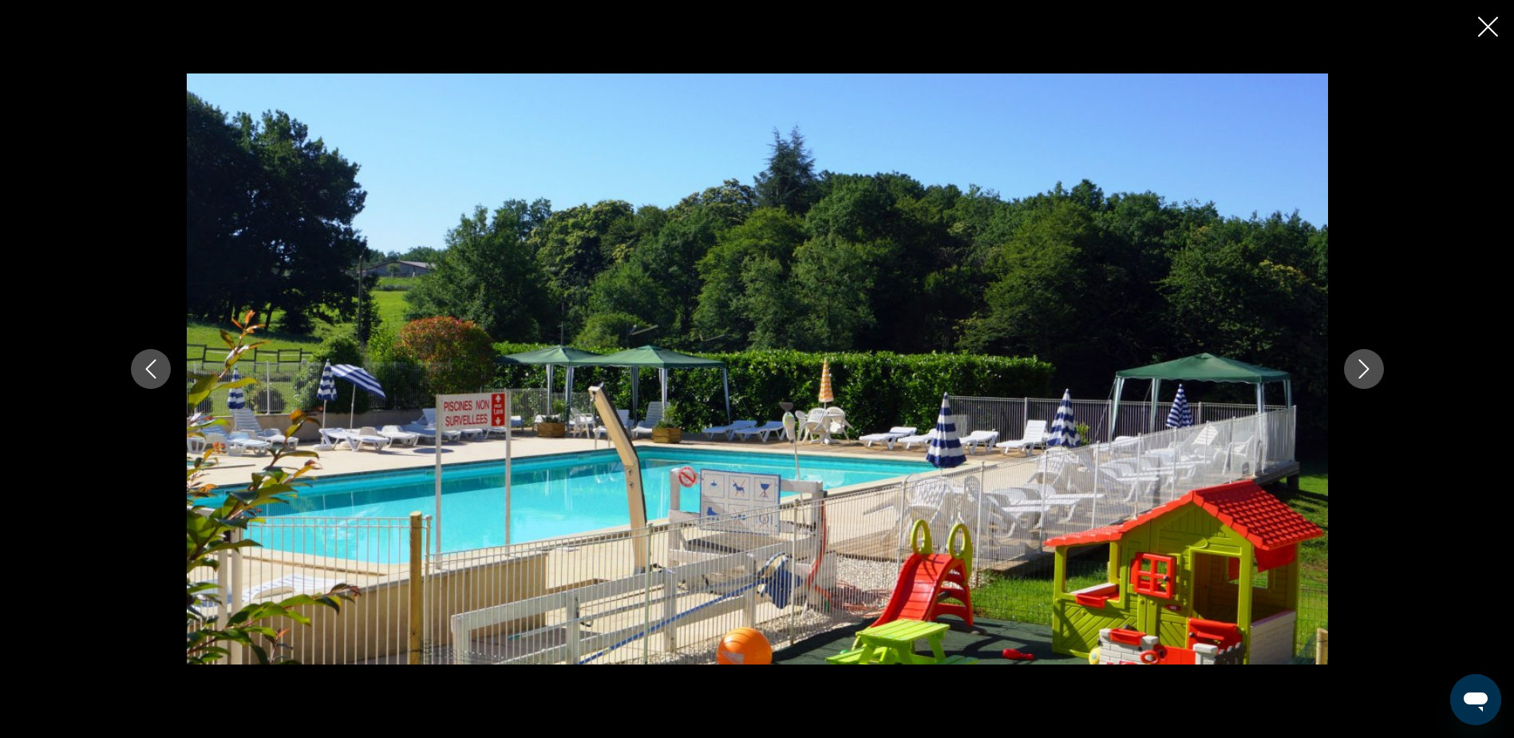
click at [1373, 372] on icon "Next image" at bounding box center [1364, 368] width 19 height 19
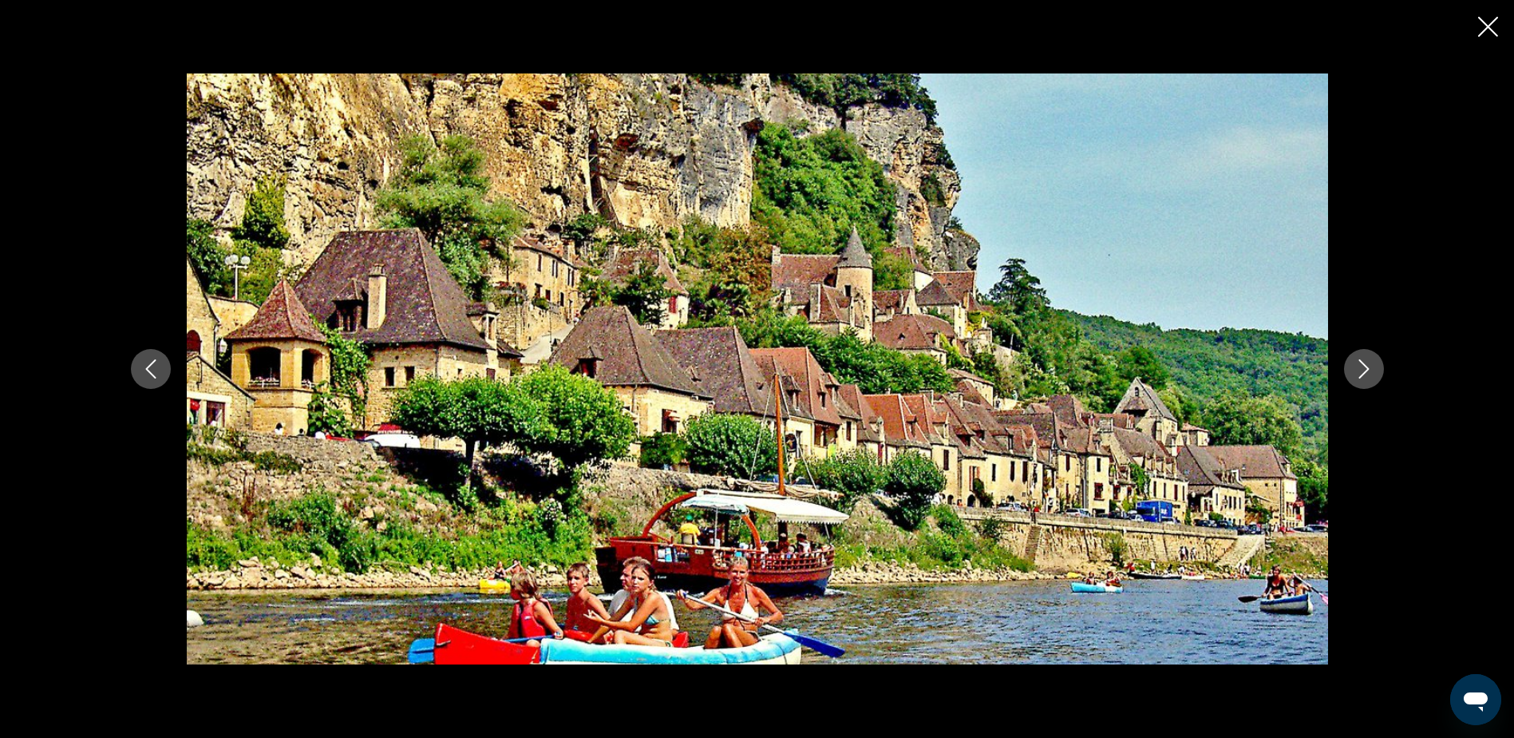
click at [1373, 372] on icon "Next image" at bounding box center [1364, 368] width 19 height 19
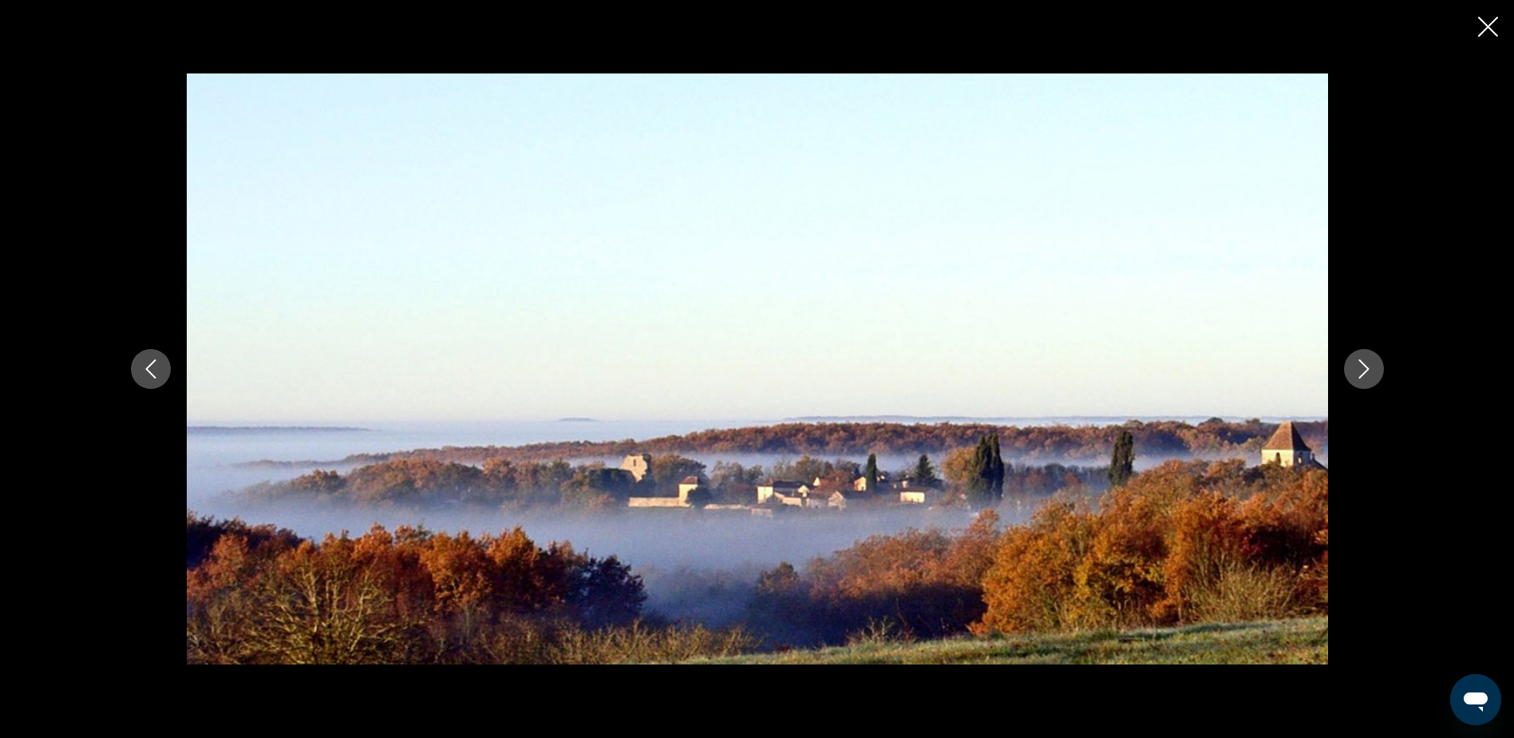
click at [1373, 372] on icon "Next image" at bounding box center [1364, 368] width 19 height 19
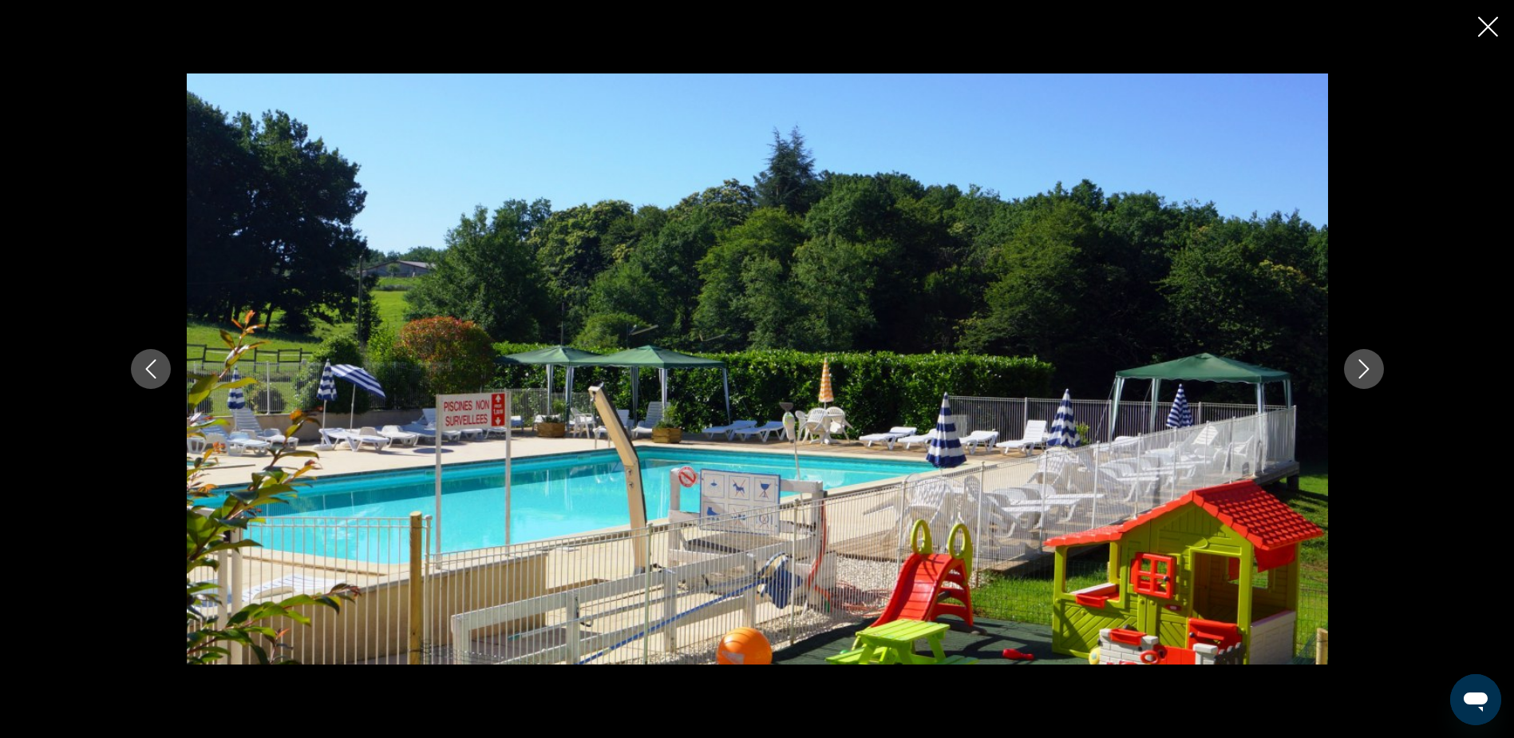
click at [1373, 372] on icon "Next image" at bounding box center [1364, 368] width 19 height 19
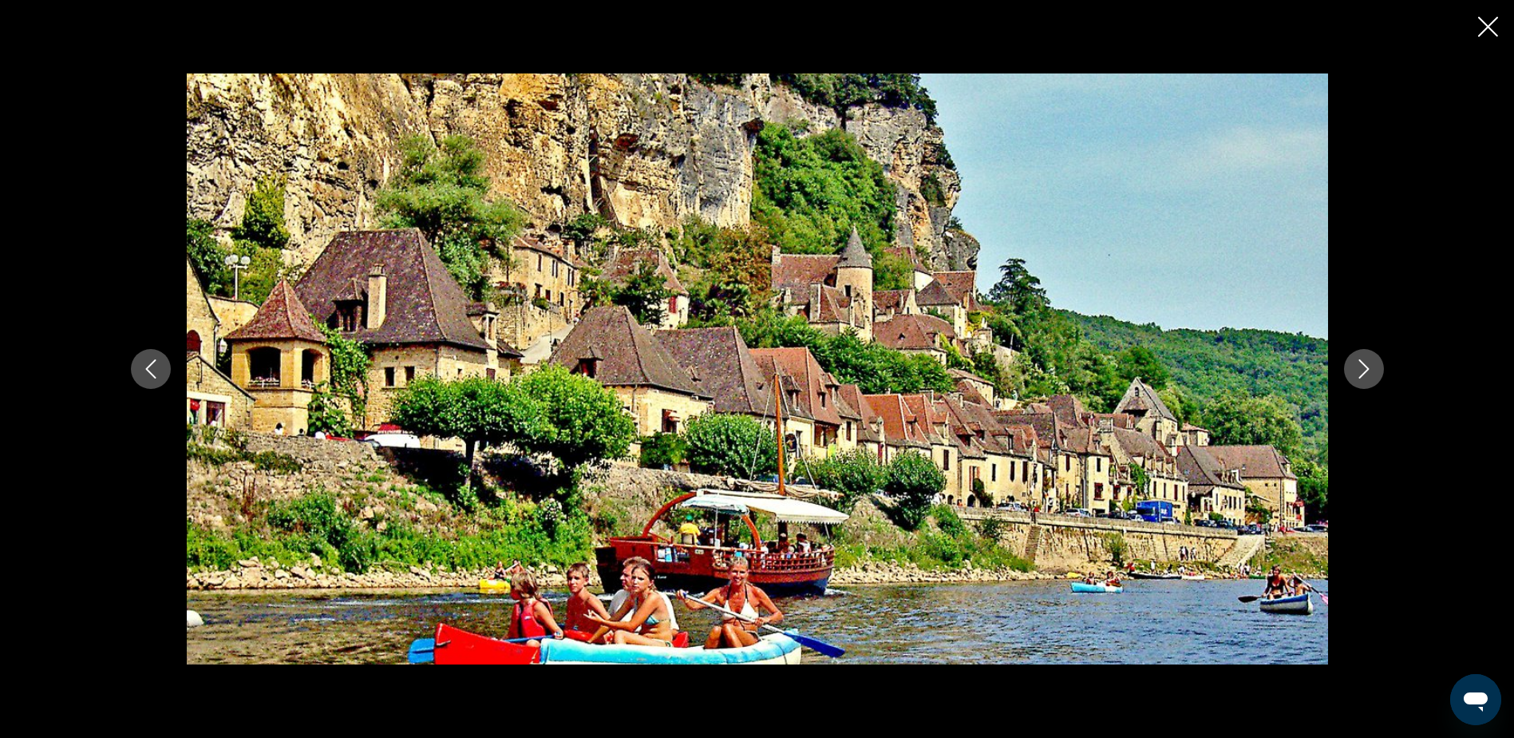
click at [1482, 28] on icon "Close slideshow" at bounding box center [1488, 27] width 20 height 20
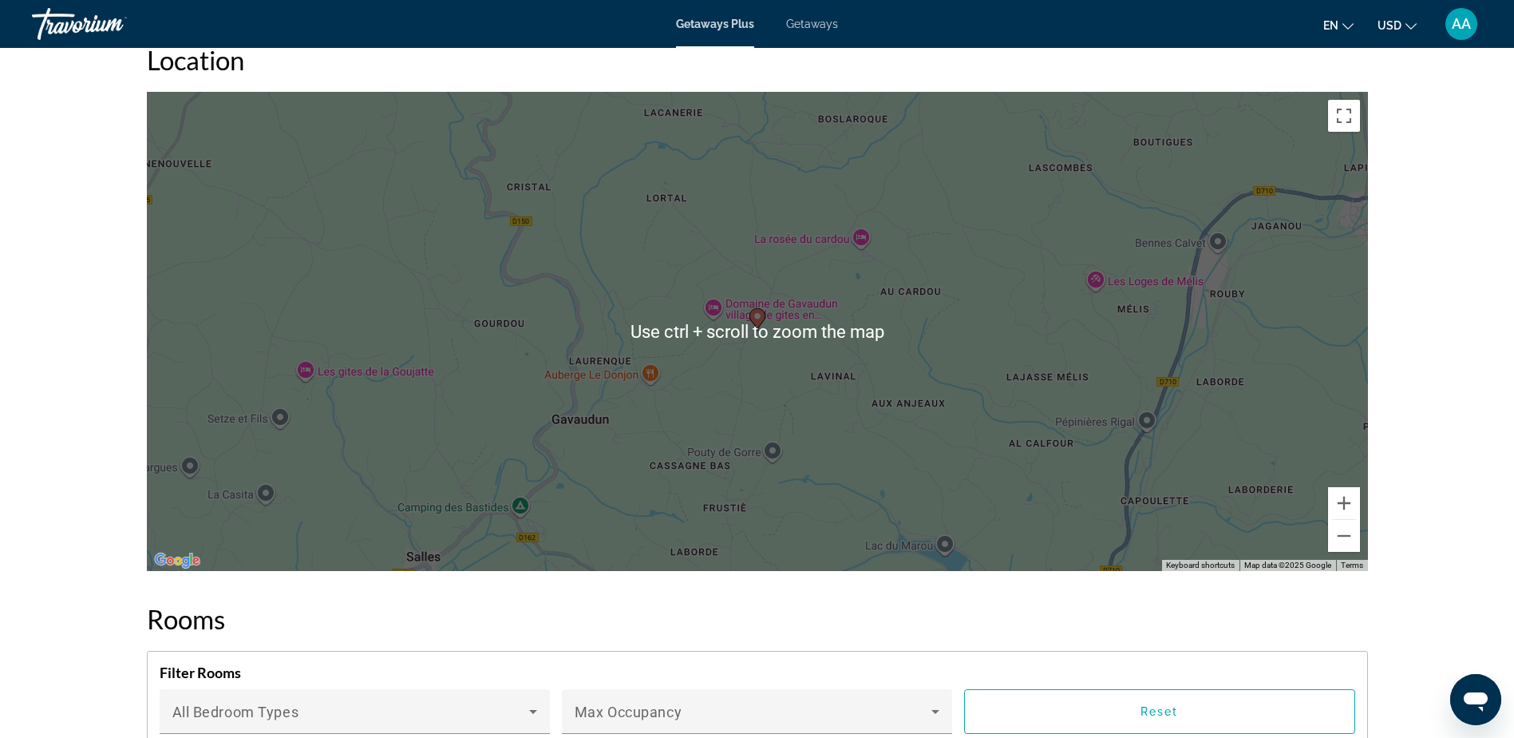
scroll to position [2235, 0]
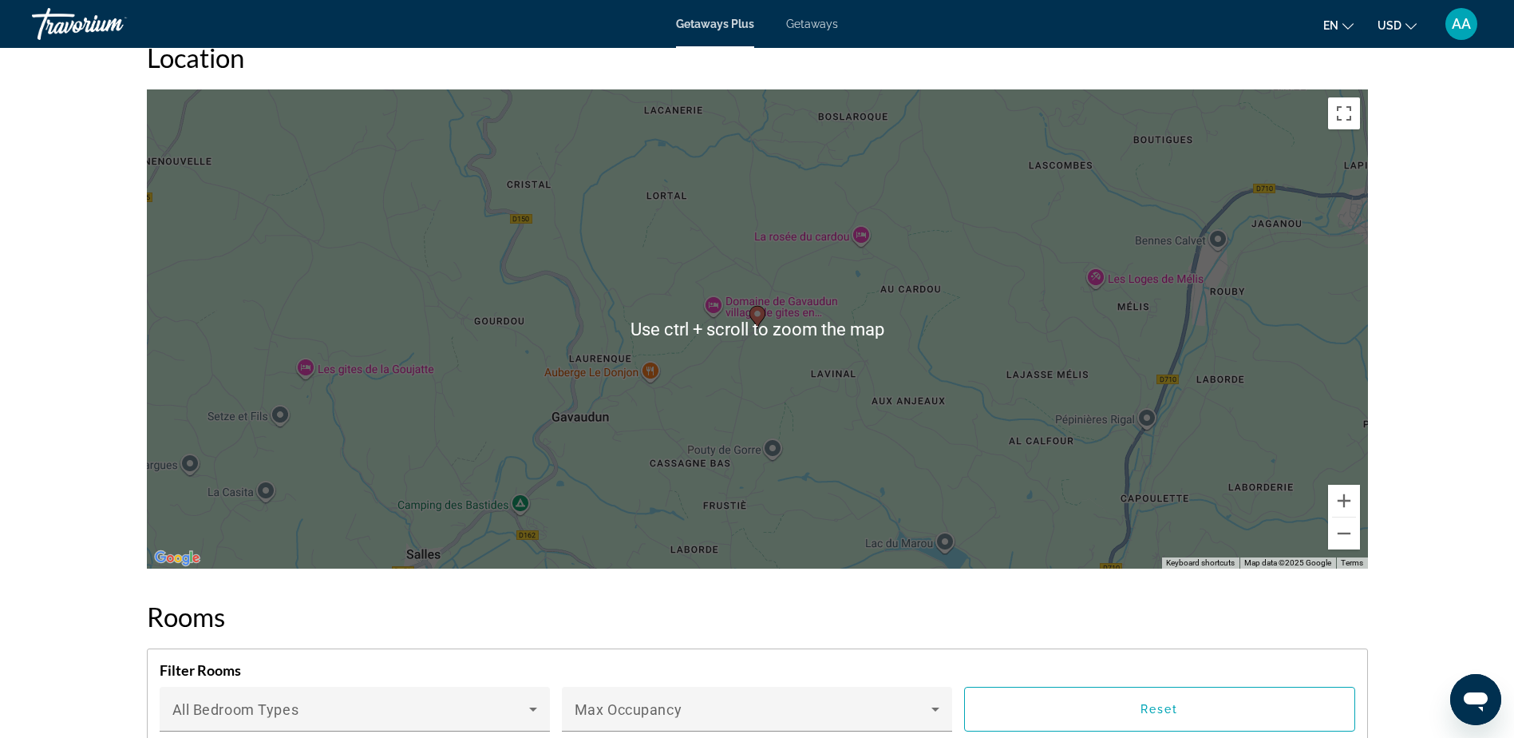
click at [45, 346] on div "prev next Gavaudun, France Domaine De Gavaudun Address Vezou Gavaudun, France O…" at bounding box center [757, 151] width 1514 height 4676
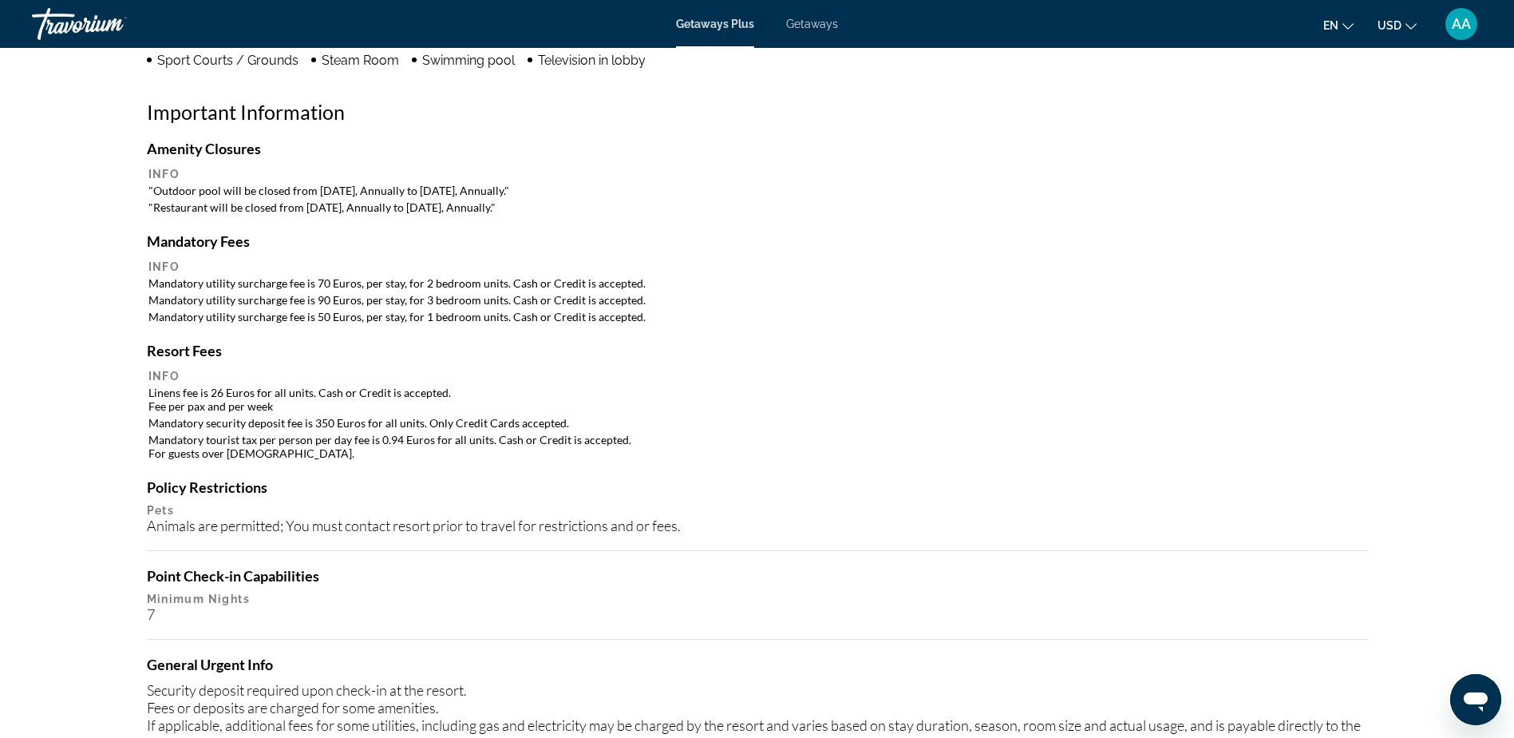
scroll to position [1197, 0]
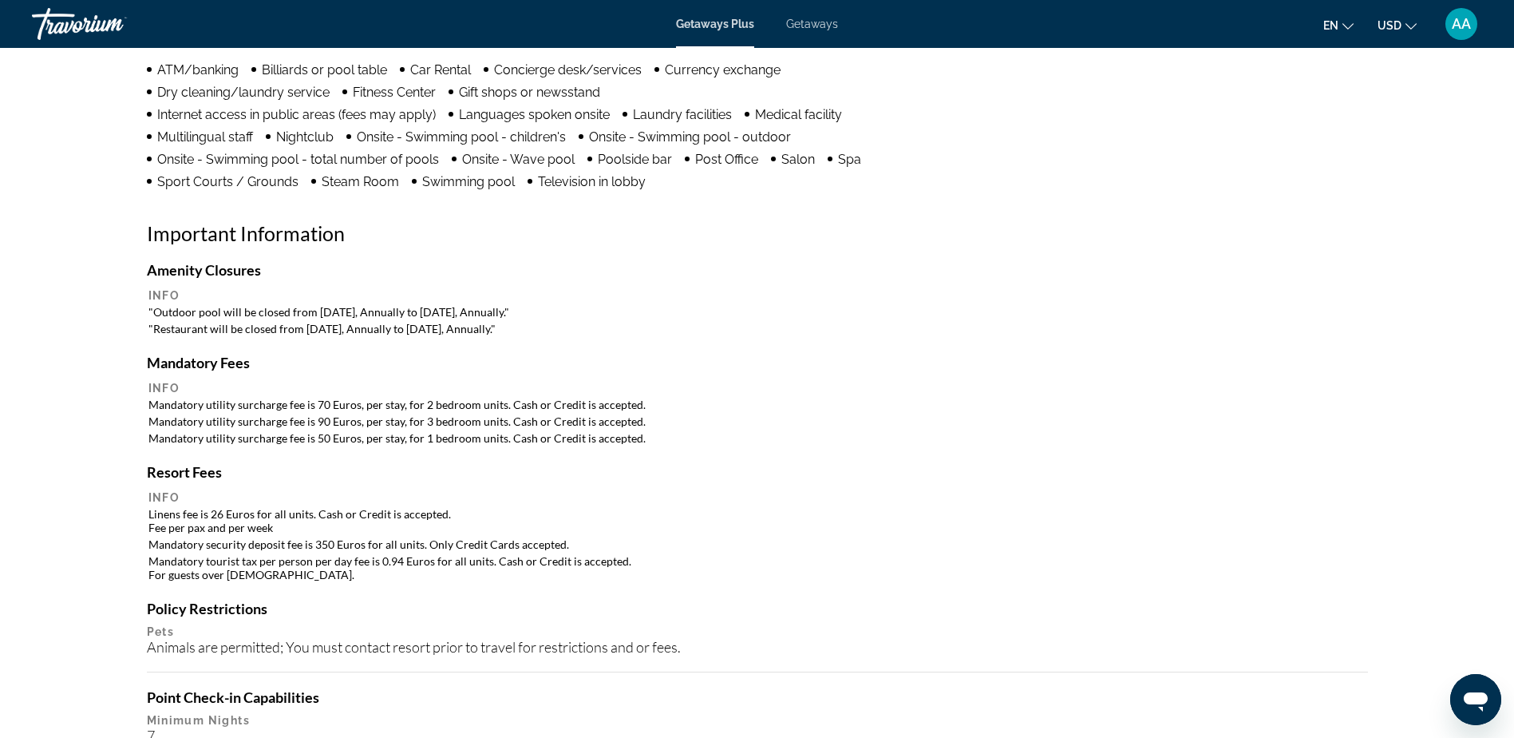
click at [804, 32] on div "Getaways Plus Getaways en English Español Français Italiano Português русский U…" at bounding box center [757, 24] width 1514 height 42
click at [807, 19] on span "Getaways" at bounding box center [812, 24] width 52 height 13
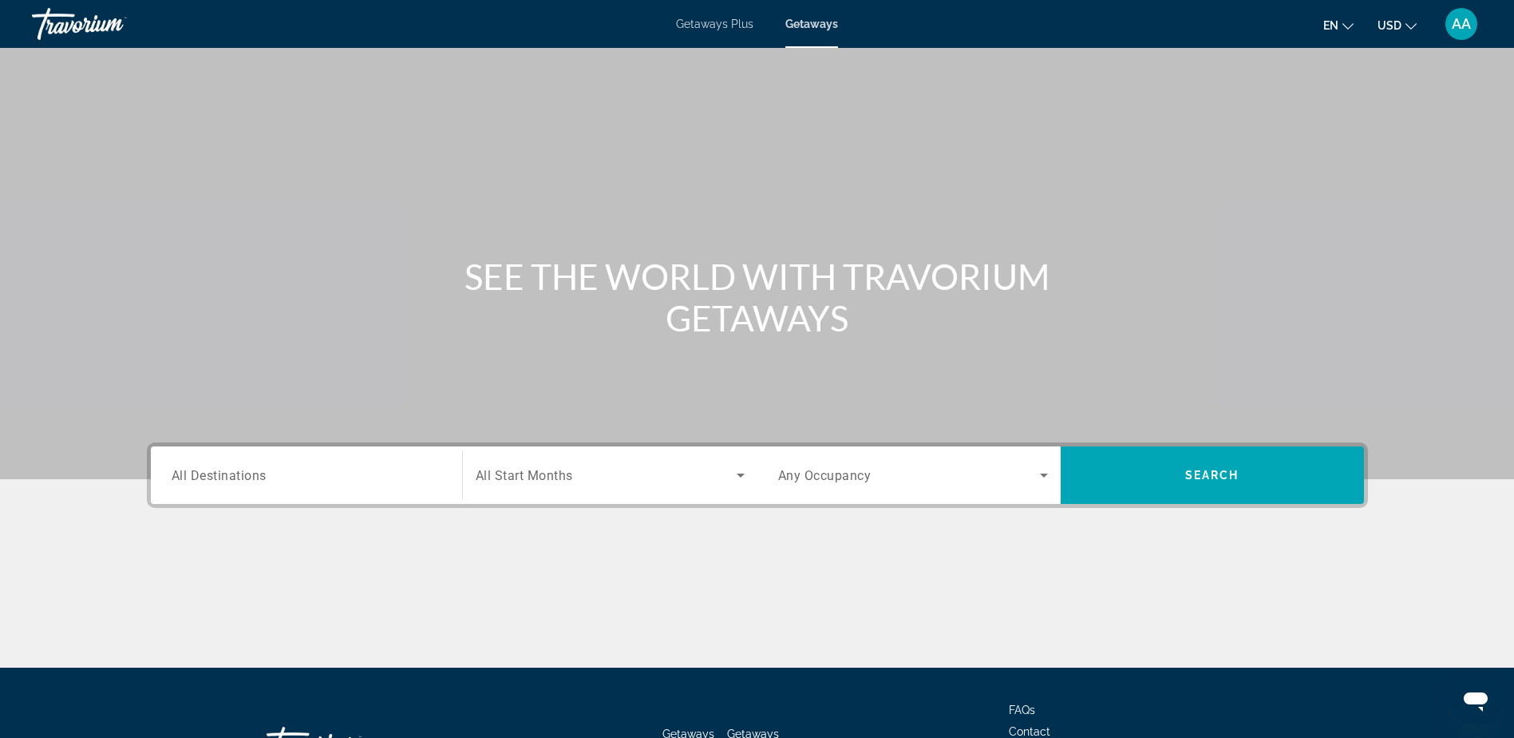
click at [229, 470] on span "All Destinations" at bounding box center [219, 474] width 95 height 15
click at [229, 470] on input "Destination All Destinations" at bounding box center [307, 475] width 270 height 19
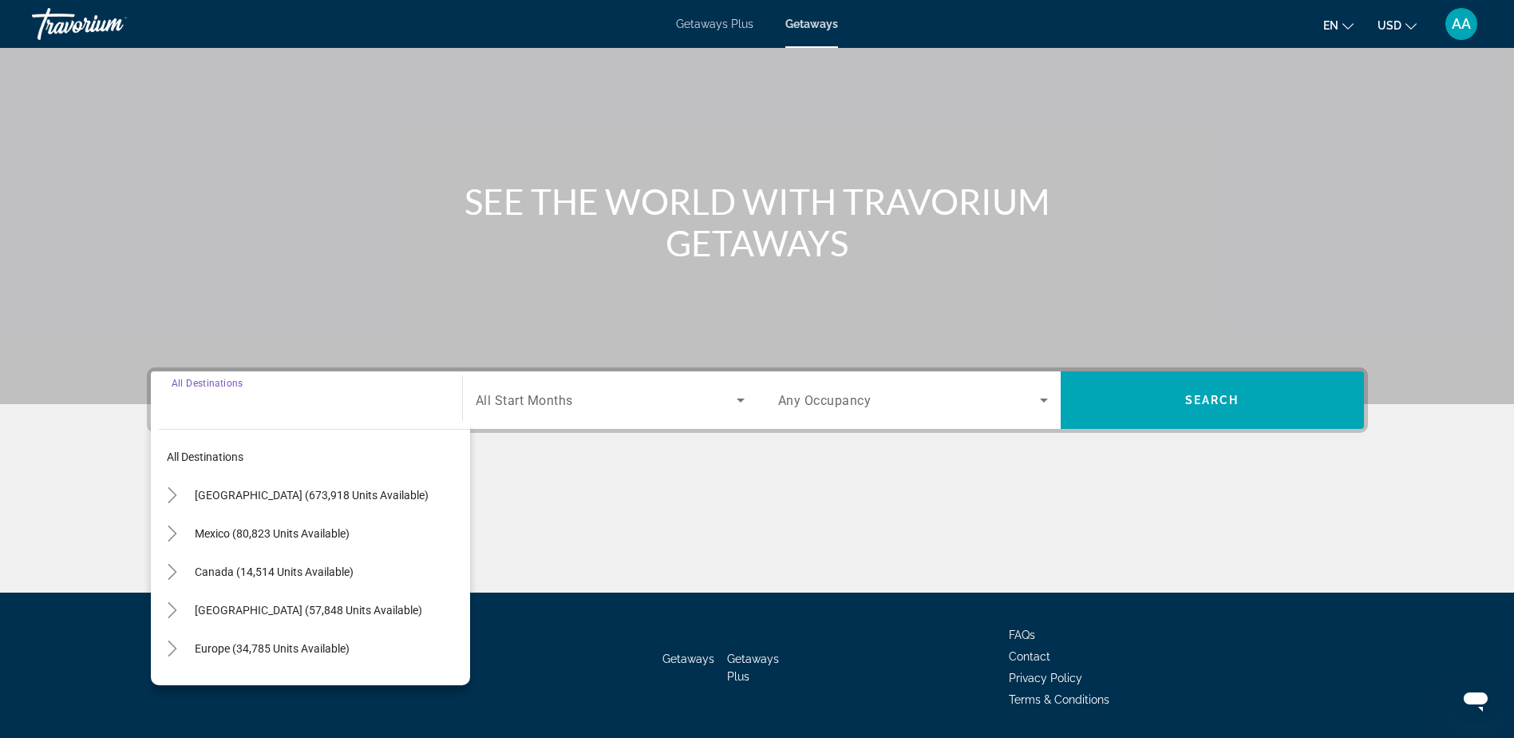
scroll to position [125, 0]
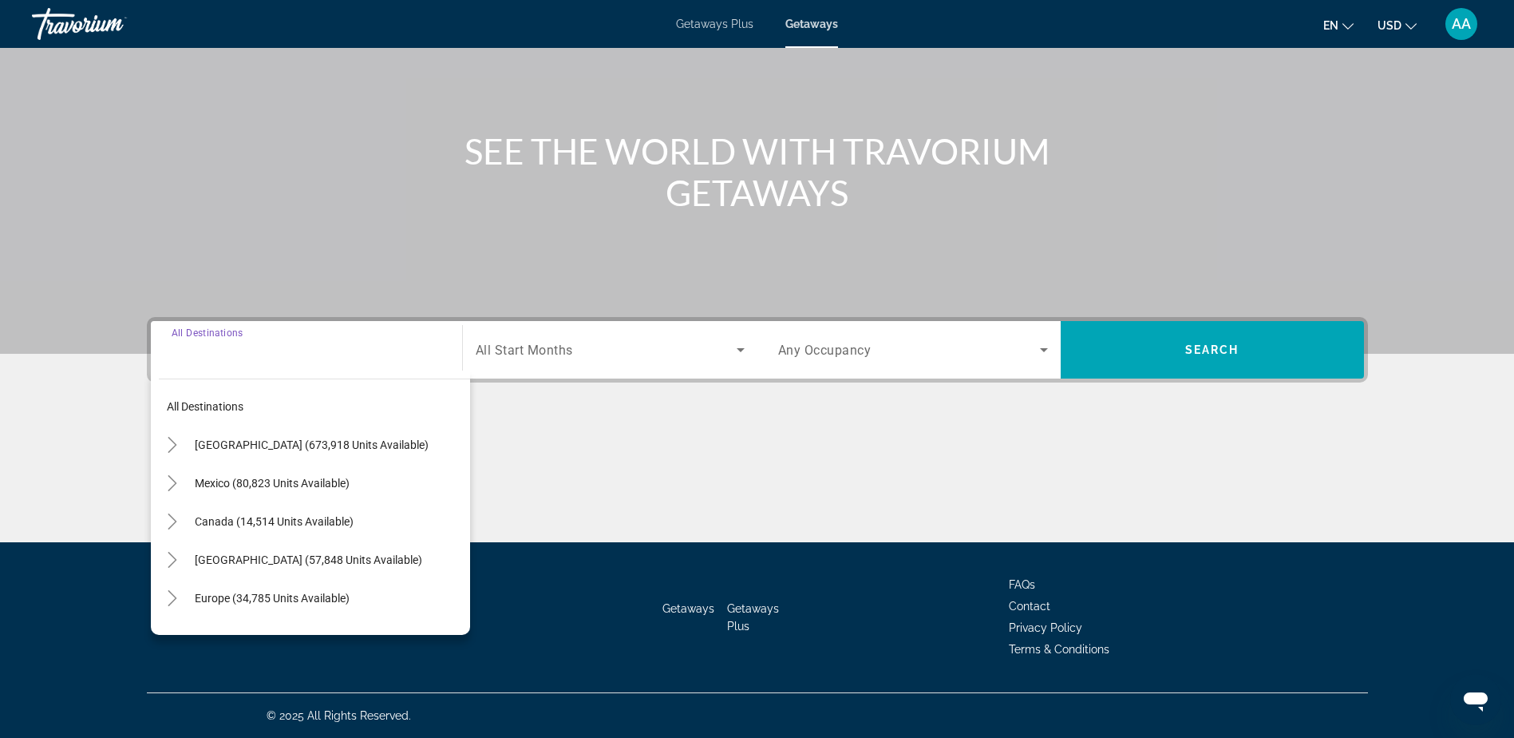
click at [219, 596] on span "Europe (34,785 units available)" at bounding box center [272, 598] width 155 height 13
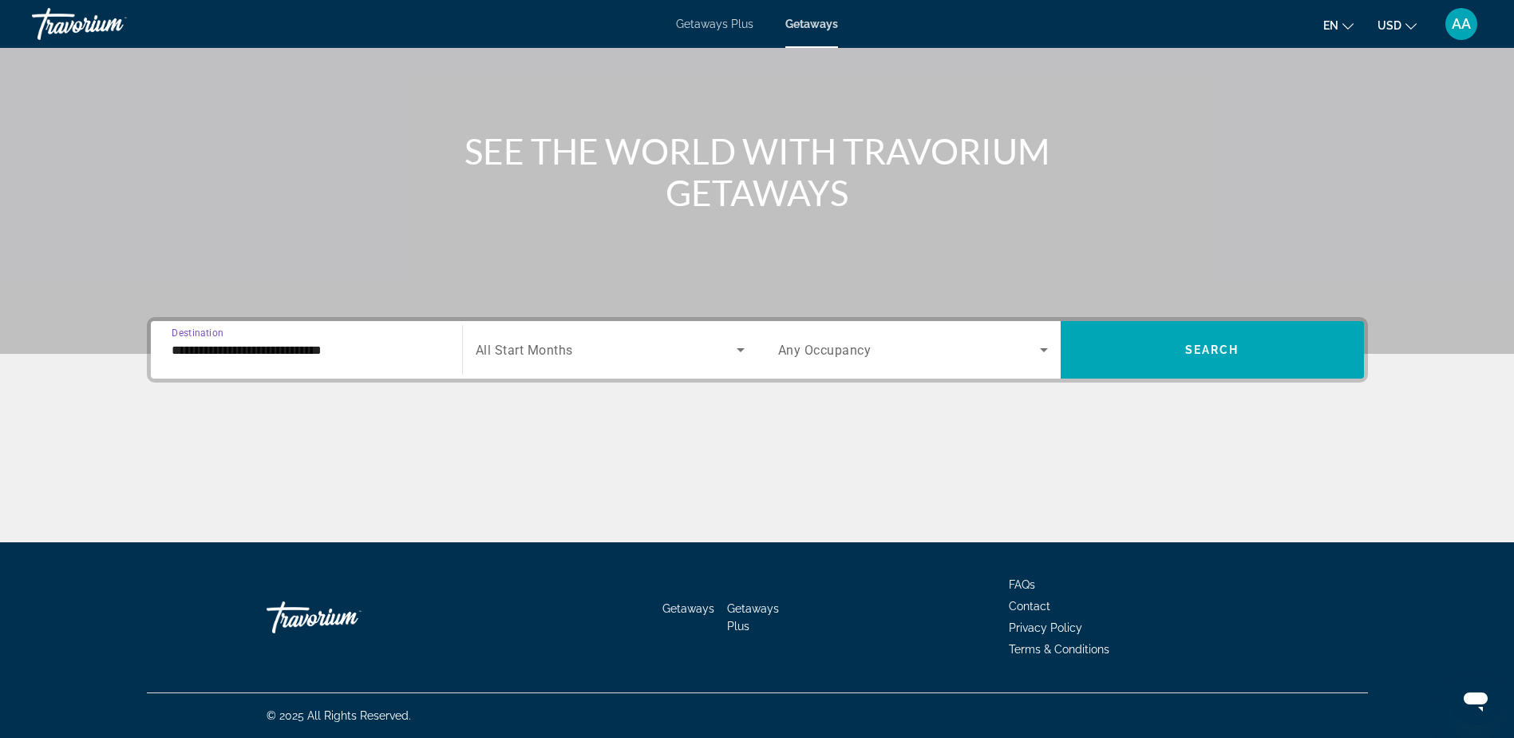
click at [259, 350] on input "**********" at bounding box center [307, 350] width 270 height 19
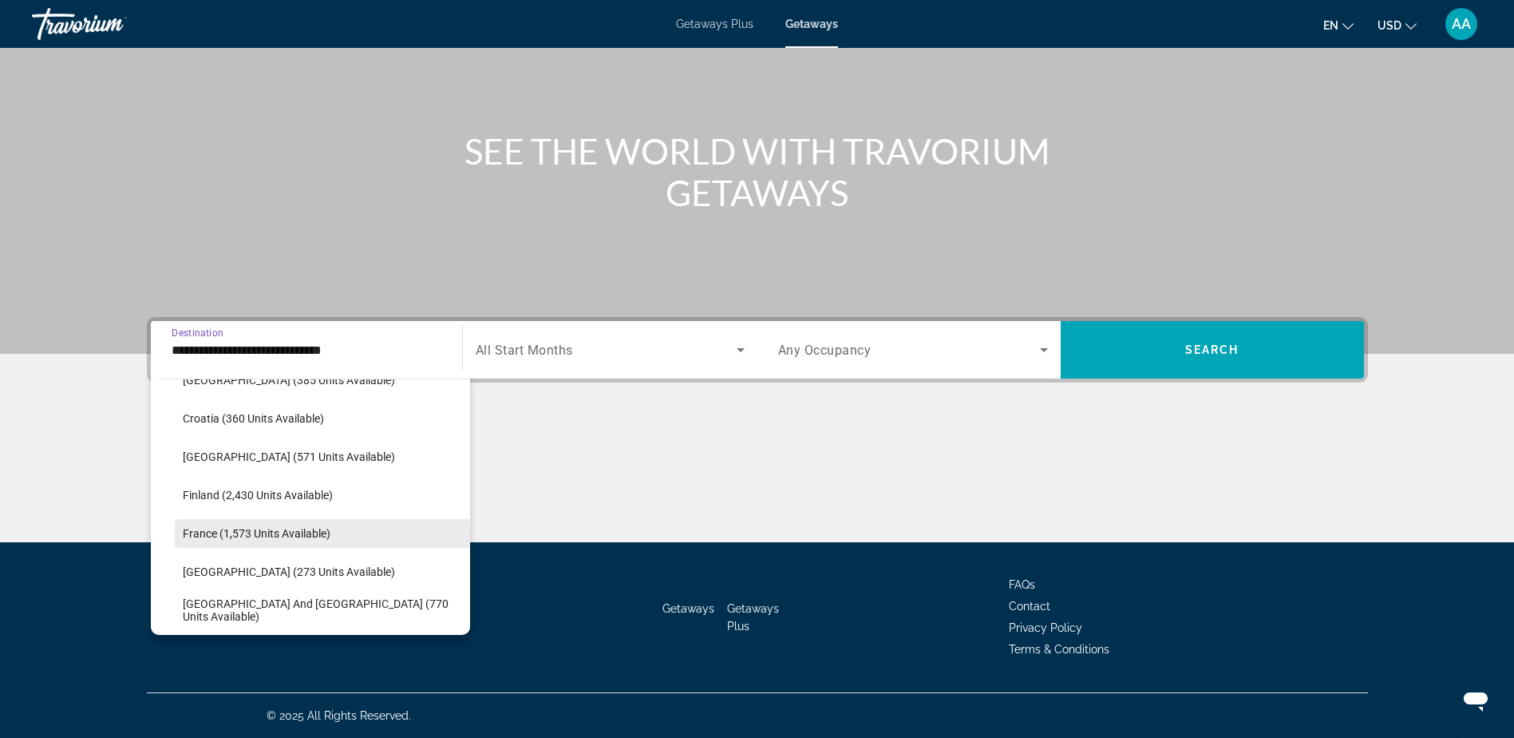
scroll to position [414, 0]
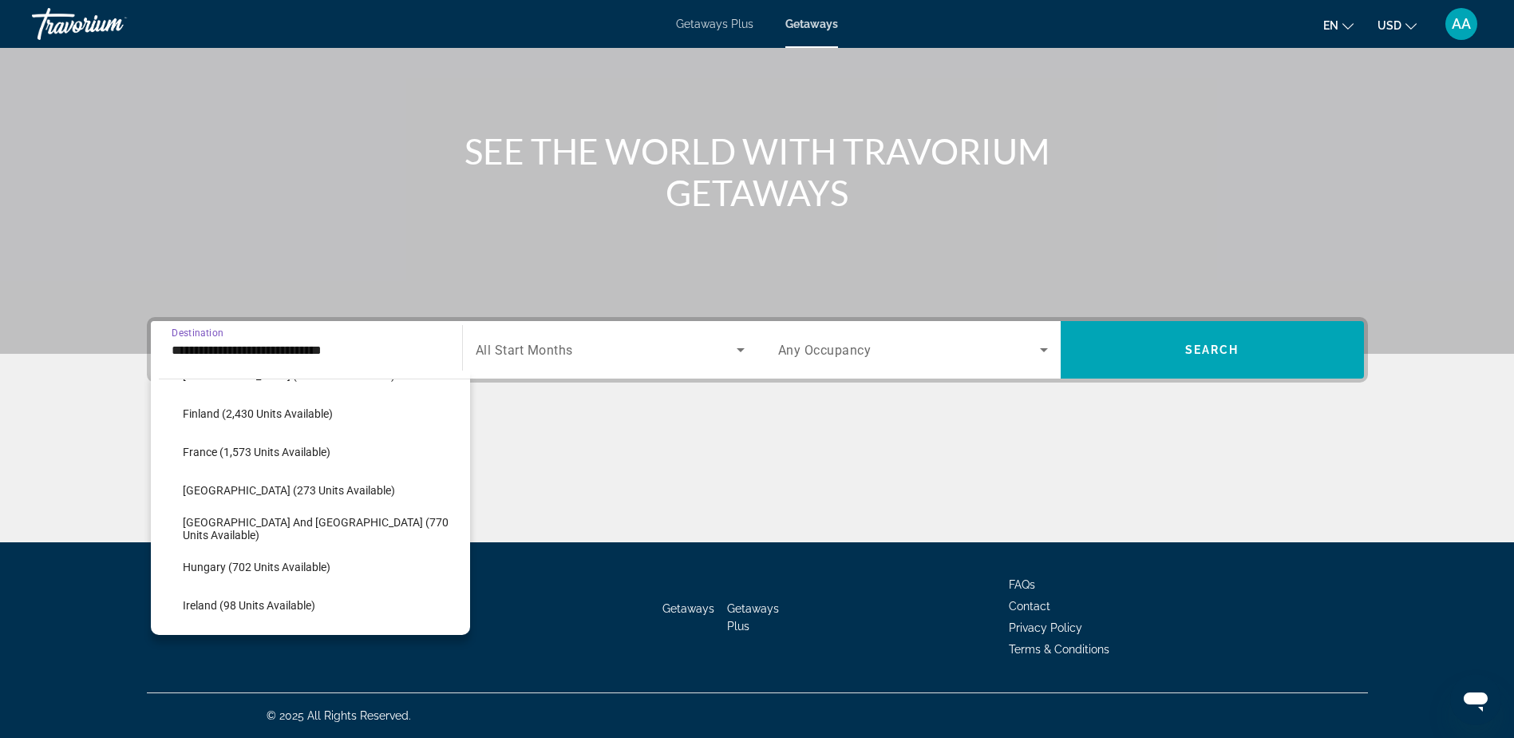
click at [243, 443] on span "Search widget" at bounding box center [322, 452] width 295 height 38
type input "**********"
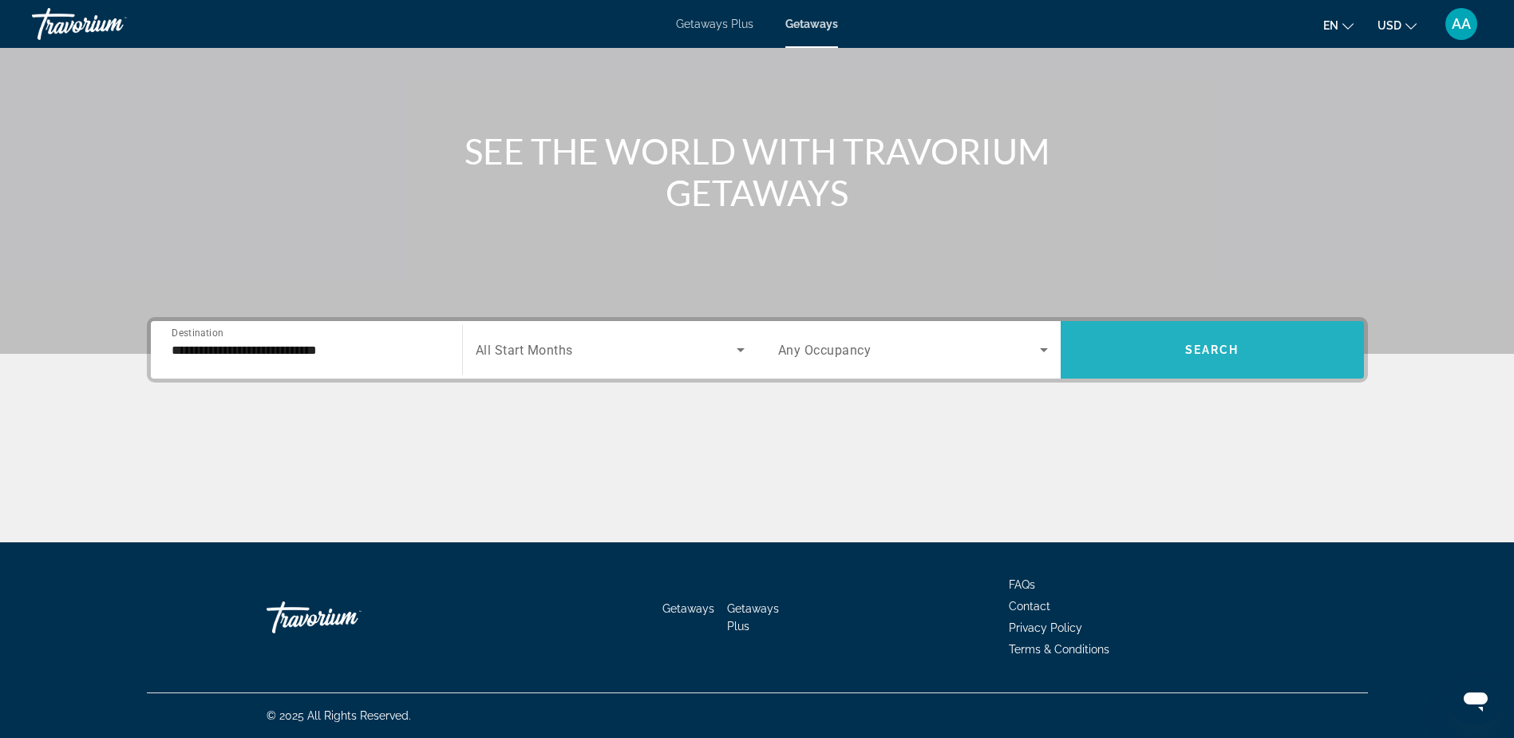
click at [1192, 351] on span "Search" at bounding box center [1213, 349] width 54 height 13
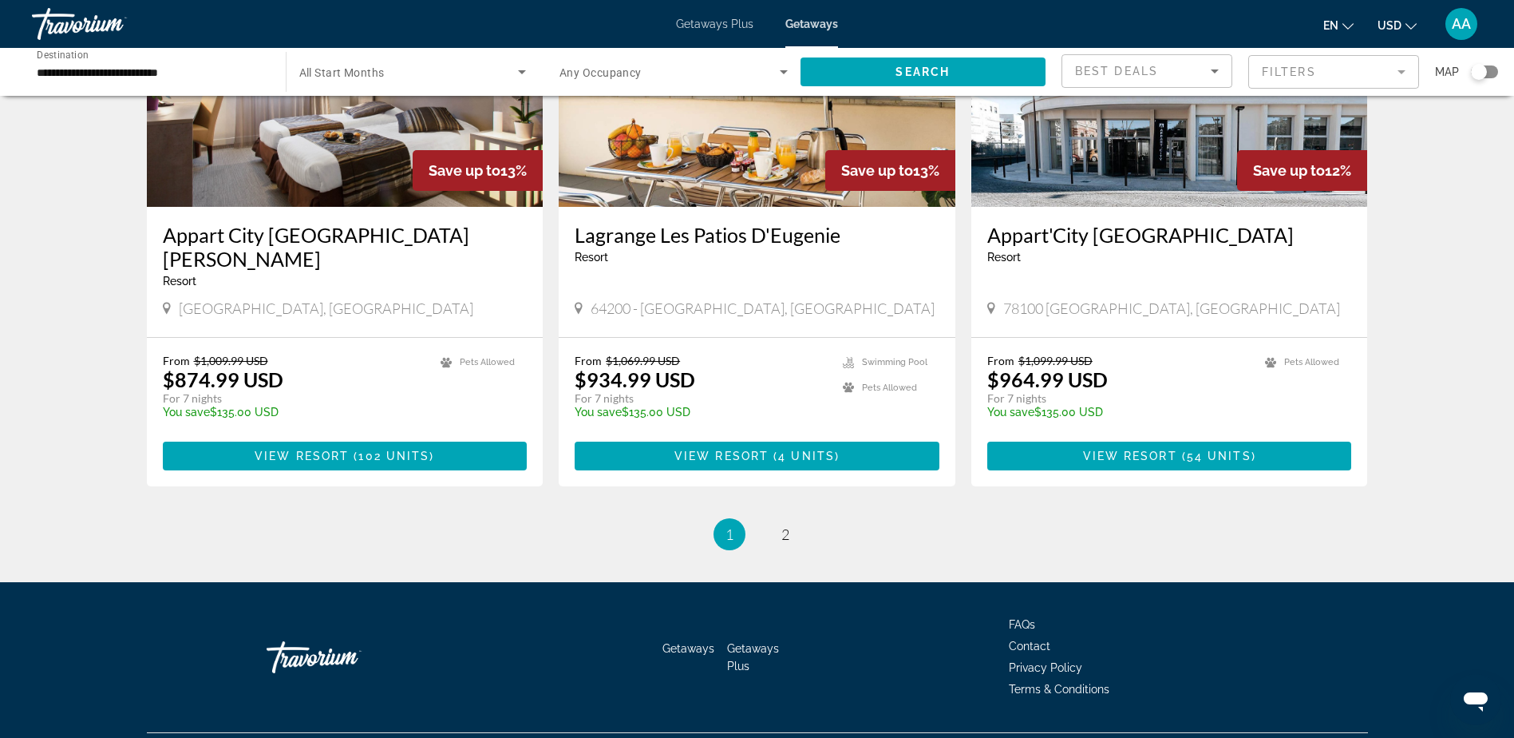
scroll to position [1845, 0]
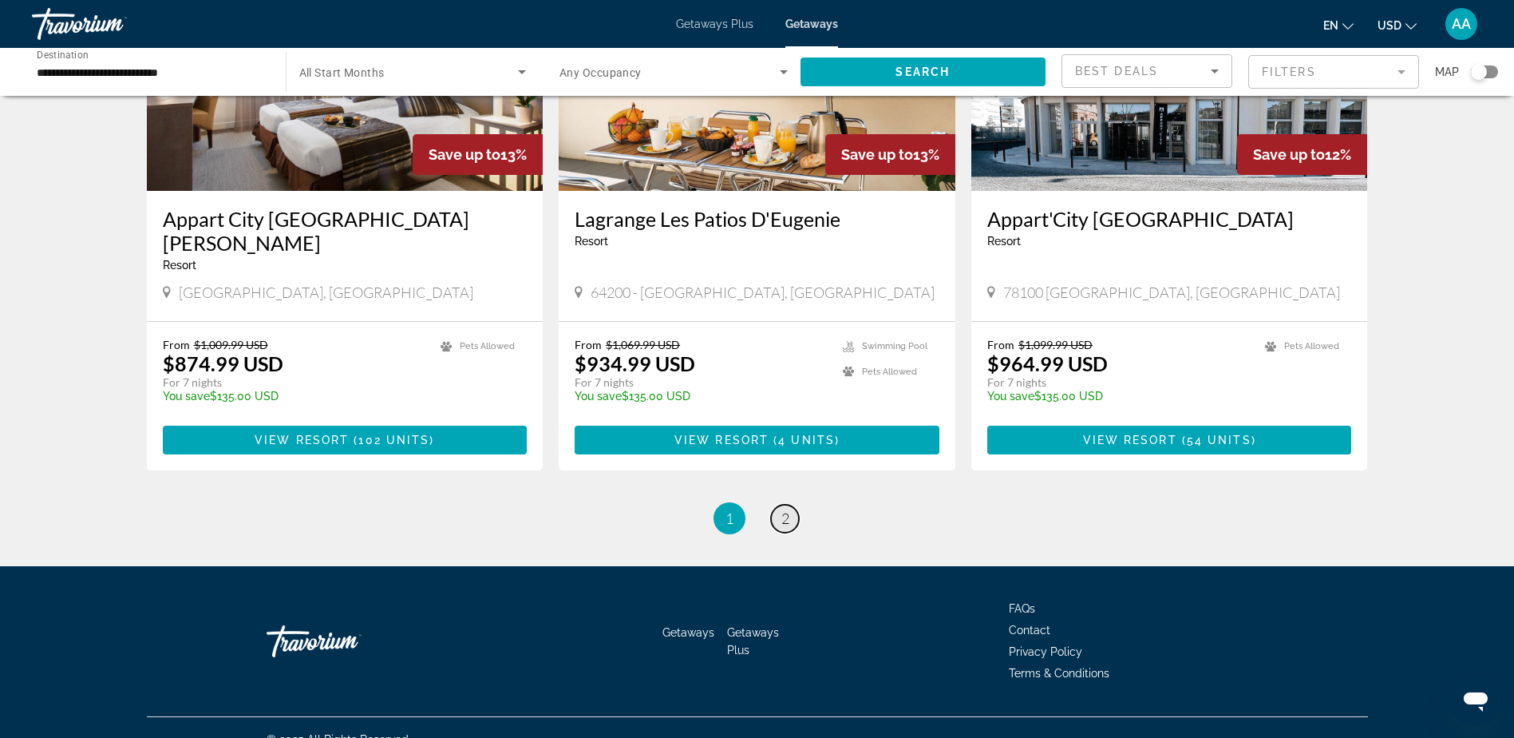
click at [798, 505] on link "page 2" at bounding box center [785, 519] width 28 height 28
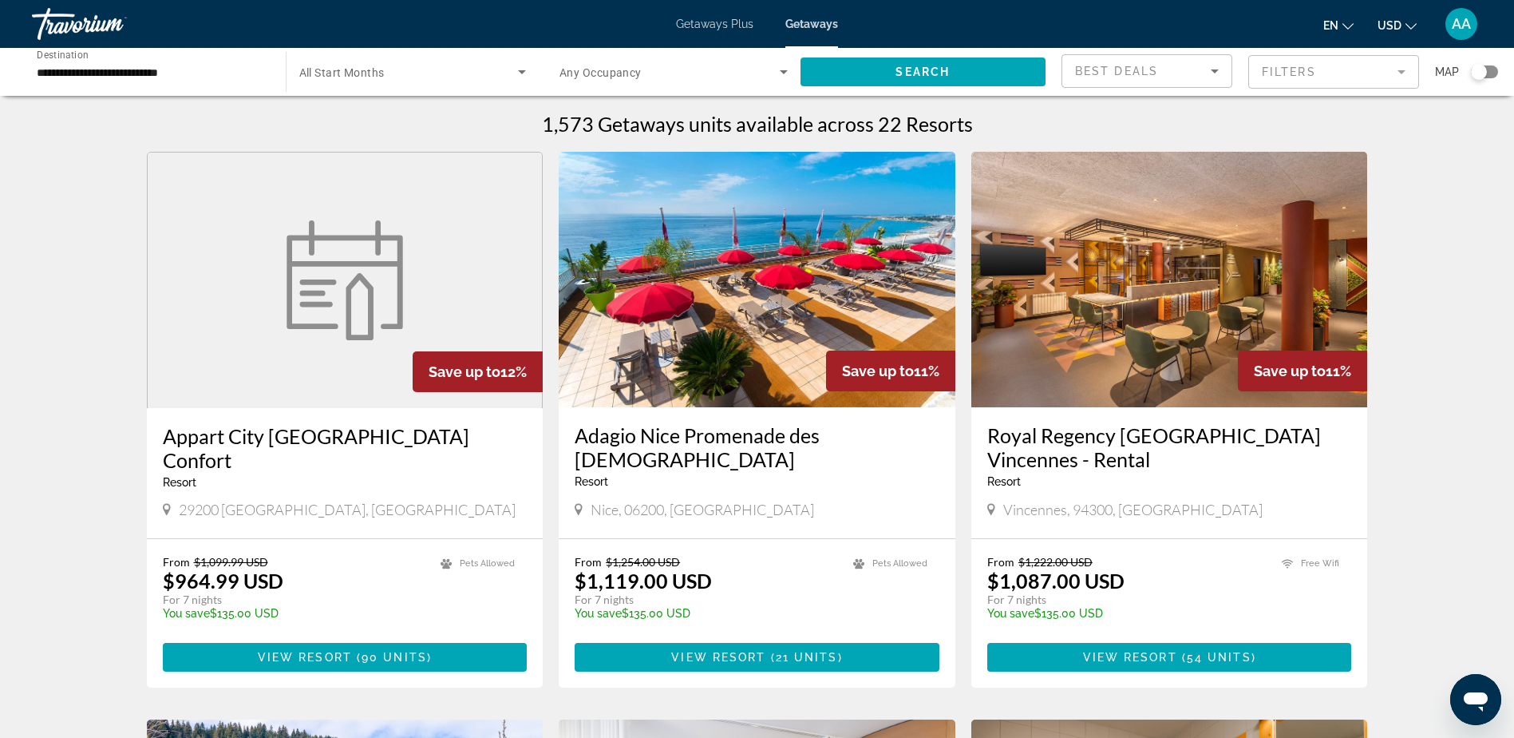
click at [766, 345] on img "Main content" at bounding box center [757, 279] width 397 height 255
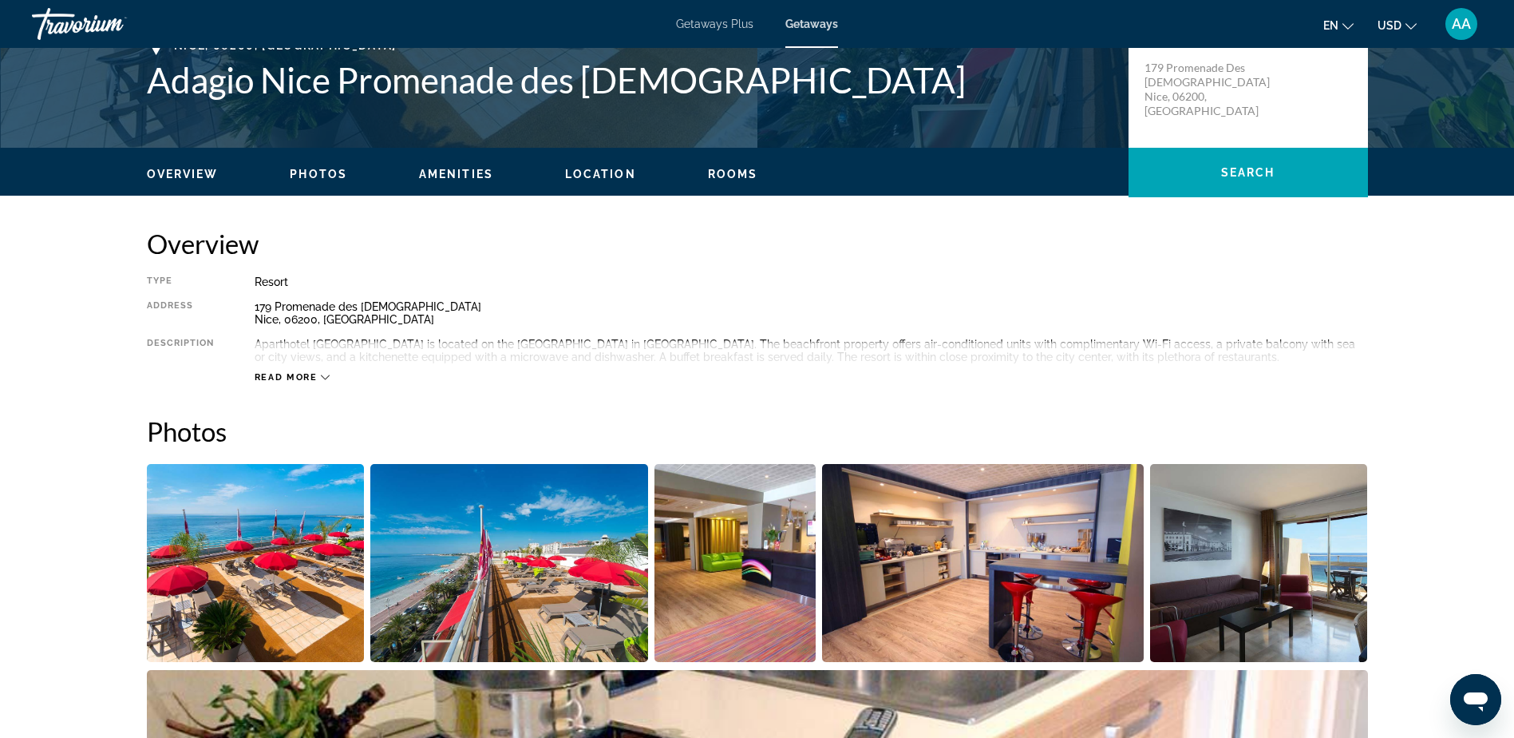
scroll to position [399, 0]
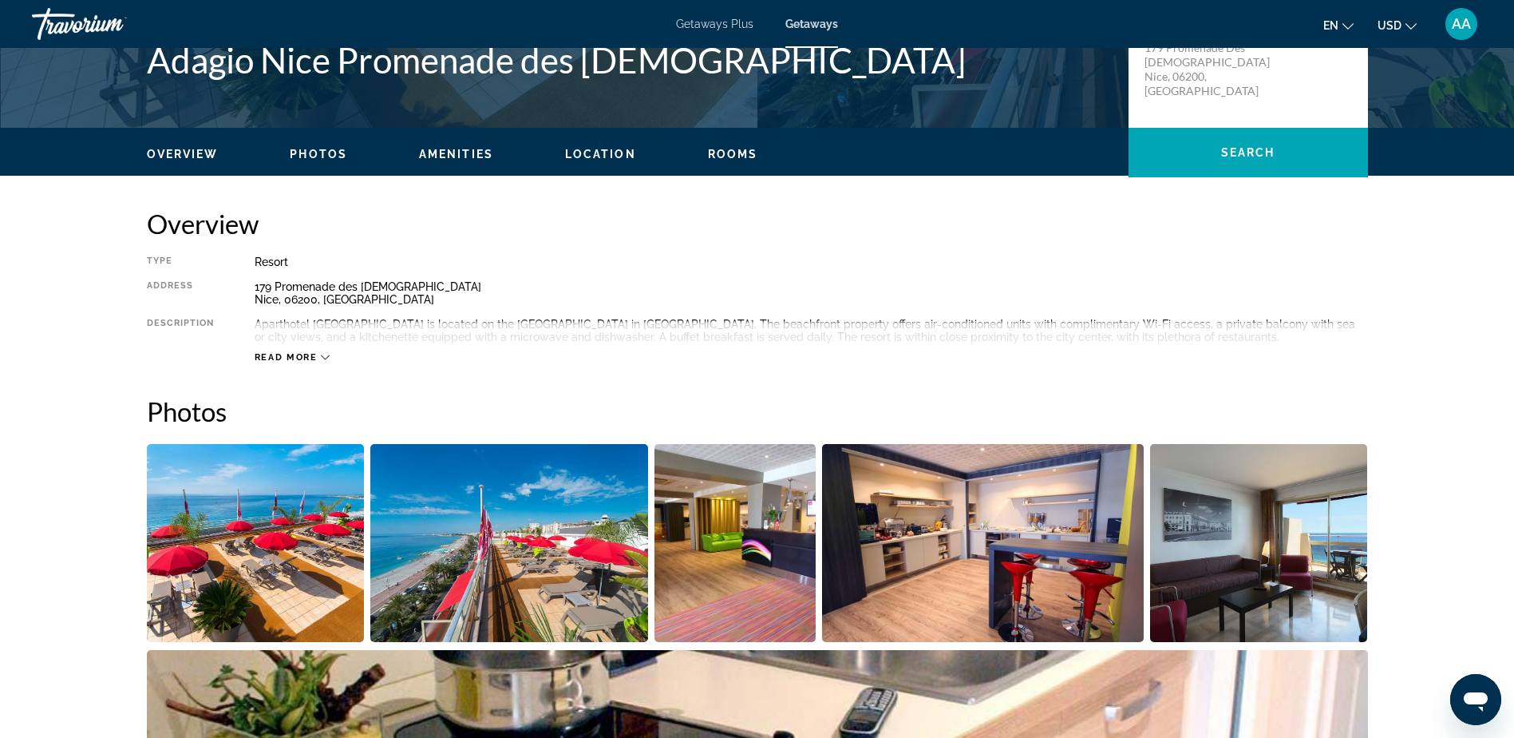
click at [271, 544] on img "Open full-screen image slider" at bounding box center [256, 543] width 218 height 198
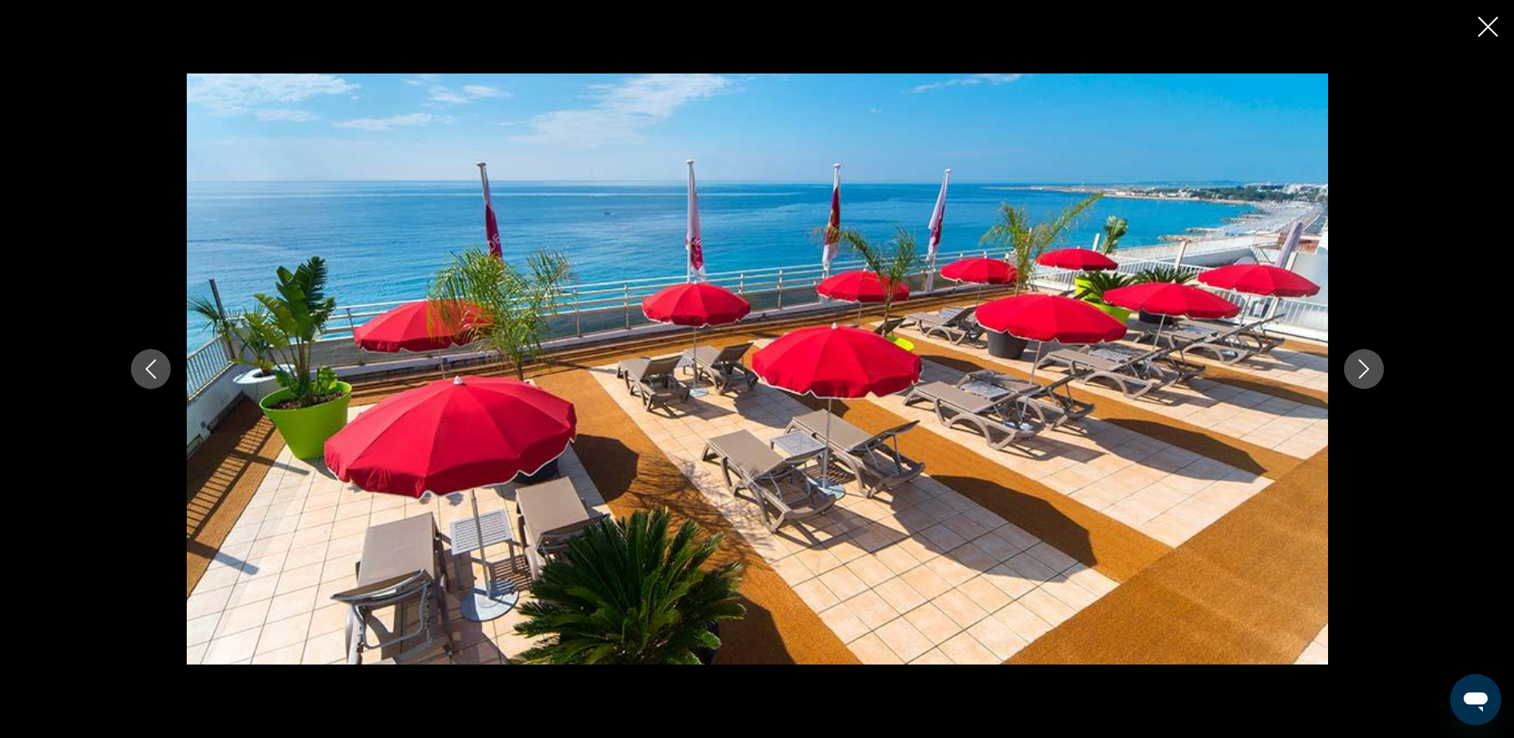
click at [1368, 366] on icon "Next image" at bounding box center [1364, 368] width 19 height 19
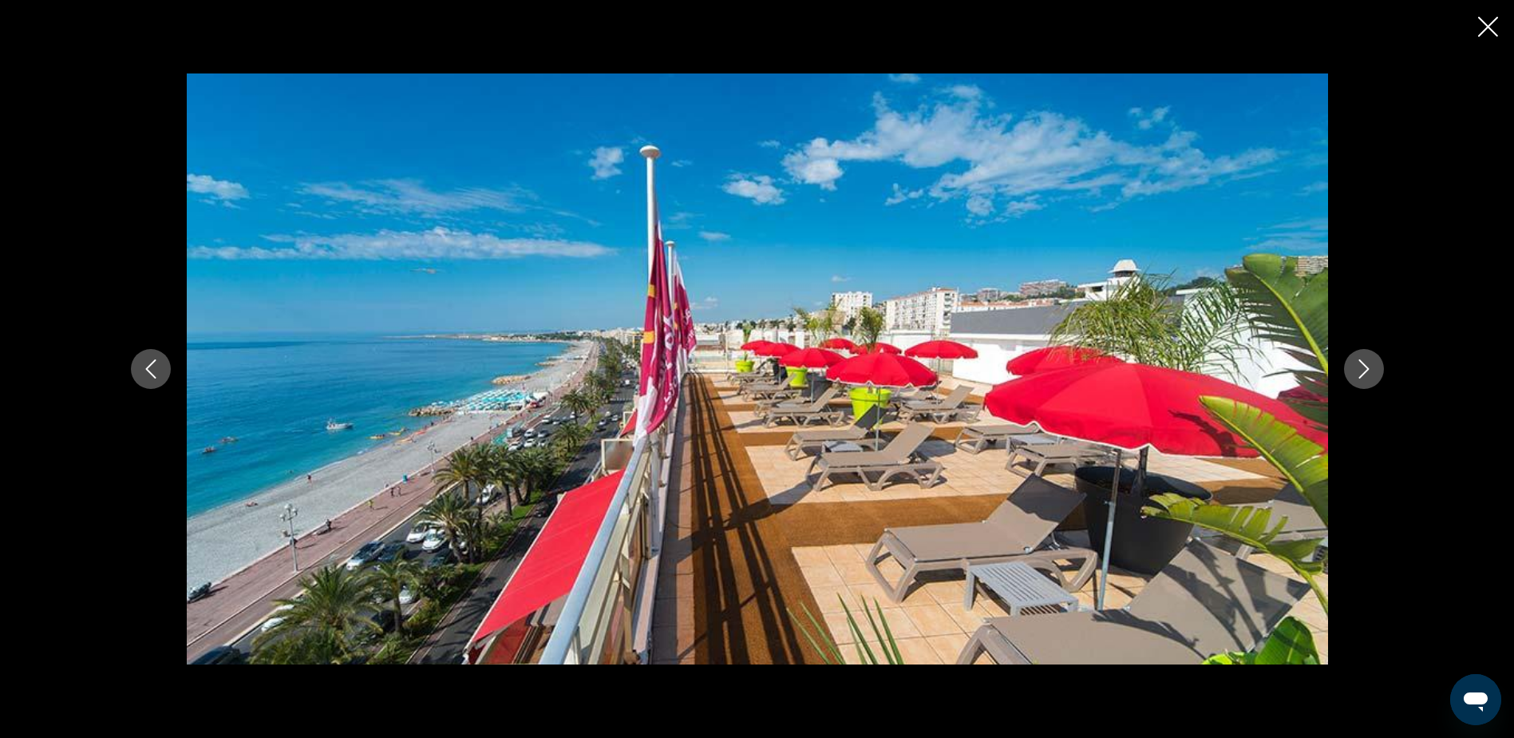
click at [1368, 366] on icon "Next image" at bounding box center [1364, 368] width 19 height 19
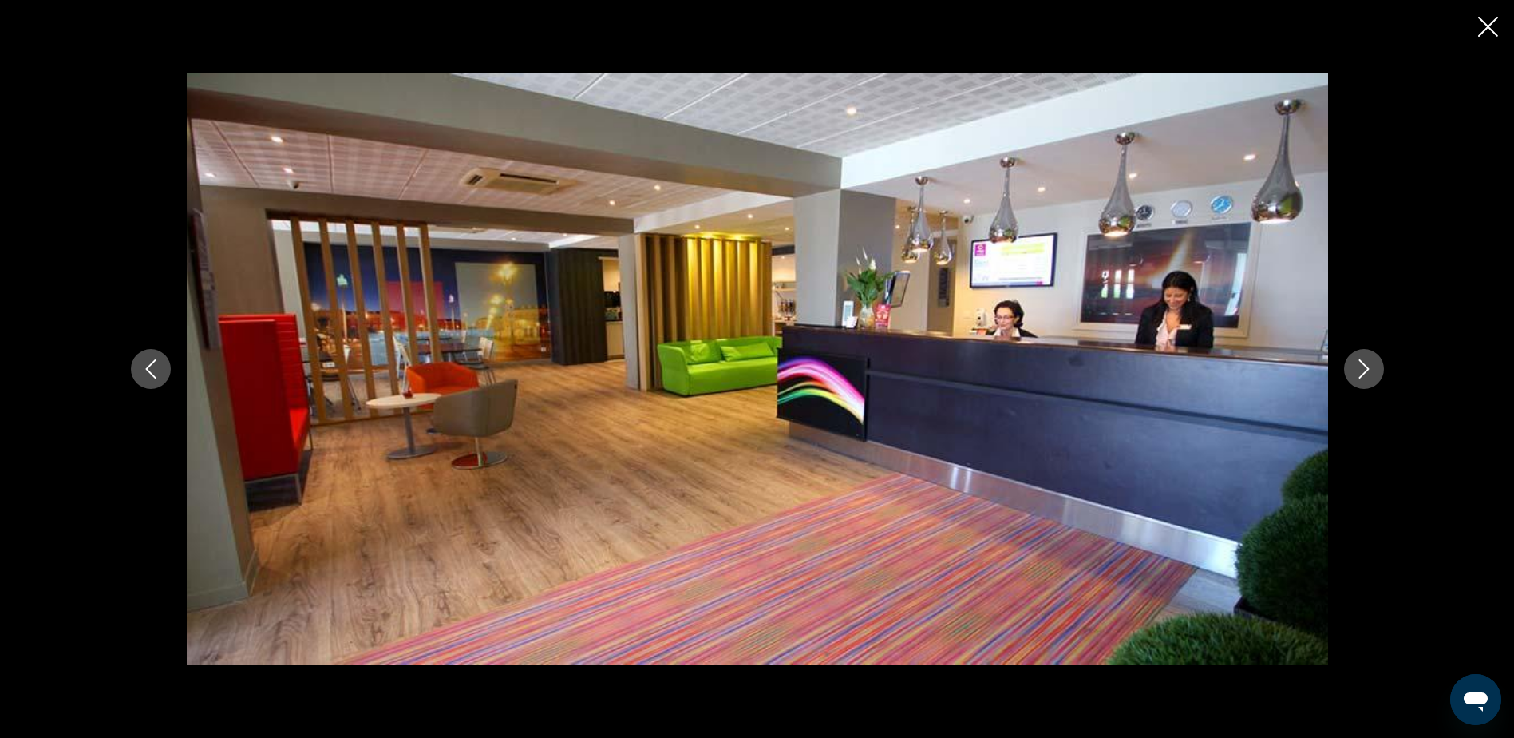
click at [1368, 366] on icon "Next image" at bounding box center [1364, 368] width 19 height 19
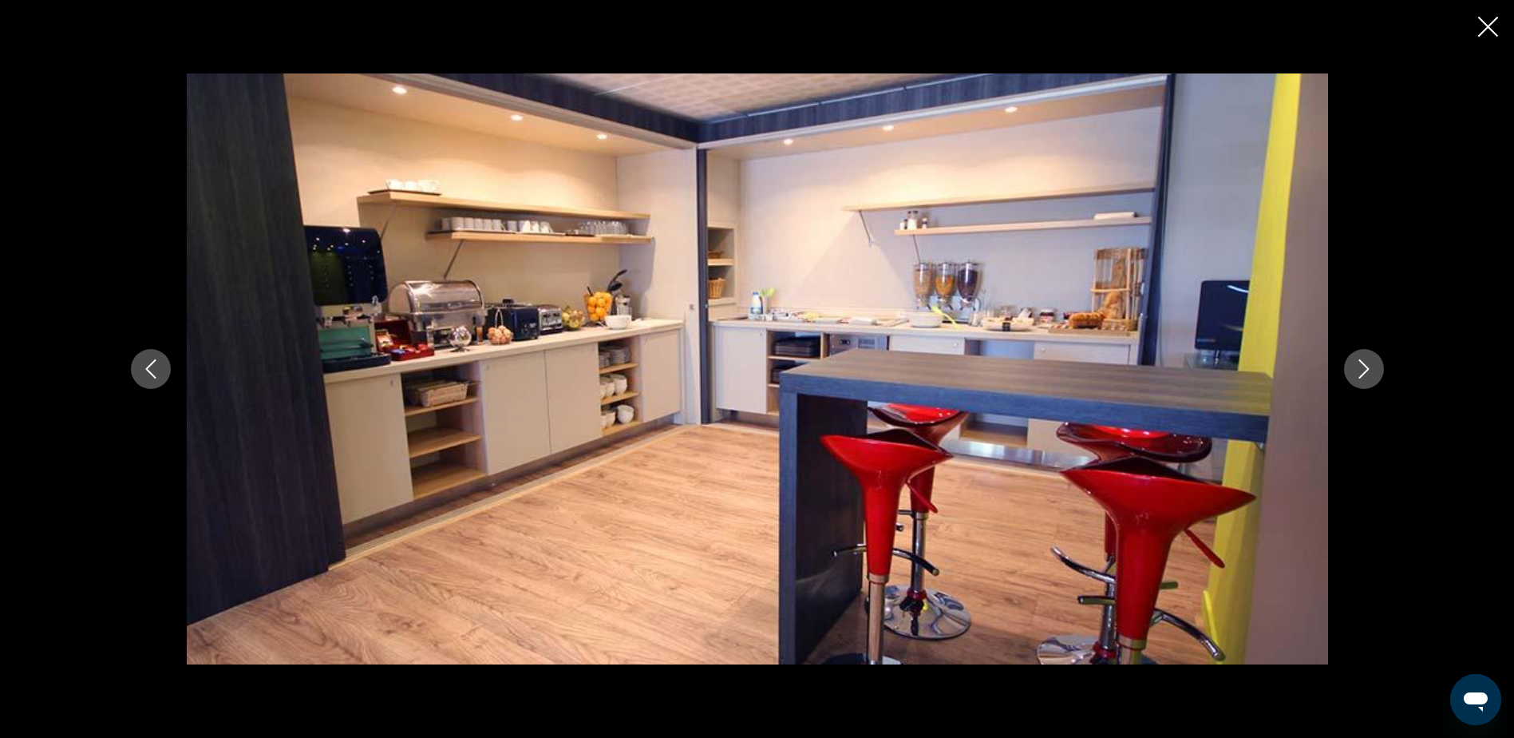
click at [1368, 366] on icon "Next image" at bounding box center [1364, 368] width 19 height 19
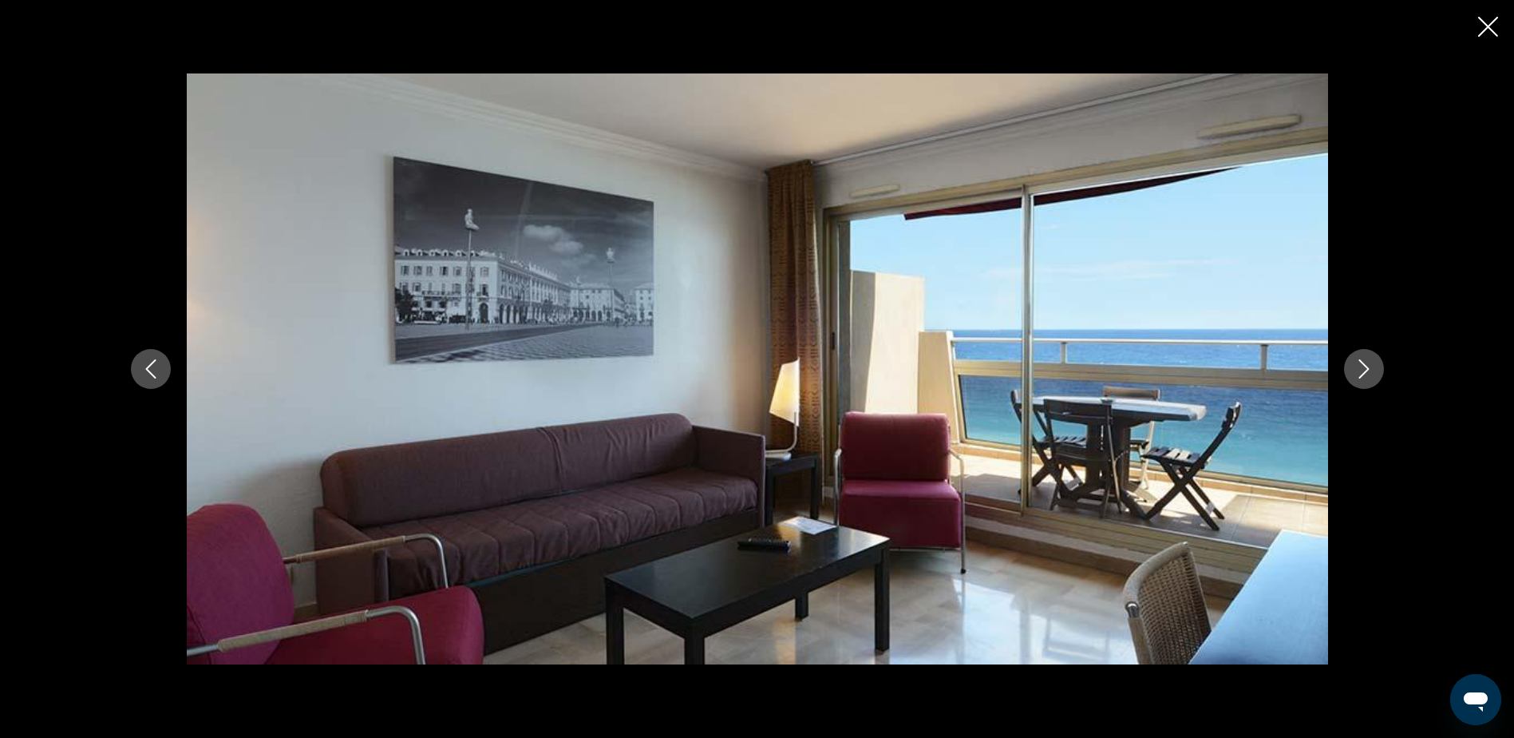
click at [1368, 366] on icon "Next image" at bounding box center [1364, 368] width 19 height 19
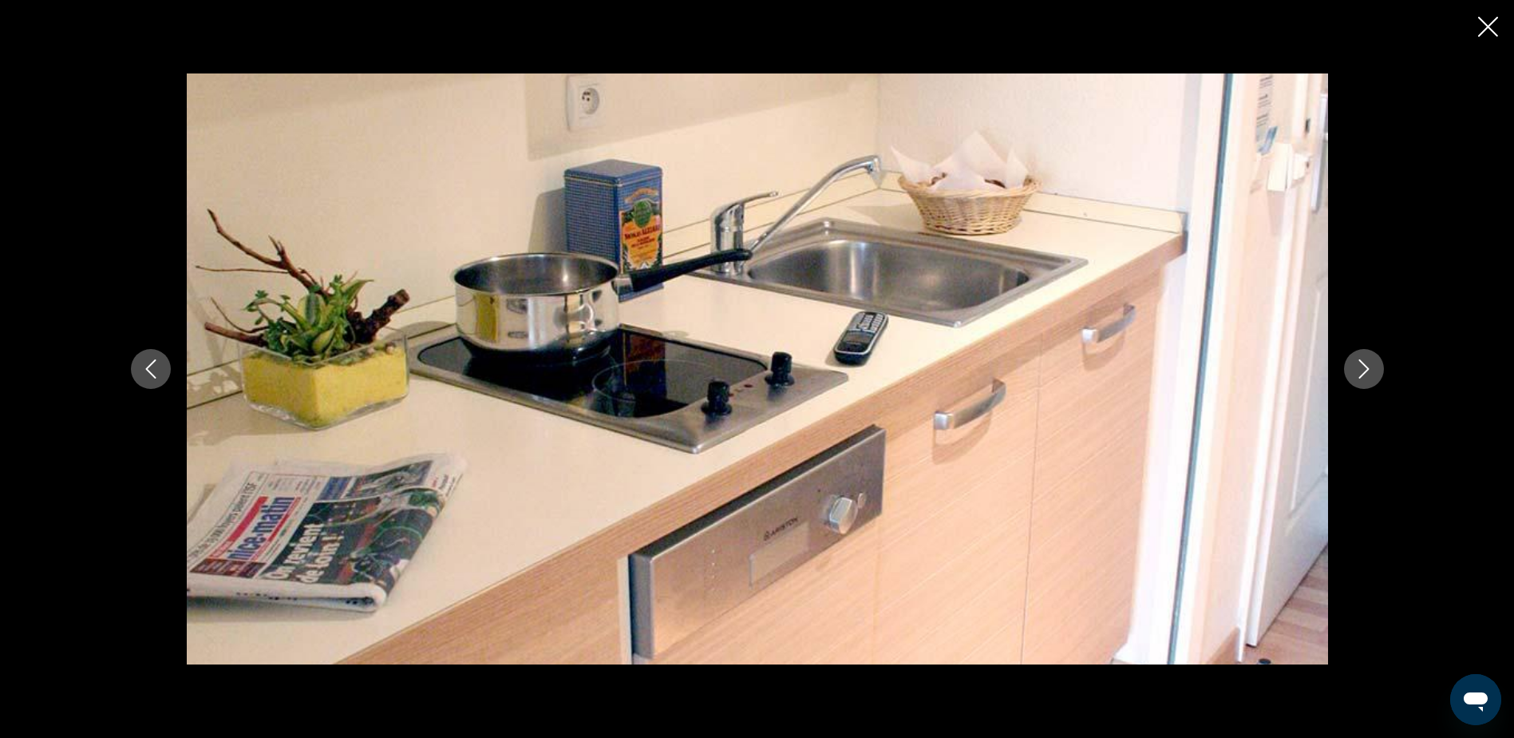
click at [1368, 366] on icon "Next image" at bounding box center [1364, 368] width 19 height 19
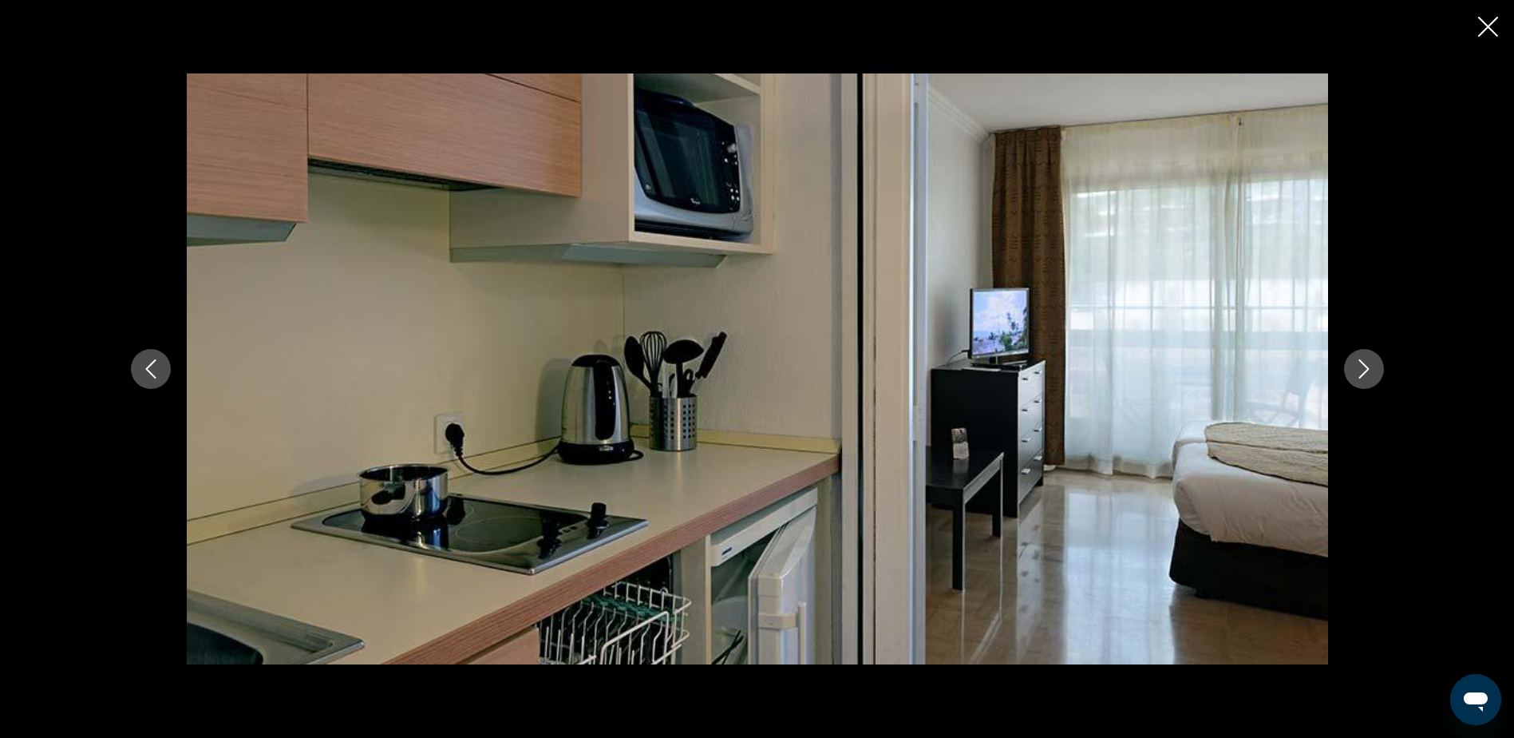
click at [1368, 366] on icon "Next image" at bounding box center [1364, 368] width 19 height 19
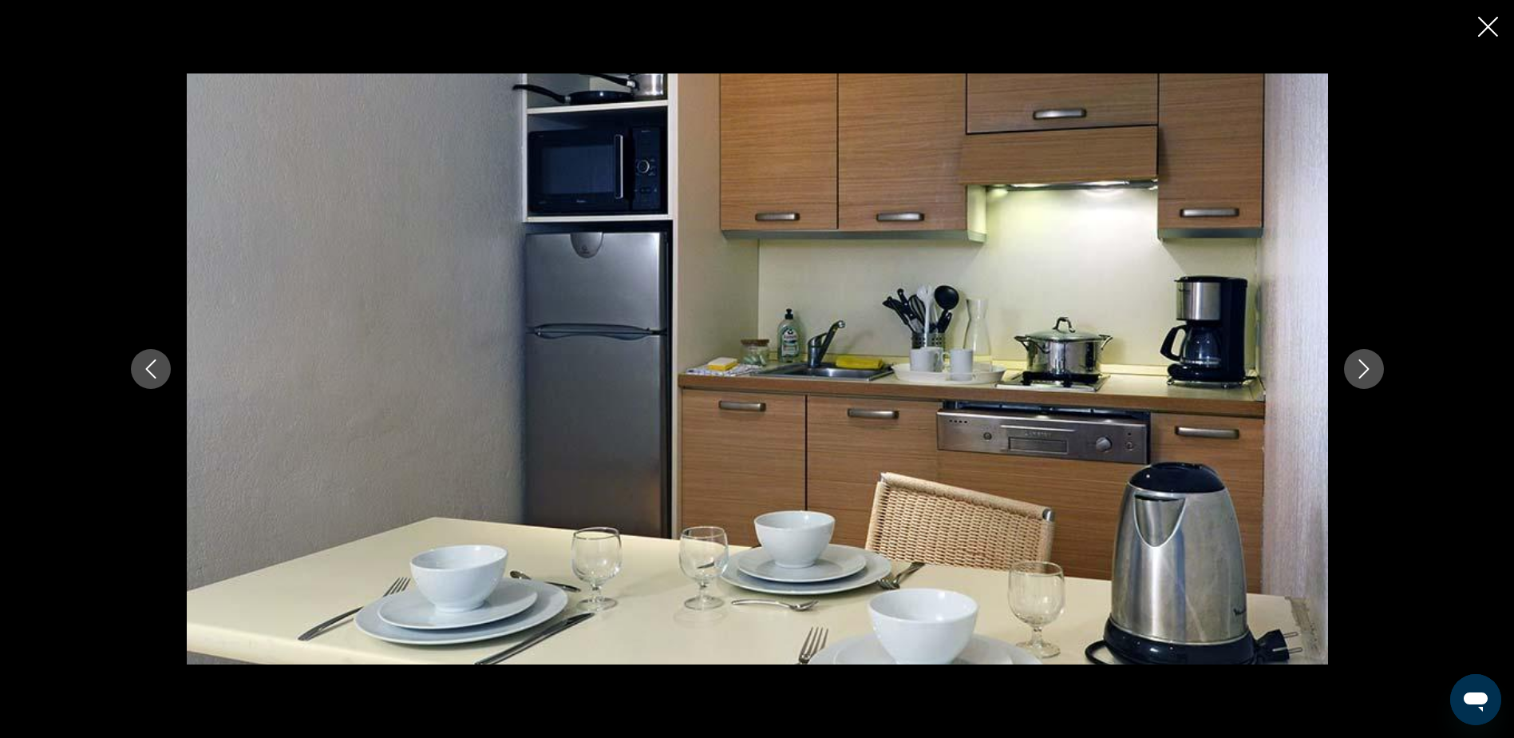
click at [1368, 366] on icon "Next image" at bounding box center [1364, 368] width 19 height 19
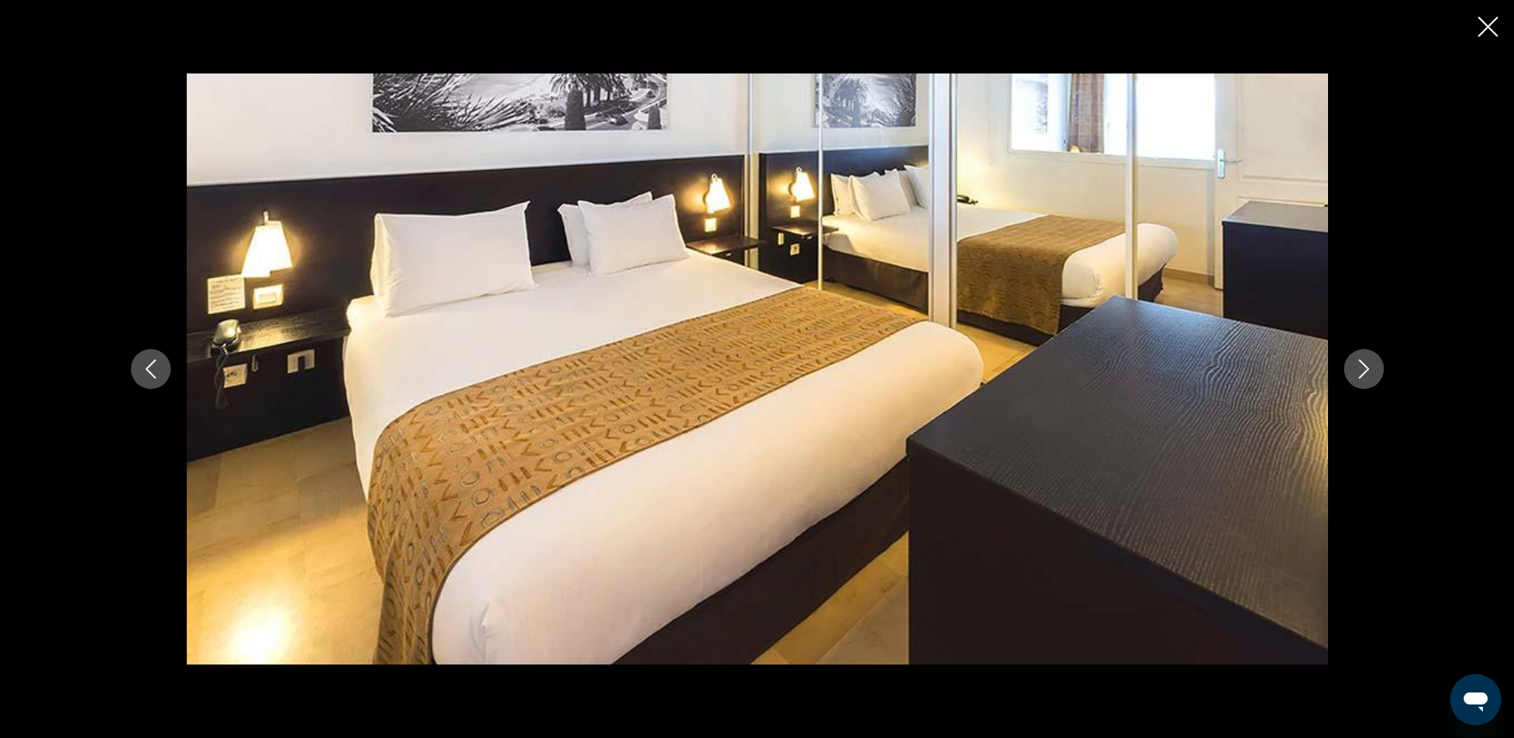
click at [1368, 366] on icon "Next image" at bounding box center [1364, 368] width 19 height 19
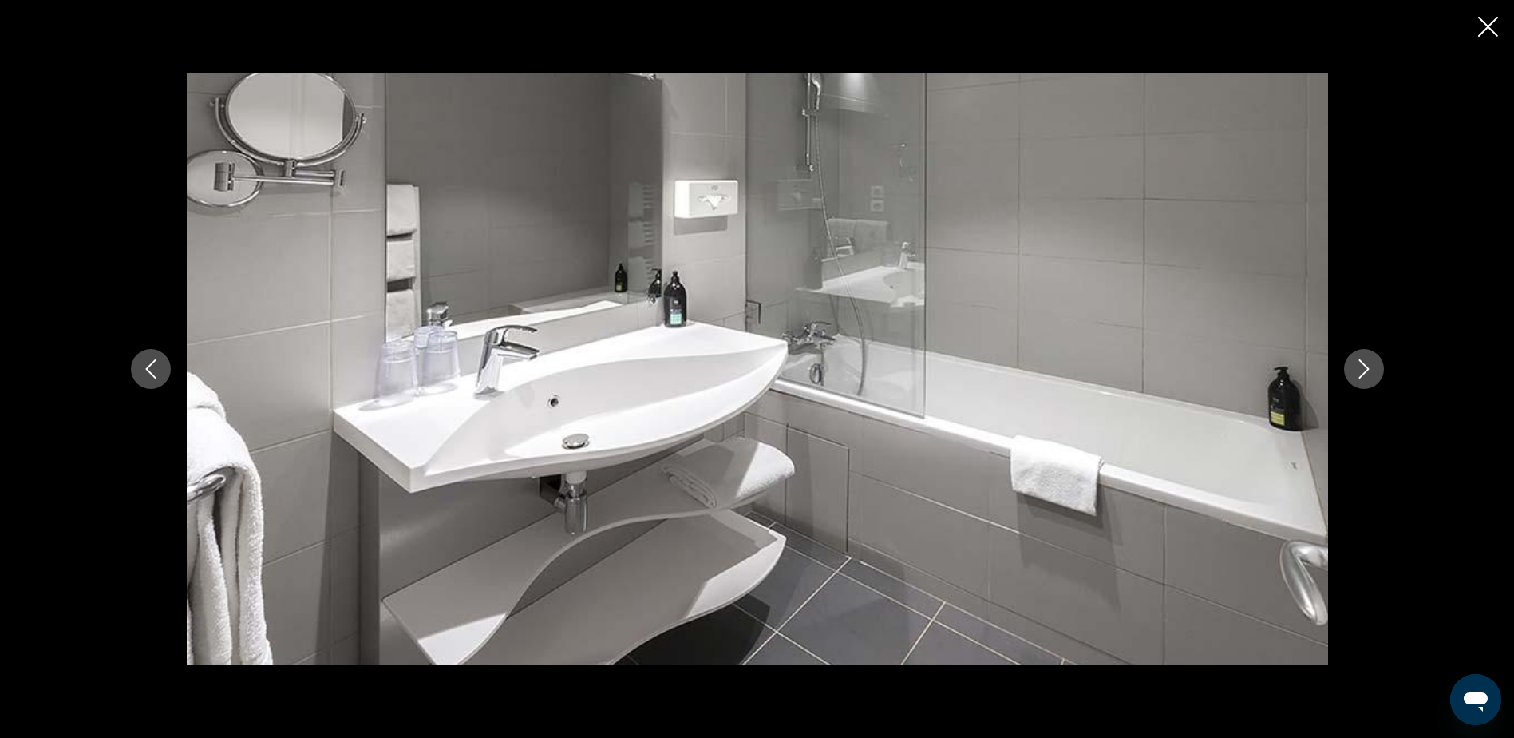
click at [1368, 366] on icon "Next image" at bounding box center [1364, 368] width 19 height 19
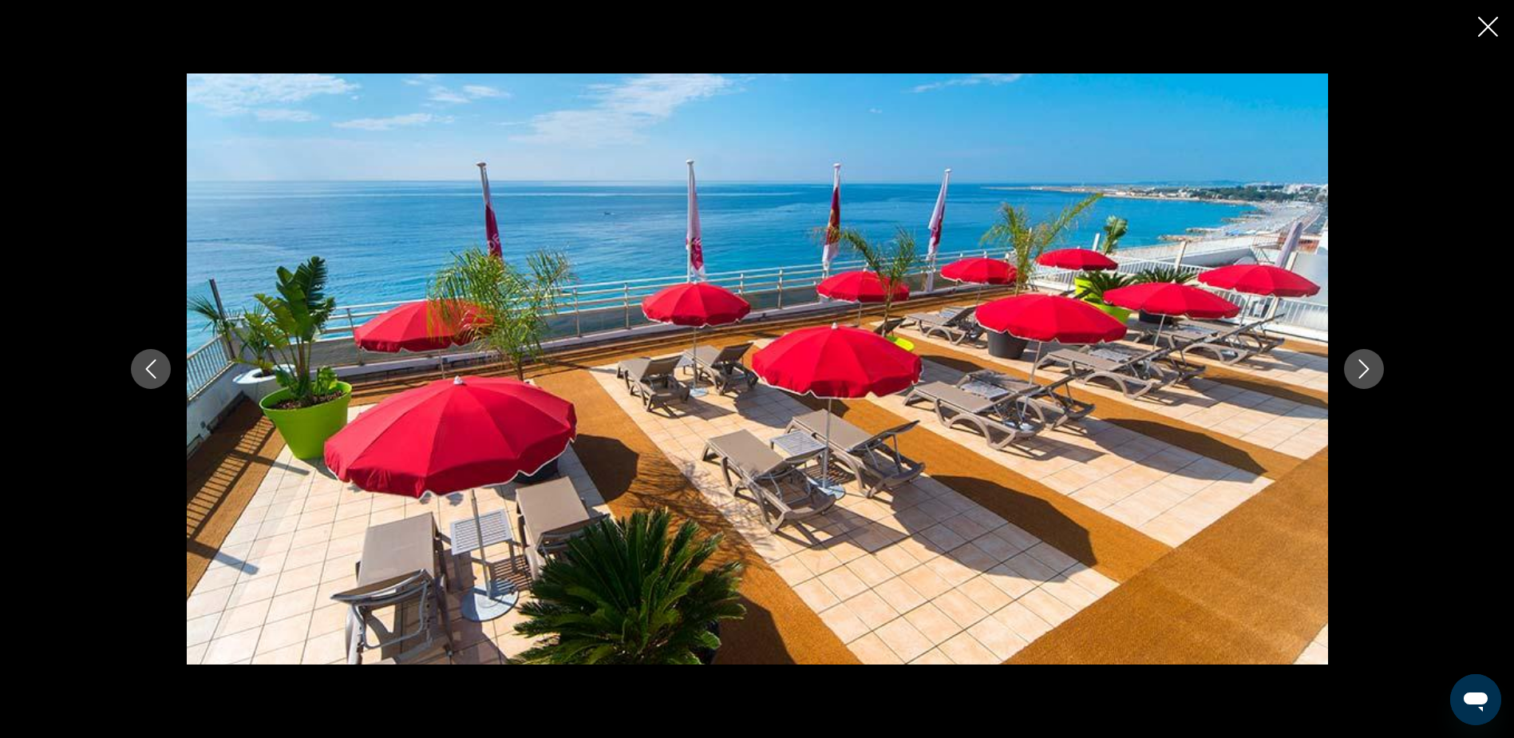
click at [1486, 34] on icon "Close slideshow" at bounding box center [1488, 27] width 20 height 20
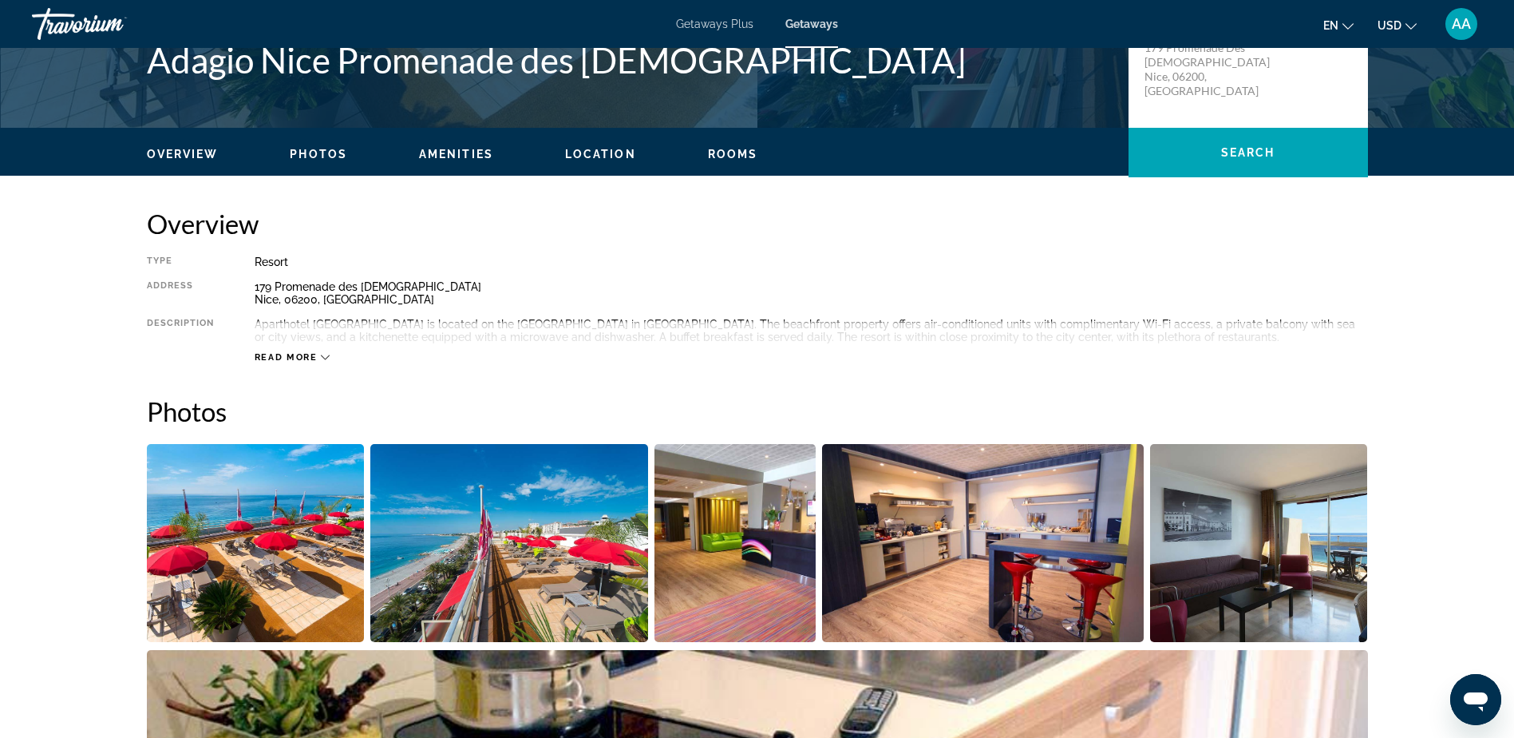
click at [698, 22] on span "Getaways Plus" at bounding box center [714, 24] width 77 height 13
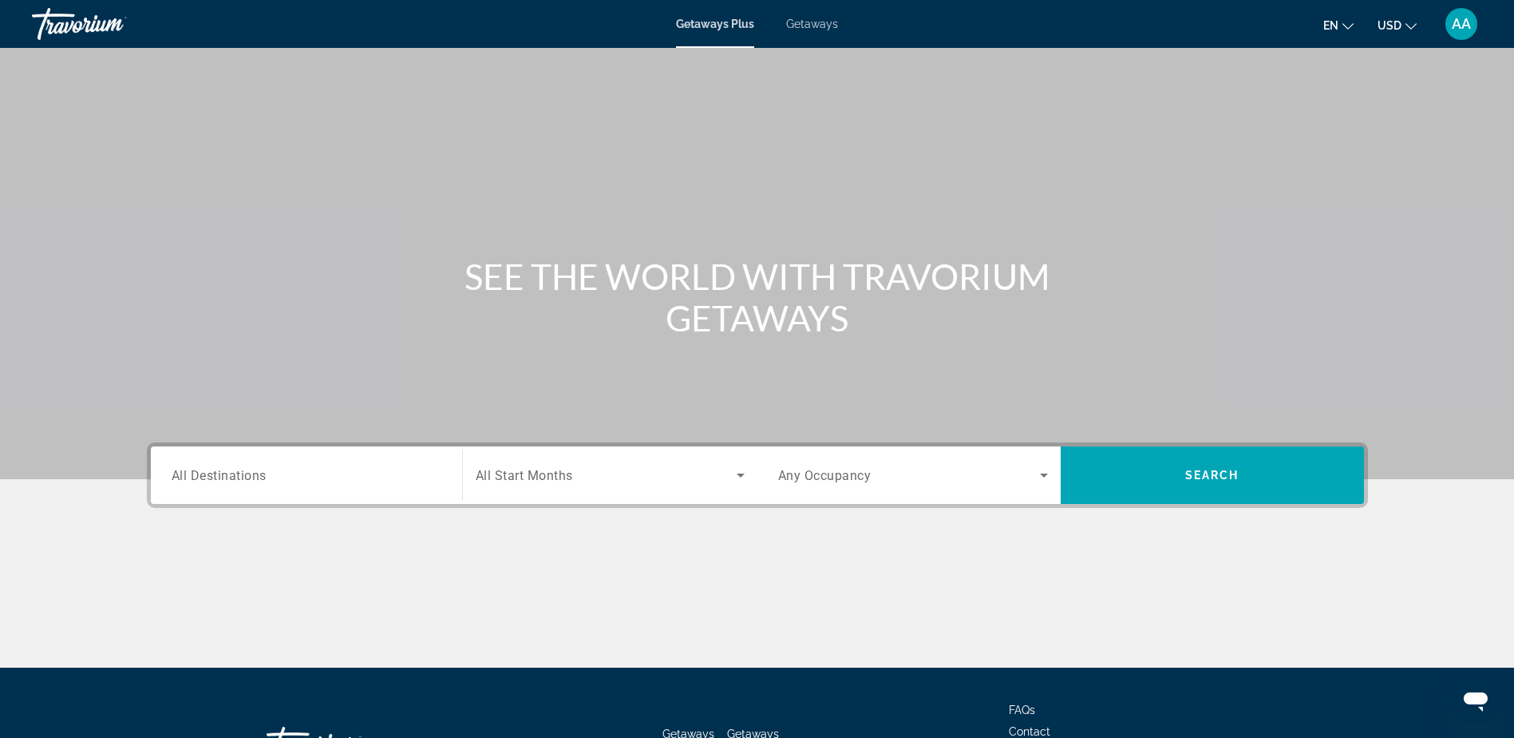
click at [204, 473] on span "All Destinations" at bounding box center [219, 474] width 95 height 15
click at [204, 473] on input "Destination All Destinations" at bounding box center [307, 475] width 270 height 19
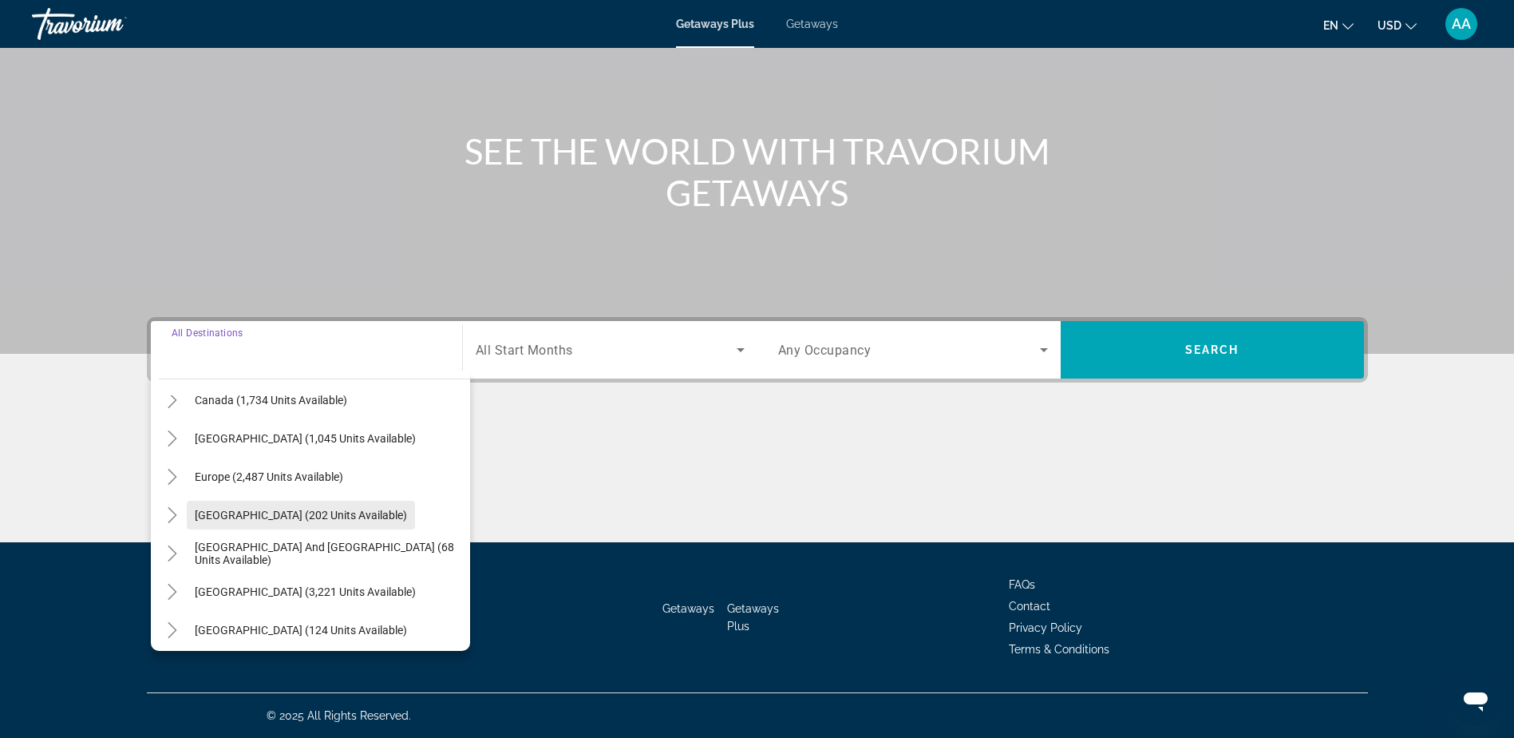
scroll to position [99, 0]
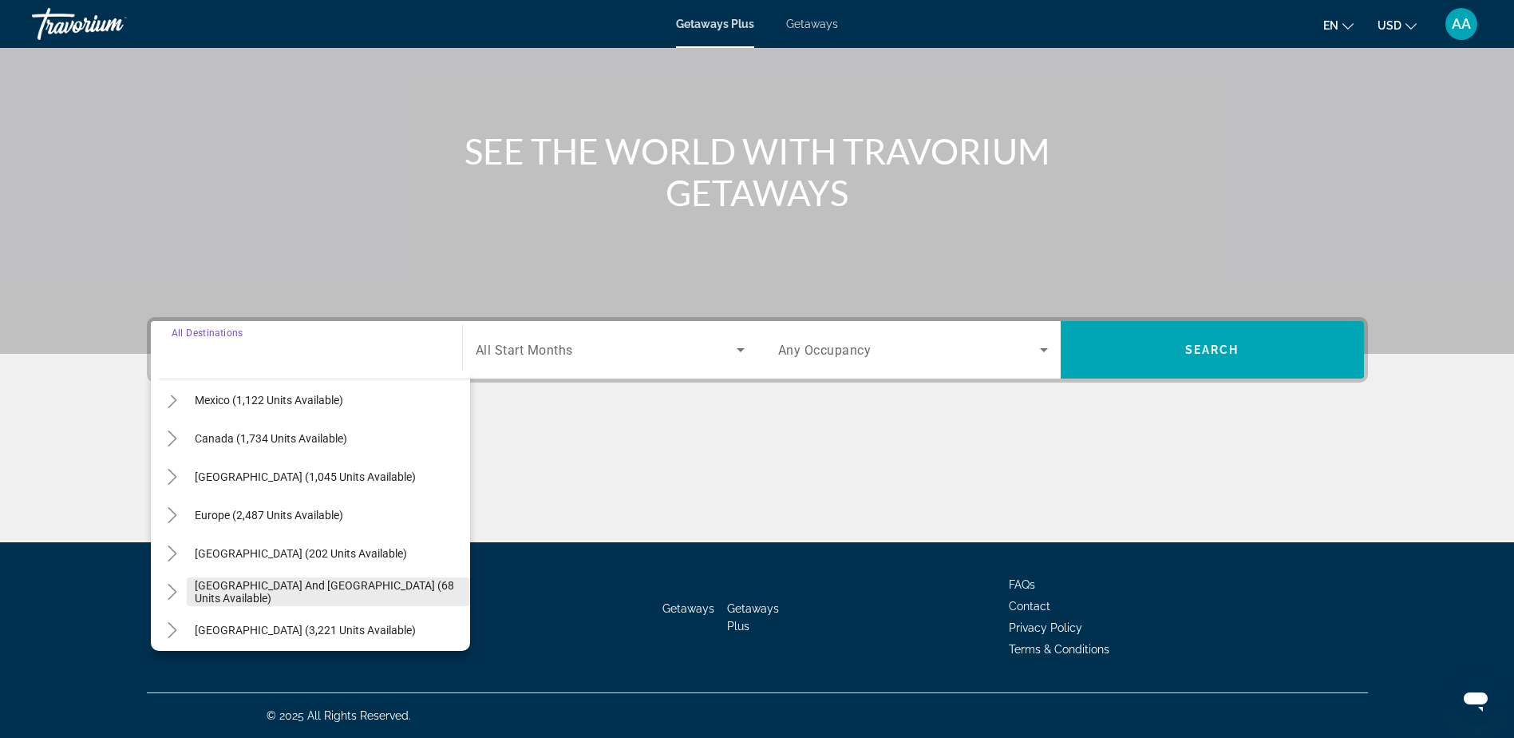
click at [263, 590] on span "[GEOGRAPHIC_DATA] and [GEOGRAPHIC_DATA] (68 units available)" at bounding box center [328, 592] width 267 height 26
type input "**********"
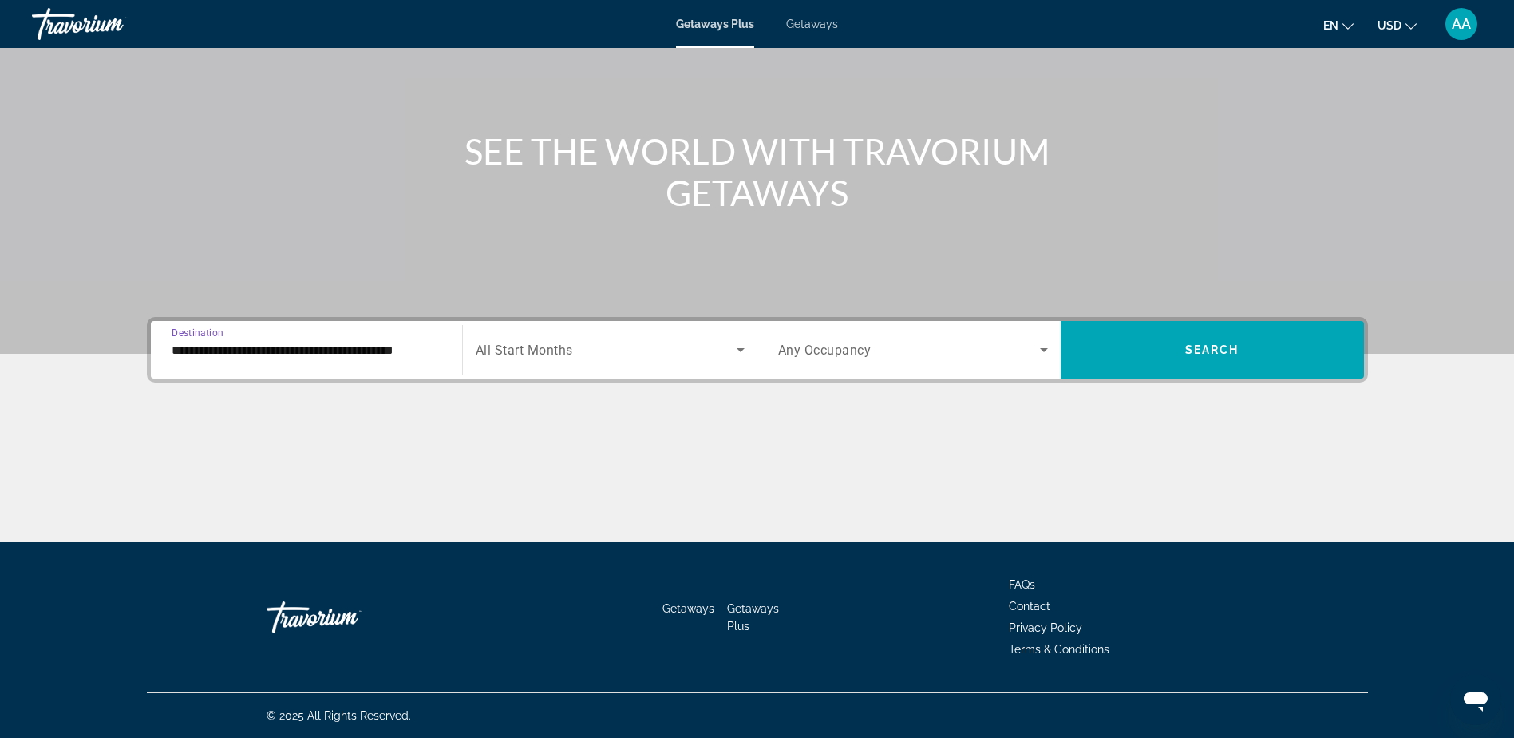
click at [330, 354] on input "**********" at bounding box center [307, 350] width 270 height 19
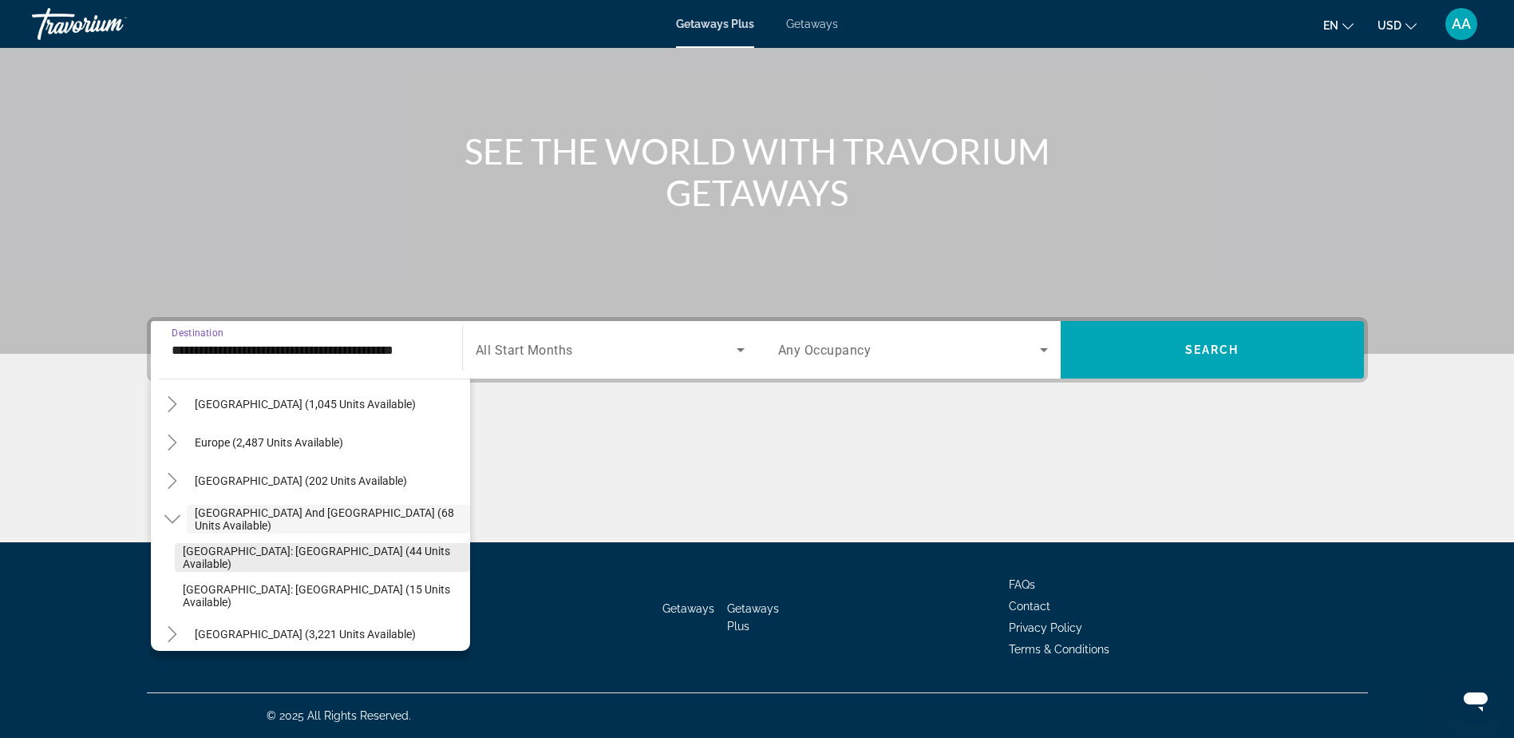
scroll to position [251, 0]
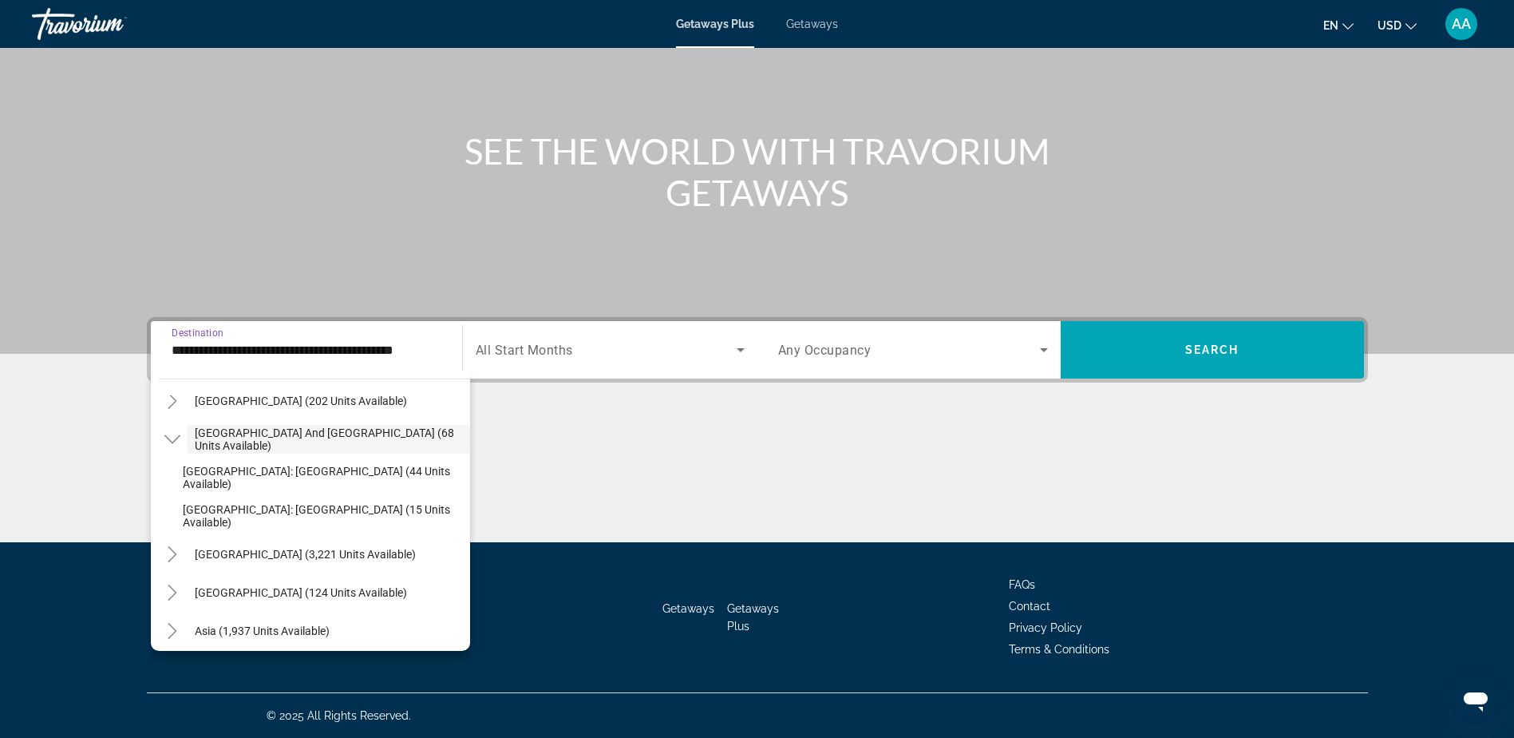
click at [821, 25] on span "Getaways" at bounding box center [812, 24] width 52 height 13
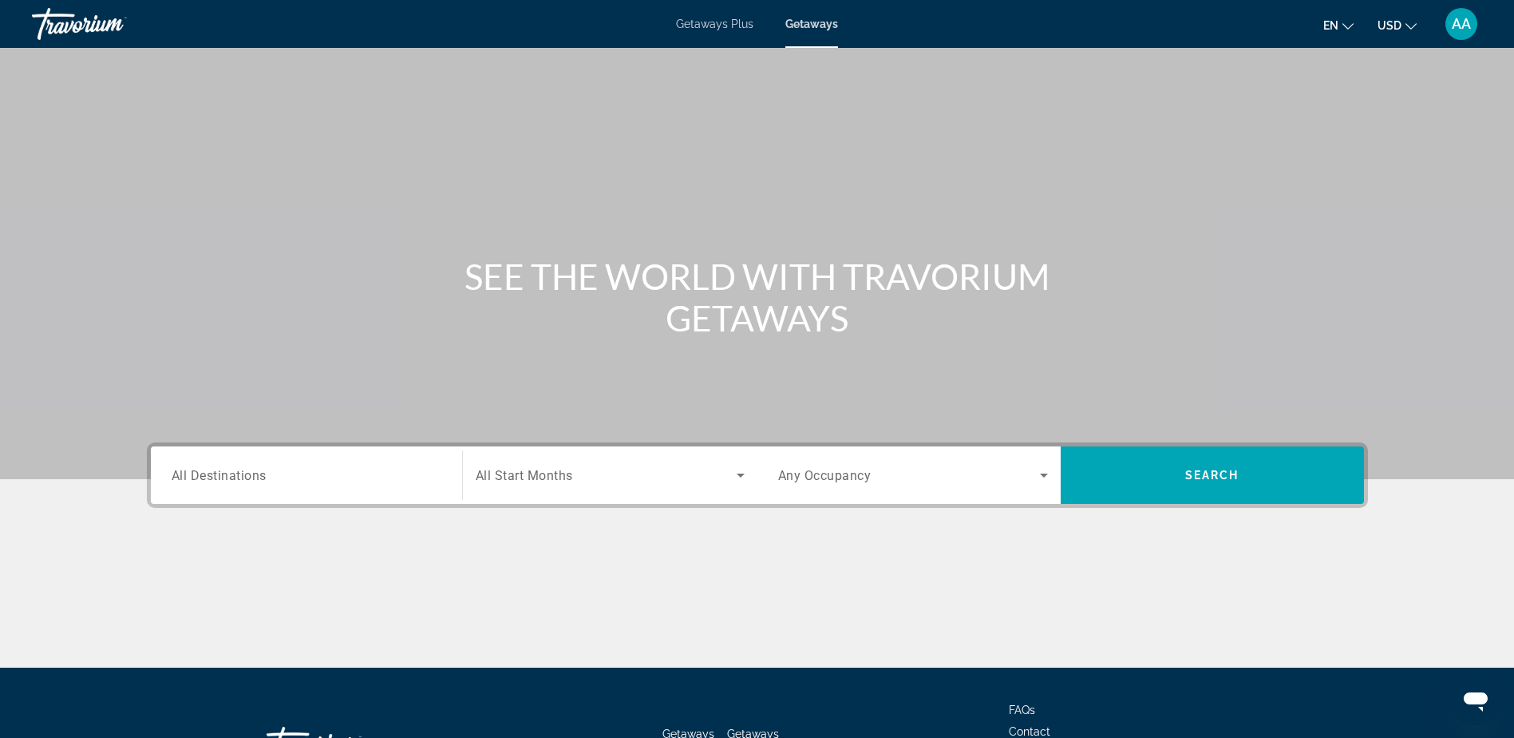
click at [236, 477] on span "All Destinations" at bounding box center [219, 474] width 95 height 15
click at [236, 477] on input "Destination All Destinations" at bounding box center [307, 475] width 270 height 19
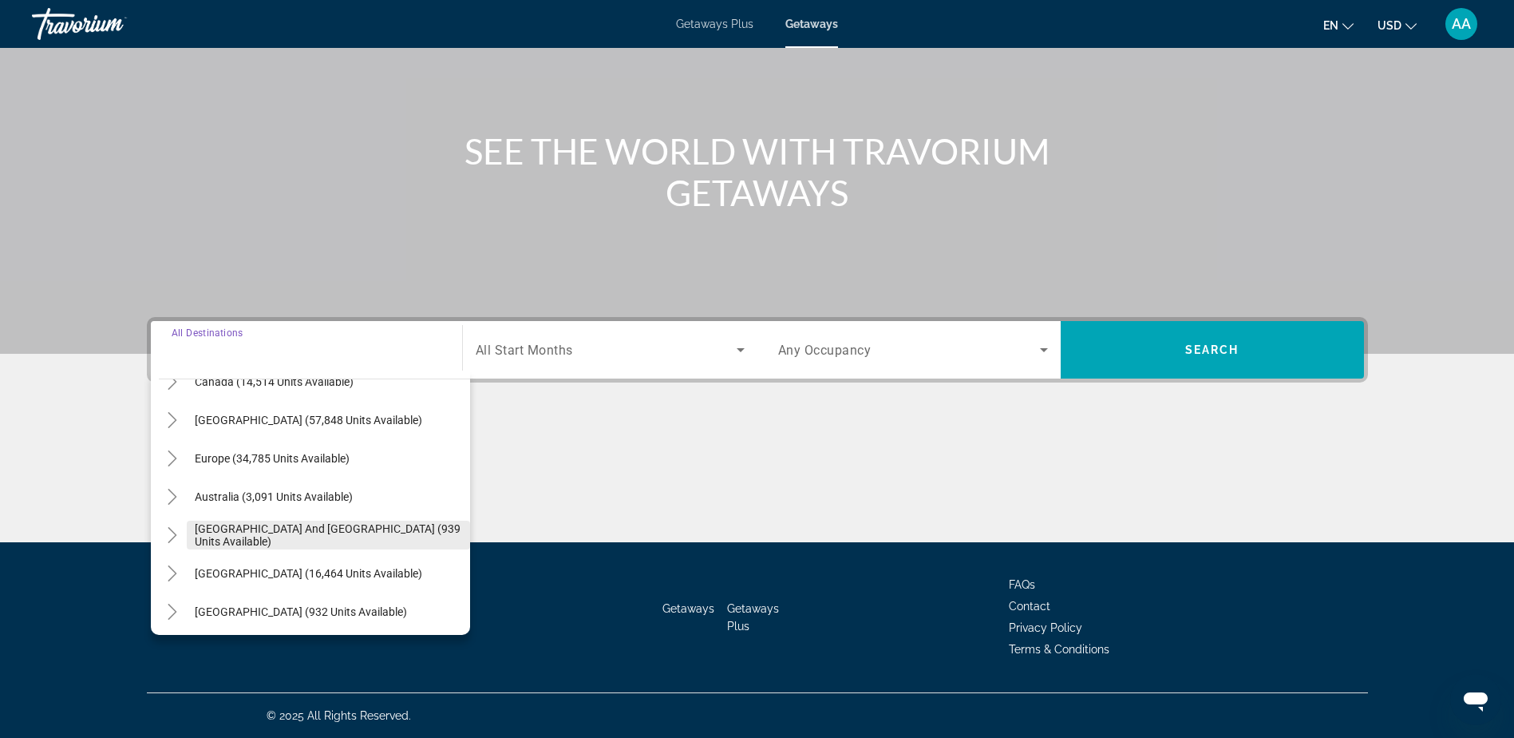
scroll to position [160, 0]
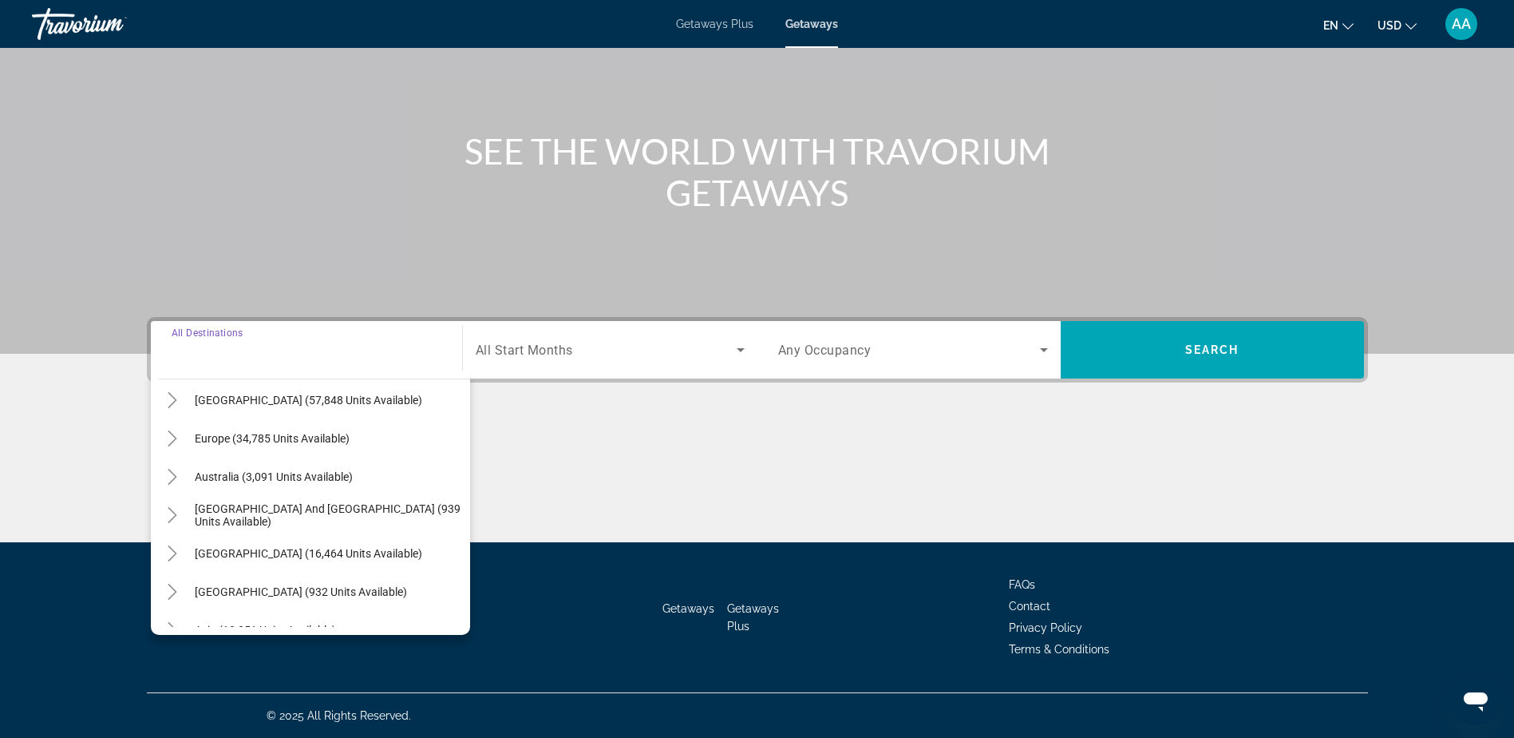
click at [247, 511] on span "[GEOGRAPHIC_DATA] and [GEOGRAPHIC_DATA] (939 units available)" at bounding box center [328, 515] width 267 height 26
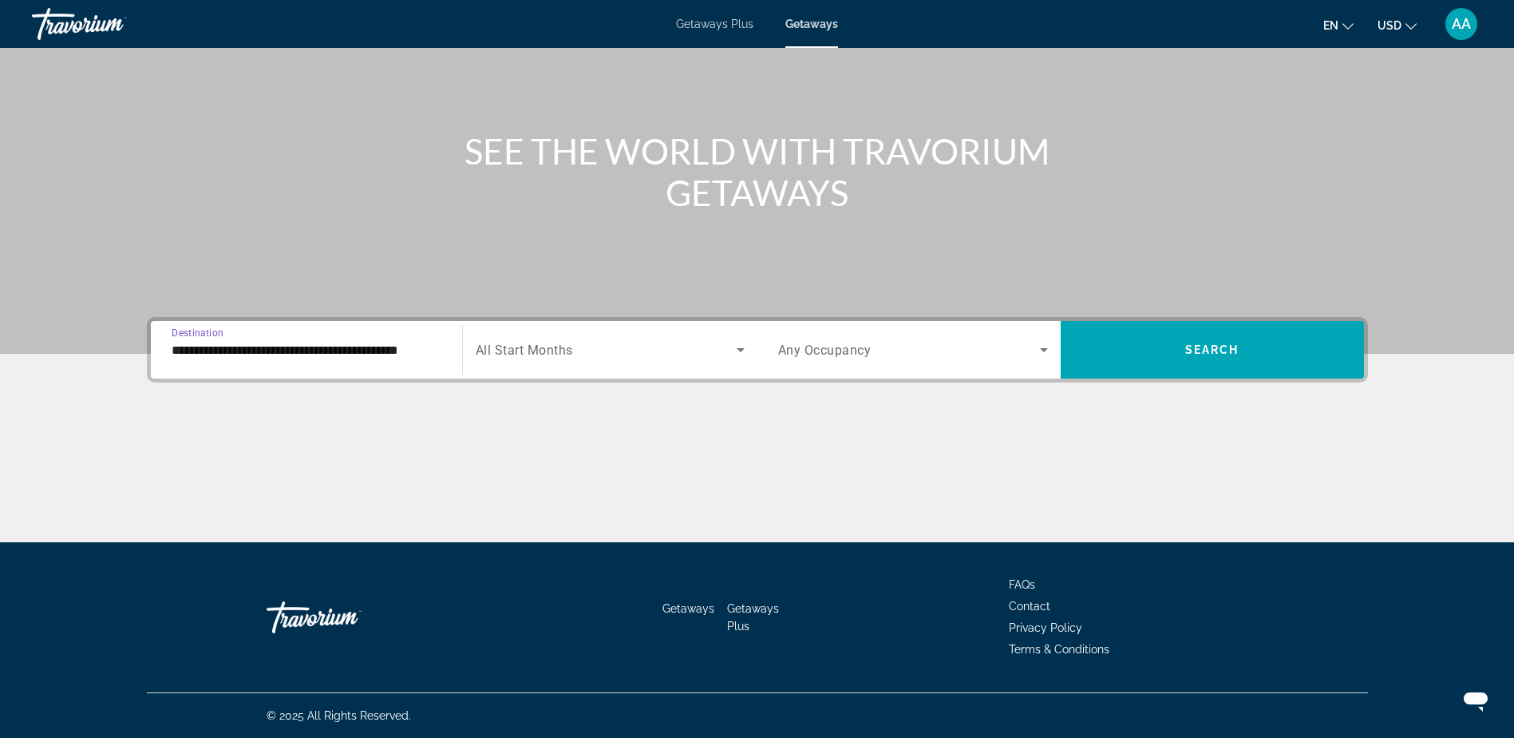
click at [277, 350] on input "**********" at bounding box center [307, 350] width 270 height 19
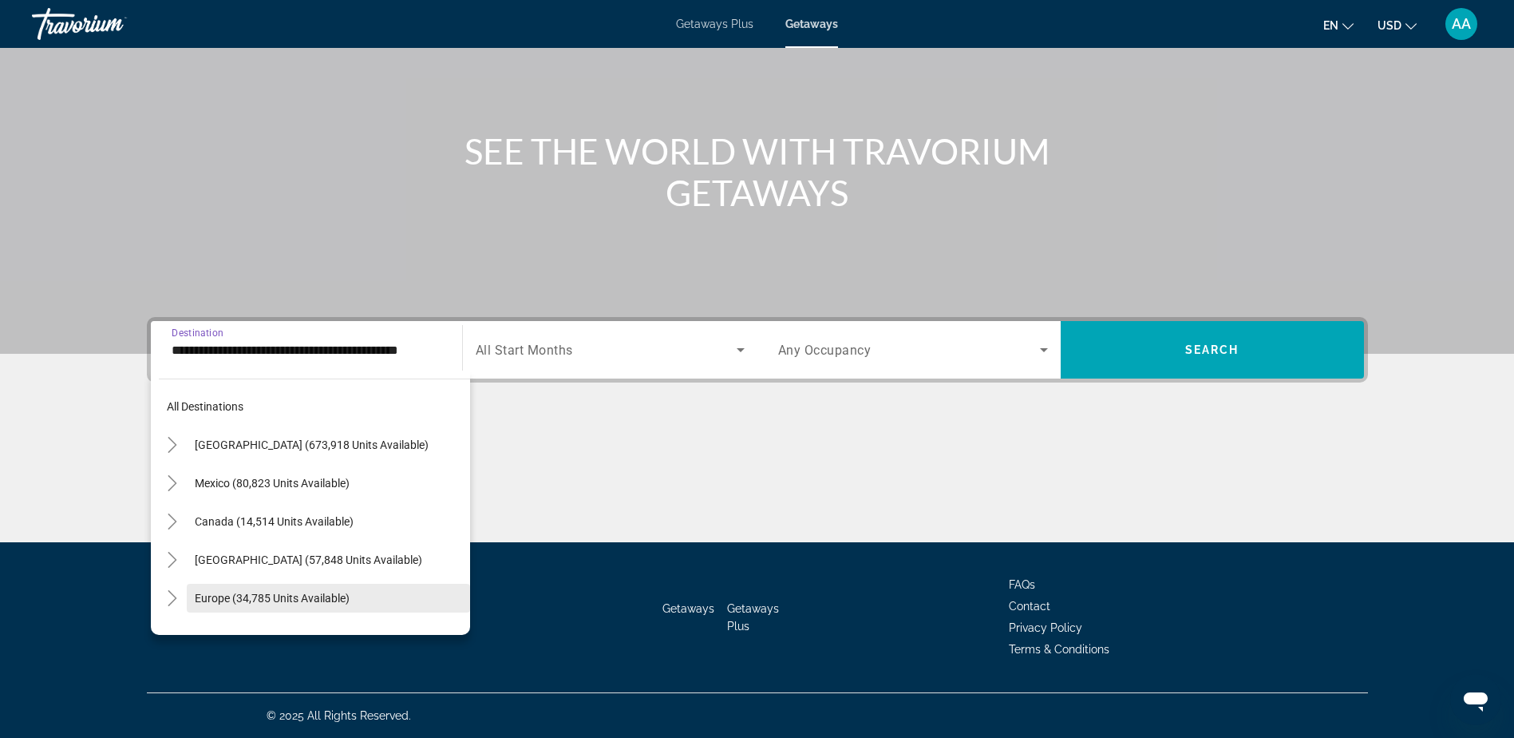
scroll to position [172, 0]
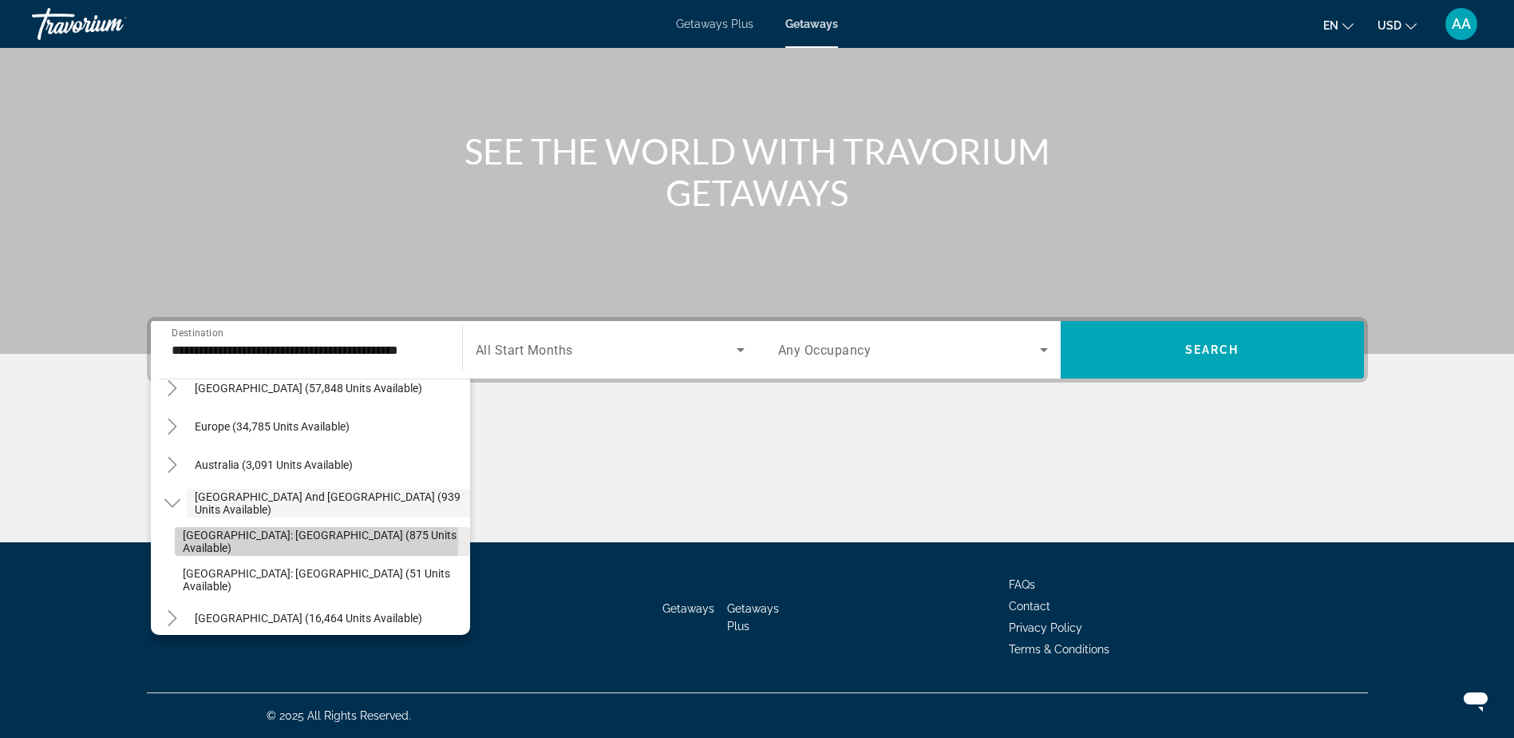
click at [271, 541] on span "New Zealand: North Island (875 units available)" at bounding box center [322, 541] width 279 height 26
type input "**********"
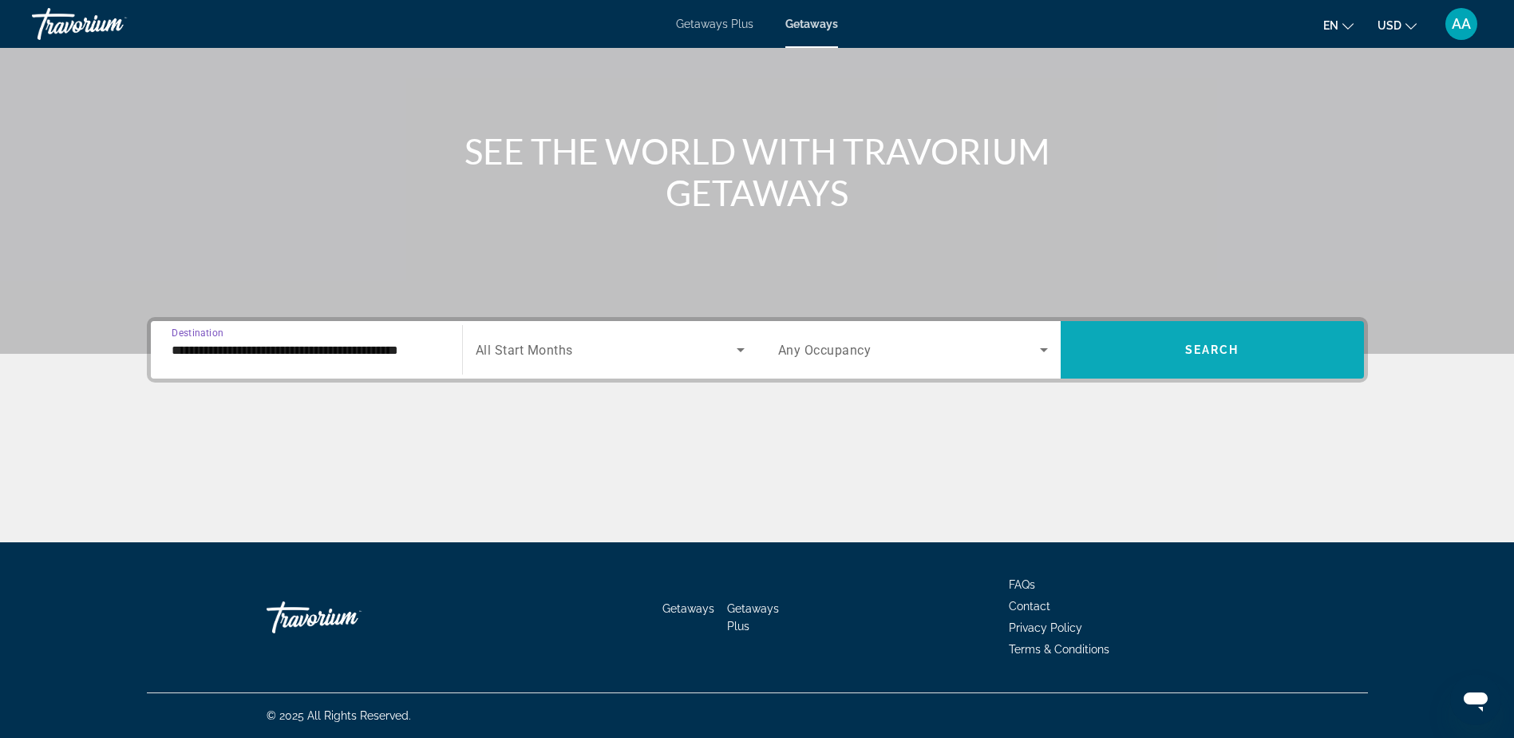
click at [1227, 345] on span "Search" at bounding box center [1213, 349] width 54 height 13
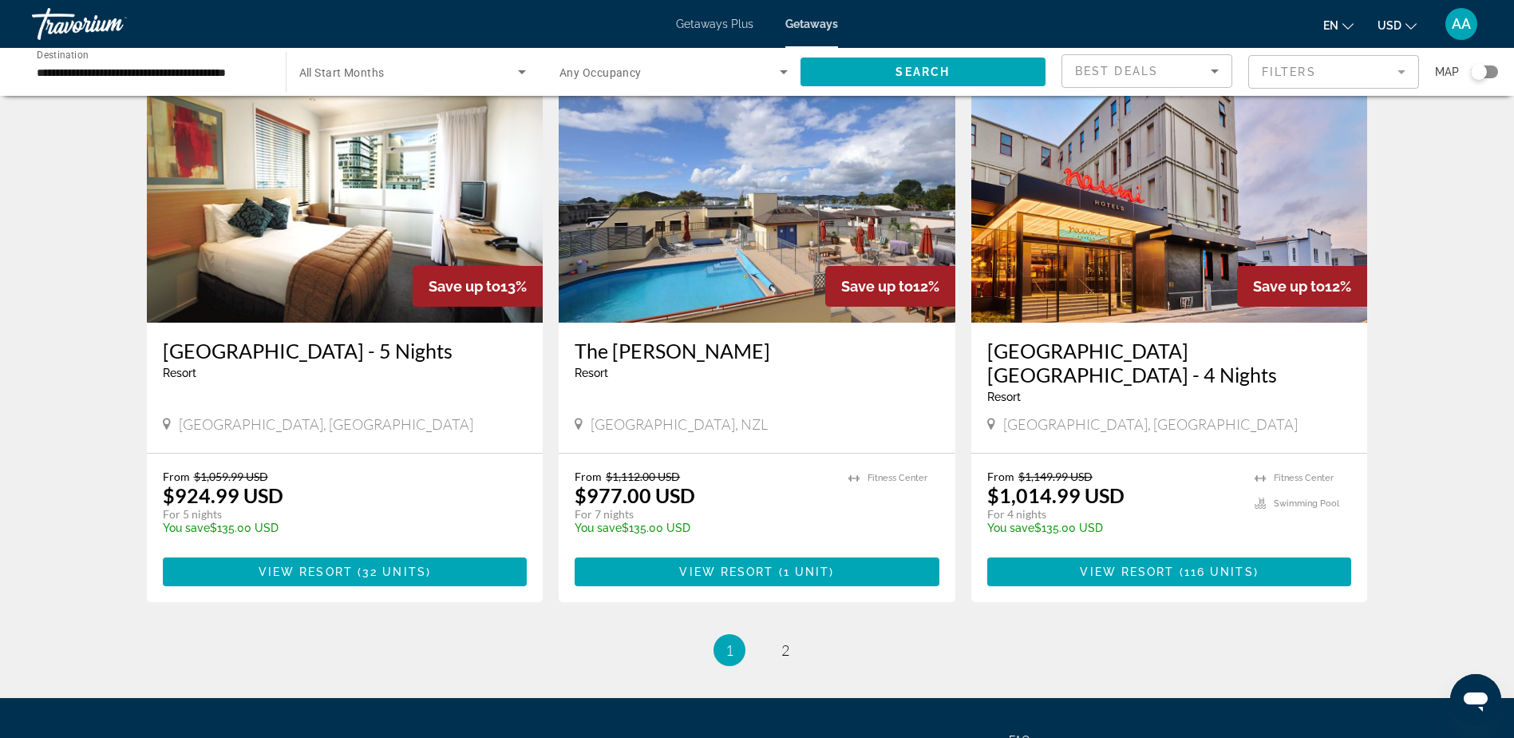
scroll to position [1869, 0]
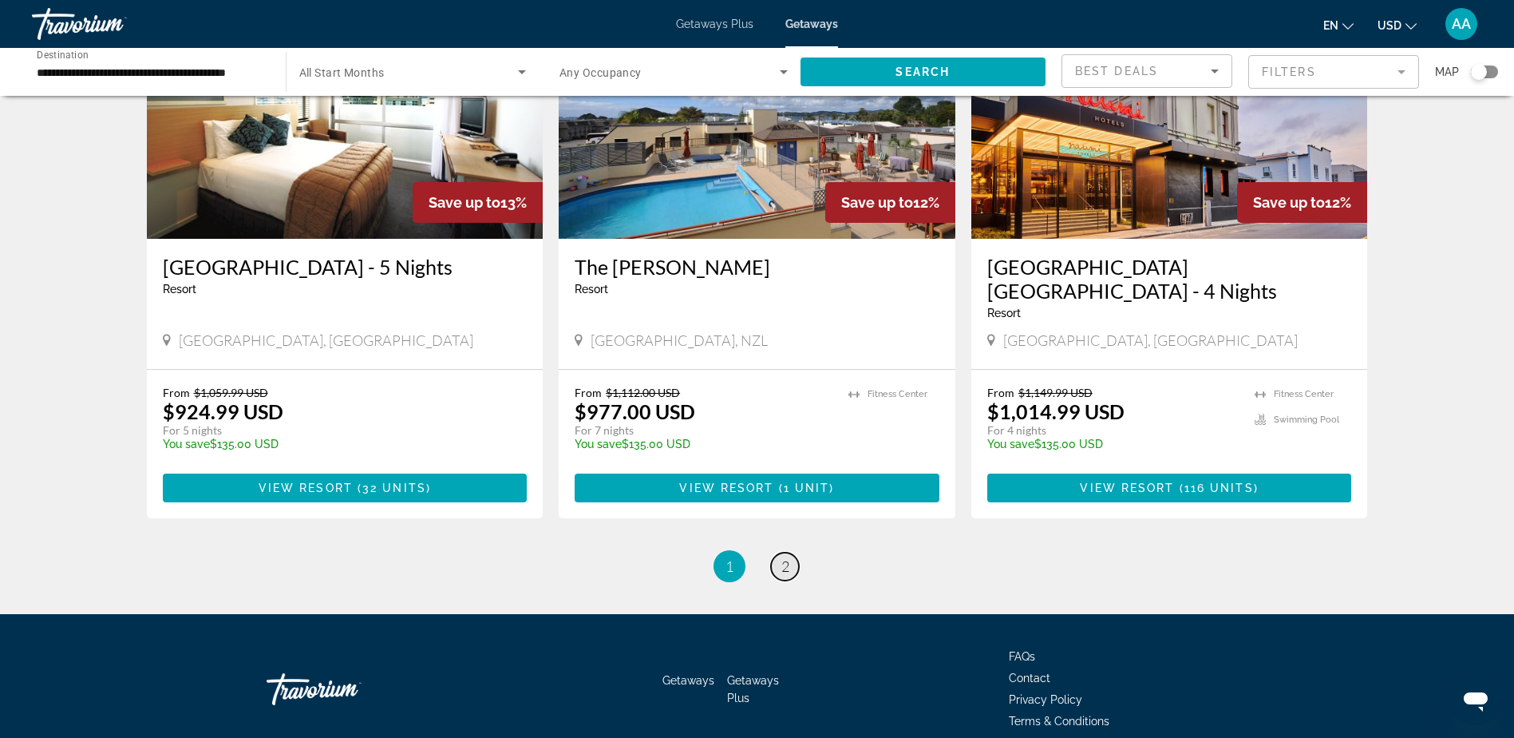
click at [790, 552] on link "page 2" at bounding box center [785, 566] width 28 height 28
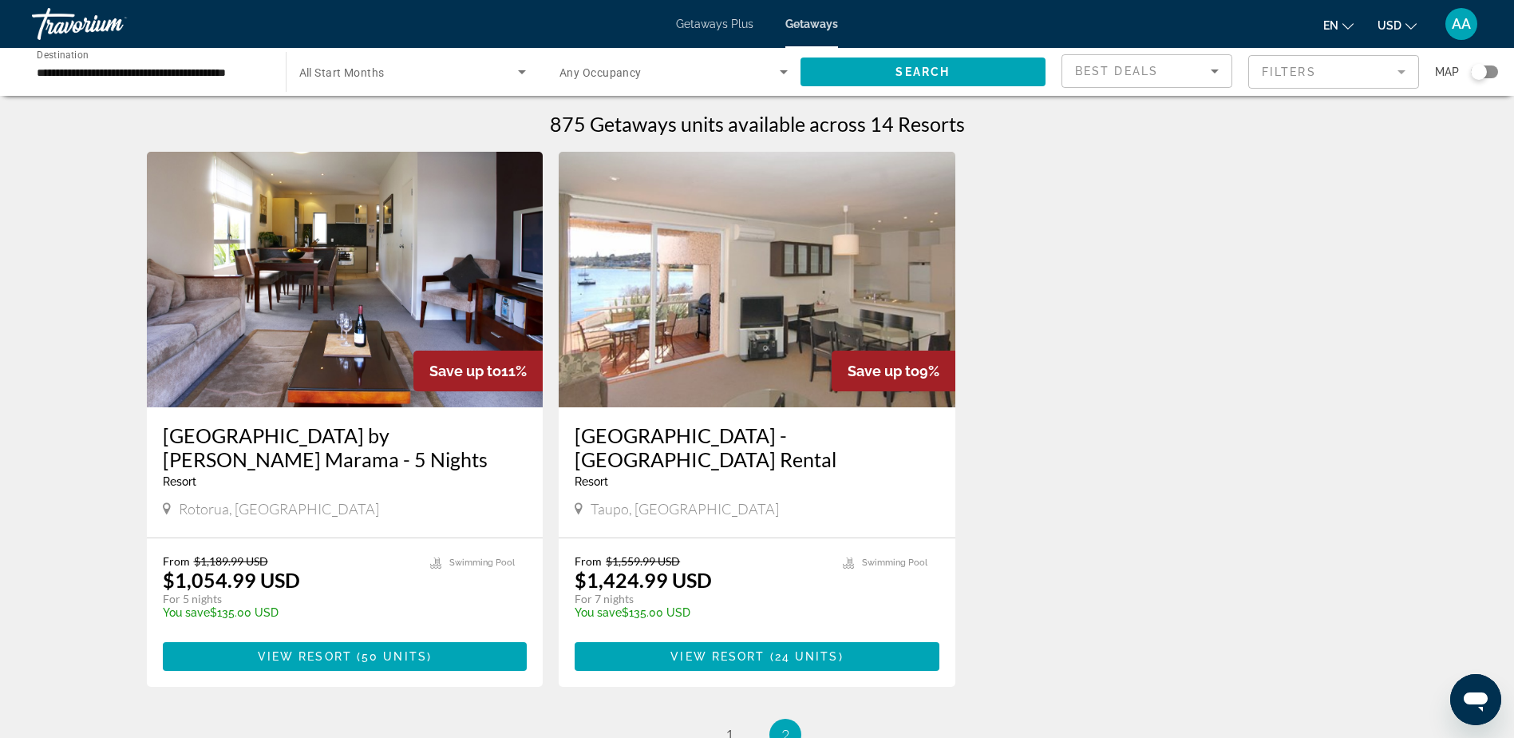
click at [692, 22] on span "Getaways Plus" at bounding box center [714, 24] width 77 height 13
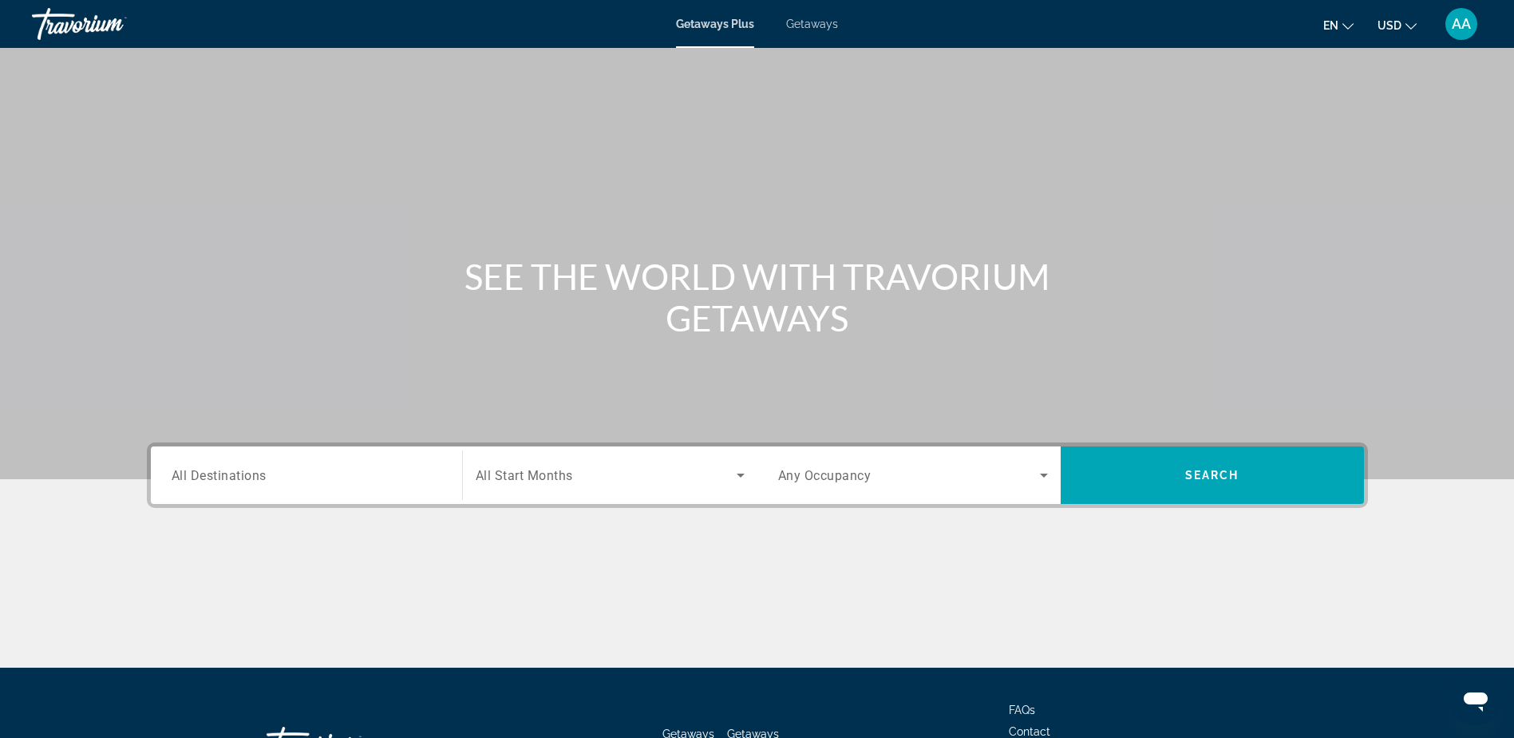
click at [230, 476] on span "All Destinations" at bounding box center [219, 474] width 95 height 15
click at [230, 476] on input "Destination All Destinations" at bounding box center [307, 475] width 270 height 19
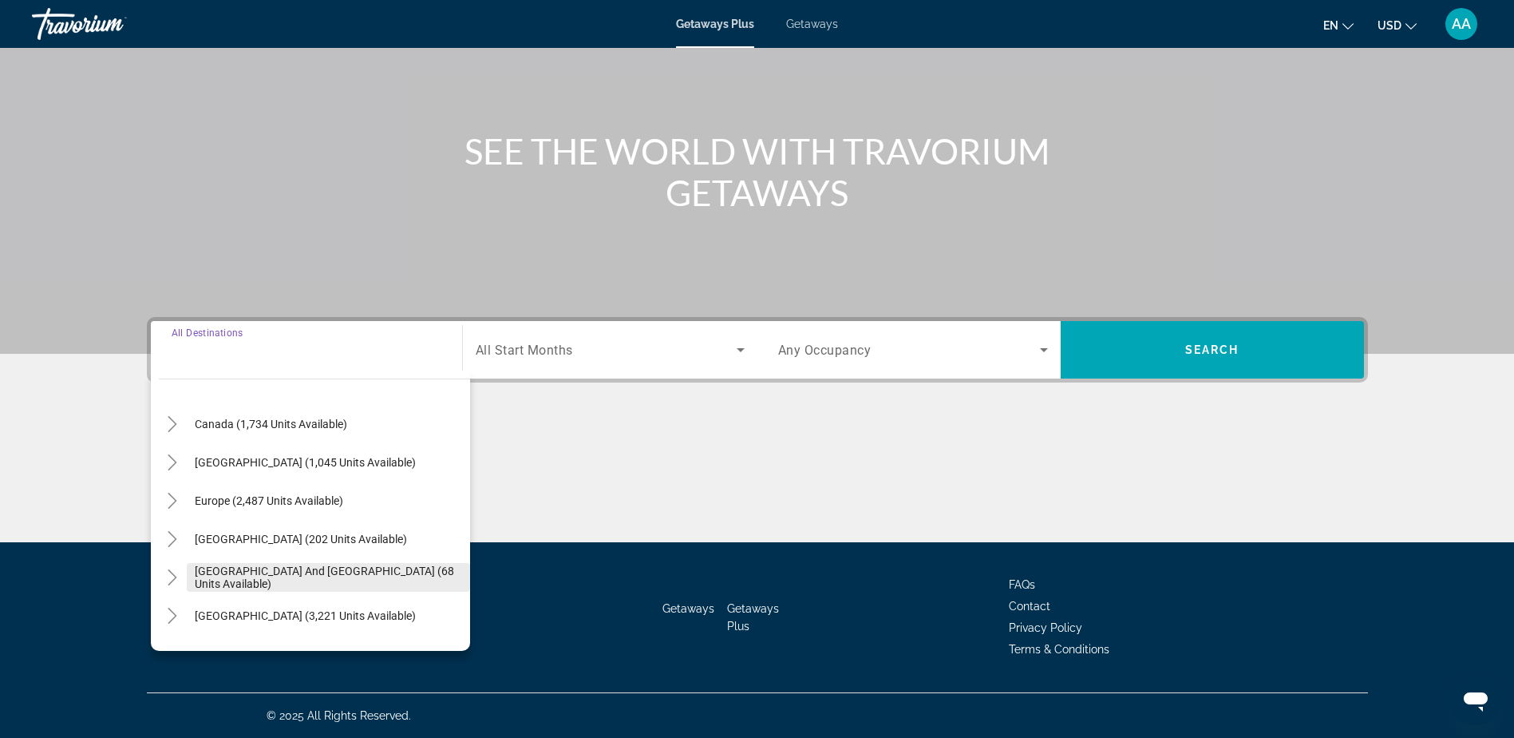
scroll to position [160, 0]
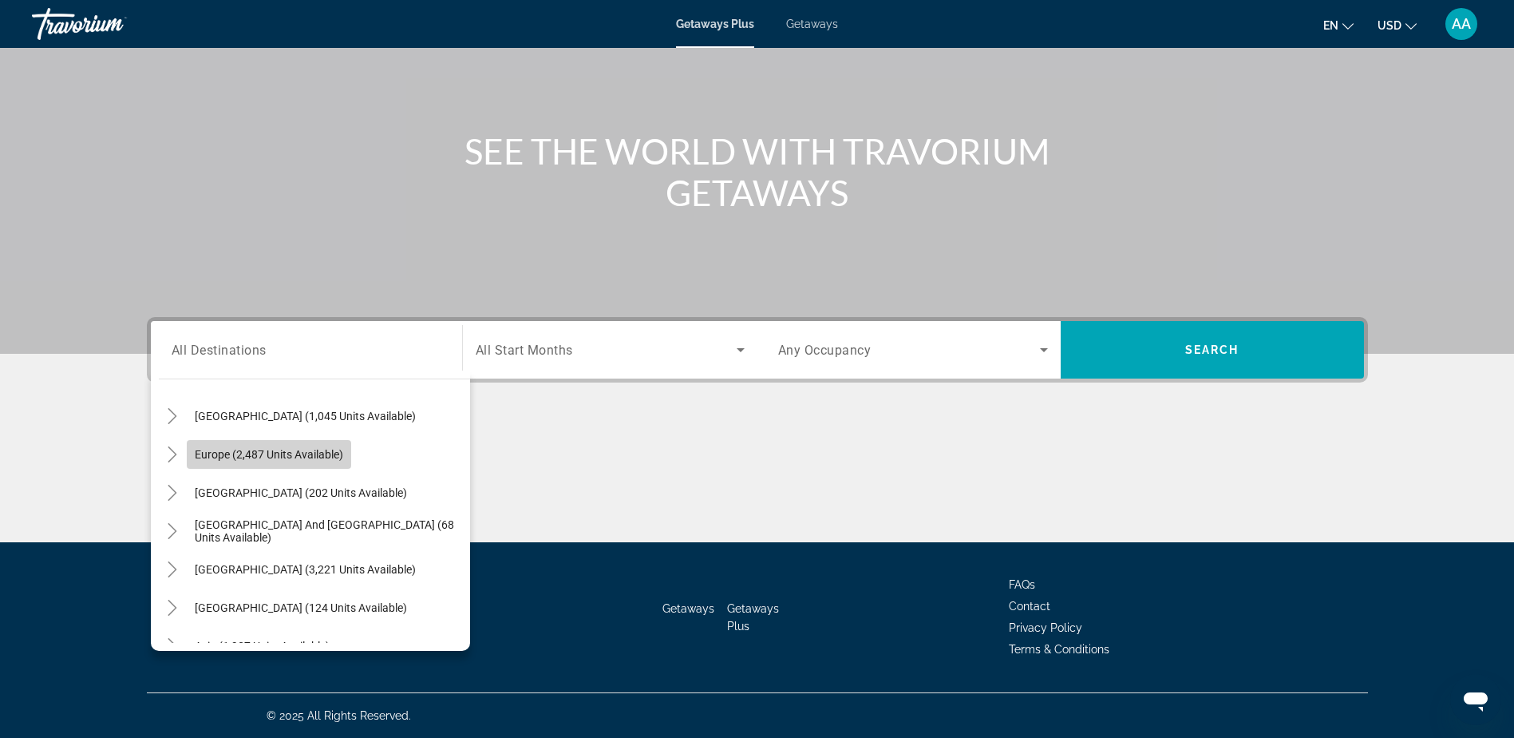
click at [278, 460] on span "Europe (2,487 units available)" at bounding box center [269, 454] width 148 height 13
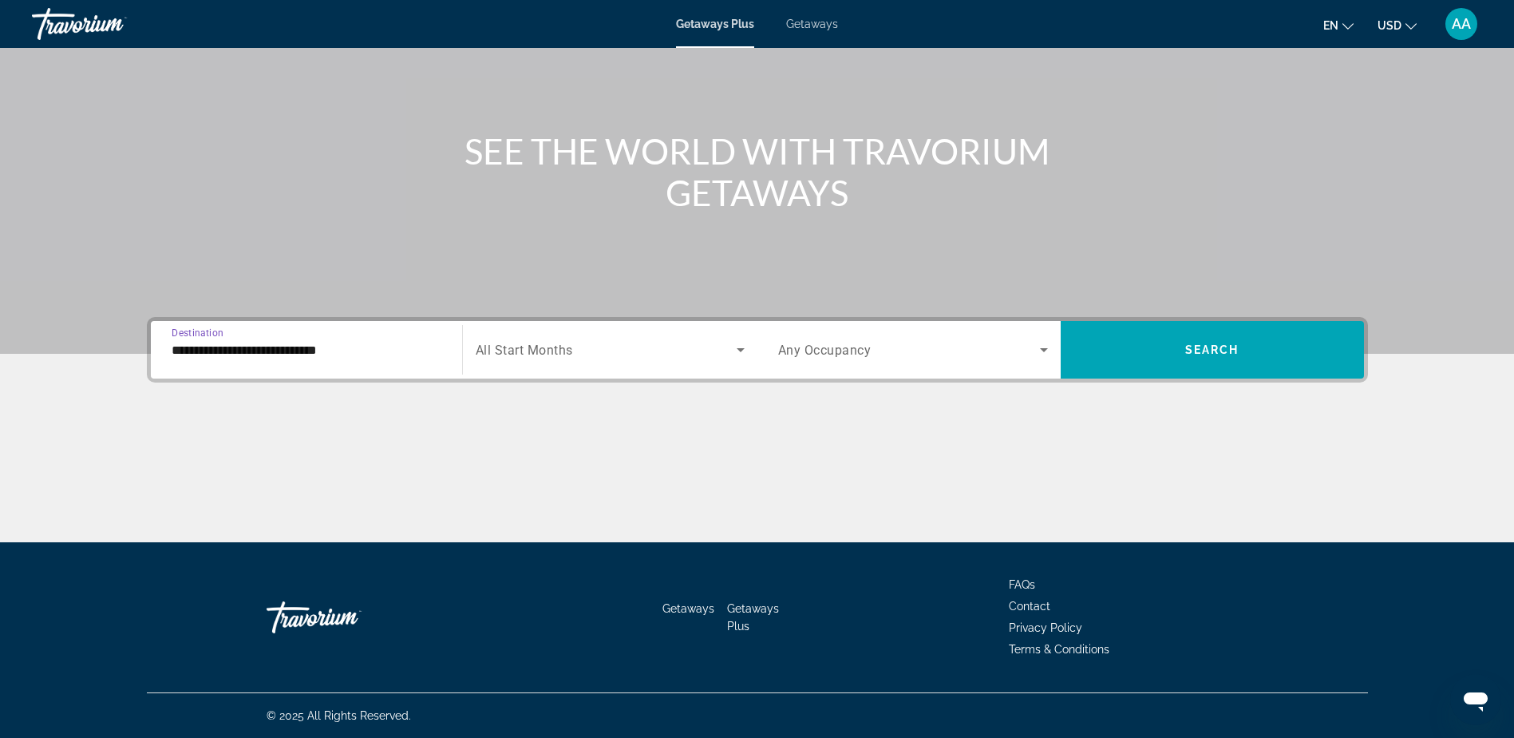
click at [291, 343] on input "**********" at bounding box center [307, 350] width 270 height 19
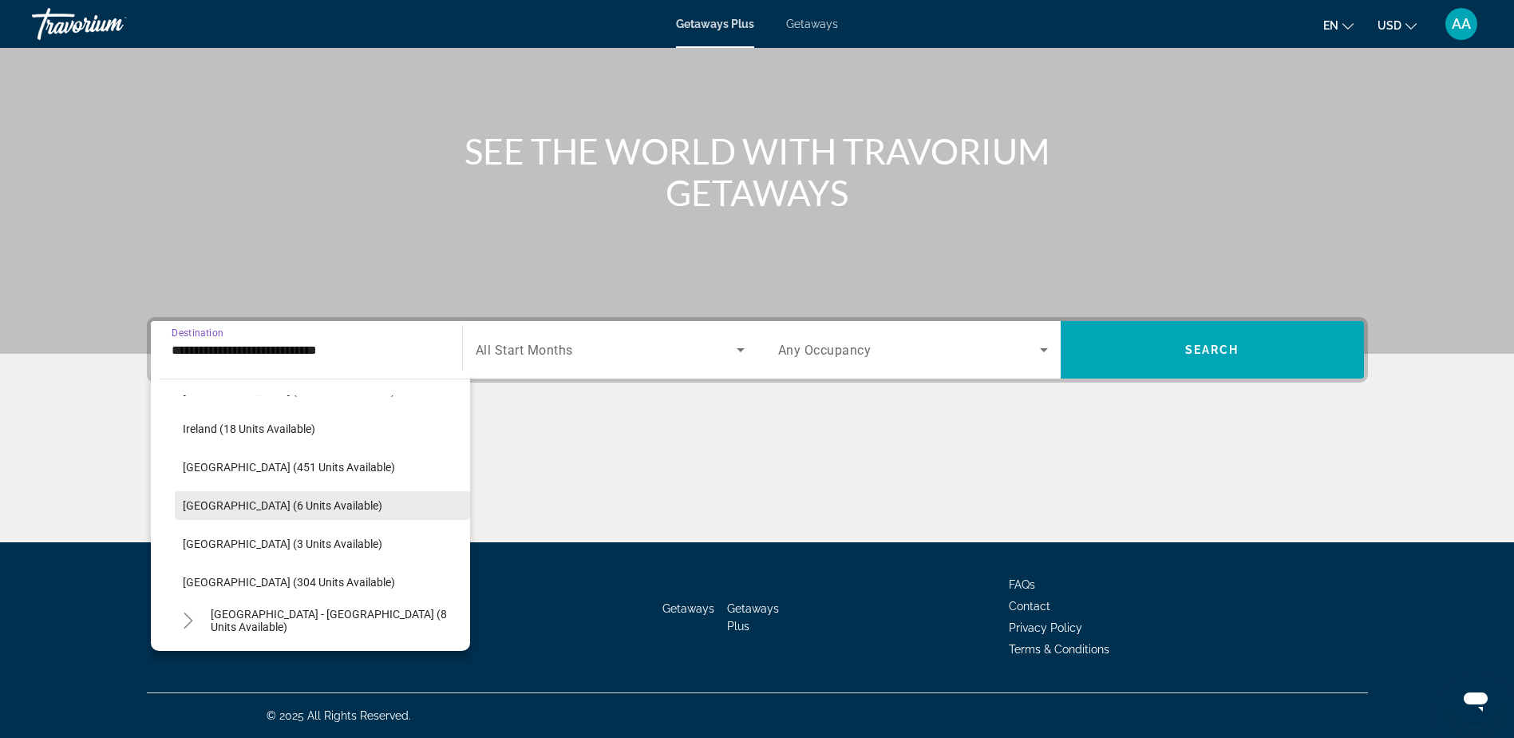
scroll to position [574, 0]
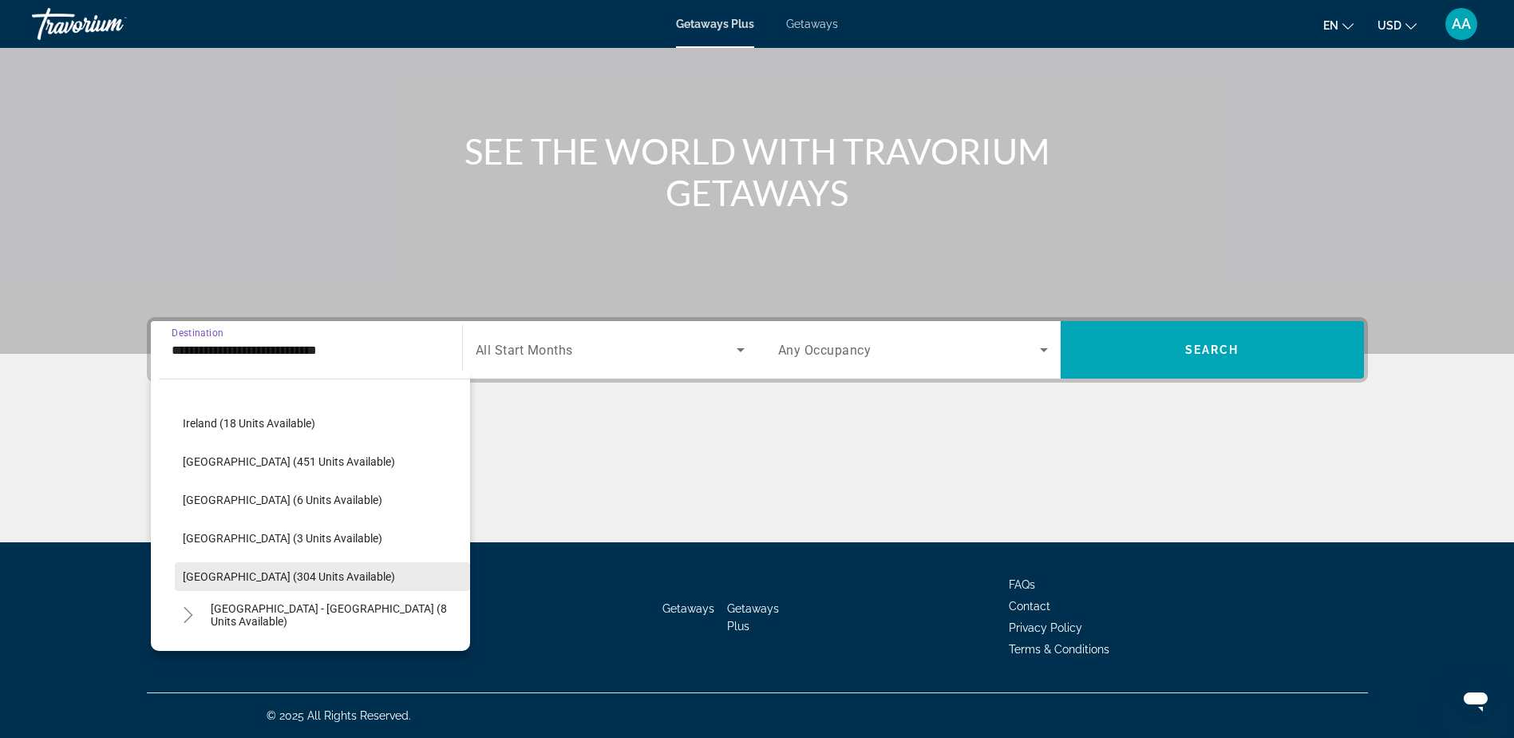
click at [216, 575] on span "Spain (304 units available)" at bounding box center [289, 576] width 212 height 13
type input "**********"
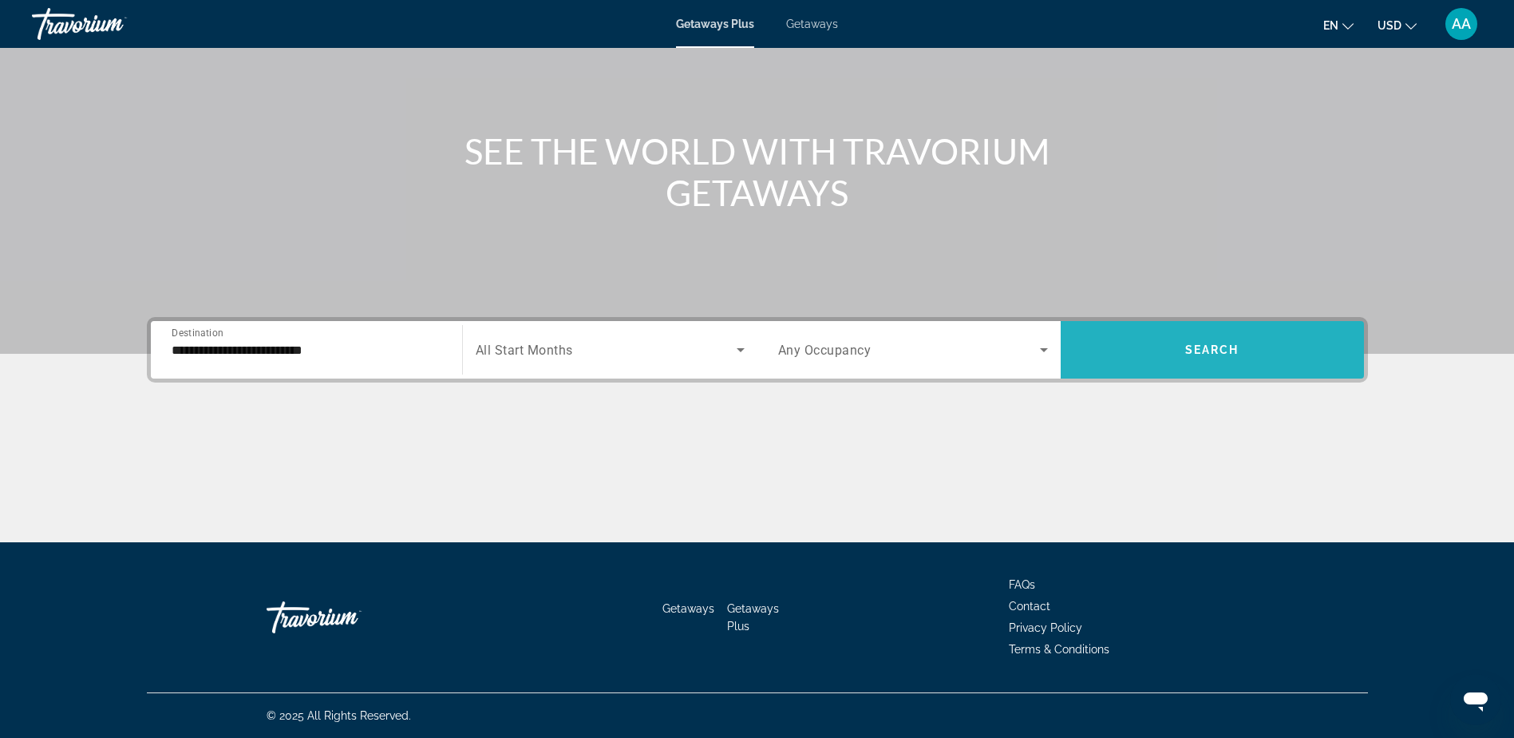
click at [1198, 349] on span "Search" at bounding box center [1213, 349] width 54 height 13
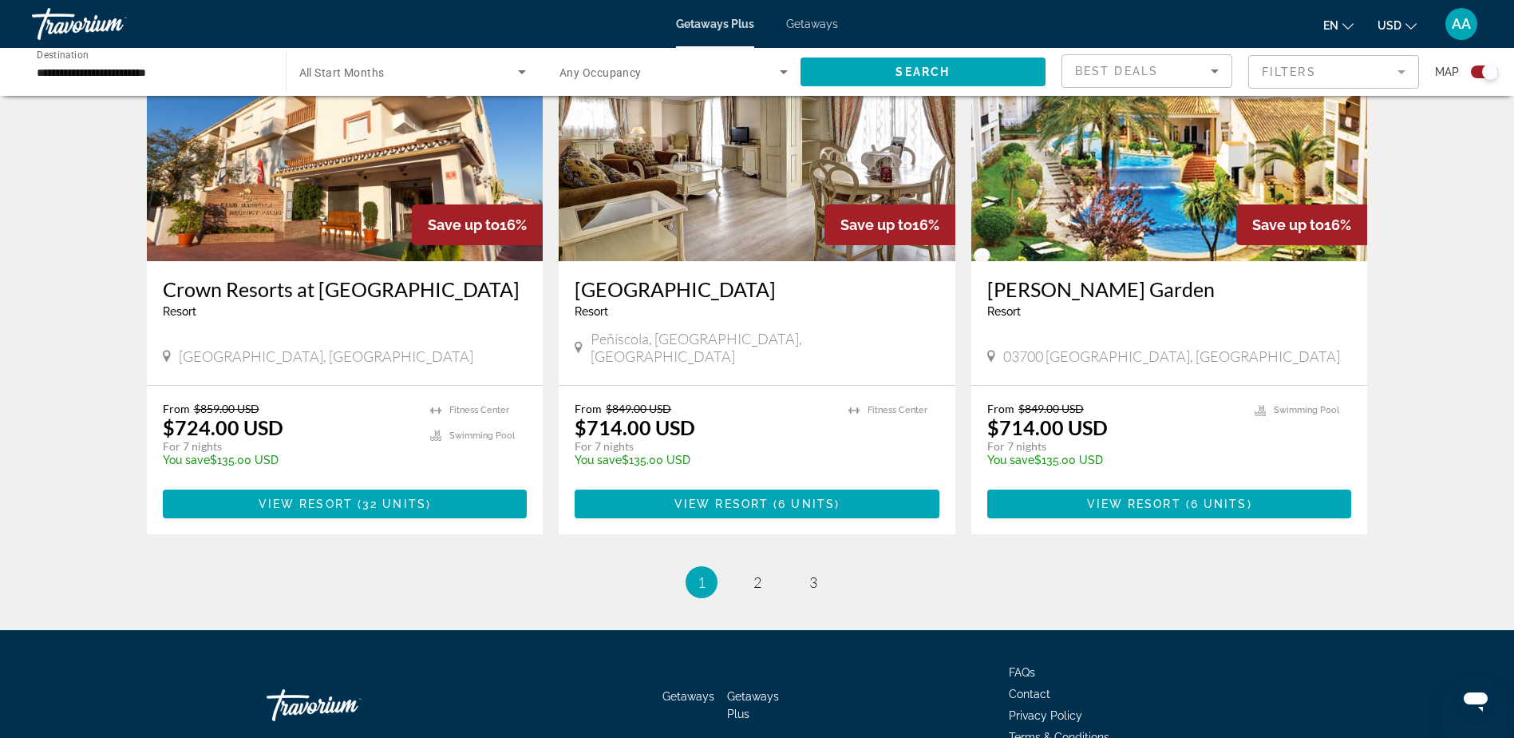
scroll to position [2340, 0]
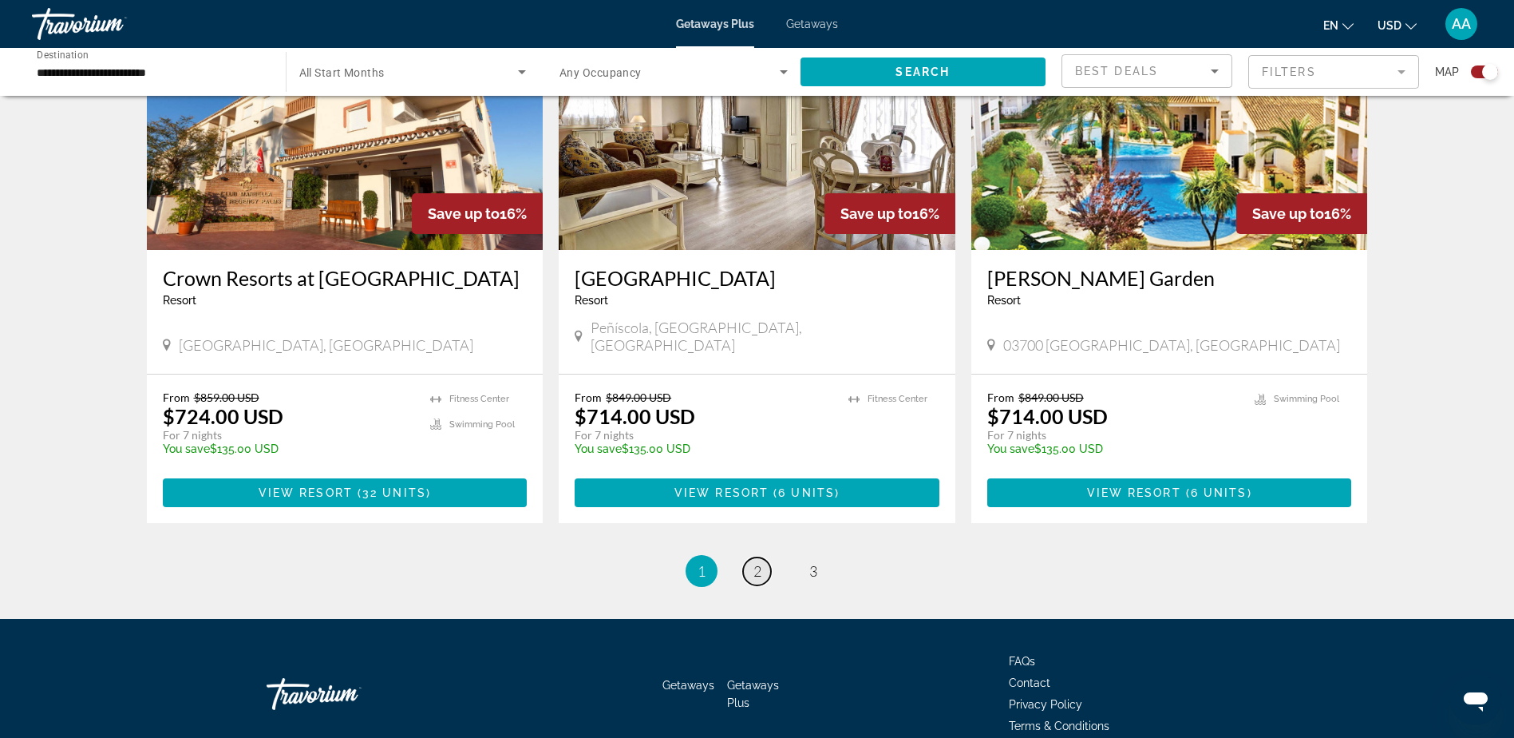
click at [762, 557] on link "page 2" at bounding box center [757, 571] width 28 height 28
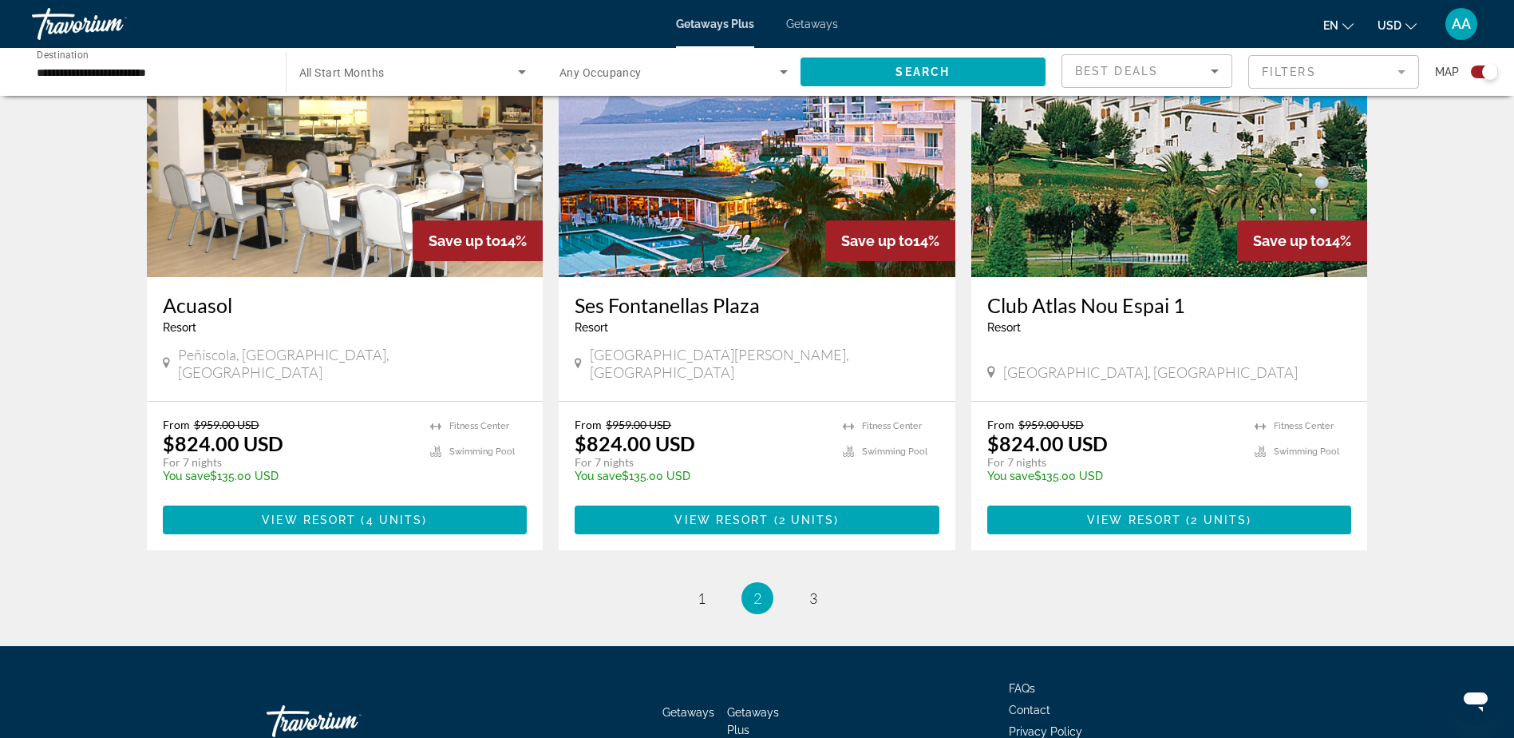
scroll to position [2388, 0]
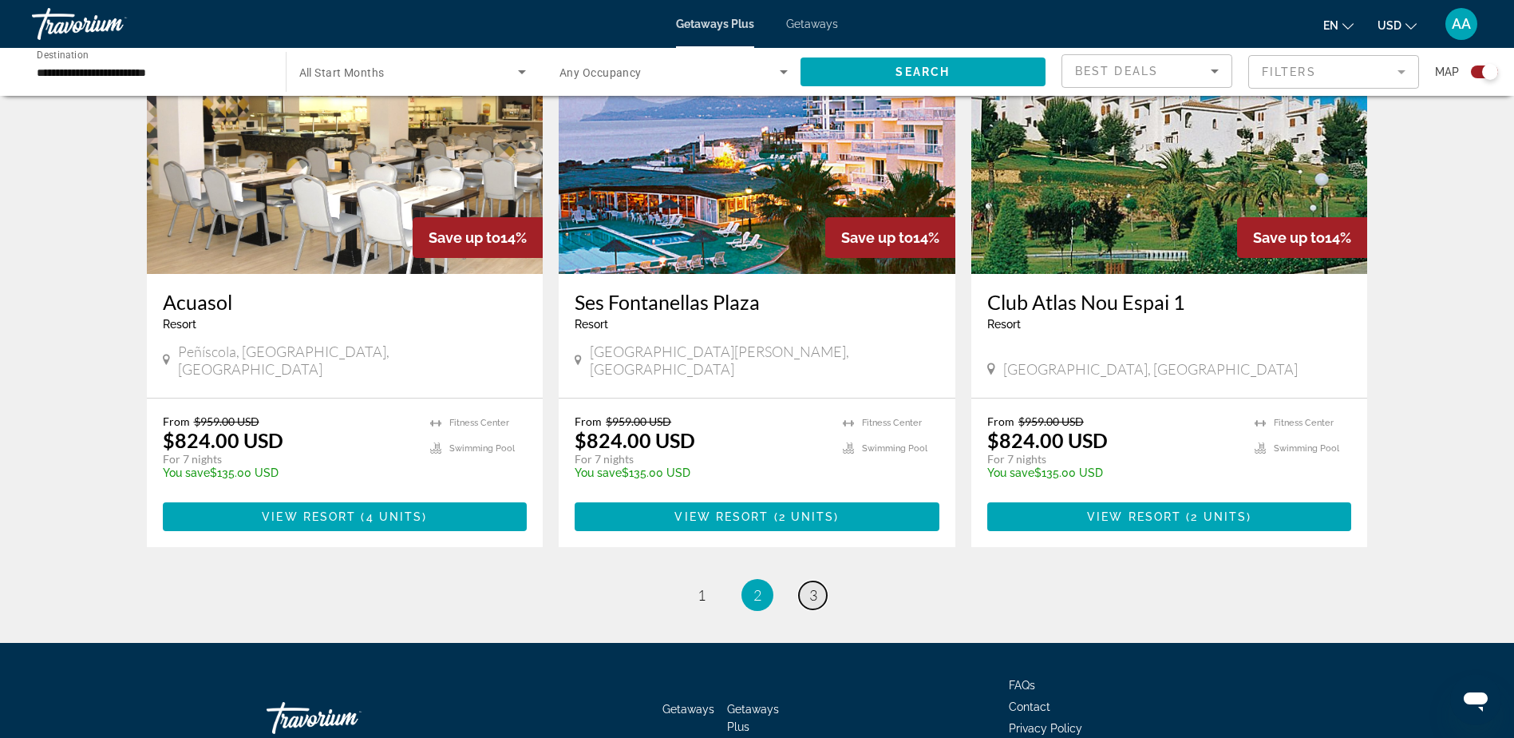
click at [809, 586] on span "3" at bounding box center [813, 595] width 8 height 18
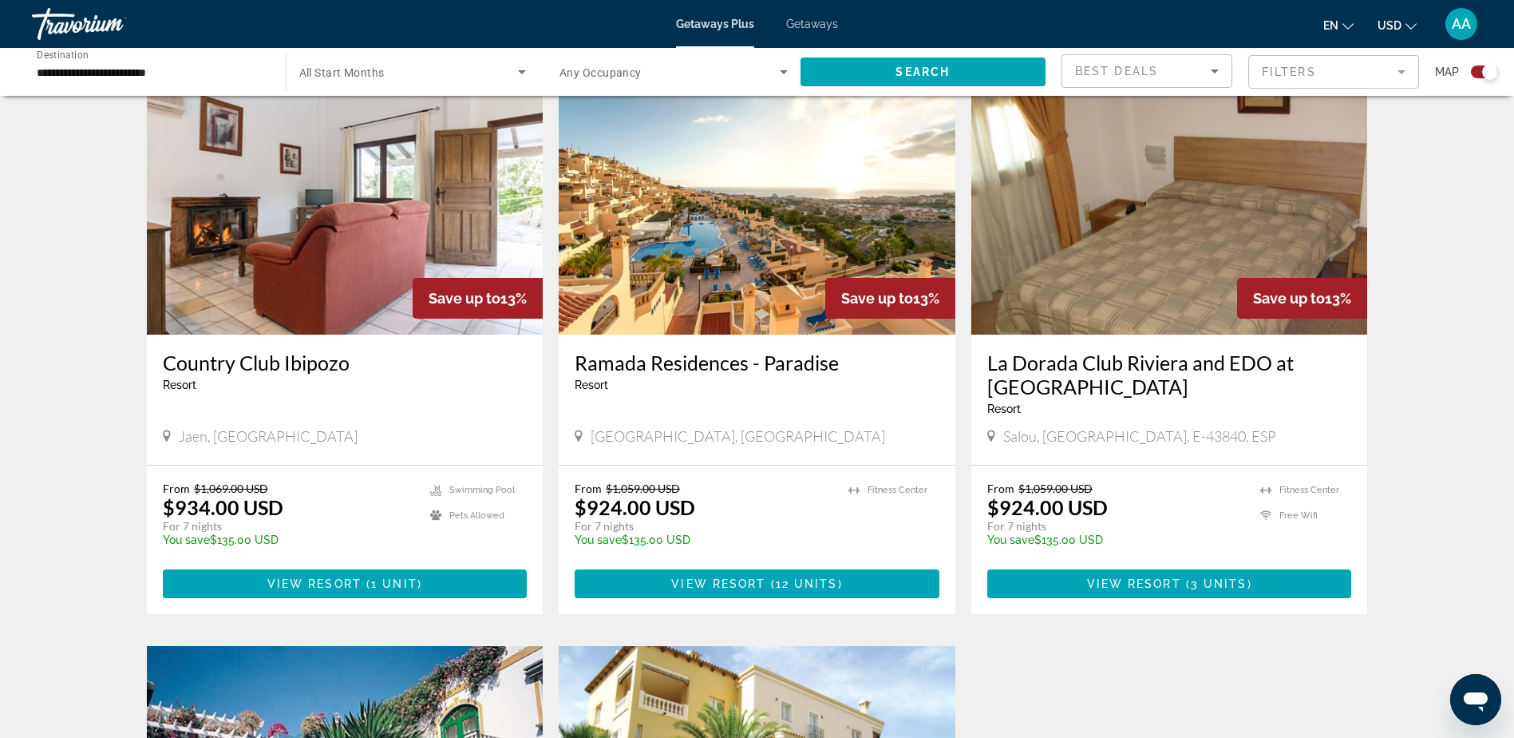
scroll to position [1597, 0]
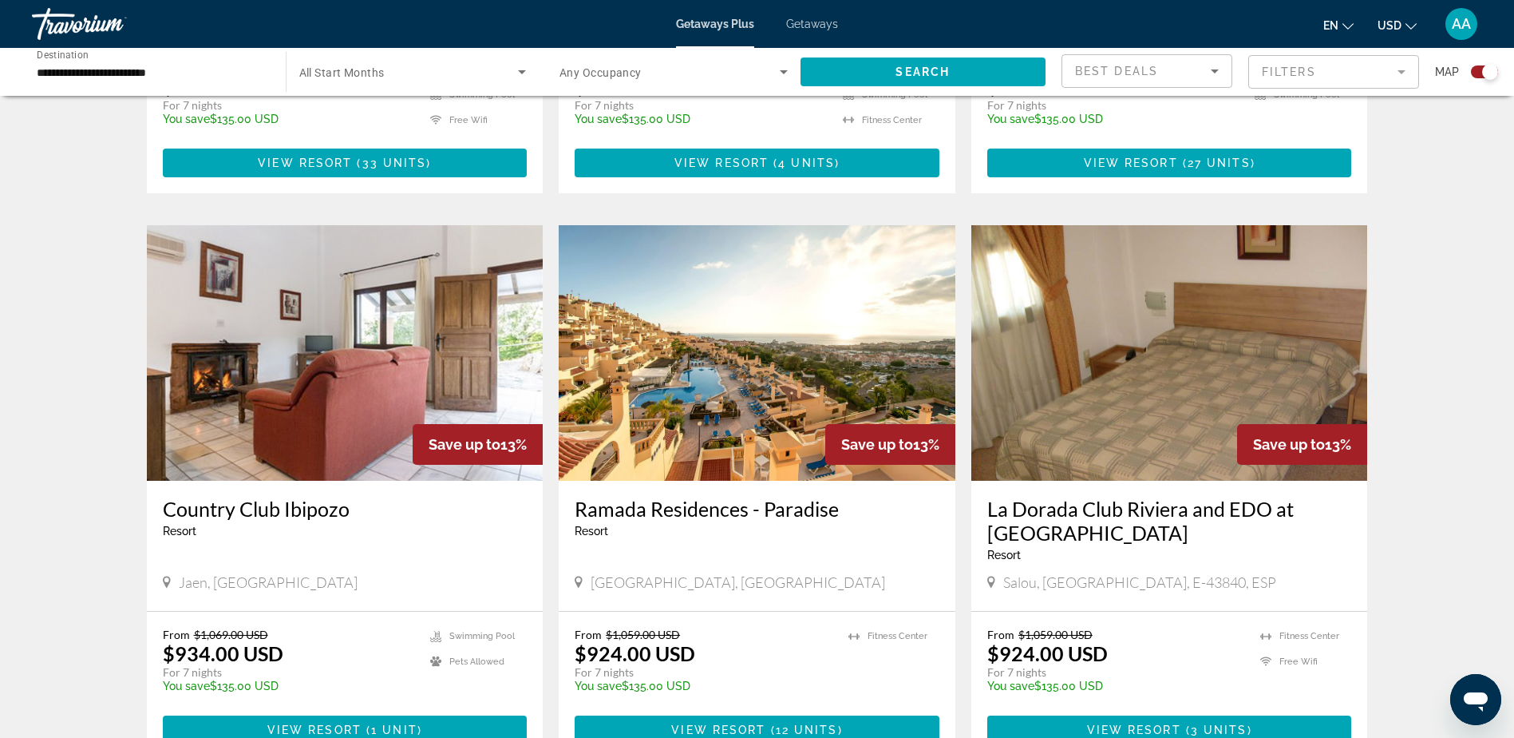
click at [790, 15] on div "Getaways Plus Getaways en English Español Français Italiano Português русский U…" at bounding box center [757, 24] width 1514 height 42
click at [797, 22] on span "Getaways" at bounding box center [812, 24] width 52 height 13
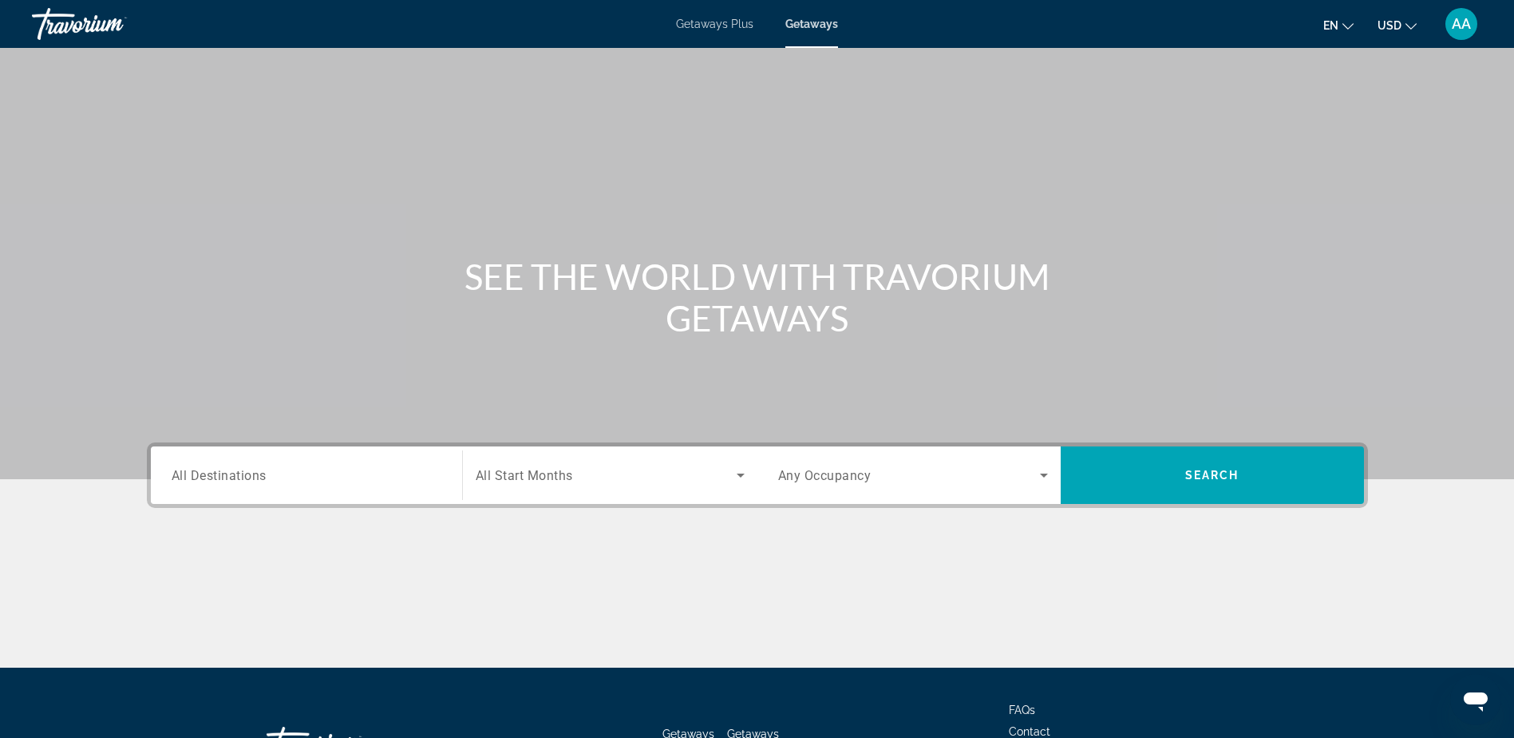
click at [231, 479] on span "All Destinations" at bounding box center [219, 474] width 95 height 15
click at [231, 479] on input "Destination All Destinations" at bounding box center [307, 475] width 270 height 19
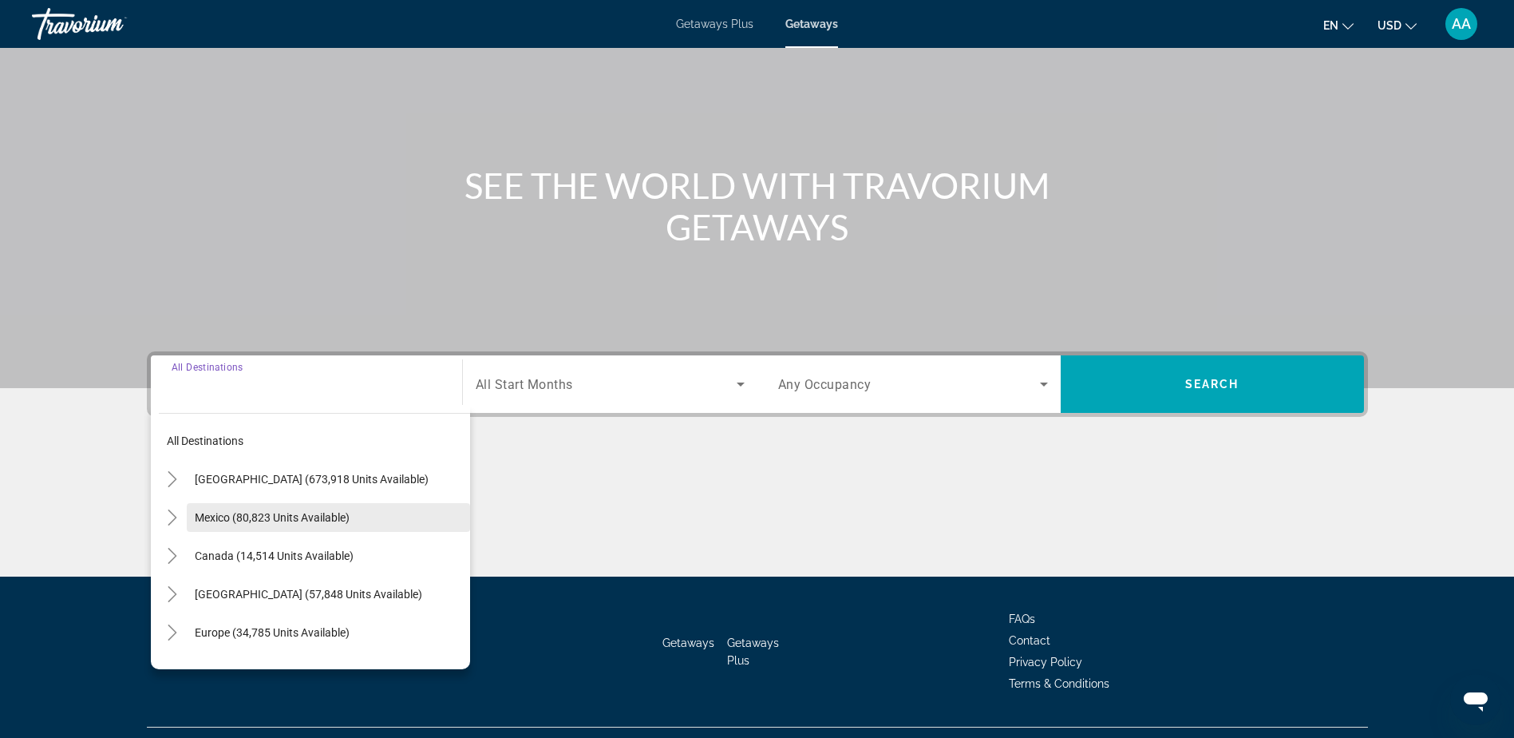
scroll to position [125, 0]
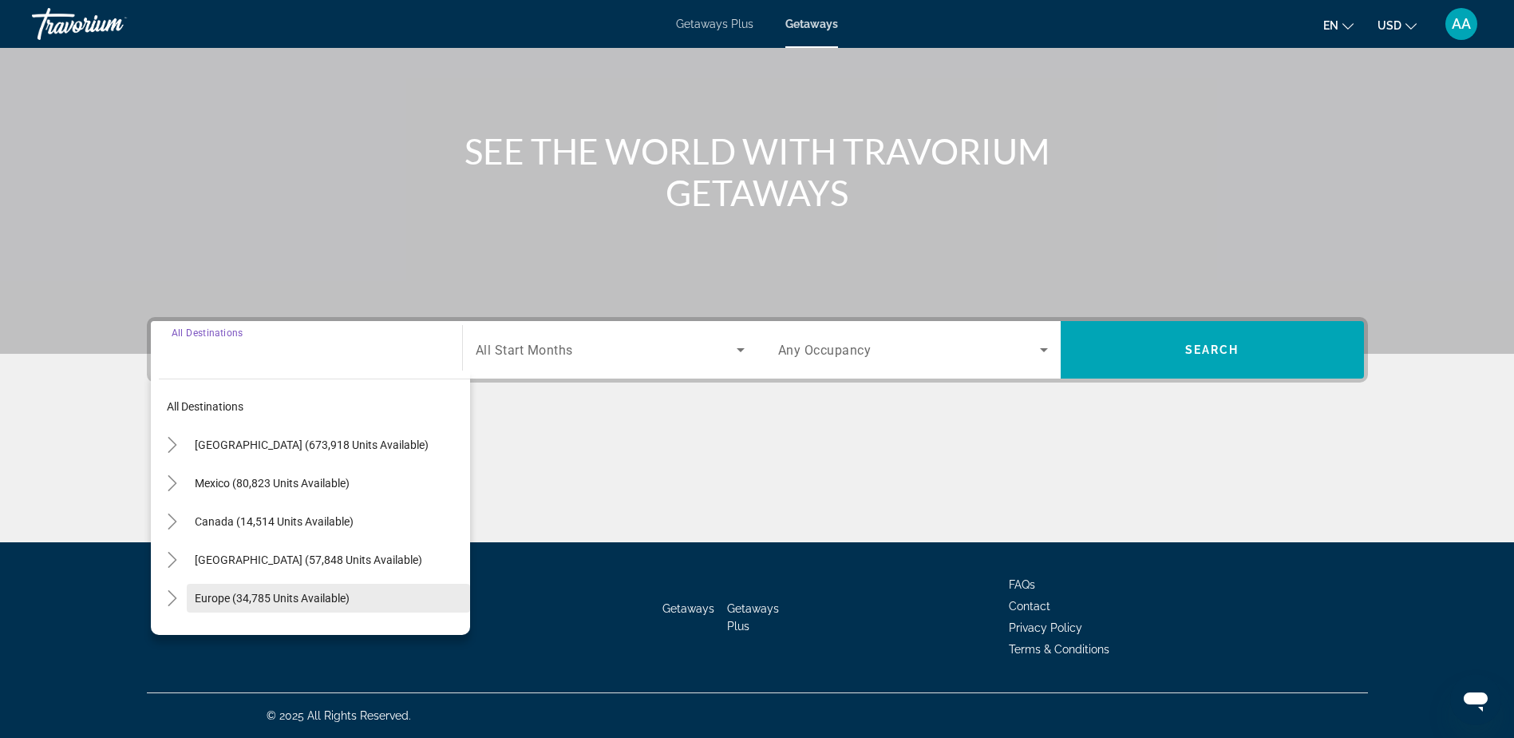
click at [215, 599] on span "Europe (34,785 units available)" at bounding box center [272, 598] width 155 height 13
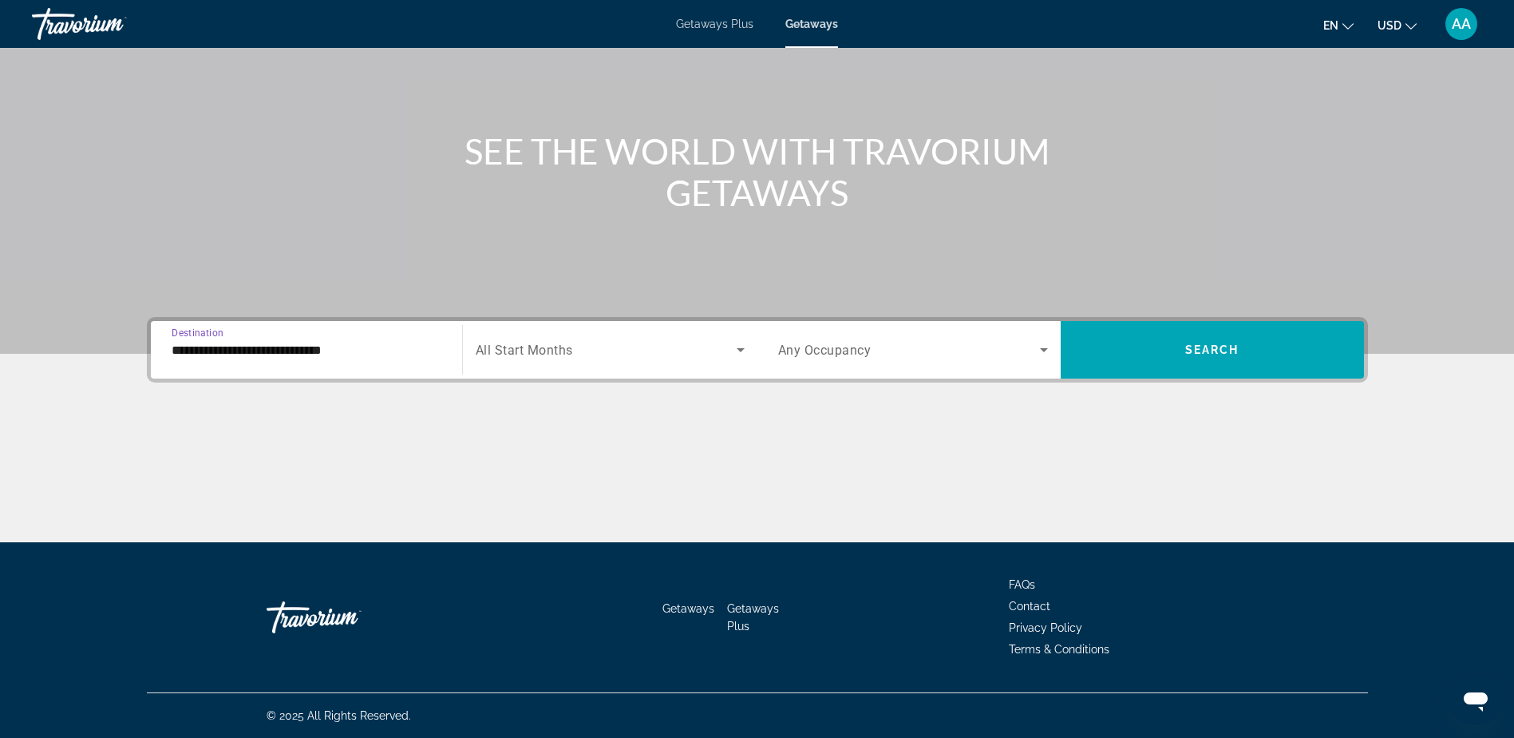
click at [294, 355] on input "**********" at bounding box center [307, 350] width 270 height 19
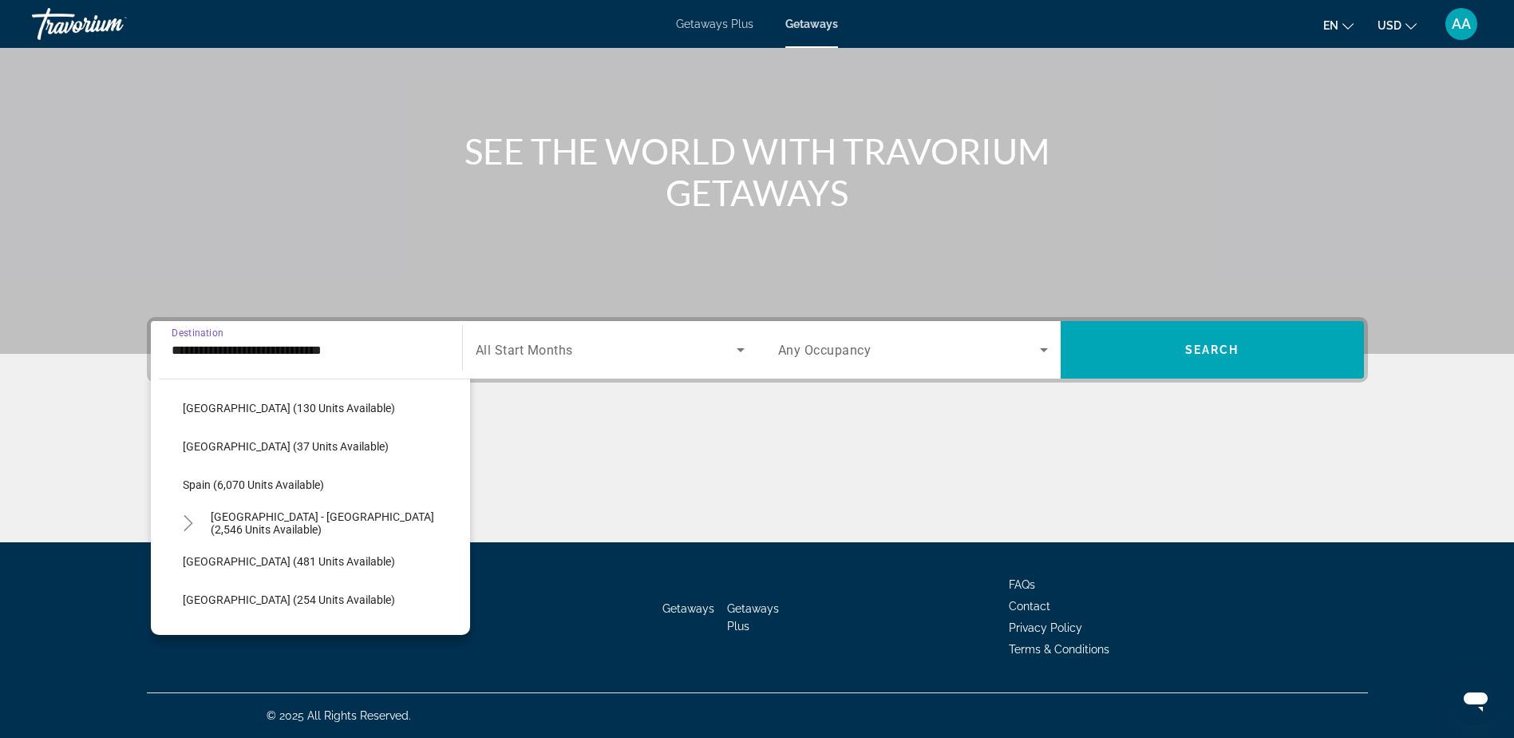
scroll to position [813, 0]
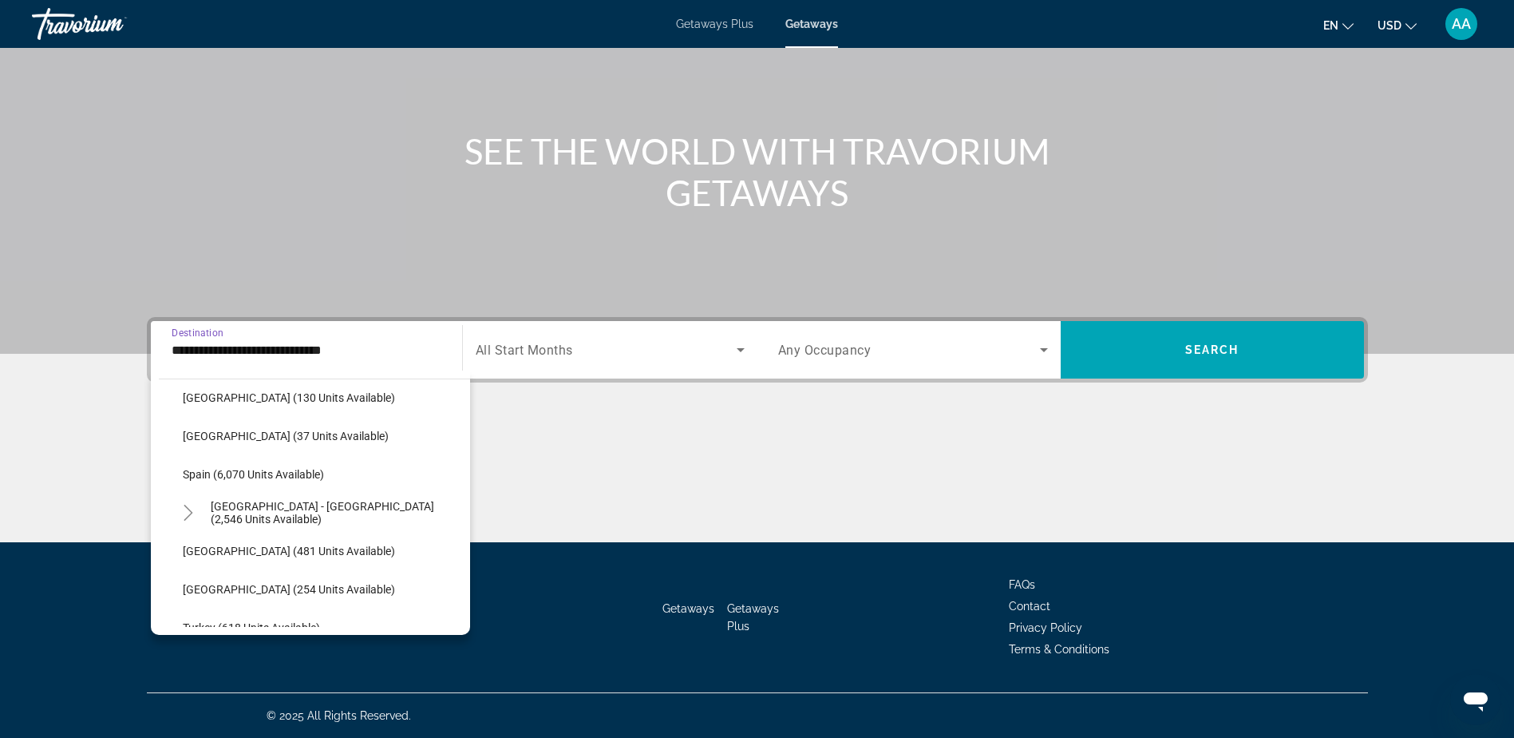
click at [223, 478] on span "Spain (6,070 units available)" at bounding box center [253, 474] width 141 height 13
type input "**********"
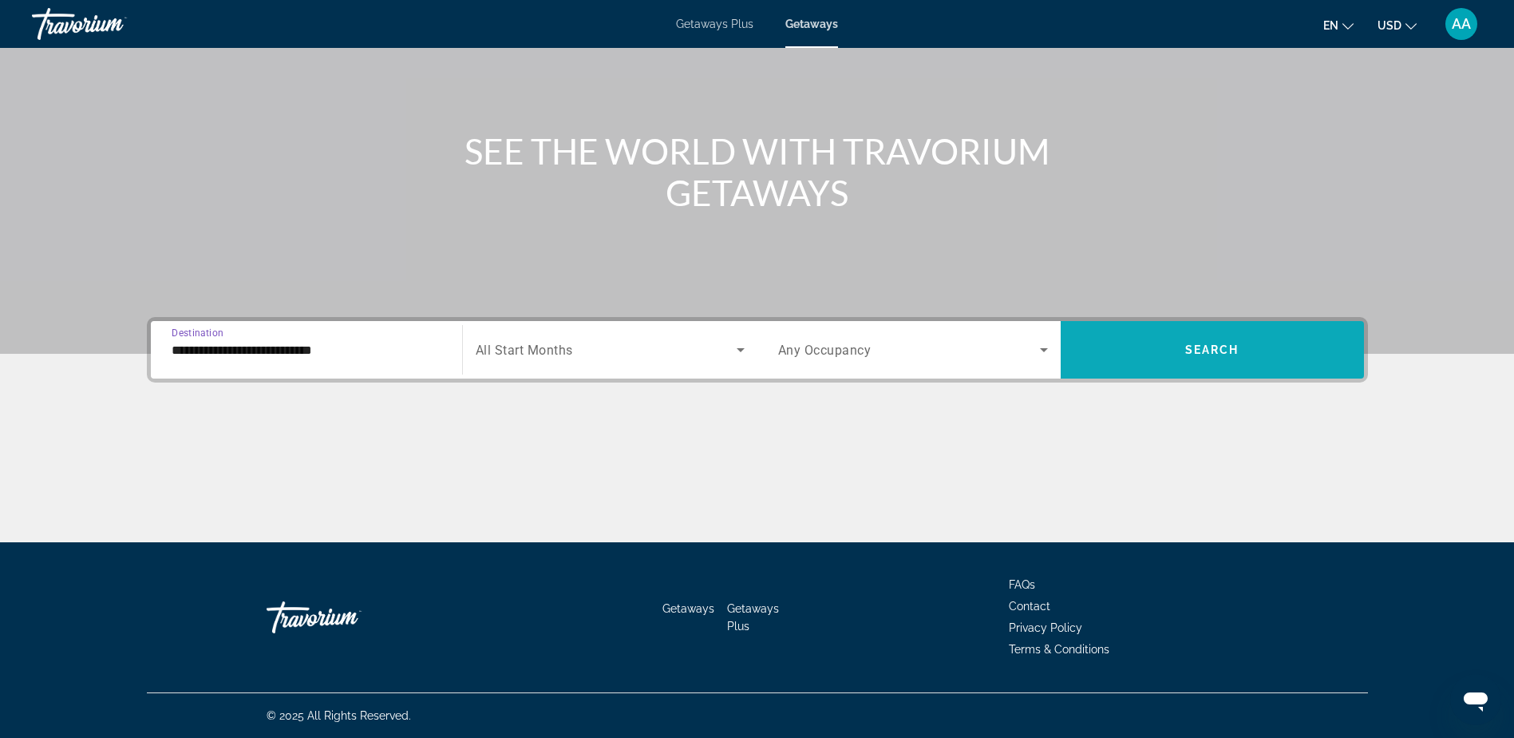
click at [1199, 342] on span "Search widget" at bounding box center [1212, 350] width 303 height 38
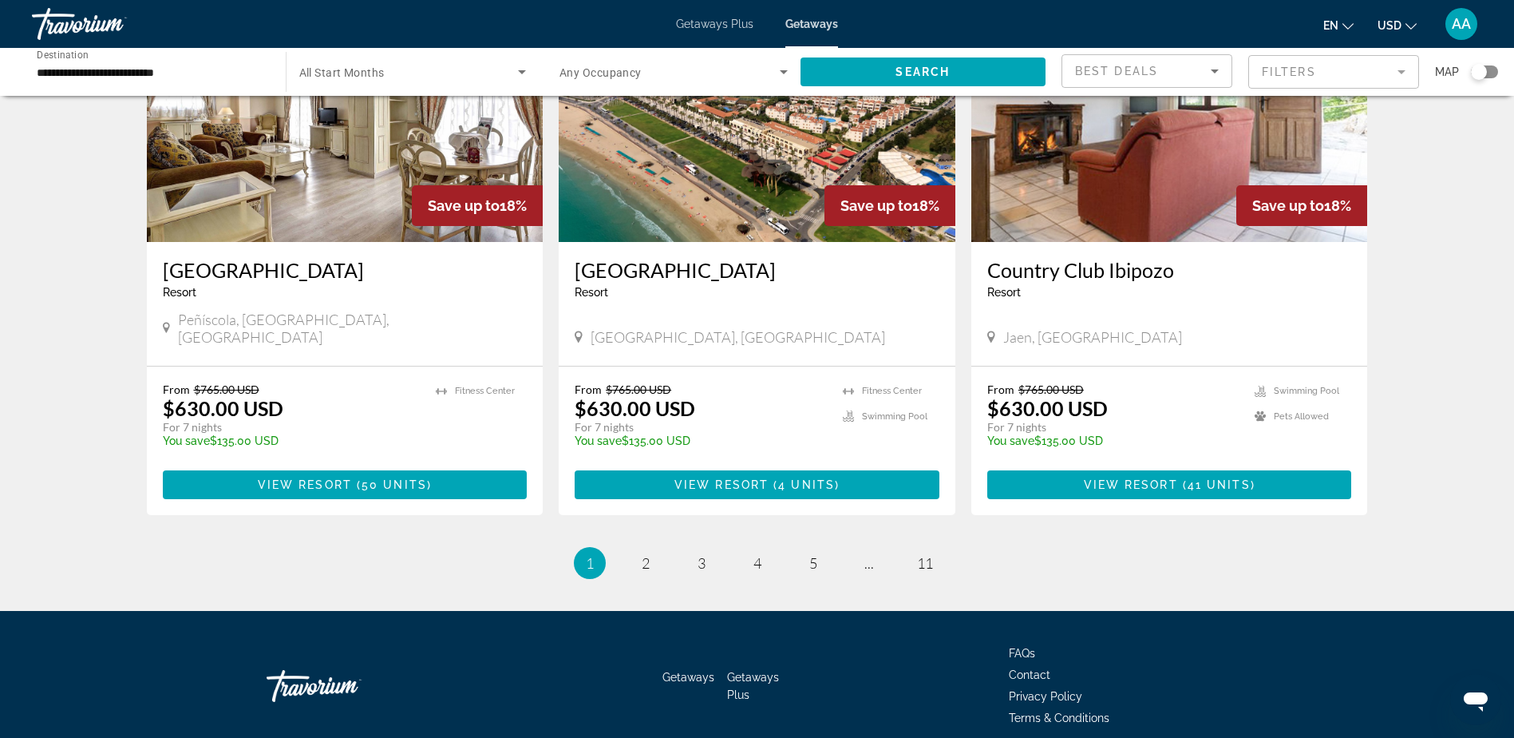
scroll to position [1845, 0]
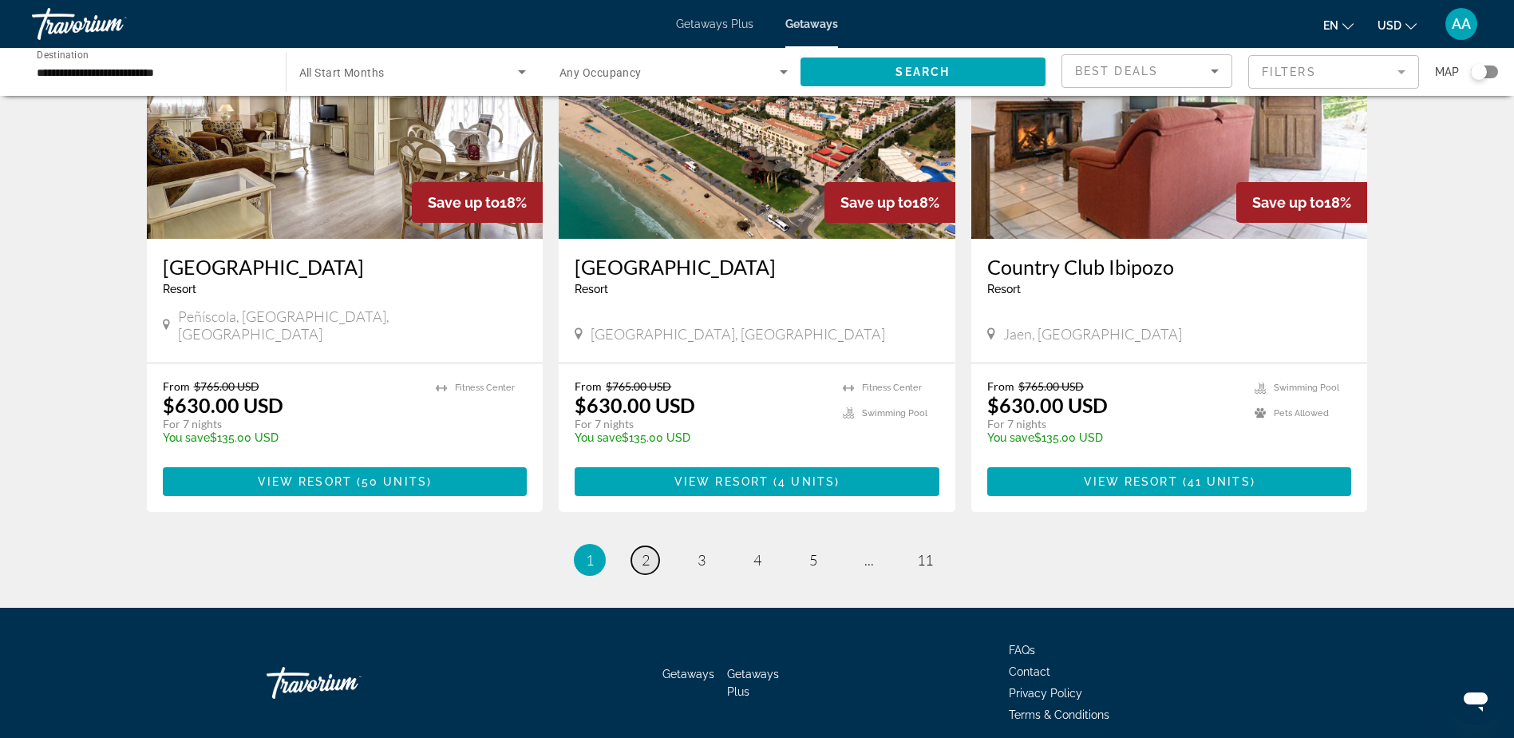
click at [651, 546] on link "page 2" at bounding box center [645, 560] width 28 height 28
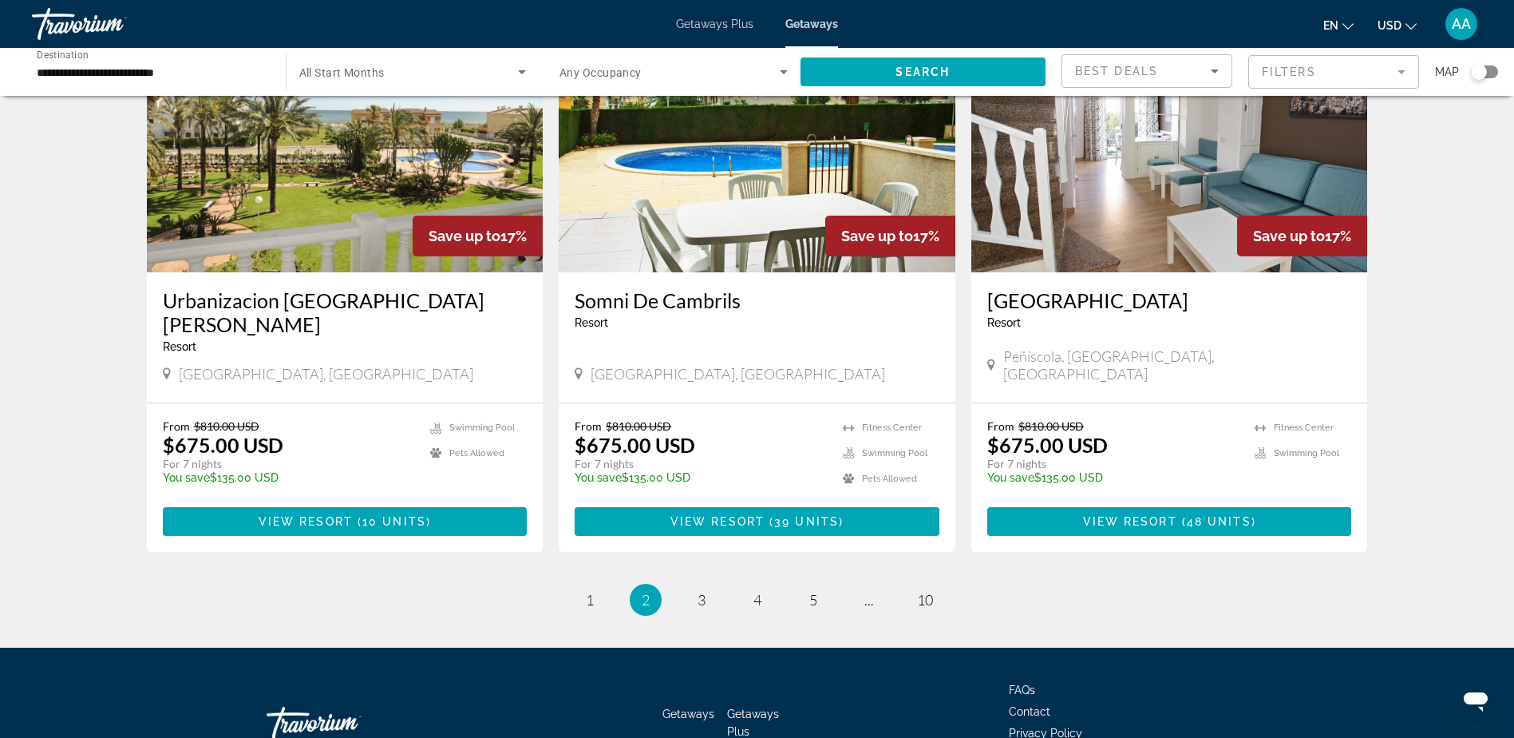
scroll to position [1845, 0]
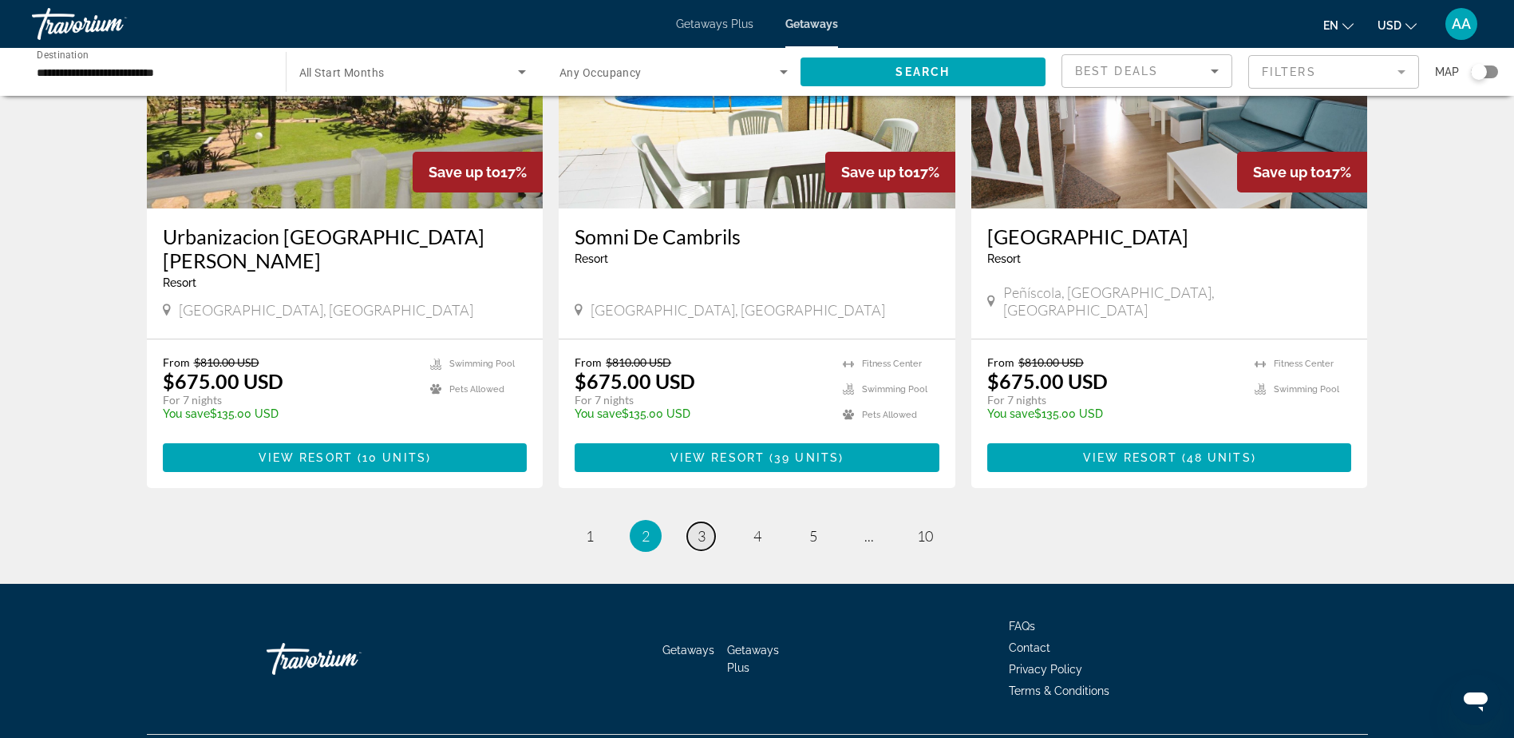
click at [707, 522] on link "page 3" at bounding box center [701, 536] width 28 height 28
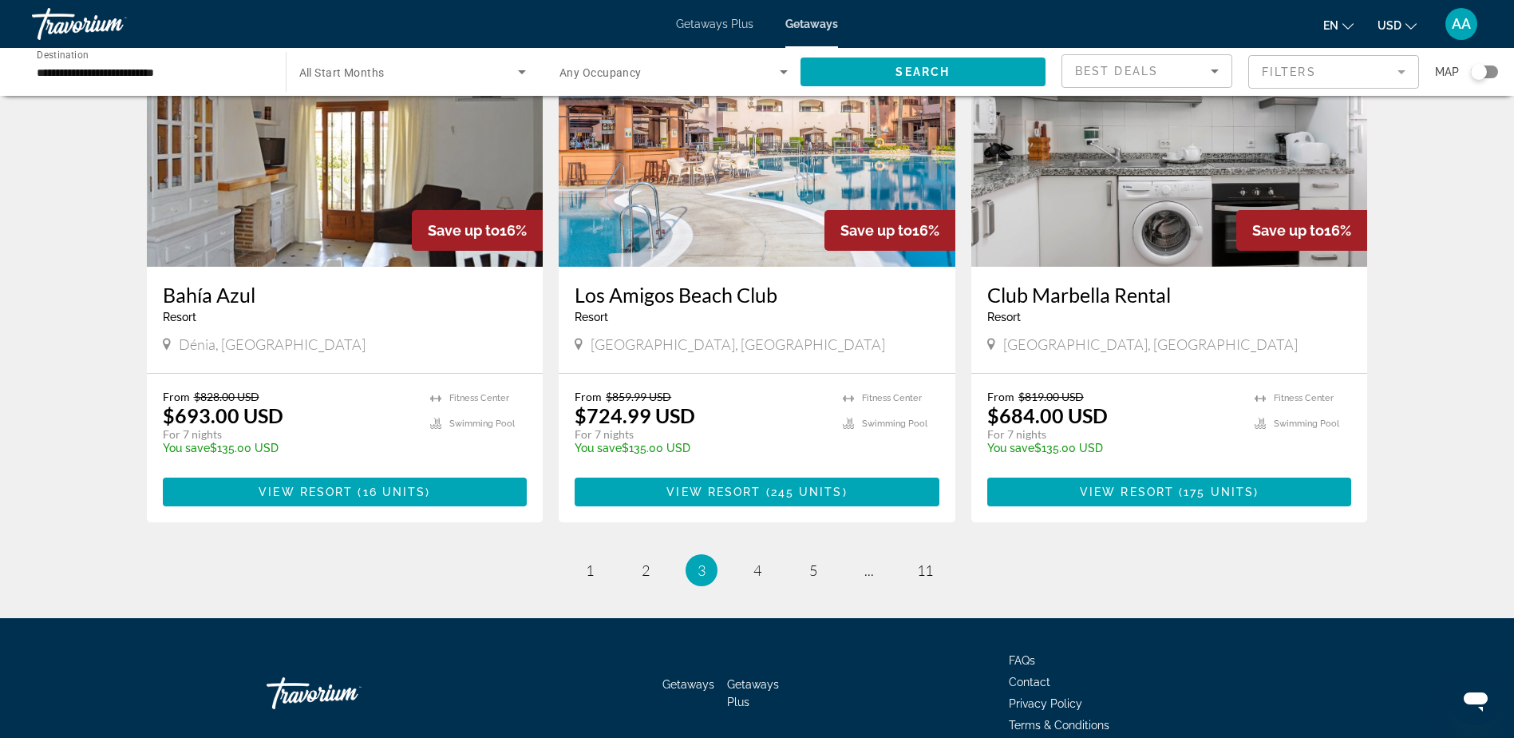
scroll to position [1845, 0]
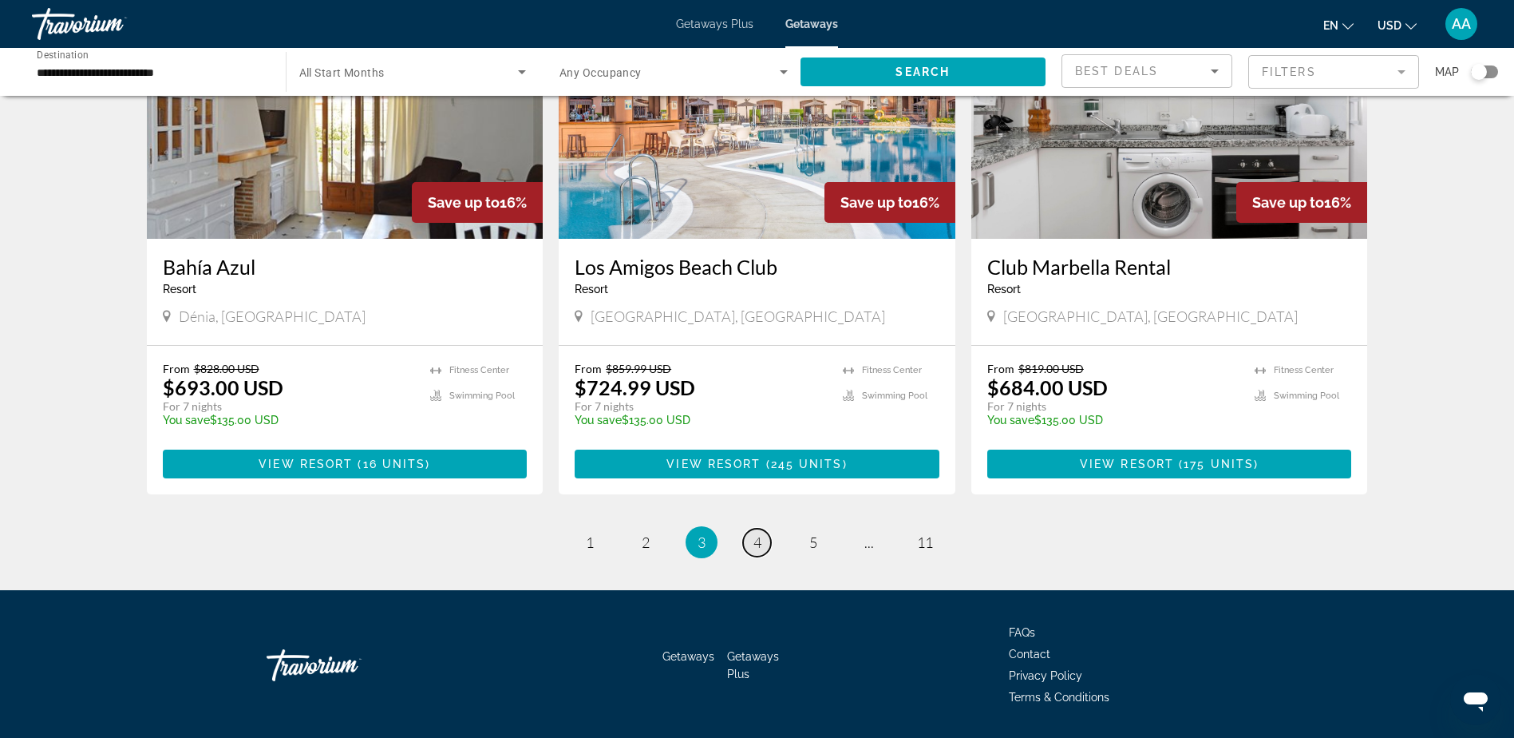
click at [761, 533] on span "4" at bounding box center [758, 542] width 8 height 18
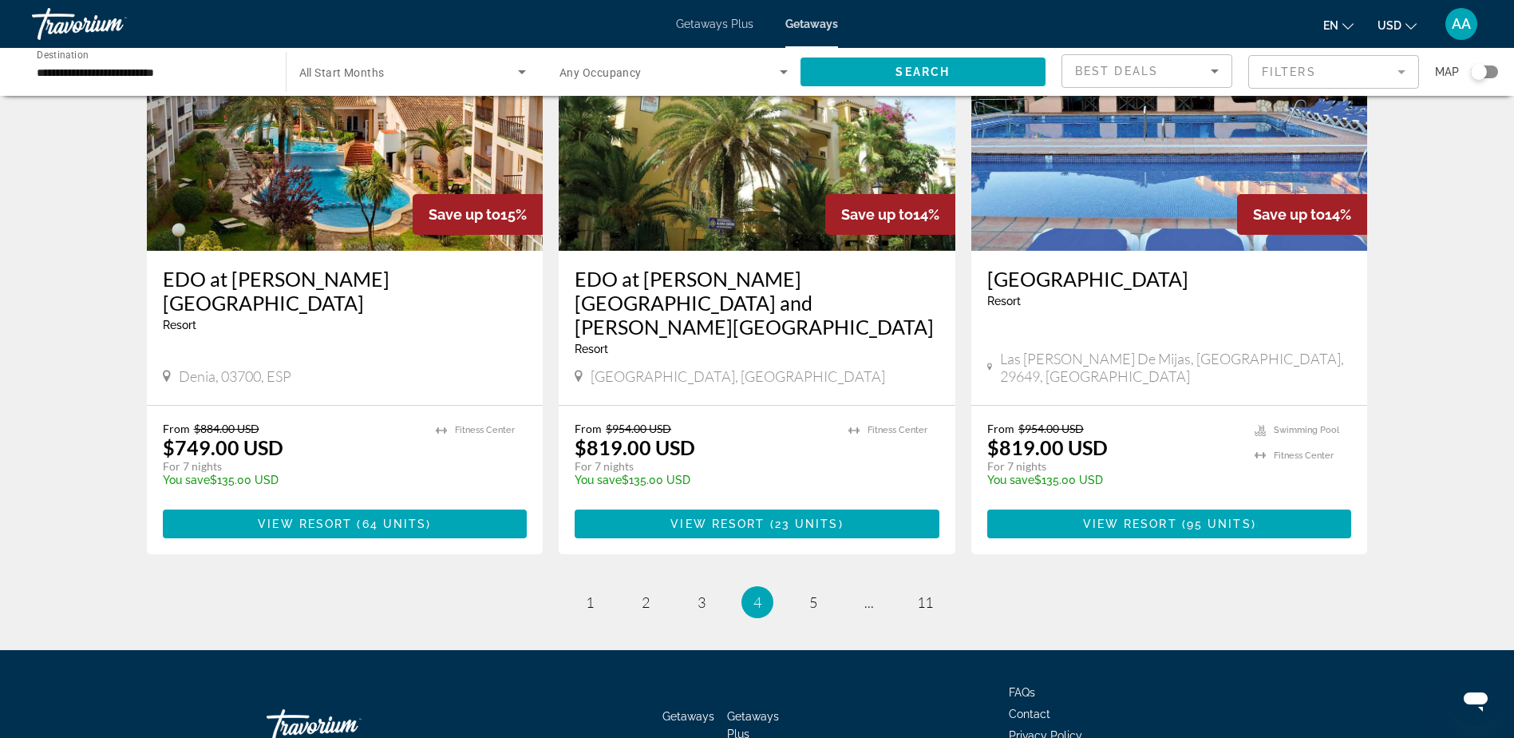
scroll to position [1893, 0]
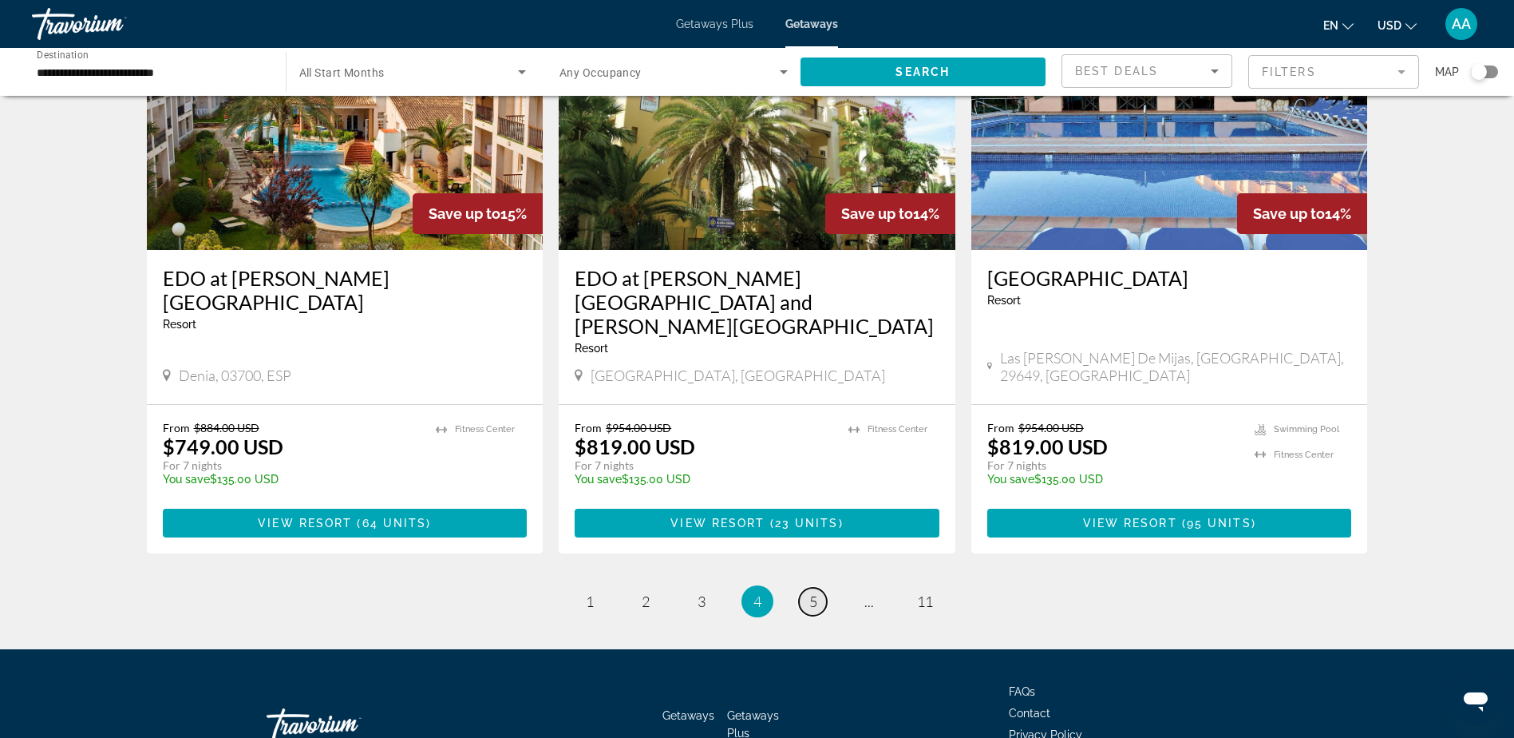
click at [810, 592] on span "5" at bounding box center [813, 601] width 8 height 18
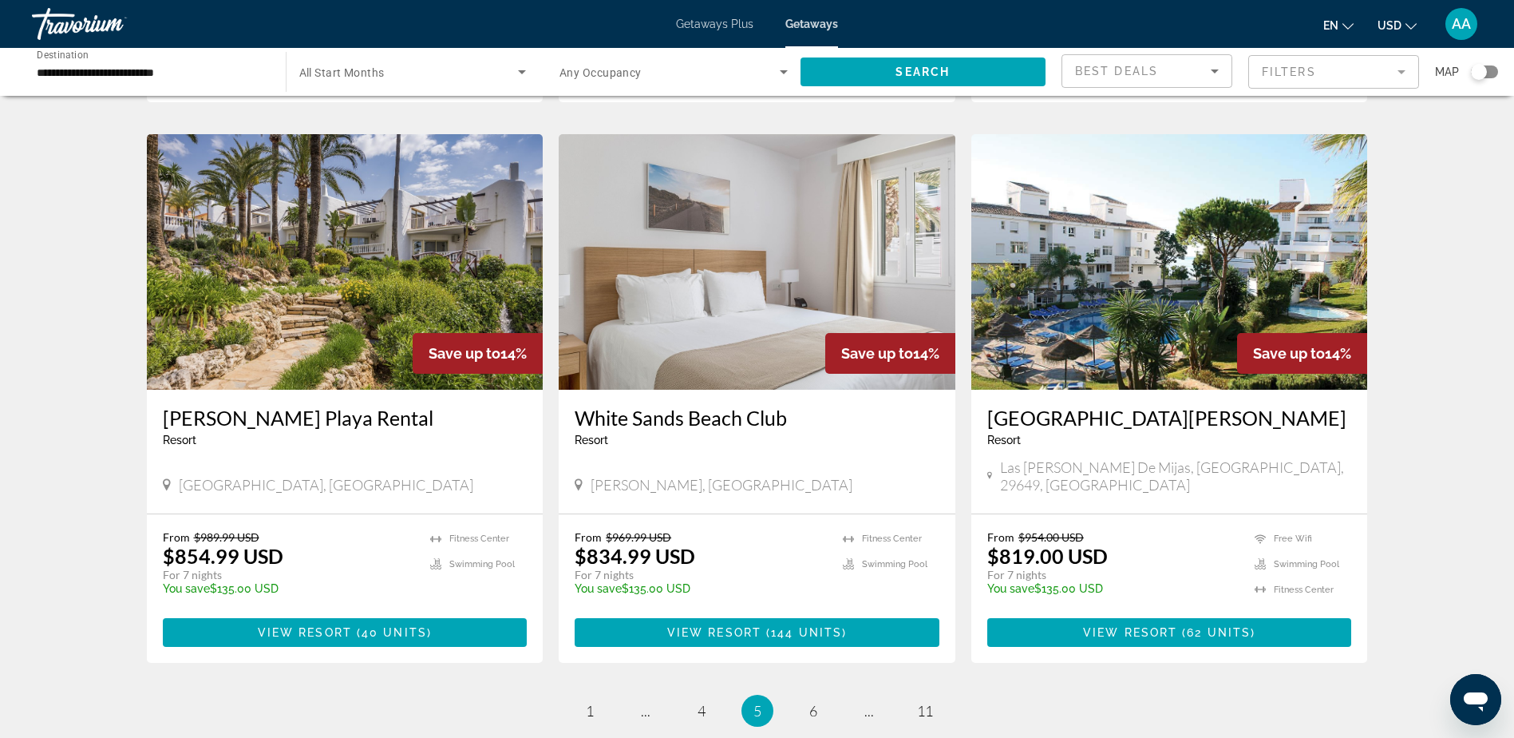
scroll to position [1676, 0]
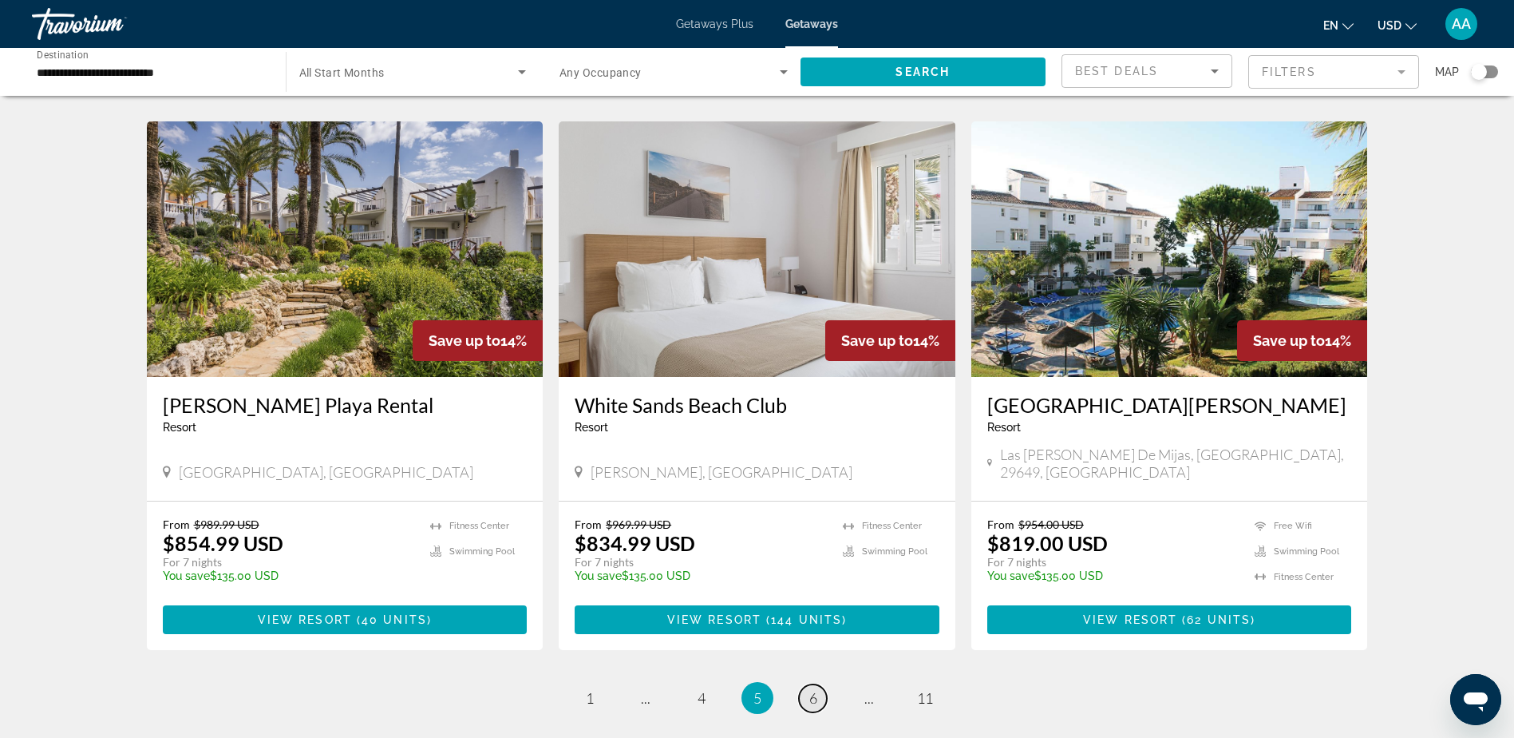
click at [818, 684] on link "page 6" at bounding box center [813, 698] width 28 height 28
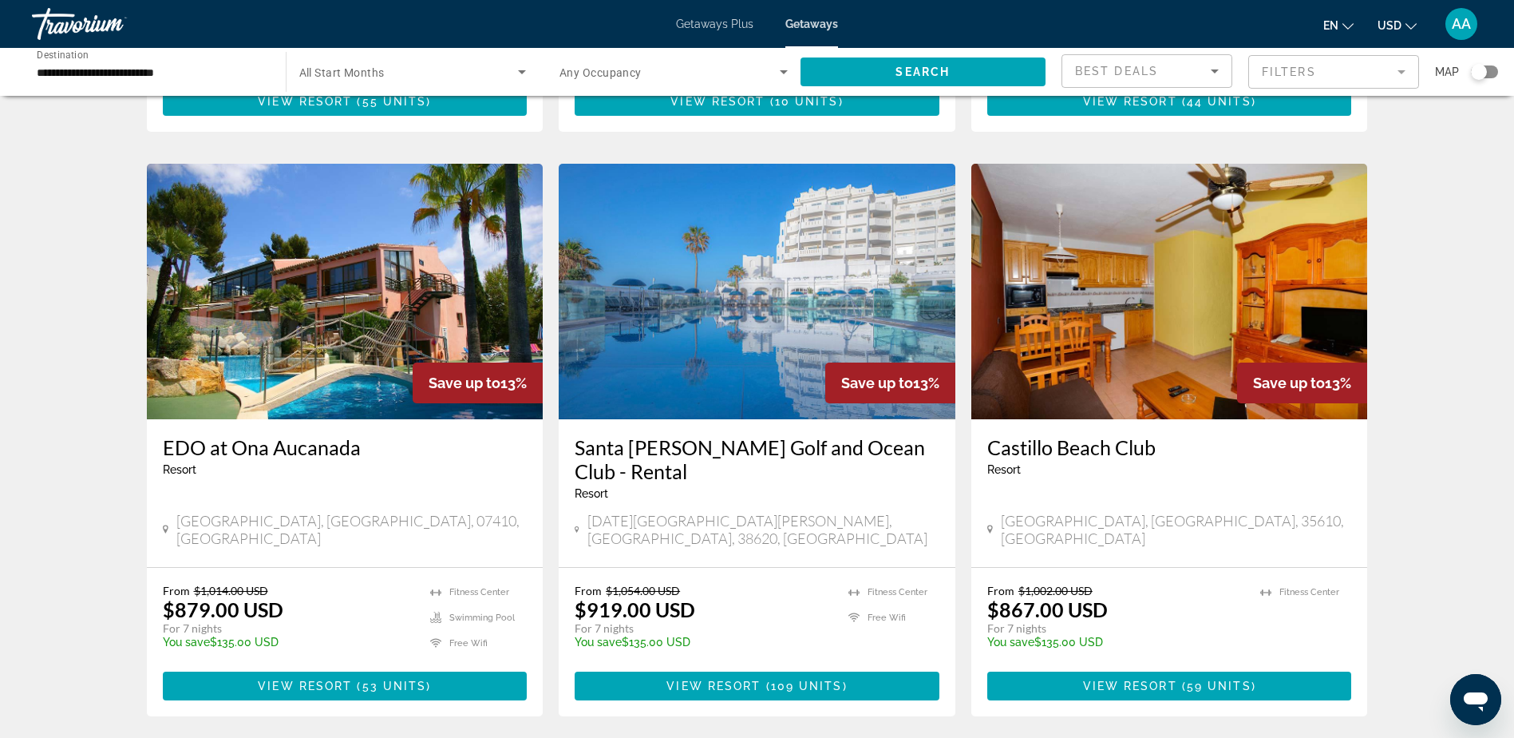
scroll to position [1118, 0]
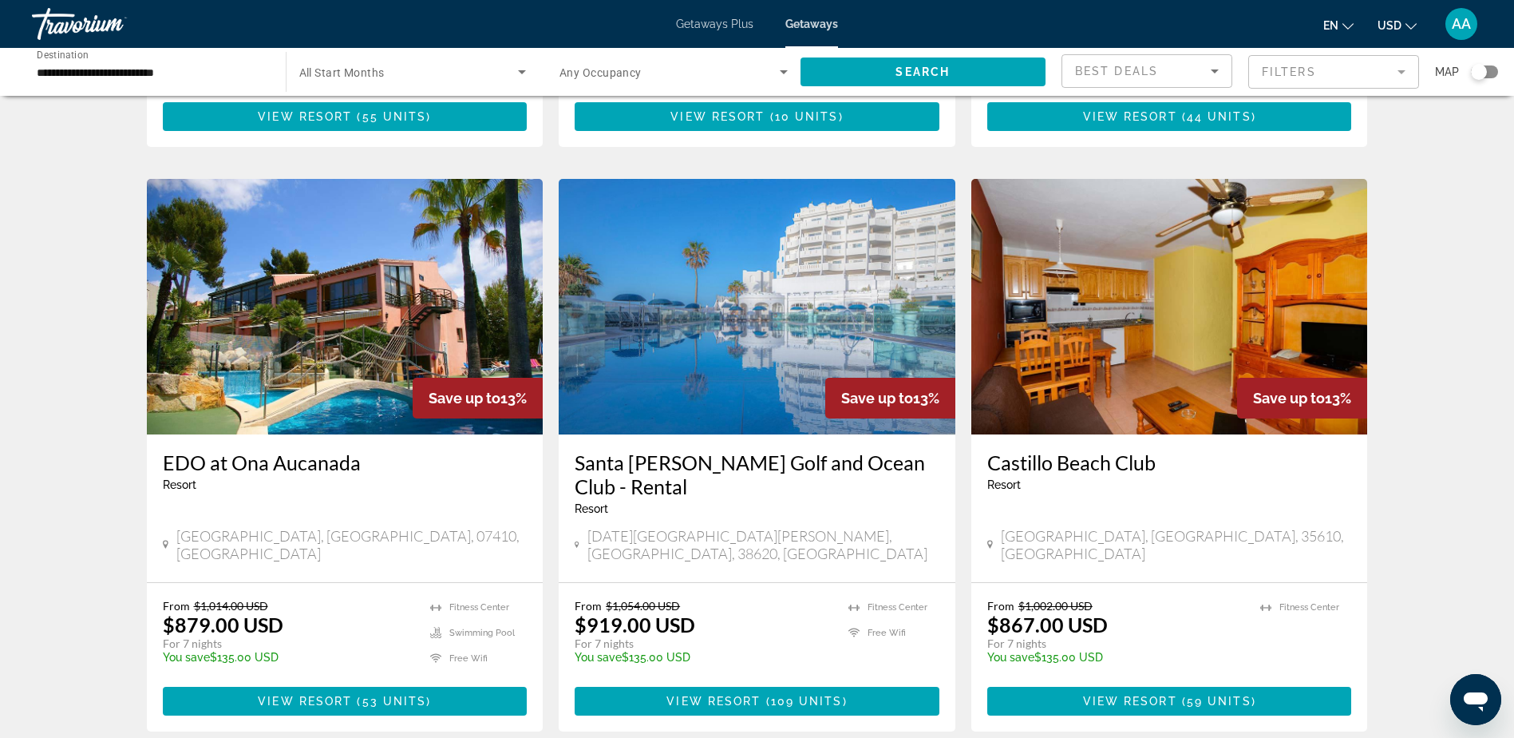
click at [719, 299] on img "Main content" at bounding box center [757, 306] width 397 height 255
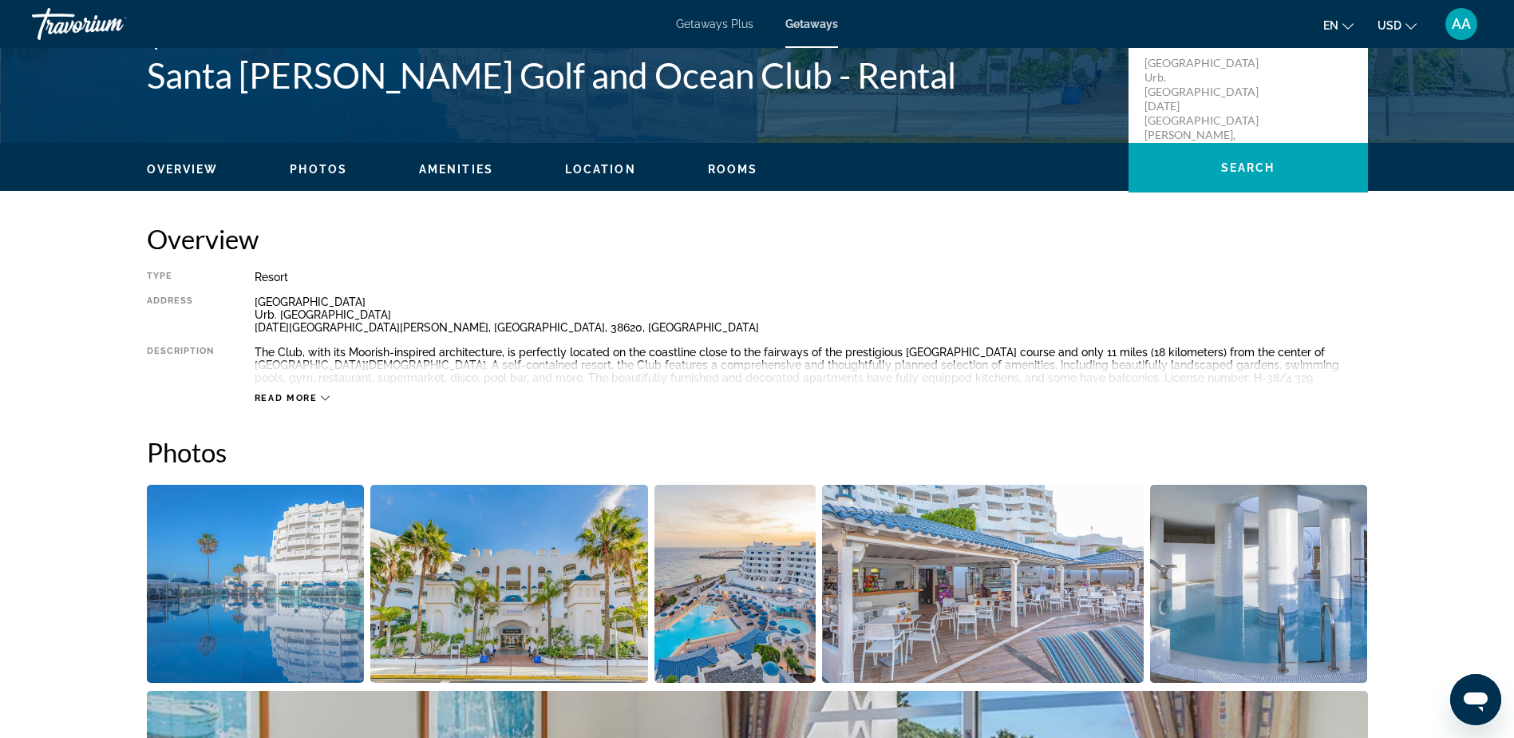
scroll to position [399, 0]
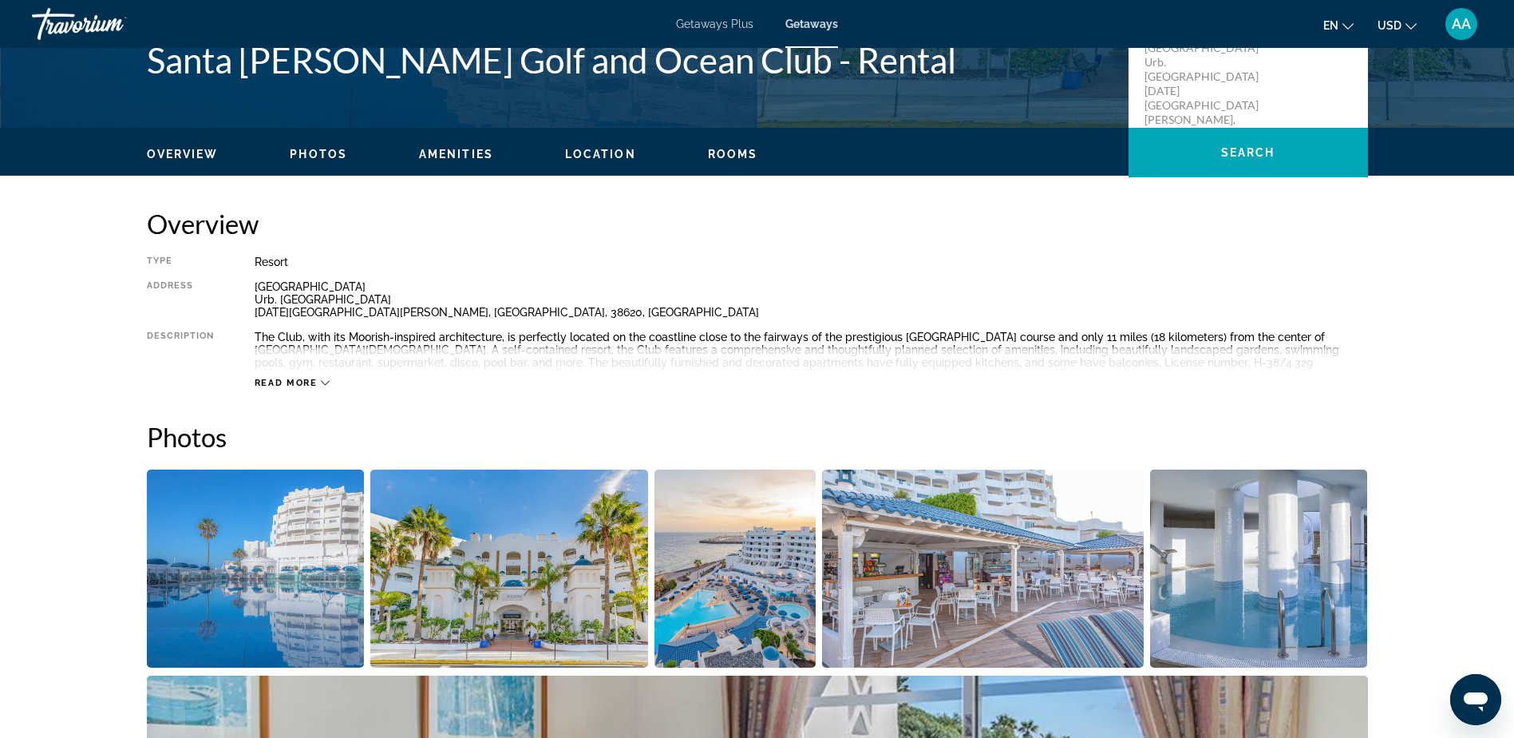
click at [283, 382] on span "Read more" at bounding box center [286, 383] width 63 height 10
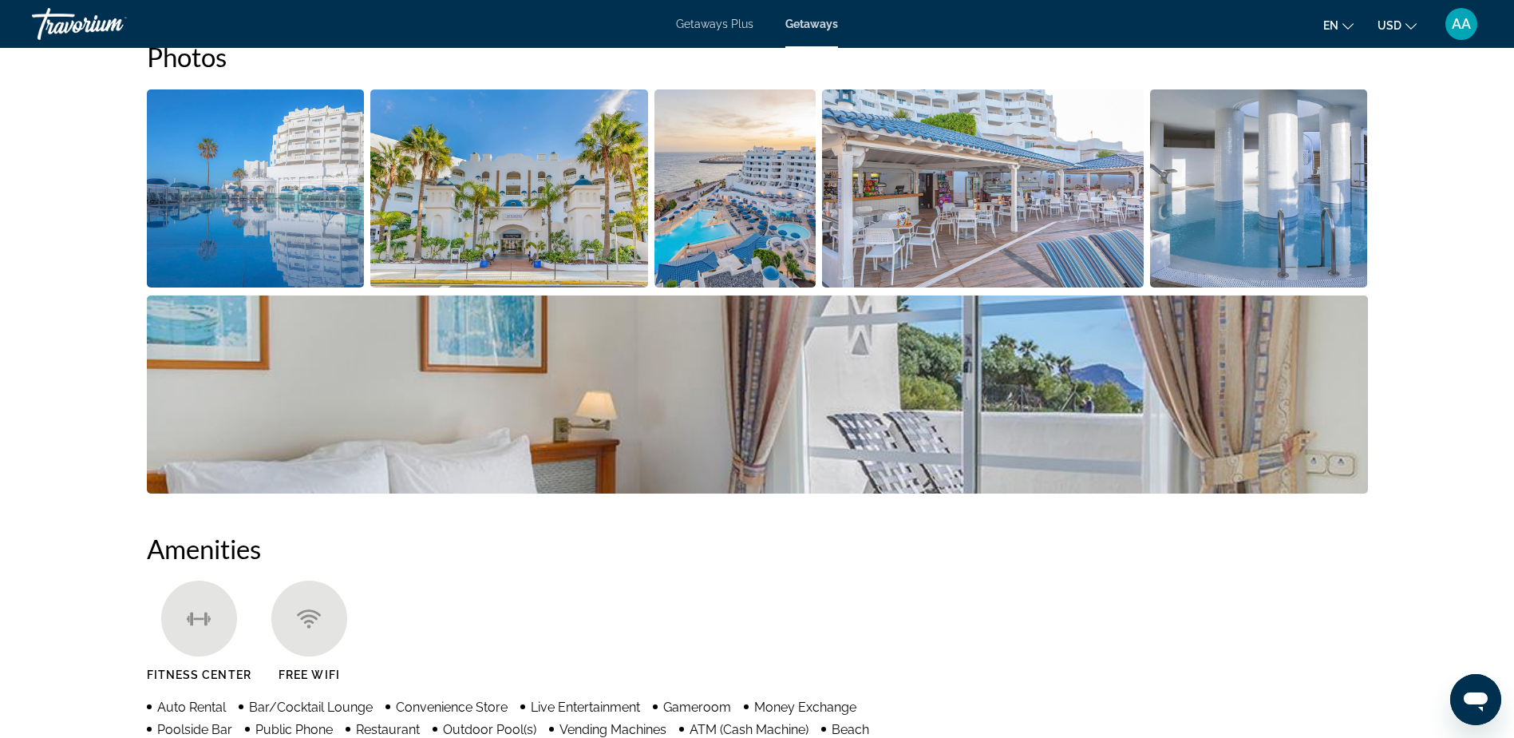
scroll to position [798, 0]
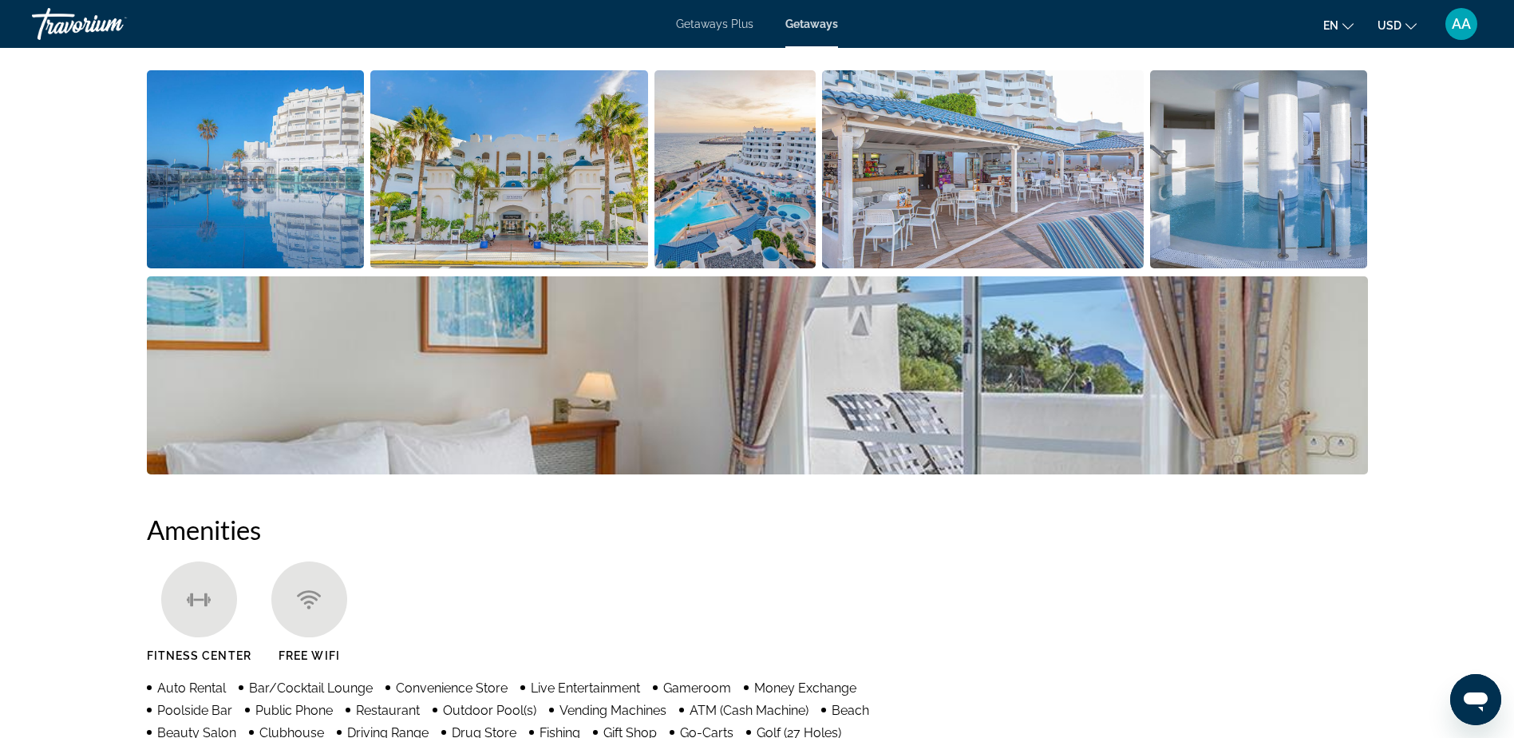
click at [298, 200] on img "Open full-screen image slider" at bounding box center [256, 169] width 218 height 198
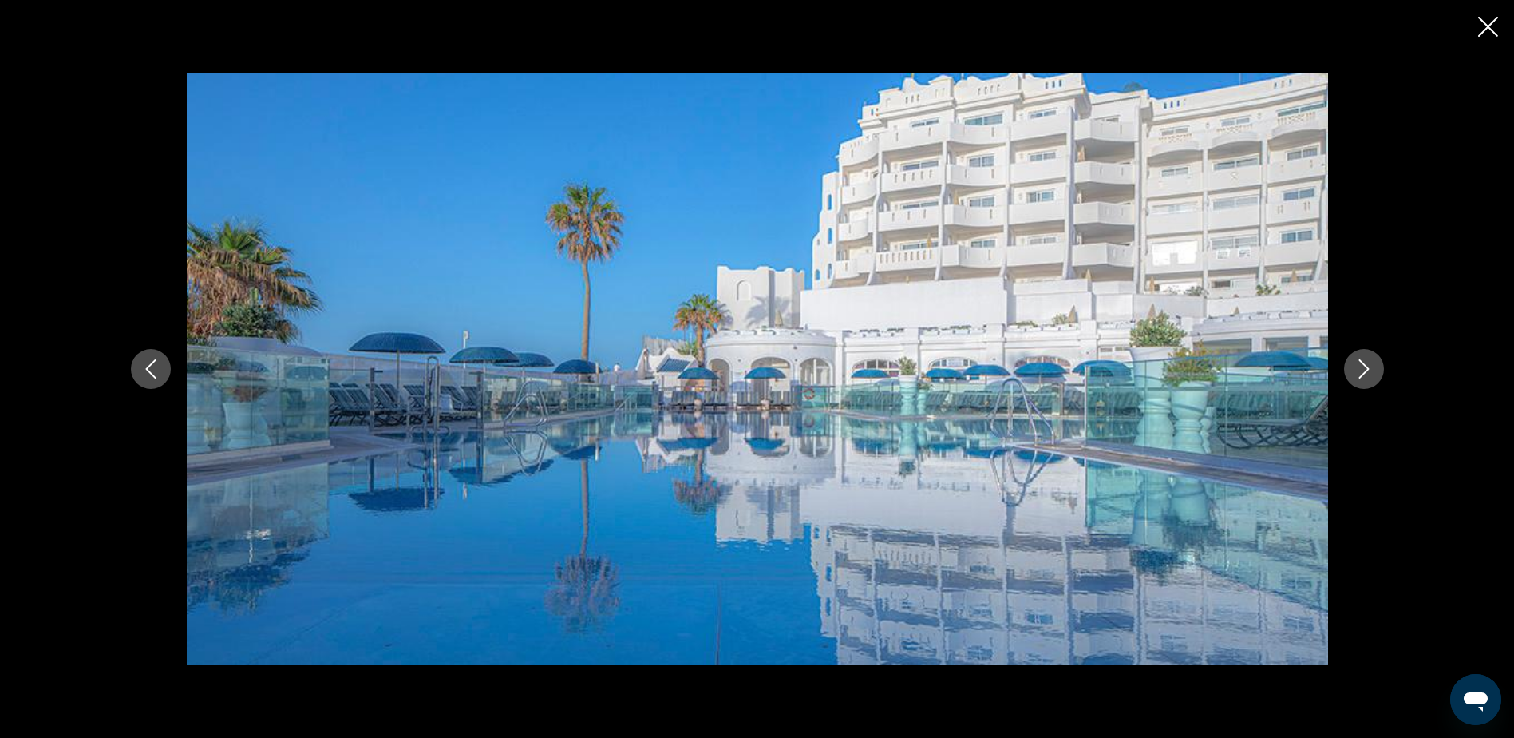
click at [1362, 370] on icon "Next image" at bounding box center [1364, 368] width 19 height 19
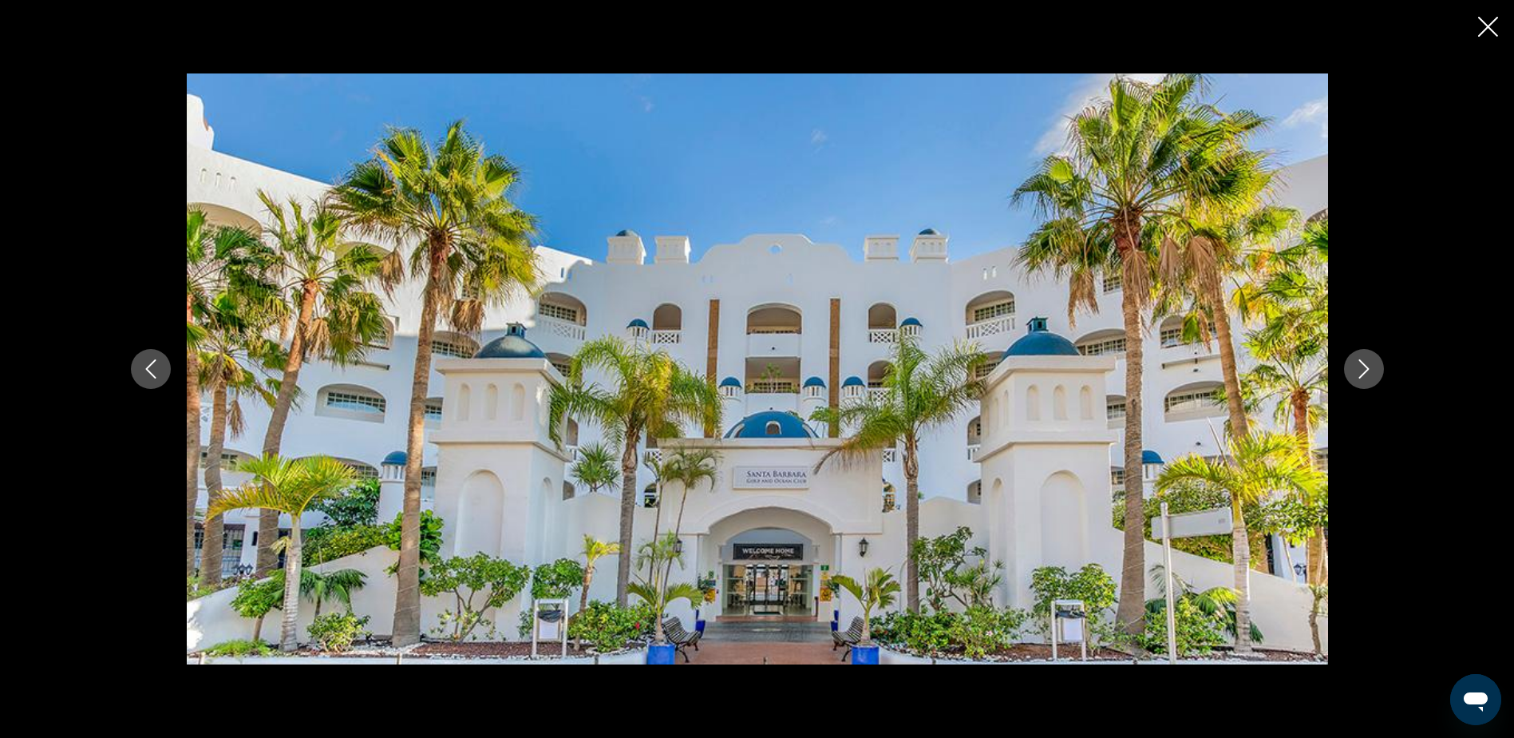
click at [1362, 370] on icon "Next image" at bounding box center [1364, 368] width 19 height 19
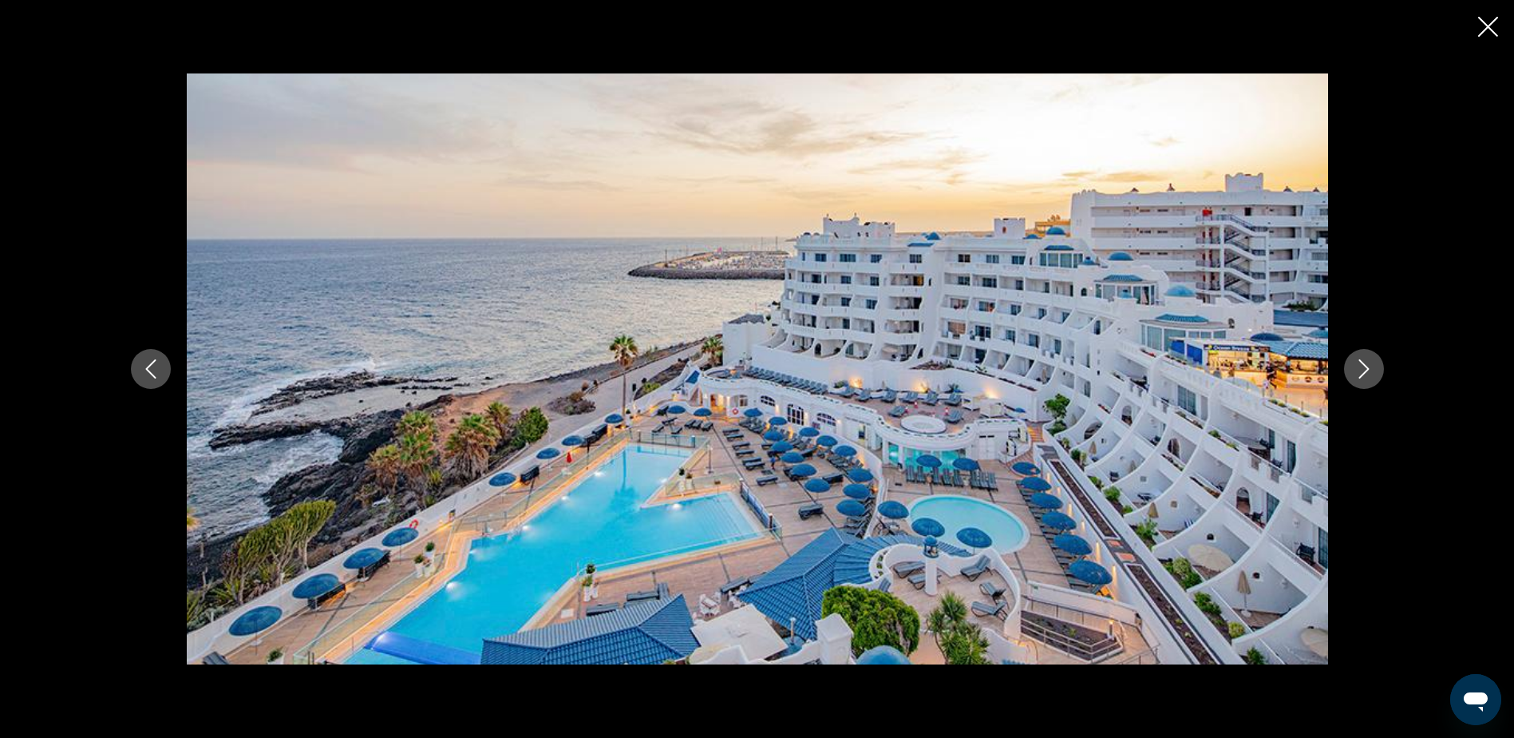
click at [1362, 370] on icon "Next image" at bounding box center [1364, 368] width 19 height 19
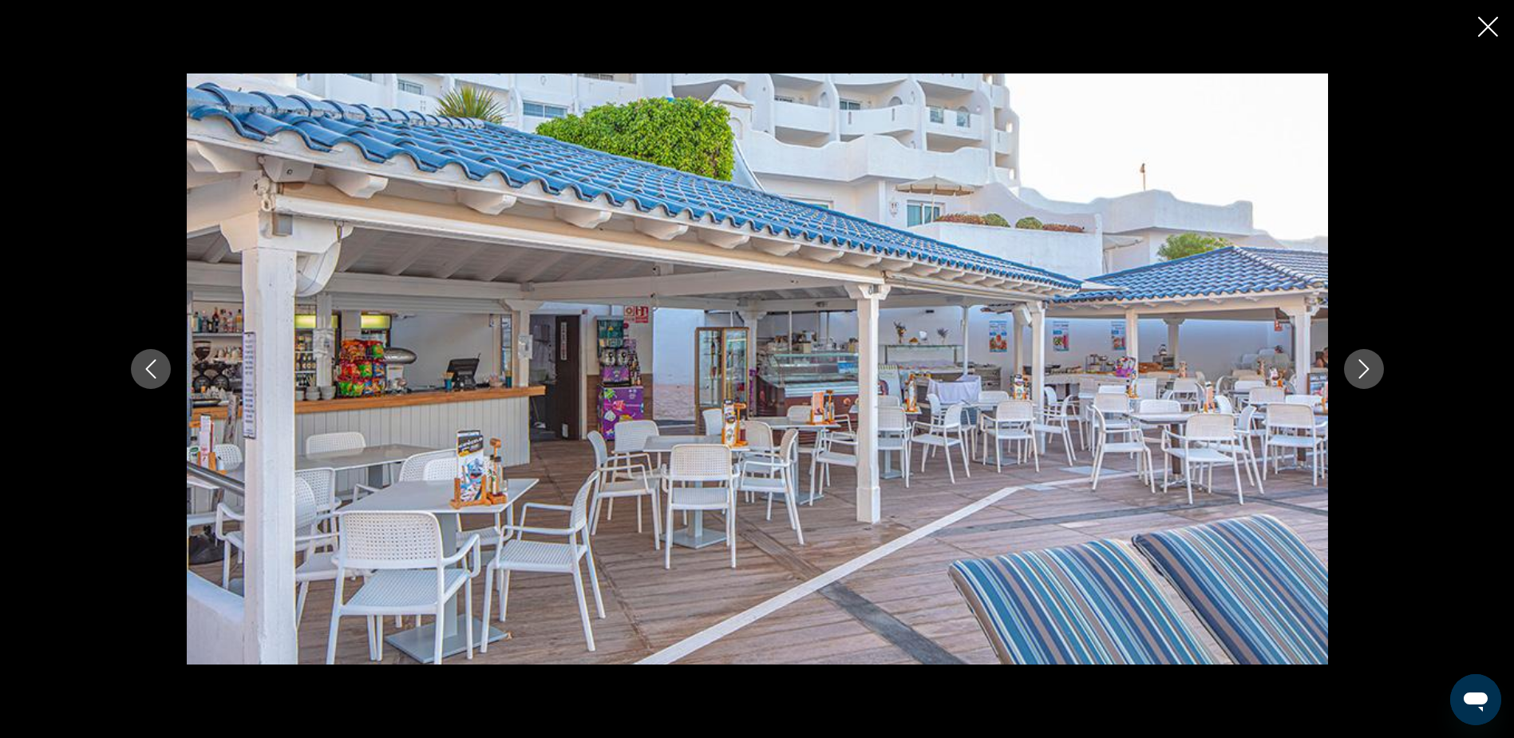
click at [1362, 370] on icon "Next image" at bounding box center [1364, 368] width 19 height 19
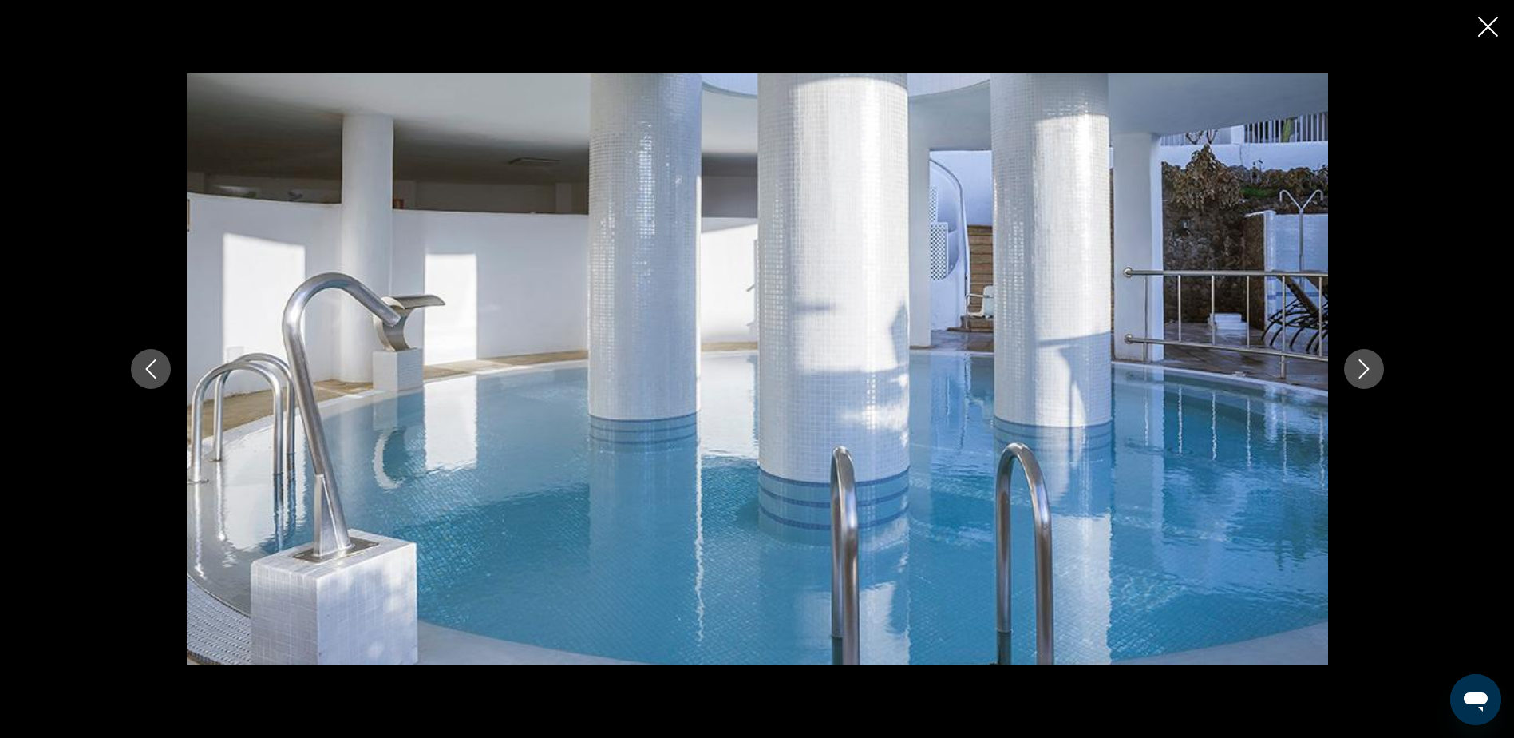
click at [1362, 370] on icon "Next image" at bounding box center [1364, 368] width 19 height 19
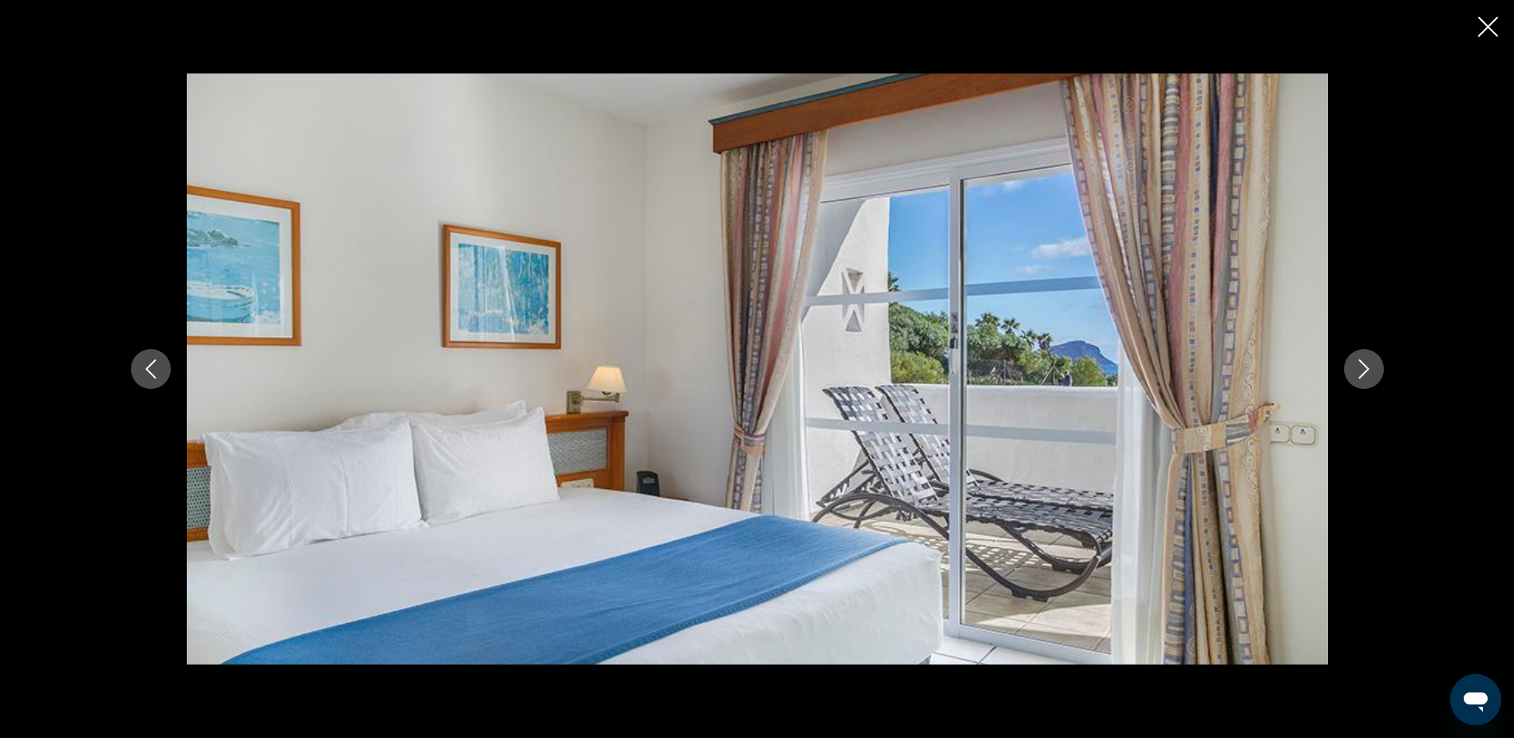
click at [1362, 370] on icon "Next image" at bounding box center [1364, 368] width 19 height 19
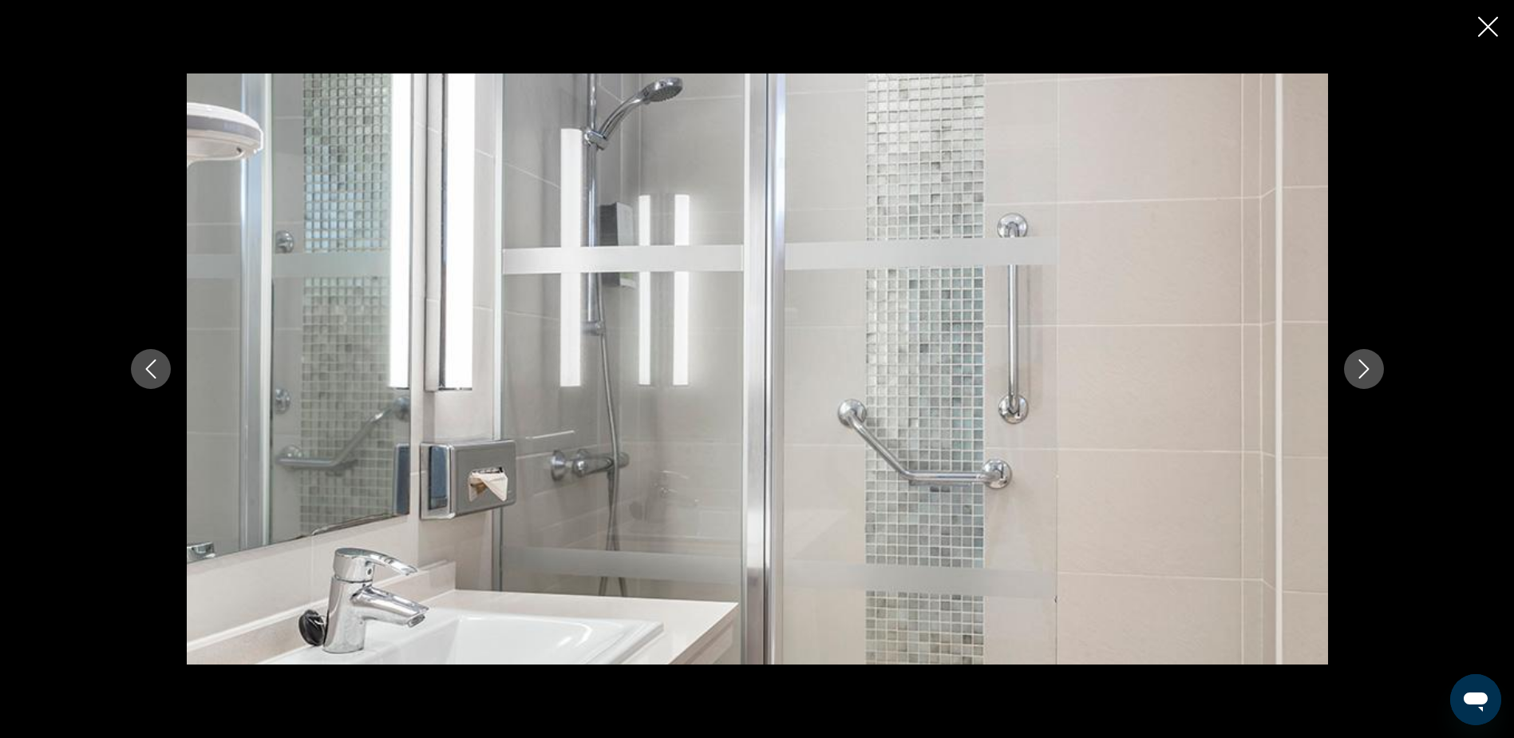
click at [1362, 370] on icon "Next image" at bounding box center [1364, 368] width 19 height 19
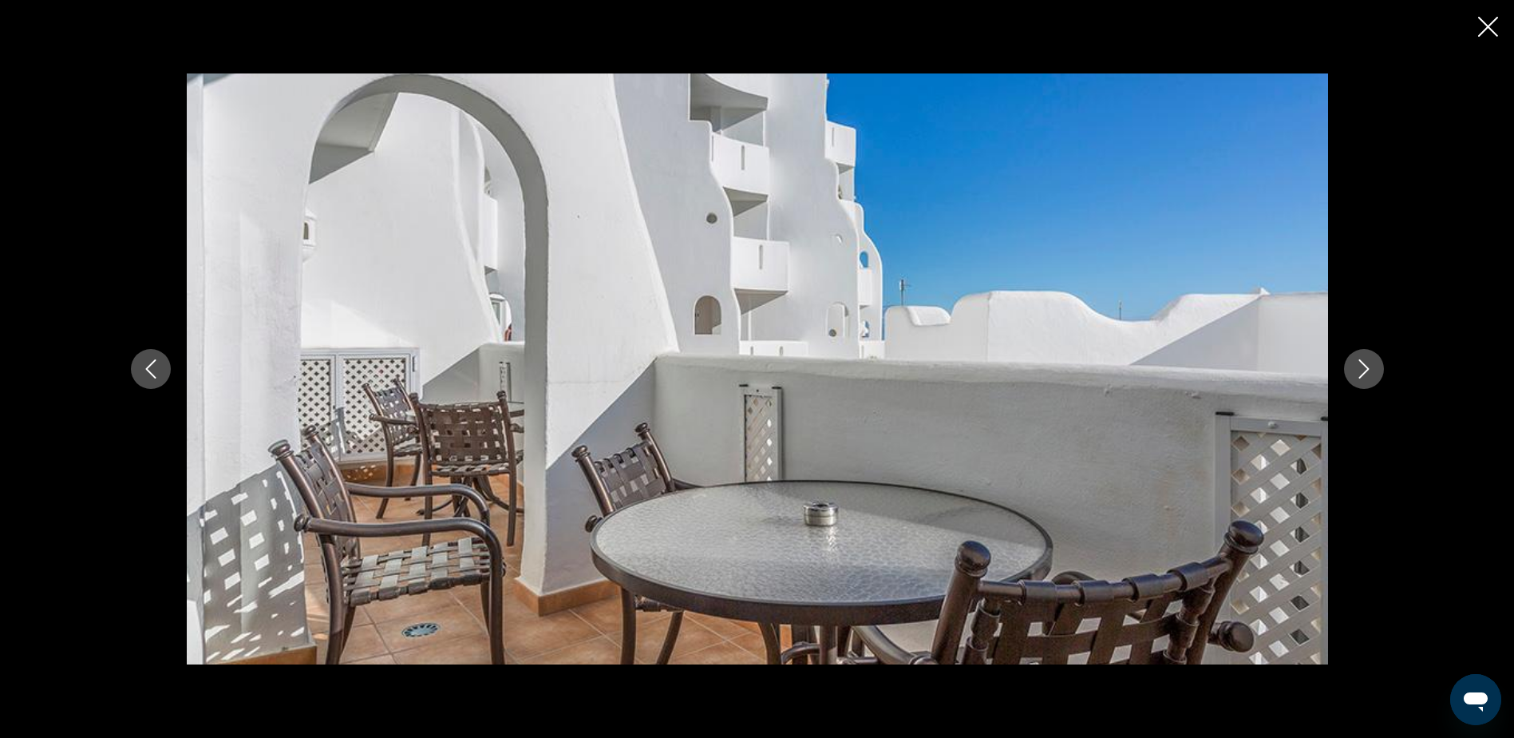
click at [1362, 370] on icon "Next image" at bounding box center [1364, 368] width 19 height 19
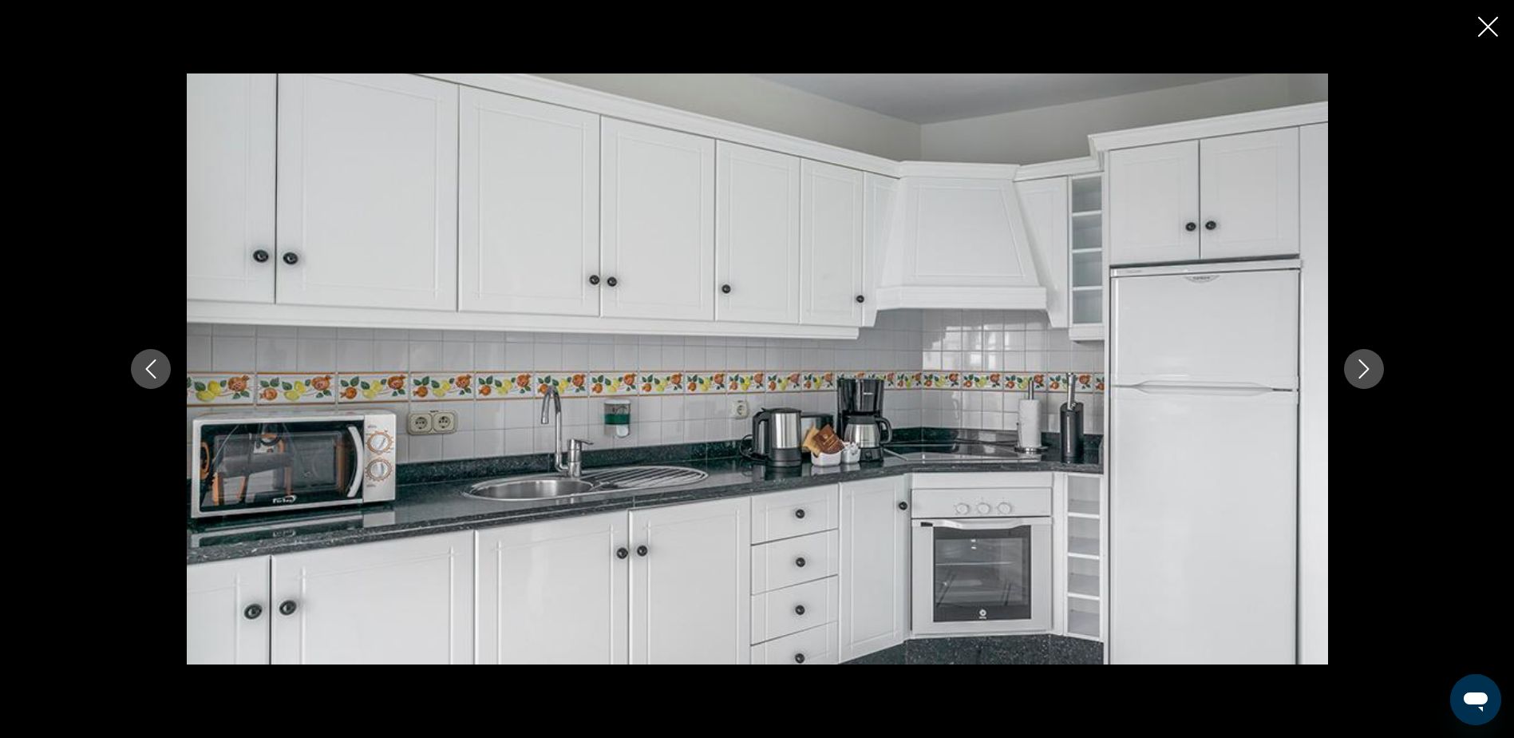
click at [1362, 370] on icon "Next image" at bounding box center [1364, 368] width 19 height 19
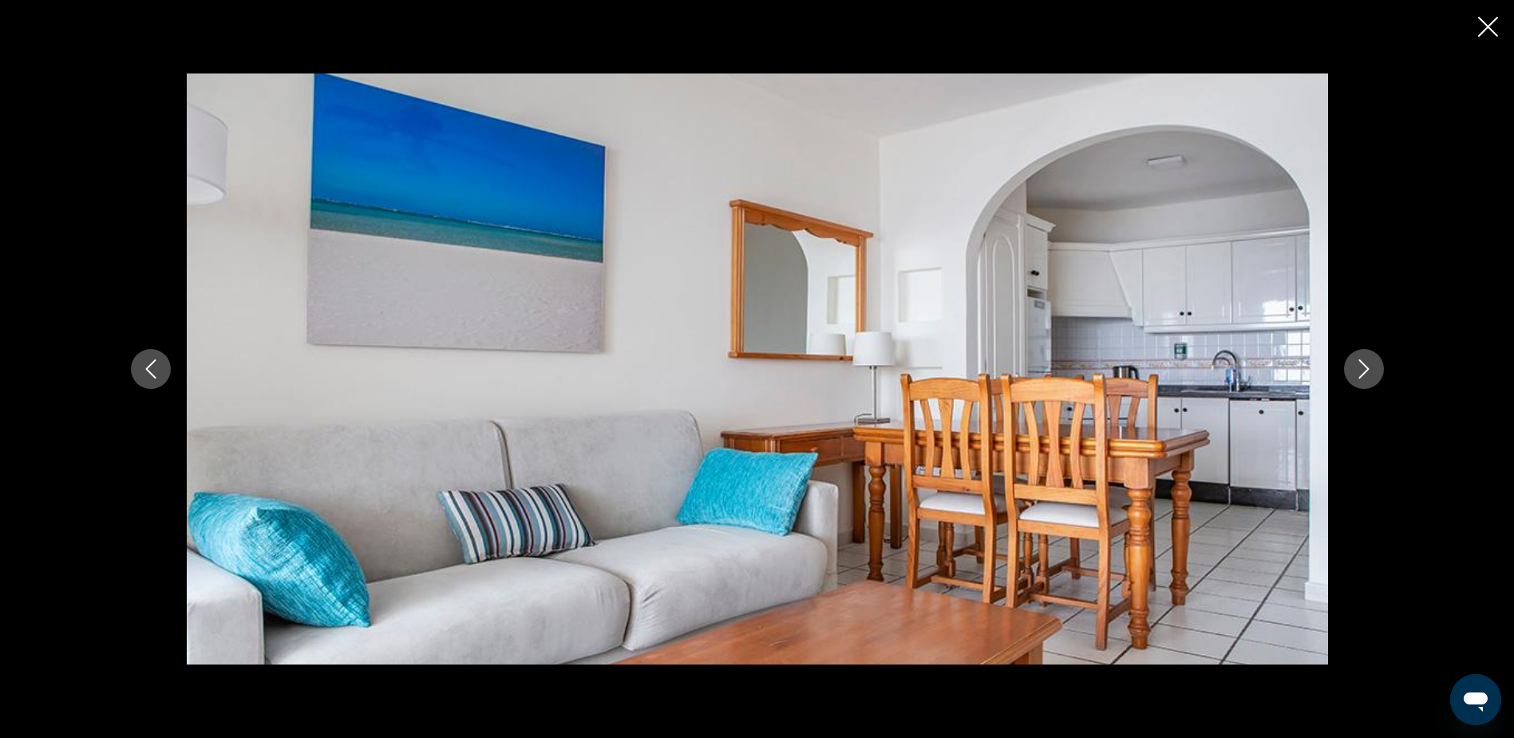
click at [1362, 370] on icon "Next image" at bounding box center [1364, 368] width 19 height 19
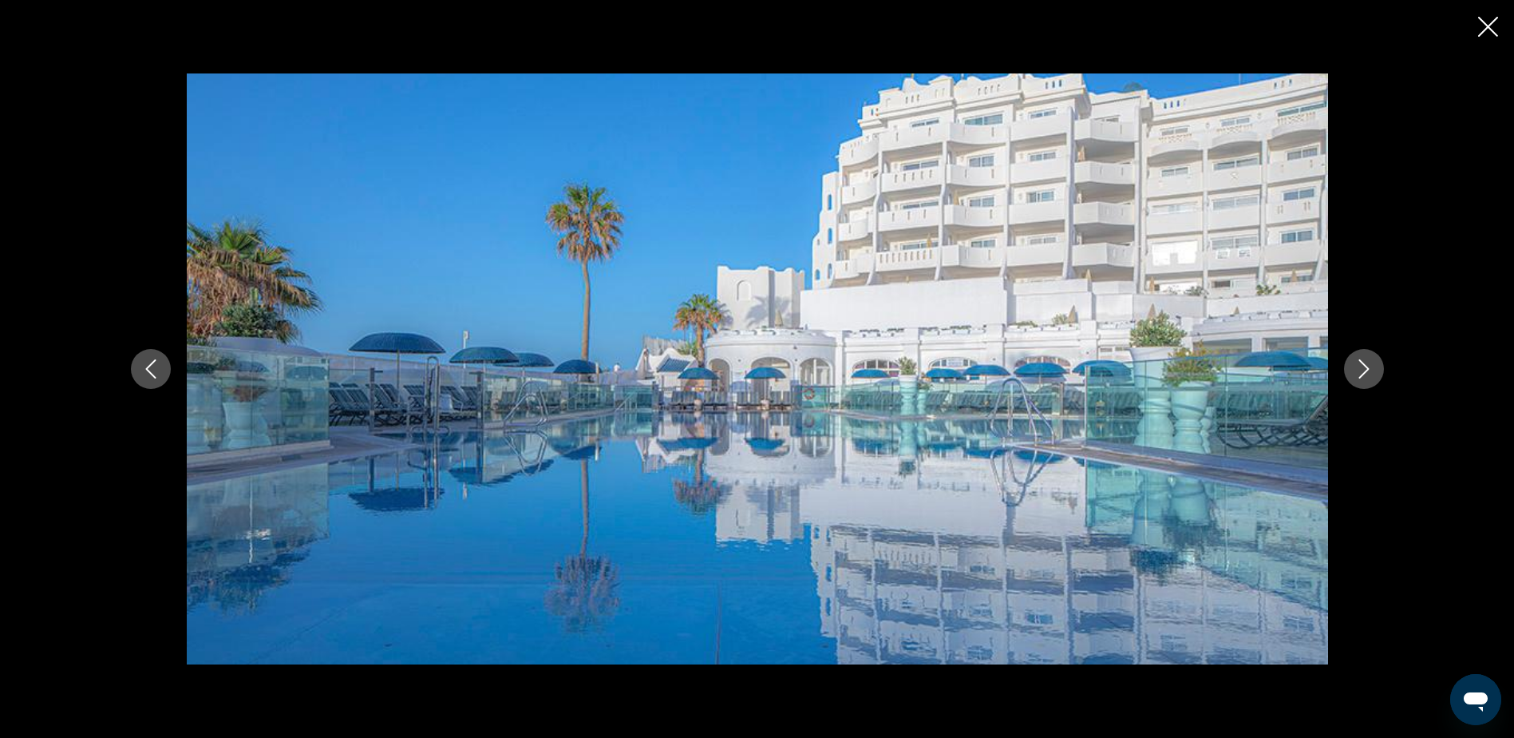
click at [1362, 370] on icon "Next image" at bounding box center [1364, 368] width 19 height 19
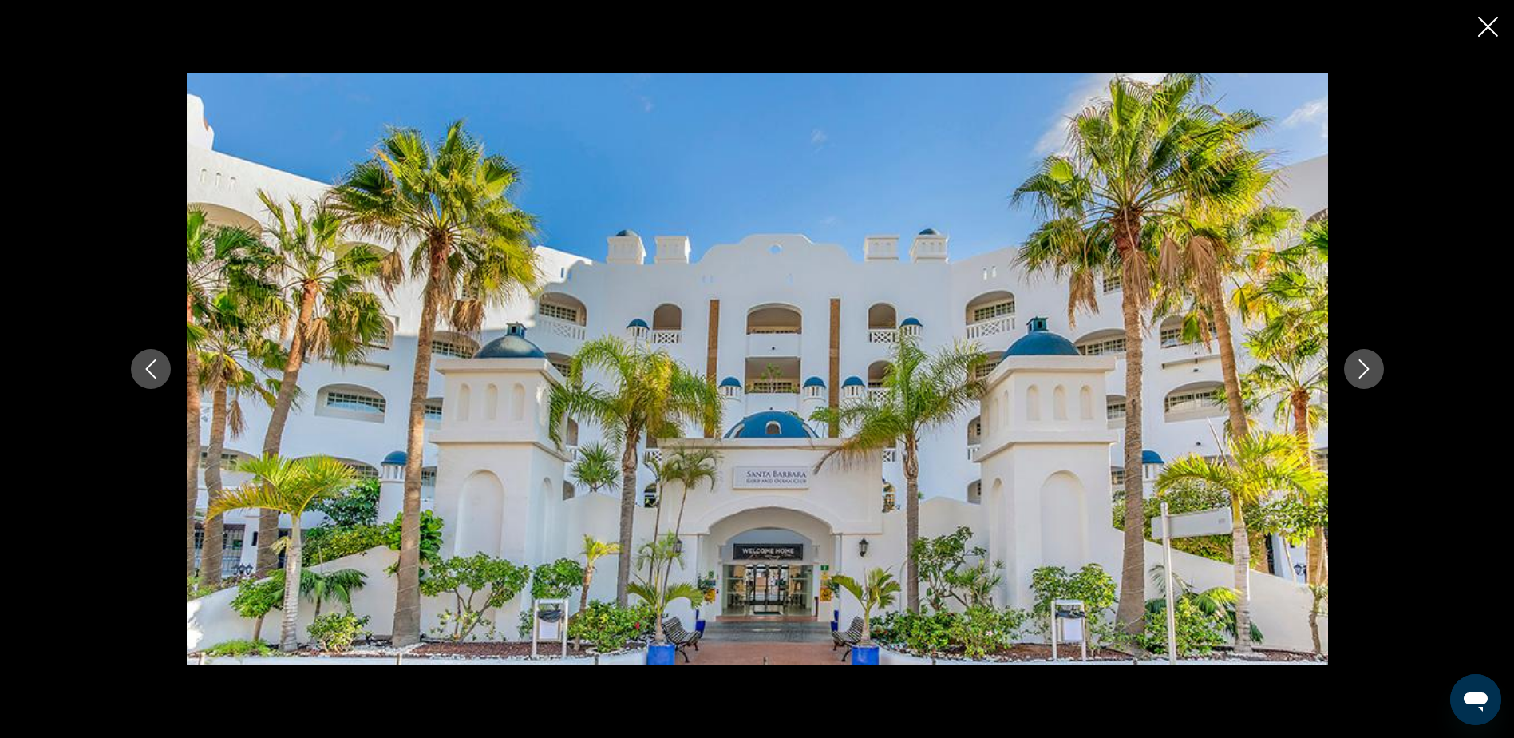
click at [1494, 28] on icon "Close slideshow" at bounding box center [1488, 27] width 20 height 20
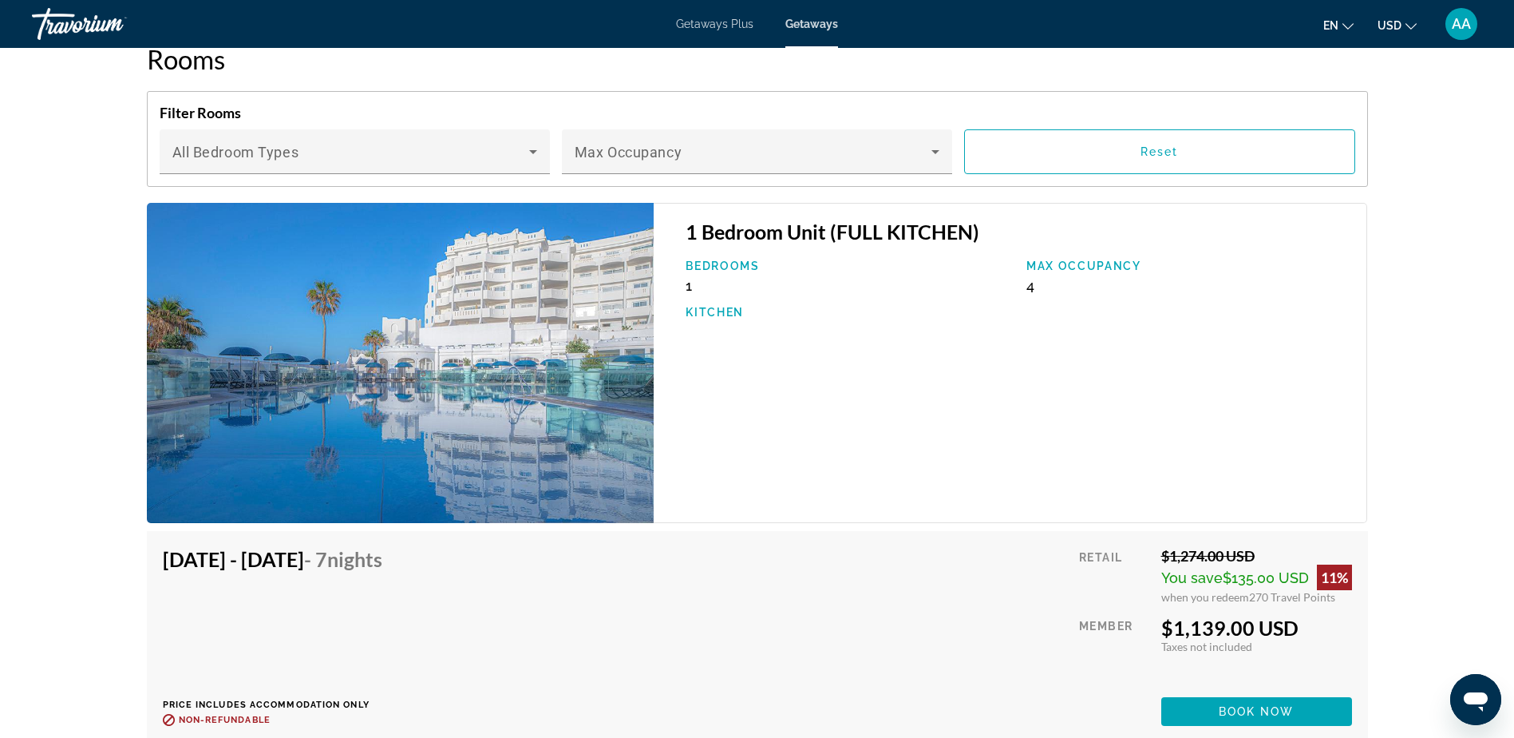
scroll to position [2555, 0]
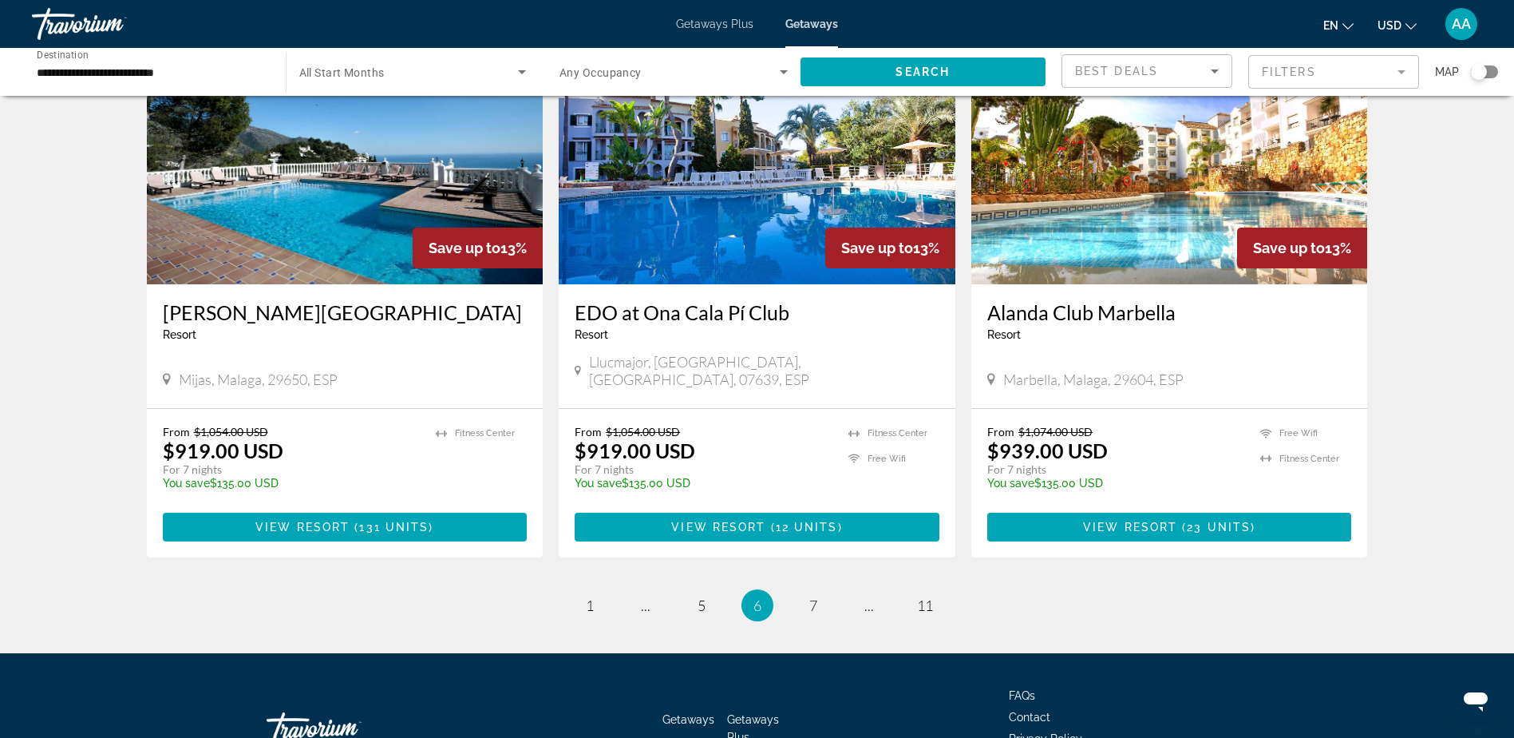
scroll to position [1869, 0]
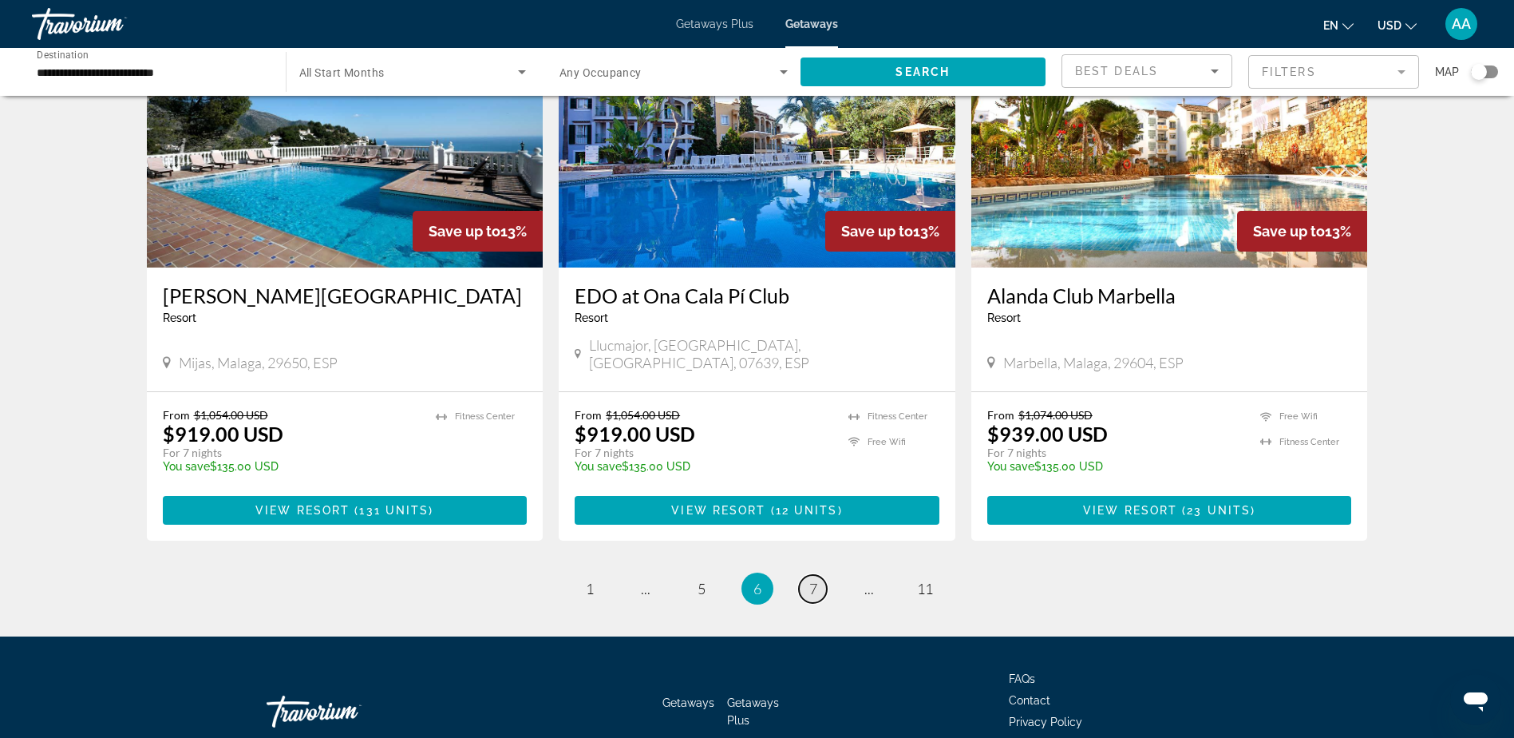
click at [812, 580] on span "7" at bounding box center [813, 589] width 8 height 18
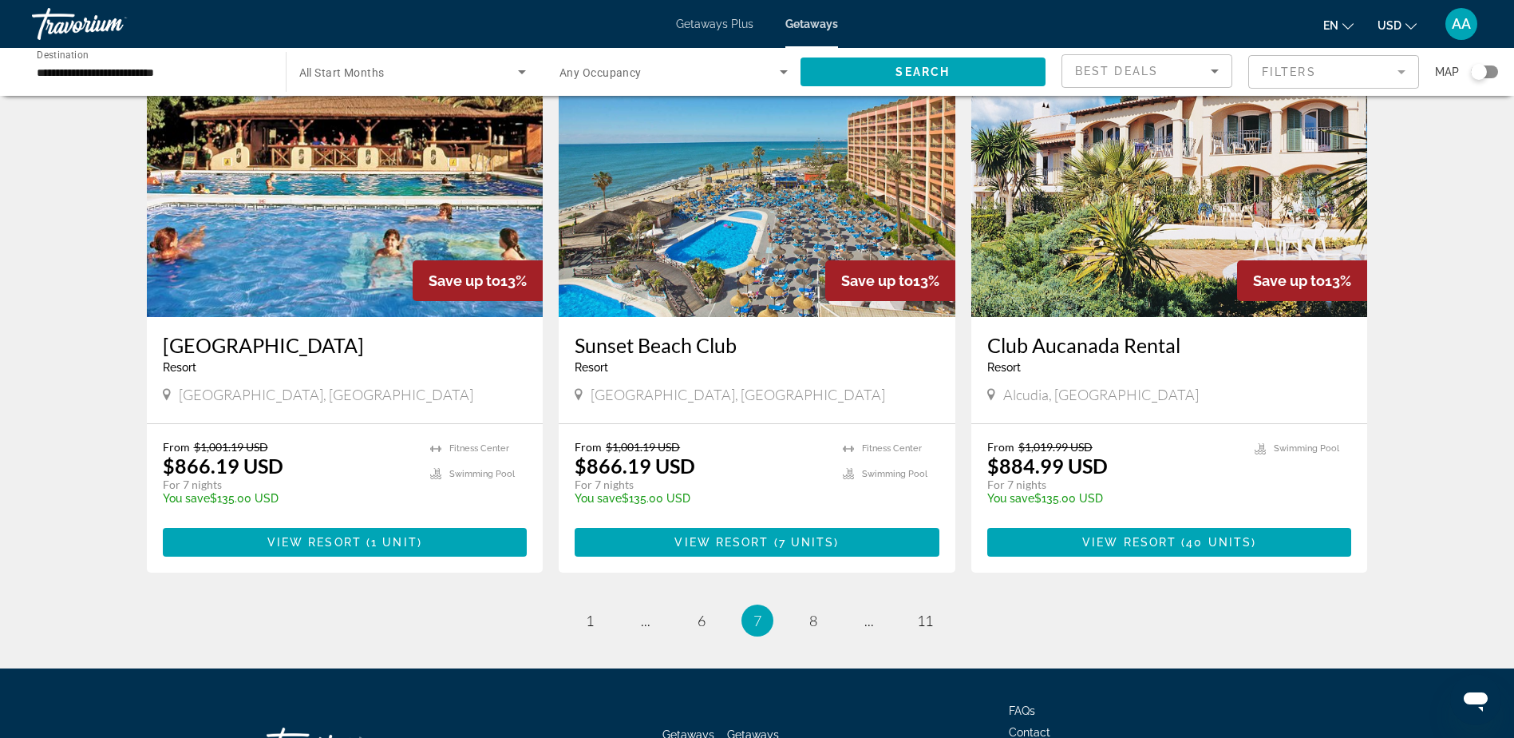
scroll to position [1918, 0]
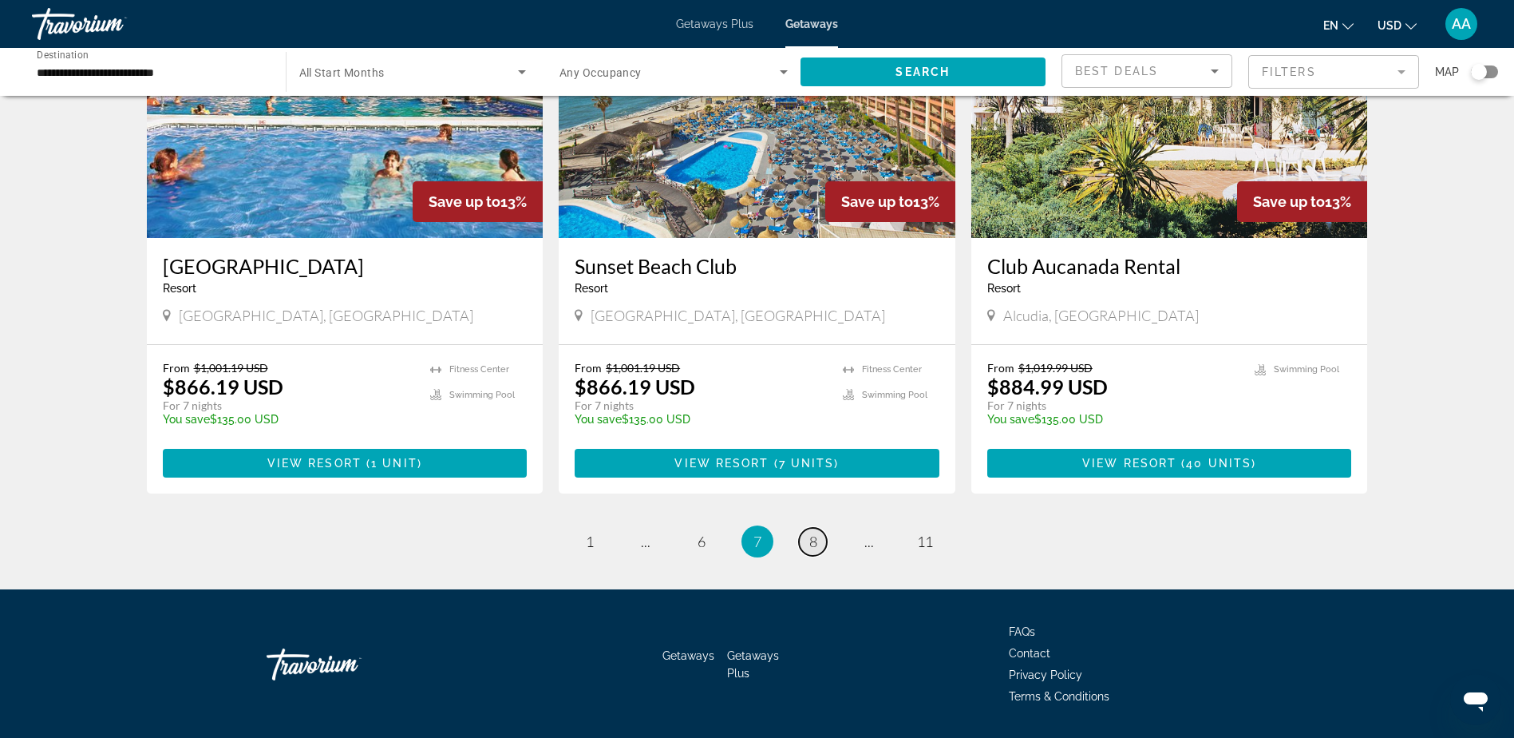
click at [813, 532] on span "8" at bounding box center [813, 541] width 8 height 18
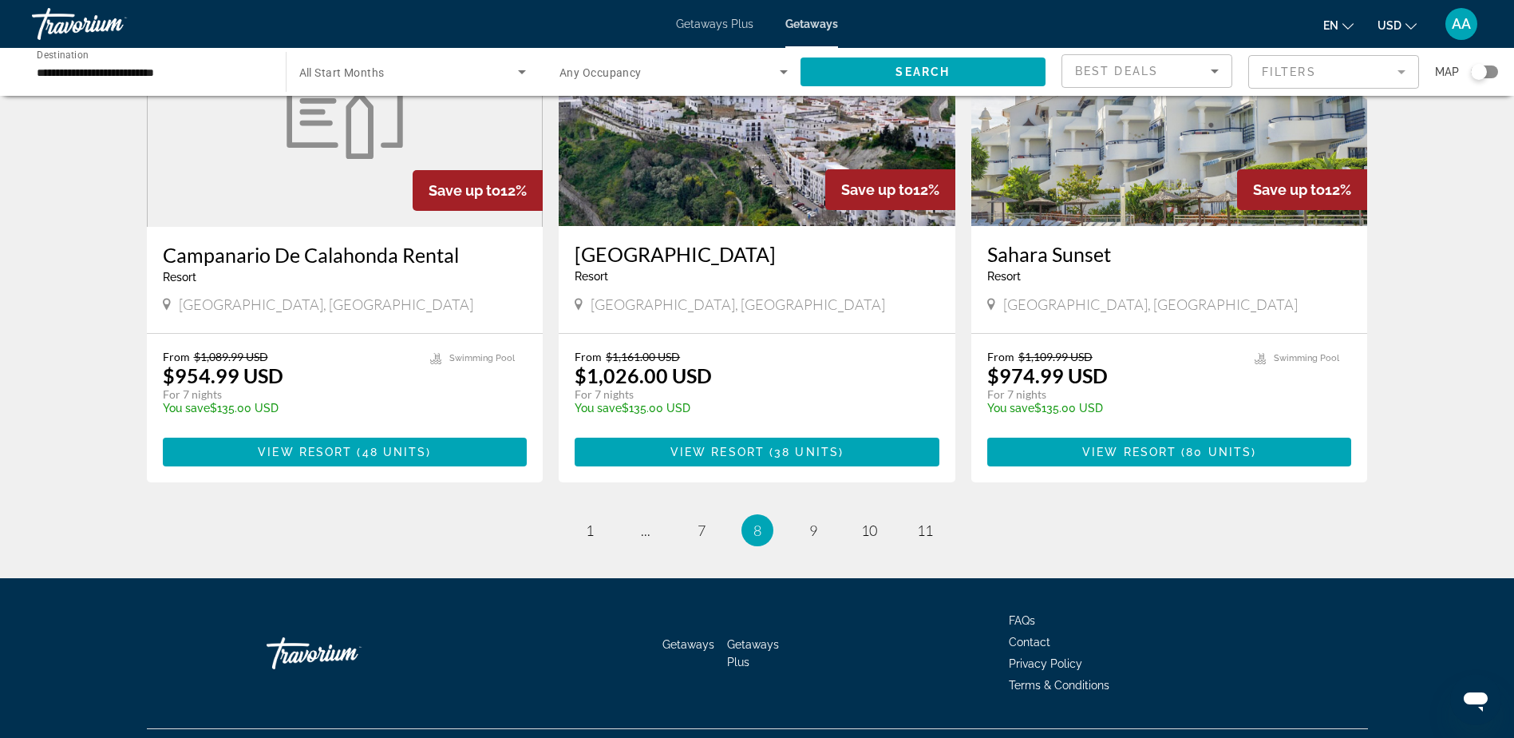
scroll to position [1847, 0]
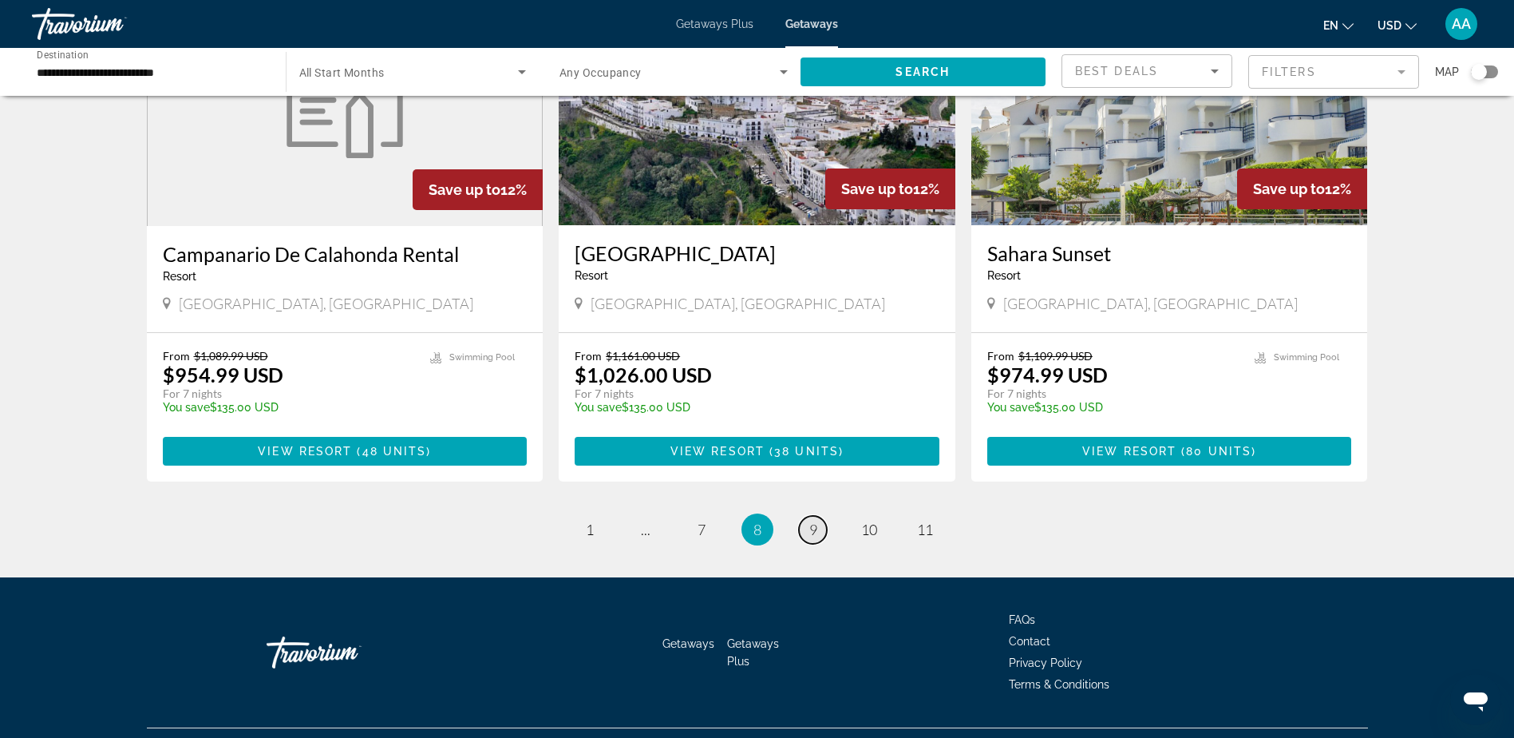
click at [813, 521] on span "9" at bounding box center [813, 530] width 8 height 18
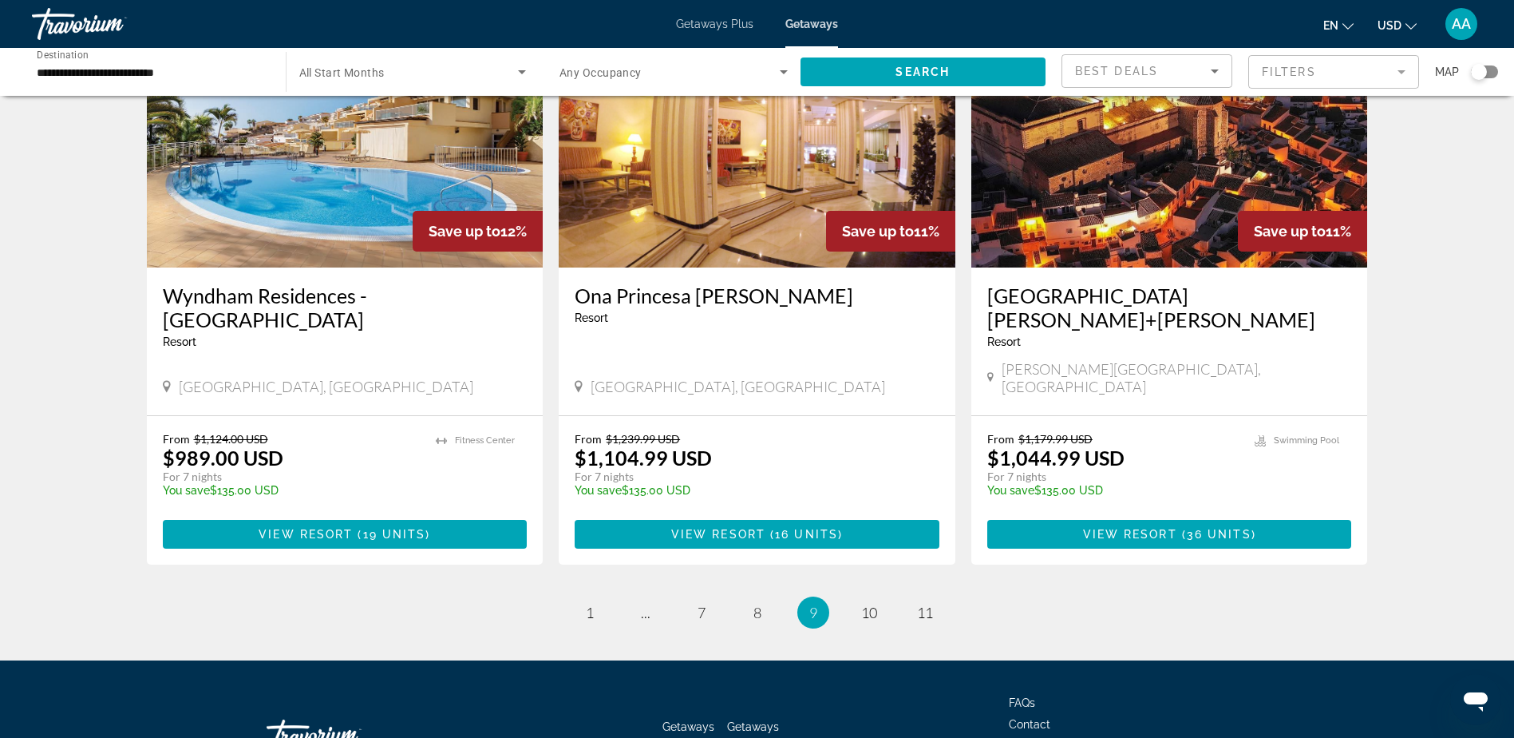
scroll to position [1893, 0]
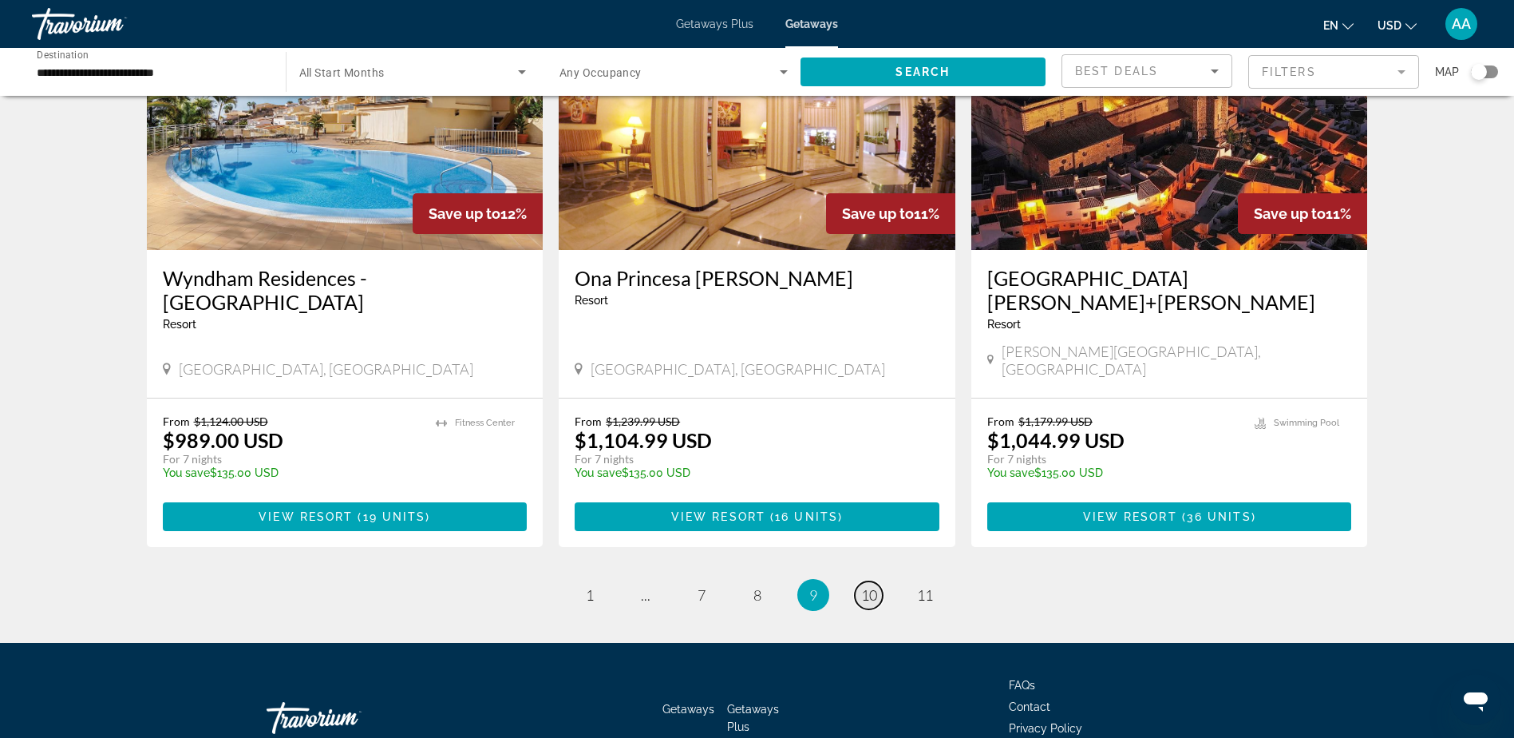
click at [864, 586] on span "10" at bounding box center [869, 595] width 16 height 18
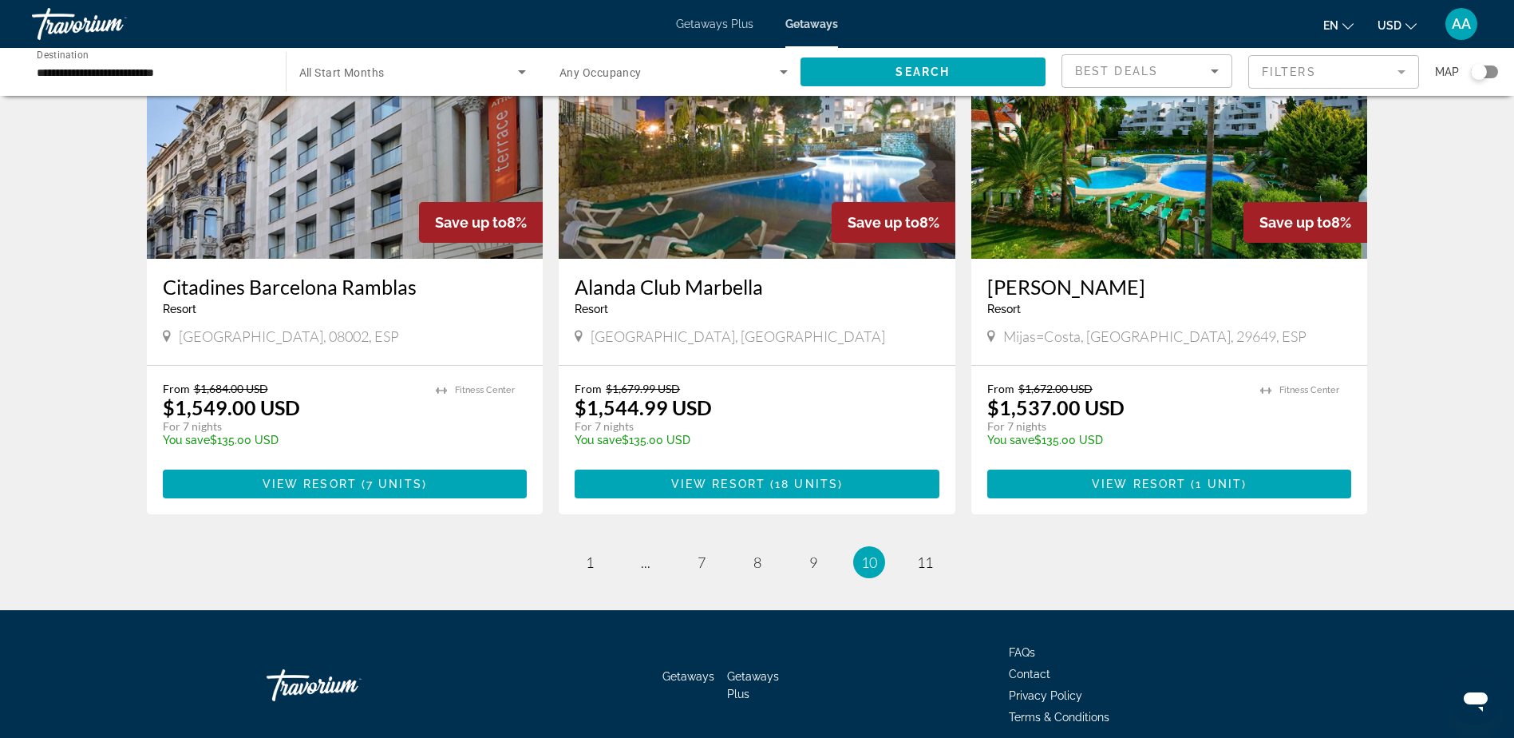
scroll to position [1894, 0]
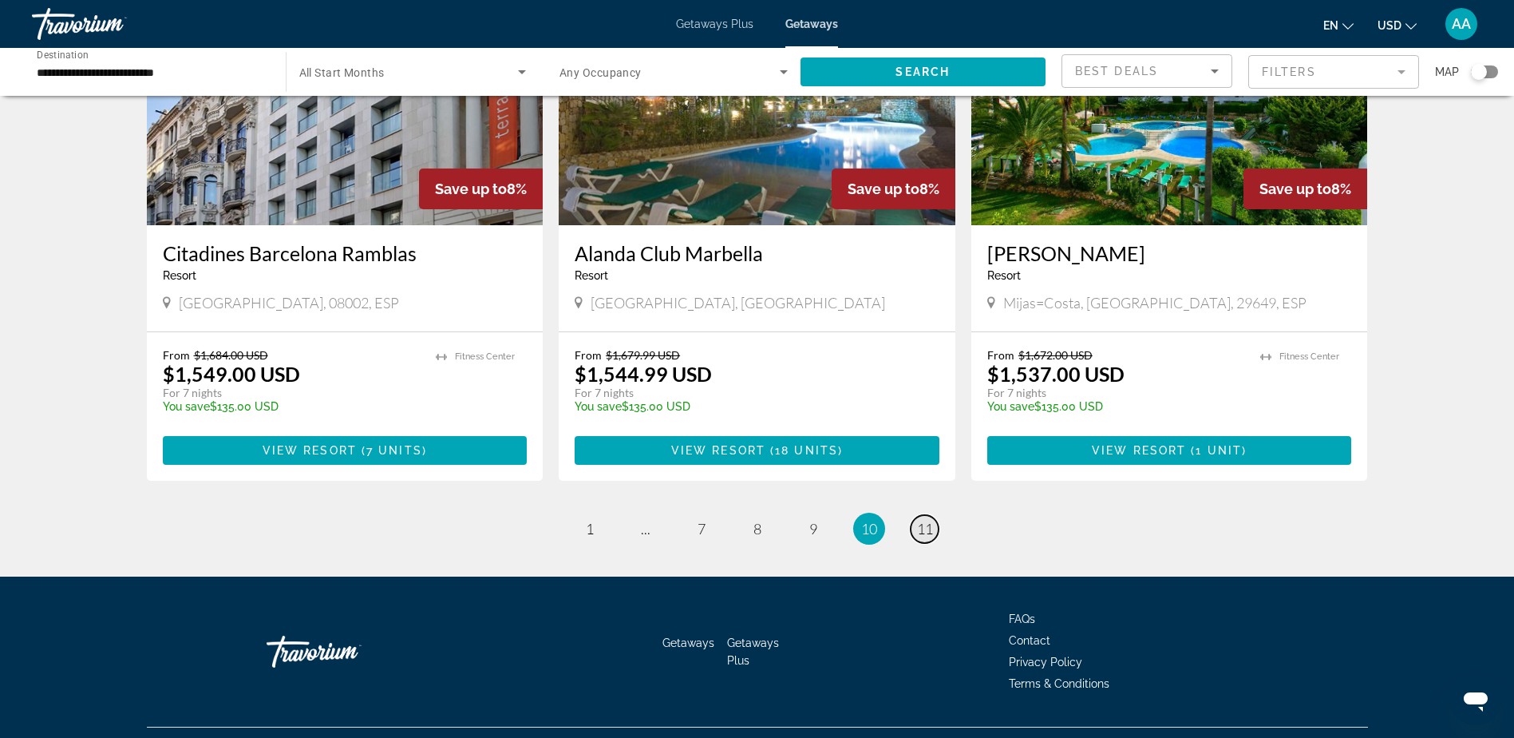
click at [924, 520] on span "11" at bounding box center [925, 529] width 16 height 18
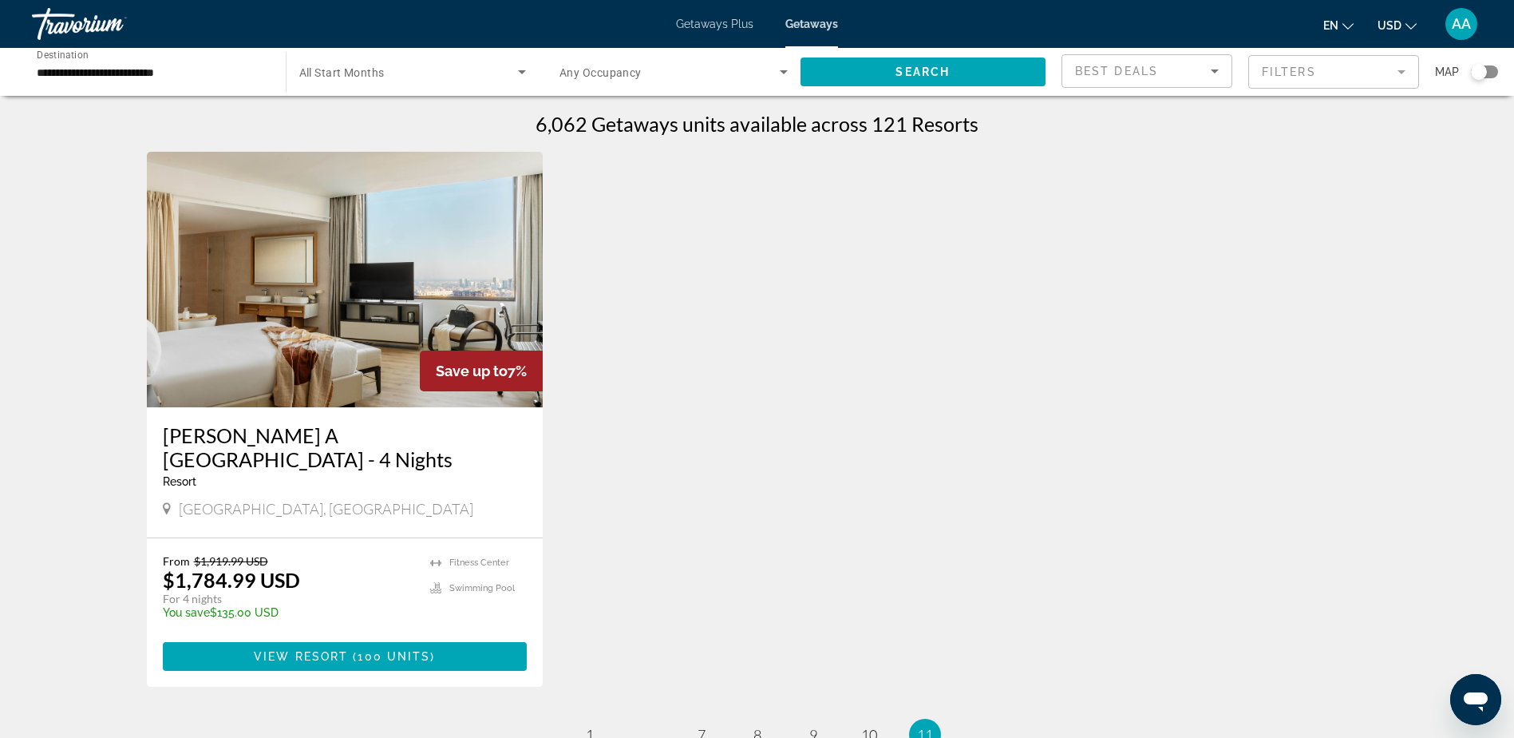
click at [364, 336] on img "Main content" at bounding box center [345, 279] width 397 height 255
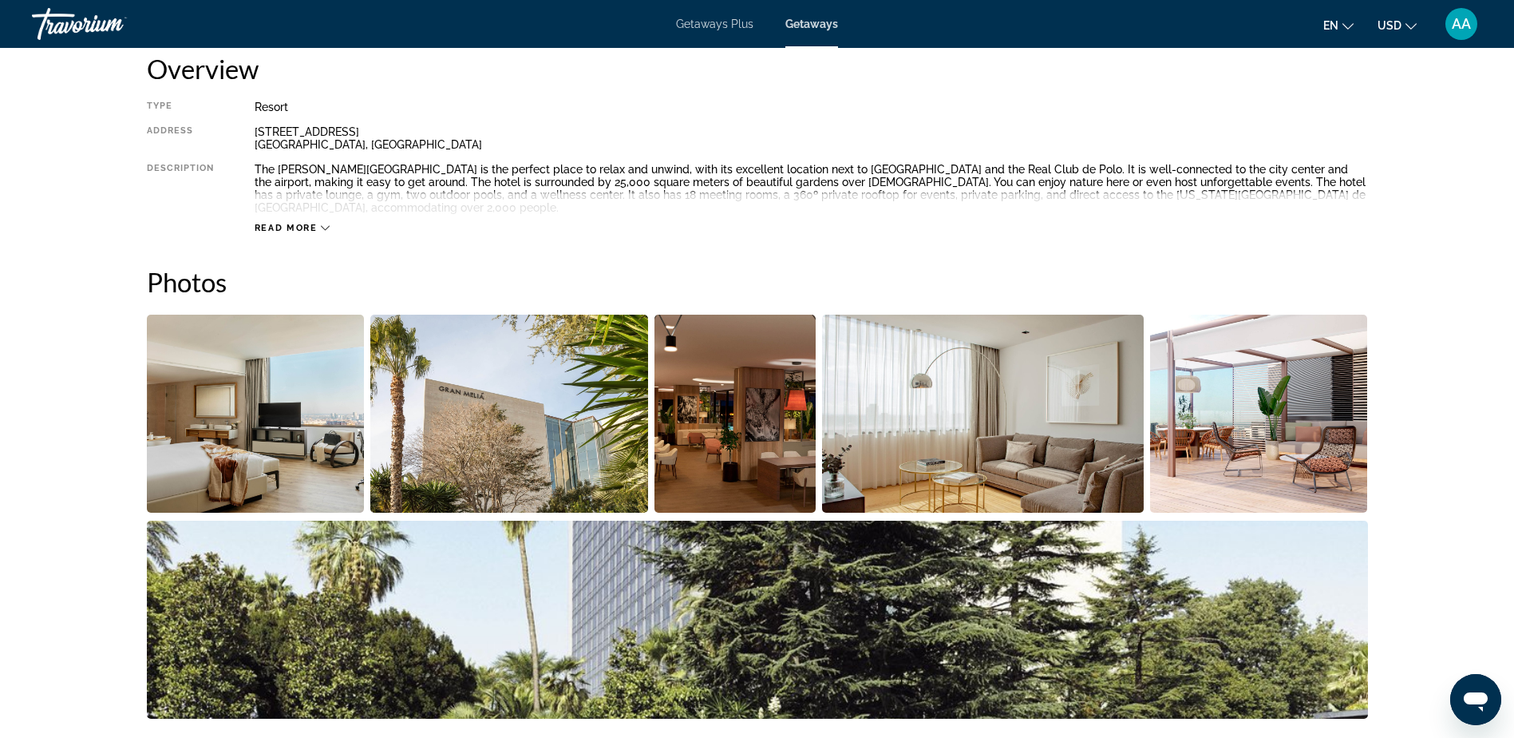
scroll to position [559, 0]
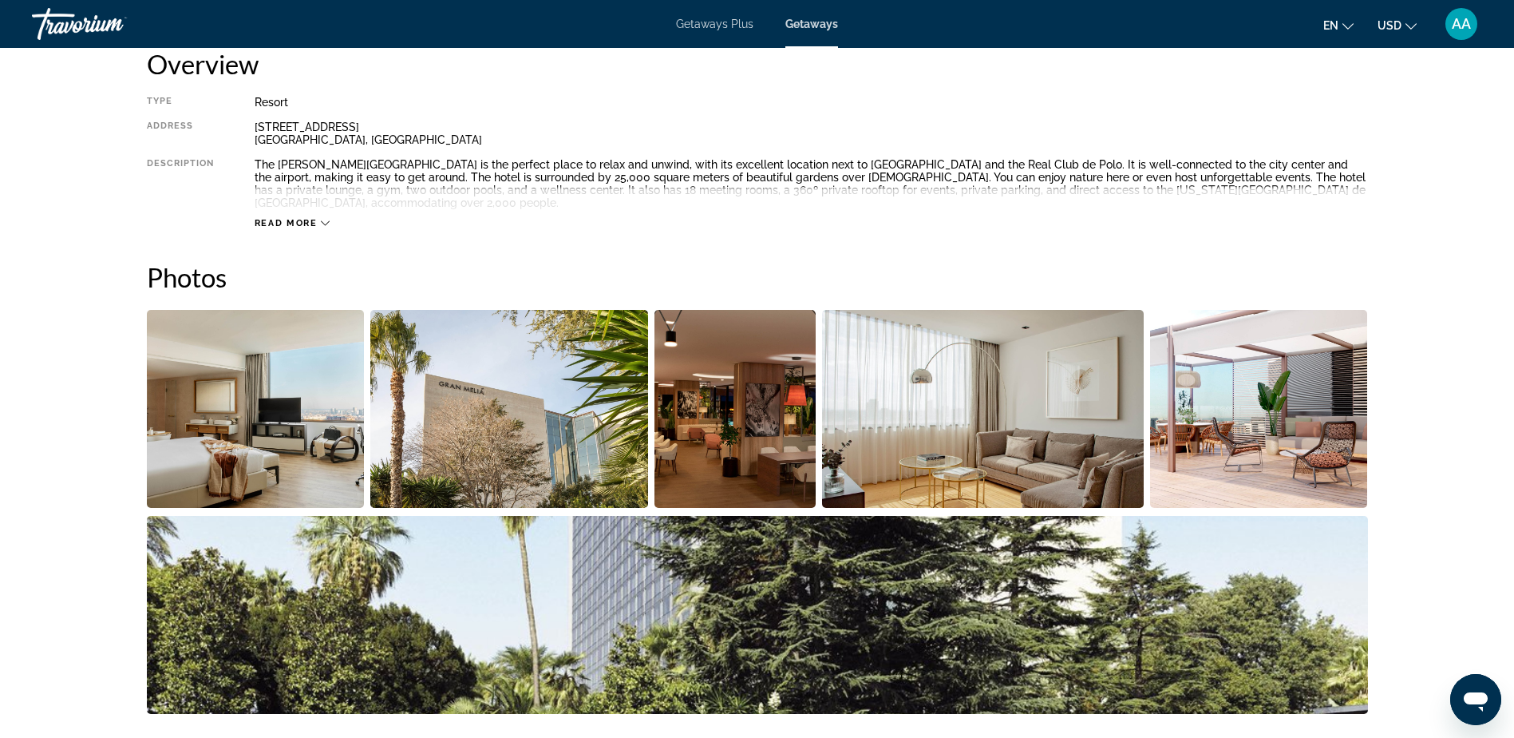
click at [274, 423] on img "Open full-screen image slider" at bounding box center [256, 409] width 218 height 198
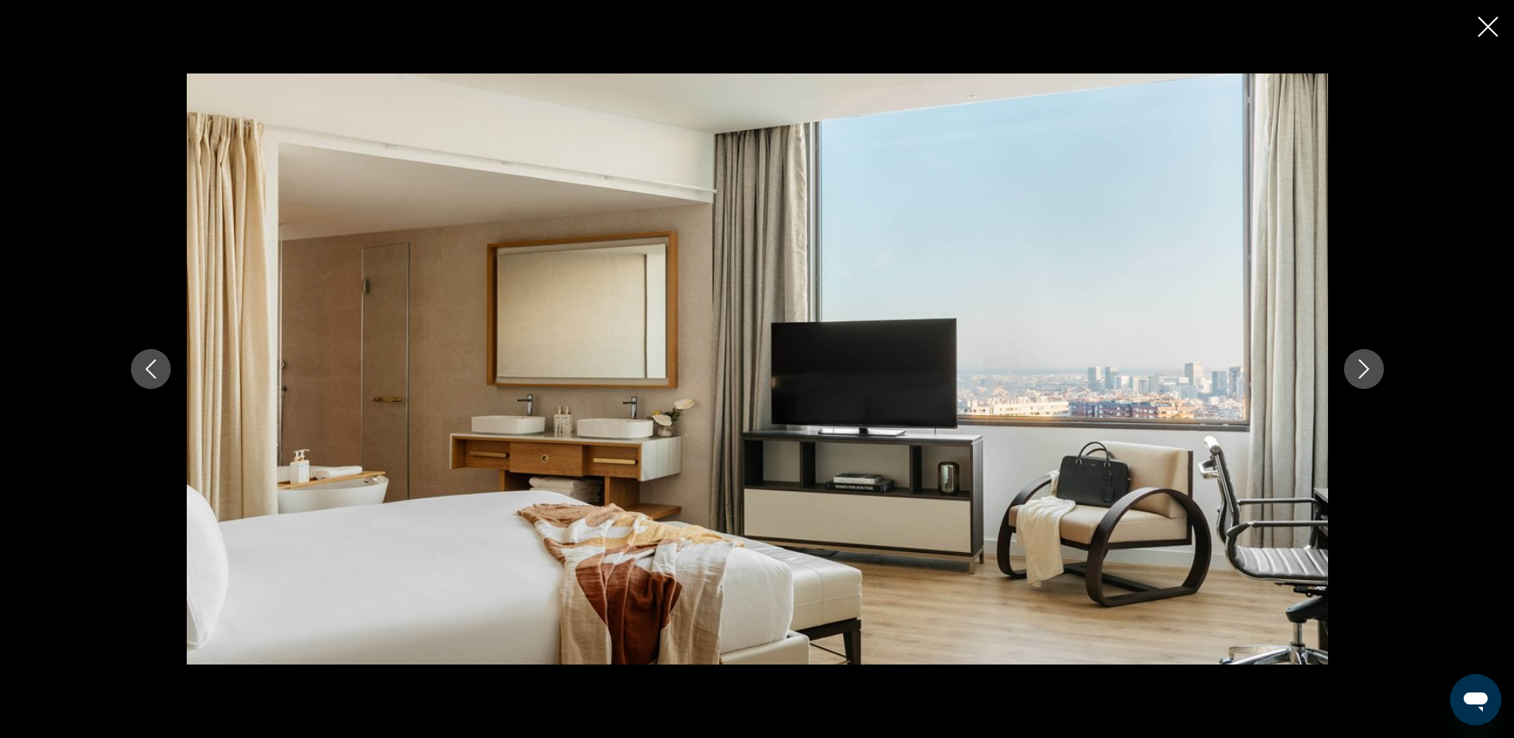
click at [1364, 366] on icon "Next image" at bounding box center [1364, 368] width 19 height 19
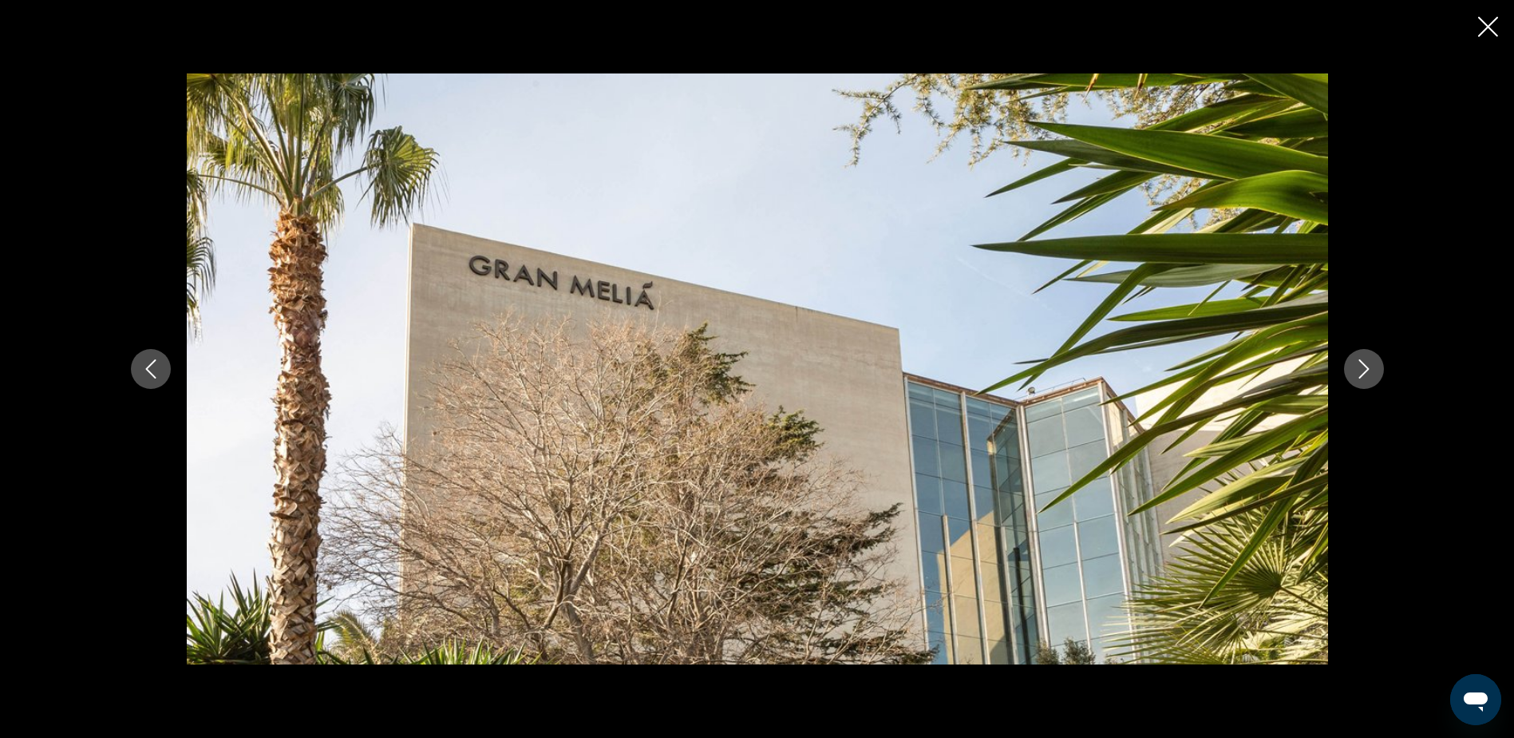
click at [1364, 366] on icon "Next image" at bounding box center [1364, 368] width 19 height 19
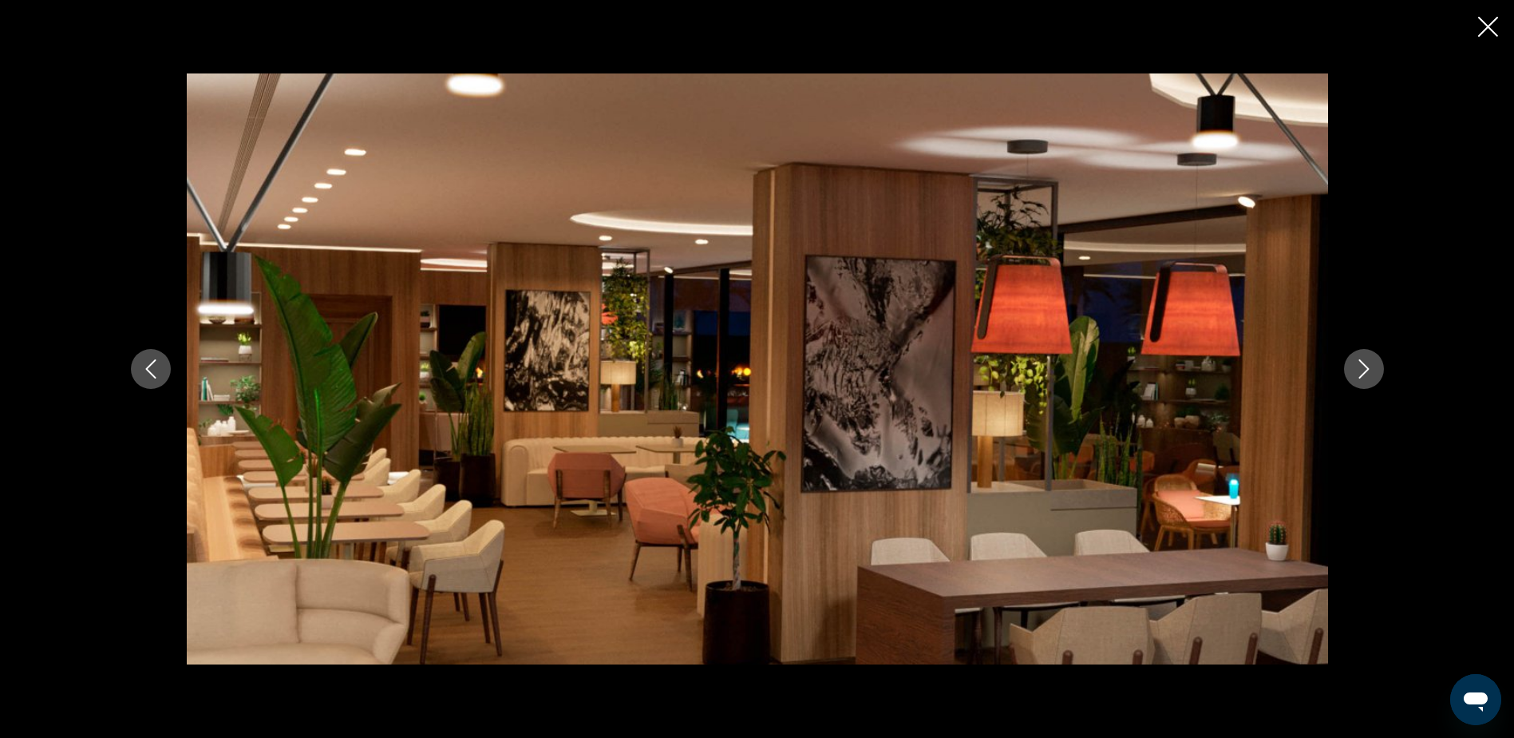
click at [1364, 366] on icon "Next image" at bounding box center [1364, 368] width 19 height 19
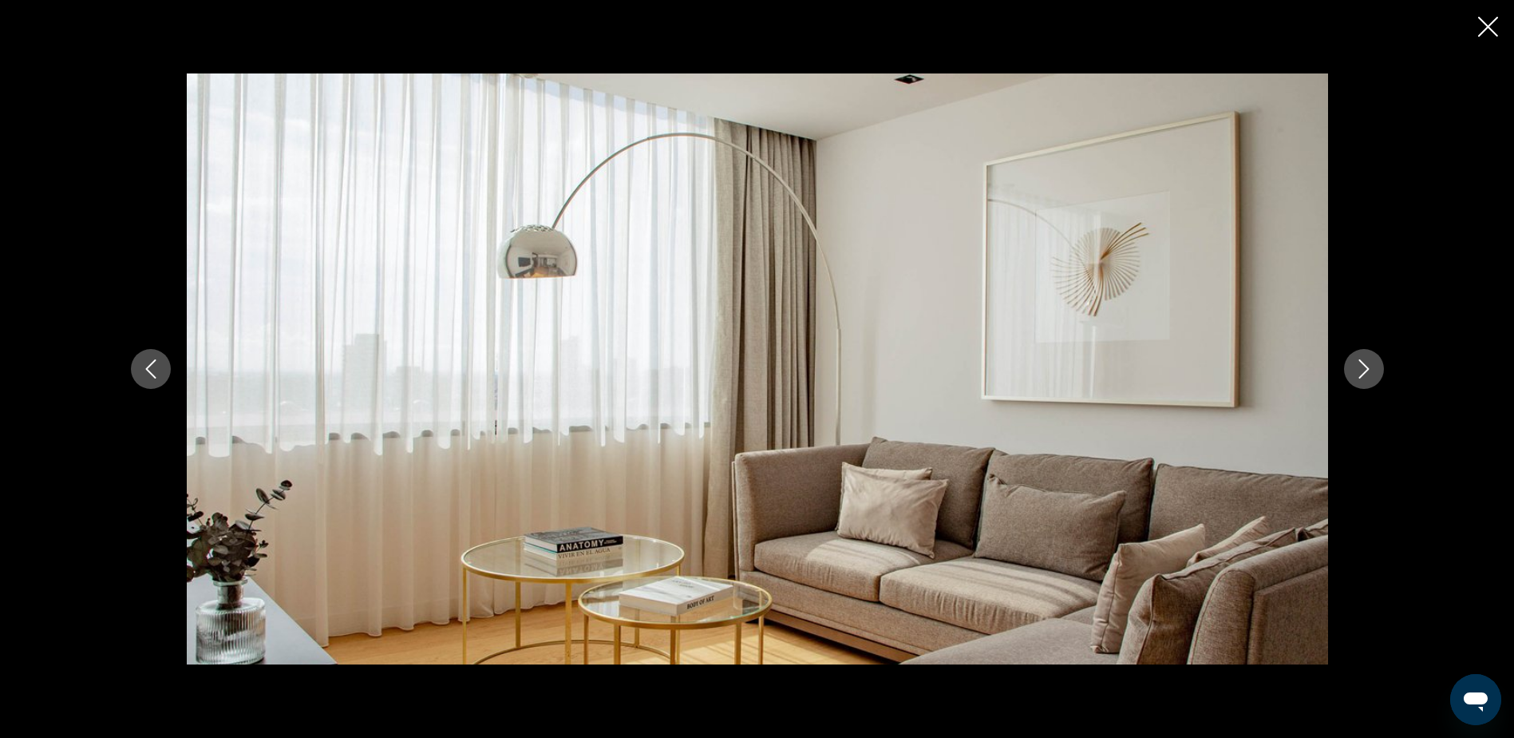
click at [1364, 366] on icon "Next image" at bounding box center [1364, 368] width 19 height 19
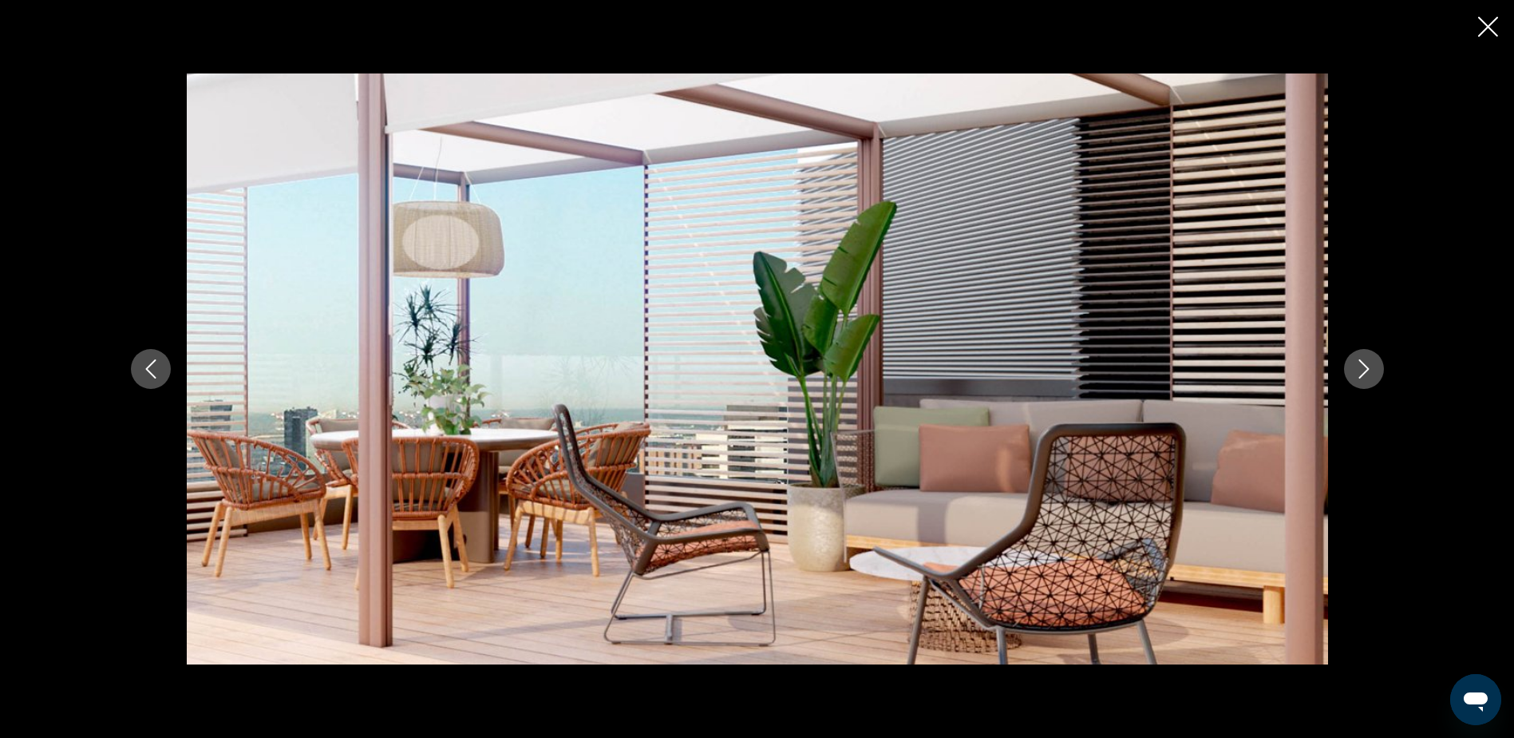
click at [1364, 366] on icon "Next image" at bounding box center [1364, 368] width 19 height 19
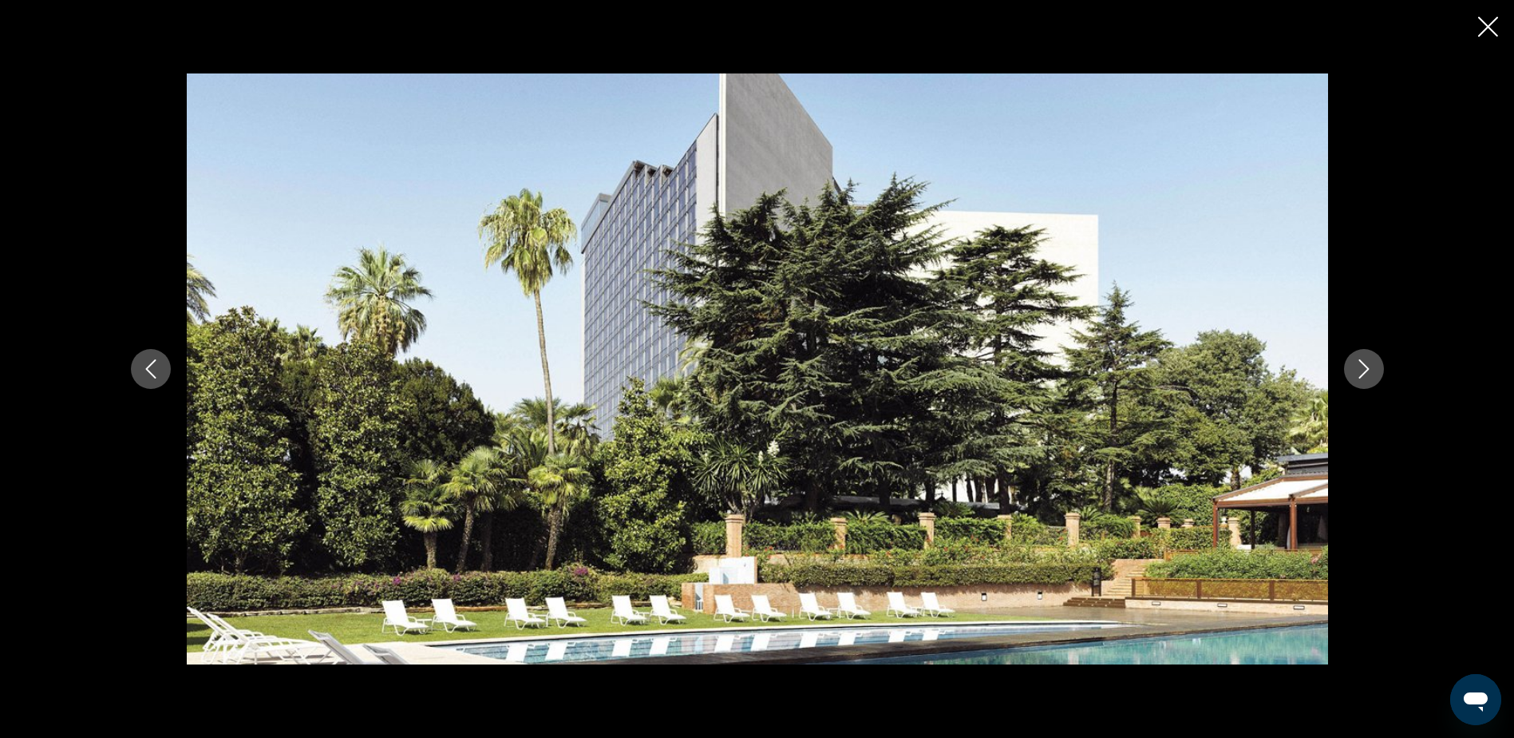
click at [1364, 366] on icon "Next image" at bounding box center [1364, 368] width 19 height 19
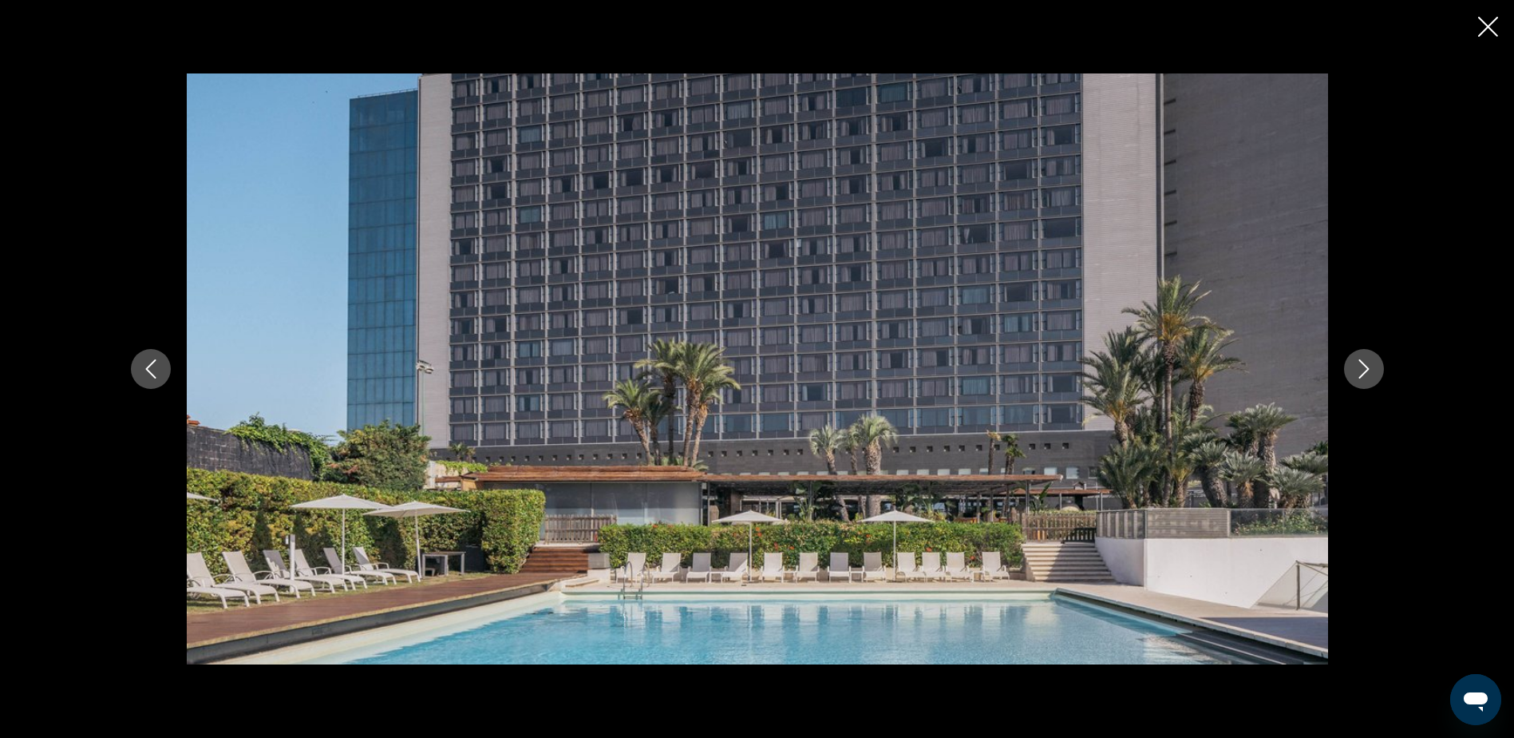
click at [1364, 366] on icon "Next image" at bounding box center [1364, 368] width 19 height 19
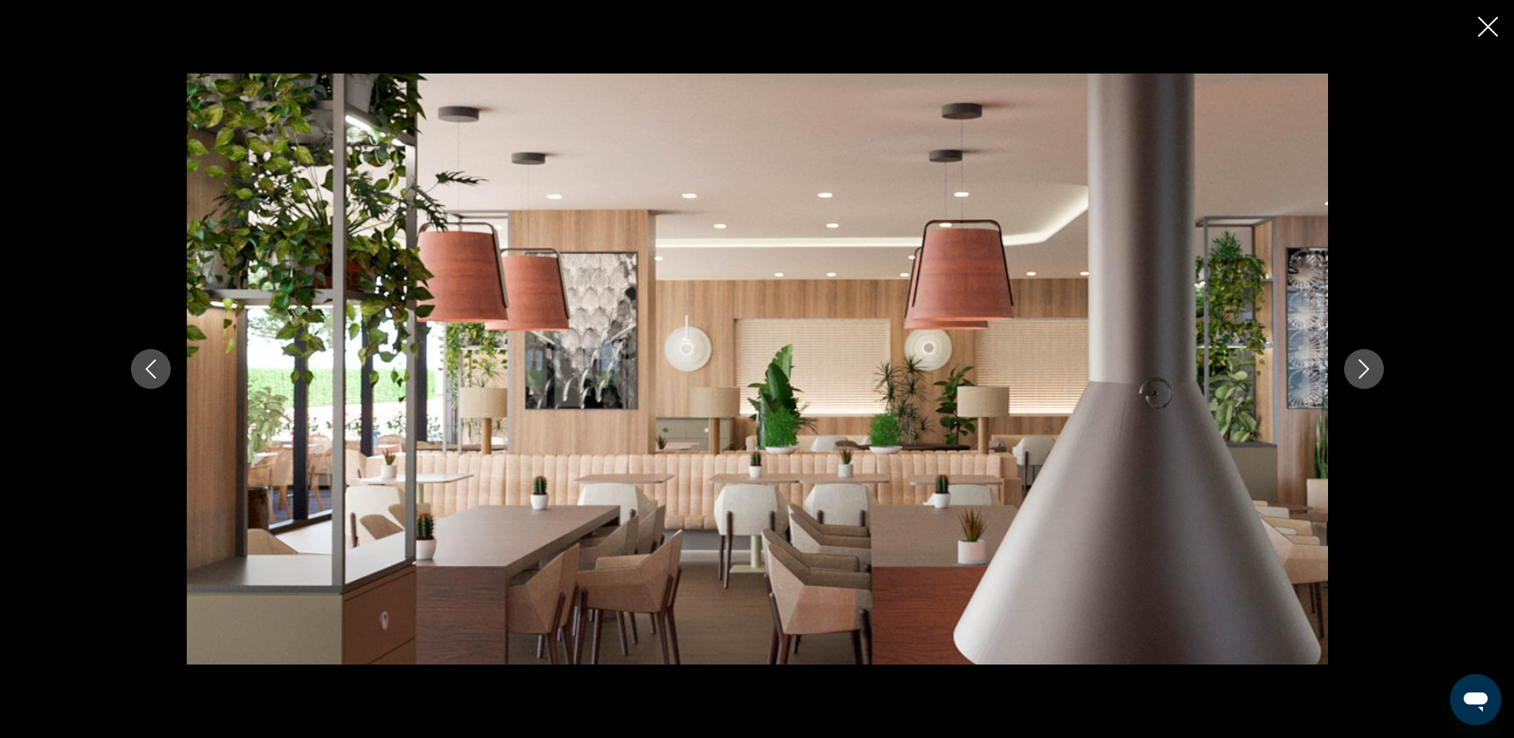
click at [1364, 366] on icon "Next image" at bounding box center [1364, 368] width 19 height 19
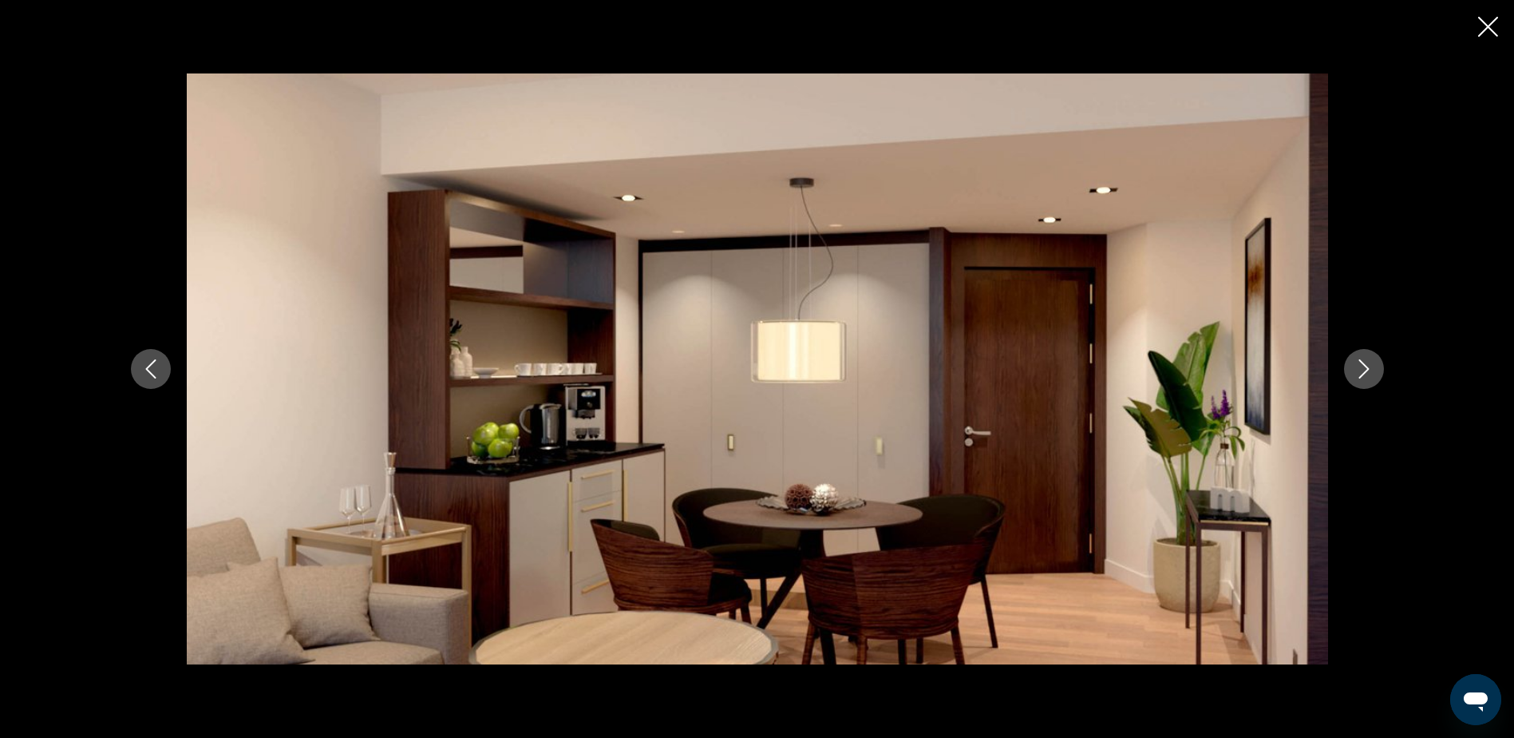
click at [1364, 366] on icon "Next image" at bounding box center [1364, 368] width 19 height 19
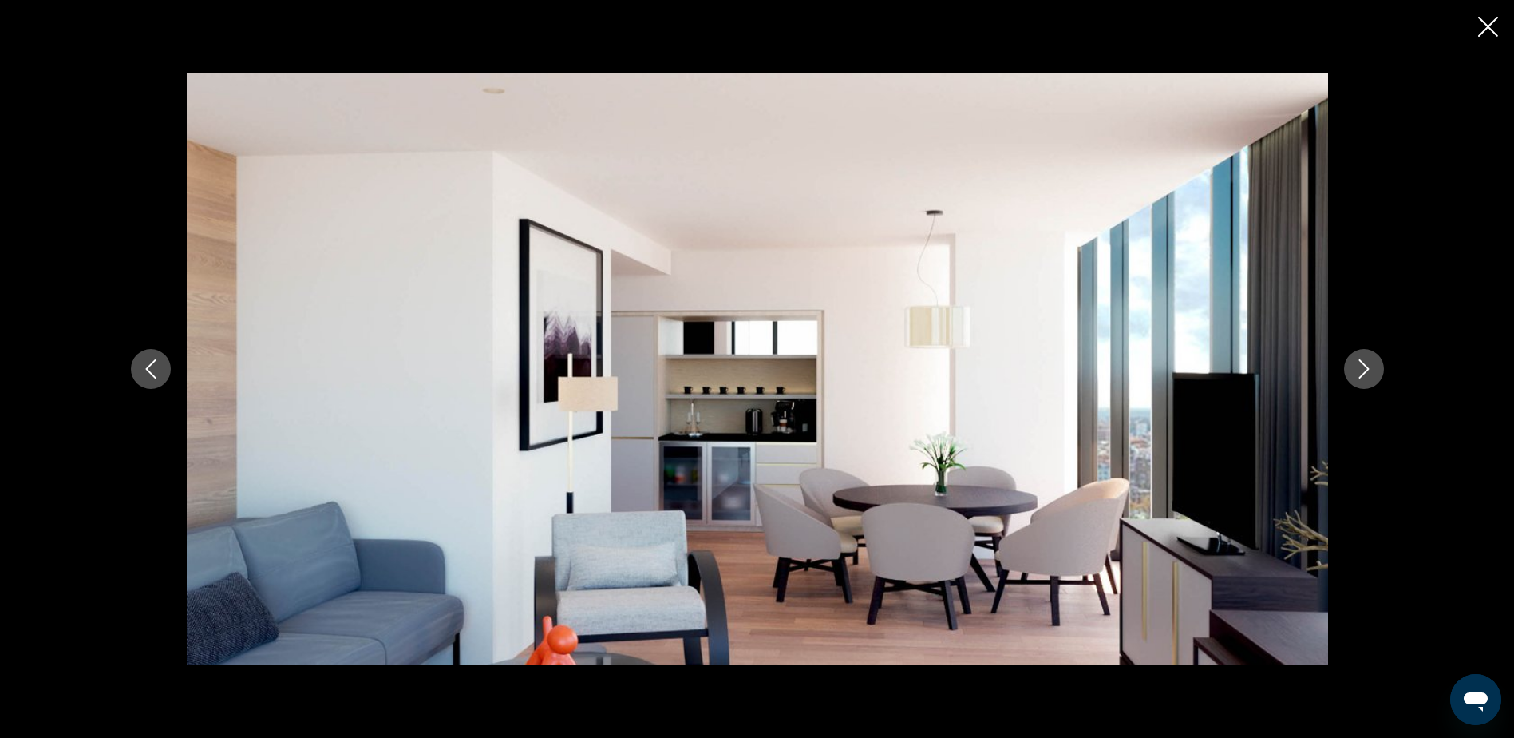
click at [1364, 366] on icon "Next image" at bounding box center [1364, 368] width 19 height 19
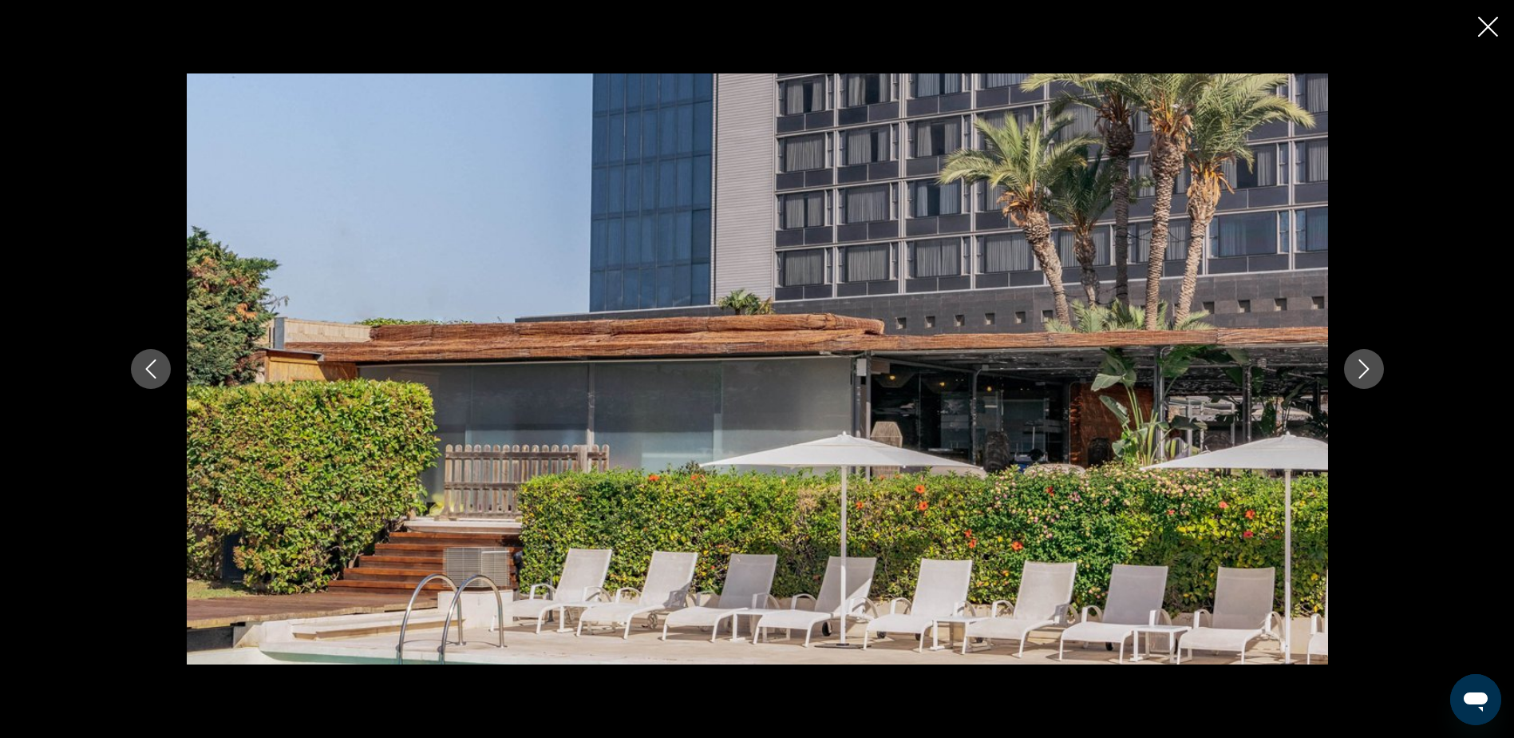
click at [1364, 366] on icon "Next image" at bounding box center [1364, 368] width 19 height 19
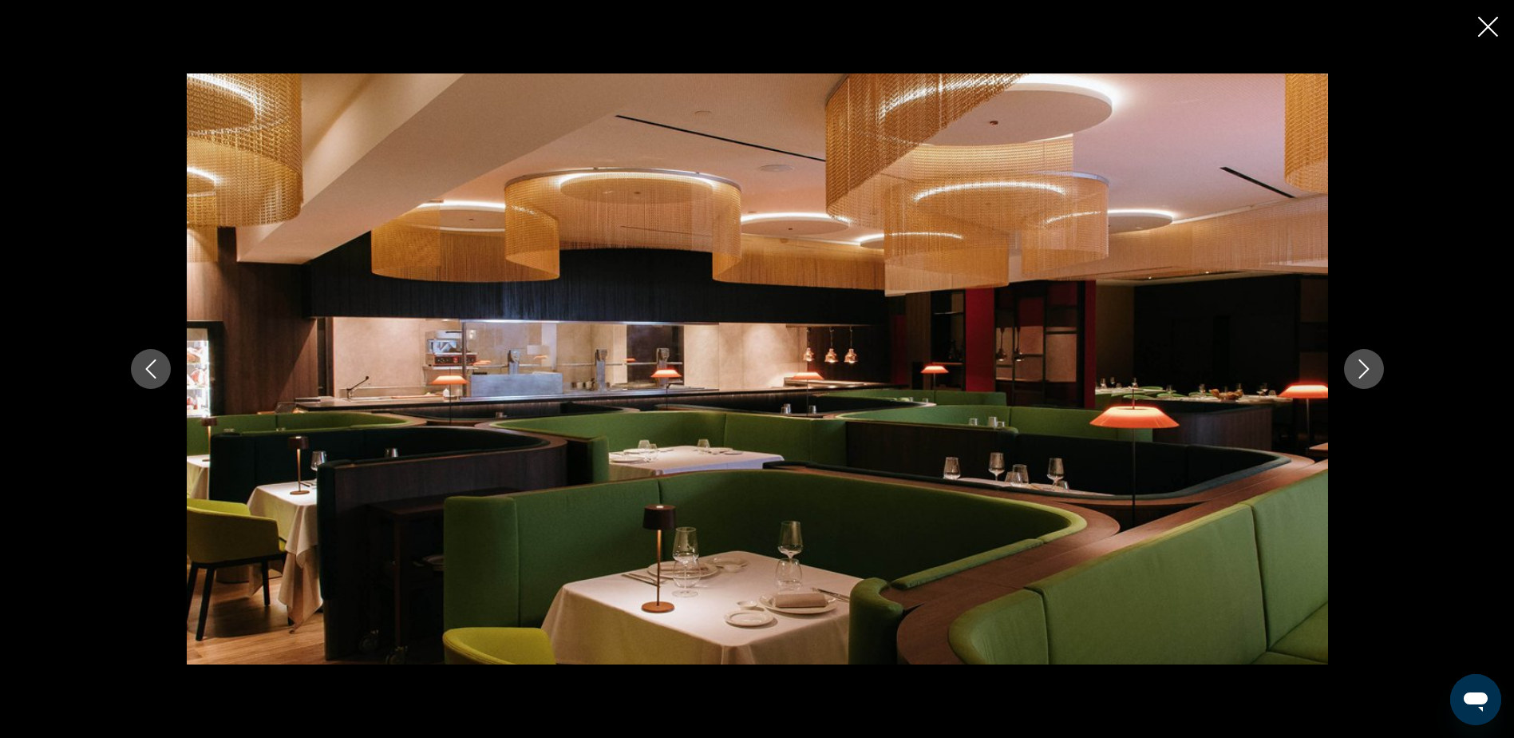
click at [1364, 366] on icon "Next image" at bounding box center [1364, 368] width 19 height 19
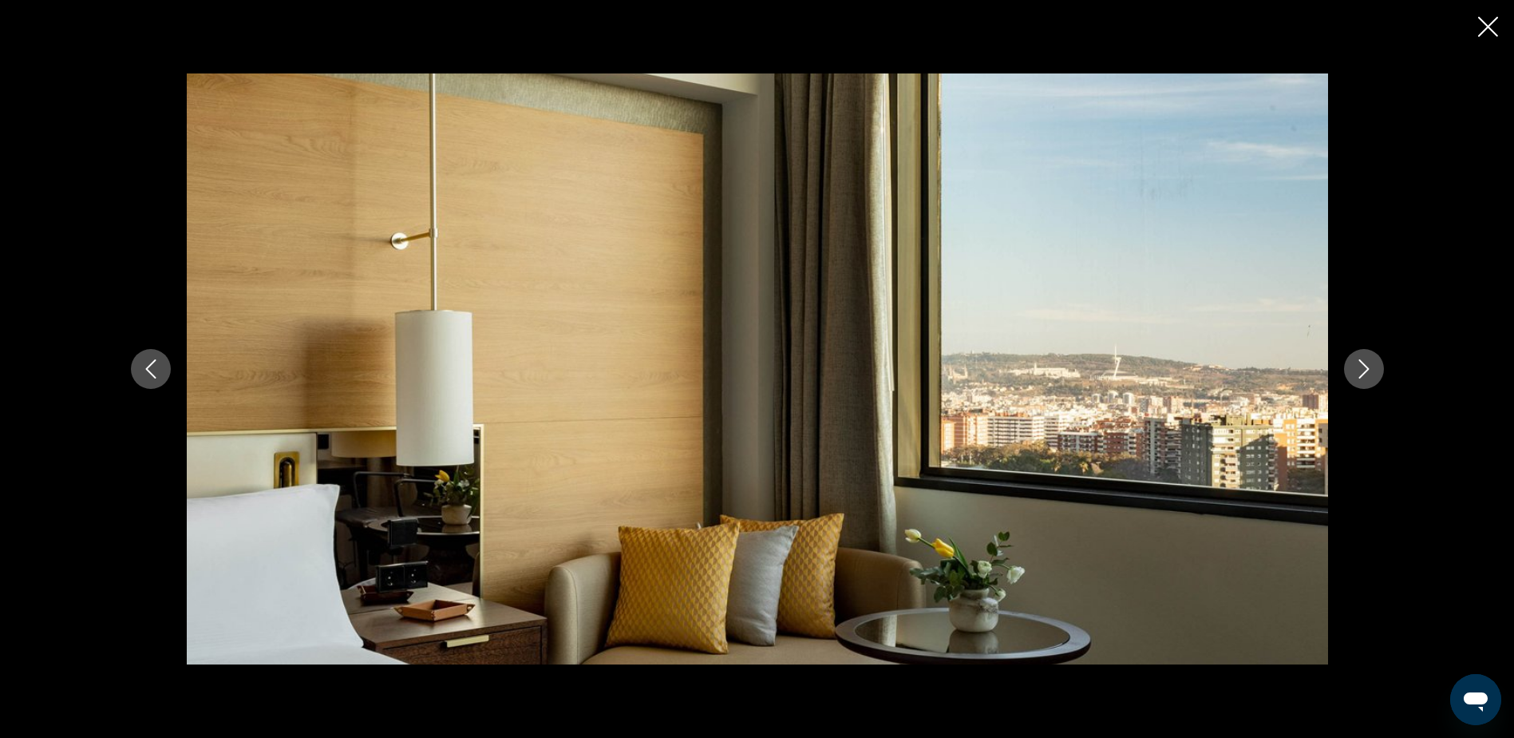
click at [1364, 366] on icon "Next image" at bounding box center [1364, 368] width 19 height 19
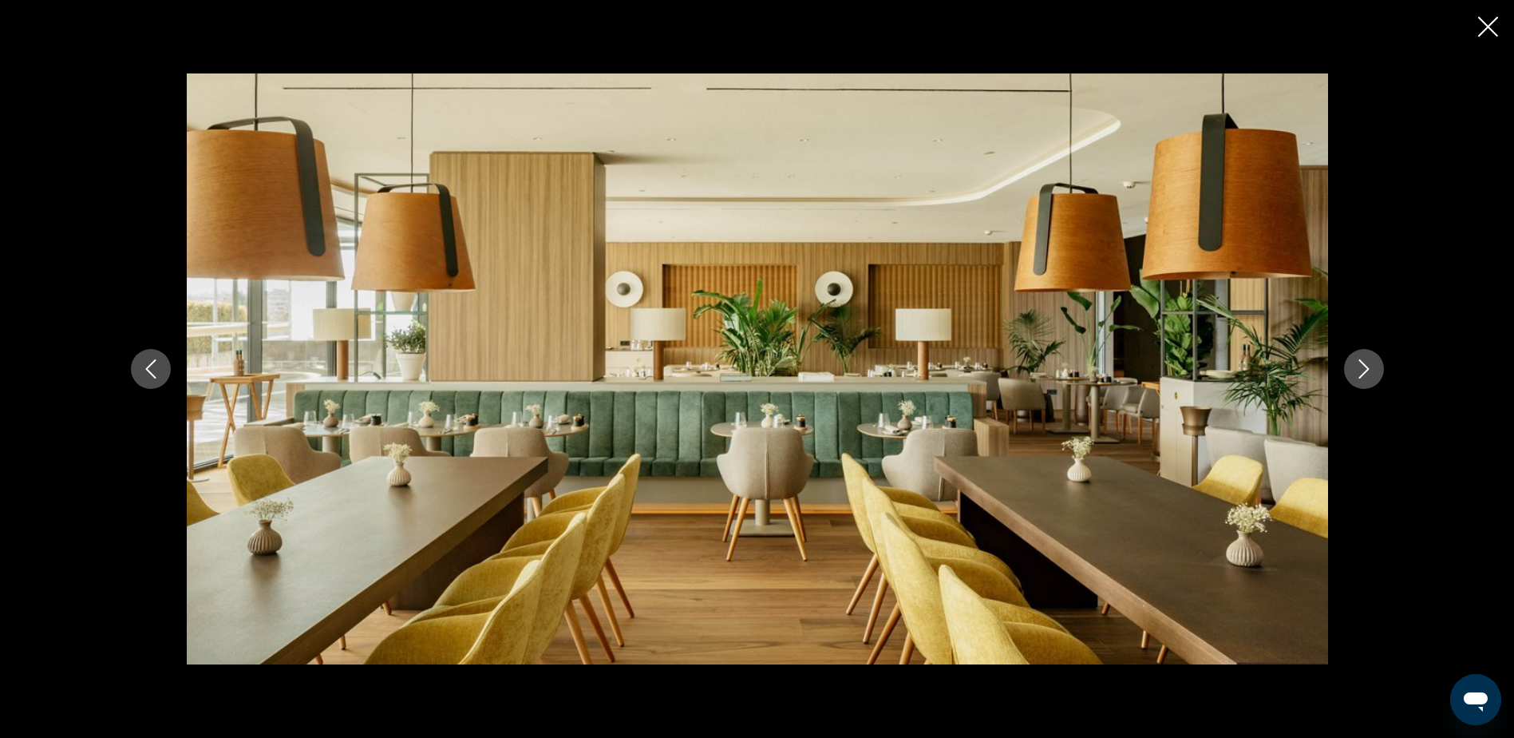
click at [1364, 366] on icon "Next image" at bounding box center [1364, 368] width 19 height 19
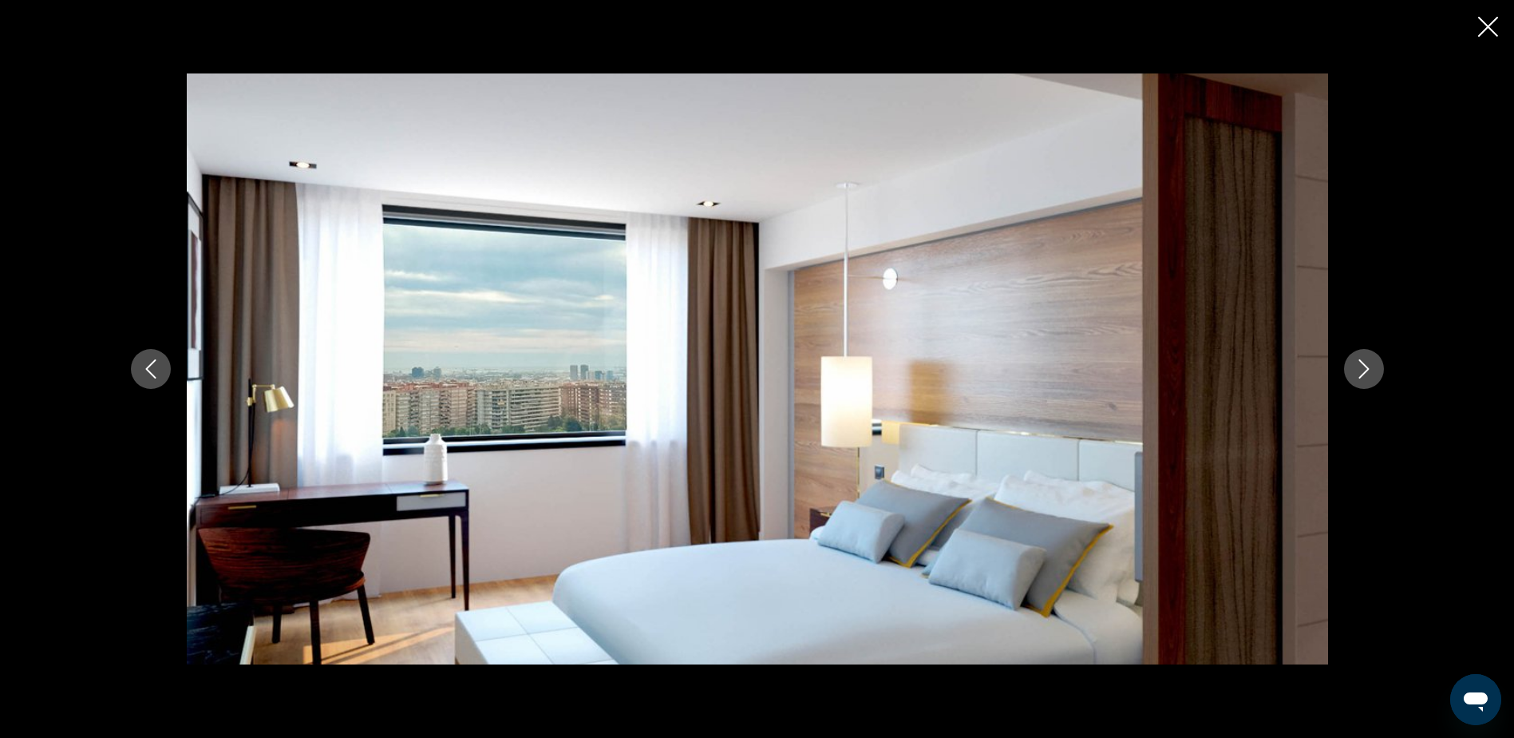
click at [1364, 366] on icon "Next image" at bounding box center [1364, 368] width 19 height 19
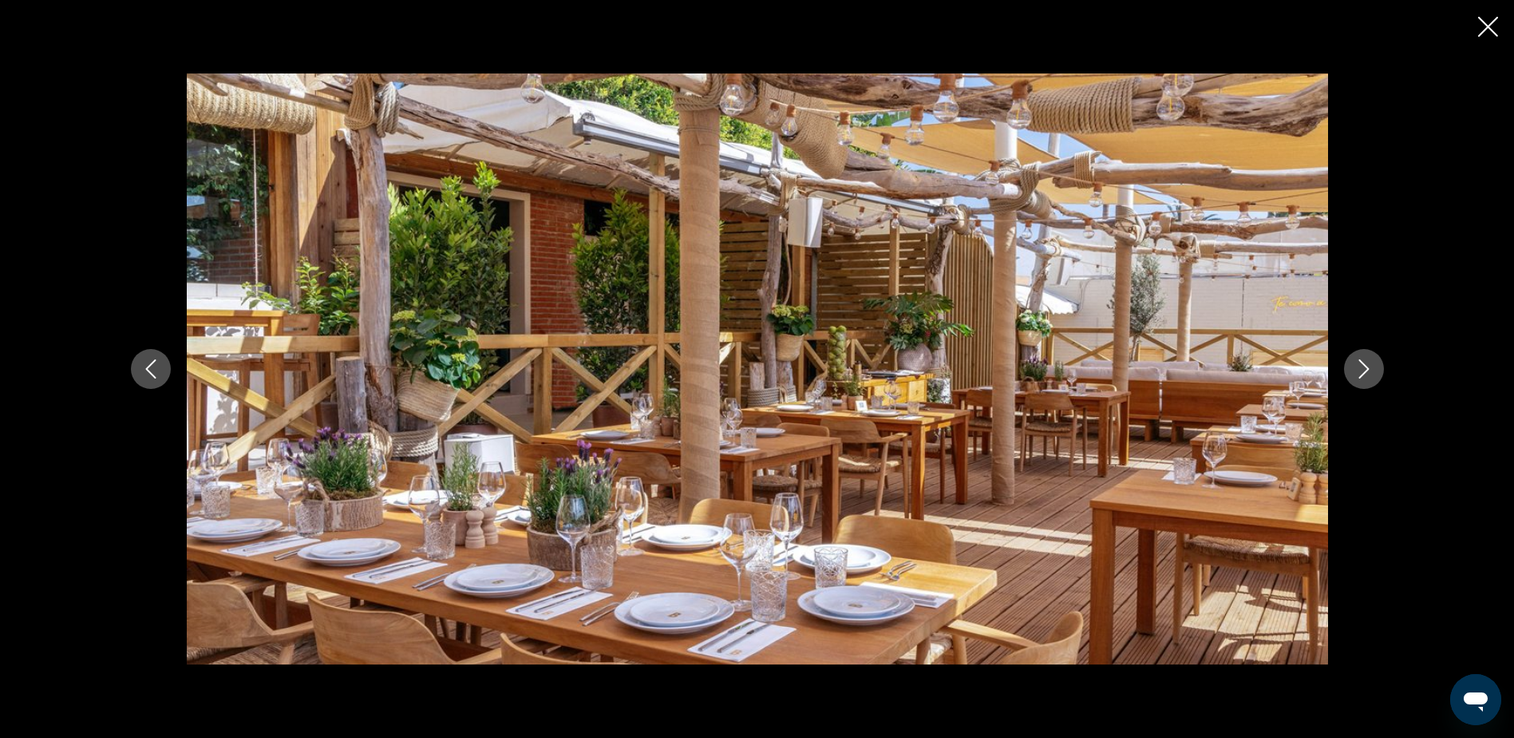
click at [1364, 366] on icon "Next image" at bounding box center [1364, 368] width 19 height 19
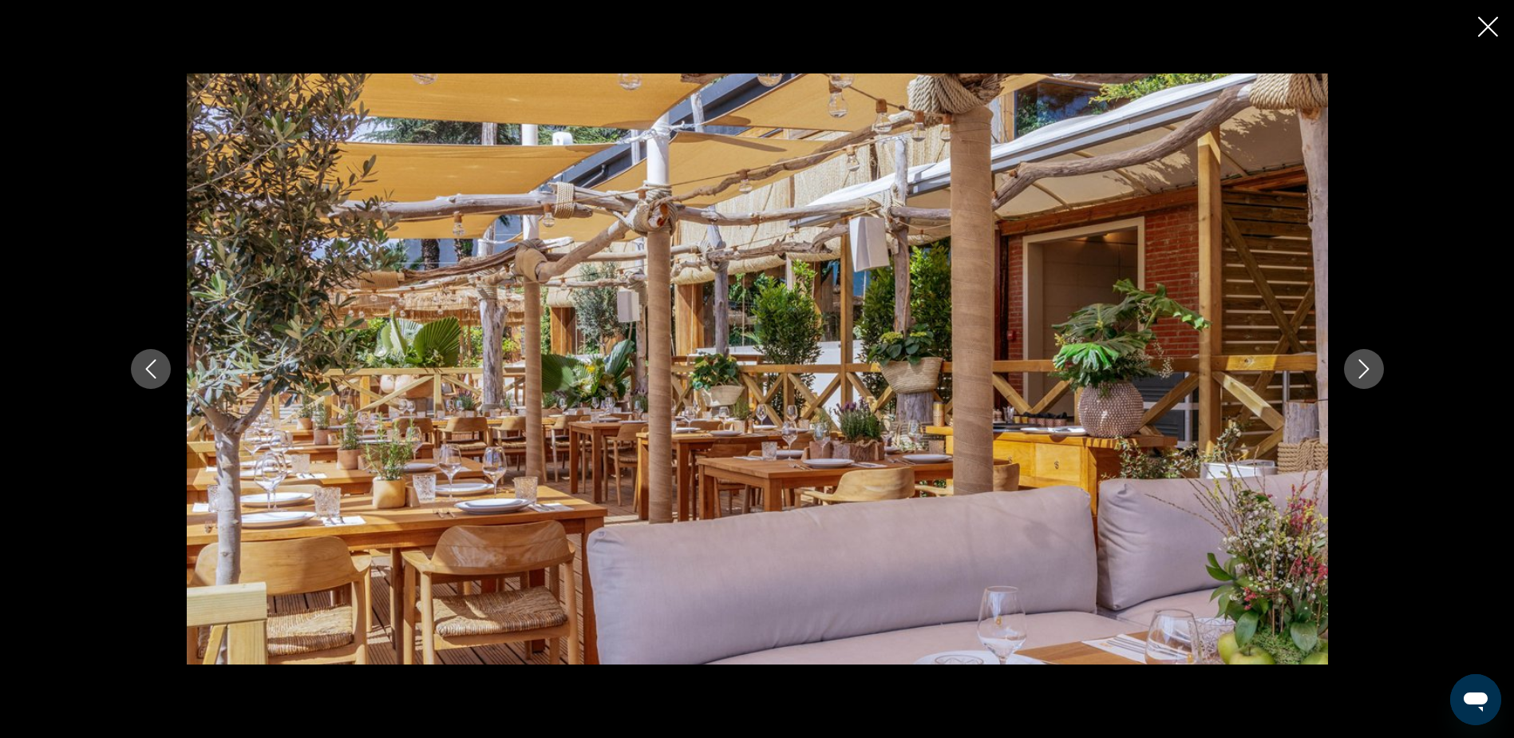
click at [1364, 366] on icon "Next image" at bounding box center [1364, 368] width 19 height 19
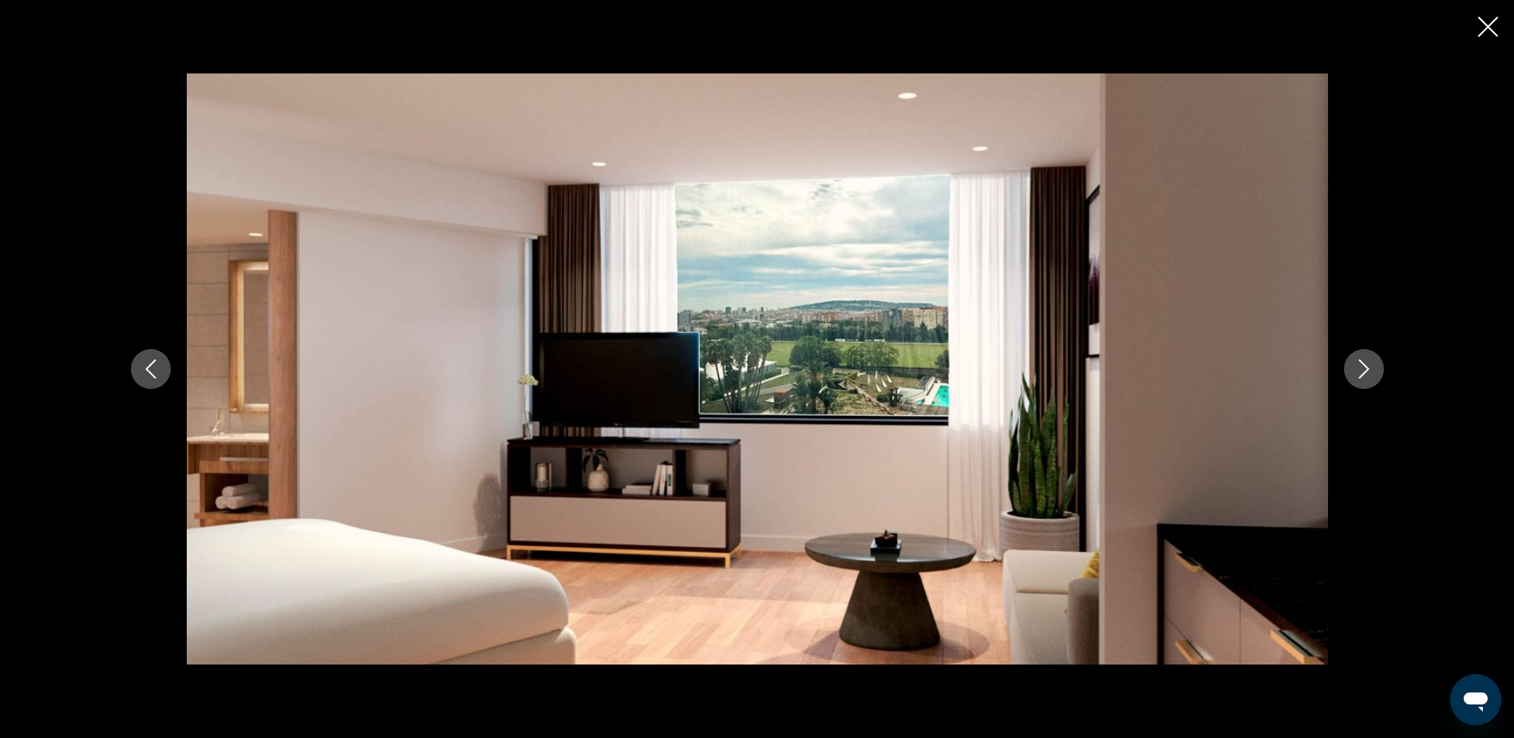
click at [1364, 366] on icon "Next image" at bounding box center [1364, 368] width 19 height 19
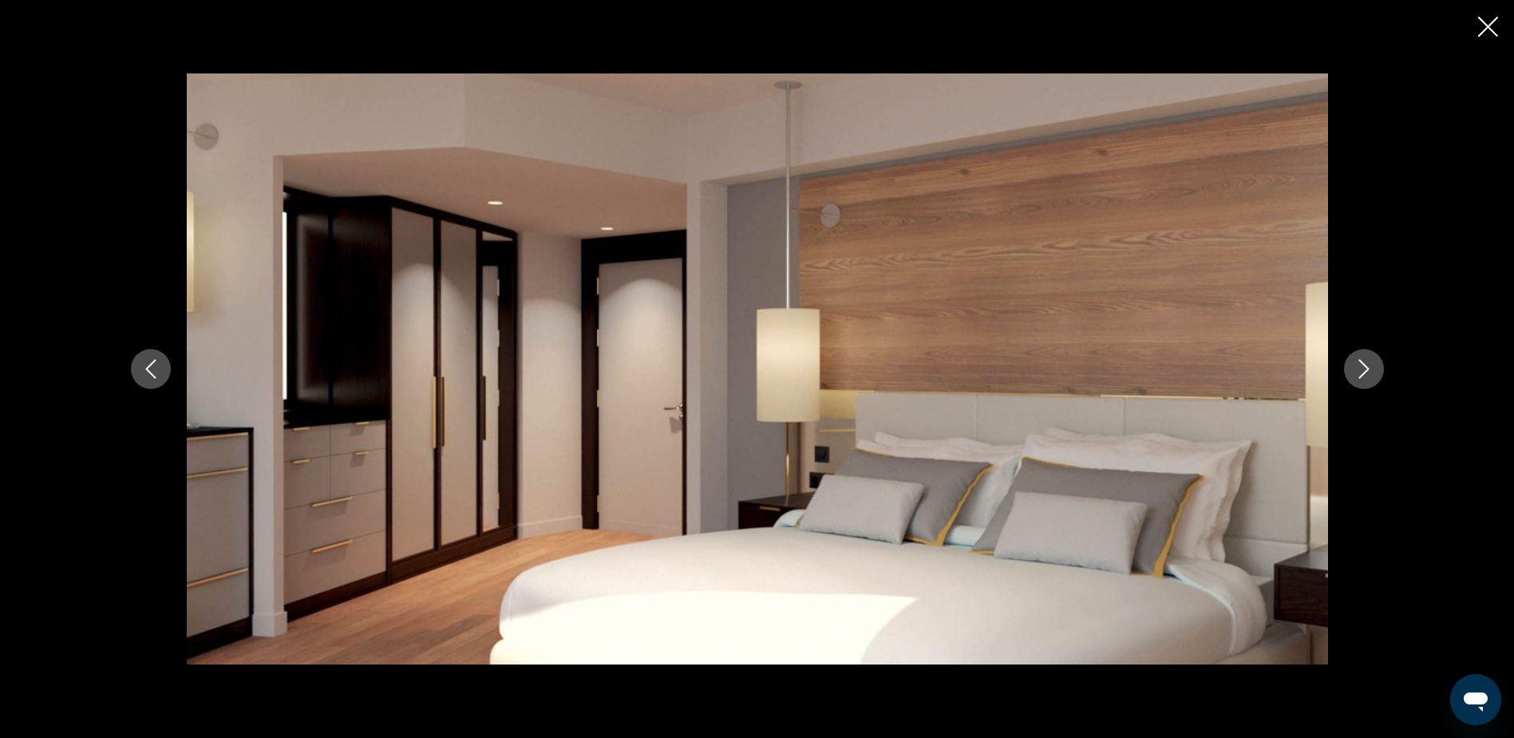
click at [1364, 366] on icon "Next image" at bounding box center [1364, 368] width 19 height 19
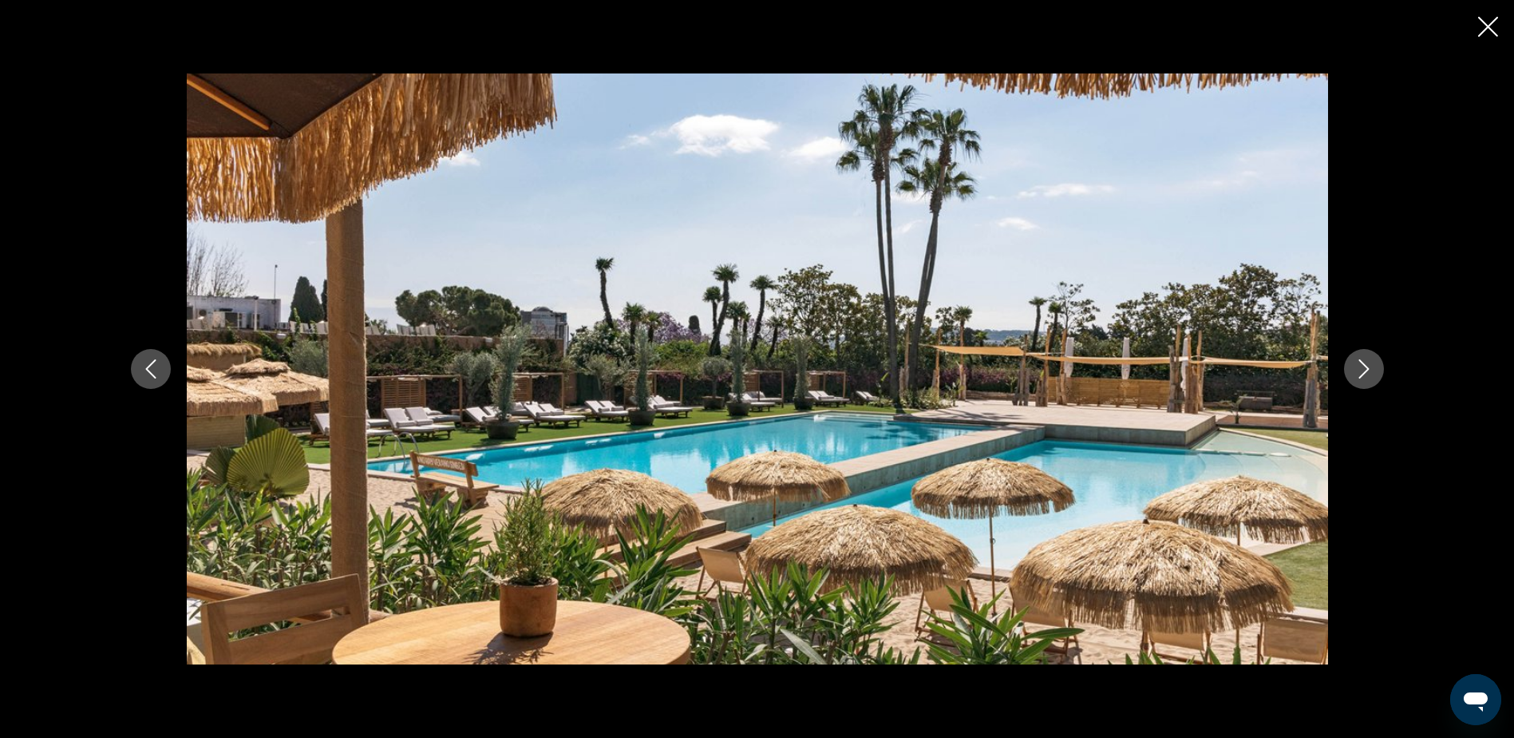
click at [1364, 366] on icon "Next image" at bounding box center [1364, 368] width 19 height 19
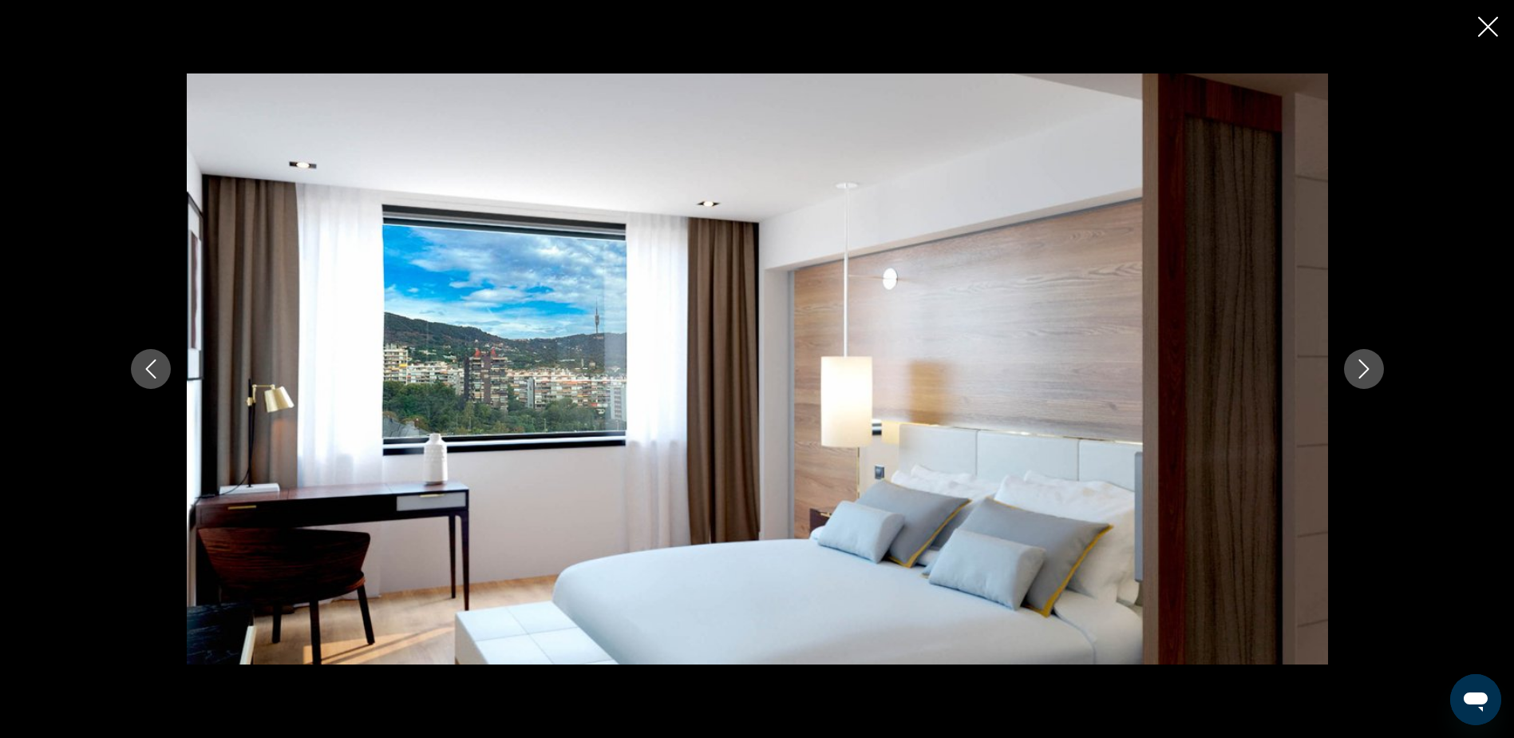
click at [1364, 366] on icon "Next image" at bounding box center [1364, 368] width 19 height 19
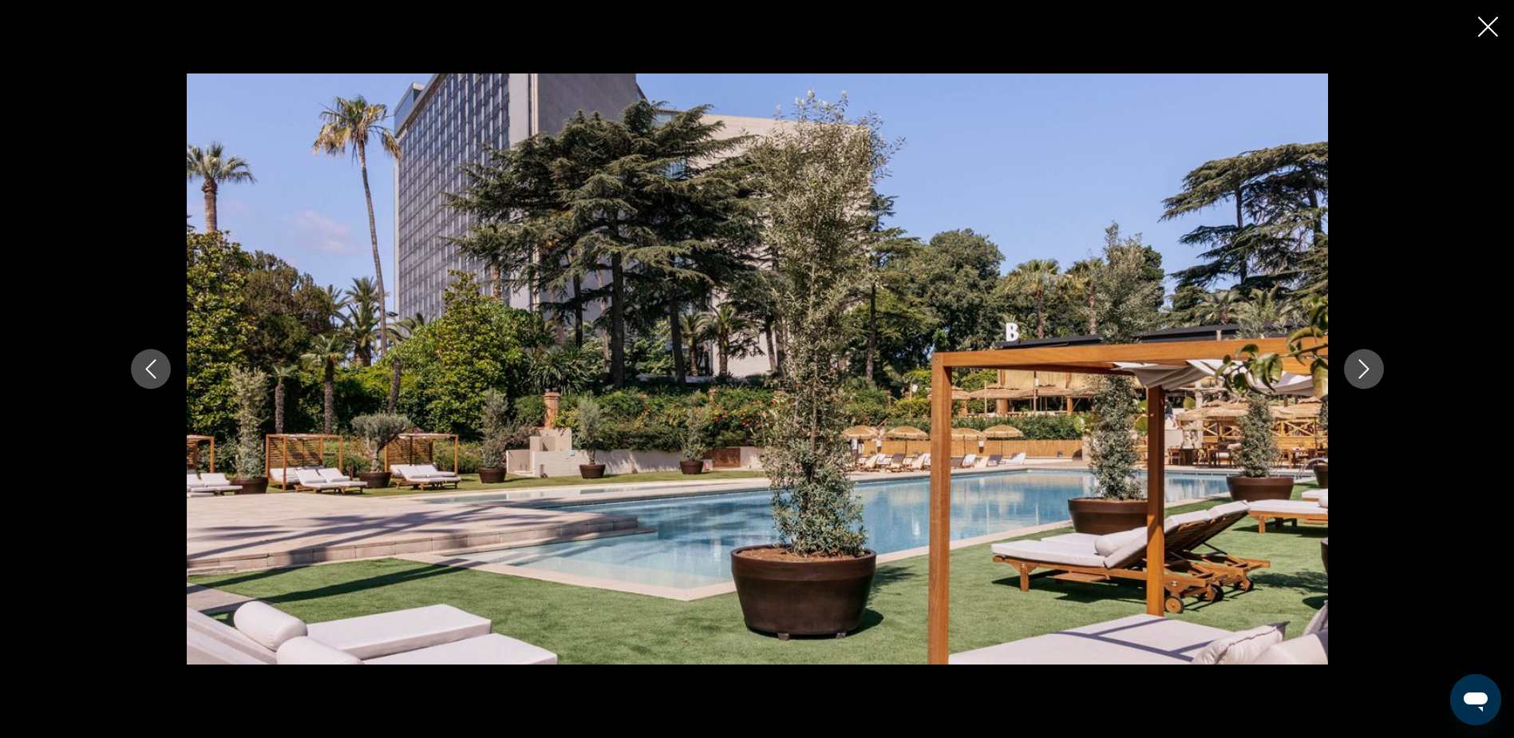
click at [1364, 366] on icon "Next image" at bounding box center [1364, 368] width 19 height 19
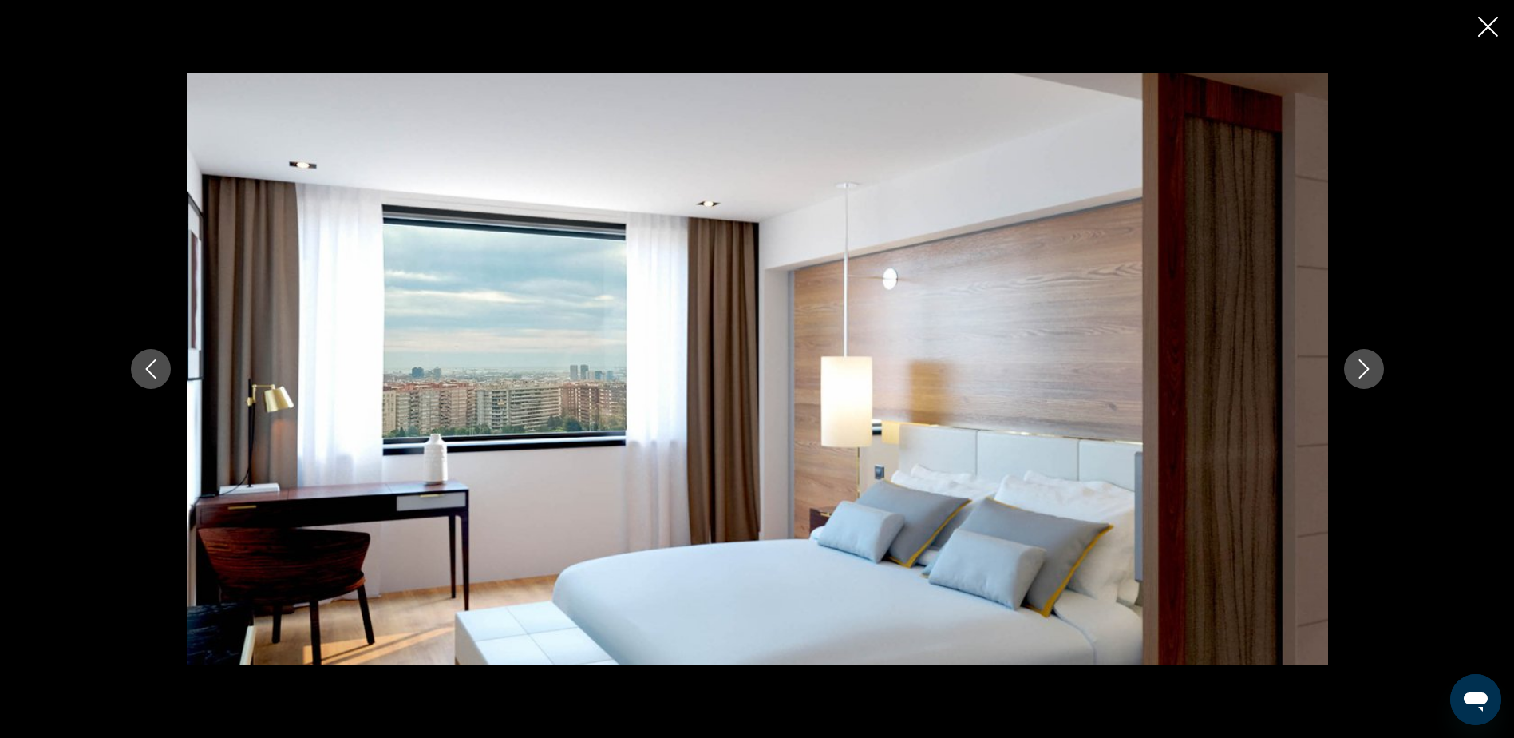
click at [1364, 366] on icon "Next image" at bounding box center [1364, 368] width 19 height 19
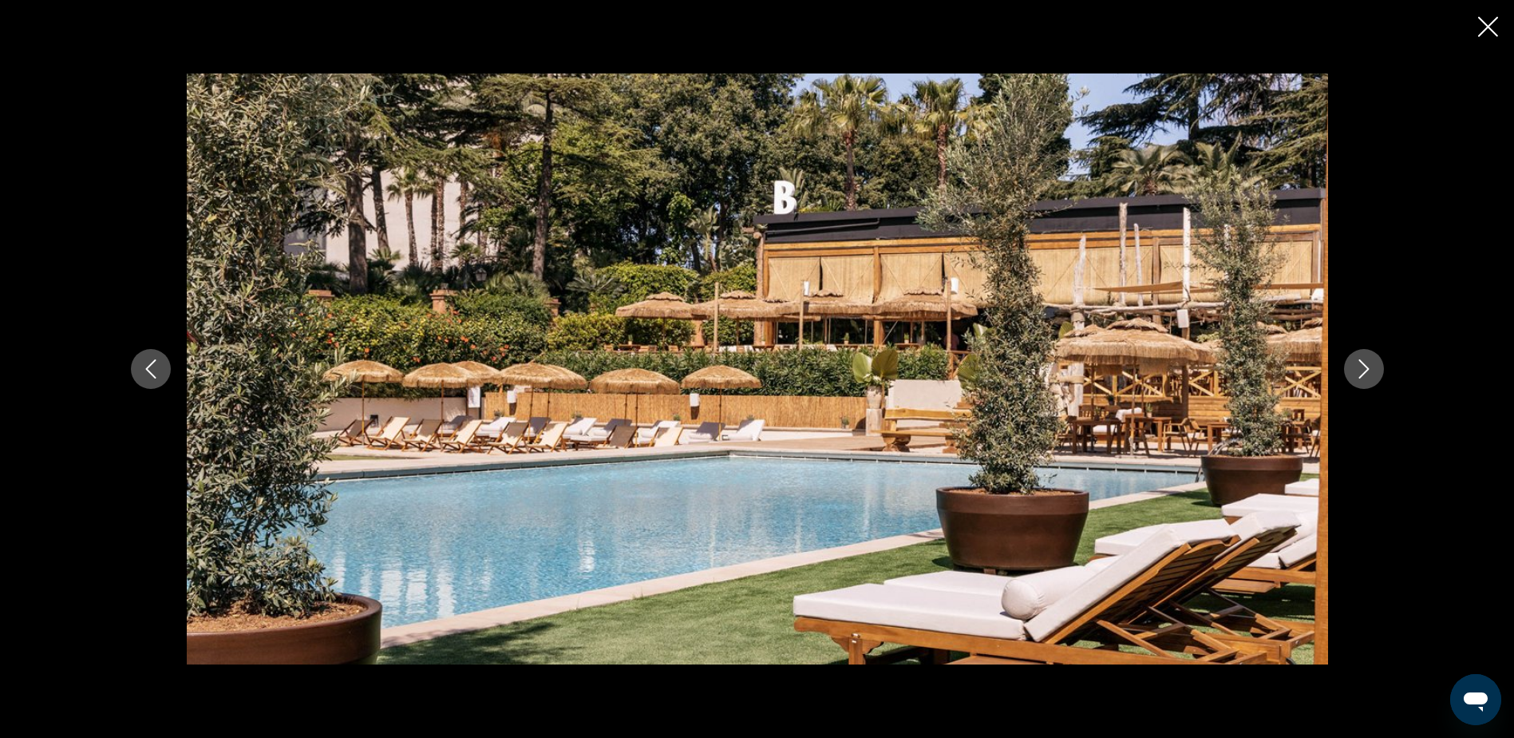
click at [1491, 31] on icon "Close slideshow" at bounding box center [1488, 27] width 20 height 20
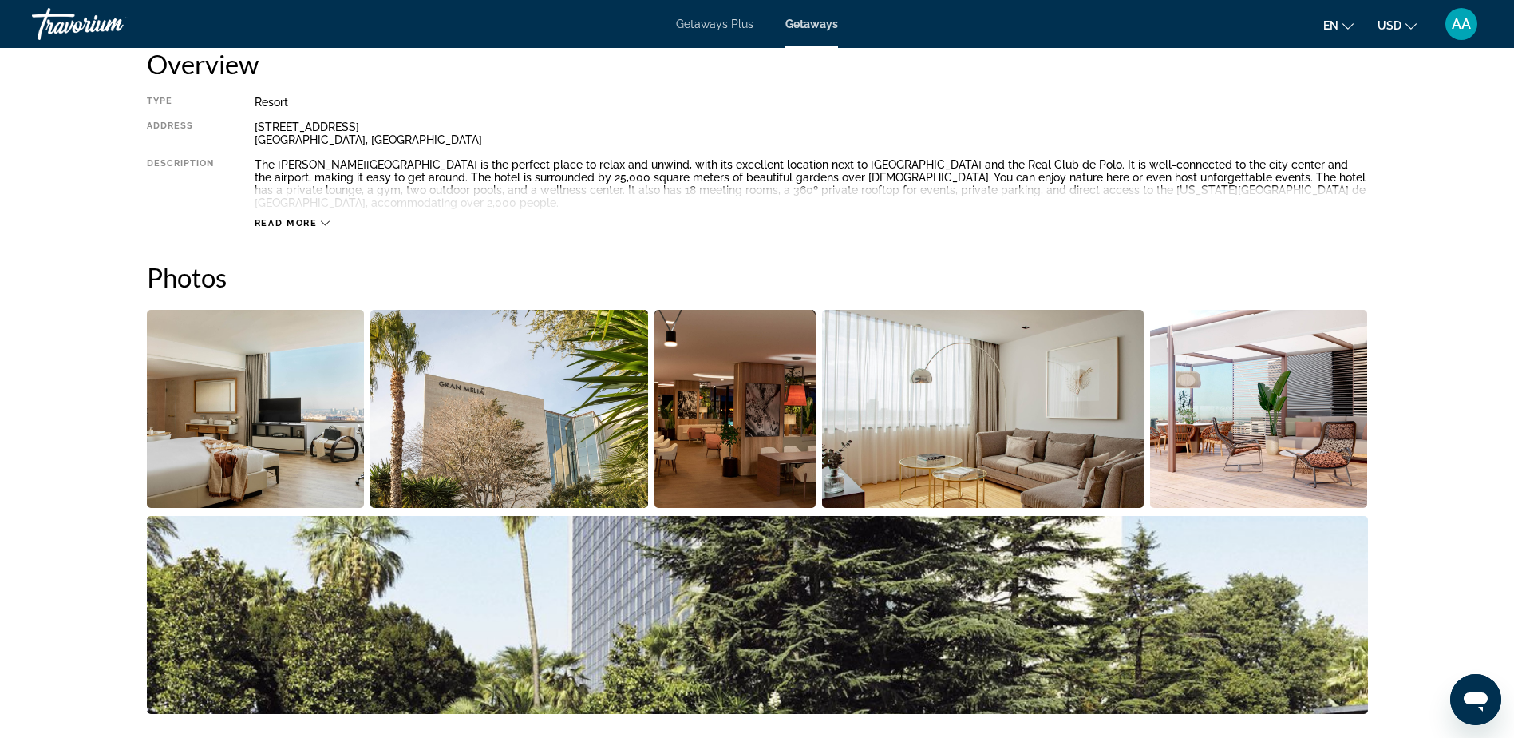
click at [702, 24] on span "Getaways Plus" at bounding box center [714, 24] width 77 height 13
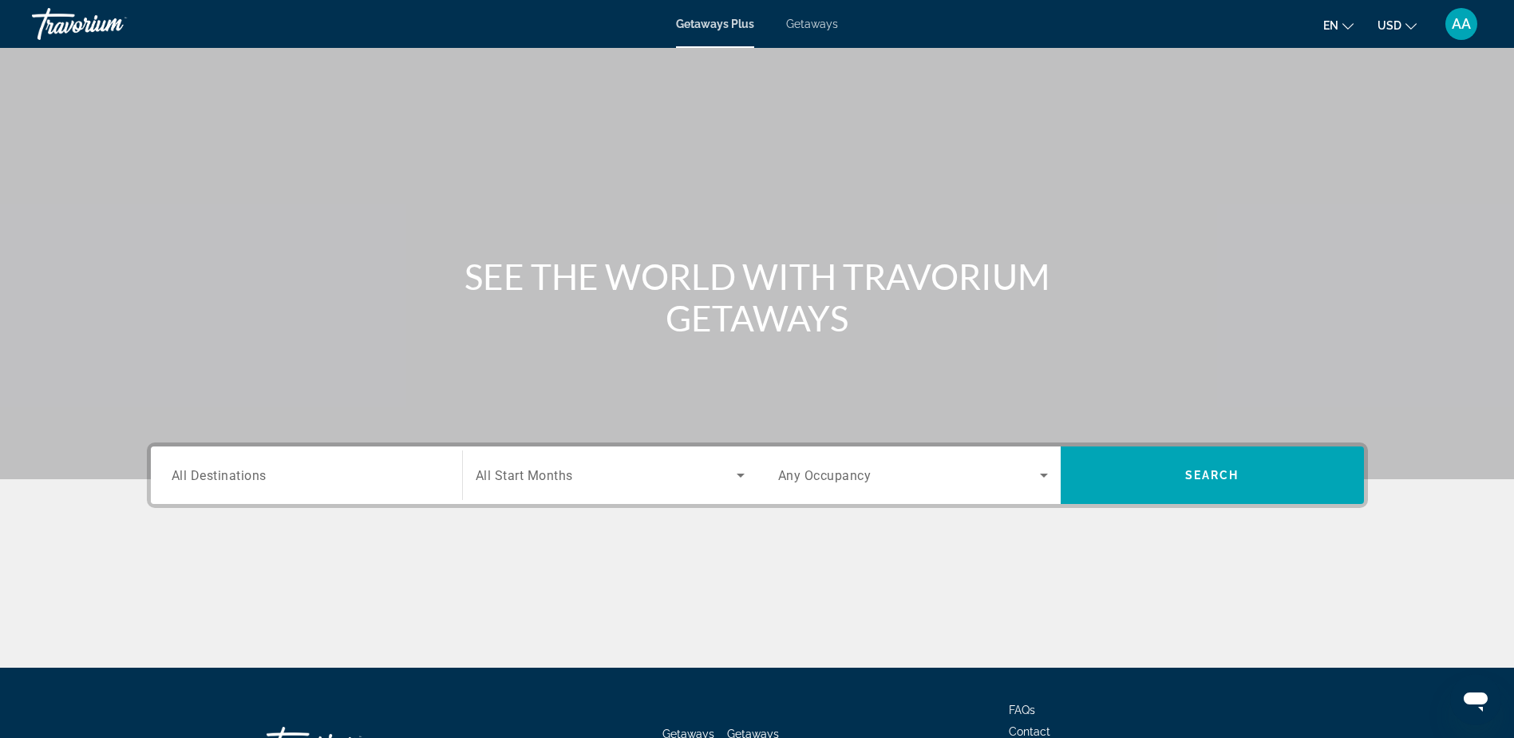
click at [211, 477] on span "All Destinations" at bounding box center [219, 474] width 95 height 15
click at [211, 477] on input "Destination All Destinations" at bounding box center [307, 475] width 270 height 19
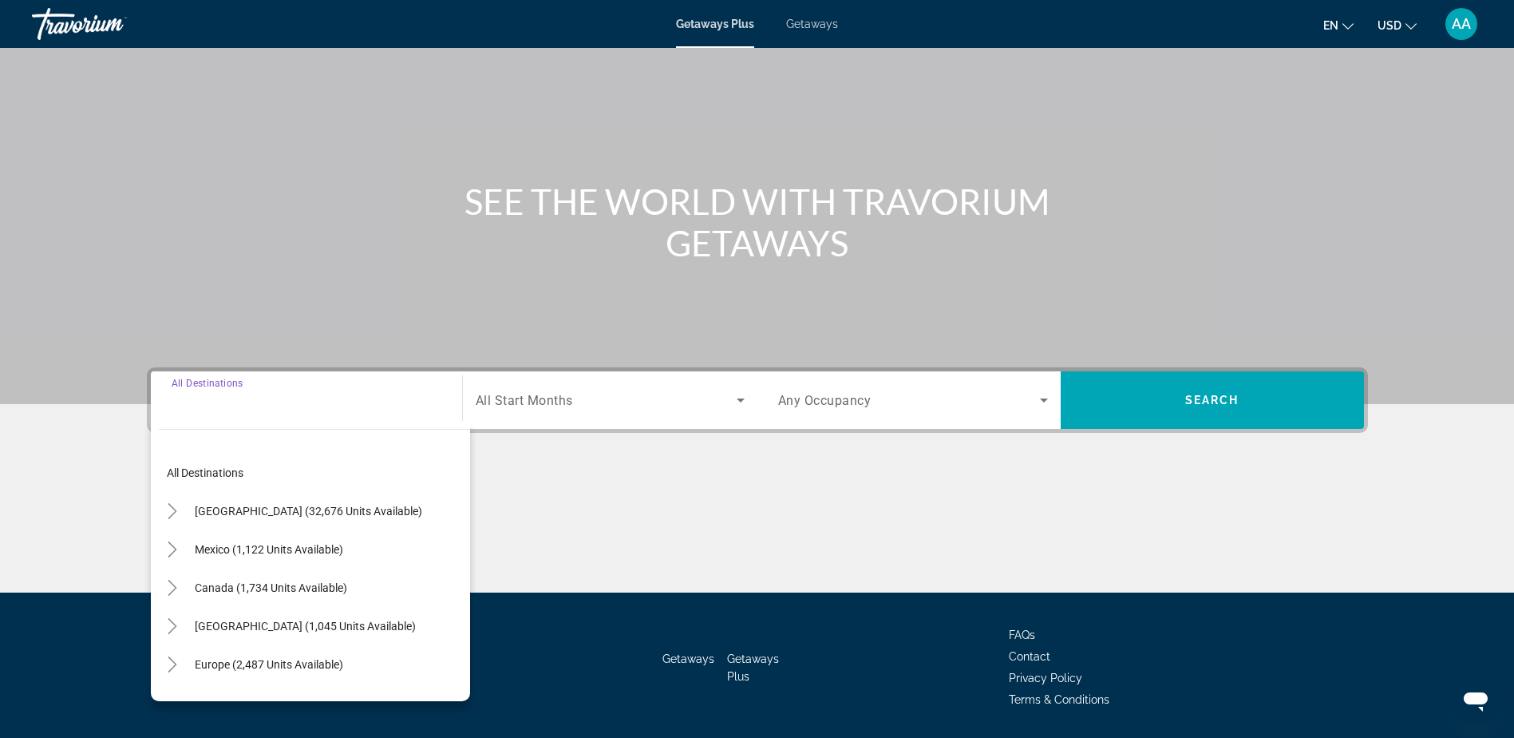
scroll to position [125, 0]
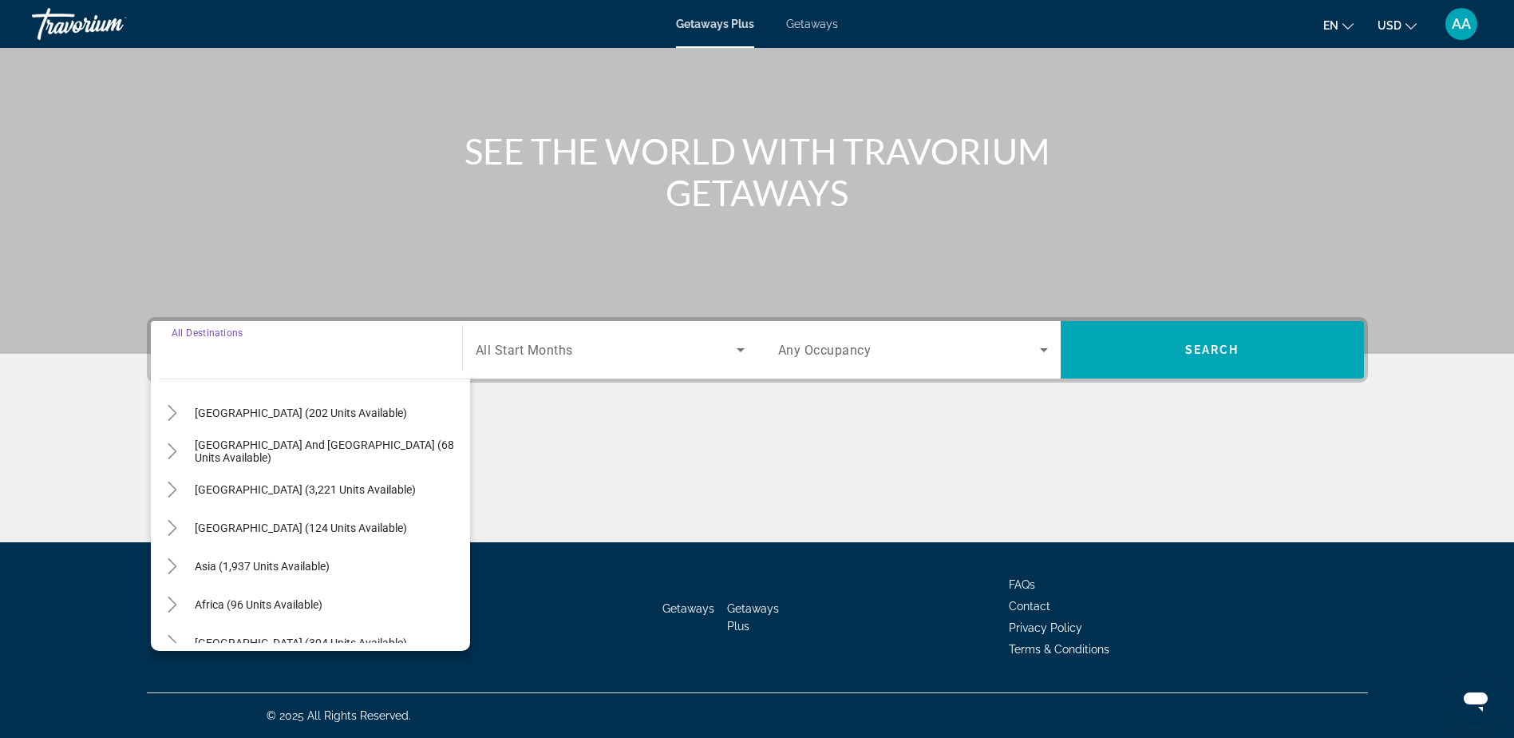
scroll to position [259, 0]
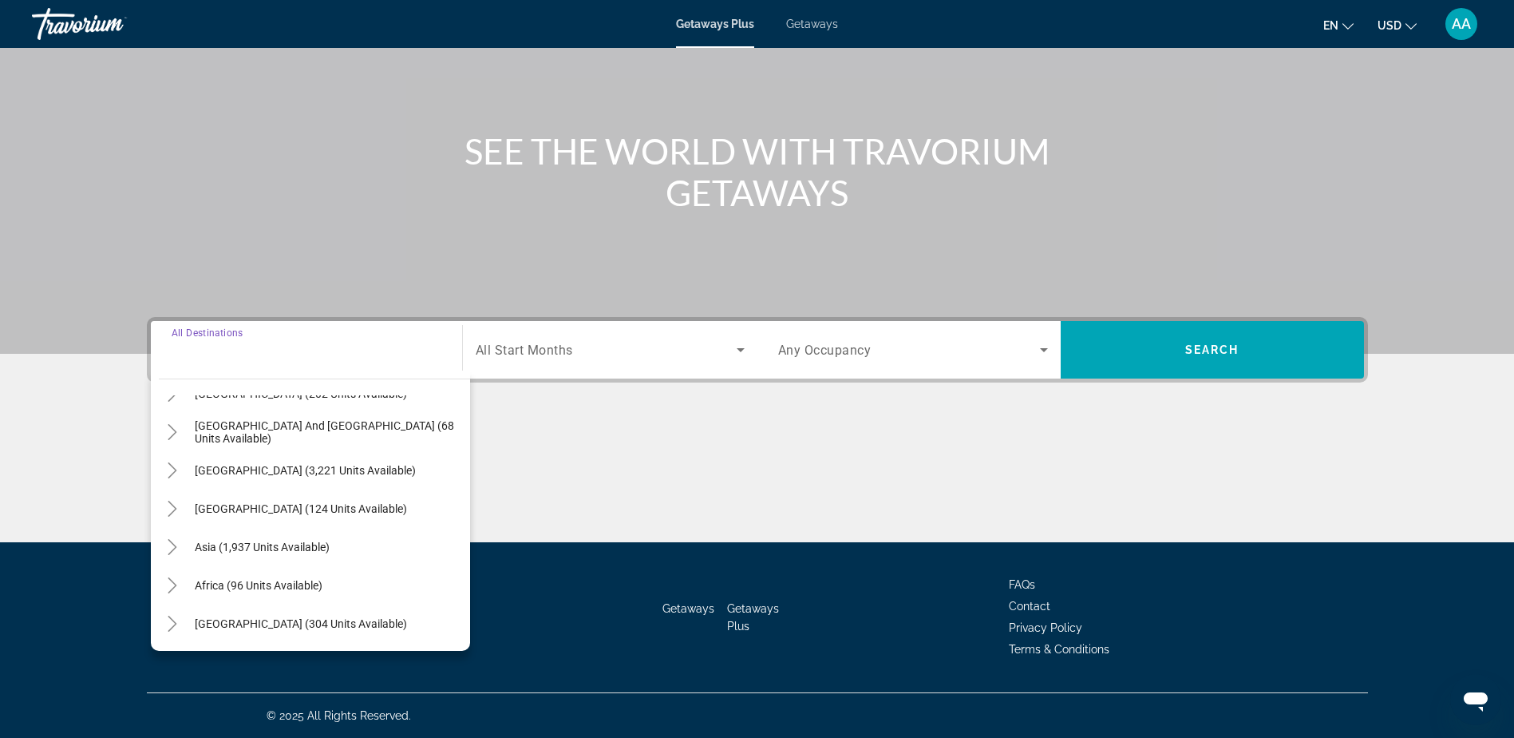
click at [241, 590] on span "Africa (96 units available)" at bounding box center [259, 585] width 128 height 13
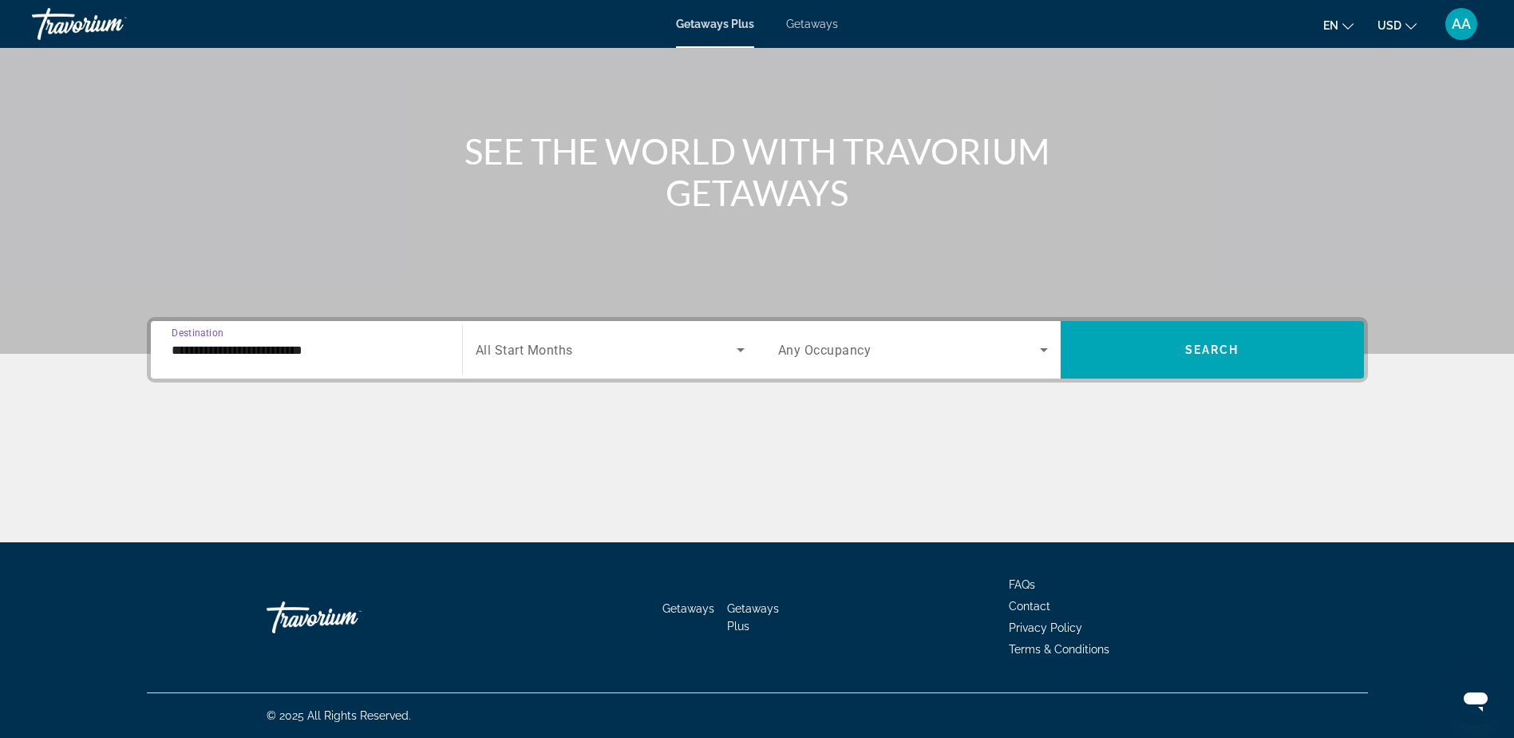
click at [244, 344] on input "**********" at bounding box center [307, 350] width 270 height 19
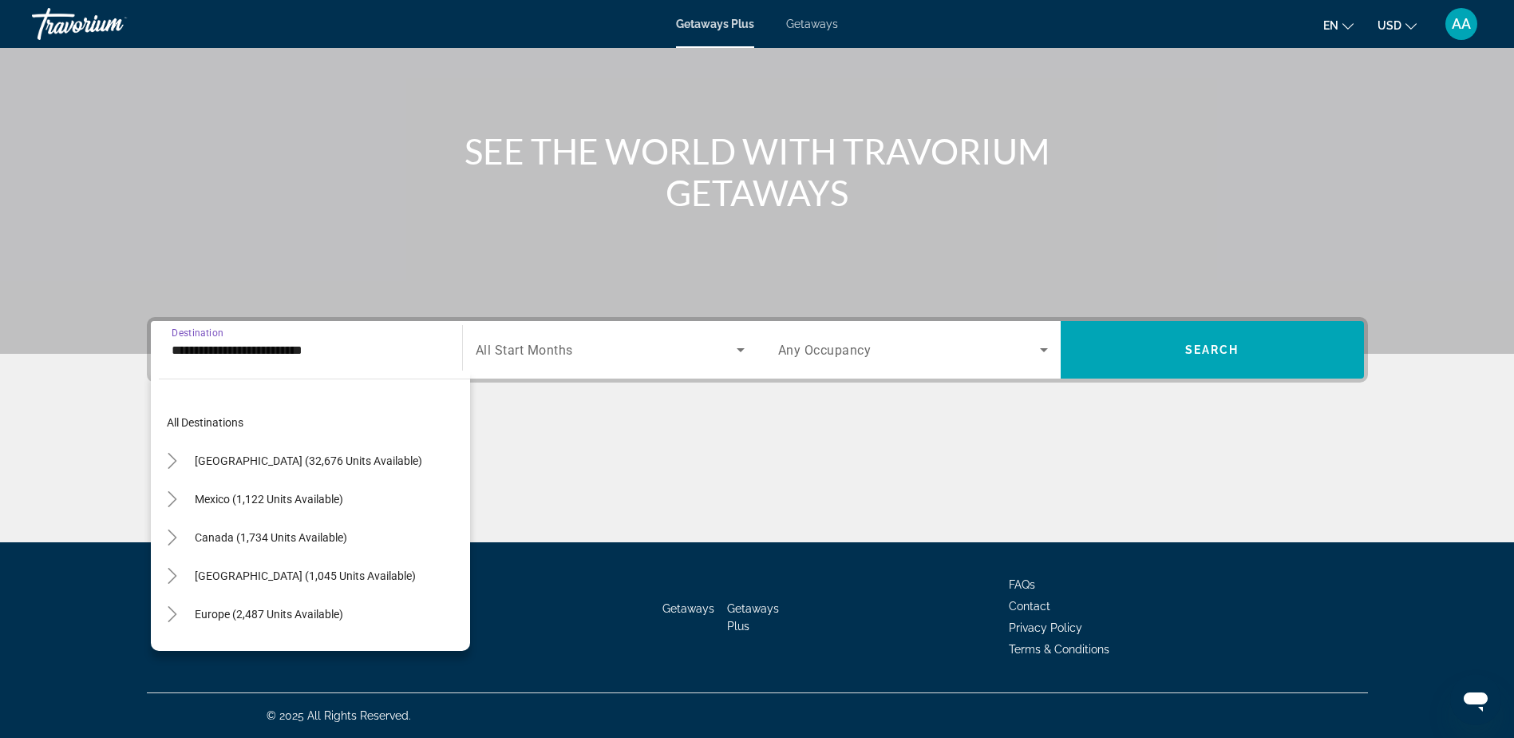
scroll to position [325, 0]
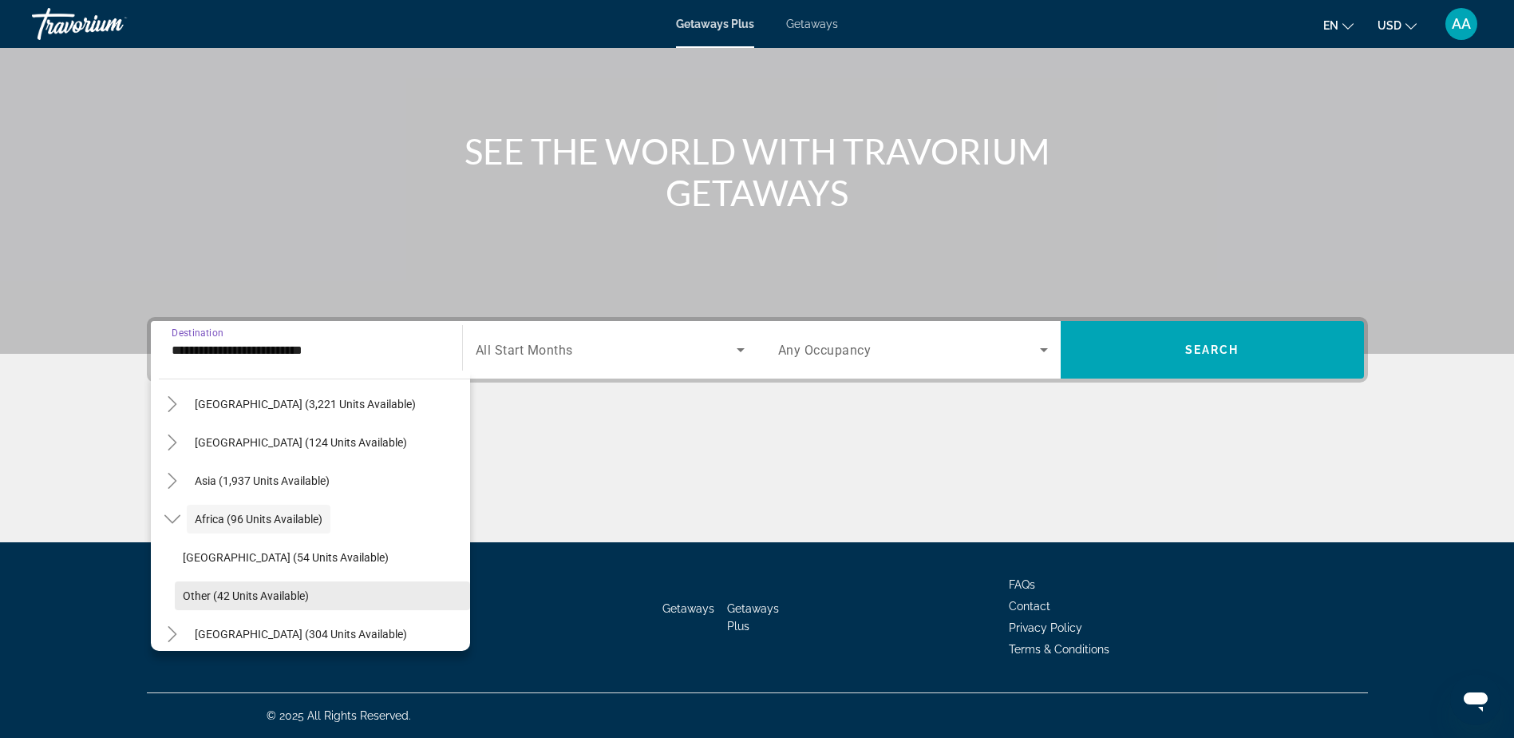
click at [237, 599] on span "Other (42 units available)" at bounding box center [246, 595] width 126 height 13
type input "**********"
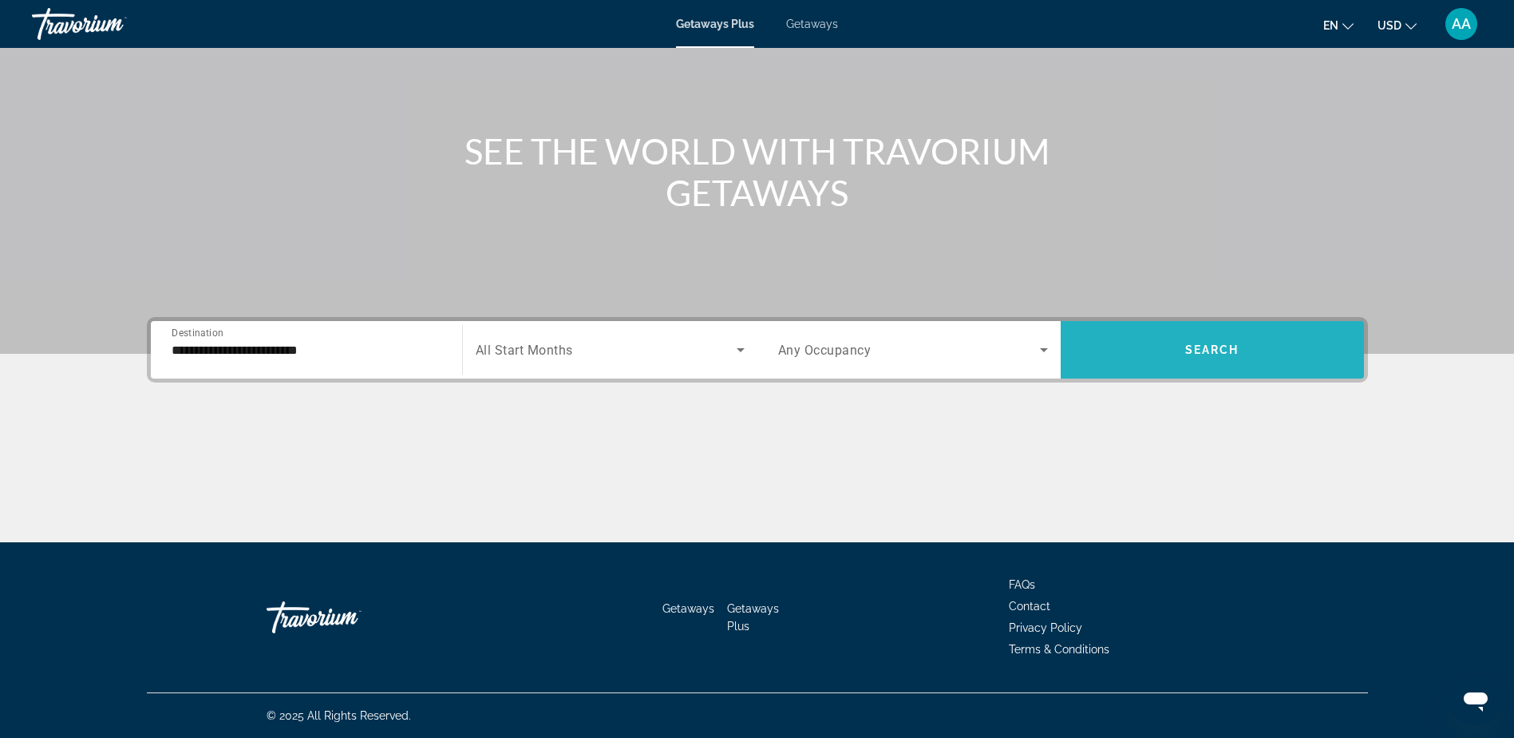
click at [1187, 340] on span "Search widget" at bounding box center [1212, 350] width 303 height 38
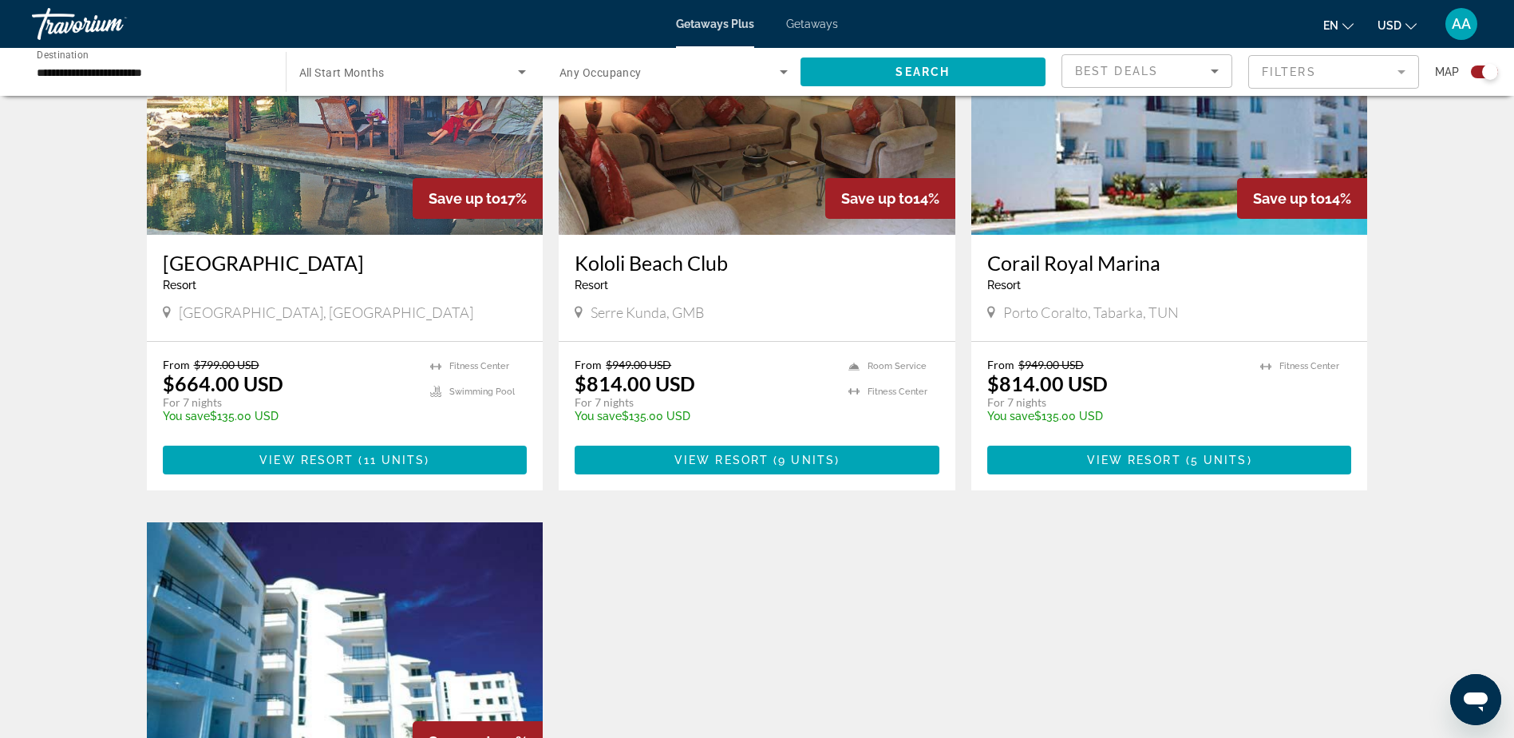
scroll to position [399, 0]
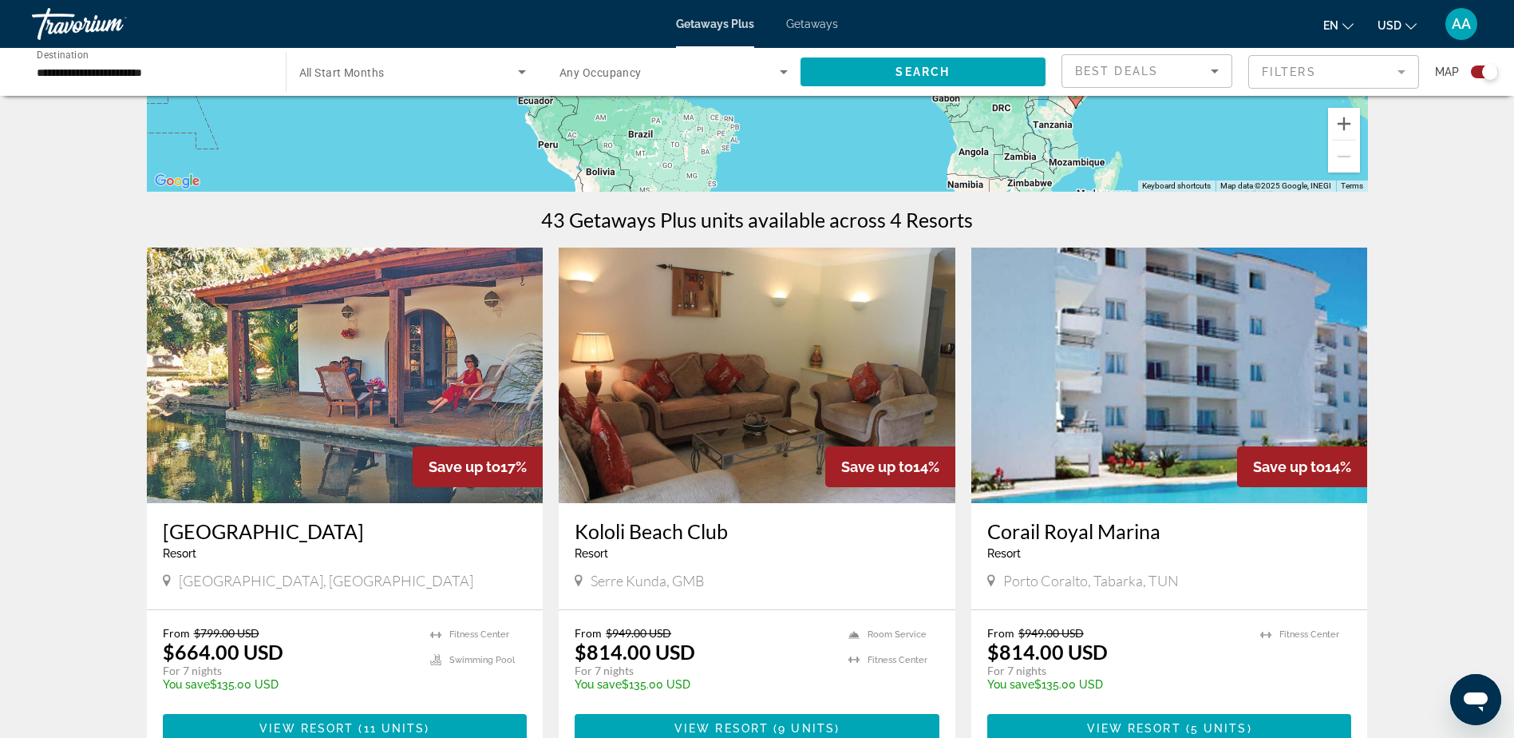
click at [373, 441] on img "Main content" at bounding box center [345, 374] width 397 height 255
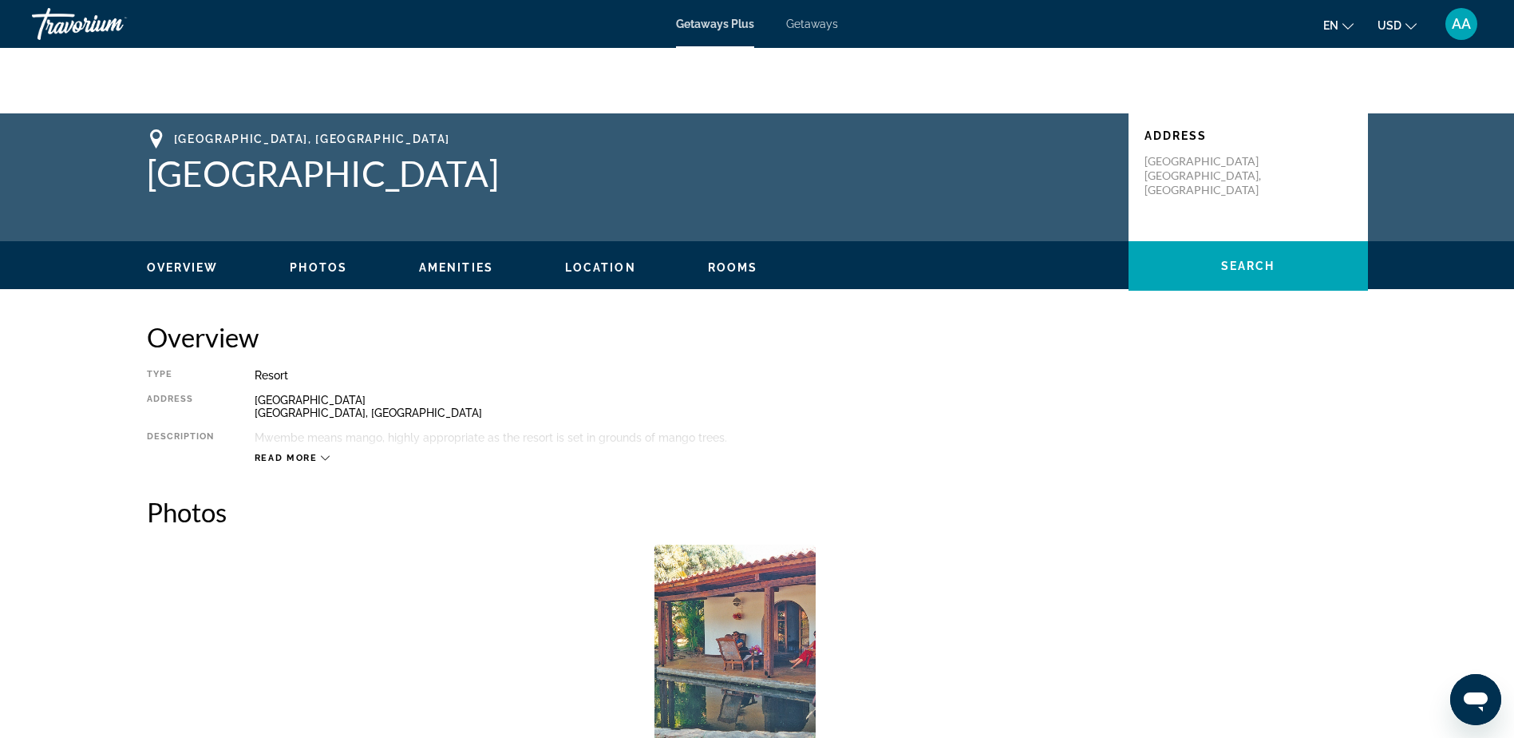
scroll to position [399, 0]
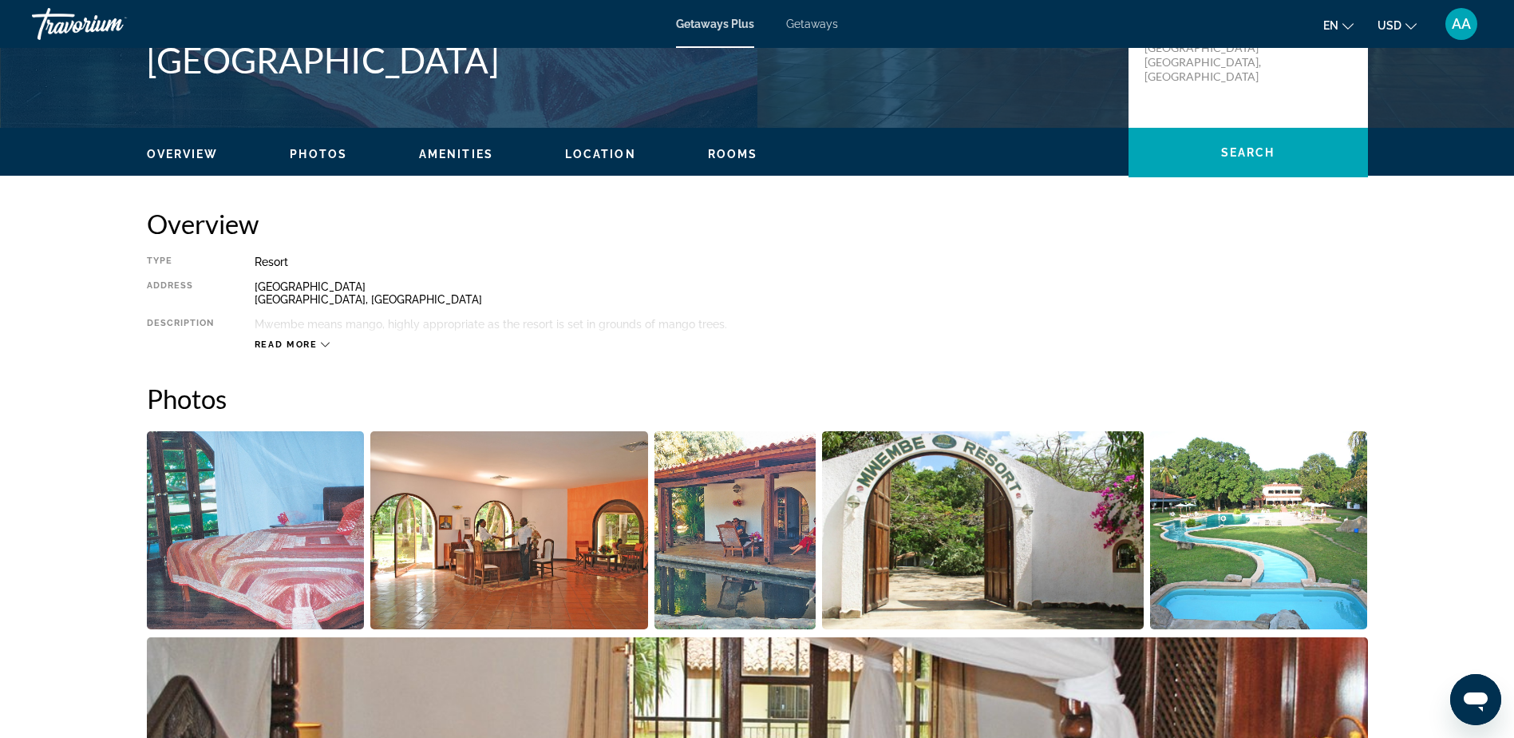
click at [257, 536] on img "Open full-screen image slider" at bounding box center [256, 530] width 218 height 198
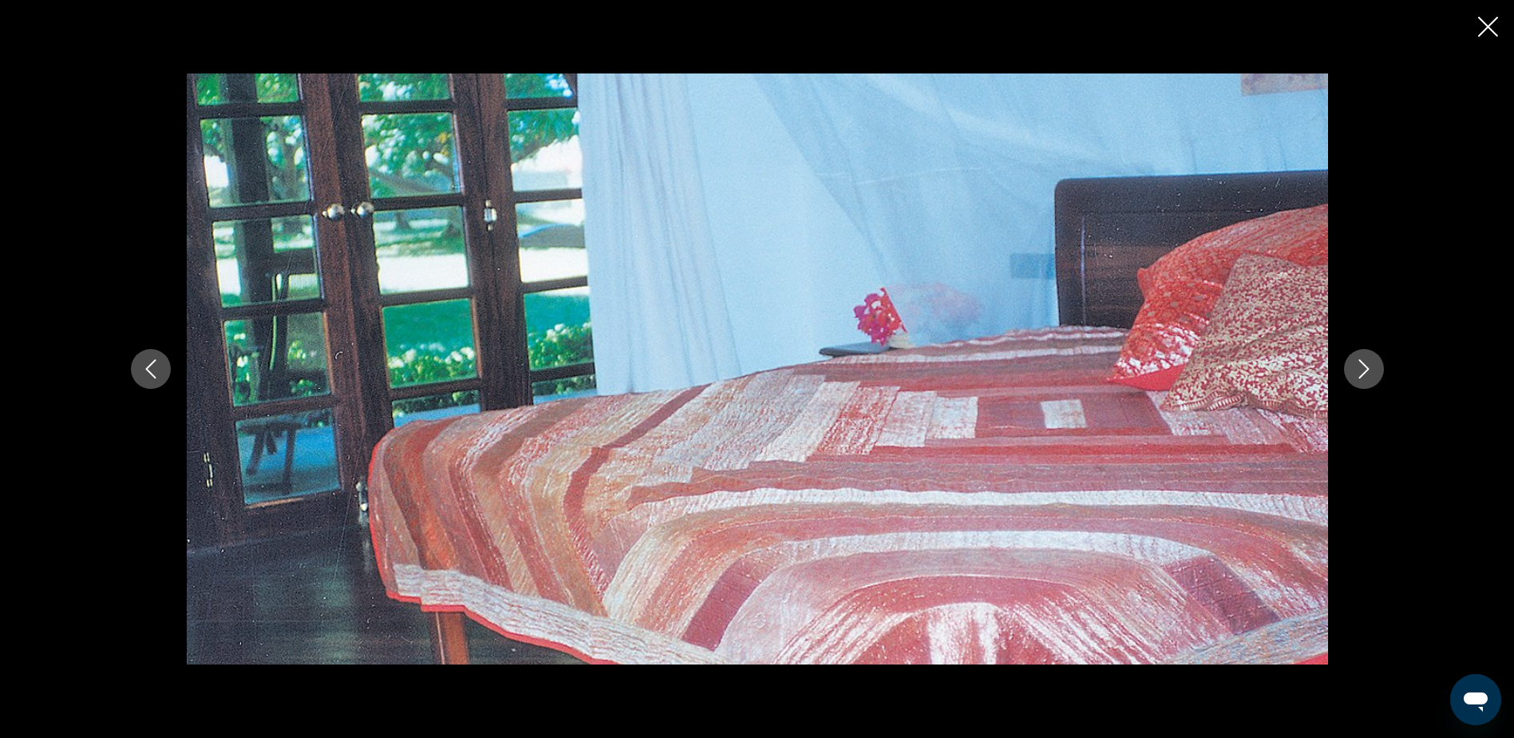
click at [1360, 373] on icon "Next image" at bounding box center [1364, 368] width 19 height 19
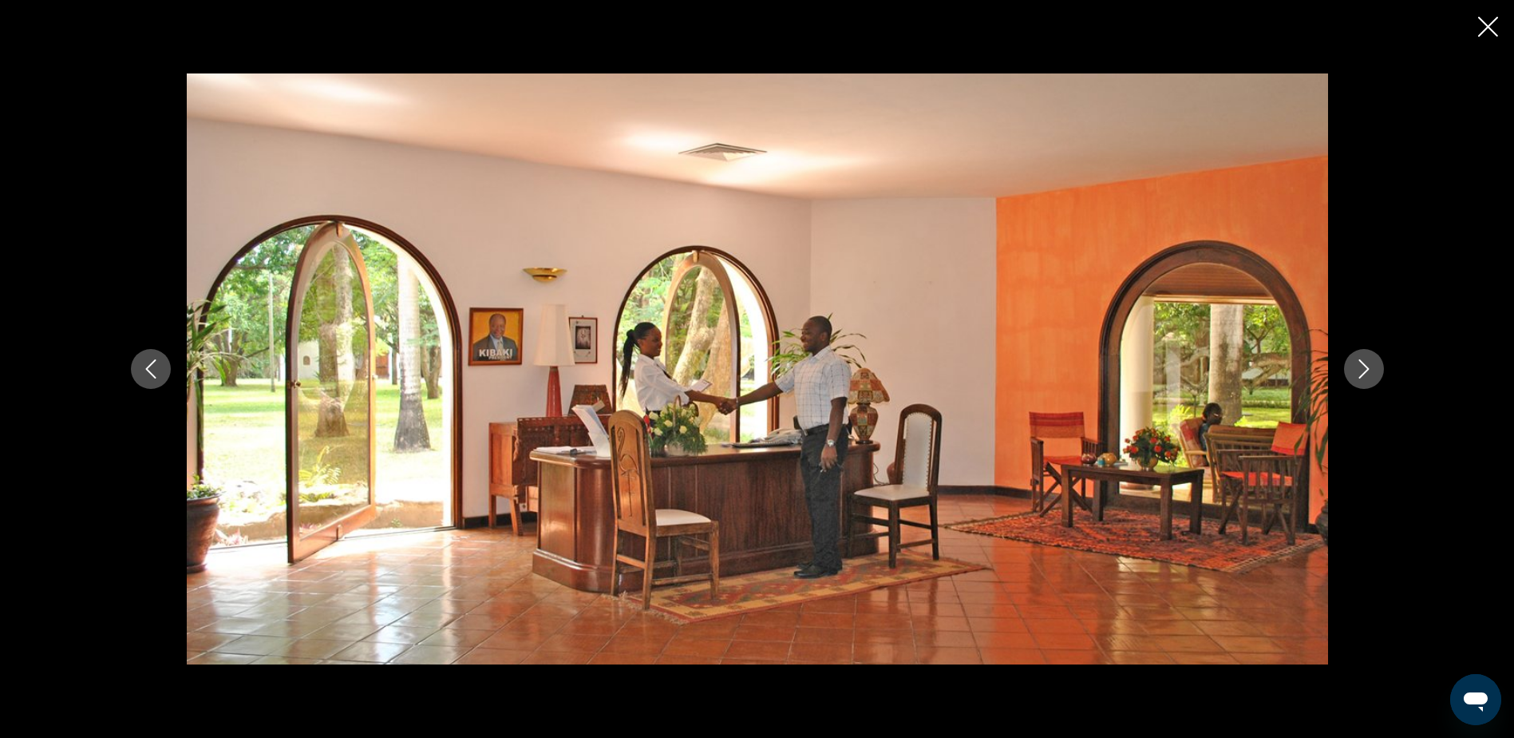
click at [1360, 373] on icon "Next image" at bounding box center [1364, 368] width 19 height 19
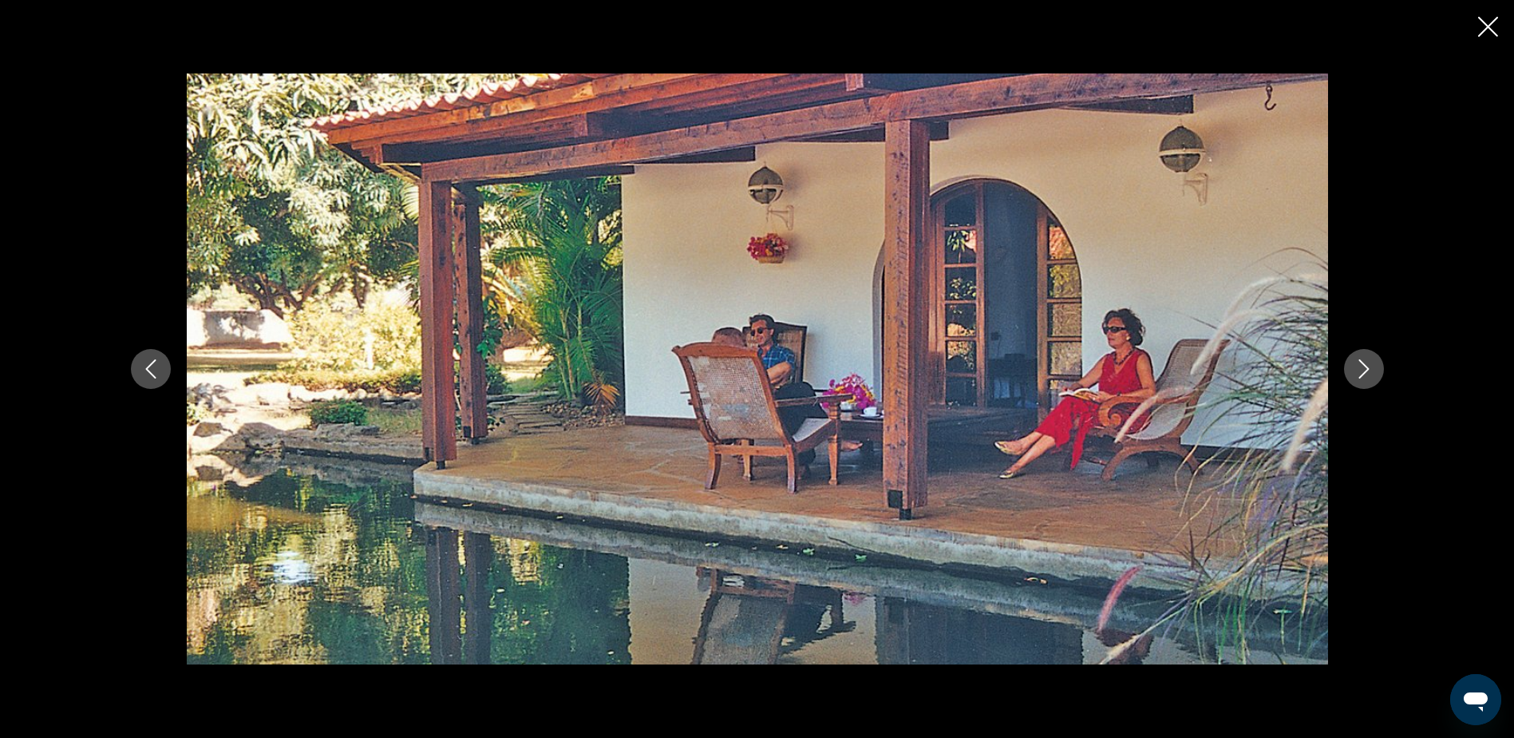
click at [151, 370] on icon "Previous image" at bounding box center [150, 368] width 19 height 19
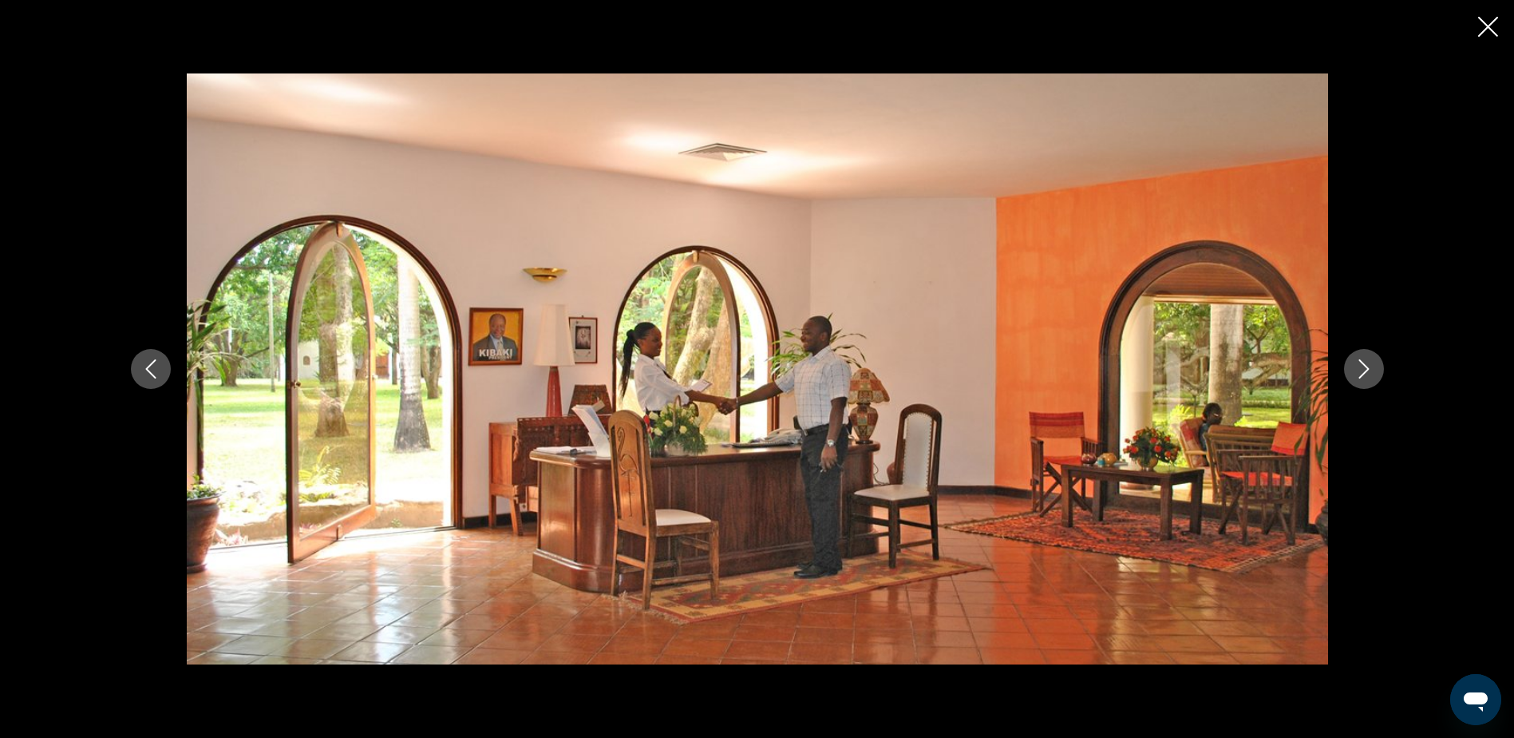
click at [1364, 365] on icon "Next image" at bounding box center [1364, 368] width 10 height 19
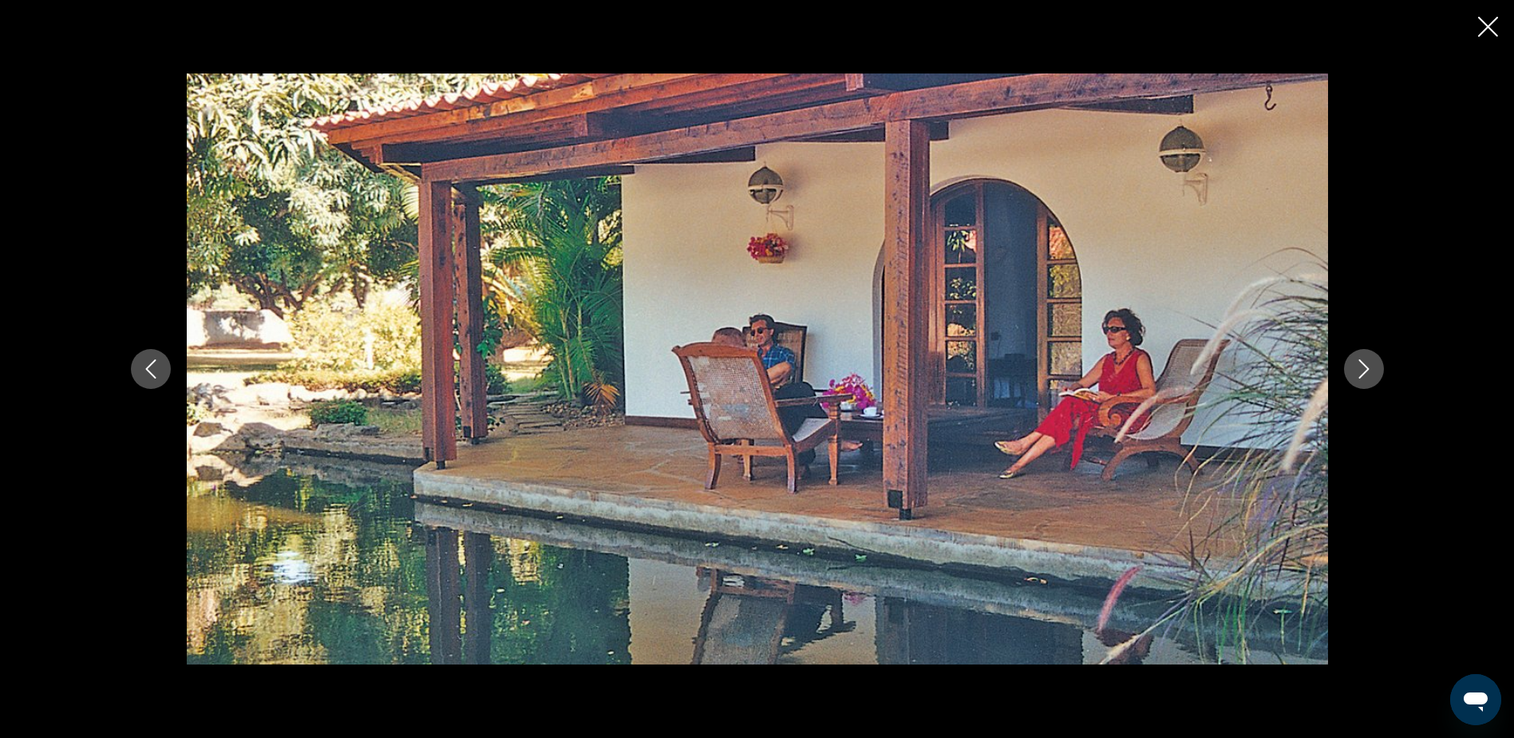
click at [1364, 365] on icon "Next image" at bounding box center [1364, 368] width 10 height 19
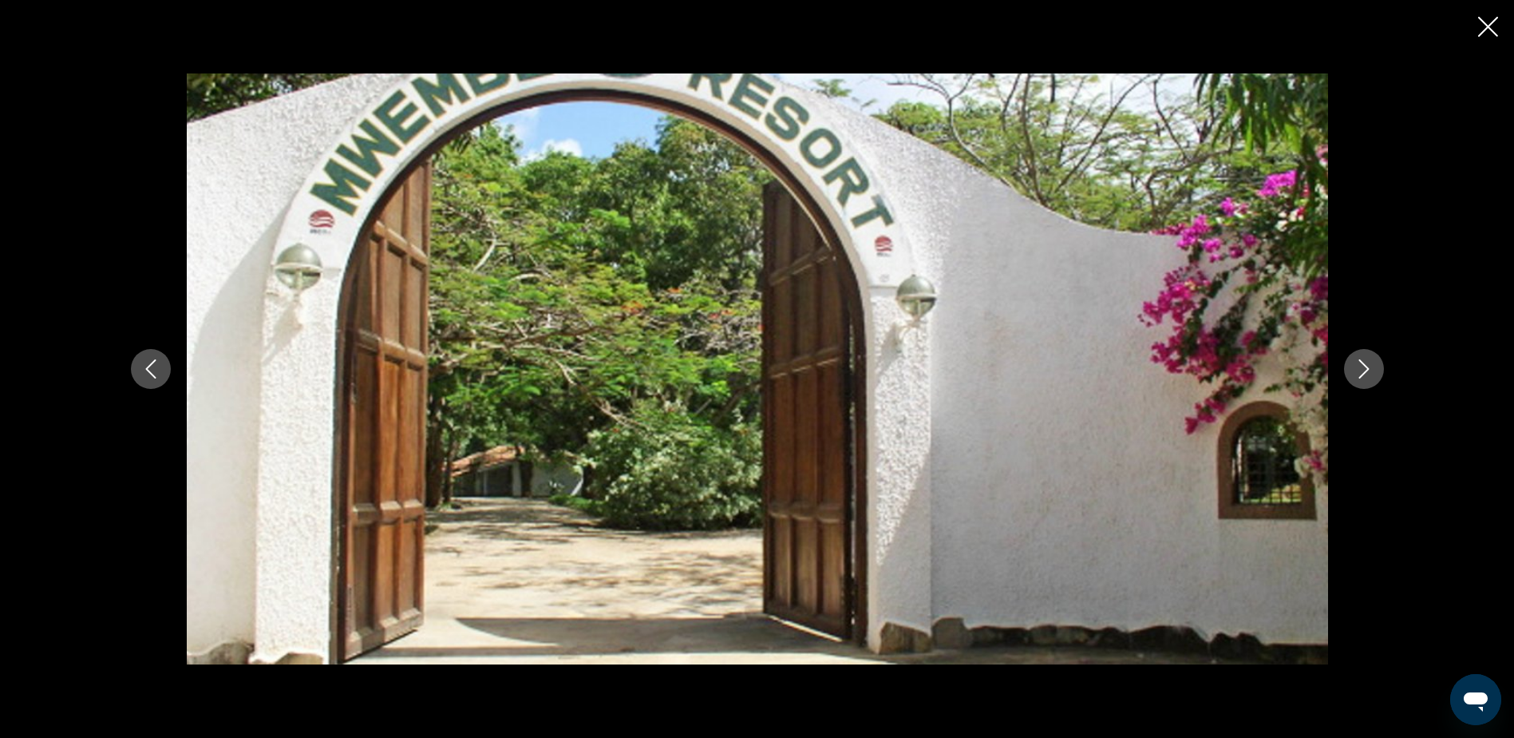
click at [1364, 365] on icon "Next image" at bounding box center [1364, 368] width 10 height 19
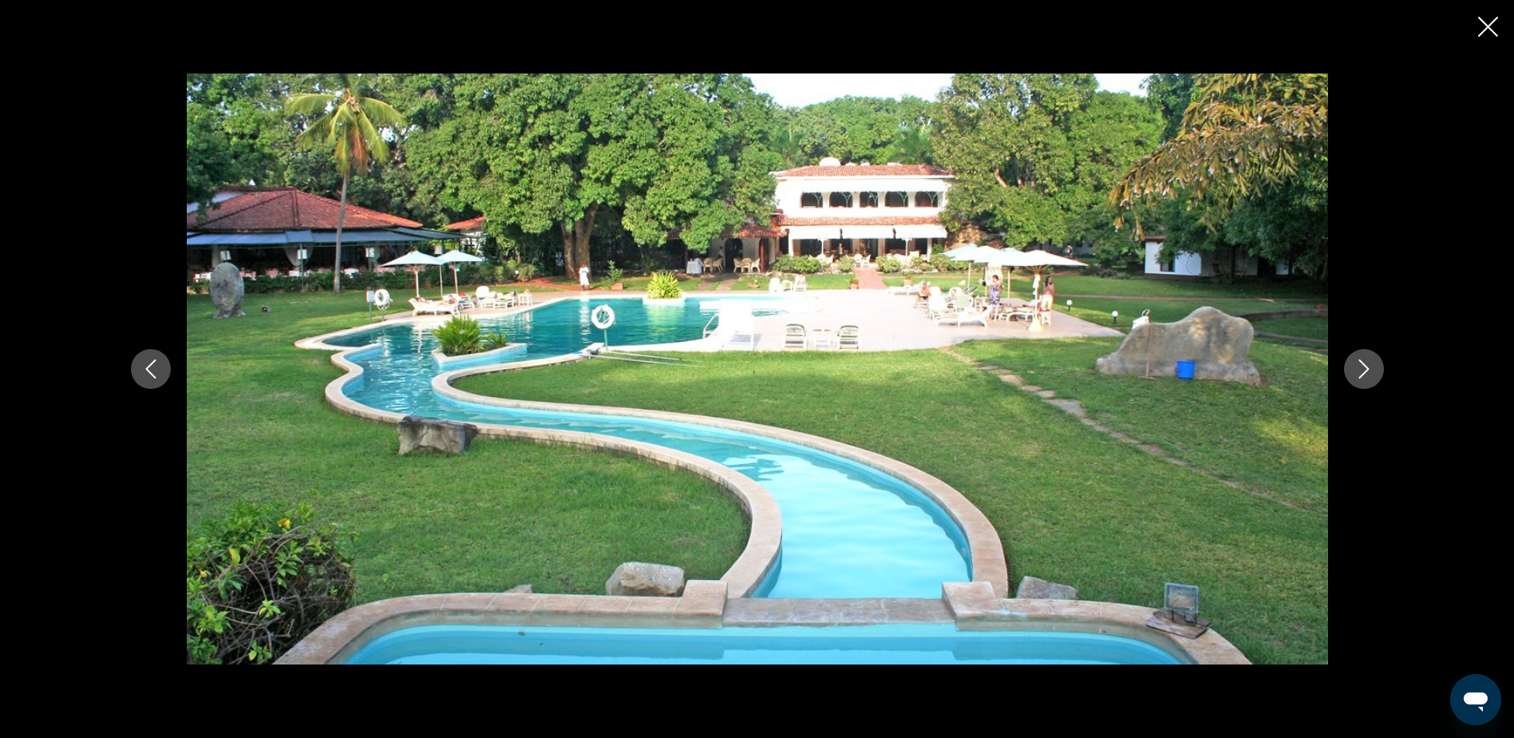
click at [1364, 365] on icon "Next image" at bounding box center [1364, 368] width 10 height 19
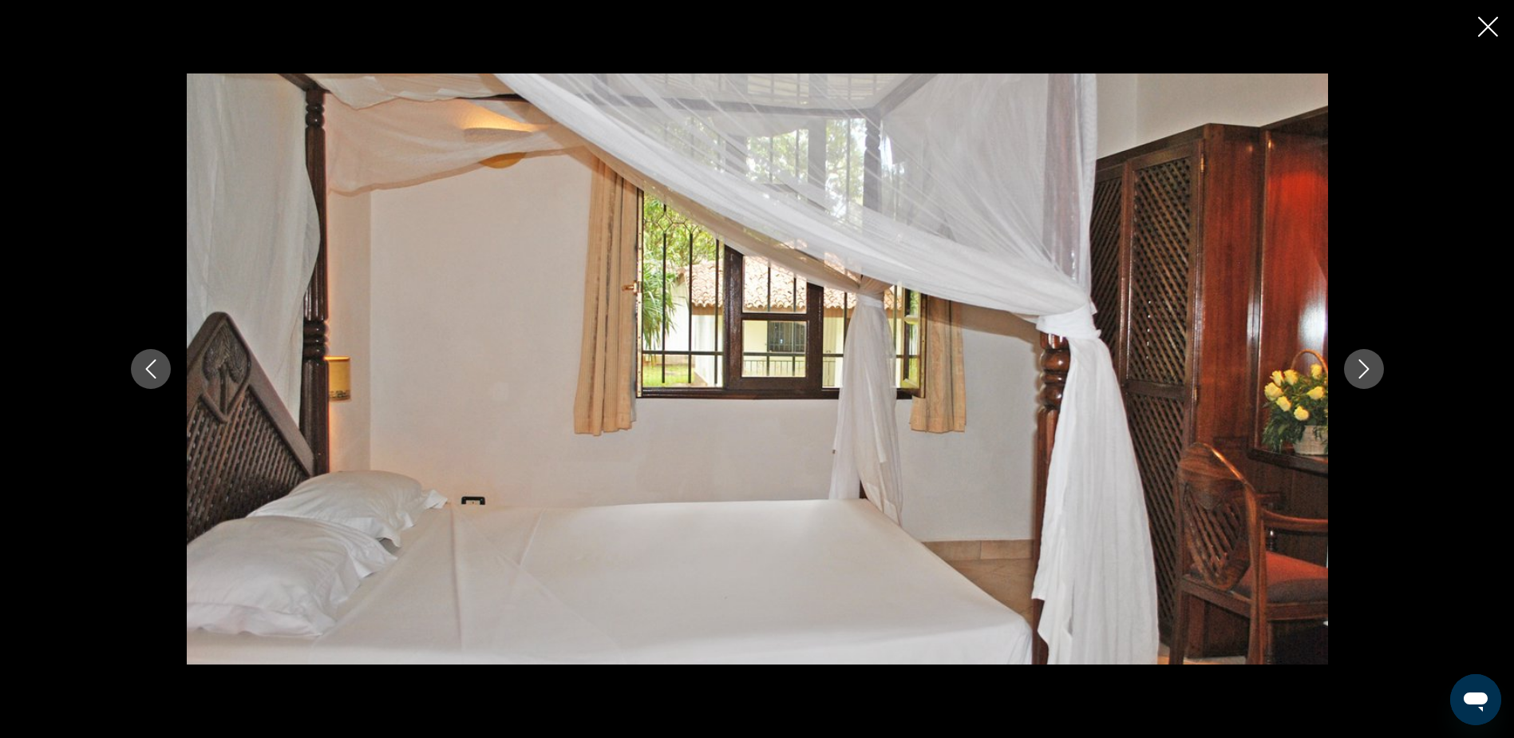
click at [1364, 365] on icon "Next image" at bounding box center [1364, 368] width 10 height 19
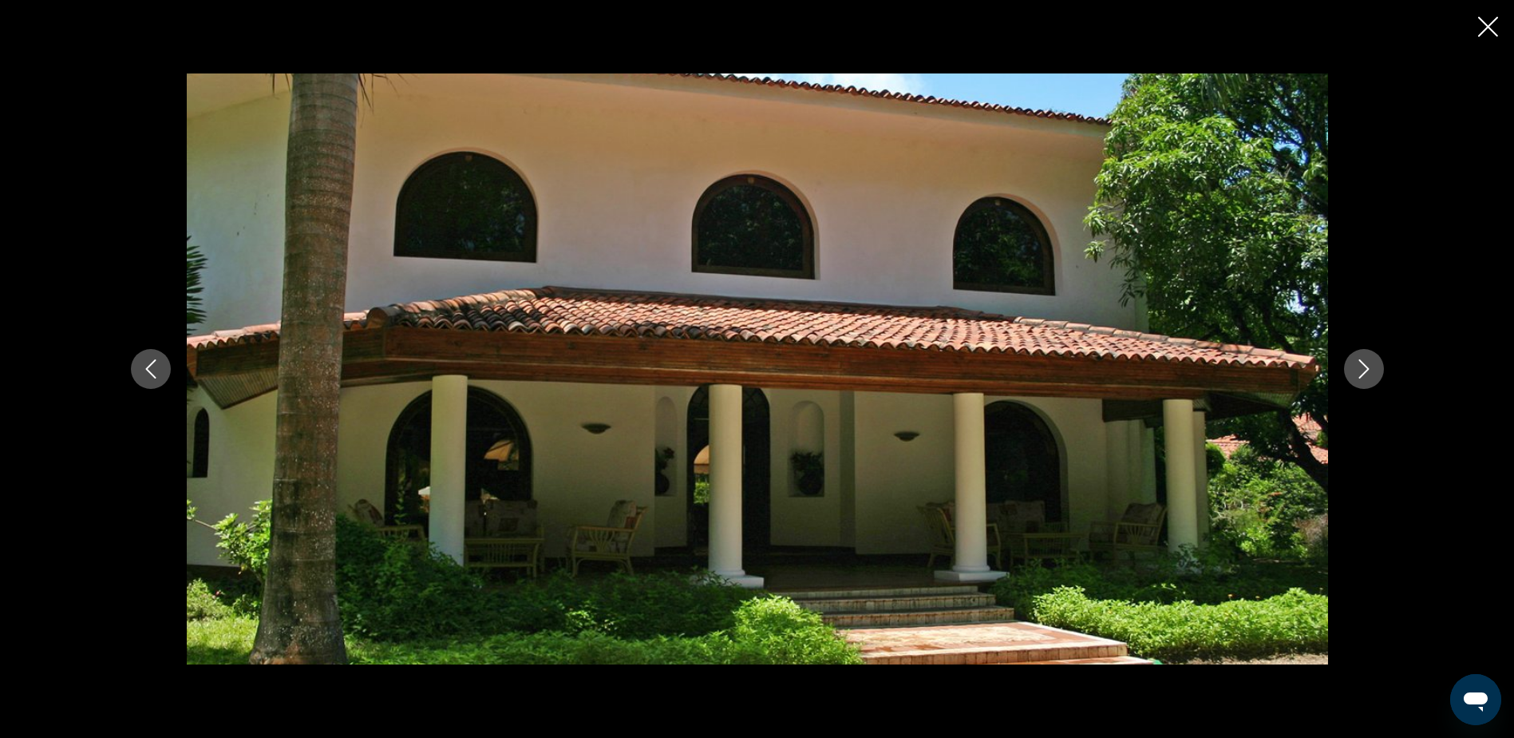
click at [1364, 365] on icon "Next image" at bounding box center [1364, 368] width 10 height 19
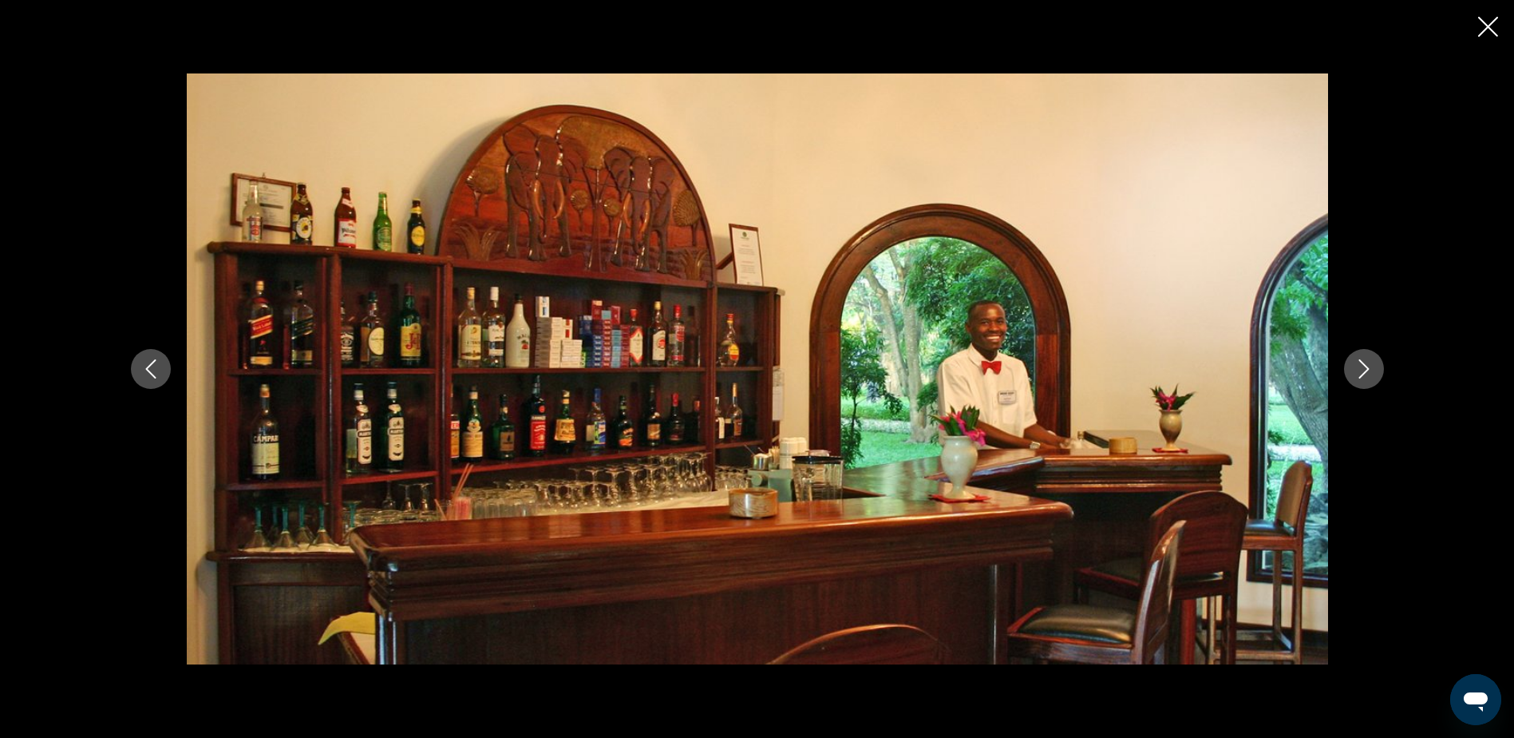
click at [1364, 365] on icon "Next image" at bounding box center [1364, 368] width 10 height 19
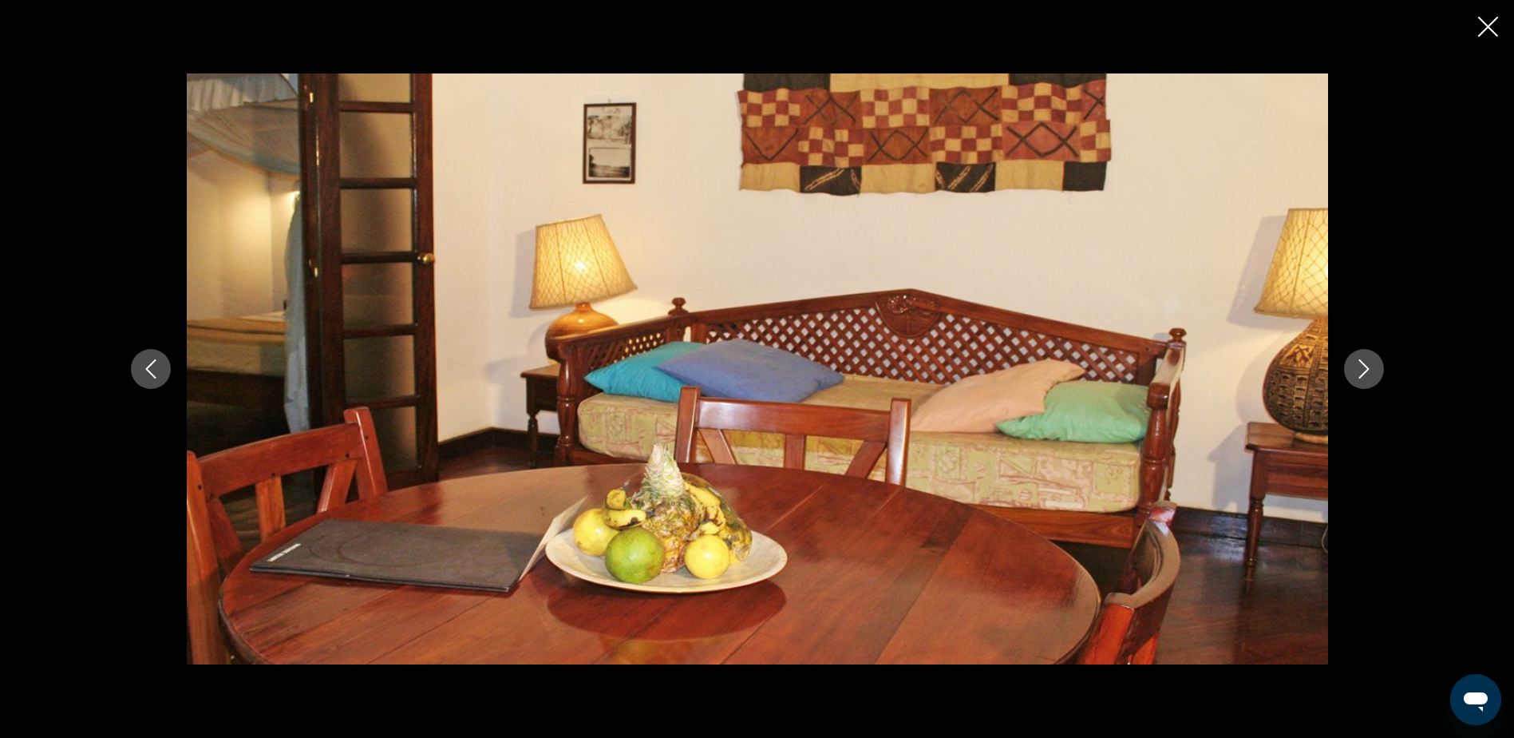
click at [1364, 365] on icon "Next image" at bounding box center [1364, 368] width 10 height 19
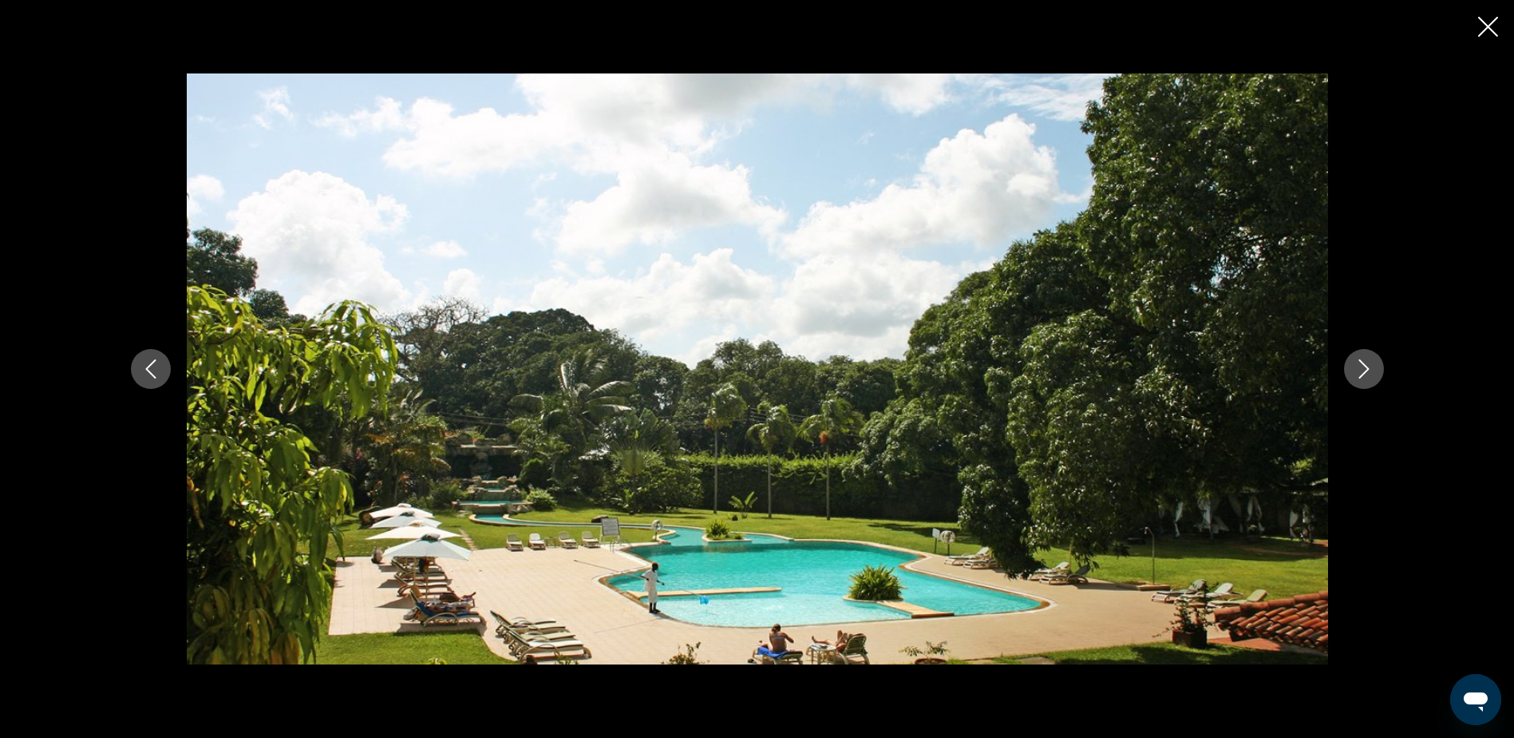
click at [1364, 365] on icon "Next image" at bounding box center [1364, 368] width 10 height 19
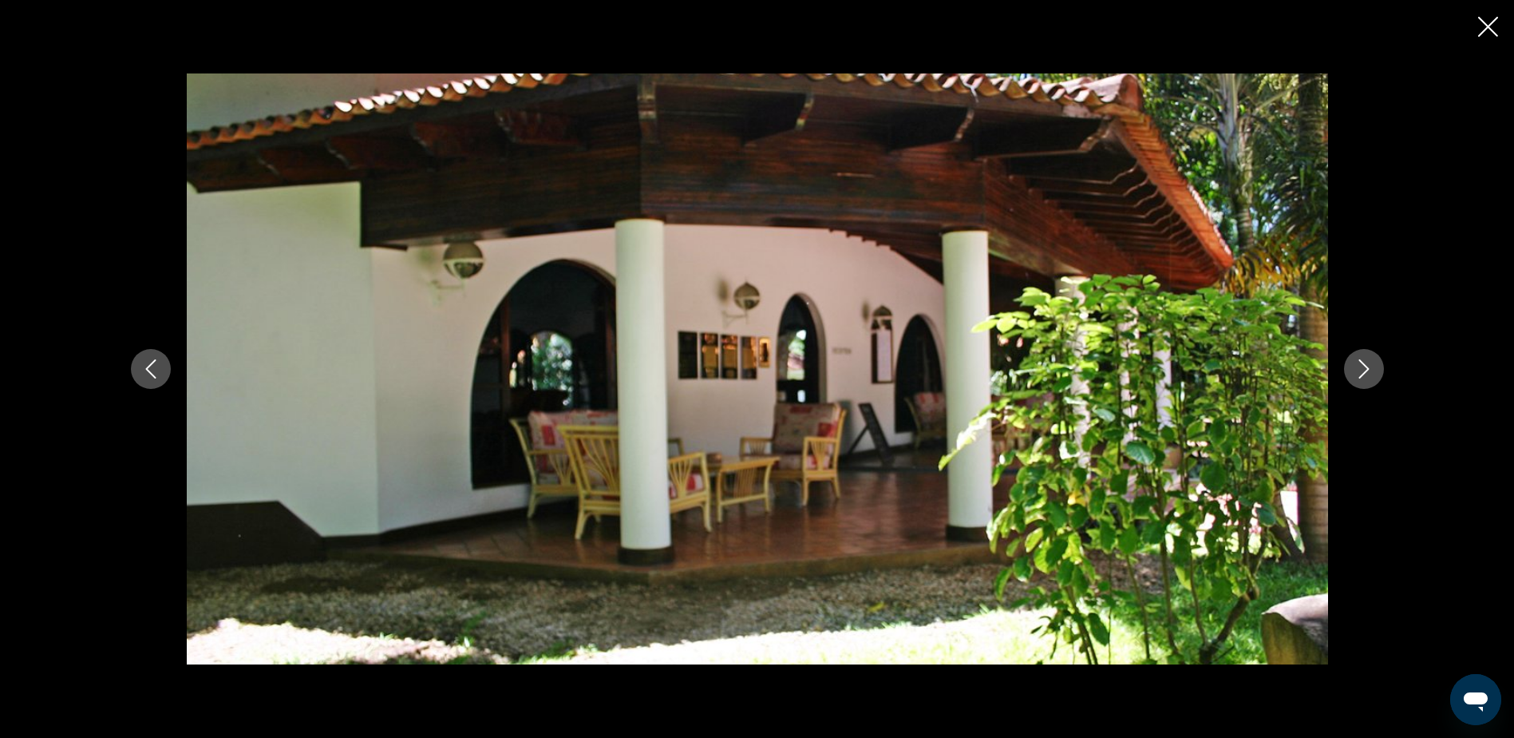
click at [1364, 365] on icon "Next image" at bounding box center [1364, 368] width 10 height 19
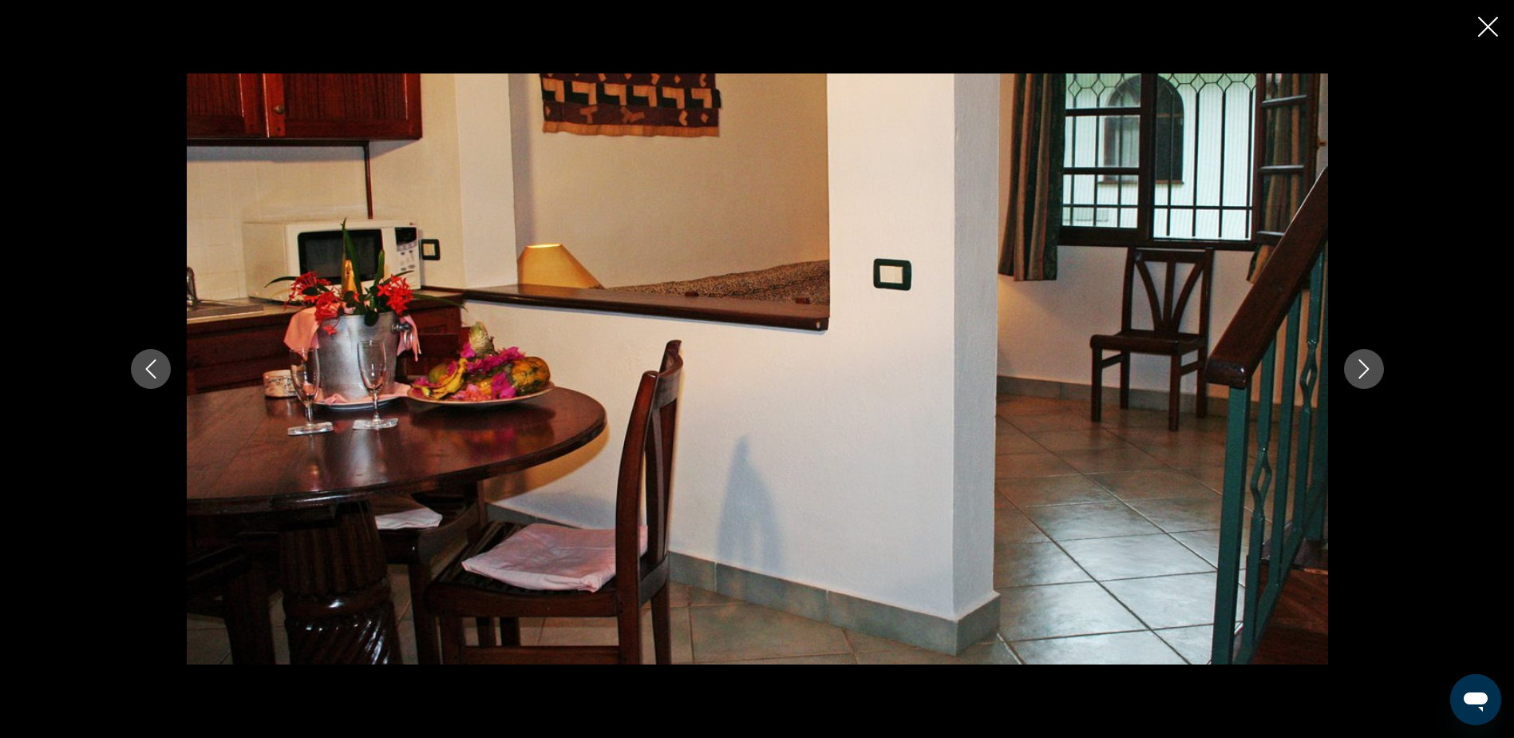
click at [1364, 365] on icon "Next image" at bounding box center [1364, 368] width 10 height 19
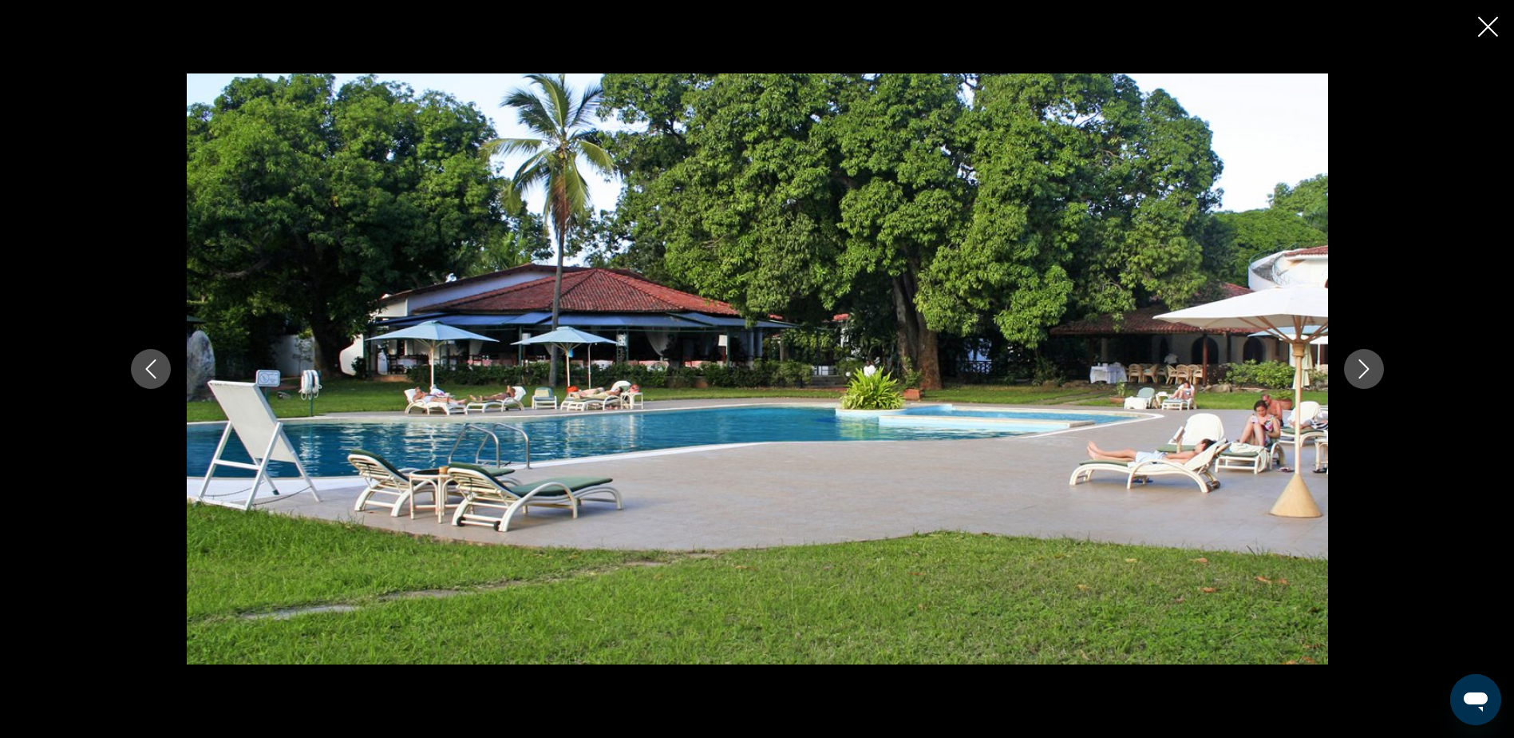
click at [1364, 365] on icon "Next image" at bounding box center [1364, 368] width 10 height 19
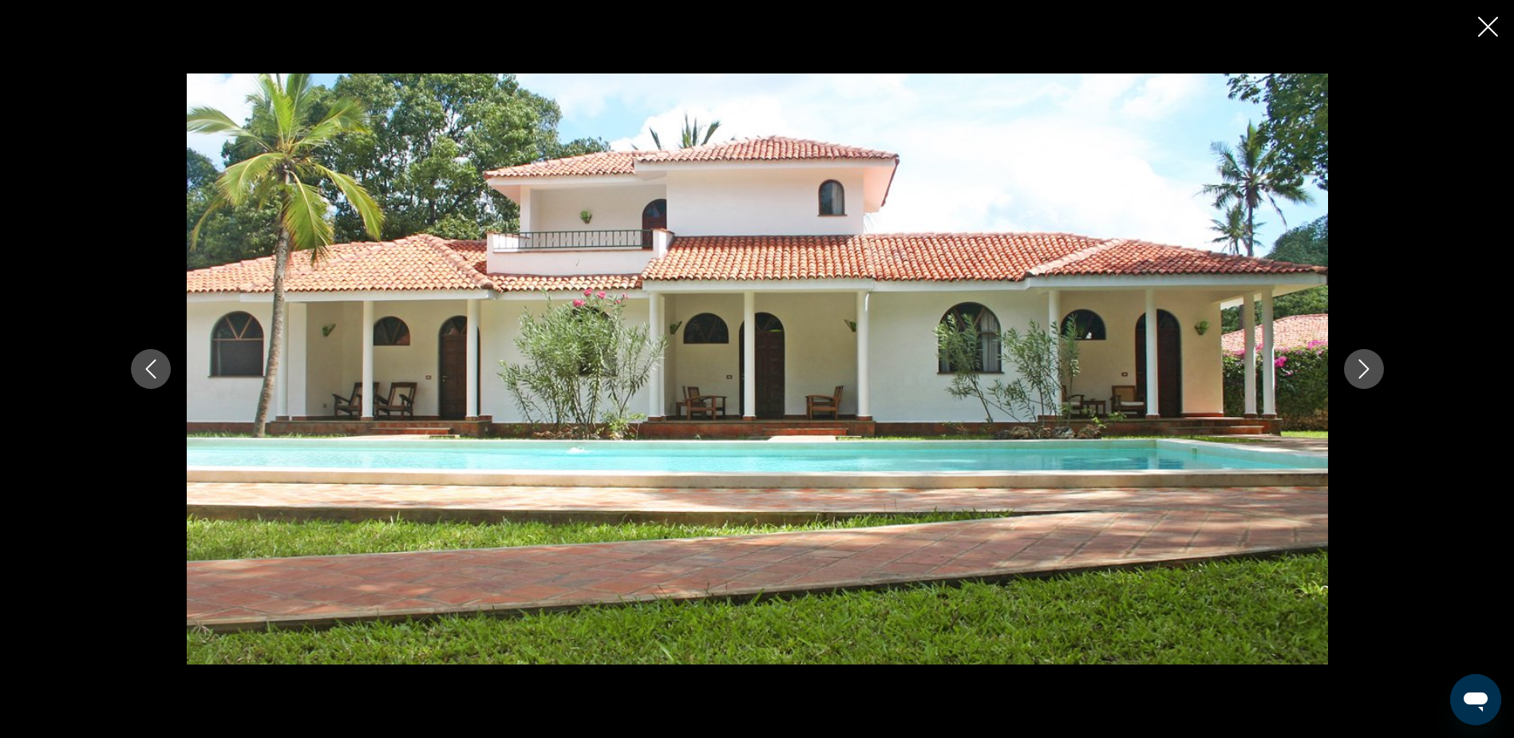
click at [1364, 365] on icon "Next image" at bounding box center [1364, 368] width 10 height 19
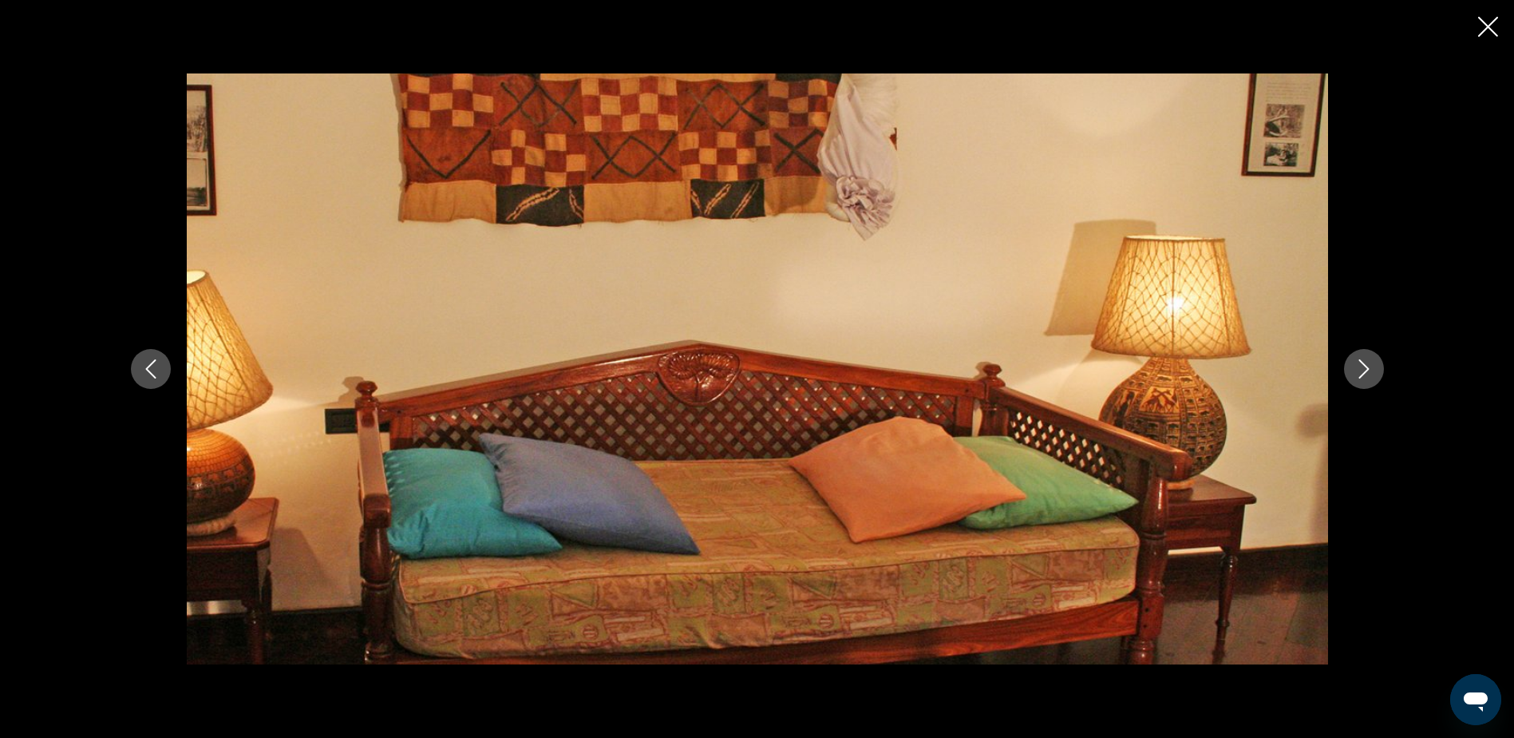
click at [1364, 365] on icon "Next image" at bounding box center [1364, 368] width 10 height 19
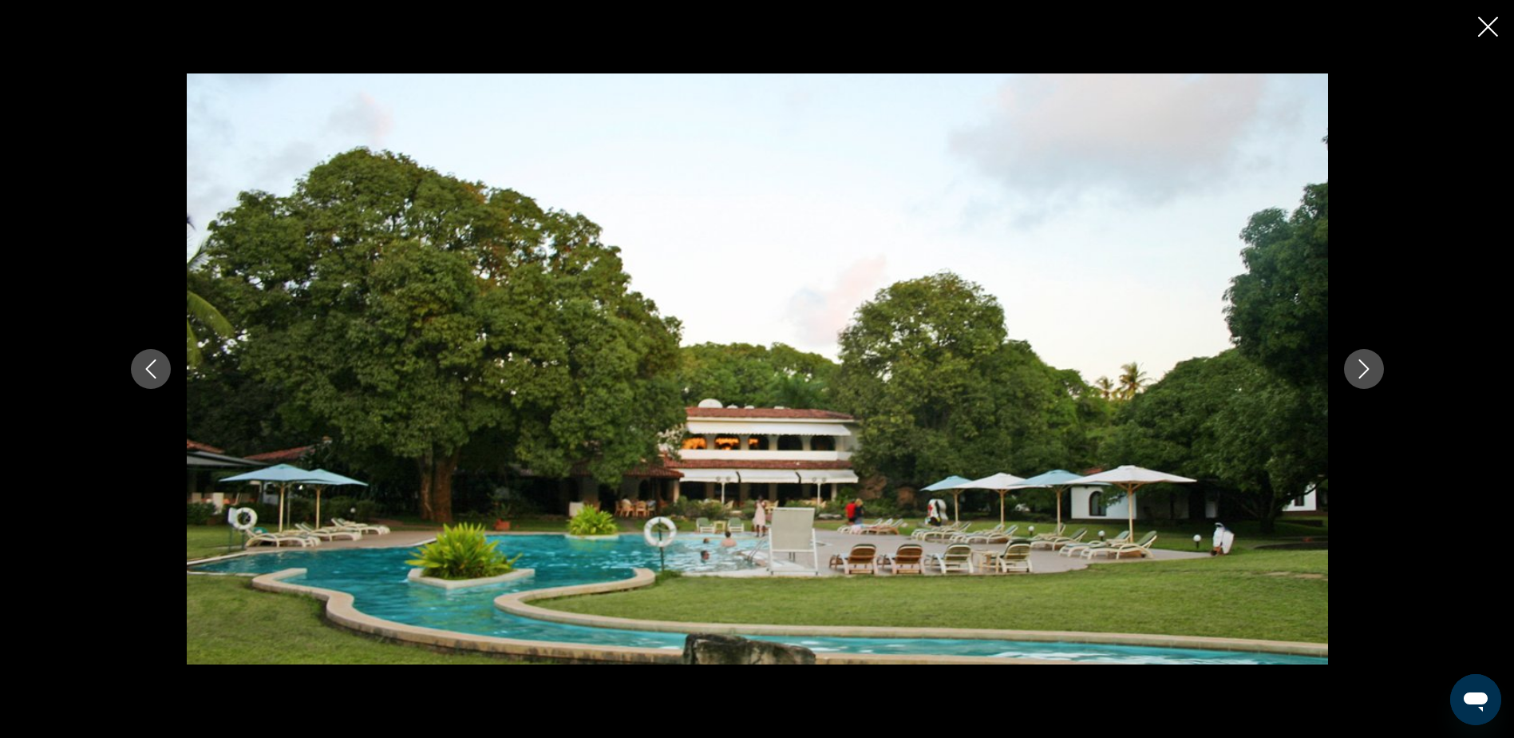
click at [1364, 365] on icon "Next image" at bounding box center [1364, 368] width 10 height 19
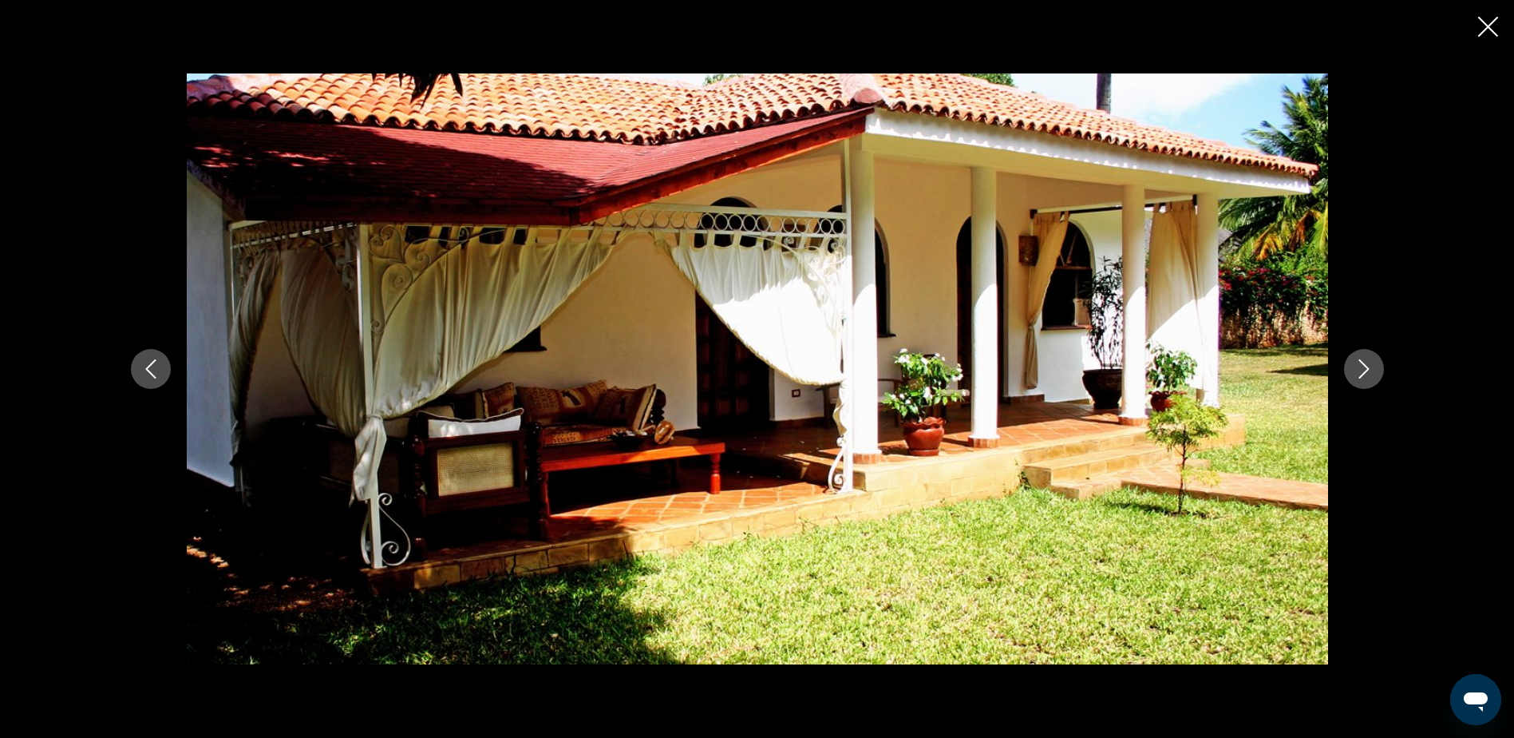
click at [1364, 365] on icon "Next image" at bounding box center [1364, 368] width 10 height 19
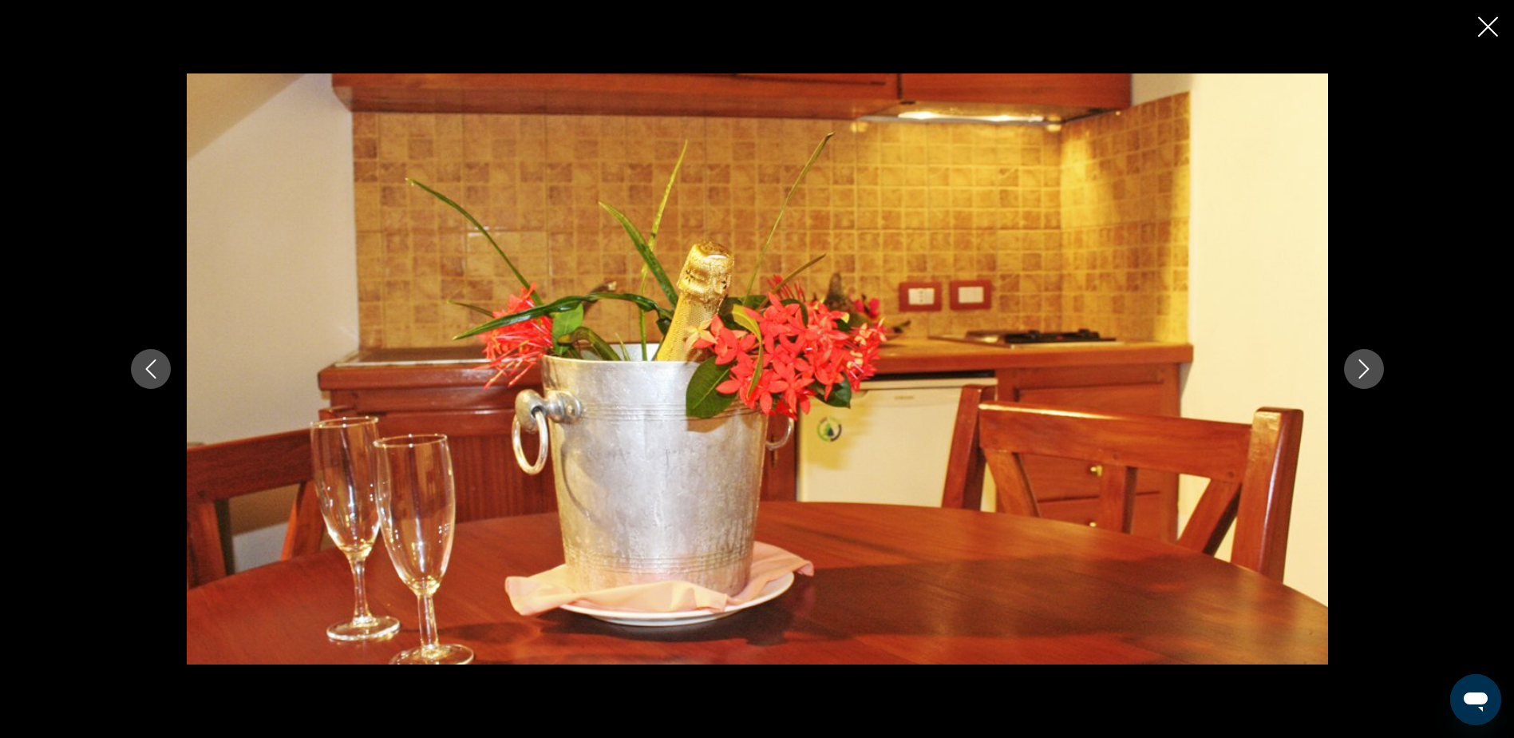
click at [1364, 365] on icon "Next image" at bounding box center [1364, 368] width 10 height 19
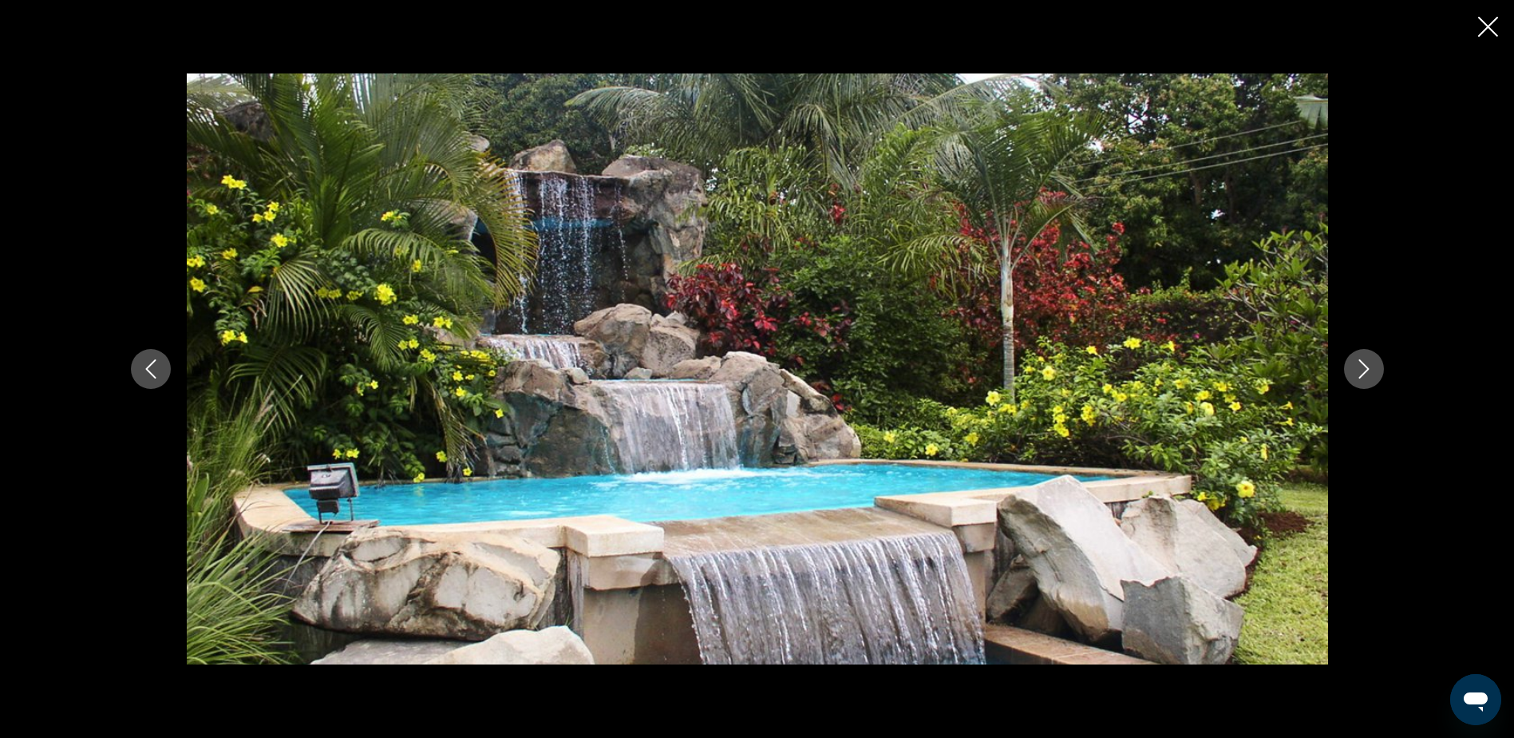
click at [1364, 365] on icon "Next image" at bounding box center [1364, 368] width 10 height 19
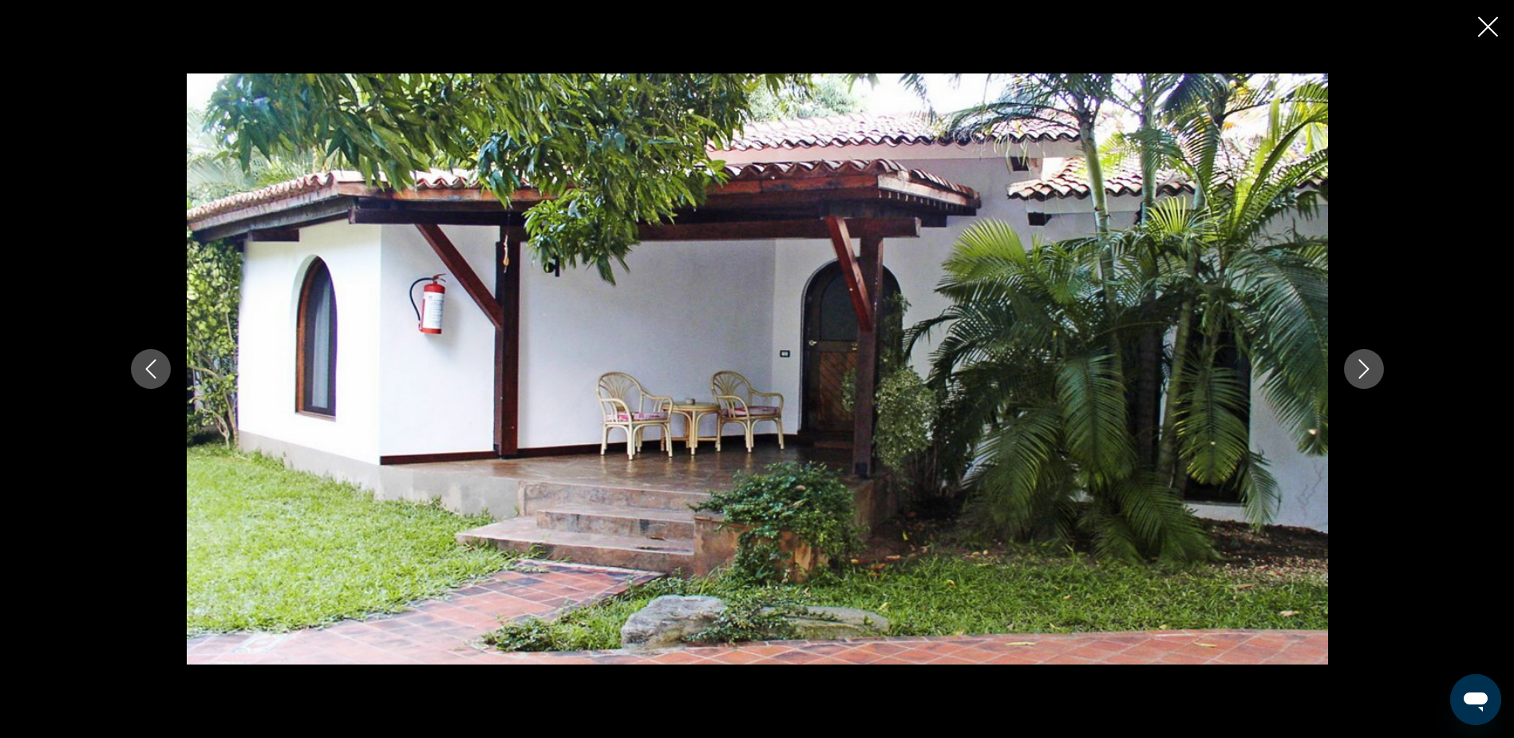
click at [1364, 365] on icon "Next image" at bounding box center [1364, 368] width 10 height 19
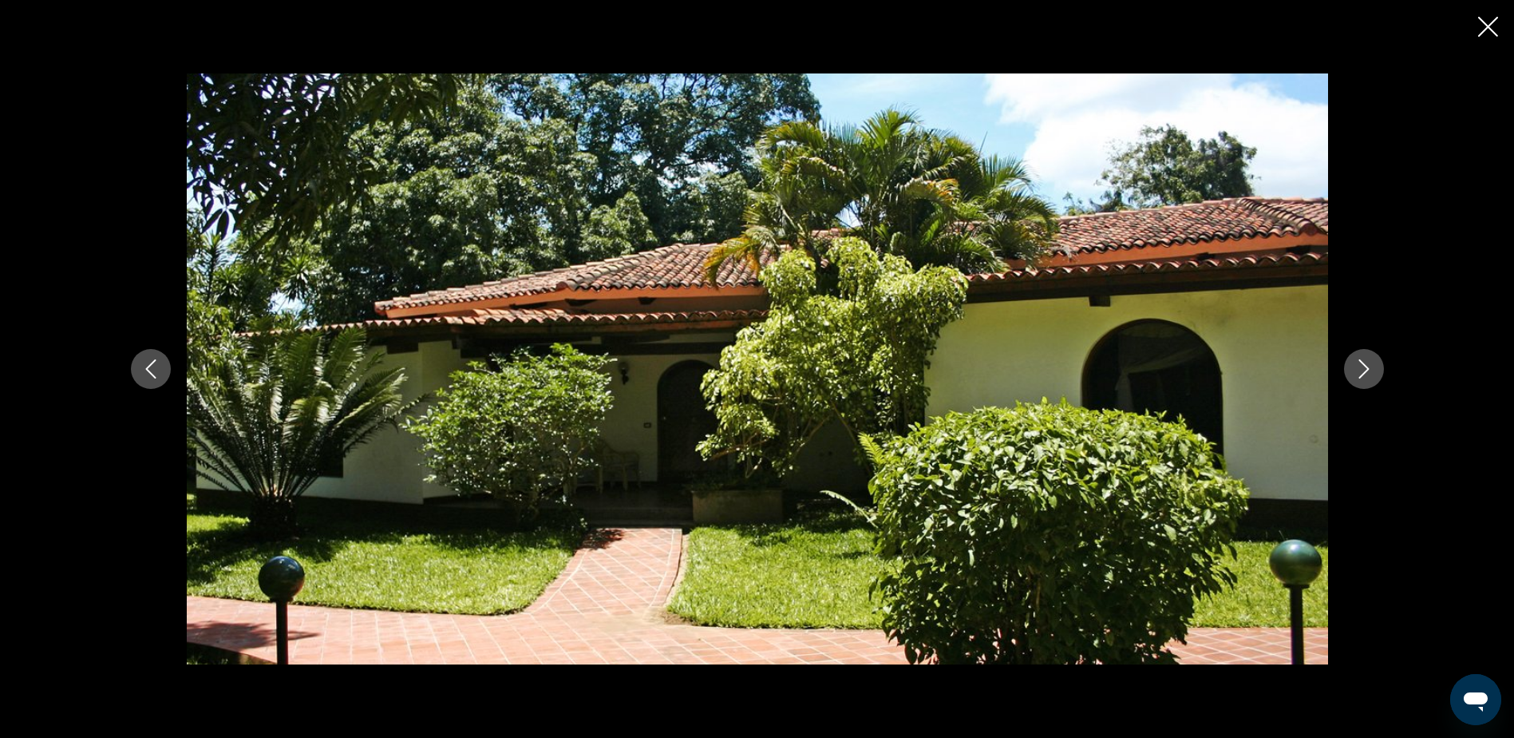
click at [1364, 365] on icon "Next image" at bounding box center [1364, 368] width 10 height 19
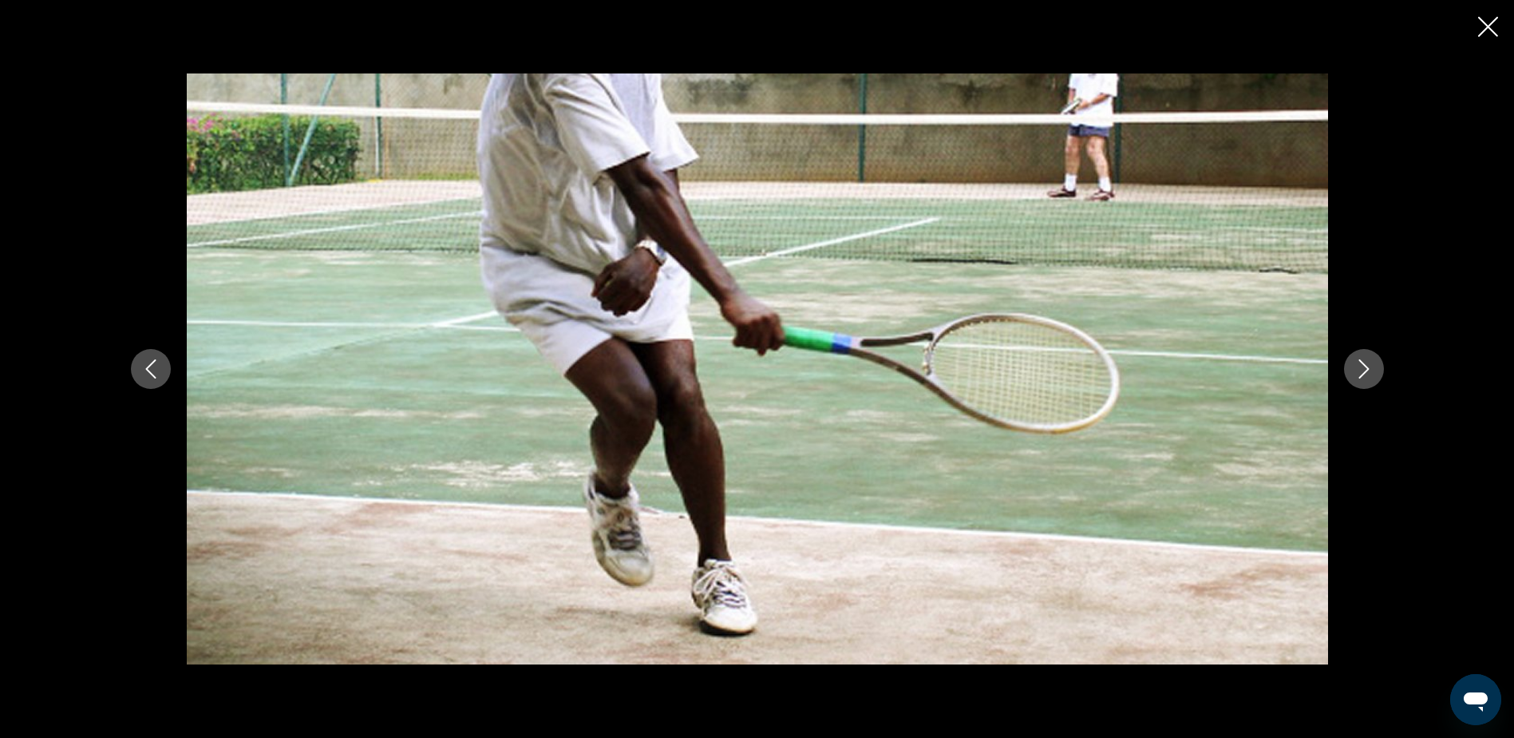
click at [1364, 365] on icon "Next image" at bounding box center [1364, 368] width 10 height 19
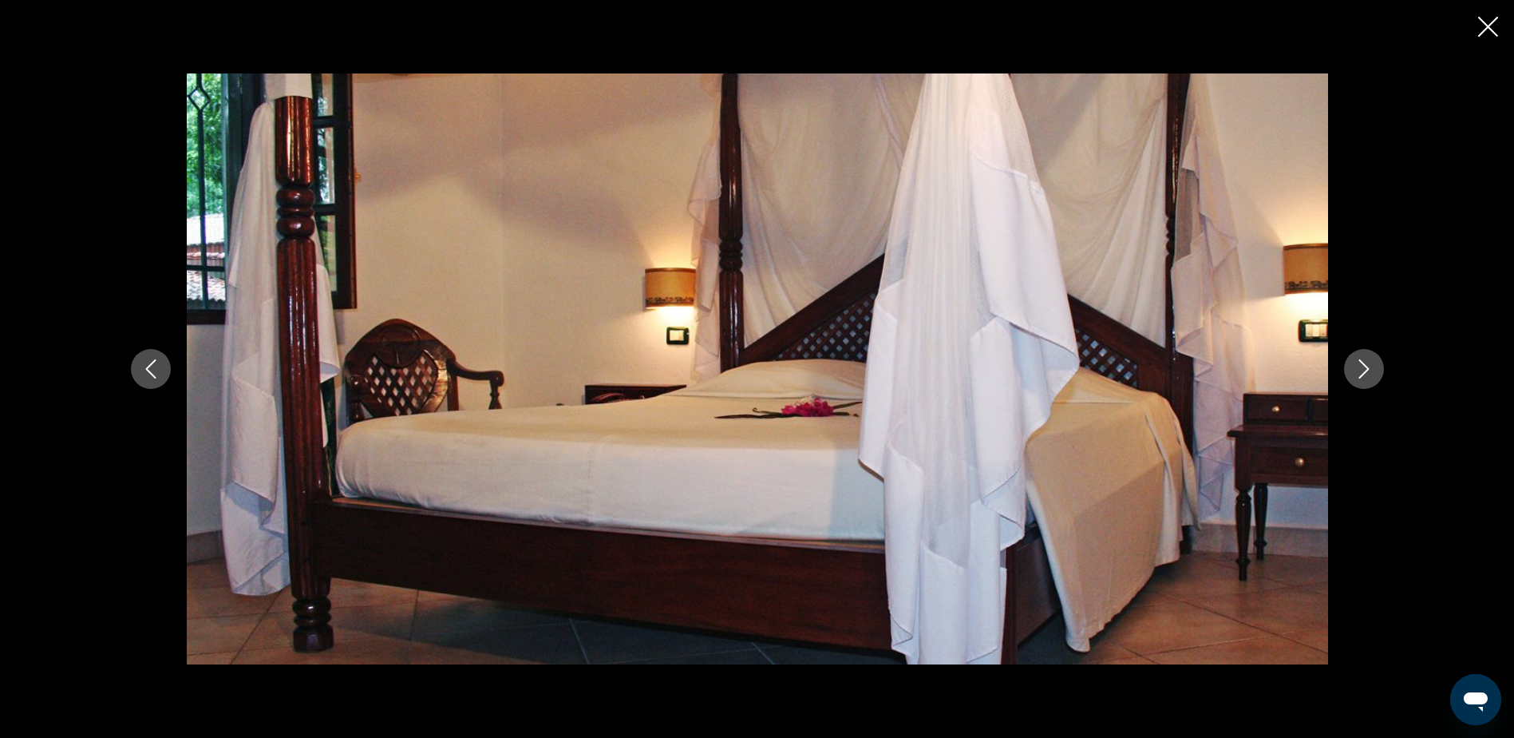
click at [1364, 365] on icon "Next image" at bounding box center [1364, 368] width 10 height 19
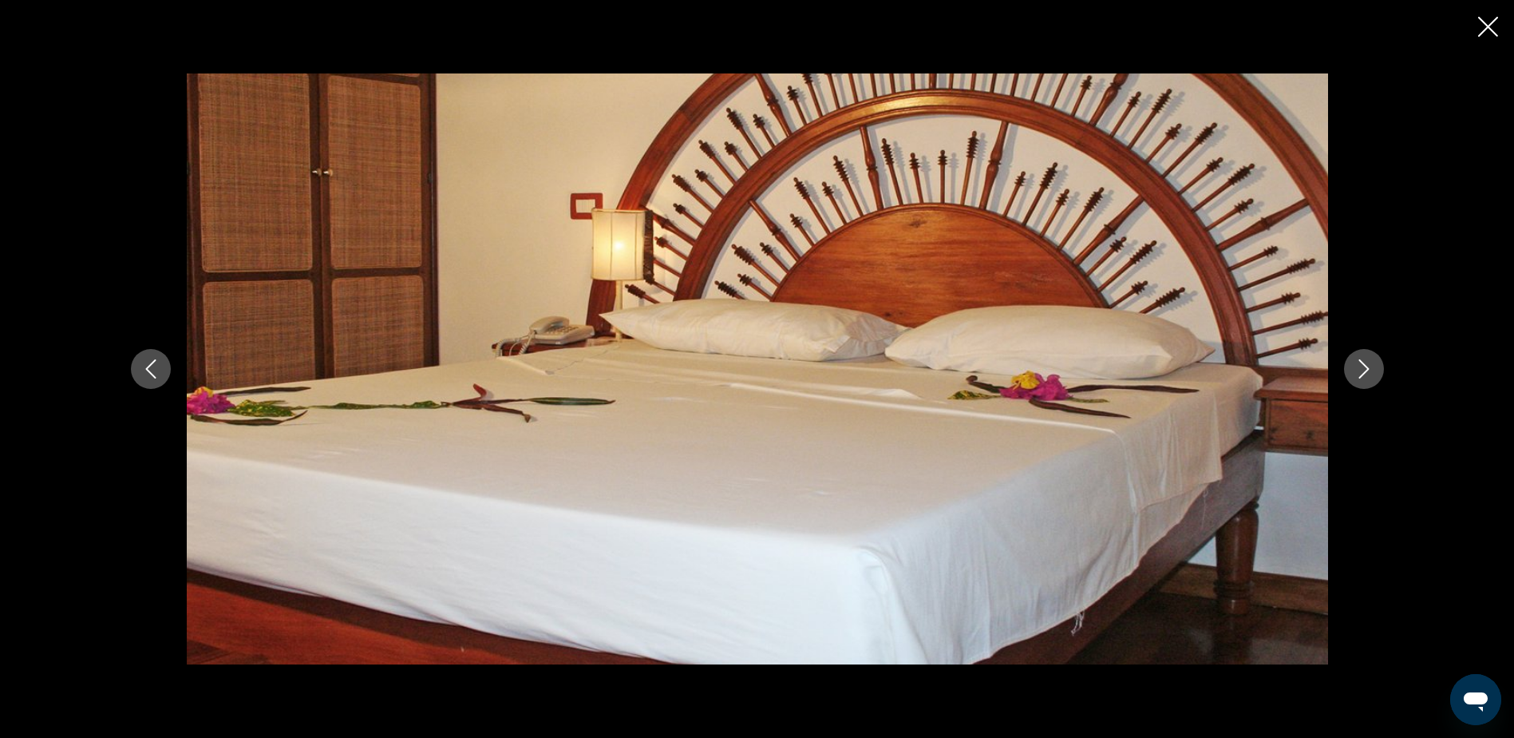
click at [1364, 365] on icon "Next image" at bounding box center [1364, 368] width 10 height 19
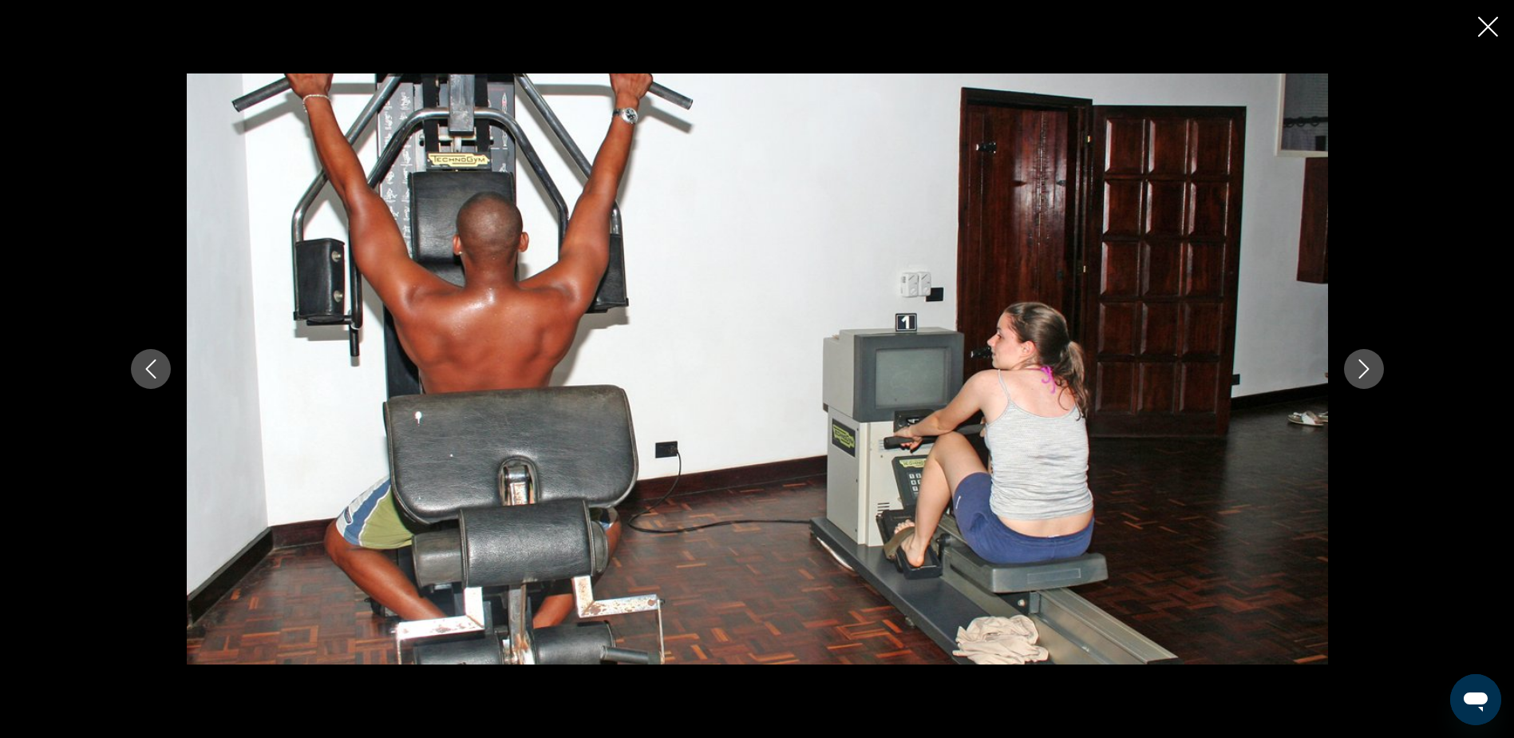
click at [1364, 365] on icon "Next image" at bounding box center [1364, 368] width 10 height 19
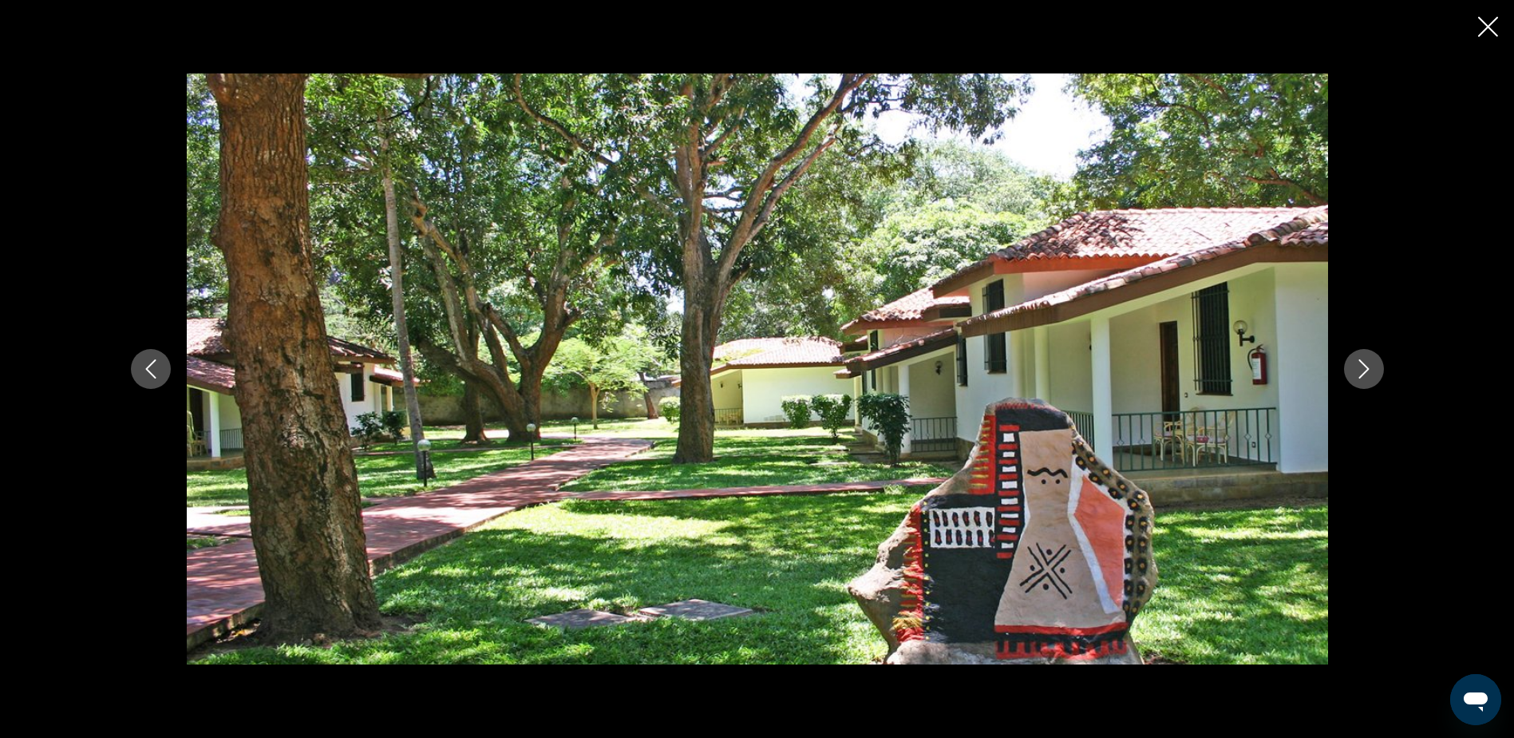
click at [1364, 365] on icon "Next image" at bounding box center [1364, 368] width 10 height 19
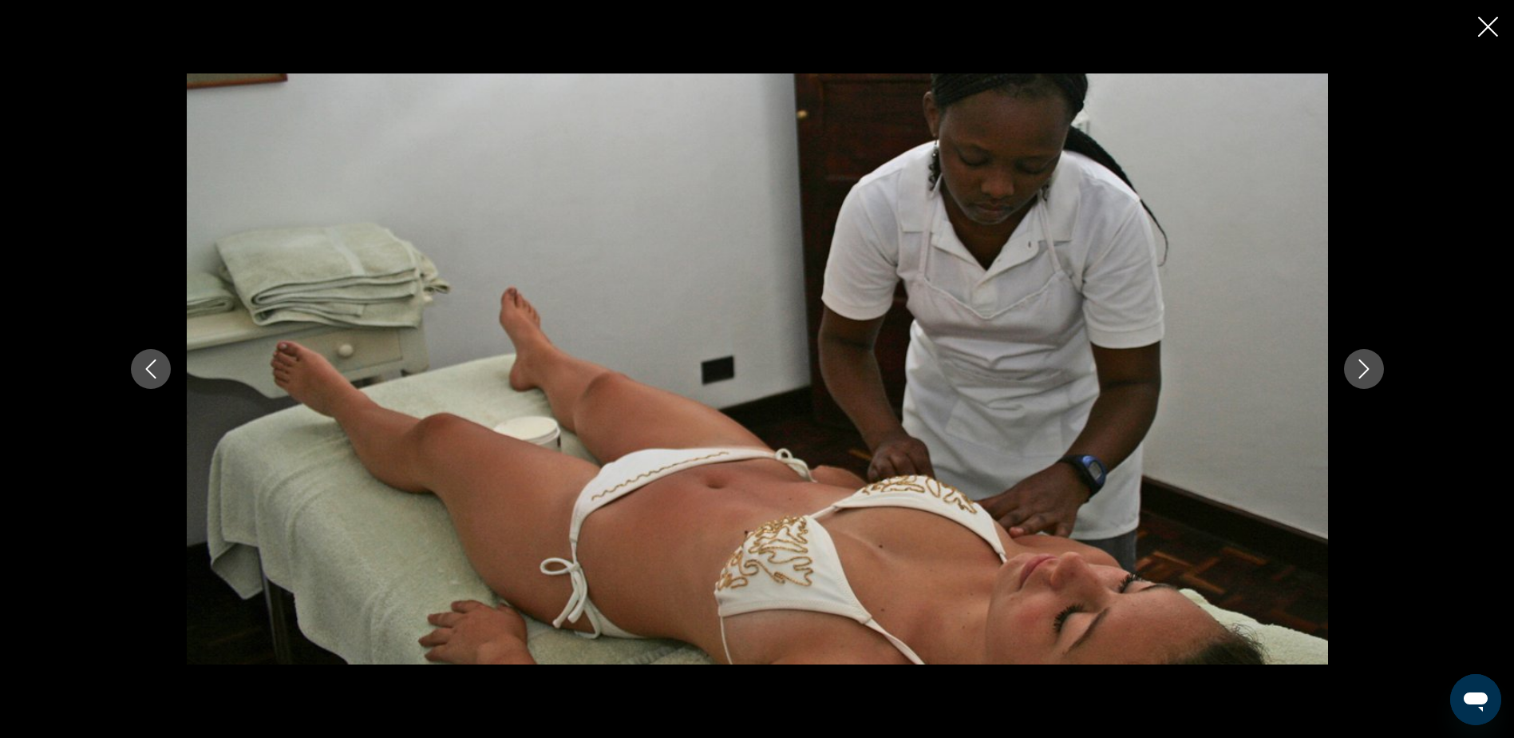
click at [1364, 365] on icon "Next image" at bounding box center [1364, 368] width 10 height 19
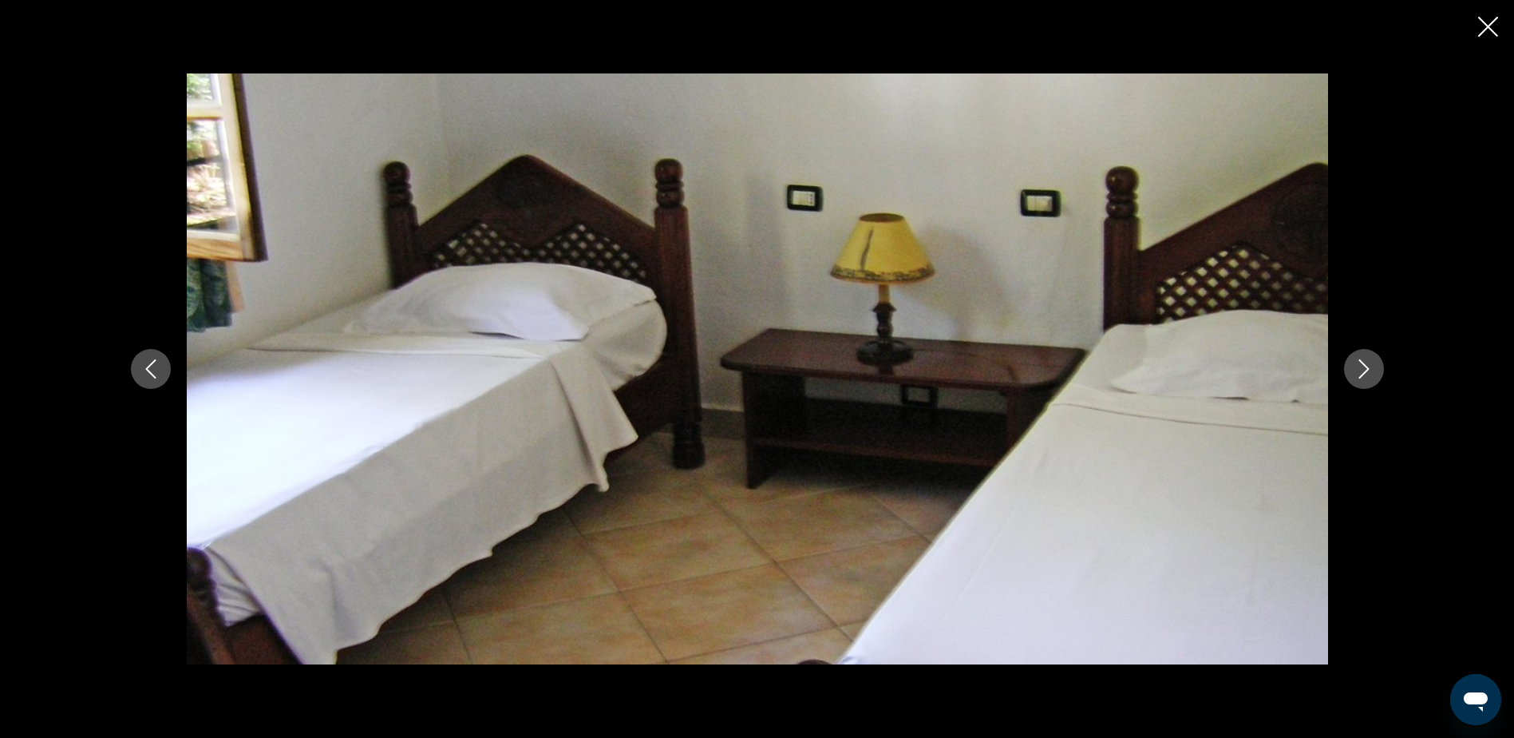
click at [1364, 365] on icon "Next image" at bounding box center [1364, 368] width 10 height 19
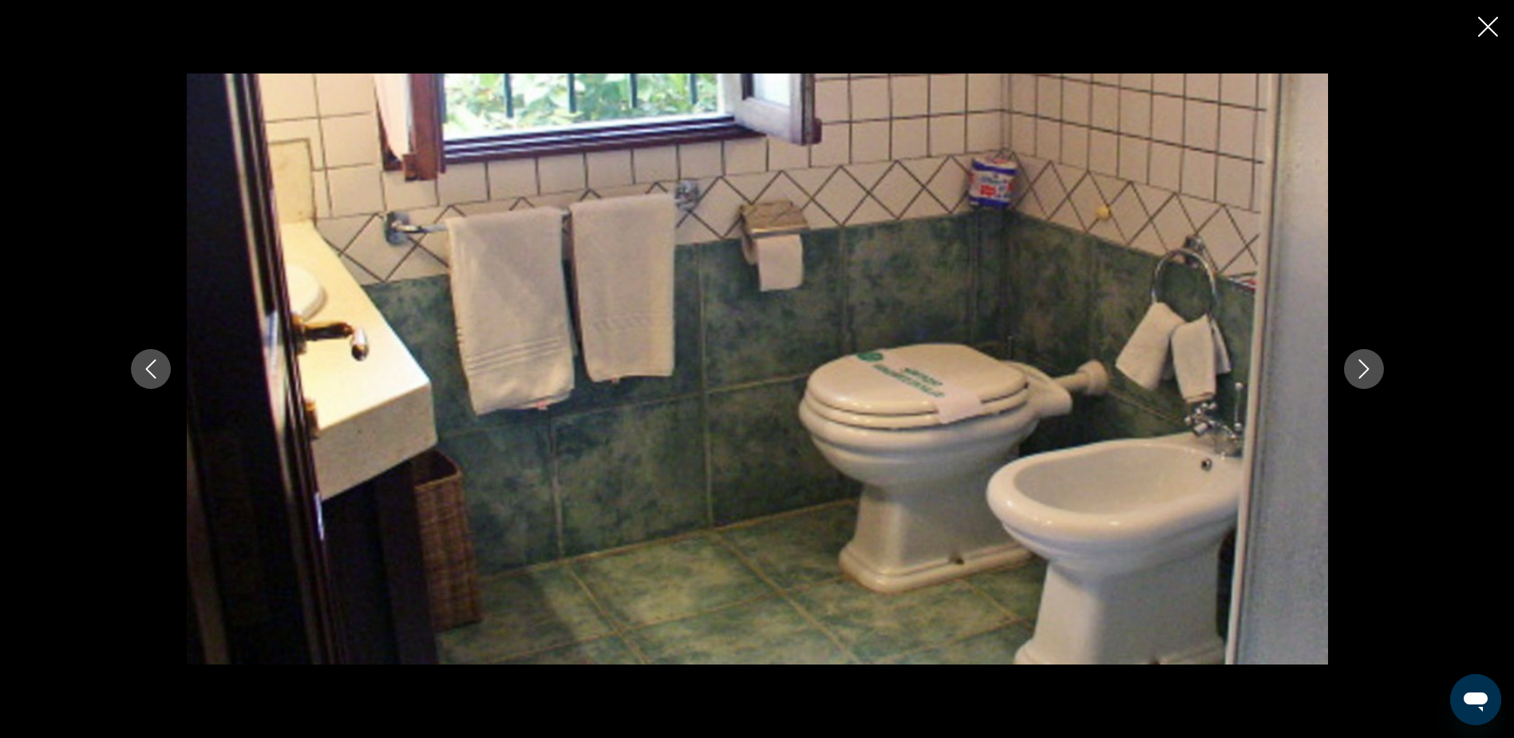
click at [1364, 365] on icon "Next image" at bounding box center [1364, 368] width 10 height 19
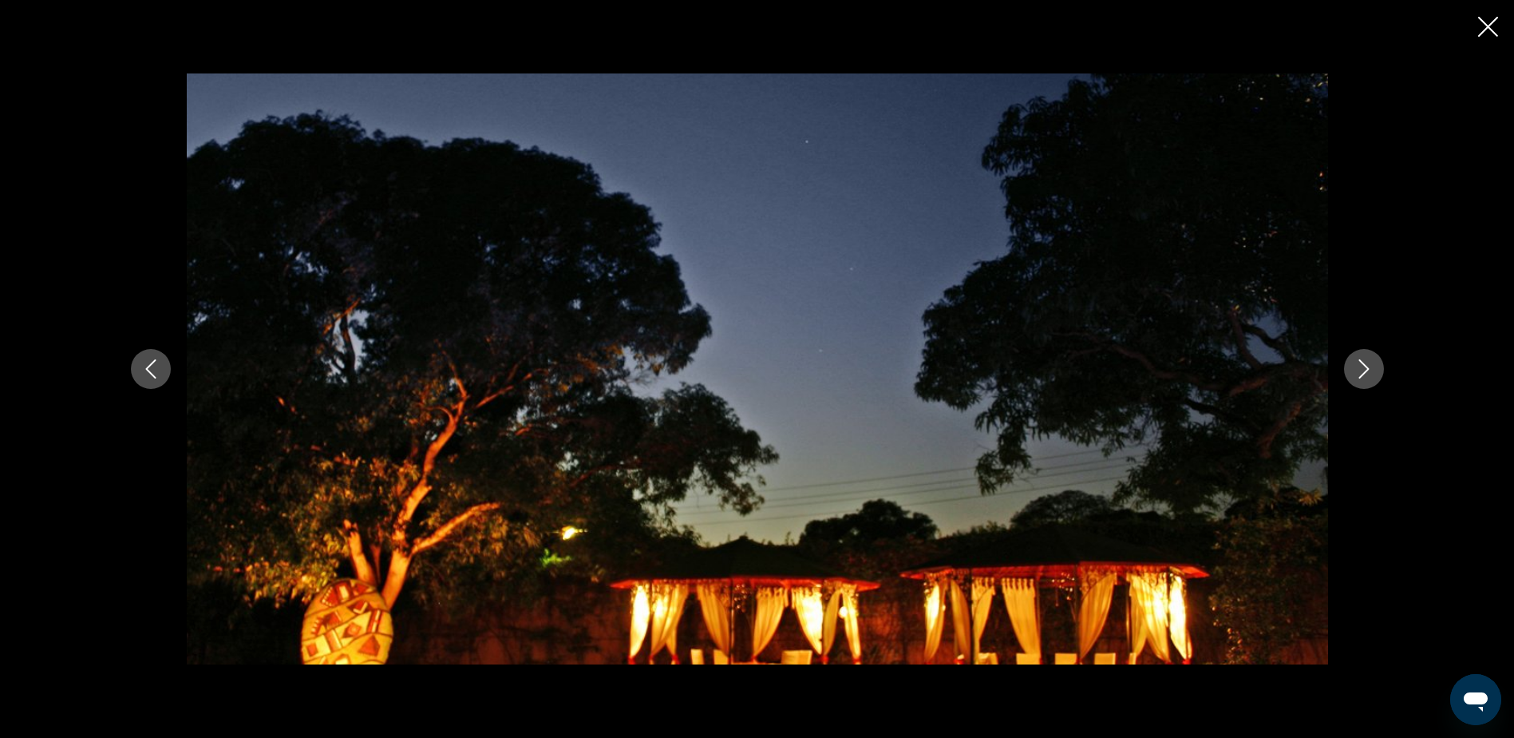
click at [1364, 365] on icon "Next image" at bounding box center [1364, 368] width 10 height 19
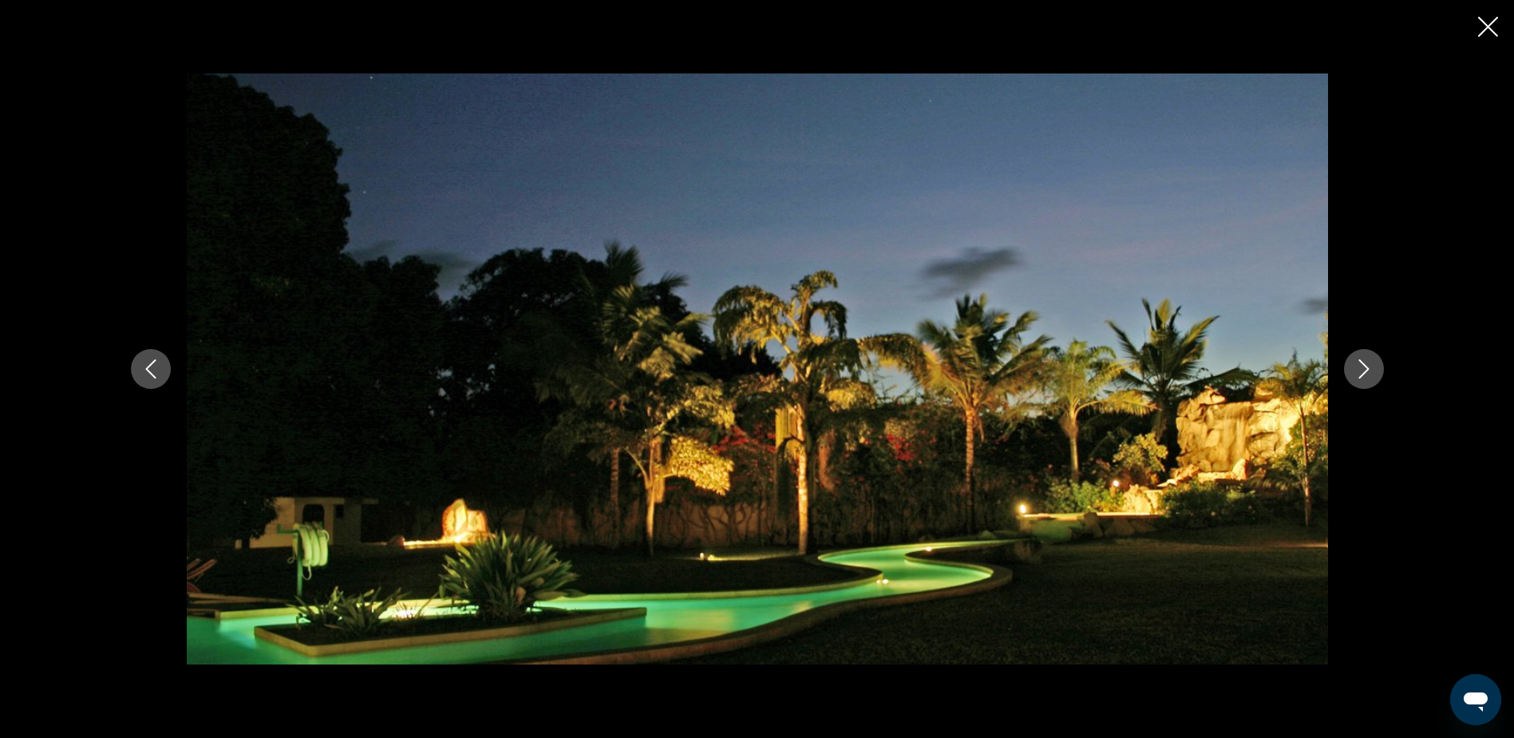
click at [1364, 365] on icon "Next image" at bounding box center [1364, 368] width 10 height 19
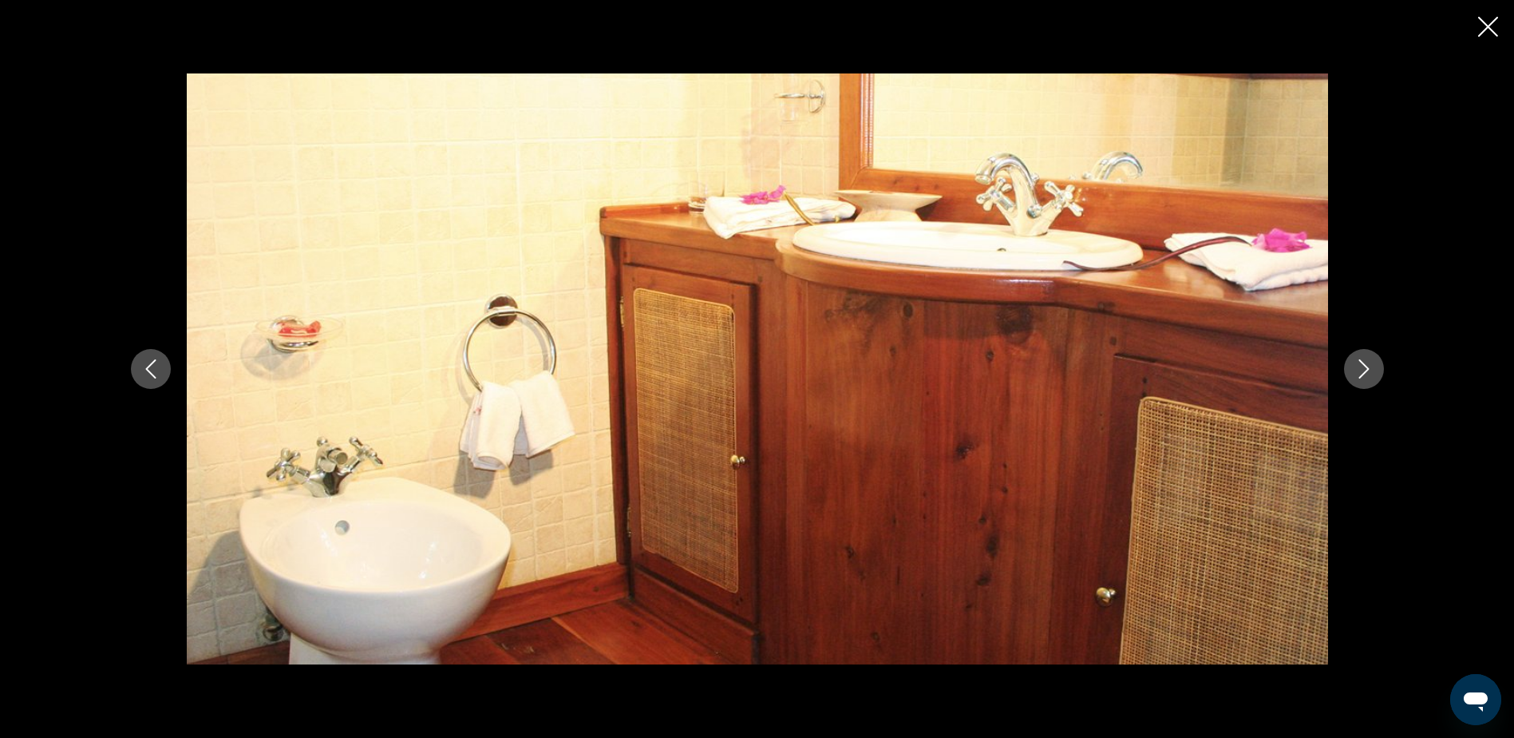
click at [1364, 365] on icon "Next image" at bounding box center [1364, 368] width 10 height 19
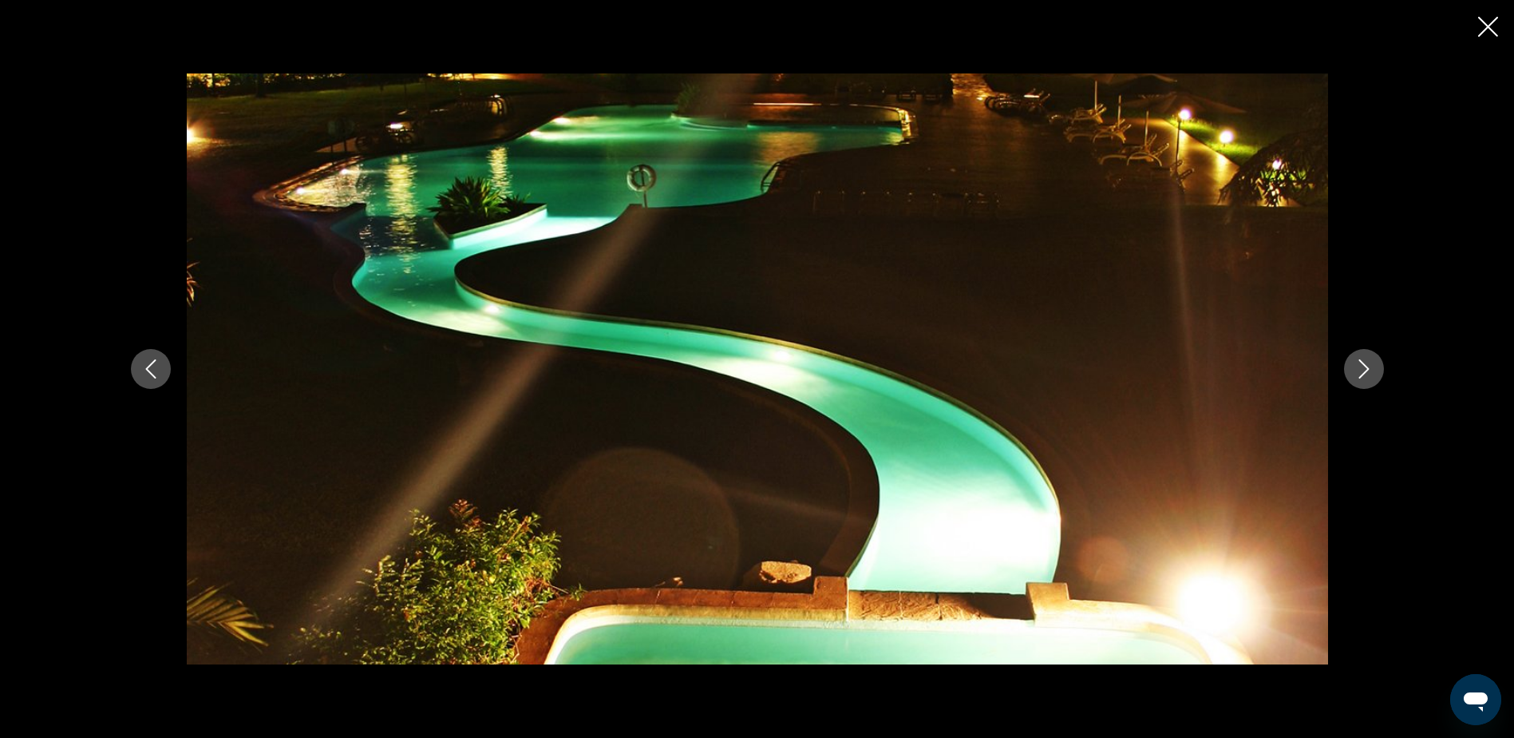
click at [1364, 365] on icon "Next image" at bounding box center [1364, 368] width 10 height 19
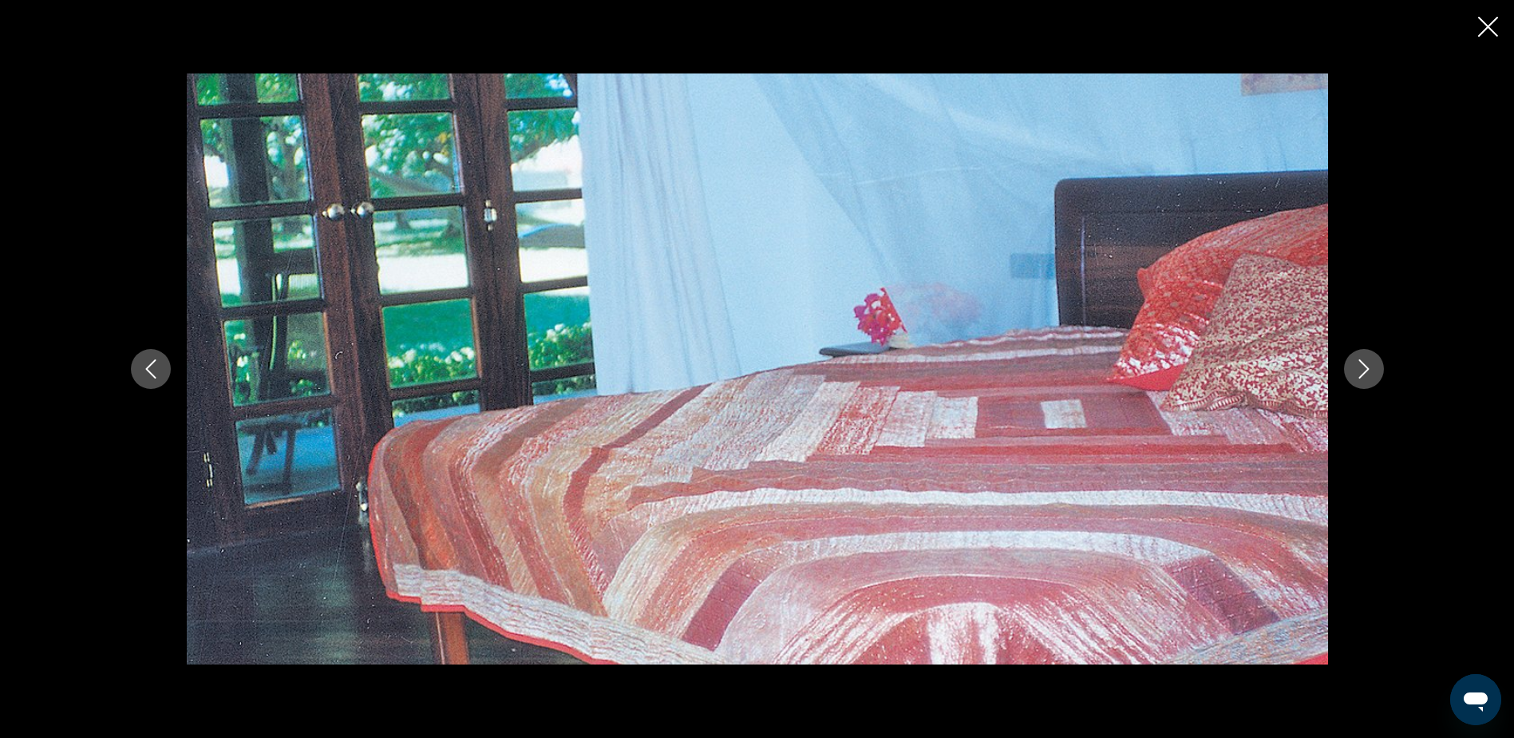
click at [1364, 365] on icon "Next image" at bounding box center [1364, 368] width 10 height 19
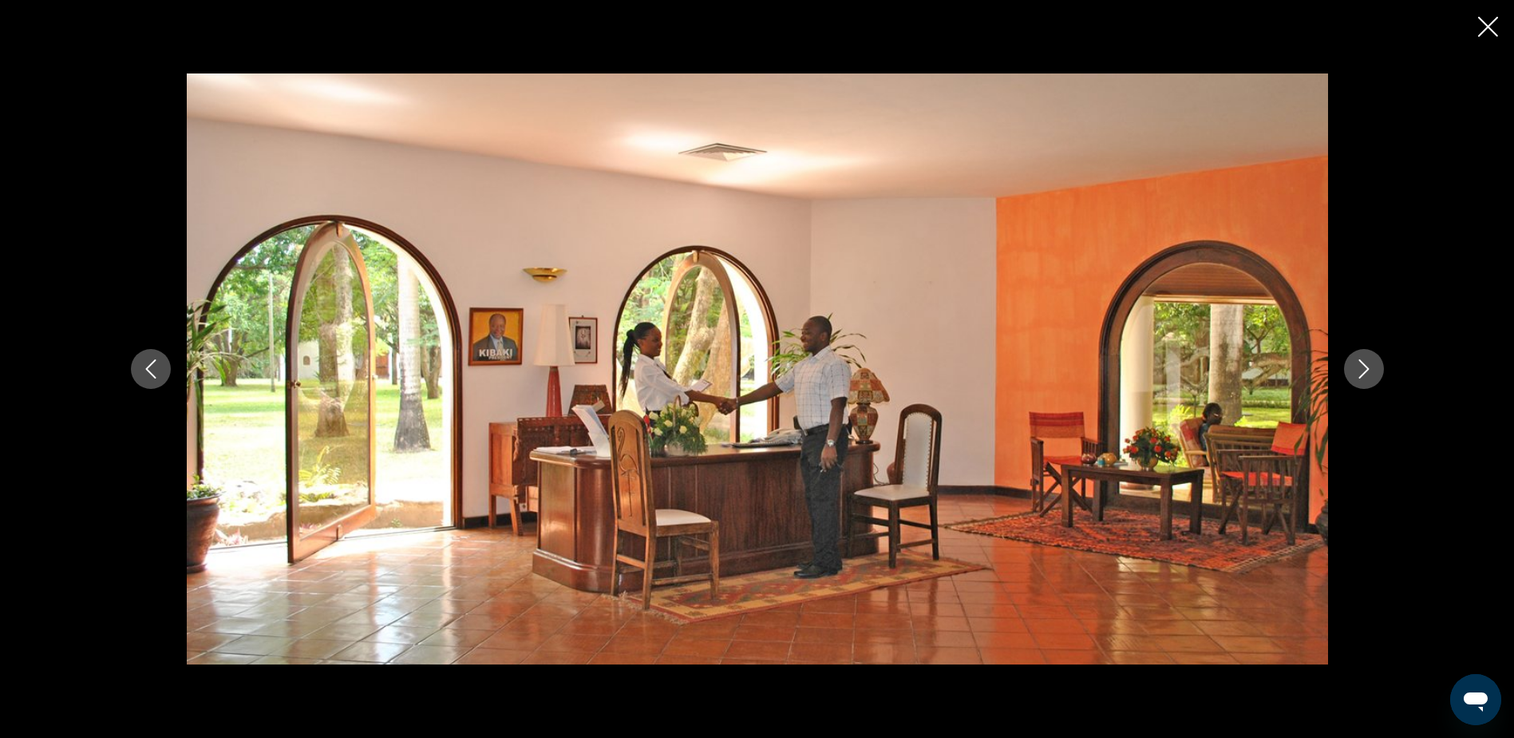
click at [1486, 24] on icon "Close slideshow" at bounding box center [1488, 27] width 20 height 20
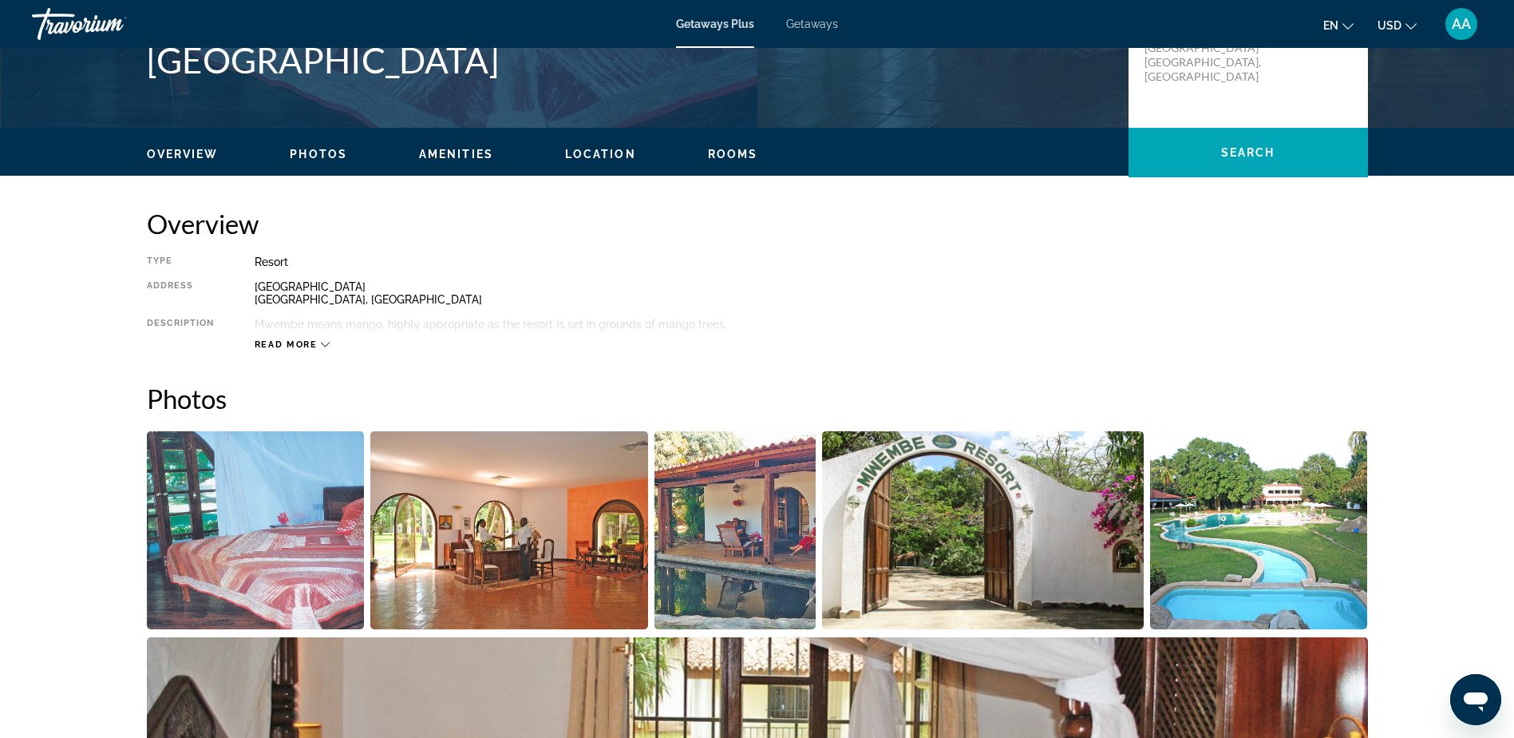
click at [800, 22] on span "Getaways" at bounding box center [812, 24] width 52 height 13
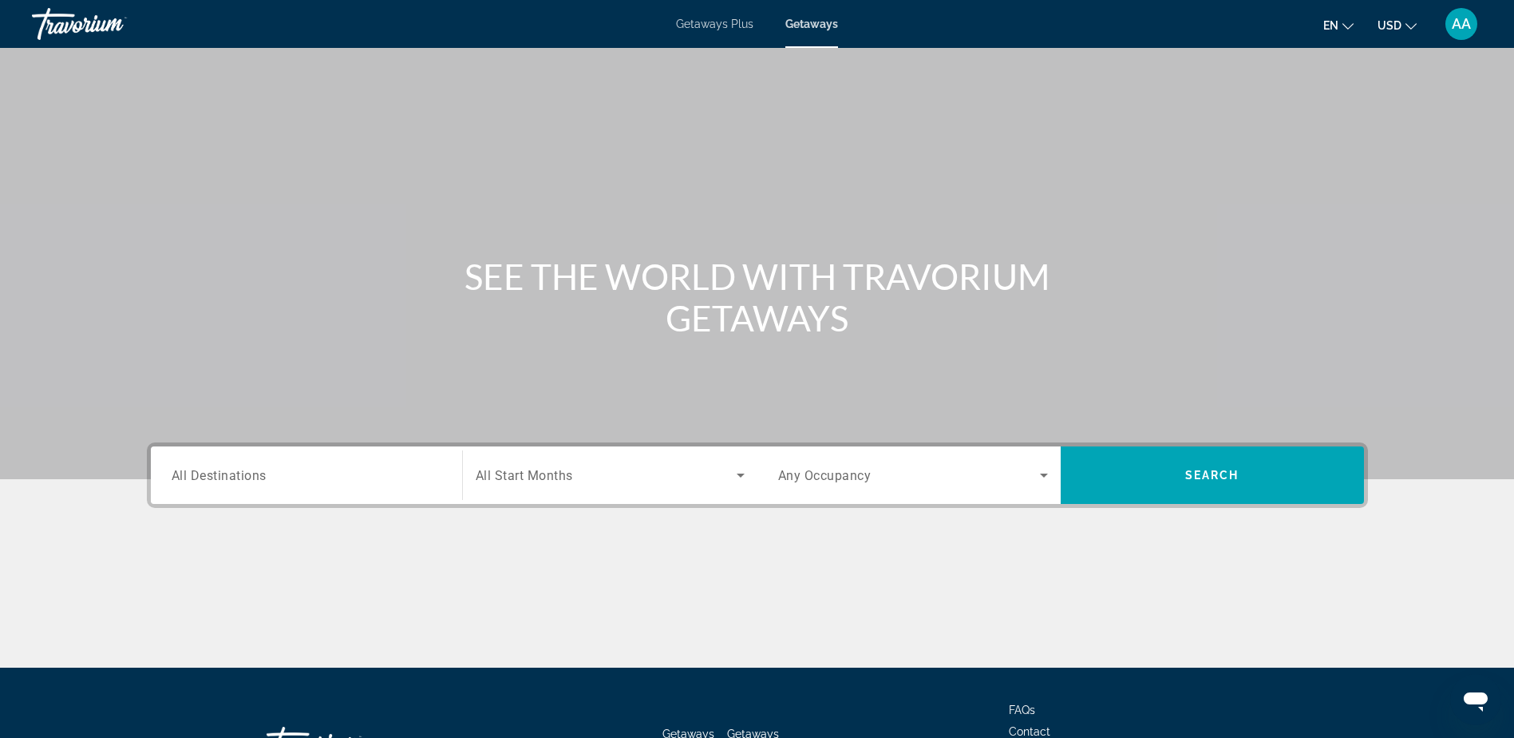
click at [239, 483] on input "Destination All Destinations" at bounding box center [307, 475] width 270 height 19
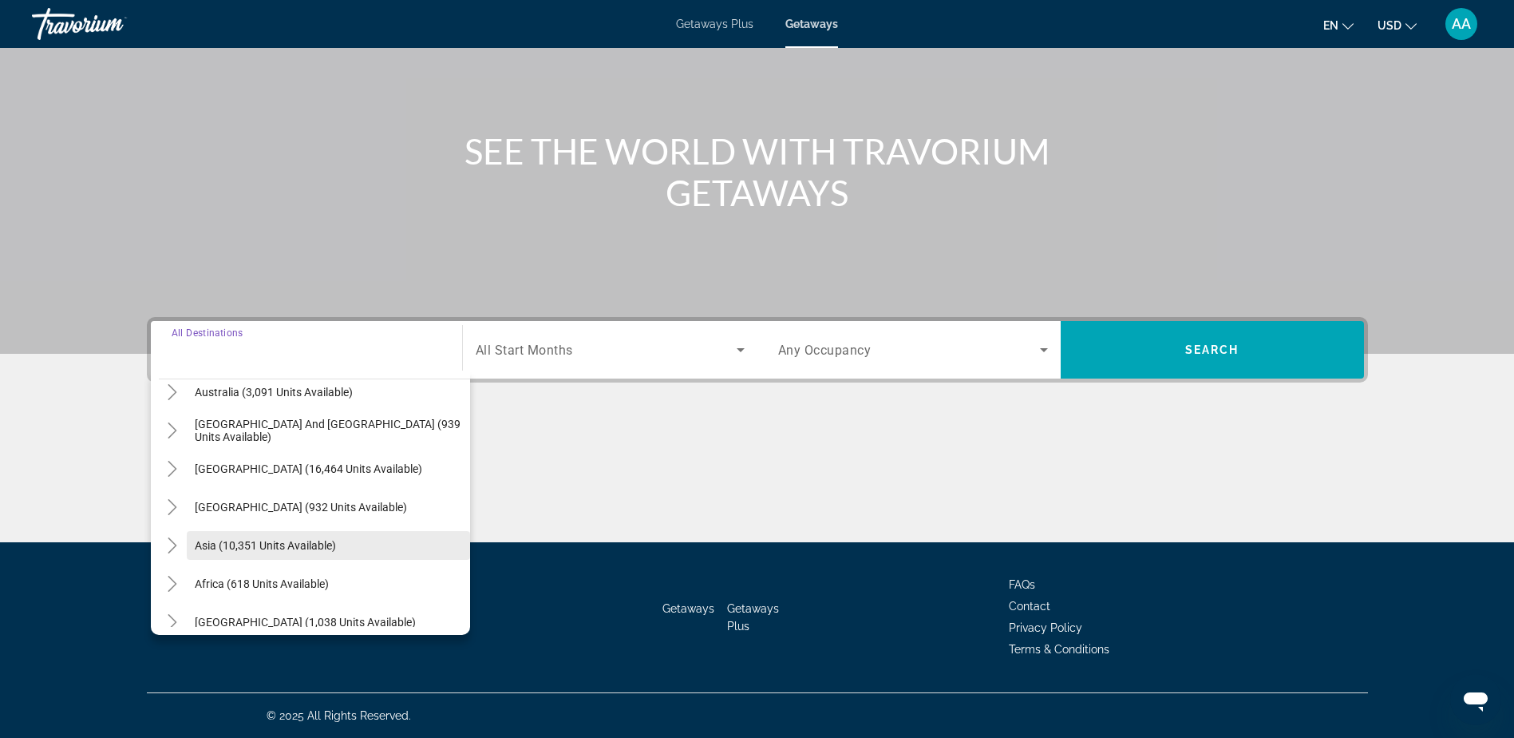
scroll to position [259, 0]
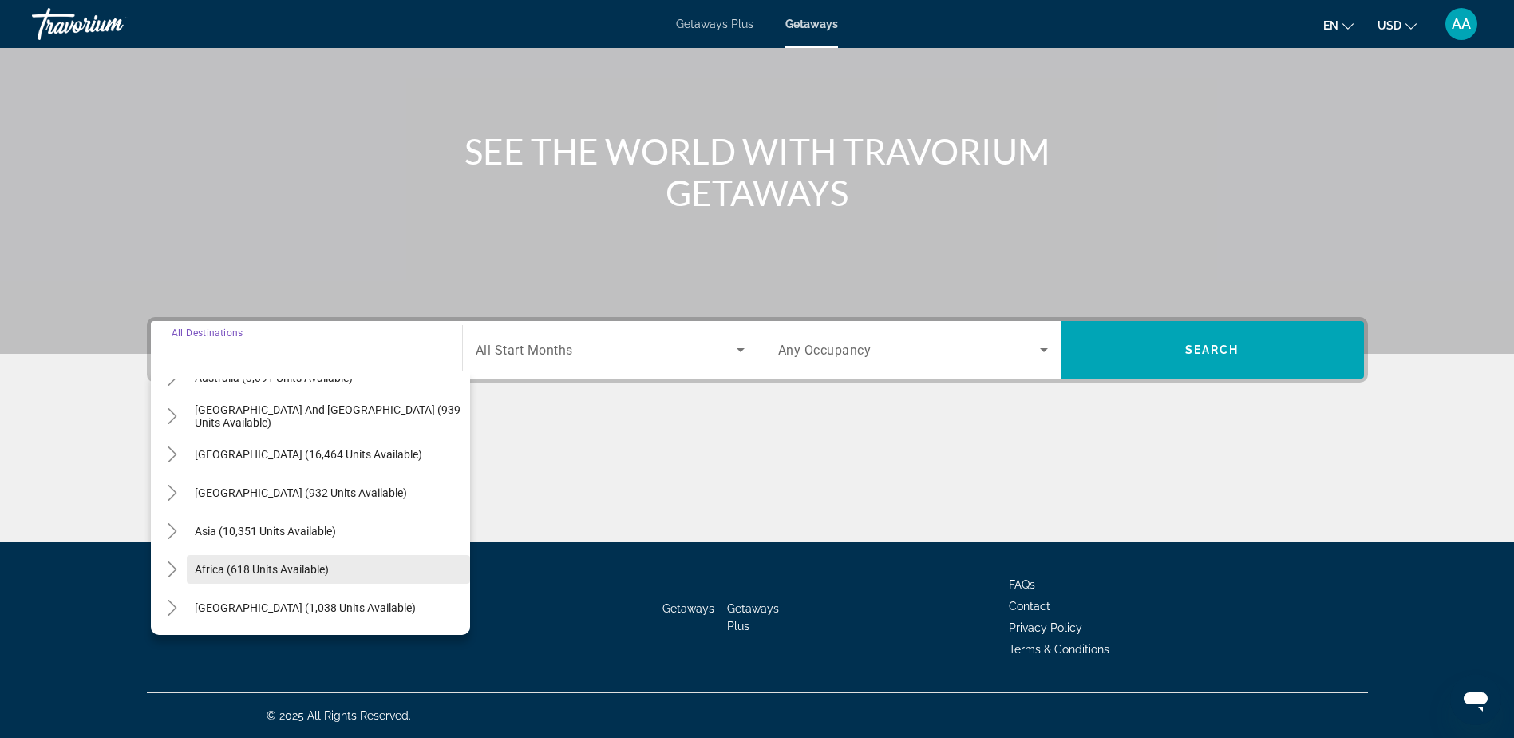
click at [220, 564] on span "Africa (618 units available)" at bounding box center [262, 569] width 134 height 13
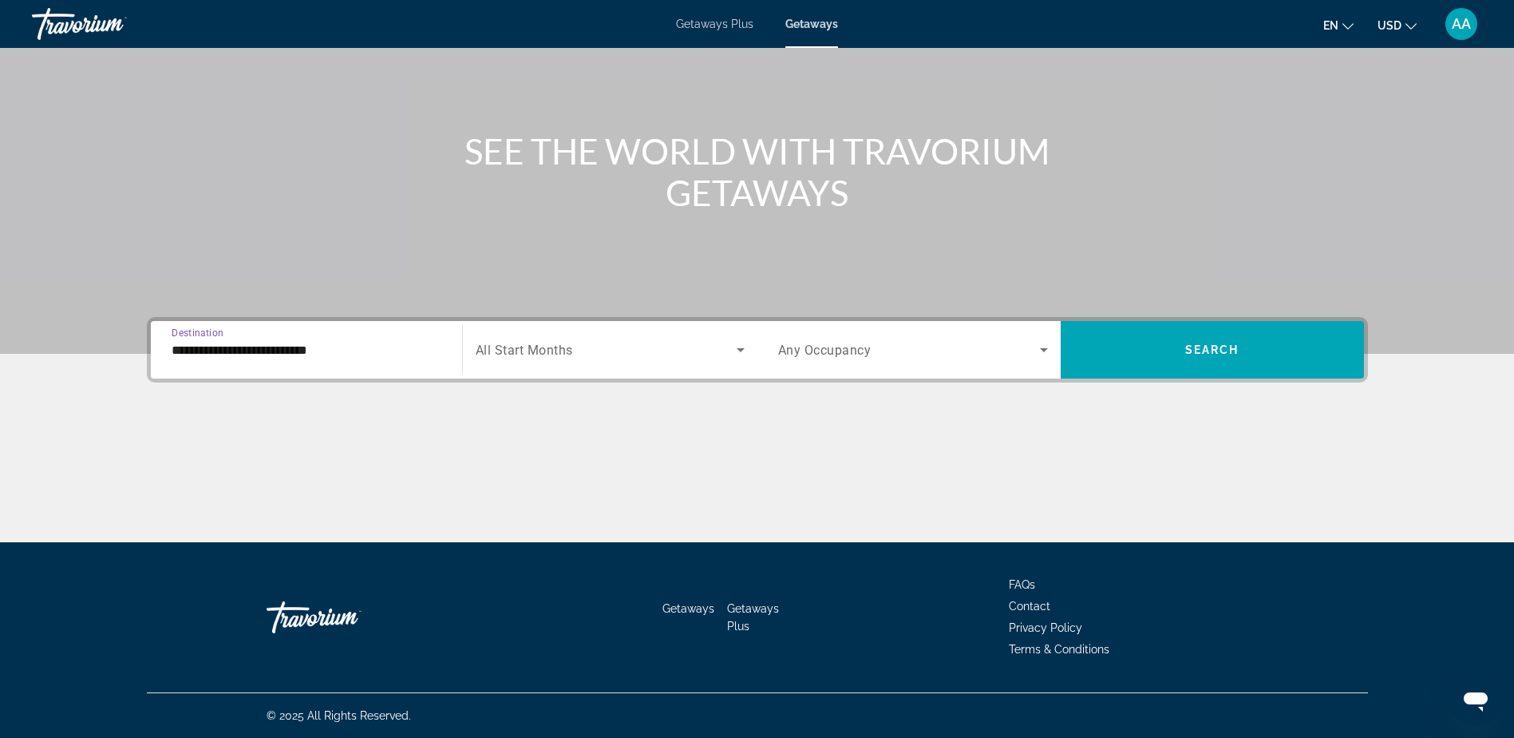
click at [263, 346] on input "**********" at bounding box center [307, 350] width 270 height 19
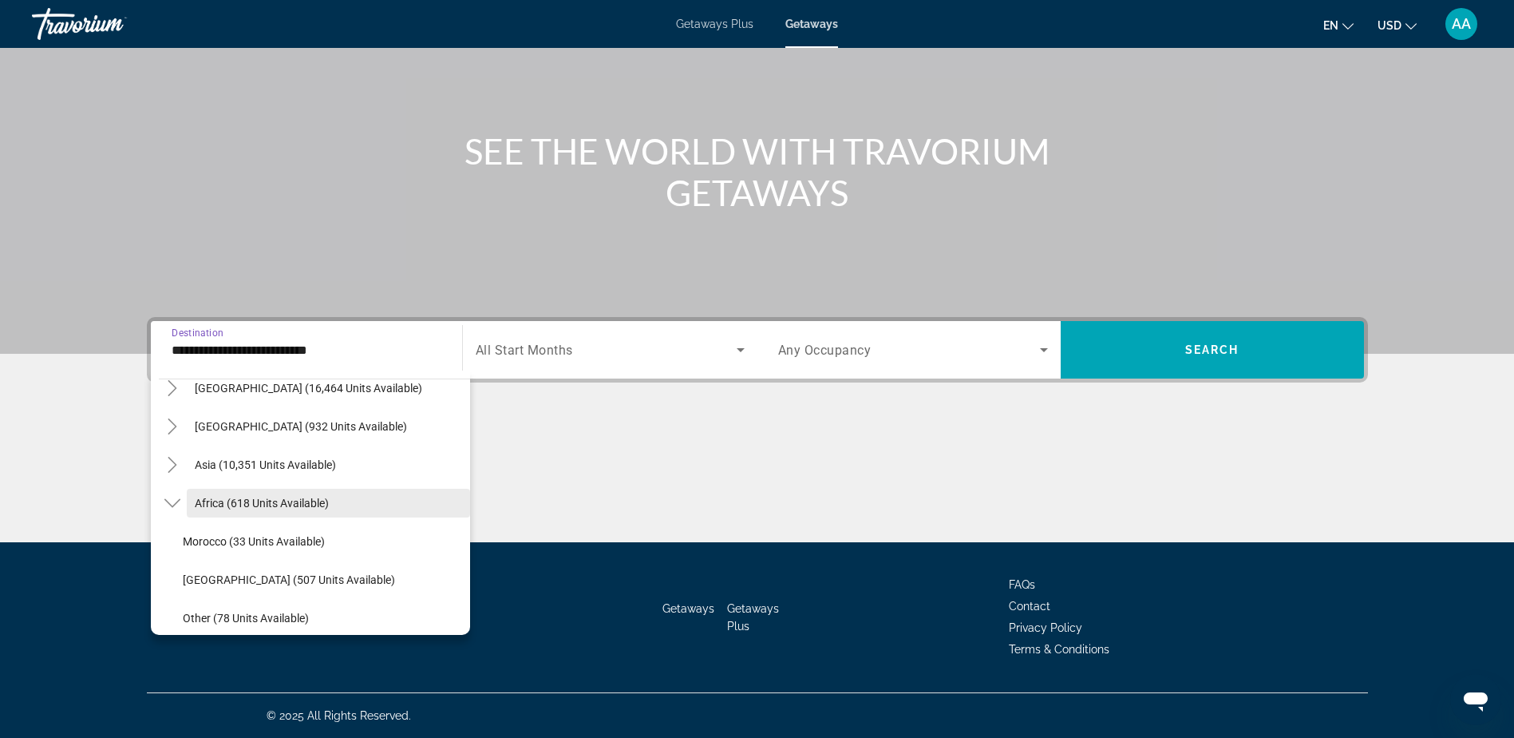
scroll to position [374, 0]
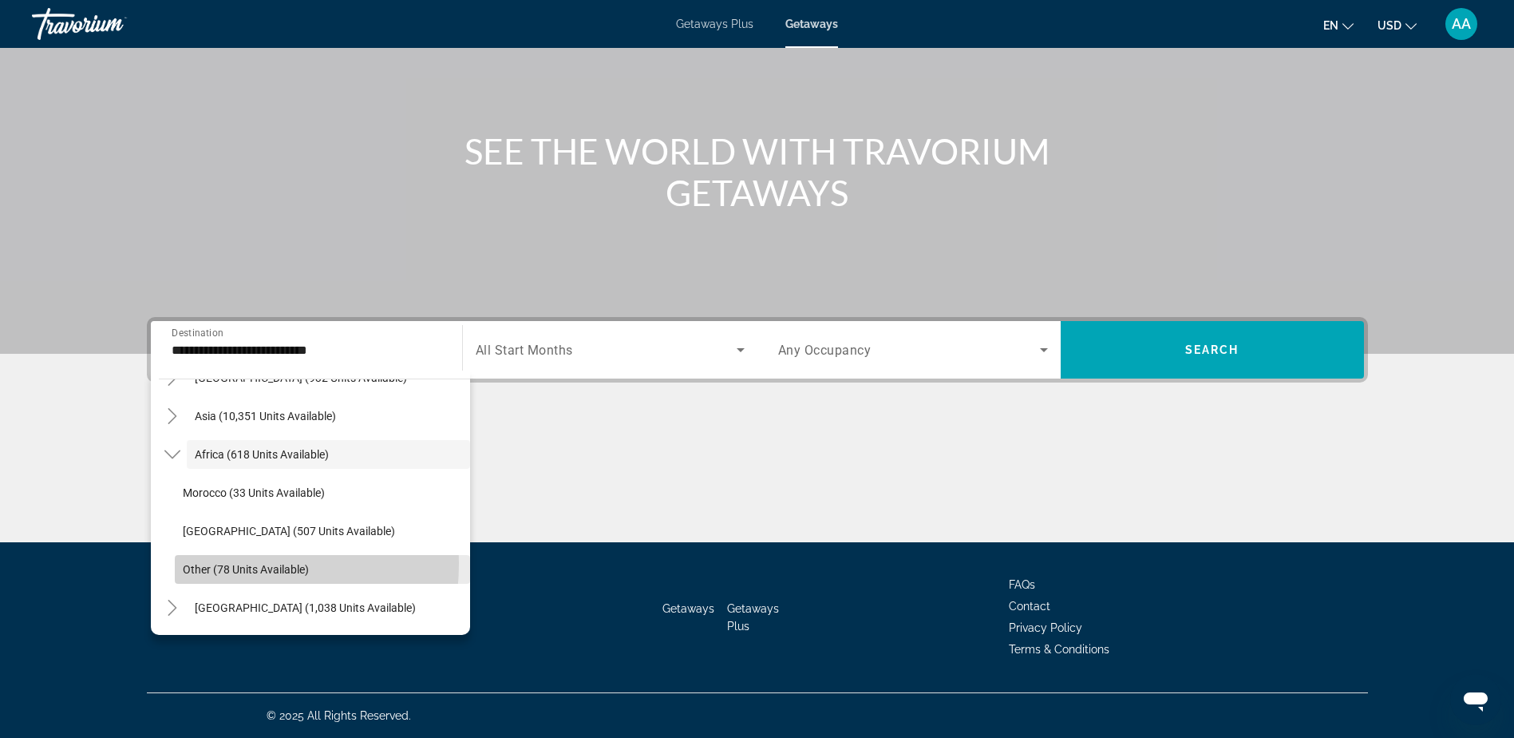
click at [208, 564] on span "Other (78 units available)" at bounding box center [246, 569] width 126 height 13
type input "**********"
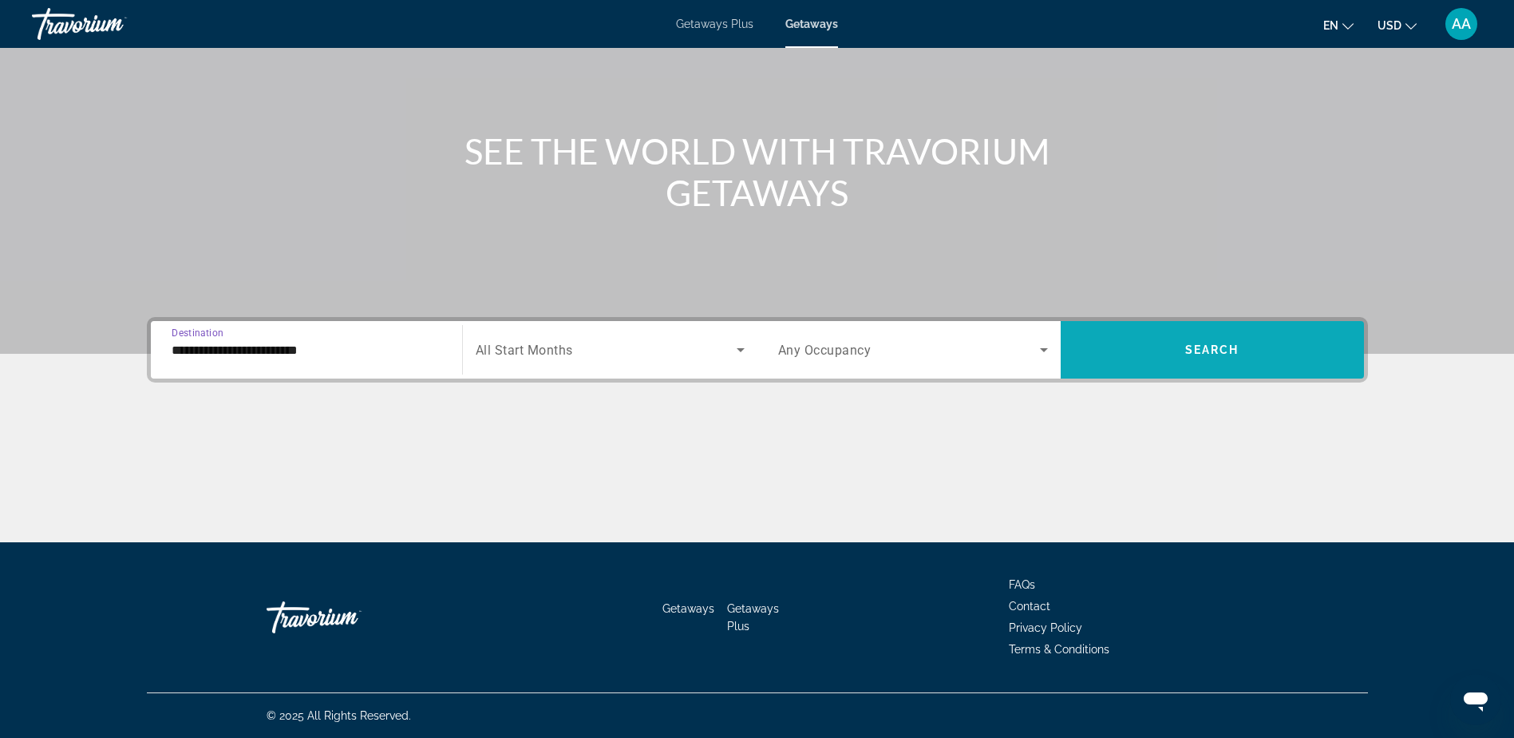
click at [1234, 354] on span "Search" at bounding box center [1213, 349] width 54 height 13
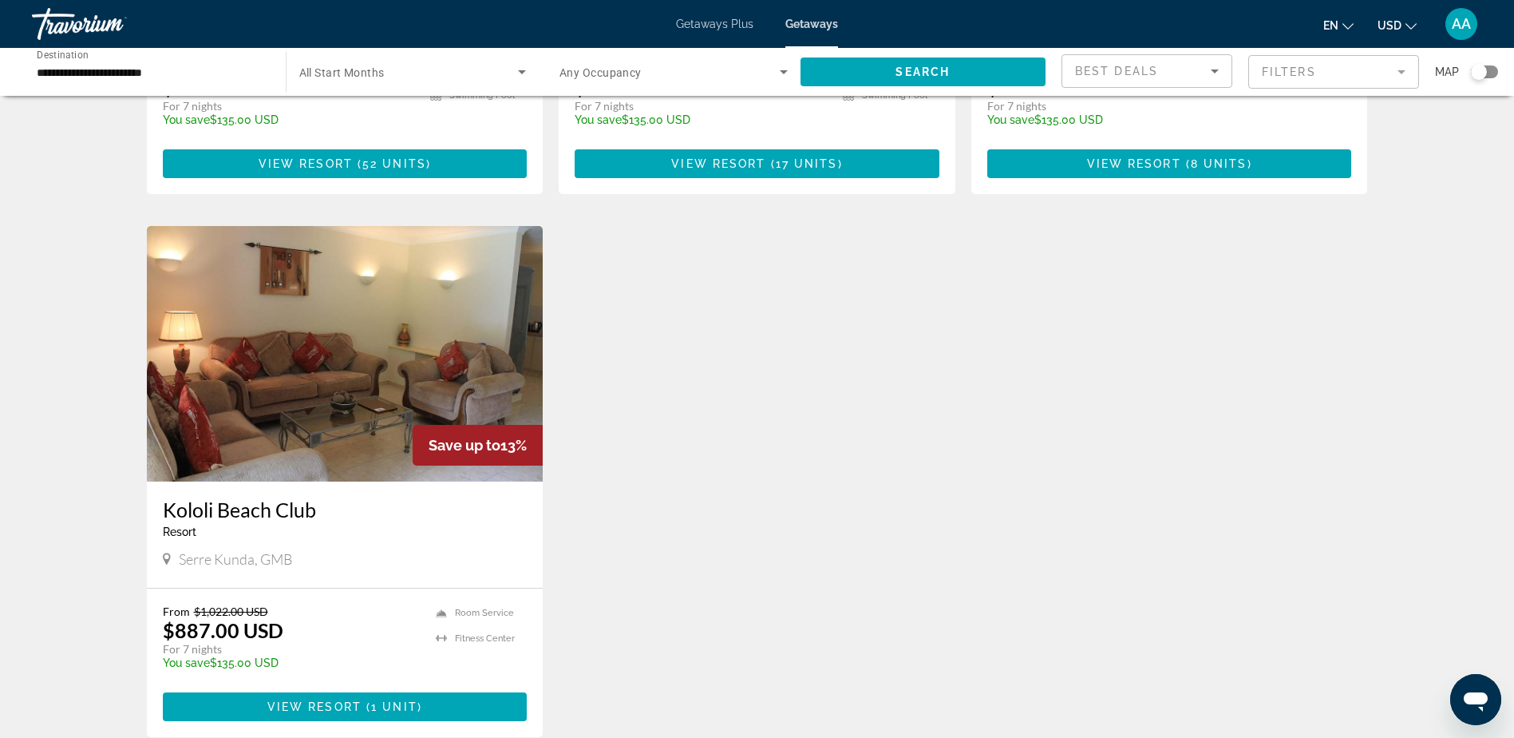
scroll to position [479, 0]
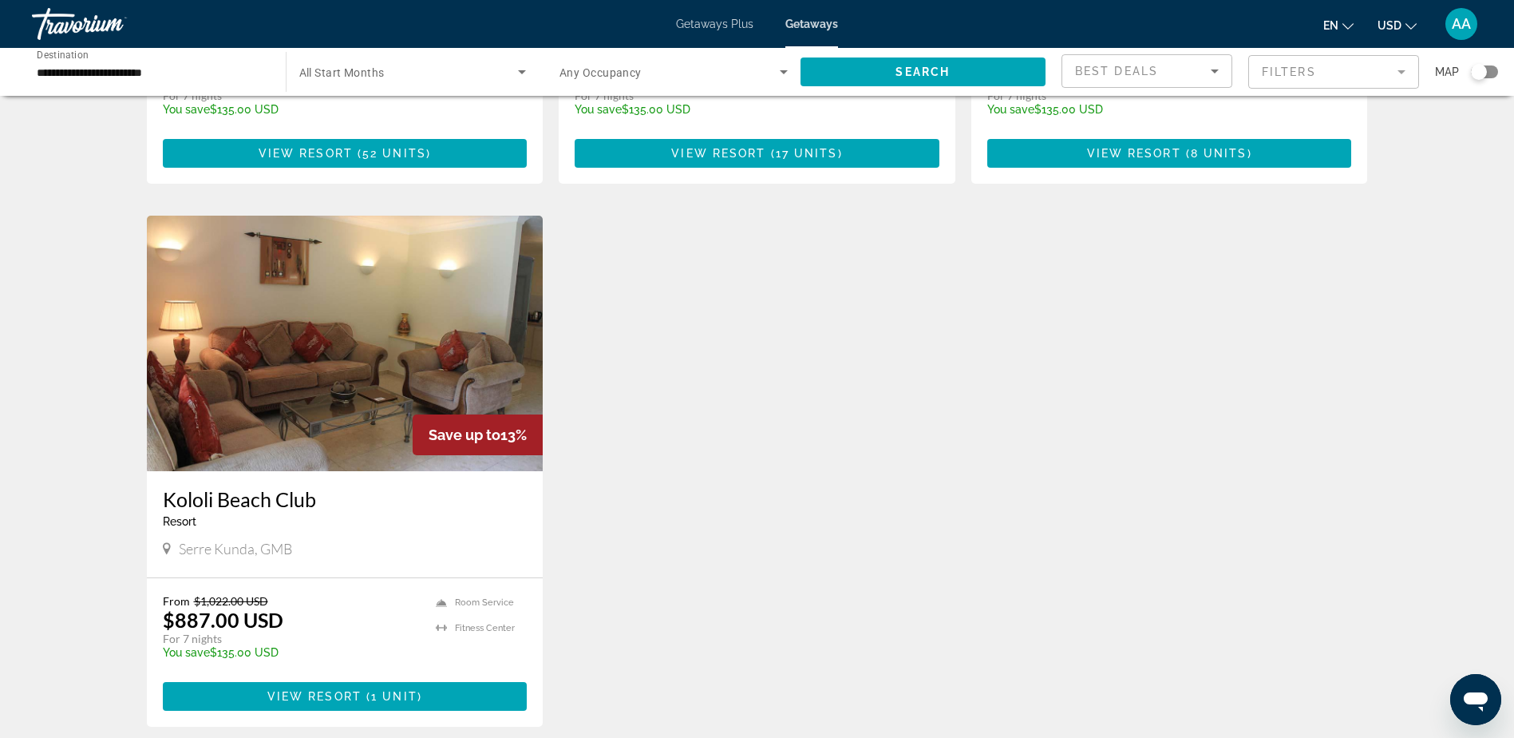
click at [331, 427] on img "Main content" at bounding box center [345, 343] width 397 height 255
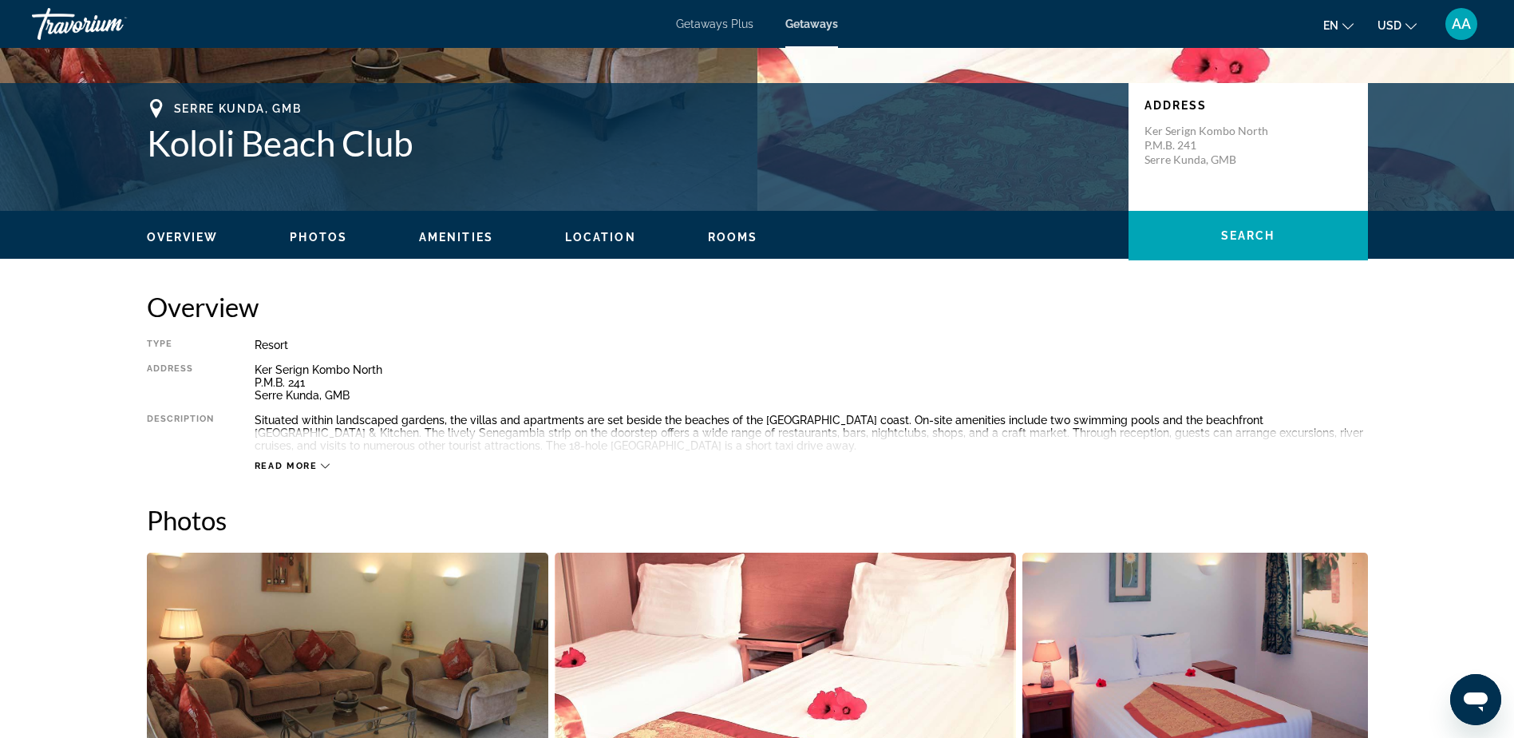
scroll to position [319, 0]
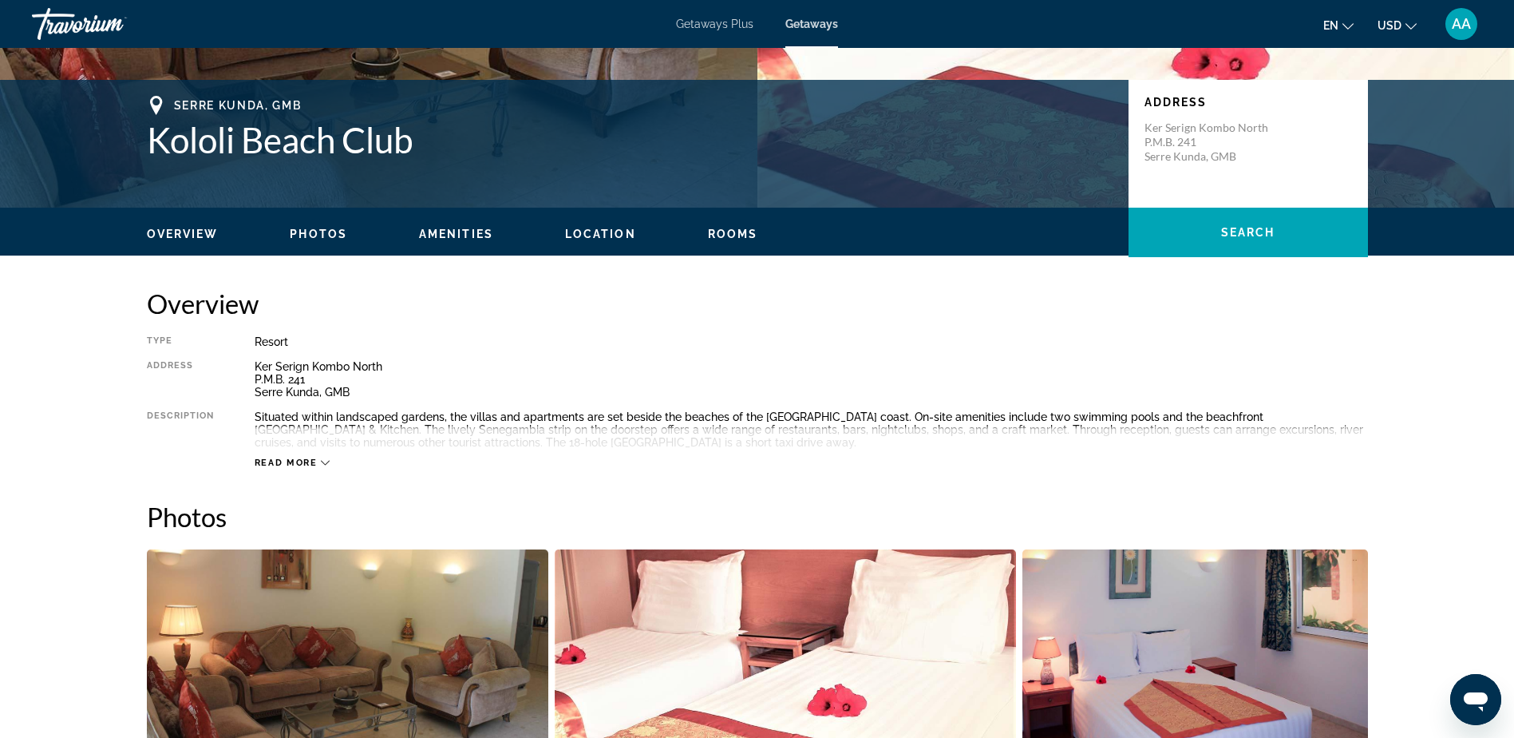
click at [292, 462] on span "Read more" at bounding box center [286, 462] width 63 height 10
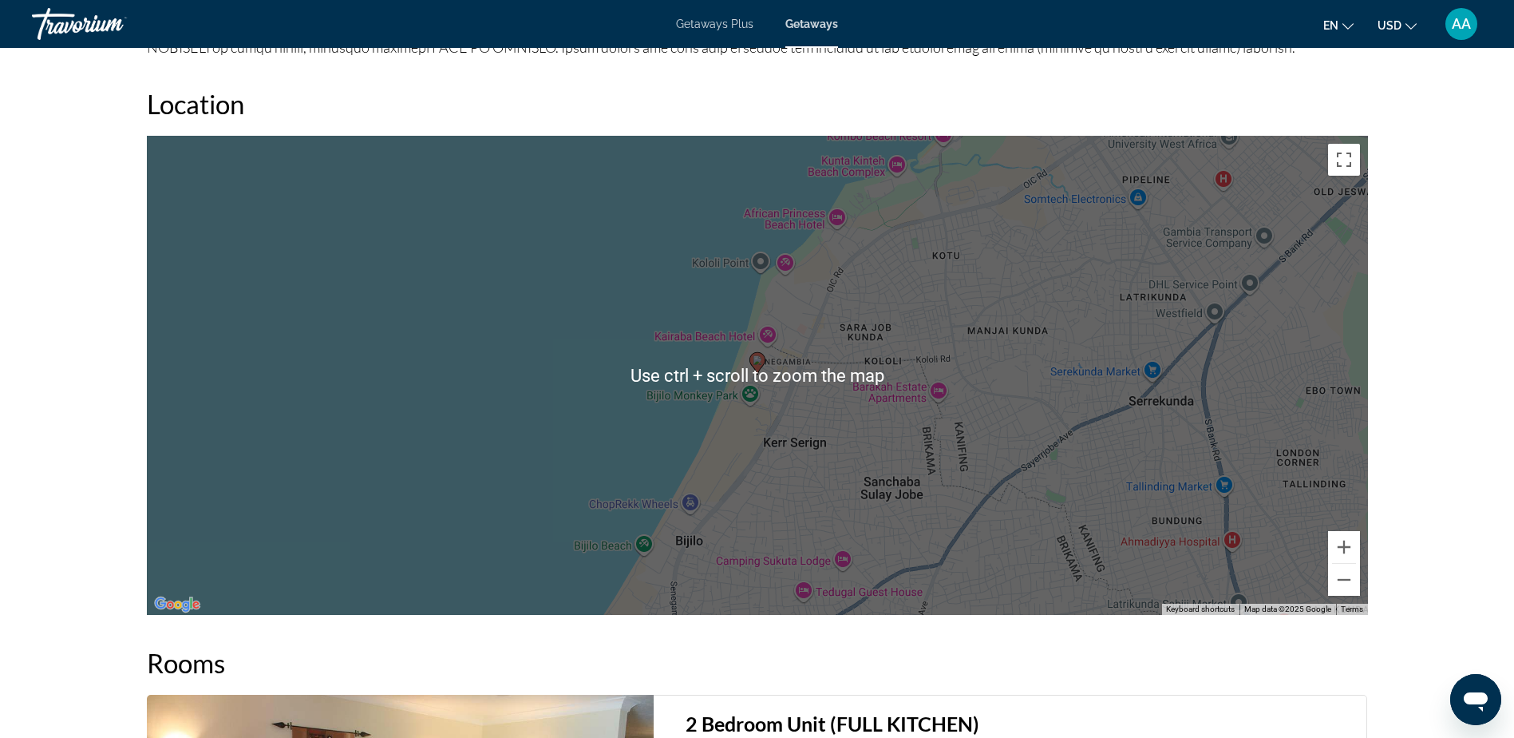
scroll to position [1676, 0]
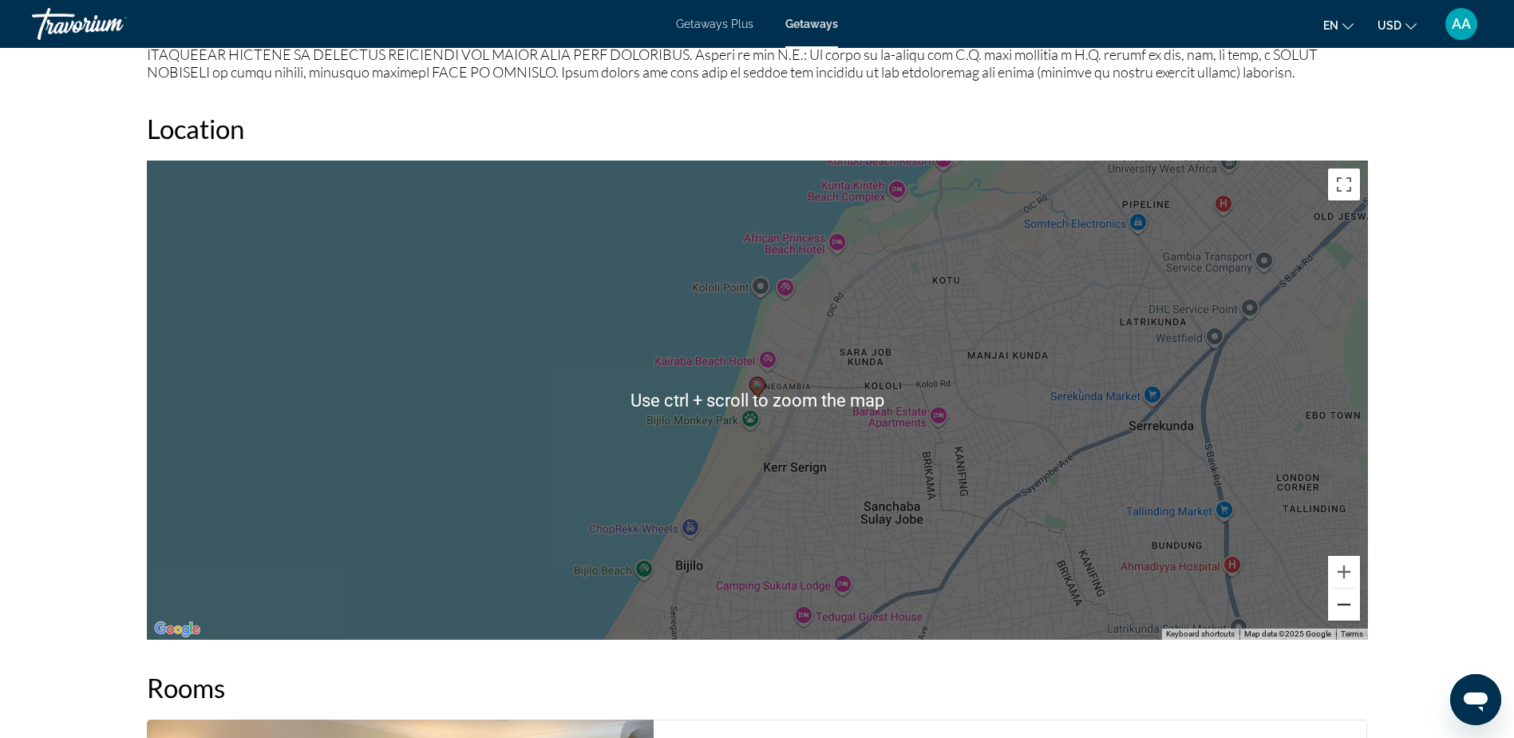
click at [1342, 610] on button "Zoom out" at bounding box center [1344, 604] width 32 height 32
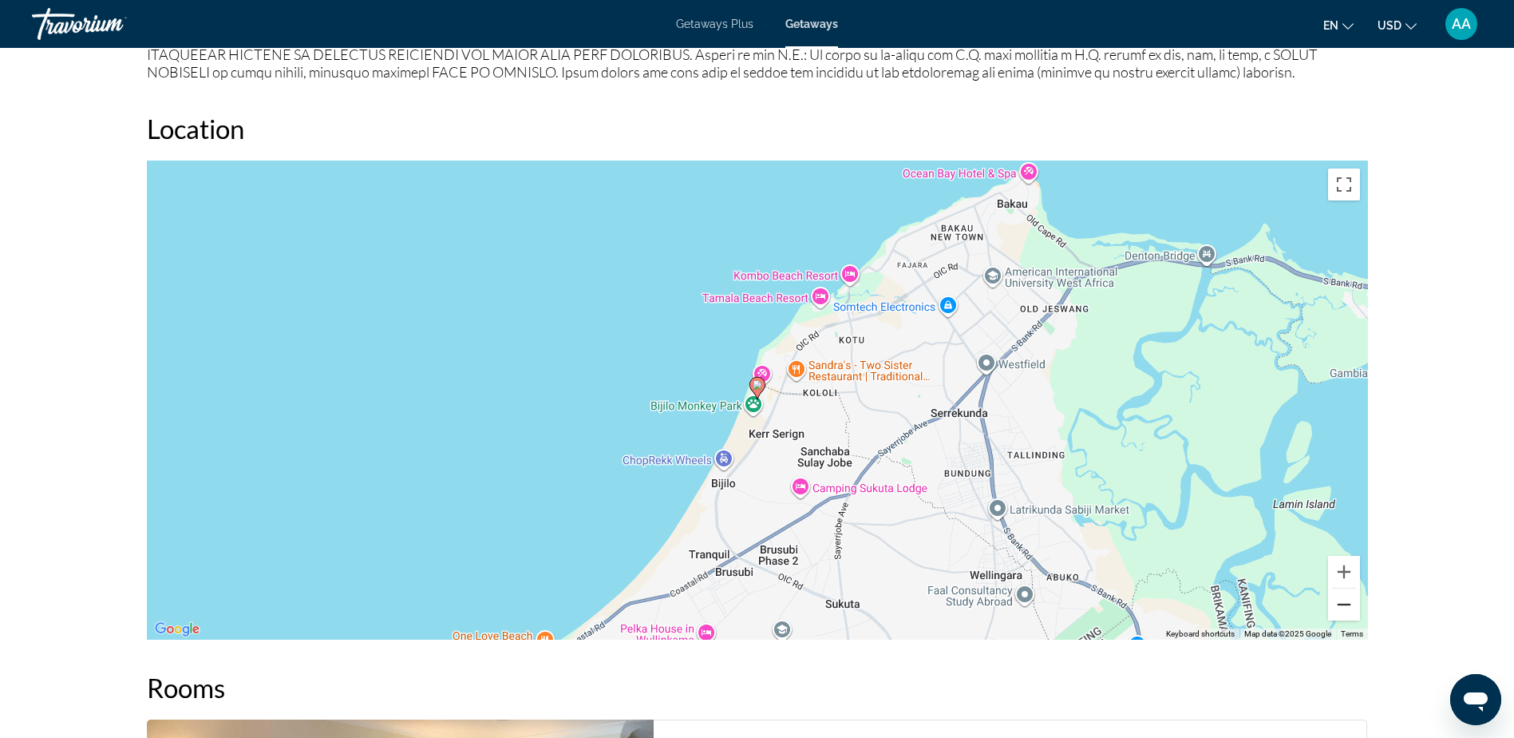
click at [1342, 610] on button "Zoom out" at bounding box center [1344, 604] width 32 height 32
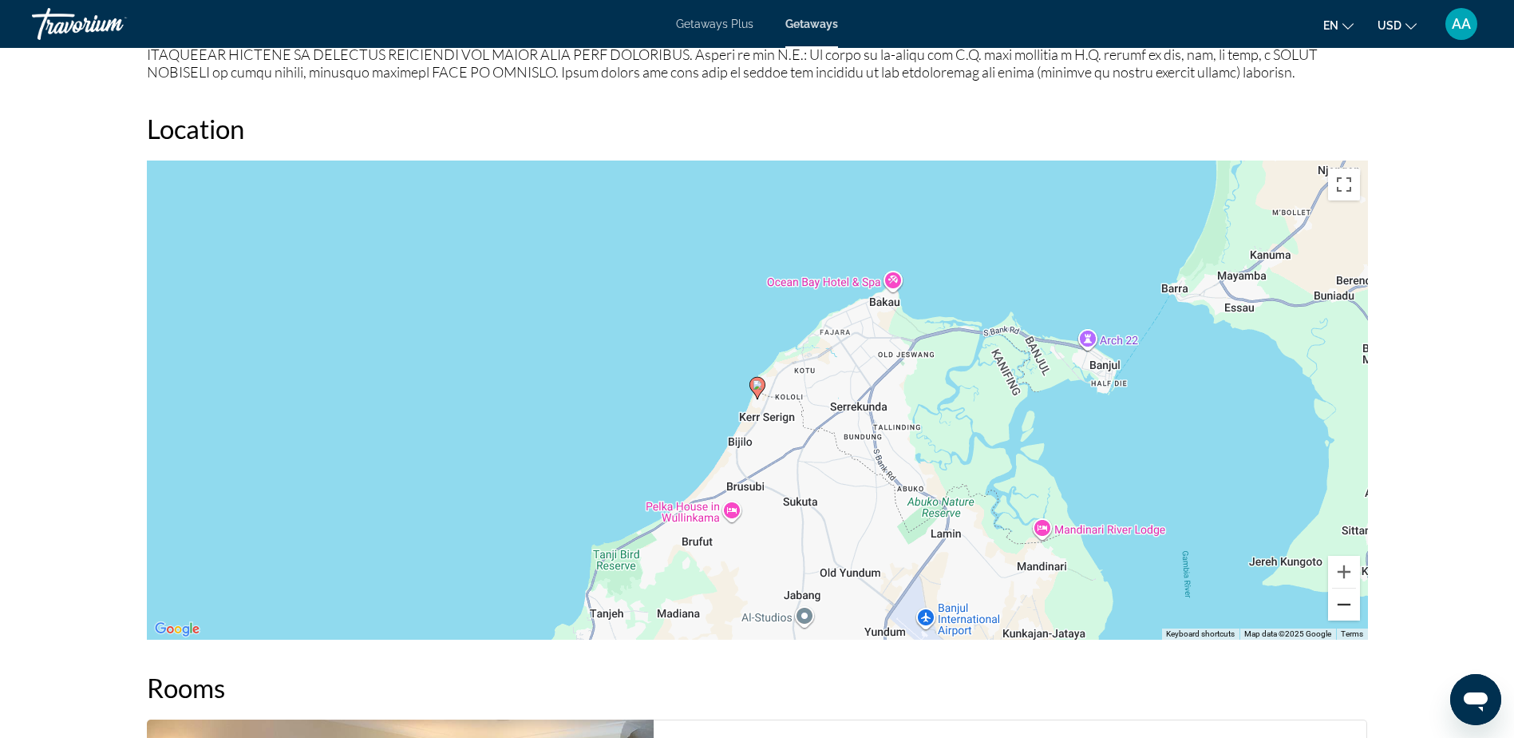
click at [1342, 610] on button "Zoom out" at bounding box center [1344, 604] width 32 height 32
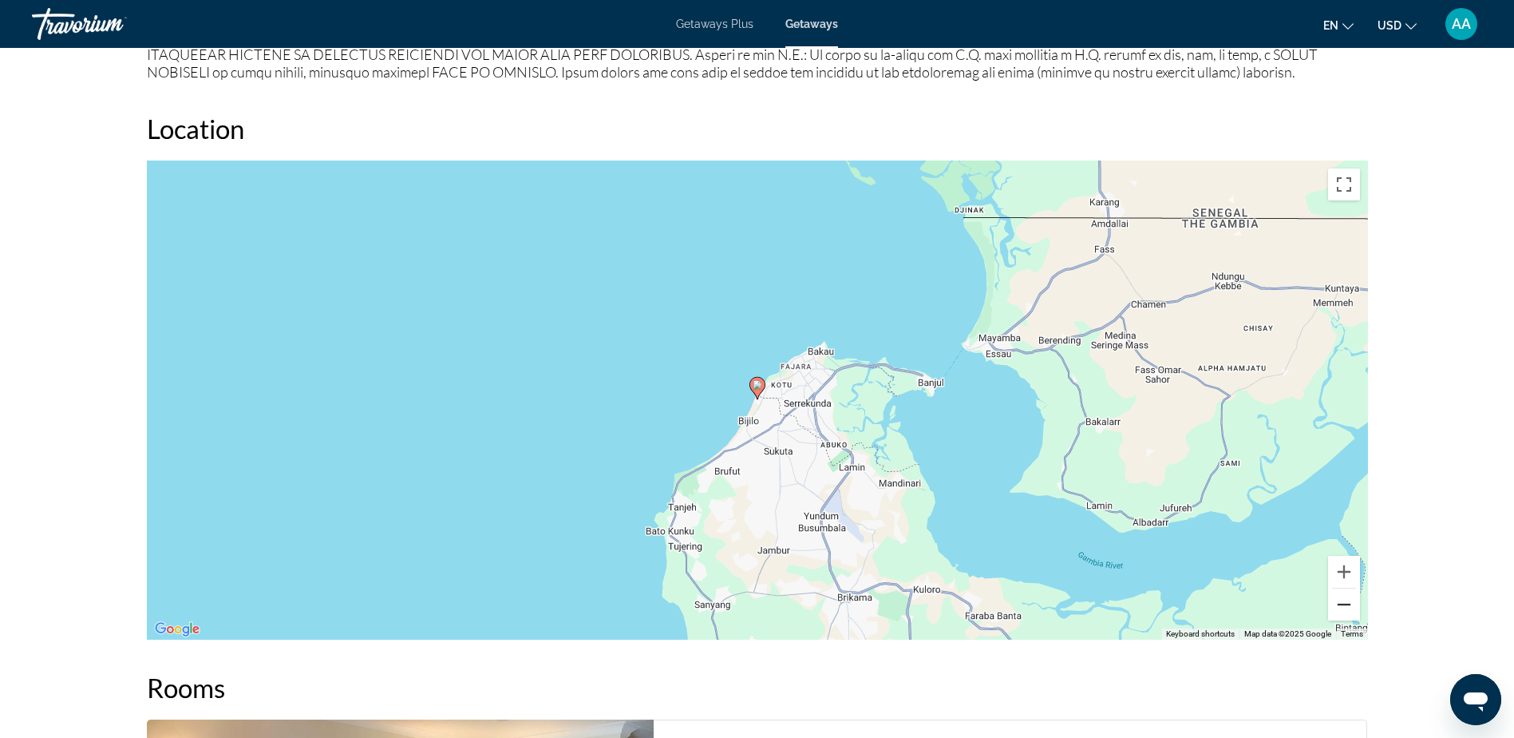
click at [1342, 610] on button "Zoom out" at bounding box center [1344, 604] width 32 height 32
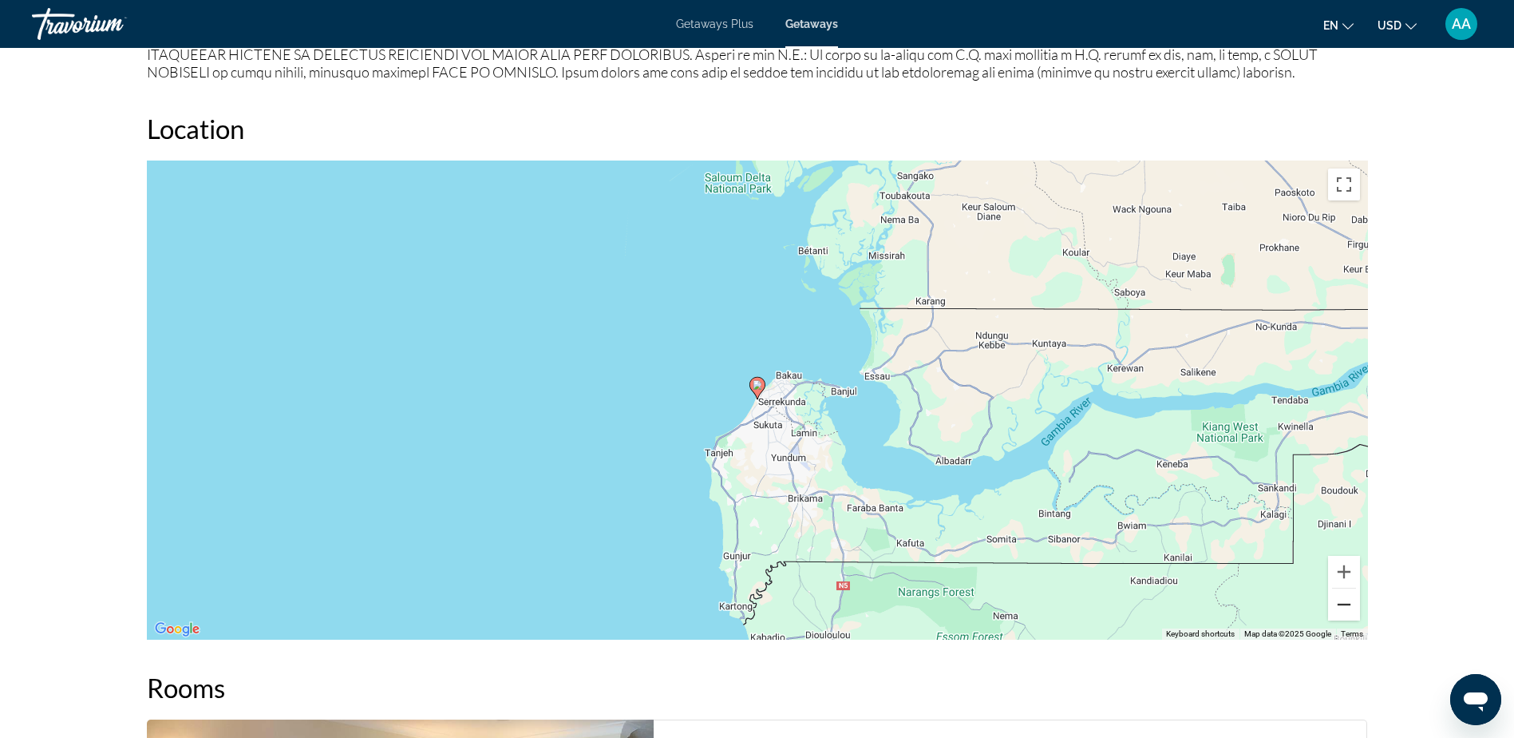
click at [1342, 610] on button "Zoom out" at bounding box center [1344, 604] width 32 height 32
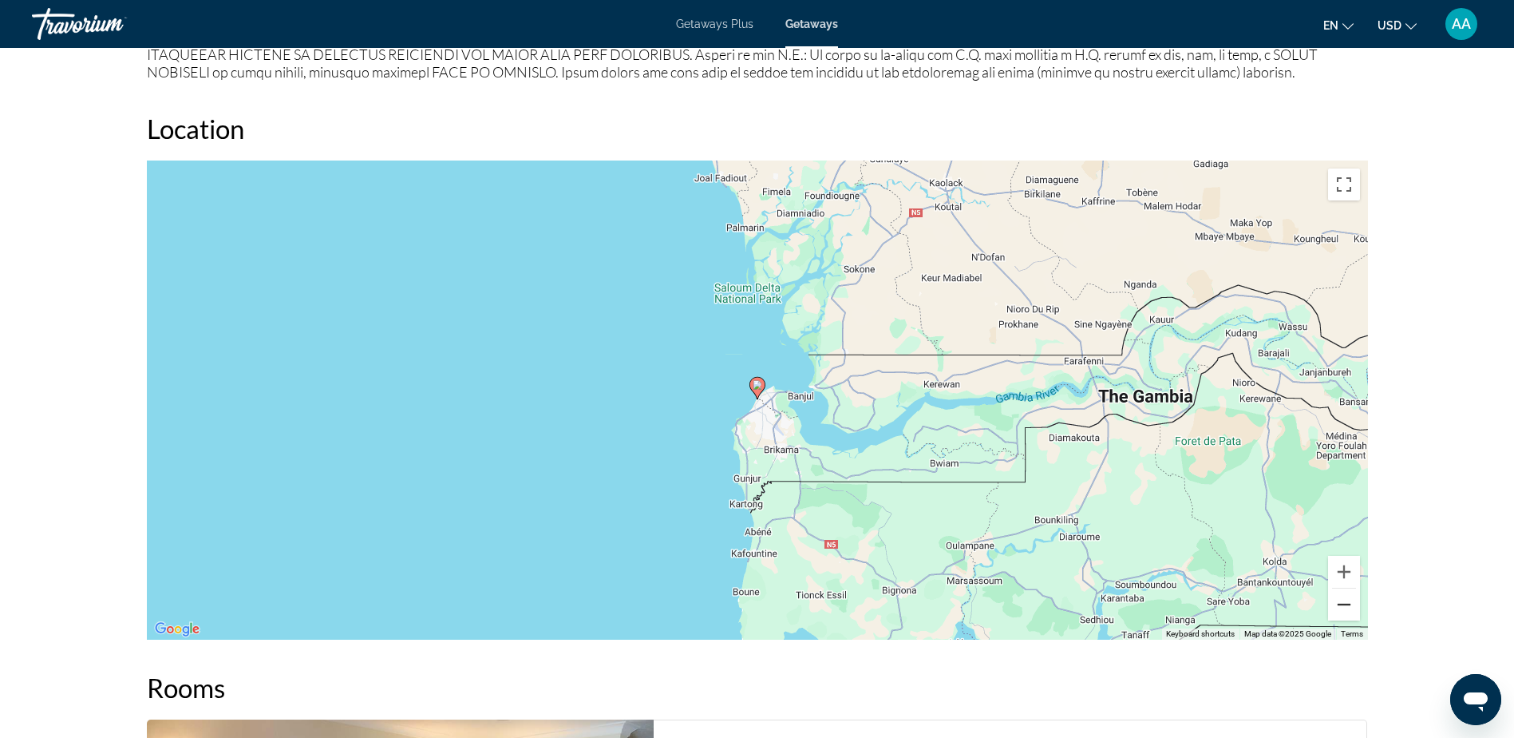
click at [1342, 610] on button "Zoom out" at bounding box center [1344, 604] width 32 height 32
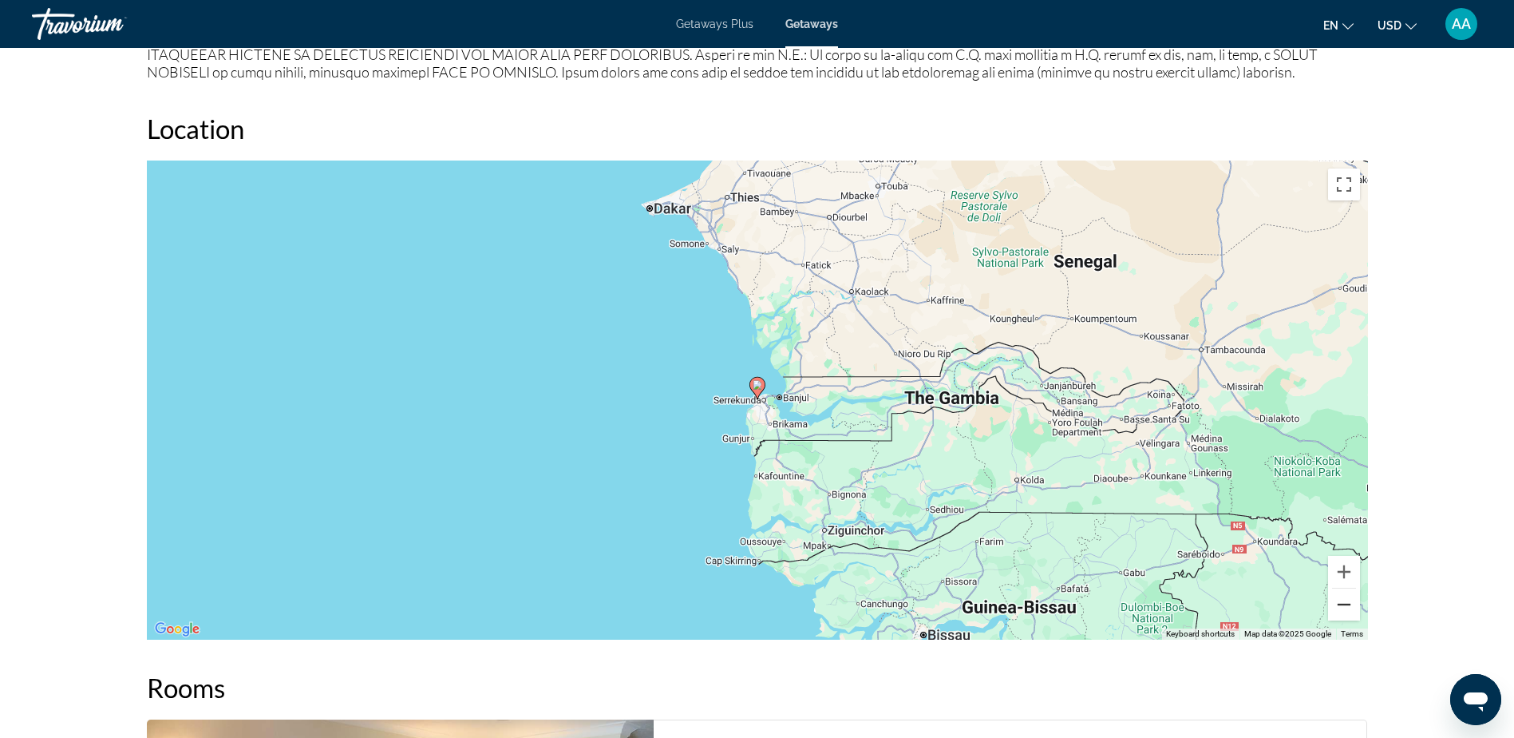
click at [1342, 610] on button "Zoom out" at bounding box center [1344, 604] width 32 height 32
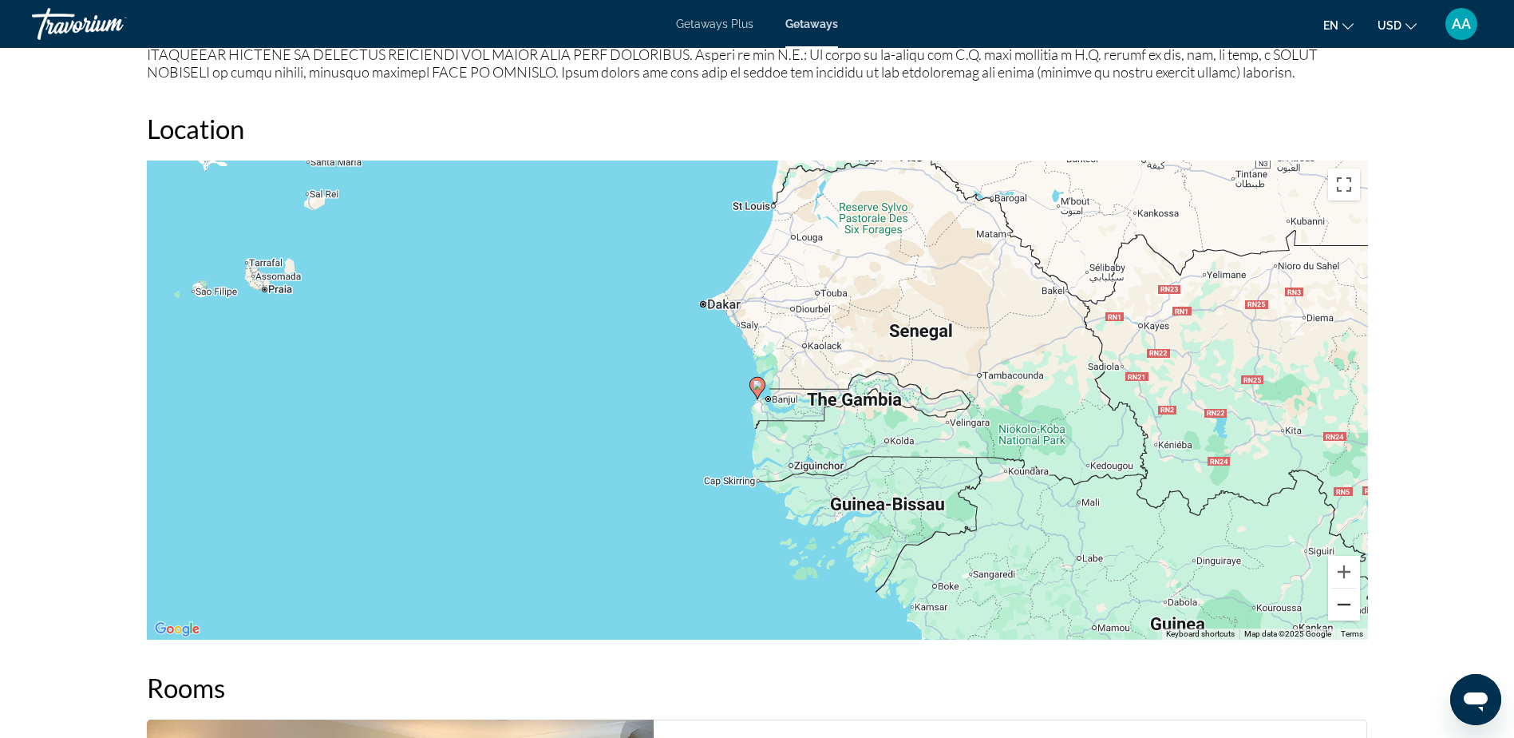
click at [1342, 610] on button "Zoom out" at bounding box center [1344, 604] width 32 height 32
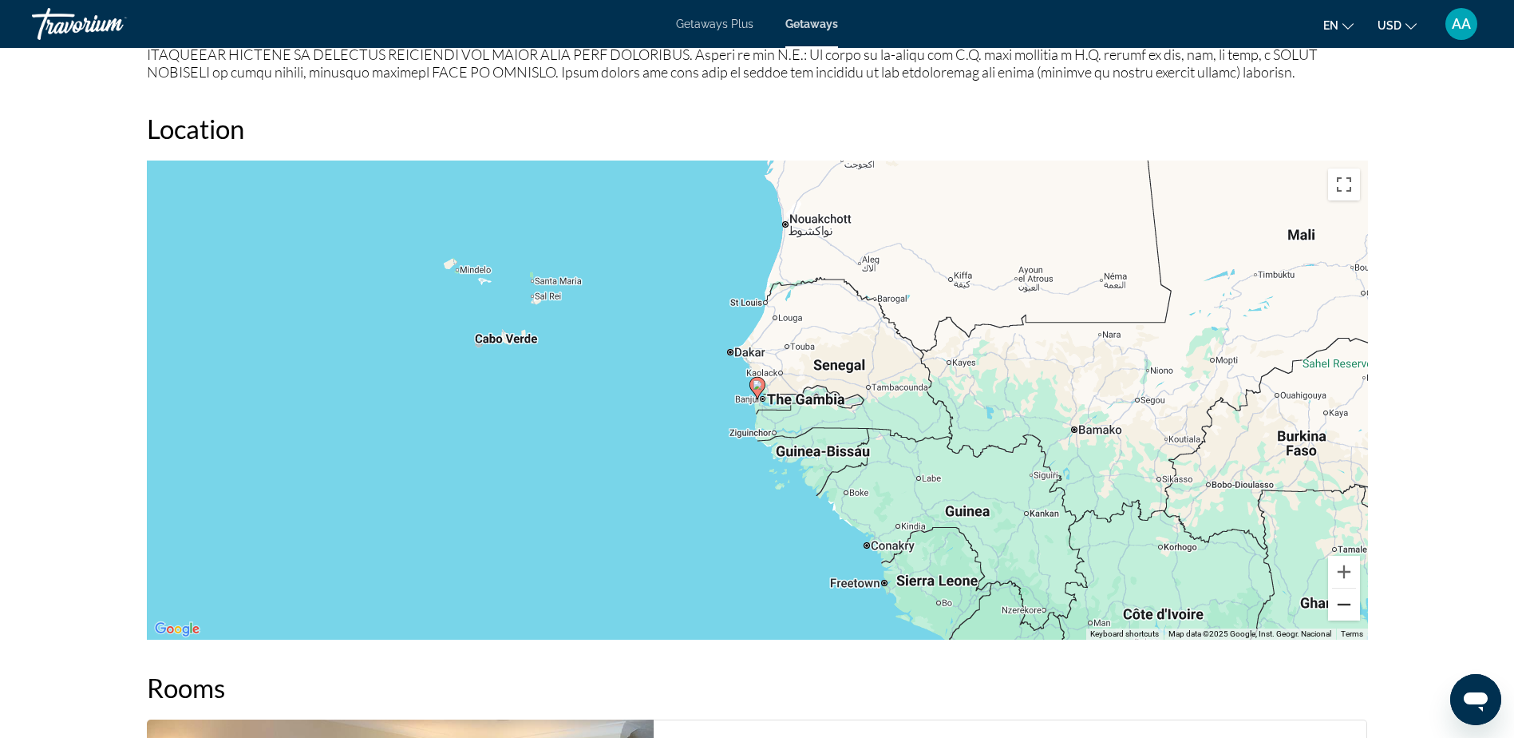
click at [1342, 610] on button "Zoom out" at bounding box center [1344, 604] width 32 height 32
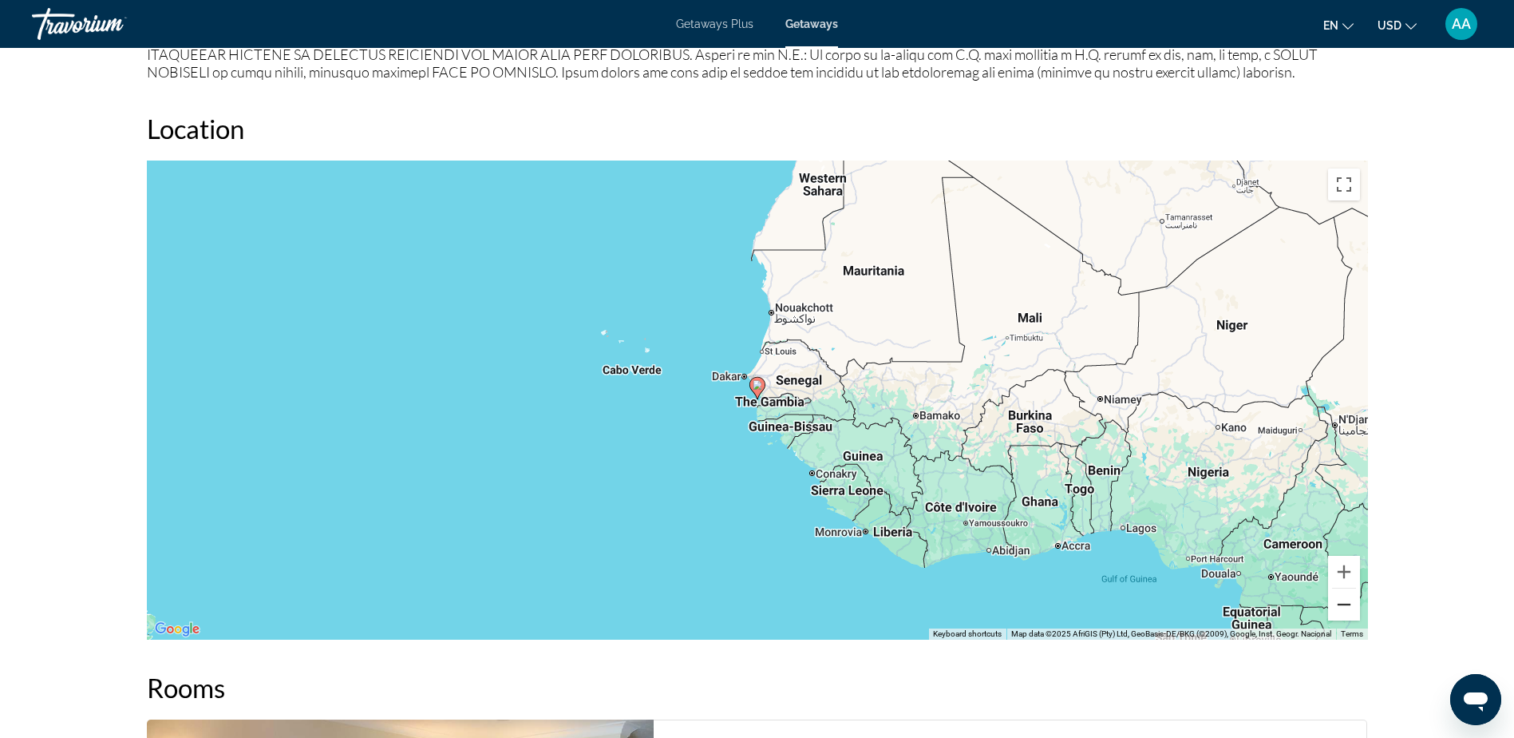
click at [1342, 610] on button "Zoom out" at bounding box center [1344, 604] width 32 height 32
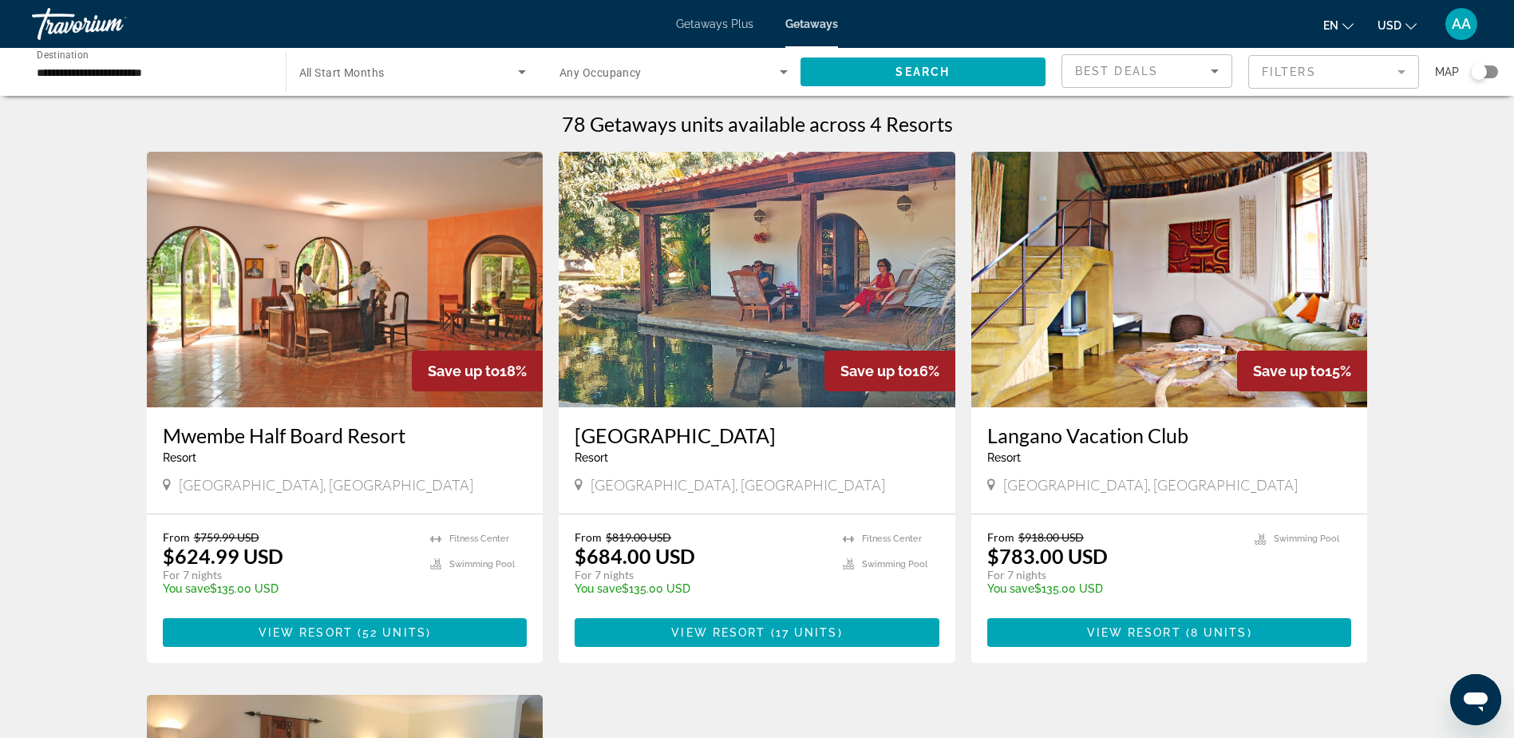
click at [363, 324] on img "Main content" at bounding box center [345, 279] width 397 height 255
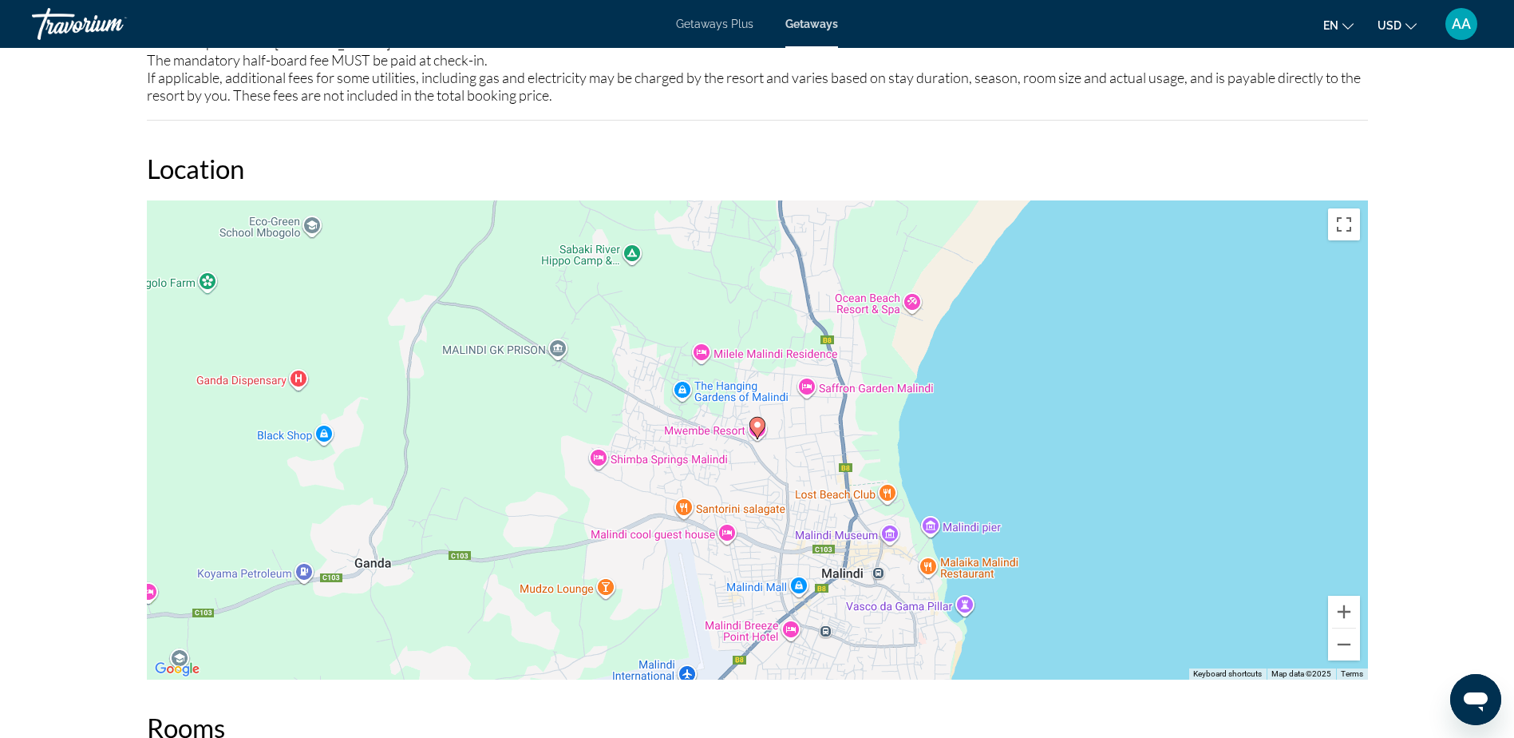
scroll to position [2076, 0]
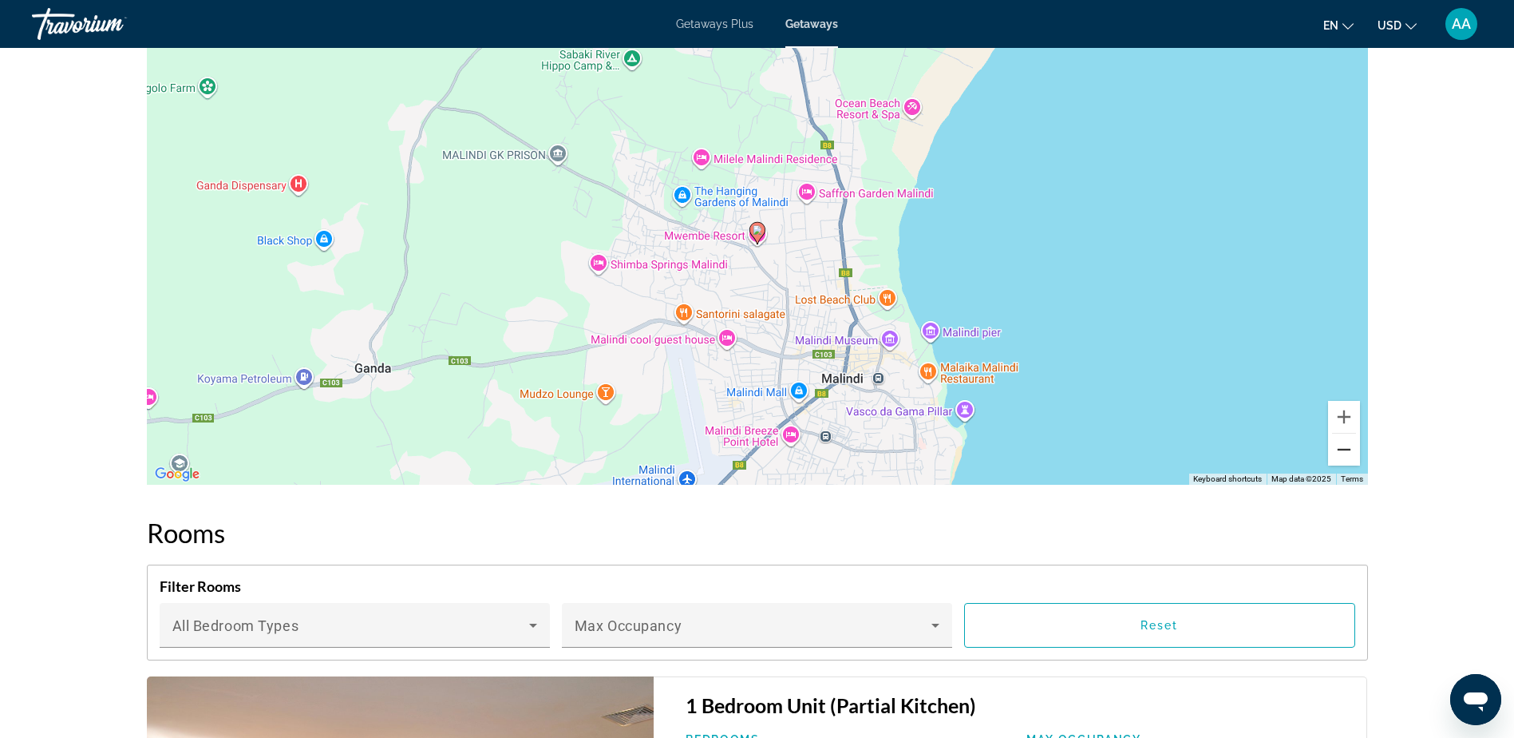
click at [1348, 448] on button "Zoom out" at bounding box center [1344, 449] width 32 height 32
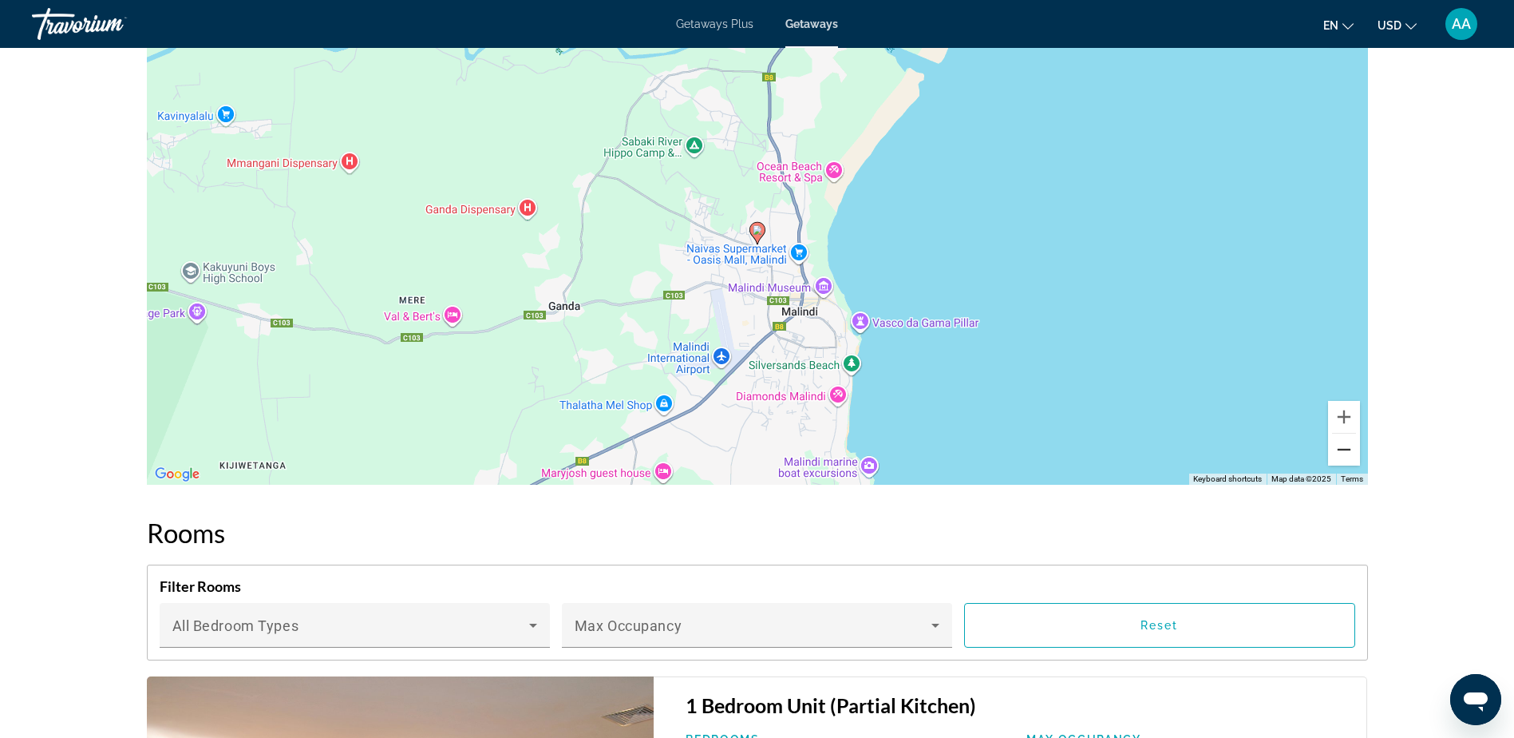
click at [1348, 448] on button "Zoom out" at bounding box center [1344, 449] width 32 height 32
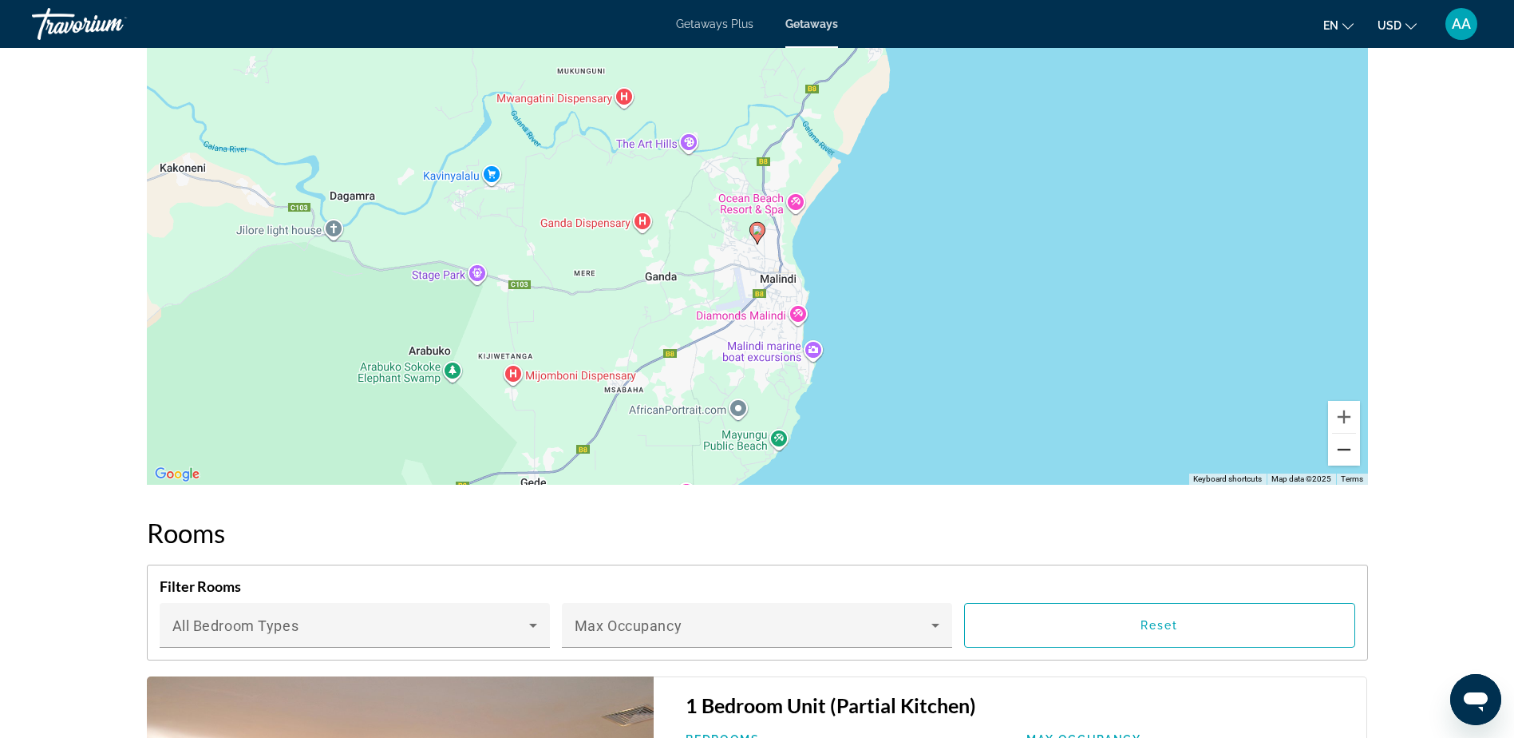
click at [1348, 448] on button "Zoom out" at bounding box center [1344, 449] width 32 height 32
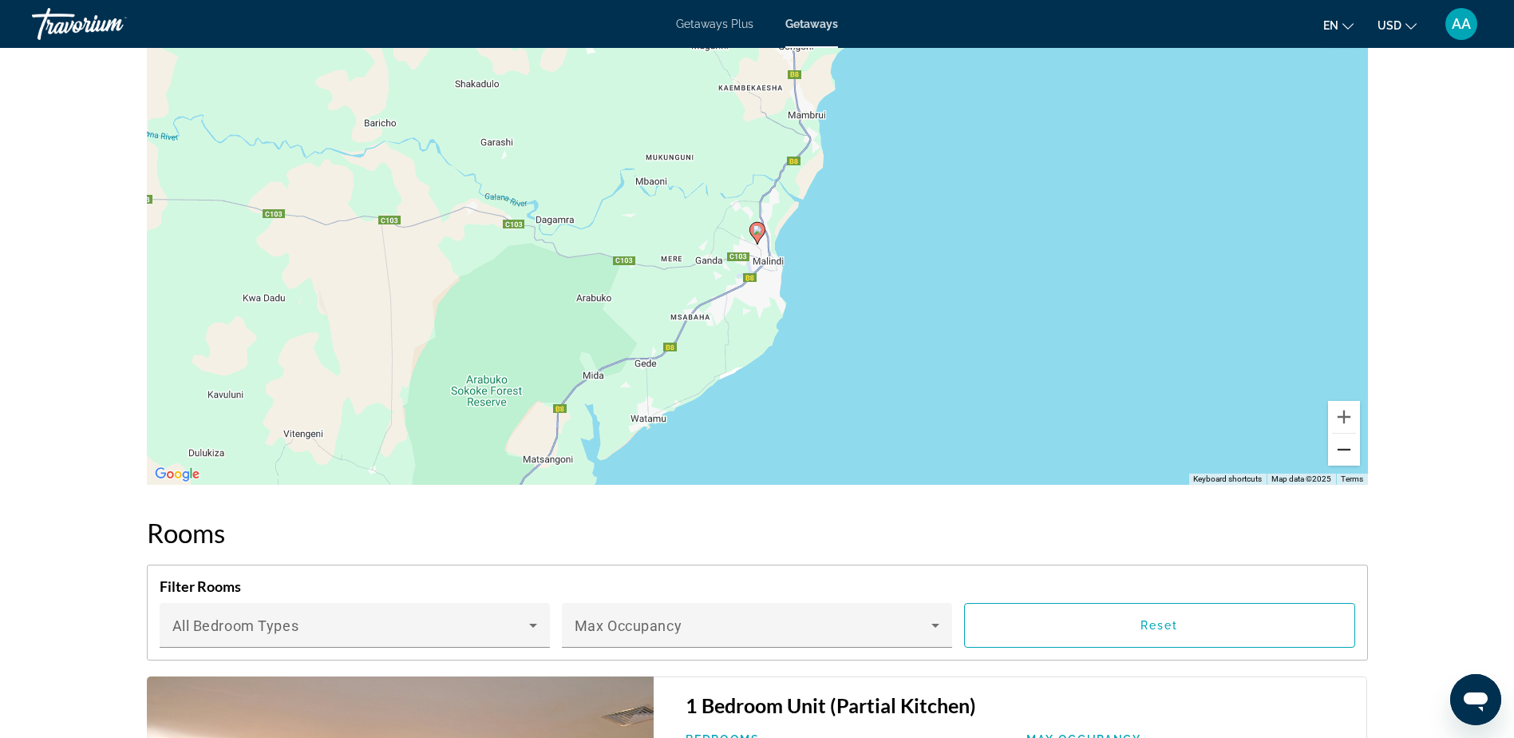
click at [1348, 448] on button "Zoom out" at bounding box center [1344, 449] width 32 height 32
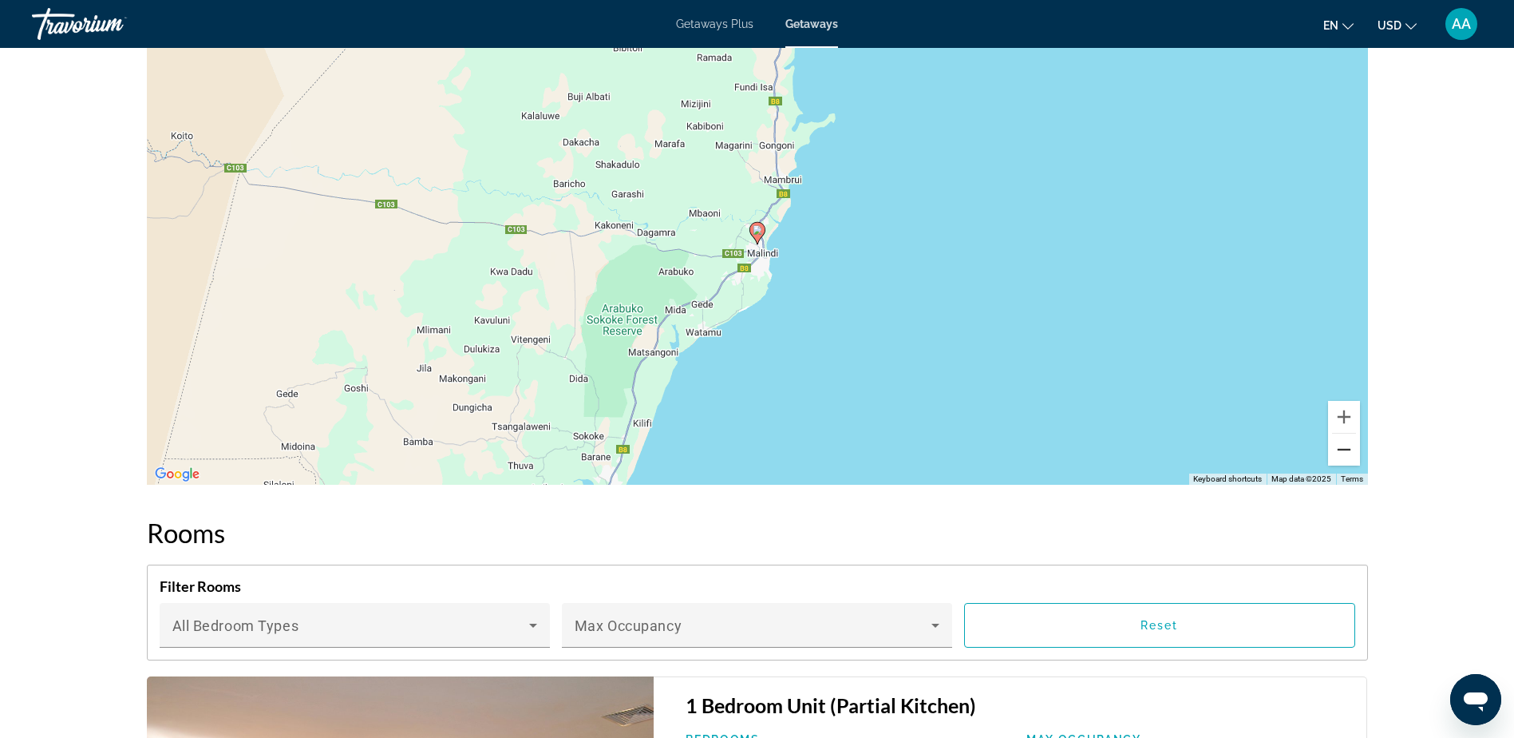
click at [1348, 448] on button "Zoom out" at bounding box center [1344, 449] width 32 height 32
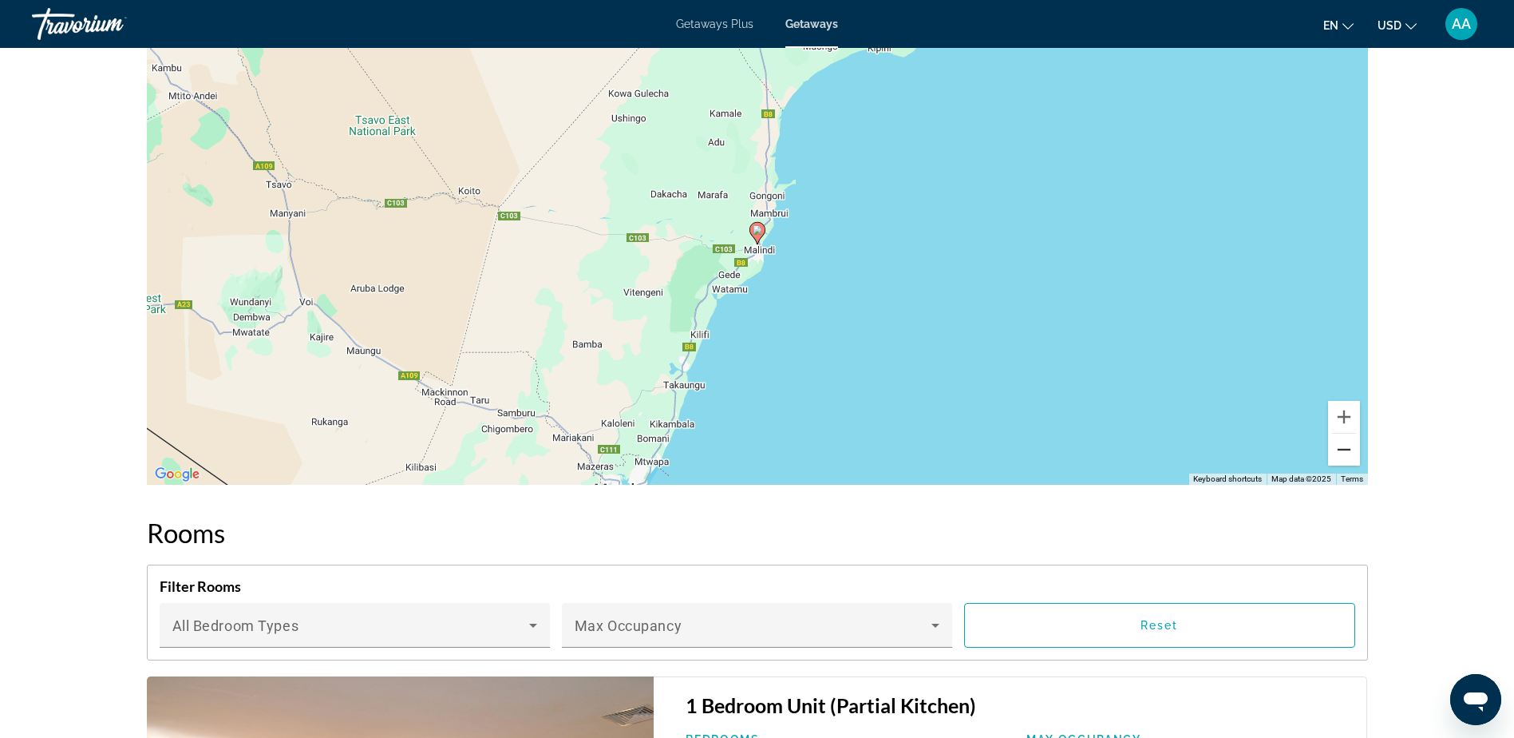
click at [1348, 448] on button "Zoom out" at bounding box center [1344, 449] width 32 height 32
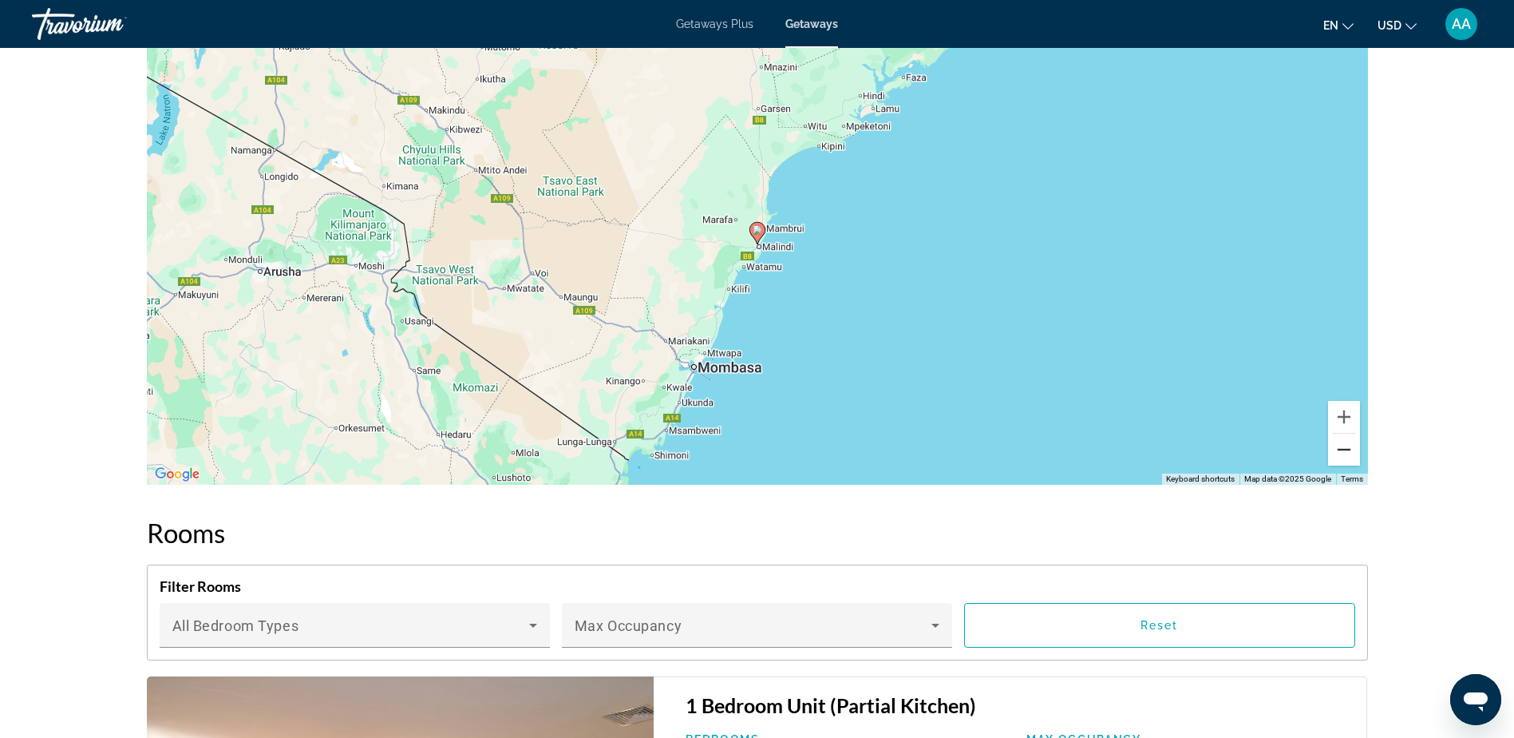
click at [1348, 448] on button "Zoom out" at bounding box center [1344, 449] width 32 height 32
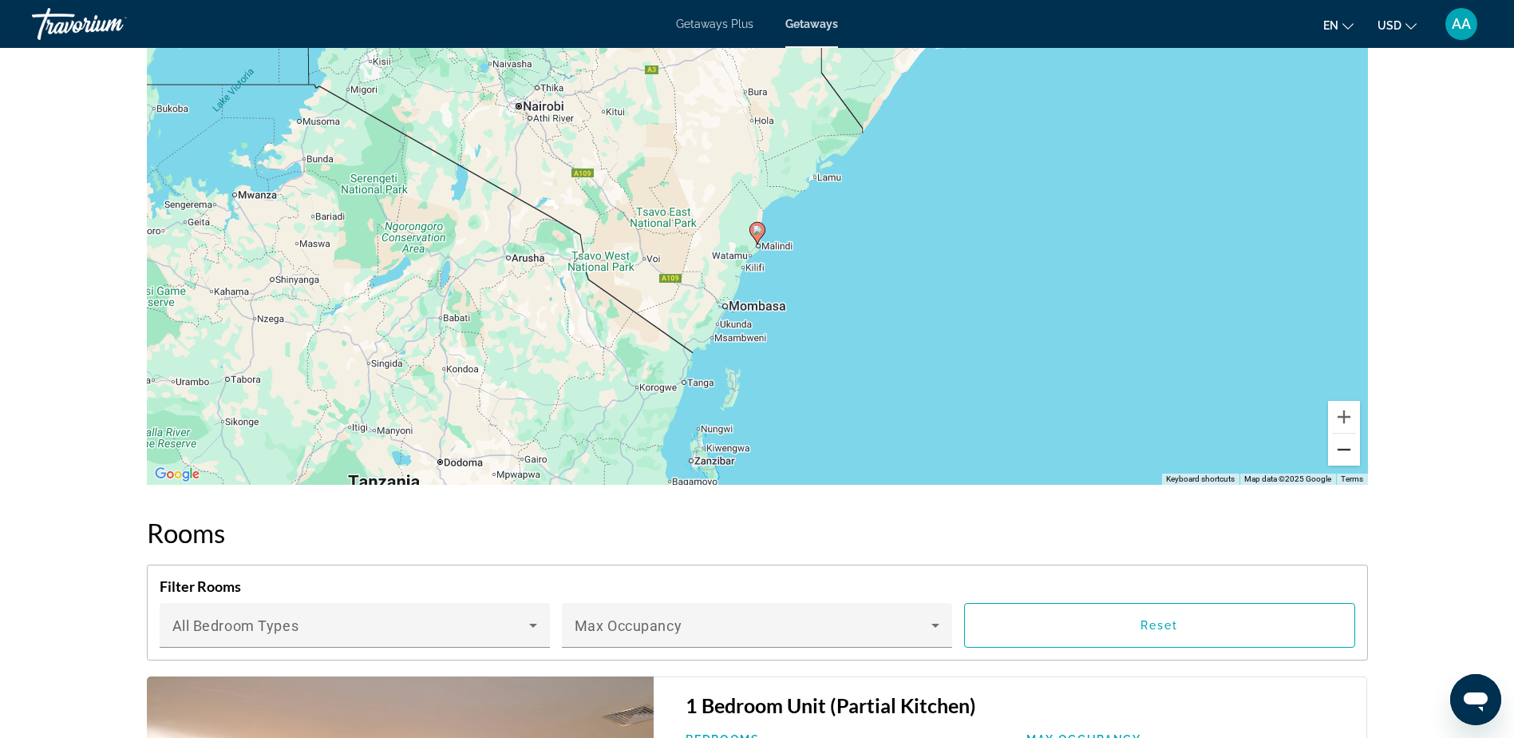
click at [1348, 448] on button "Zoom out" at bounding box center [1344, 449] width 32 height 32
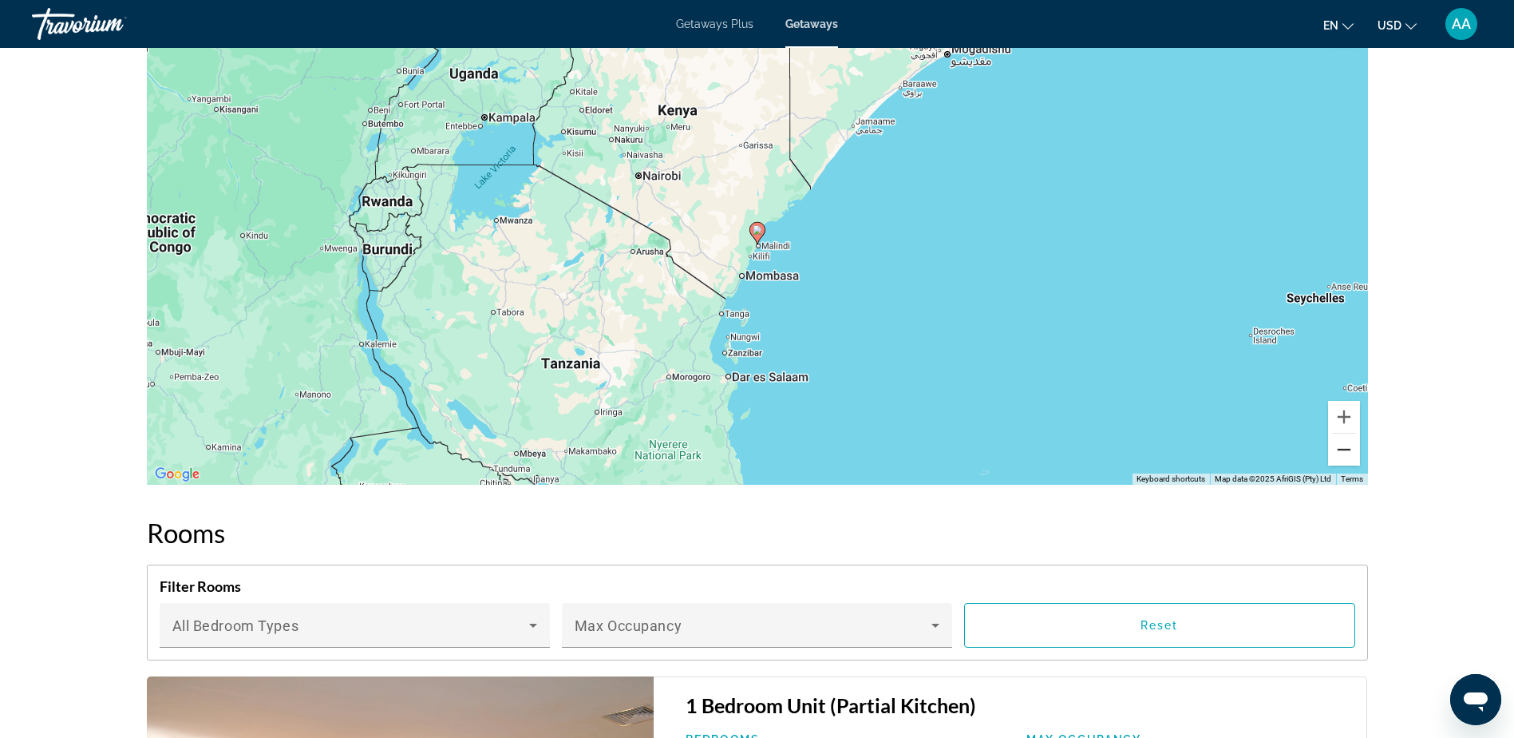
click at [1348, 448] on button "Zoom out" at bounding box center [1344, 449] width 32 height 32
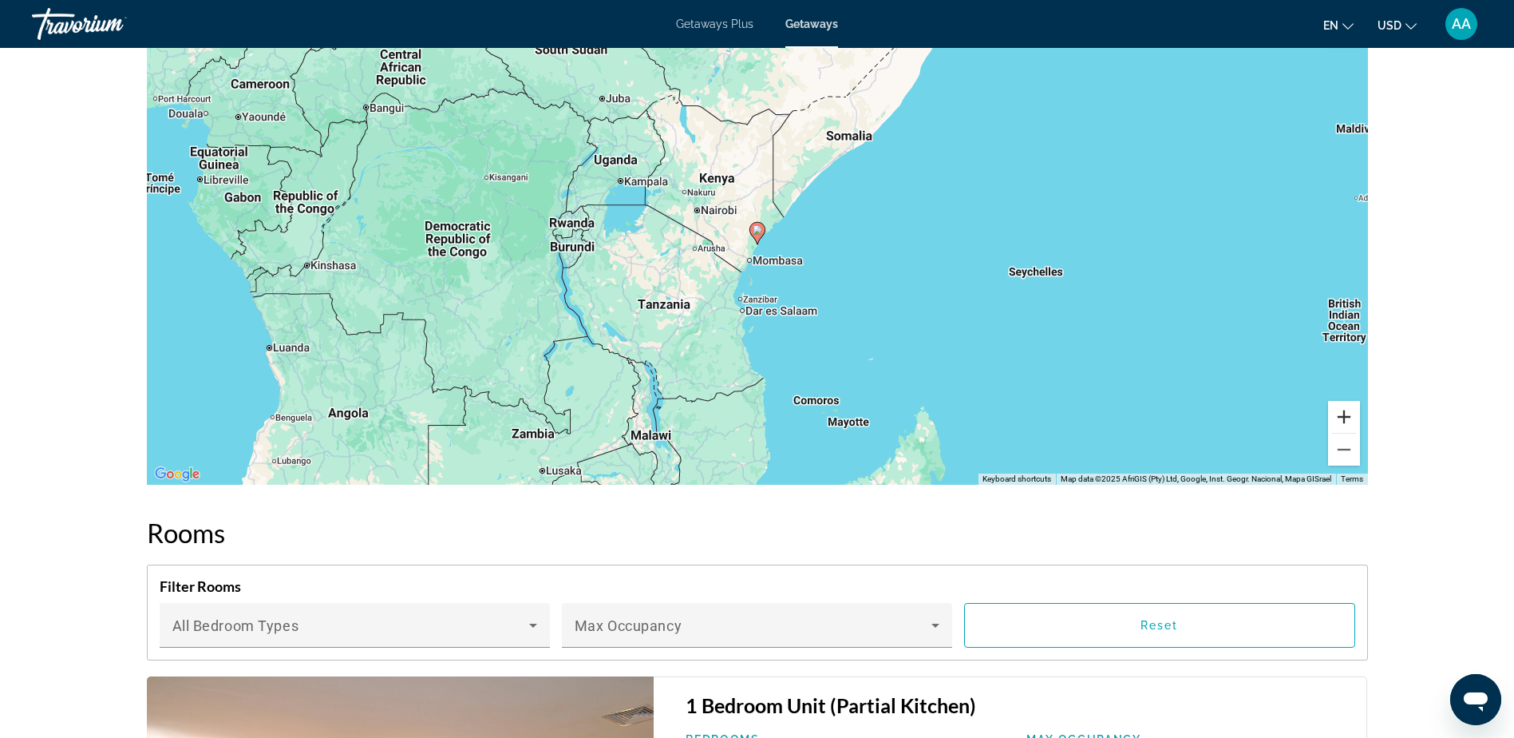
click at [1343, 413] on button "Zoom in" at bounding box center [1344, 417] width 32 height 32
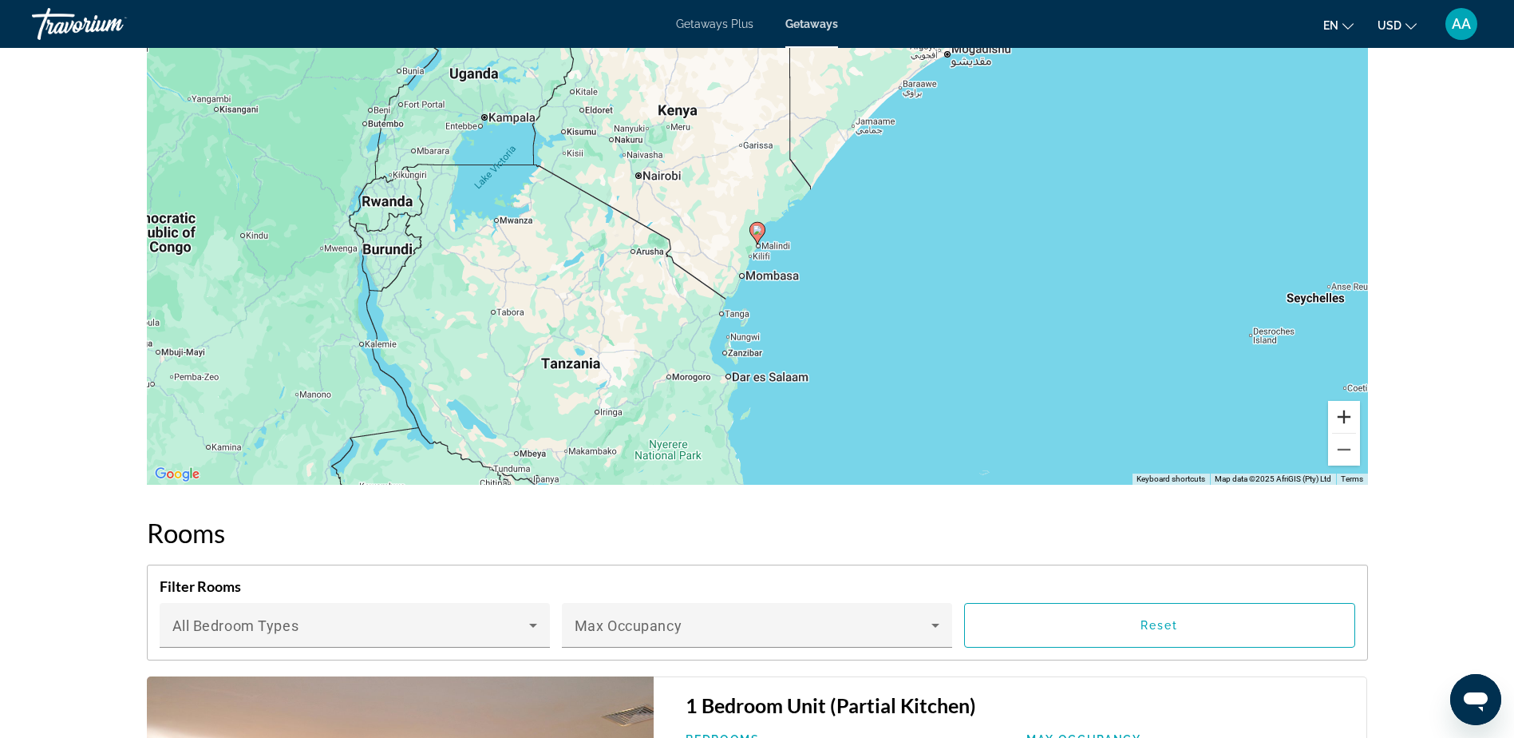
click at [1343, 413] on button "Zoom in" at bounding box center [1344, 417] width 32 height 32
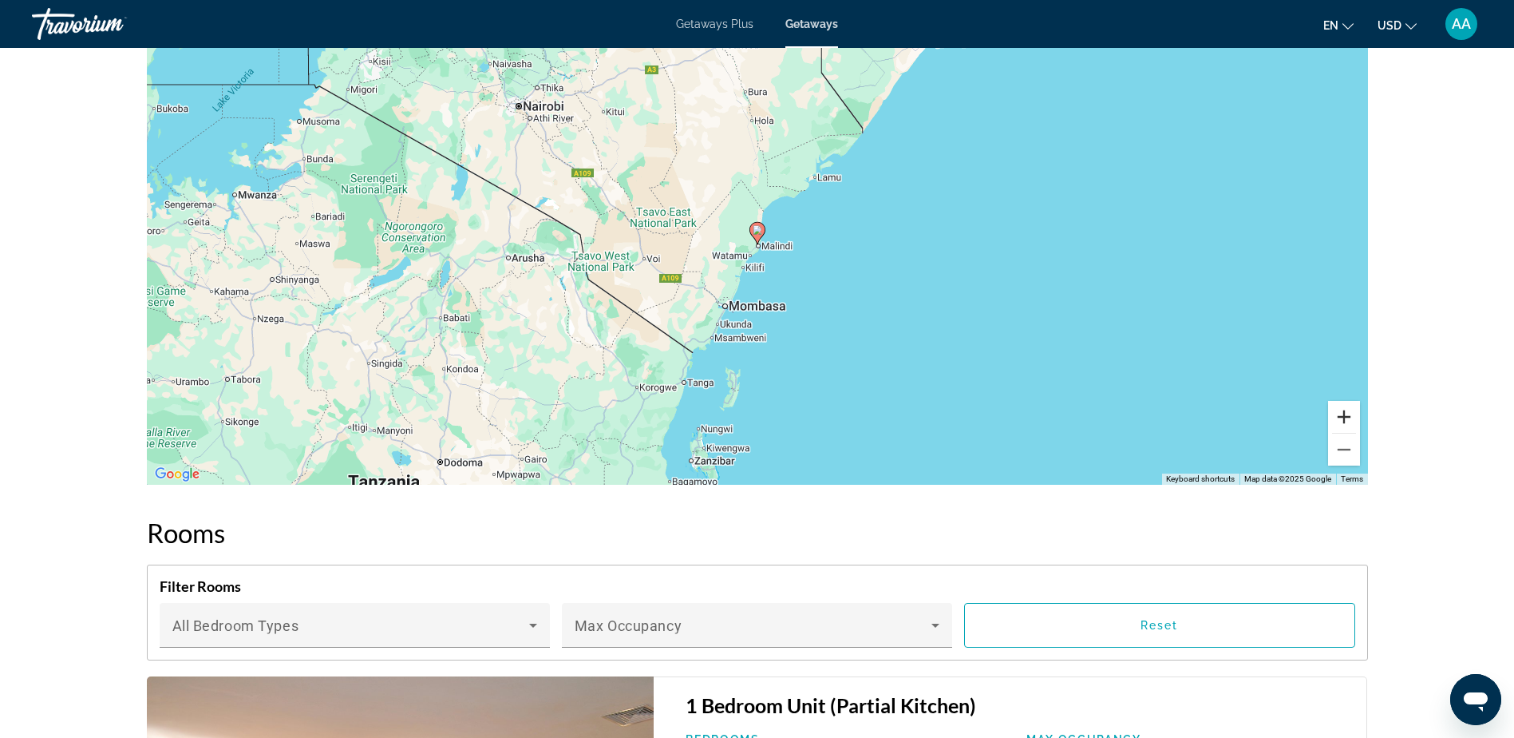
click at [1343, 413] on button "Zoom in" at bounding box center [1344, 417] width 32 height 32
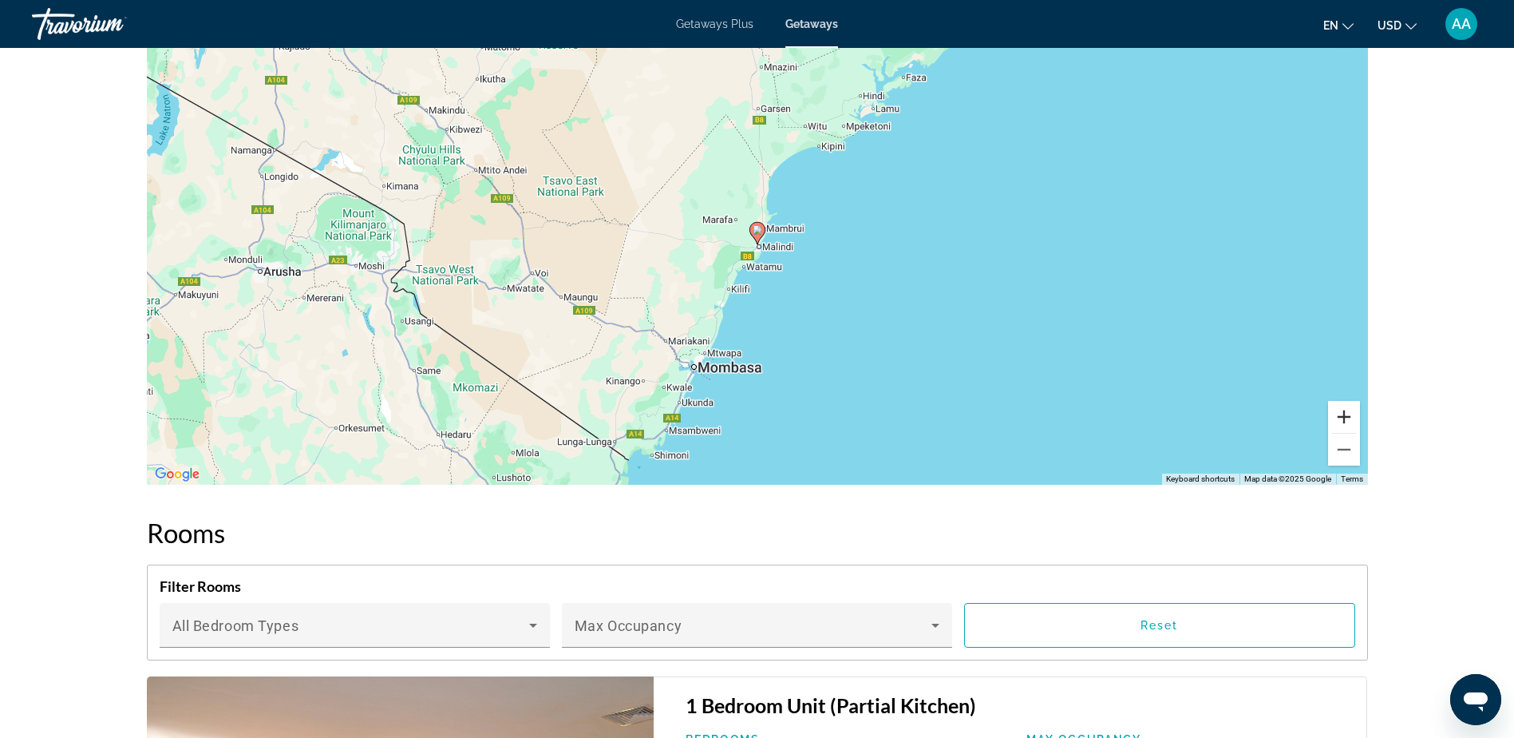
click at [1343, 413] on button "Zoom in" at bounding box center [1344, 417] width 32 height 32
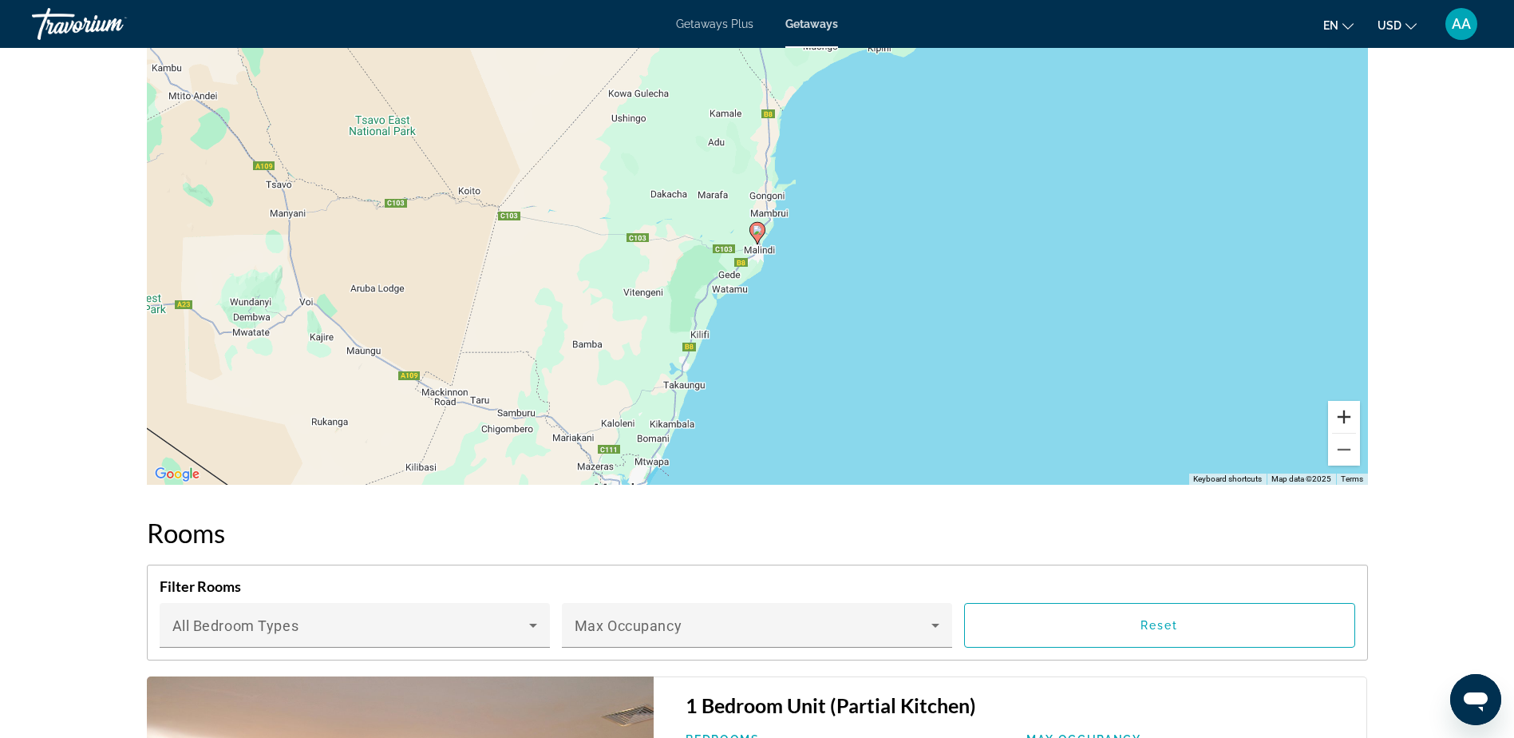
click at [1343, 413] on button "Zoom in" at bounding box center [1344, 417] width 32 height 32
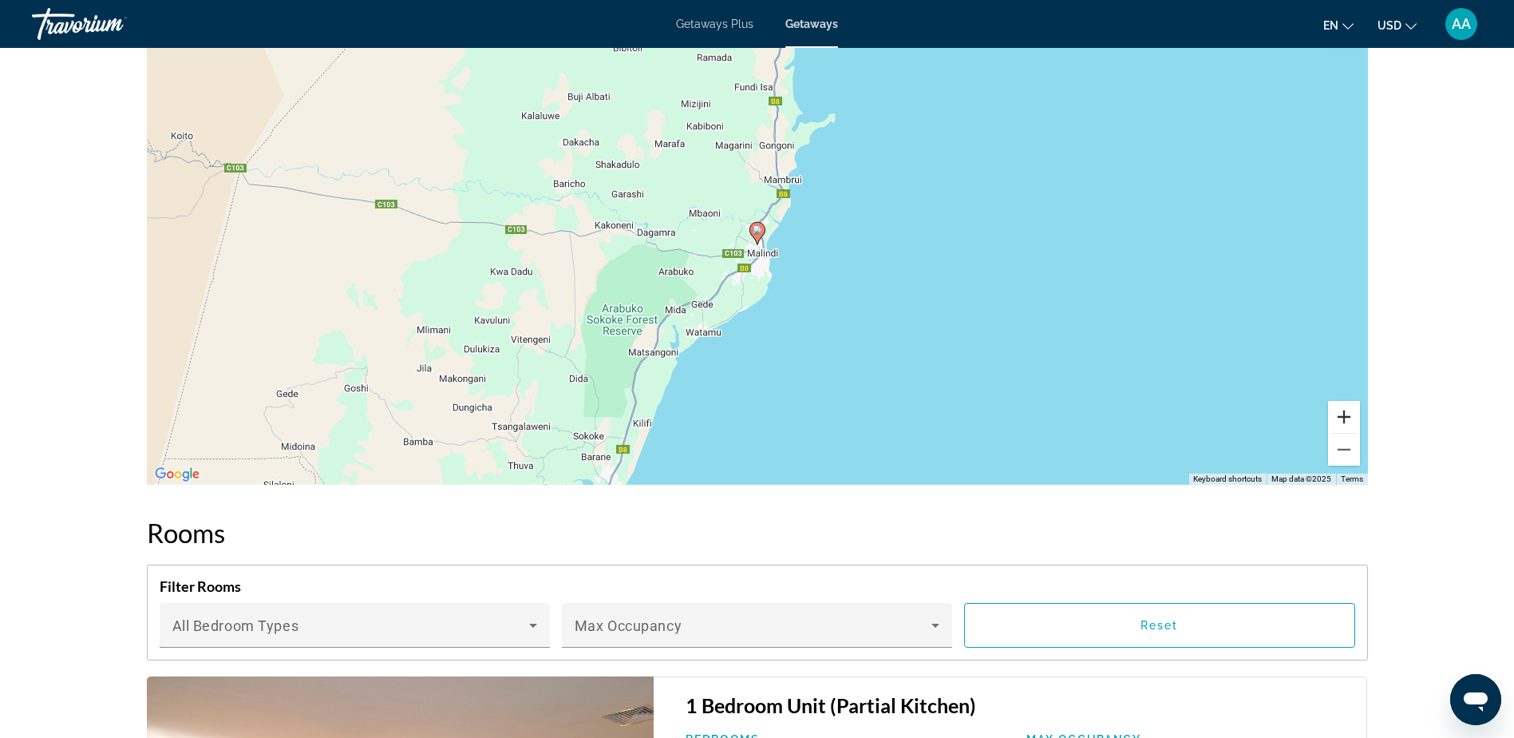
click at [1343, 413] on button "Zoom in" at bounding box center [1344, 417] width 32 height 32
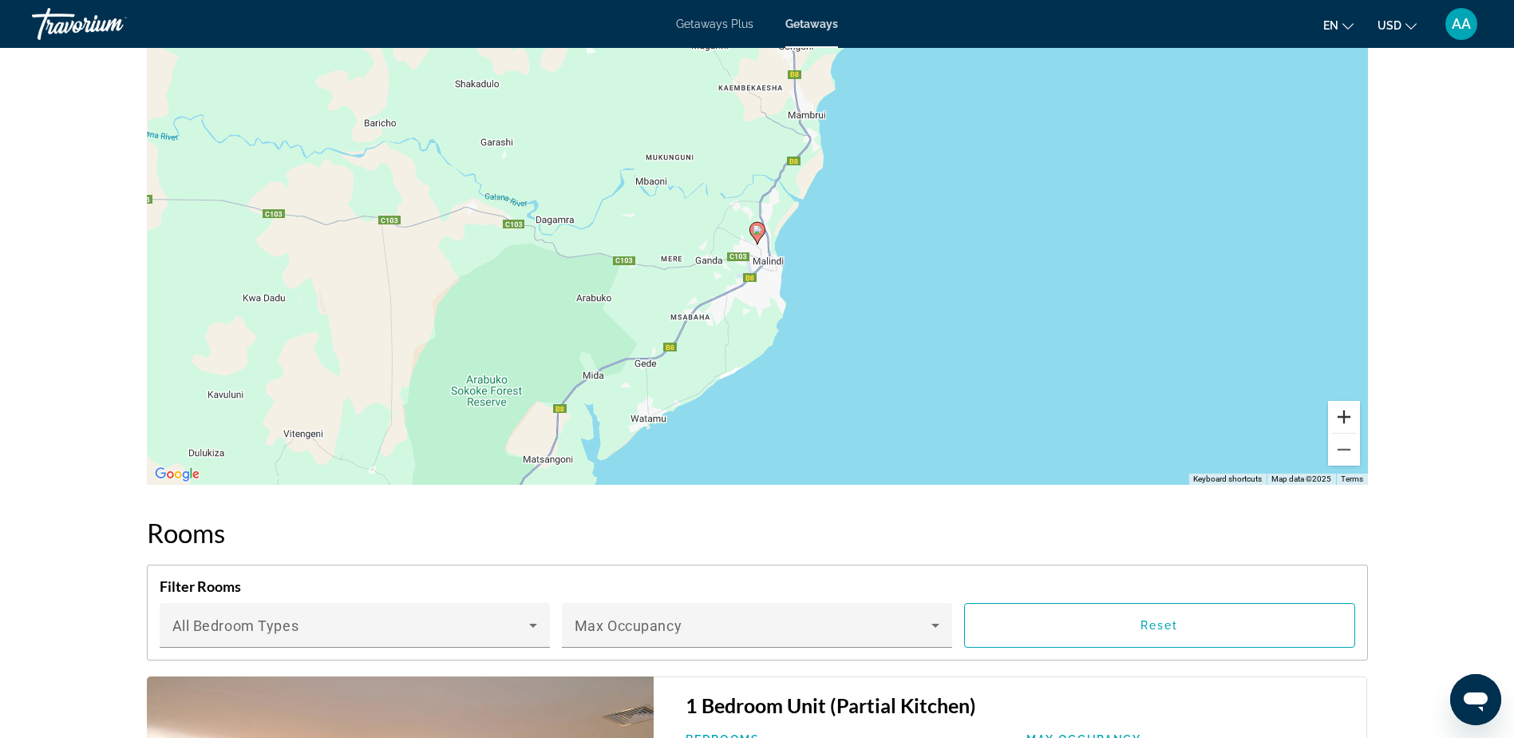
click at [1343, 413] on button "Zoom in" at bounding box center [1344, 417] width 32 height 32
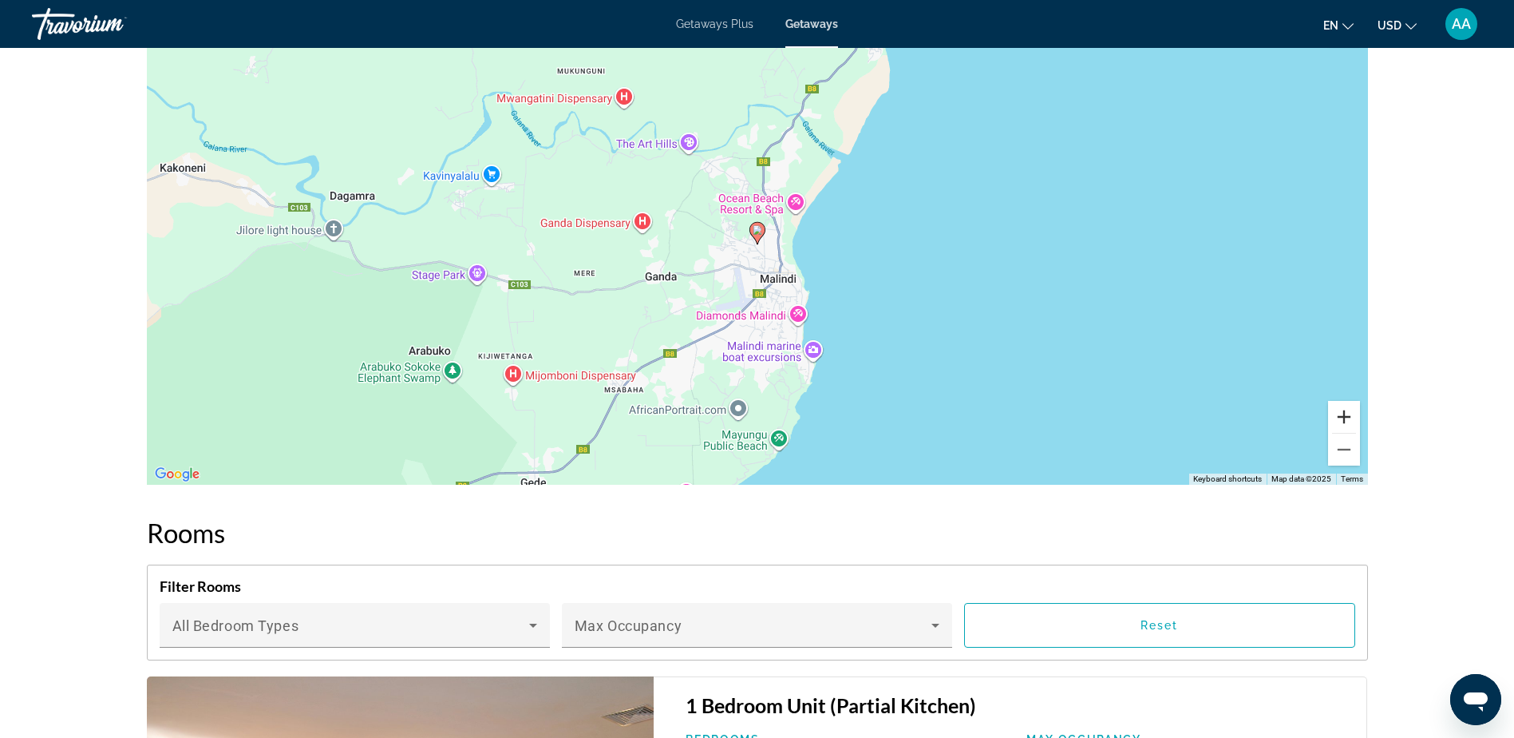
click at [1343, 413] on button "Zoom in" at bounding box center [1344, 417] width 32 height 32
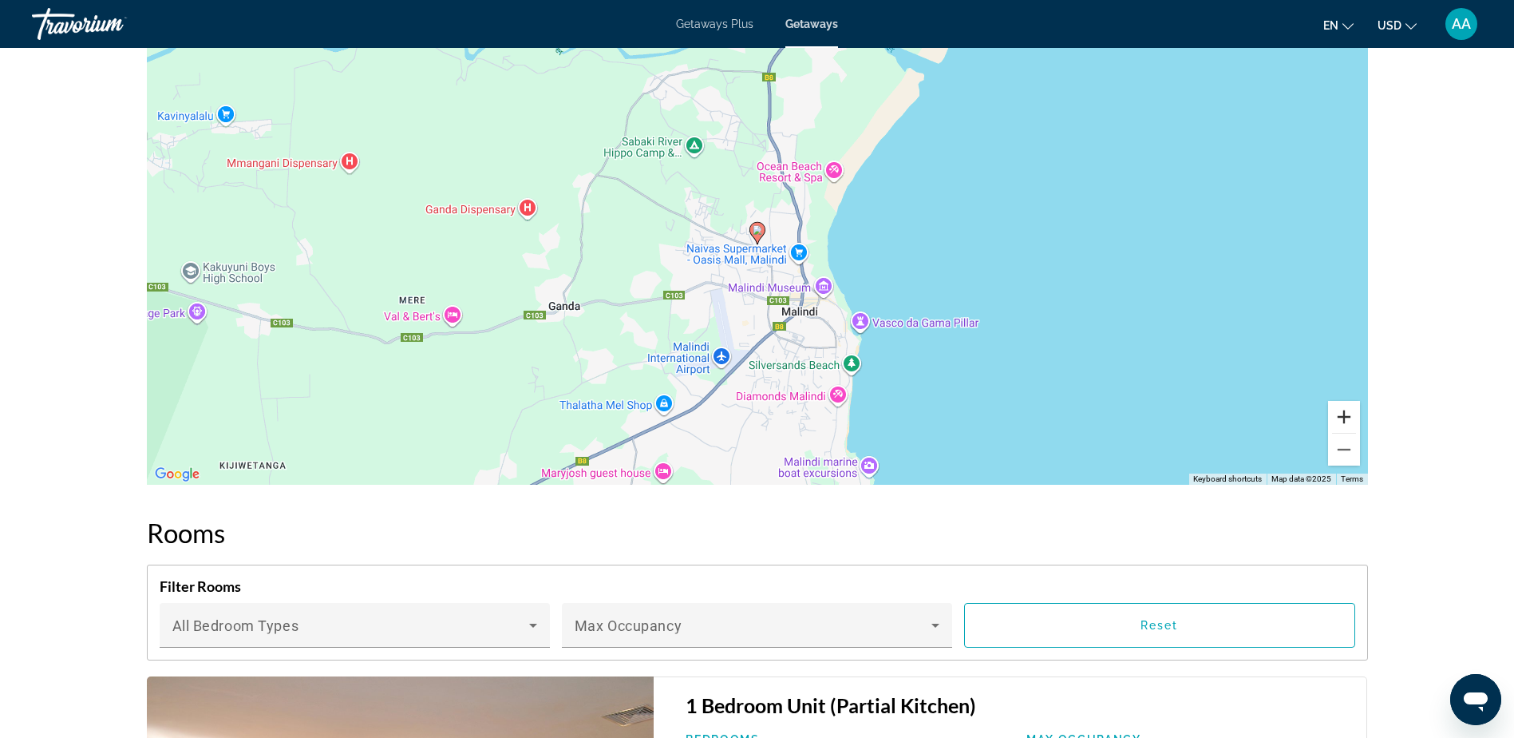
click at [1343, 413] on button "Zoom in" at bounding box center [1344, 417] width 32 height 32
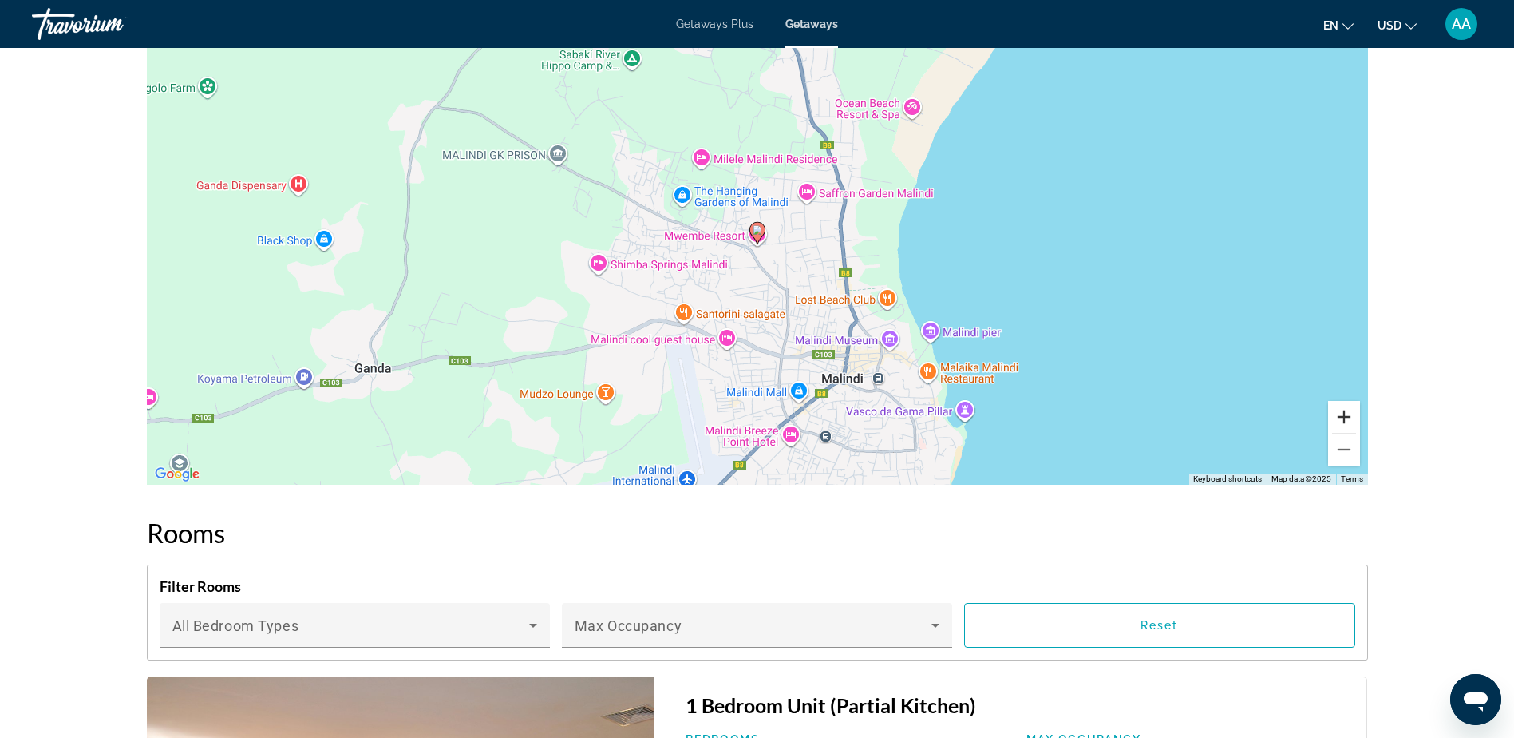
click at [1343, 413] on button "Zoom in" at bounding box center [1344, 417] width 32 height 32
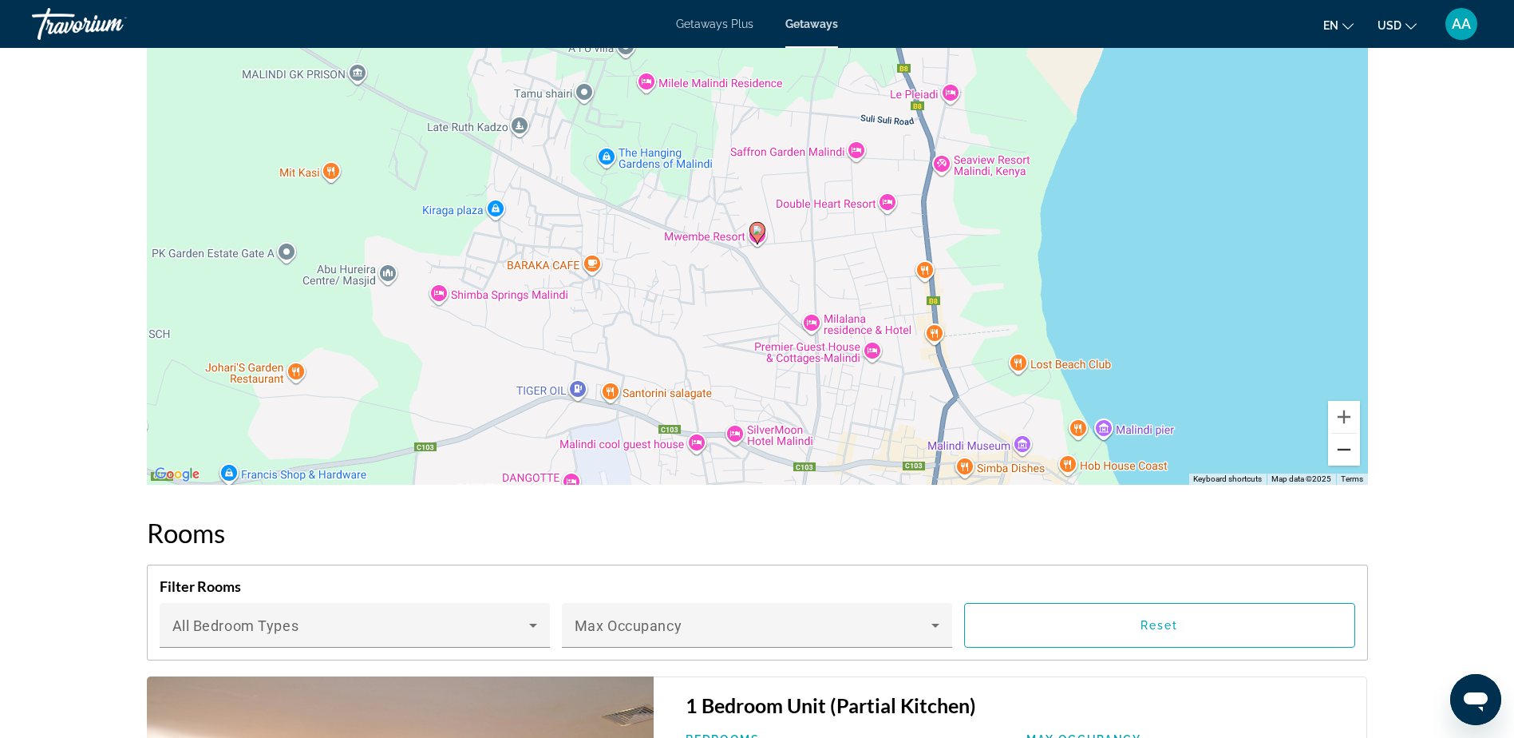
click at [1348, 461] on button "Zoom out" at bounding box center [1344, 449] width 32 height 32
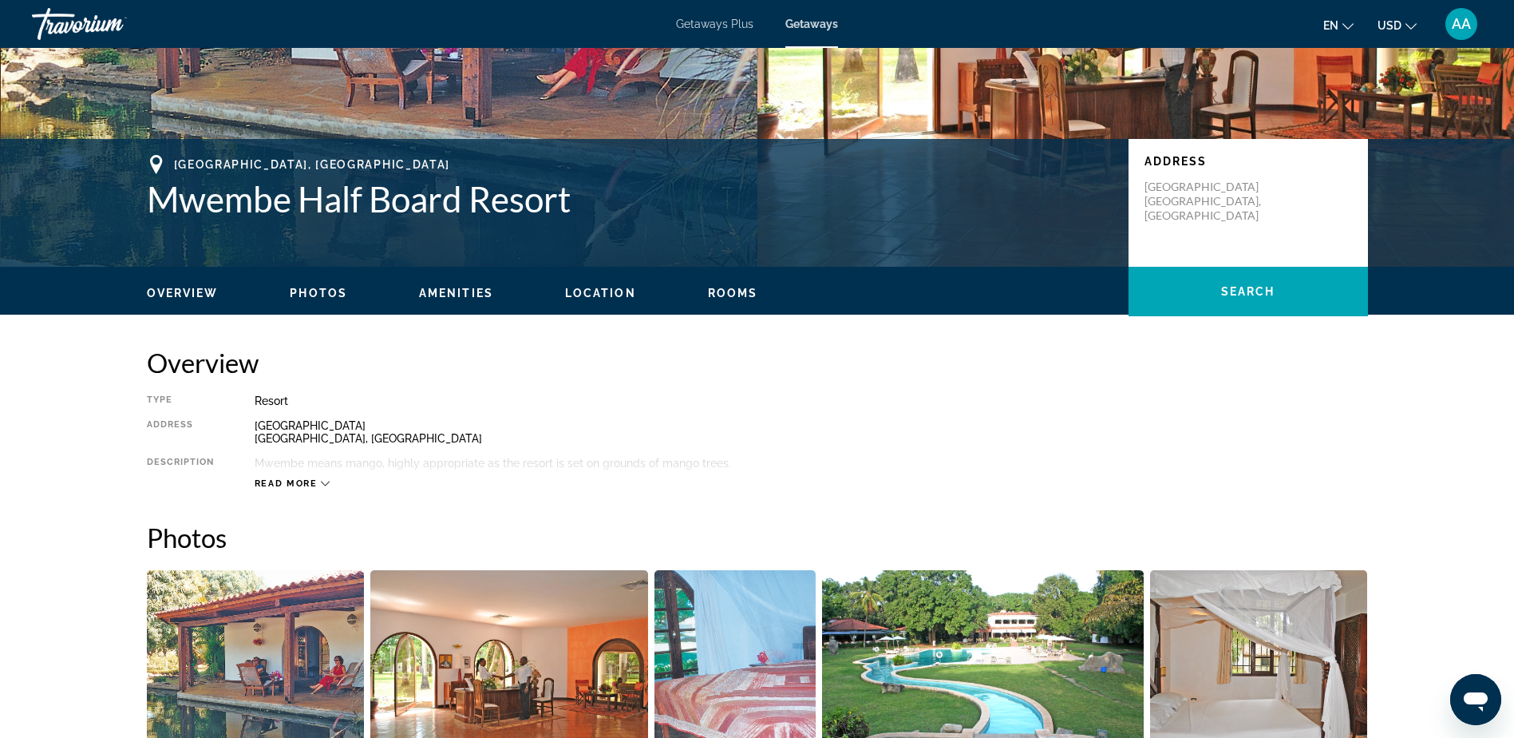
scroll to position [239, 0]
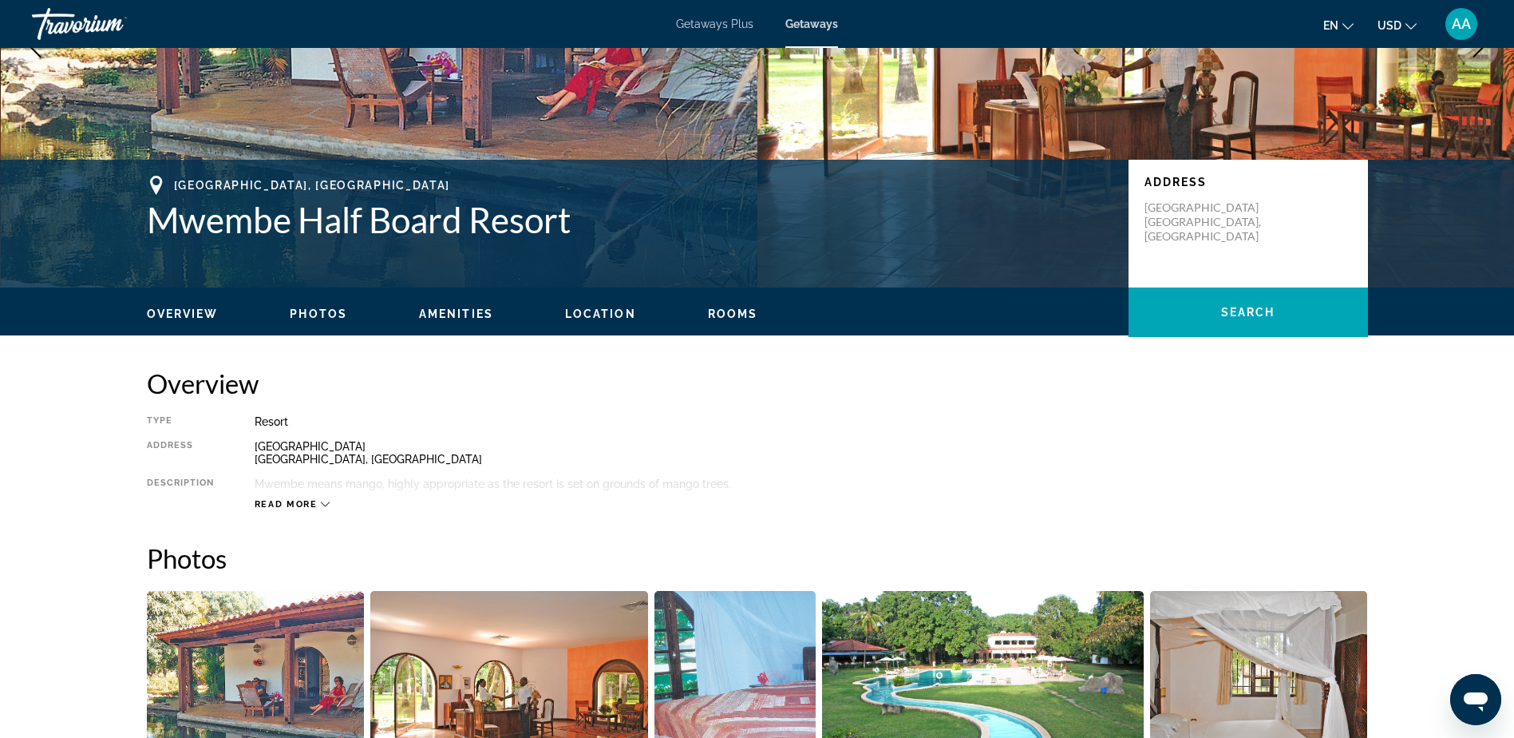
click at [268, 506] on span "Read more" at bounding box center [286, 504] width 63 height 10
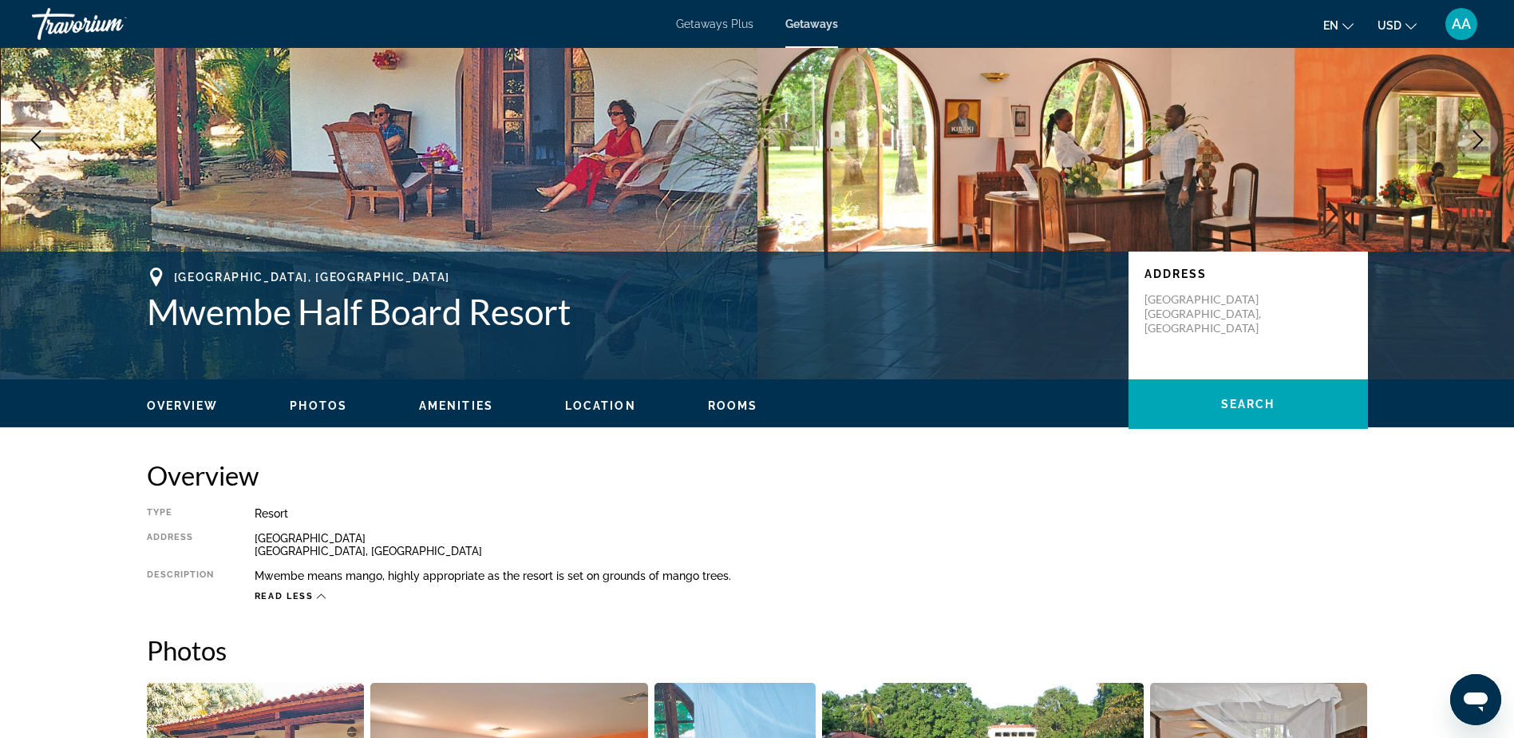
scroll to position [0, 0]
